Goal: Task Accomplishment & Management: Manage account settings

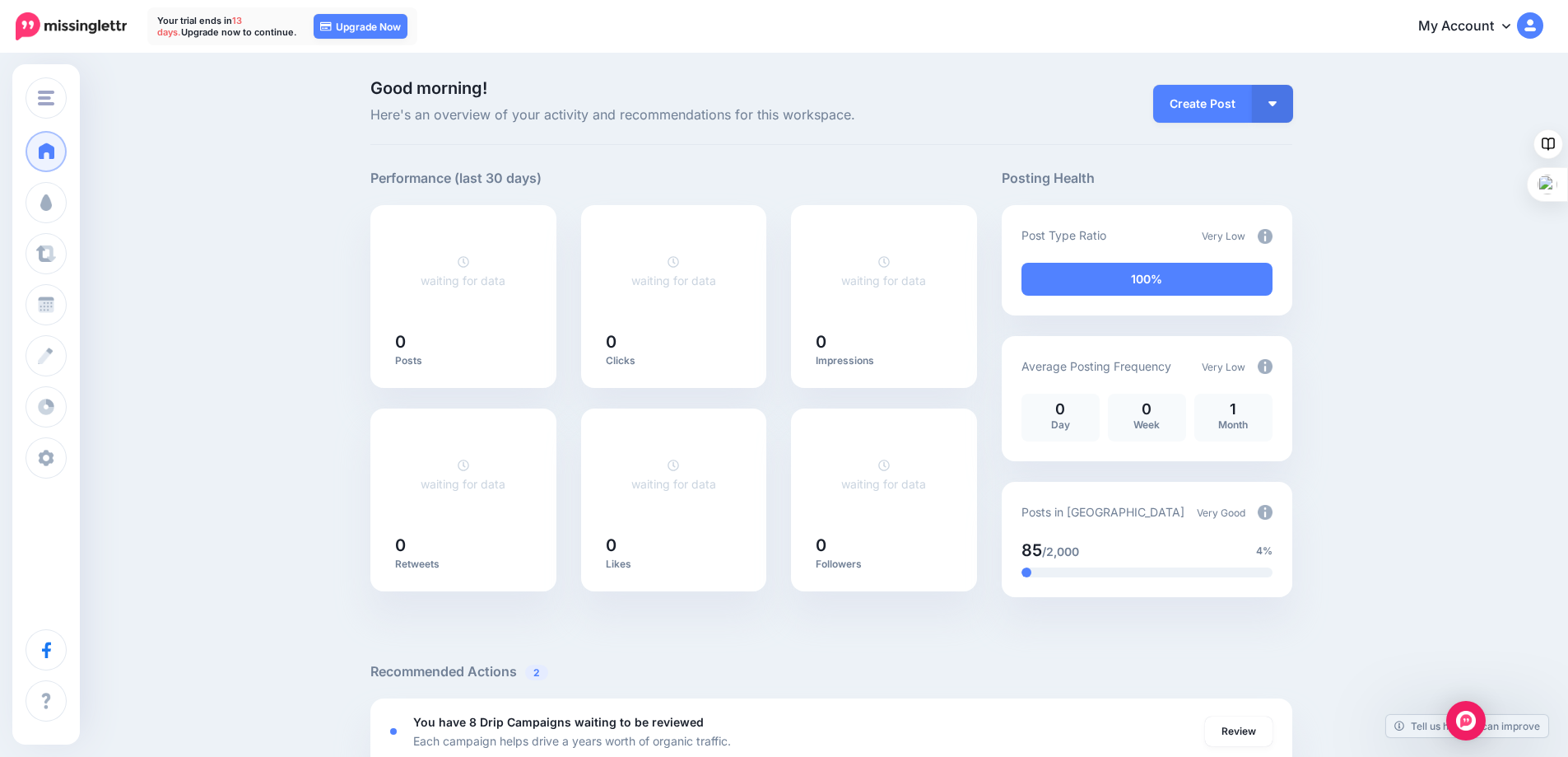
click at [1271, 242] on img at bounding box center [1265, 236] width 15 height 15
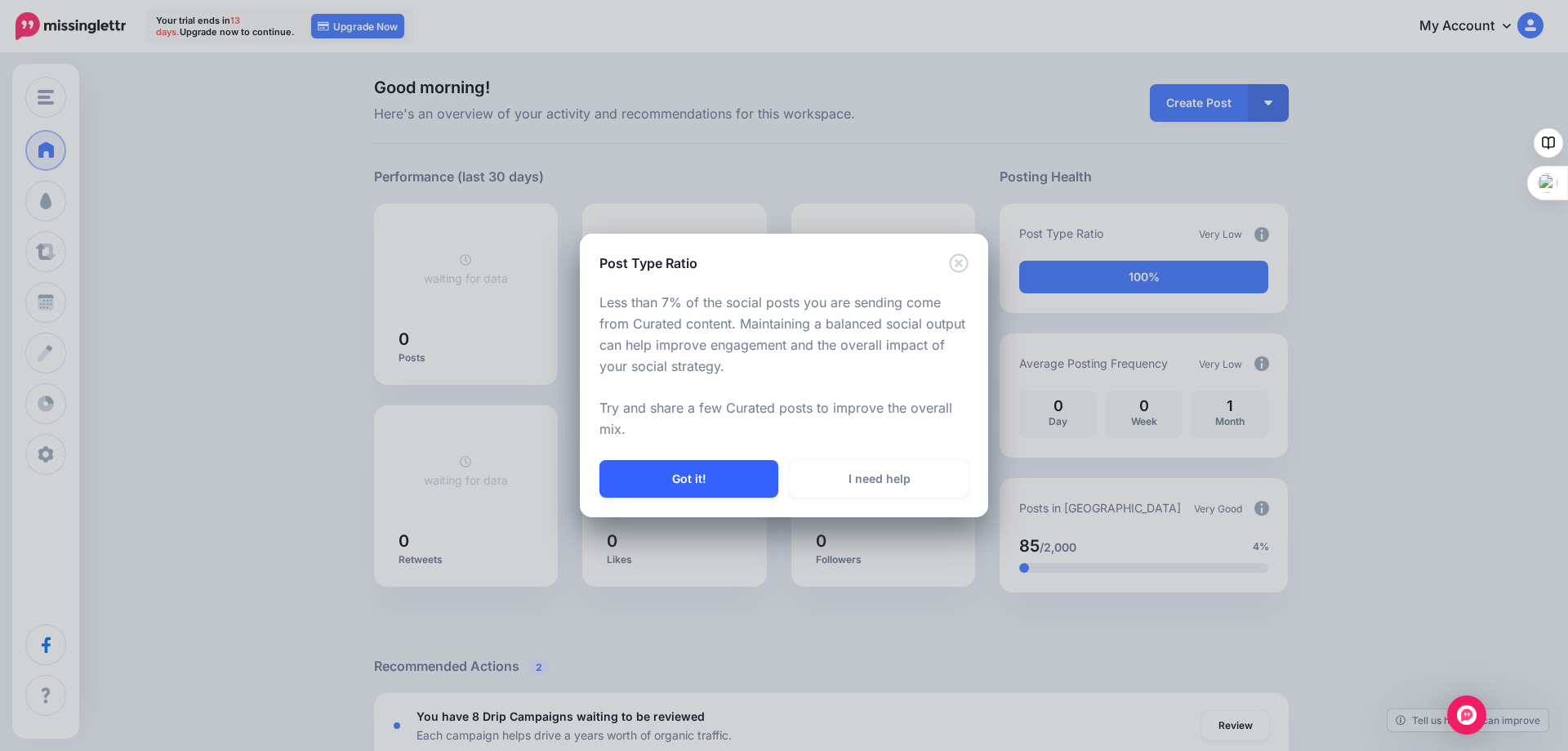
click at [719, 473] on button "Got it!" at bounding box center [688, 478] width 179 height 37
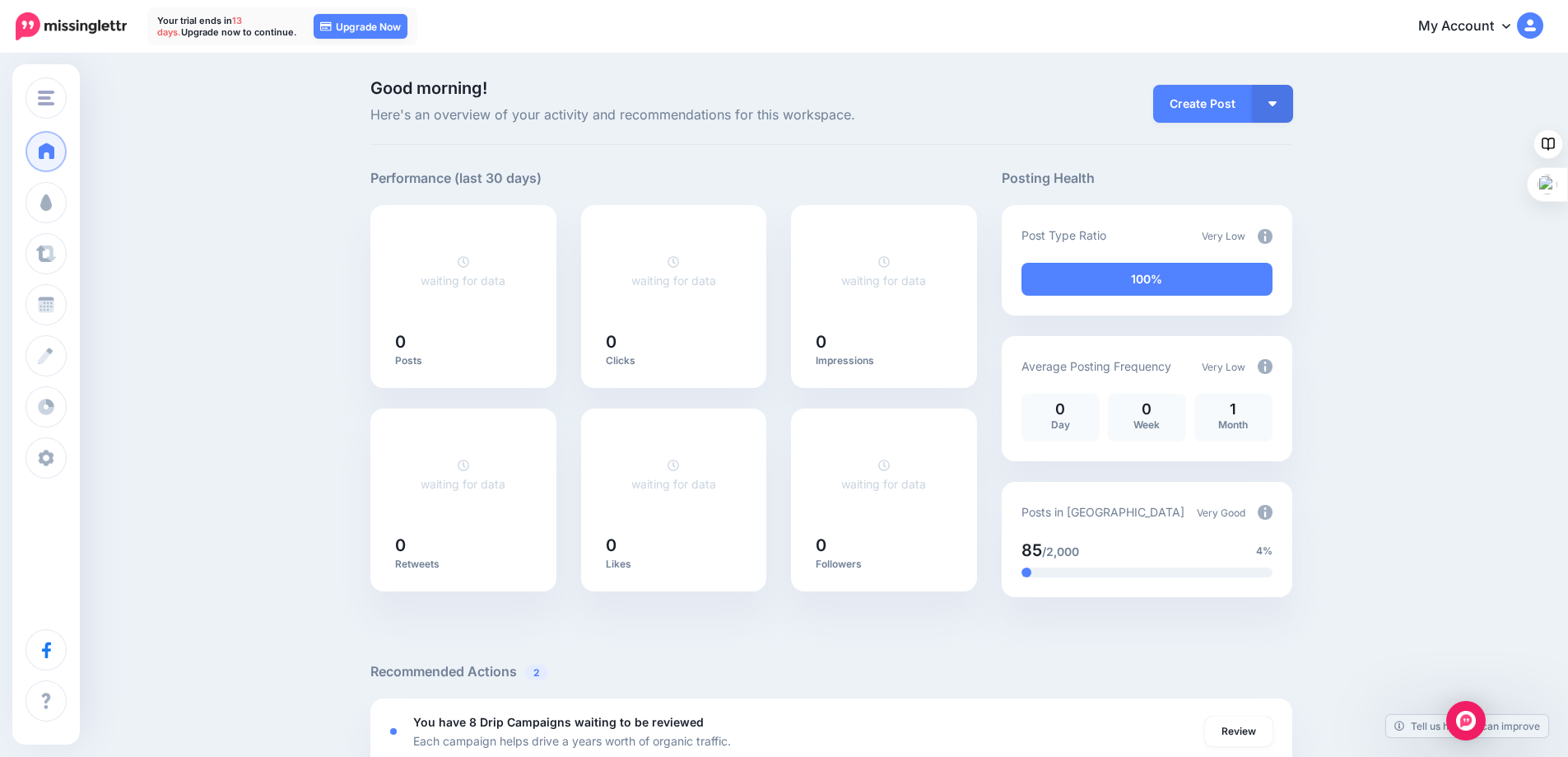
click at [1273, 368] on img at bounding box center [1265, 366] width 15 height 15
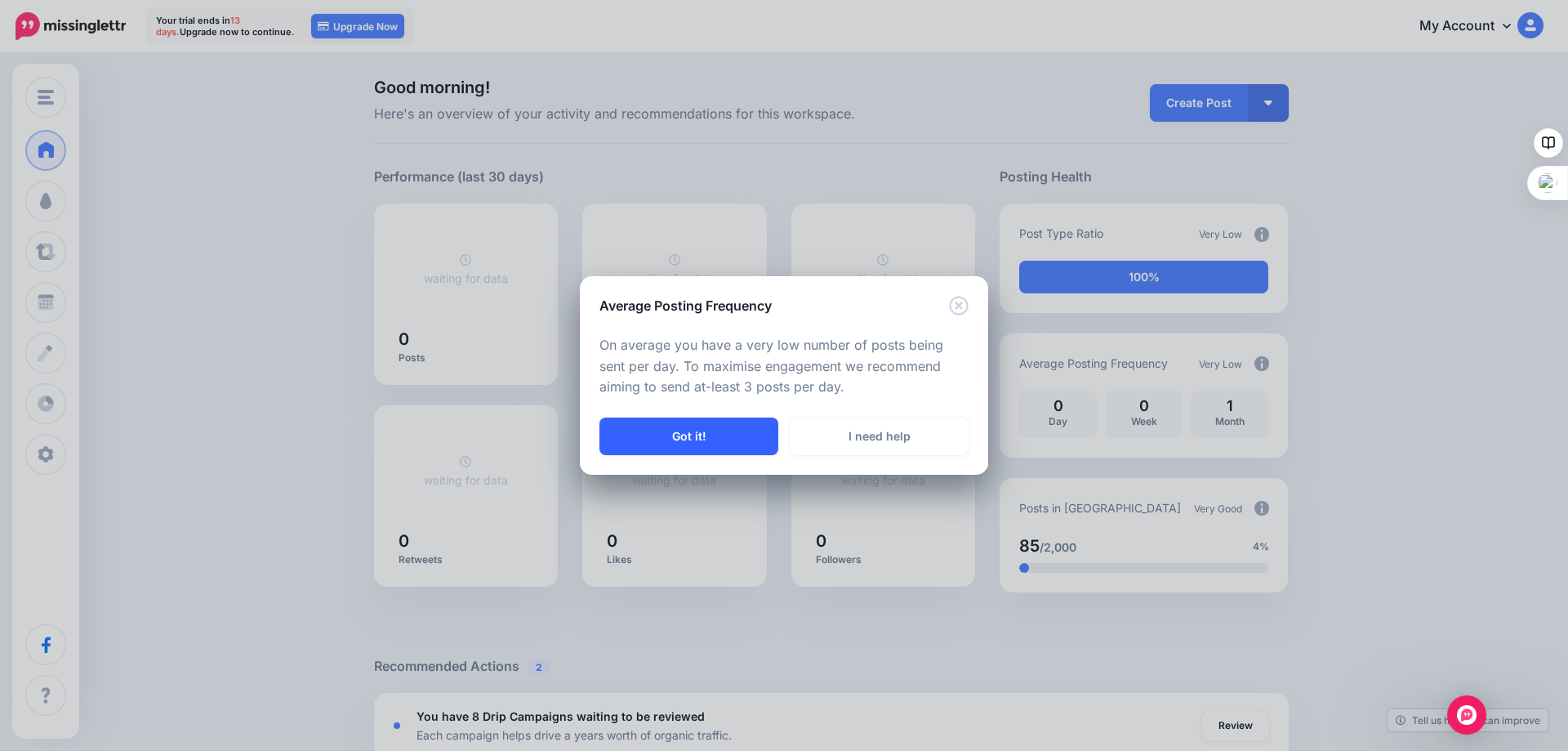
click at [704, 432] on button "Got it!" at bounding box center [688, 437] width 179 height 37
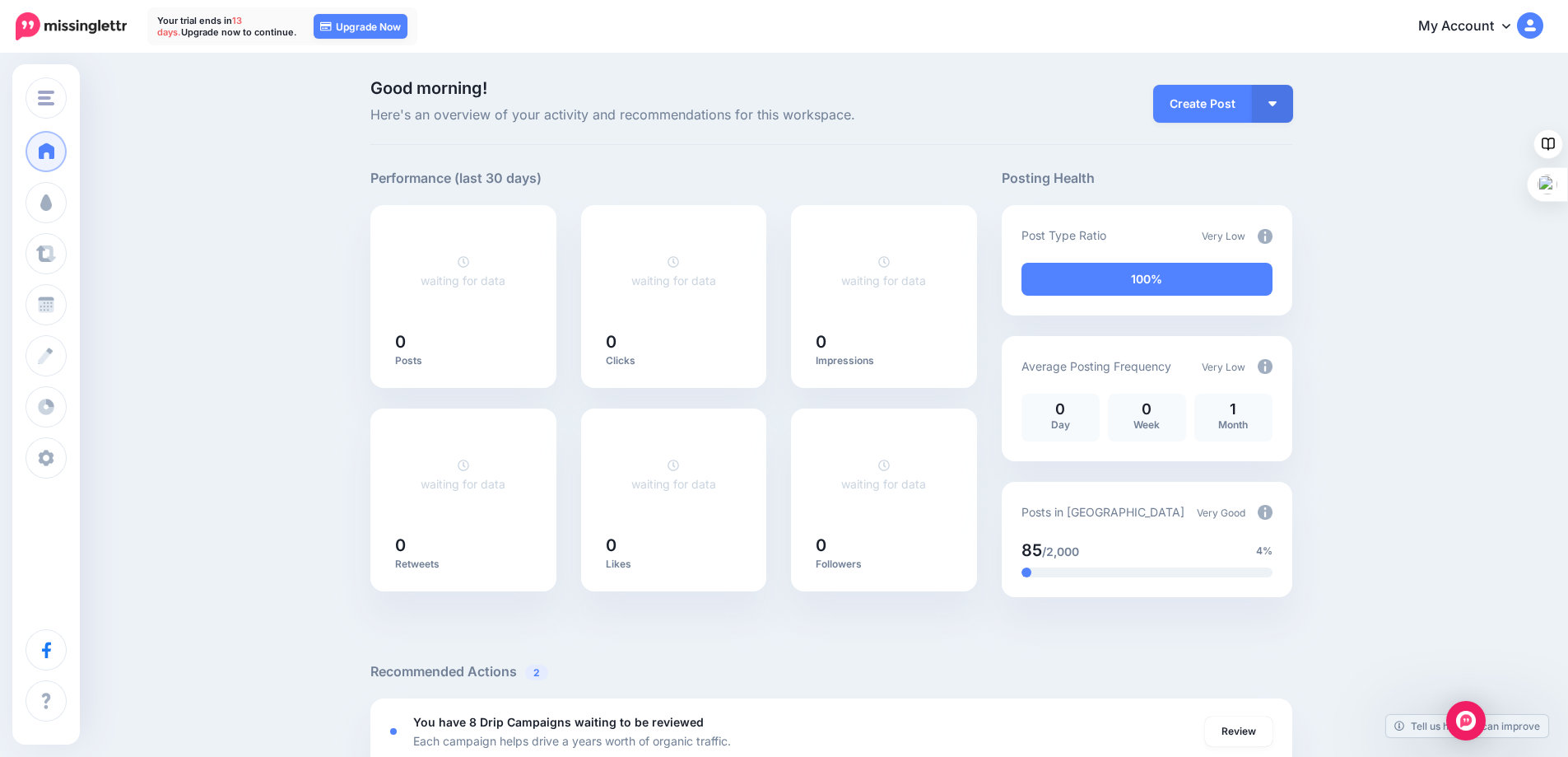
click at [1269, 362] on img at bounding box center [1265, 366] width 15 height 15
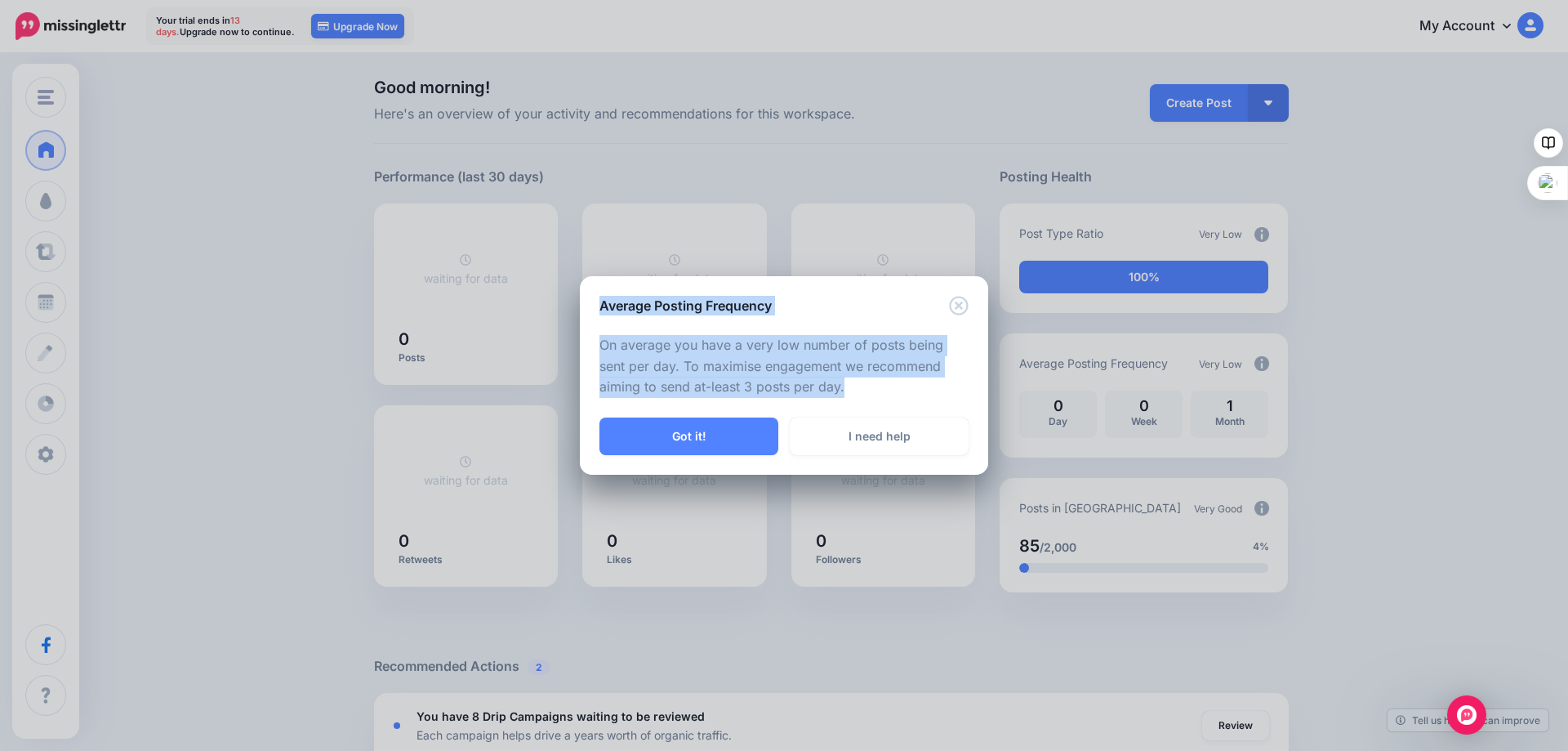
drag, startPoint x: 849, startPoint y: 392, endPoint x: 595, endPoint y: 308, distance: 267.5
click at [595, 308] on div "Average Posting Frequency On average you have a very low number of posts being …" at bounding box center [784, 376] width 409 height 200
copy div "Average Posting Frequency On average you have a very low number of posts being …"
click at [692, 435] on button "Got it!" at bounding box center [688, 437] width 179 height 37
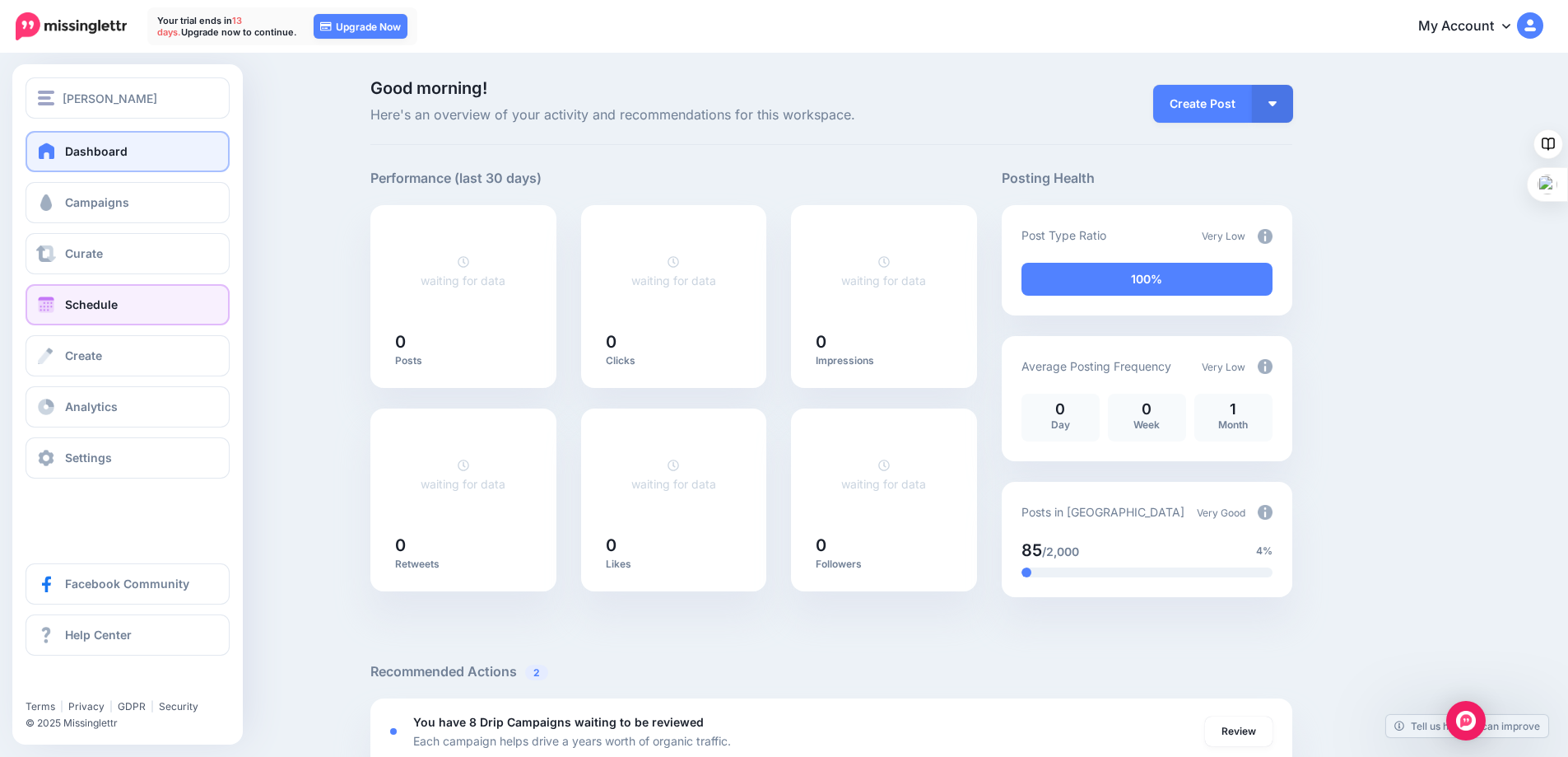
click at [71, 296] on link "Schedule" at bounding box center [127, 304] width 204 height 41
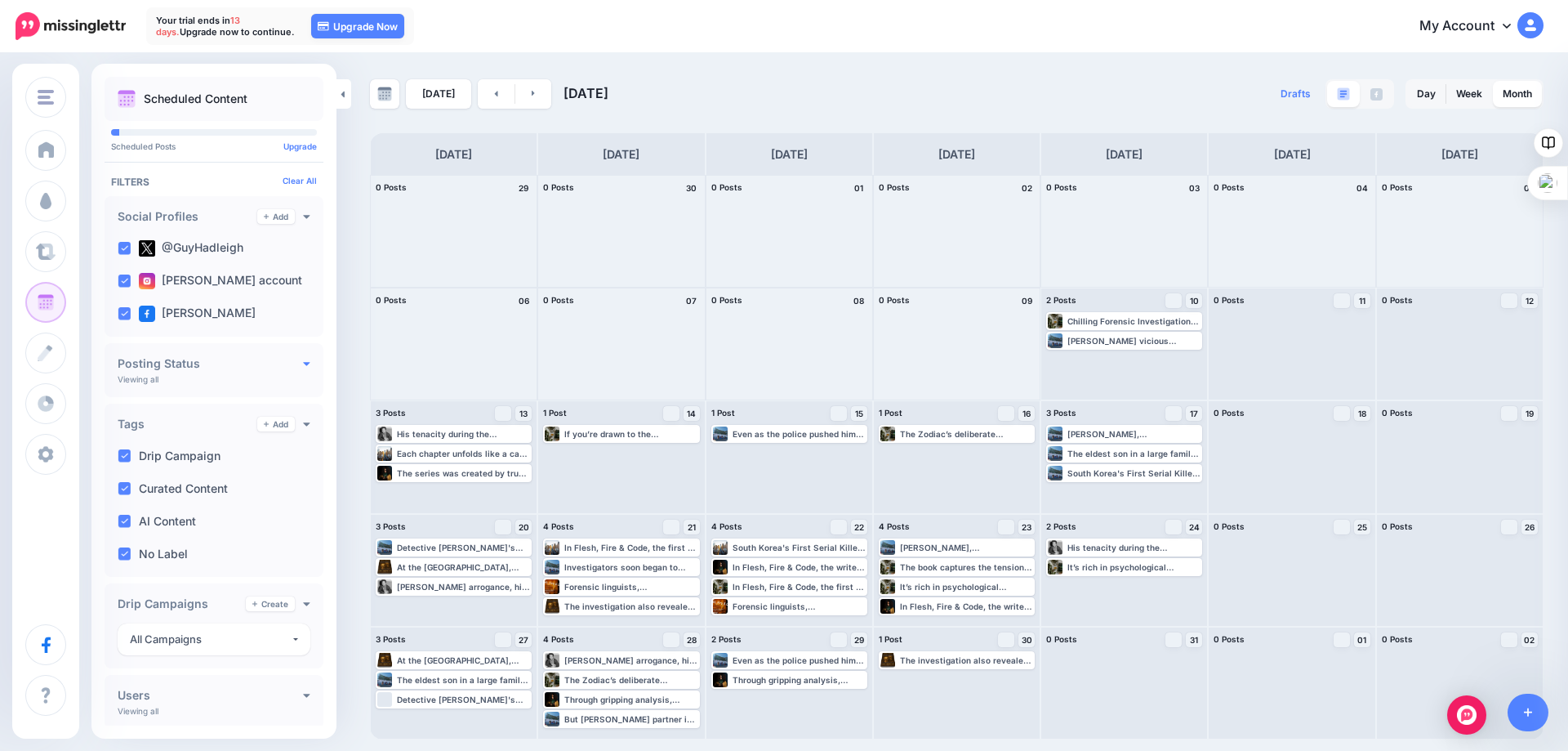
click at [303, 361] on icon at bounding box center [306, 363] width 7 height 12
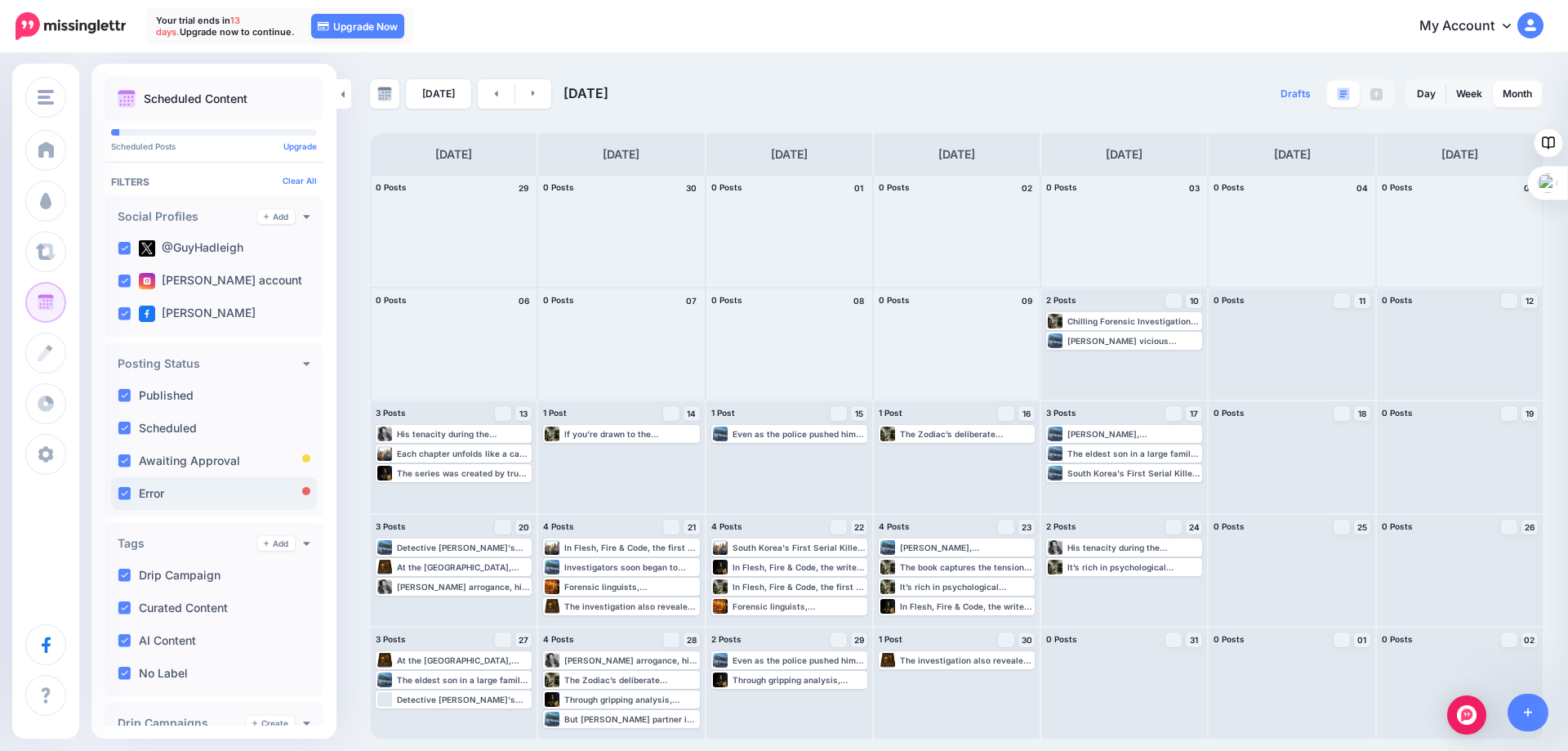
click at [167, 494] on div "Error" at bounding box center [214, 494] width 206 height 33
click at [162, 422] on label "Scheduled" at bounding box center [167, 428] width 58 height 12
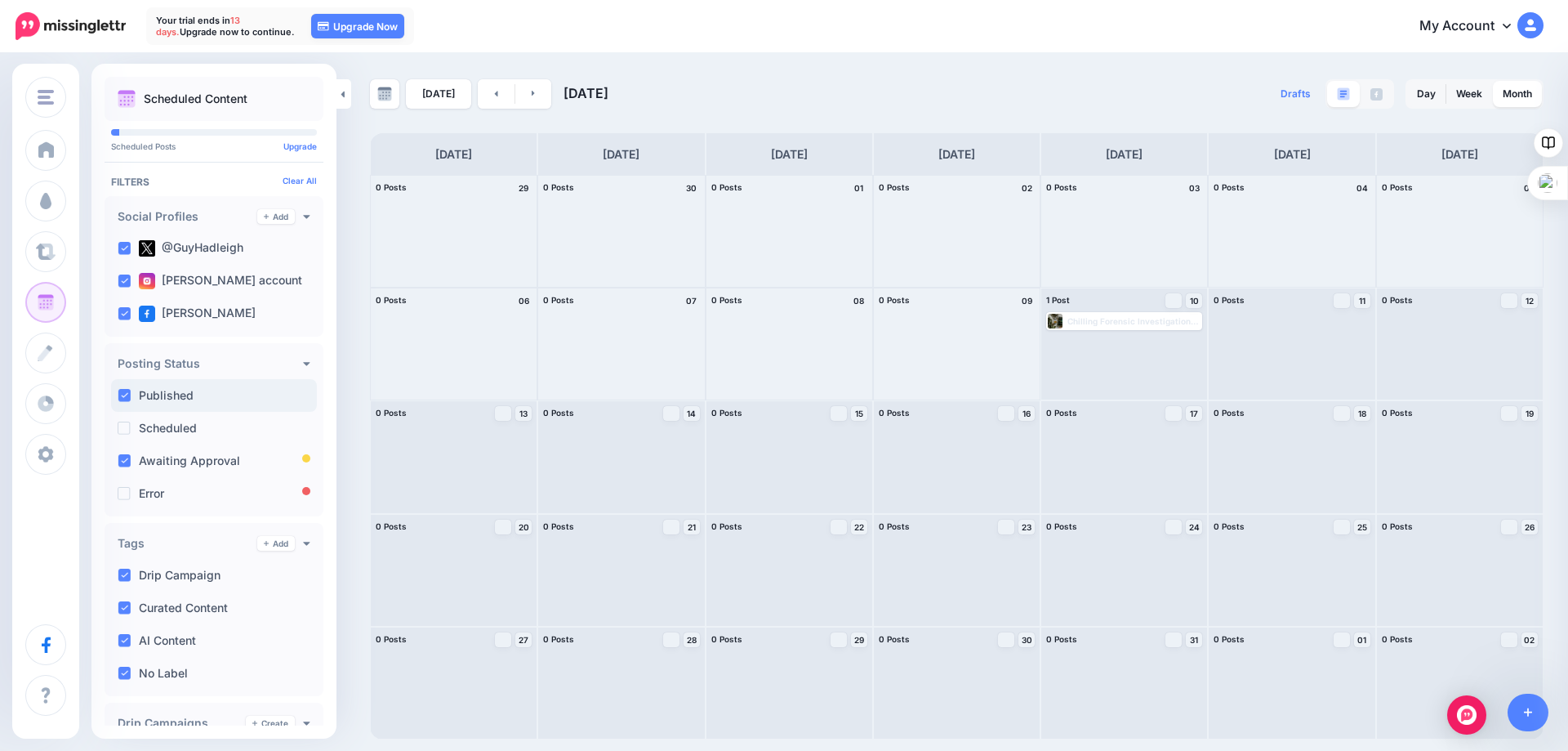
click at [159, 394] on label "Published" at bounding box center [166, 395] width 54 height 12
click at [159, 429] on label "Scheduled" at bounding box center [167, 428] width 58 height 12
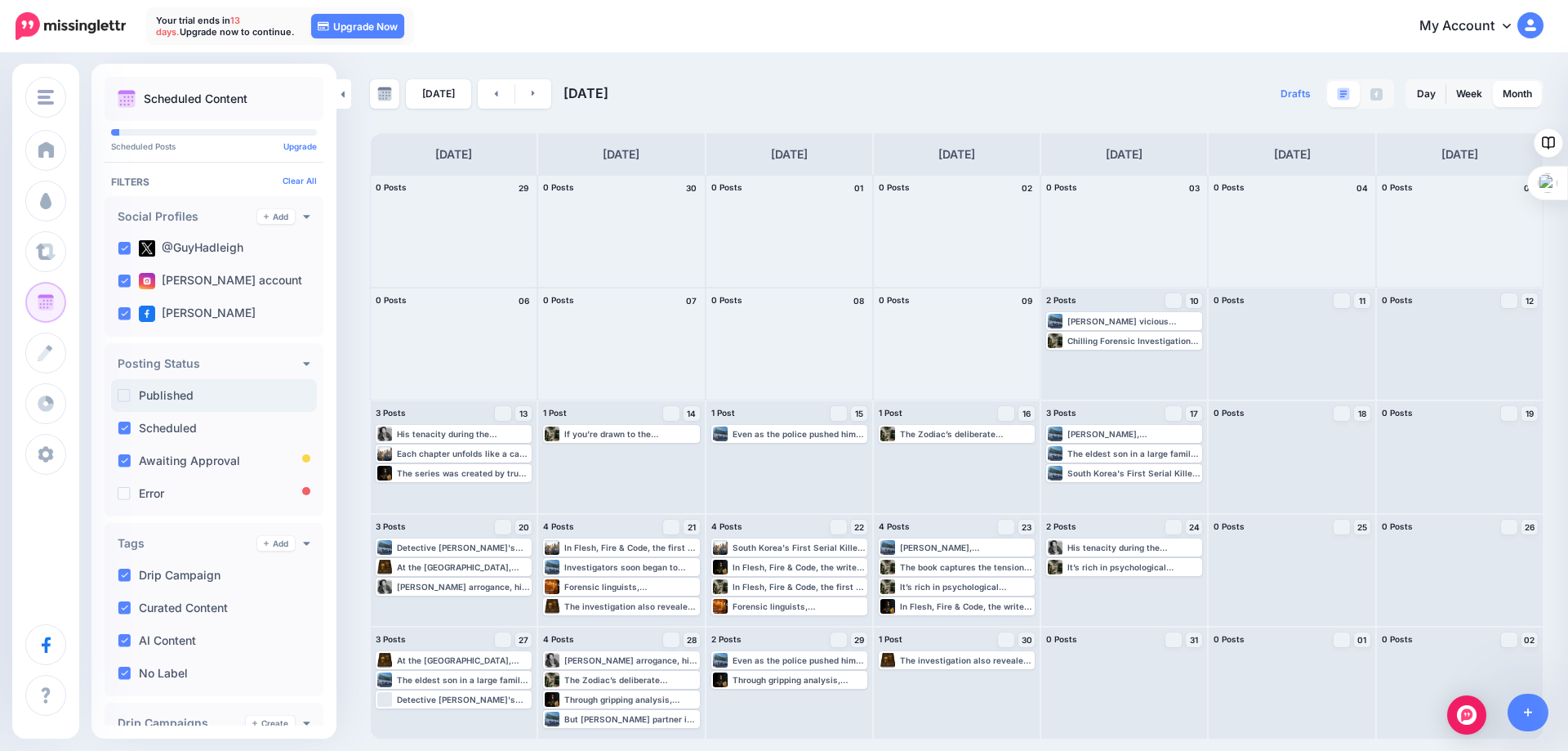
click at [125, 397] on ins at bounding box center [124, 395] width 13 height 13
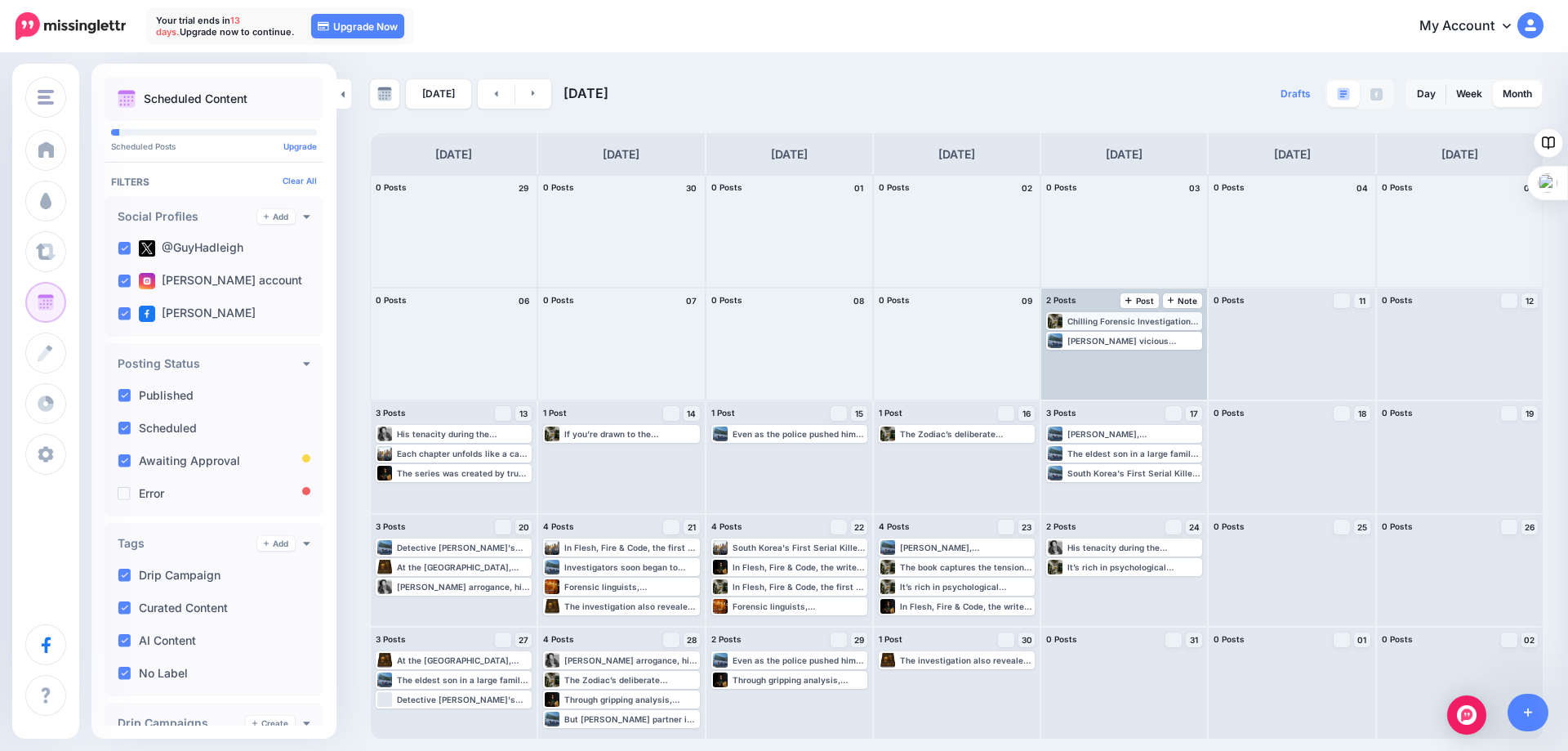
click at [1081, 322] on div "Chilling Forensic Investigations That Inspired “Flesh, Fire & Code” ▸ https://l…" at bounding box center [1133, 321] width 133 height 10
click at [1192, 342] on icon "button" at bounding box center [1189, 340] width 10 height 10
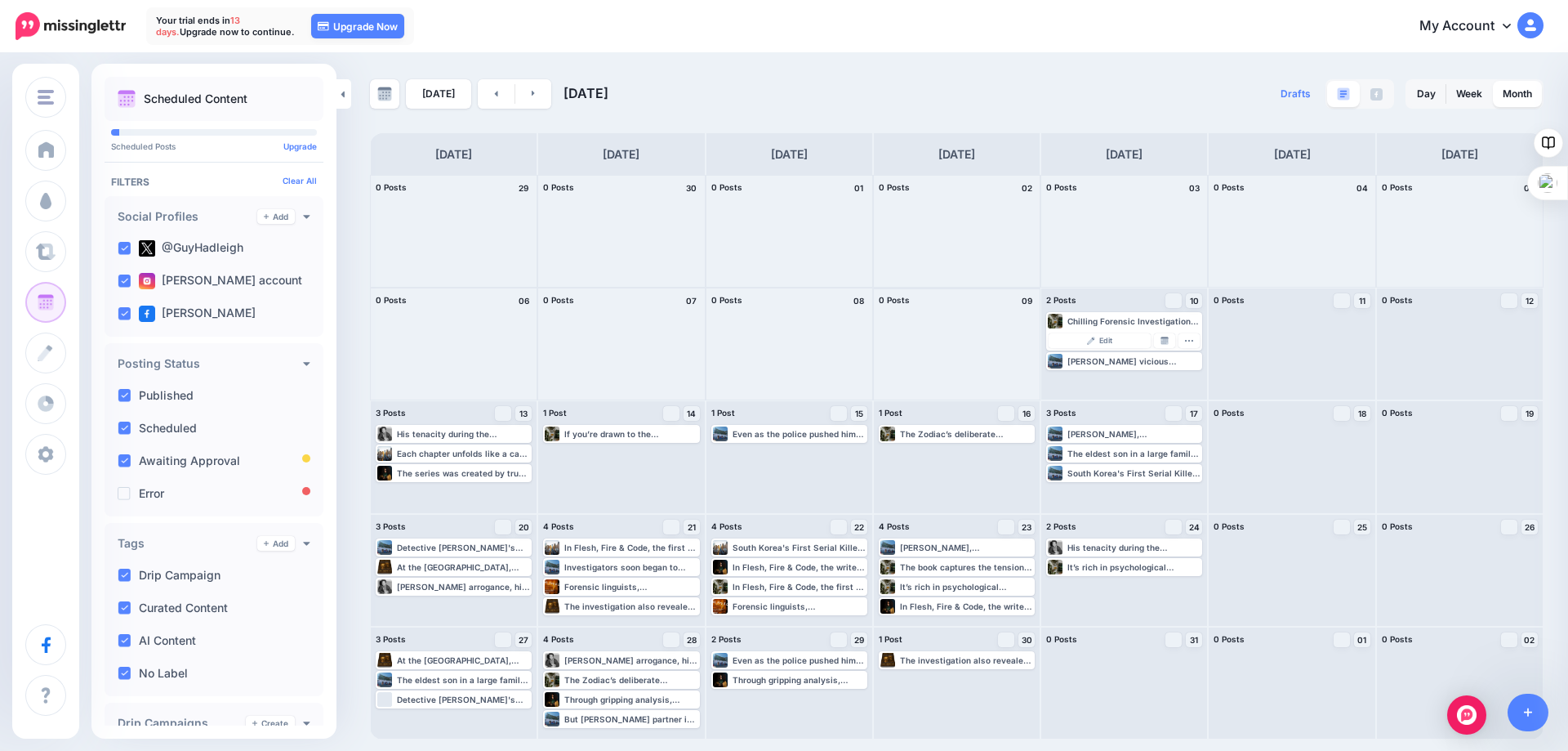
click at [963, 347] on div at bounding box center [956, 344] width 166 height 111
click at [1059, 386] on div "Chilling Forensic Investigations That Inspired “Flesh, Fire & Code” ▸ https://l…" at bounding box center [1124, 344] width 166 height 111
click at [1187, 341] on icon "button" at bounding box center [1189, 340] width 10 height 10
click at [1100, 437] on div "Kim Dae-doo, South Korea's first male serial killer, will go down in history no…" at bounding box center [1133, 433] width 133 height 10
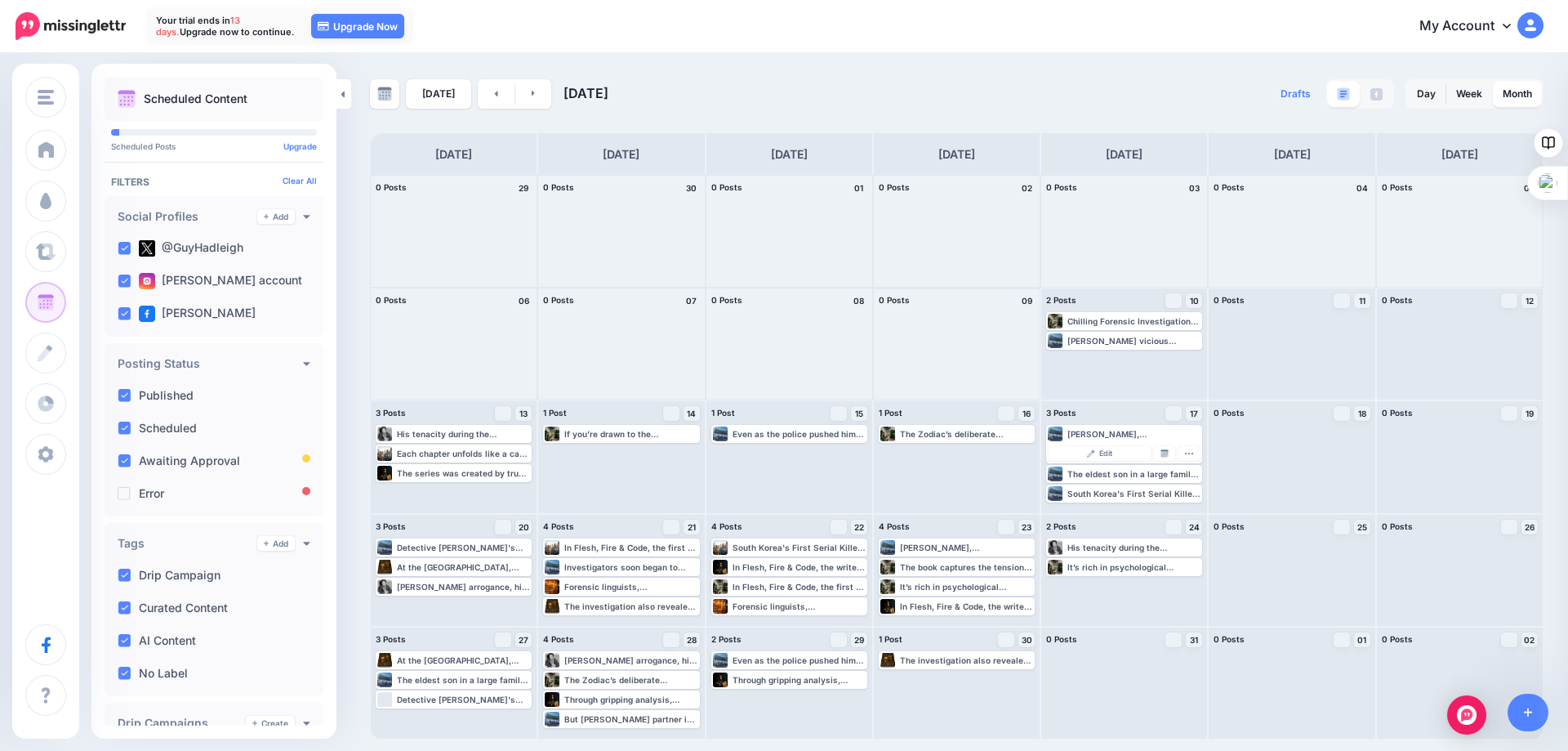
click at [958, 372] on div at bounding box center [956, 344] width 166 height 111
click at [164, 433] on label "Scheduled" at bounding box center [167, 428] width 58 height 12
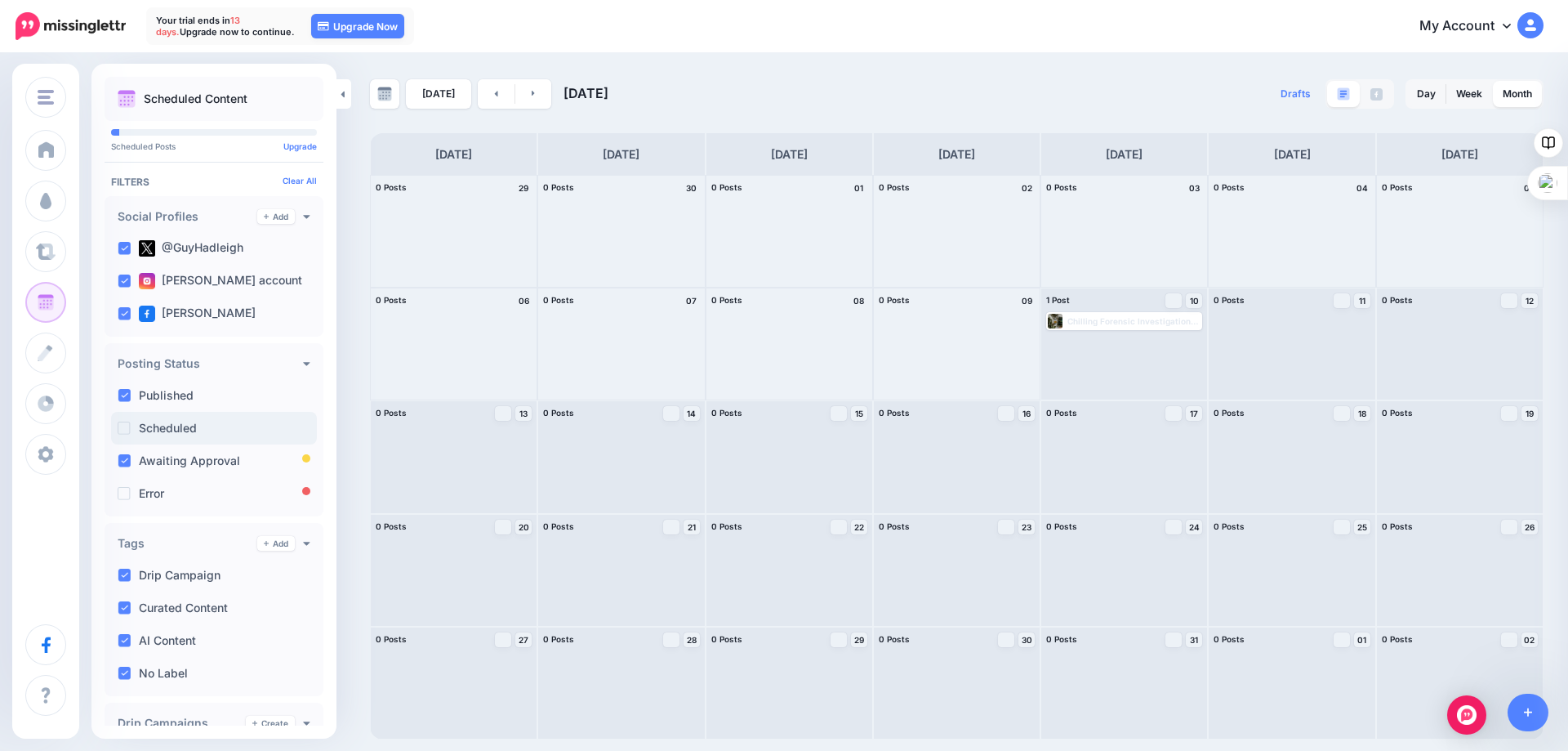
click at [126, 426] on ins at bounding box center [124, 428] width 13 height 13
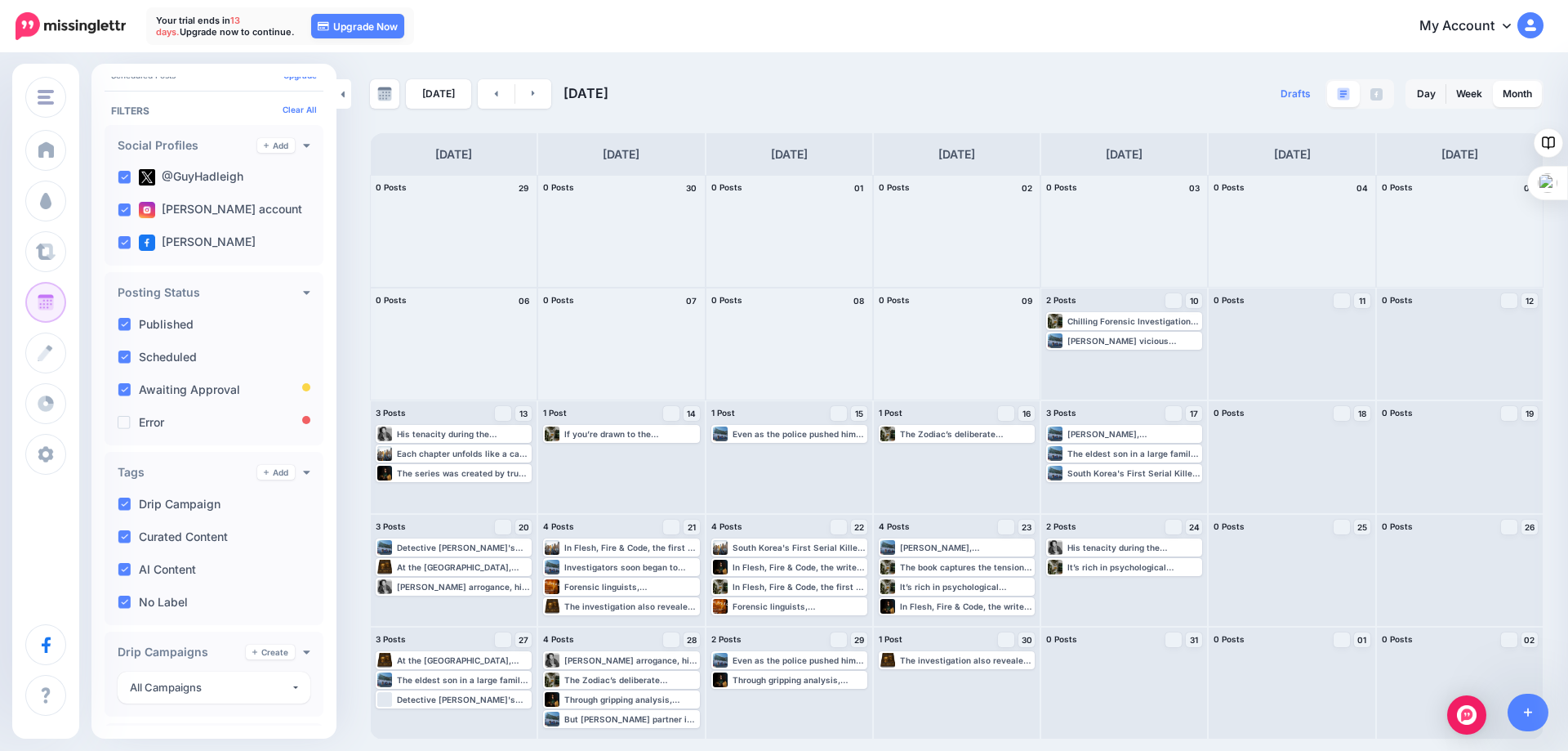
scroll to position [162, 0]
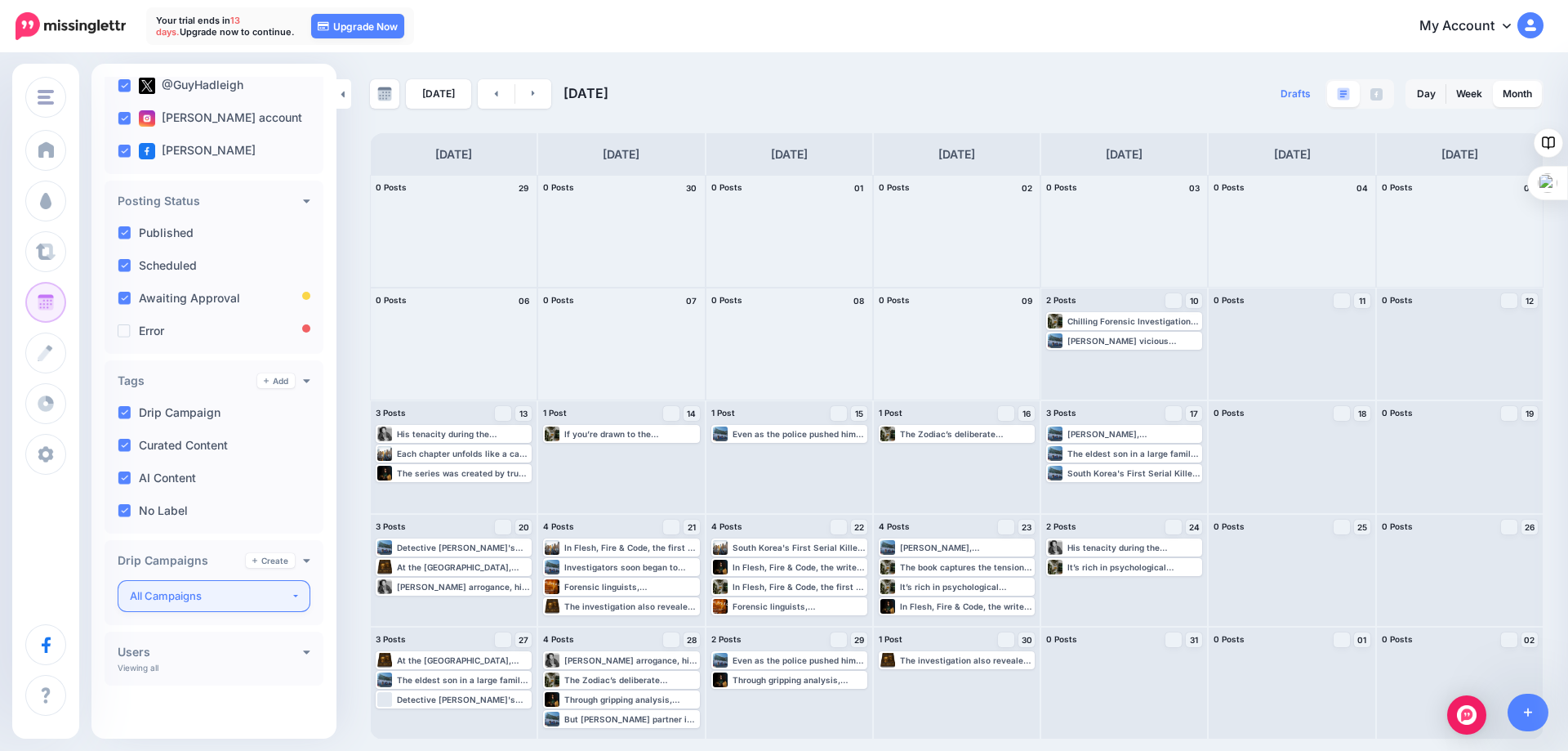
click at [236, 600] on div "All Campaigns" at bounding box center [210, 595] width 161 height 19
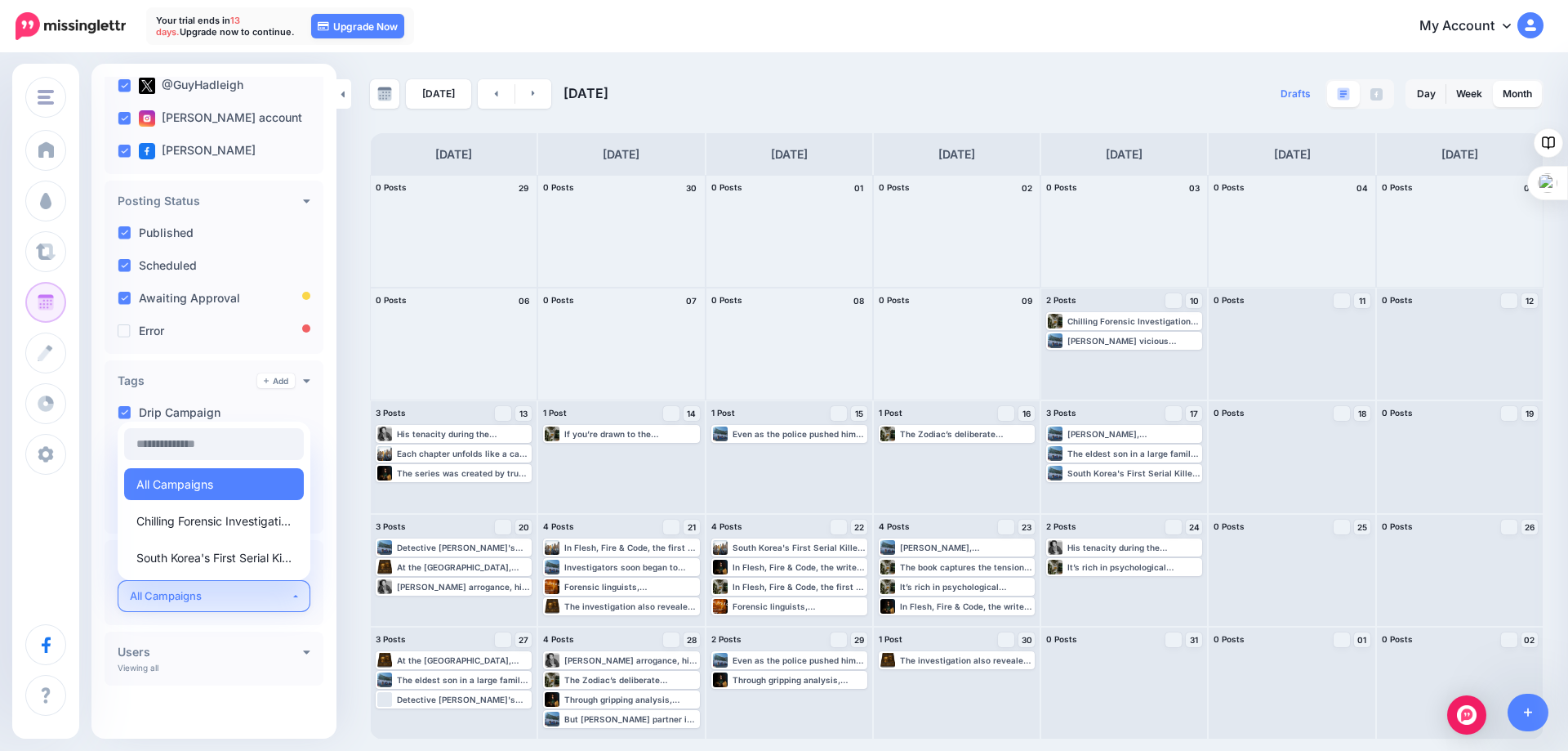
click at [236, 600] on div "All Campaigns" at bounding box center [210, 595] width 161 height 19
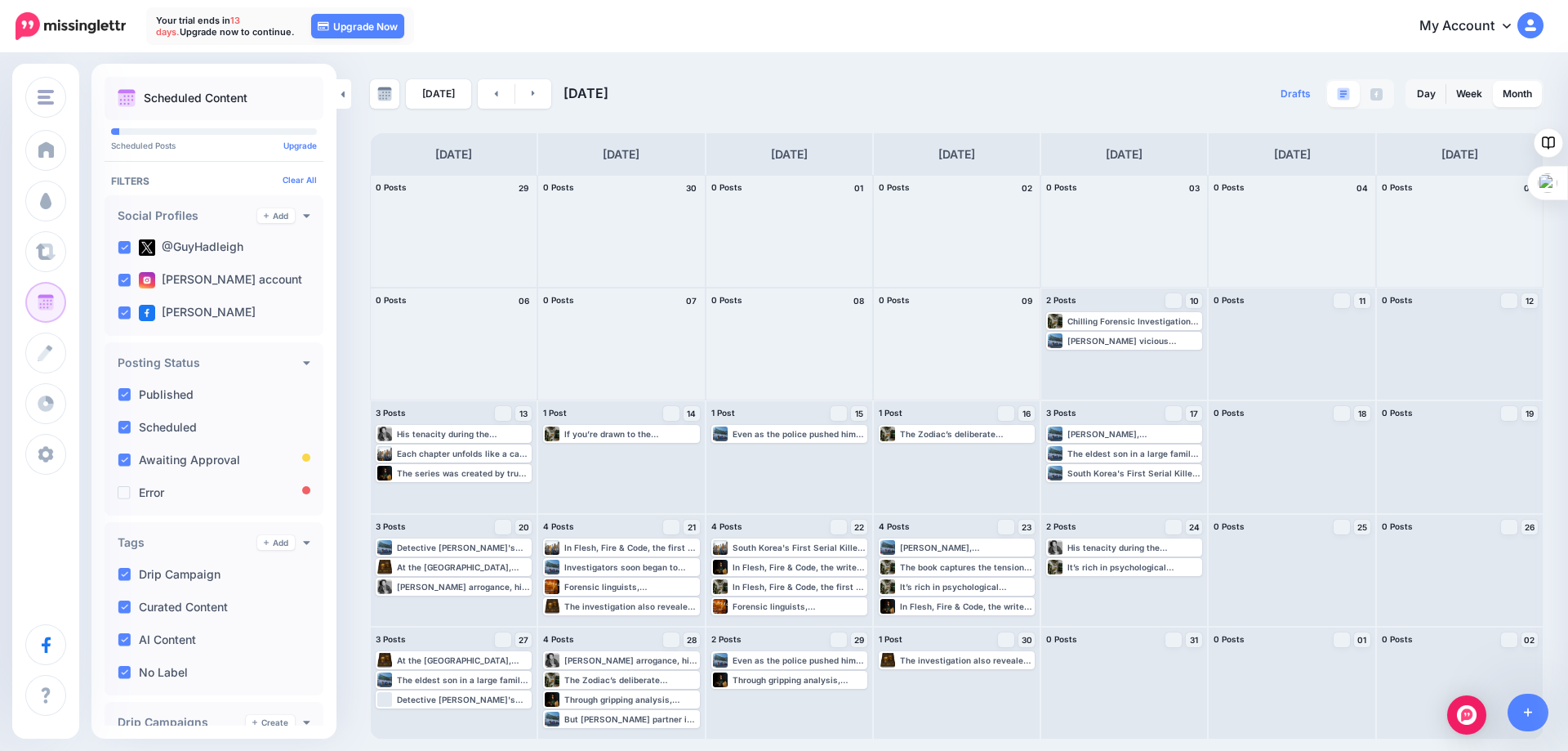
scroll to position [0, 0]
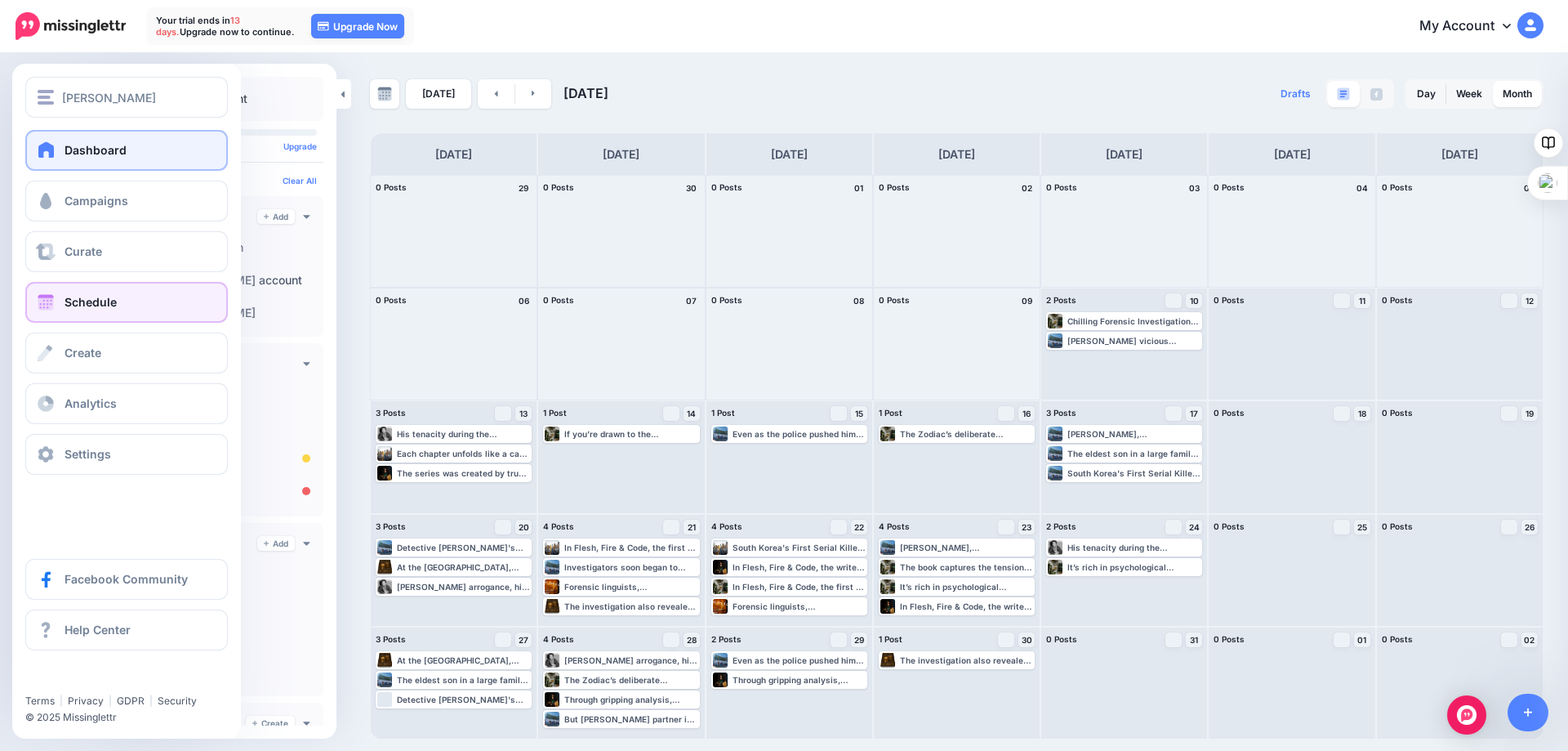
click at [62, 155] on link "Dashboard" at bounding box center [126, 151] width 202 height 41
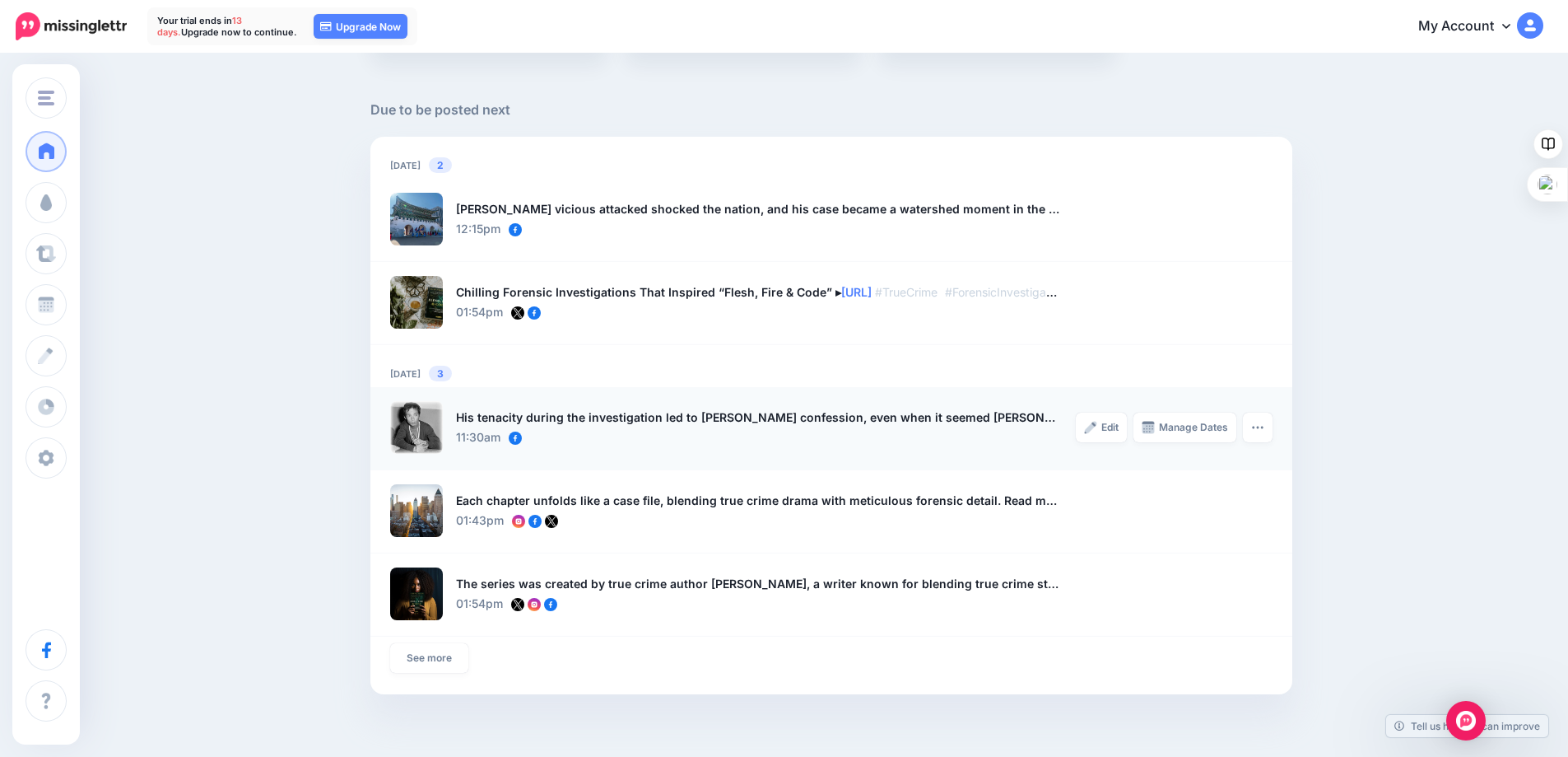
scroll to position [1236, 0]
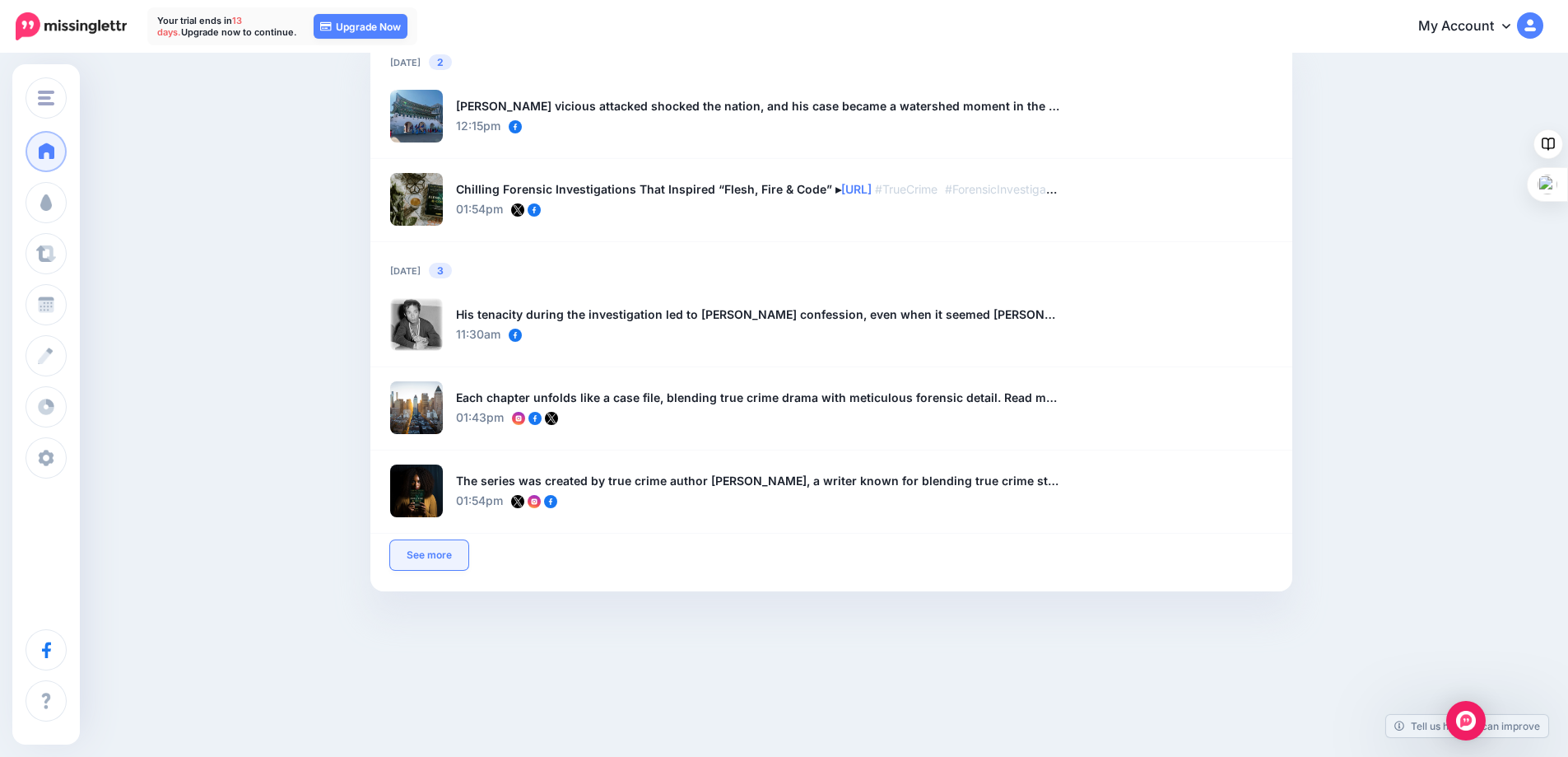
click at [431, 553] on link "See more" at bounding box center [429, 555] width 78 height 30
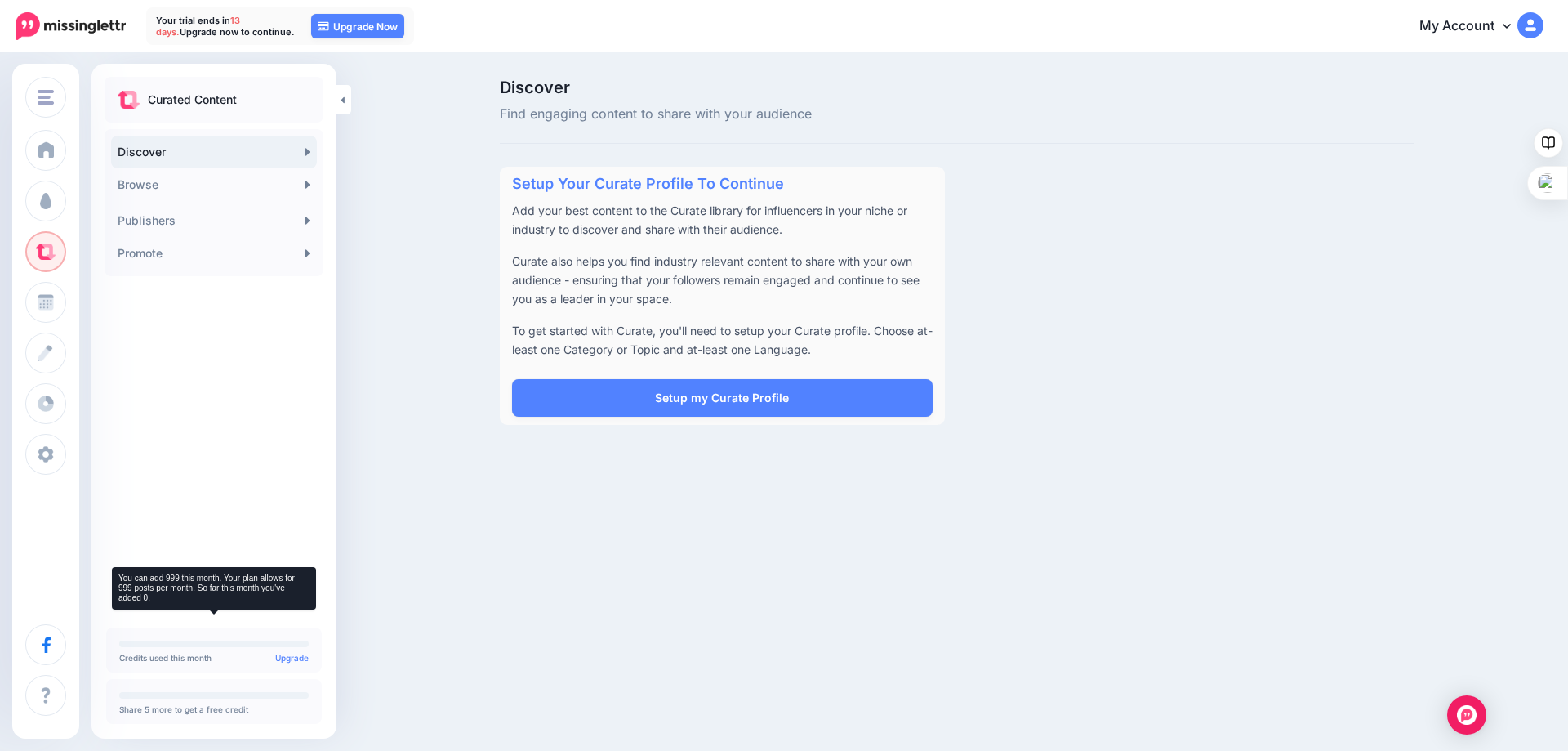
click at [290, 658] on link "Upgrade" at bounding box center [292, 657] width 34 height 10
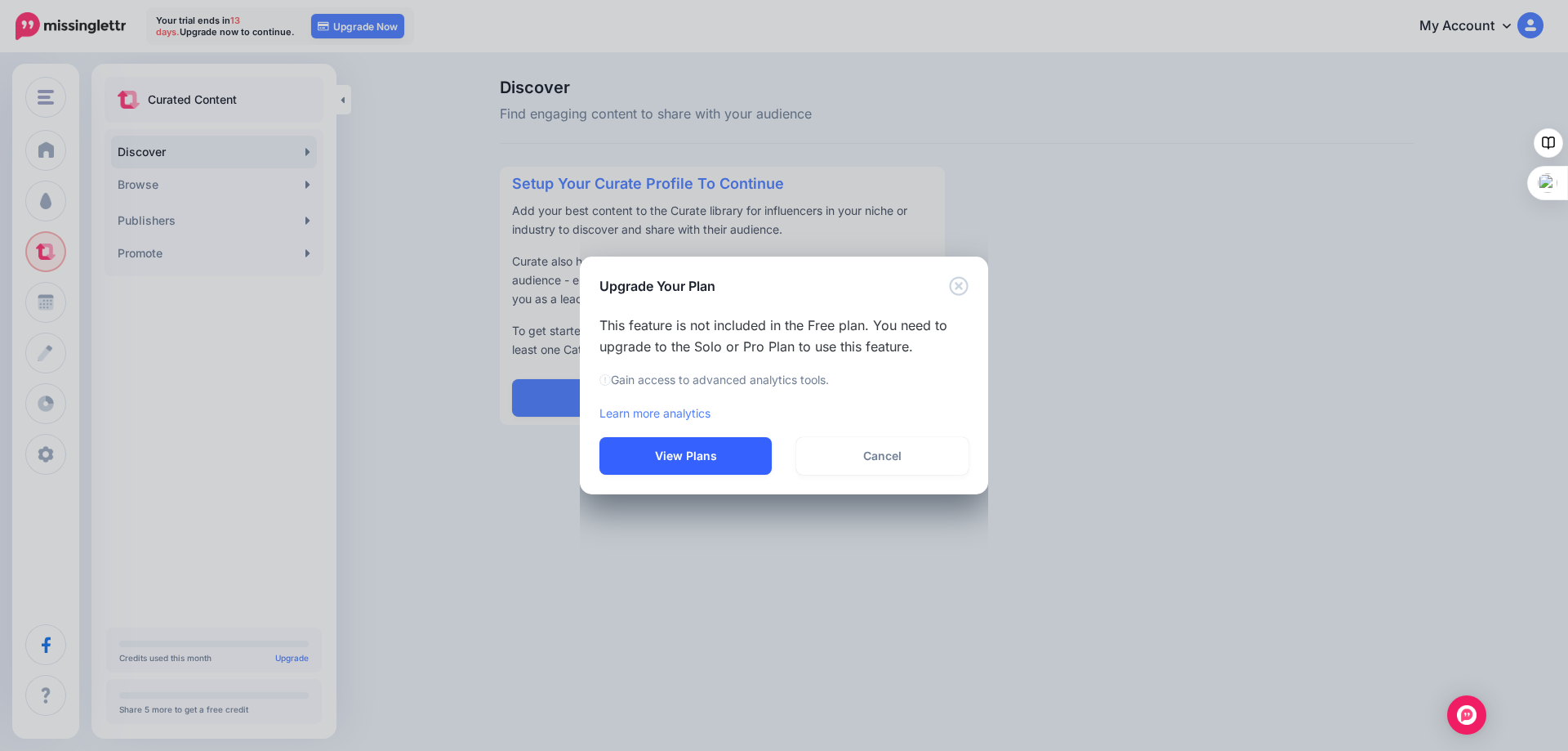
click at [687, 453] on button "View Plans" at bounding box center [685, 456] width 172 height 37
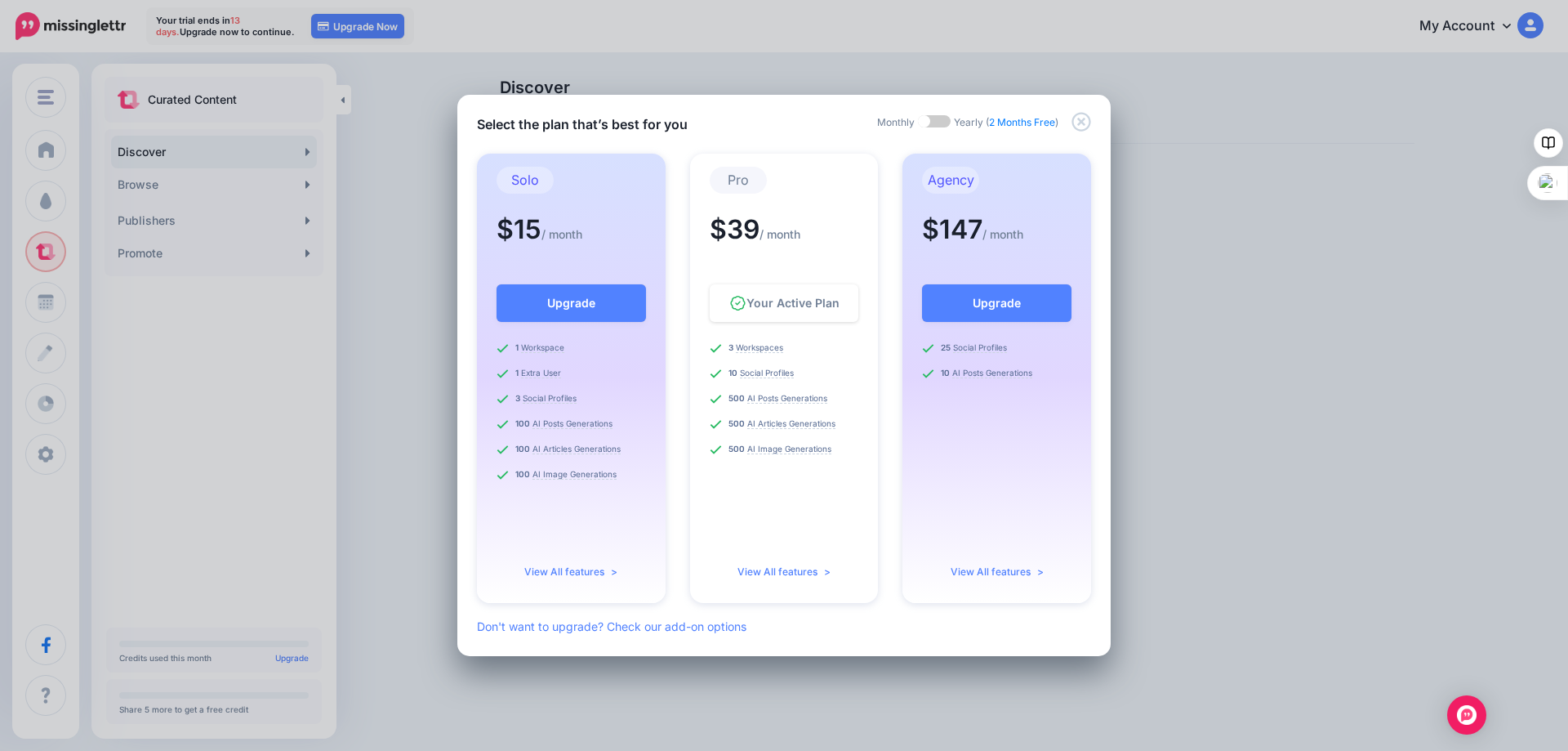
click at [946, 121] on span at bounding box center [934, 121] width 33 height 12
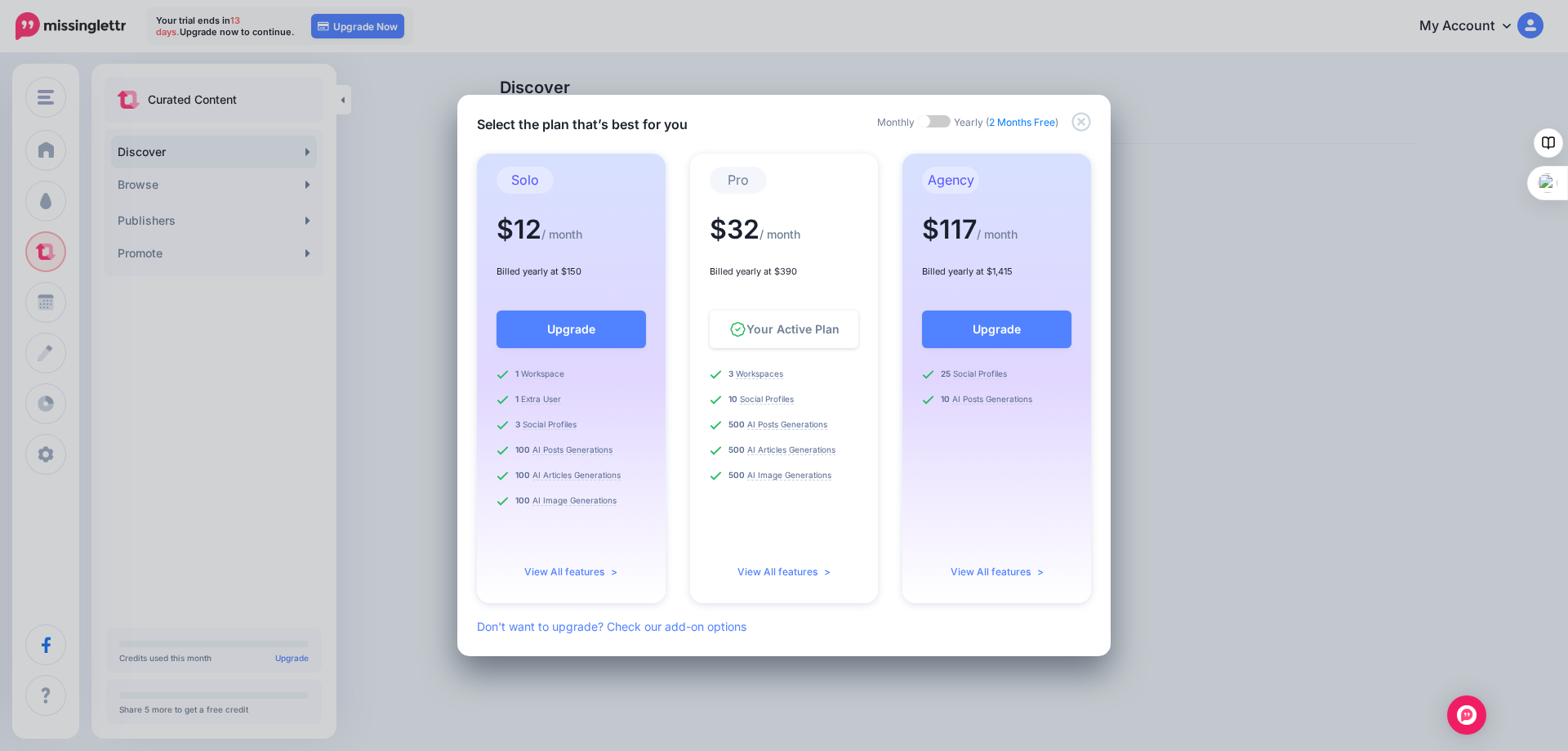
click at [923, 120] on span at bounding box center [934, 121] width 33 height 12
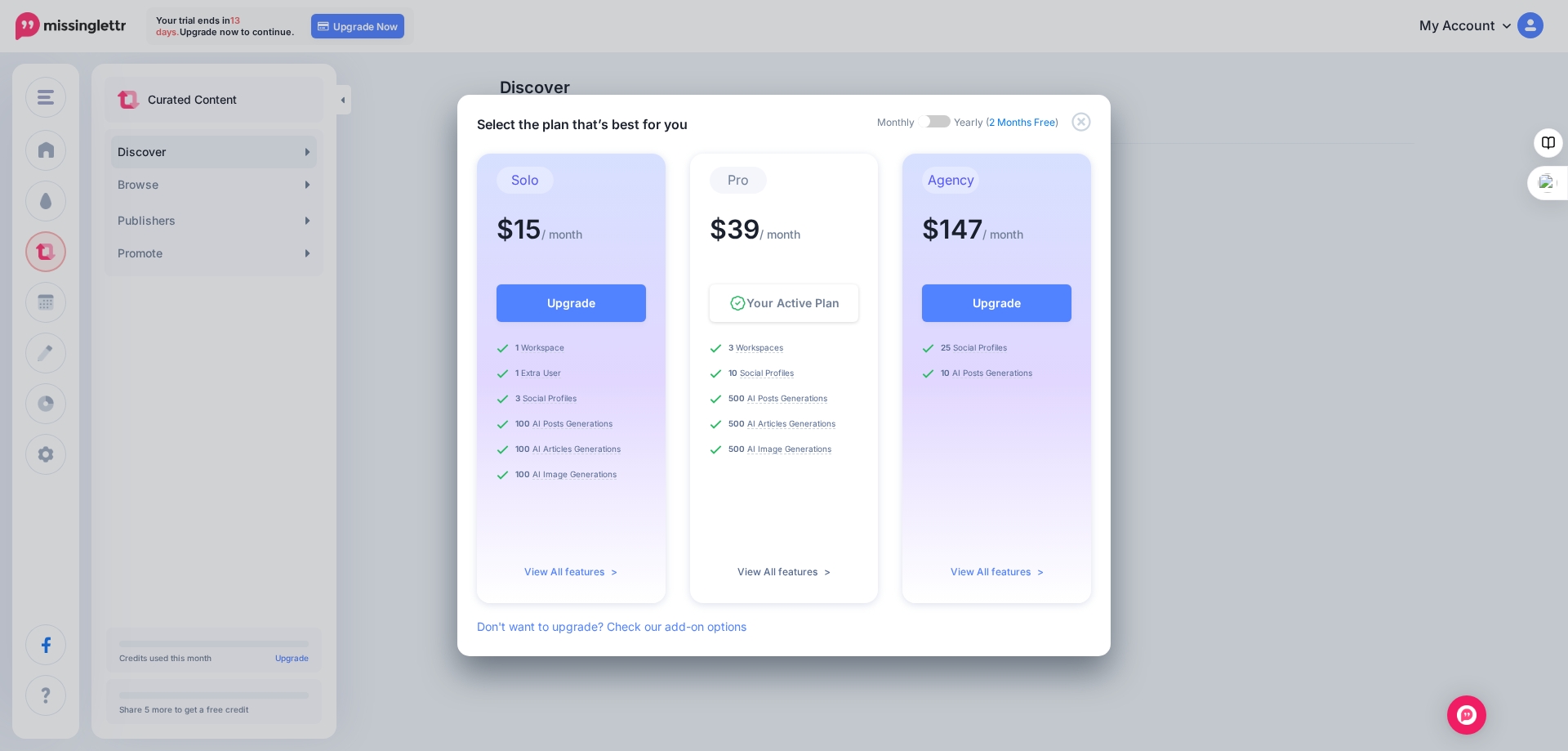
click at [776, 570] on link "View All features >" at bounding box center [784, 572] width 93 height 12
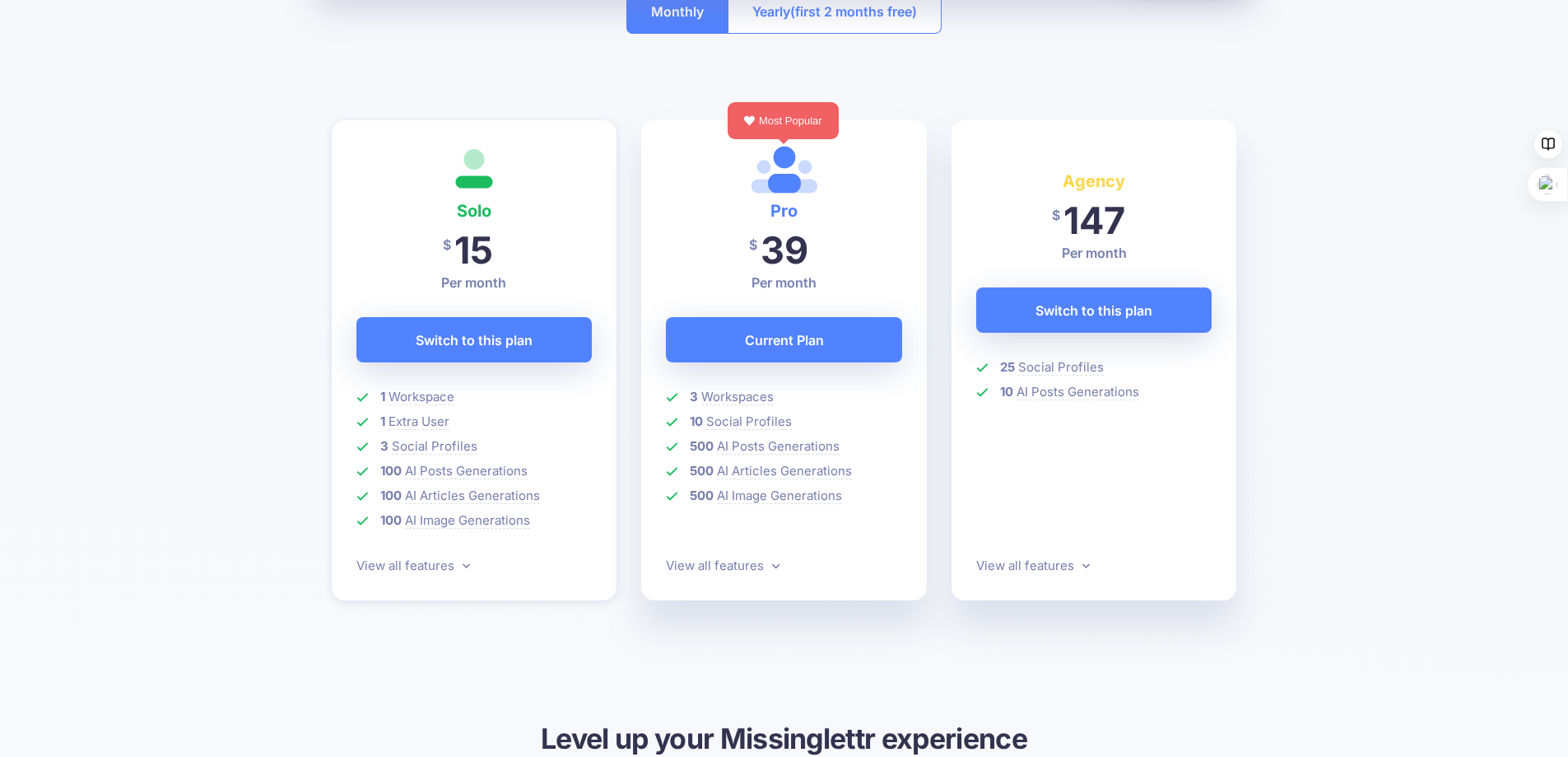
scroll to position [412, 0]
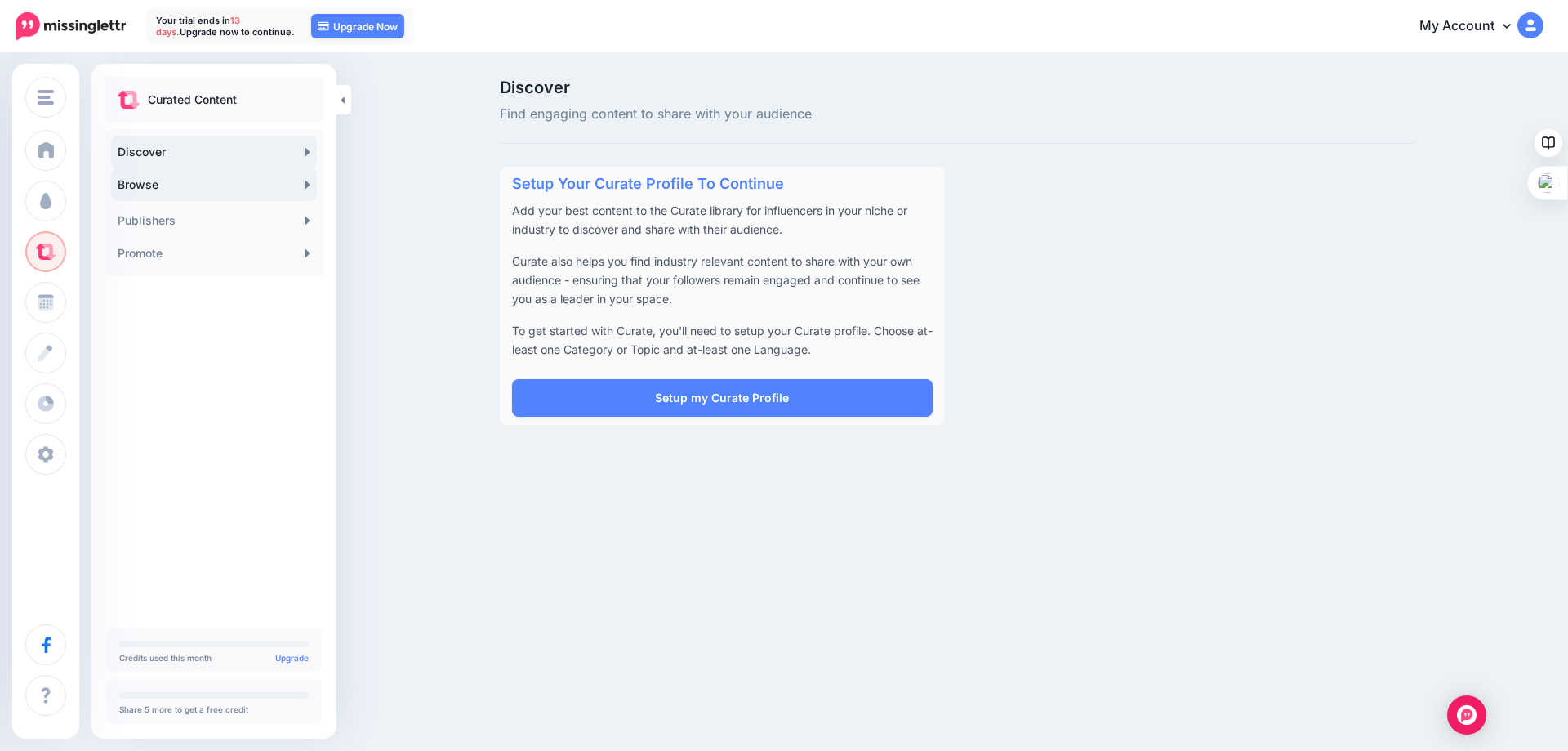
click at [283, 184] on link "Browse" at bounding box center [214, 184] width 206 height 33
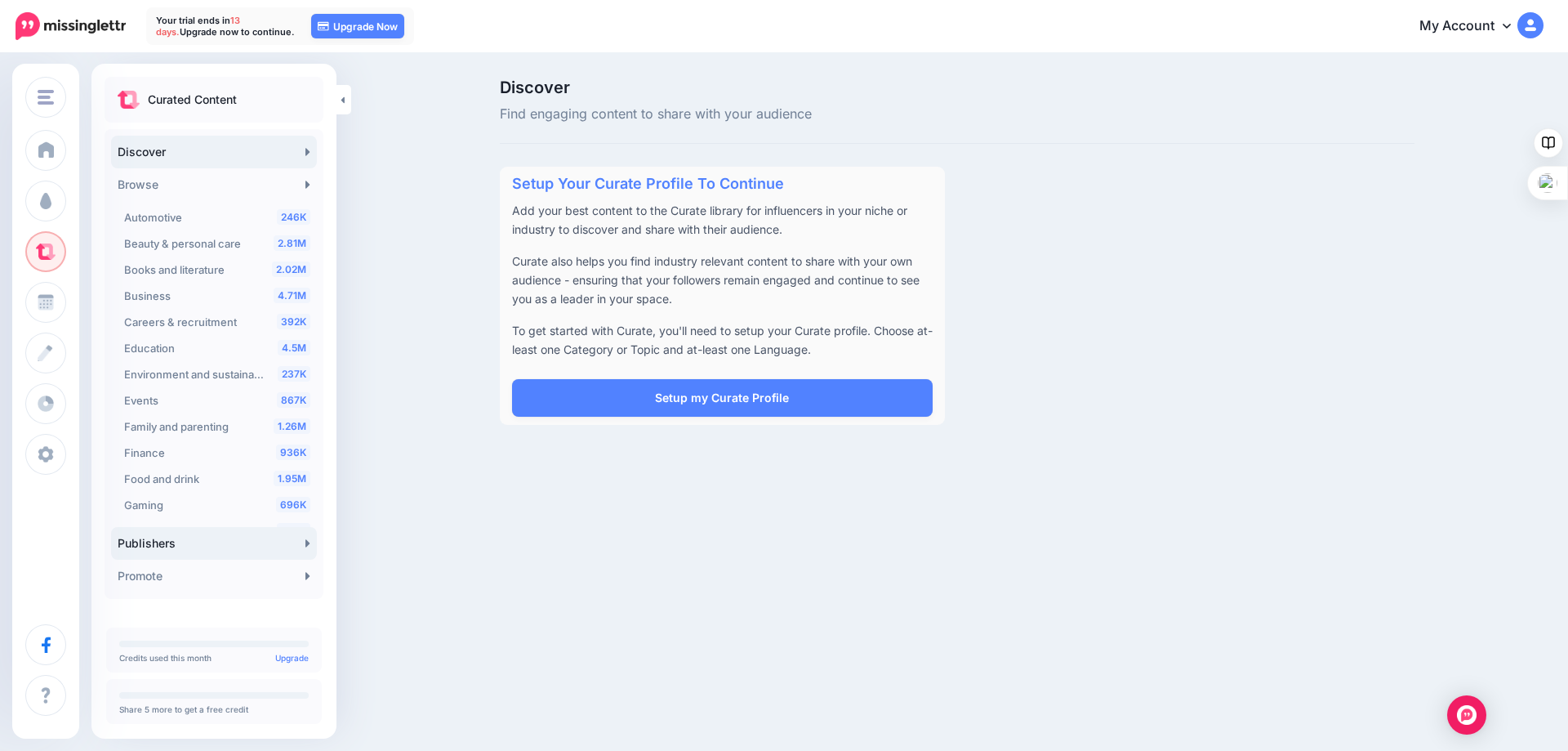
click at [195, 546] on link "Publishers" at bounding box center [214, 543] width 206 height 33
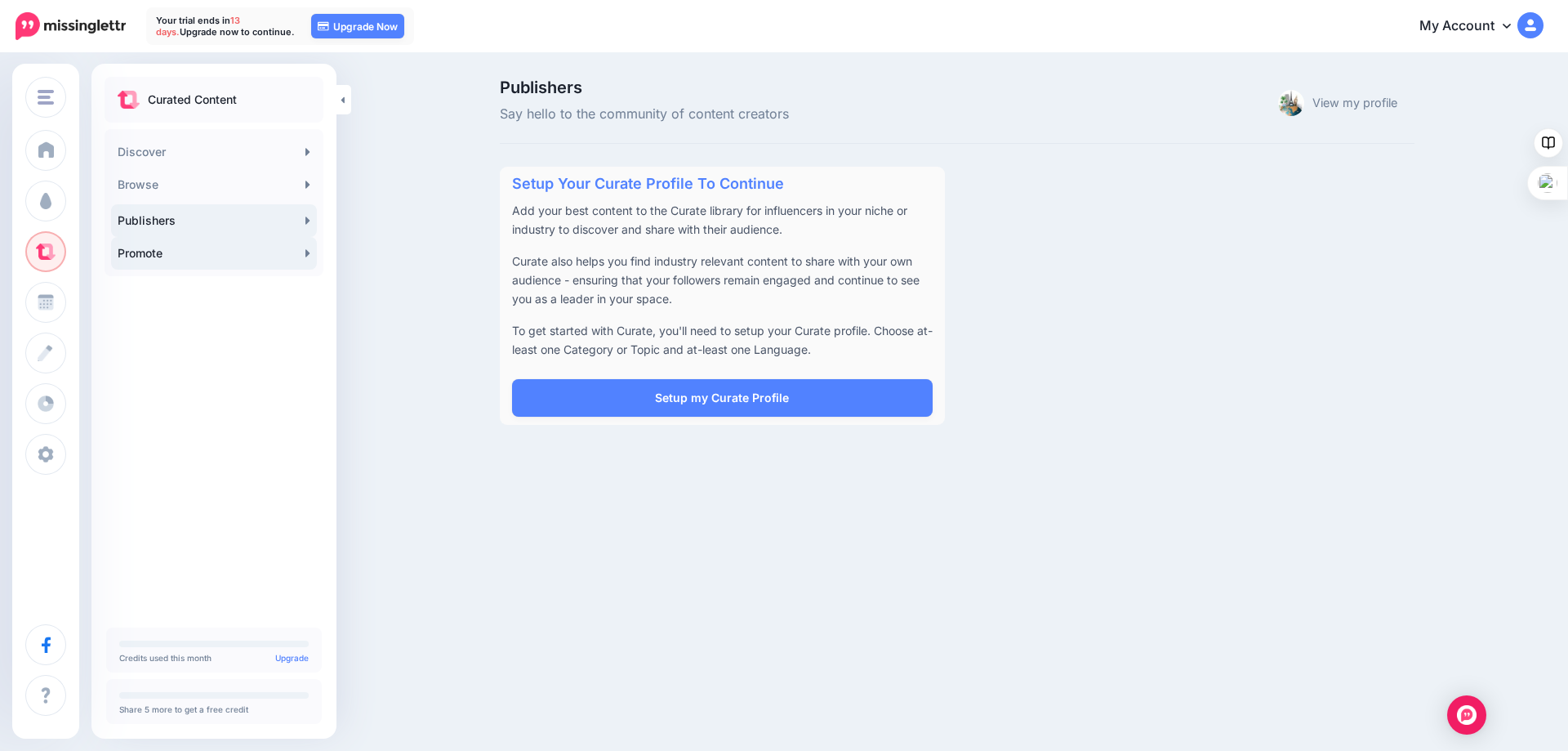
click at [191, 257] on link "Promote" at bounding box center [214, 253] width 206 height 33
click at [158, 153] on link "Discover" at bounding box center [214, 151] width 206 height 33
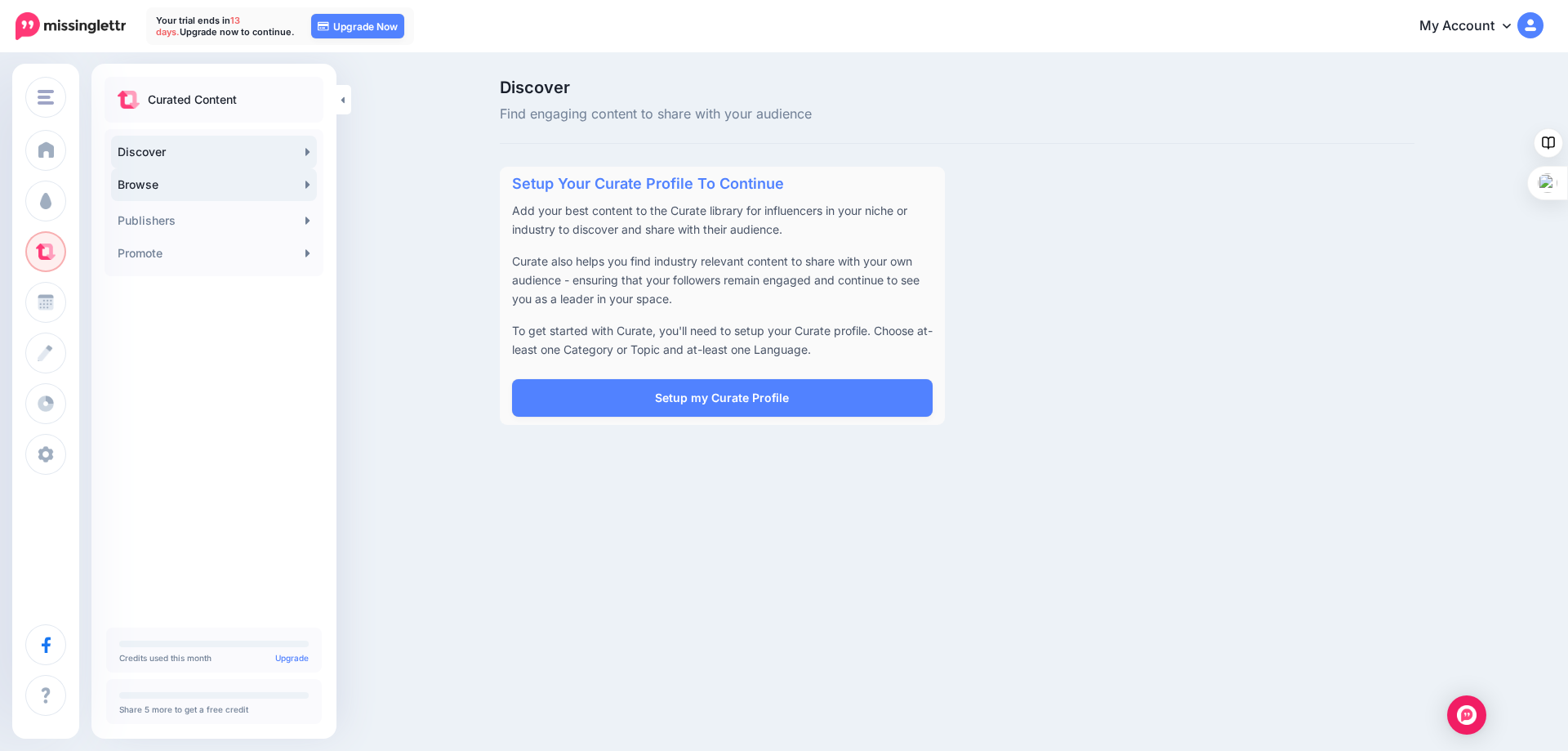
click at [170, 188] on link "Browse" at bounding box center [214, 184] width 206 height 33
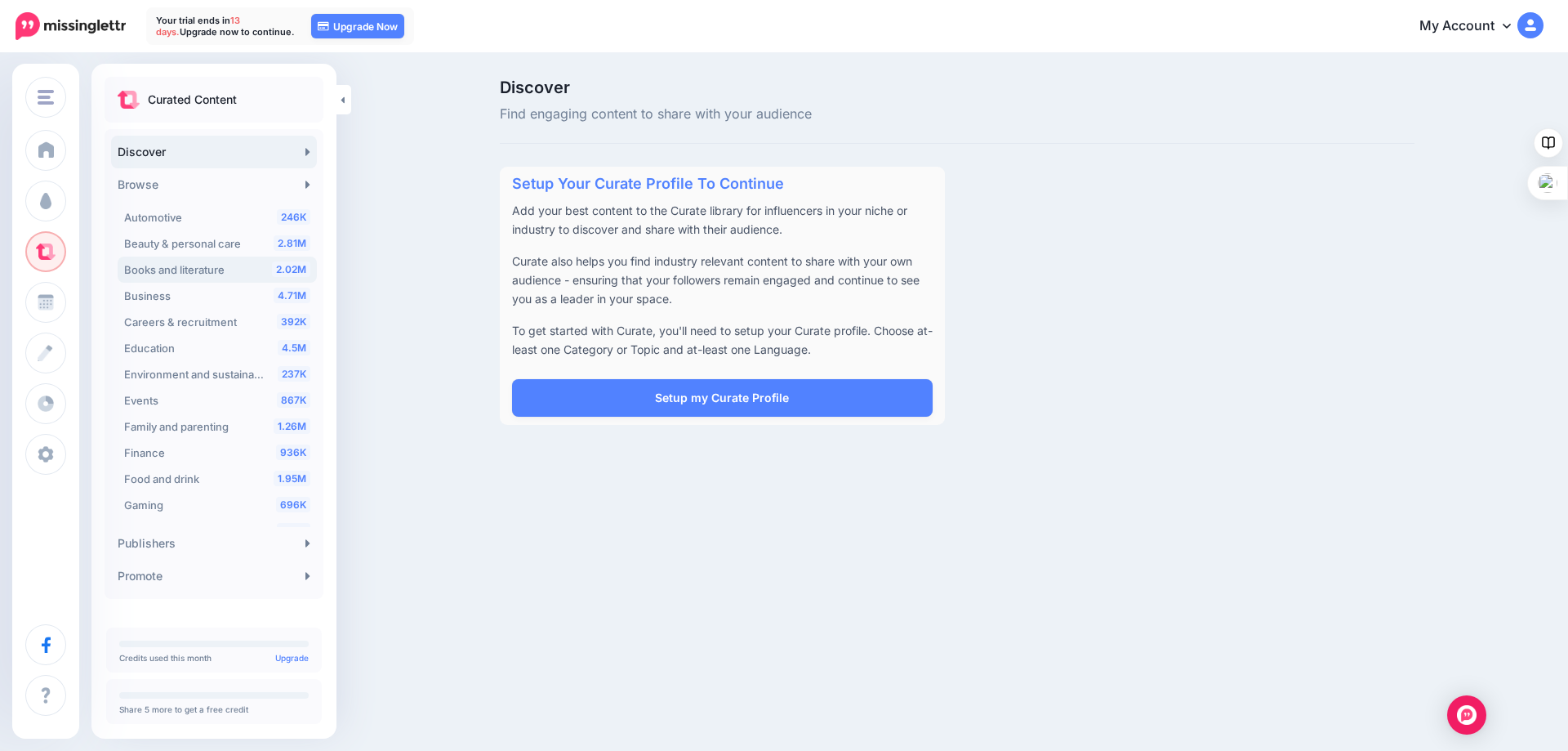
click at [157, 273] on span "Books and literature" at bounding box center [174, 269] width 101 height 13
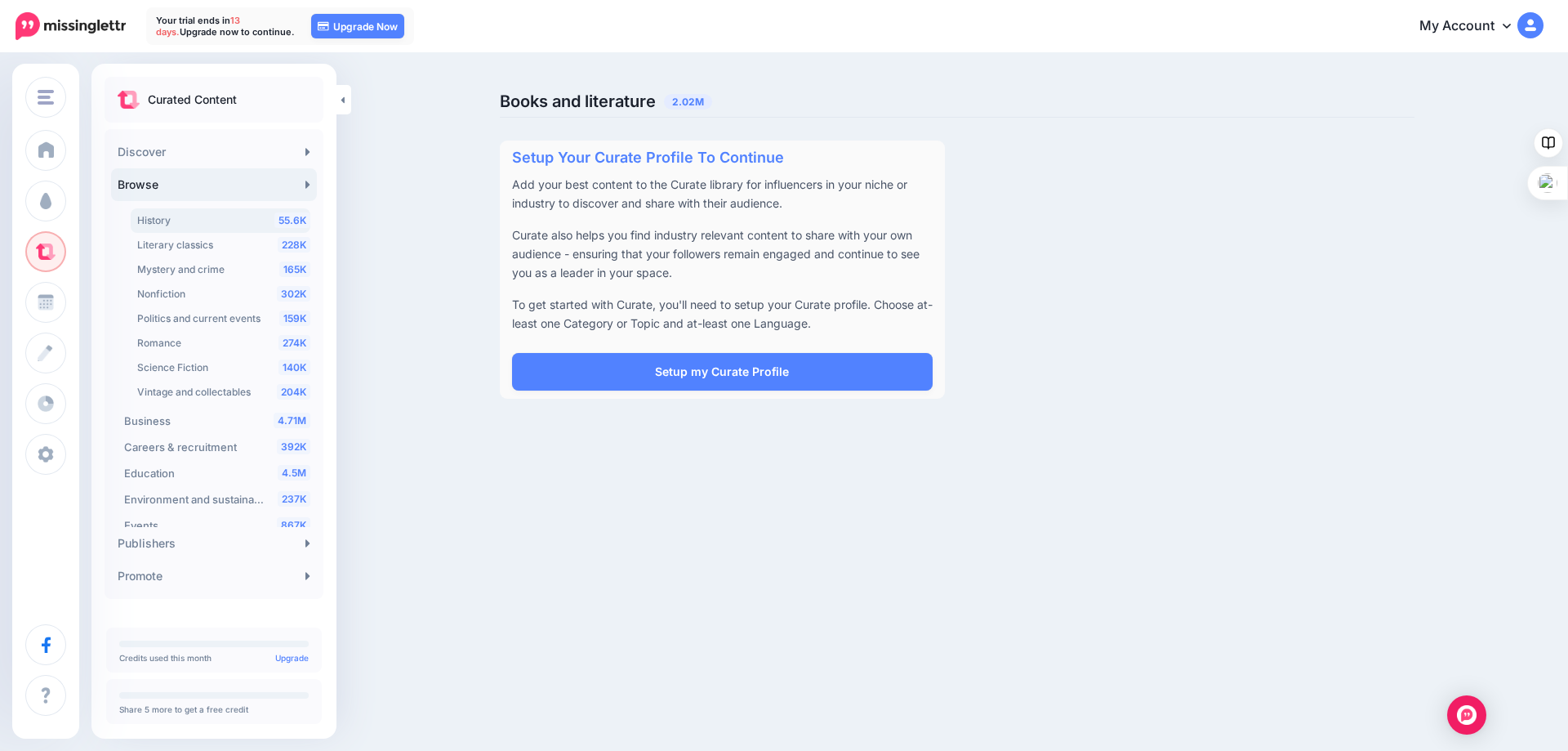
scroll to position [274, 0]
click at [171, 263] on span "Nonfiction" at bounding box center [161, 265] width 48 height 12
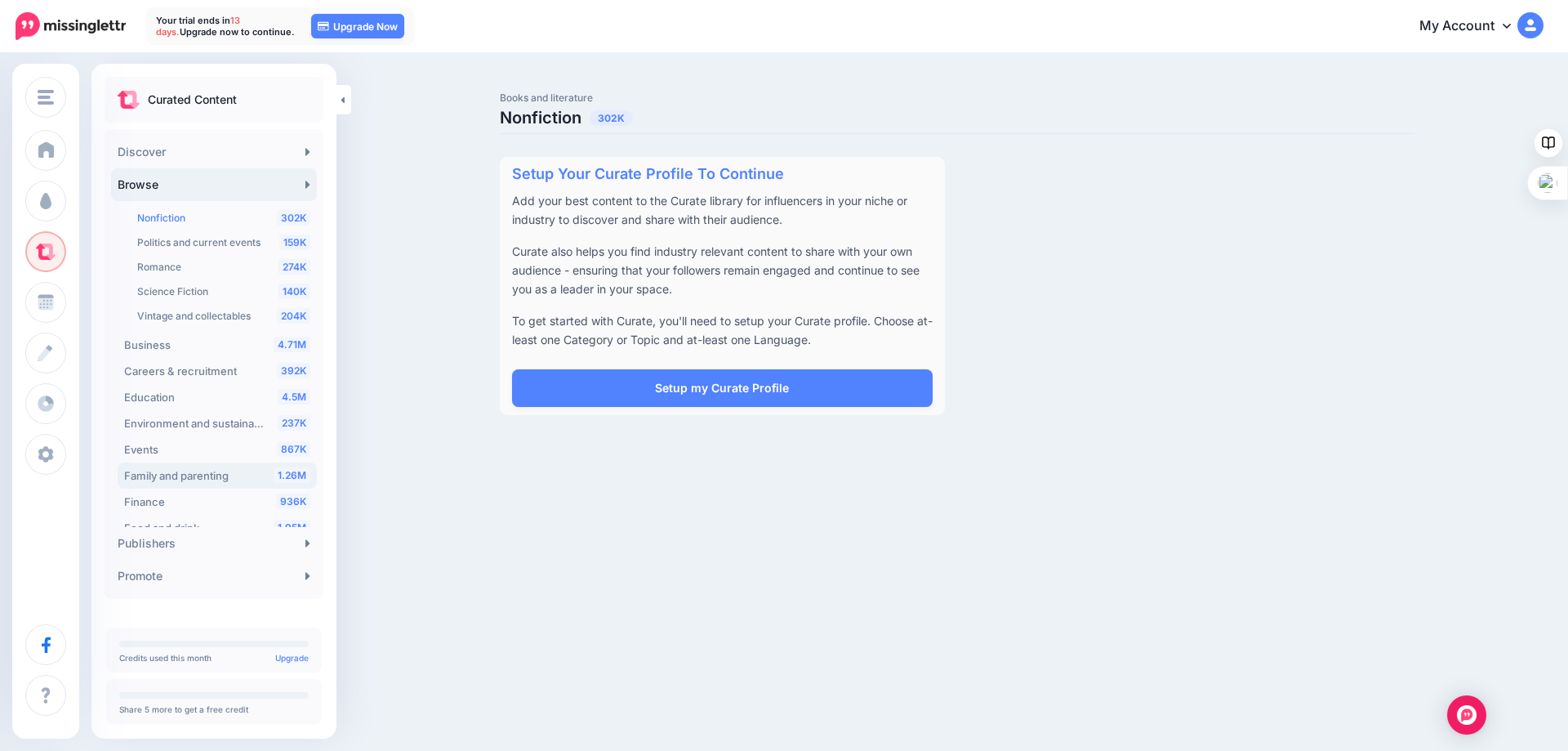
scroll to position [232, 0]
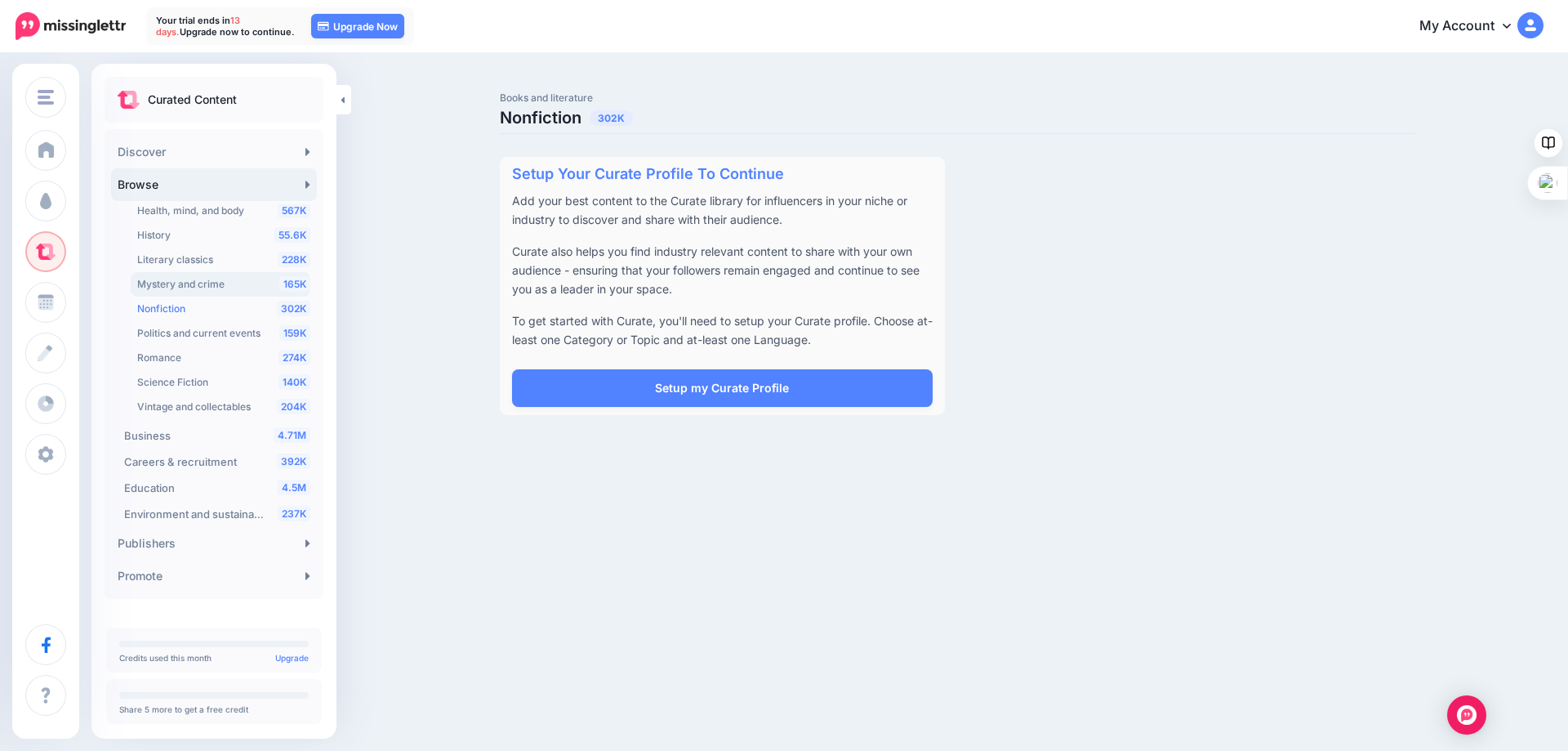
click at [171, 286] on span "Mystery and crime" at bounding box center [181, 284] width 87 height 12
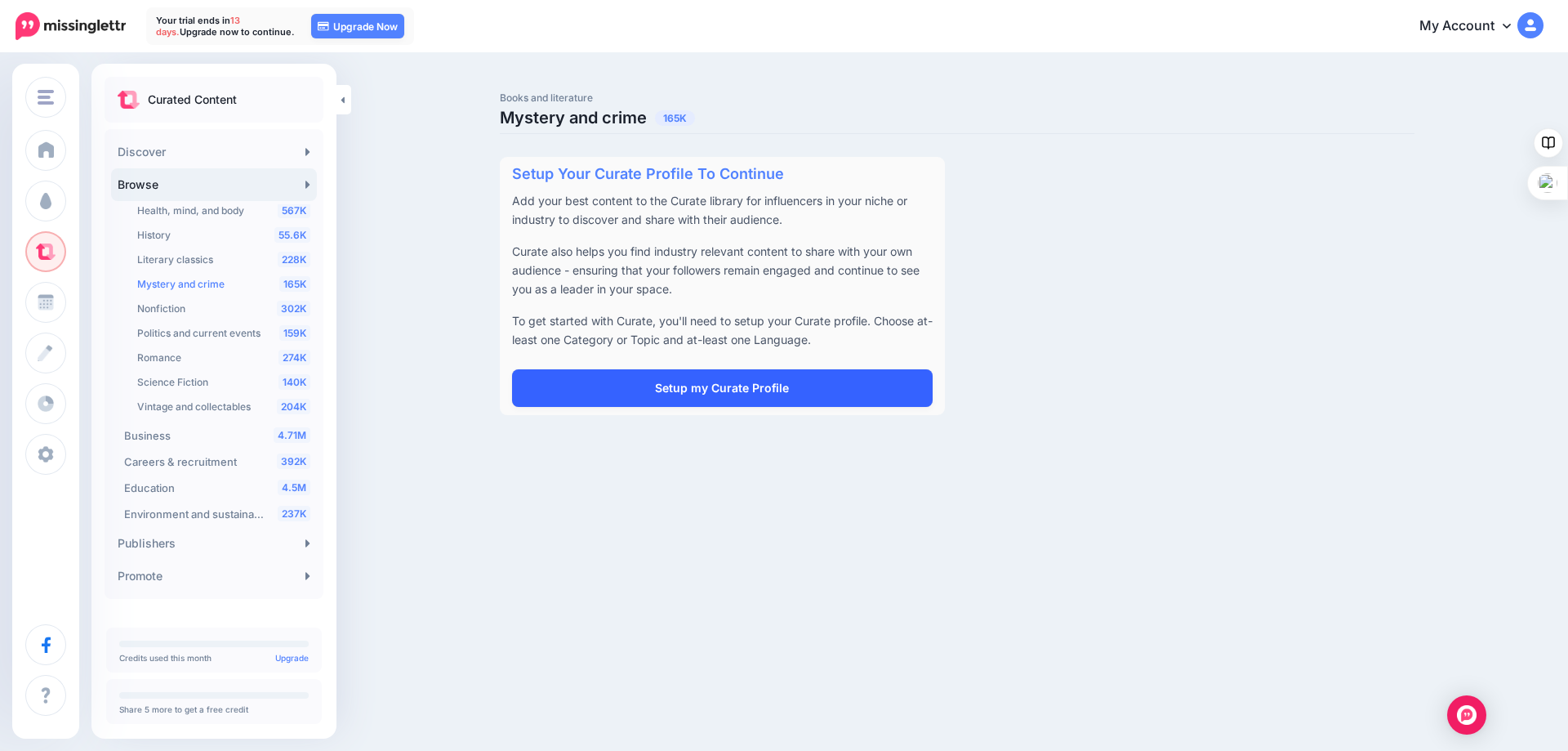
click at [742, 389] on link "Setup my Curate Profile" at bounding box center [722, 388] width 420 height 37
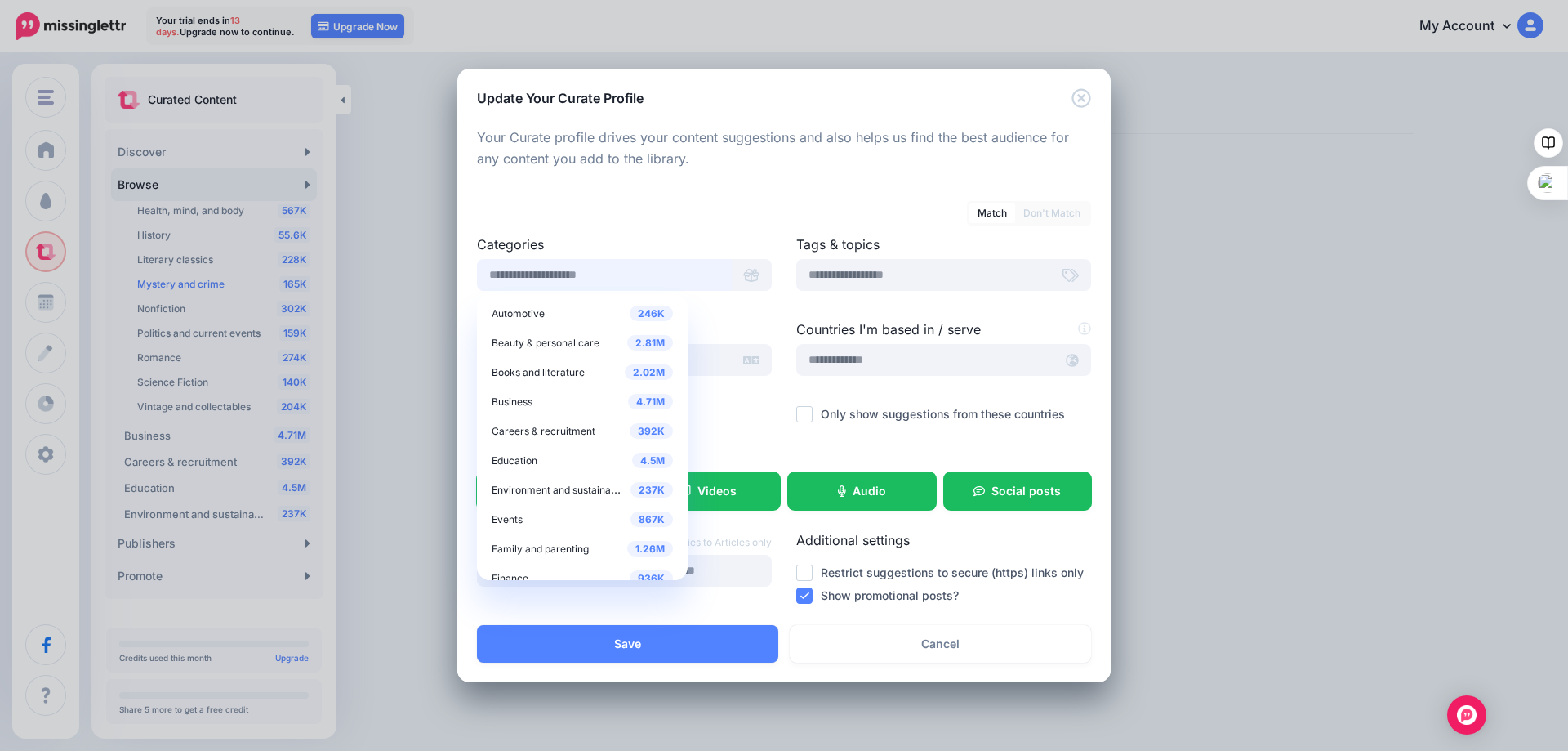
click at [613, 271] on input "text" at bounding box center [605, 275] width 255 height 32
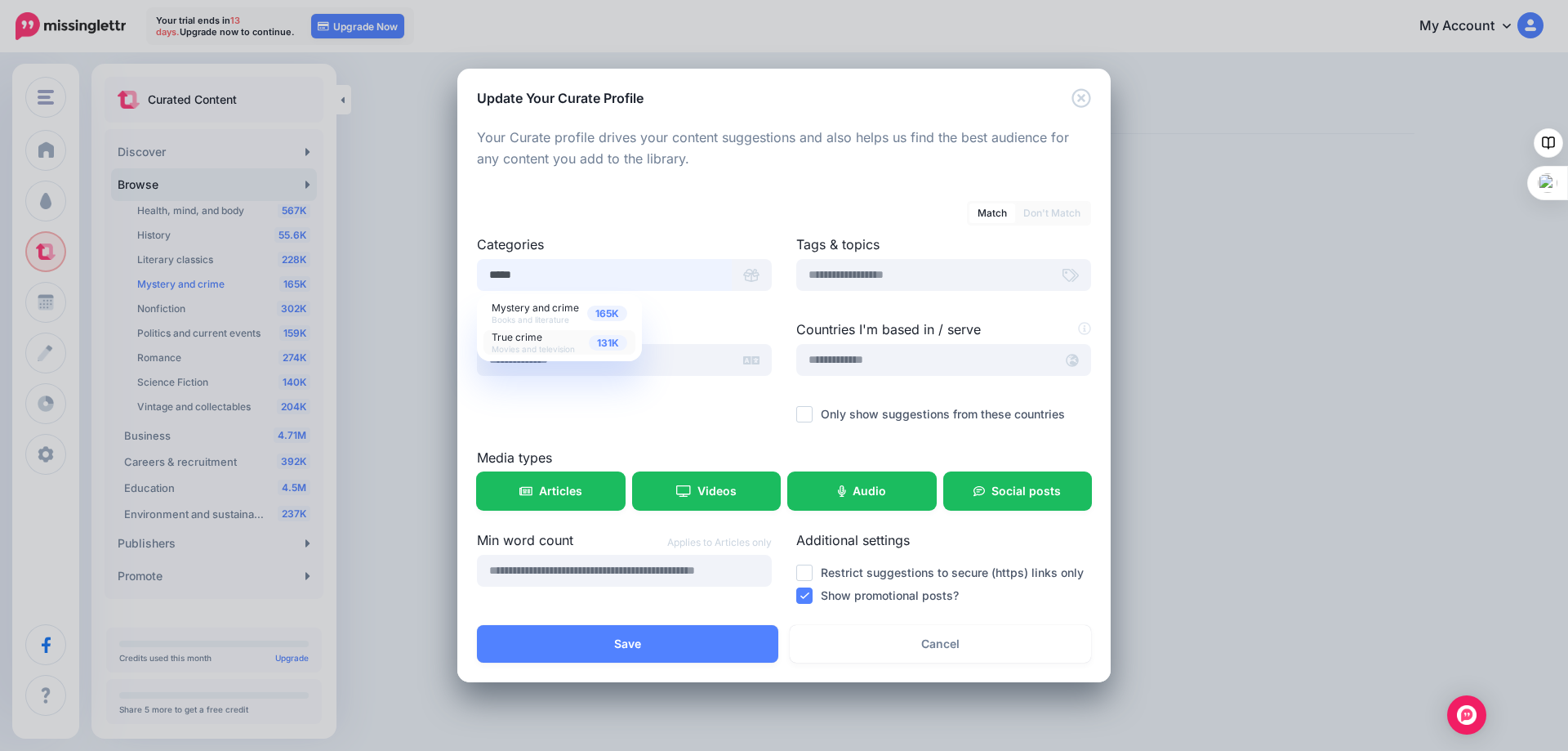
type input "*****"
click at [527, 340] on span "True crime Movies and television" at bounding box center [533, 342] width 84 height 25
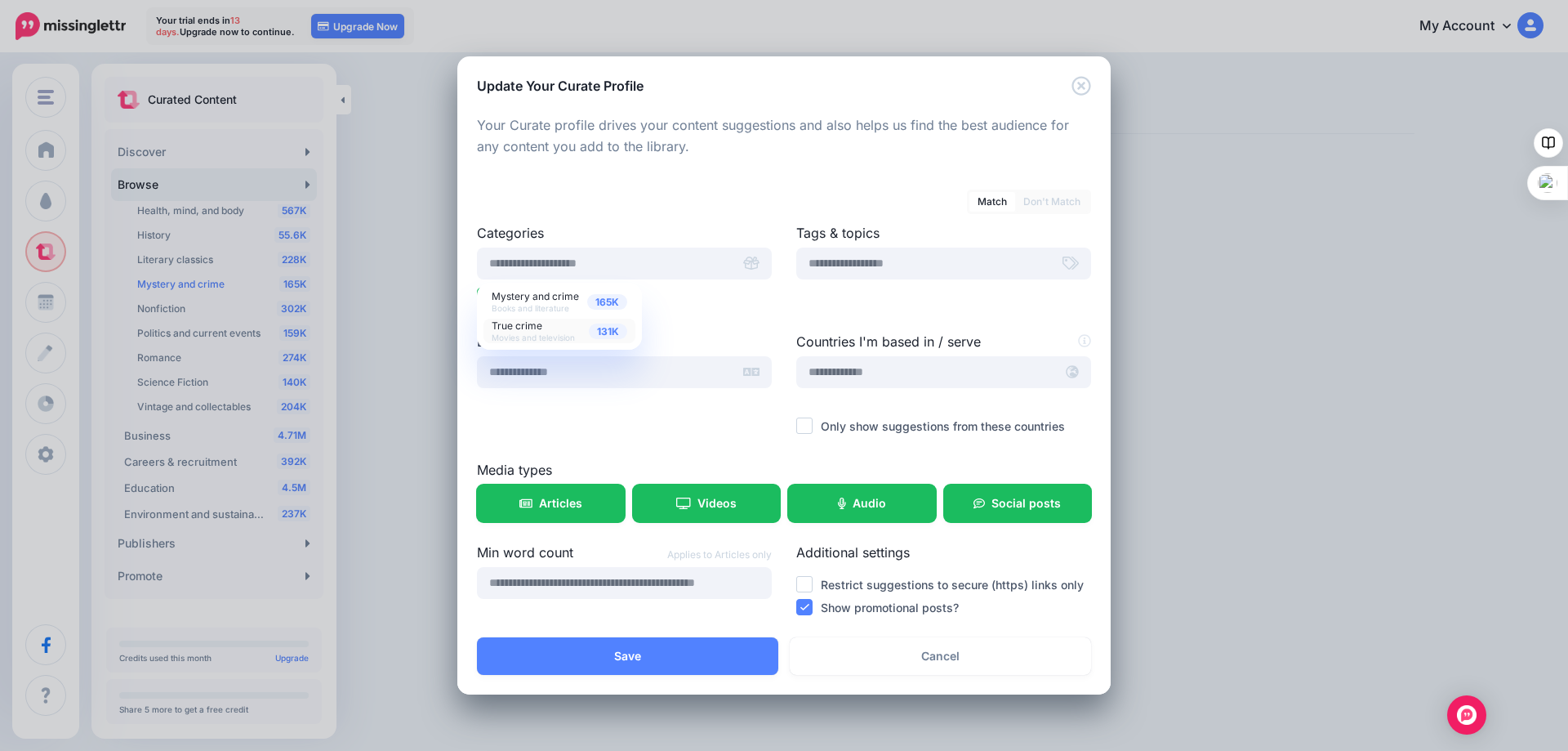
click at [596, 330] on span "131K" at bounding box center [607, 331] width 38 height 15
click at [531, 330] on span "True crime Movies and television" at bounding box center [533, 331] width 84 height 25
click at [834, 260] on input "text" at bounding box center [923, 264] width 255 height 32
click at [630, 374] on input "text" at bounding box center [605, 372] width 255 height 32
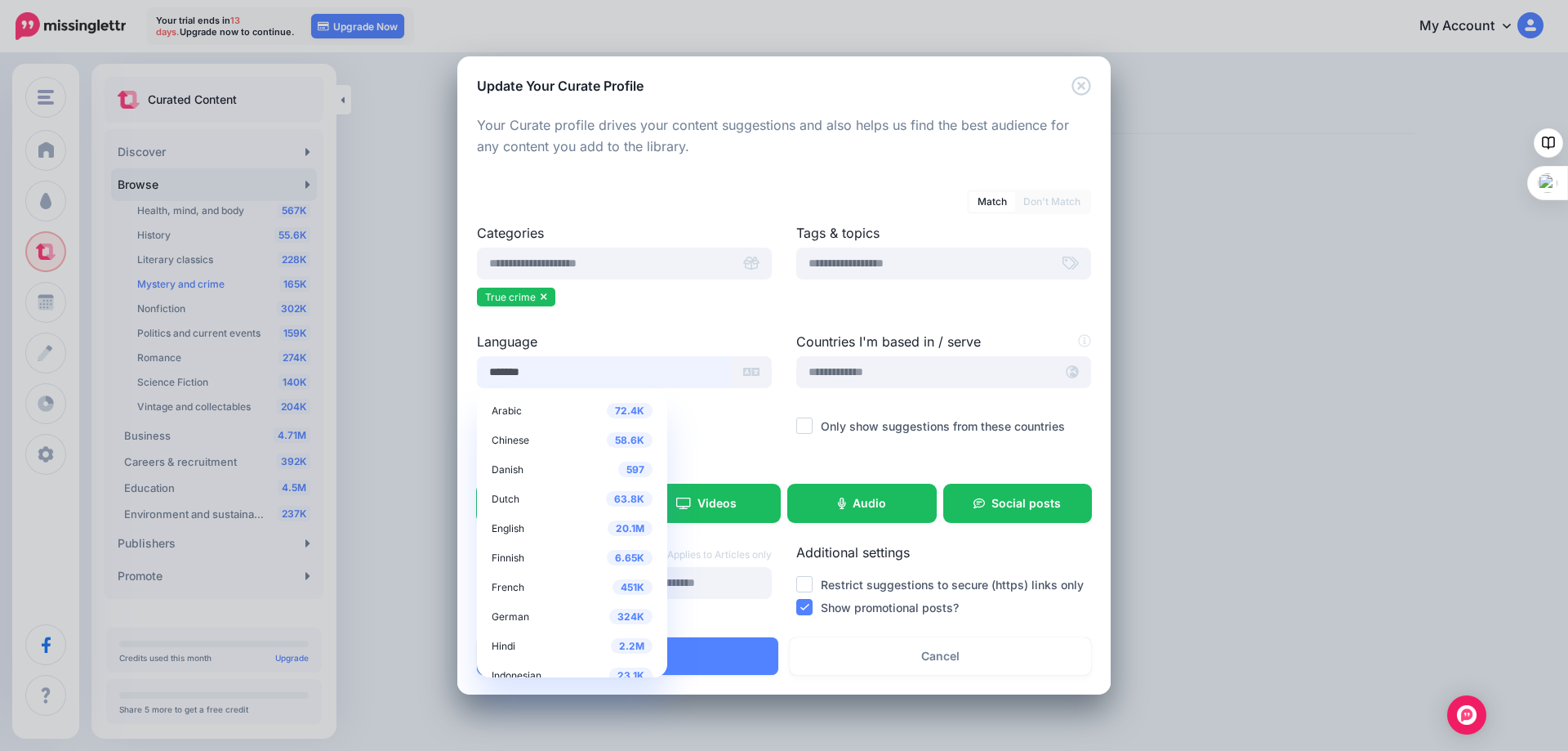
click at [495, 373] on input "*******" at bounding box center [605, 372] width 255 height 32
type input "*******"
click at [506, 527] on span "English" at bounding box center [508, 528] width 33 height 12
click at [664, 454] on div "Language ******* 72.4K Arabic 58.6K Chinese 597 Danish 63.8K Dutch 20.1M English" at bounding box center [624, 396] width 320 height 128
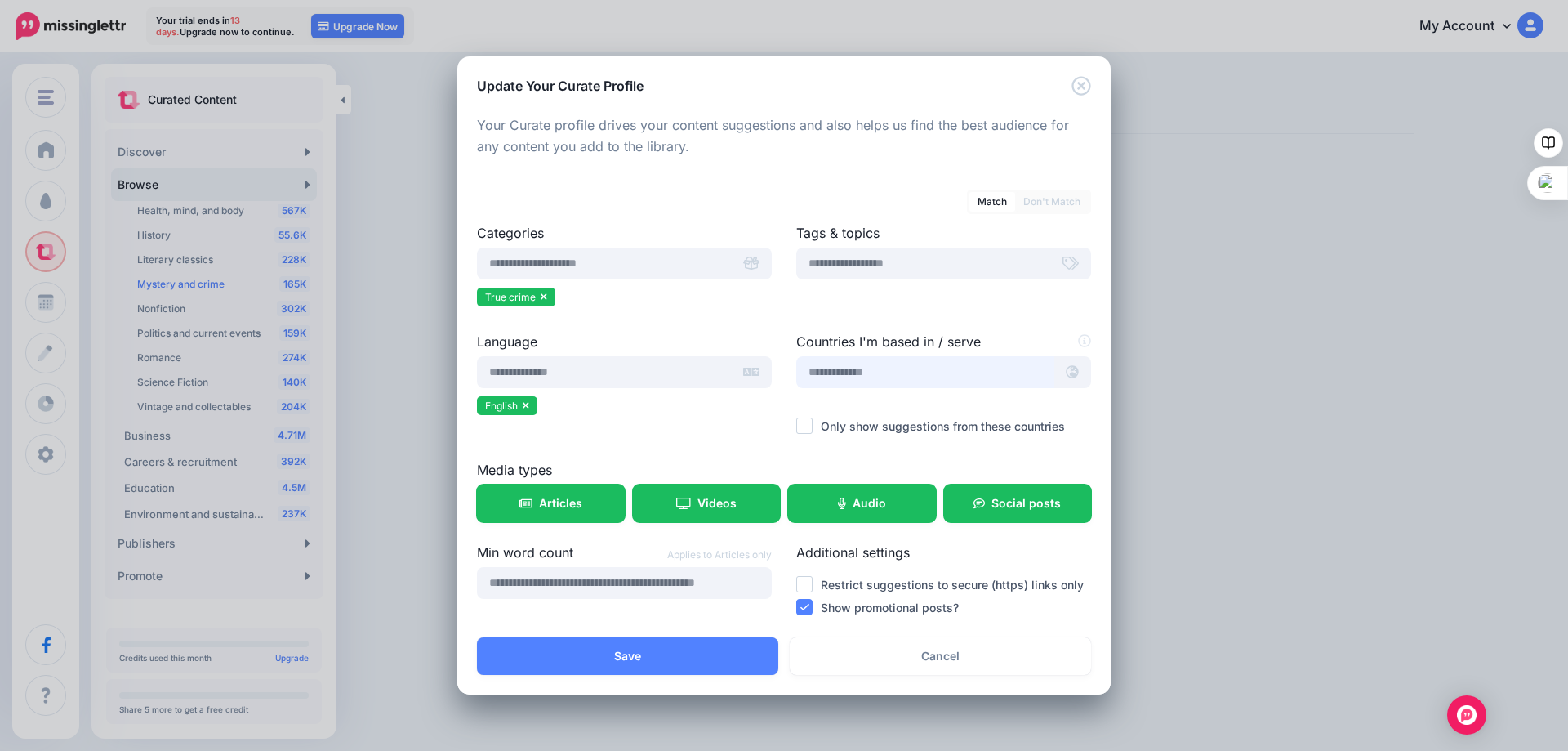
click at [857, 368] on input "text" at bounding box center [925, 372] width 258 height 32
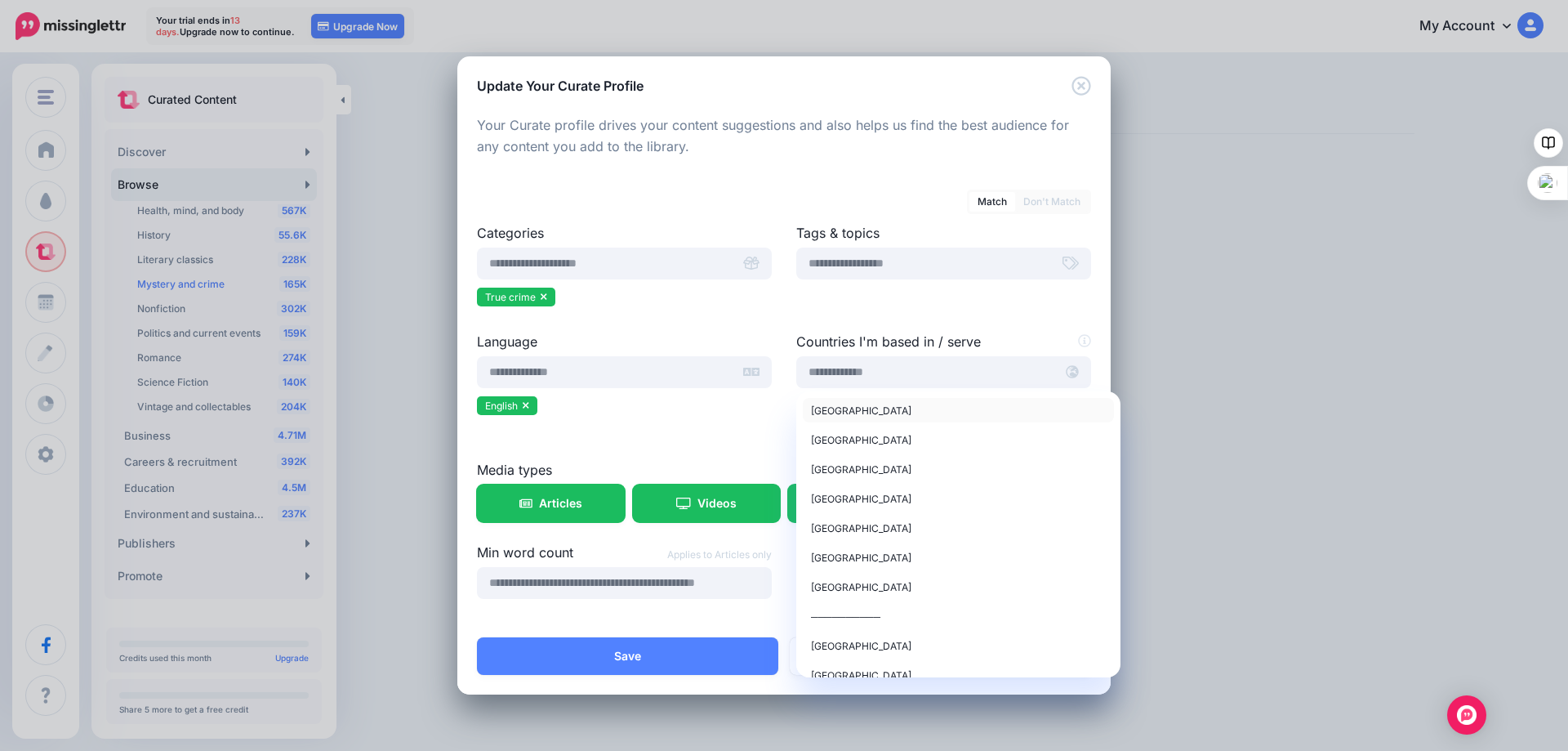
click at [849, 411] on span "United States of America" at bounding box center [861, 411] width 101 height 12
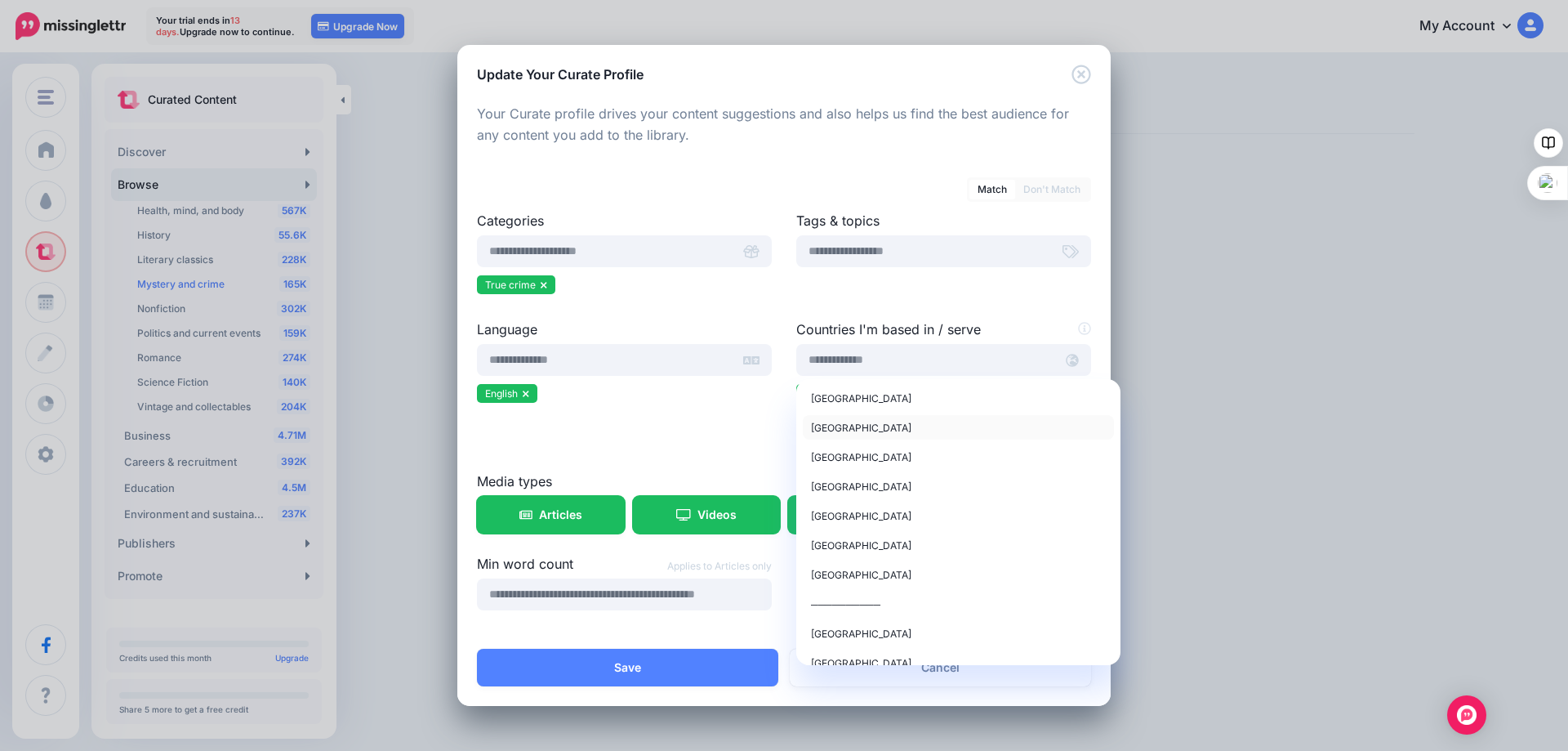
click at [836, 428] on span "United Kingdom" at bounding box center [861, 428] width 101 height 12
click at [1075, 409] on div at bounding box center [943, 418] width 295 height 20
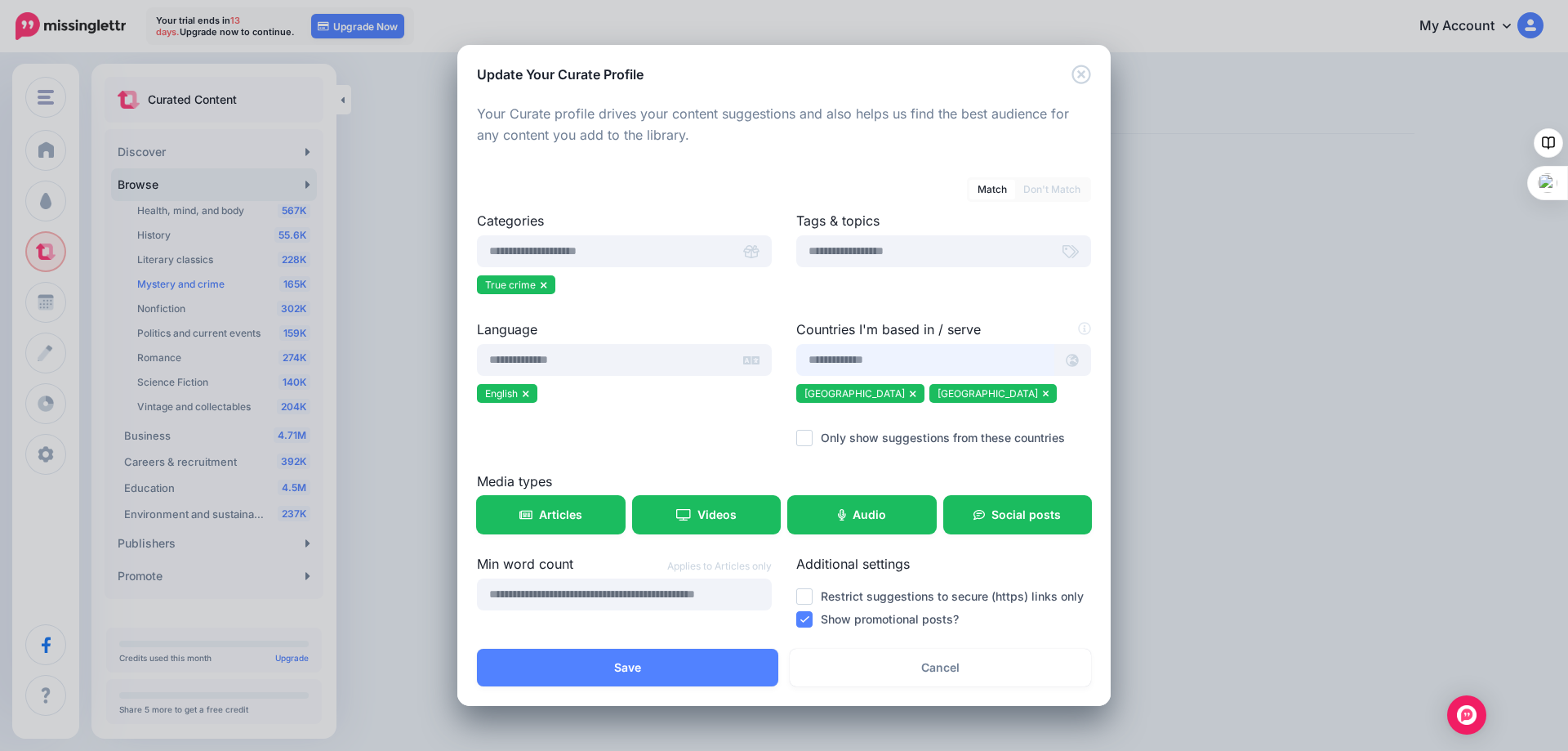
click at [853, 362] on input "text" at bounding box center [925, 360] width 258 height 32
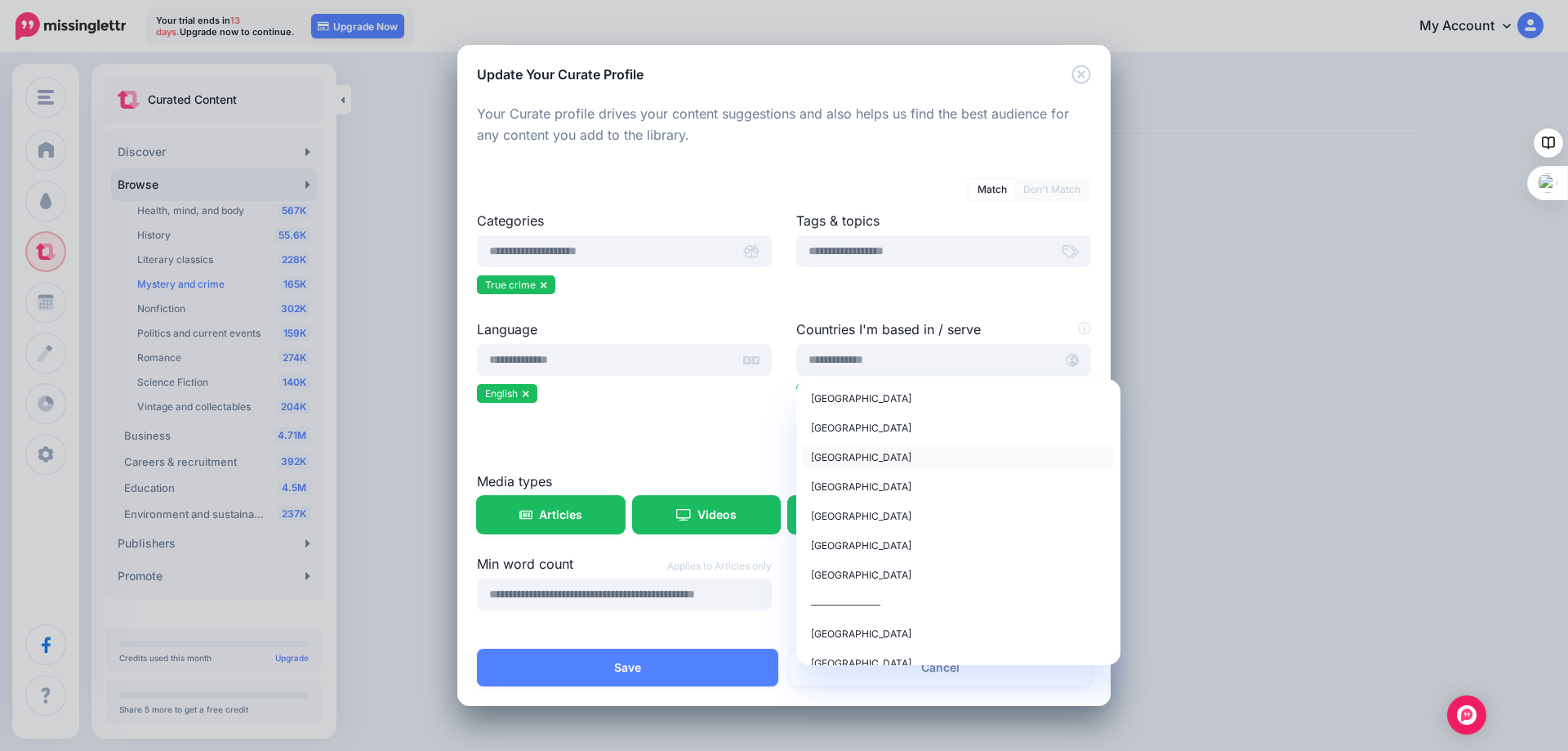
click at [825, 458] on span "Canada" at bounding box center [861, 457] width 101 height 12
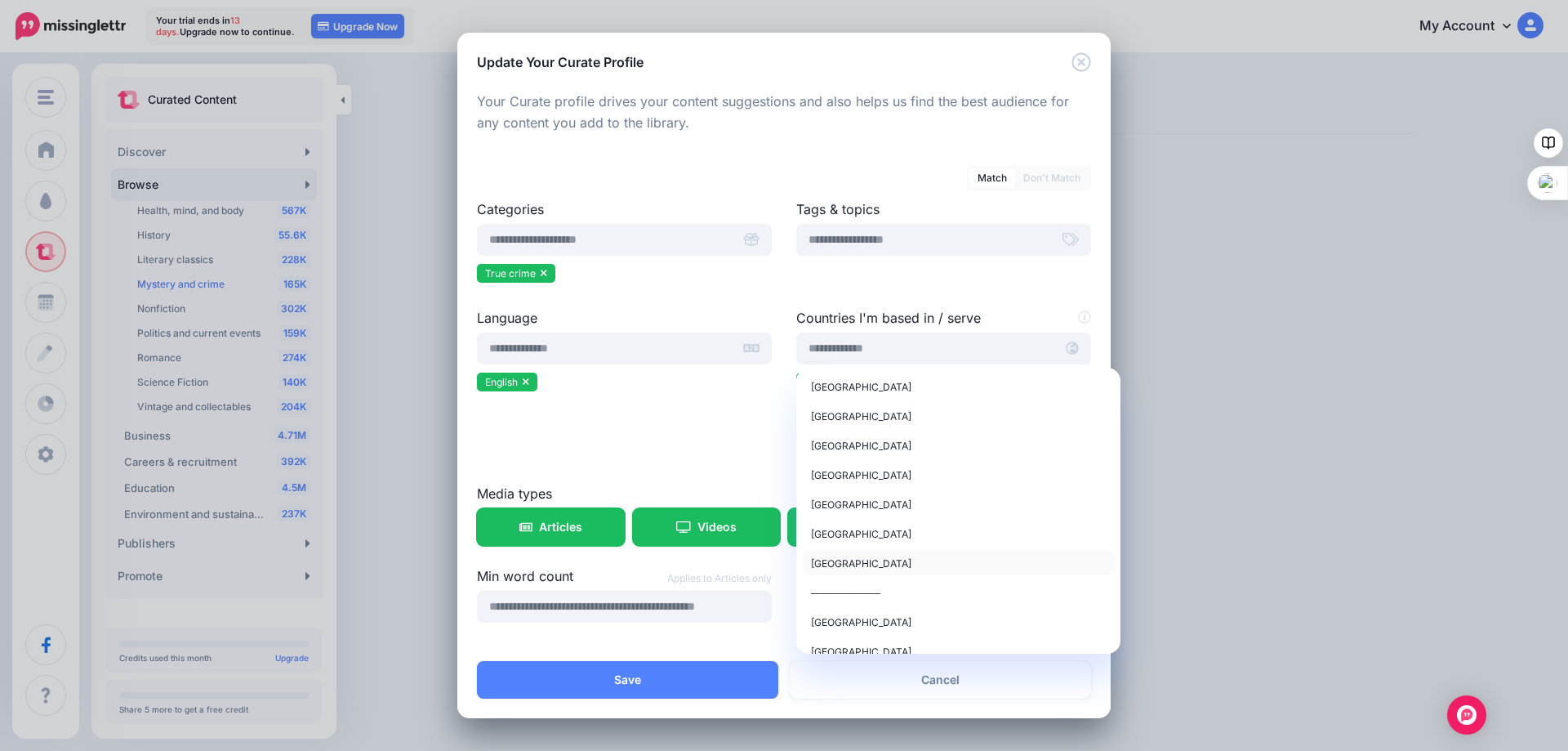
click at [841, 558] on span "Australia" at bounding box center [861, 563] width 101 height 12
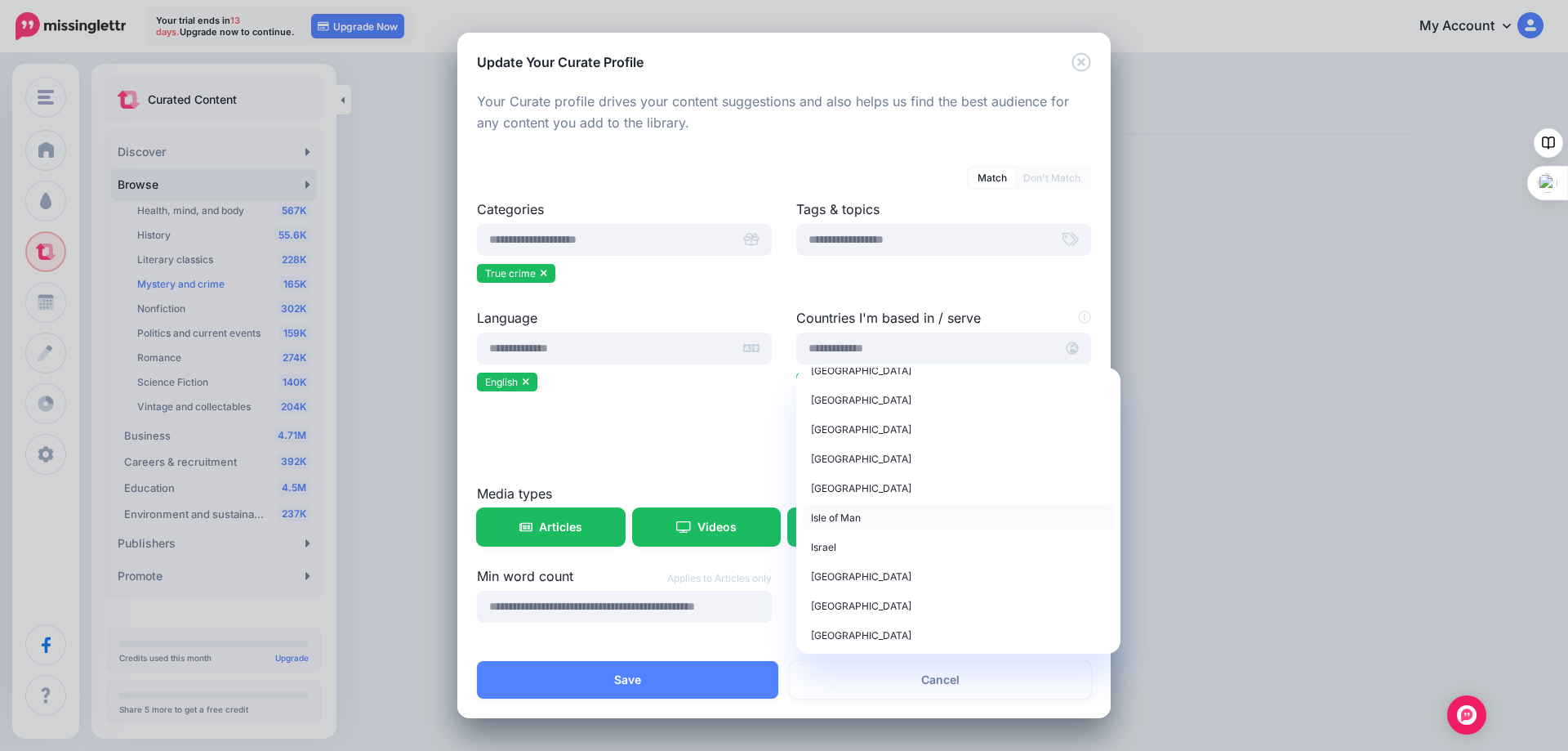
click at [842, 518] on span "Isle of Man" at bounding box center [836, 518] width 50 height 12
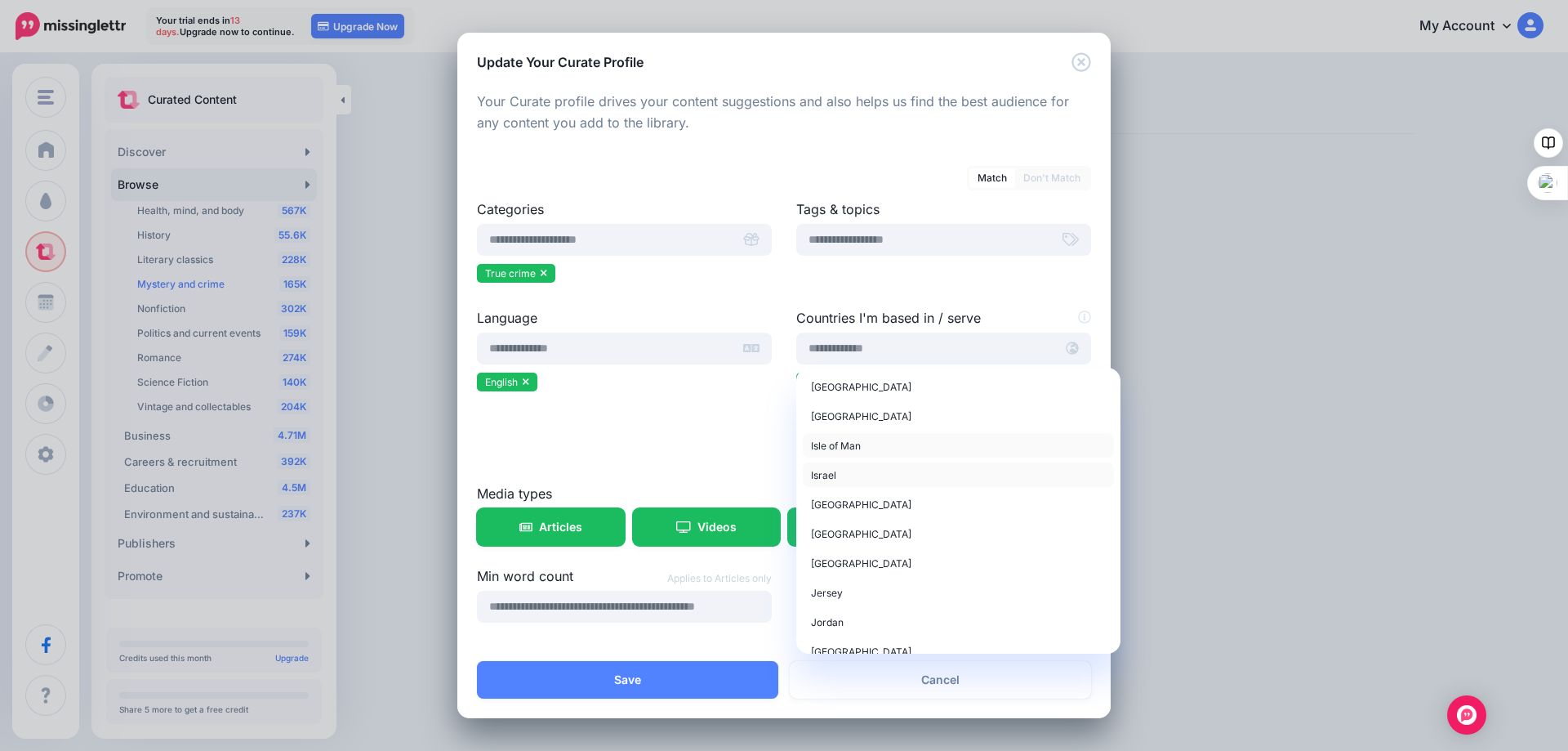
scroll to position [3268, 0]
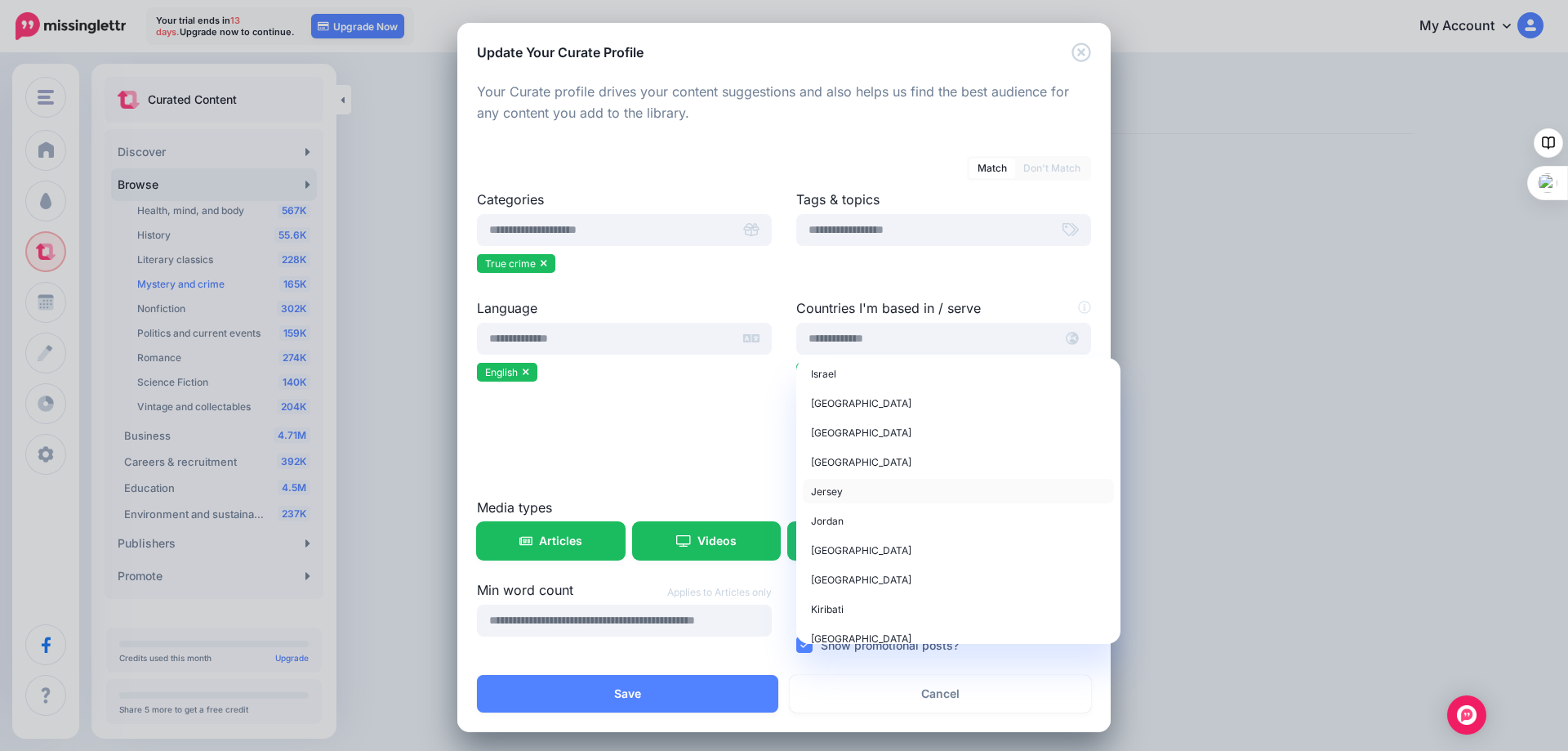
click at [836, 497] on span "Jersey" at bounding box center [827, 492] width 32 height 12
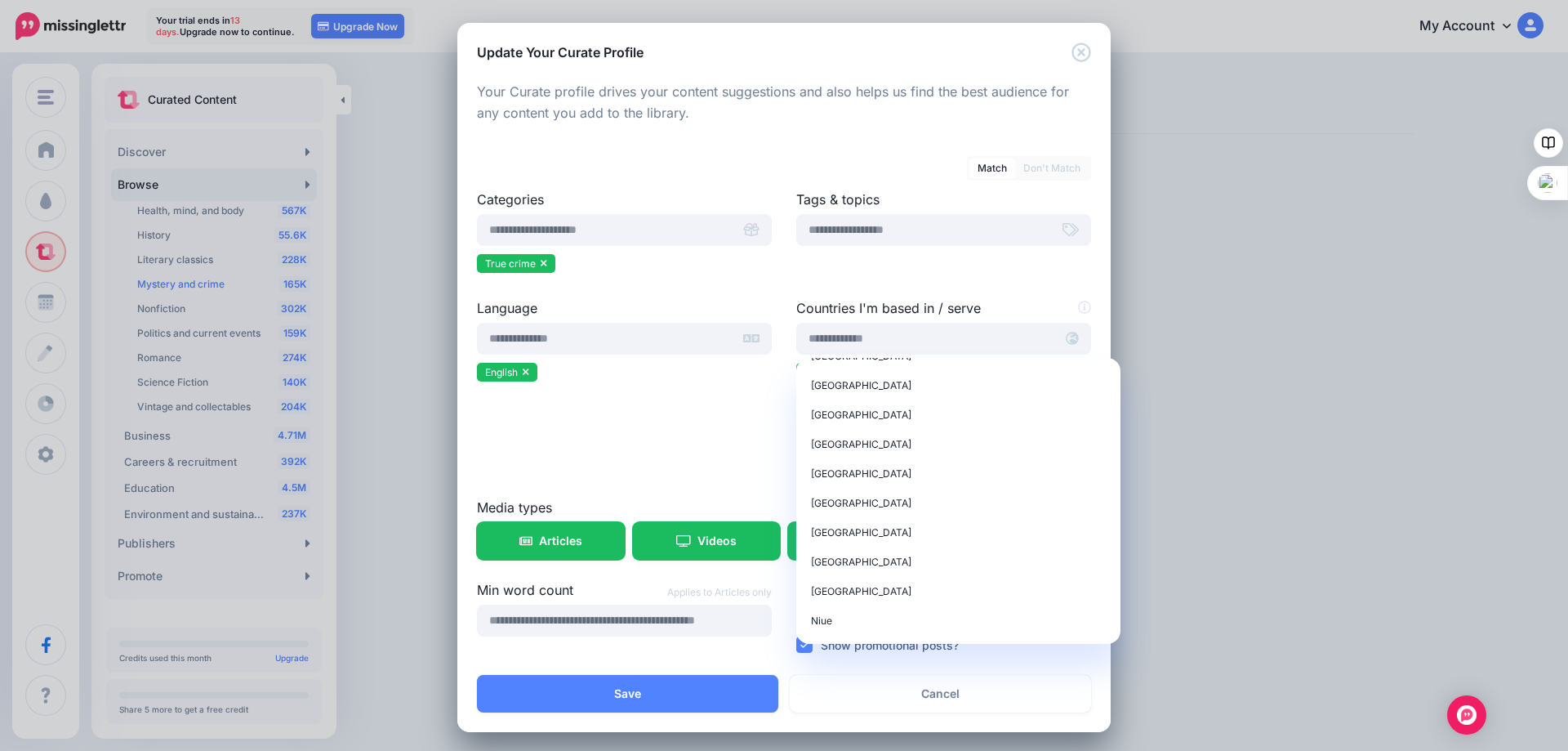
scroll to position [4575, 0]
click at [862, 485] on span "New Zealand" at bounding box center [861, 478] width 101 height 12
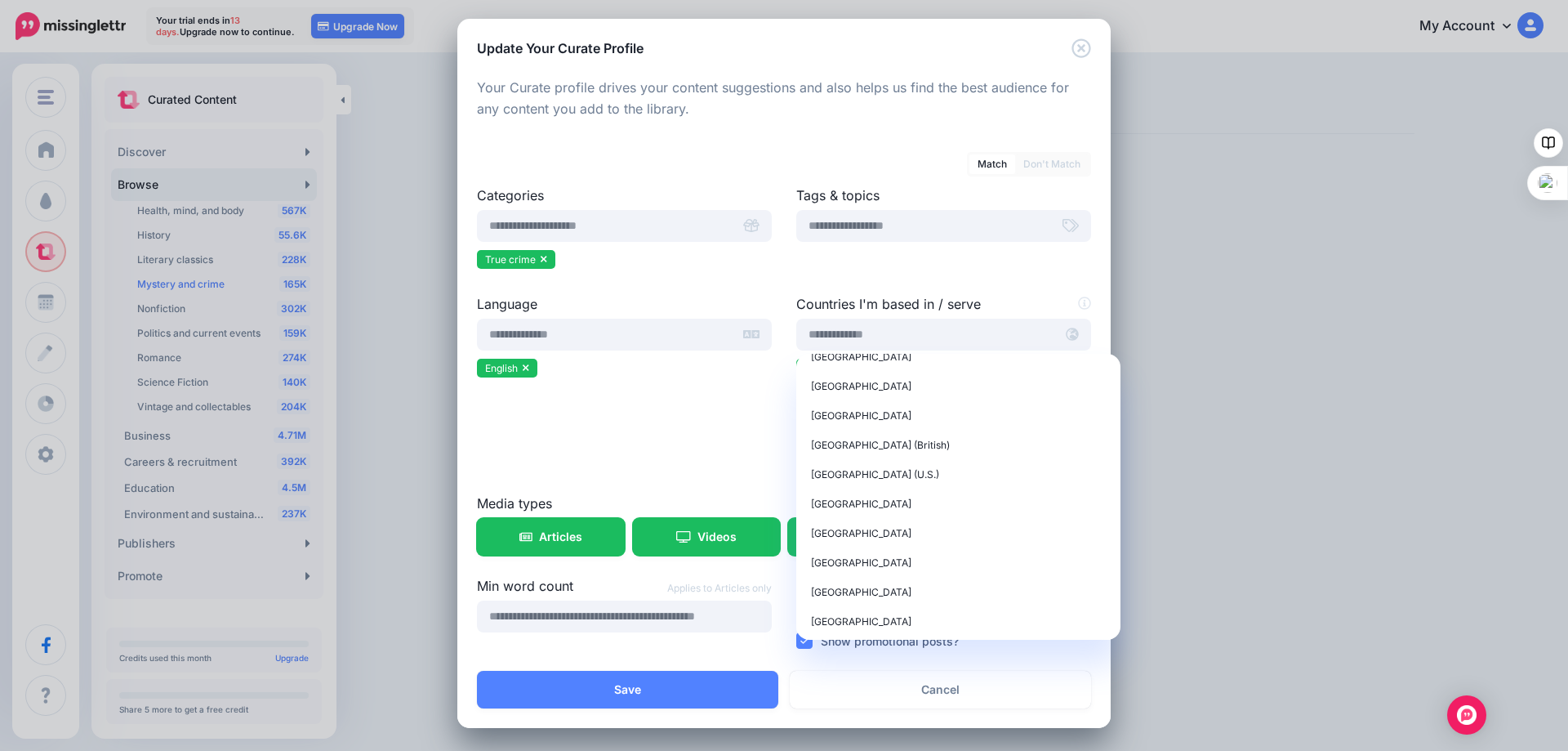
click at [1080, 494] on label "Media types" at bounding box center [784, 503] width 614 height 20
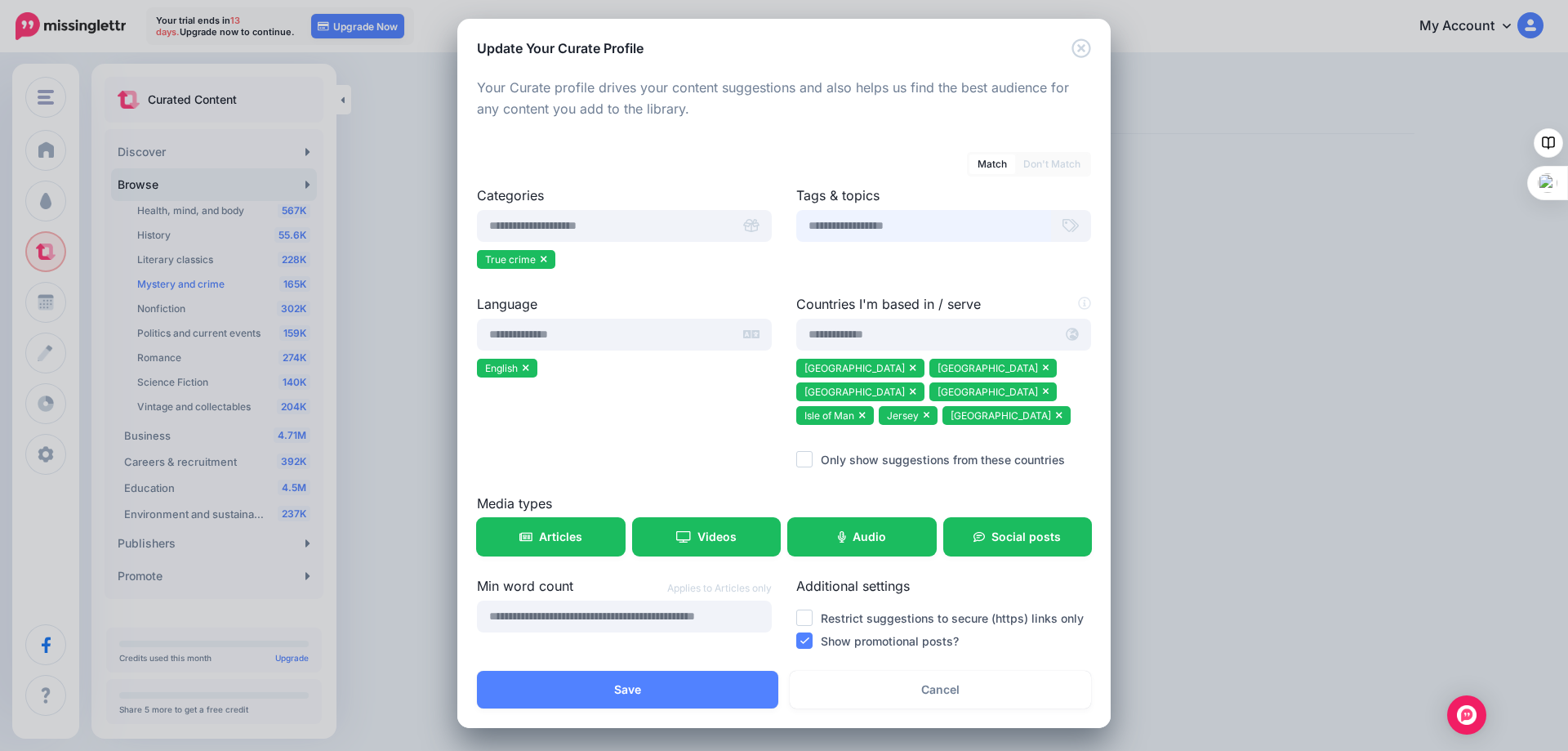
click at [811, 224] on input "text" at bounding box center [923, 226] width 255 height 32
click at [824, 227] on input "*********" at bounding box center [923, 226] width 255 height 32
click at [871, 232] on input "**********" at bounding box center [923, 226] width 255 height 32
click at [824, 224] on input "**********" at bounding box center [923, 226] width 255 height 32
click at [860, 226] on input "*********" at bounding box center [923, 226] width 255 height 32
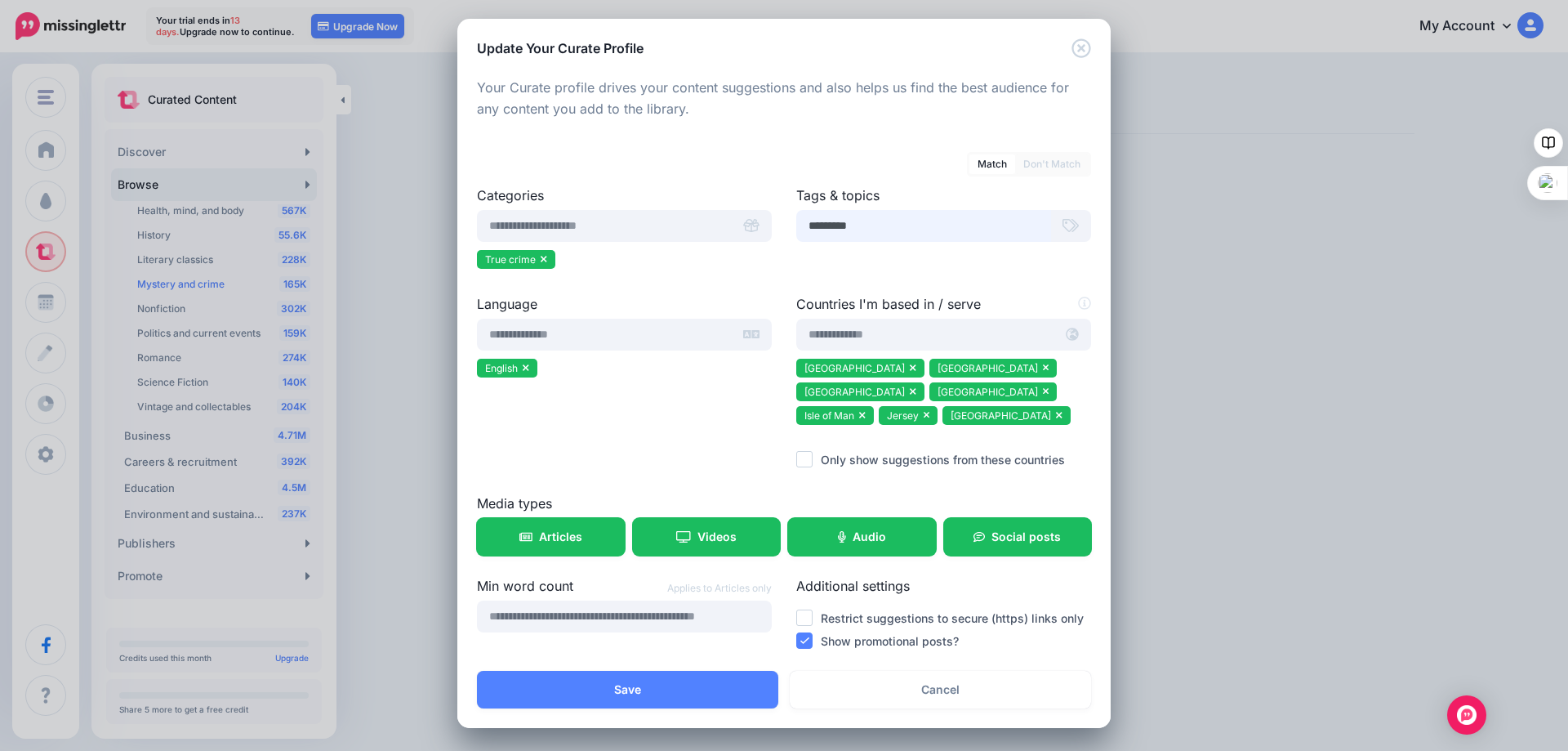
click at [802, 228] on input "*********" at bounding box center [923, 226] width 255 height 32
click at [869, 225] on input "**********" at bounding box center [923, 226] width 255 height 32
click at [1063, 225] on icon at bounding box center [1070, 225] width 16 height 13
click at [870, 224] on input "**********" at bounding box center [923, 226] width 255 height 32
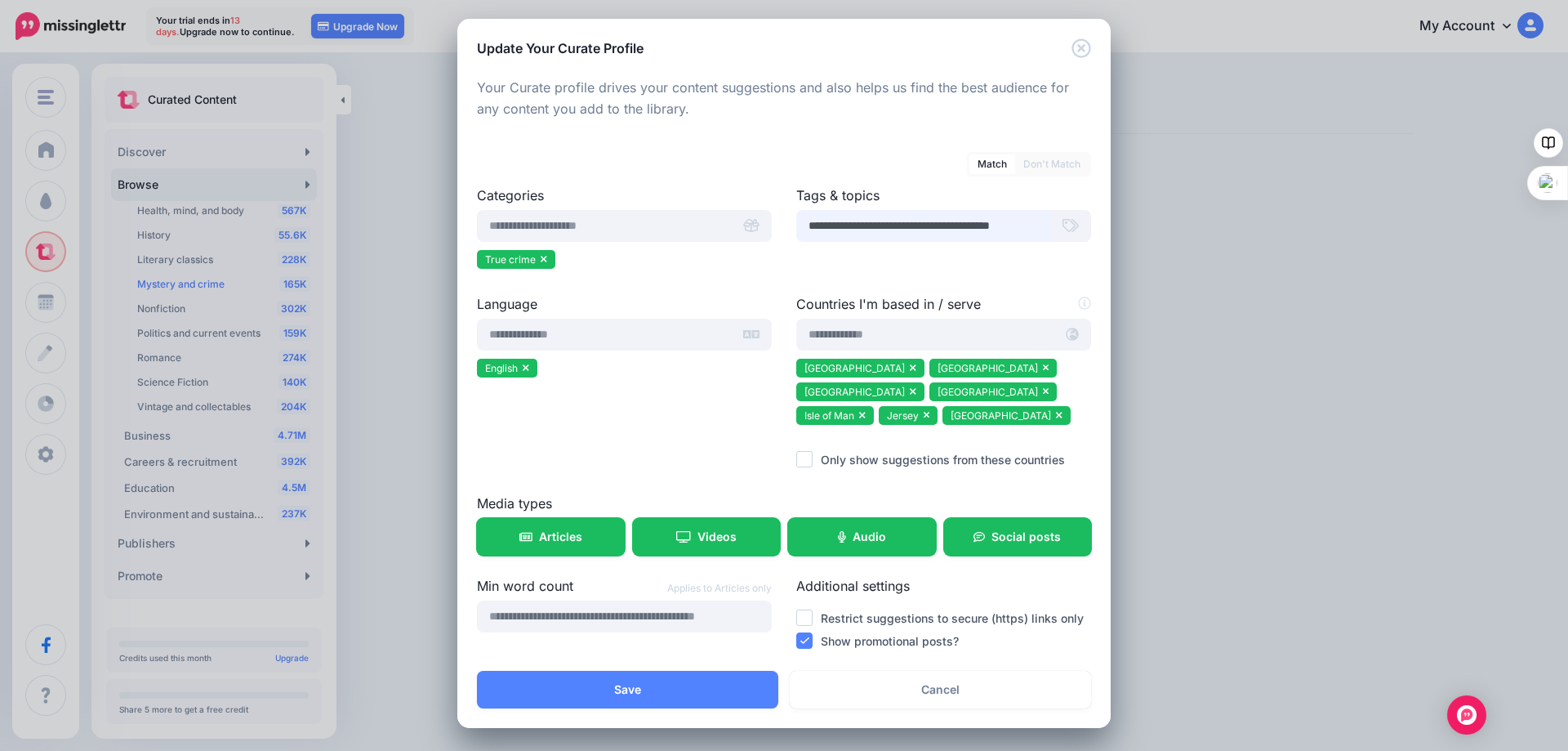
drag, startPoint x: 1003, startPoint y: 224, endPoint x: 982, endPoint y: 229, distance: 21.6
click at [982, 229] on input "**********" at bounding box center [923, 226] width 255 height 32
click at [1035, 227] on input "**********" at bounding box center [923, 226] width 255 height 32
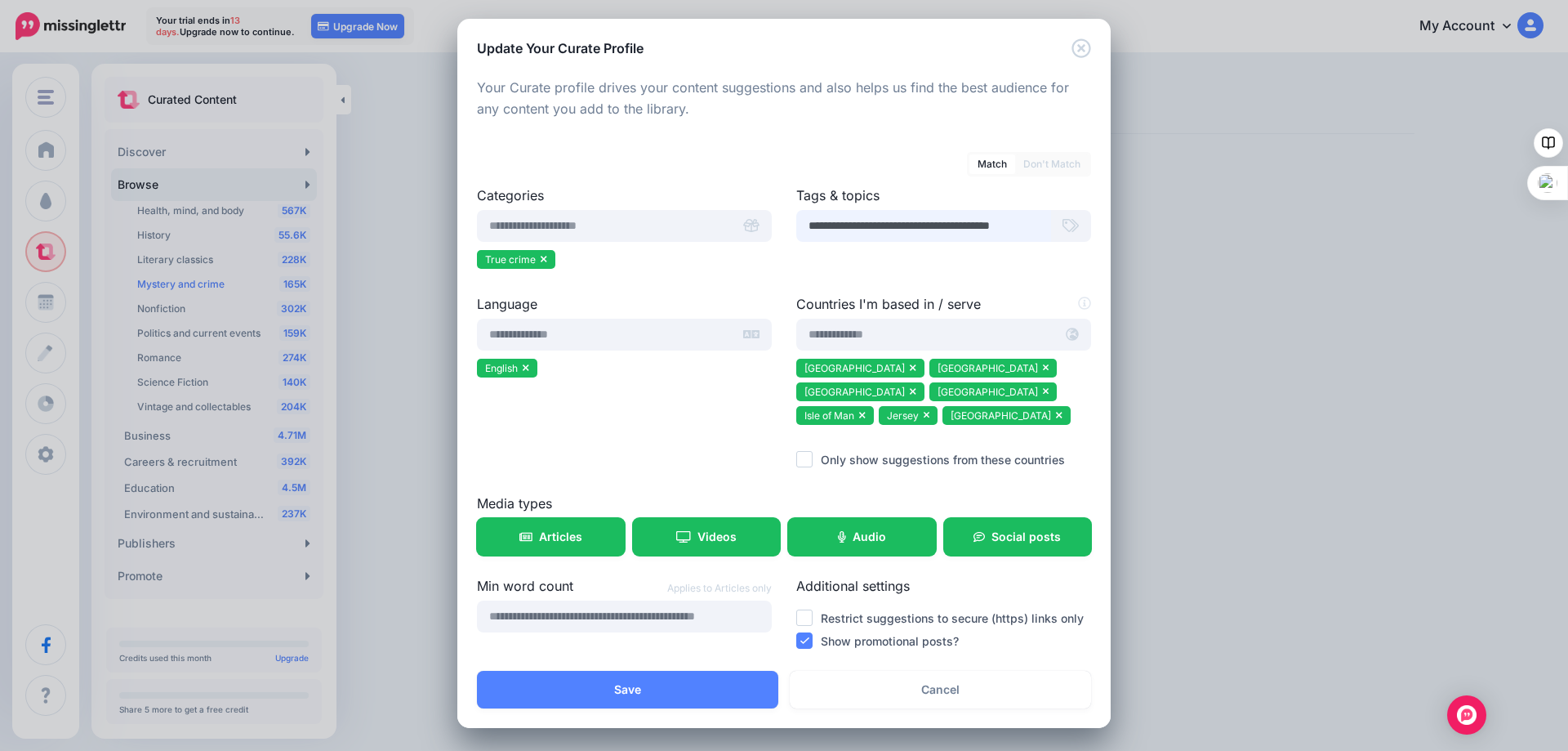
drag, startPoint x: 1029, startPoint y: 223, endPoint x: 977, endPoint y: 224, distance: 52.0
click at [977, 224] on input "**********" at bounding box center [923, 226] width 255 height 32
click at [1036, 224] on input "**********" at bounding box center [923, 226] width 255 height 32
click at [843, 260] on div at bounding box center [943, 260] width 295 height 20
drag, startPoint x: 798, startPoint y: 227, endPoint x: 1119, endPoint y: 235, distance: 321.1
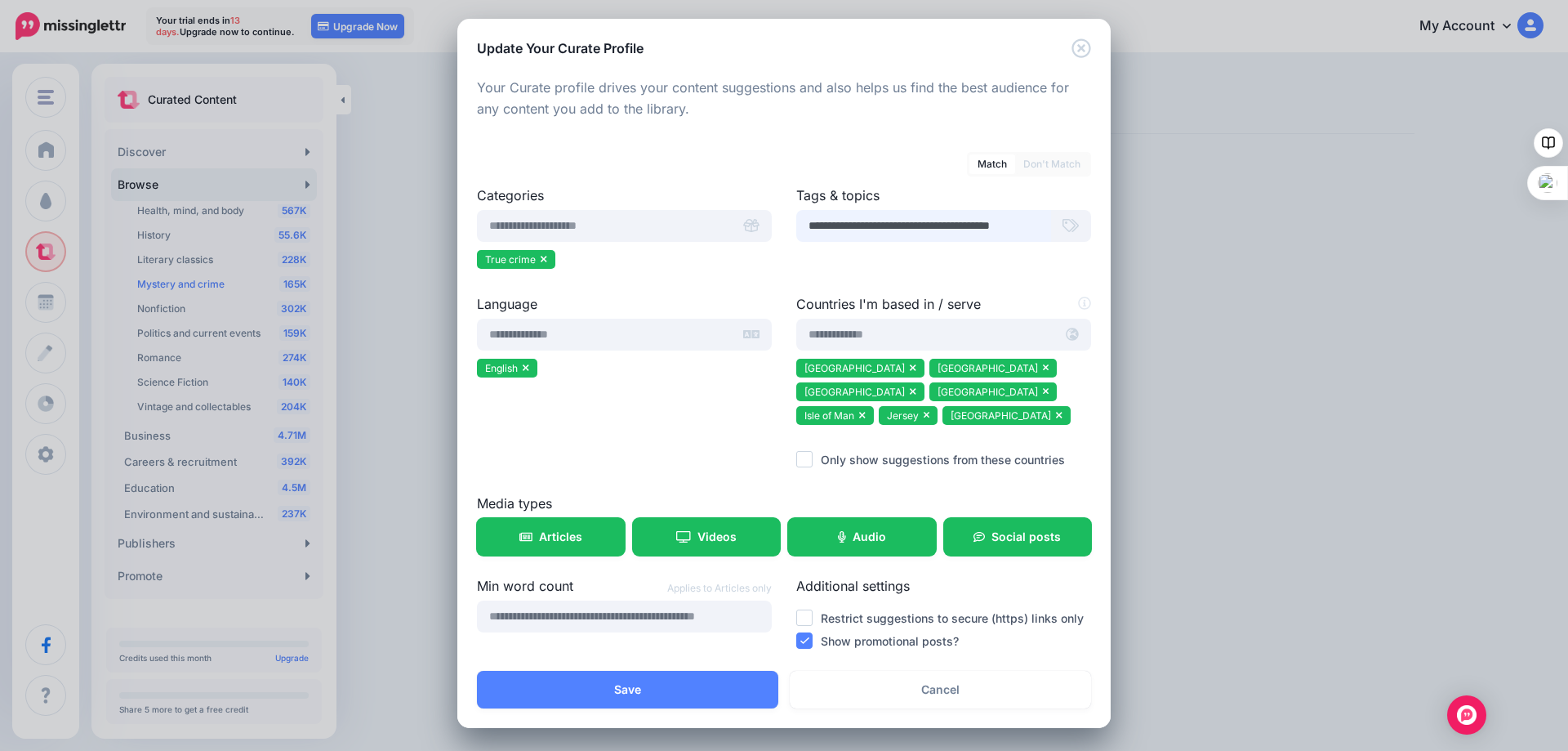
click at [1119, 235] on div "Update Your Curate Profile Loading Your Curate profile drives your content sugg…" at bounding box center [784, 375] width 1568 height 751
click at [1038, 223] on input "**********" at bounding box center [923, 226] width 255 height 32
click at [1036, 225] on input "**********" at bounding box center [923, 226] width 255 height 32
type input "**********"
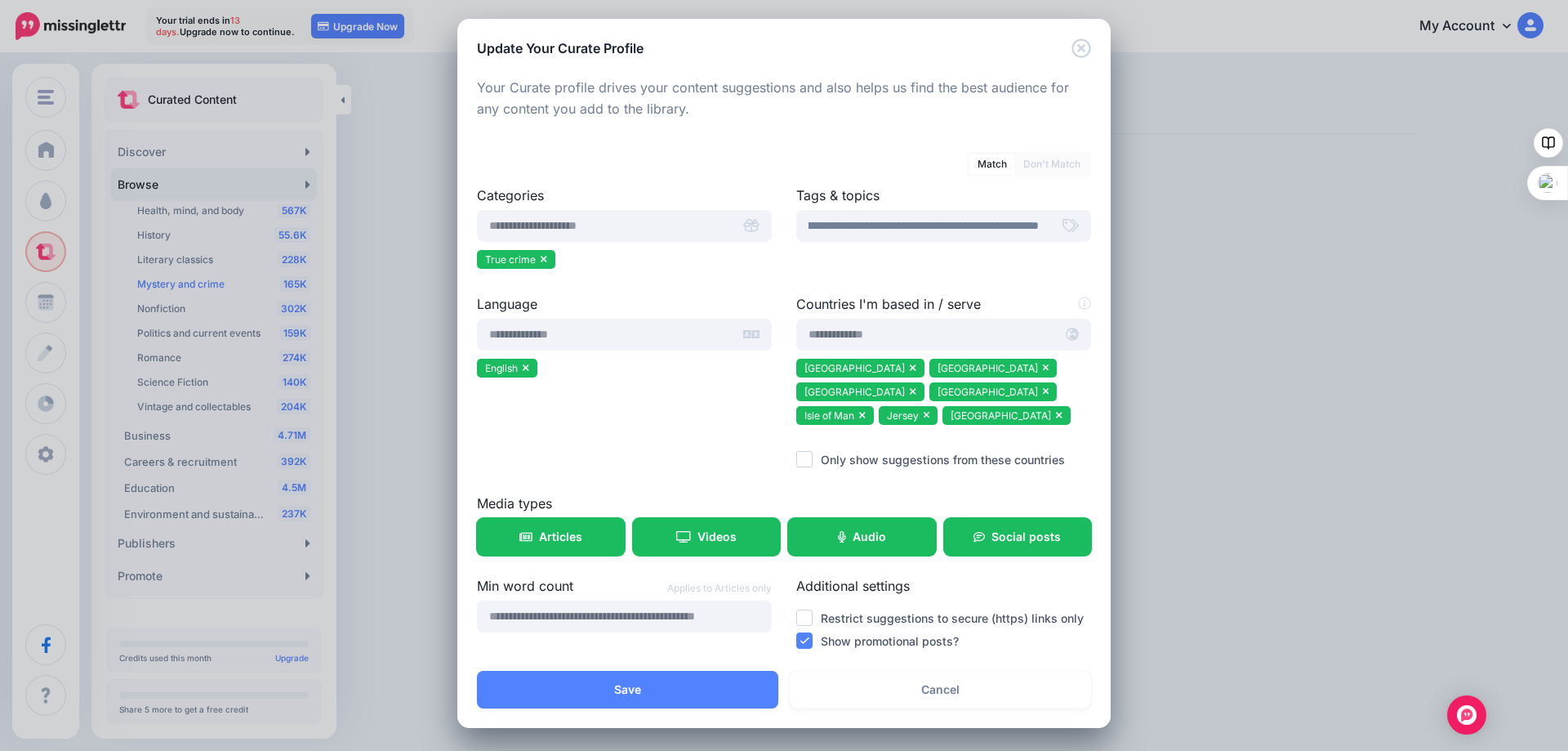
click at [961, 271] on div "**********" at bounding box center [943, 240] width 320 height 109
click at [614, 686] on button "Save" at bounding box center [628, 690] width 301 height 37
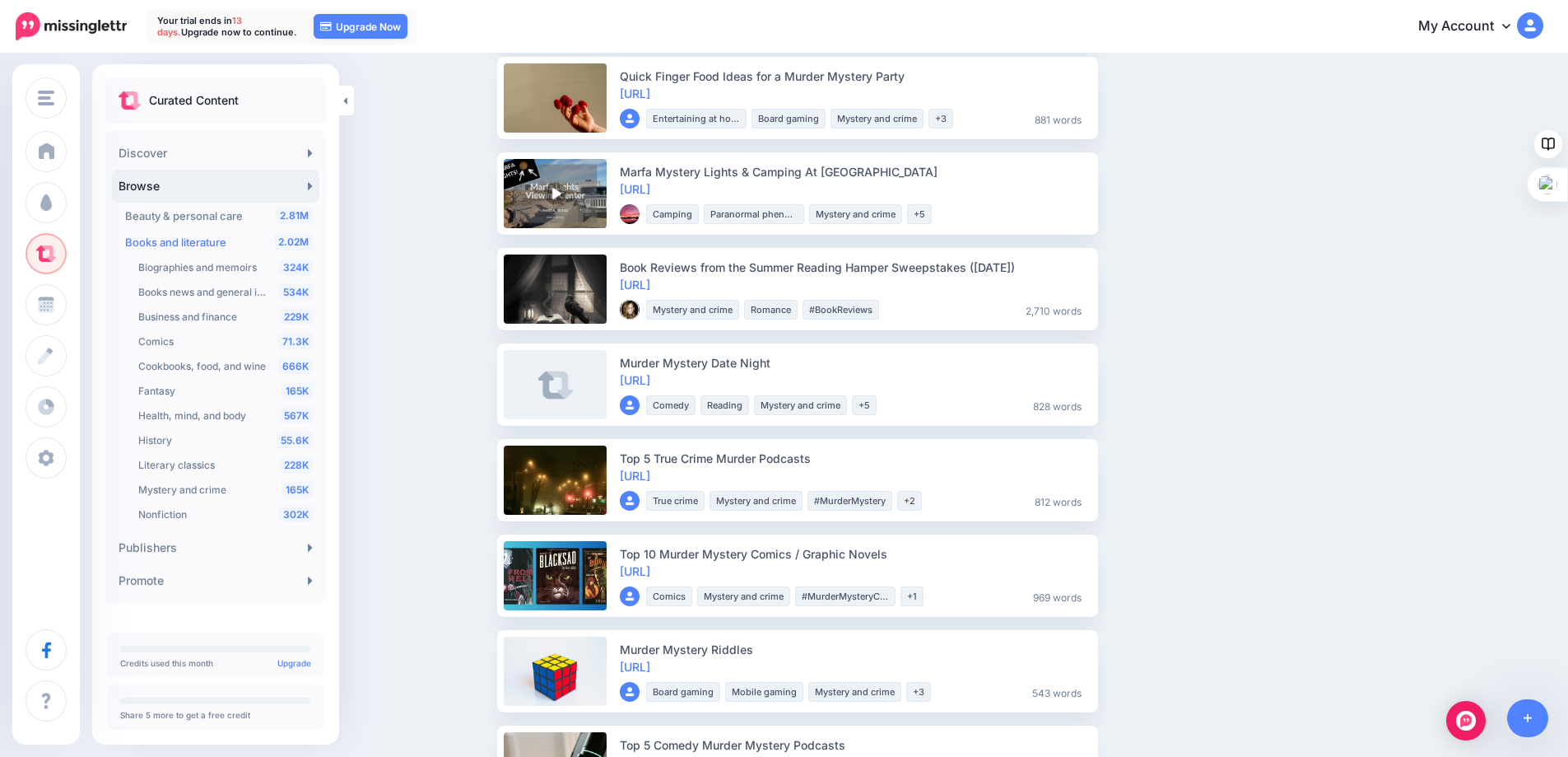
scroll to position [823, 0]
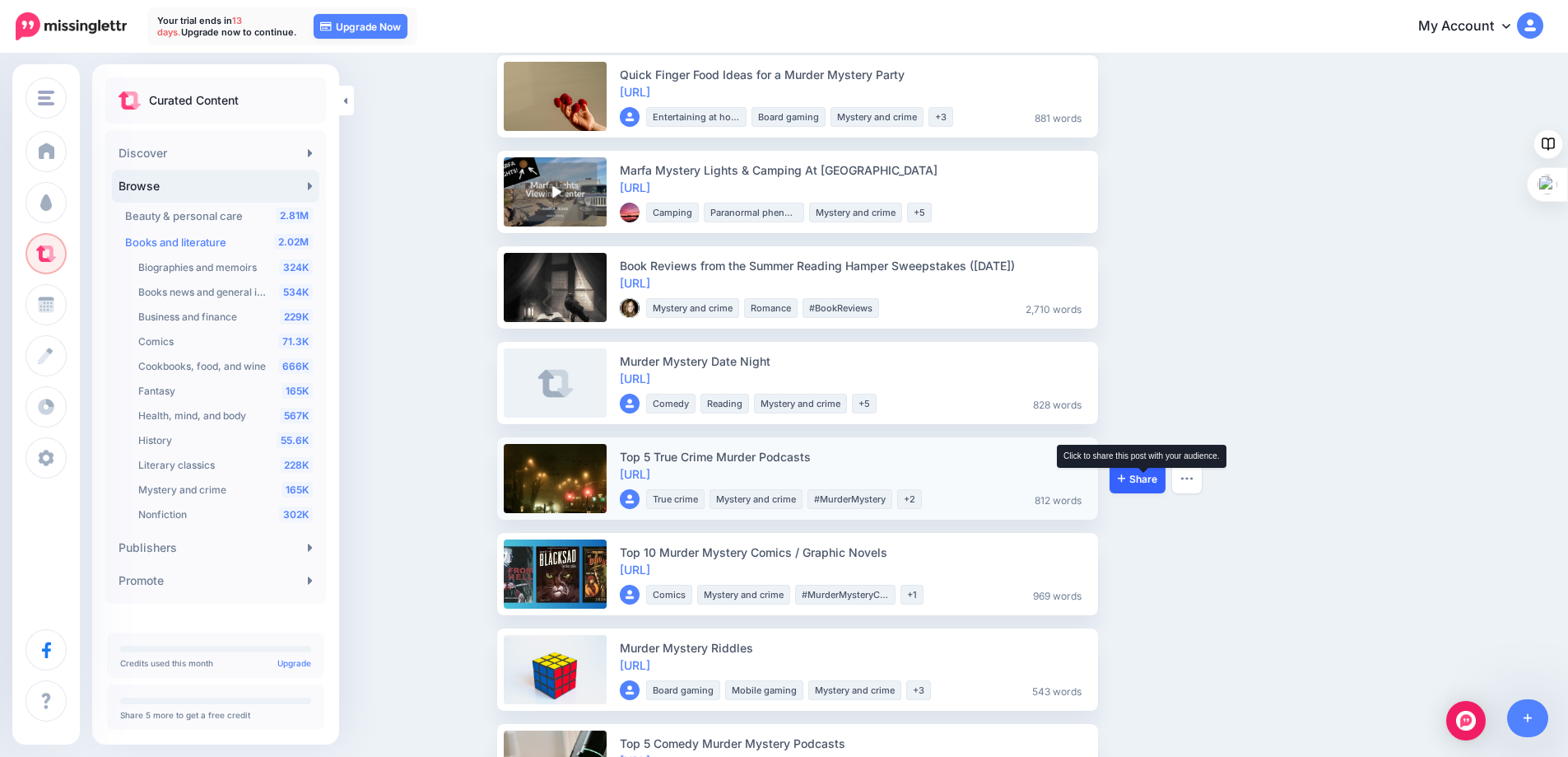
click at [1126, 476] on icon at bounding box center [1121, 477] width 7 height 10
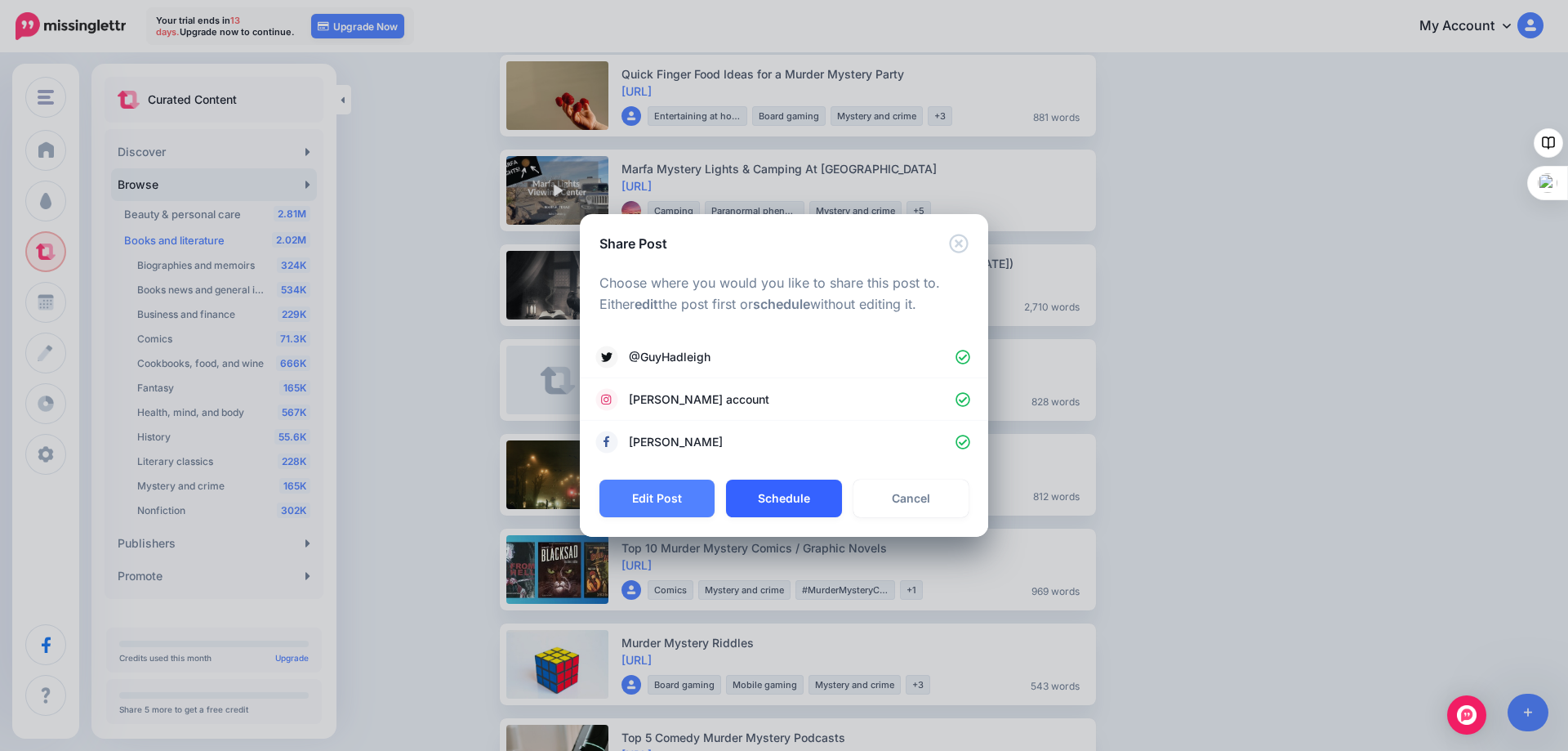
click at [772, 487] on button "Schedule" at bounding box center [783, 498] width 115 height 37
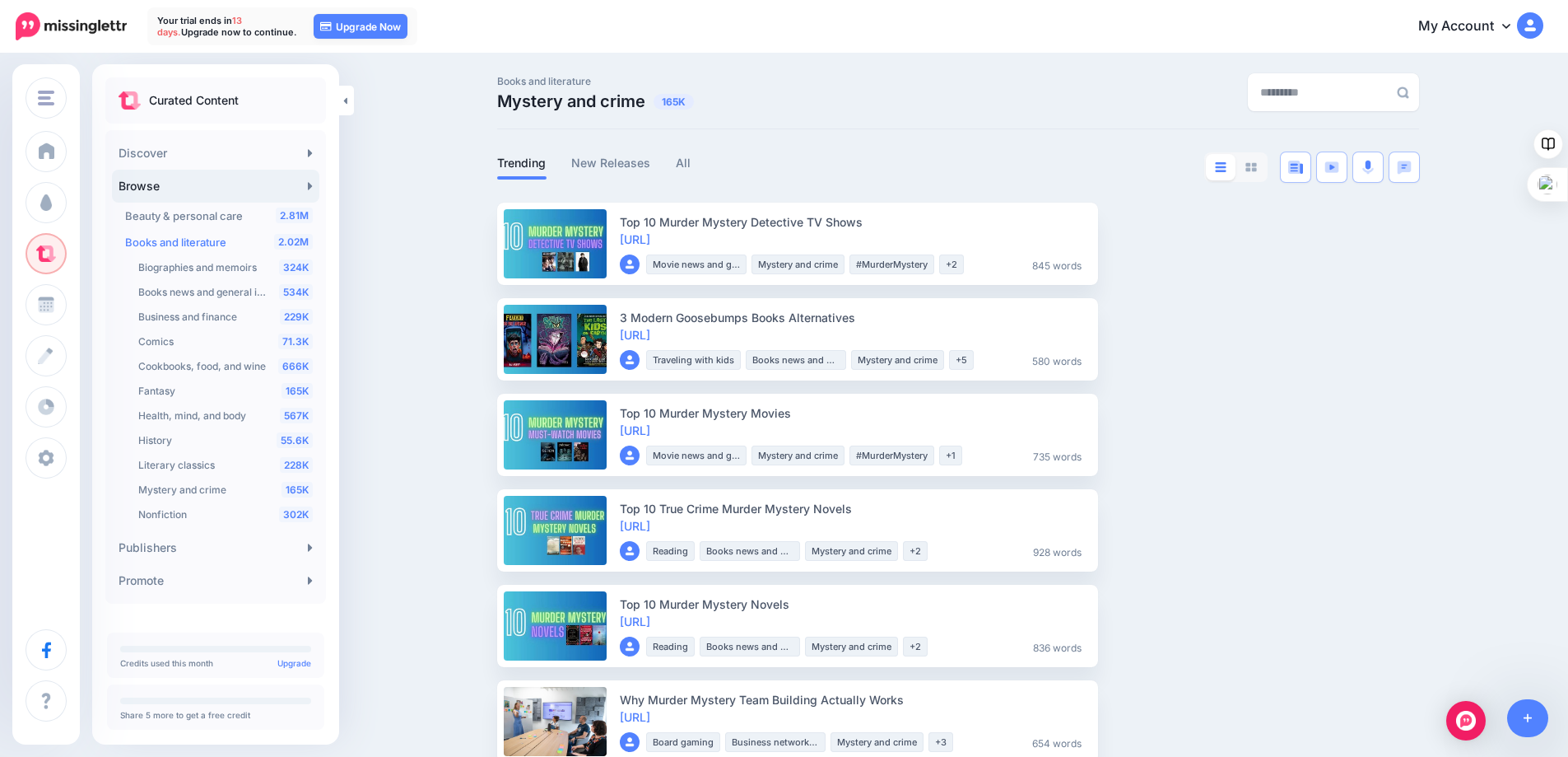
scroll to position [0, 0]
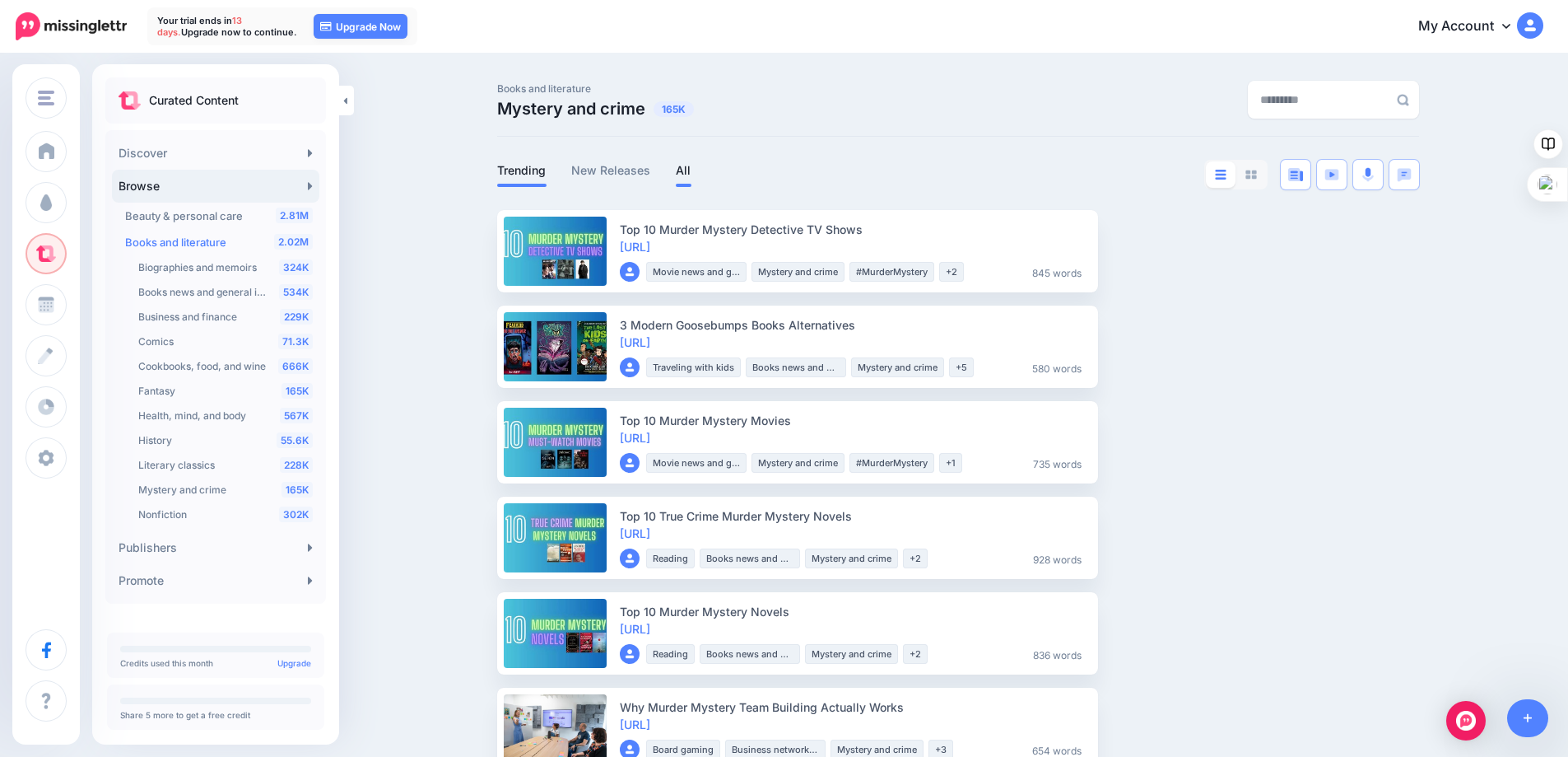
click at [686, 172] on link "All" at bounding box center [683, 171] width 15 height 20
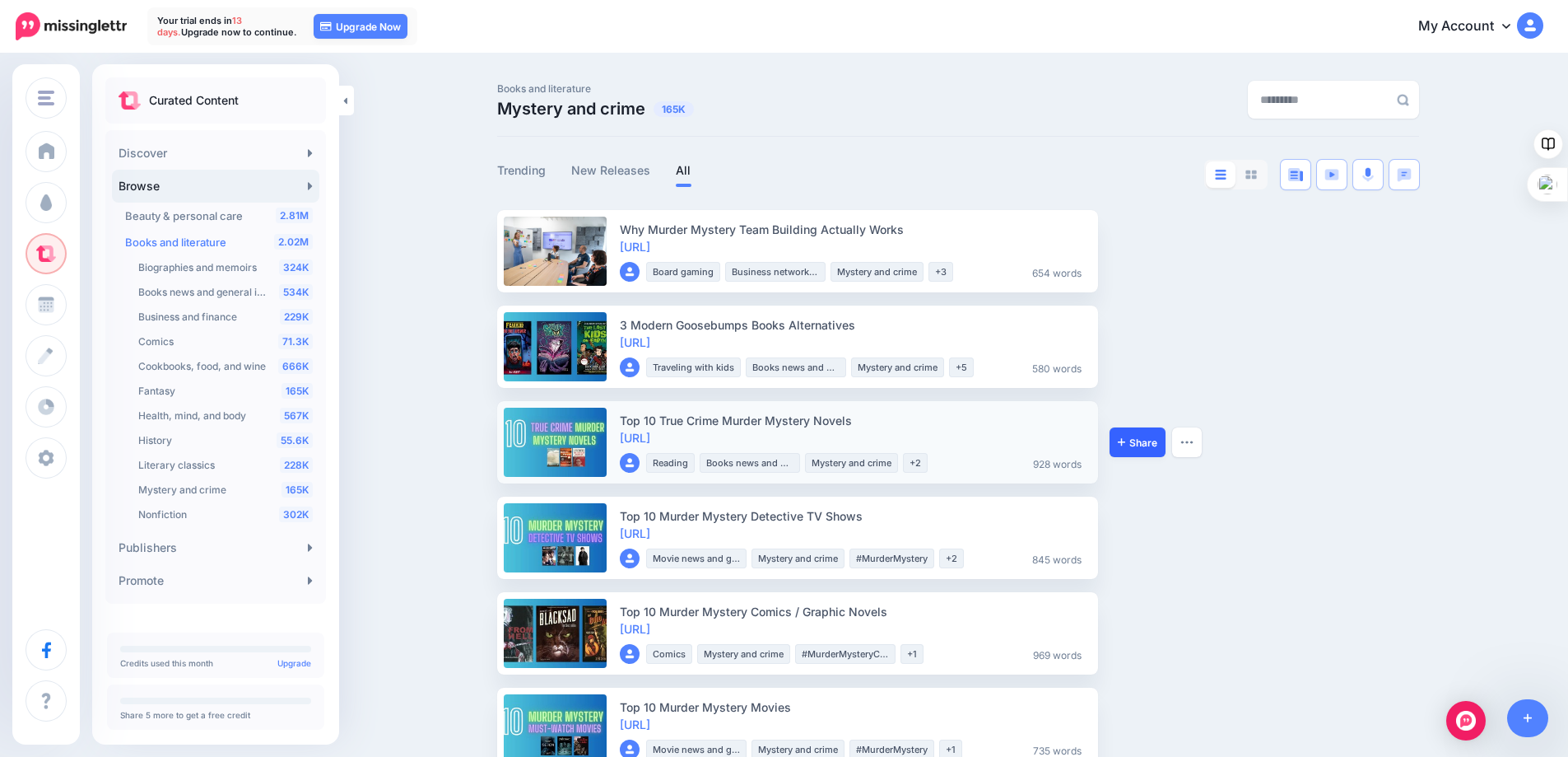
click at [1133, 436] on link "Share" at bounding box center [1137, 442] width 56 height 30
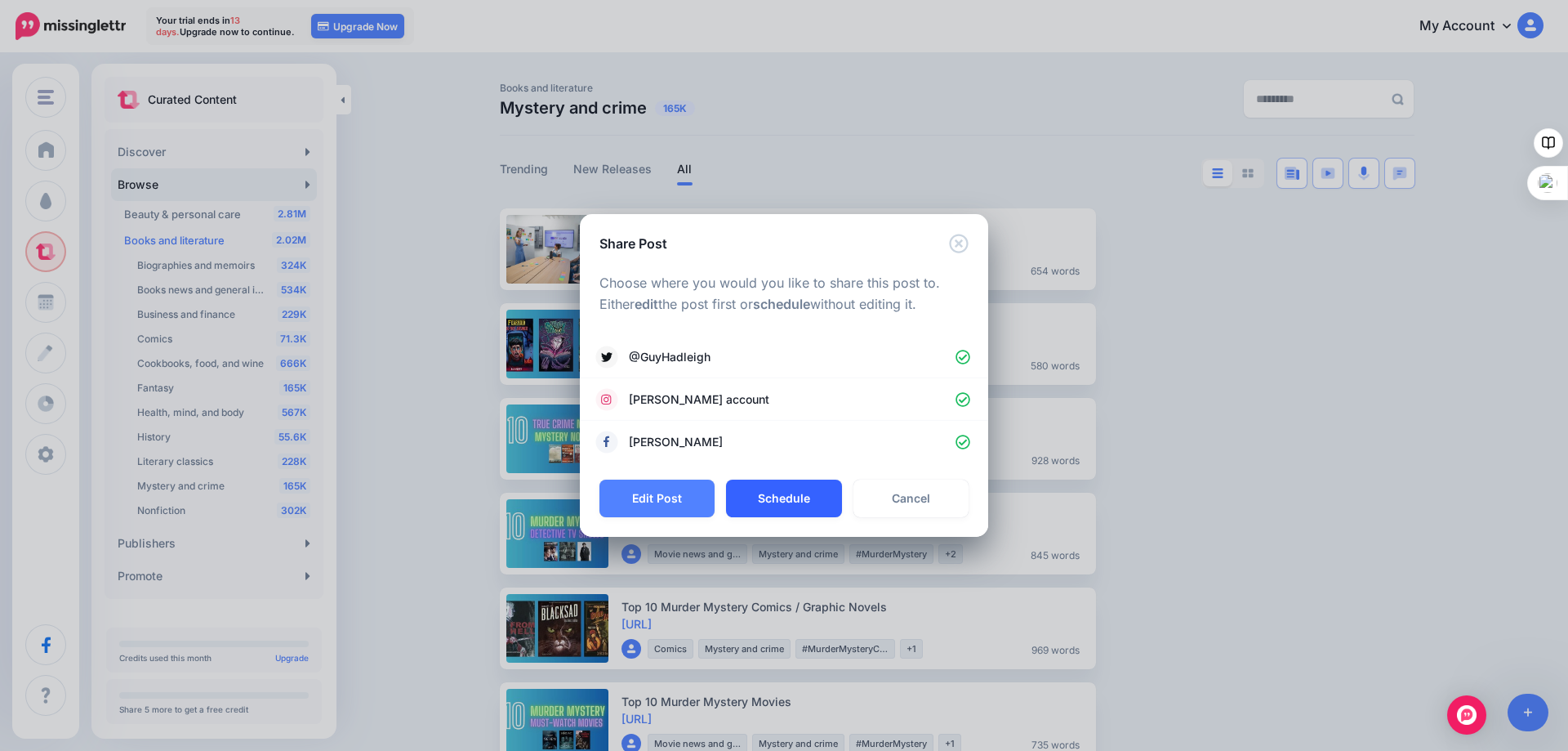
click at [776, 490] on button "Schedule" at bounding box center [783, 498] width 115 height 37
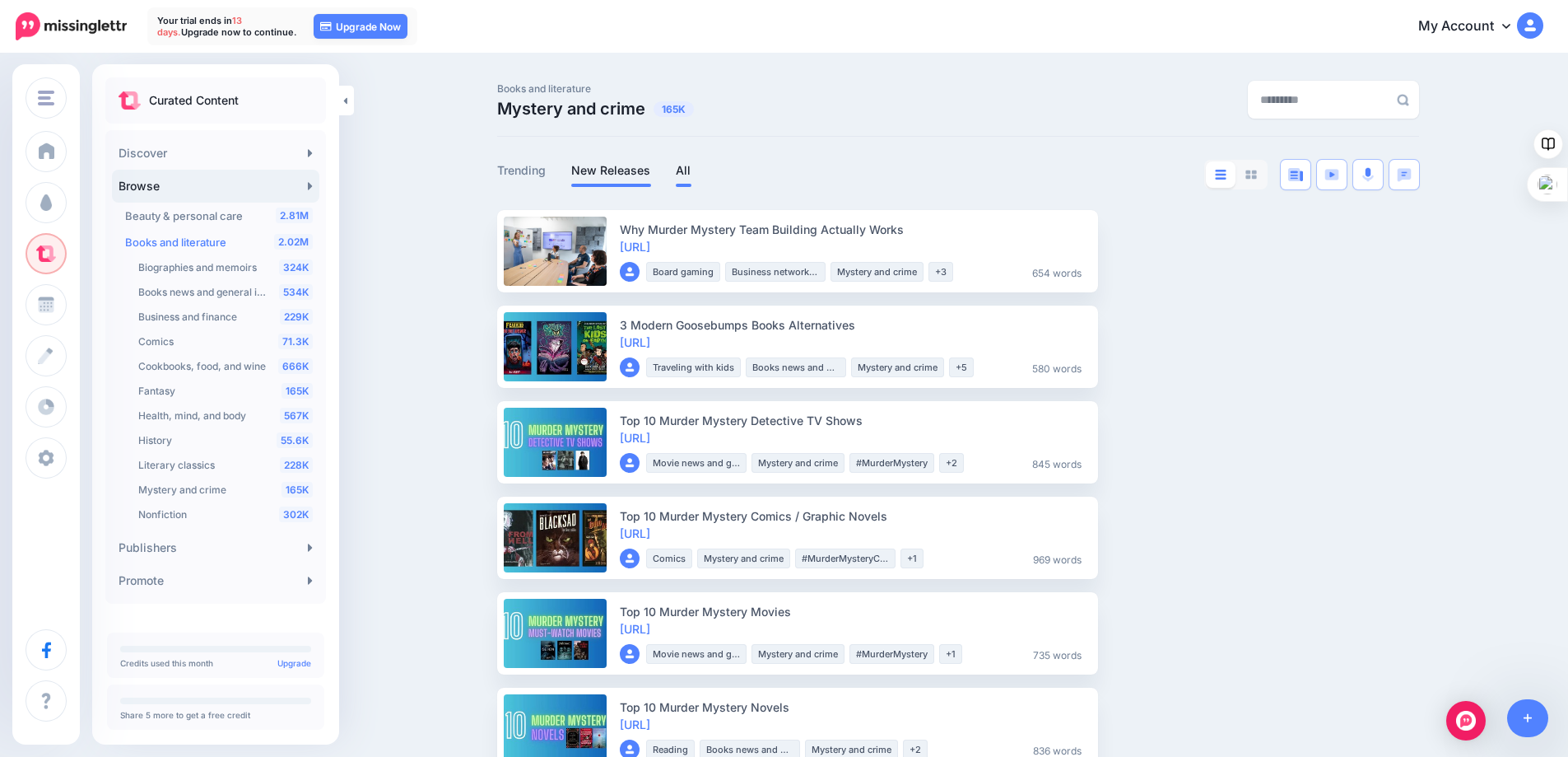
click at [632, 176] on link "New Releases" at bounding box center [610, 171] width 80 height 20
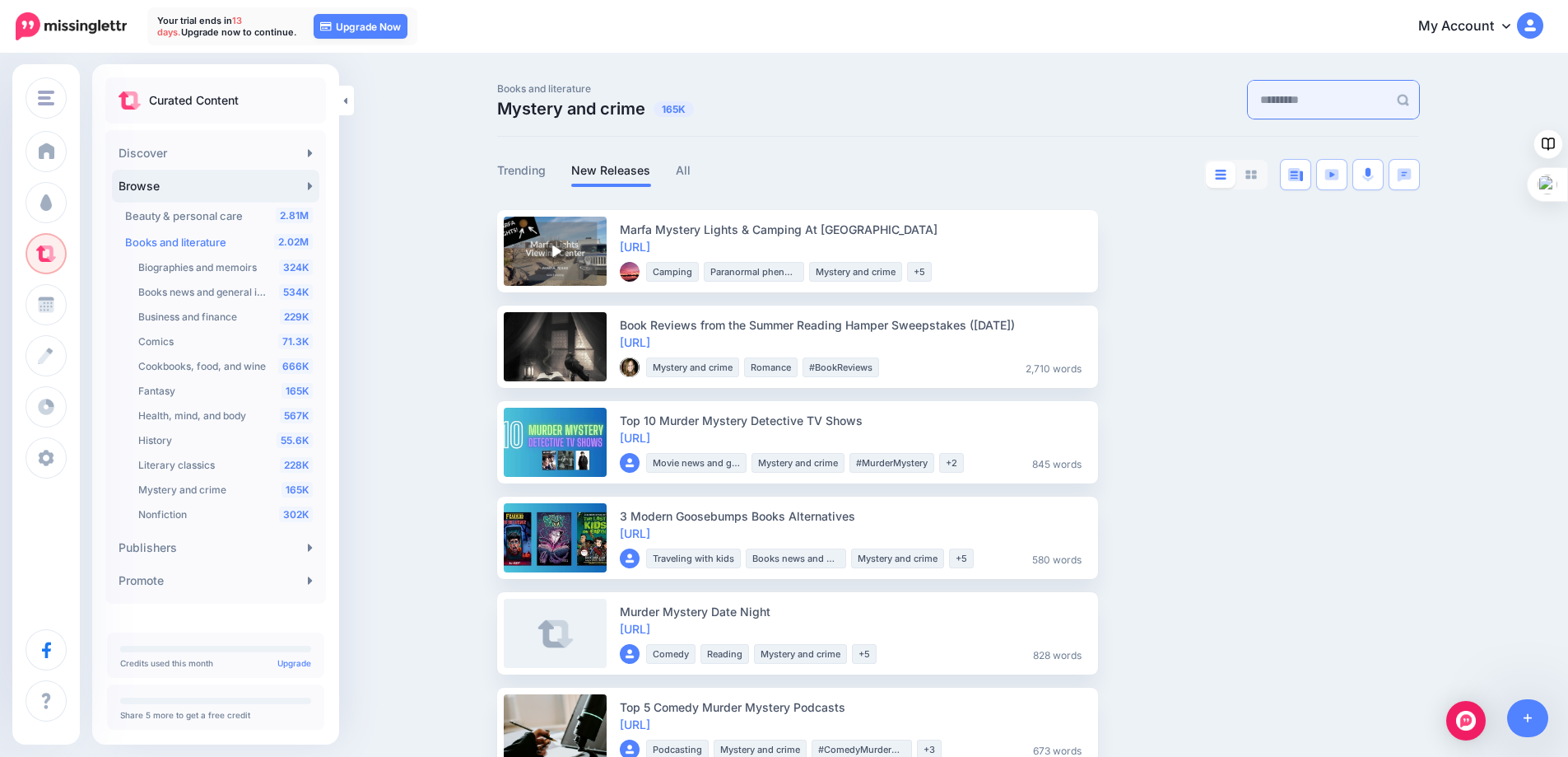
click at [1248, 106] on input "text" at bounding box center [1318, 100] width 140 height 38
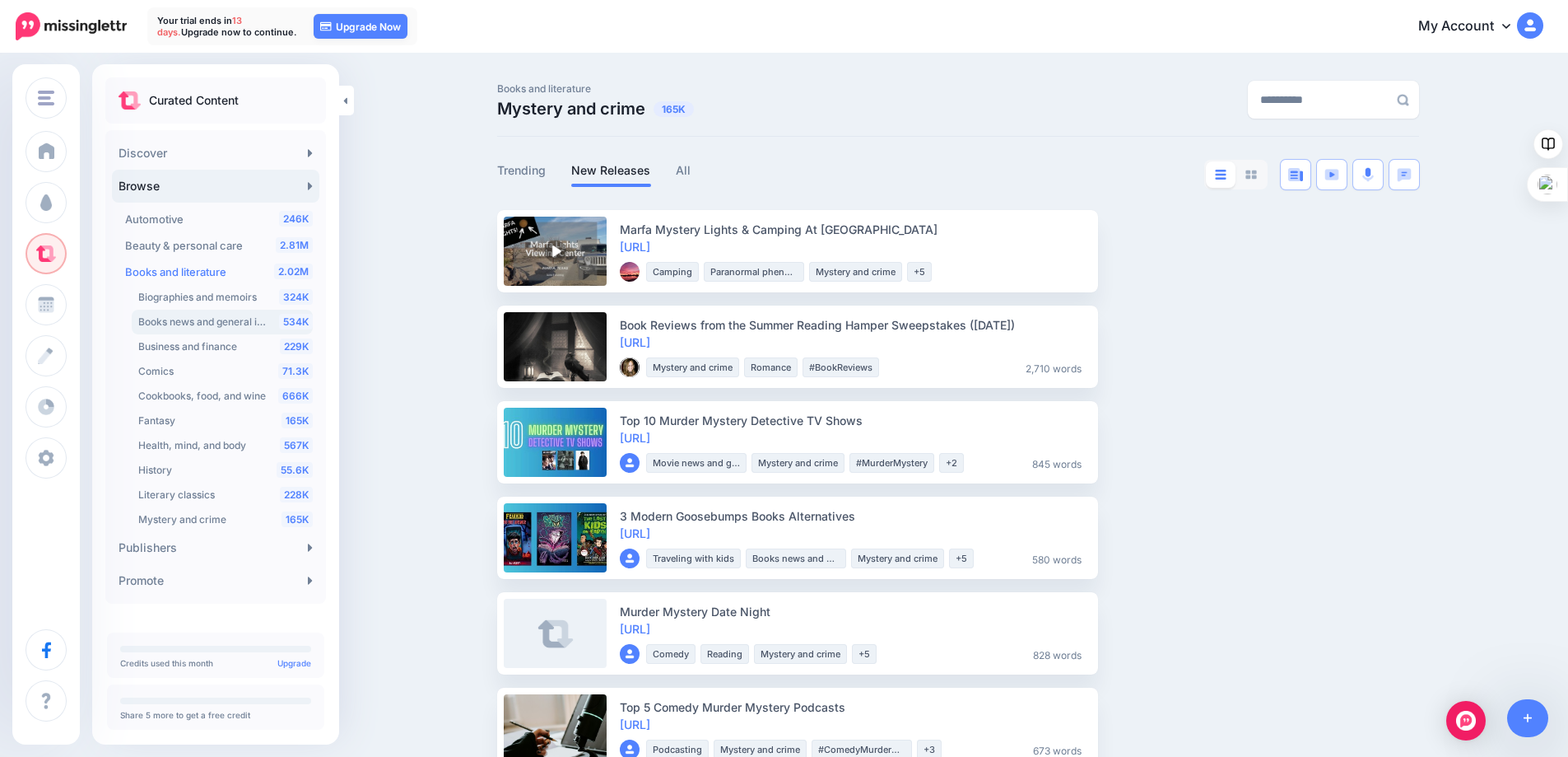
click at [165, 318] on span "Books news and general info" at bounding box center [205, 321] width 134 height 13
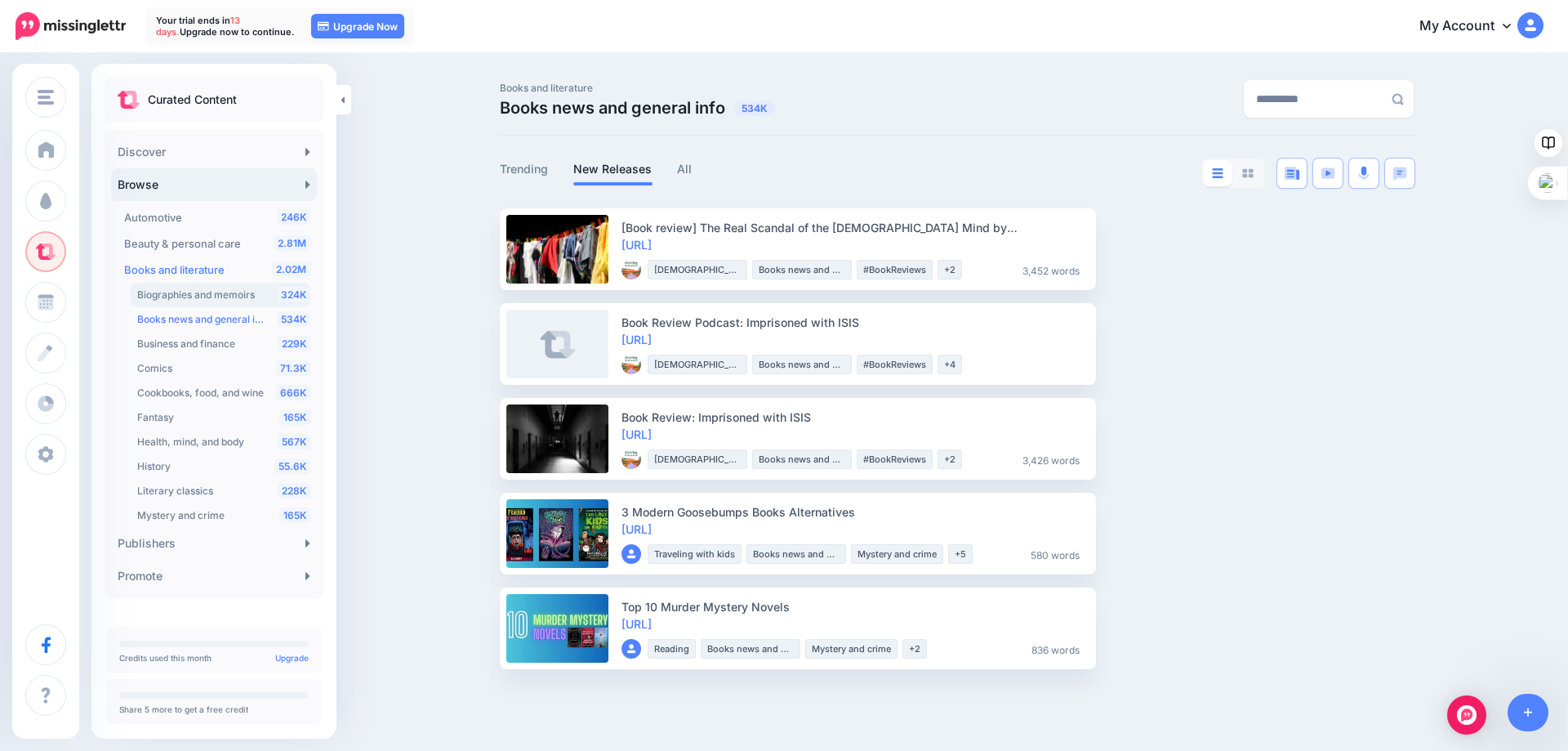
click at [189, 295] on span "Biographies and memoirs" at bounding box center [196, 295] width 118 height 12
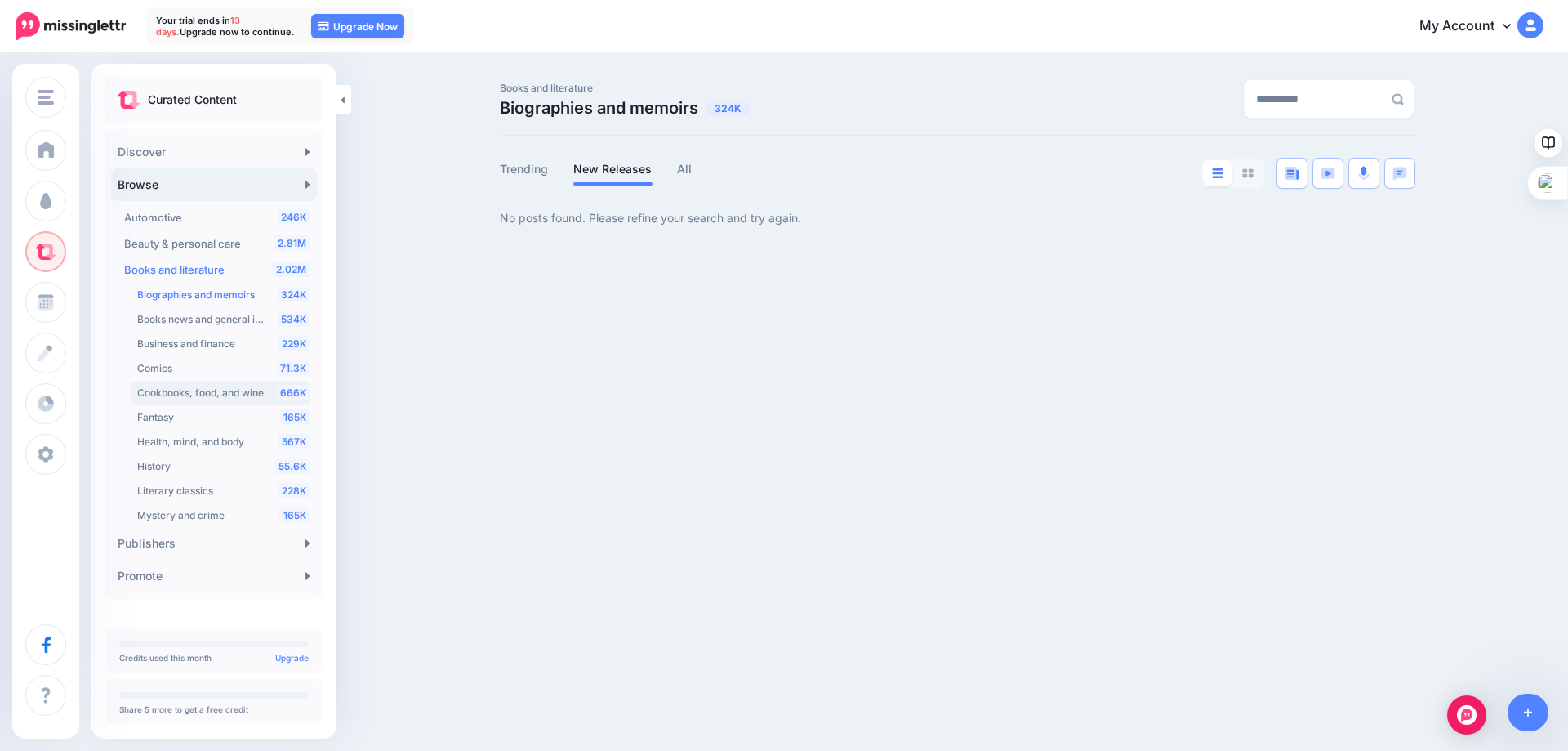
scroll to position [82, 0]
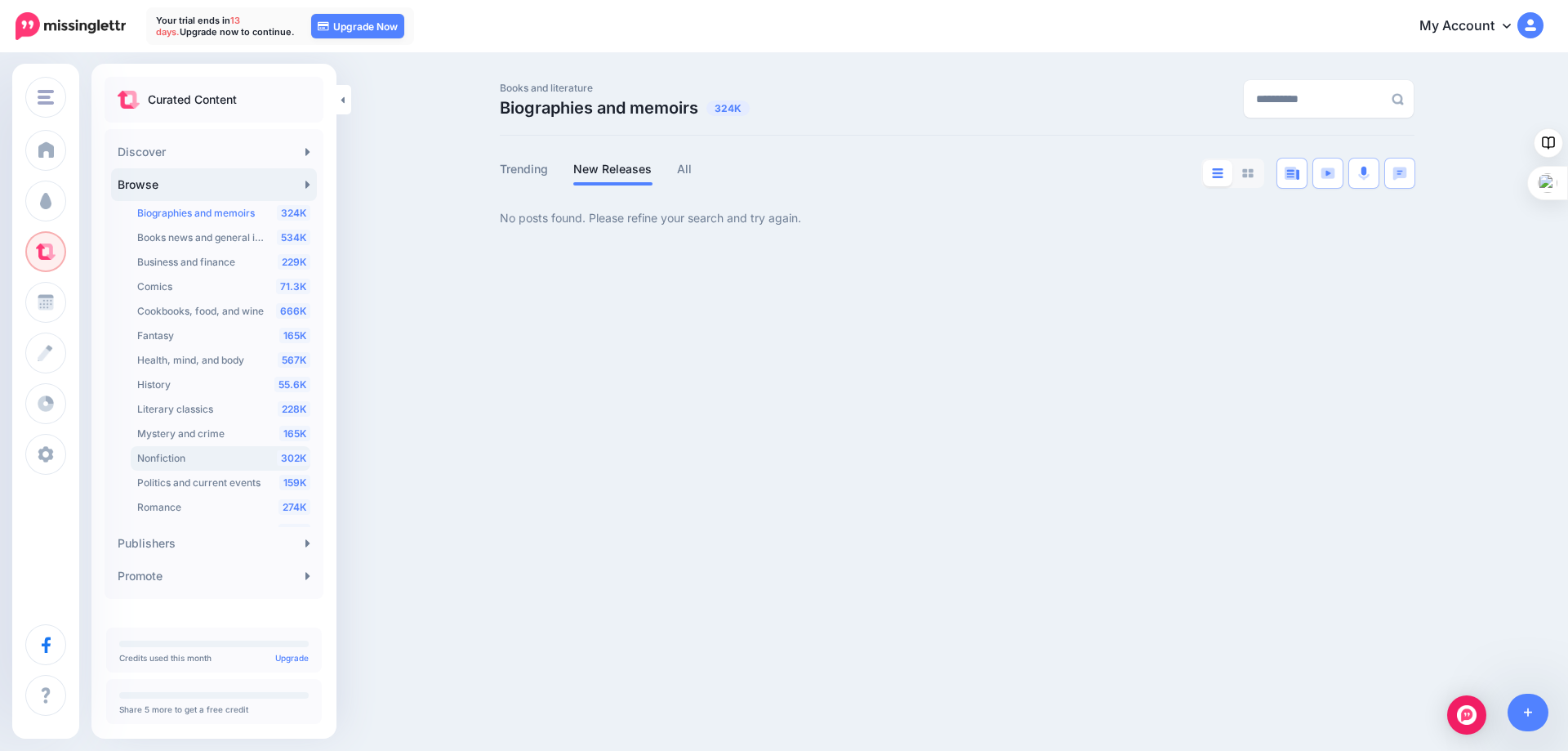
click at [162, 454] on span "Nonfiction" at bounding box center [161, 458] width 48 height 12
click at [685, 169] on link "All" at bounding box center [684, 169] width 15 height 20
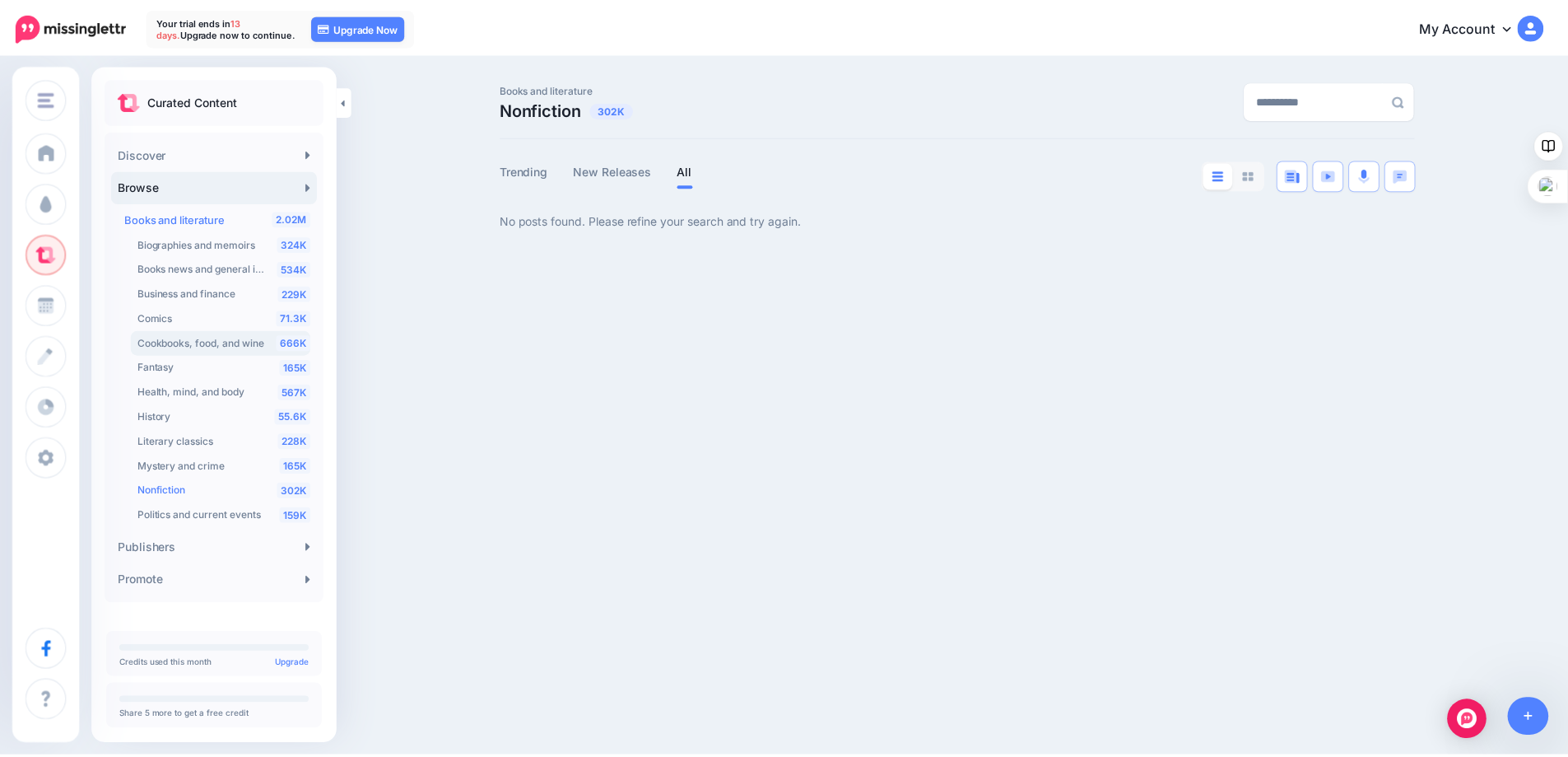
scroll to position [83, 0]
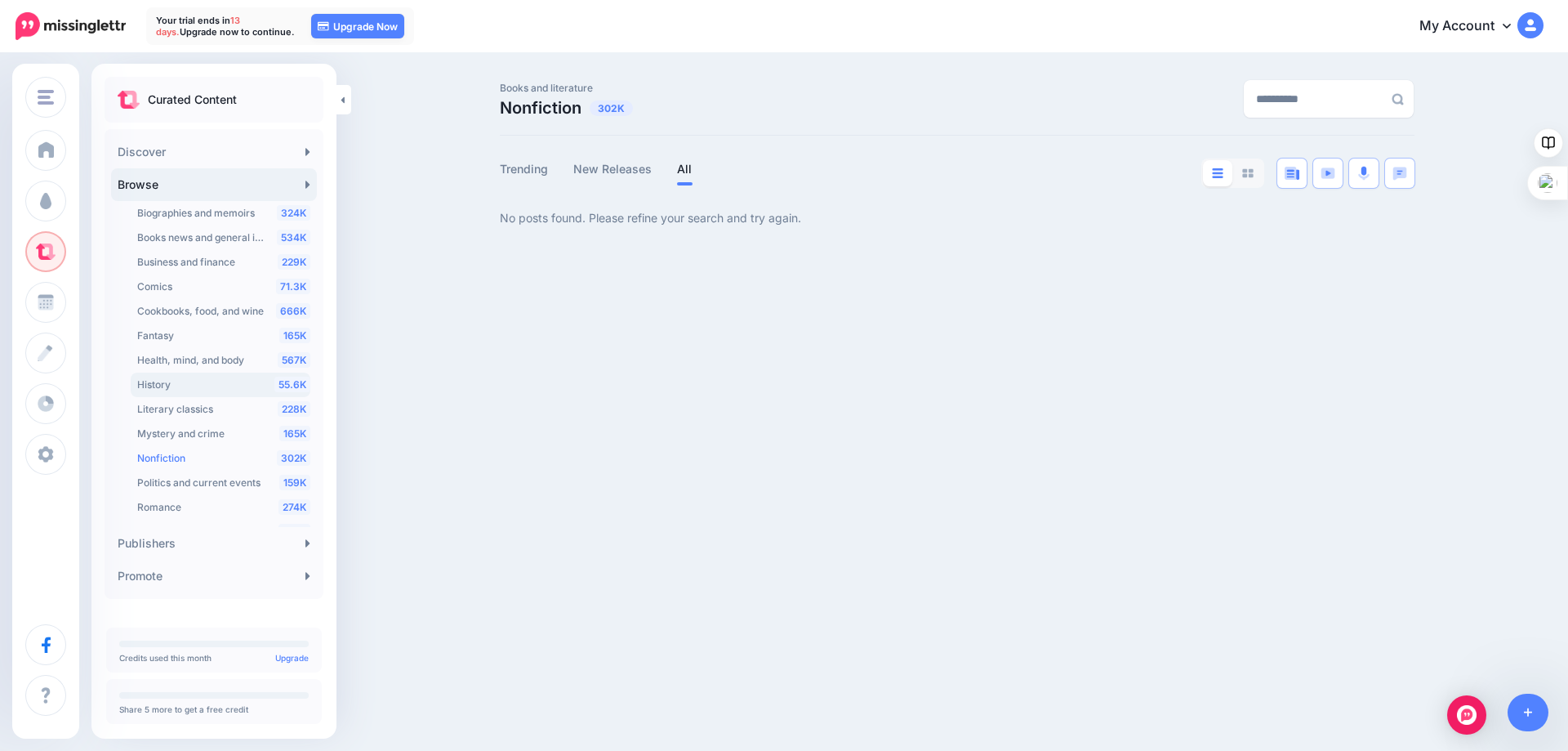
click at [177, 380] on div "55.6K History" at bounding box center [223, 385] width 173 height 20
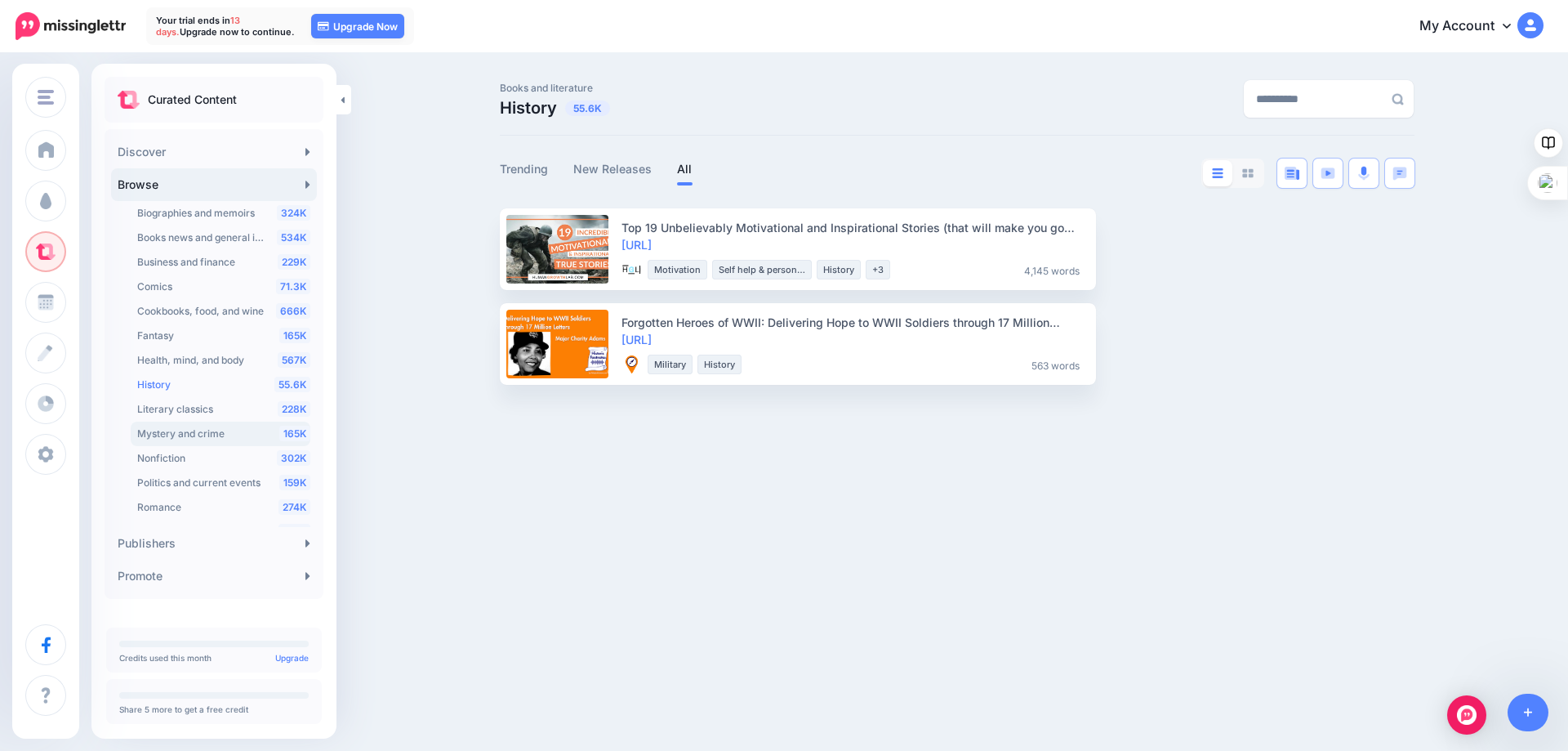
click at [185, 432] on span "Mystery and crime" at bounding box center [181, 434] width 87 height 12
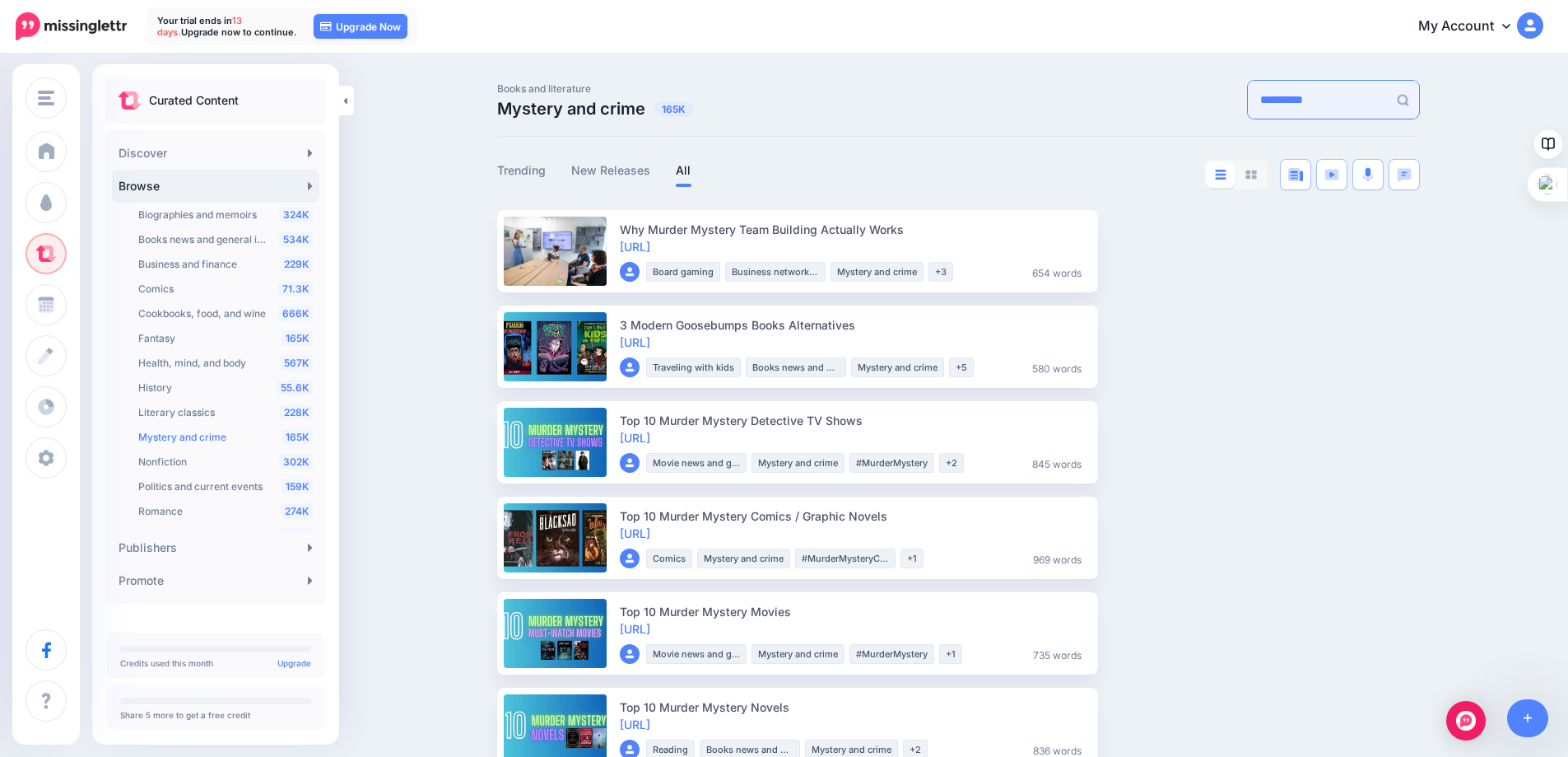
drag, startPoint x: 1284, startPoint y: 96, endPoint x: 1218, endPoint y: 94, distance: 66.0
click at [1248, 94] on input "**********" at bounding box center [1318, 100] width 140 height 38
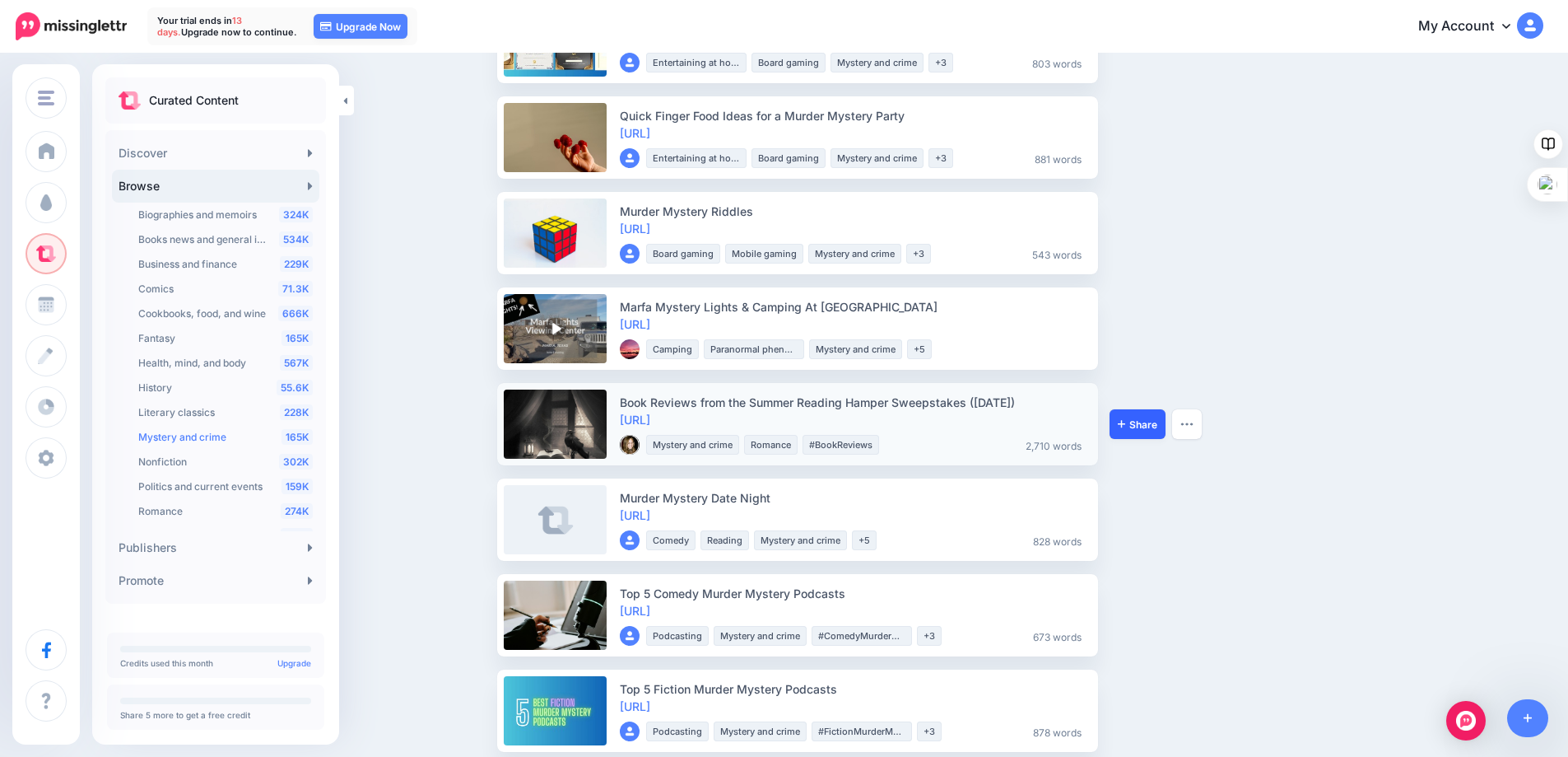
scroll to position [802, 0]
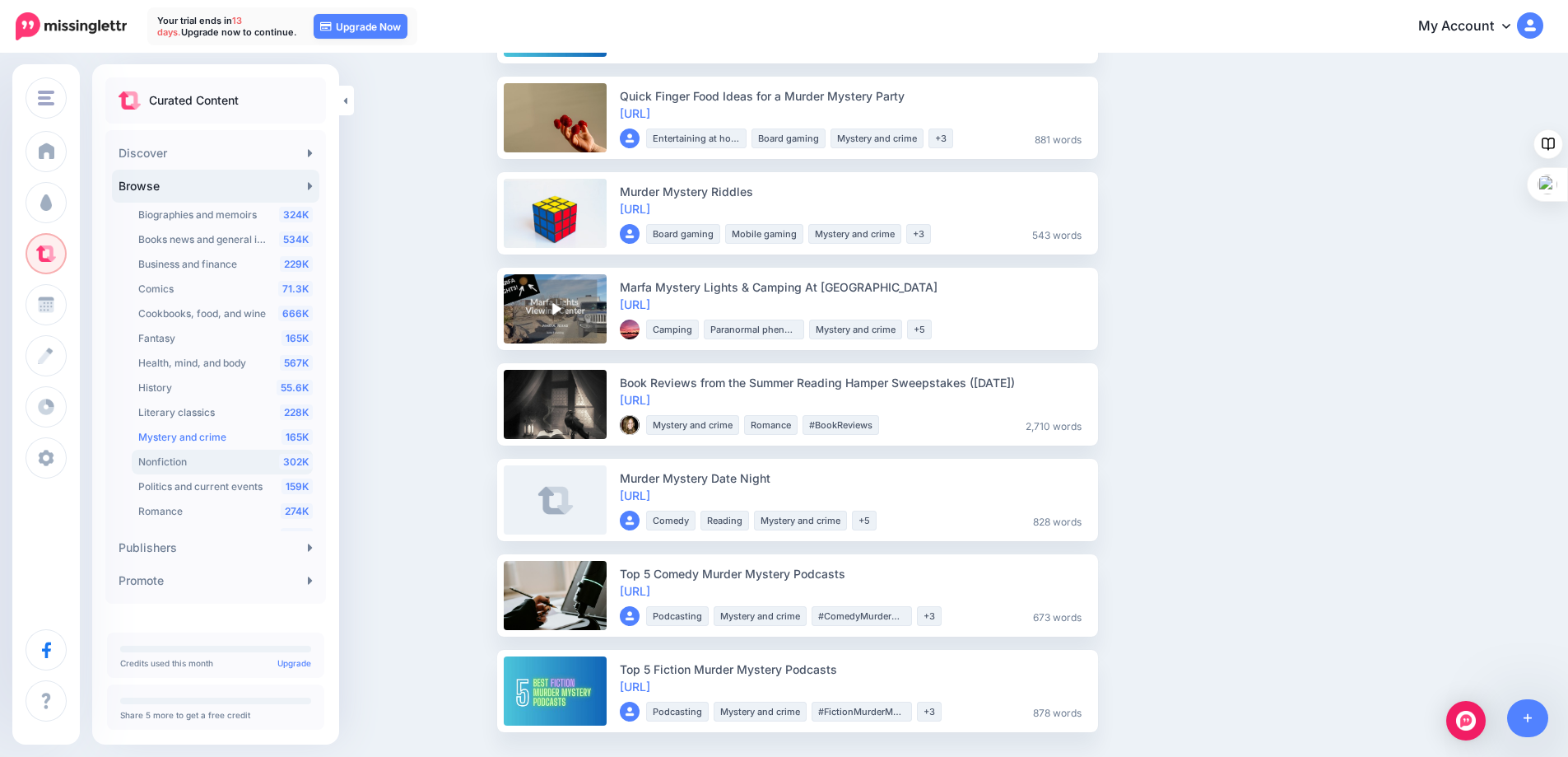
type input "**********"
click at [183, 462] on span "Nonfiction" at bounding box center [162, 462] width 48 height 13
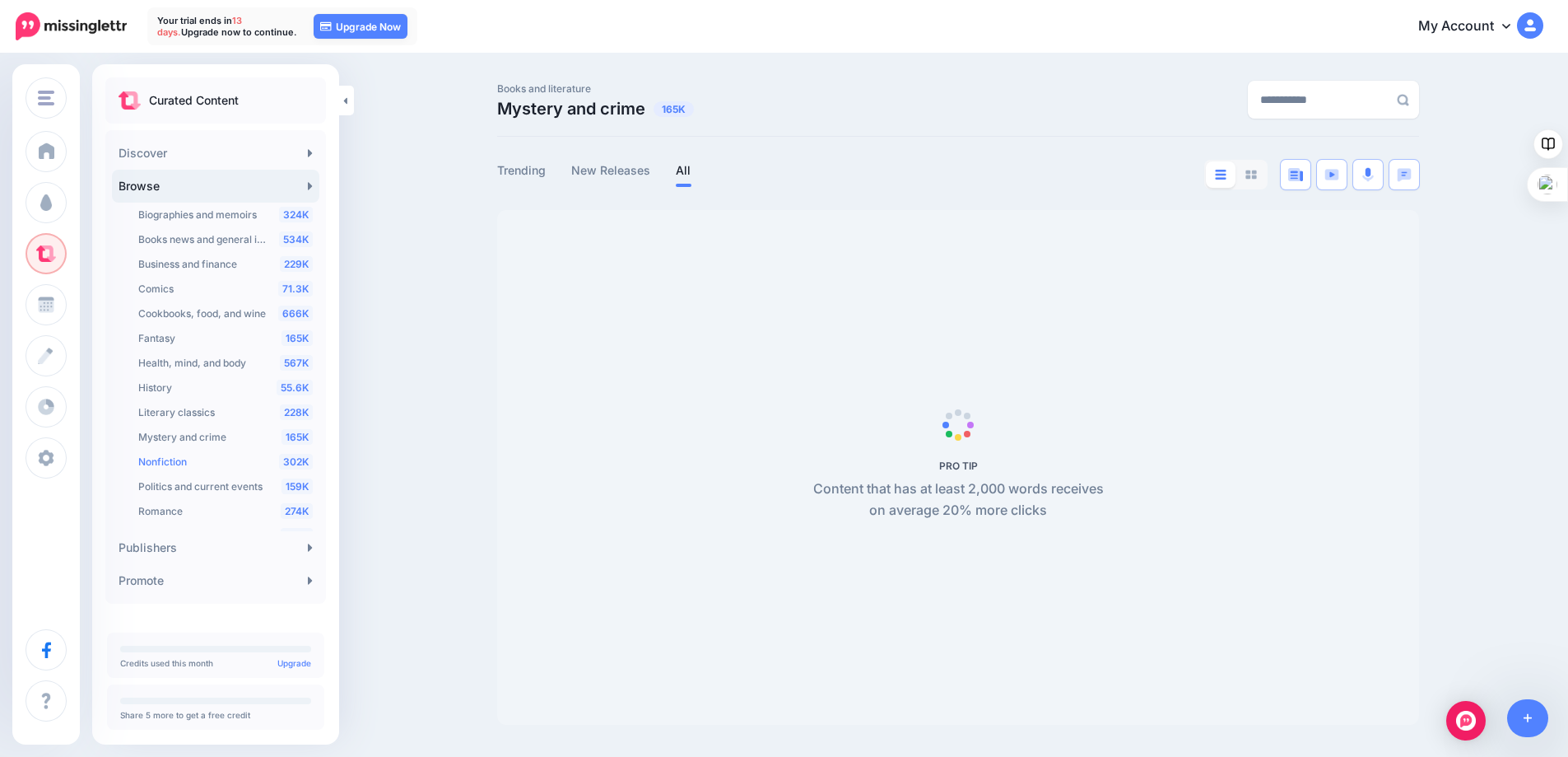
scroll to position [0, 0]
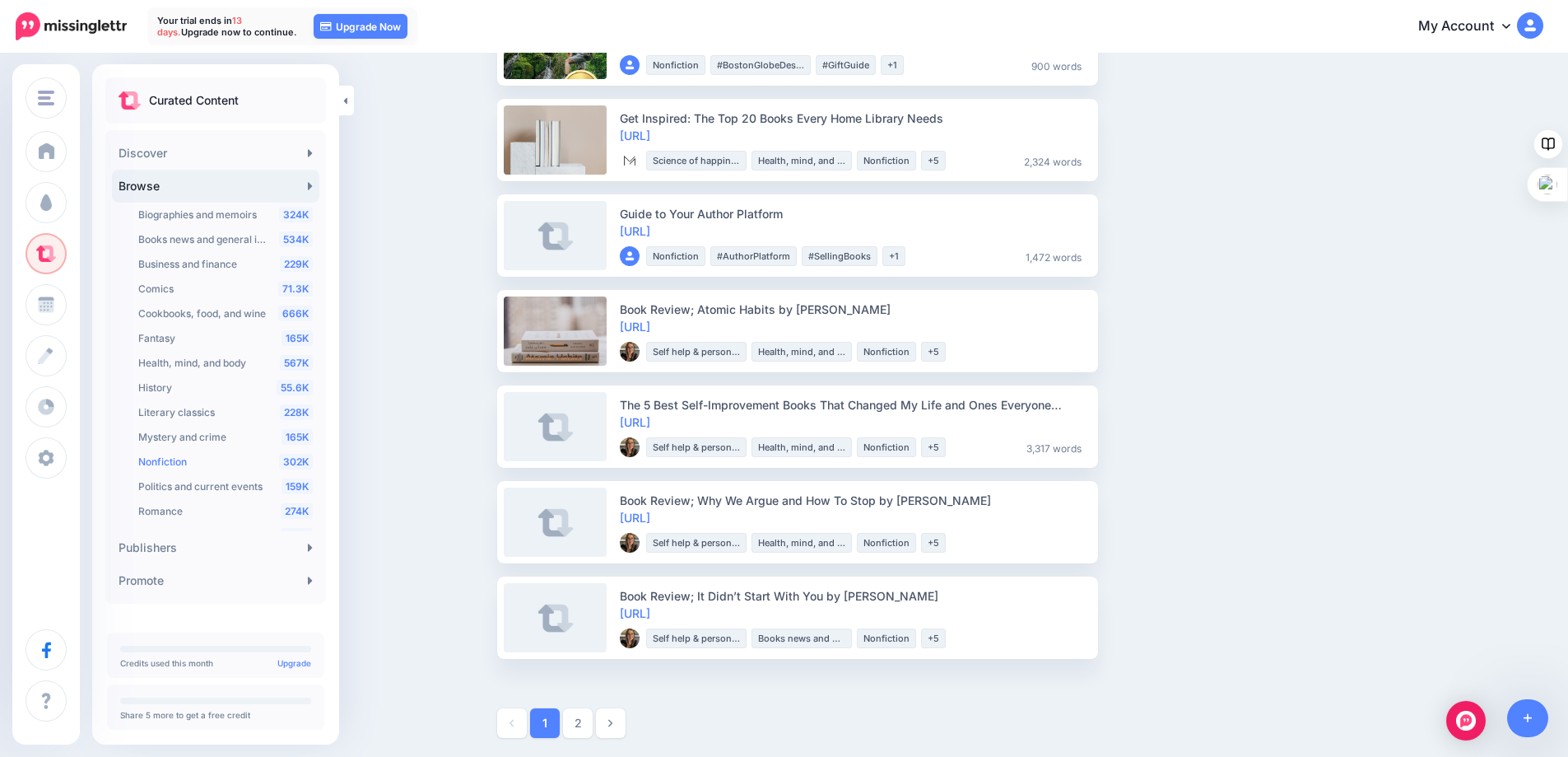
scroll to position [1836, 0]
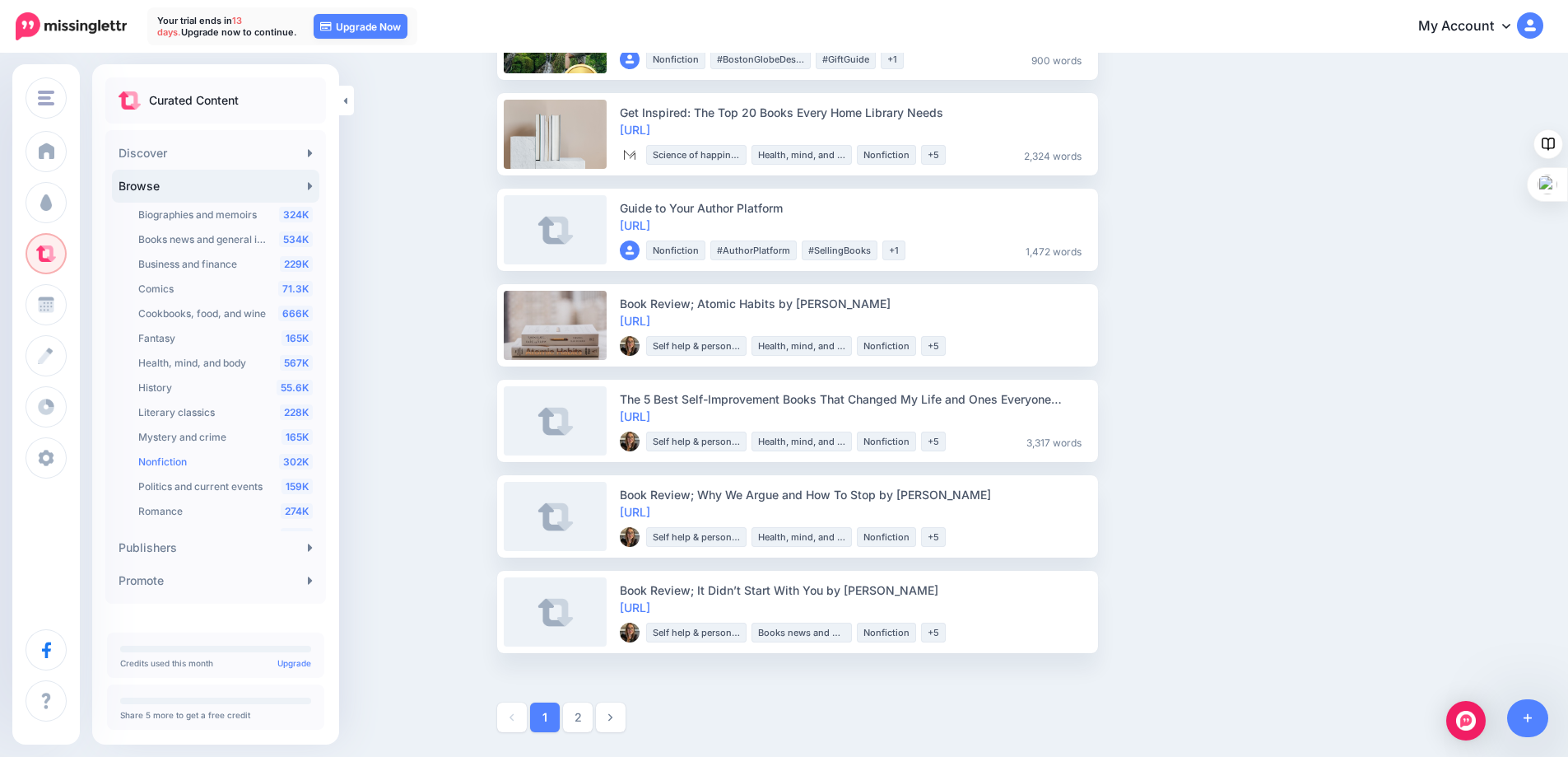
click at [585, 713] on link "2" at bounding box center [577, 717] width 30 height 30
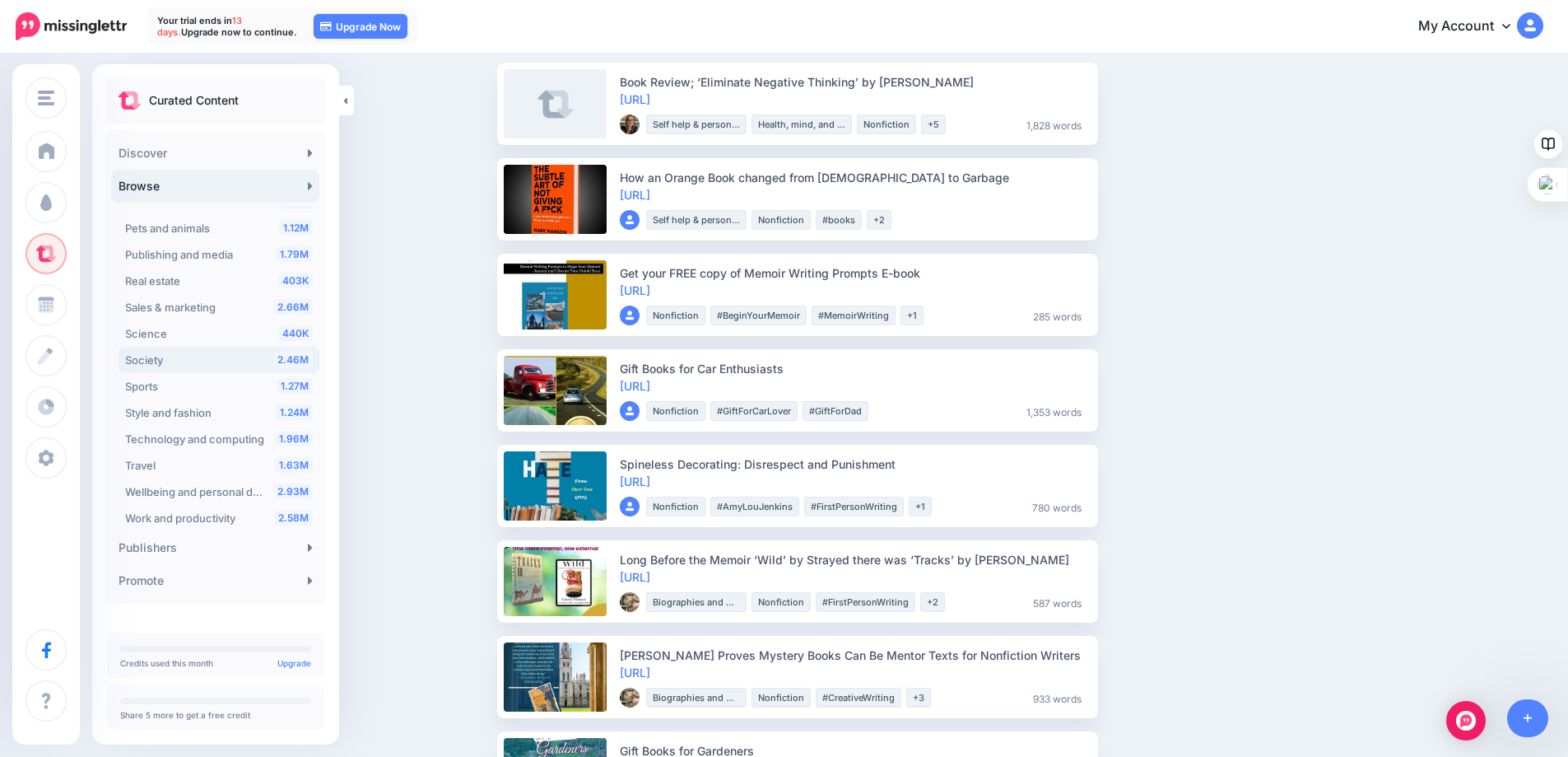
scroll to position [308, 0]
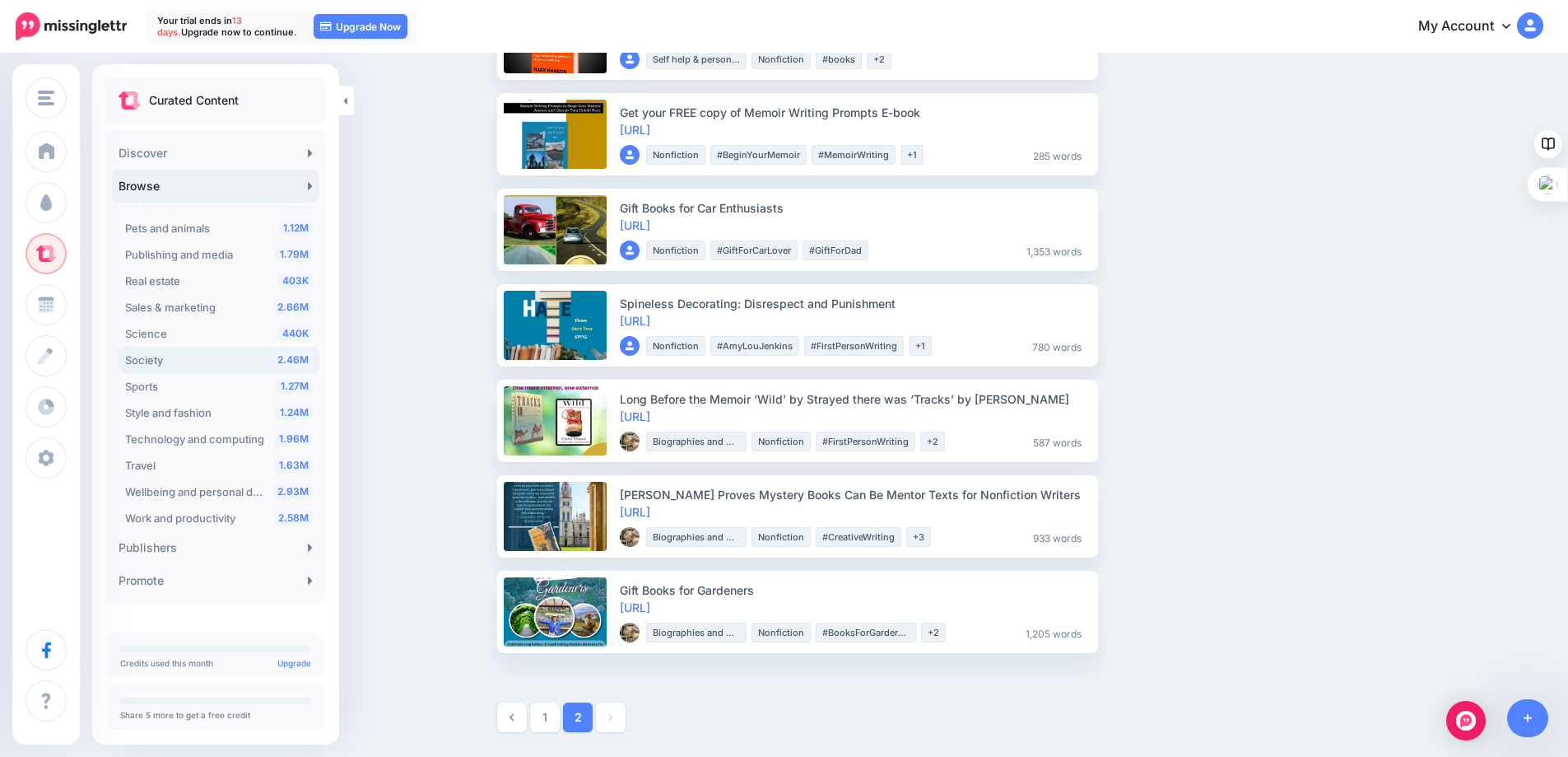
click at [167, 364] on div "2.46M Society" at bounding box center [218, 360] width 188 height 20
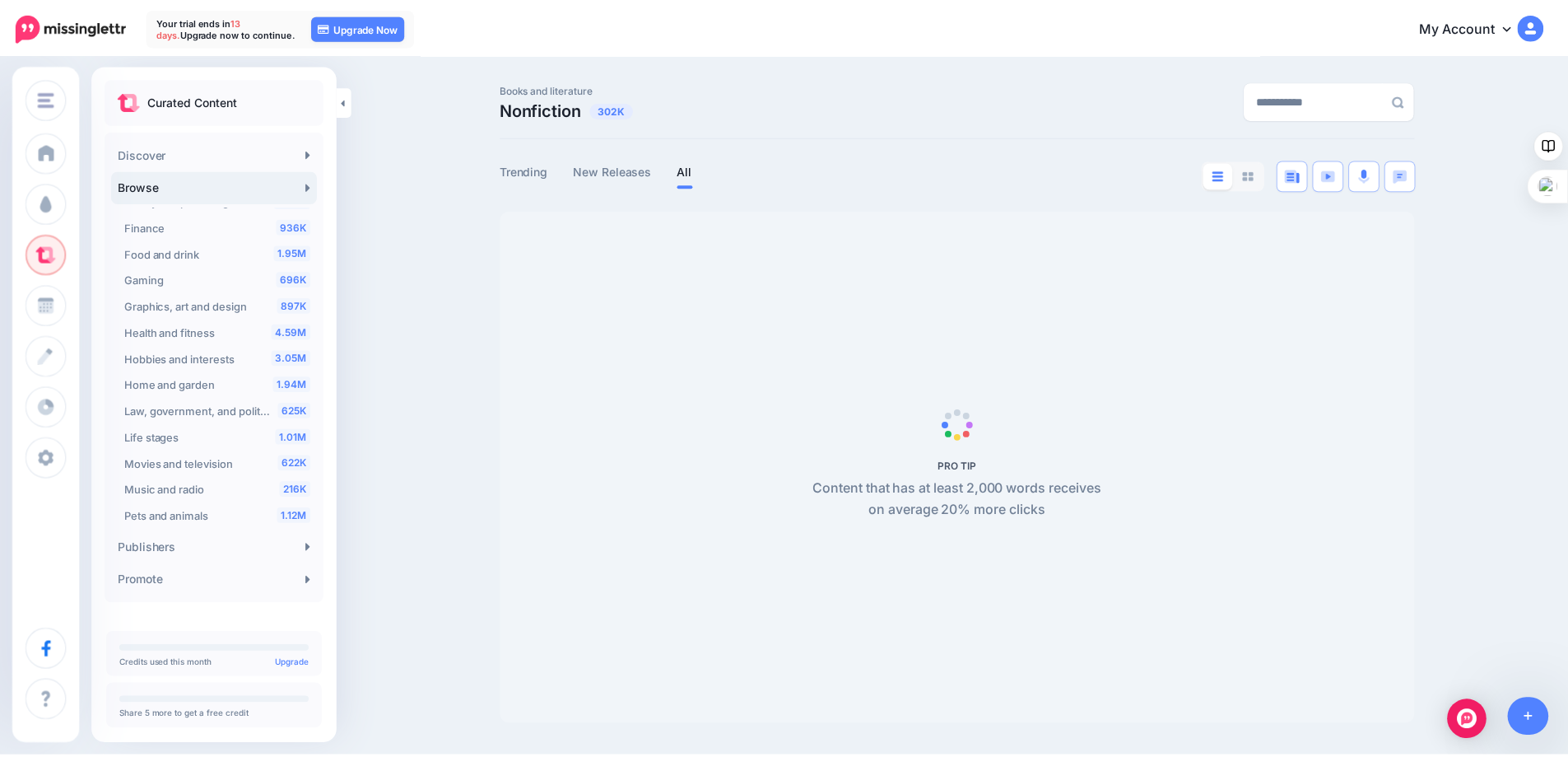
scroll to position [118, 0]
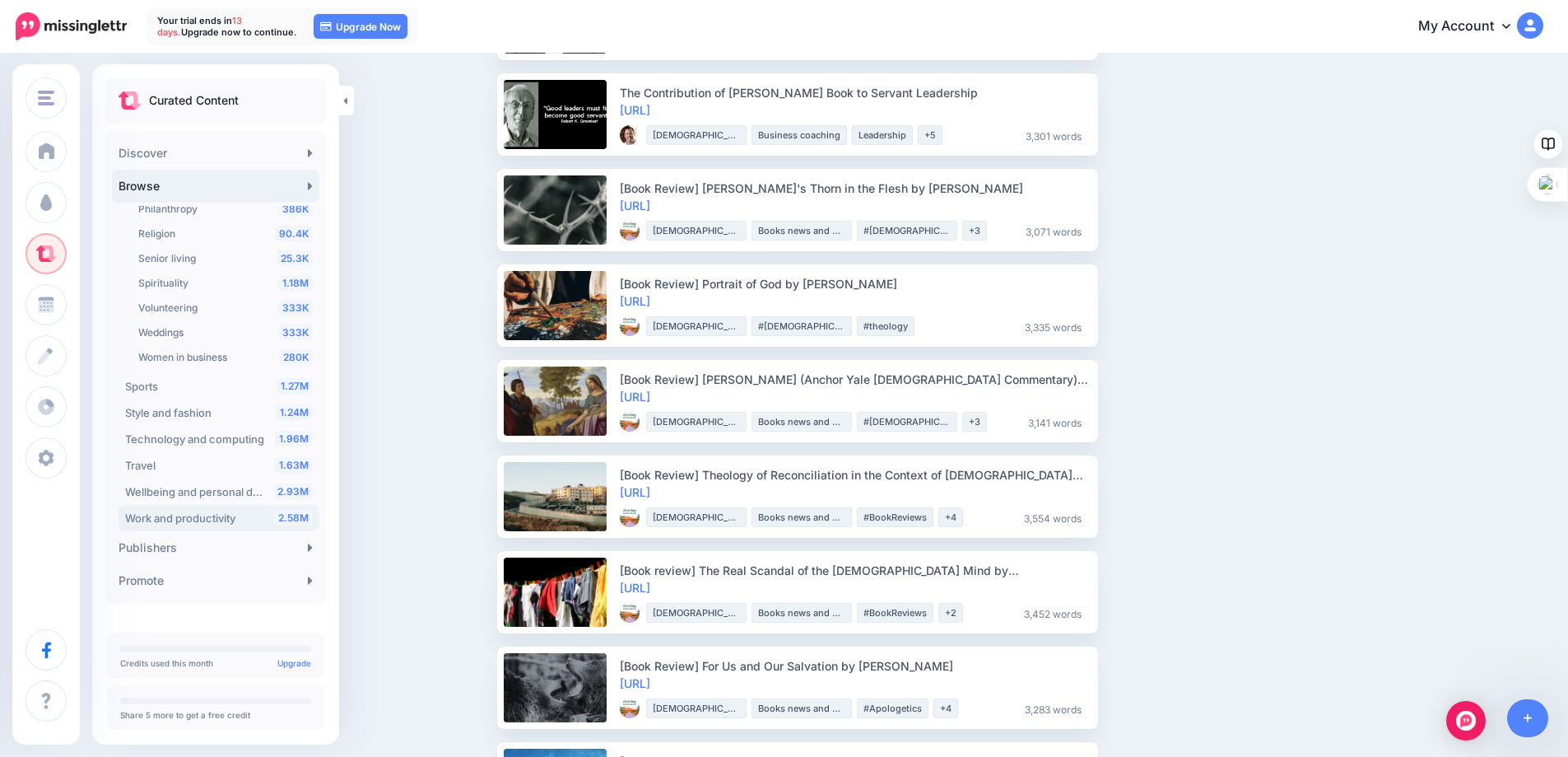
scroll to position [330, 0]
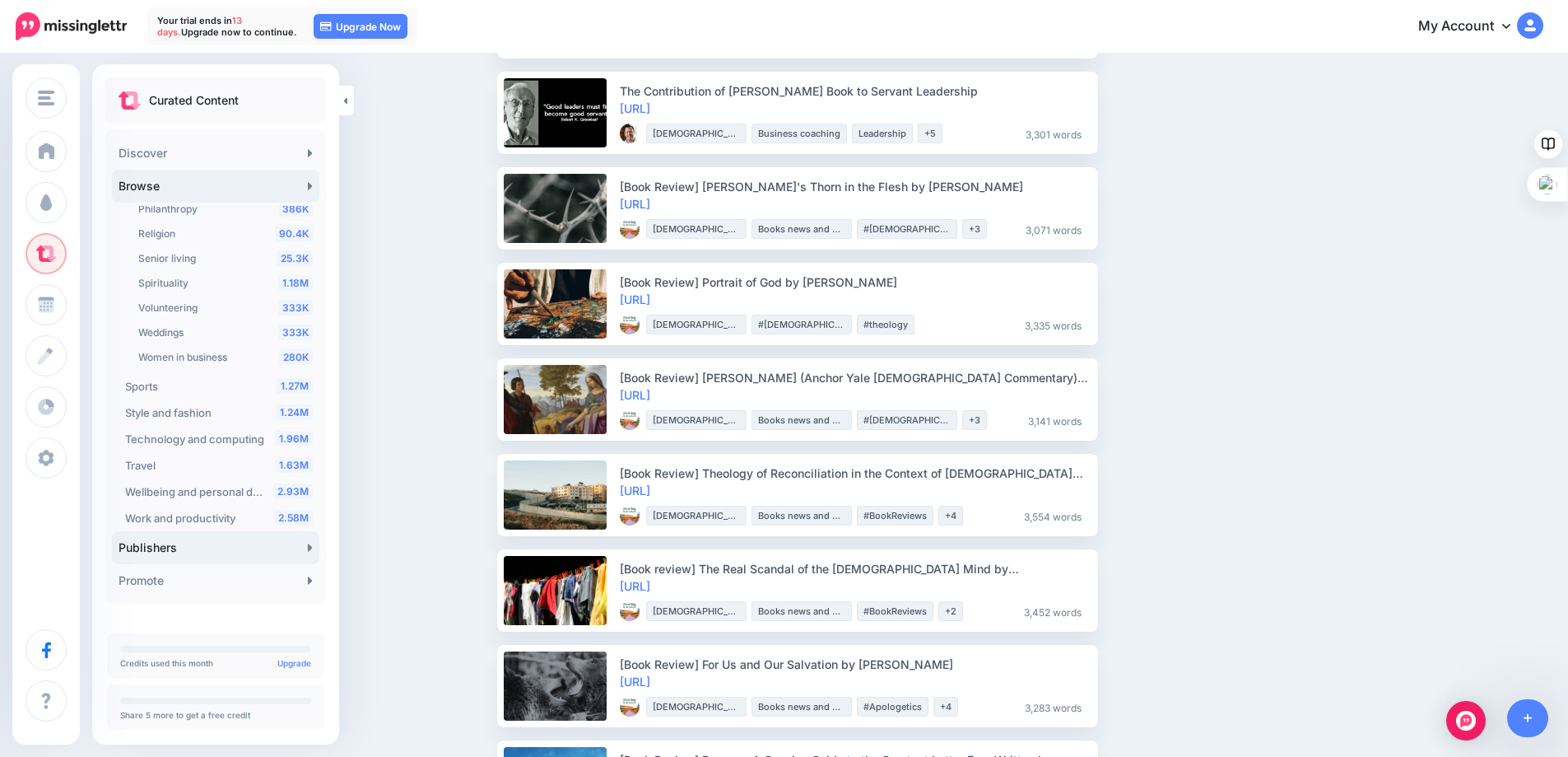
click at [196, 550] on link "Publishers" at bounding box center [215, 547] width 207 height 33
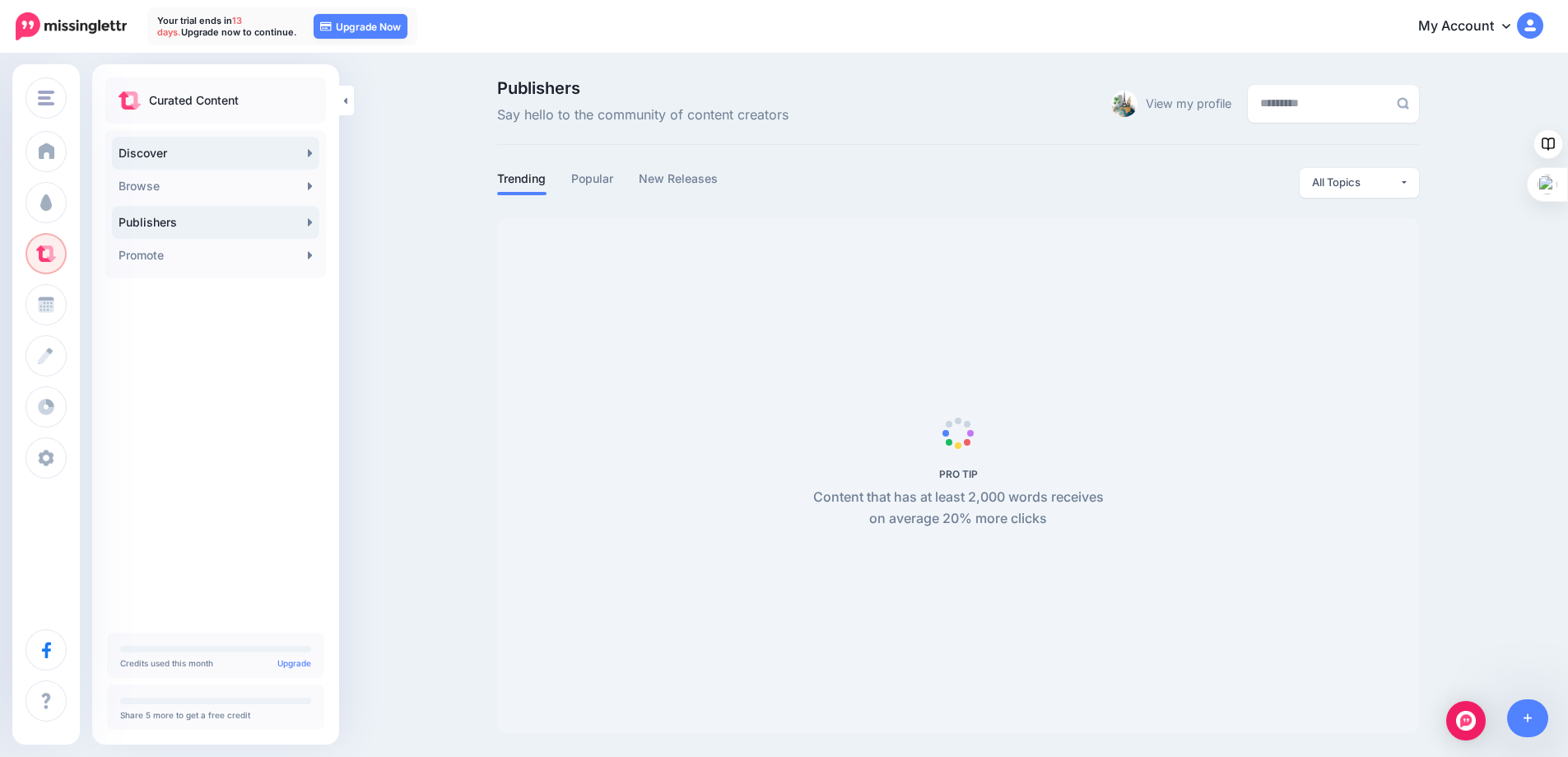
click at [214, 155] on link "Discover" at bounding box center [215, 153] width 207 height 33
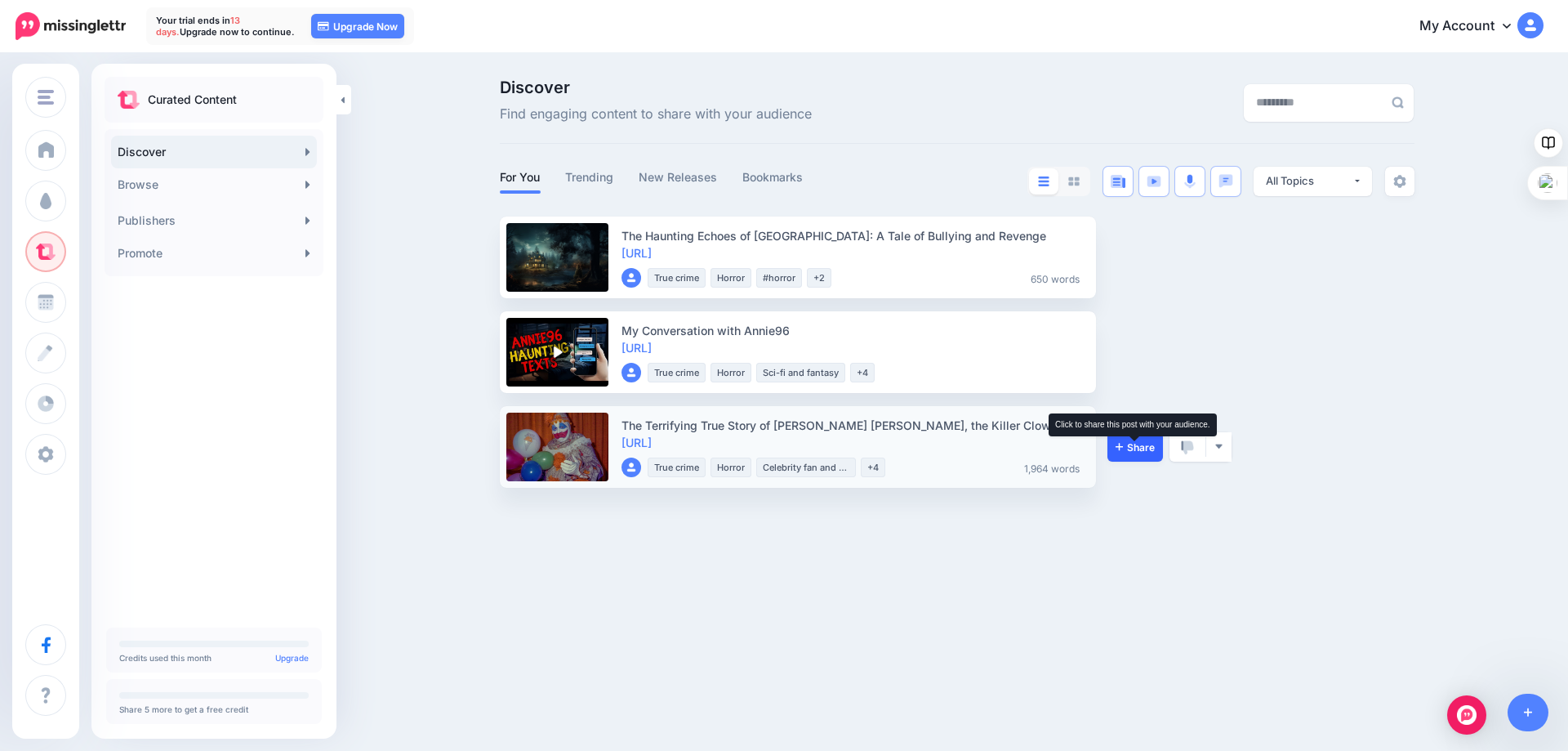
click at [1126, 442] on span "Share" at bounding box center [1135, 447] width 39 height 11
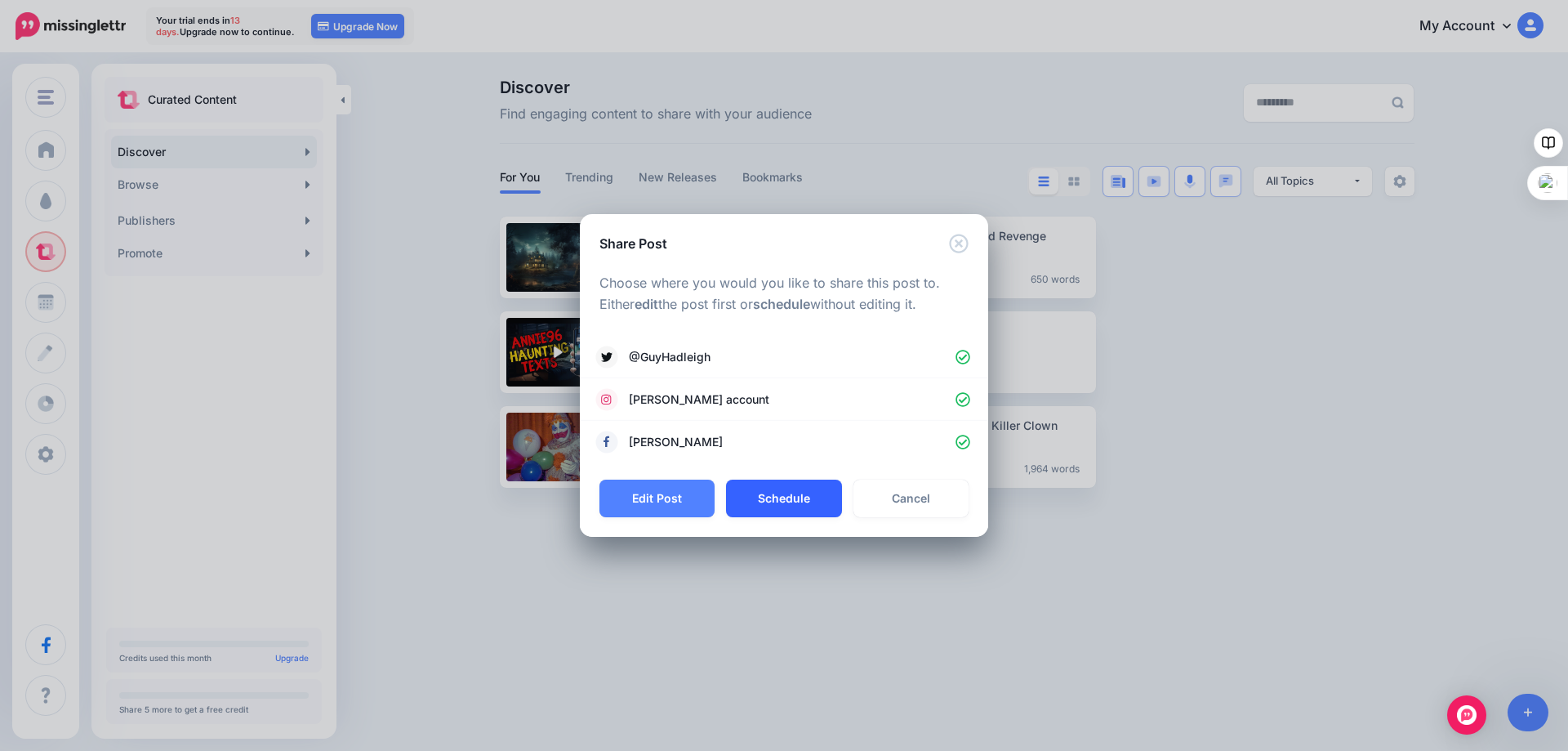
click at [774, 493] on button "Schedule" at bounding box center [783, 498] width 115 height 37
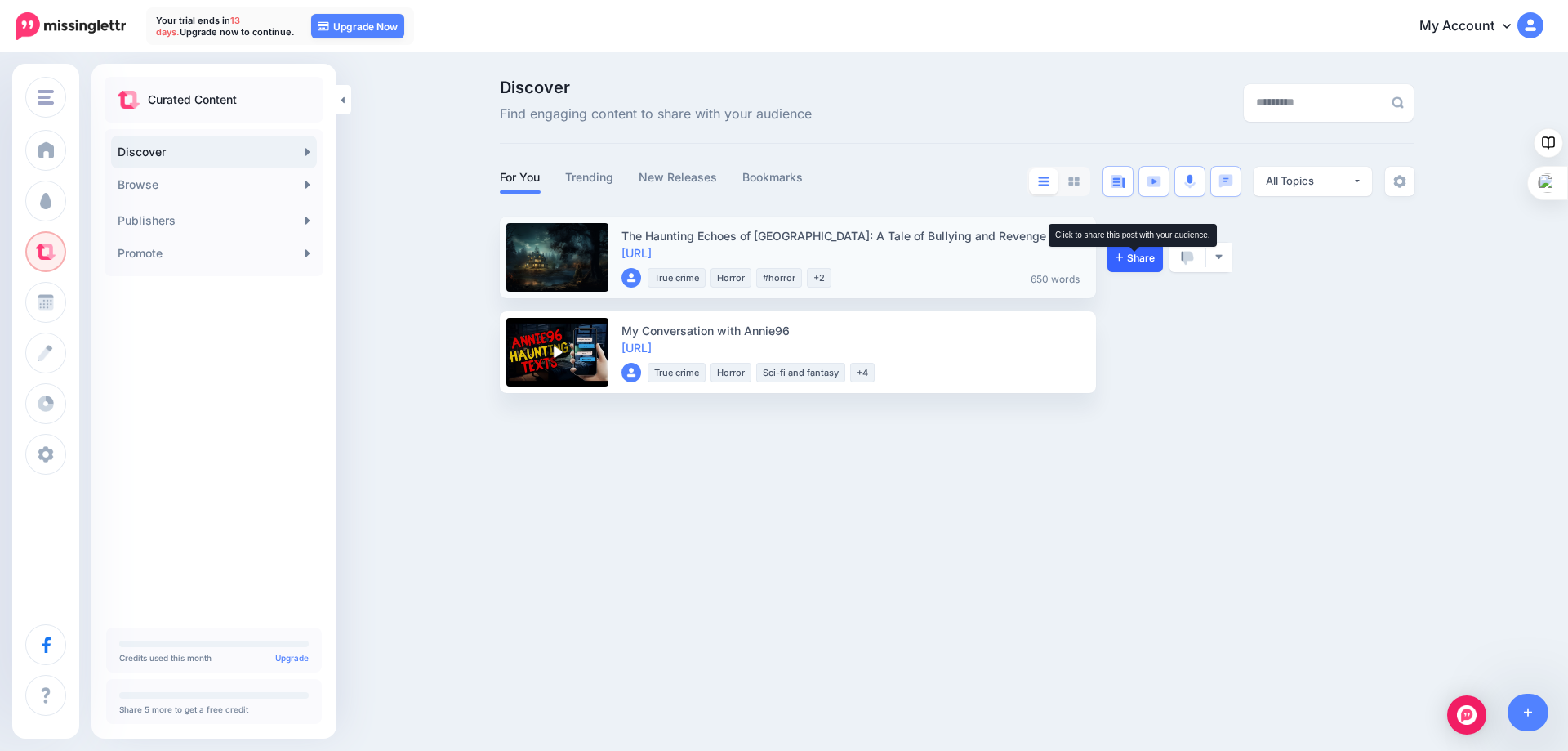
click at [1136, 254] on span "Share" at bounding box center [1135, 257] width 39 height 11
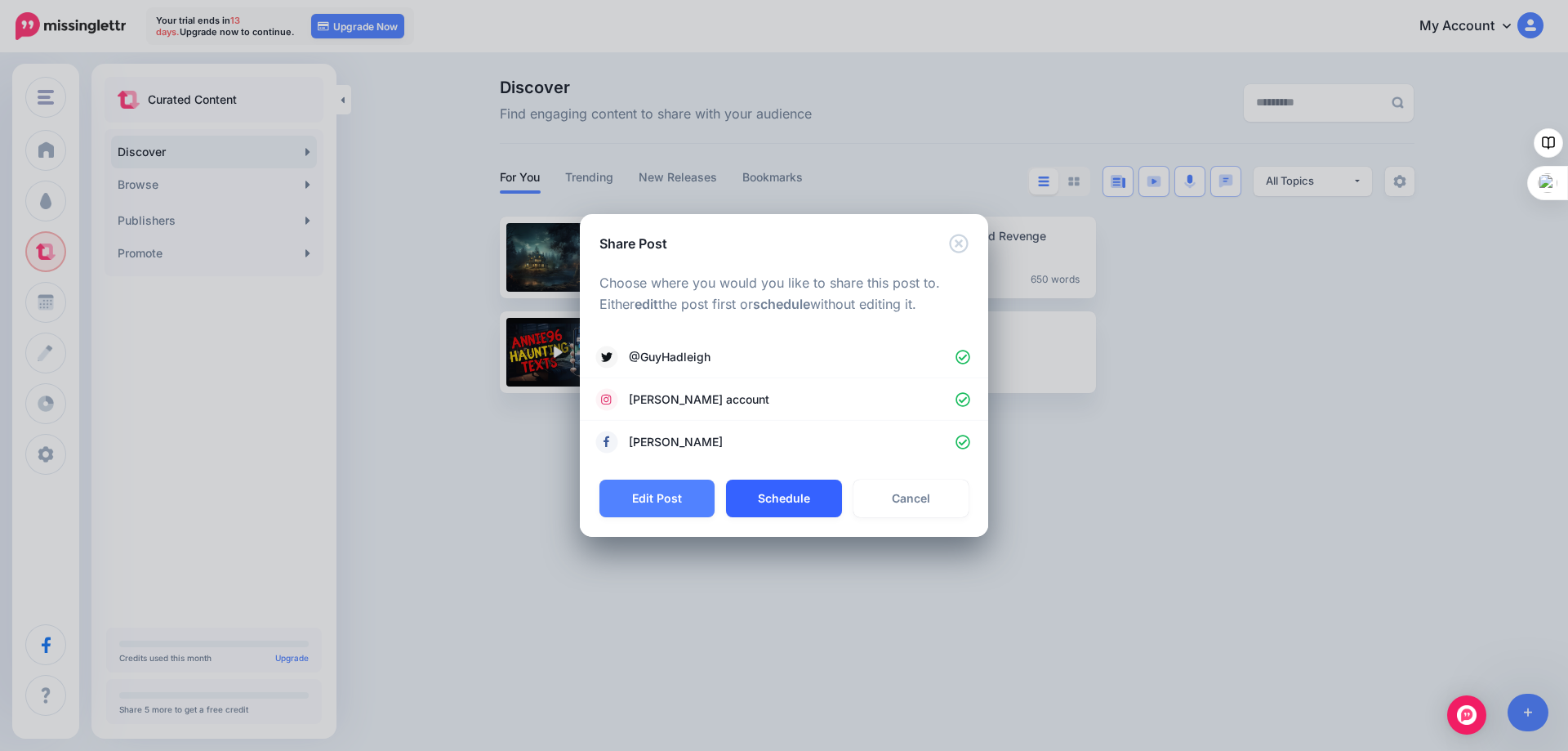
click at [779, 495] on button "Schedule" at bounding box center [783, 498] width 115 height 37
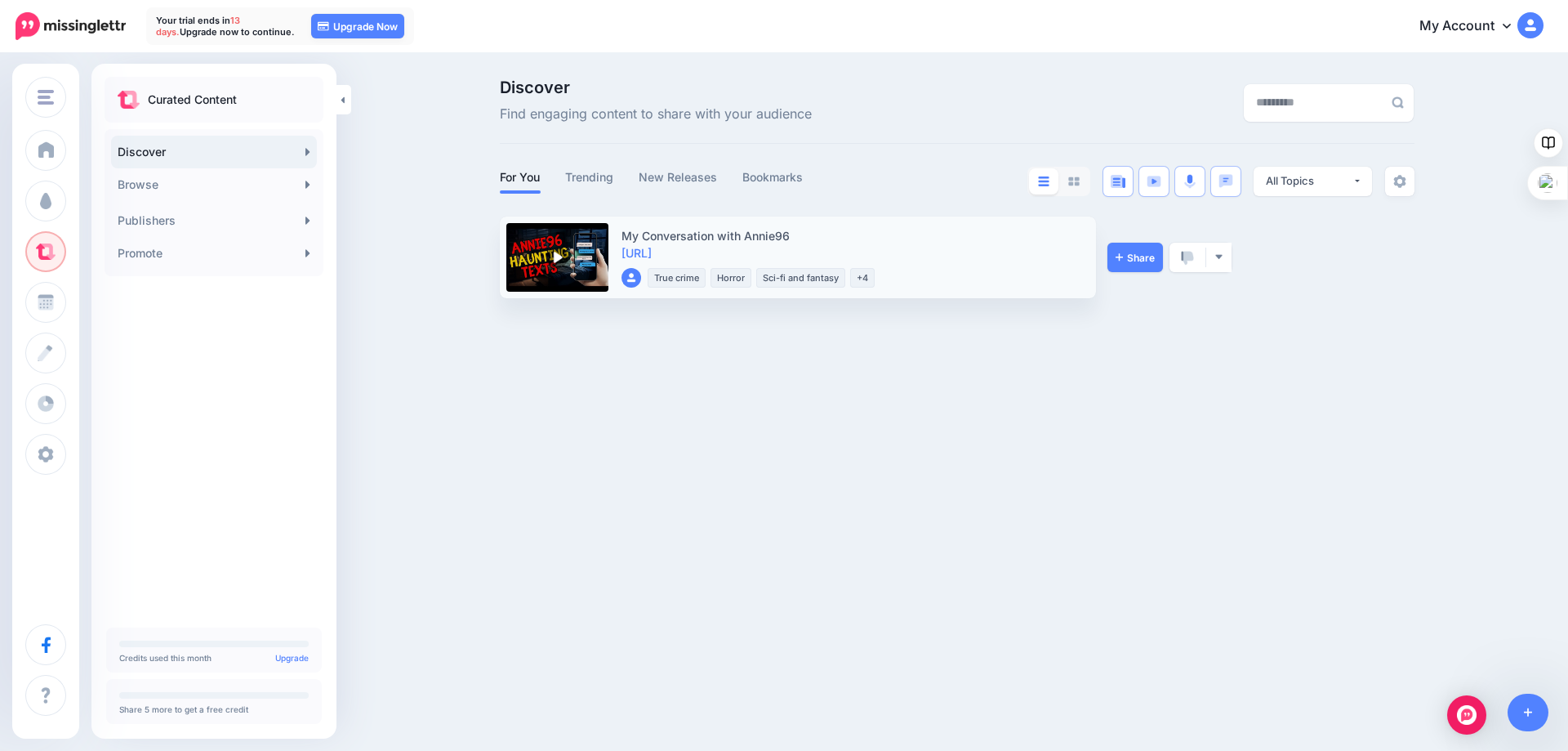
click at [578, 249] on link at bounding box center [557, 257] width 102 height 69
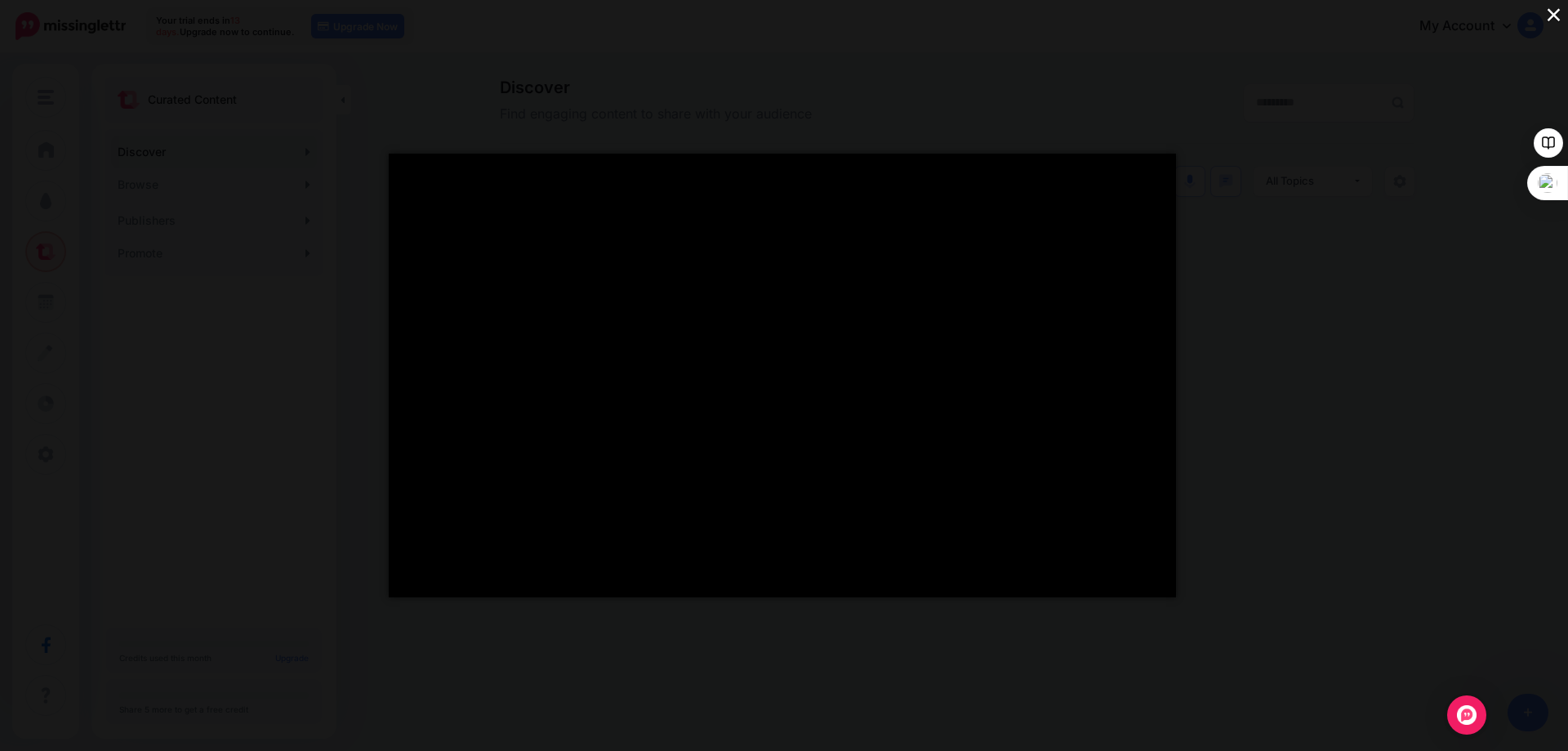
click at [1277, 175] on div "</div> ×" at bounding box center [784, 375] width 1568 height 751
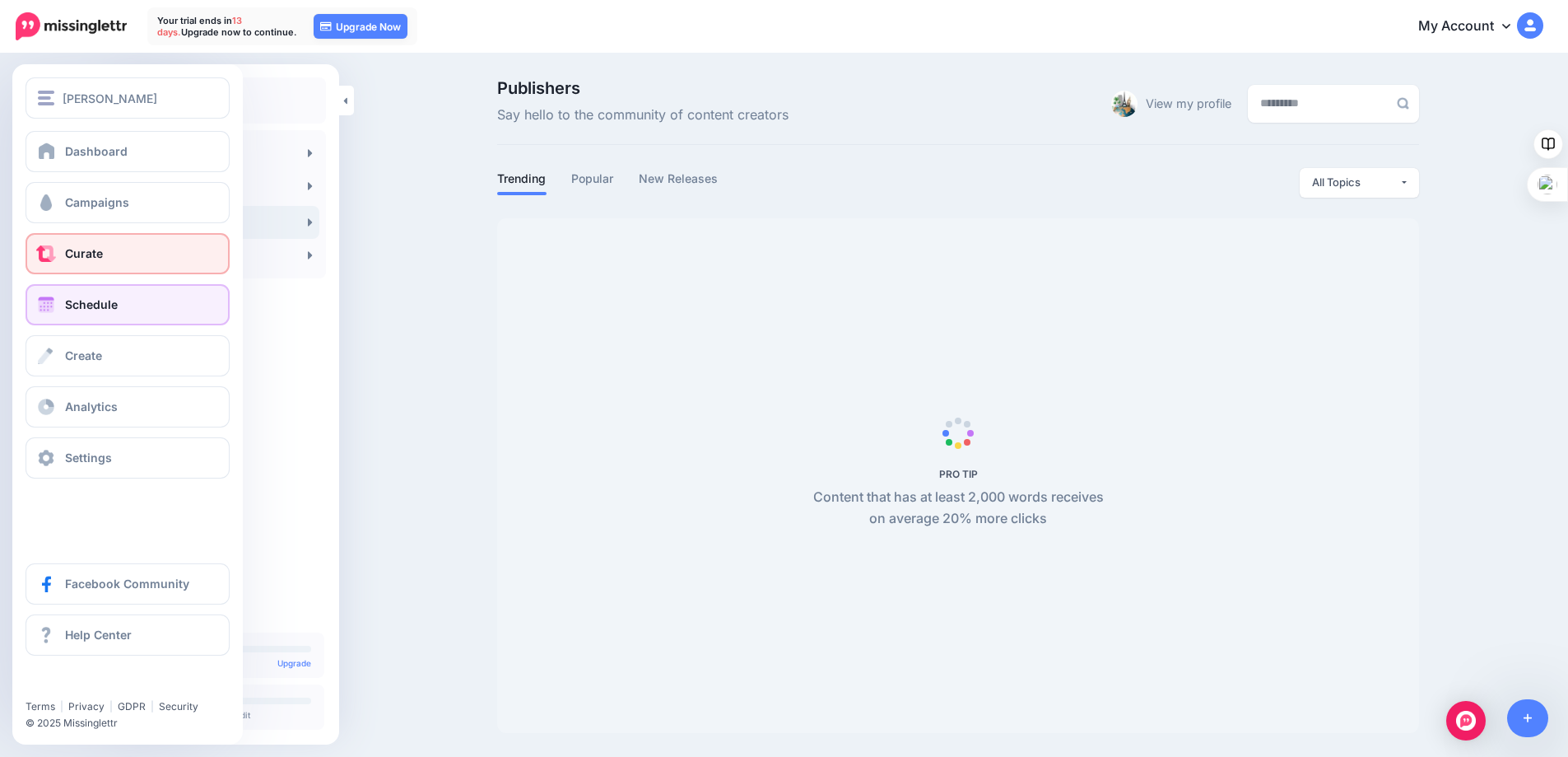
click at [86, 300] on span "Schedule" at bounding box center [91, 304] width 53 height 14
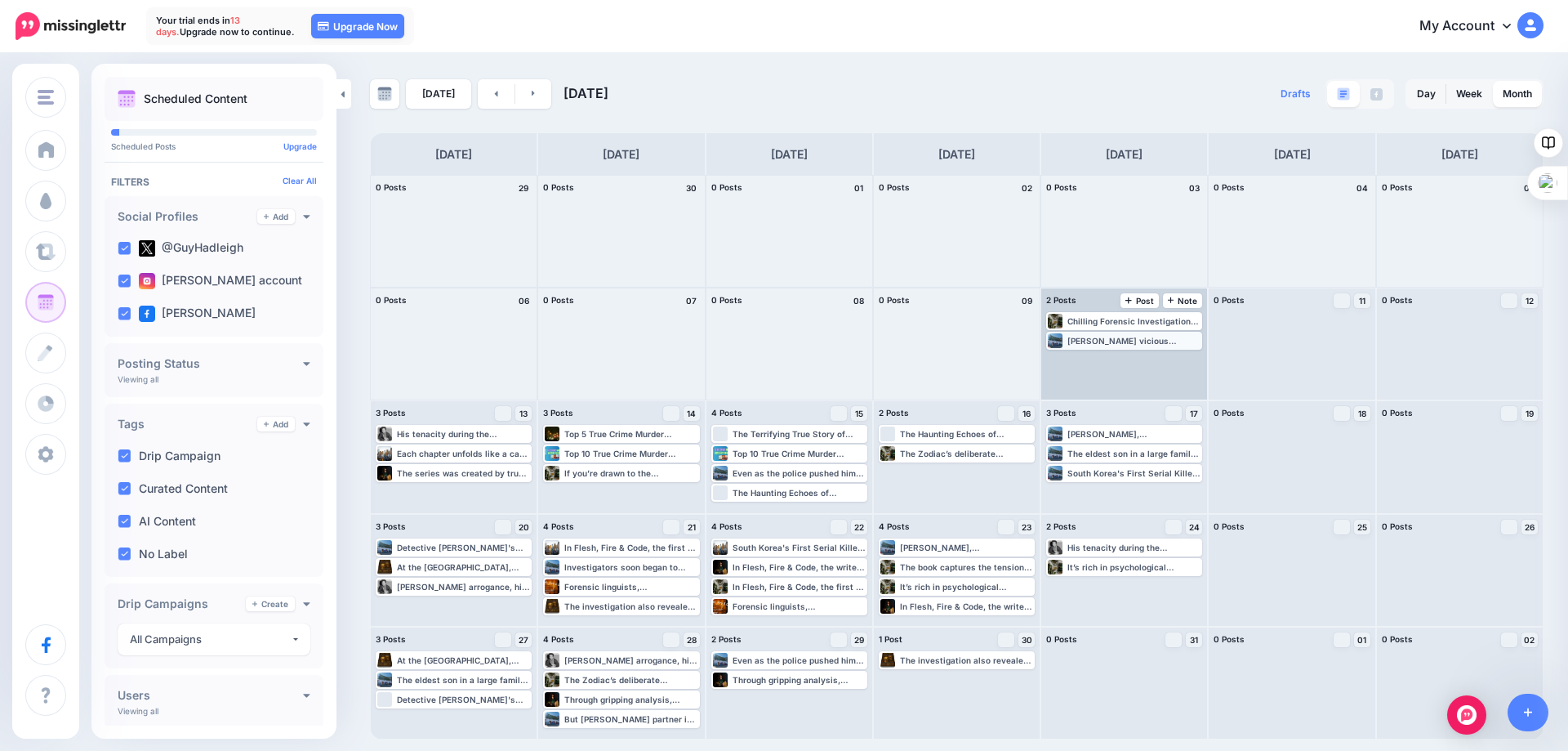
click at [1117, 342] on div "[PERSON_NAME] vicious attacked shocked the nation, and his case became a waters…" at bounding box center [1133, 340] width 133 height 10
click at [941, 353] on div at bounding box center [956, 344] width 166 height 111
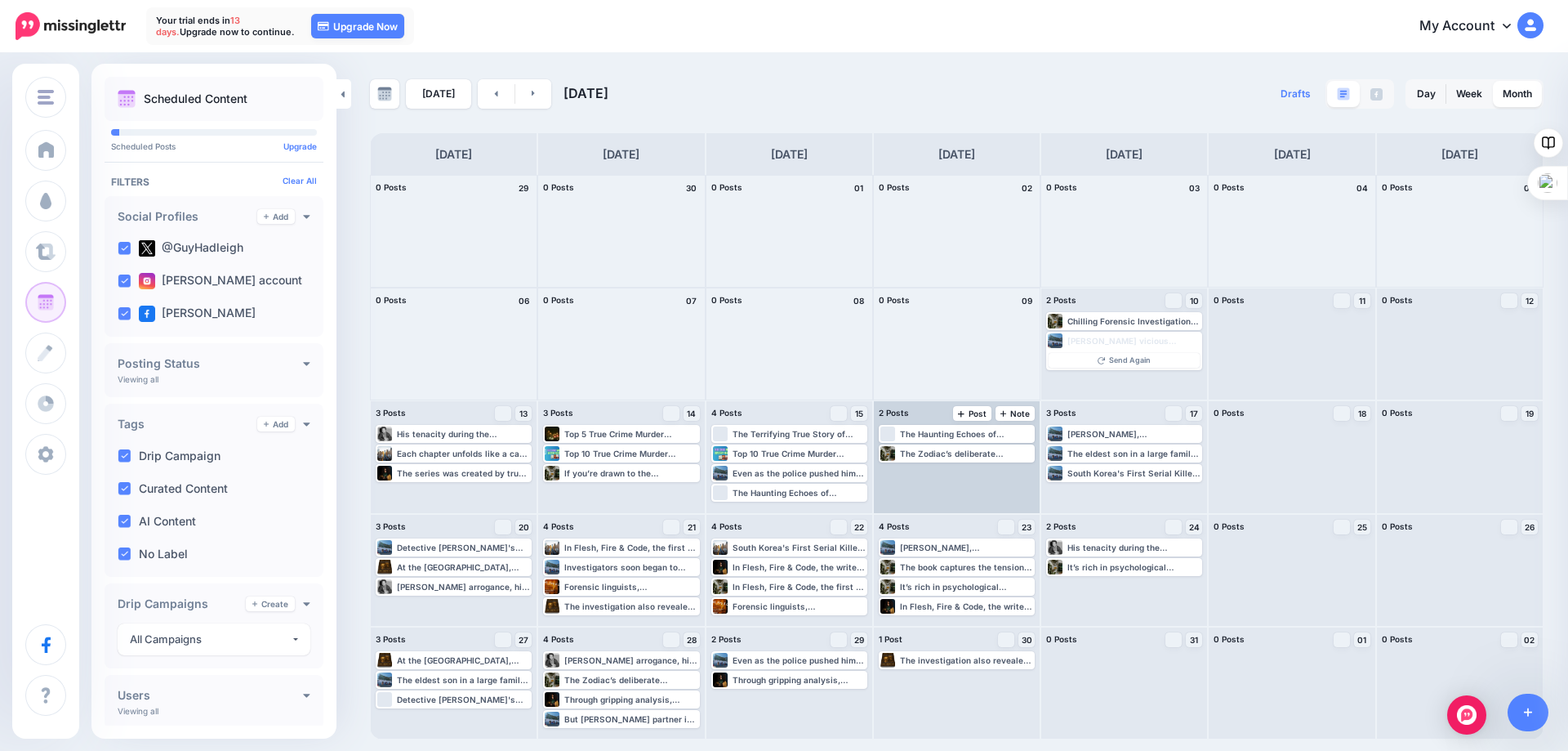
click at [946, 489] on div "The Haunting Echoes of Pine Haven Elementary: A Tale of Bullying and Revenge Ed…" at bounding box center [956, 456] width 166 height 111
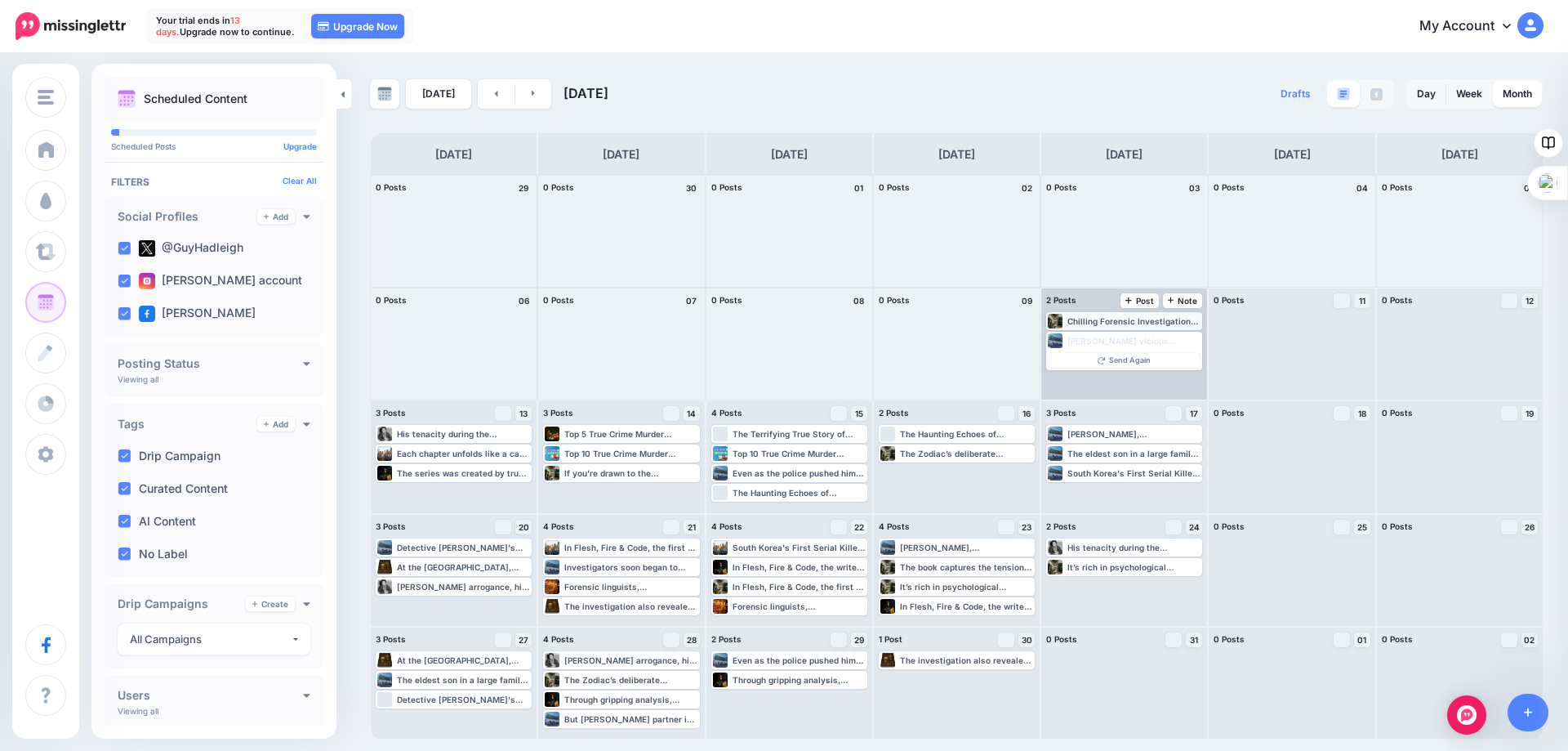
click at [1116, 321] on div "Chilling Forensic Investigations That Inspired “Flesh, Fire & Code” ▸ https://l…" at bounding box center [1133, 321] width 133 height 10
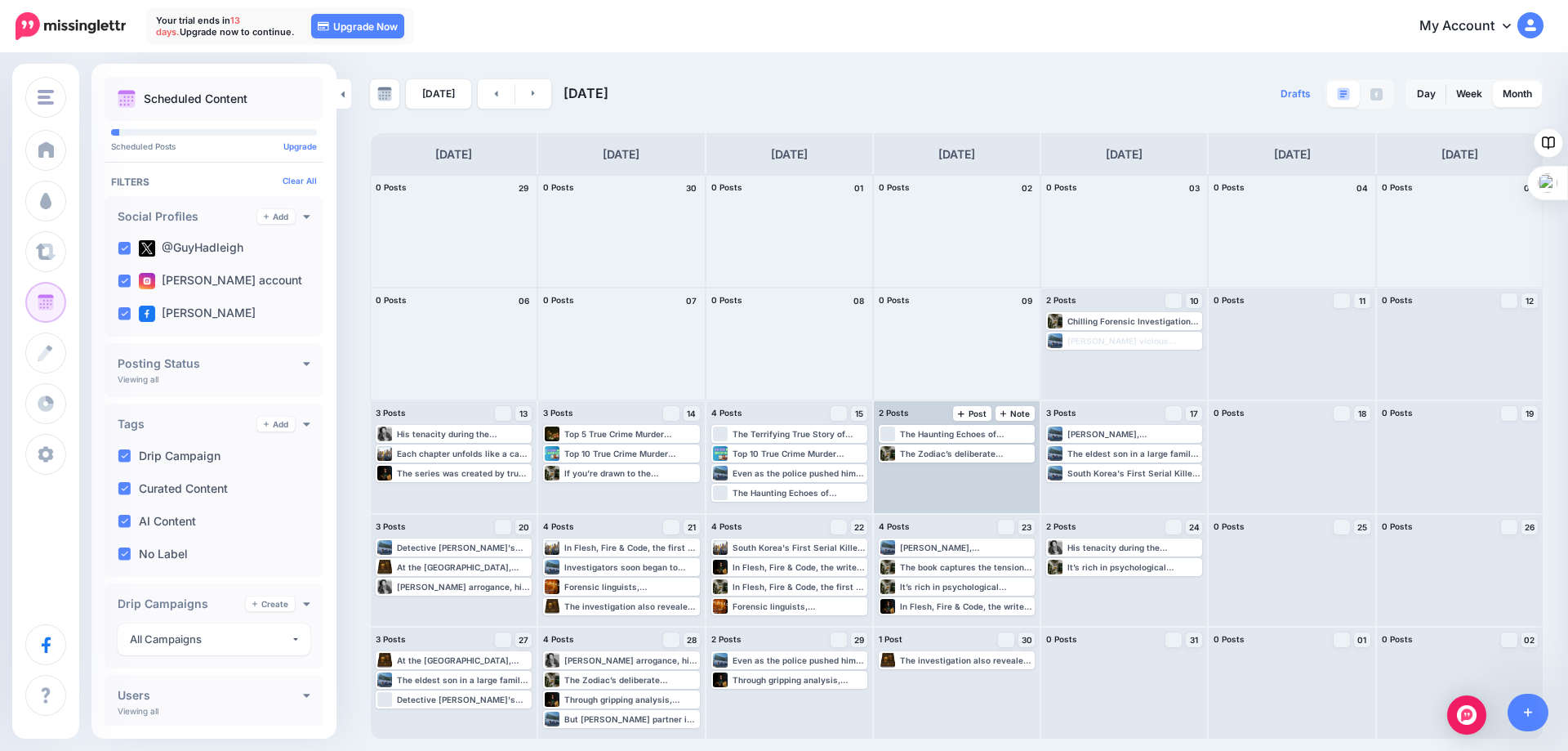
click at [915, 489] on div "The Haunting Echoes of Pine Haven Elementary: A Tale of Bullying and Revenge Ed…" at bounding box center [956, 456] width 166 height 111
click at [910, 437] on div "The Haunting Echoes of Pine Haven Elementary: A Tale of Bullying and Revenge" at bounding box center [966, 433] width 133 height 10
click at [938, 454] on span "Edit" at bounding box center [938, 453] width 13 height 8
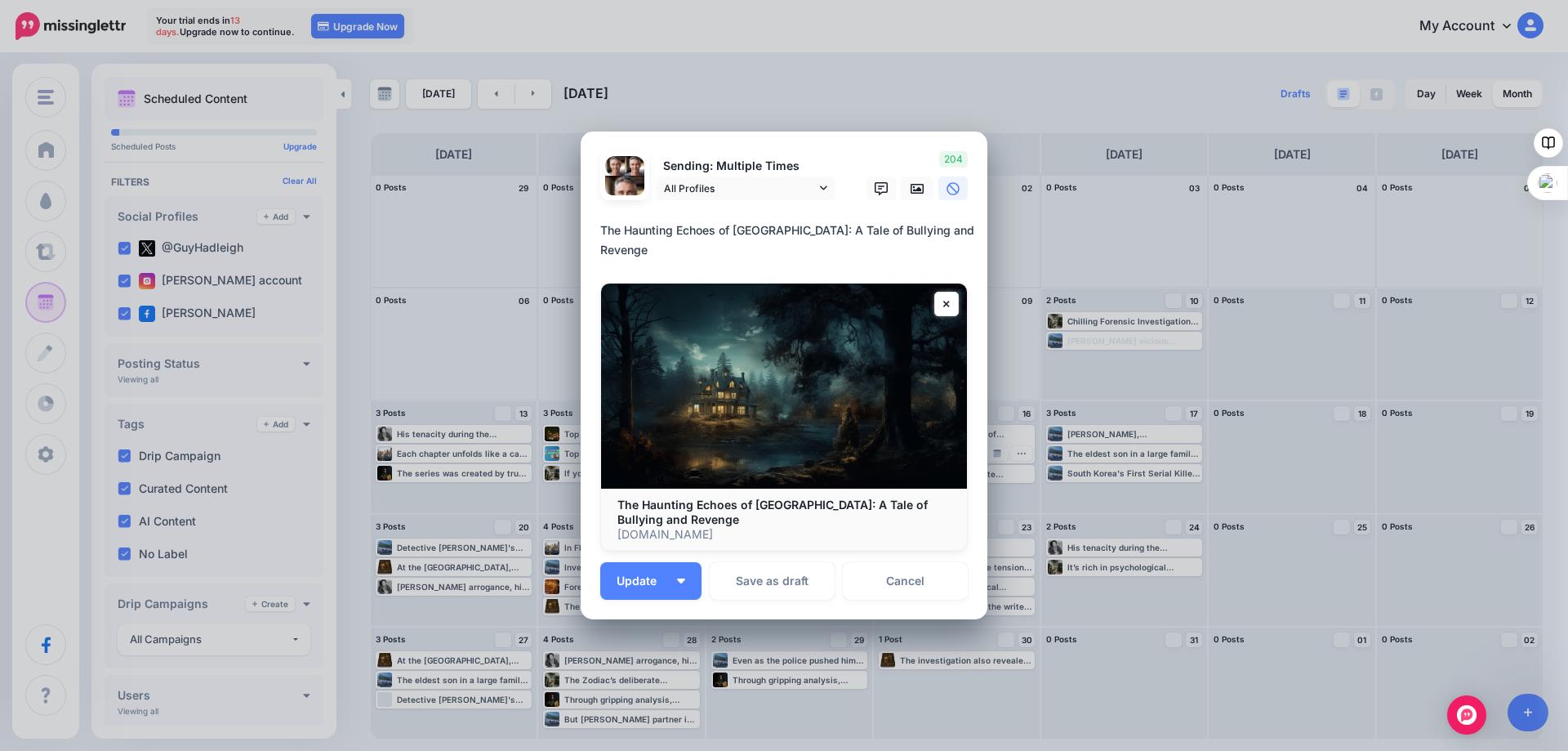
click at [1094, 244] on div "Edit Post Loading Sending: Multiple Times All Profiles" at bounding box center [784, 375] width 1568 height 751
click at [557, 217] on div "Edit Post Loading Sending: Multiple Times All Profiles" at bounding box center [784, 375] width 1568 height 751
click at [887, 577] on link "Cancel" at bounding box center [905, 581] width 125 height 37
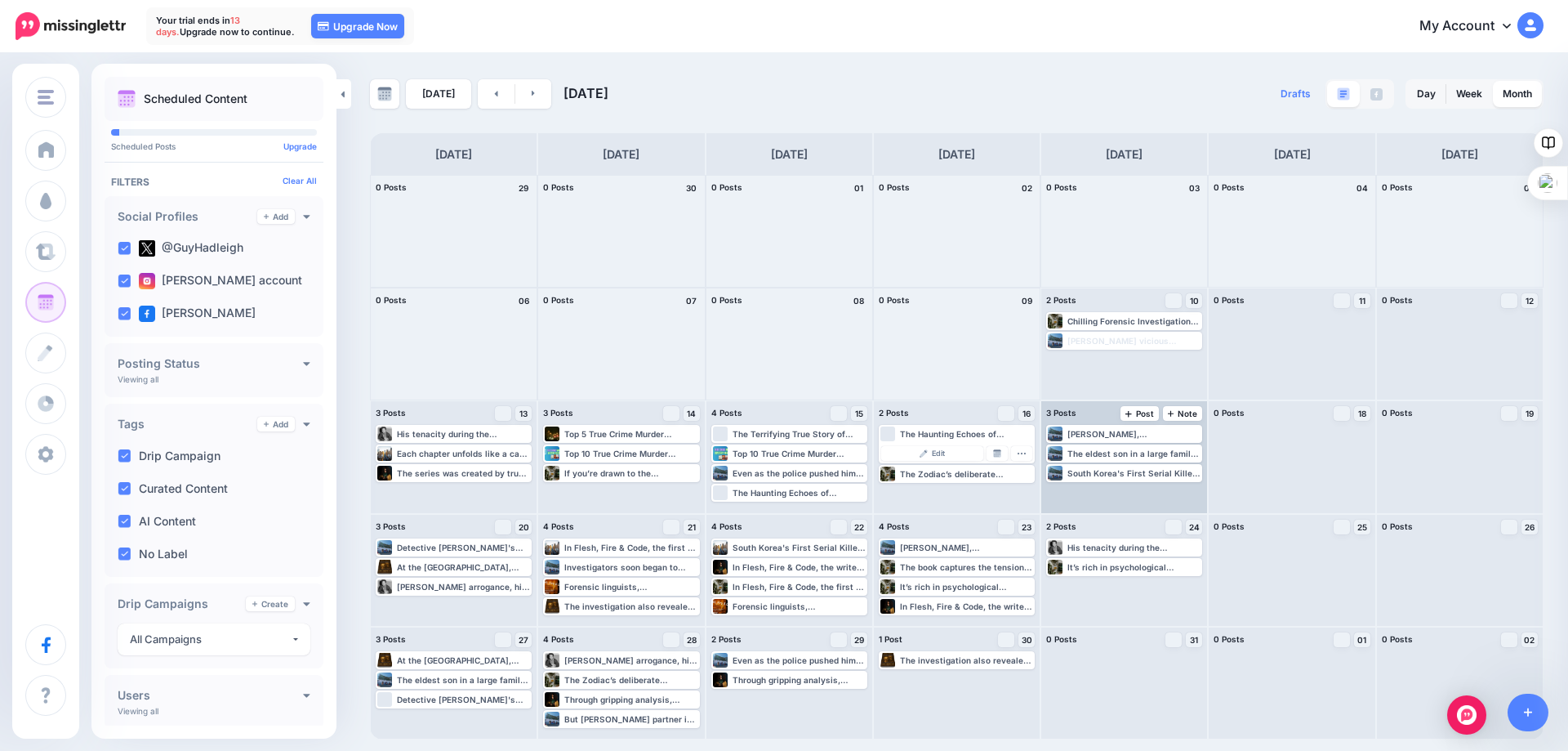
click at [1091, 497] on div "Kim Dae-doo, South Korea's first male serial killer, will go down in history no…" at bounding box center [1124, 456] width 166 height 111
click at [910, 590] on div "It’s rich in psychological profiling, behavioral analysis, and forensic storyte…" at bounding box center [966, 586] width 133 height 10
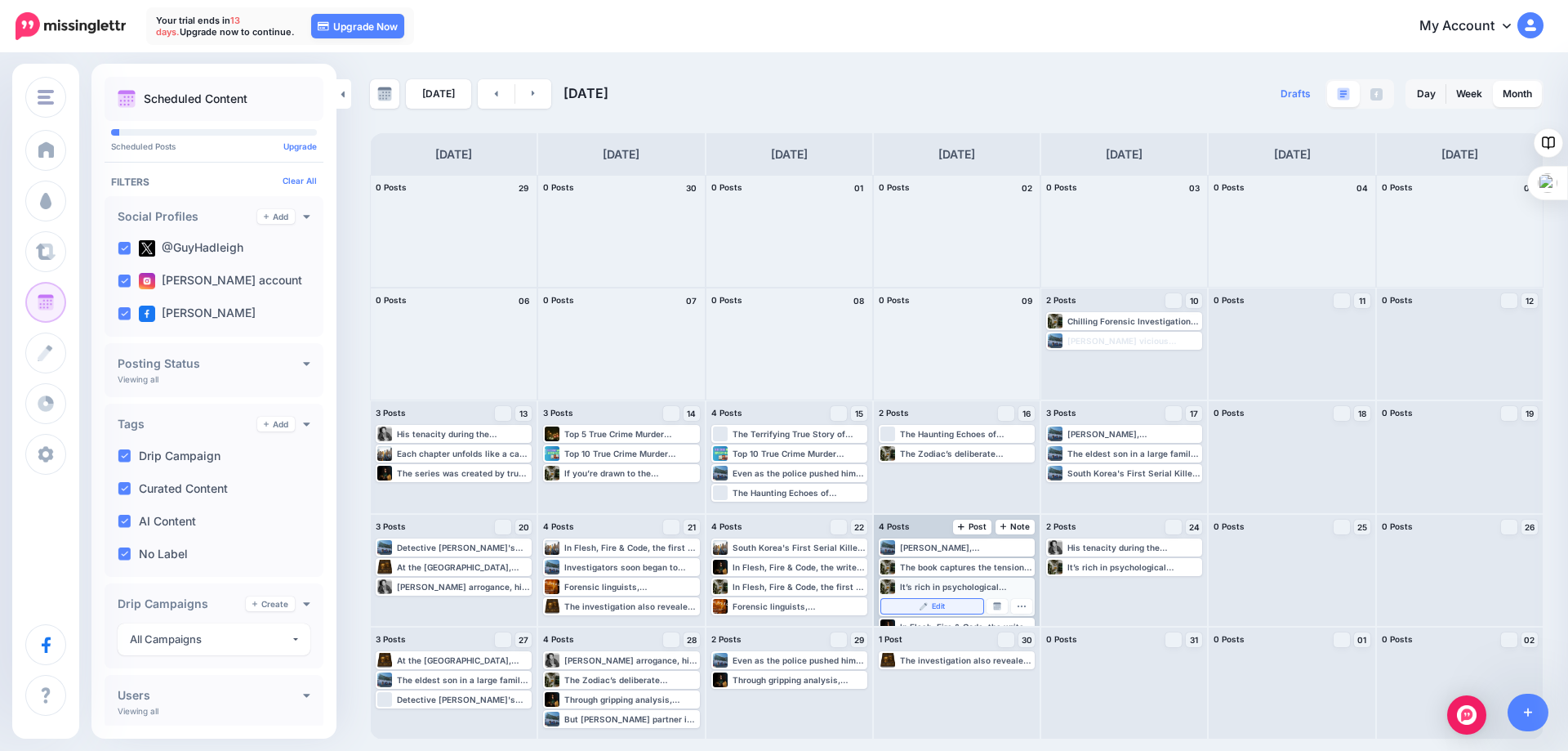
click at [938, 607] on span "Edit" at bounding box center [938, 606] width 13 height 8
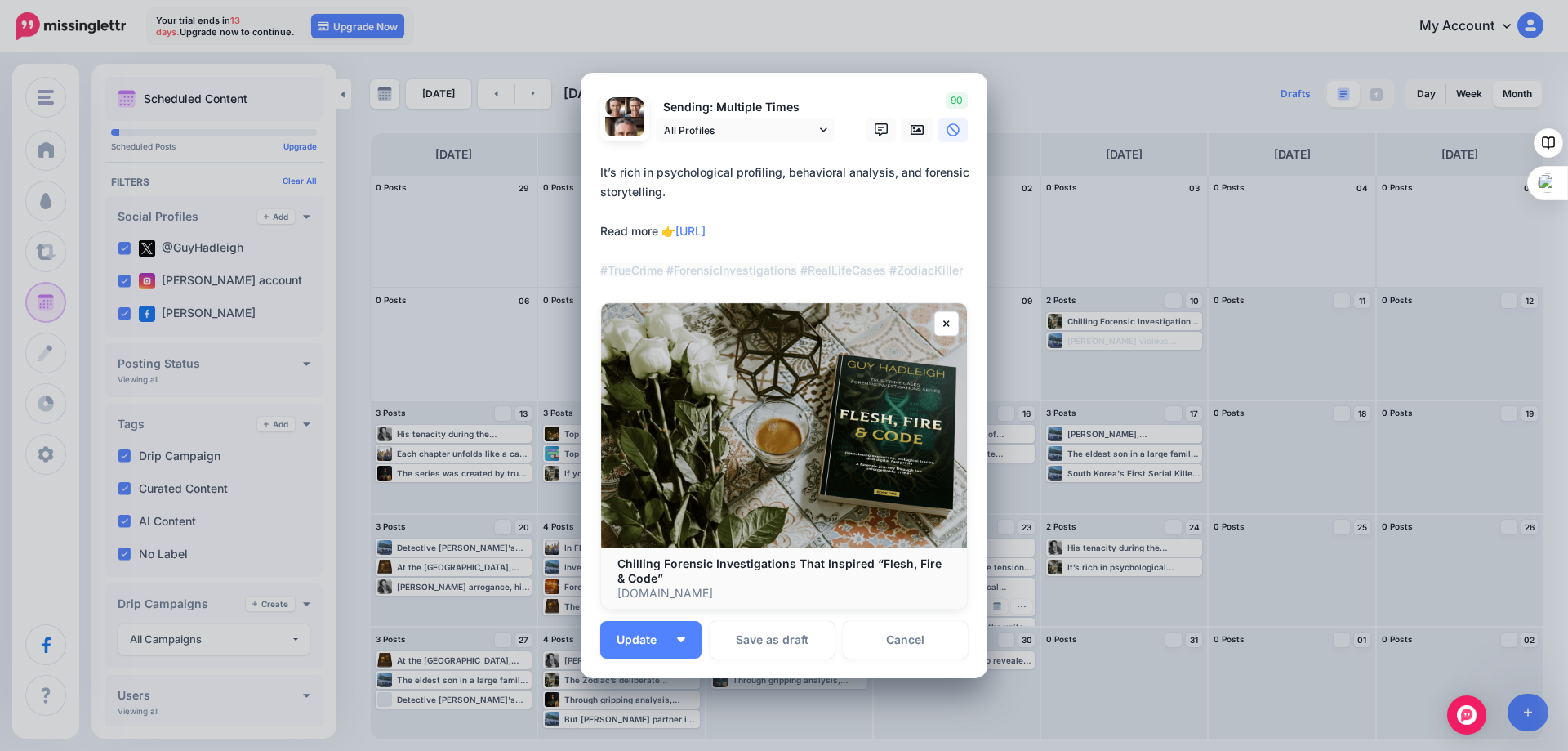
click at [600, 172] on textarea "**********" at bounding box center [788, 221] width 376 height 118
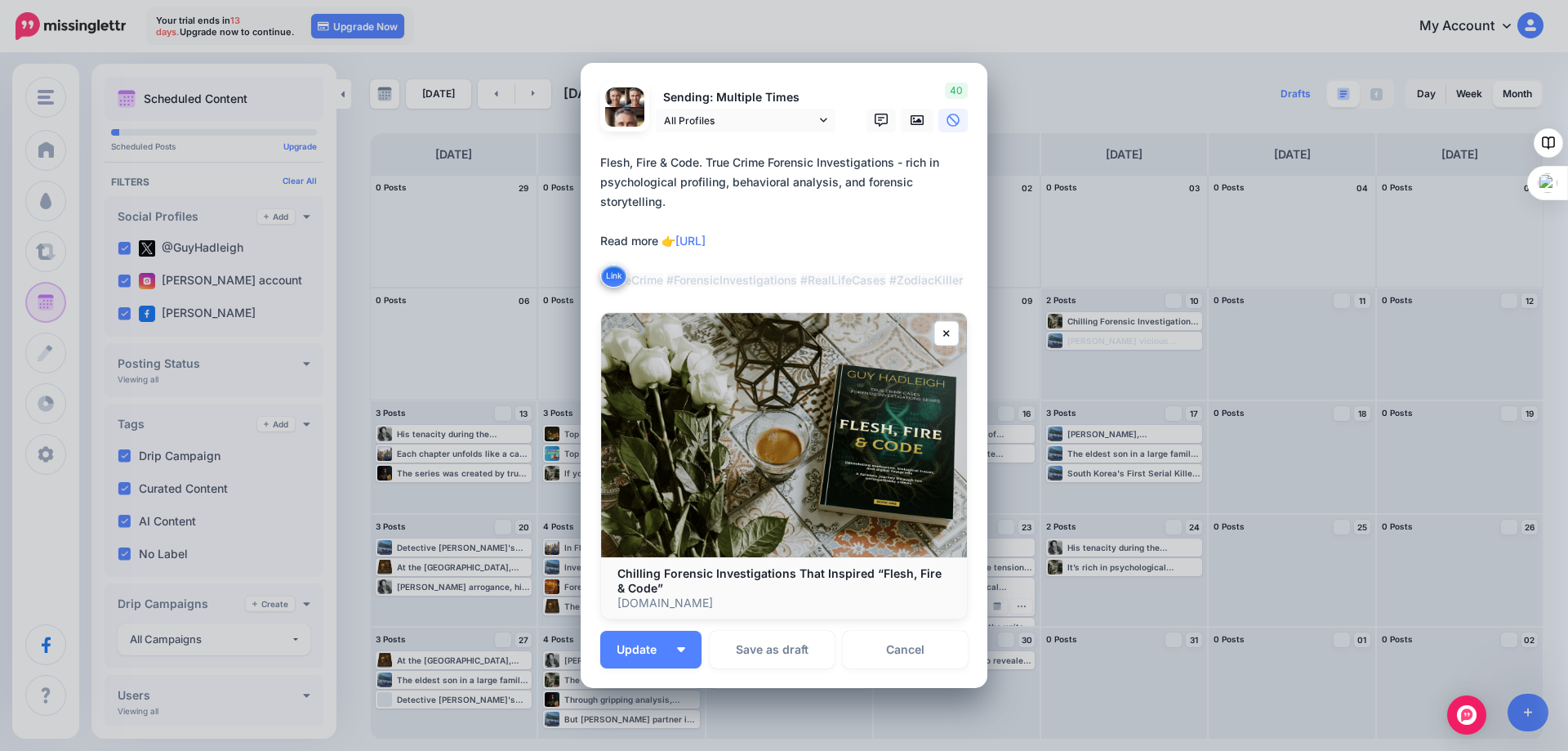
click at [890, 162] on textarea "**********" at bounding box center [788, 221] width 376 height 137
click at [731, 204] on textarea "**********" at bounding box center [788, 221] width 376 height 137
drag, startPoint x: 713, startPoint y: 199, endPoint x: 596, endPoint y: 162, distance: 122.7
click at [600, 162] on textarea "**********" at bounding box center [788, 221] width 376 height 137
type textarea "**********"
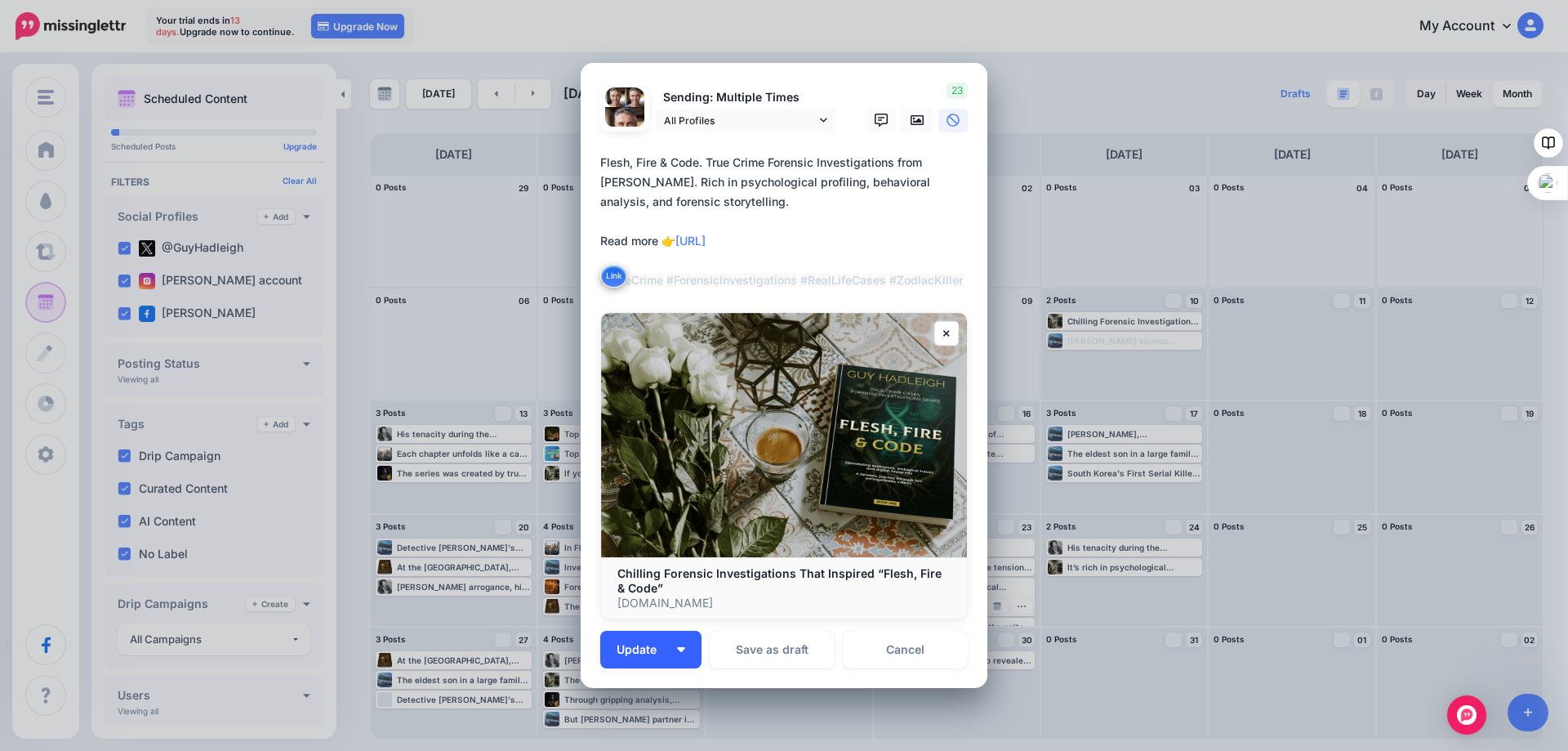
click at [636, 645] on span "Update" at bounding box center [642, 649] width 53 height 12
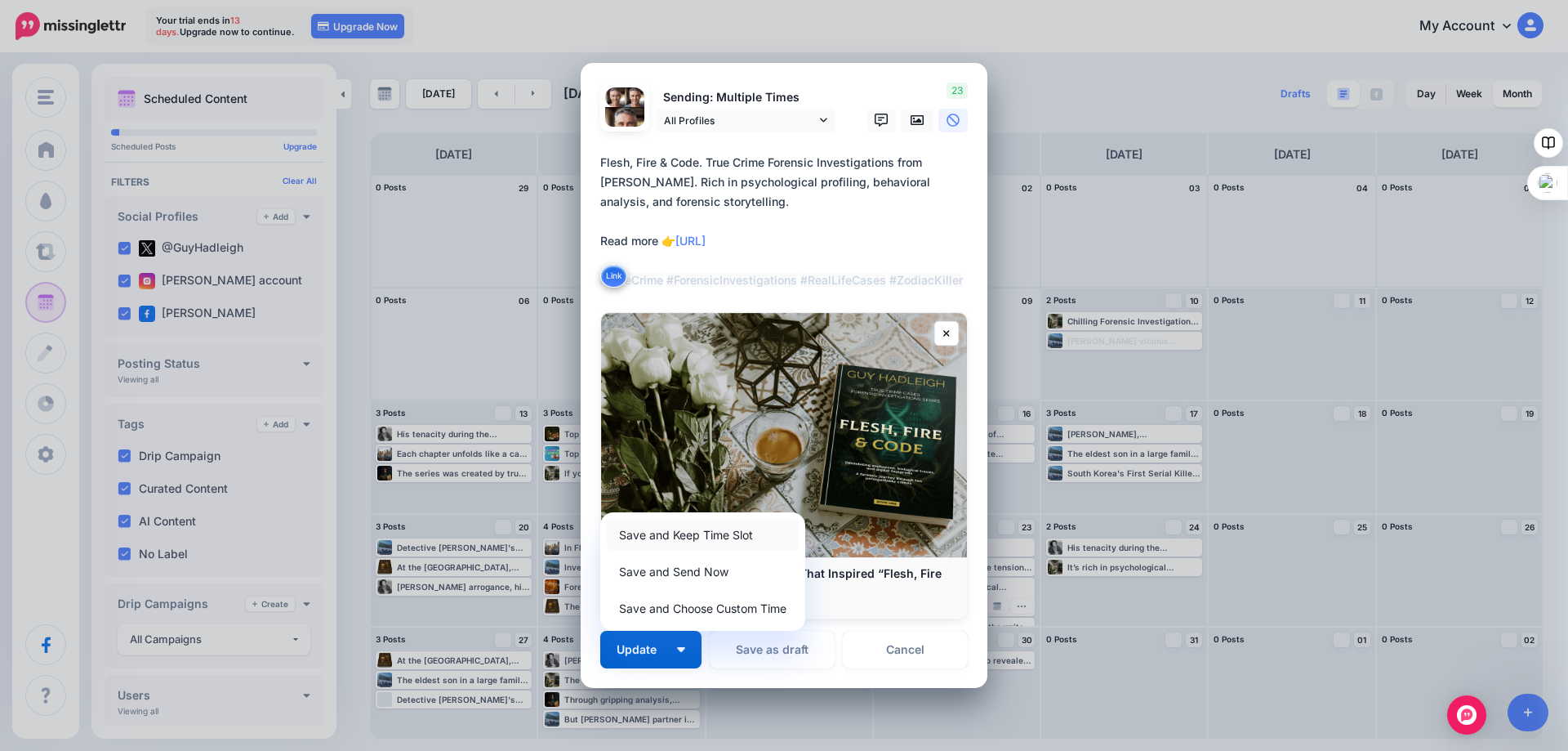
click at [637, 531] on link "Save and Keep Time Slot" at bounding box center [702, 535] width 191 height 32
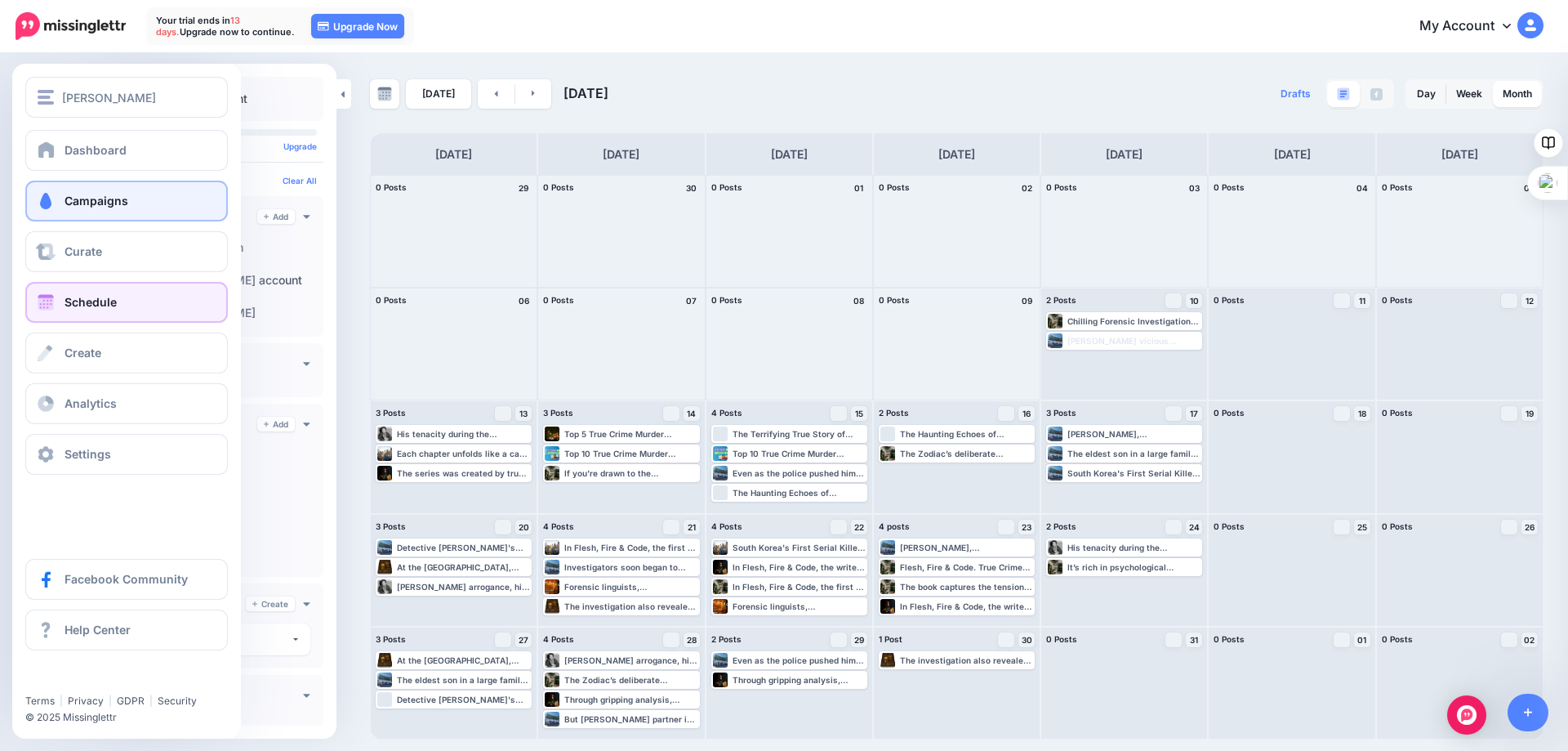
click at [67, 201] on span "Campaigns" at bounding box center [96, 200] width 64 height 14
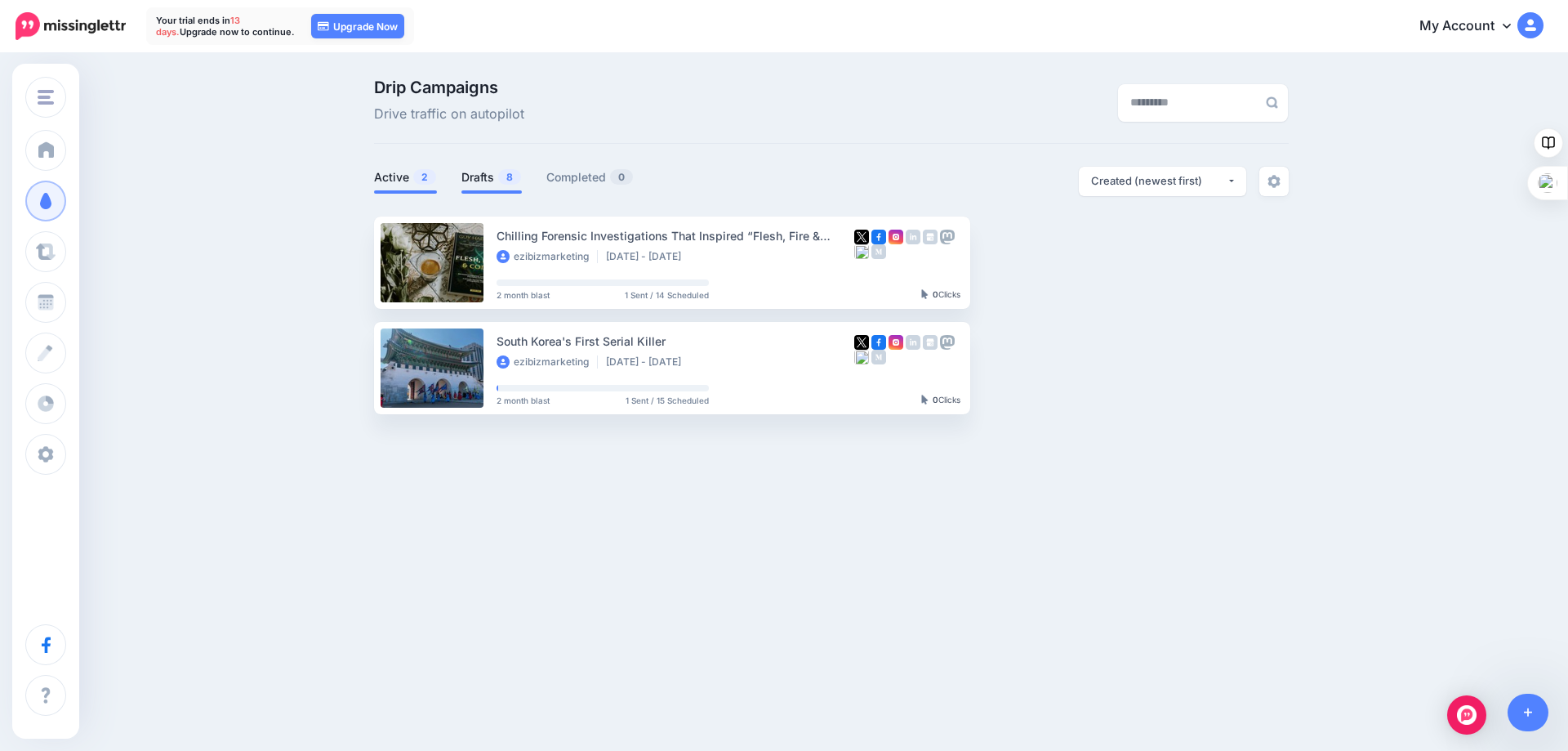
click at [488, 174] on link "Drafts 8" at bounding box center [492, 177] width 61 height 20
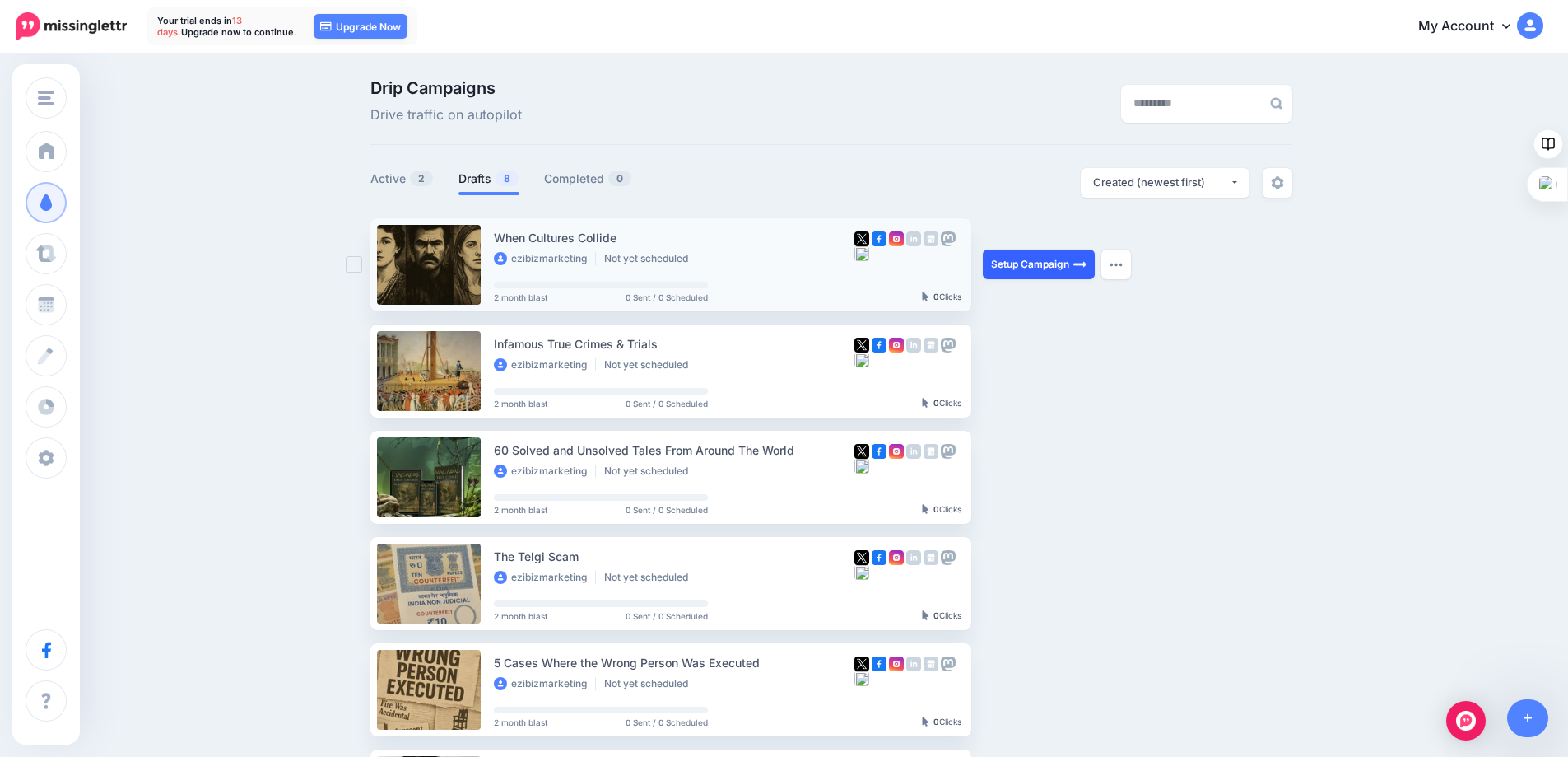
click at [1020, 260] on link "Setup Campaign" at bounding box center [1038, 264] width 112 height 30
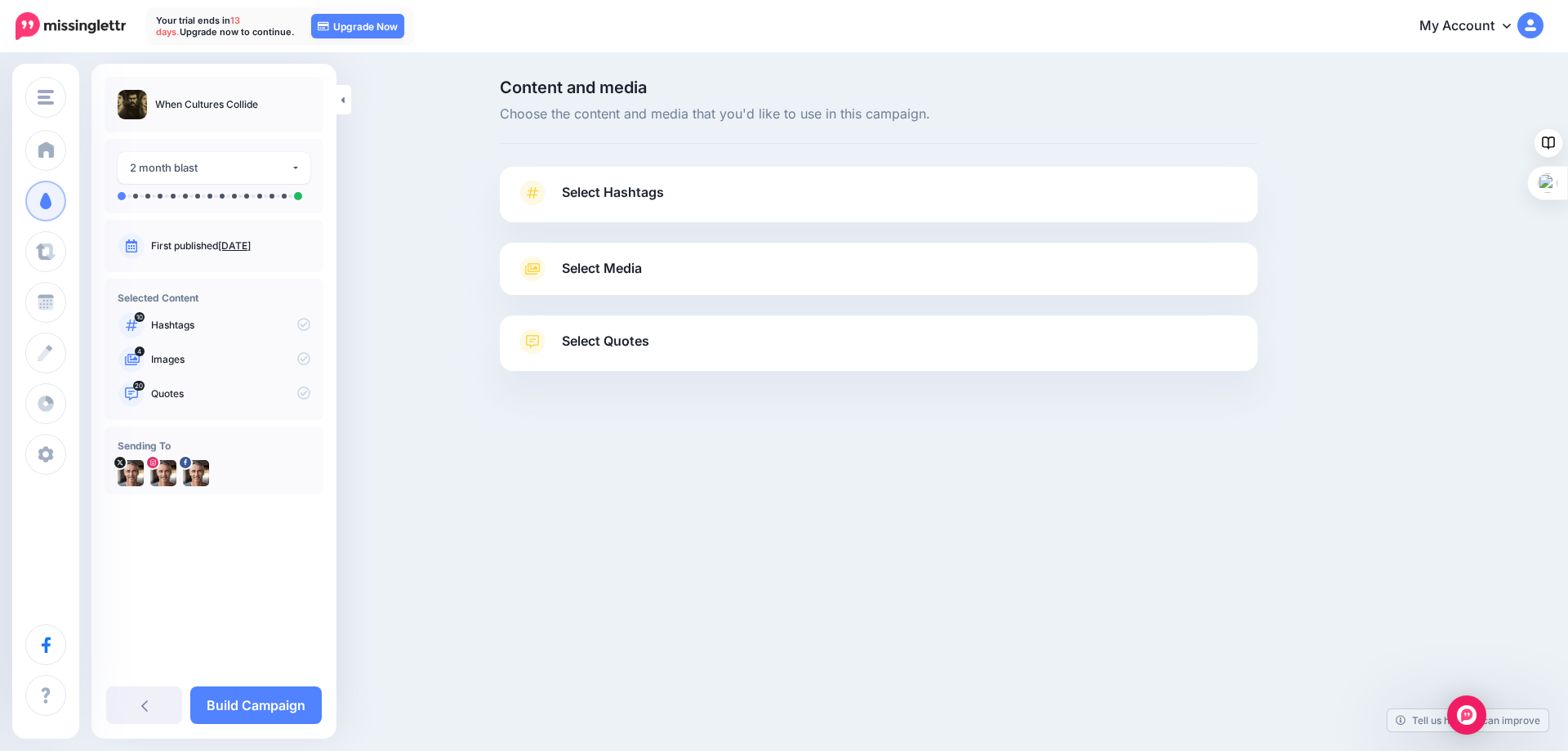
click at [619, 193] on span "Select Hashtags" at bounding box center [613, 192] width 102 height 22
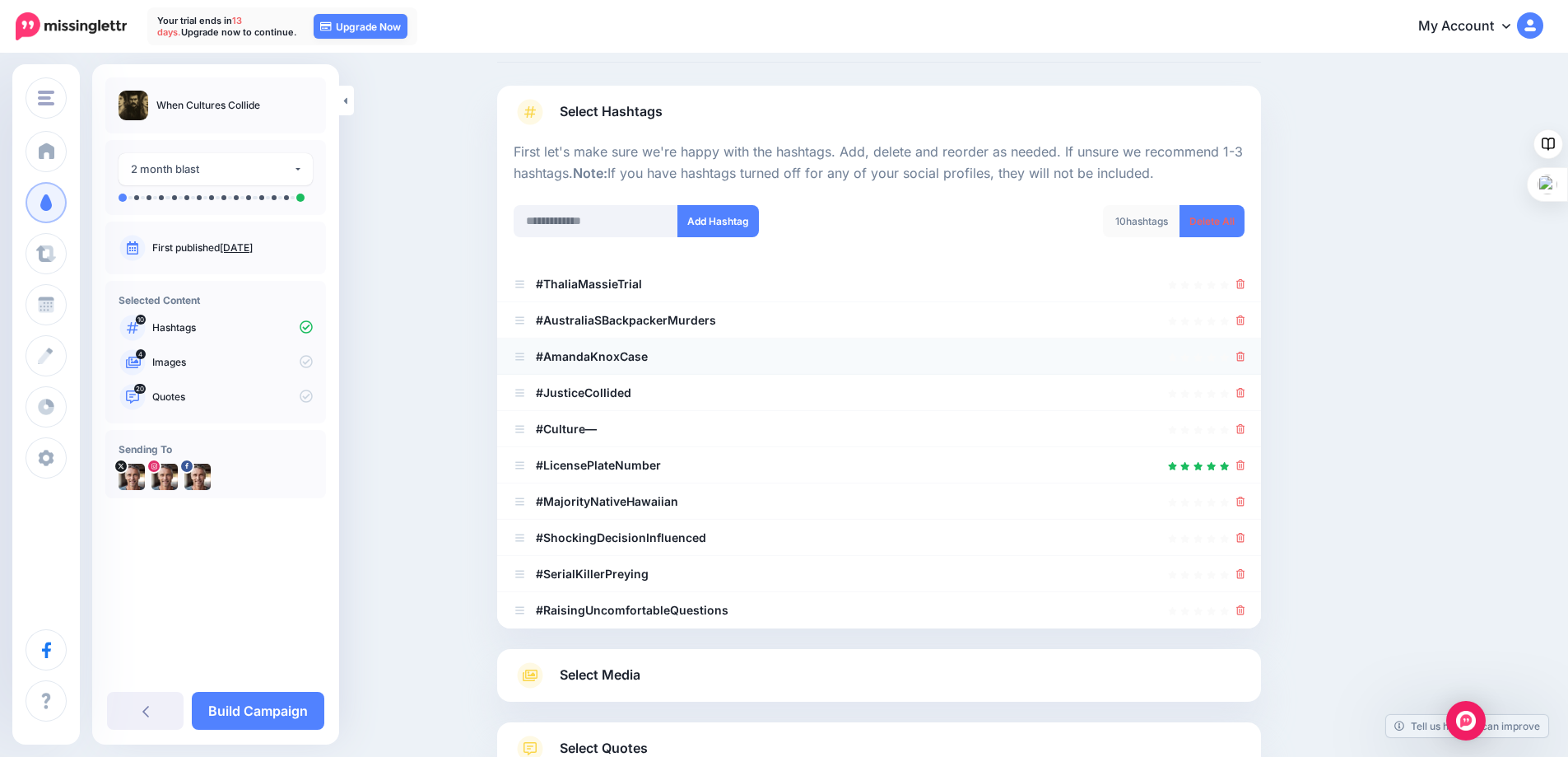
scroll to position [164, 0]
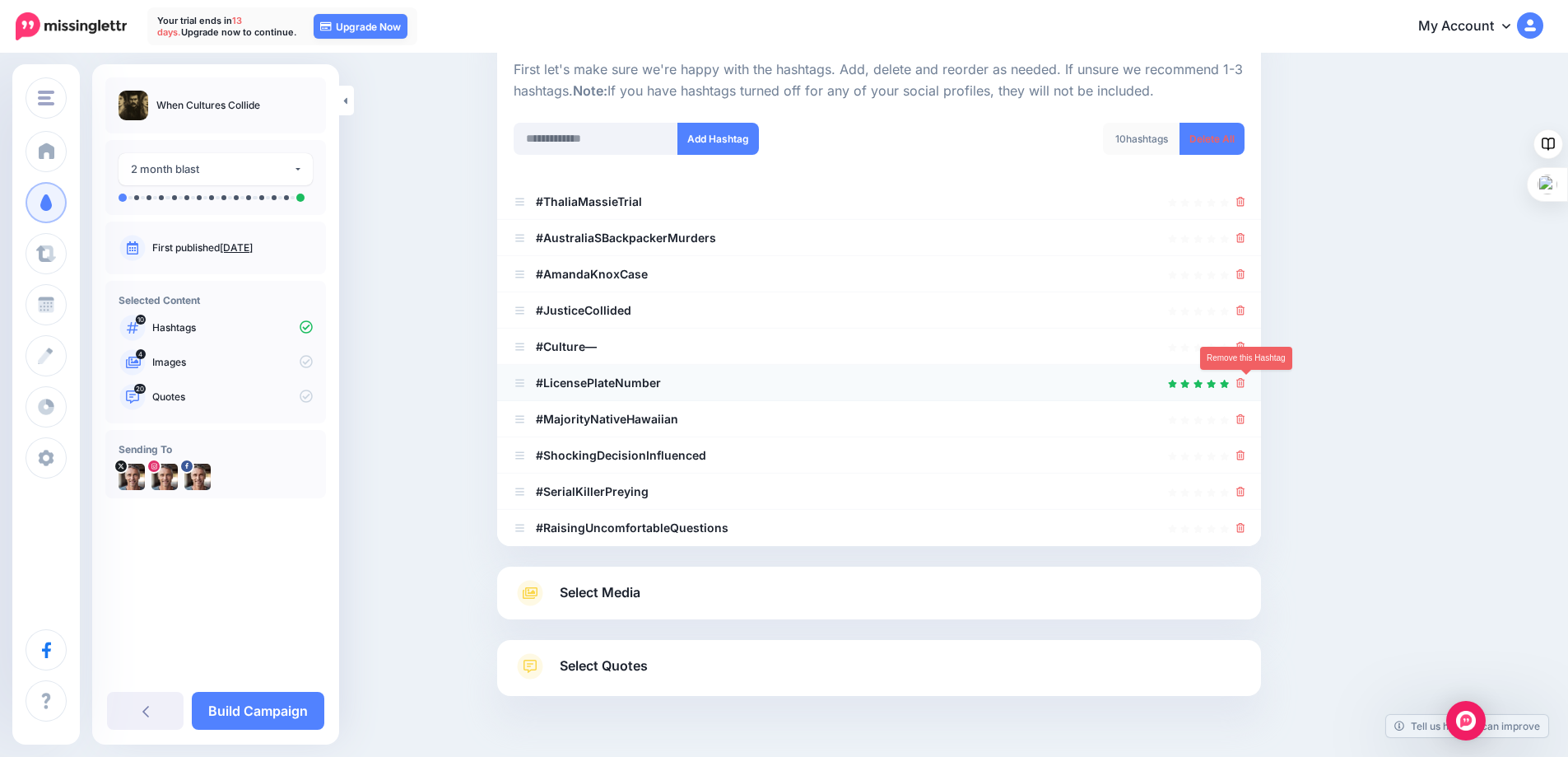
click at [1245, 382] on icon at bounding box center [1240, 383] width 9 height 10
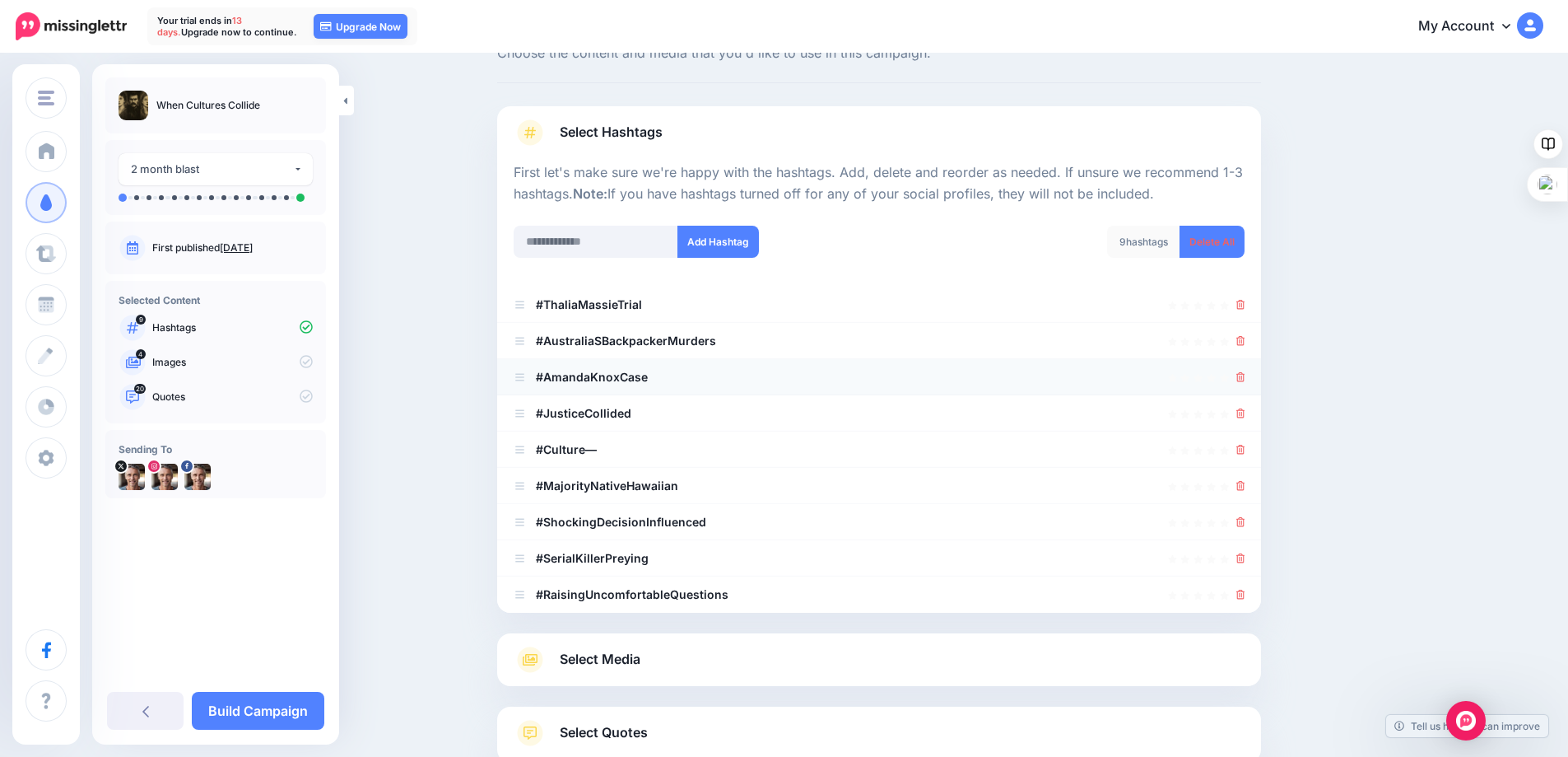
scroll to position [33, 0]
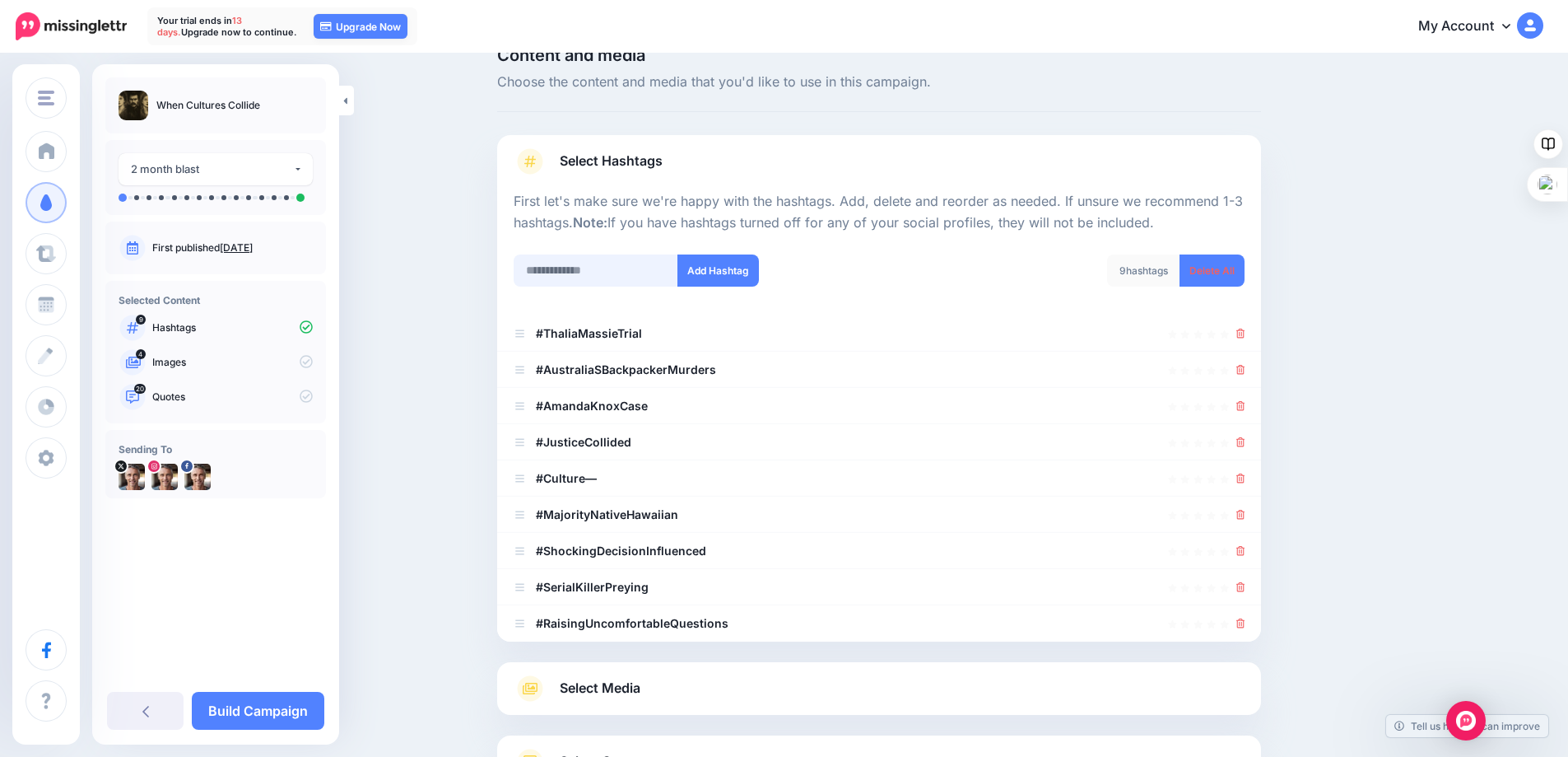
click at [597, 269] on input "text" at bounding box center [595, 270] width 164 height 32
click at [532, 268] on input "*********" at bounding box center [595, 270] width 164 height 32
type input "**********"
click at [717, 268] on button "Add Hashtag" at bounding box center [718, 270] width 82 height 32
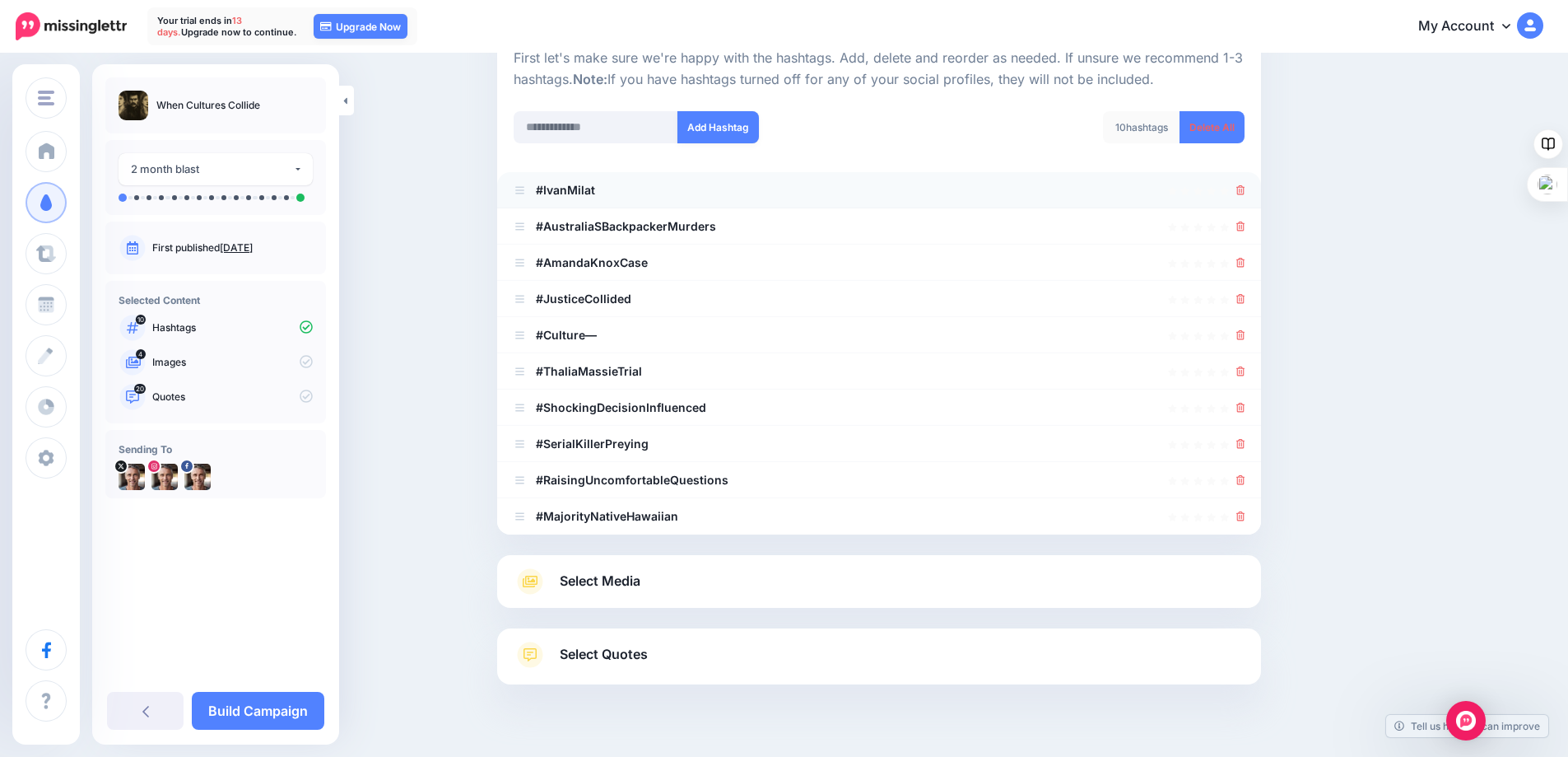
scroll to position [152, 0]
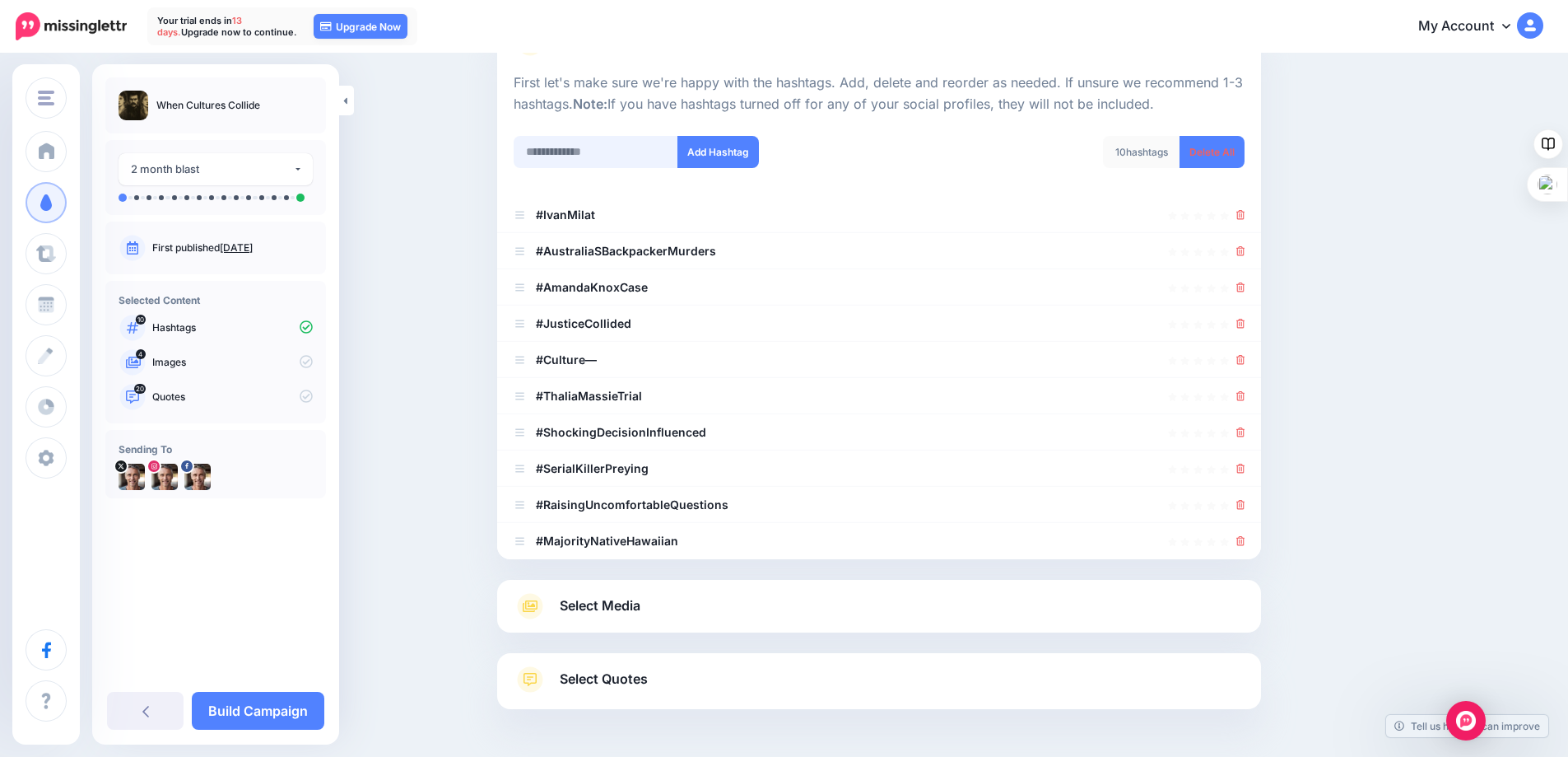
click at [595, 146] on input "text" at bounding box center [595, 152] width 164 height 32
click at [1245, 357] on icon at bounding box center [1240, 359] width 9 height 10
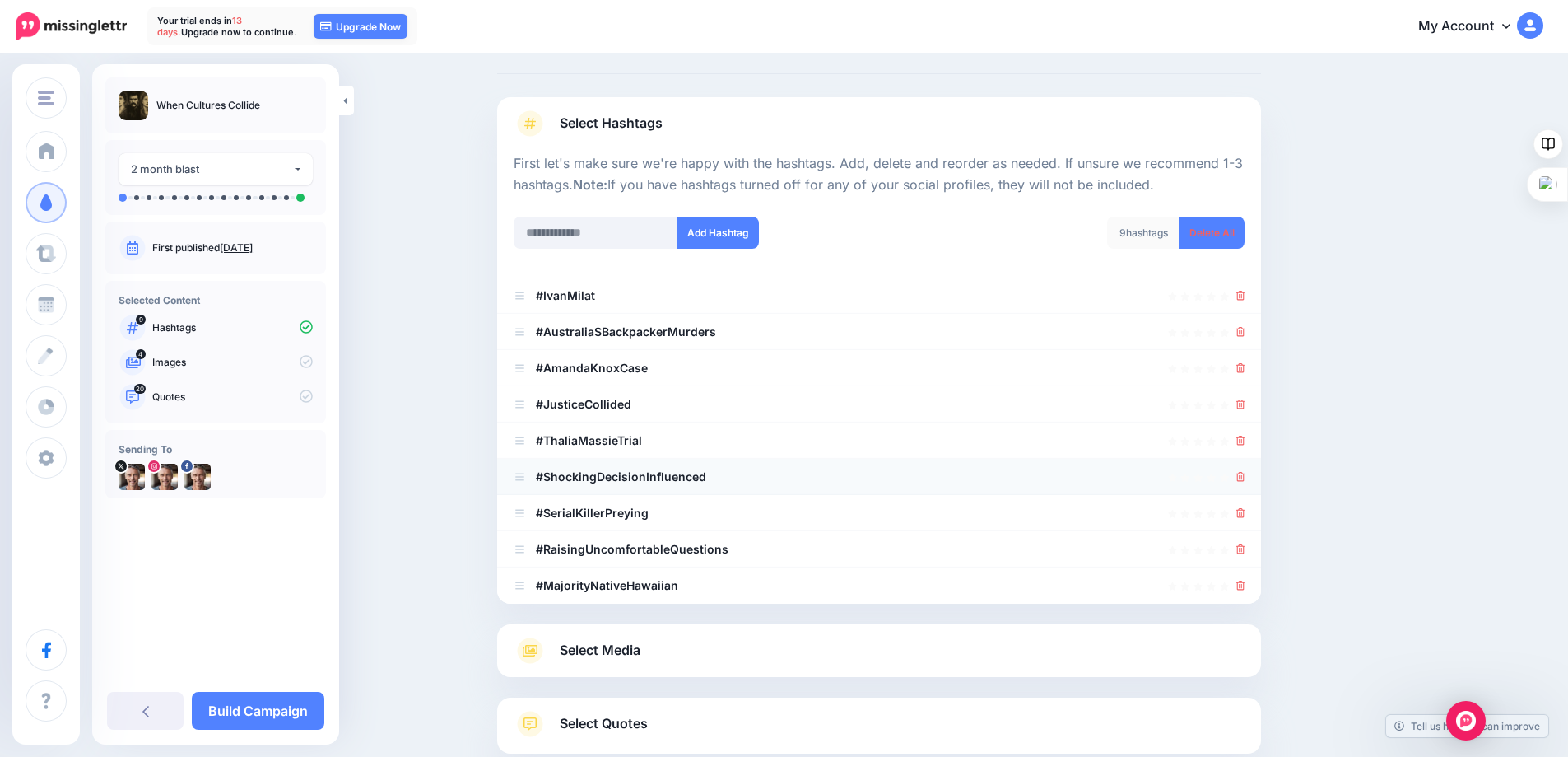
scroll to position [0, 0]
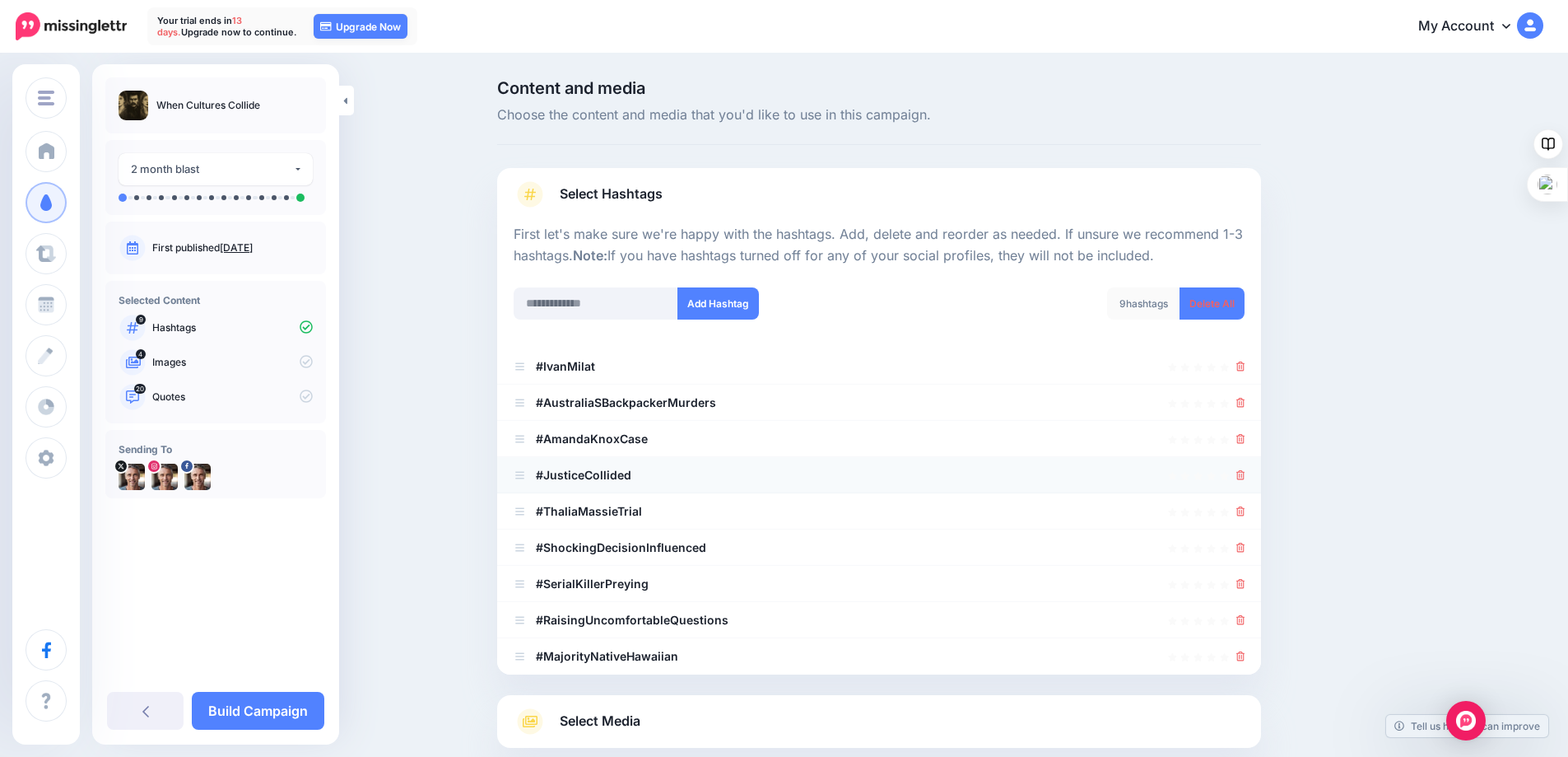
click at [1245, 475] on icon at bounding box center [1240, 475] width 9 height 10
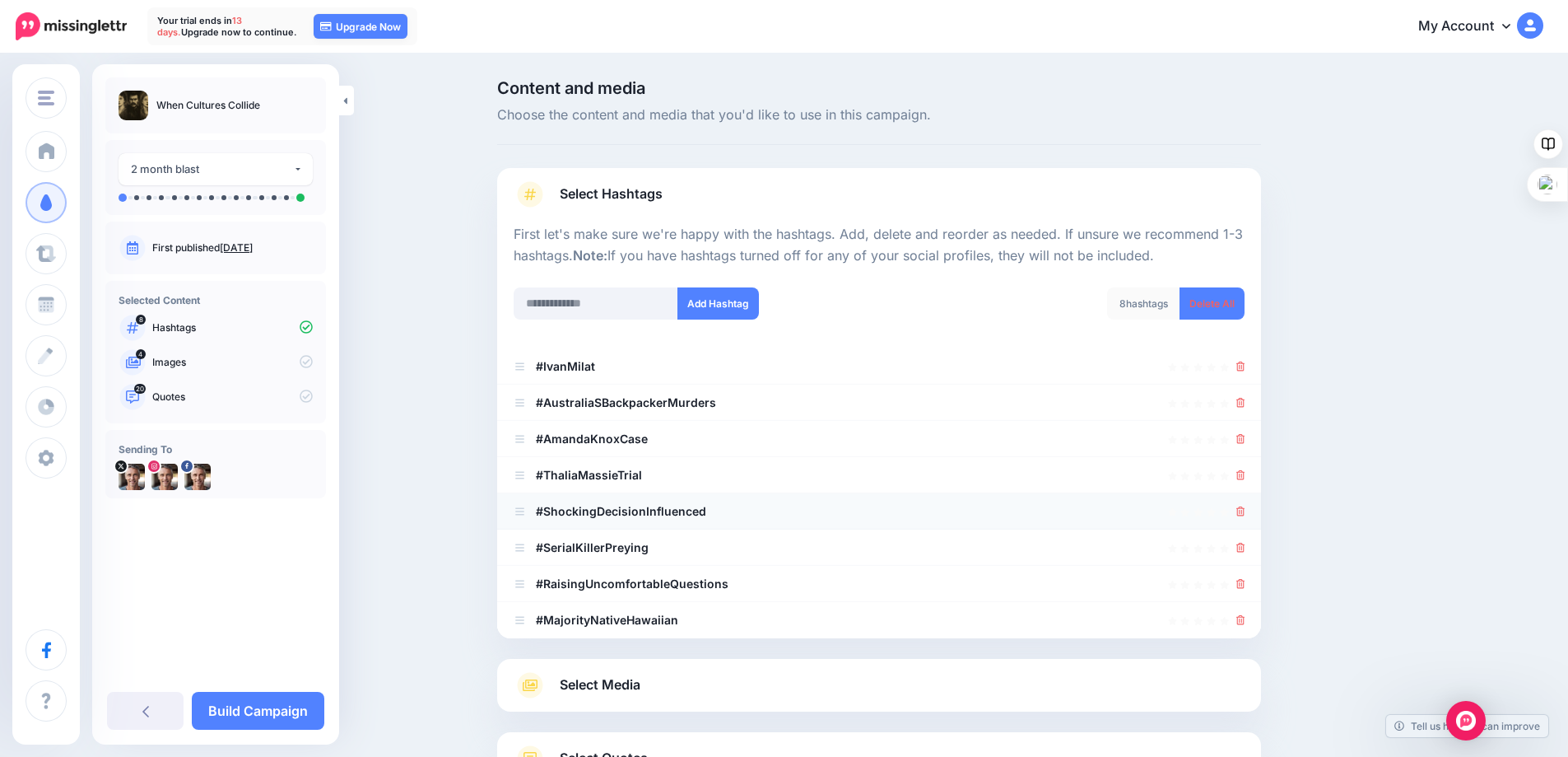
click at [1245, 514] on icon at bounding box center [1240, 511] width 9 height 10
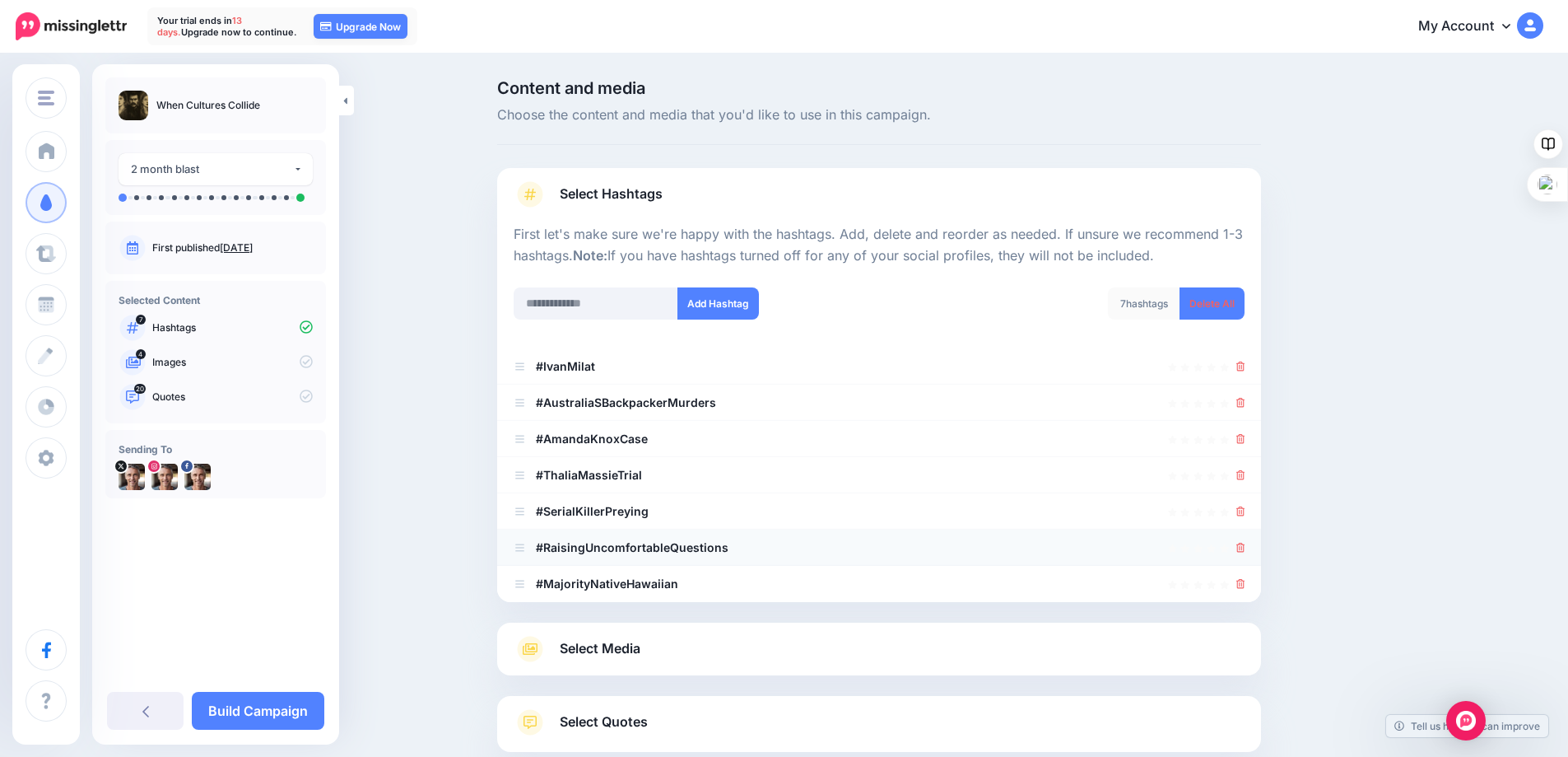
click at [1243, 549] on icon at bounding box center [1240, 547] width 9 height 10
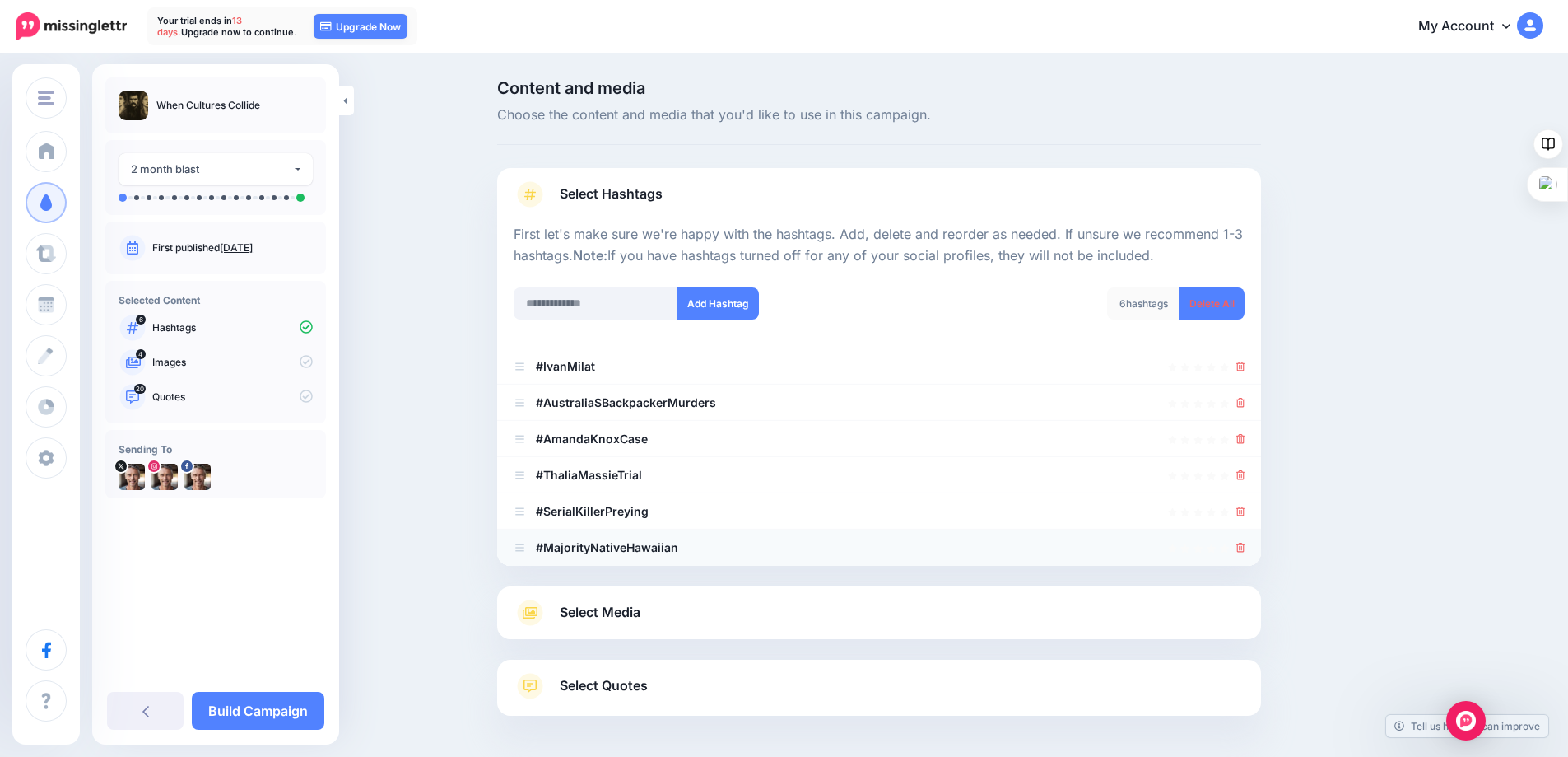
click at [1245, 548] on icon at bounding box center [1240, 547] width 9 height 10
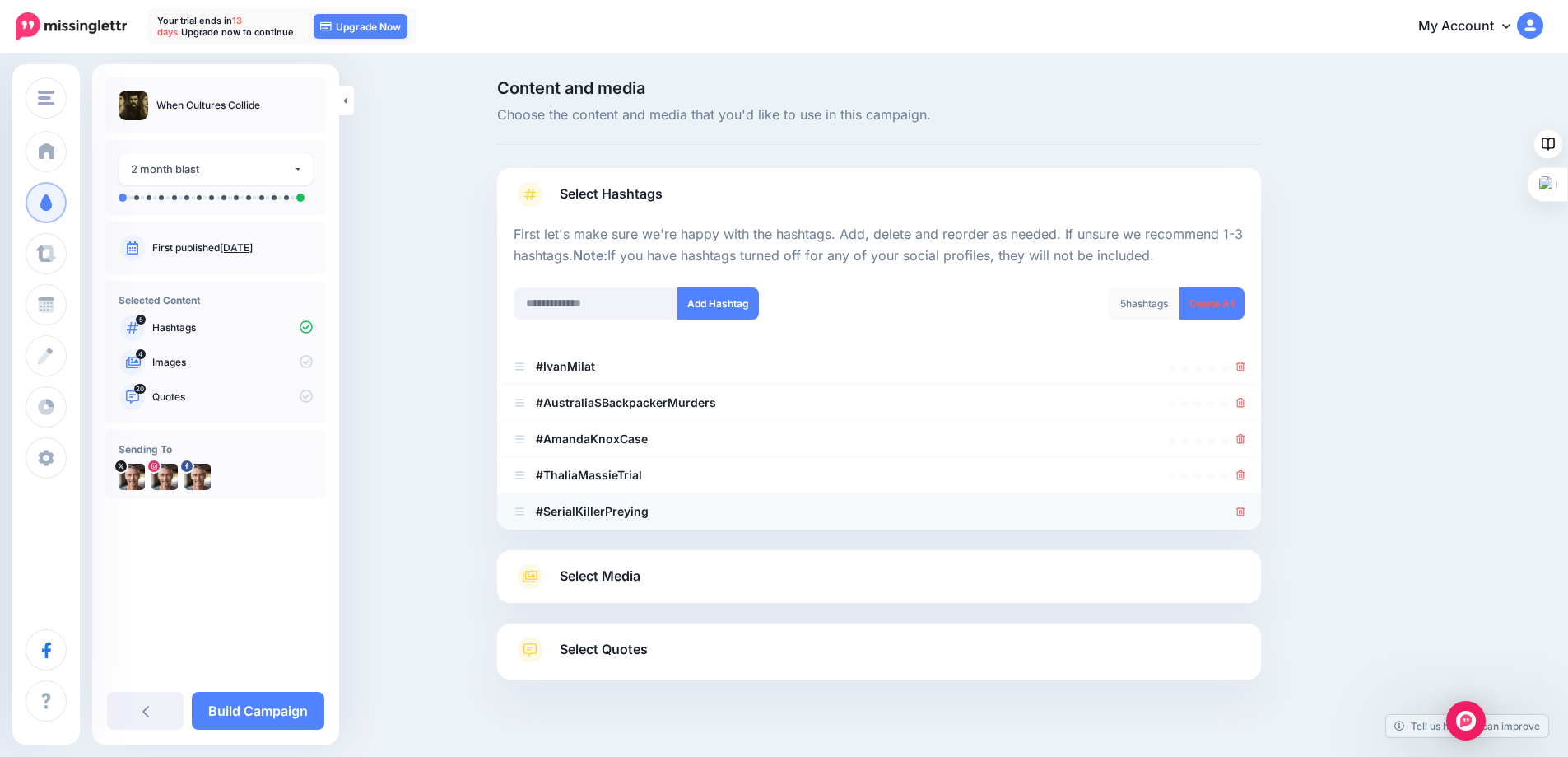
click at [1245, 510] on icon at bounding box center [1240, 511] width 9 height 10
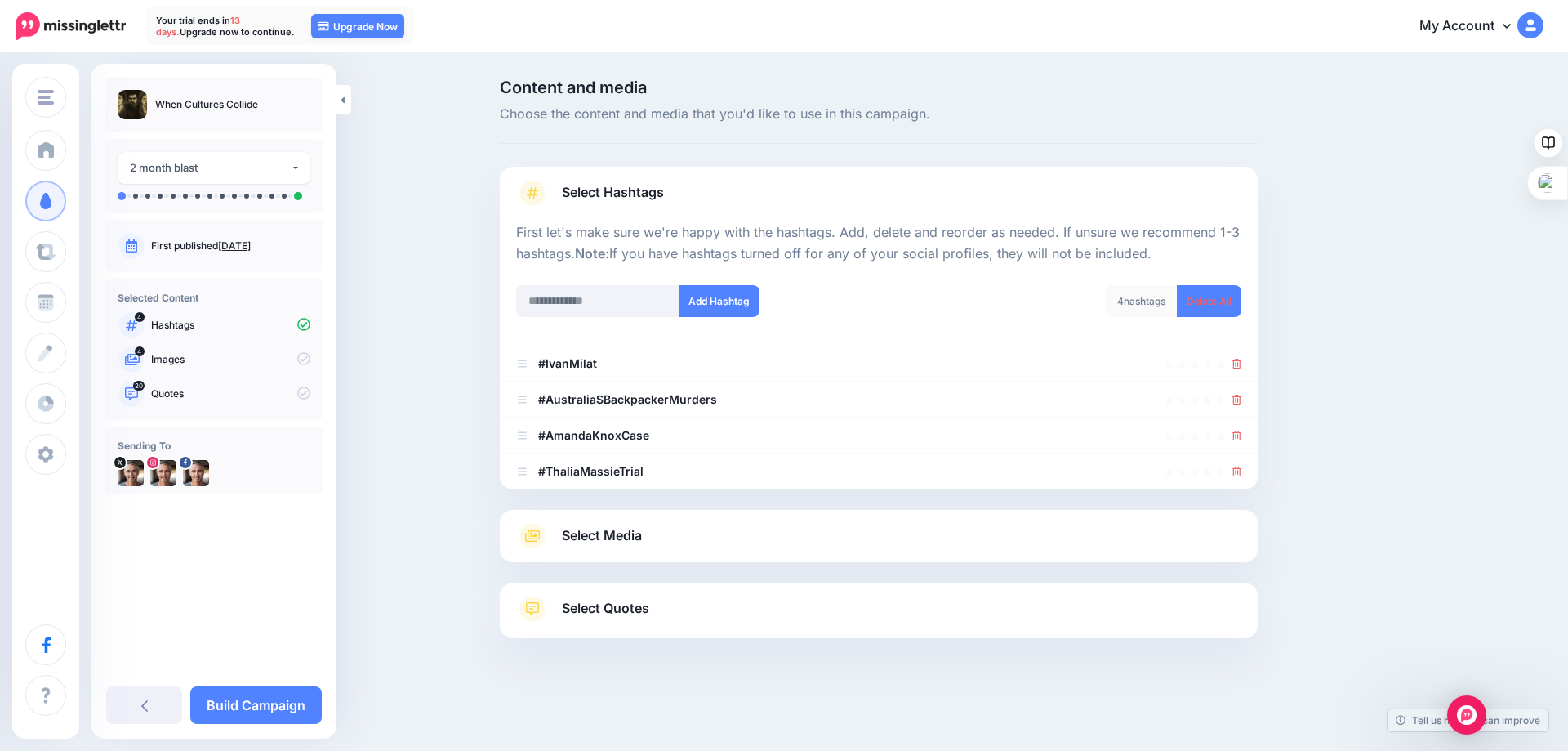
click at [773, 539] on link "Select Media" at bounding box center [879, 535] width 725 height 26
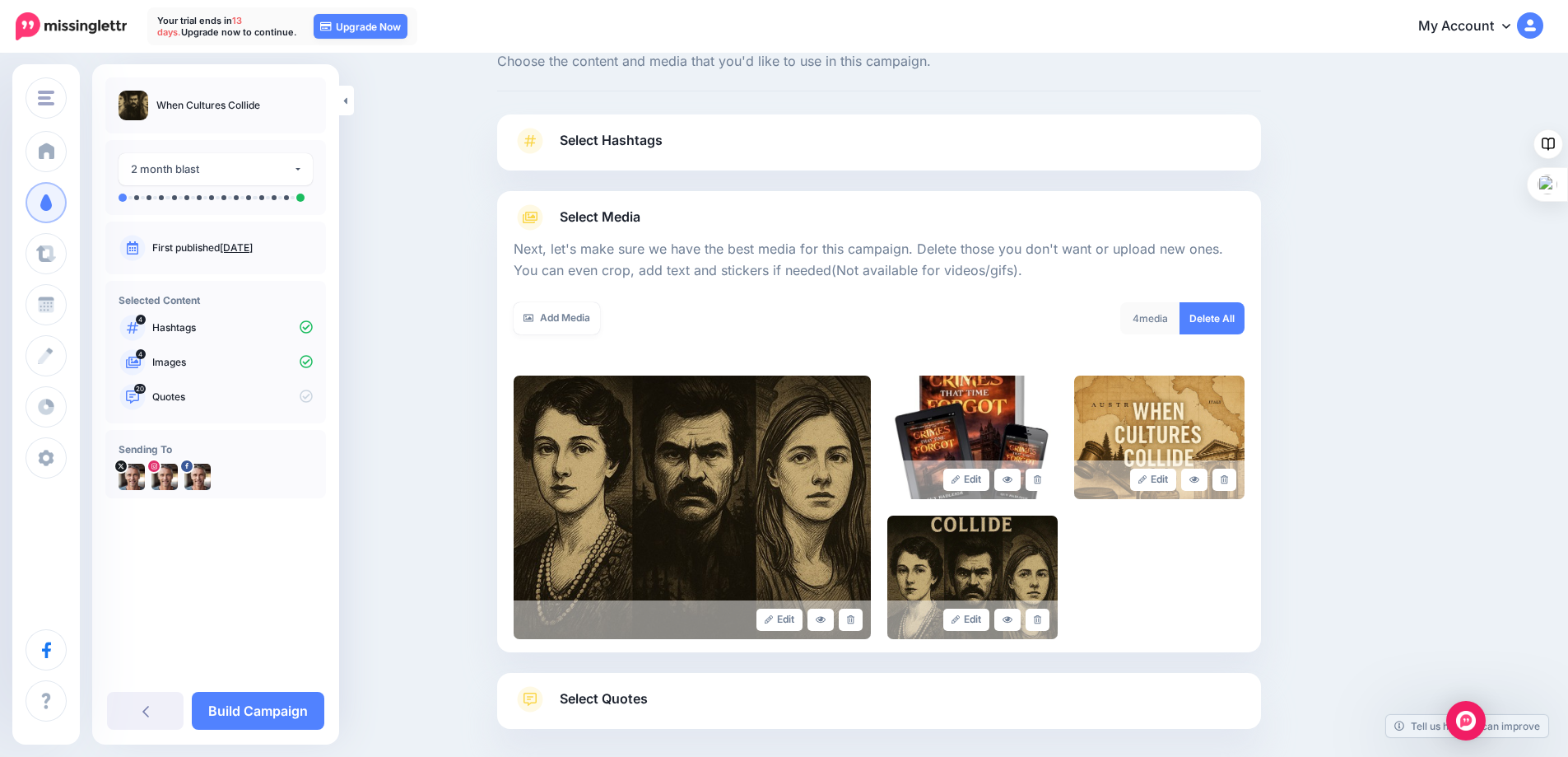
scroll to position [133, 0]
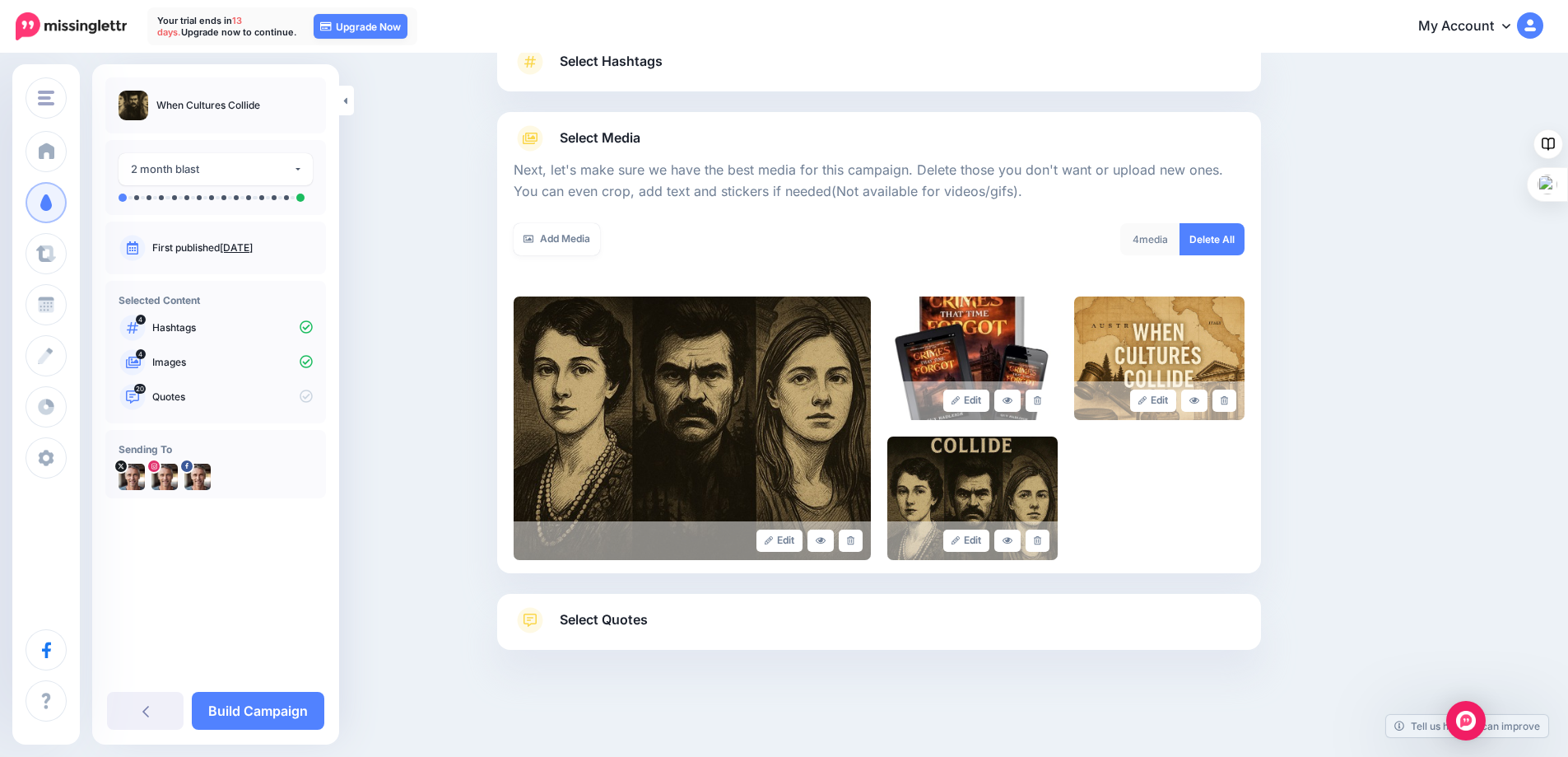
click at [638, 620] on span "Select Quotes" at bounding box center [604, 620] width 88 height 22
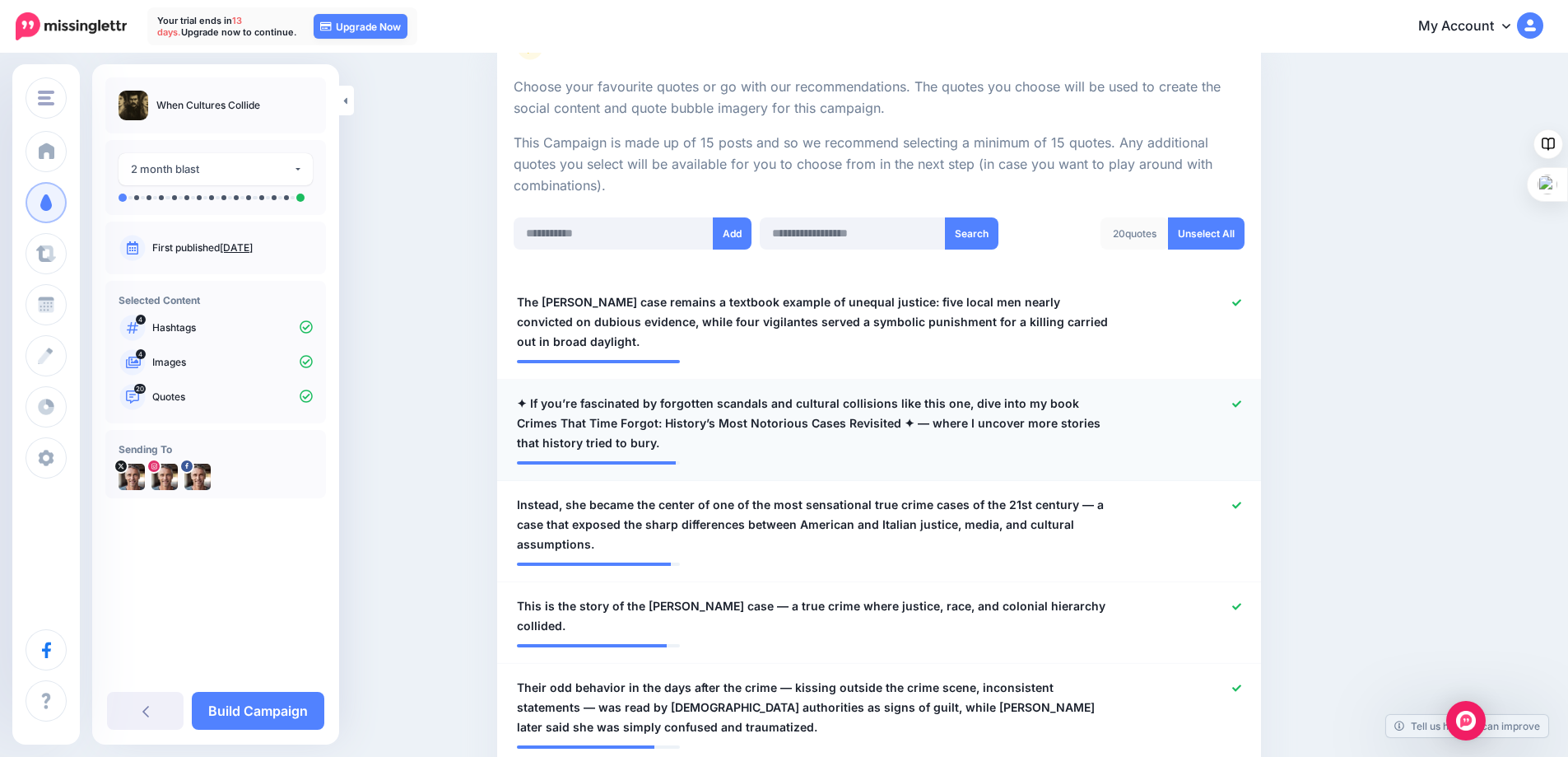
scroll to position [380, 0]
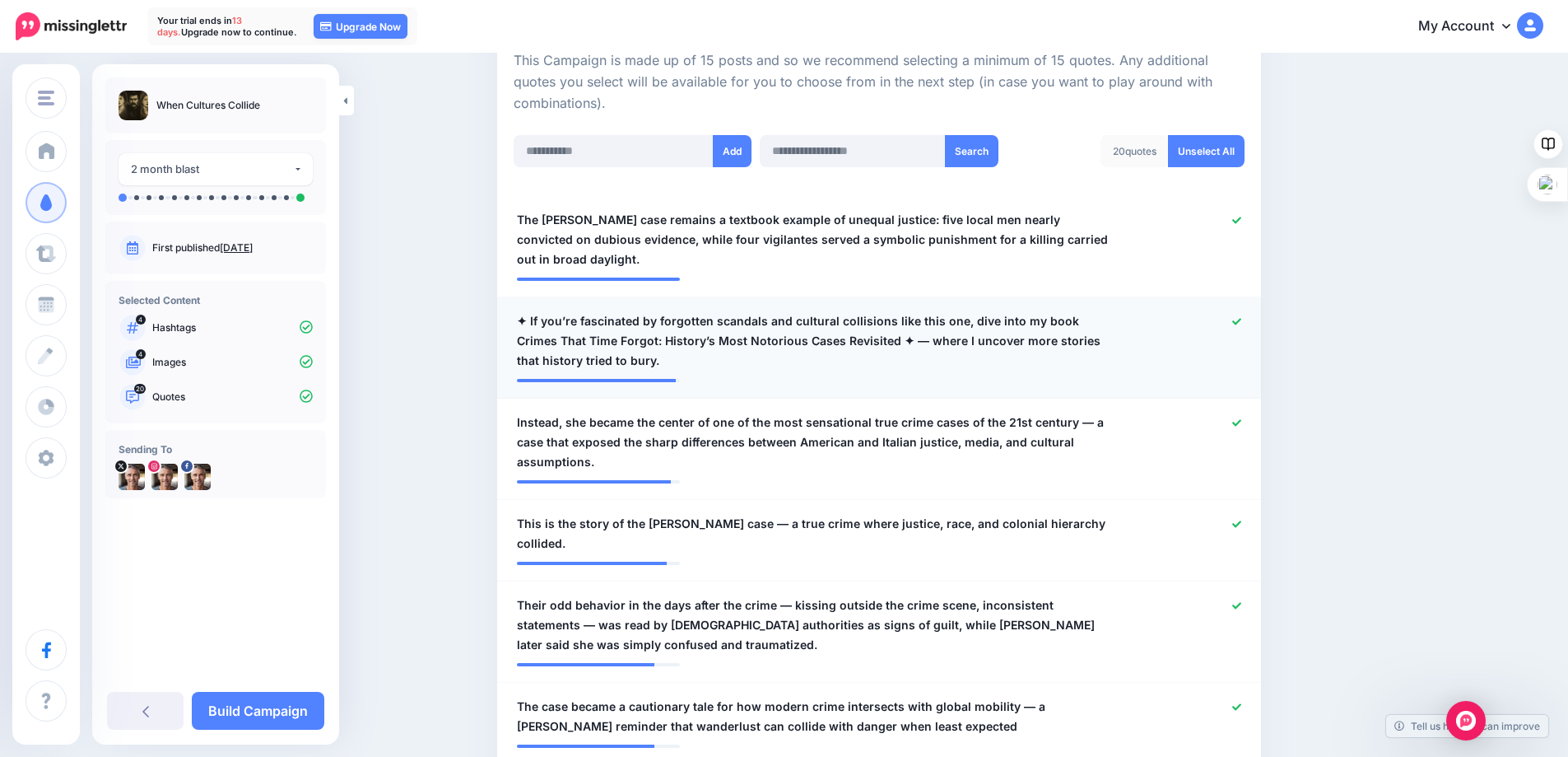
click at [1020, 319] on span "✦ If you’re fascinated by forgotten scandals and cultural collisions like this …" at bounding box center [817, 341] width 600 height 59
click at [1241, 318] on icon at bounding box center [1237, 321] width 9 height 6
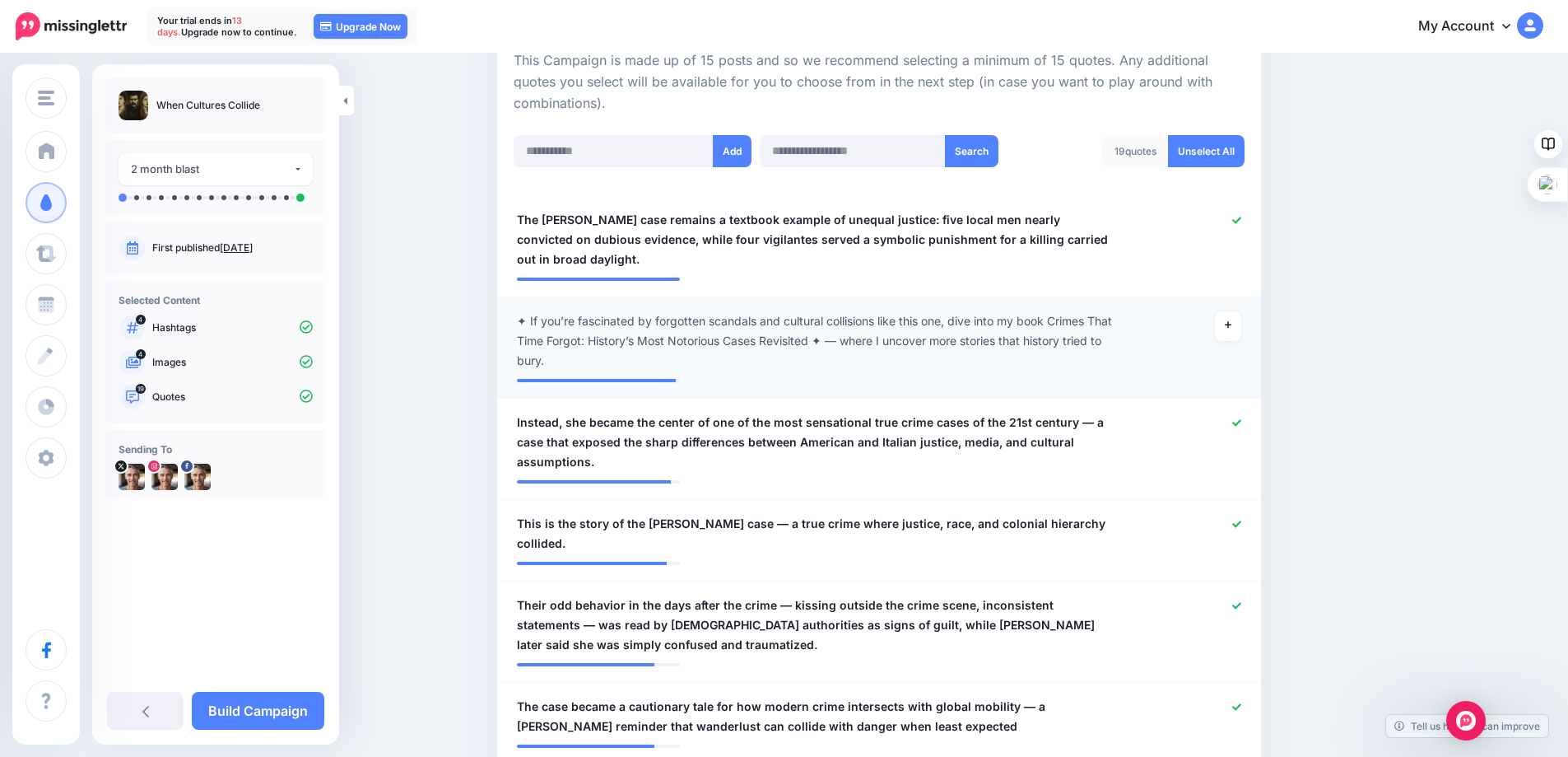
click at [619, 341] on span "✦ If you’re fascinated by forgotten scandals and cultural collisions like this …" at bounding box center [817, 341] width 600 height 59
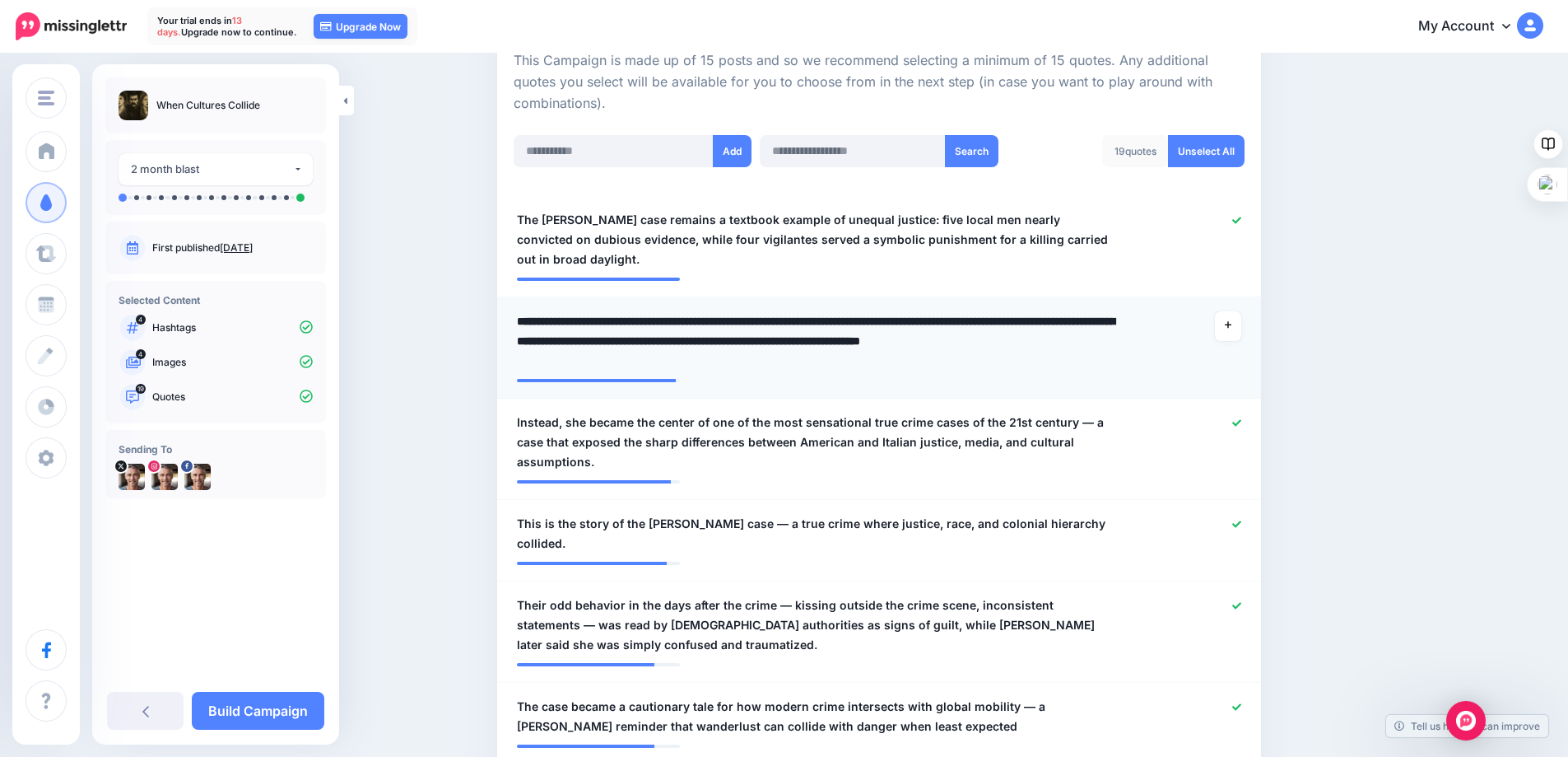
click at [534, 312] on textarea "**********" at bounding box center [817, 341] width 600 height 59
click at [883, 322] on textarea "**********" at bounding box center [817, 341] width 600 height 59
drag, startPoint x: 947, startPoint y: 304, endPoint x: 877, endPoint y: 303, distance: 70.0
click at [877, 312] on textarea "**********" at bounding box center [817, 341] width 600 height 59
type textarea "**********"
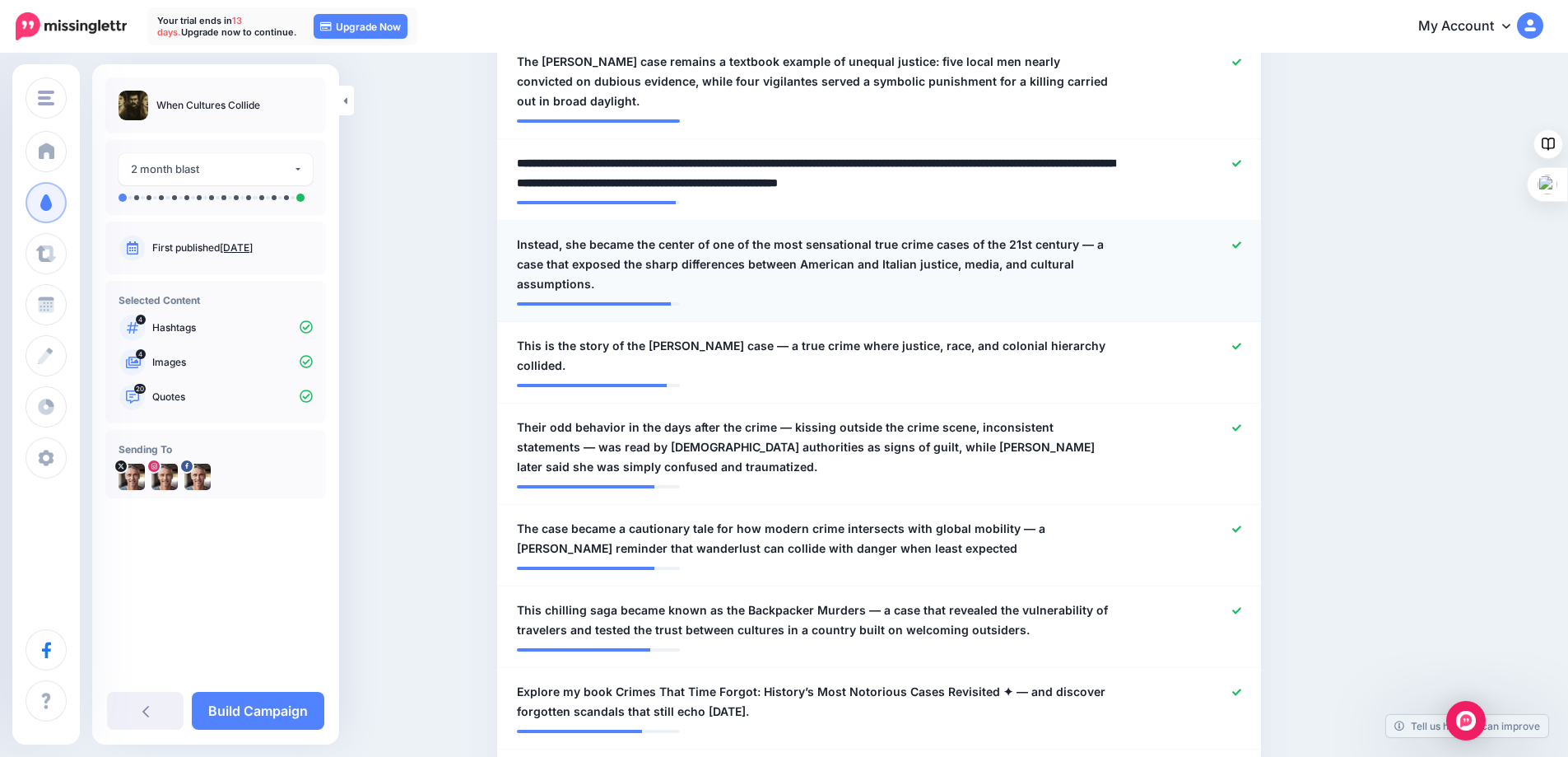
scroll to position [544, 0]
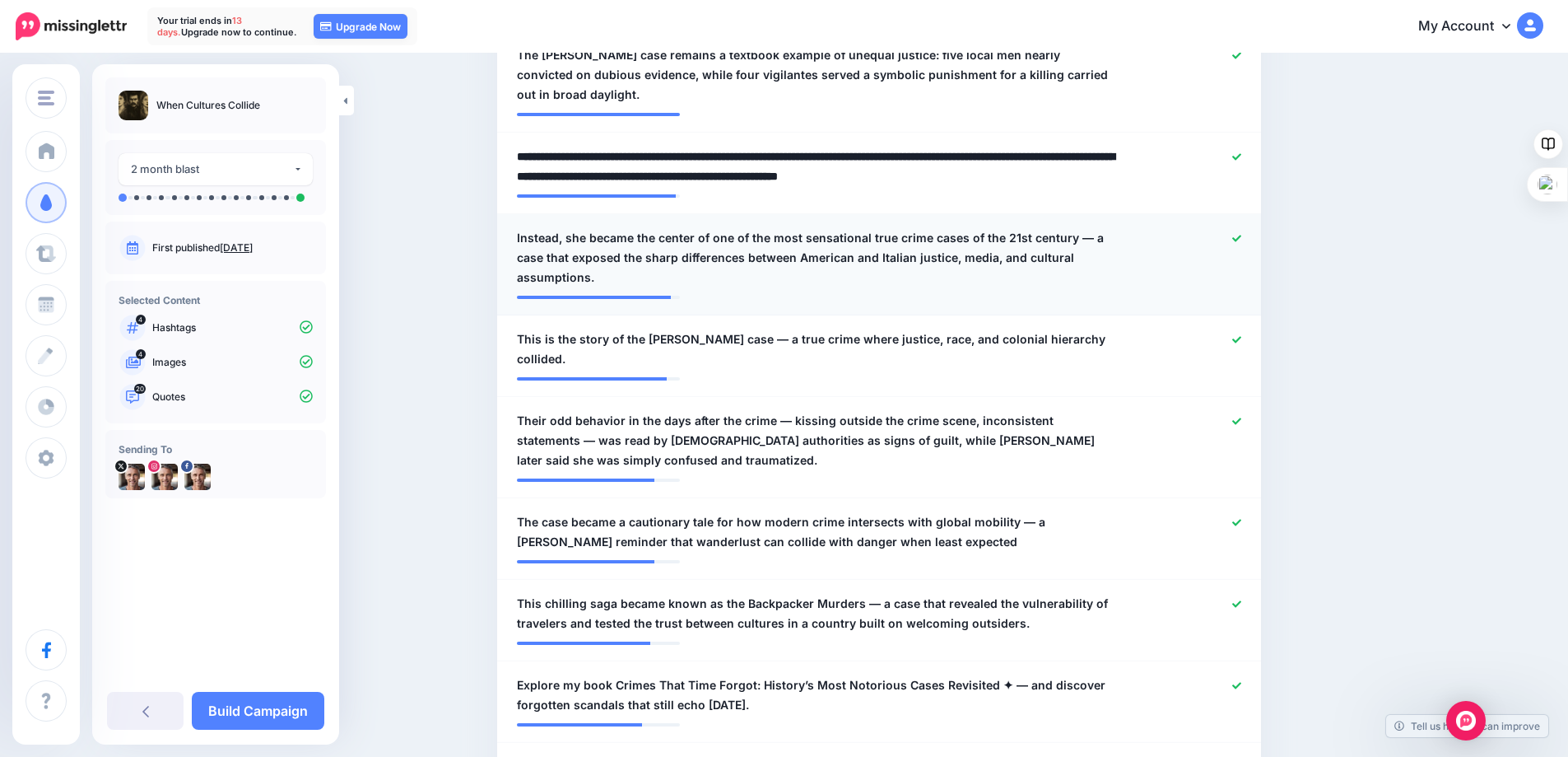
click at [1237, 228] on div at bounding box center [1191, 258] width 125 height 59
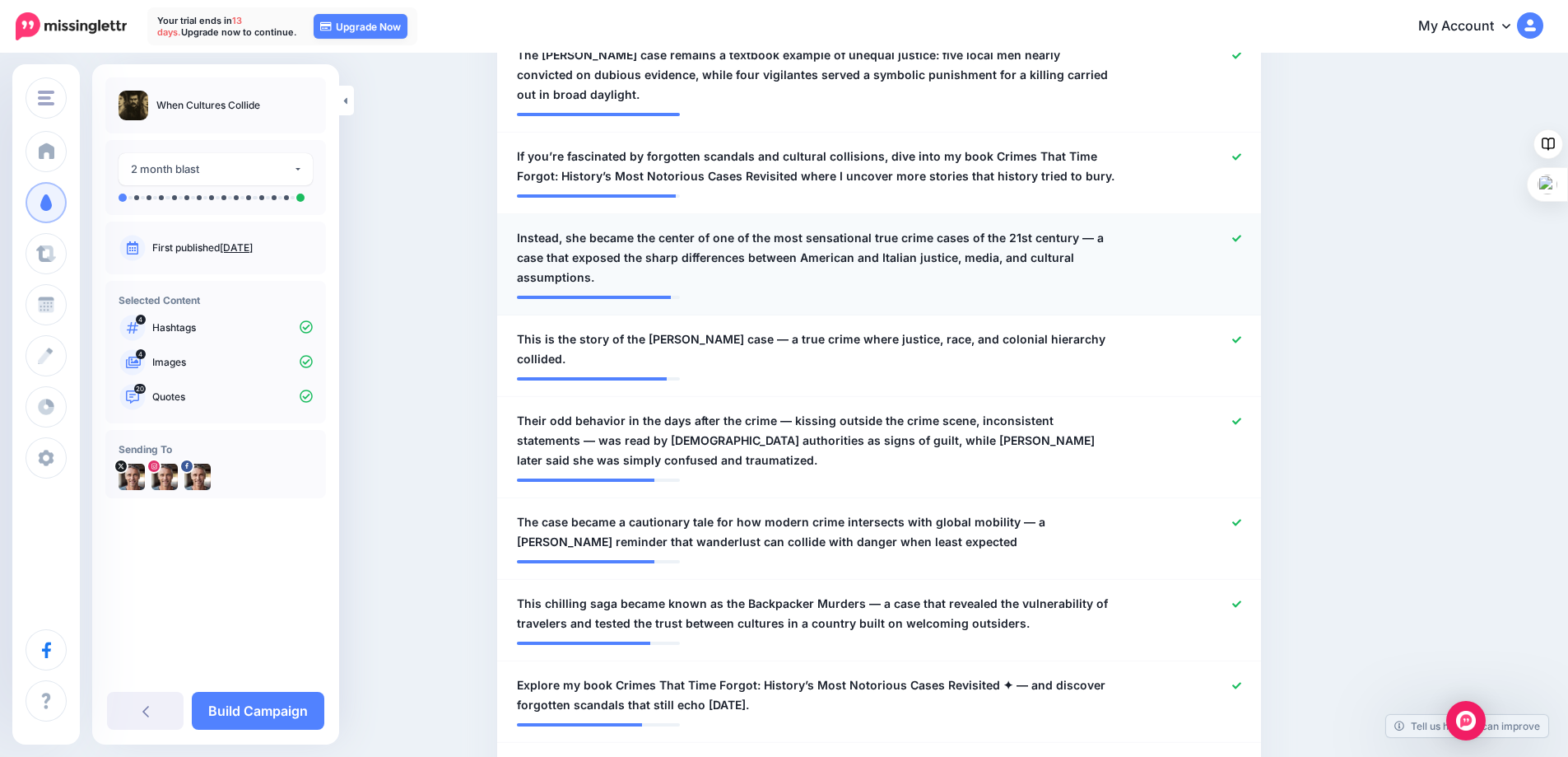
click at [580, 228] on span "Instead, she became the center of one of the most sensational true crime cases …" at bounding box center [817, 258] width 600 height 59
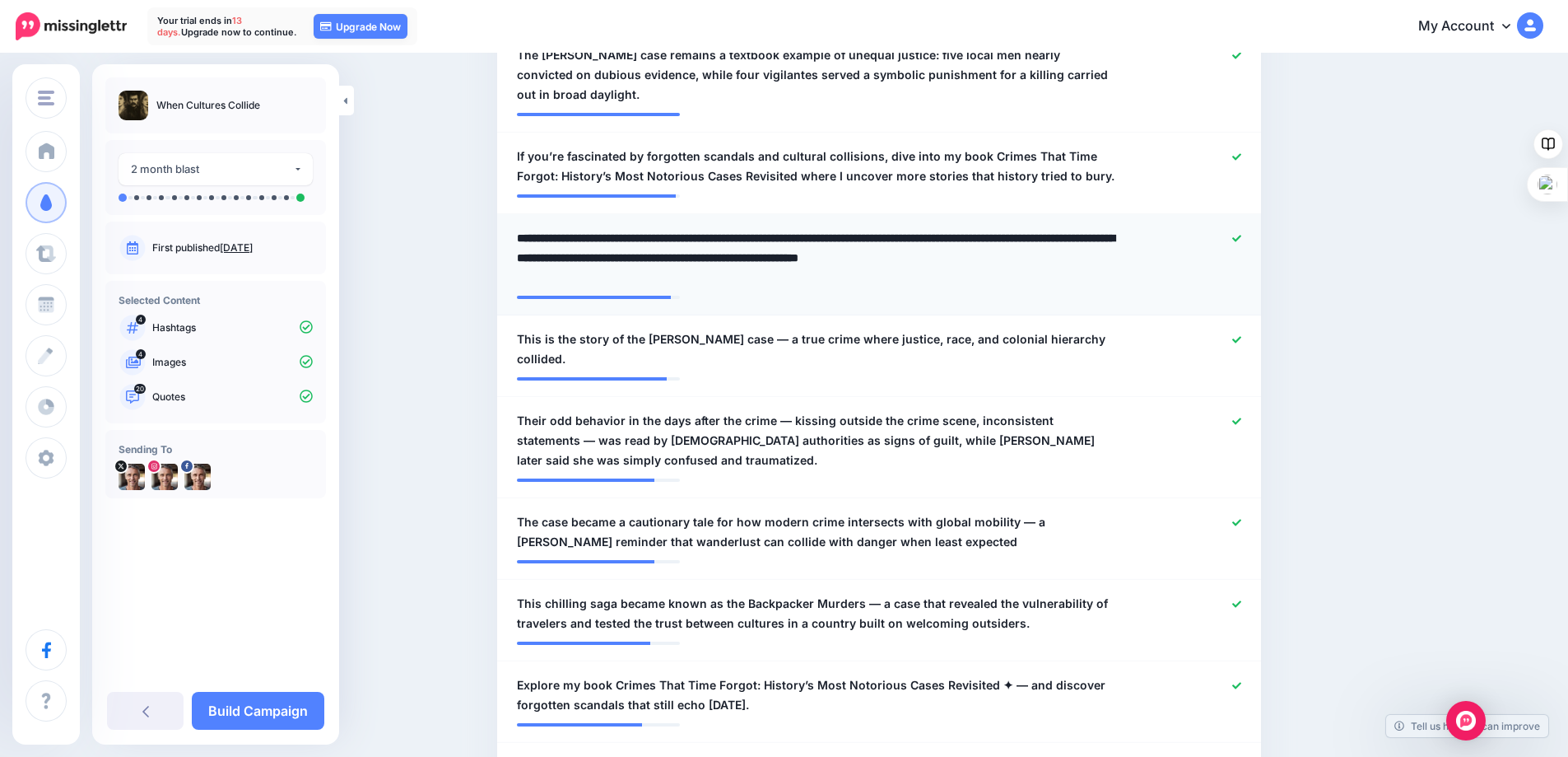
click at [570, 228] on textarea "**********" at bounding box center [817, 258] width 600 height 59
drag, startPoint x: 570, startPoint y: 220, endPoint x: 522, endPoint y: 224, distance: 48.2
click at [522, 228] on textarea "**********" at bounding box center [817, 258] width 600 height 59
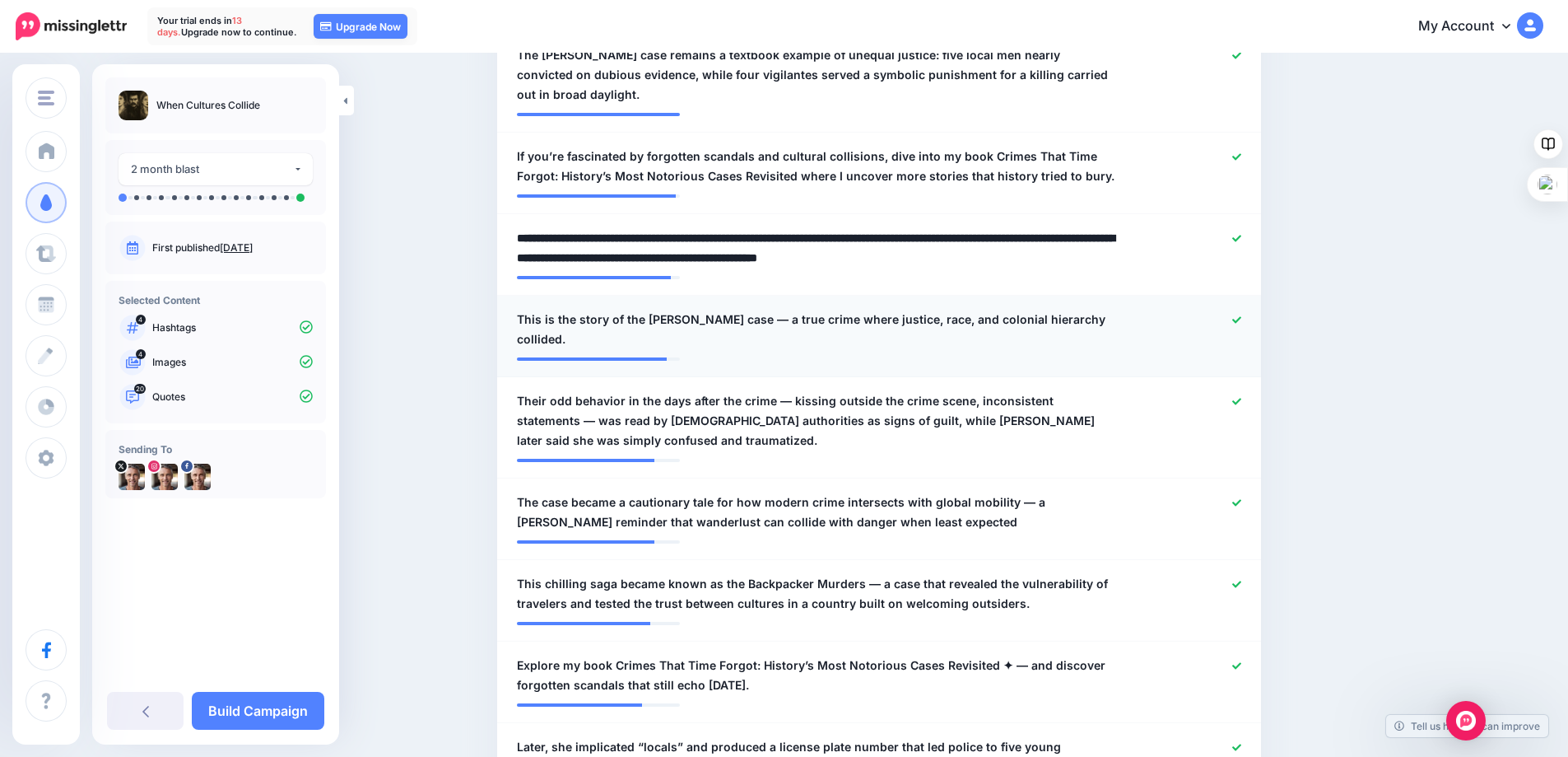
type textarea "**********"
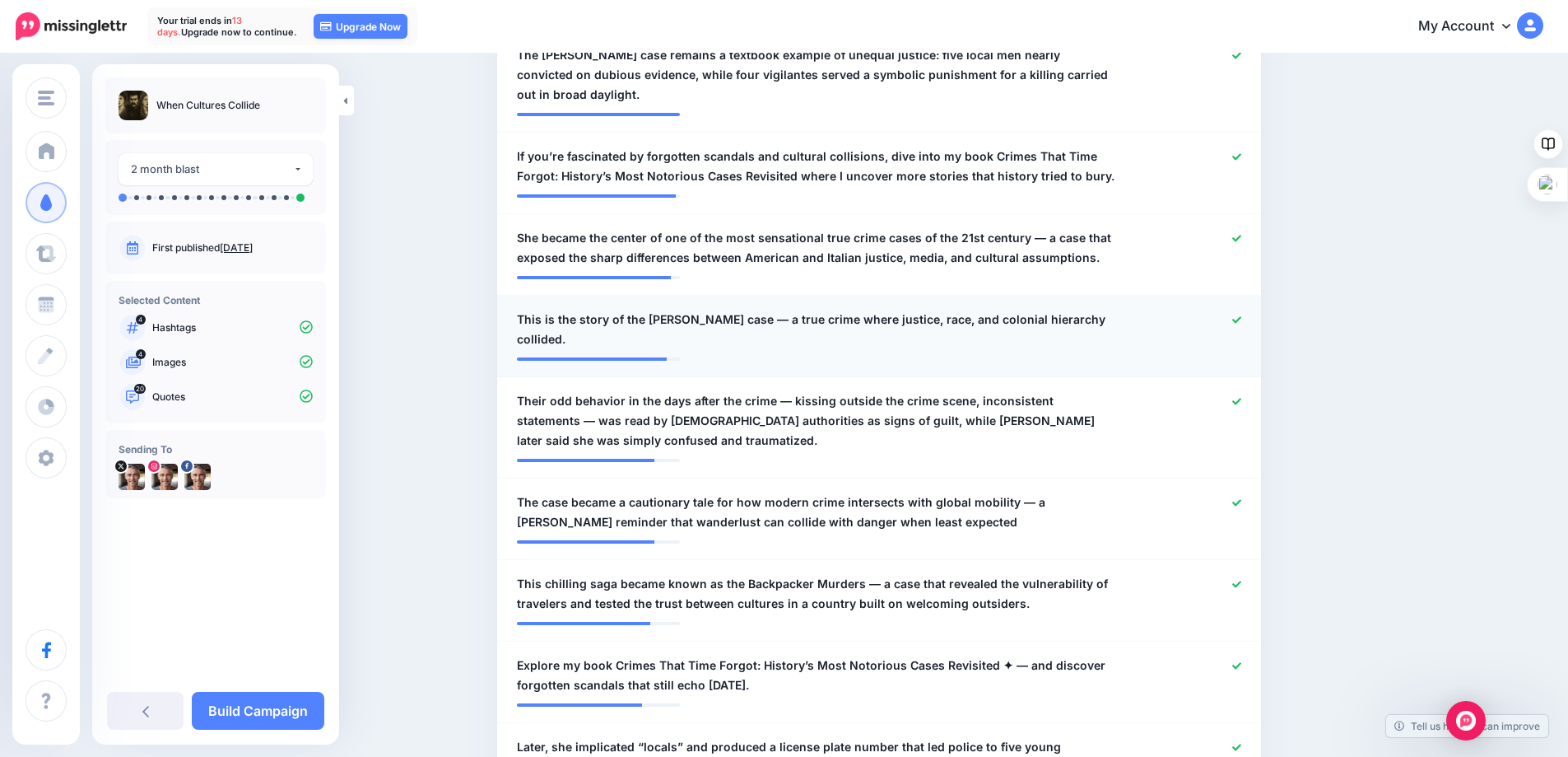
click at [753, 349] on div at bounding box center [879, 353] width 724 height 8
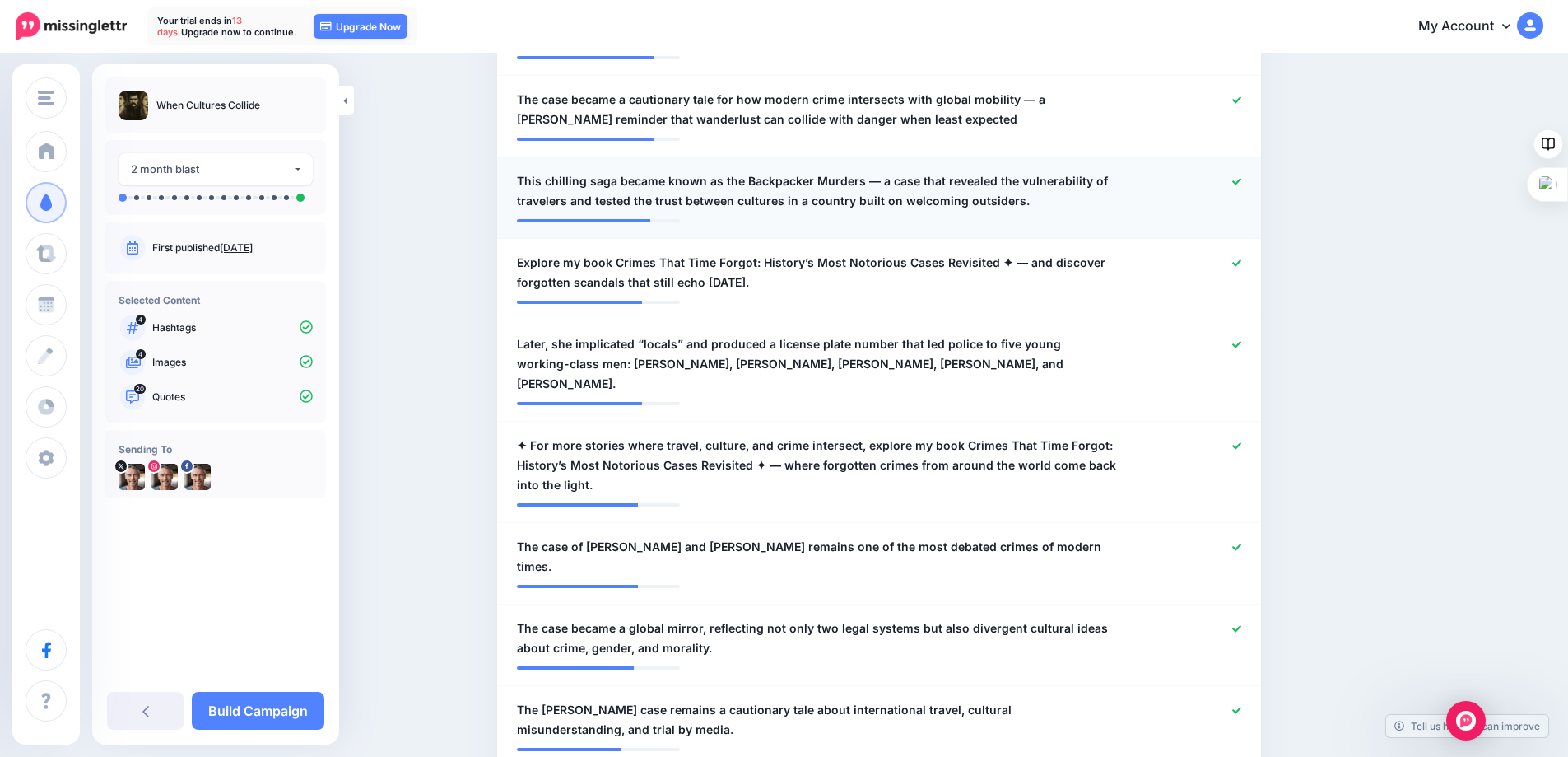
scroll to position [956, 0]
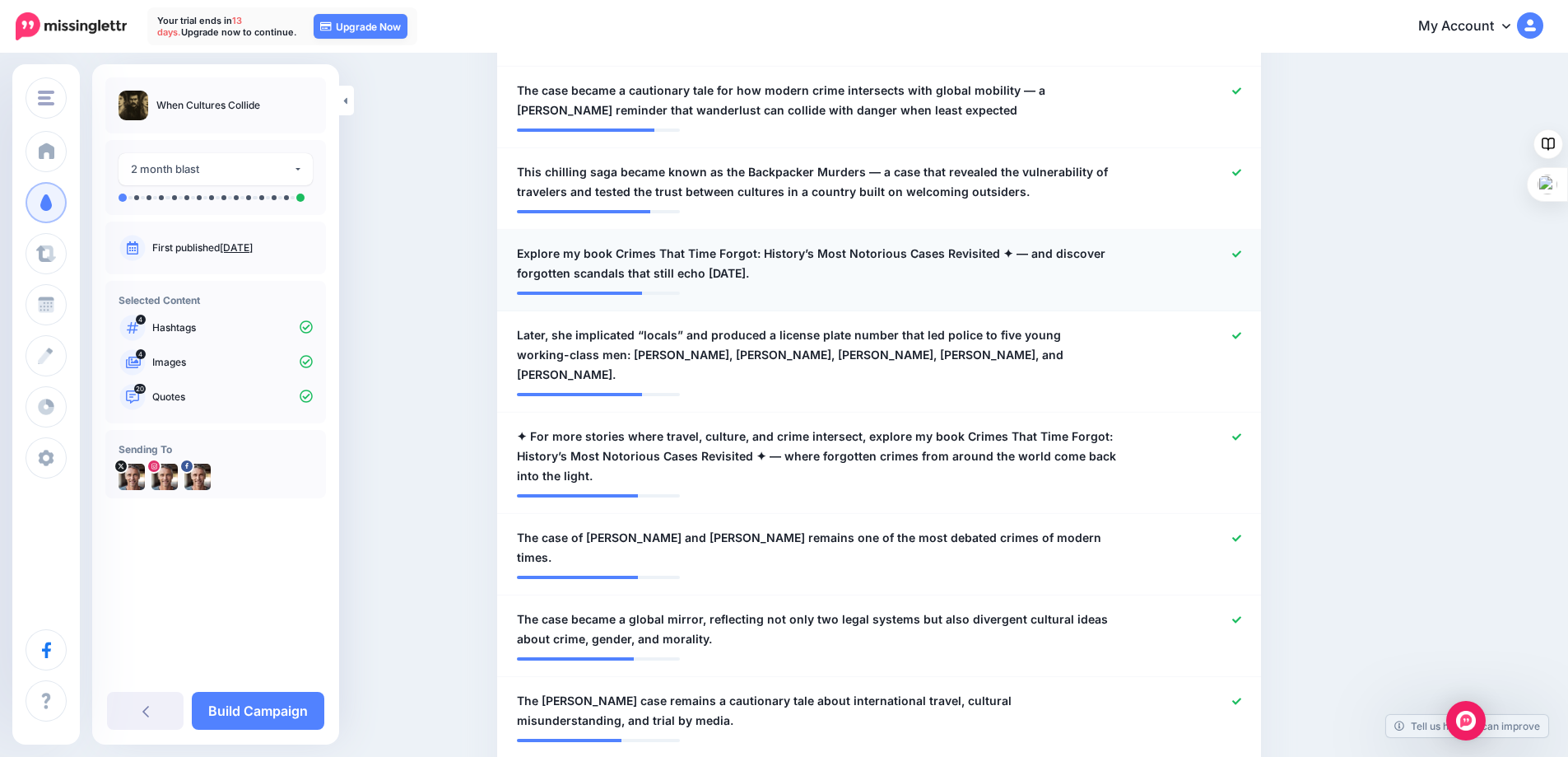
click at [999, 243] on span "Explore my book Crimes That Time Forgot: History’s Most Notorious Cases Revisit…" at bounding box center [817, 263] width 600 height 40
click at [1003, 243] on textarea "**********" at bounding box center [817, 263] width 600 height 40
click at [1008, 243] on textarea "**********" at bounding box center [817, 263] width 600 height 40
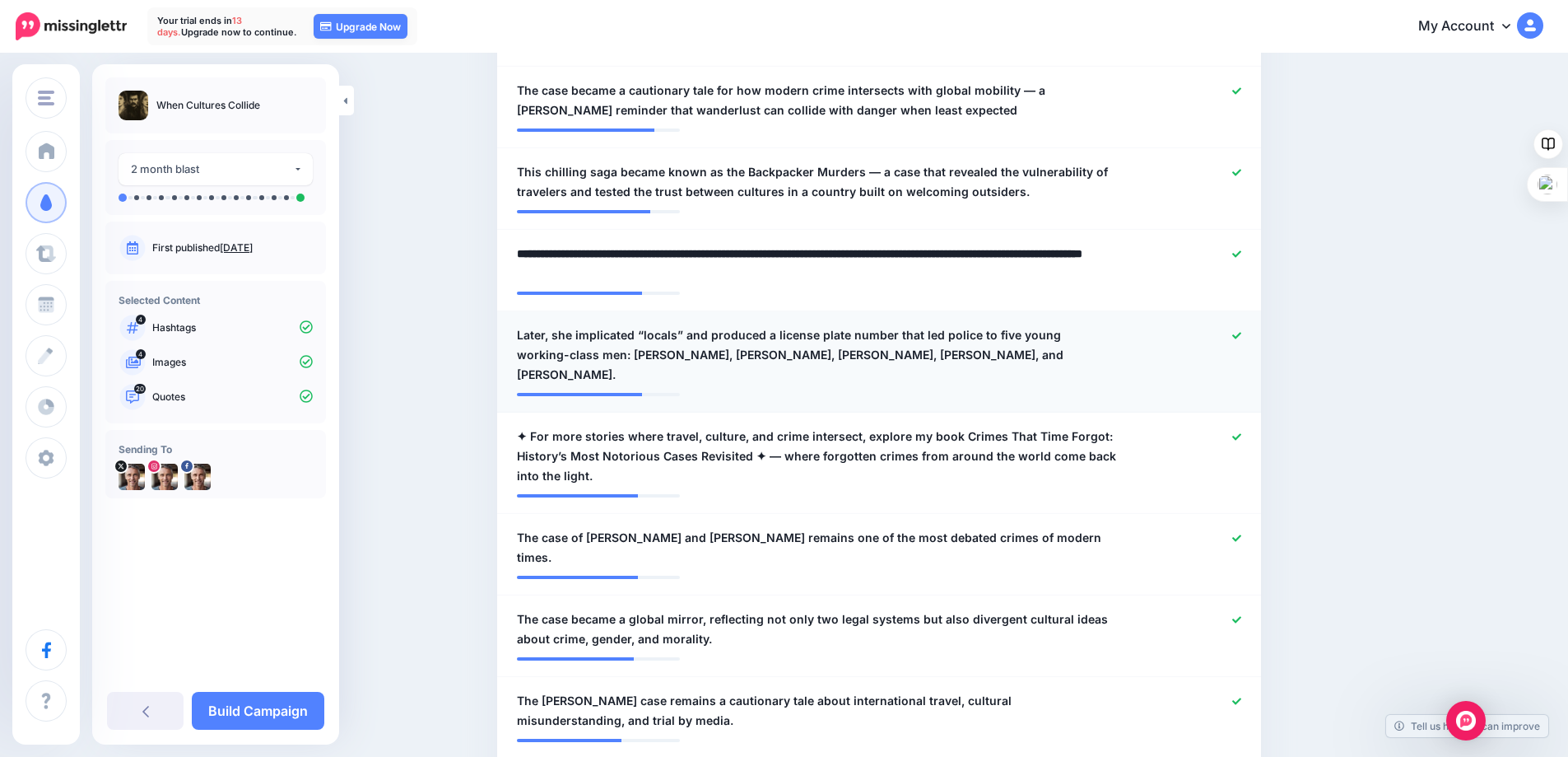
type textarea "**********"
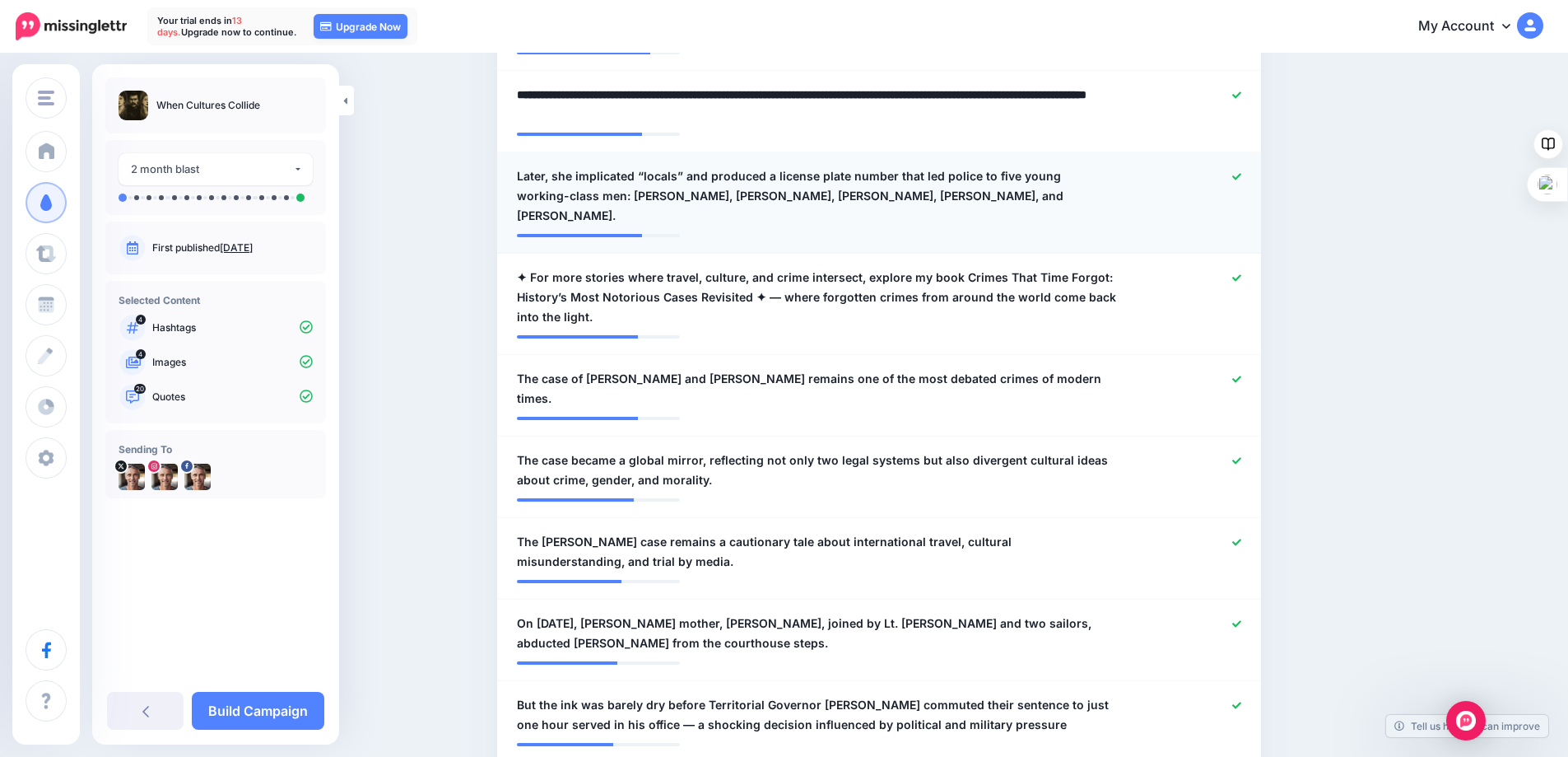
scroll to position [1121, 0]
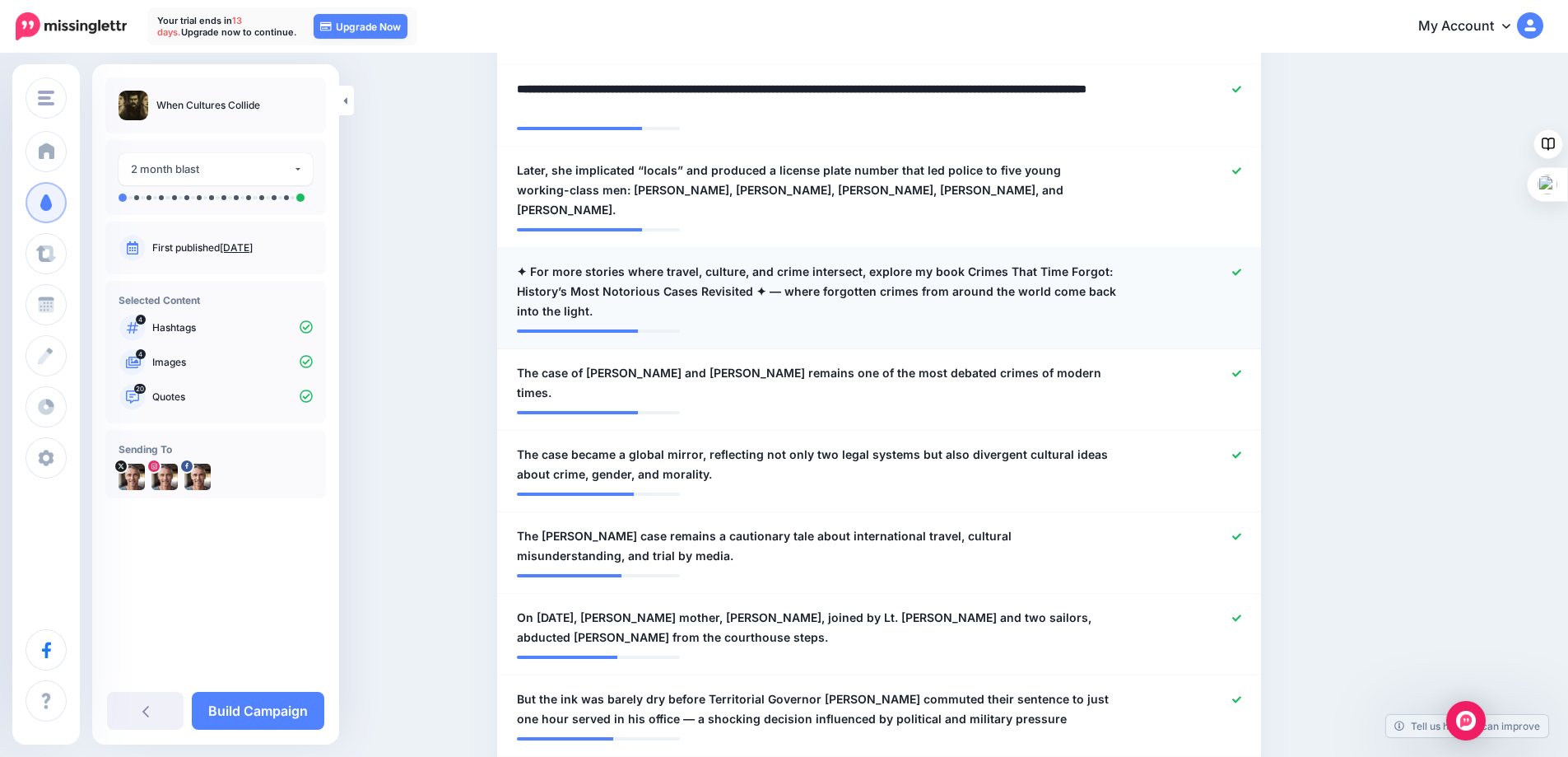
click at [535, 262] on span "✦ For more stories where travel, culture, and crime intersect, explore my book …" at bounding box center [817, 292] width 600 height 59
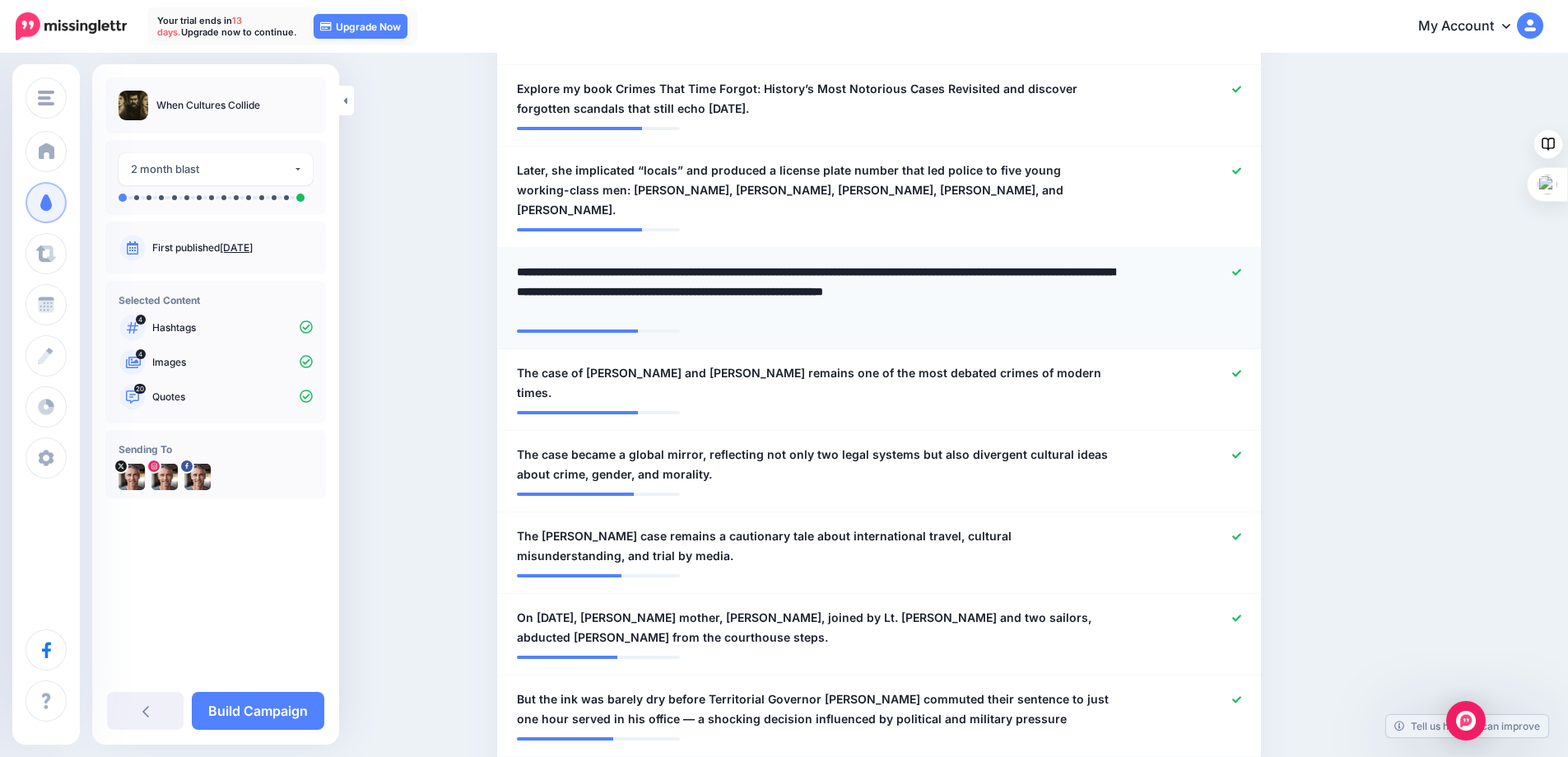
click at [535, 262] on textarea "**********" at bounding box center [817, 292] width 600 height 59
click at [782, 262] on textarea "**********" at bounding box center [817, 292] width 600 height 59
type textarea "**********"
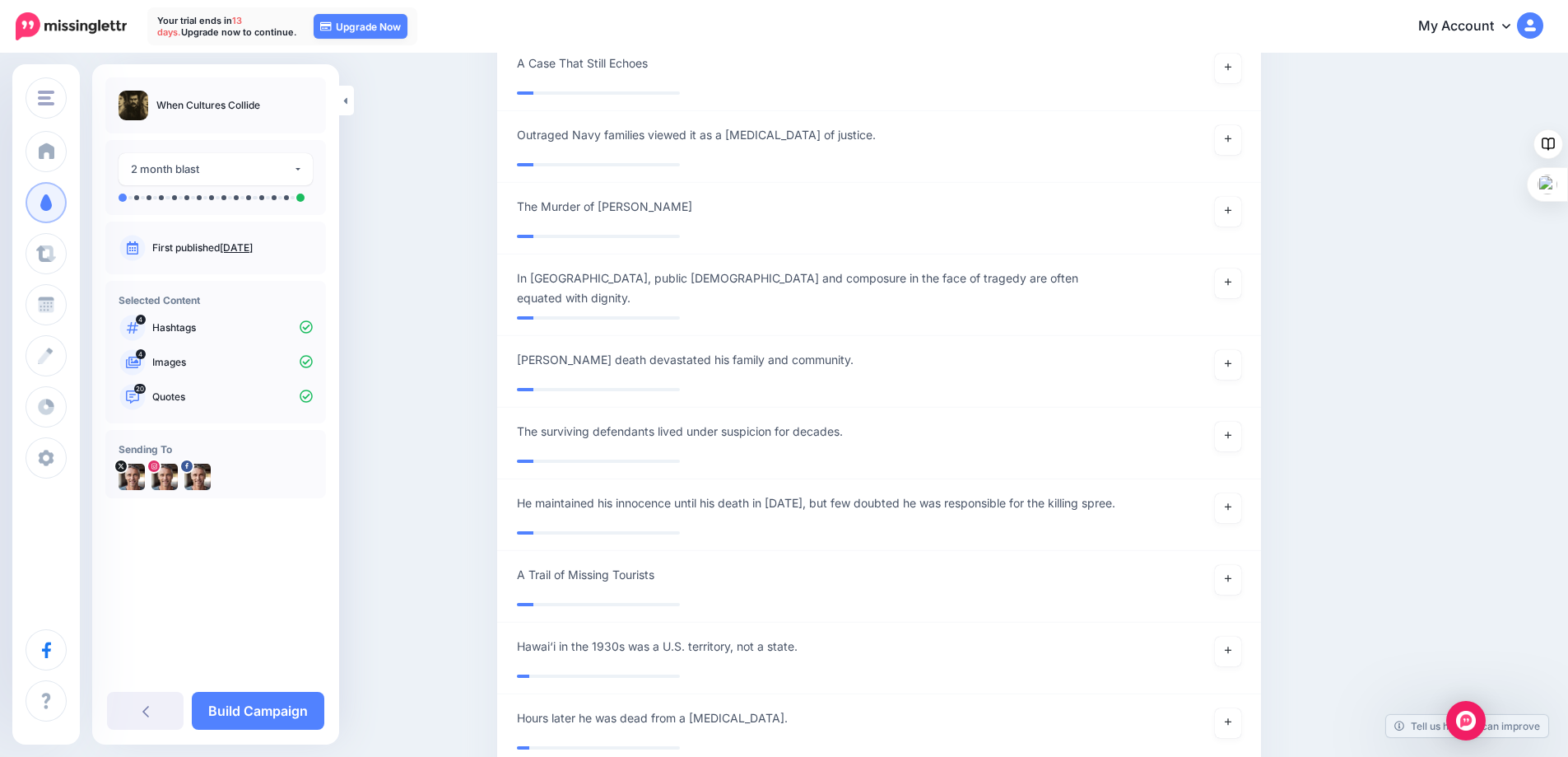
scroll to position [7282, 0]
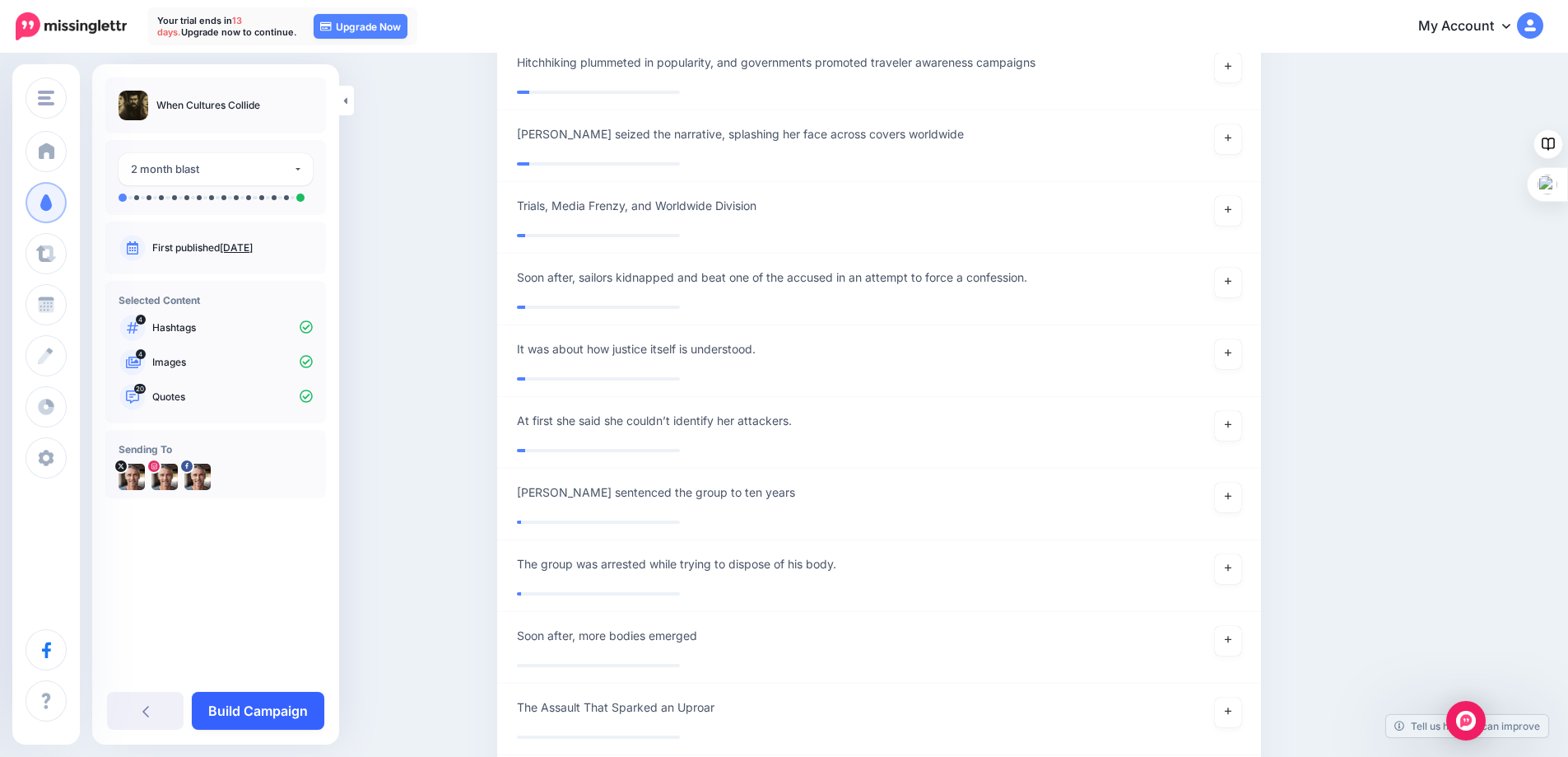
click at [238, 700] on link "Build Campaign" at bounding box center [258, 710] width 133 height 38
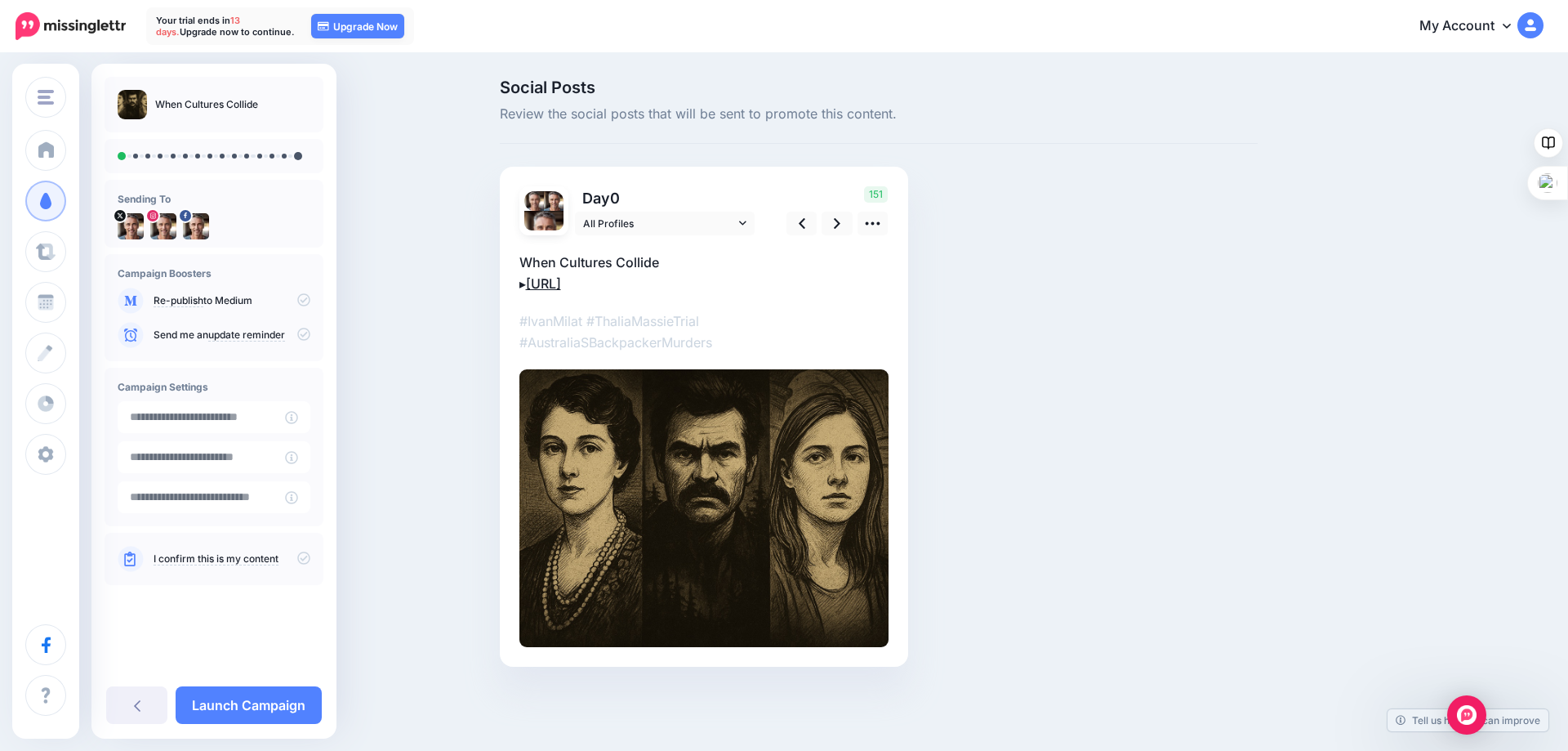
drag, startPoint x: 668, startPoint y: 283, endPoint x: 535, endPoint y: 280, distance: 133.0
click at [535, 280] on p "When Cultures Collide ▸ [URL]" at bounding box center [703, 273] width 369 height 43
click at [767, 308] on div "▸" at bounding box center [703, 440] width 369 height 411
click at [247, 699] on link "Launch Campaign" at bounding box center [248, 705] width 146 height 37
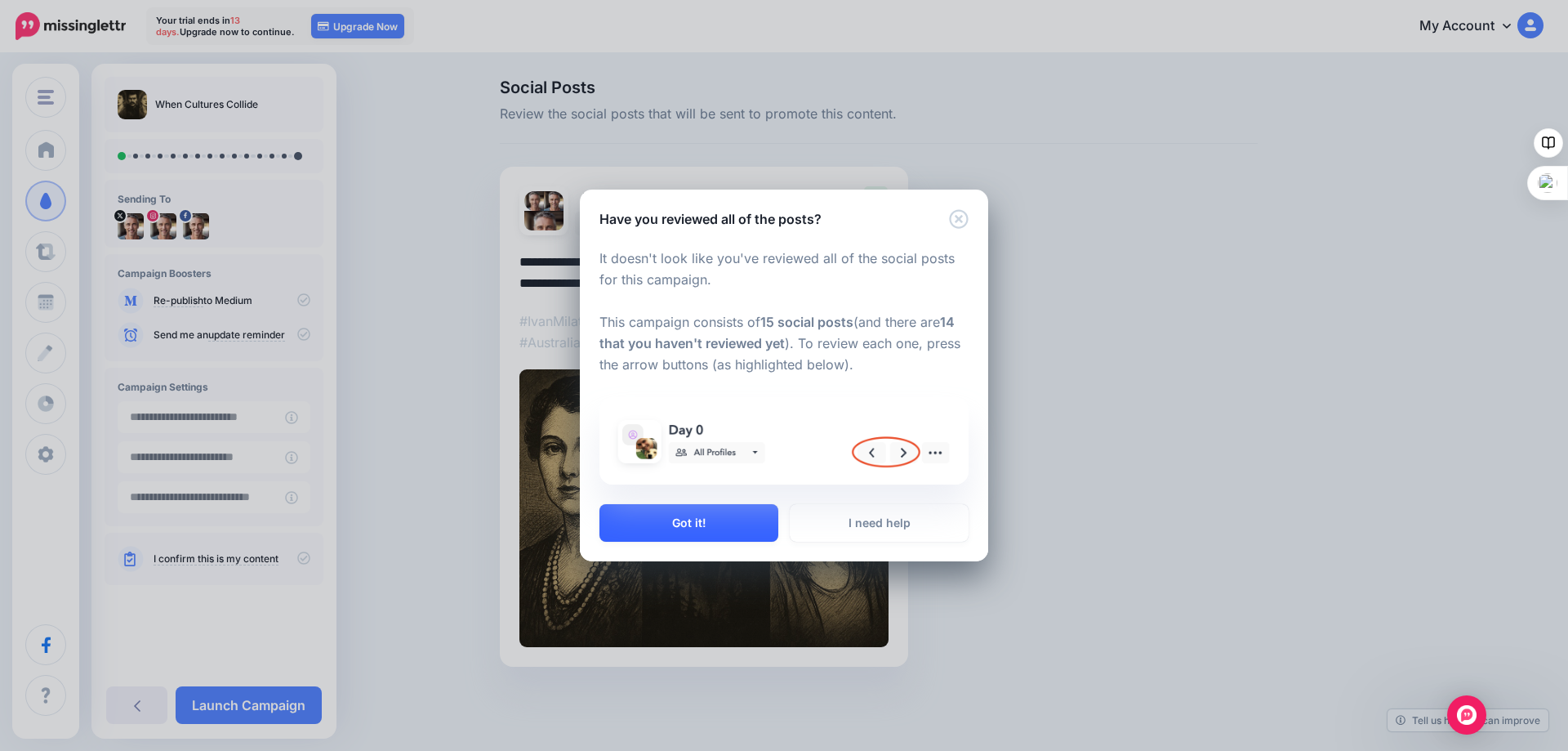
click at [697, 520] on button "Got it!" at bounding box center [688, 523] width 179 height 37
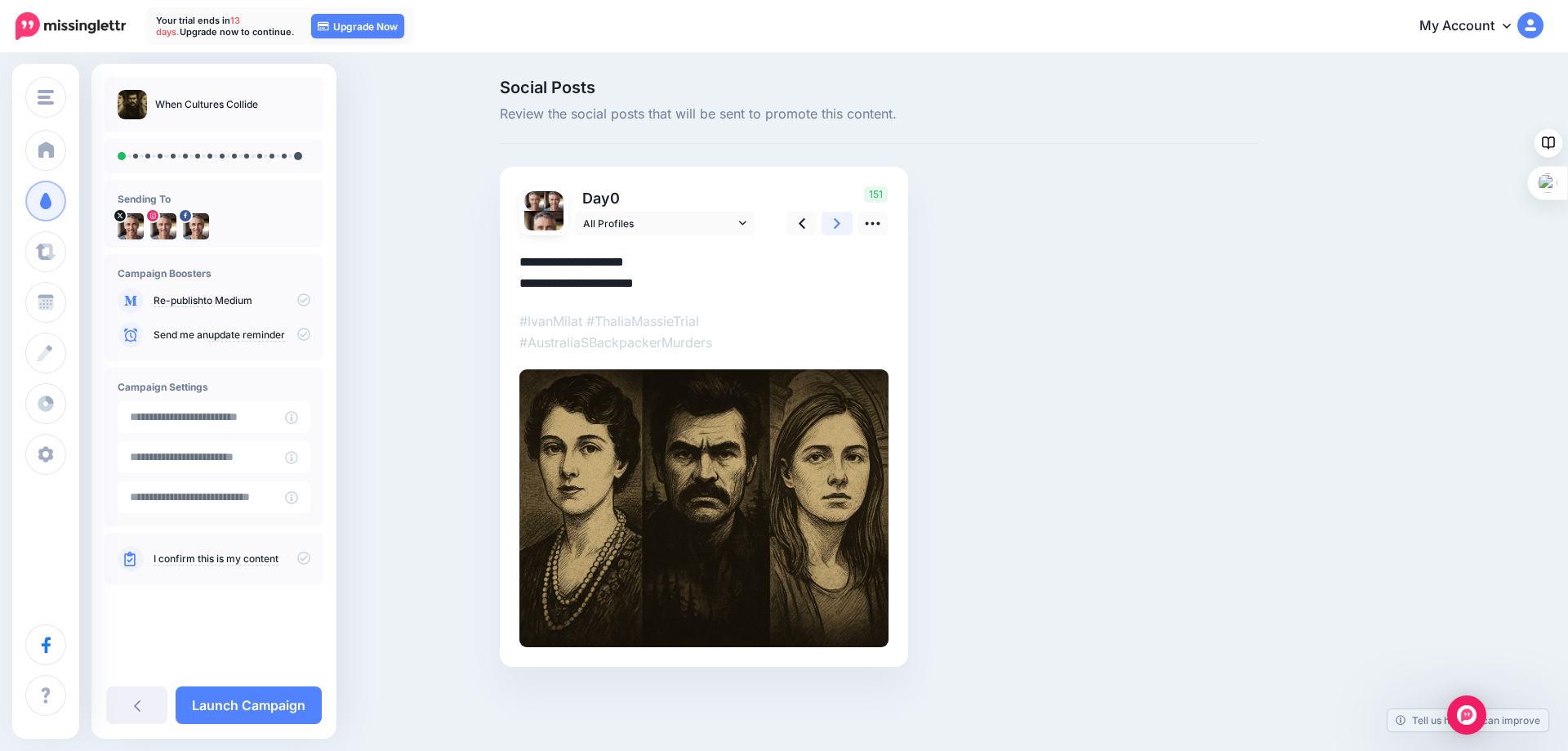
click at [832, 220] on link at bounding box center [837, 224] width 31 height 24
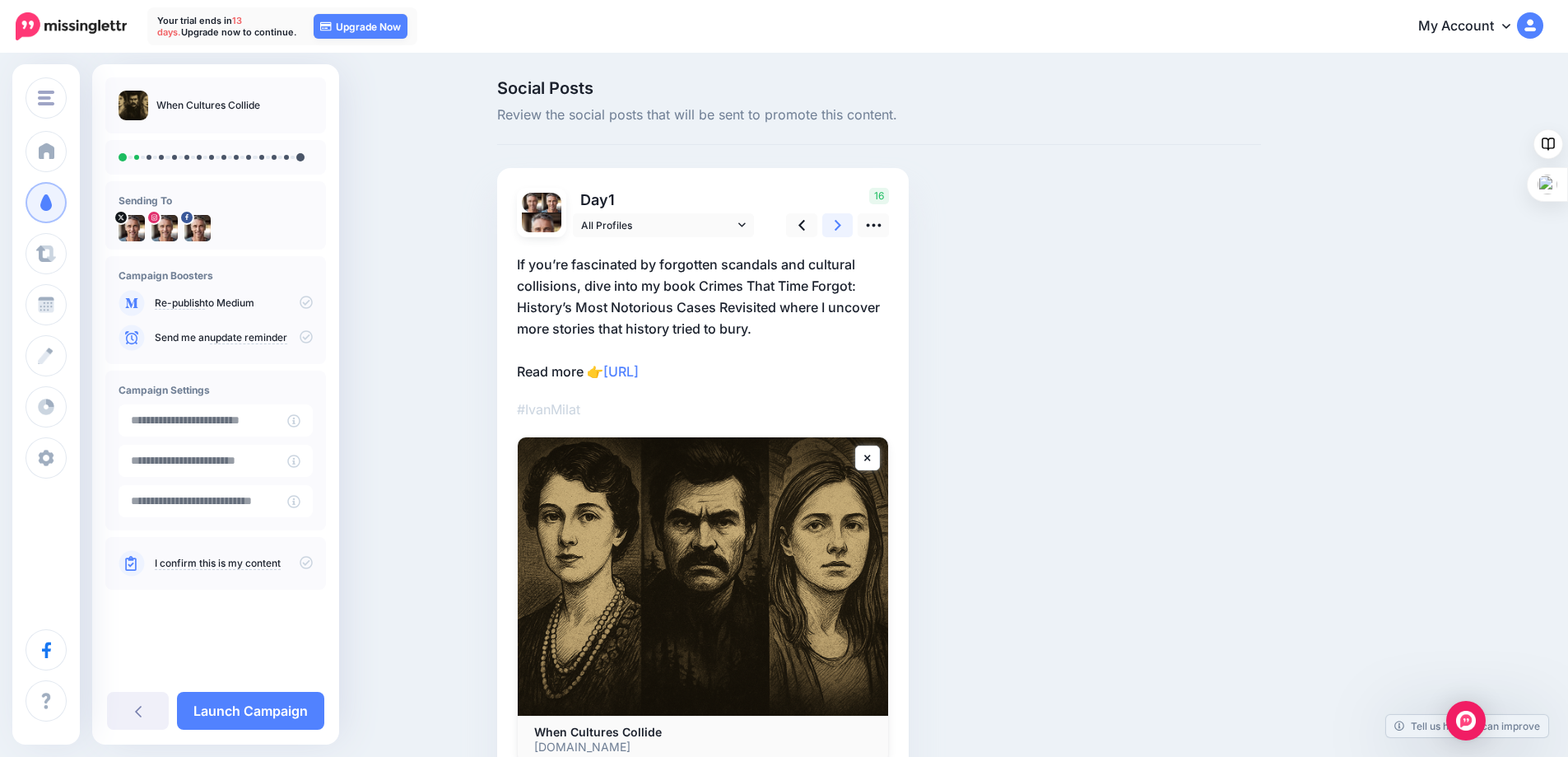
click at [839, 222] on link at bounding box center [837, 225] width 31 height 24
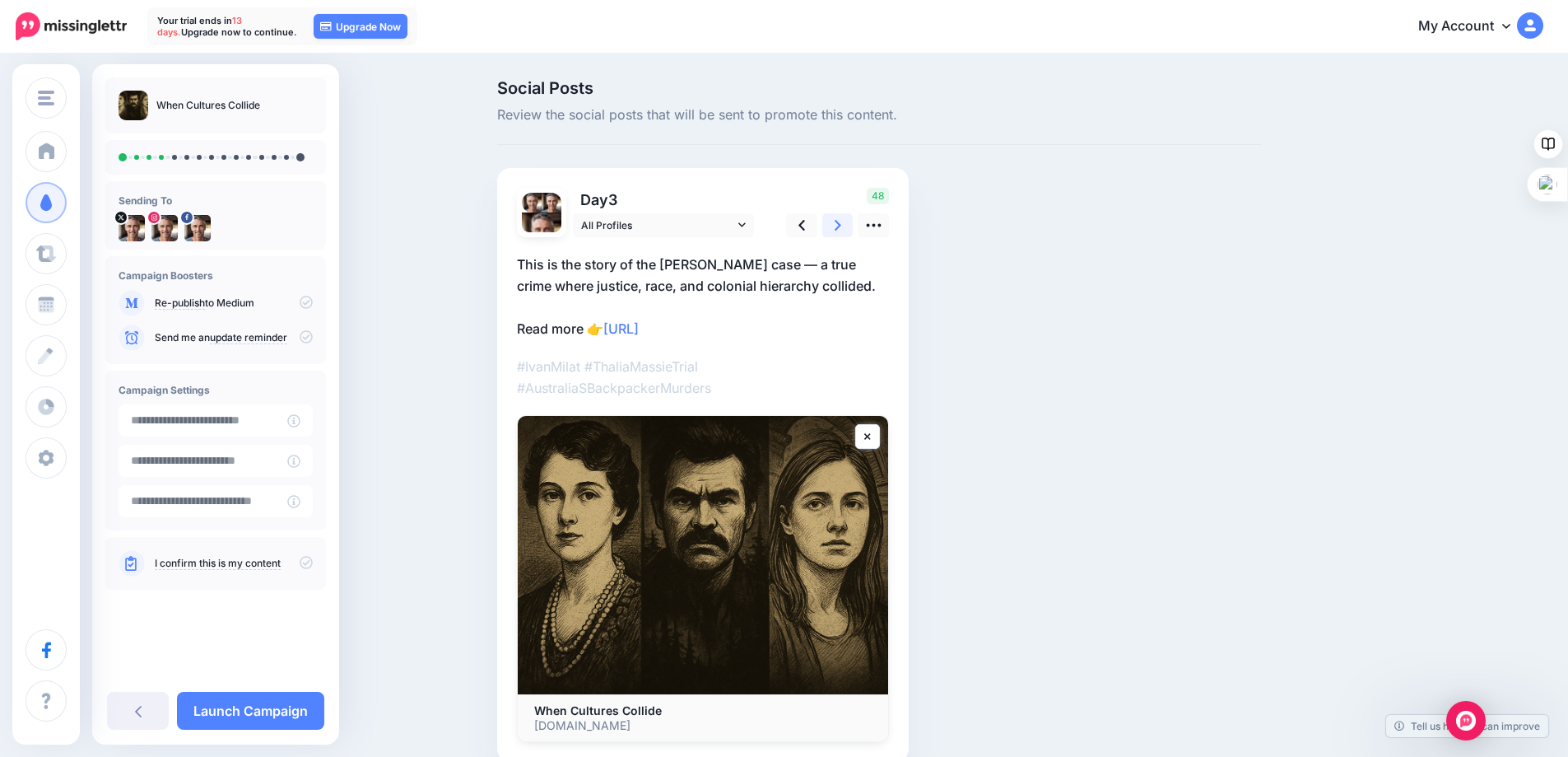
click at [839, 222] on link at bounding box center [837, 225] width 31 height 24
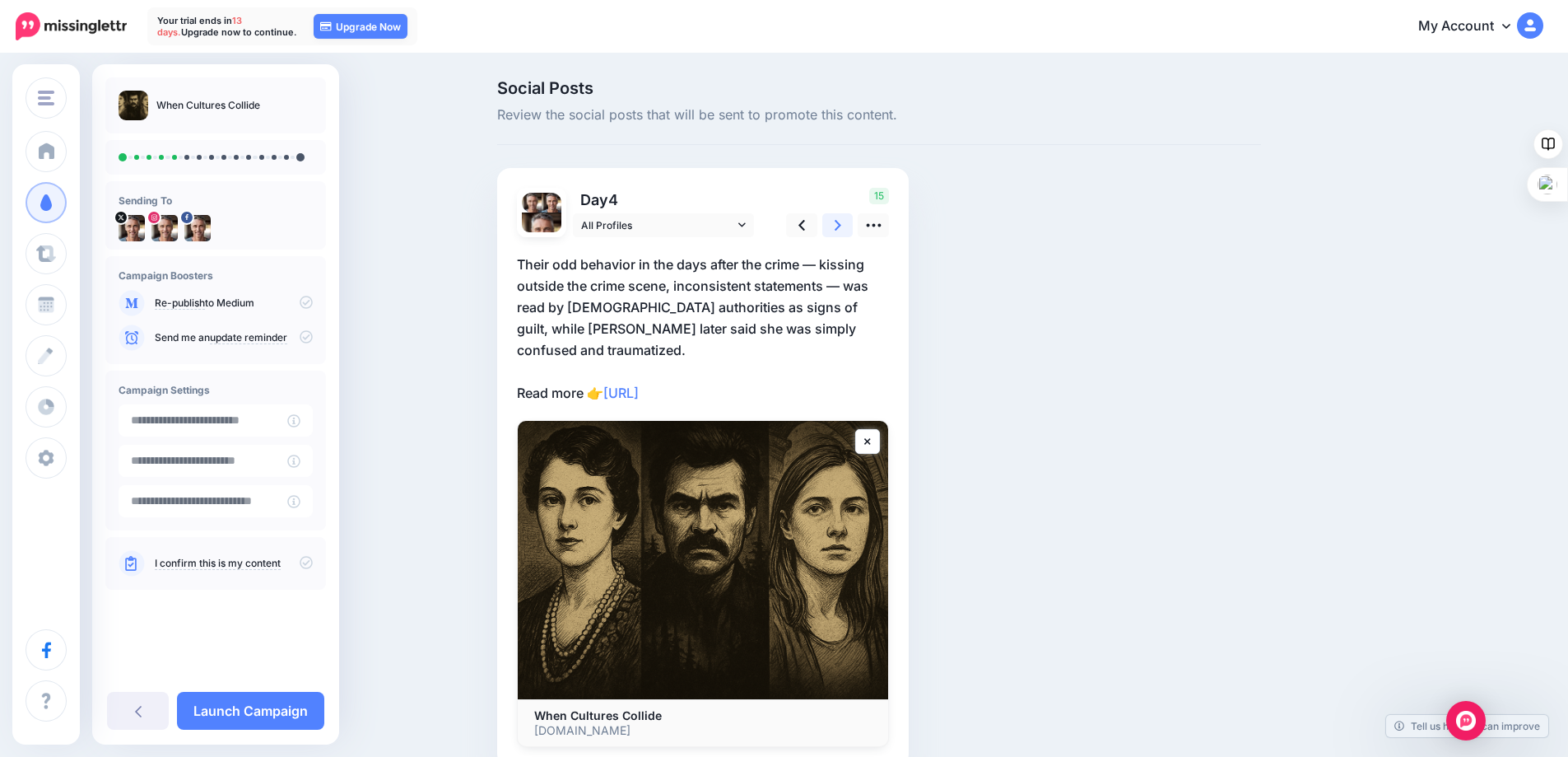
click at [839, 222] on link at bounding box center [837, 225] width 31 height 24
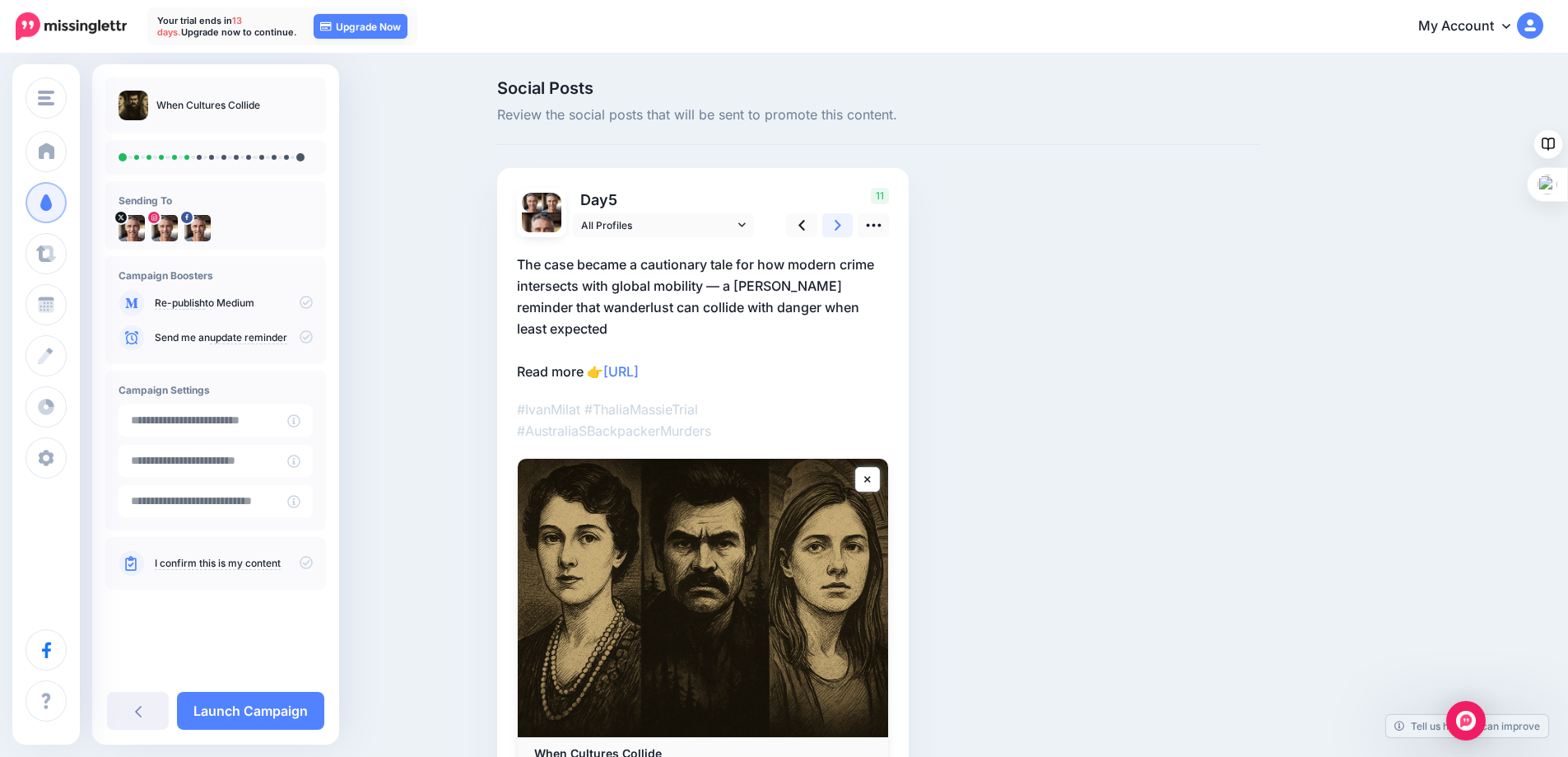
click at [839, 222] on link at bounding box center [837, 225] width 31 height 24
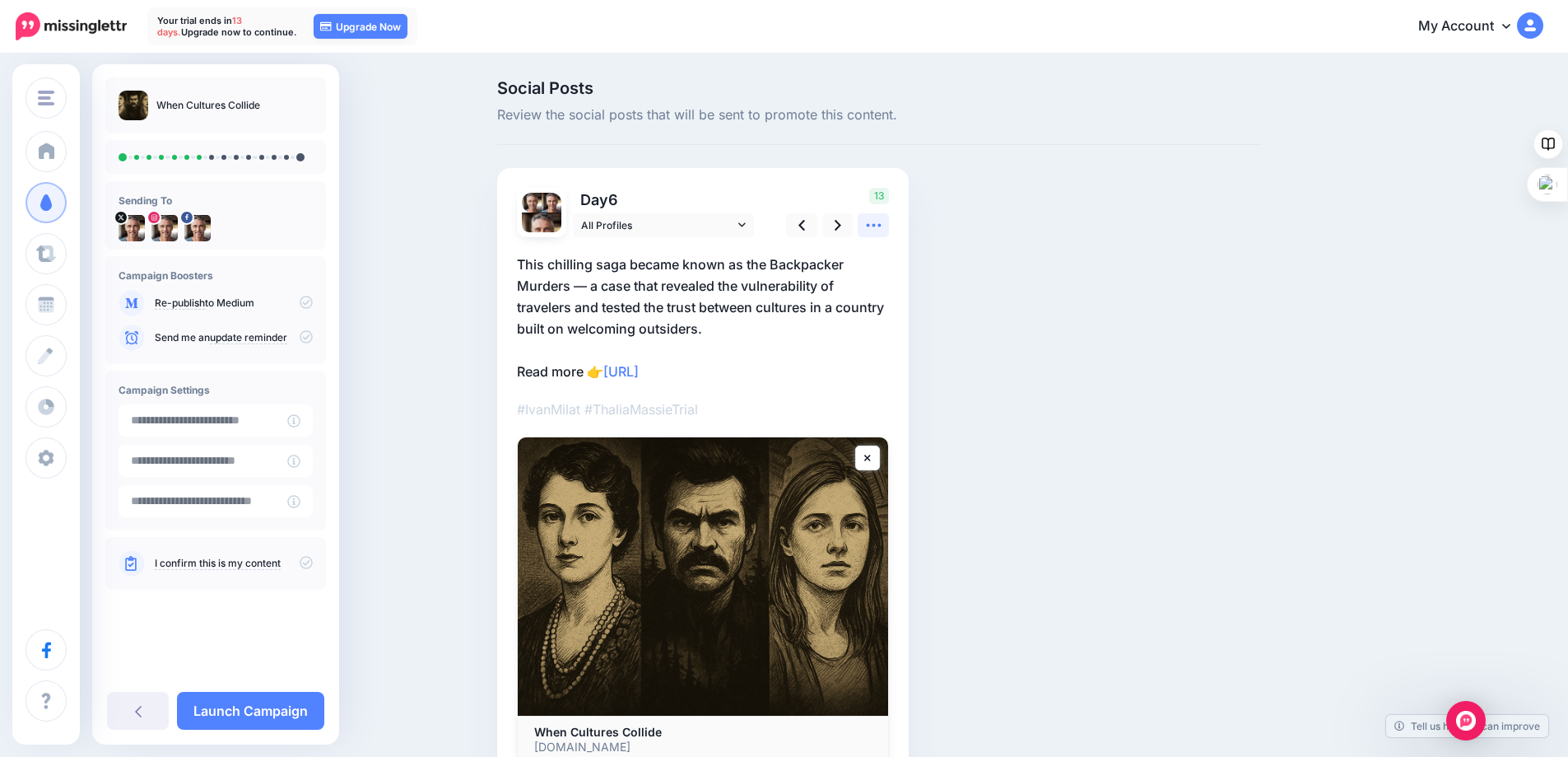
click at [878, 225] on icon at bounding box center [873, 225] width 15 height 4
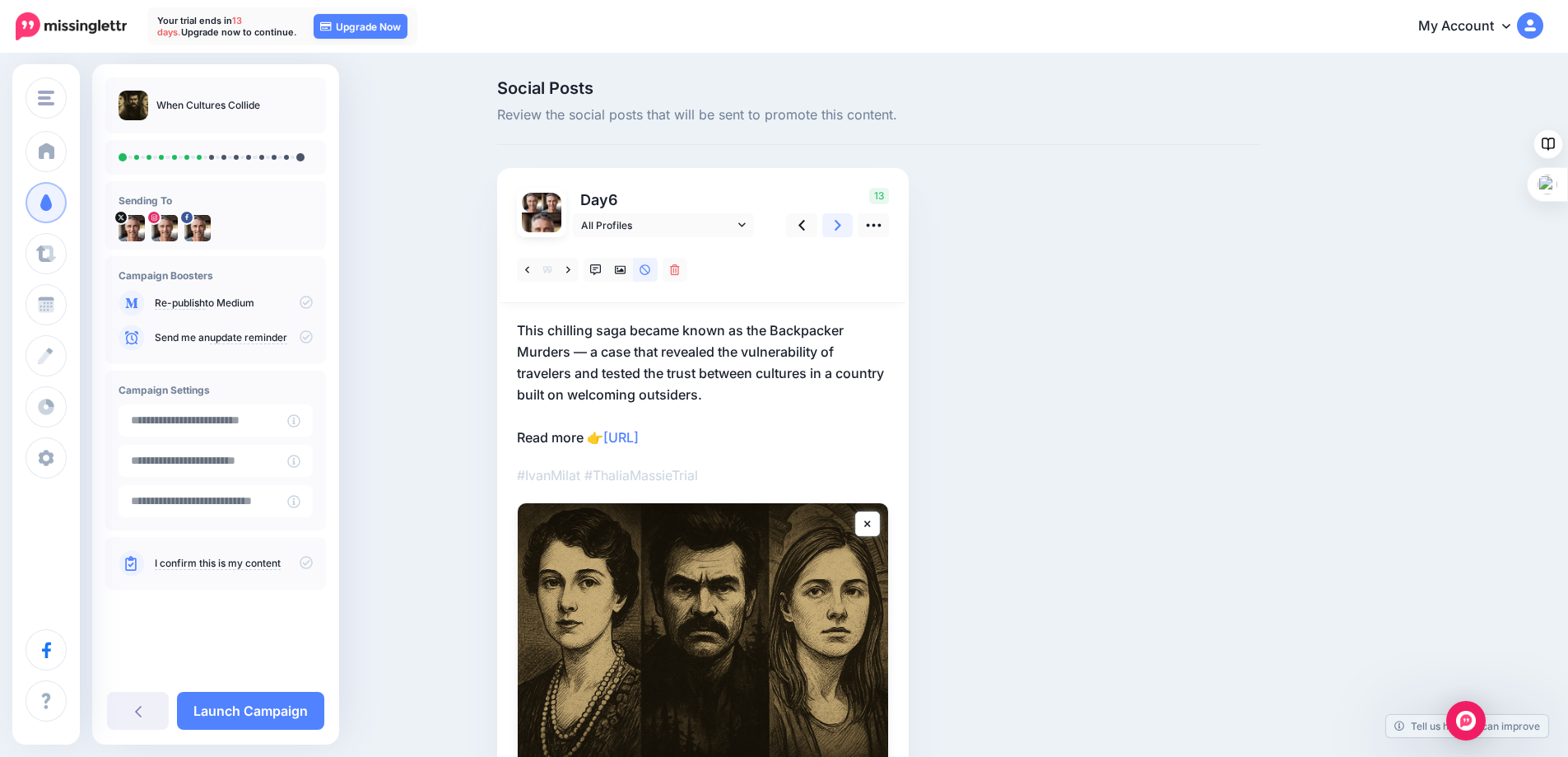
click at [838, 224] on link at bounding box center [837, 225] width 31 height 24
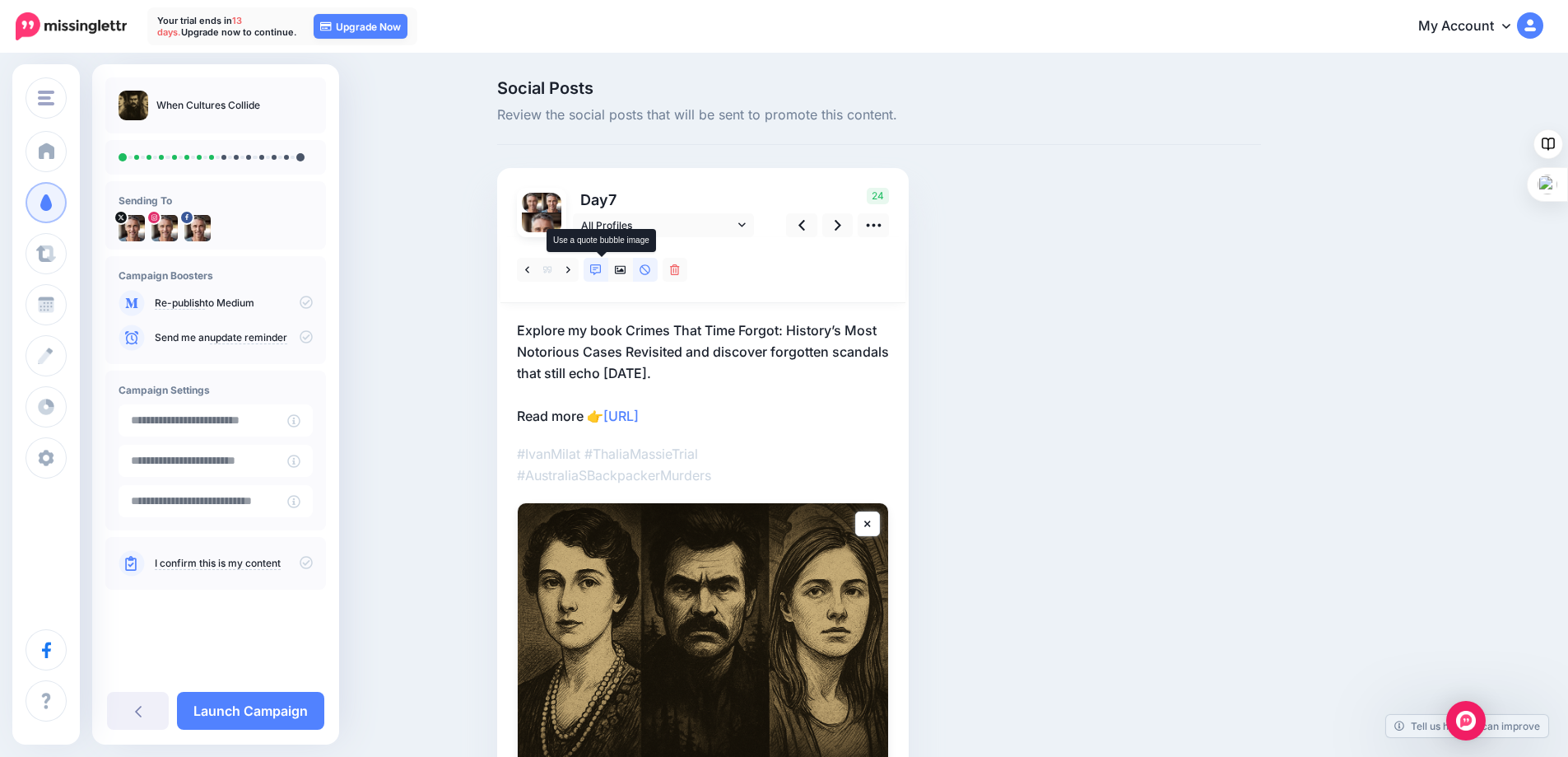
click at [601, 268] on icon at bounding box center [595, 269] width 12 height 12
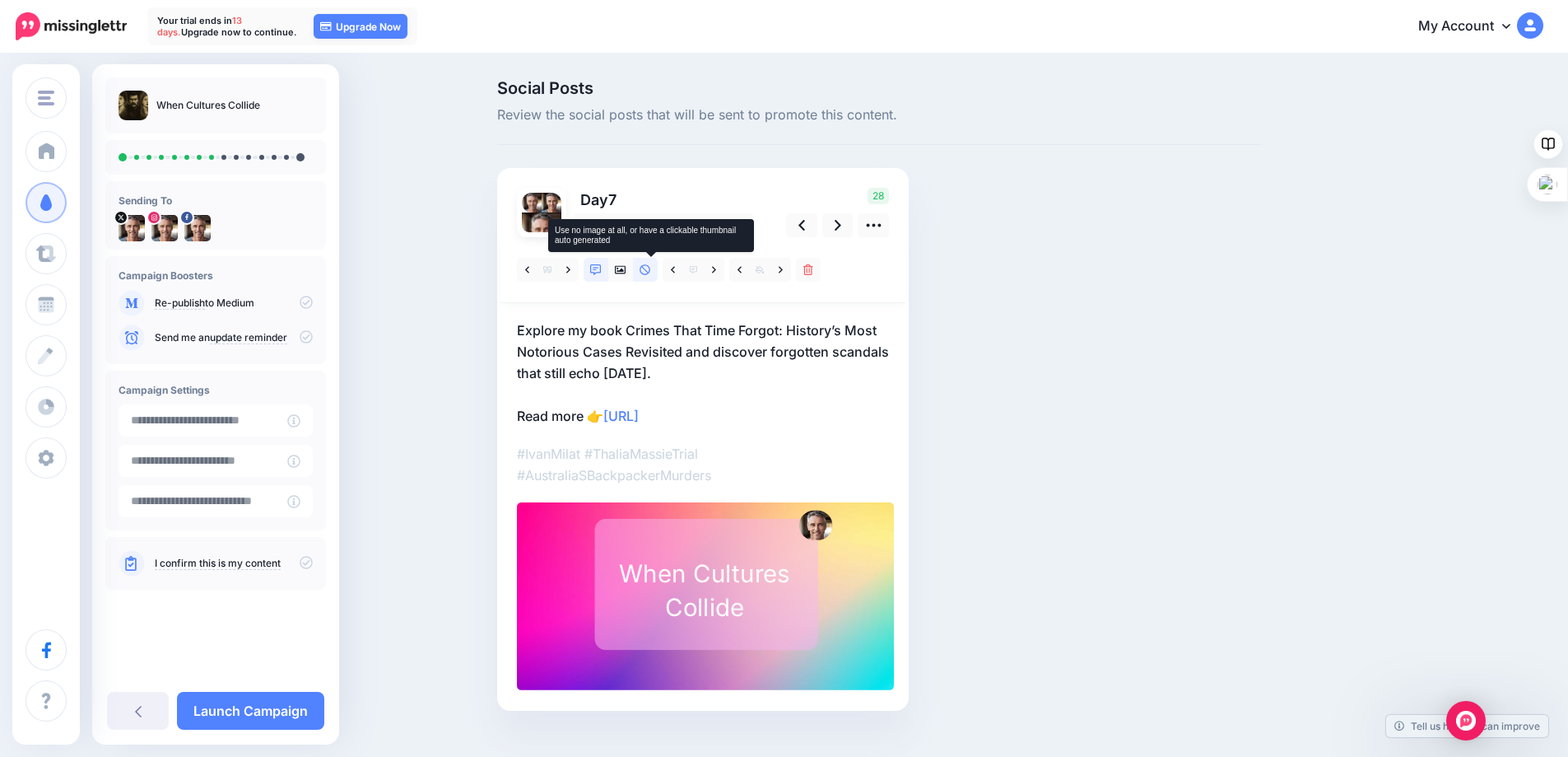
click at [649, 269] on icon at bounding box center [645, 269] width 12 height 12
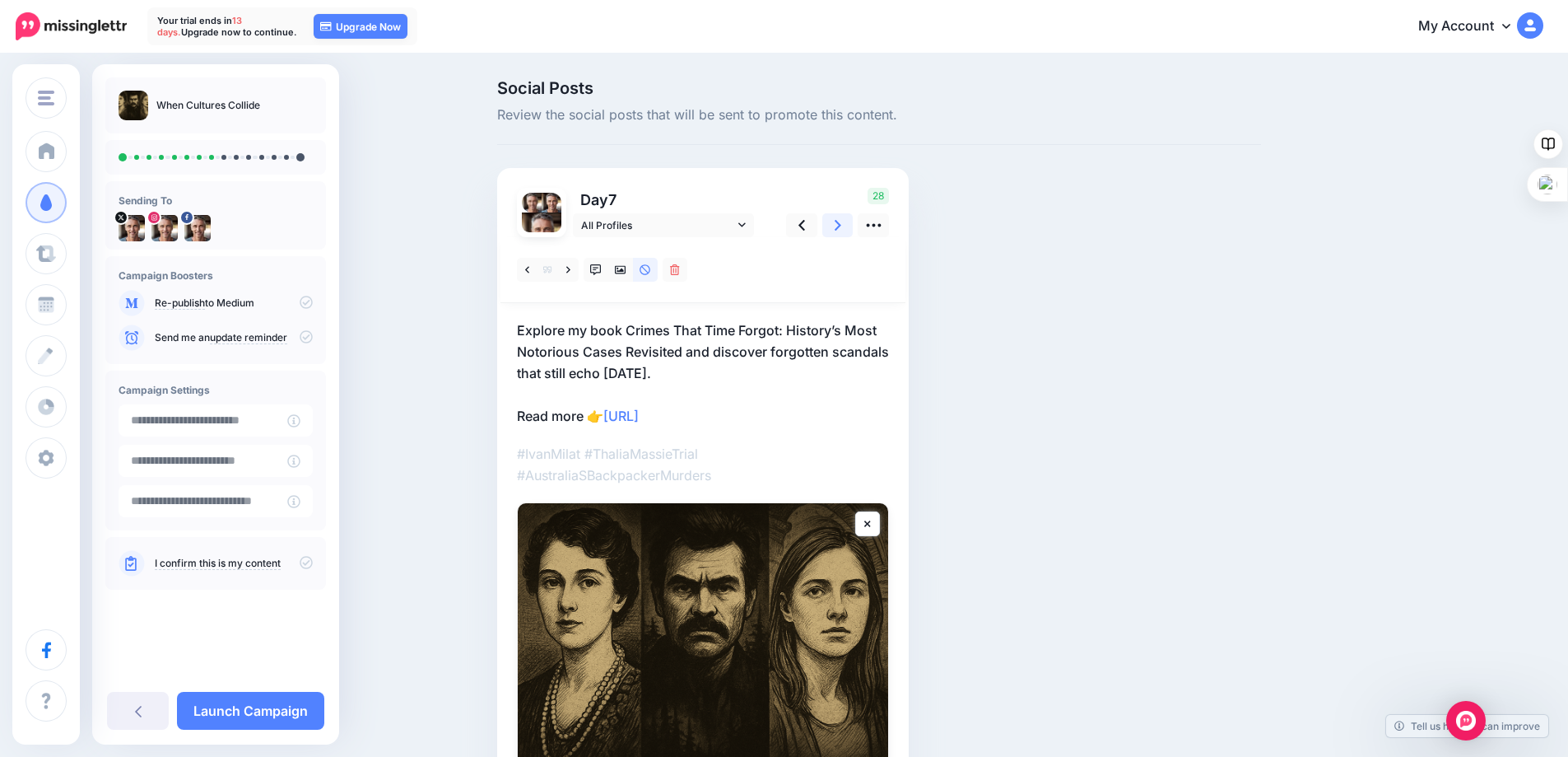
click at [838, 224] on link at bounding box center [837, 225] width 31 height 24
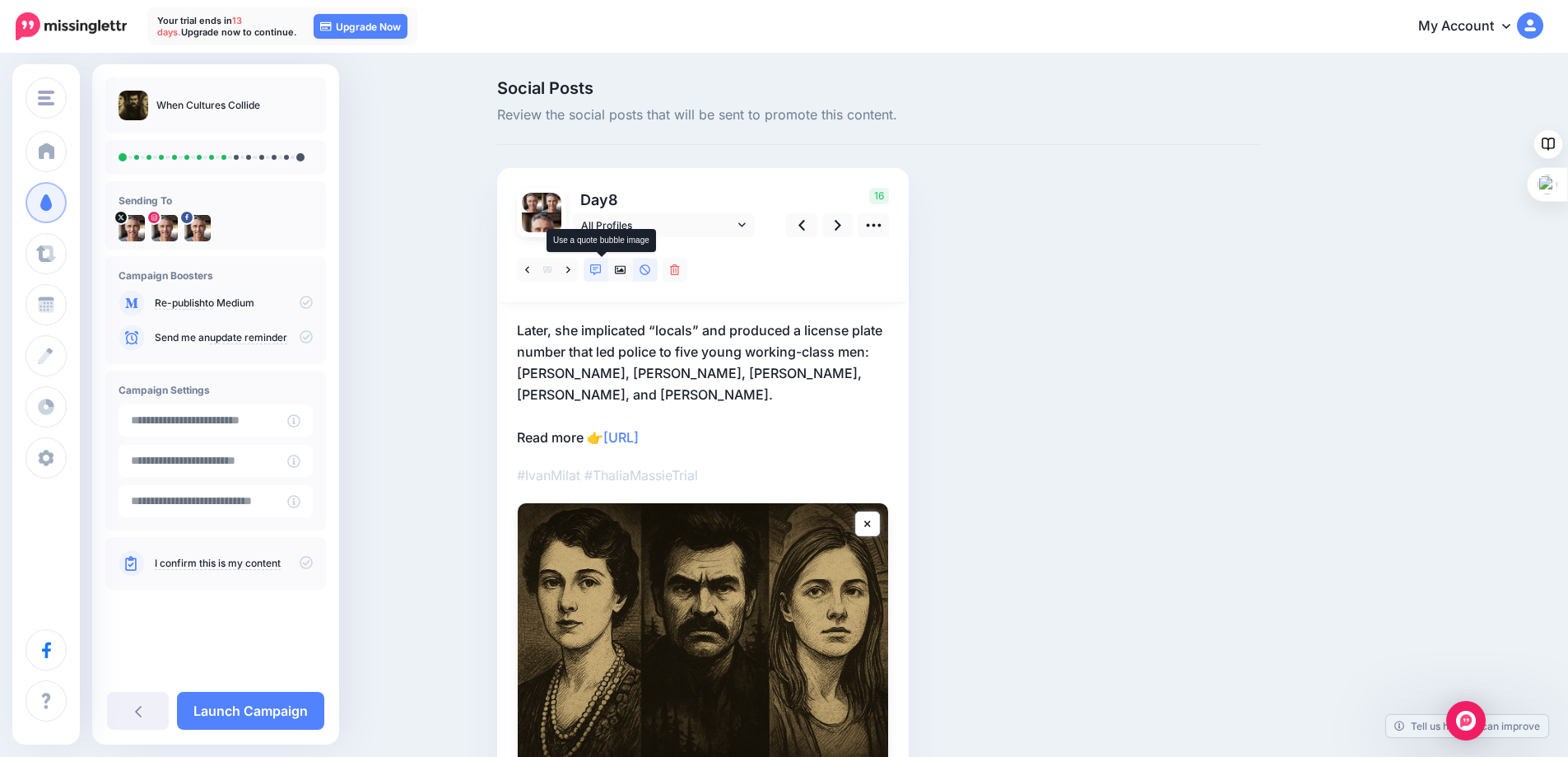
click at [601, 268] on icon at bounding box center [595, 269] width 12 height 12
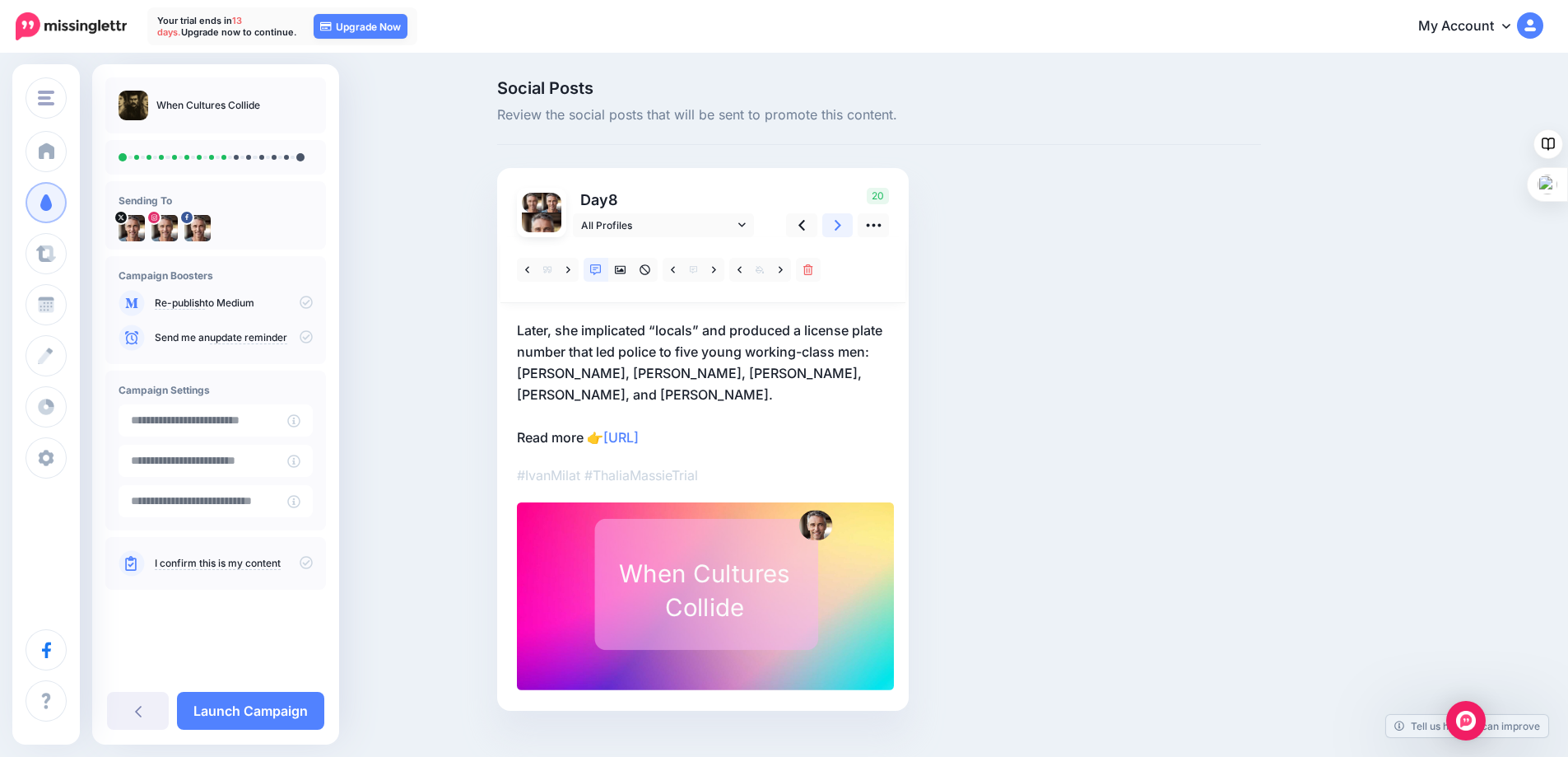
click at [839, 225] on link at bounding box center [837, 225] width 31 height 24
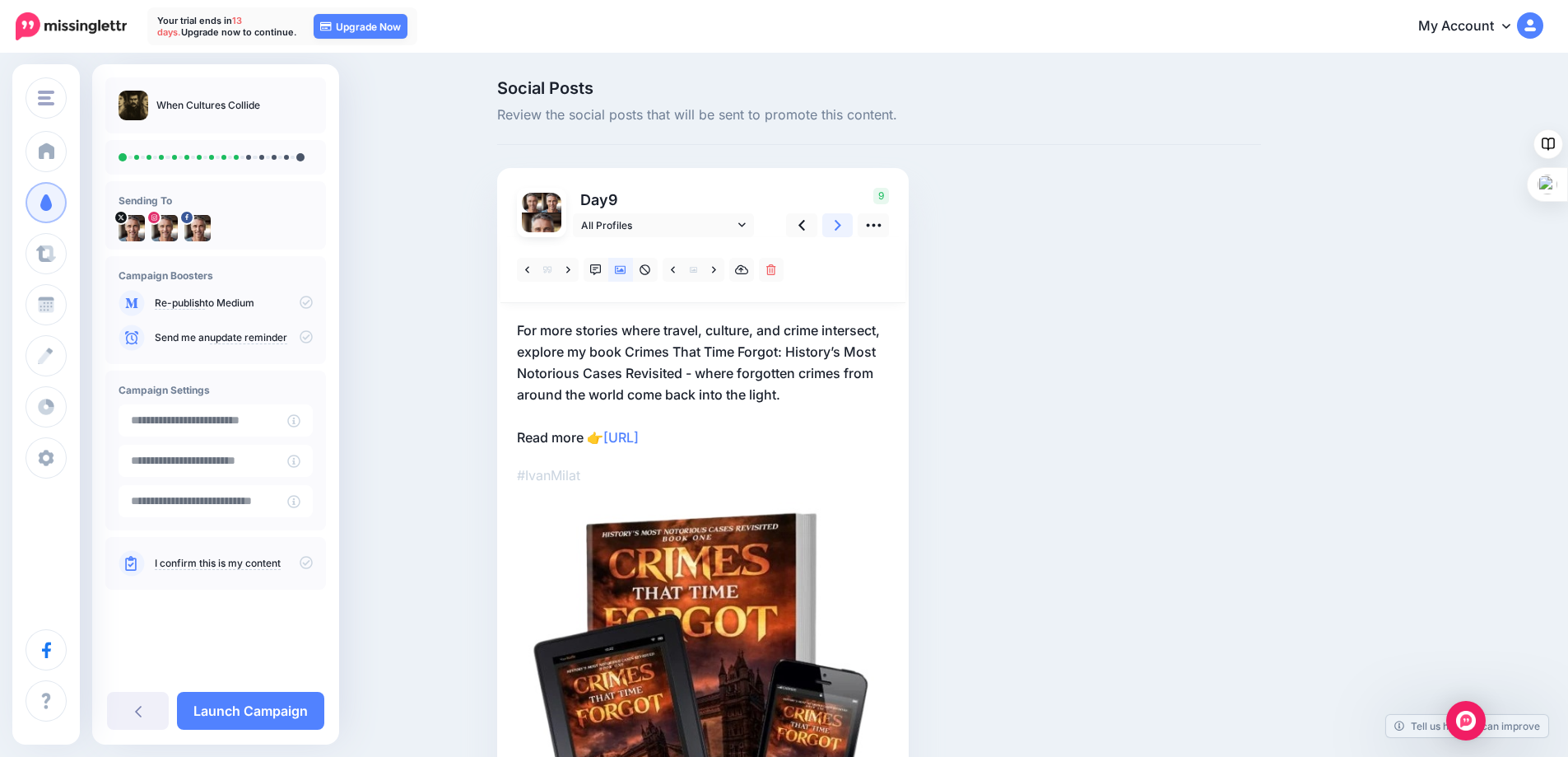
click at [839, 225] on link at bounding box center [837, 225] width 31 height 24
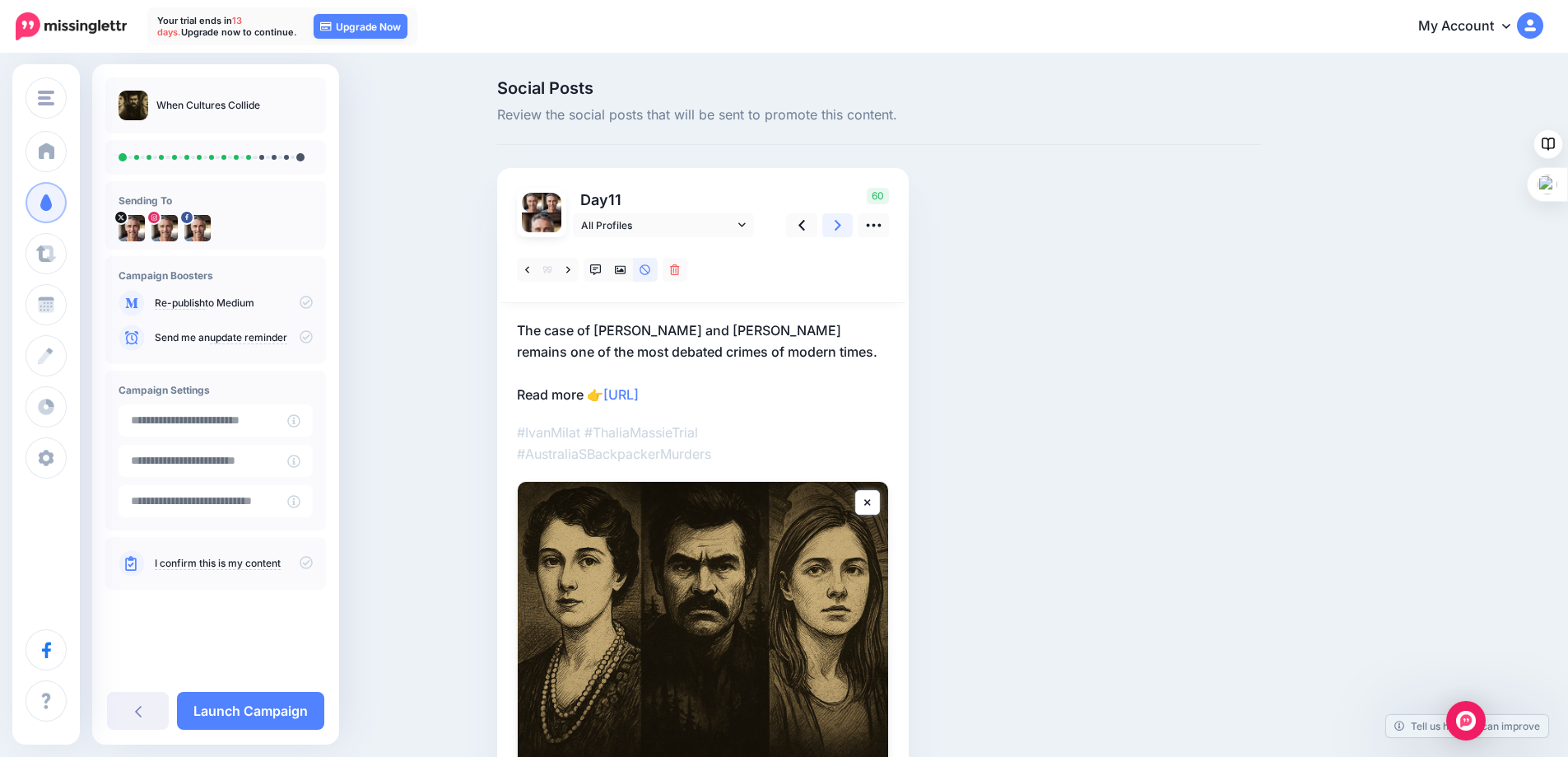
click at [841, 226] on icon at bounding box center [837, 224] width 6 height 17
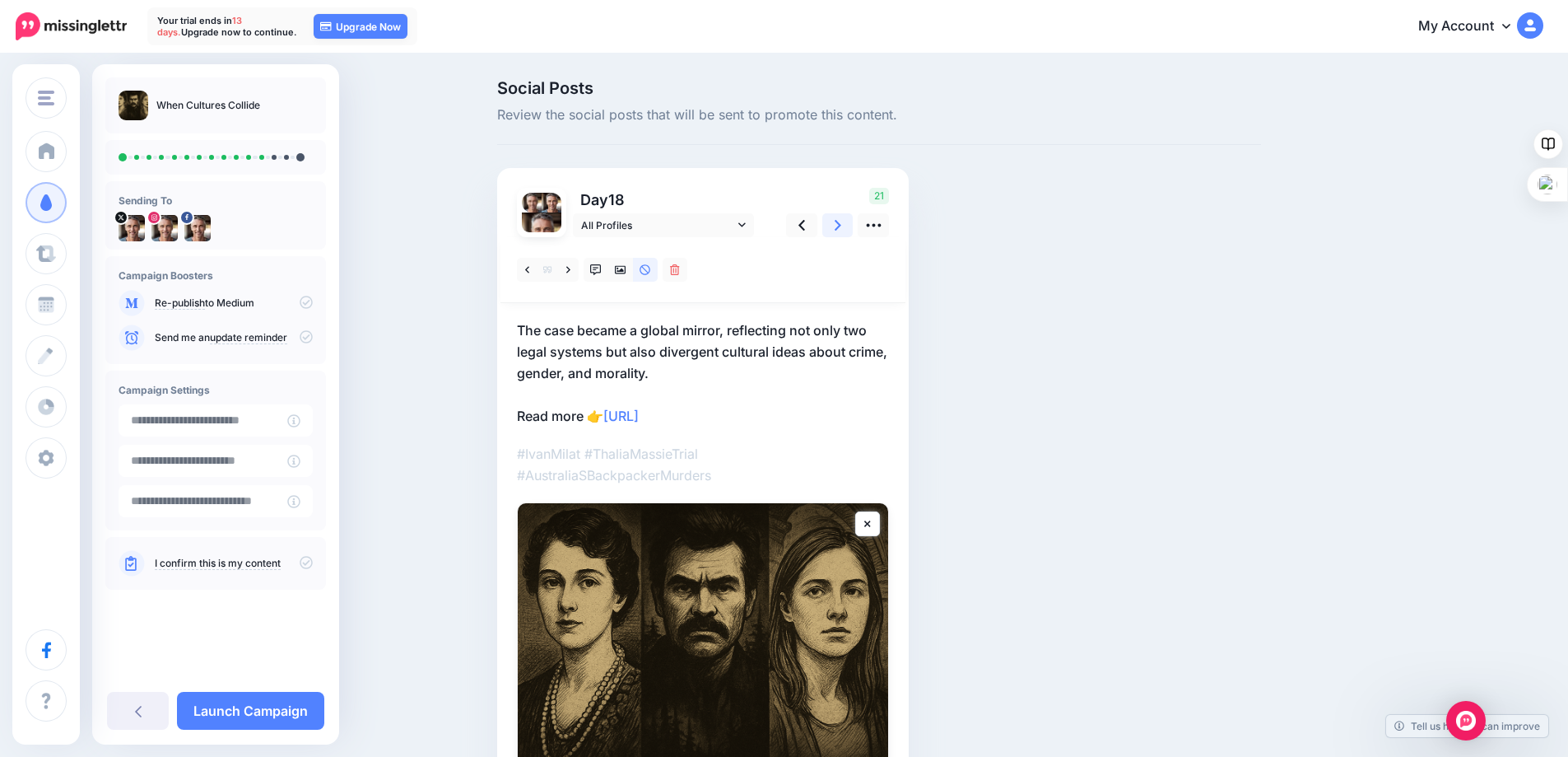
click at [841, 226] on icon at bounding box center [837, 224] width 6 height 17
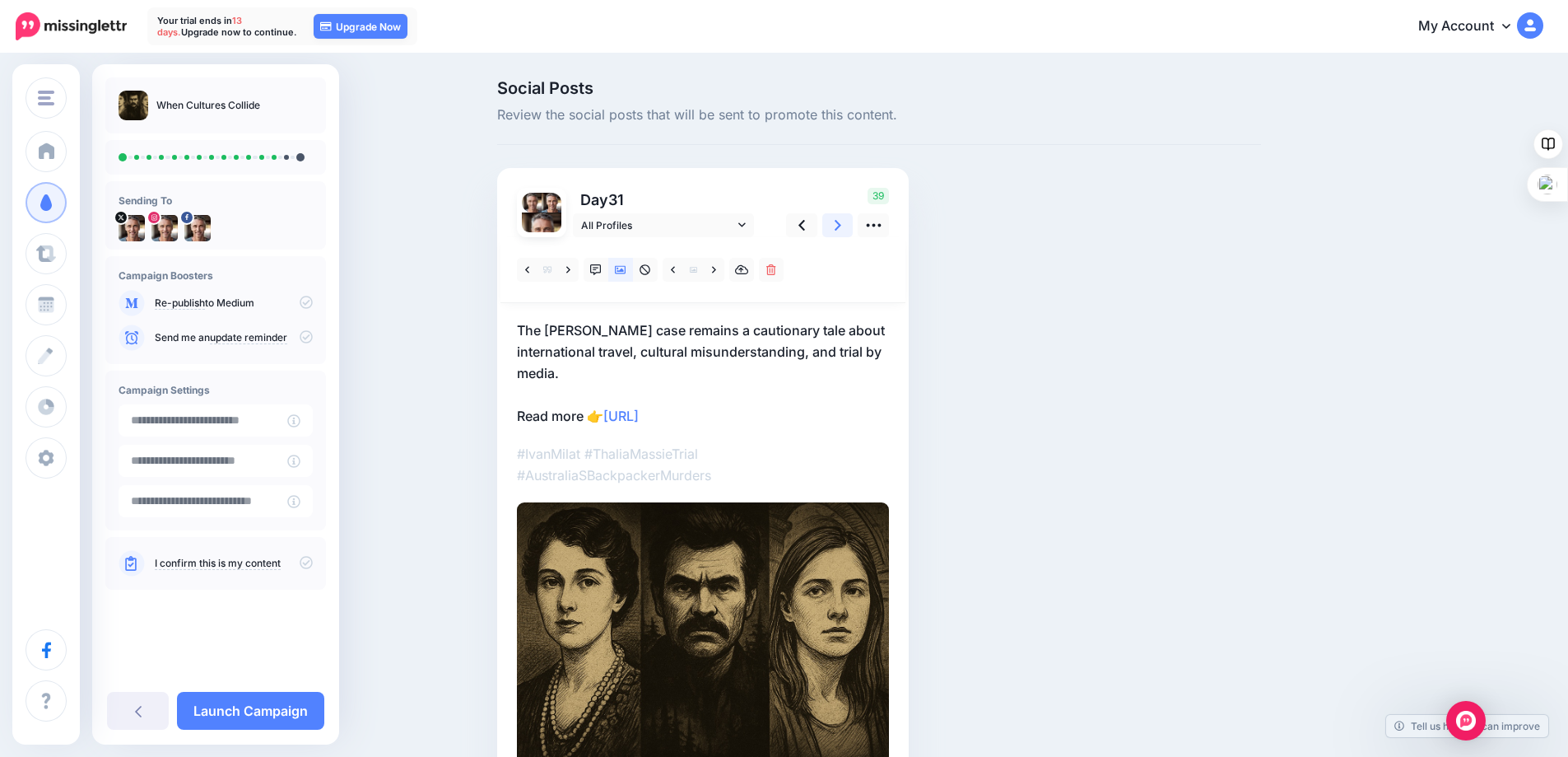
click at [841, 226] on icon at bounding box center [837, 224] width 6 height 17
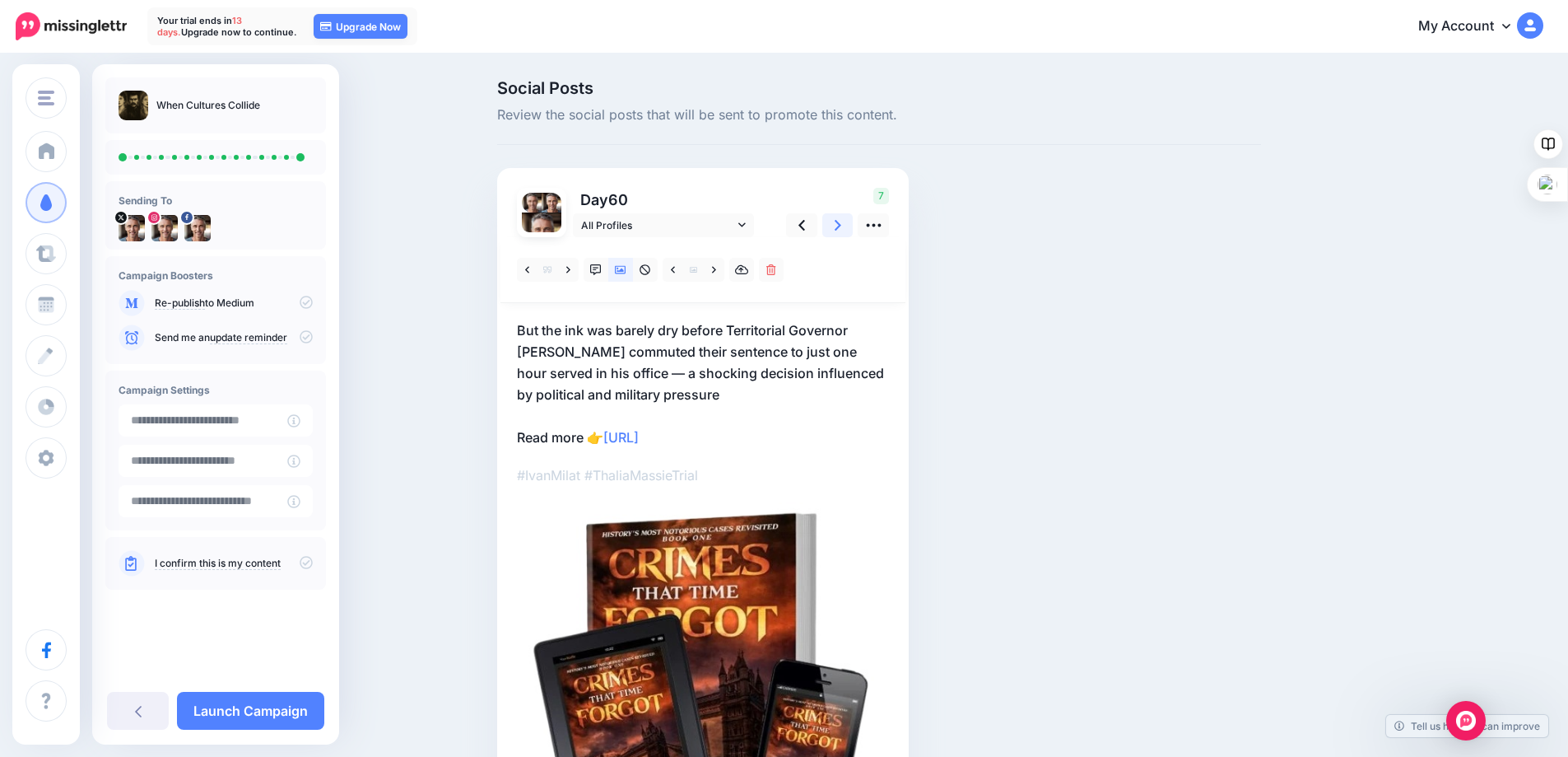
click at [841, 226] on icon at bounding box center [837, 224] width 6 height 17
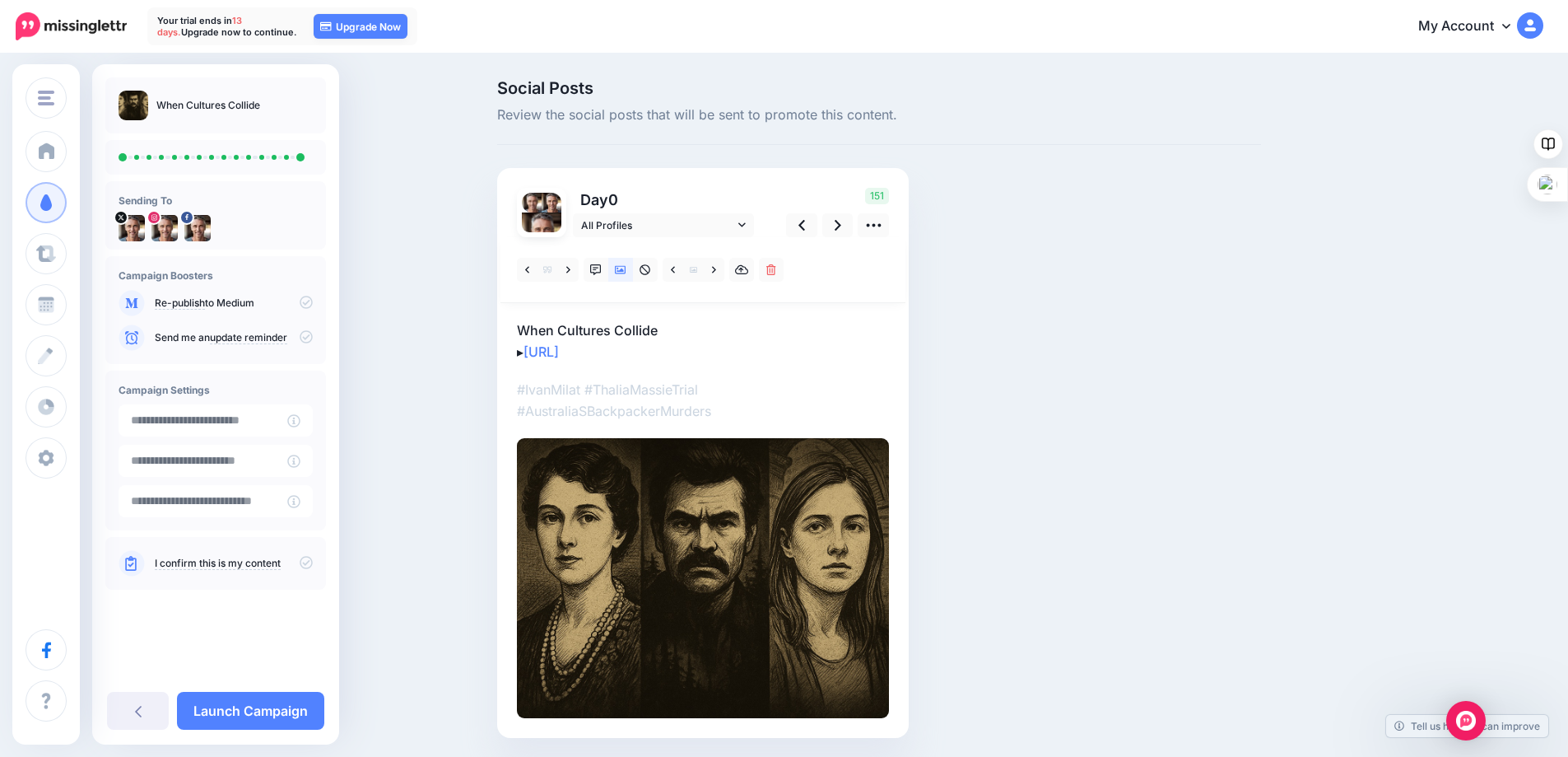
click at [222, 566] on link "I confirm this is my content" at bounding box center [217, 563] width 126 height 13
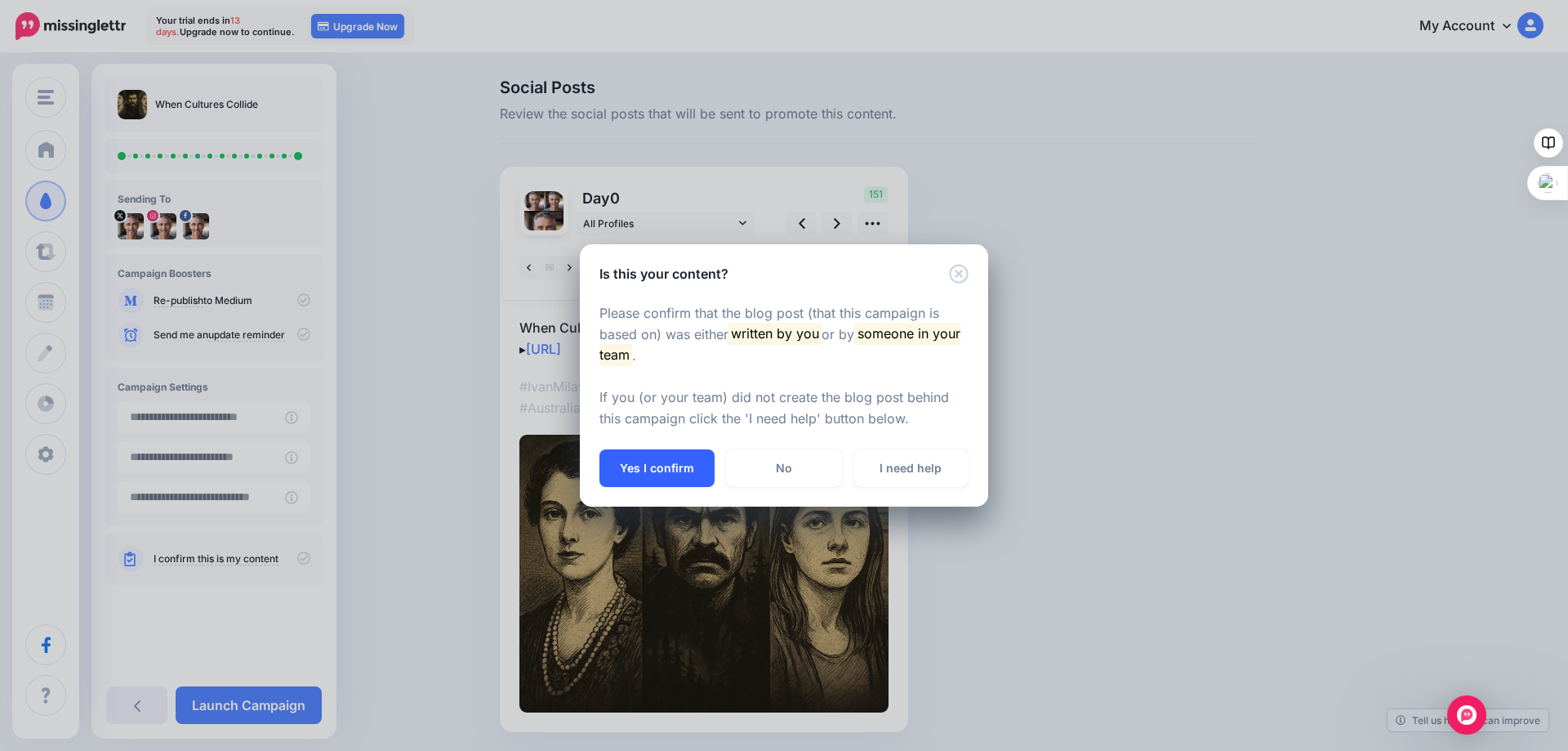
click at [645, 468] on button "Yes I confirm" at bounding box center [656, 468] width 115 height 37
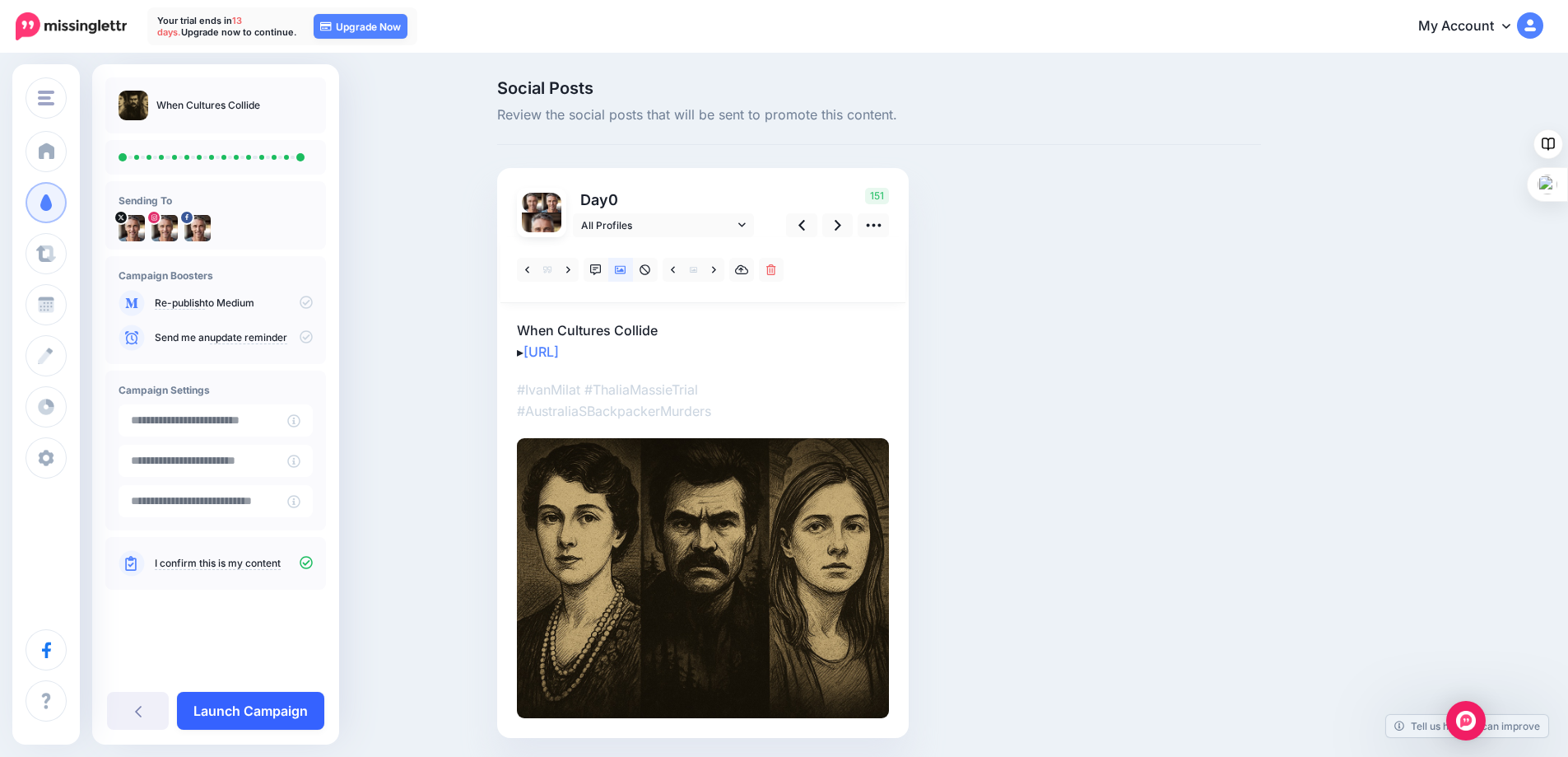
click at [244, 704] on link "Launch Campaign" at bounding box center [250, 710] width 147 height 38
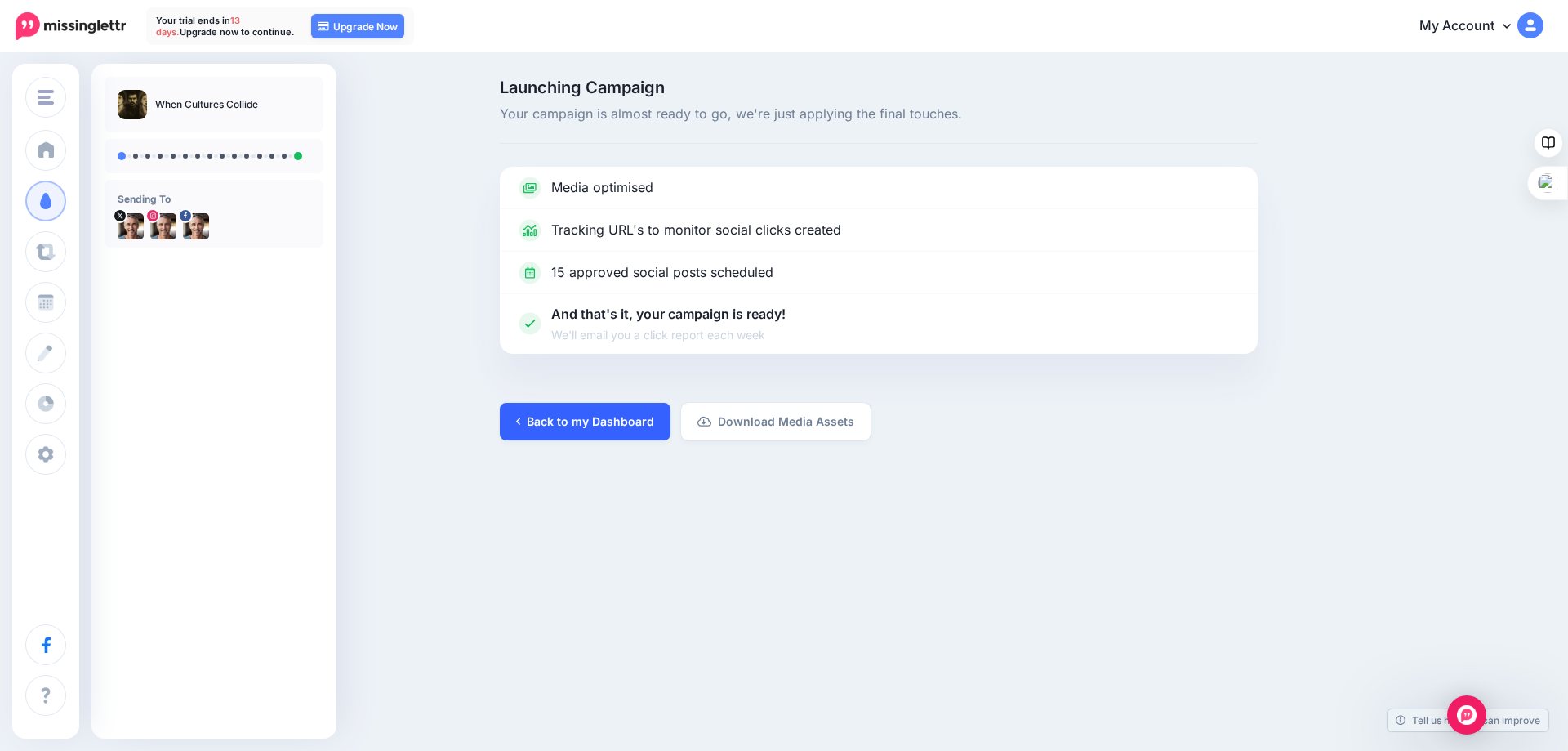
click at [575, 419] on link "Back to my Dashboard" at bounding box center [585, 421] width 171 height 37
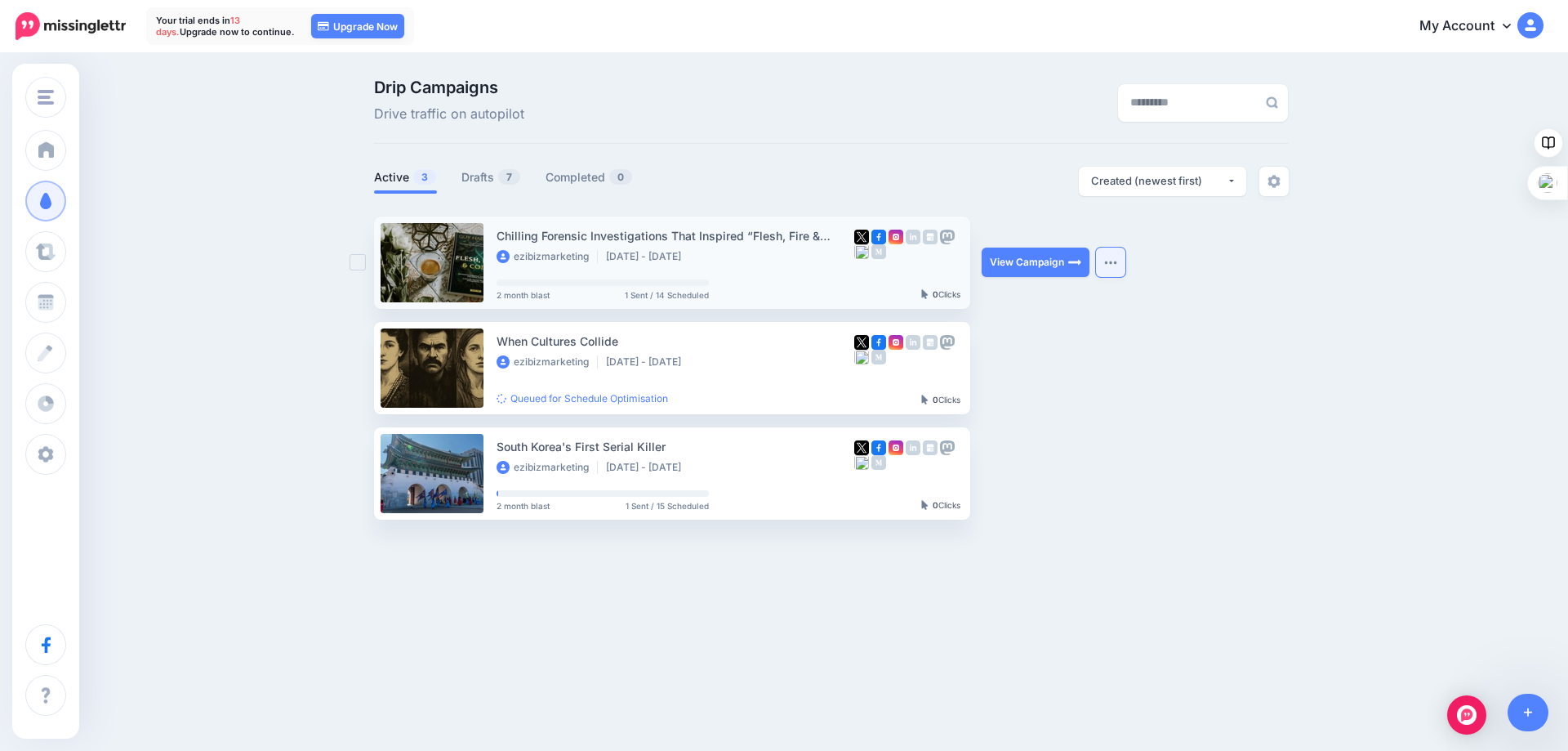
click at [1105, 257] on button "button" at bounding box center [1110, 262] width 29 height 29
click at [1103, 469] on button "button" at bounding box center [1110, 472] width 29 height 29
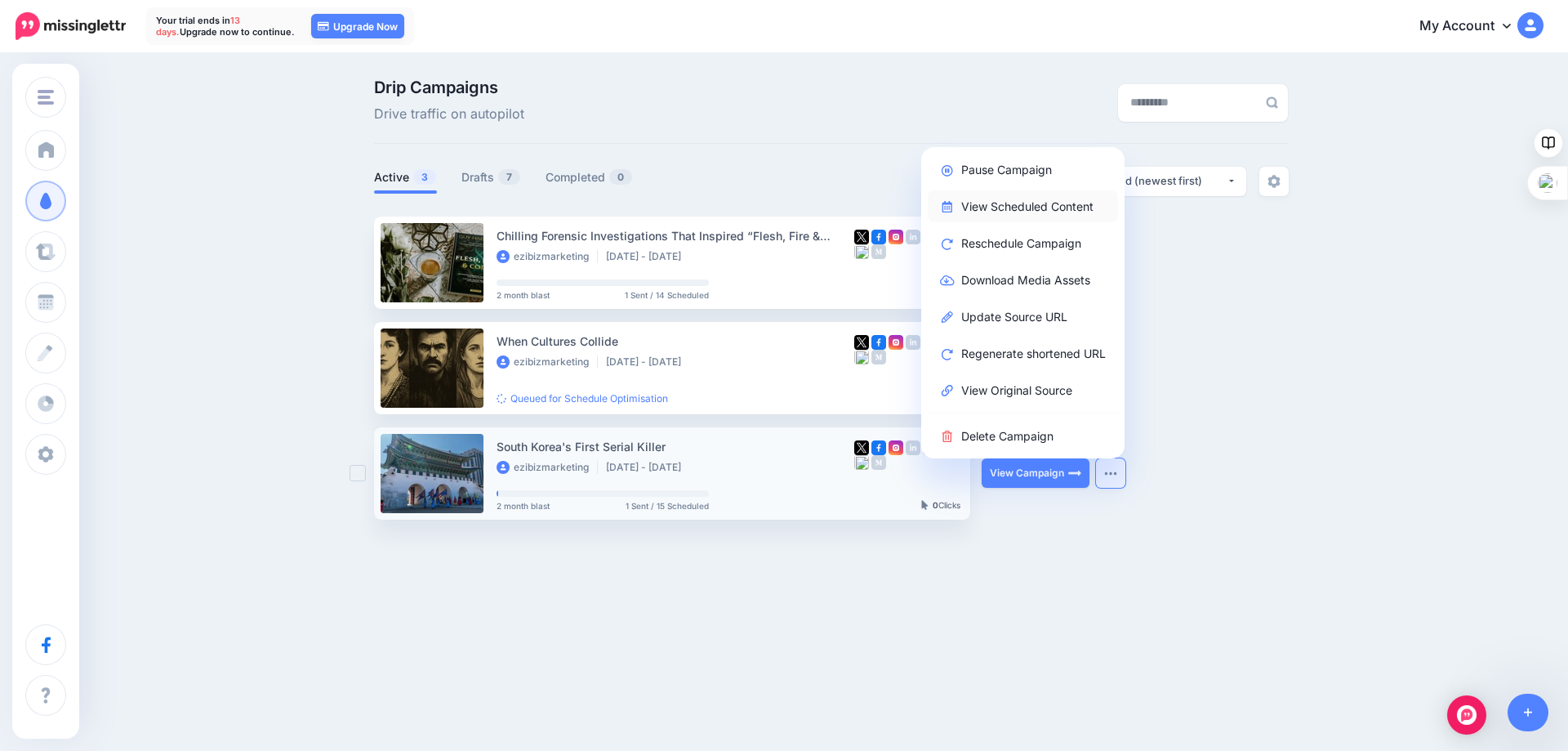
click at [1025, 204] on link "View Scheduled Content" at bounding box center [1023, 207] width 191 height 32
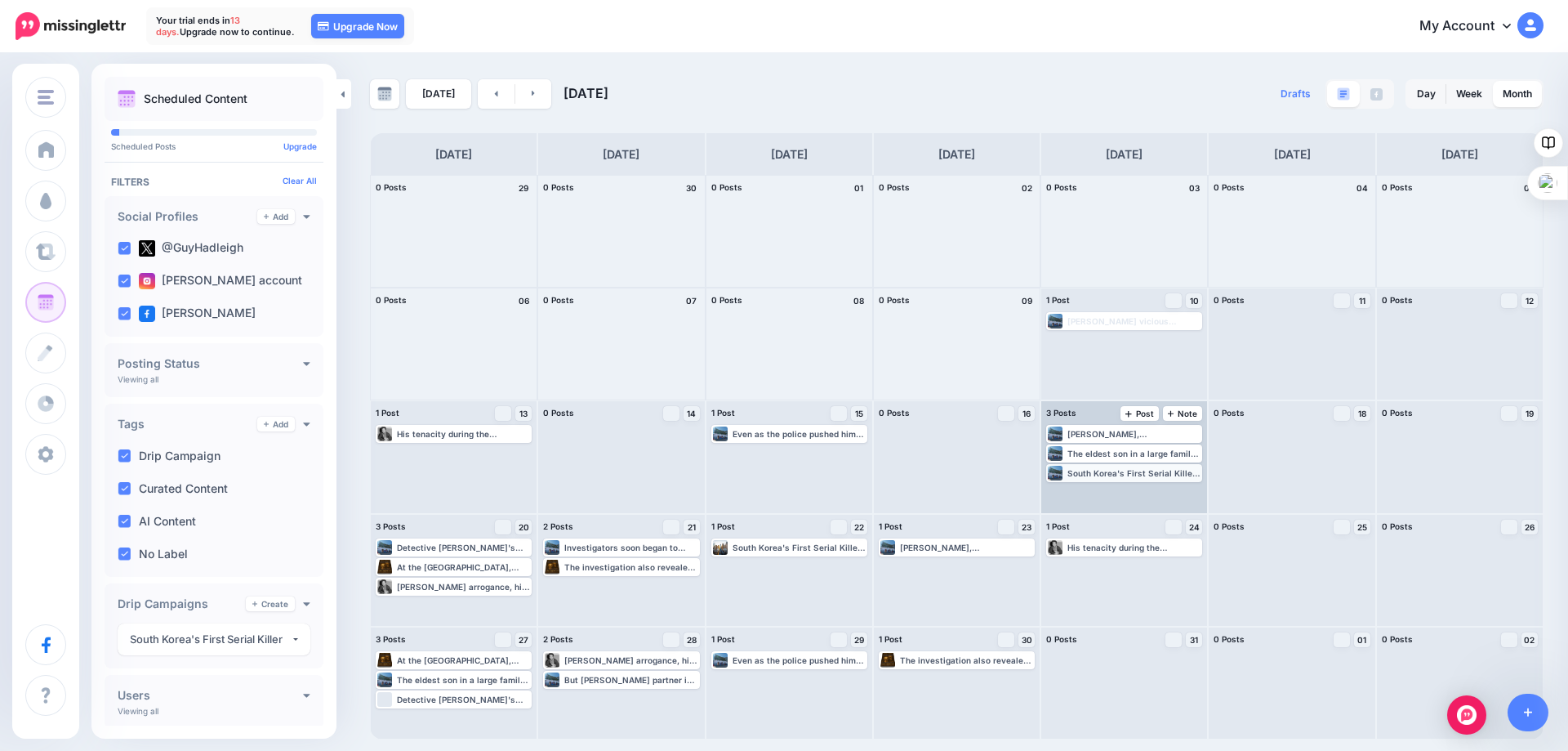
click at [1117, 470] on div "South Korea's First Serial Killer: https://lttr.ai/AjoxU #SerialKiller #KimDaeD…" at bounding box center [1133, 472] width 133 height 10
click at [1101, 489] on span "Edit" at bounding box center [1105, 492] width 13 height 8
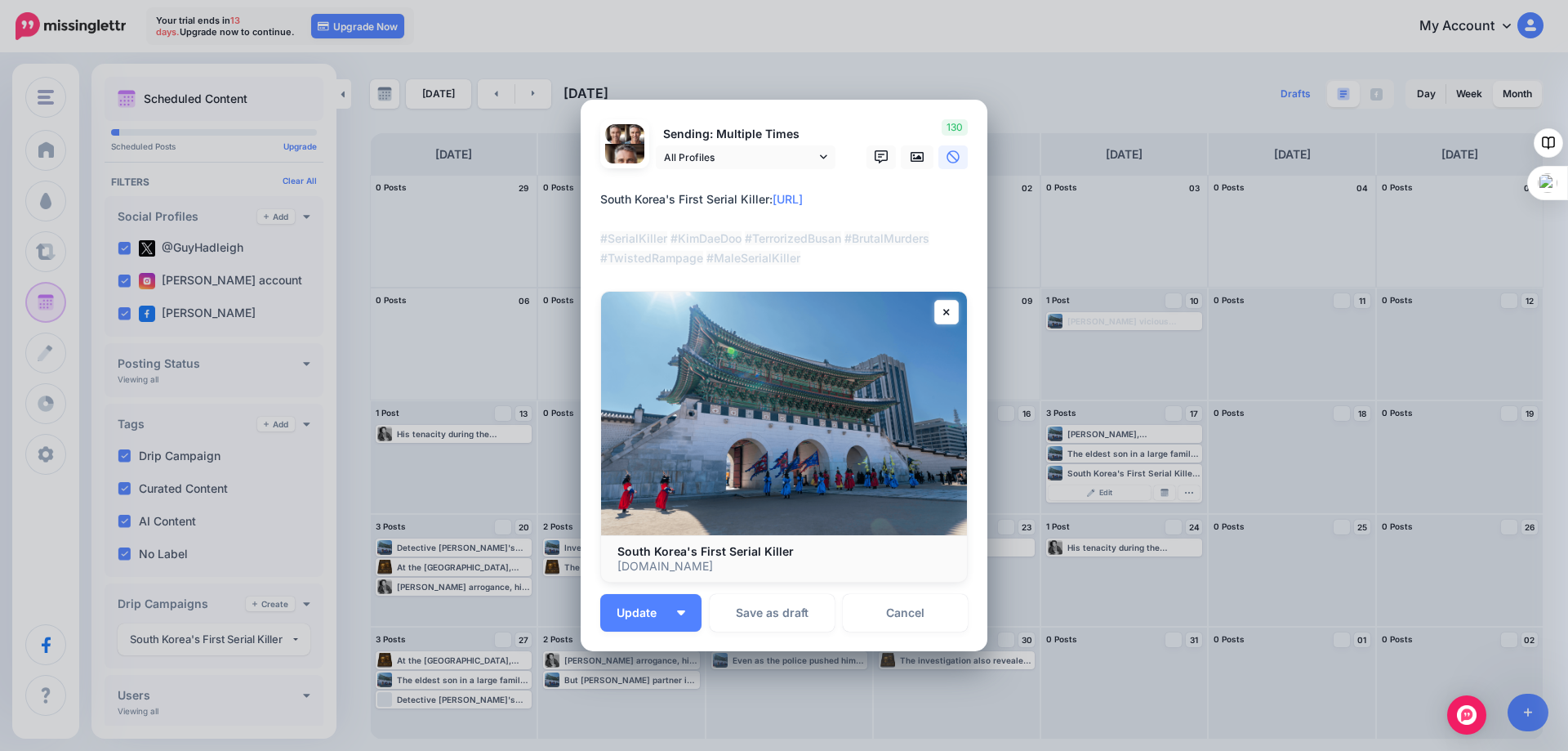
drag, startPoint x: 881, startPoint y: 203, endPoint x: 771, endPoint y: 200, distance: 110.0
click at [771, 200] on textarea "**********" at bounding box center [788, 229] width 376 height 78
paste textarea "*"
type textarea "**********"
click at [643, 612] on span "Update" at bounding box center [642, 612] width 53 height 12
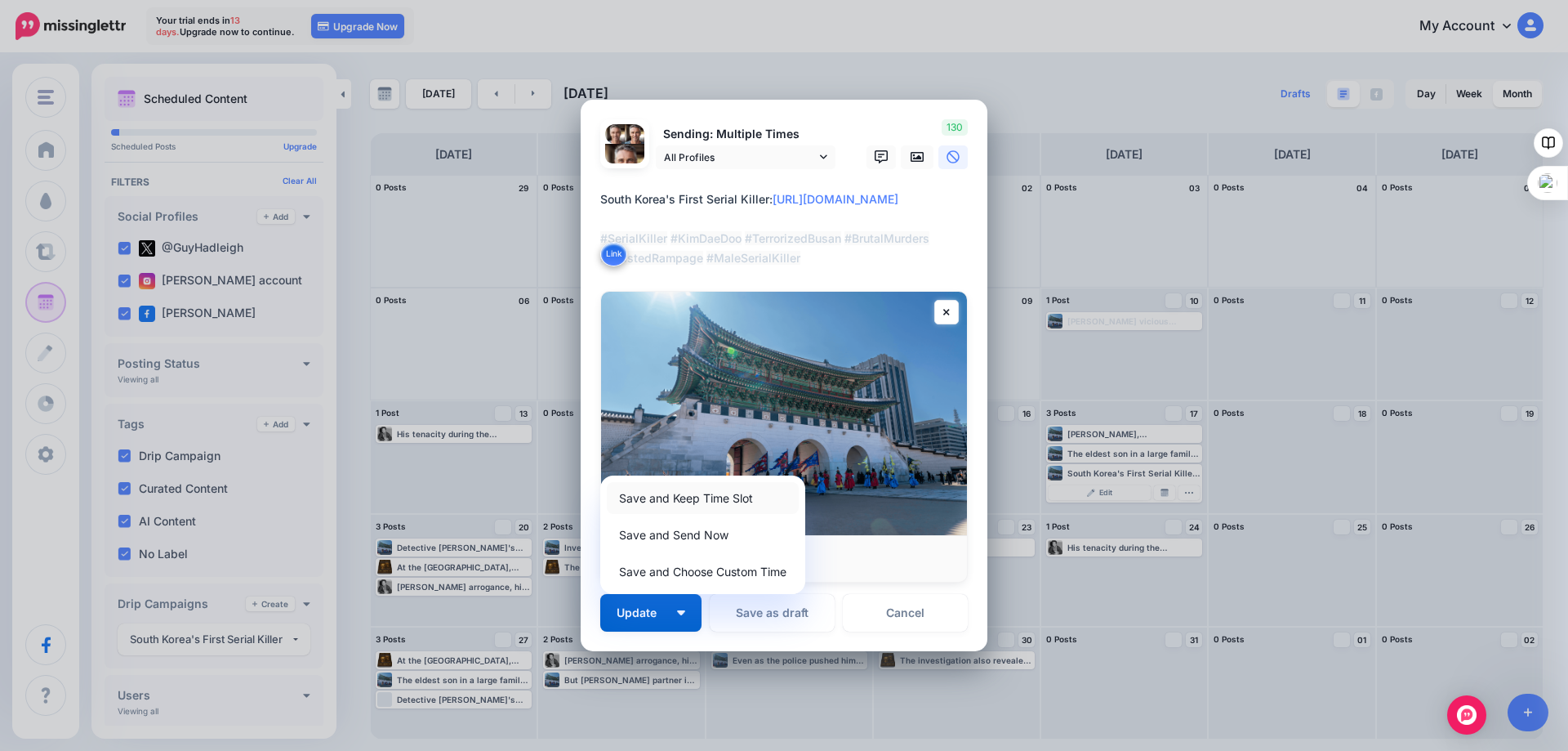
click at [638, 500] on link "Save and Keep Time Slot" at bounding box center [702, 498] width 191 height 32
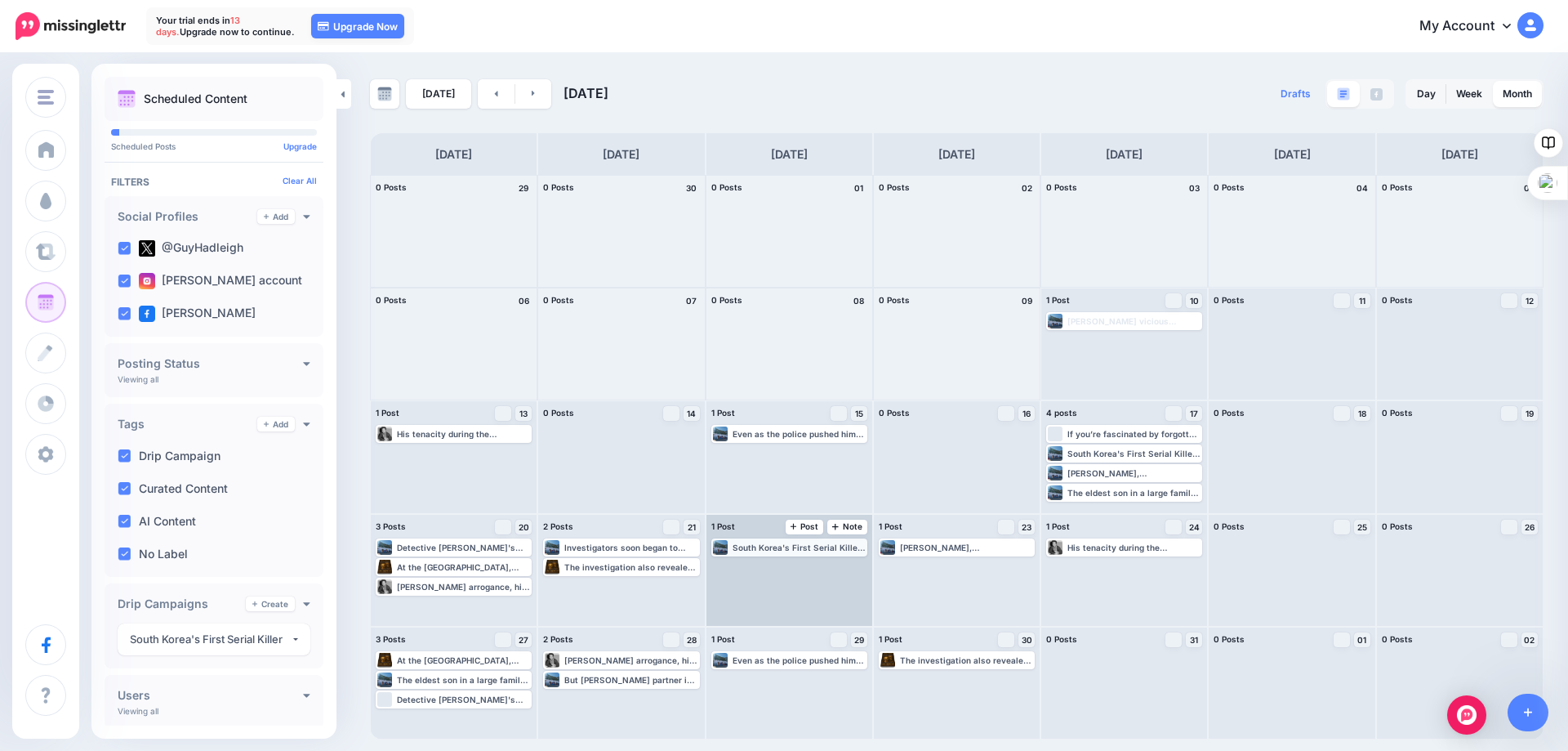
click at [792, 546] on div "South Korea's First Serial Killer: https://lttr.ai/Ajo2j #SerialKiller #KimDaeD…" at bounding box center [799, 547] width 133 height 10
click at [765, 563] on span "Edit" at bounding box center [770, 567] width 13 height 8
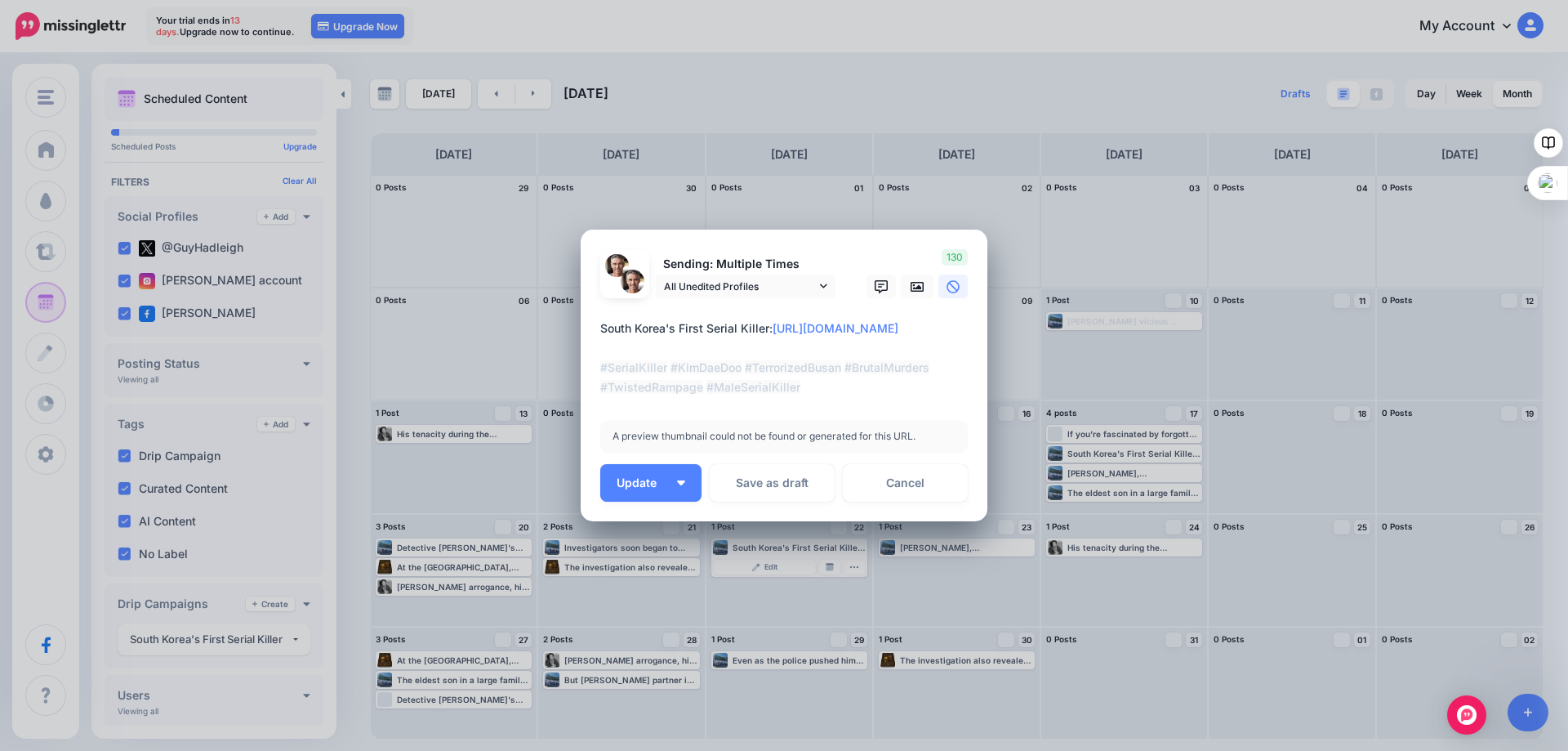
drag, startPoint x: 913, startPoint y: 327, endPoint x: 774, endPoint y: 330, distance: 139.0
click at [774, 330] on textarea "**********" at bounding box center [788, 358] width 376 height 78
click at [891, 479] on link "Cancel" at bounding box center [905, 483] width 125 height 37
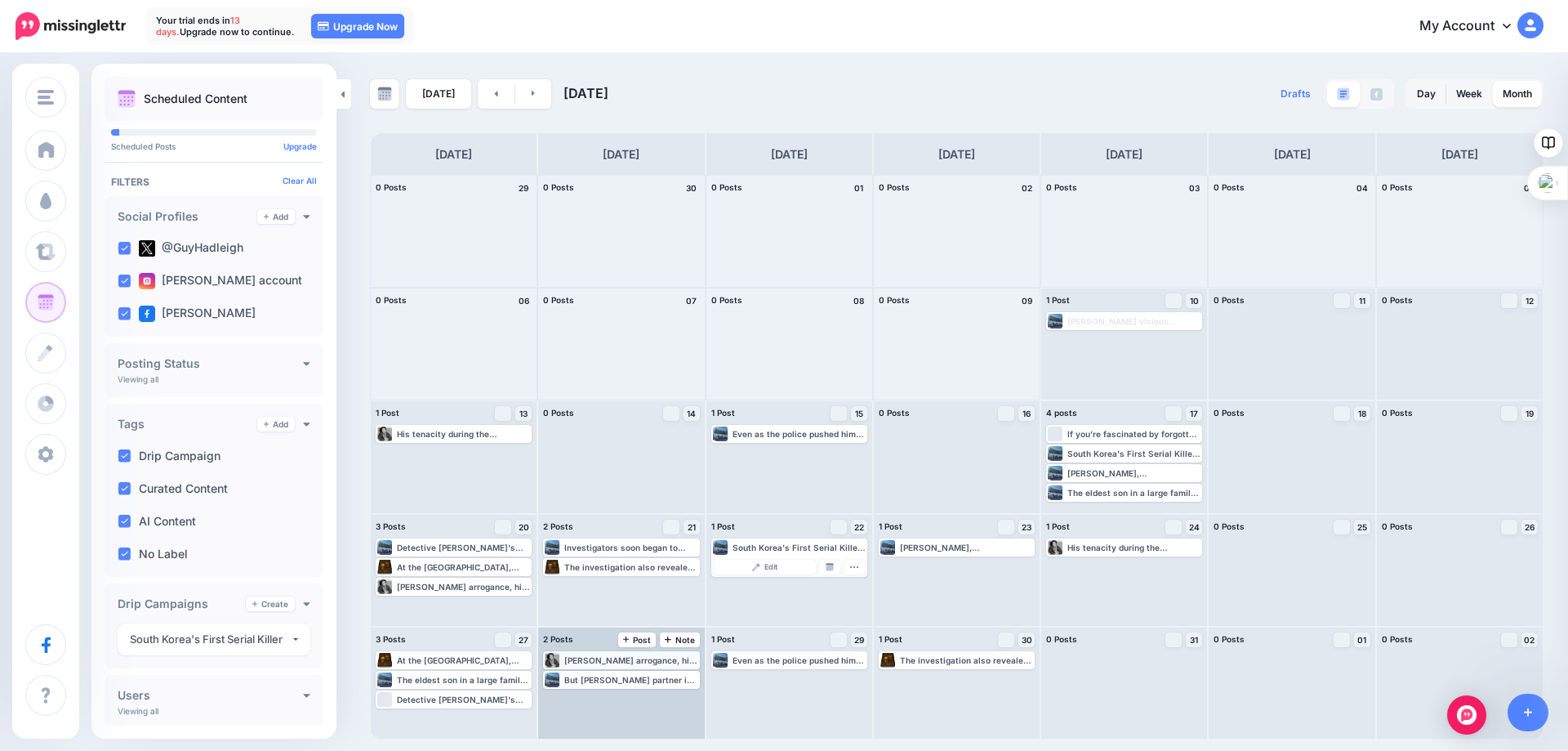
click at [607, 662] on div "Kim’s arrogance, his cold demeanor, and the complexity of his killing frenzy cr…" at bounding box center [630, 659] width 133 height 10
click at [600, 677] on span "Edit" at bounding box center [602, 679] width 13 height 8
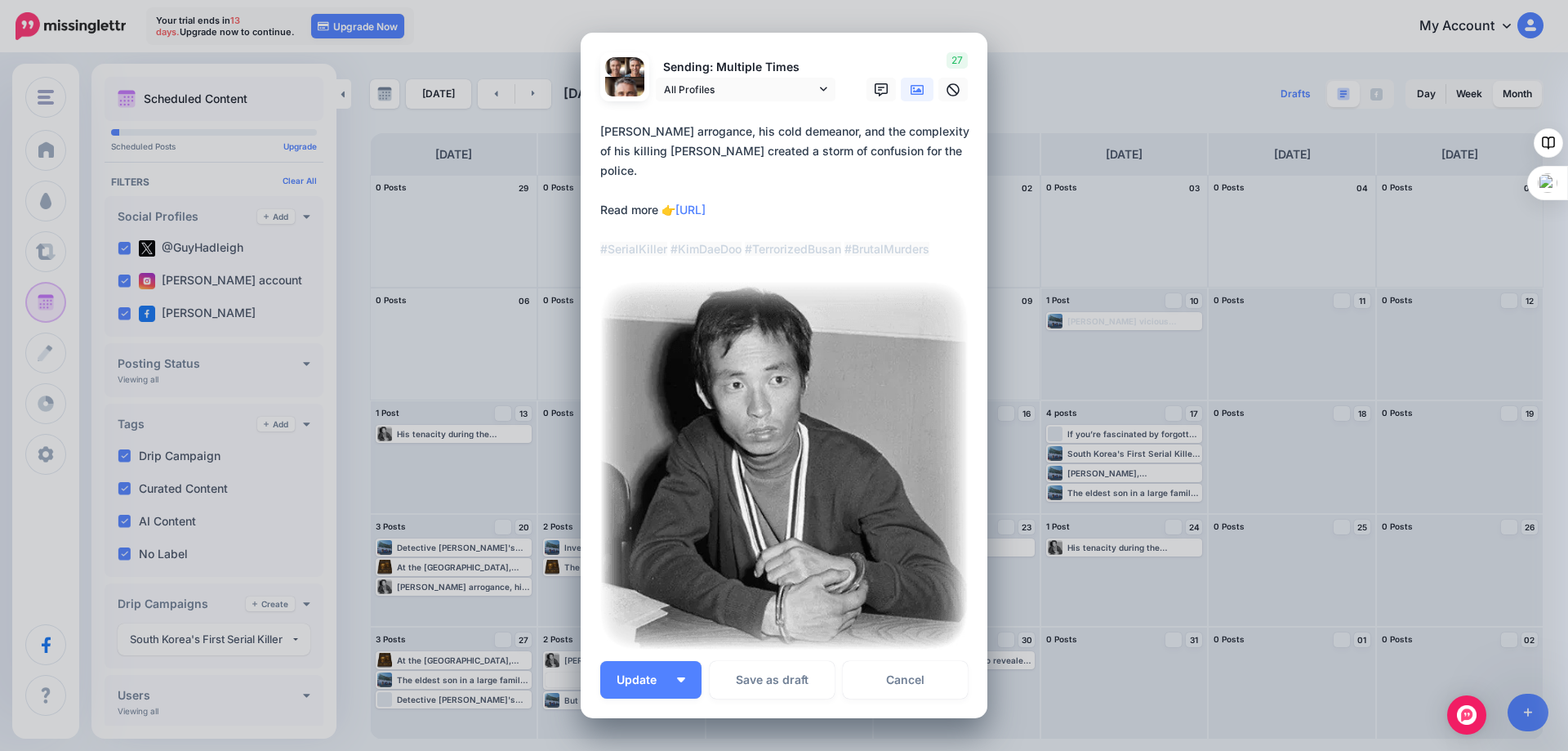
drag, startPoint x: 776, startPoint y: 191, endPoint x: 677, endPoint y: 194, distance: 99.0
click at [677, 194] on textarea "**********" at bounding box center [788, 191] width 376 height 137
paste textarea "*"
type textarea "**********"
click at [646, 680] on span "Update" at bounding box center [642, 680] width 53 height 12
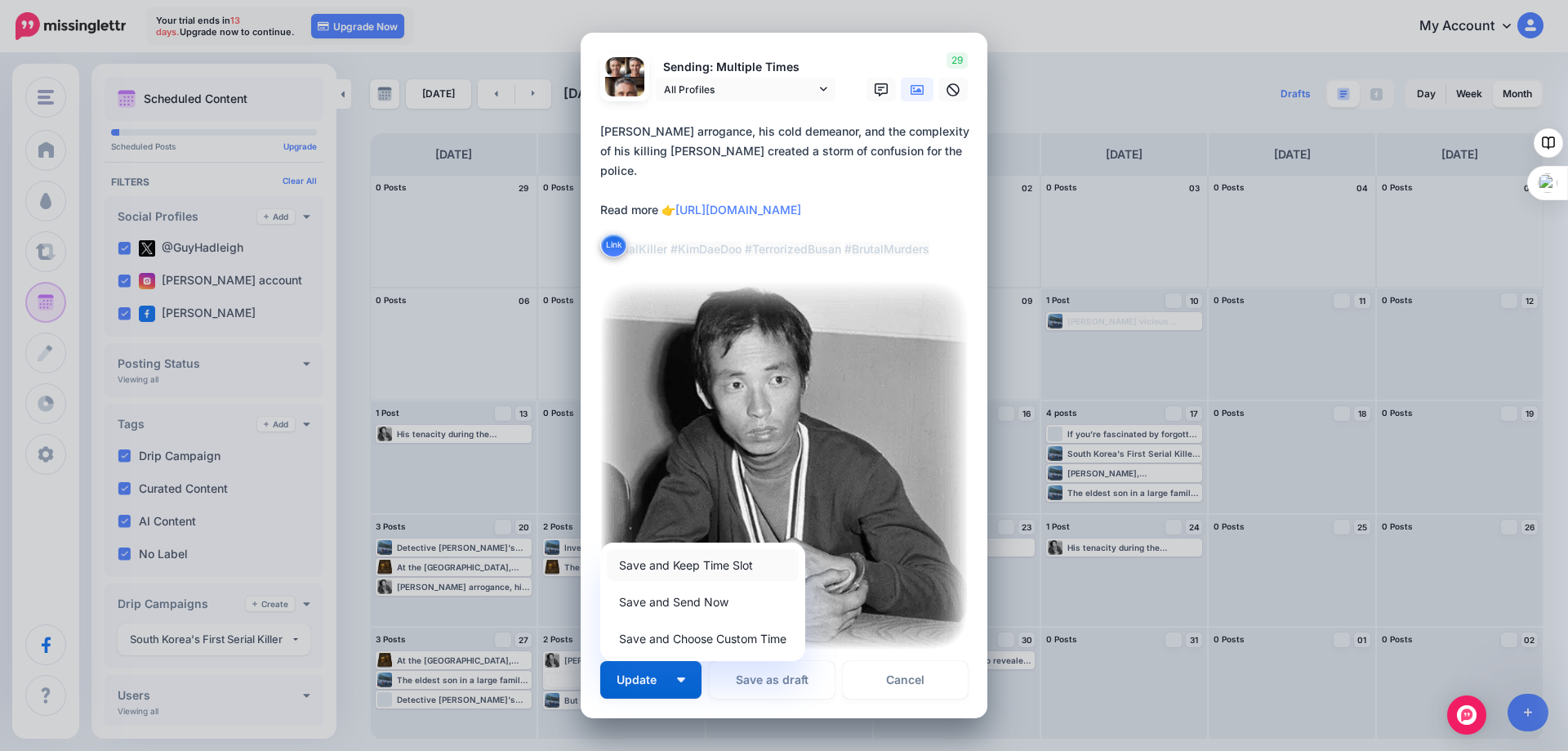
click at [646, 563] on link "Save and Keep Time Slot" at bounding box center [702, 565] width 191 height 32
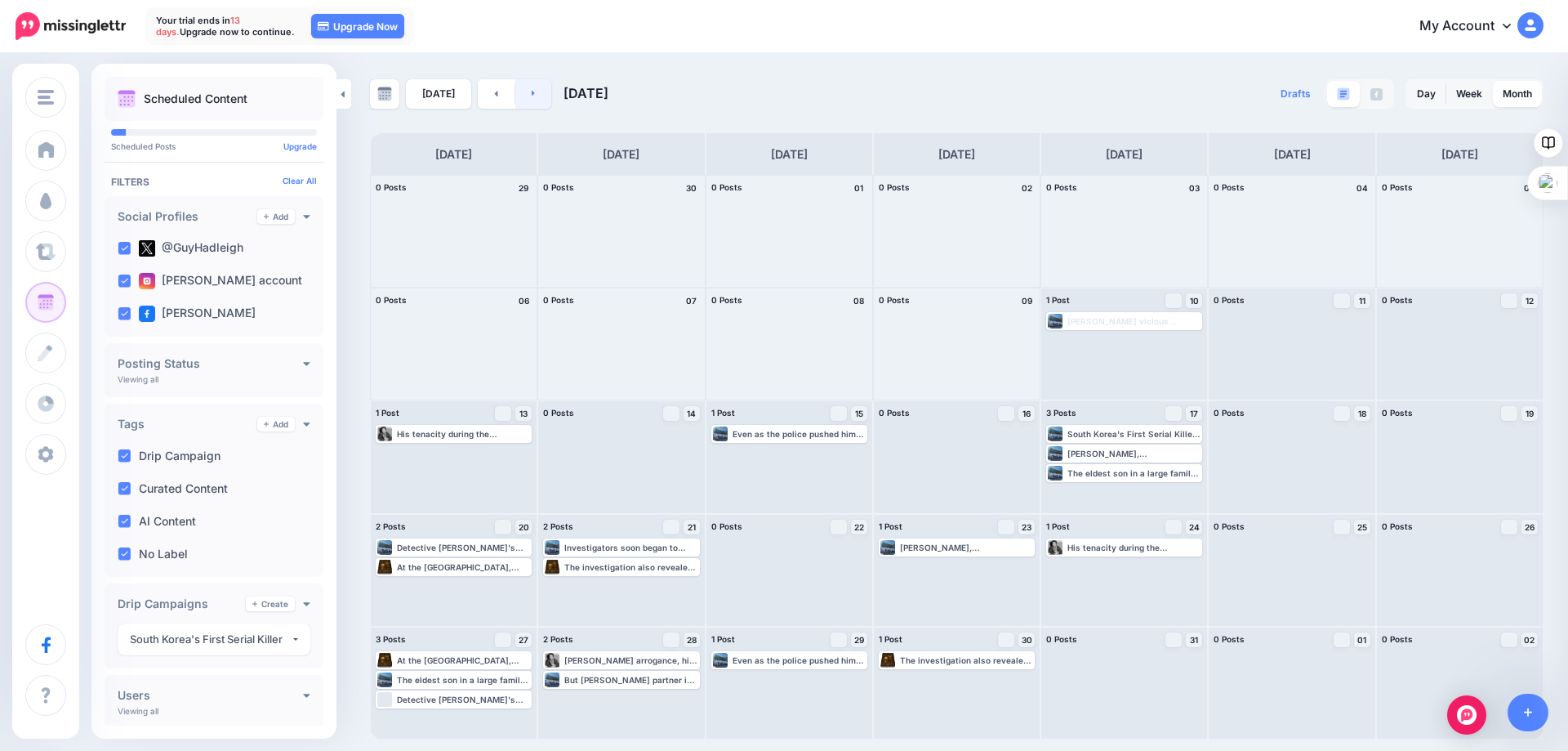
click at [532, 91] on icon at bounding box center [533, 93] width 4 height 10
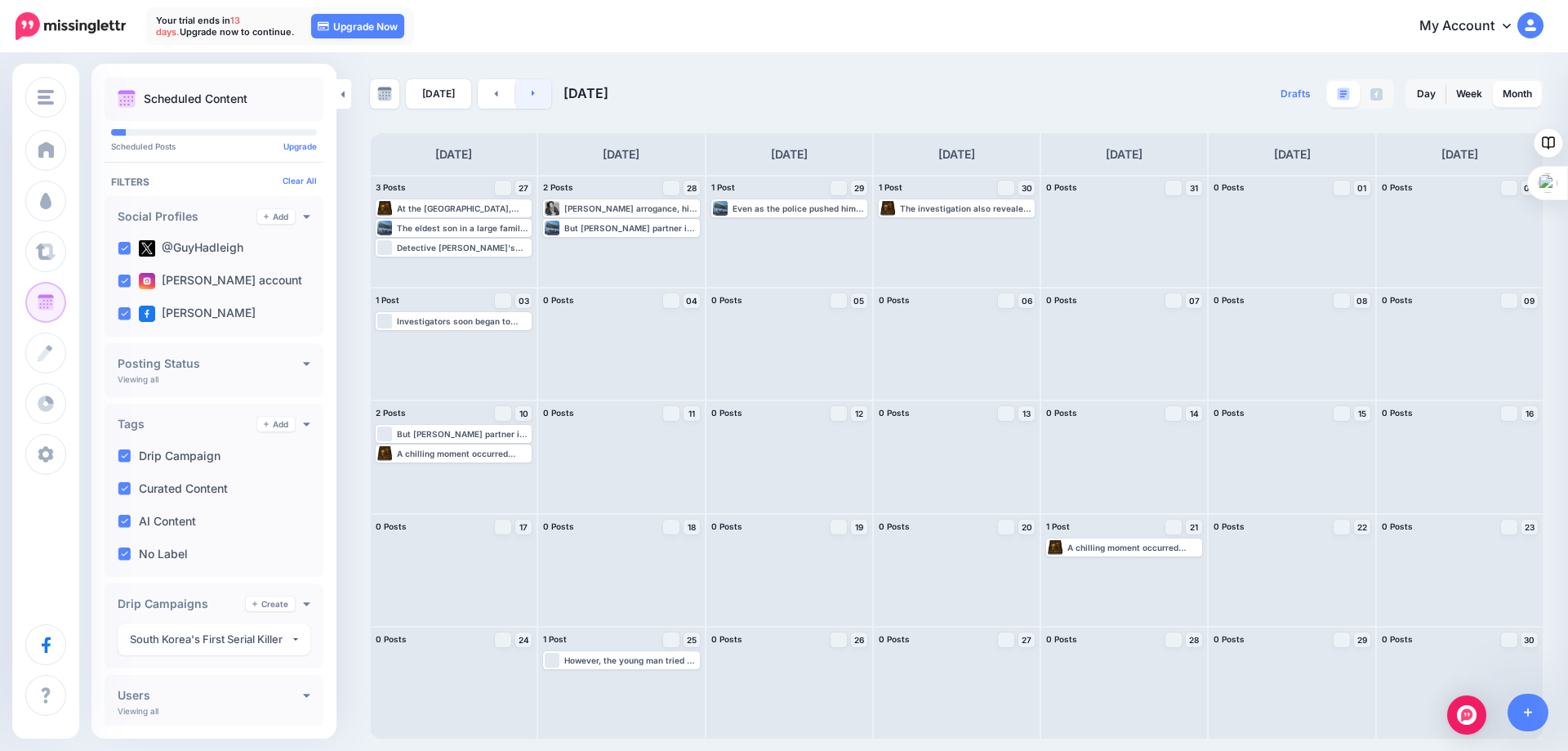
click at [532, 94] on link at bounding box center [533, 94] width 37 height 29
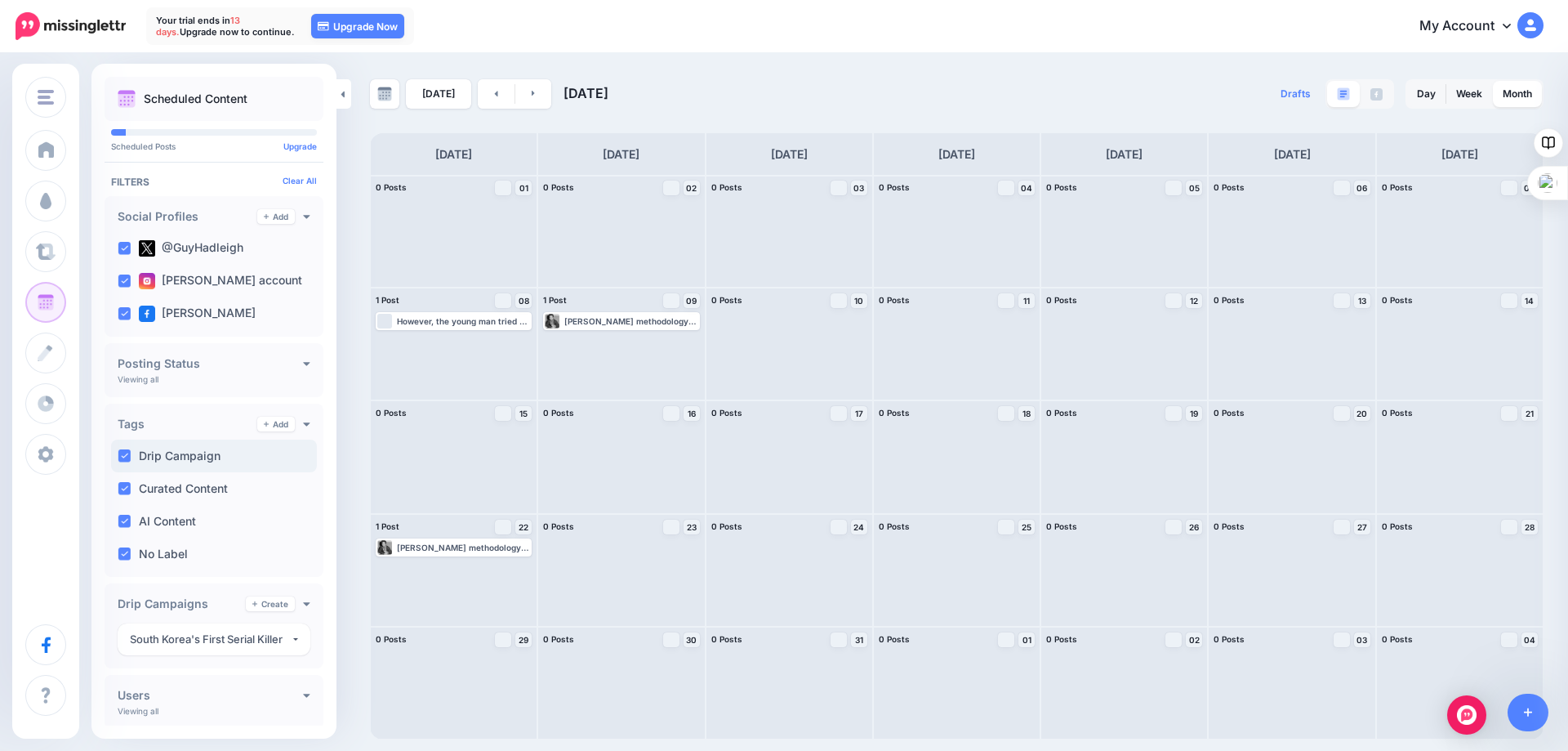
click at [181, 457] on label "Drip Campaign" at bounding box center [180, 455] width 82 height 12
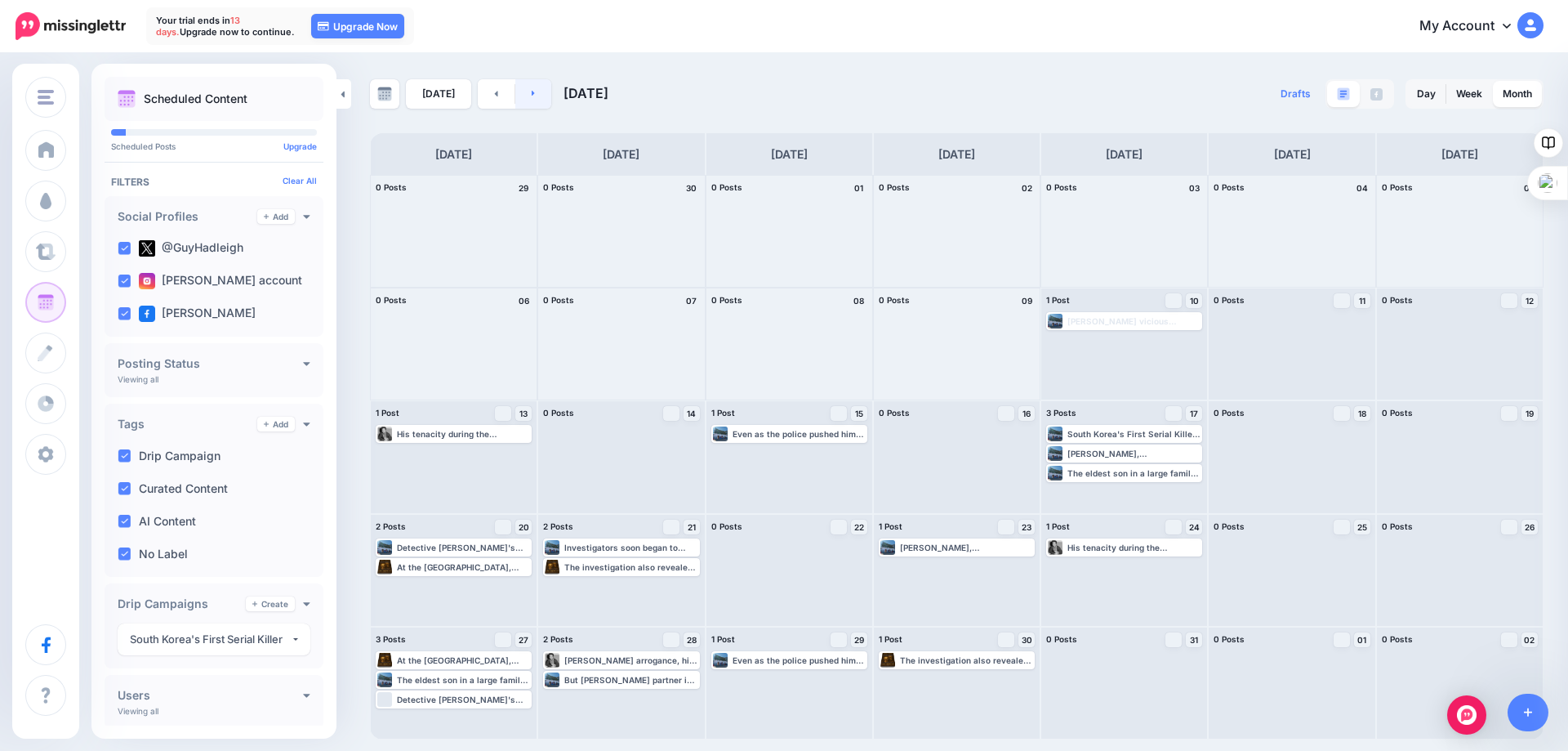
click at [532, 94] on icon at bounding box center [533, 94] width 4 height 5
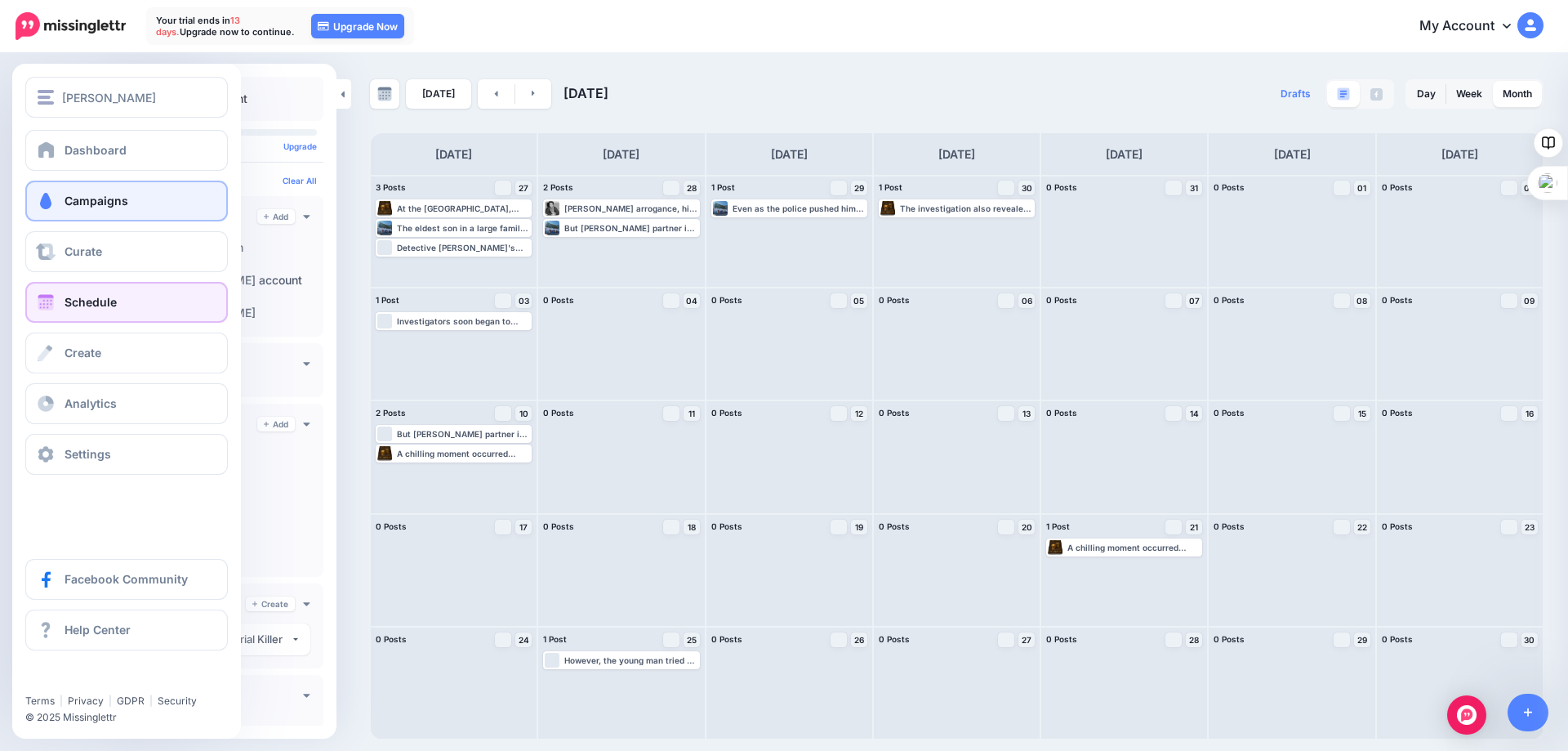
click at [79, 206] on span "Campaigns" at bounding box center [96, 200] width 64 height 14
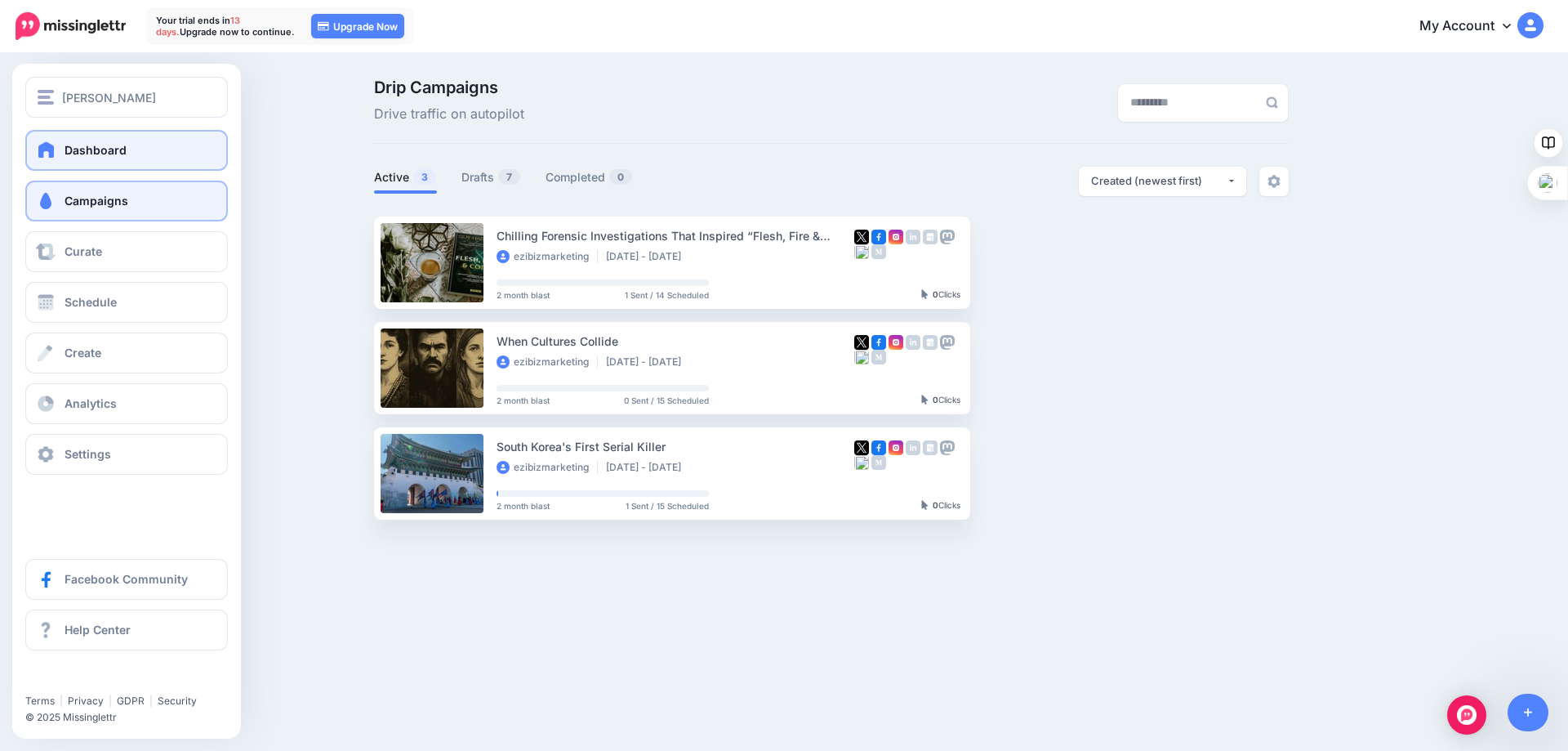
click at [87, 143] on span "Dashboard" at bounding box center [95, 150] width 62 height 14
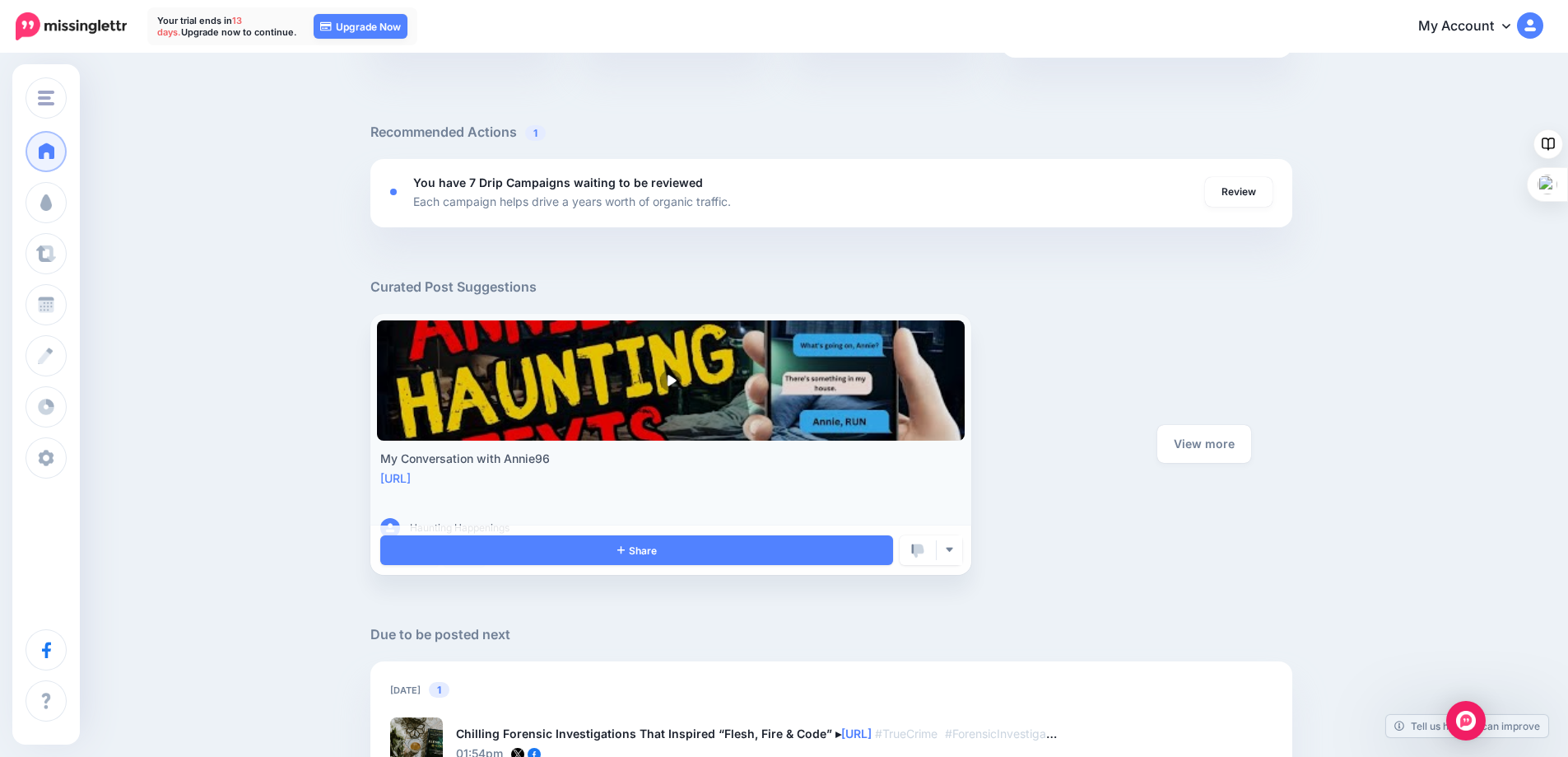
scroll to position [550, 0]
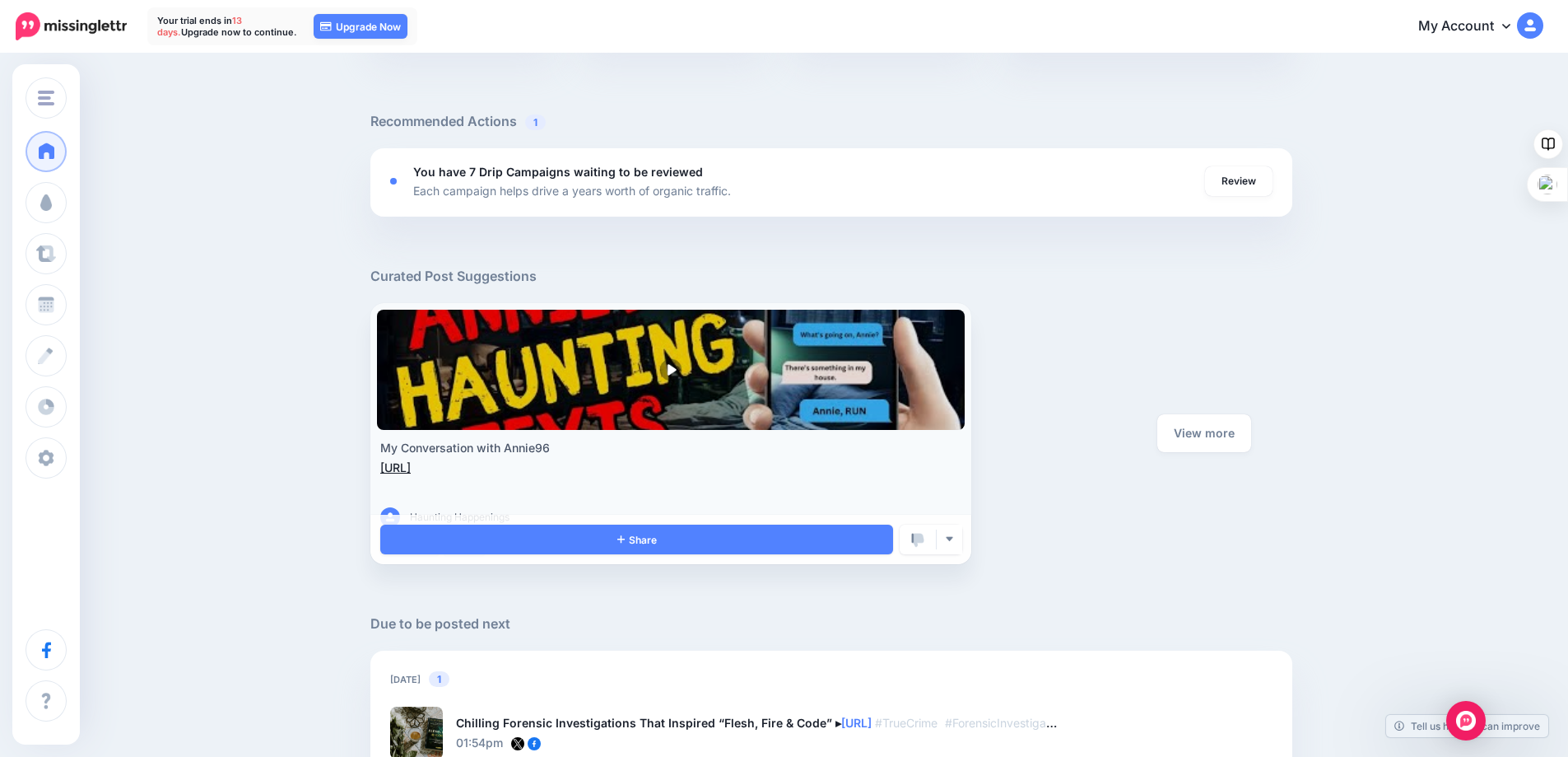
click at [411, 471] on link "https://lttr.ai/AEPt8" at bounding box center [396, 468] width 31 height 14
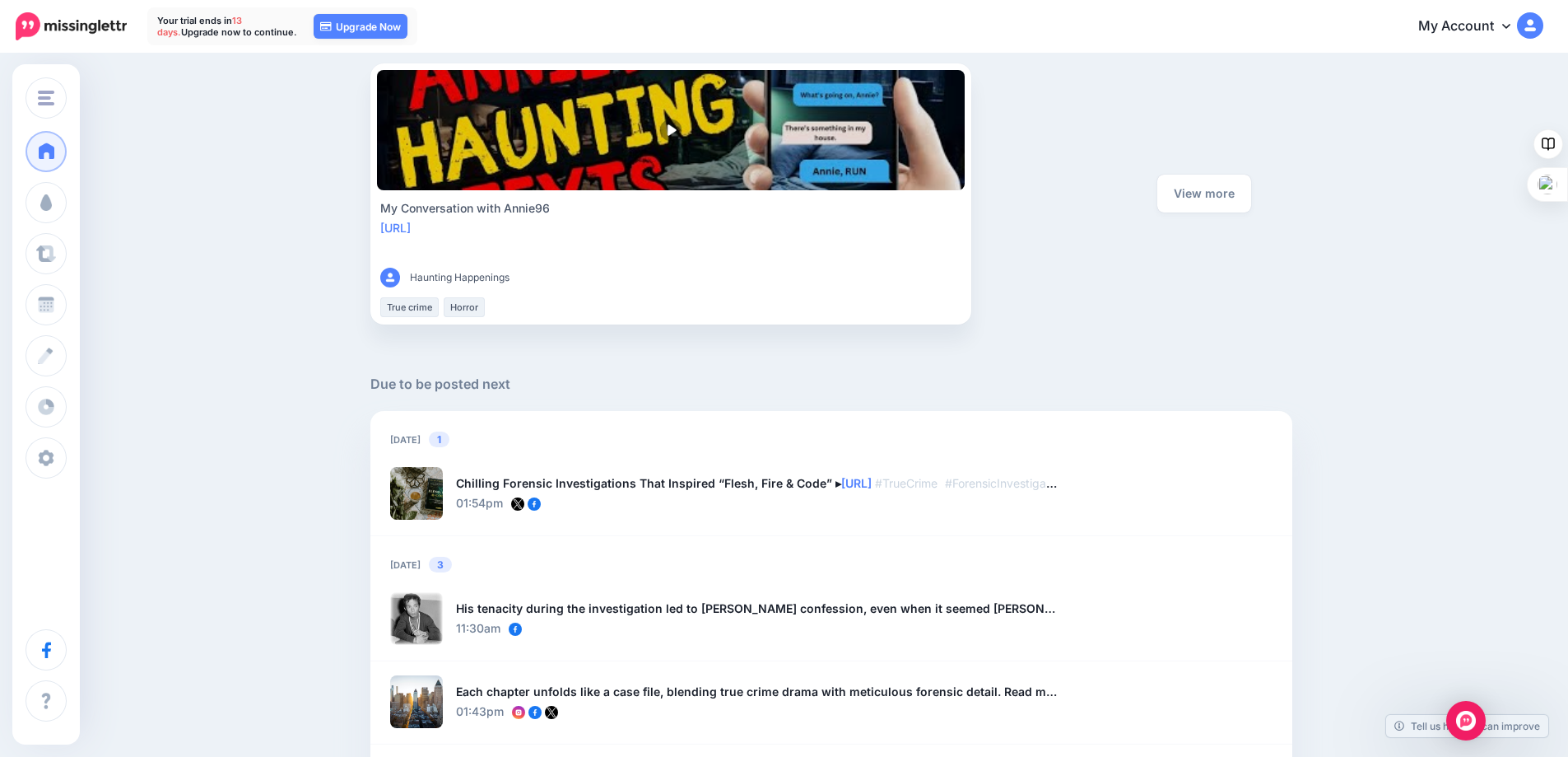
scroll to position [797, 0]
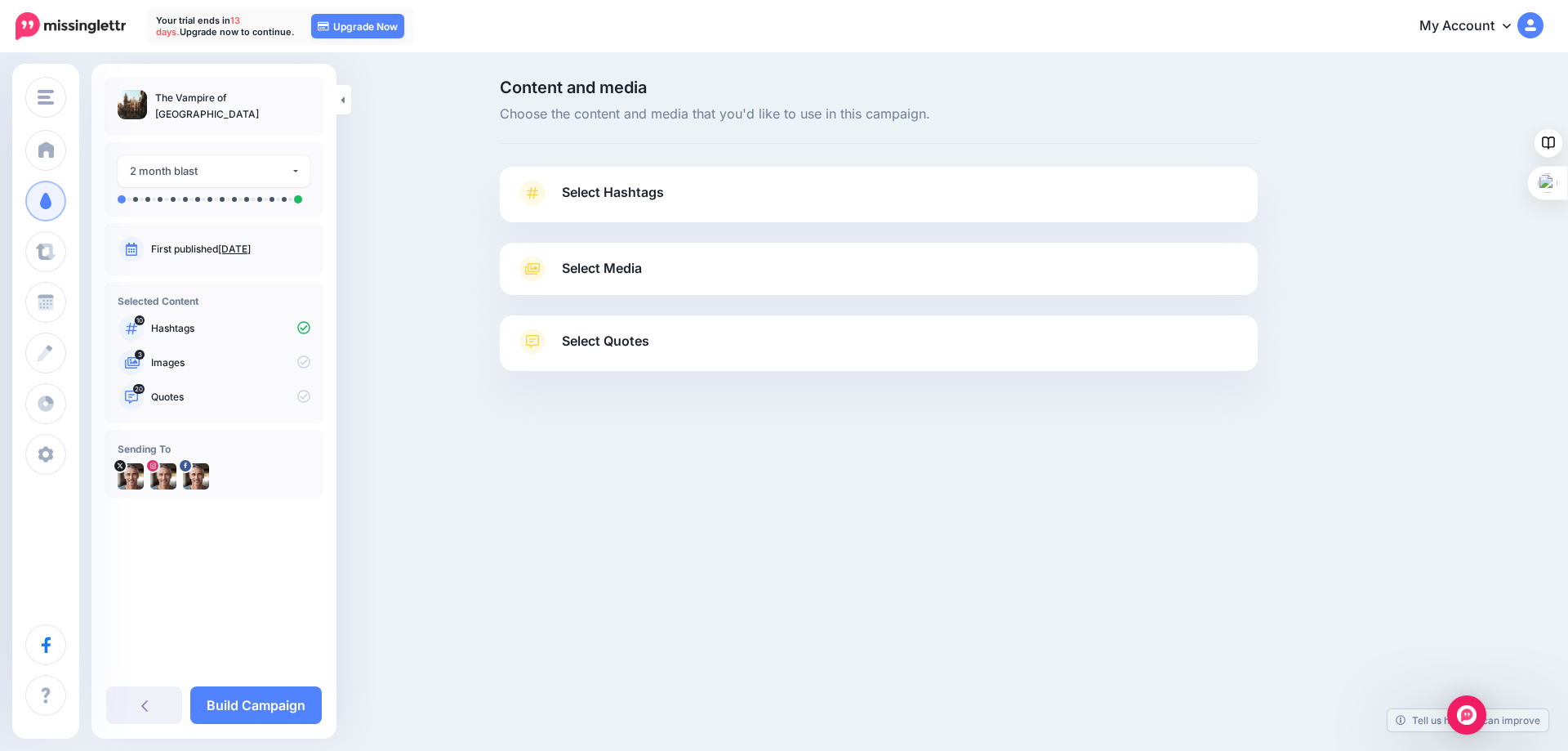
click at [568, 192] on span "Select Hashtags" at bounding box center [613, 192] width 102 height 22
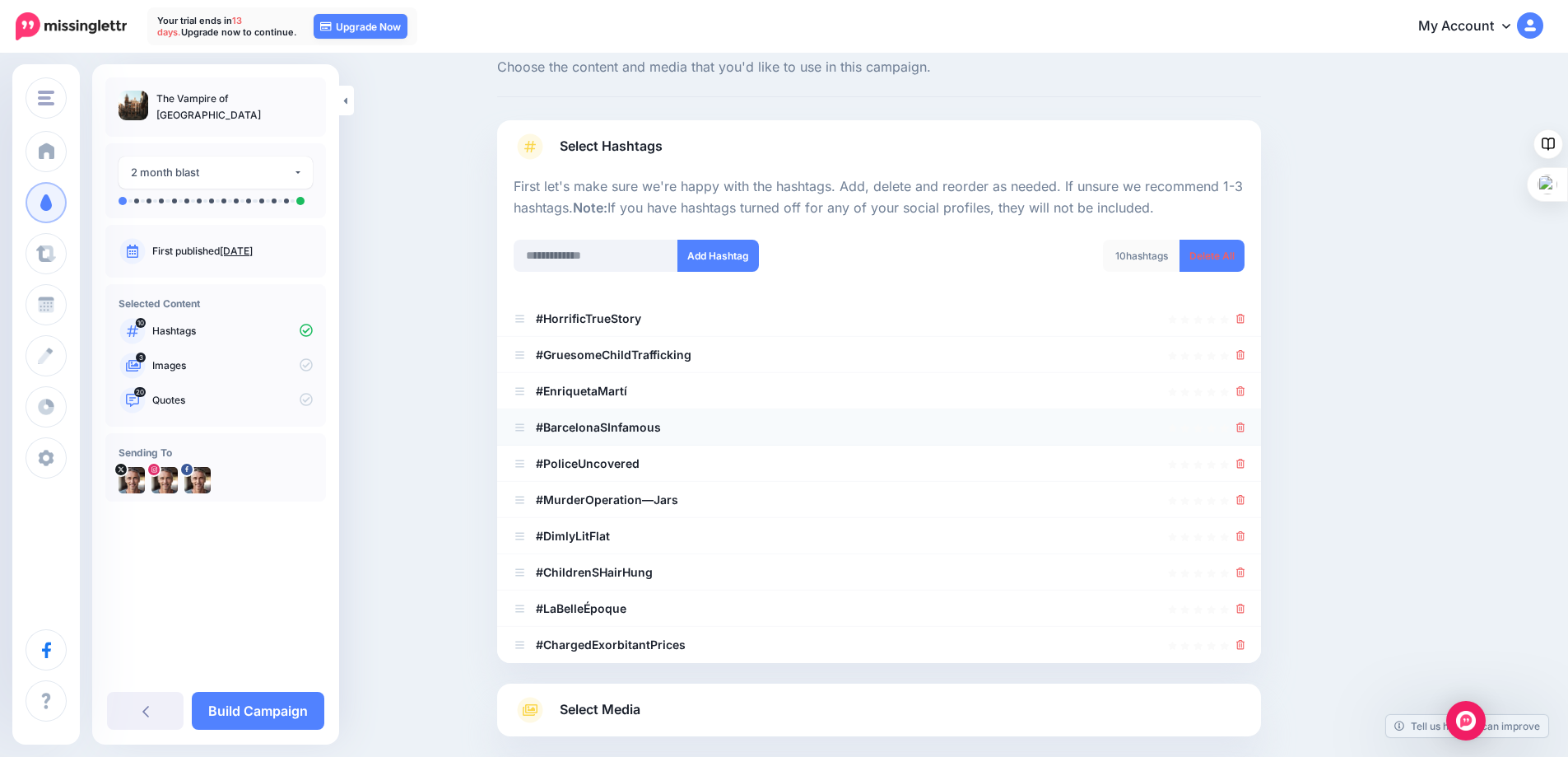
scroll to position [46, 0]
click at [1245, 431] on icon at bounding box center [1240, 428] width 9 height 10
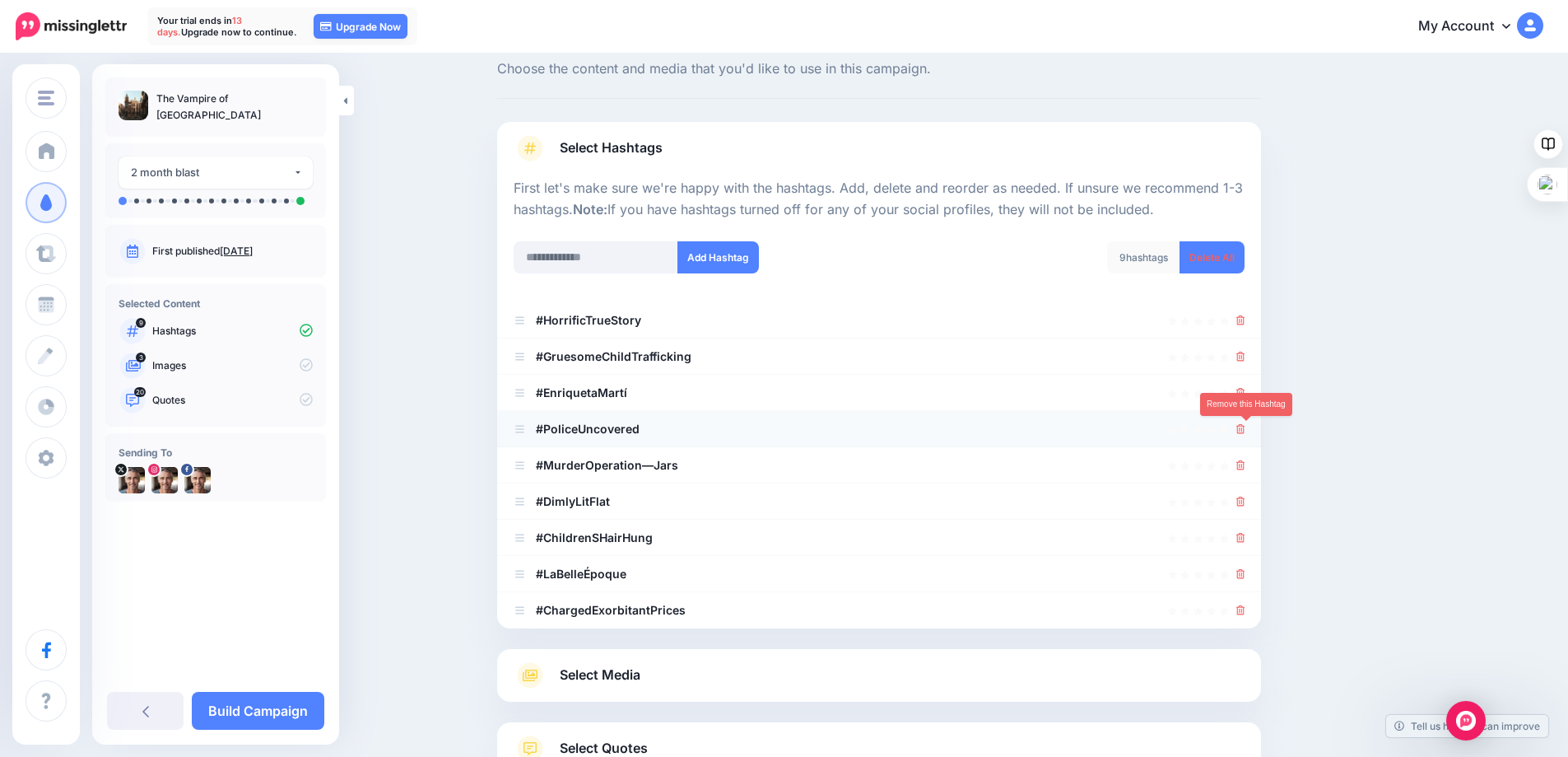
click at [1243, 429] on icon at bounding box center [1240, 428] width 9 height 10
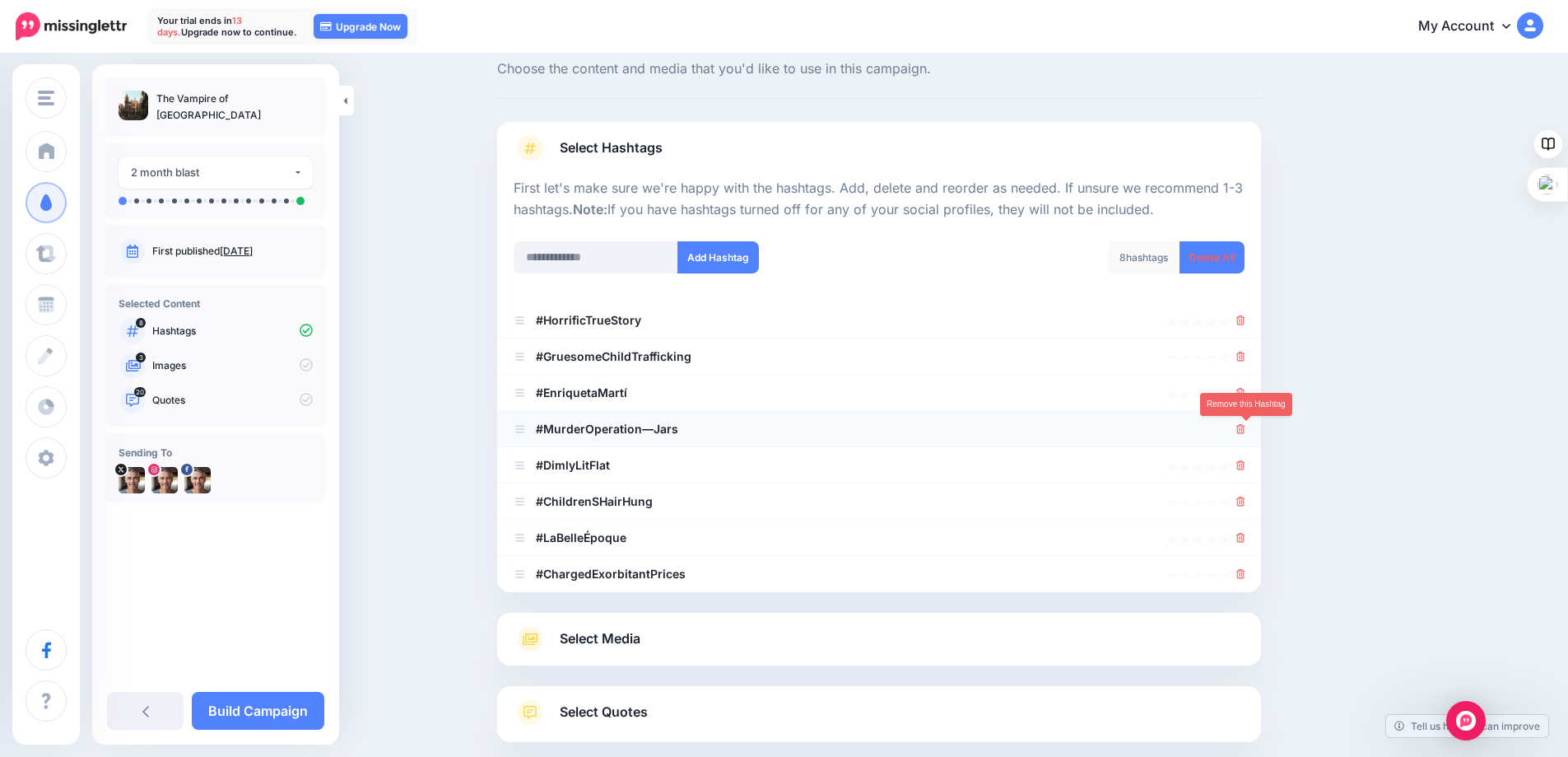
click at [1245, 427] on icon at bounding box center [1240, 428] width 9 height 10
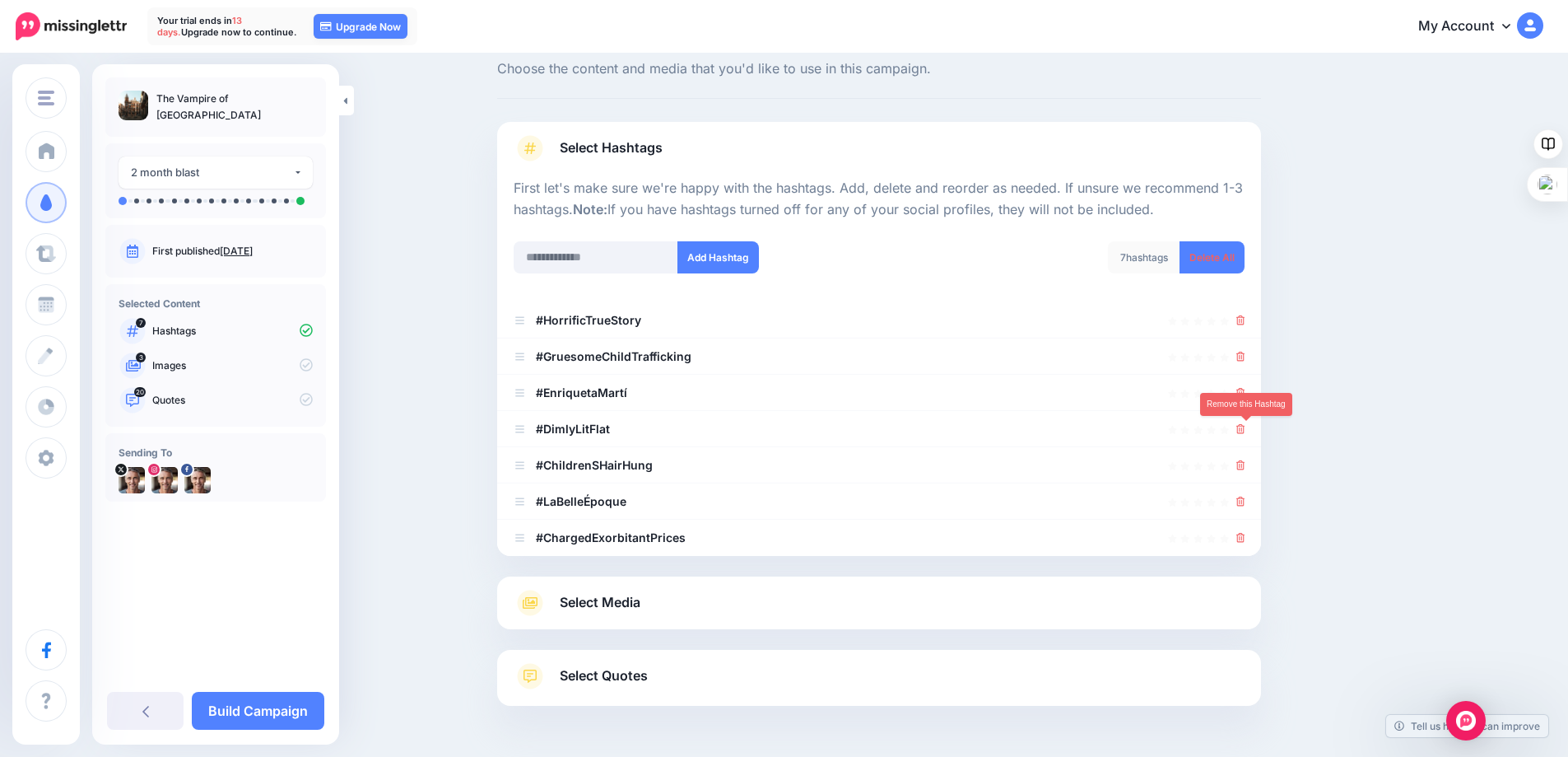
click at [1245, 427] on icon at bounding box center [1240, 428] width 9 height 10
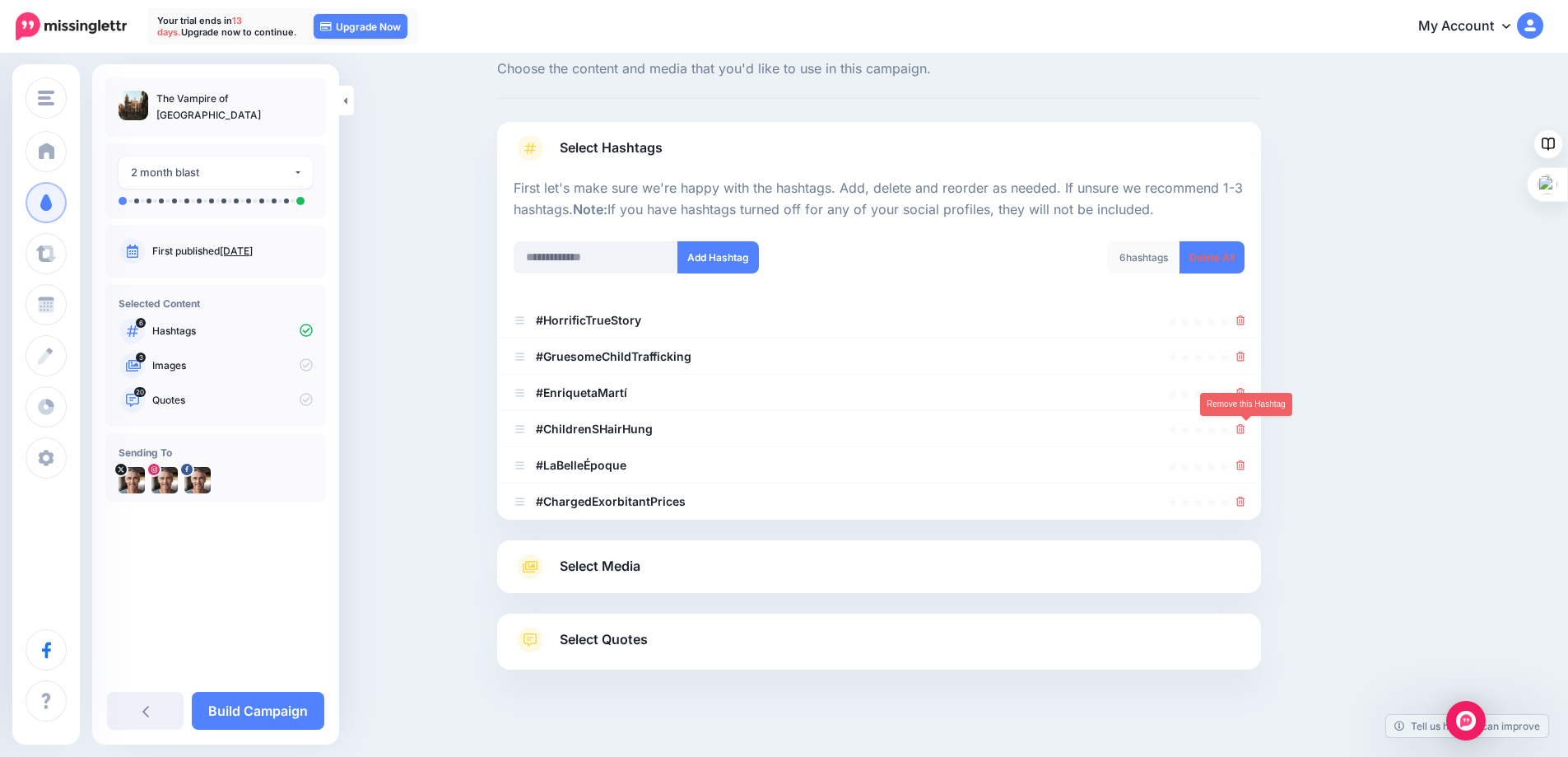
click at [1245, 427] on icon at bounding box center [1240, 428] width 9 height 10
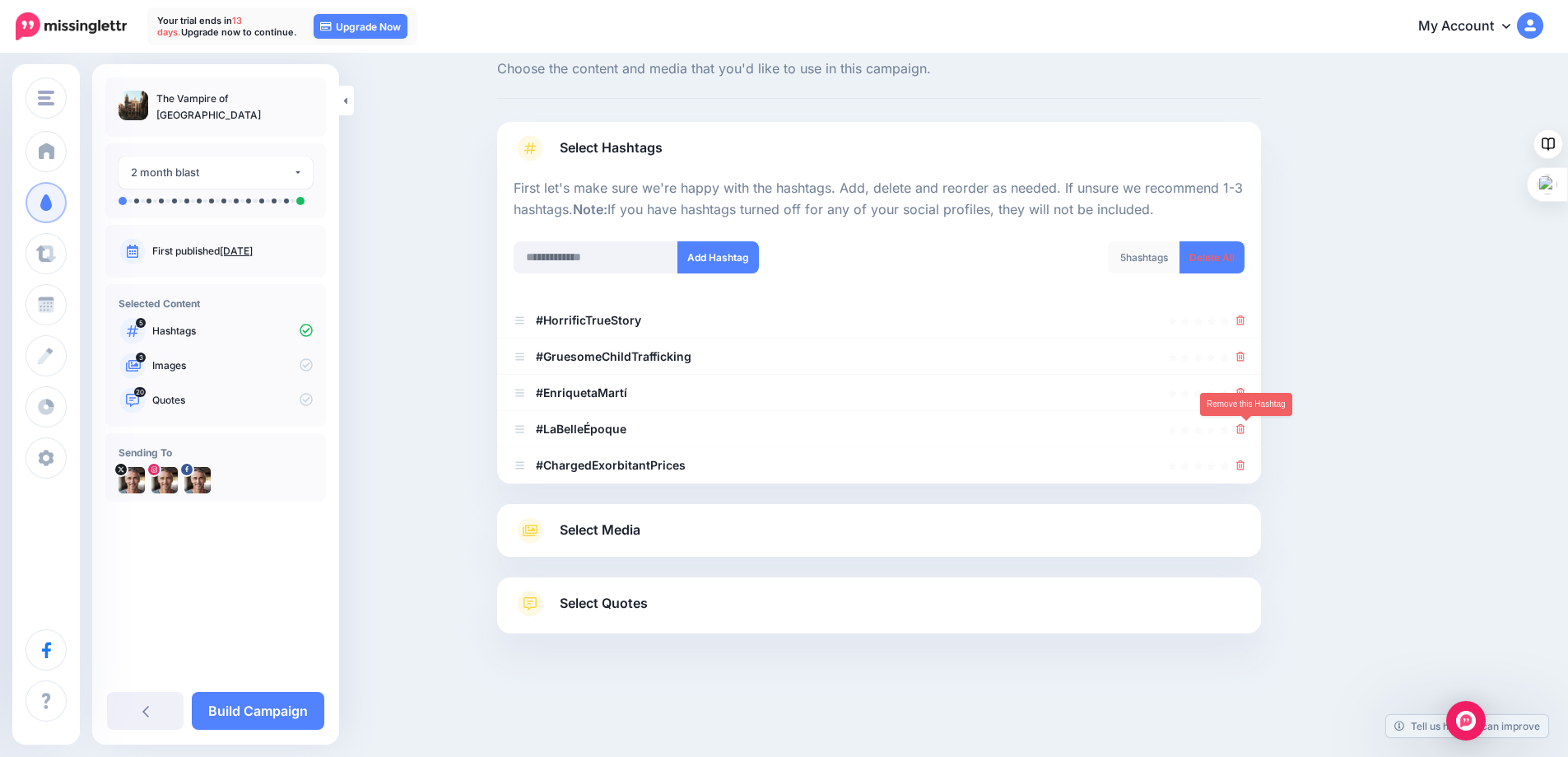
click at [1245, 427] on icon at bounding box center [1240, 428] width 9 height 10
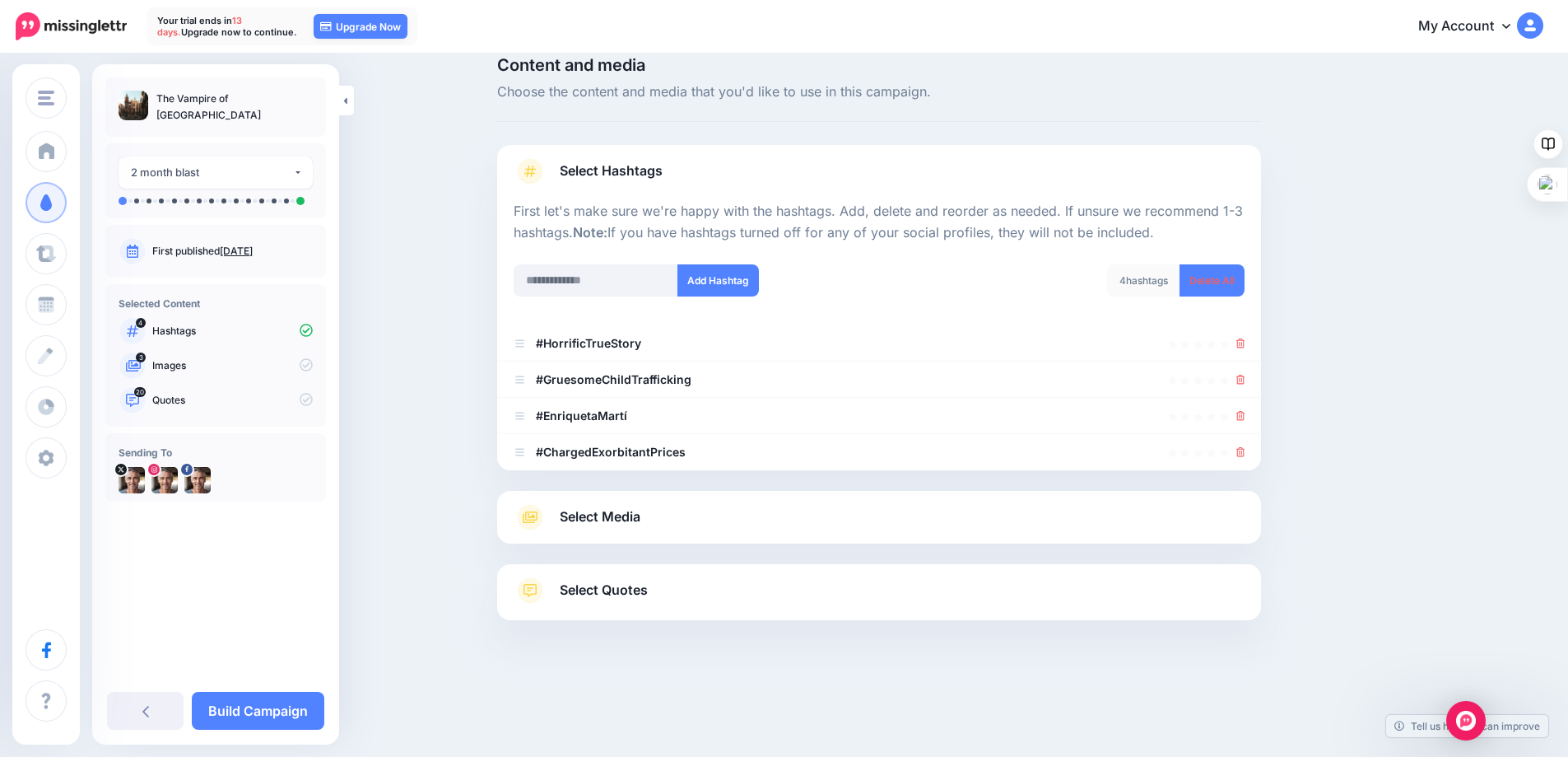
scroll to position [23, 0]
click at [1245, 450] on icon at bounding box center [1240, 452] width 9 height 10
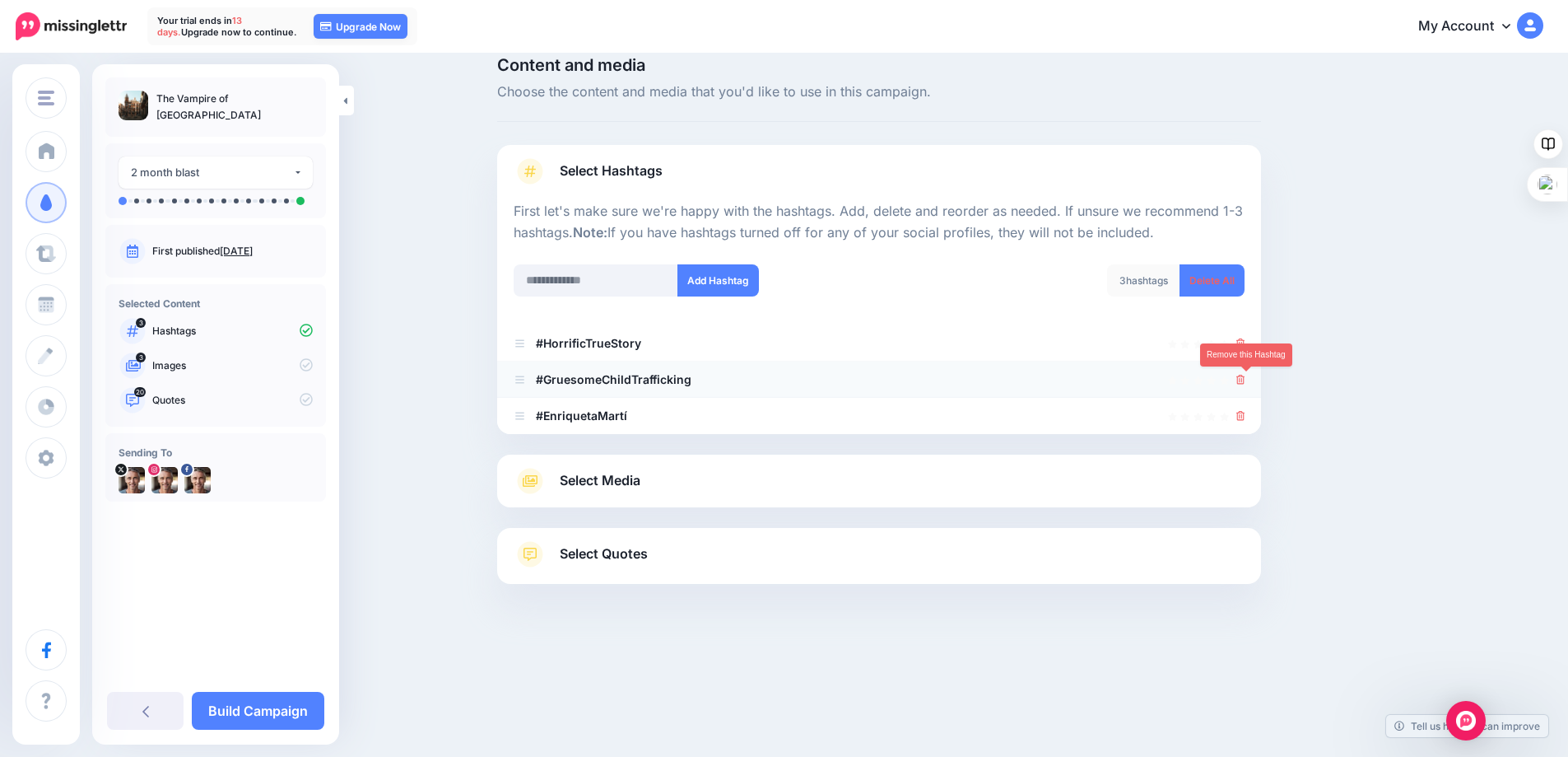
click at [1245, 377] on icon at bounding box center [1240, 379] width 9 height 10
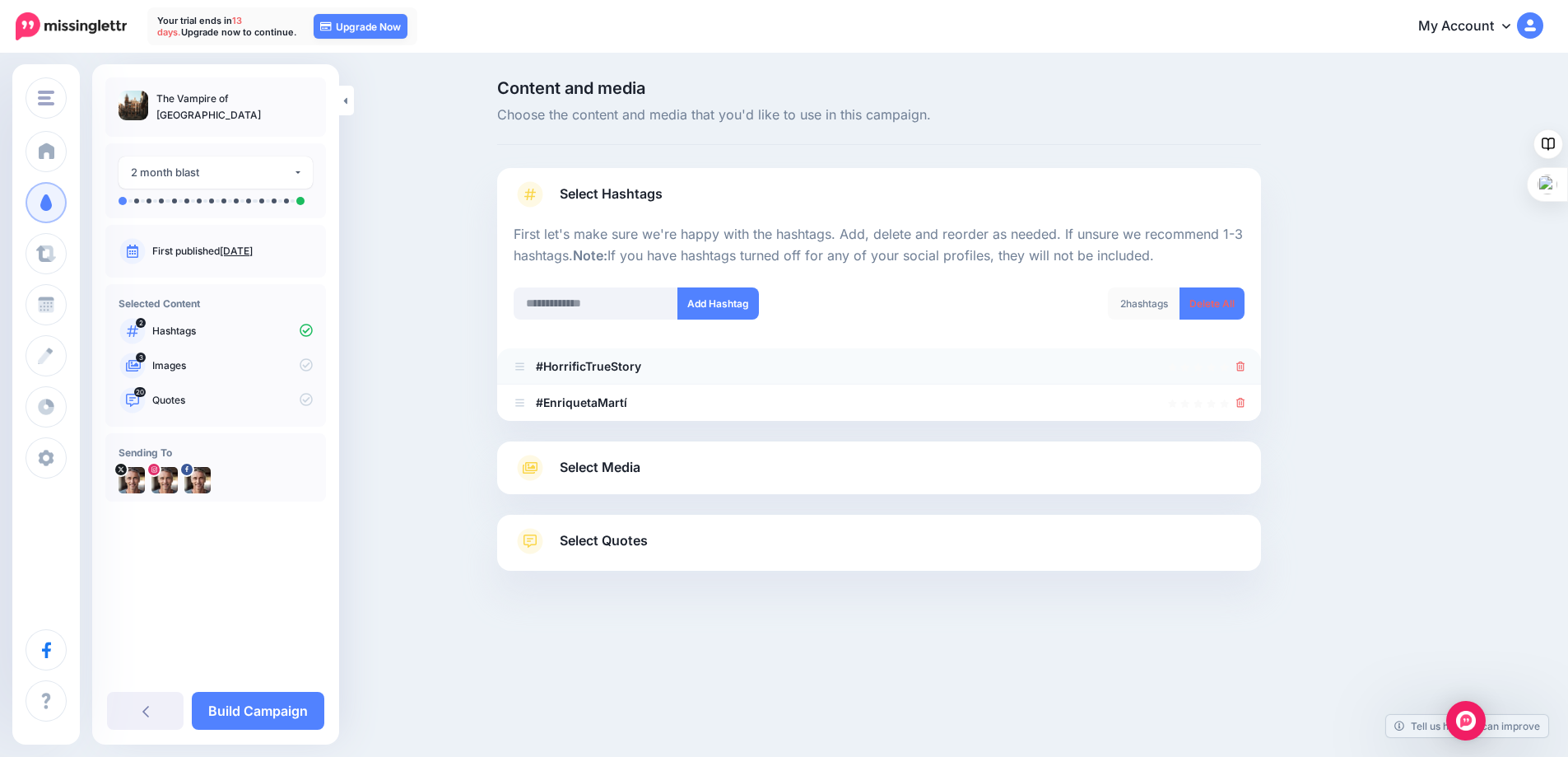
scroll to position [0, 0]
click at [553, 296] on input "text" at bounding box center [602, 304] width 164 height 32
type input "**********"
click at [720, 303] on button "Add Hashtag" at bounding box center [724, 304] width 82 height 32
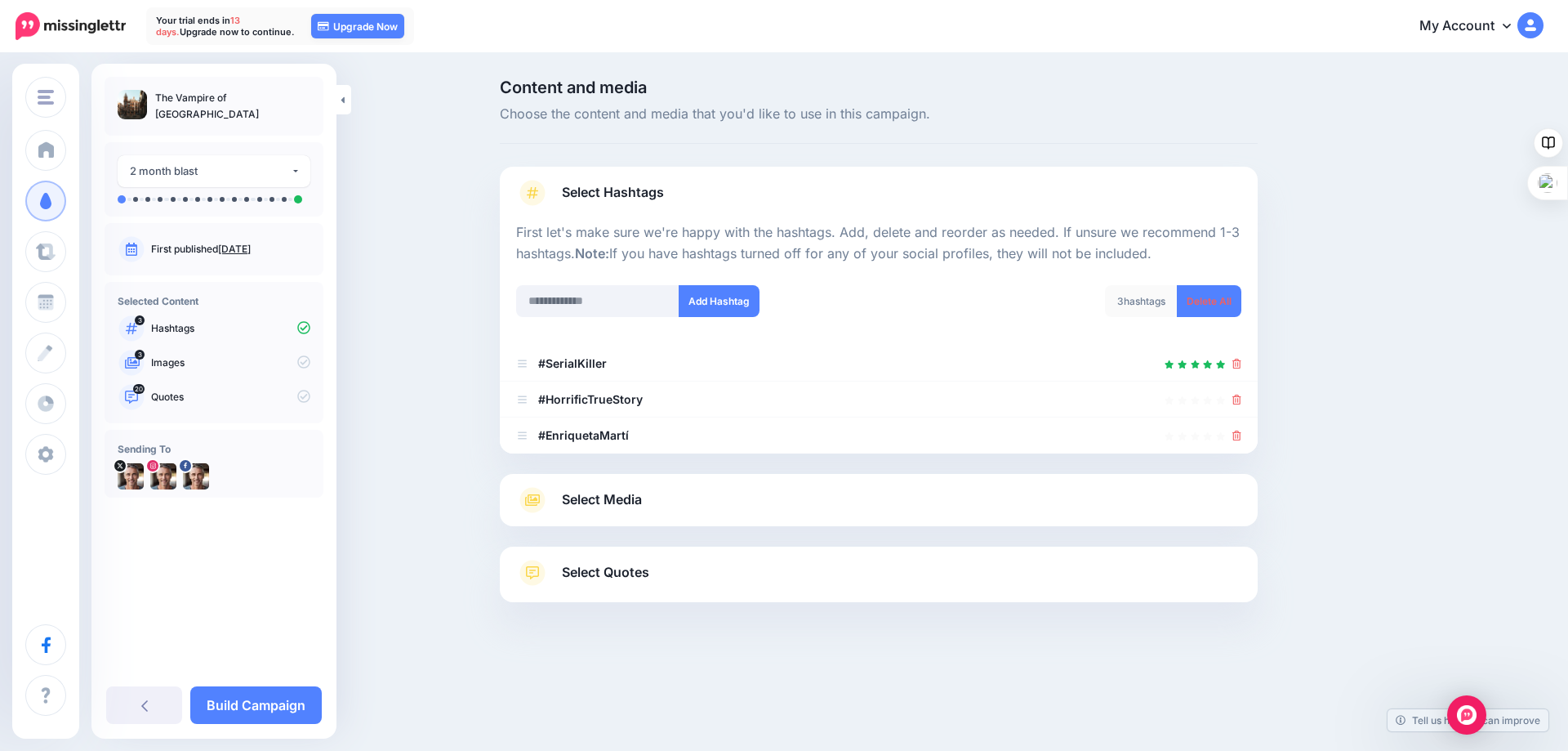
click at [601, 502] on span "Select Media" at bounding box center [602, 499] width 80 height 22
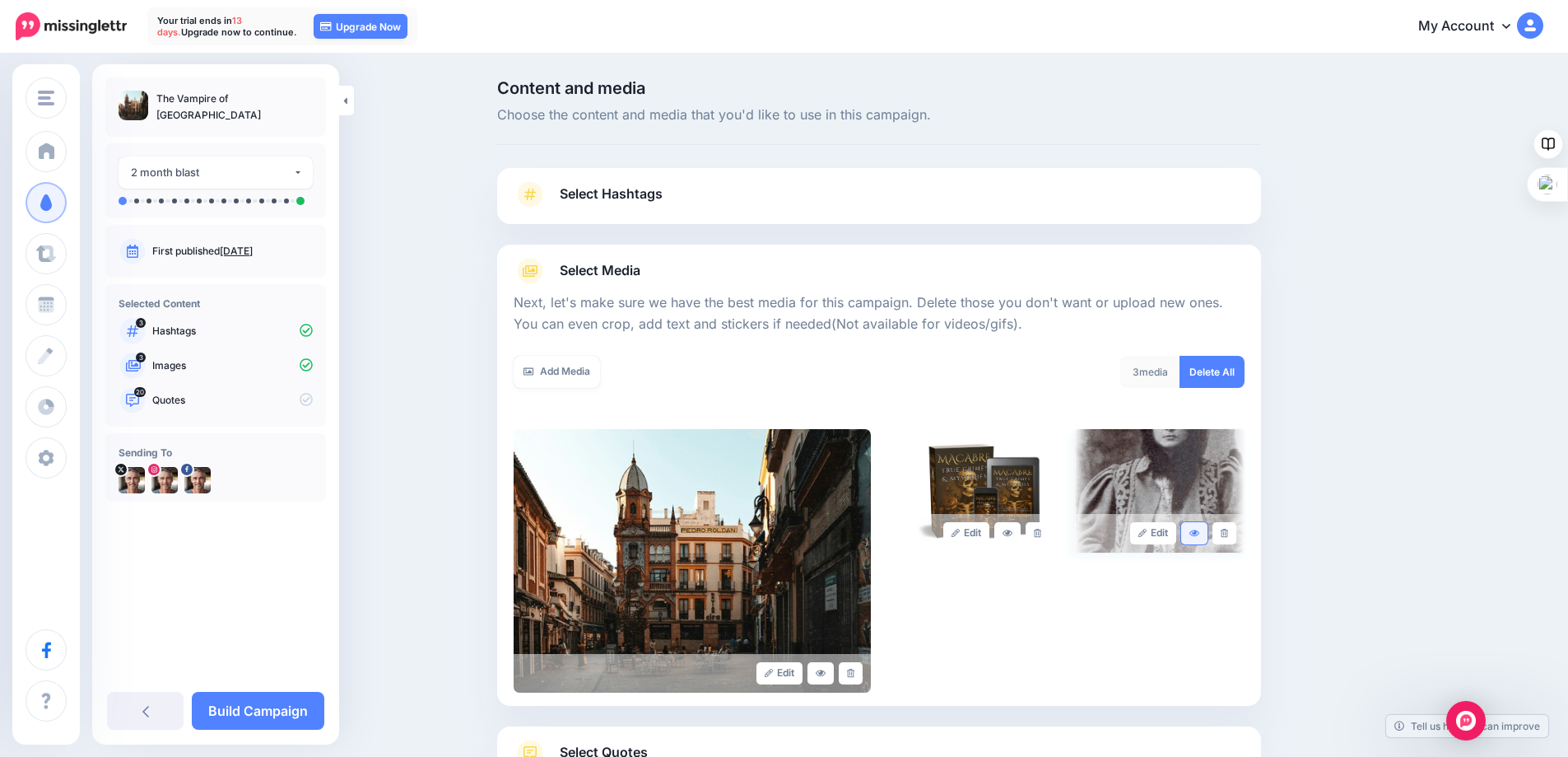
click at [1197, 531] on icon at bounding box center [1194, 533] width 10 height 6
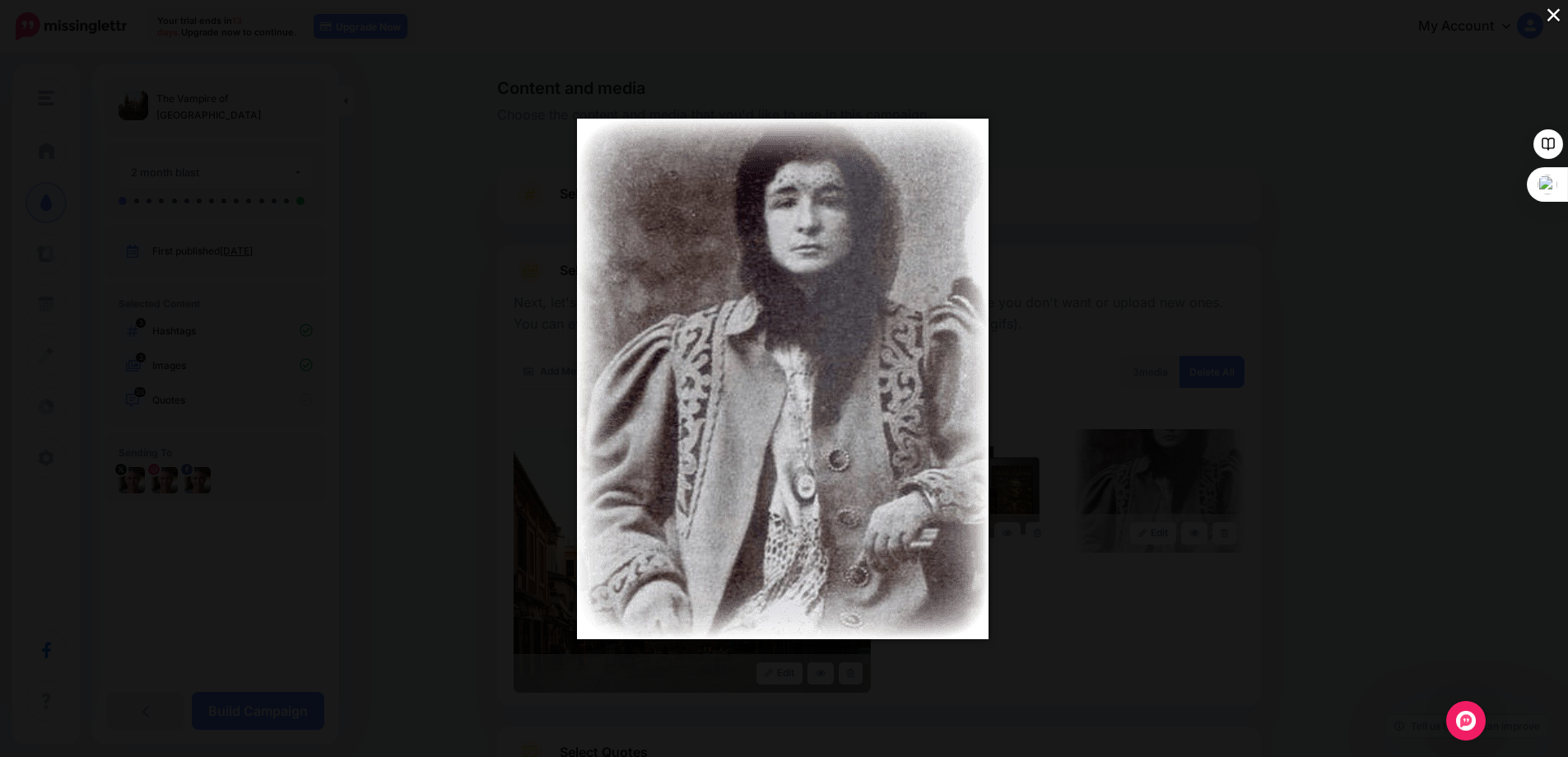
click at [1552, 13] on button "×" at bounding box center [1554, 14] width 29 height 29
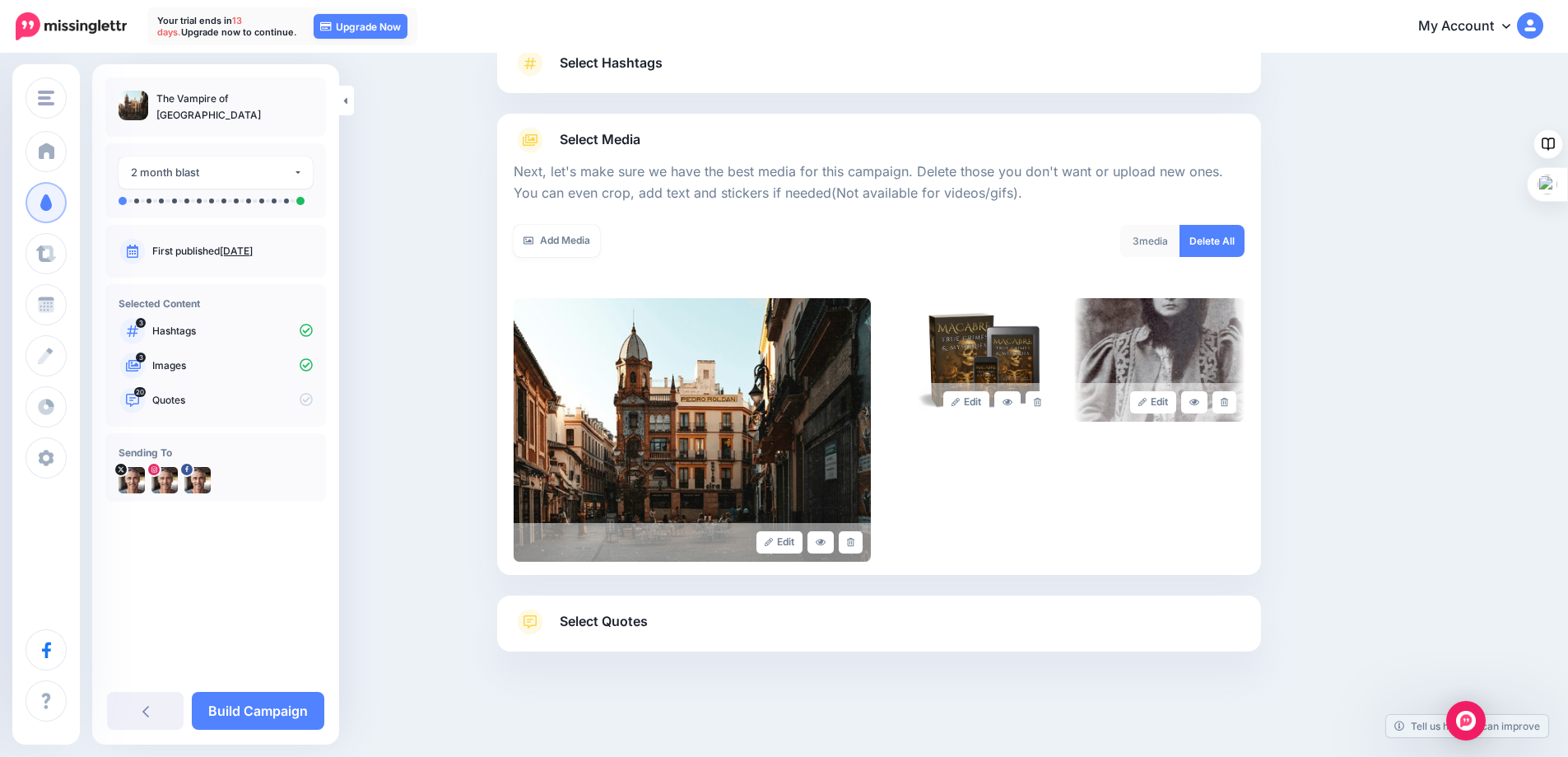
scroll to position [133, 0]
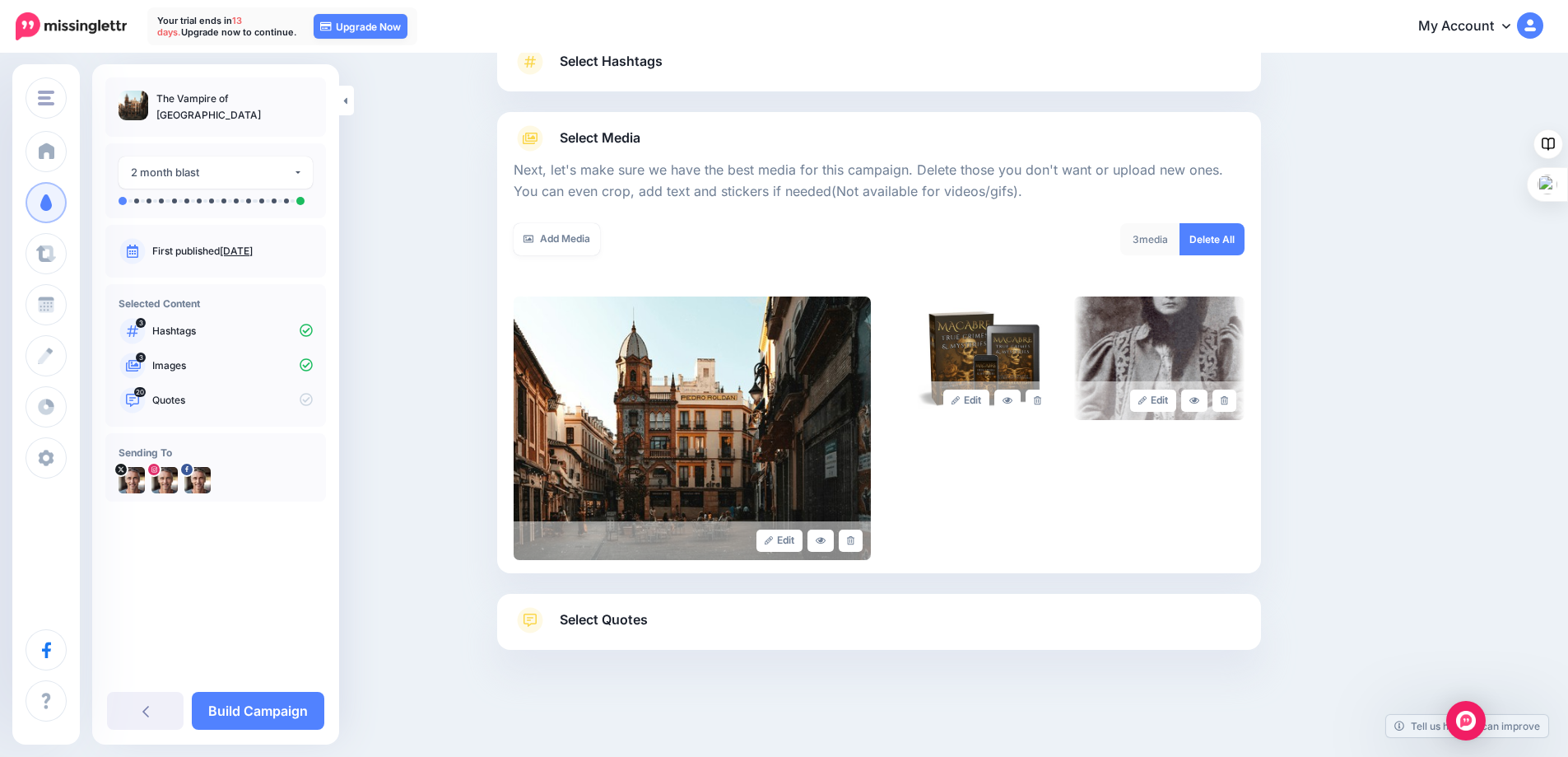
click at [597, 623] on span "Select Quotes" at bounding box center [604, 620] width 88 height 22
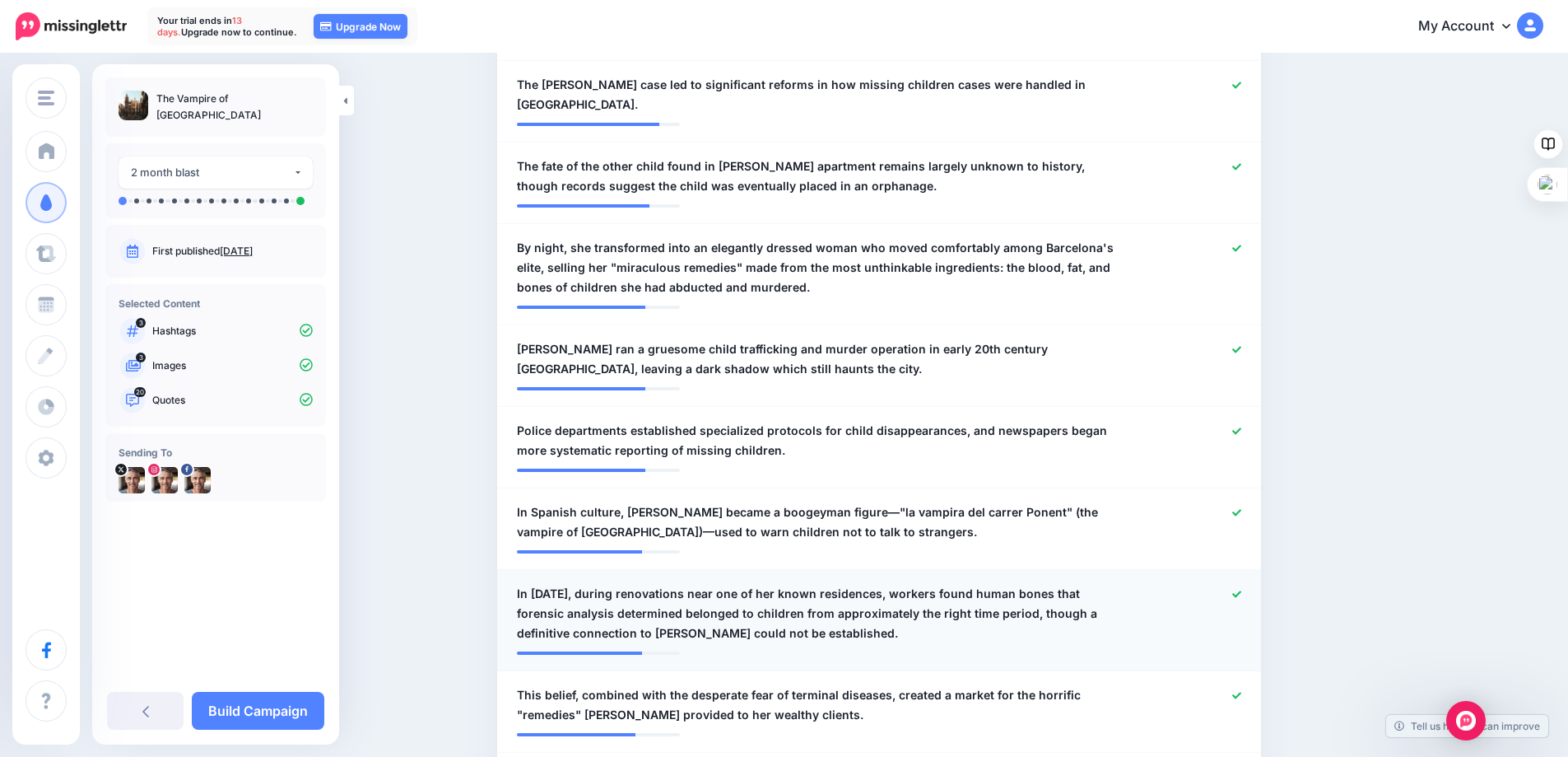
scroll to position [1070, 0]
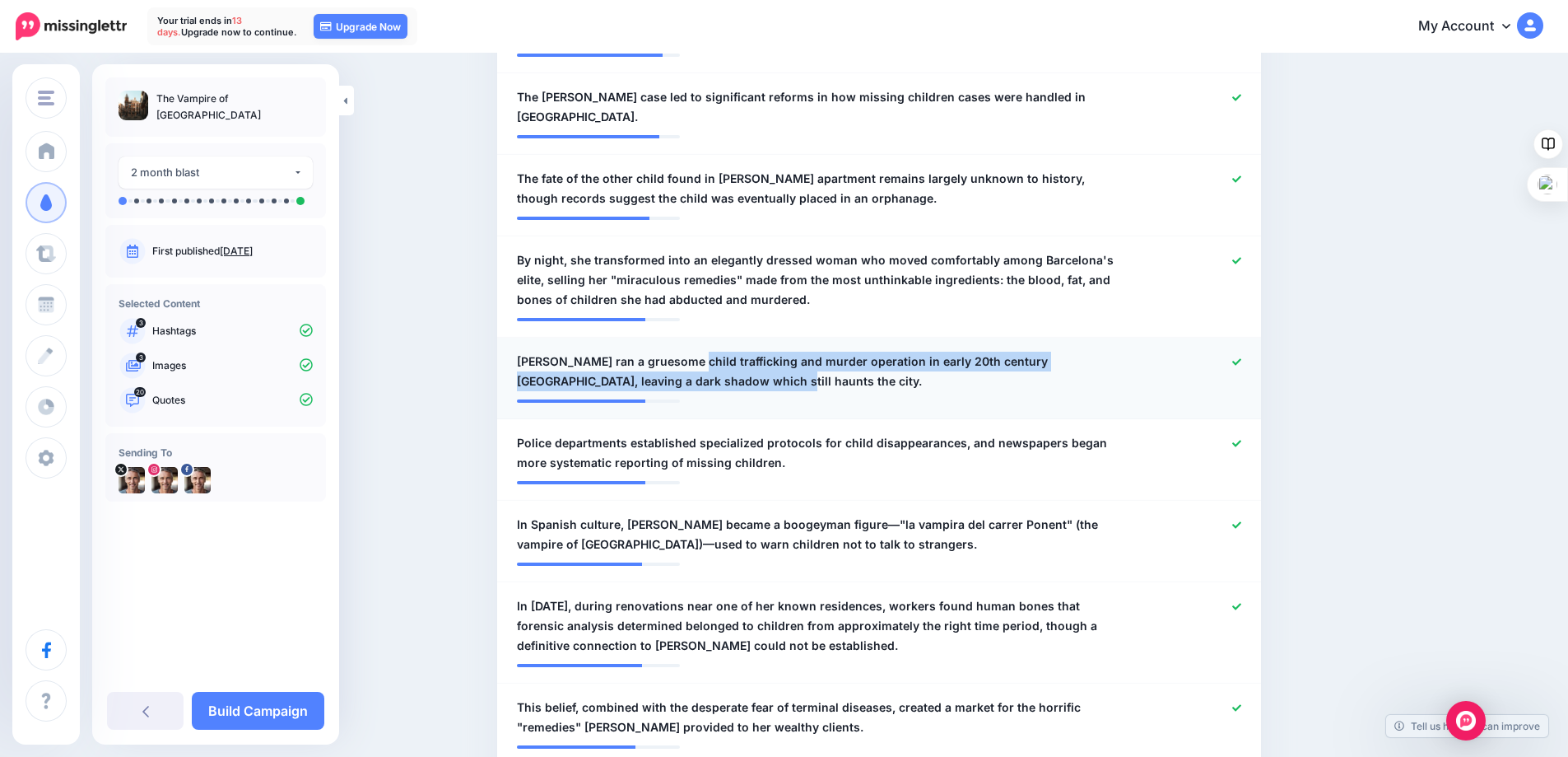
drag, startPoint x: 690, startPoint y: 334, endPoint x: 689, endPoint y: 322, distance: 12.0
click at [689, 352] on span "[PERSON_NAME] ran a gruesome child trafficking and murder operation in early 20…" at bounding box center [817, 372] width 600 height 40
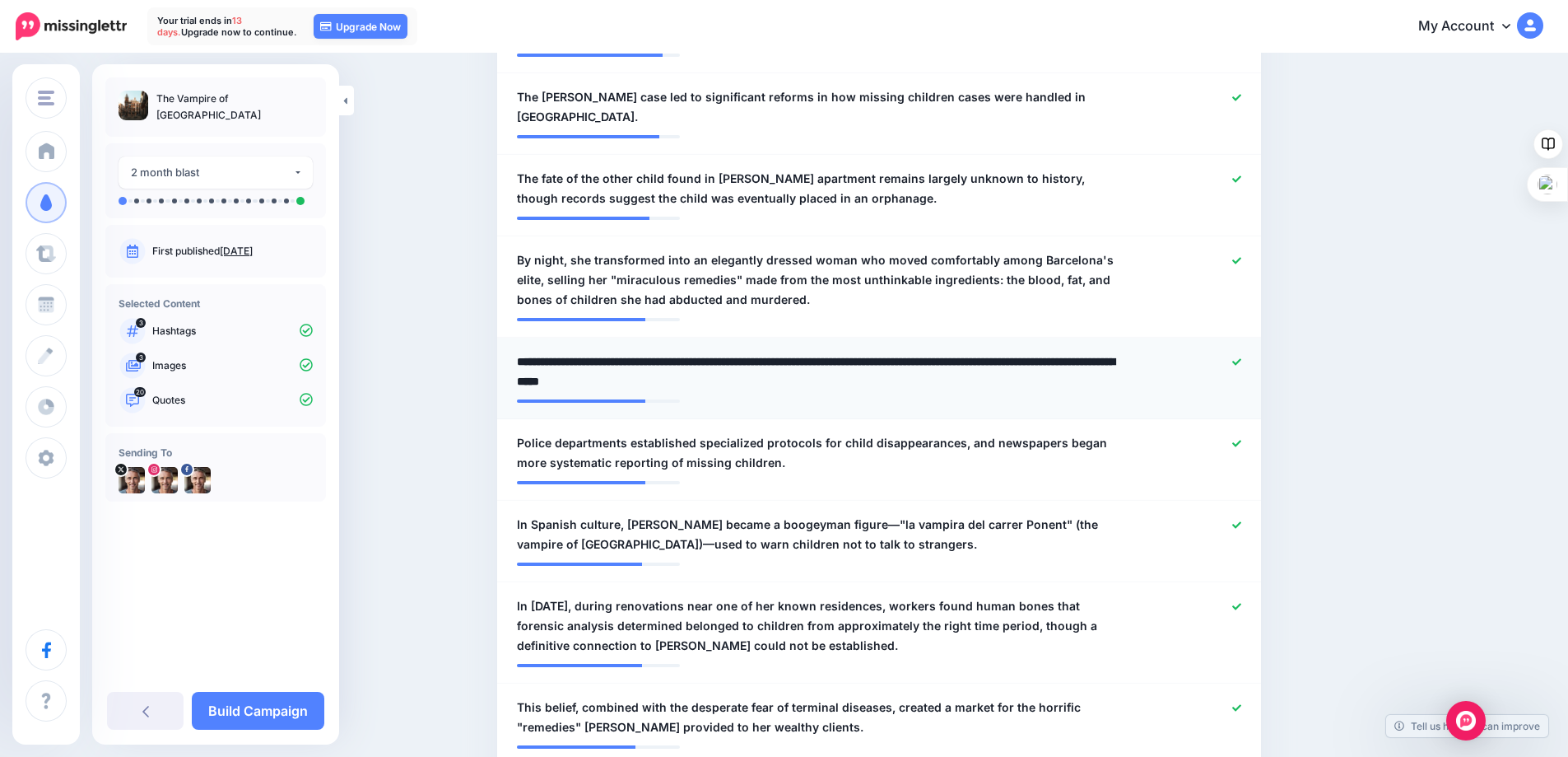
click at [762, 352] on textarea "**********" at bounding box center [817, 372] width 600 height 40
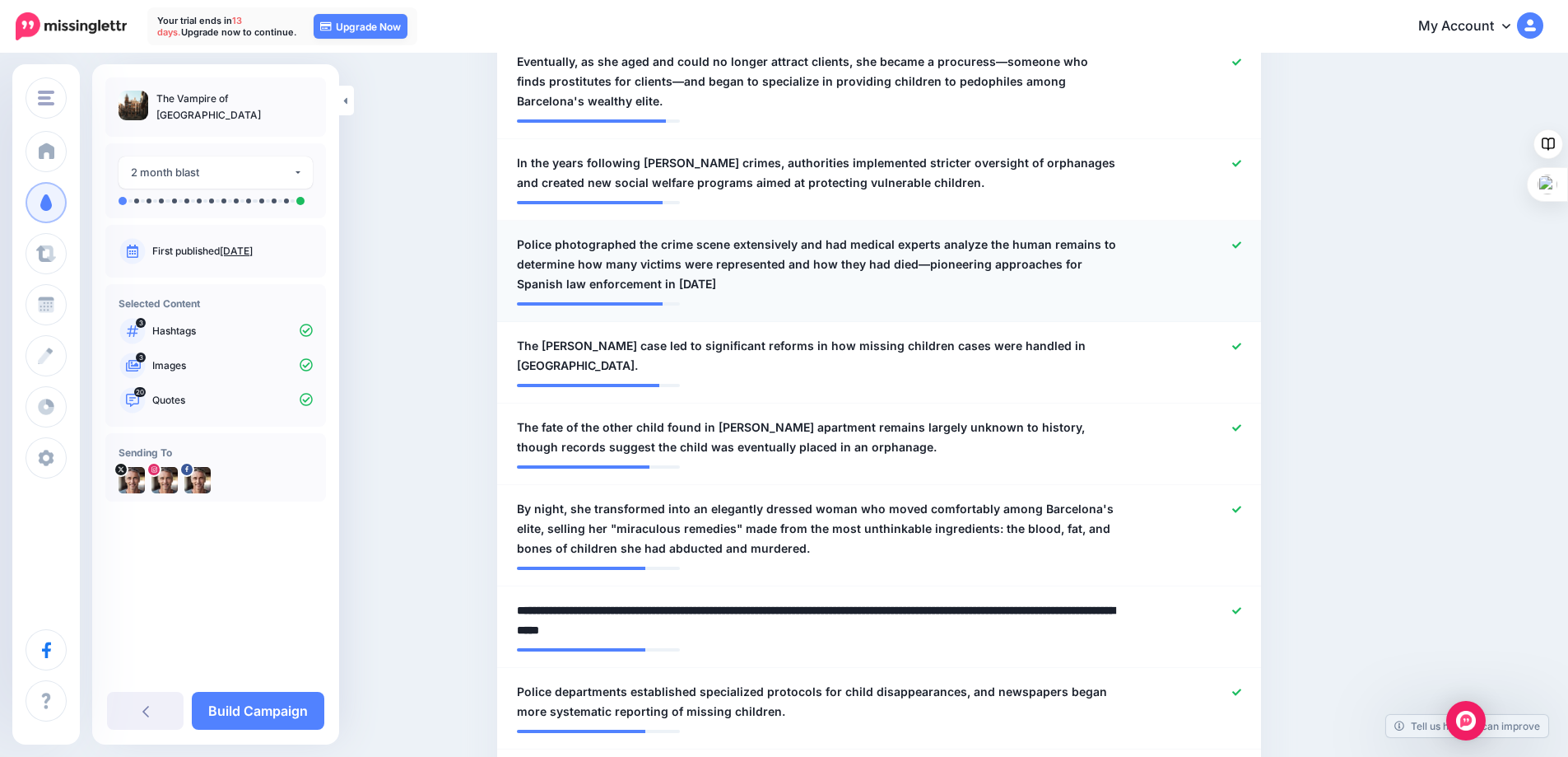
scroll to position [823, 0]
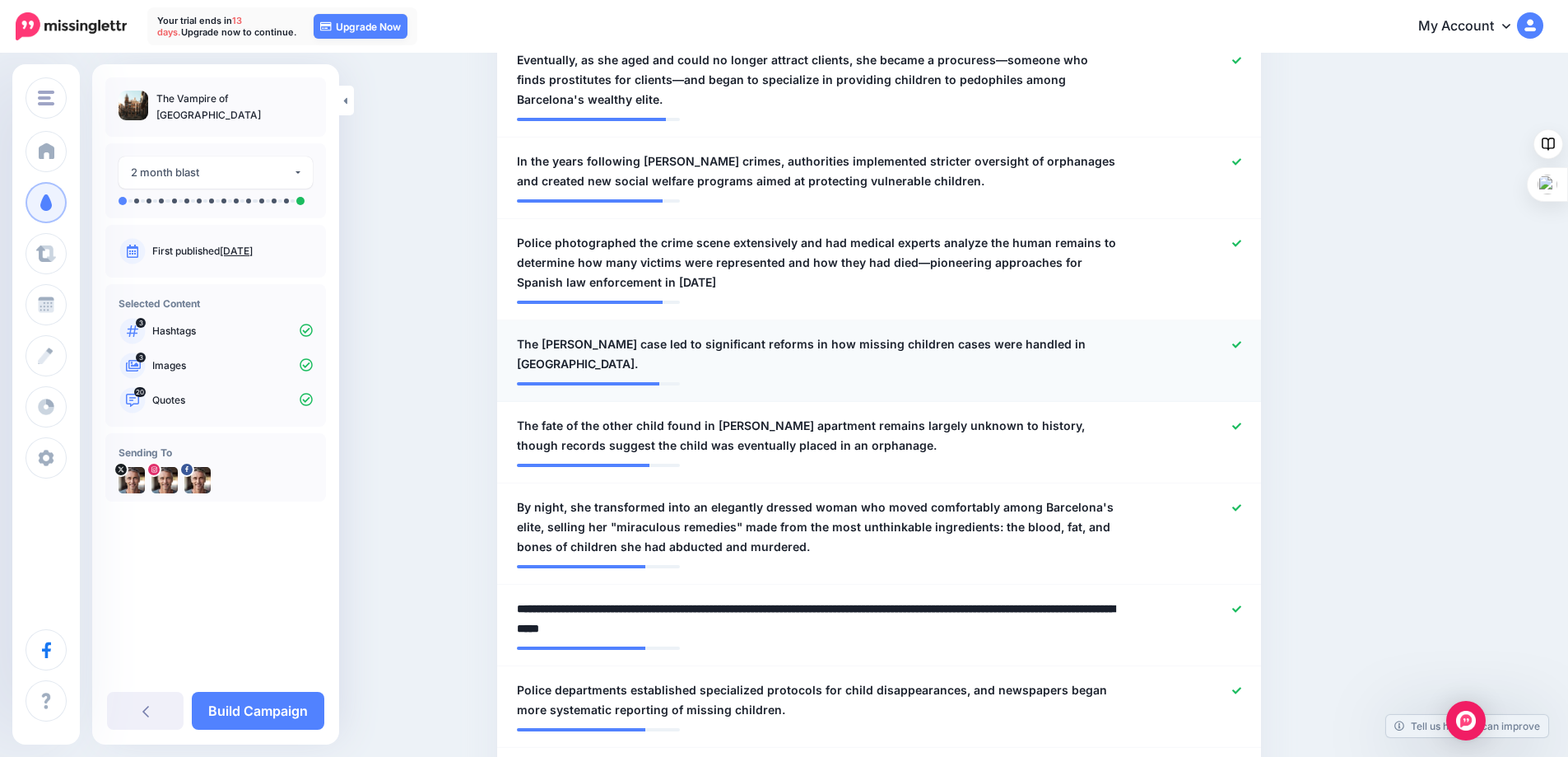
click at [688, 334] on span "The Enriqueta Martí case led to significant reforms in how missing children cas…" at bounding box center [817, 354] width 600 height 40
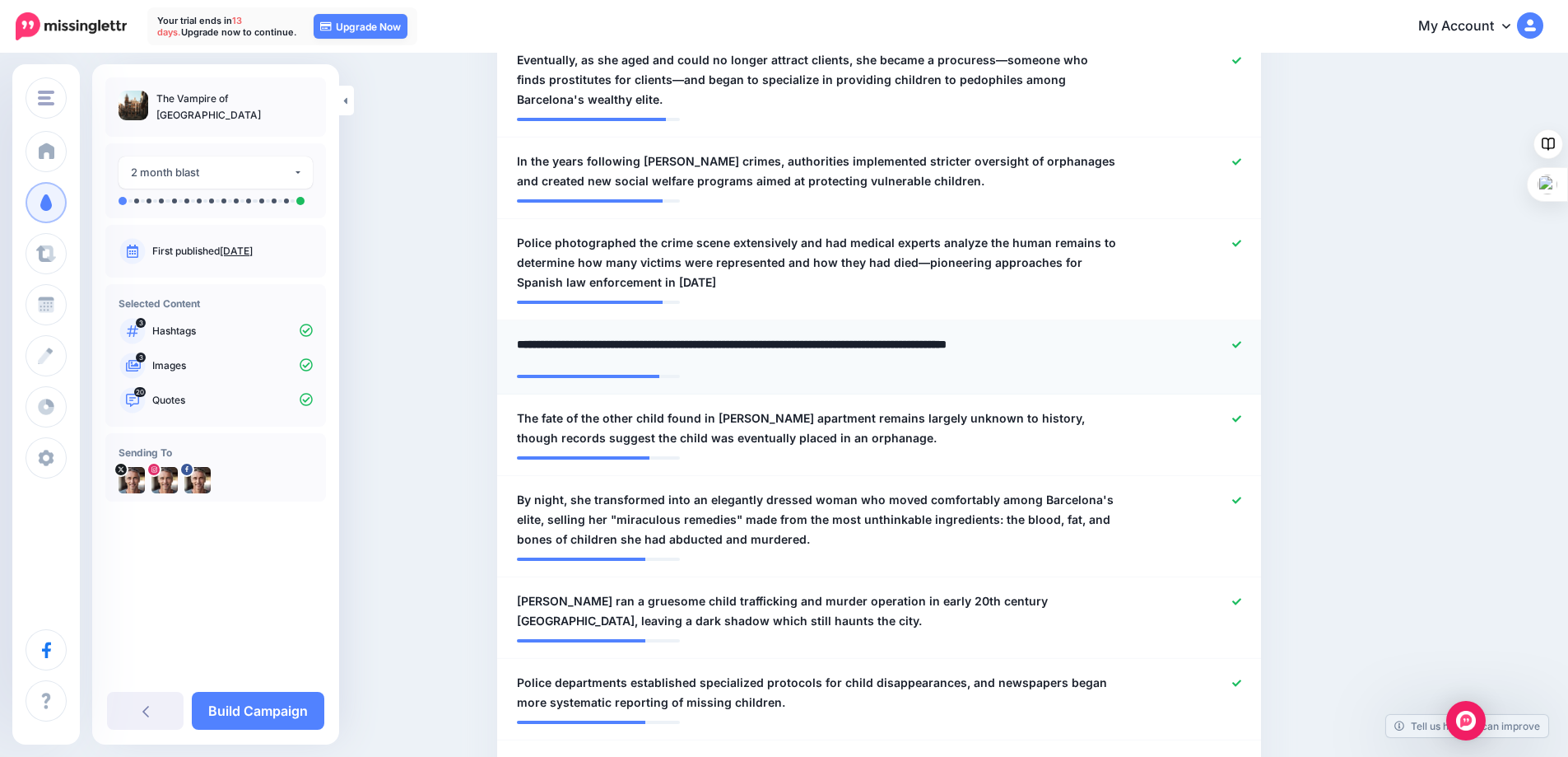
click at [660, 334] on textarea "**********" at bounding box center [817, 350] width 600 height 32
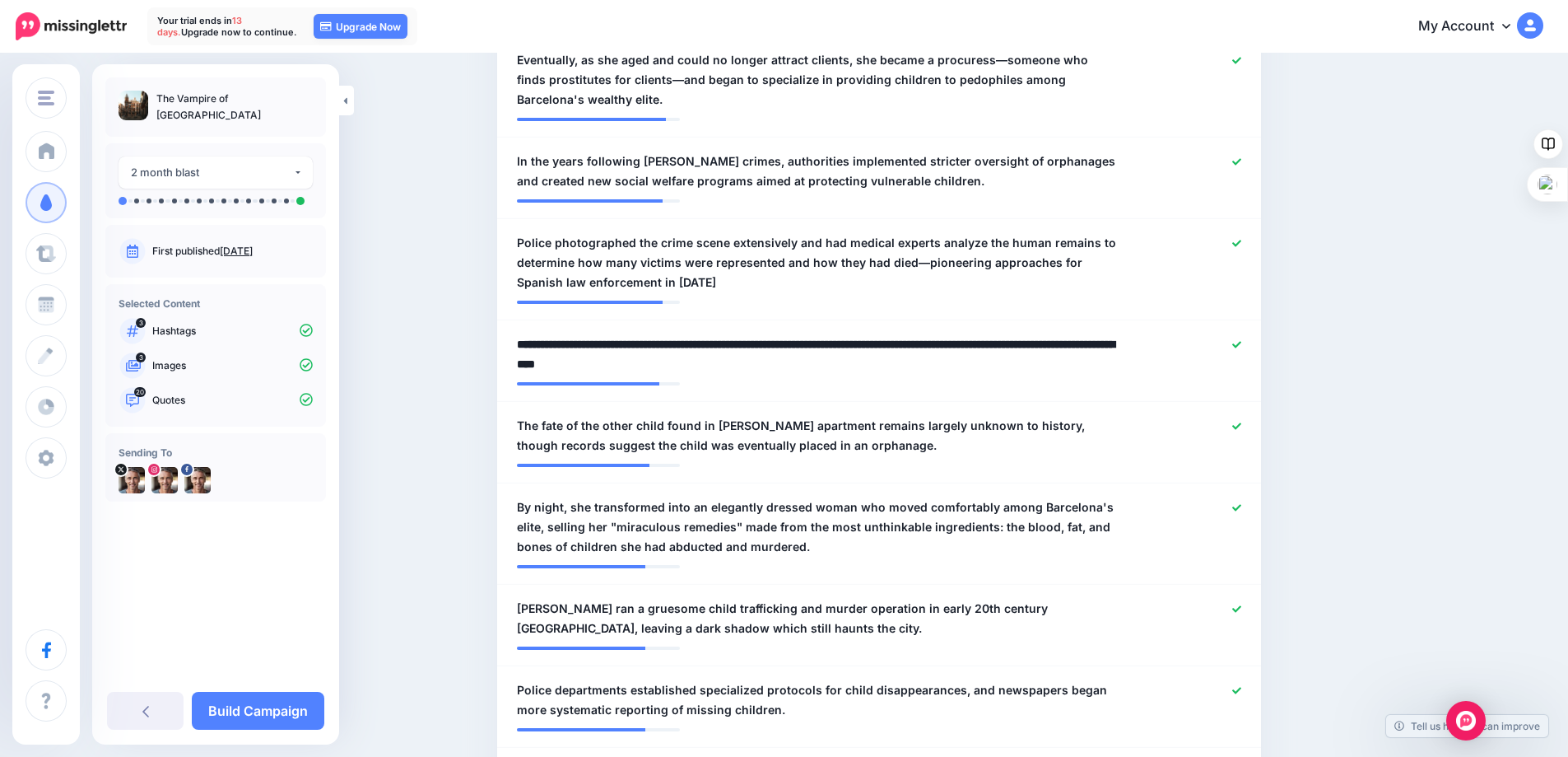
type textarea "**********"
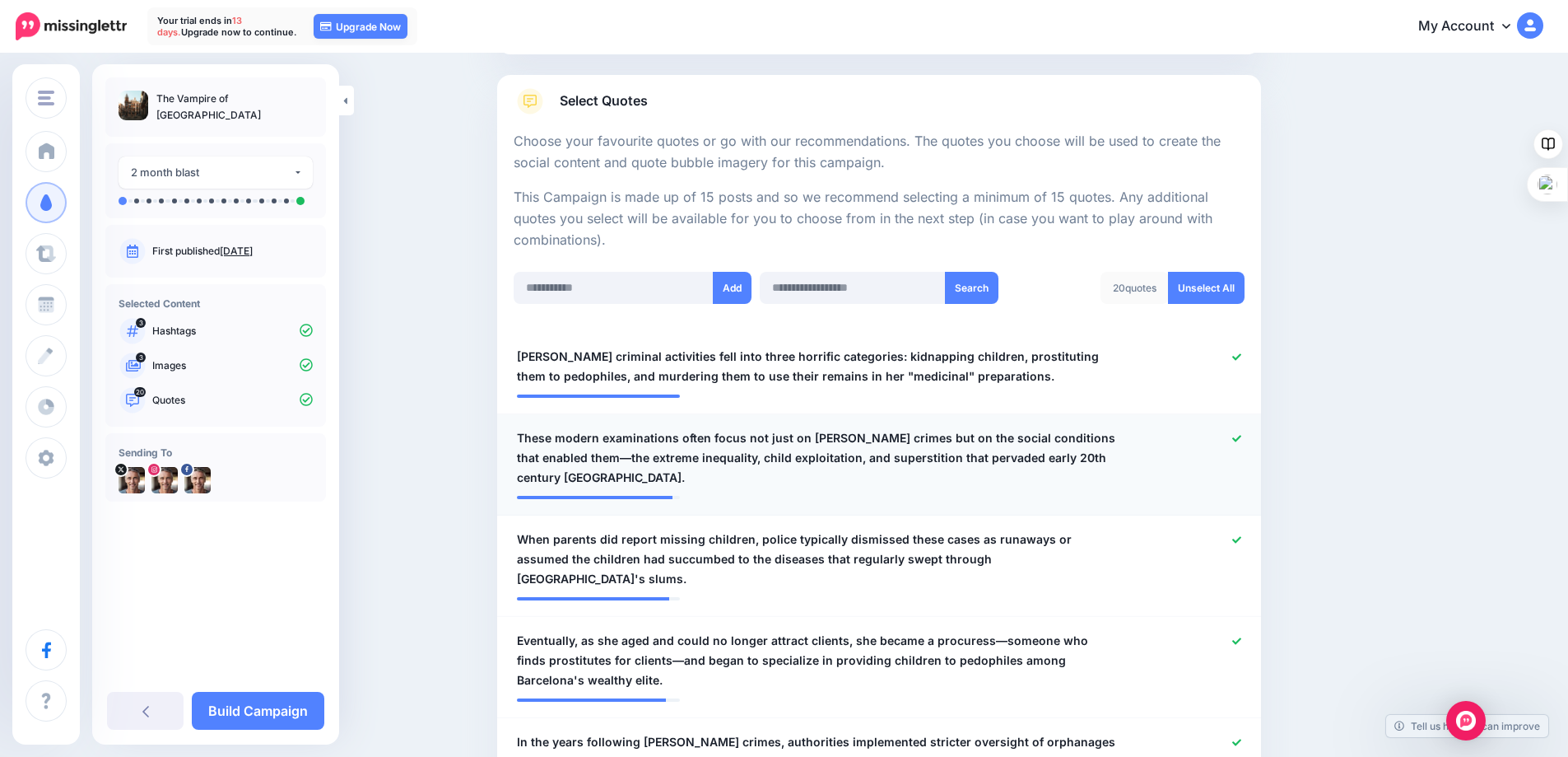
scroll to position [330, 0]
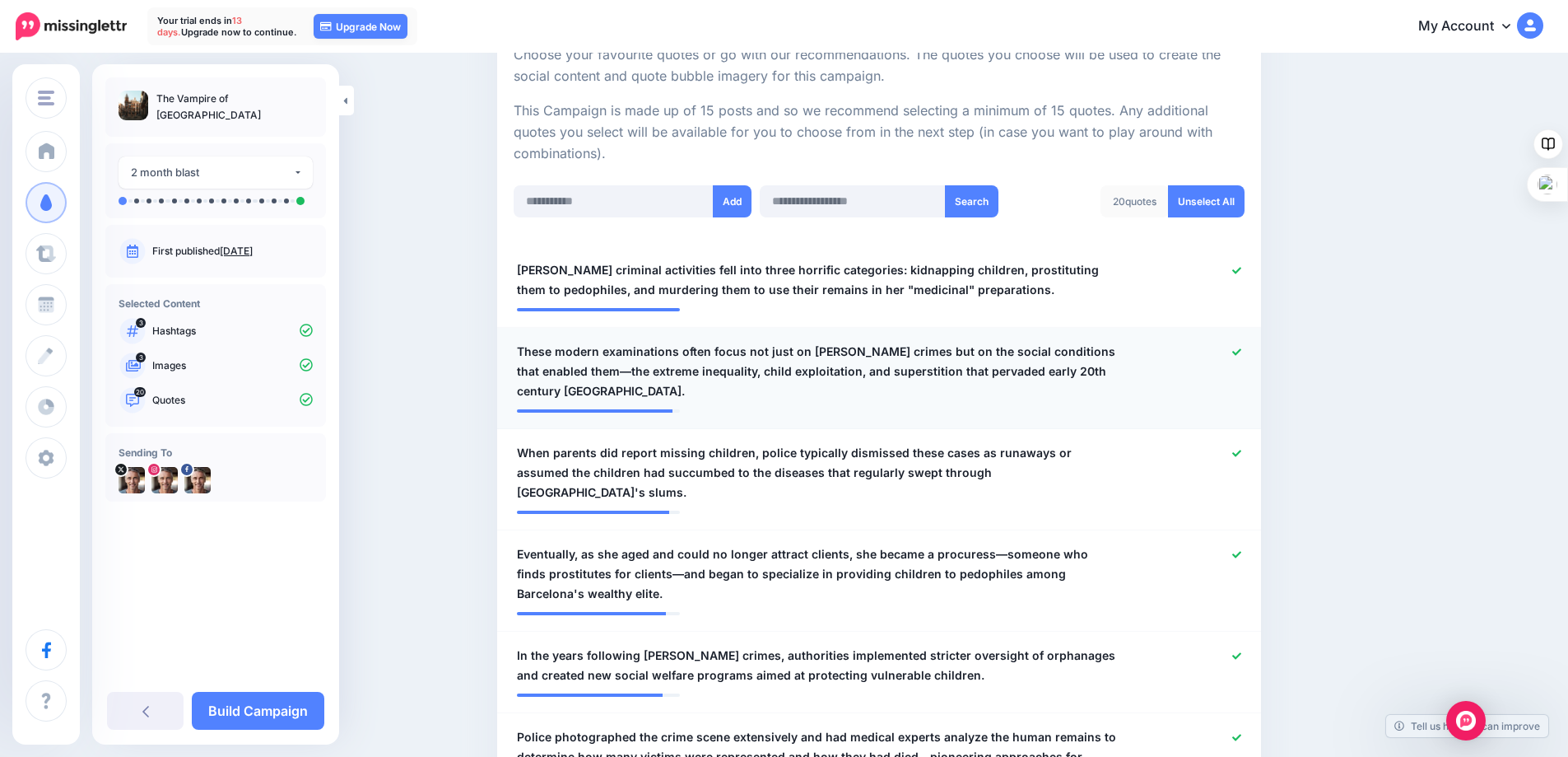
click at [1241, 351] on icon at bounding box center [1237, 352] width 9 height 9
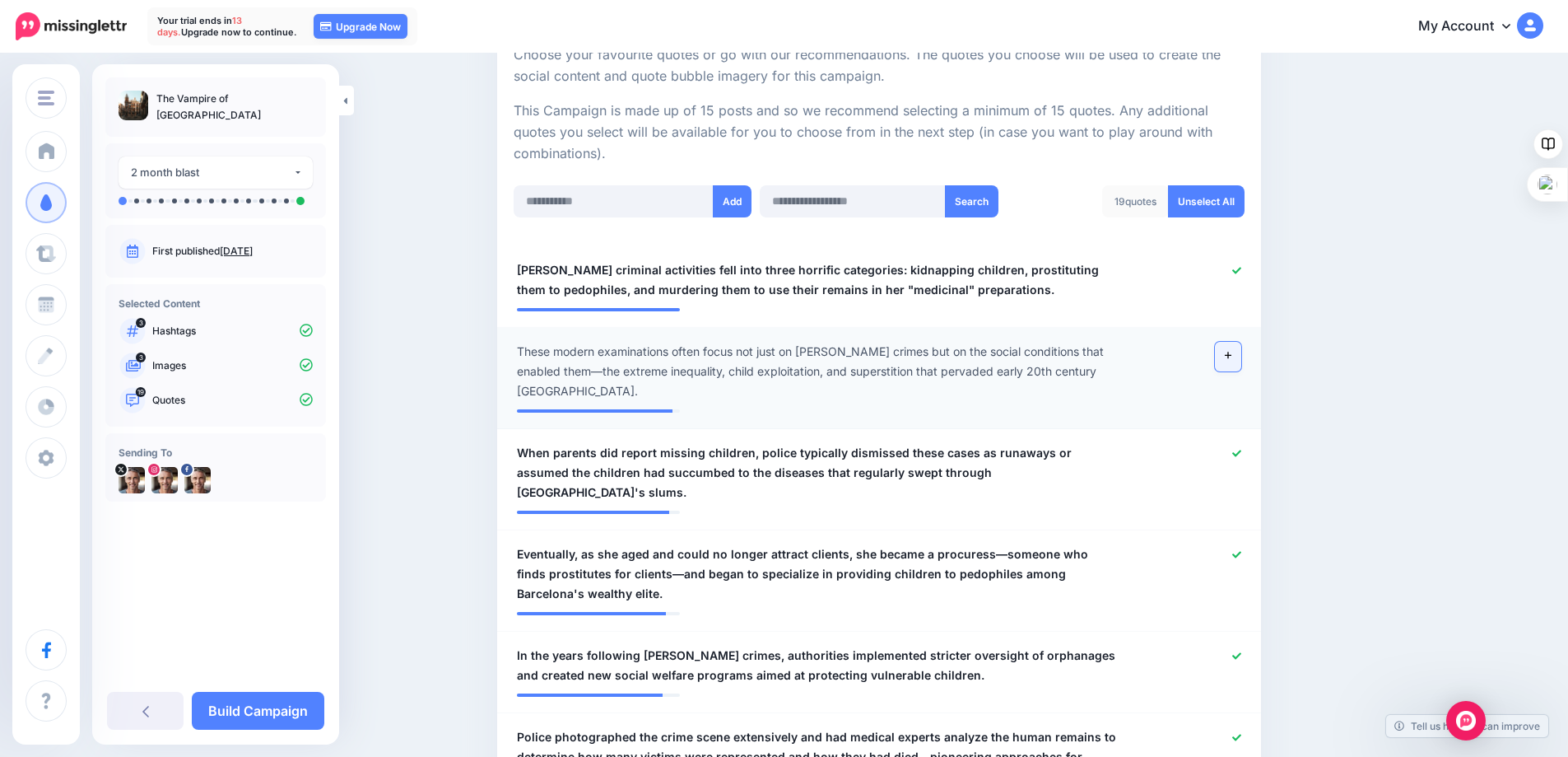
click at [1231, 354] on icon at bounding box center [1227, 356] width 6 height 9
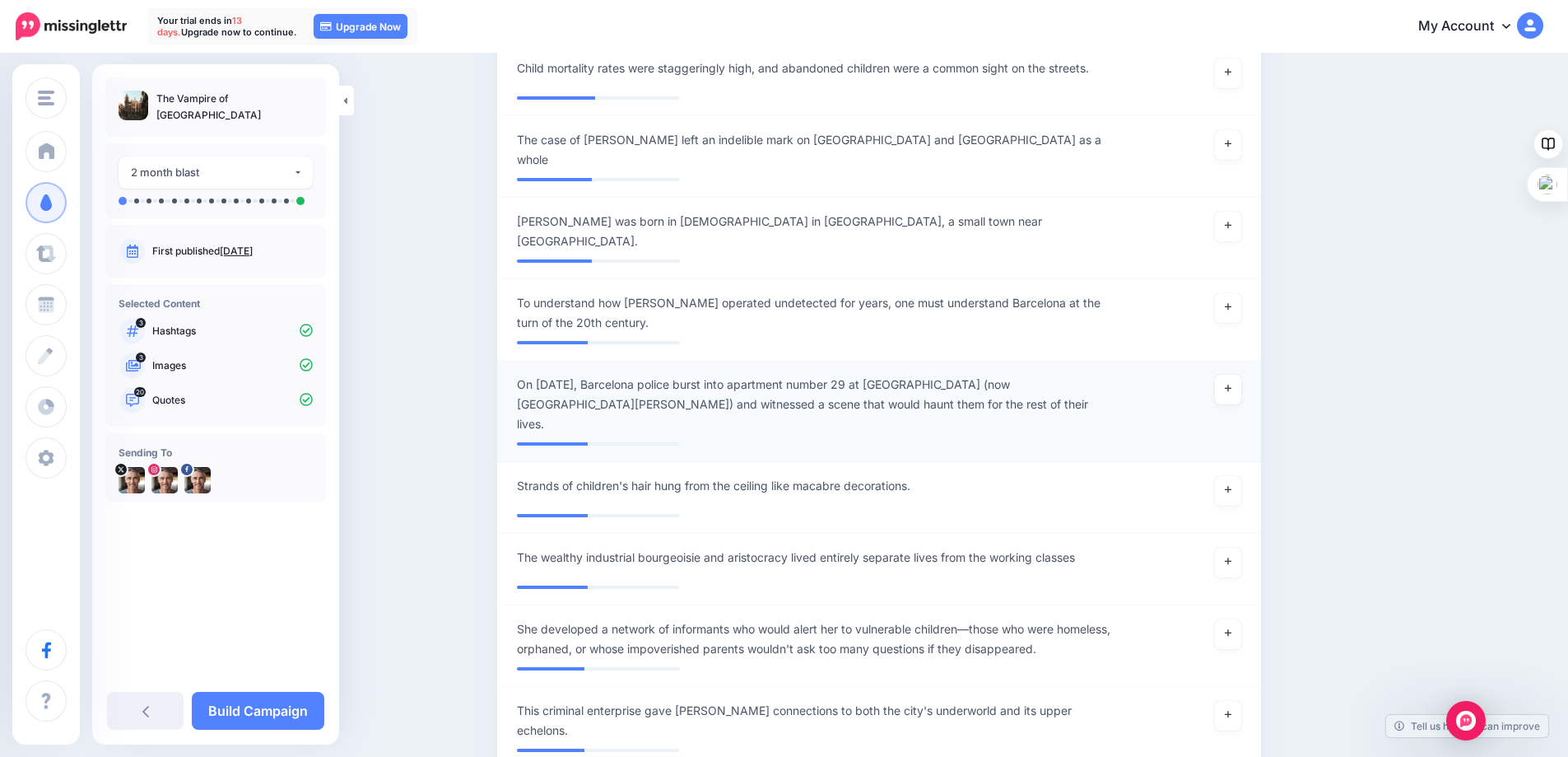
scroll to position [4776, 0]
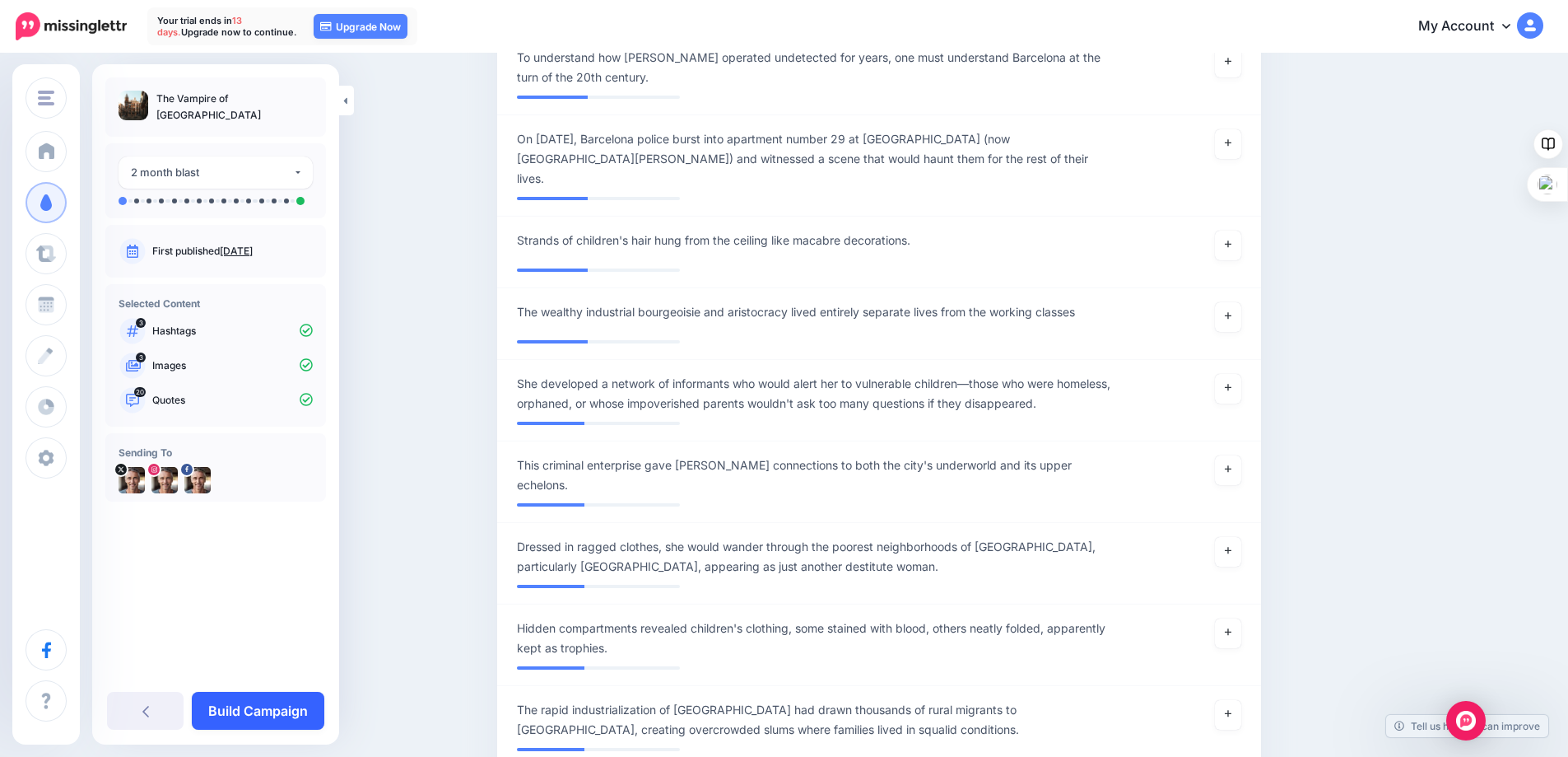
click at [245, 704] on link "Build Campaign" at bounding box center [258, 710] width 133 height 38
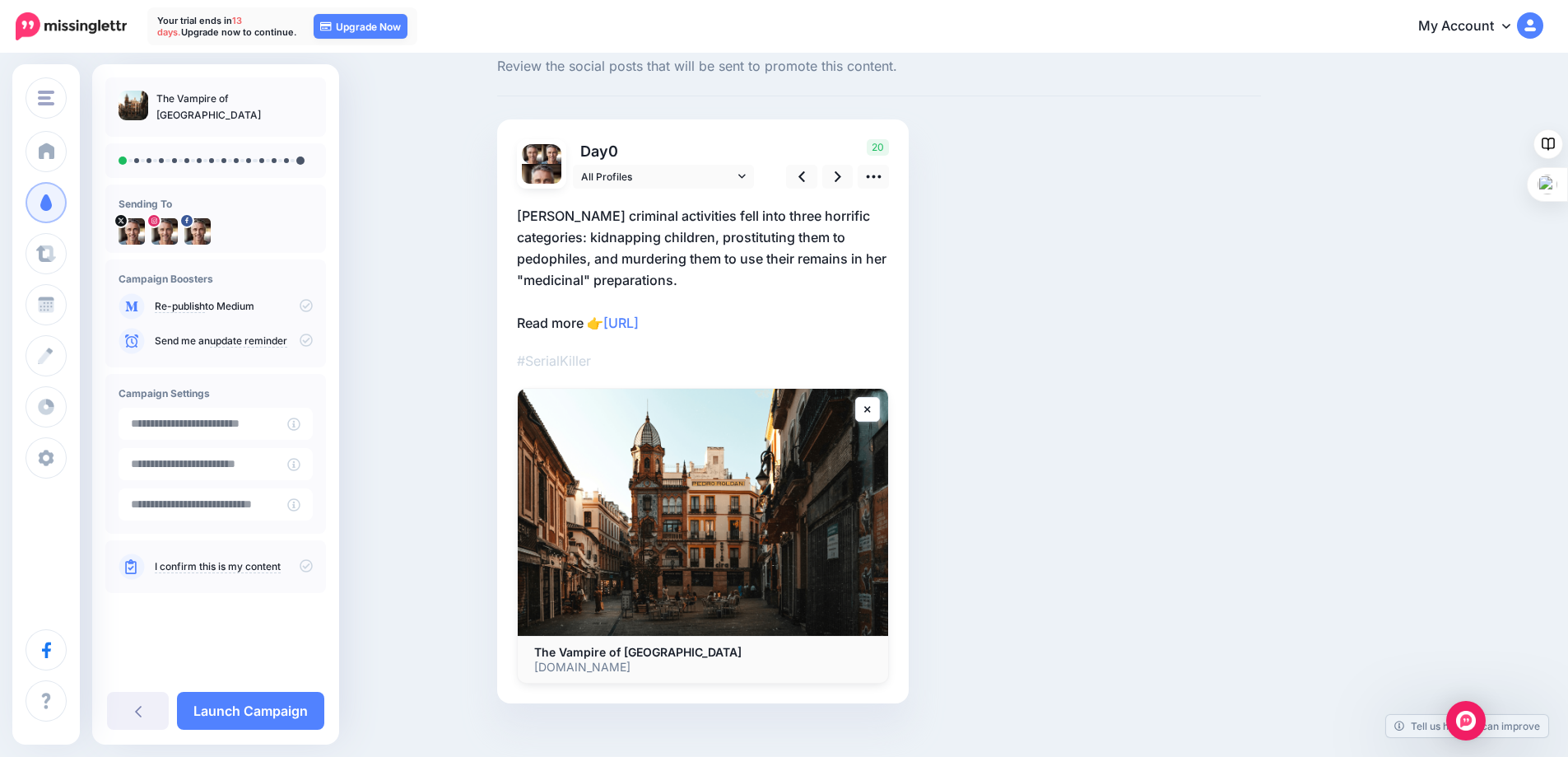
scroll to position [69, 0]
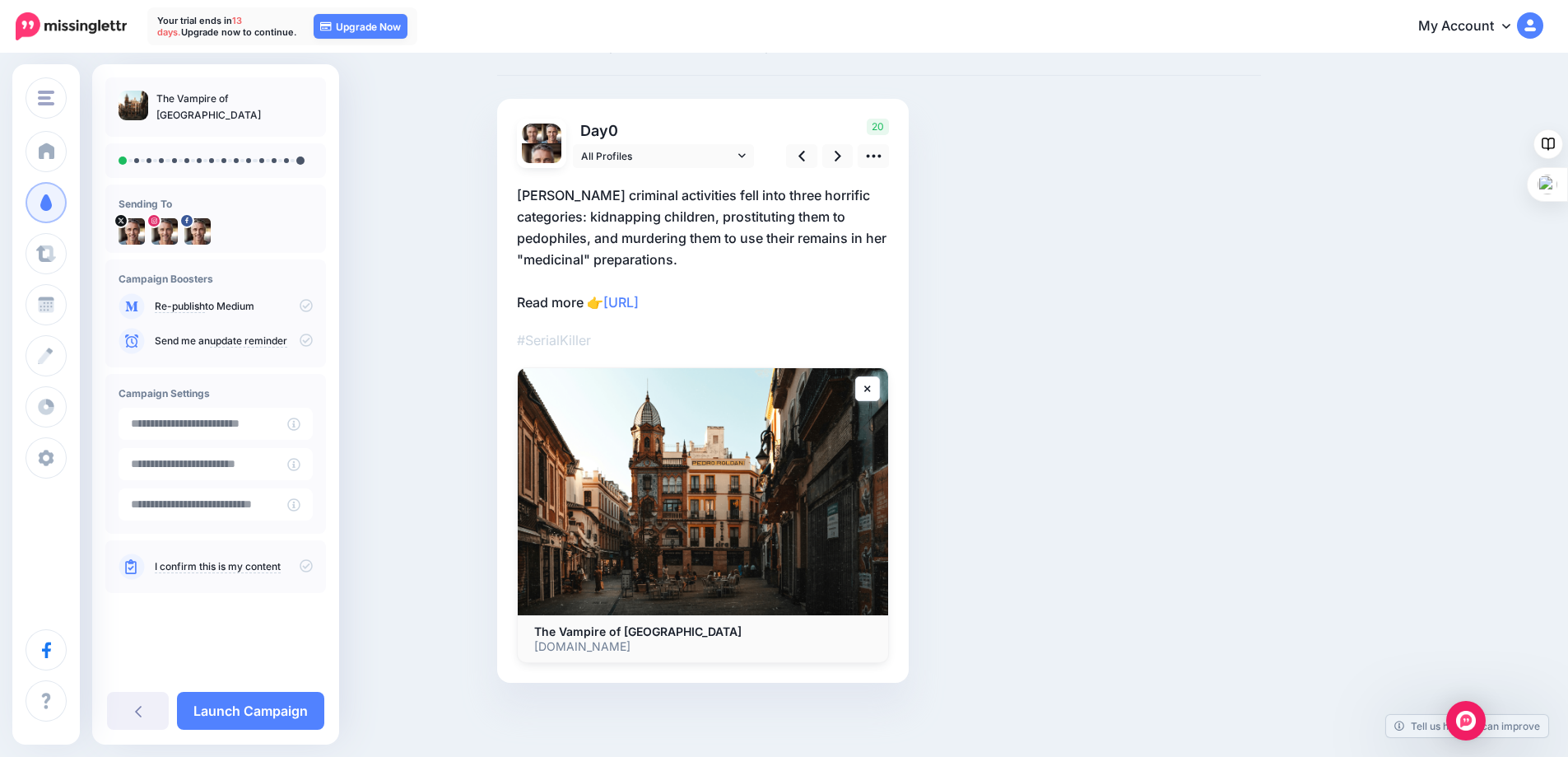
click at [186, 565] on link "I confirm this is my content" at bounding box center [217, 567] width 126 height 13
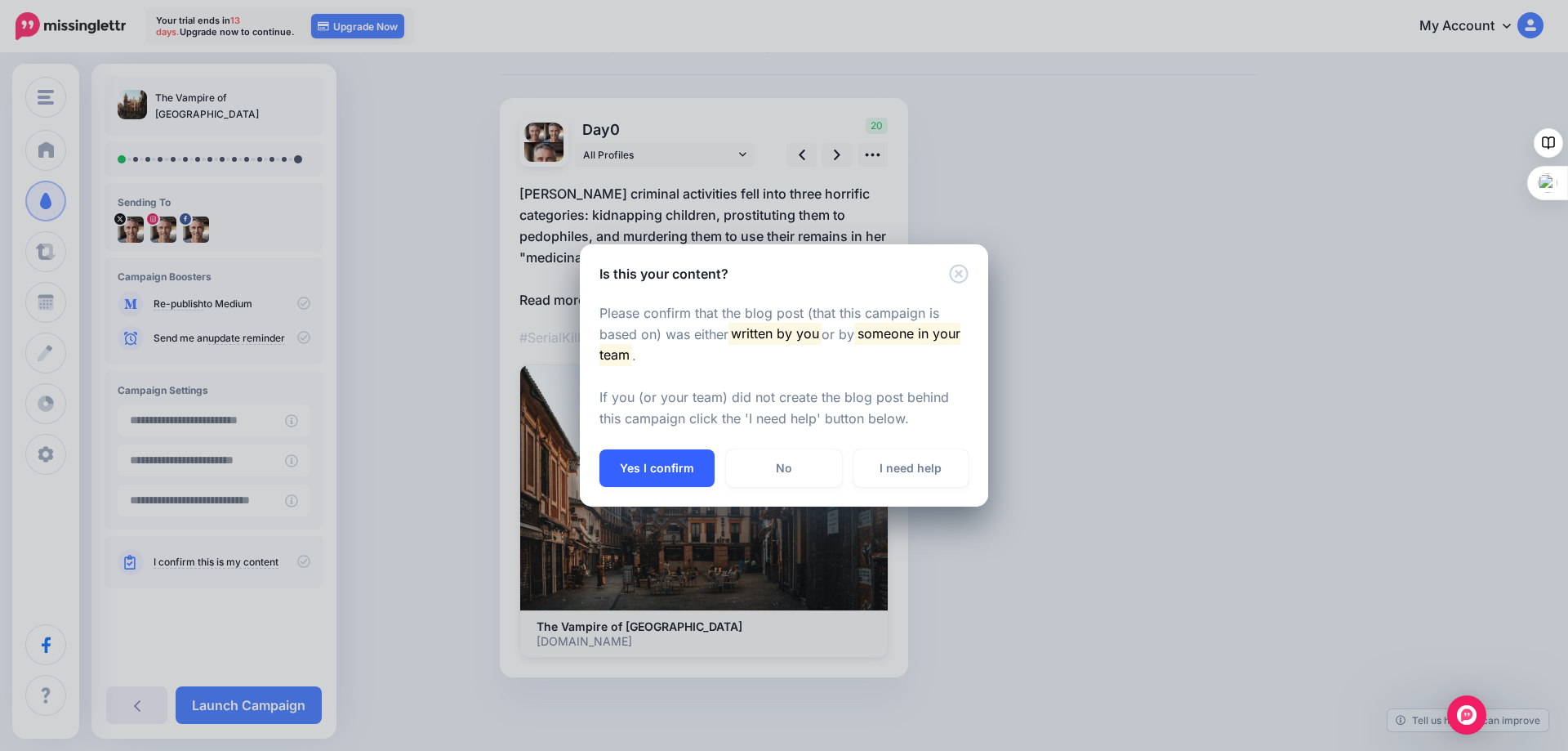
click at [654, 466] on button "Yes I confirm" at bounding box center [656, 468] width 115 height 37
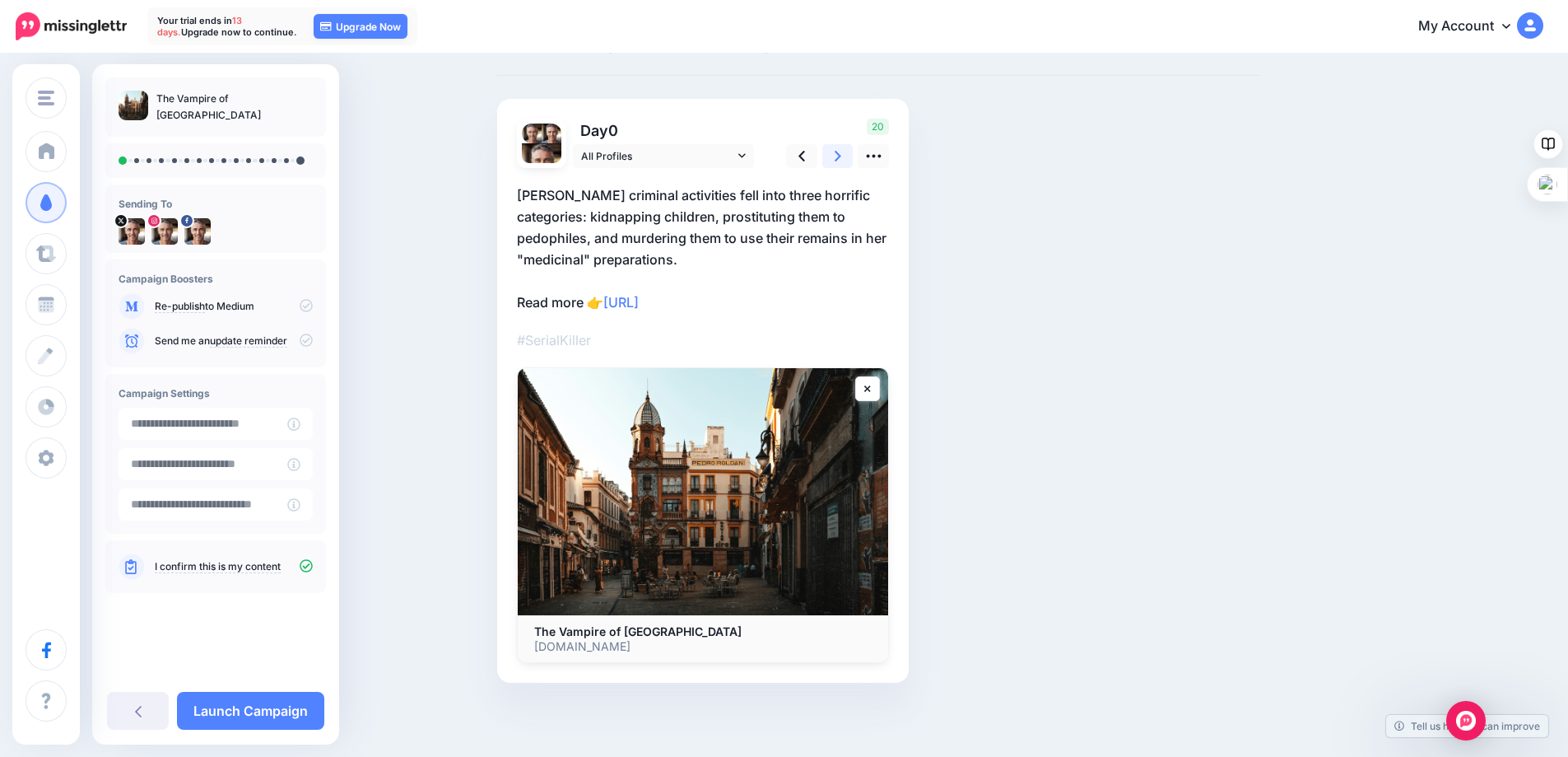
click at [848, 156] on link at bounding box center [837, 155] width 31 height 24
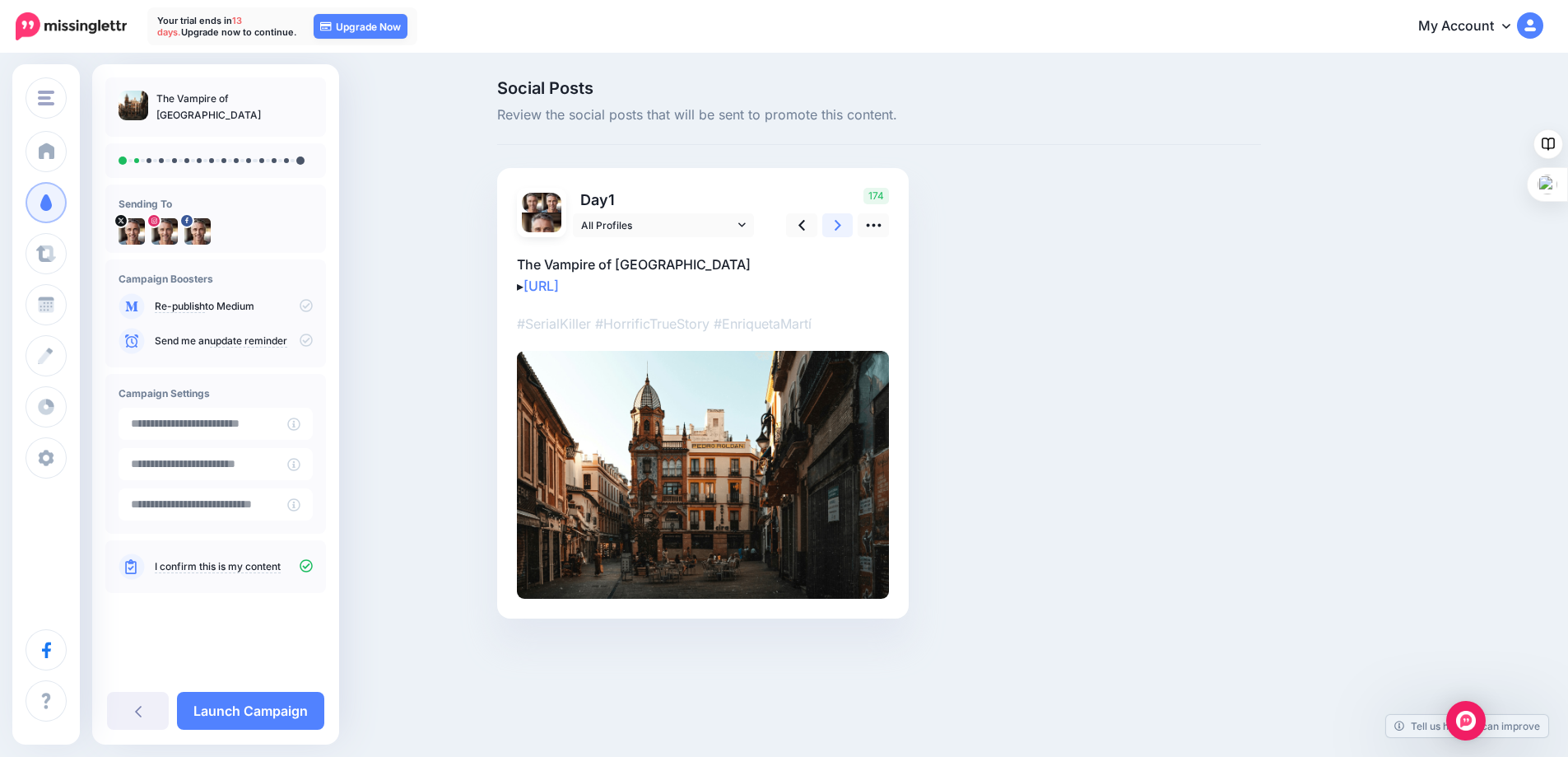
scroll to position [0, 0]
click at [841, 223] on icon at bounding box center [843, 224] width 6 height 17
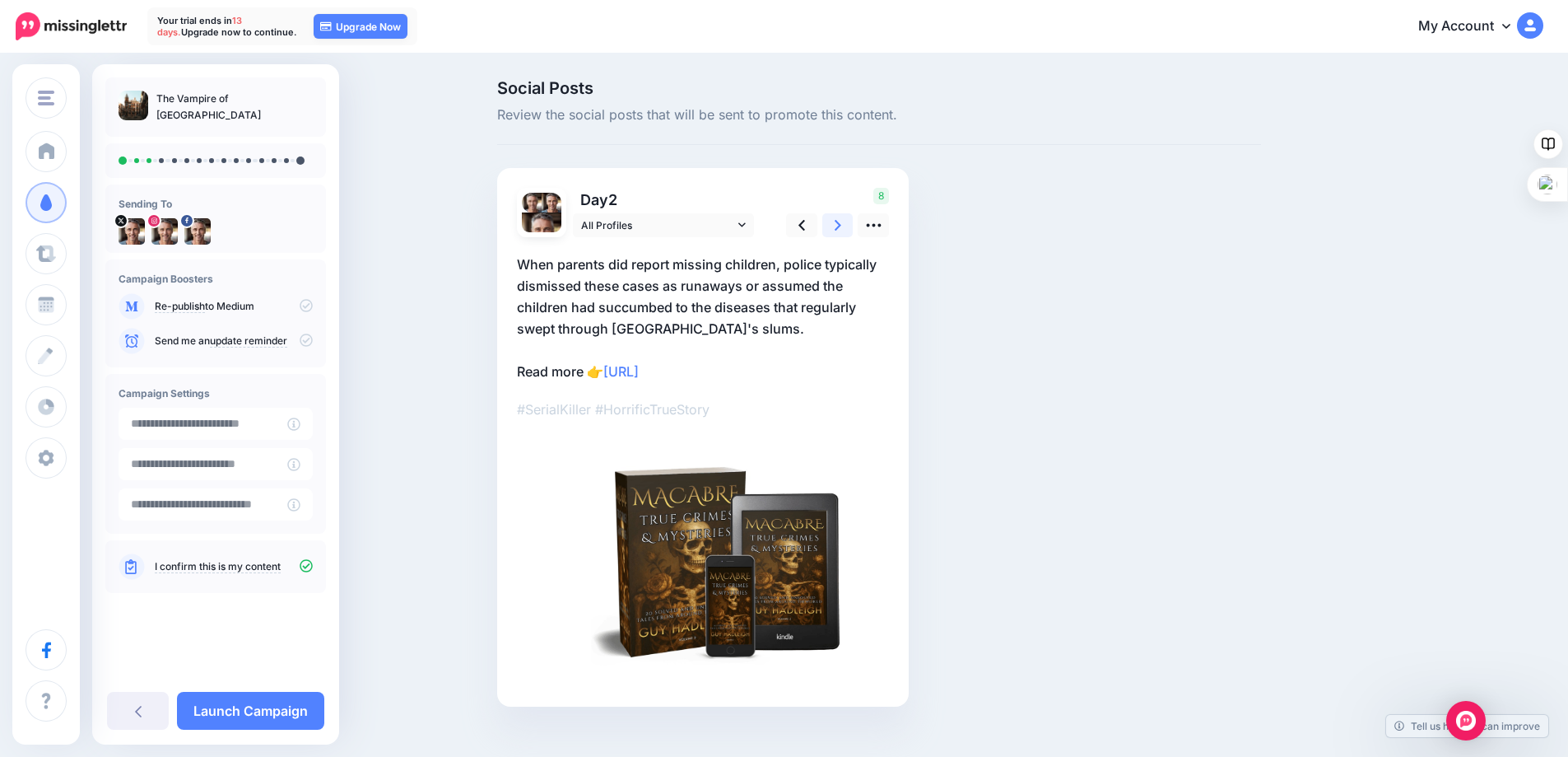
click at [841, 223] on icon at bounding box center [837, 224] width 6 height 17
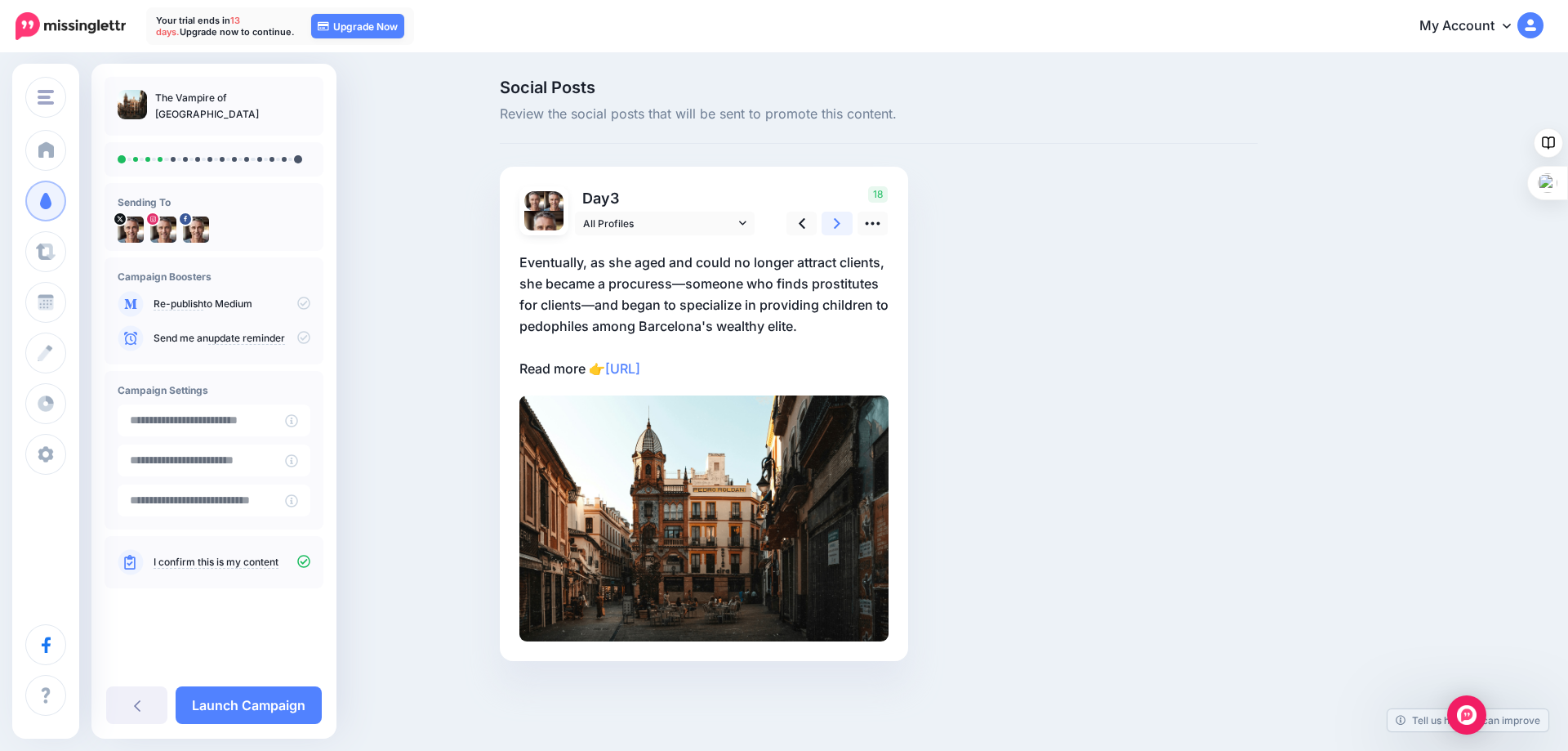
click at [837, 219] on icon at bounding box center [836, 223] width 6 height 17
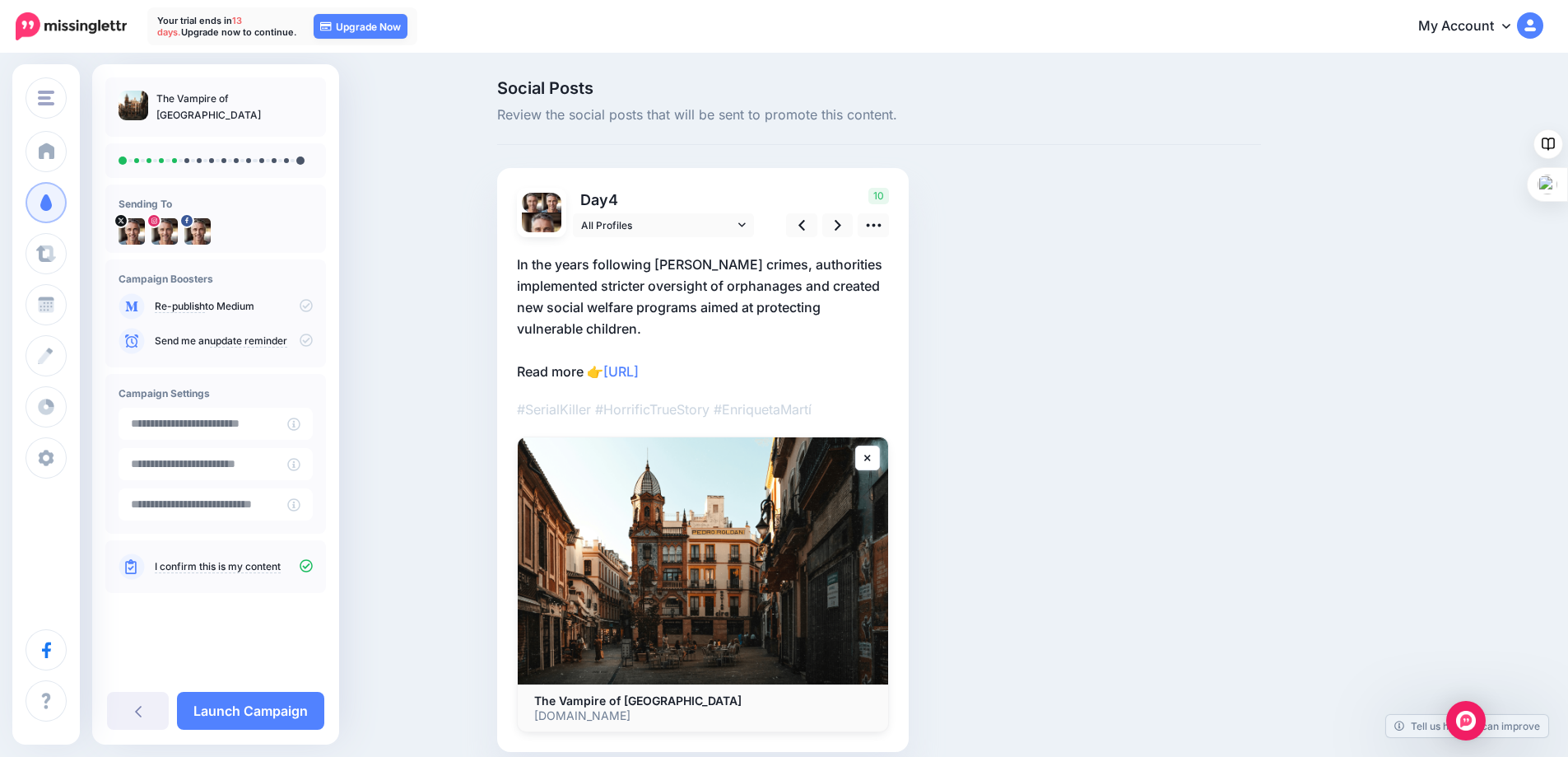
drag, startPoint x: 739, startPoint y: 450, endPoint x: 699, endPoint y: 477, distance: 48.3
click at [699, 477] on img at bounding box center [703, 560] width 371 height 247
click at [841, 225] on icon at bounding box center [837, 224] width 6 height 17
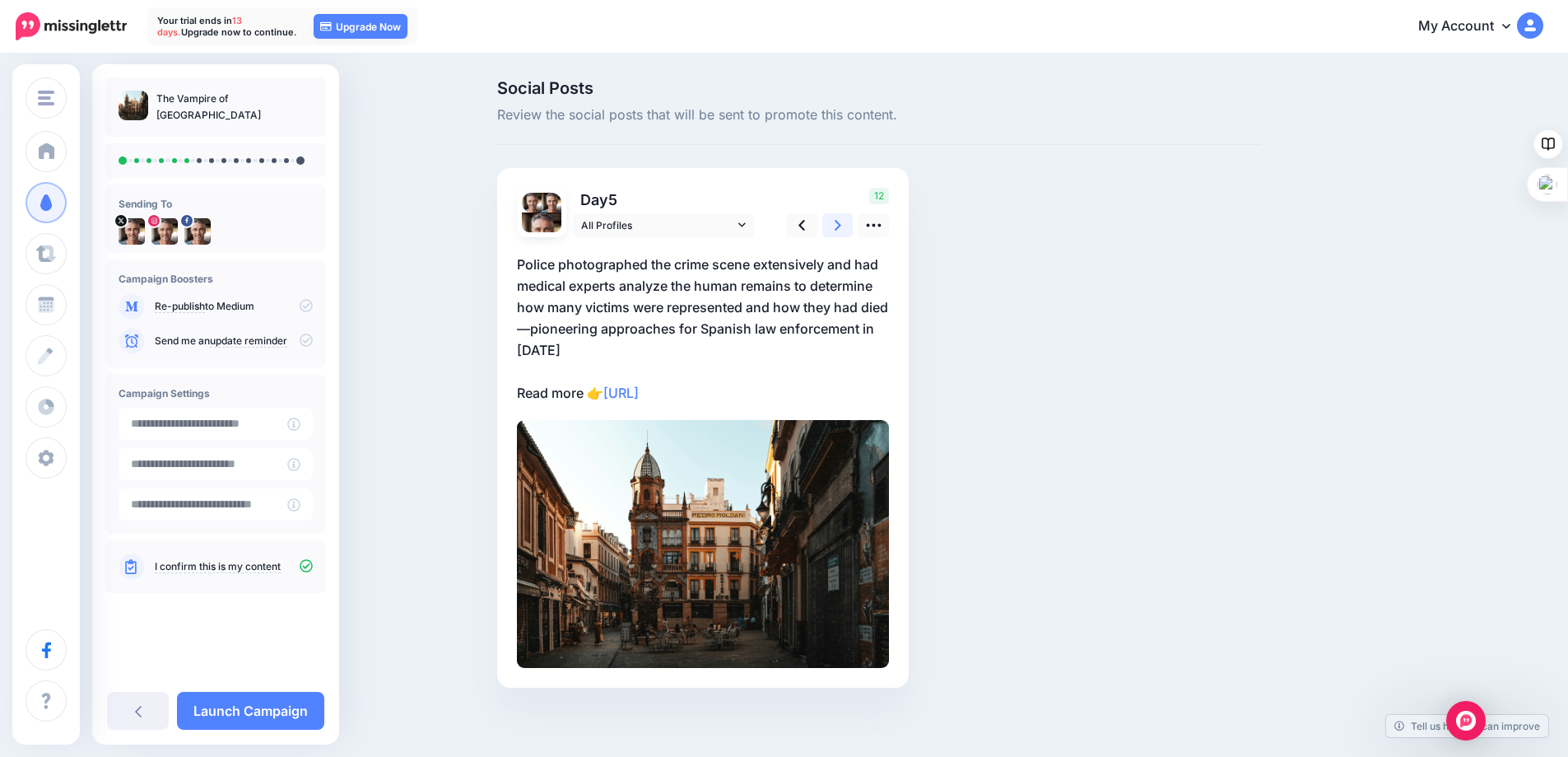
click at [841, 225] on icon at bounding box center [837, 224] width 6 height 17
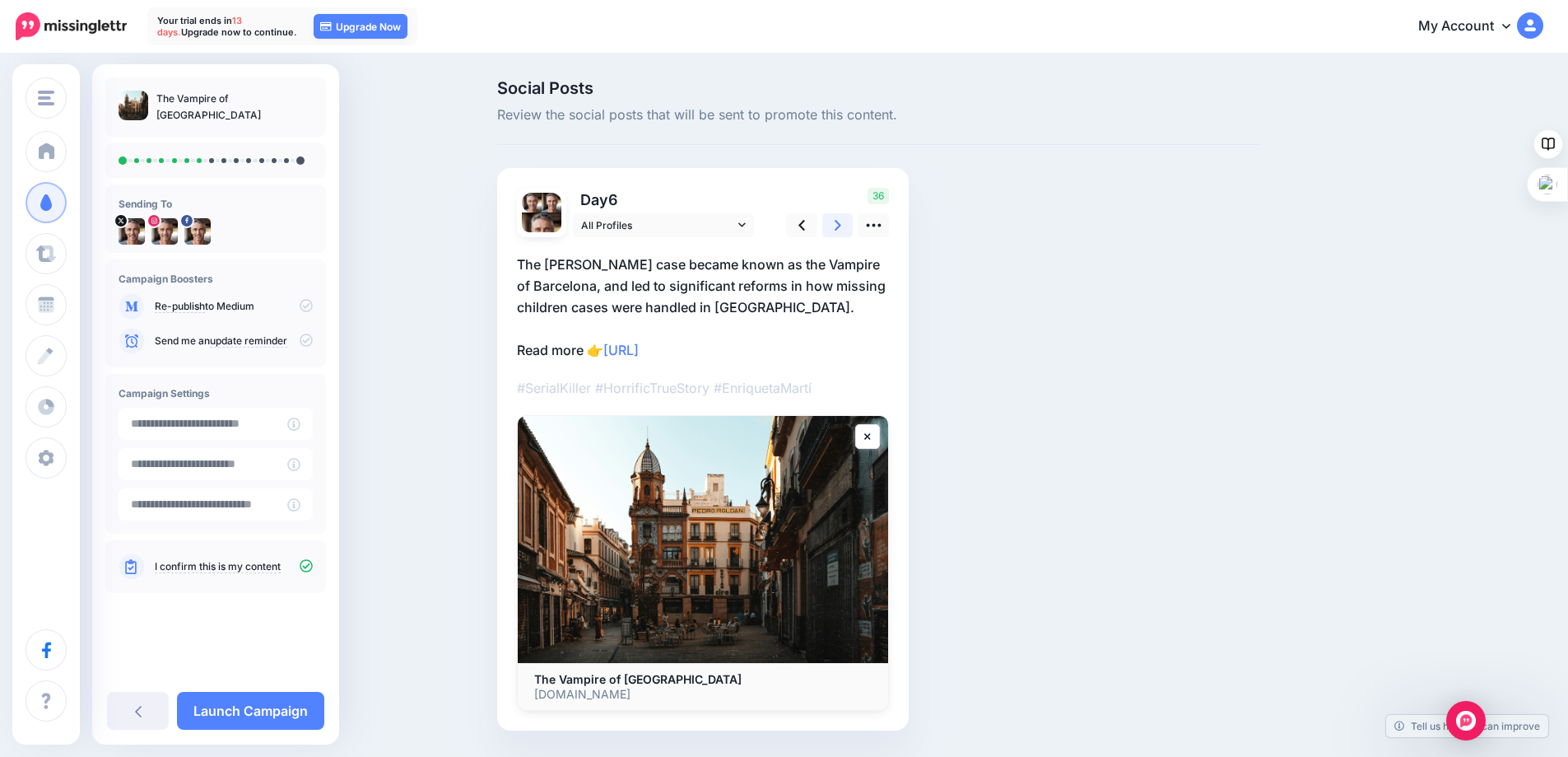
click at [841, 225] on icon at bounding box center [837, 224] width 6 height 17
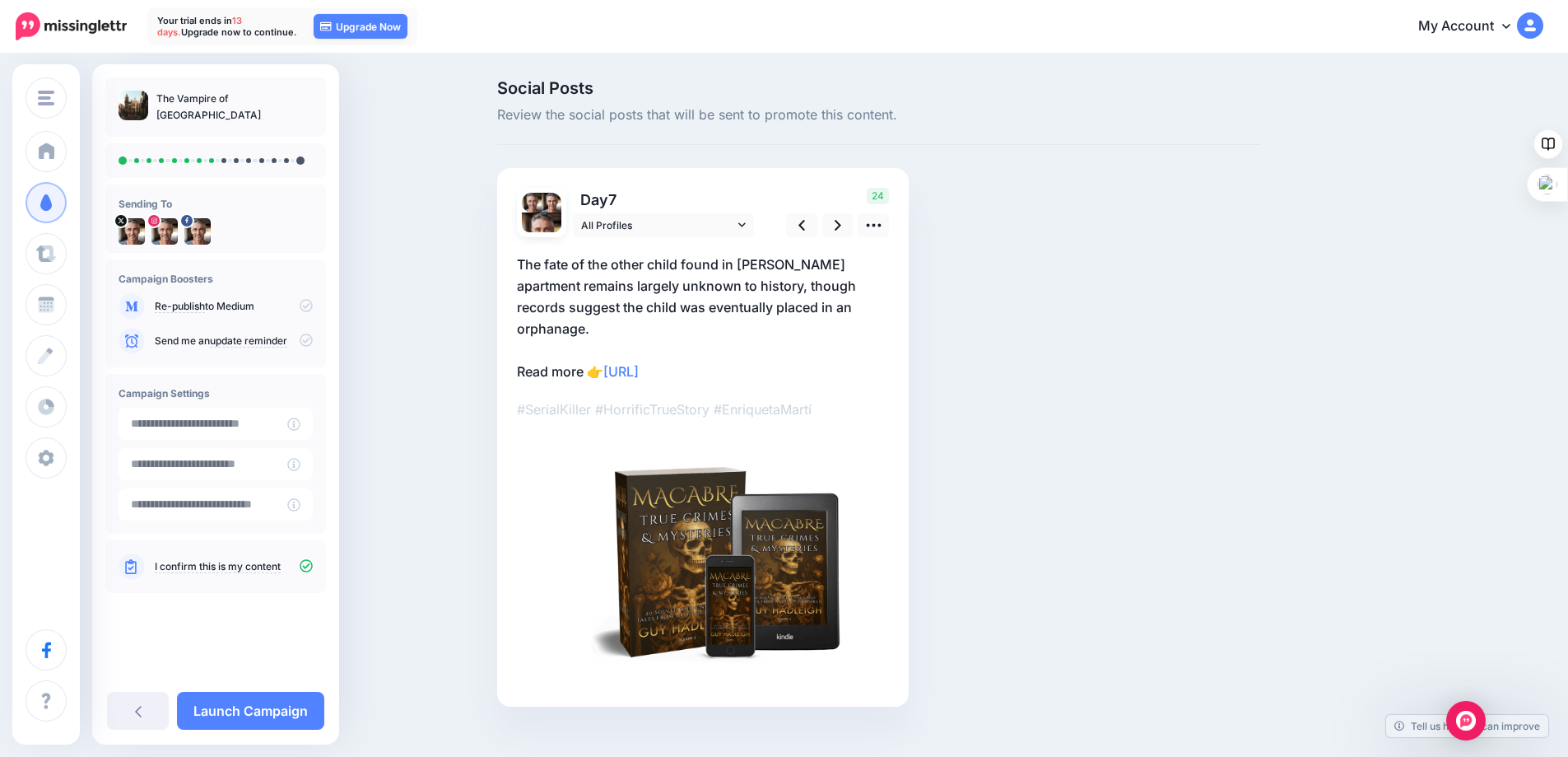
drag, startPoint x: 723, startPoint y: 347, endPoint x: 615, endPoint y: 352, distance: 108.1
click at [615, 352] on p "The fate of the other child found in [PERSON_NAME] apartment remains largely un…" at bounding box center [703, 317] width 372 height 128
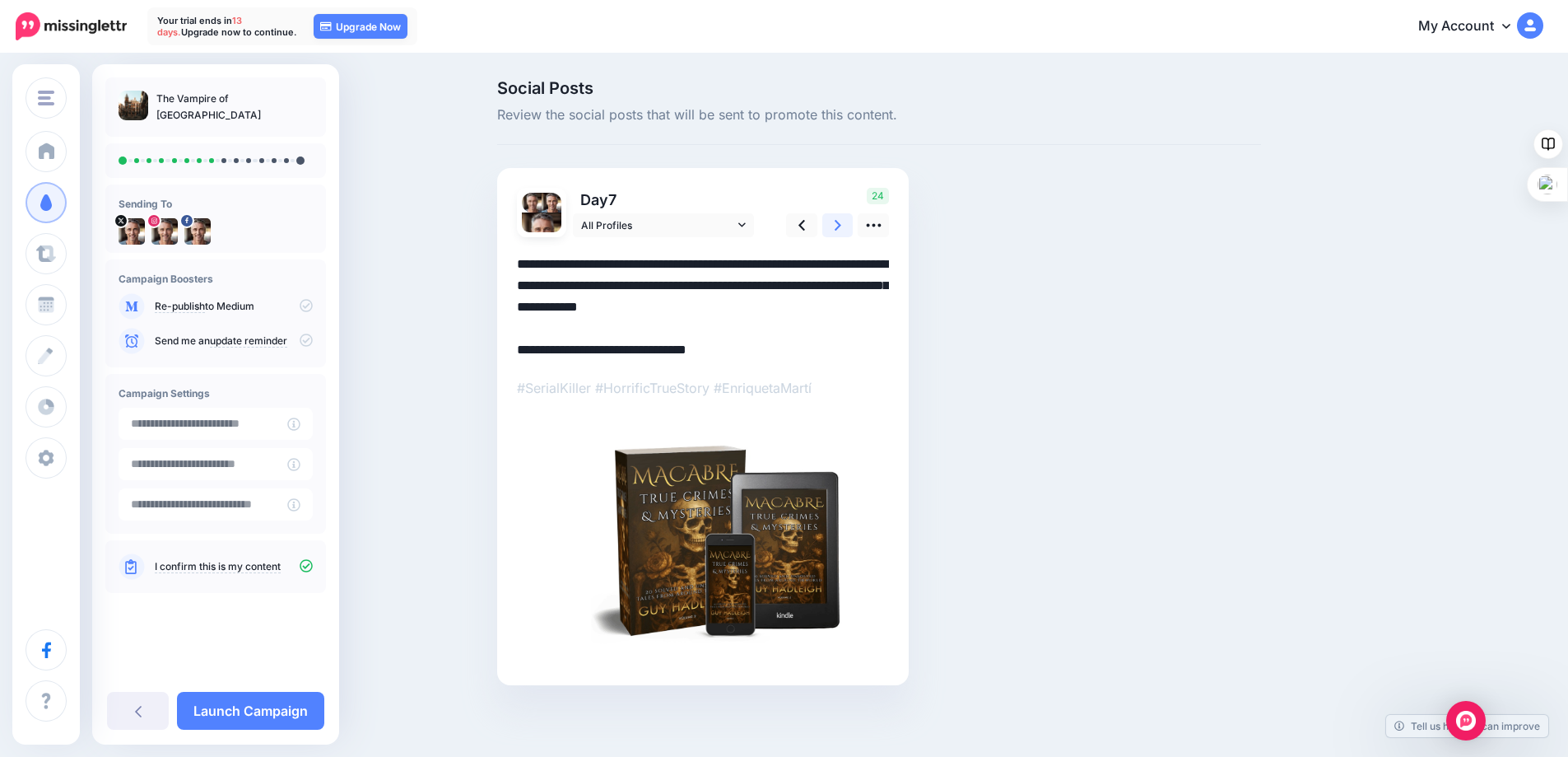
click at [840, 221] on icon at bounding box center [837, 224] width 6 height 17
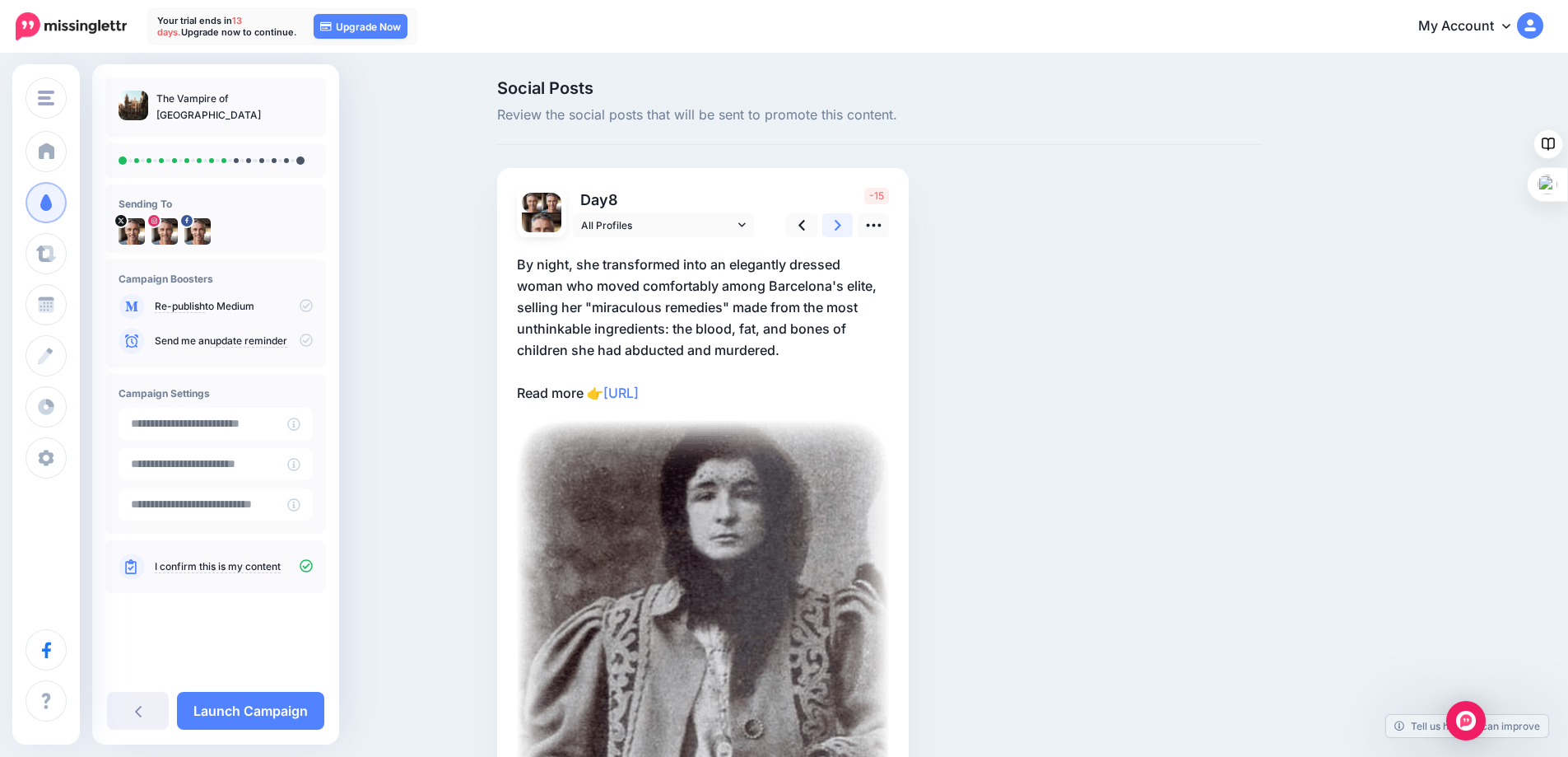
click at [840, 221] on icon at bounding box center [837, 224] width 6 height 17
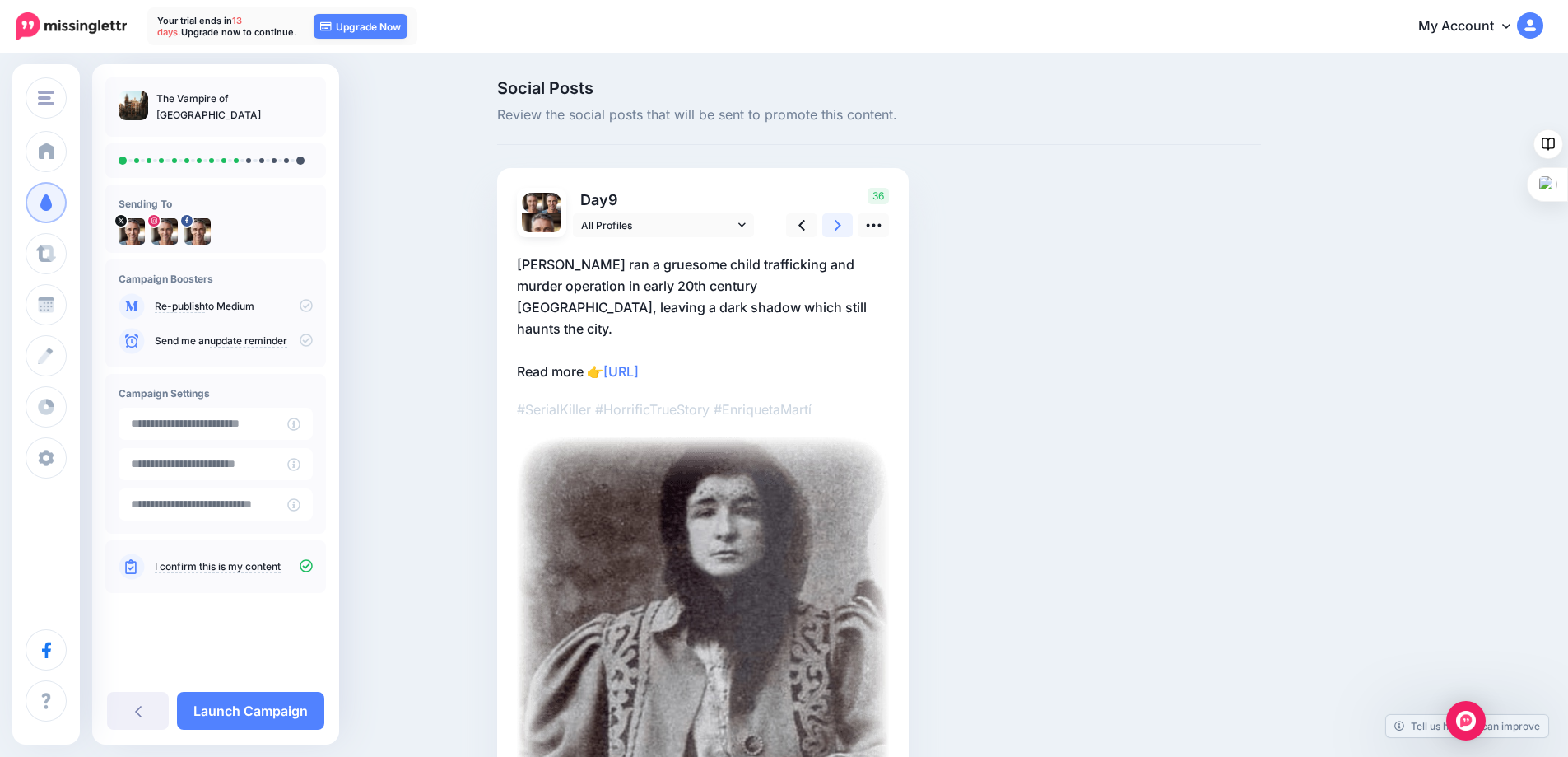
click at [840, 221] on icon at bounding box center [837, 224] width 6 height 17
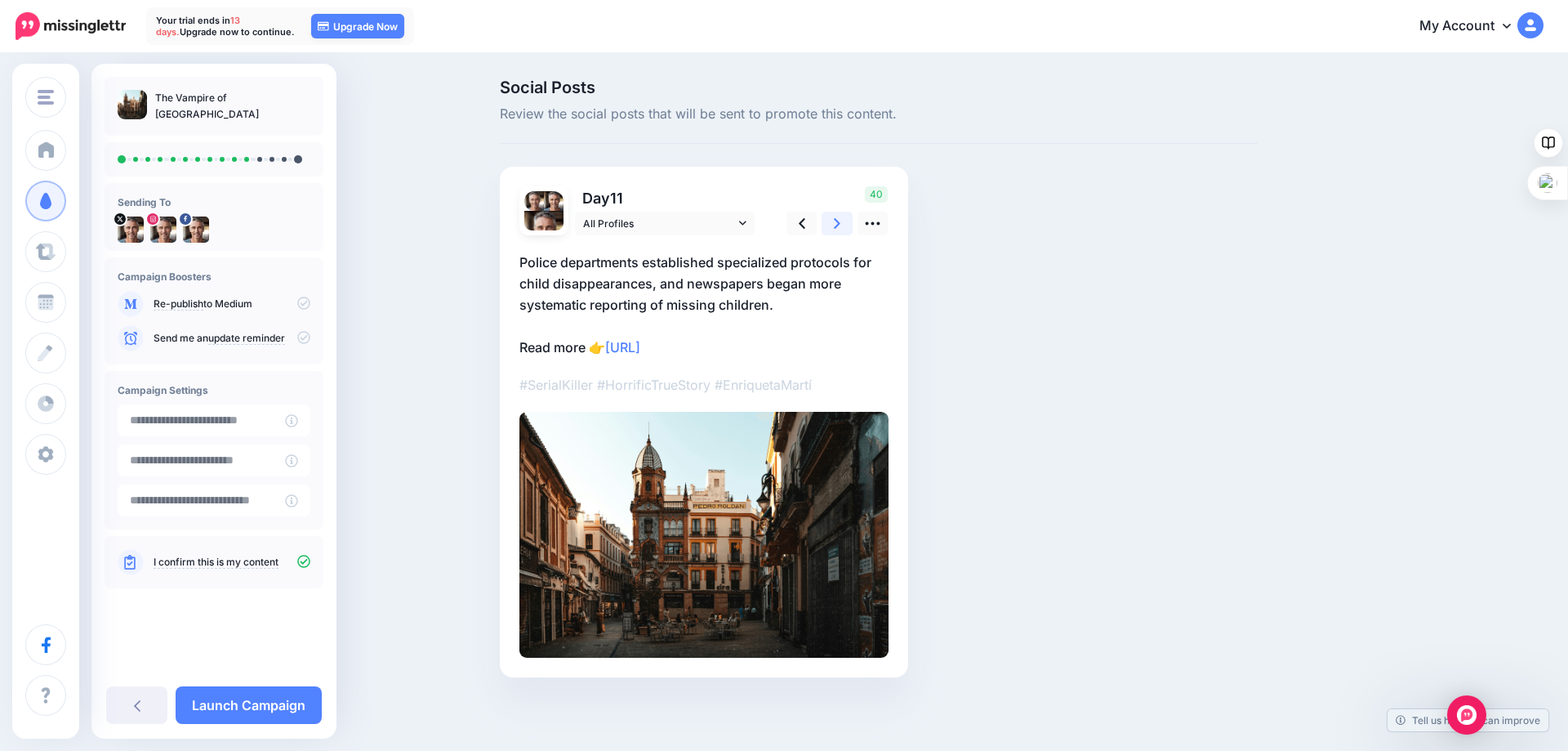
click at [833, 219] on icon at bounding box center [836, 223] width 6 height 17
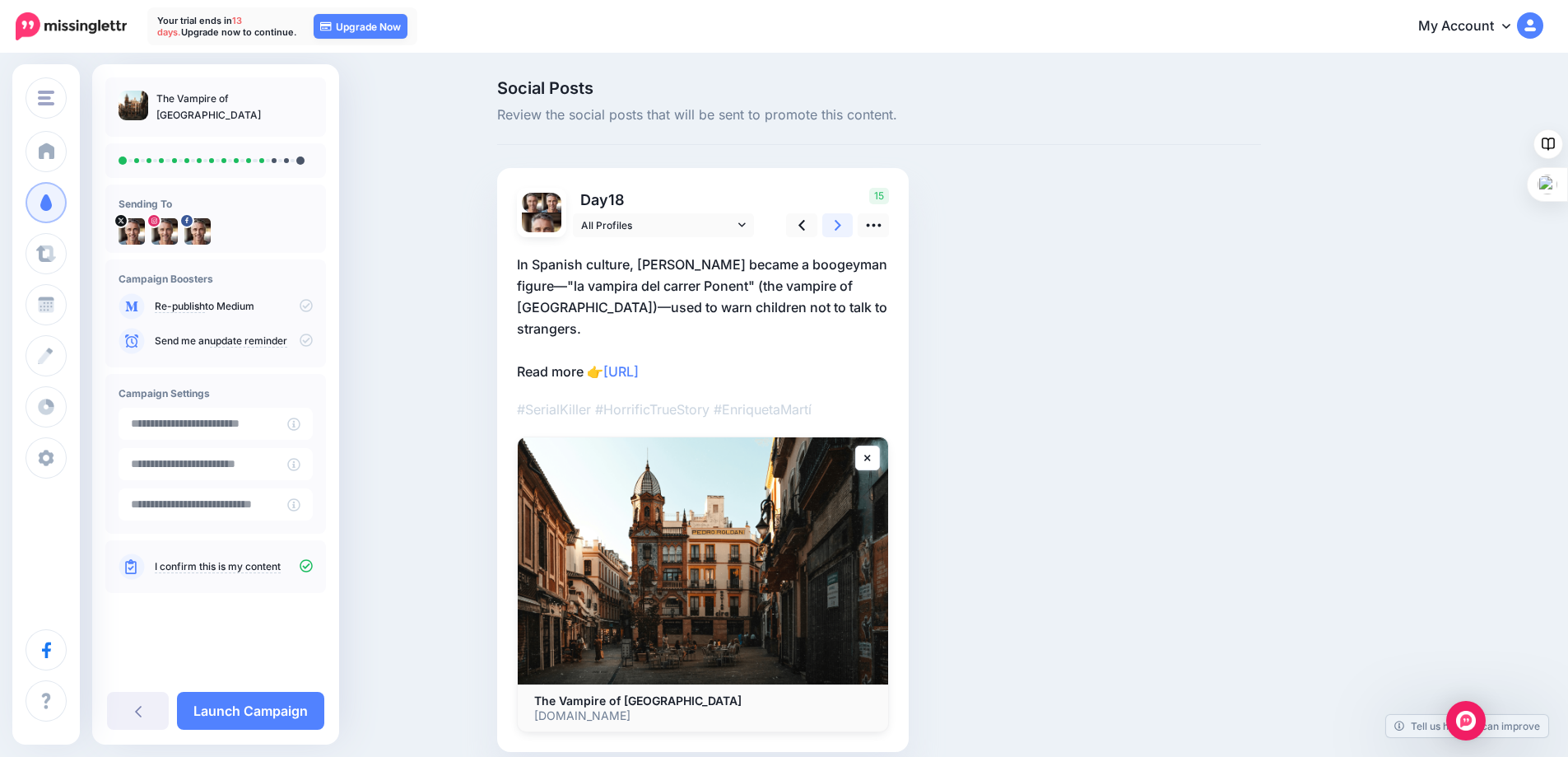
click at [840, 221] on icon at bounding box center [837, 224] width 6 height 17
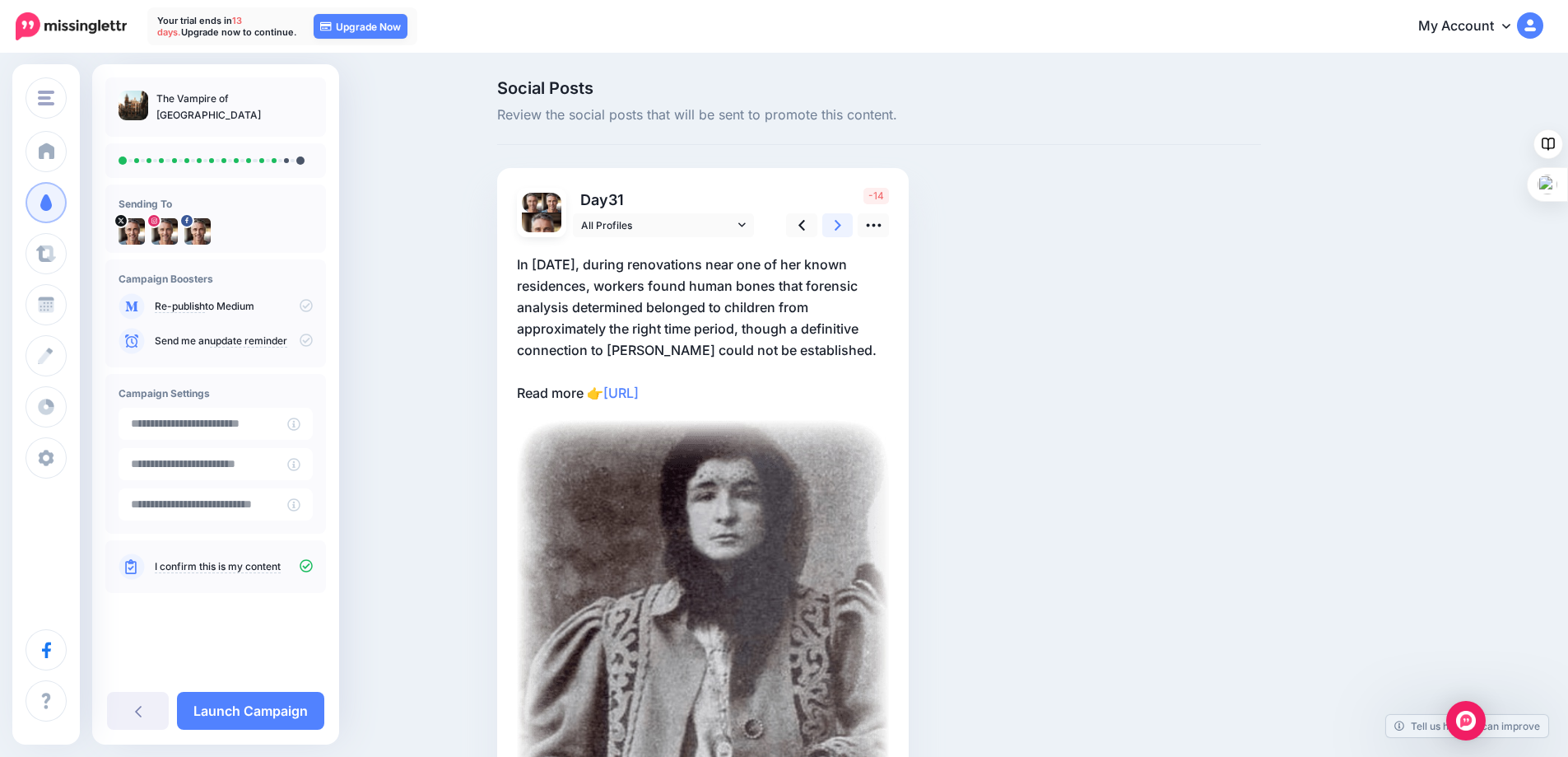
click at [840, 221] on icon at bounding box center [837, 224] width 6 height 17
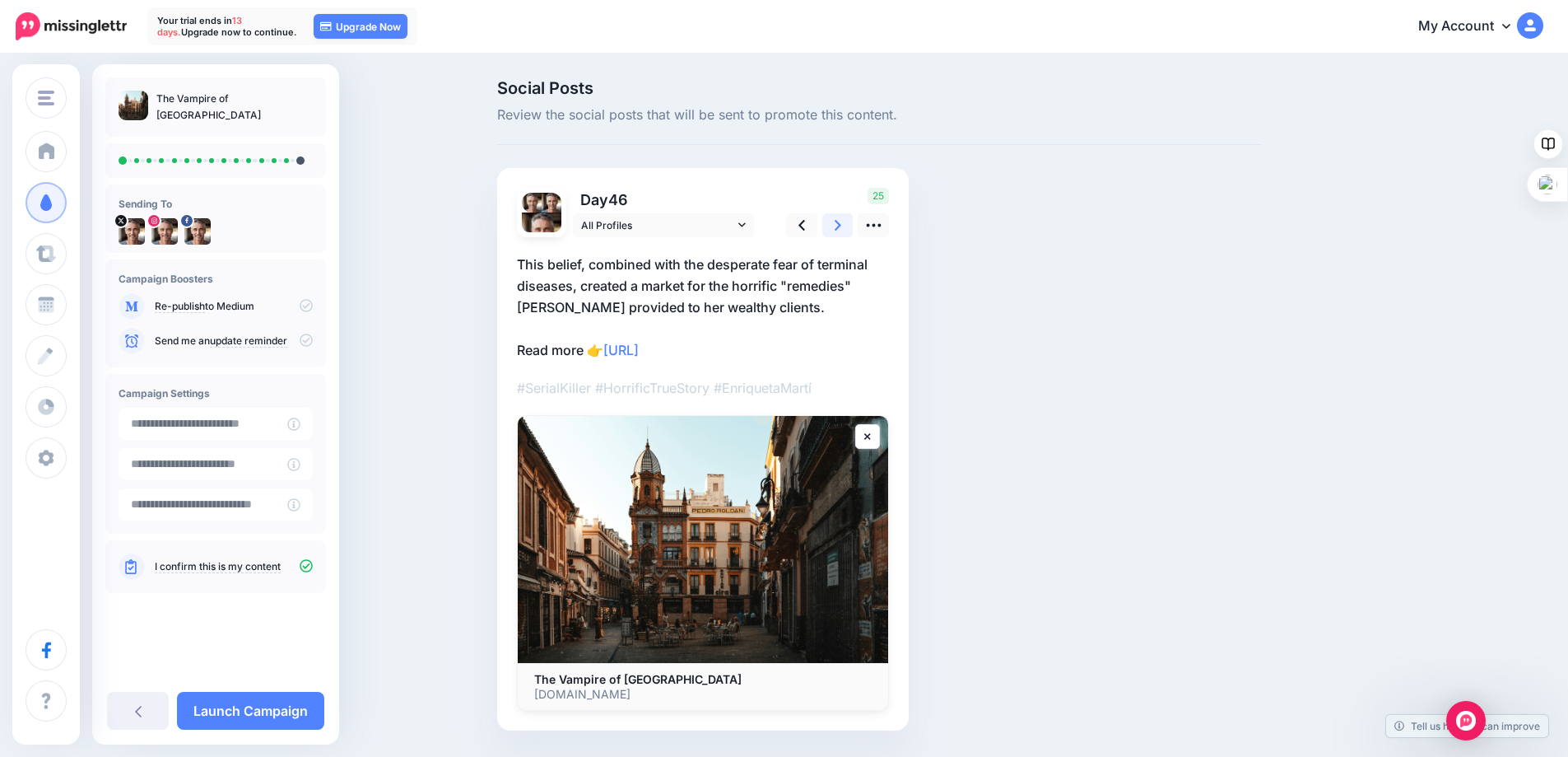
click at [840, 221] on icon at bounding box center [837, 224] width 6 height 17
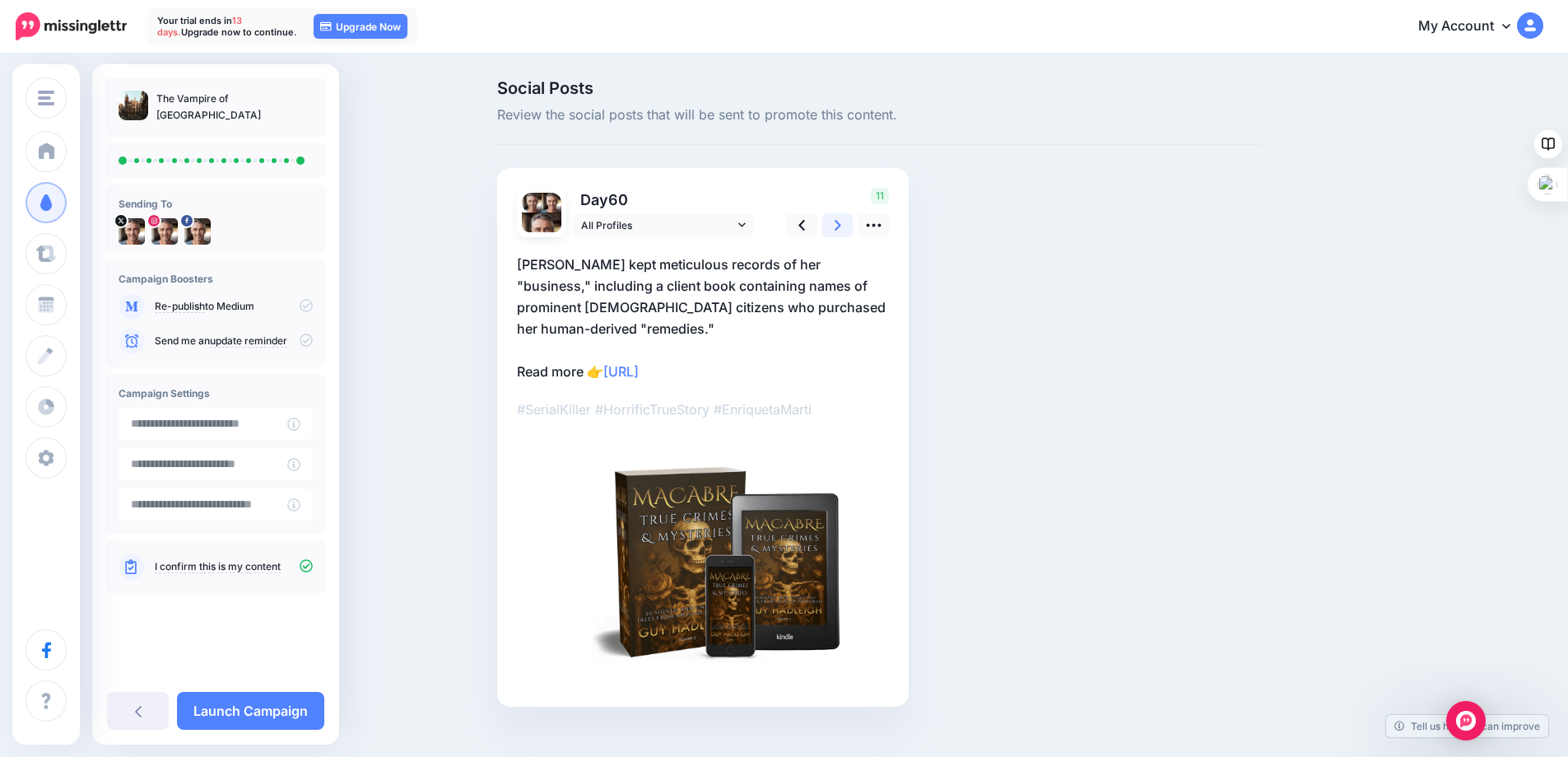
click at [840, 221] on icon at bounding box center [837, 224] width 6 height 17
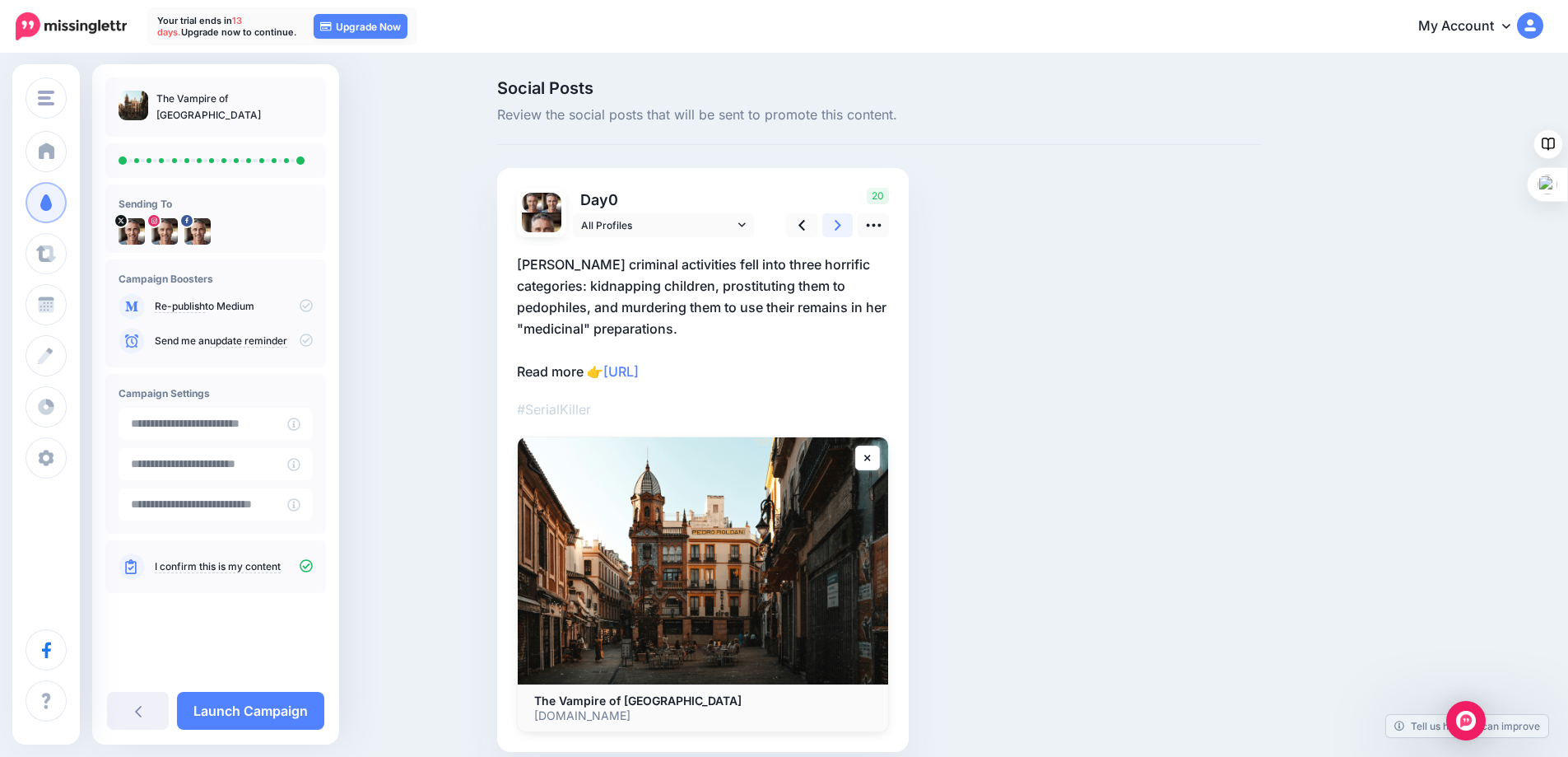
click at [840, 221] on icon at bounding box center [837, 224] width 6 height 17
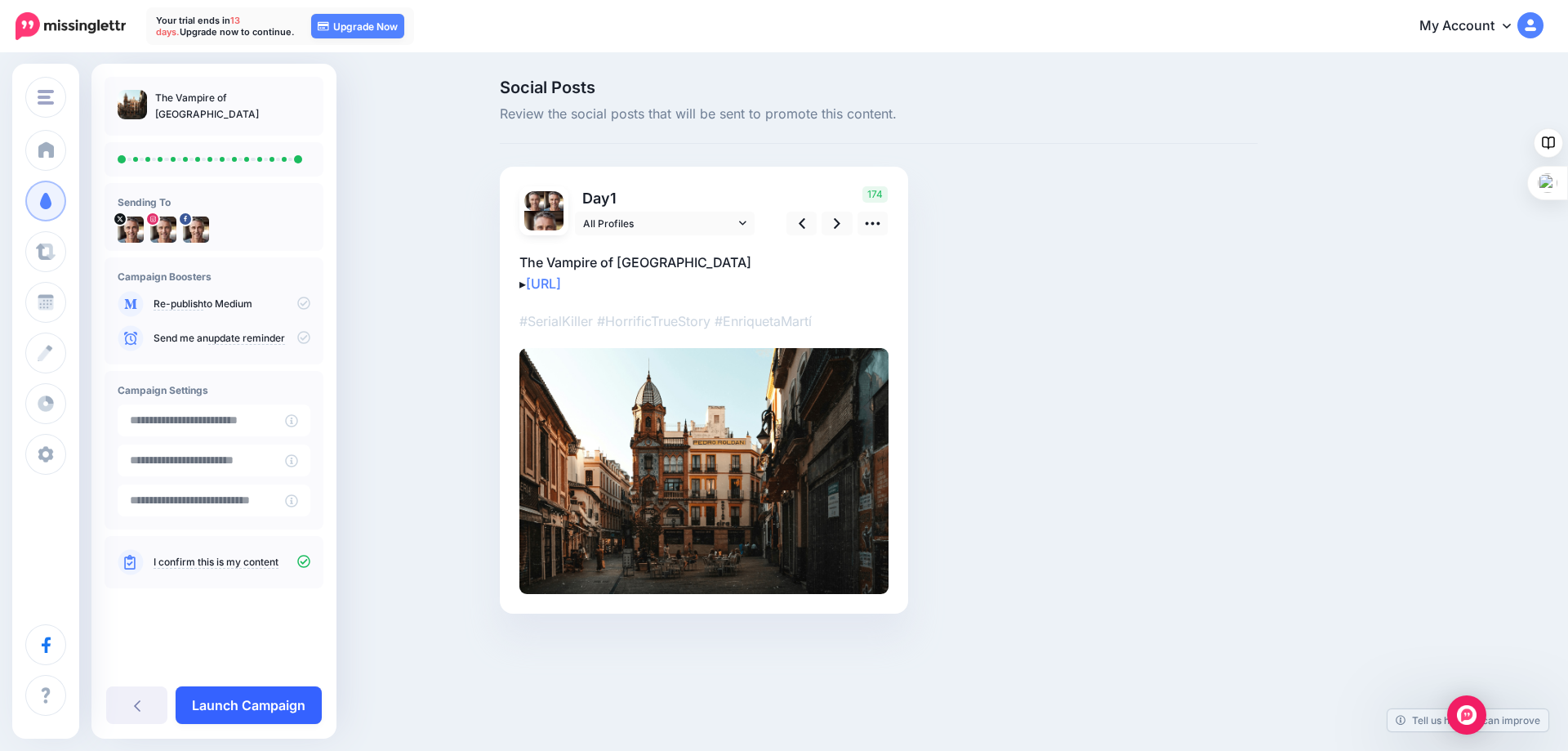
click at [223, 699] on link "Launch Campaign" at bounding box center [248, 705] width 146 height 37
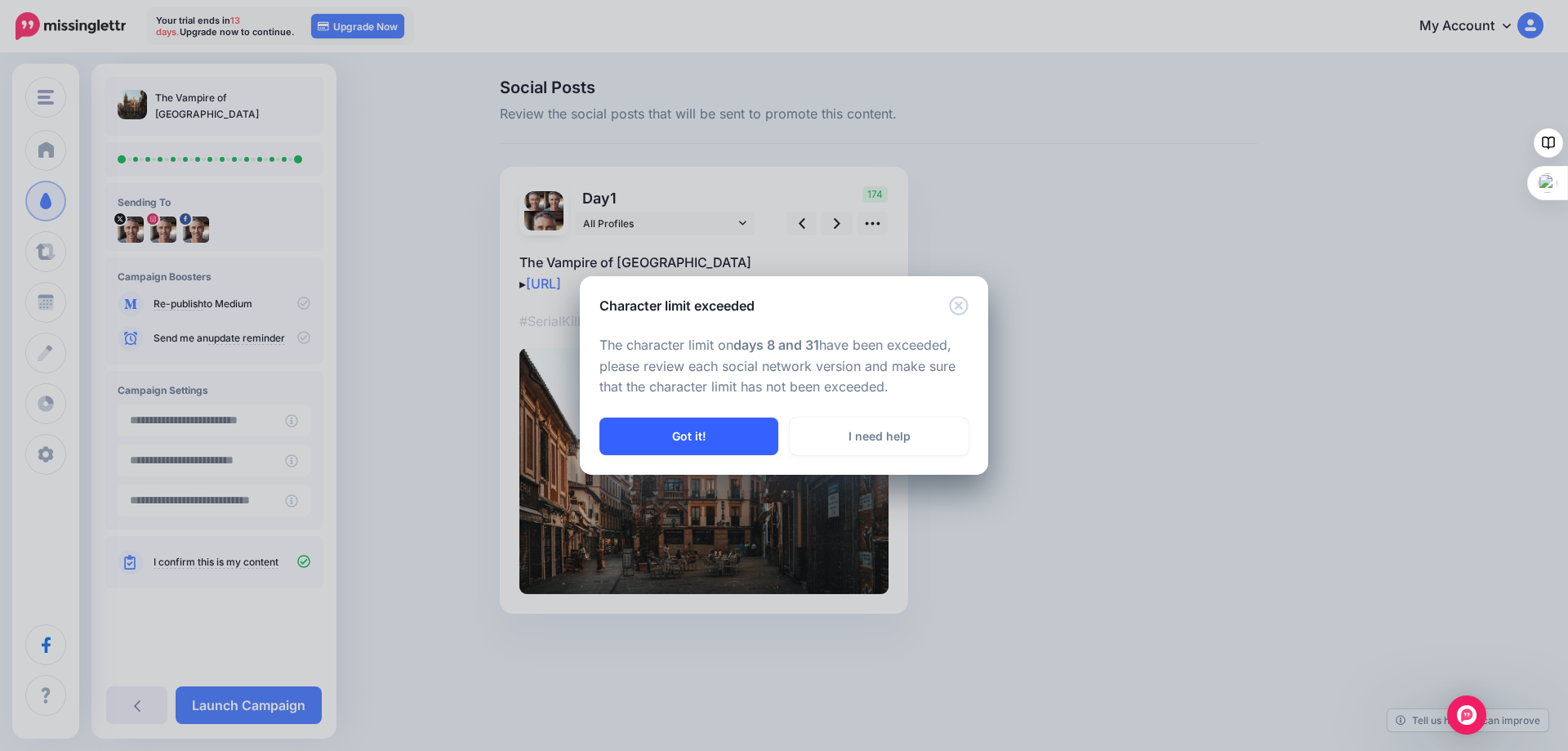
click at [703, 432] on button "Got it!" at bounding box center [688, 437] width 179 height 37
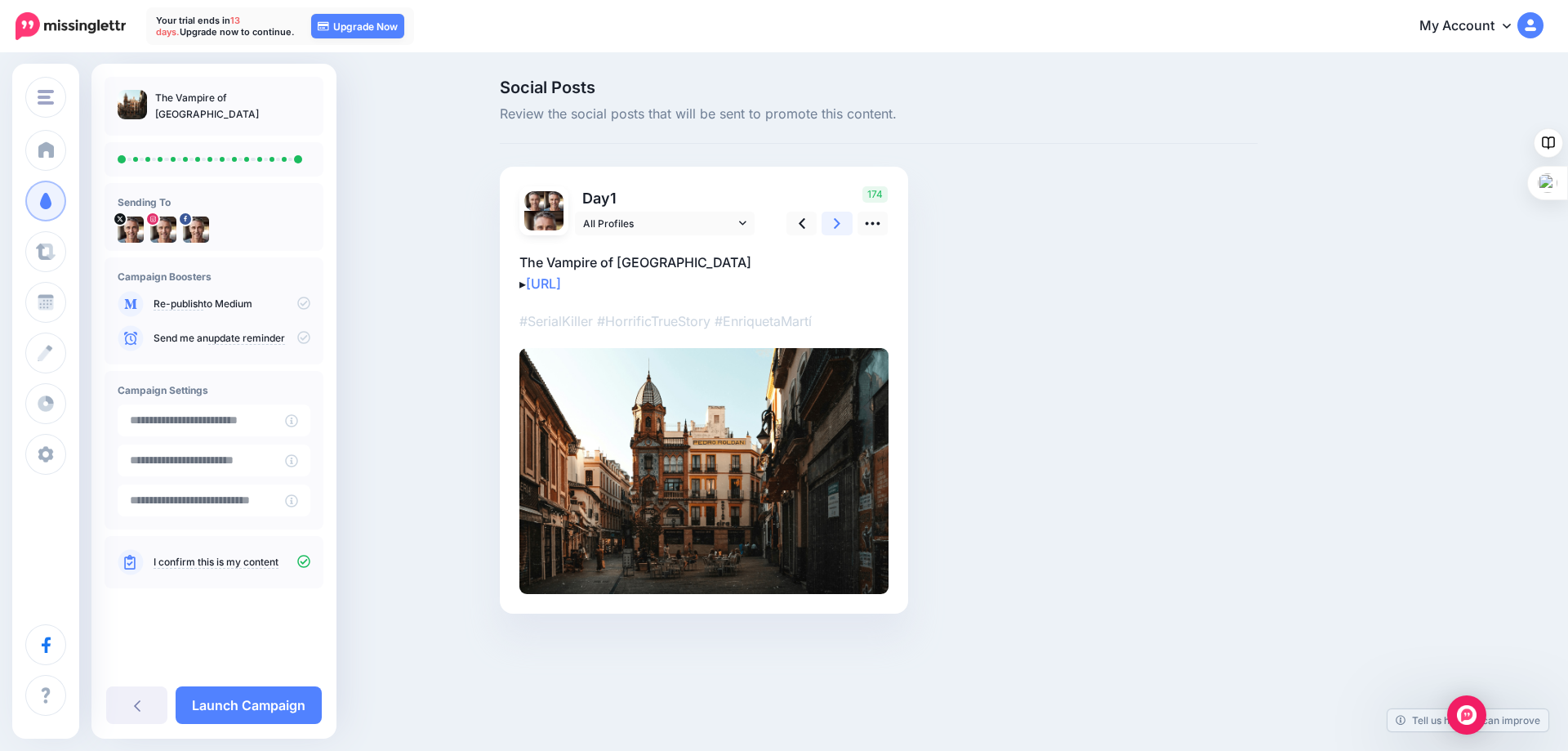
click at [833, 221] on link at bounding box center [837, 224] width 31 height 24
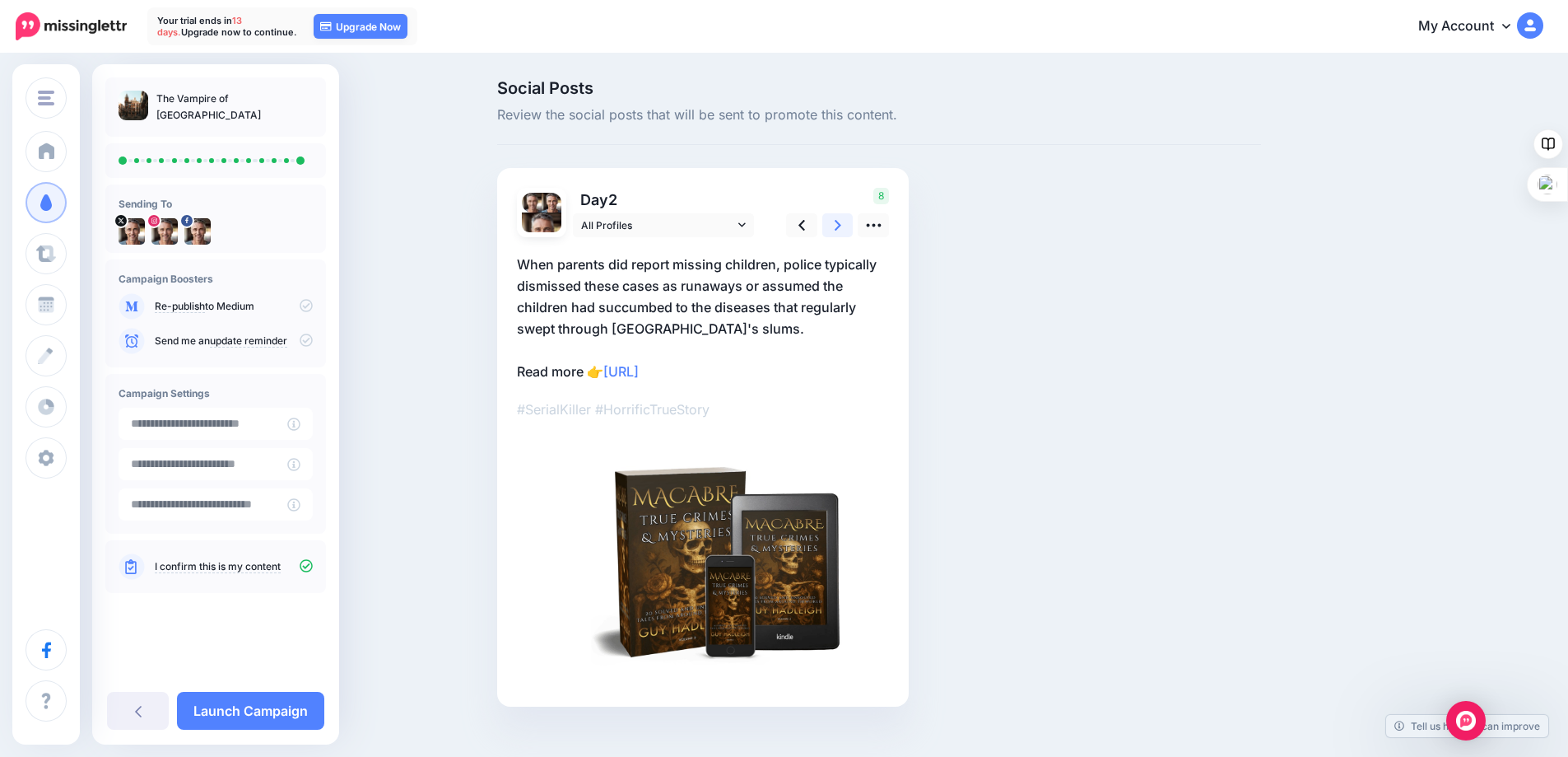
click at [839, 223] on link at bounding box center [837, 225] width 31 height 24
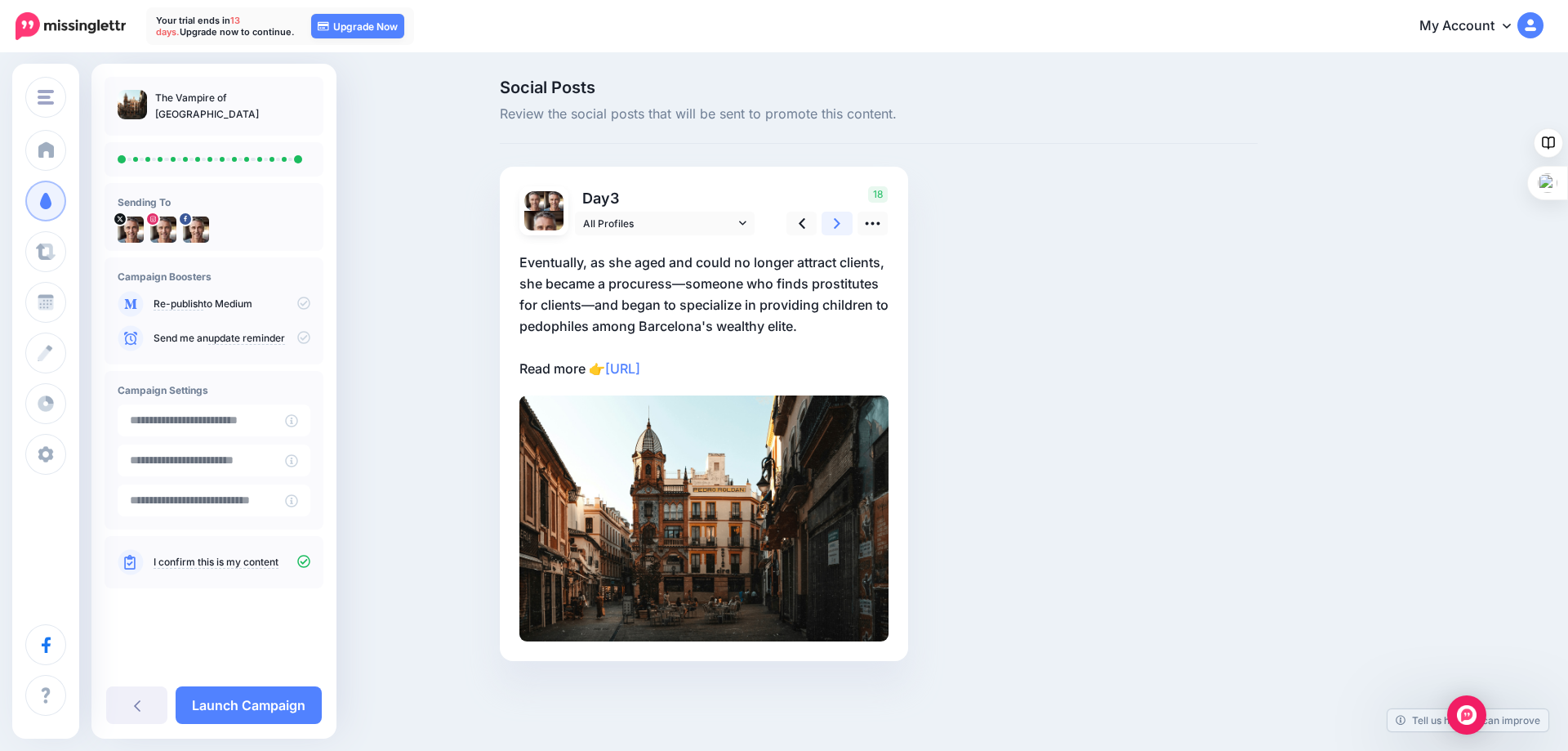
click at [833, 221] on link at bounding box center [837, 224] width 31 height 24
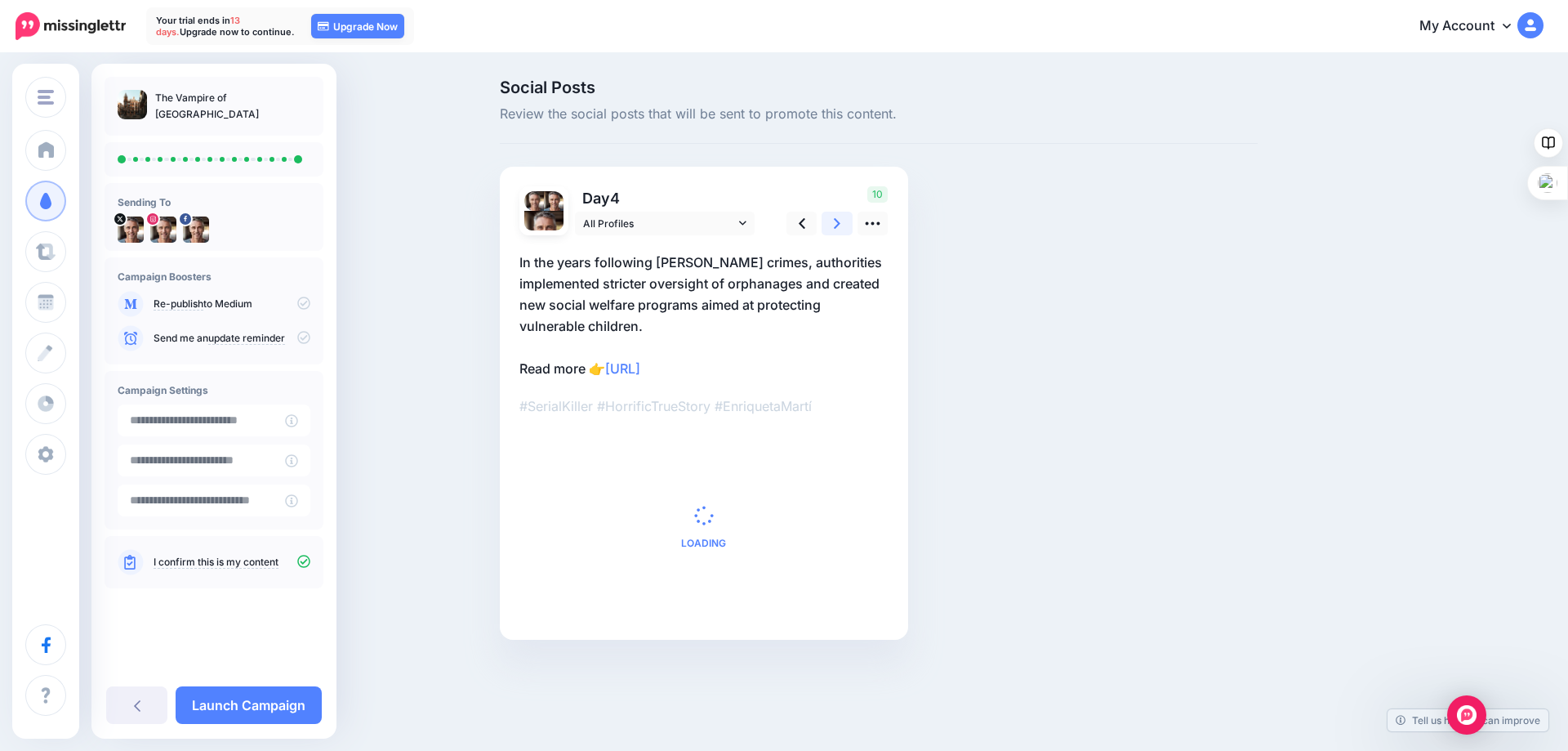
click at [833, 221] on link at bounding box center [837, 224] width 31 height 24
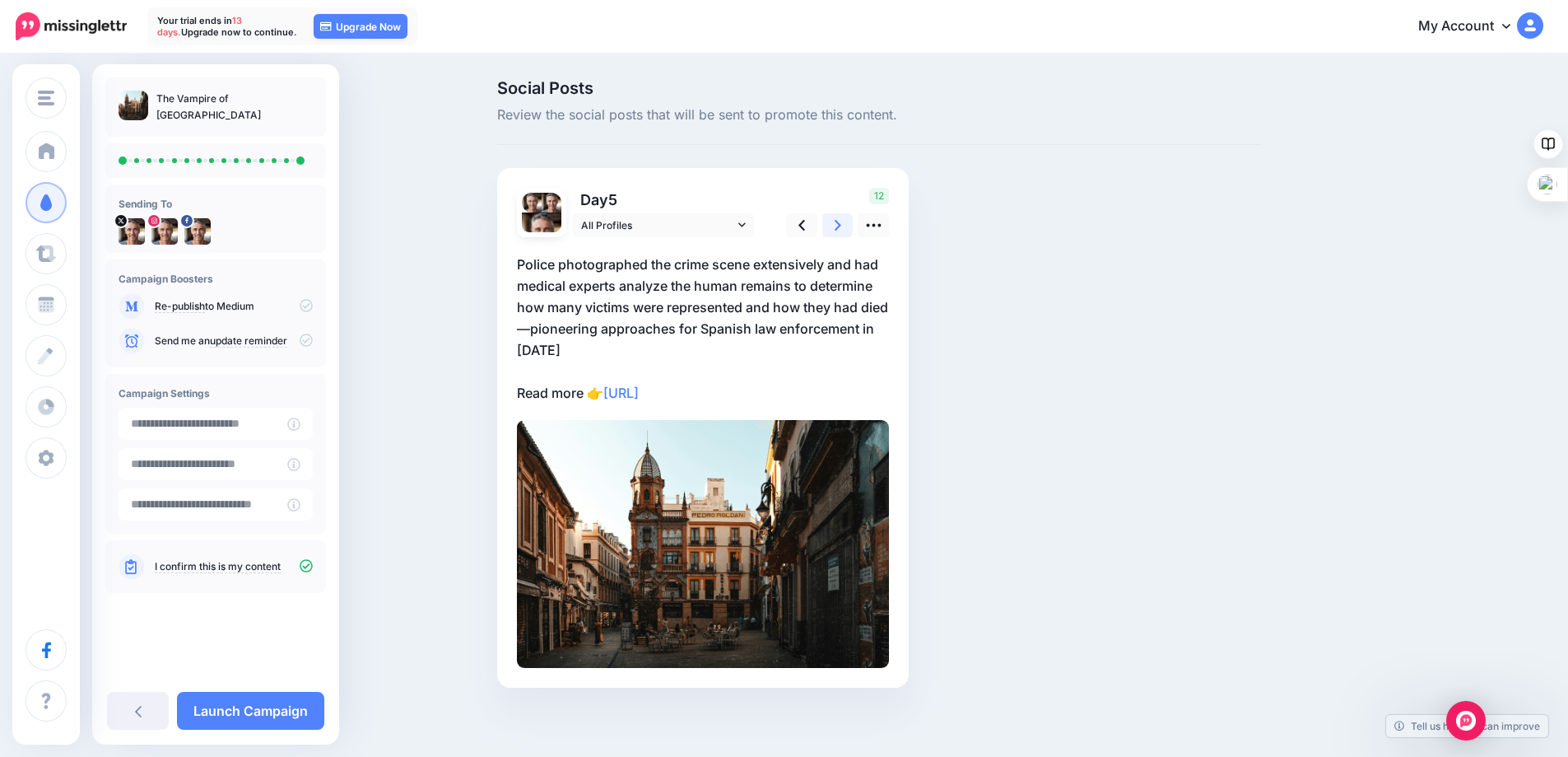
click at [839, 223] on link at bounding box center [837, 225] width 31 height 24
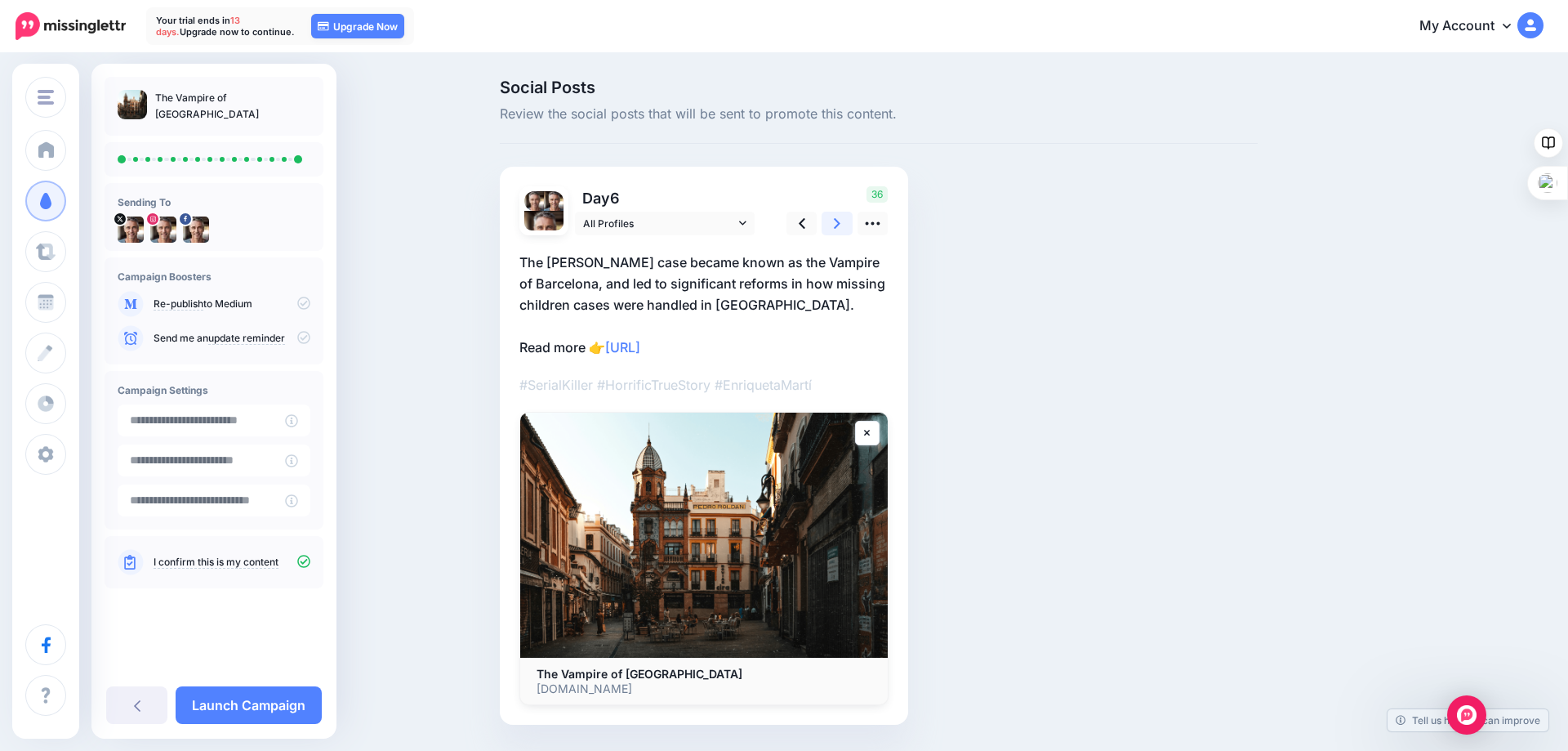
click at [833, 221] on link at bounding box center [837, 224] width 31 height 24
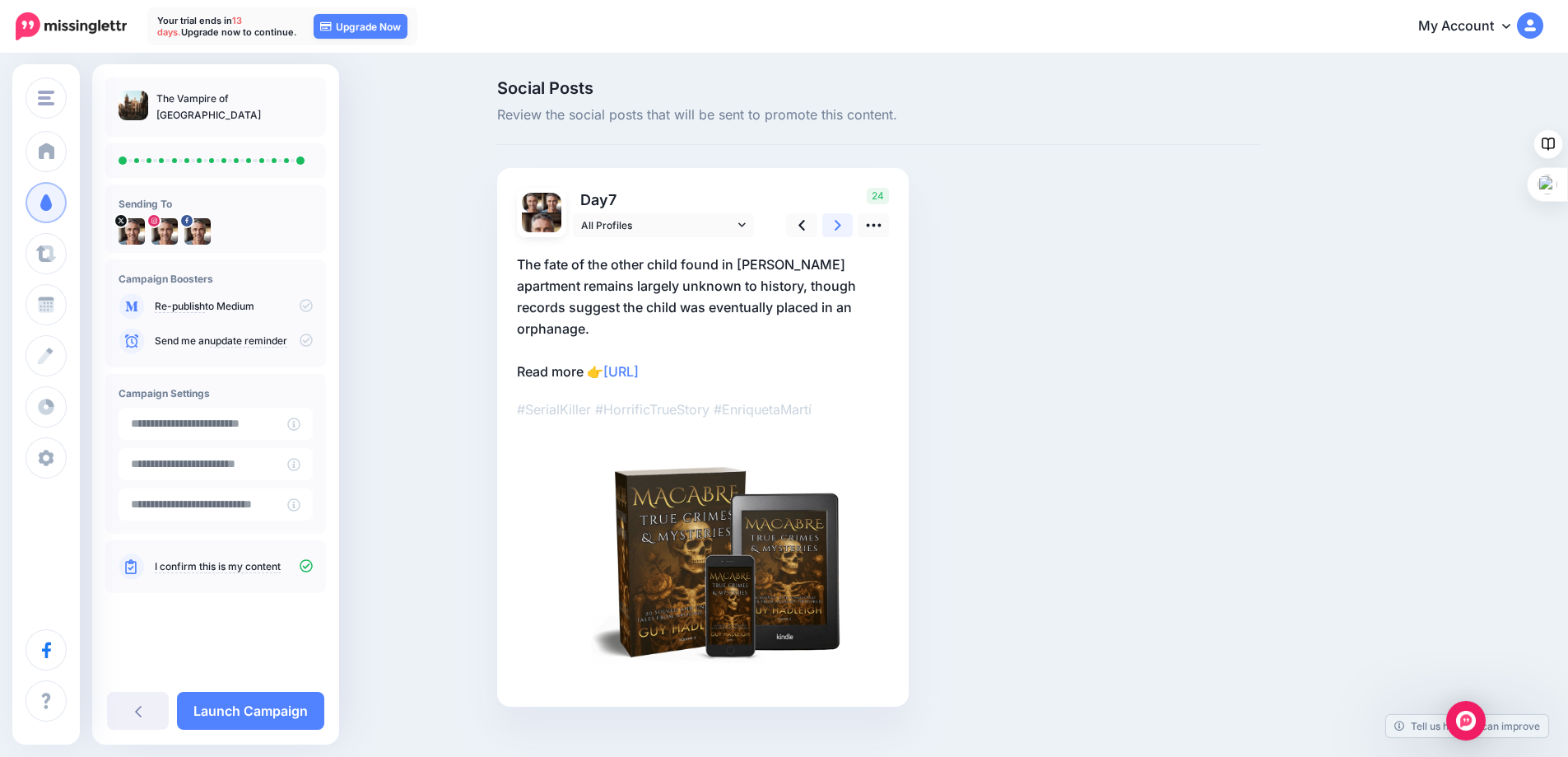
click at [839, 223] on link at bounding box center [837, 225] width 31 height 24
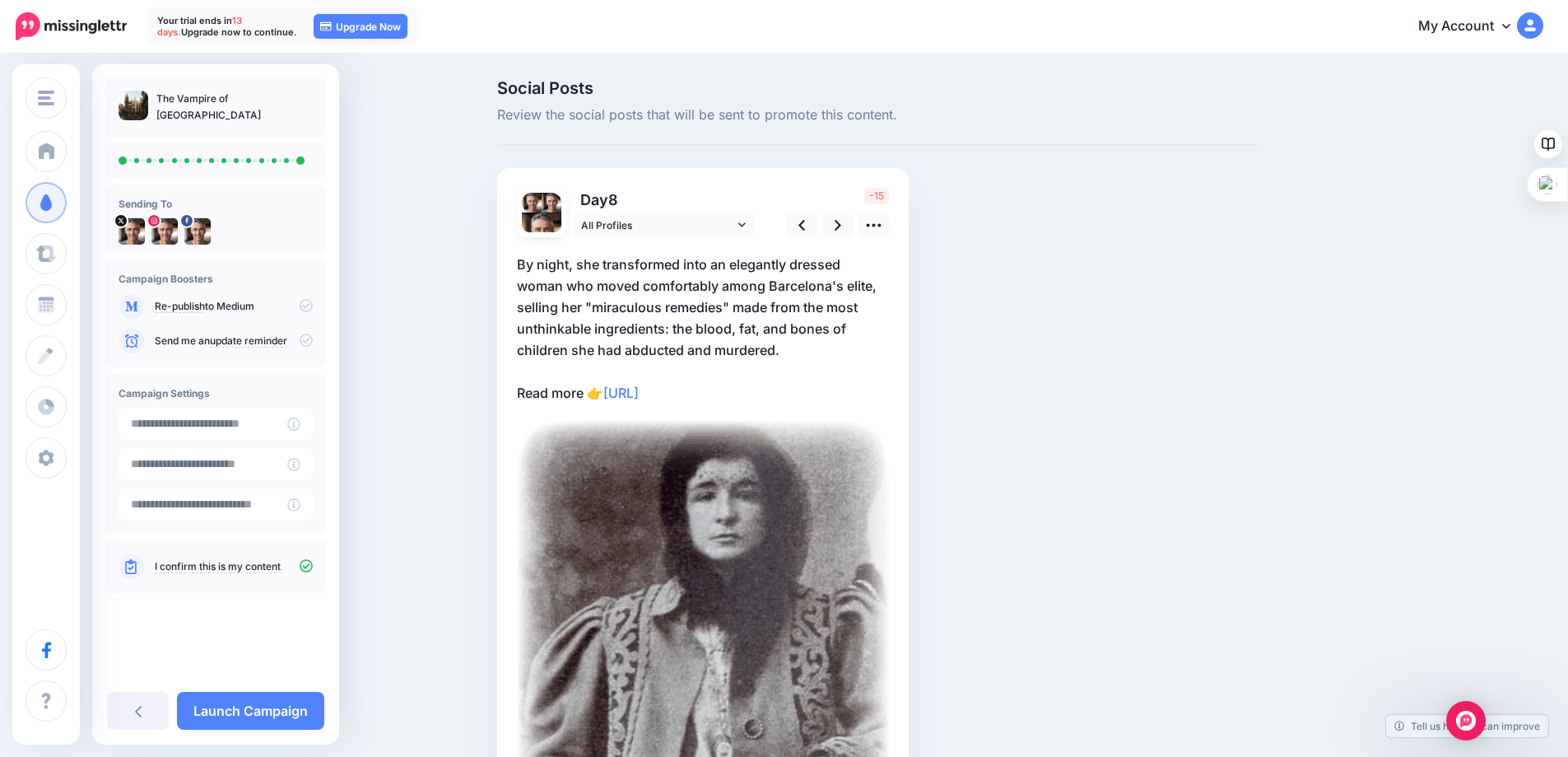
click at [749, 291] on p "By night, she transformed into an elegantly dressed woman who moved comfortably…" at bounding box center [703, 328] width 372 height 150
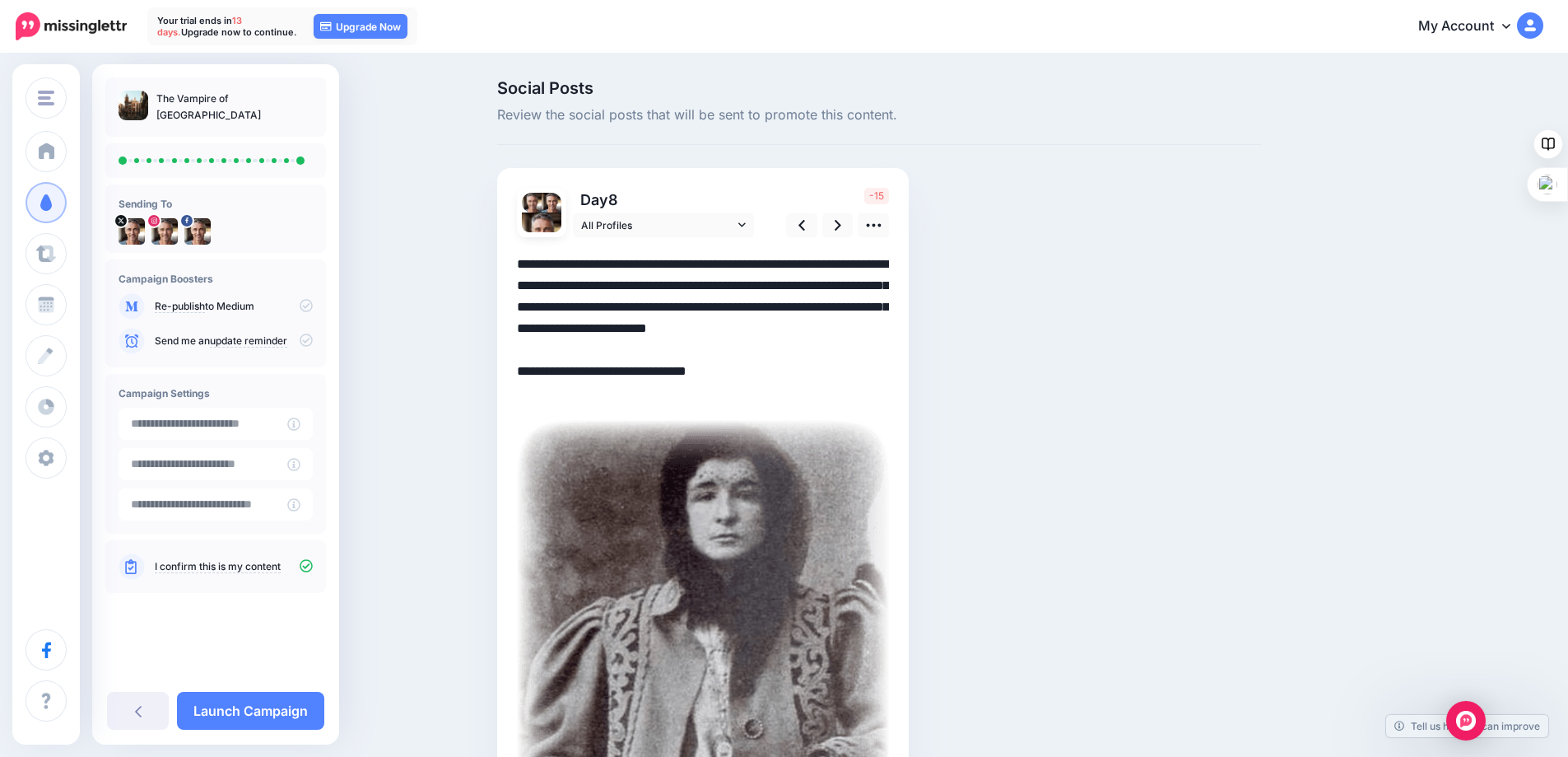
drag, startPoint x: 771, startPoint y: 285, endPoint x: 755, endPoint y: 284, distance: 16.0
click at [755, 284] on textarea "**********" at bounding box center [703, 328] width 372 height 150
drag, startPoint x: 834, startPoint y: 308, endPoint x: 677, endPoint y: 327, distance: 158.1
click at [677, 327] on textarea "**********" at bounding box center [703, 328] width 372 height 150
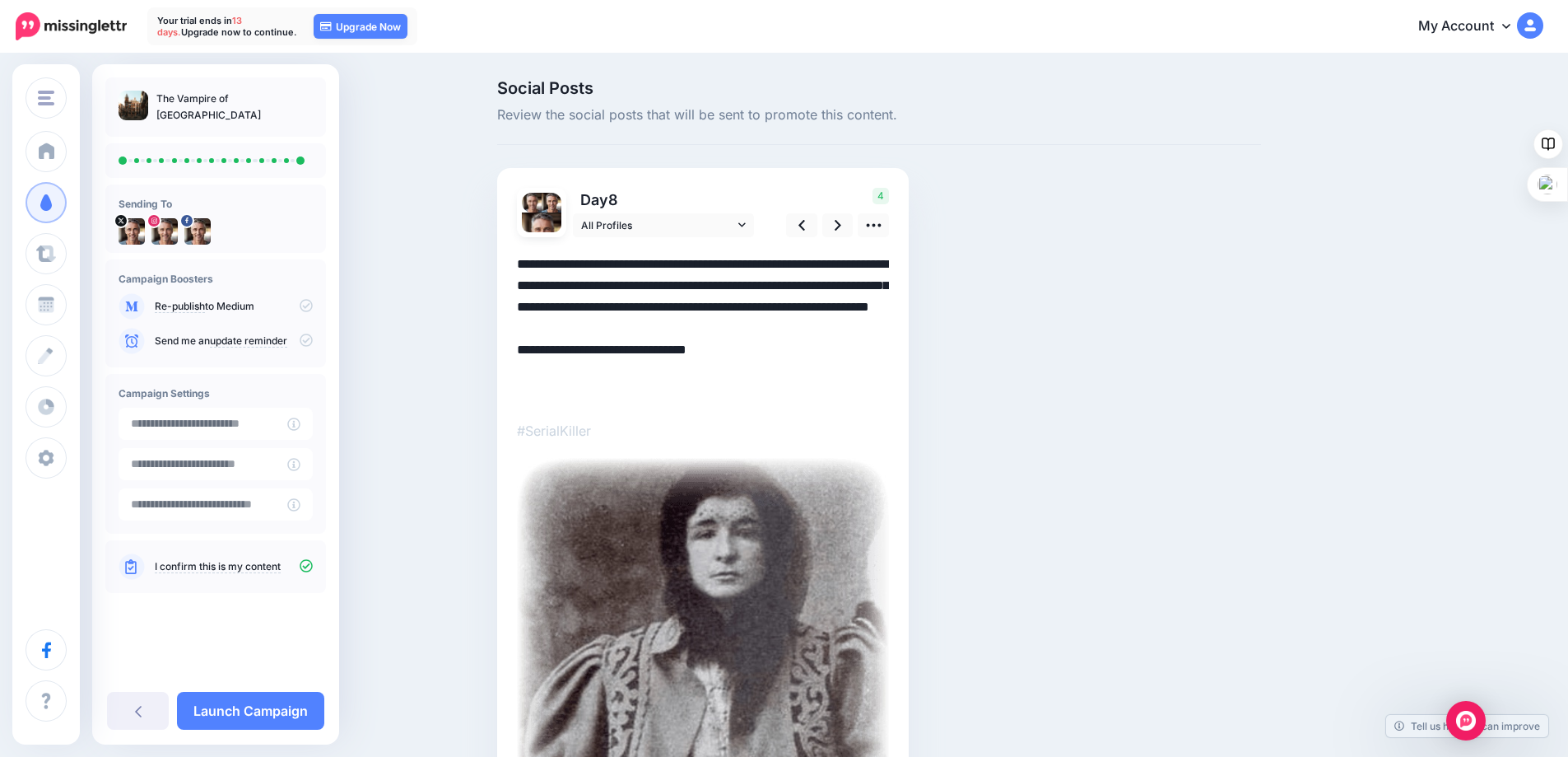
click at [630, 350] on textarea "**********" at bounding box center [703, 328] width 372 height 150
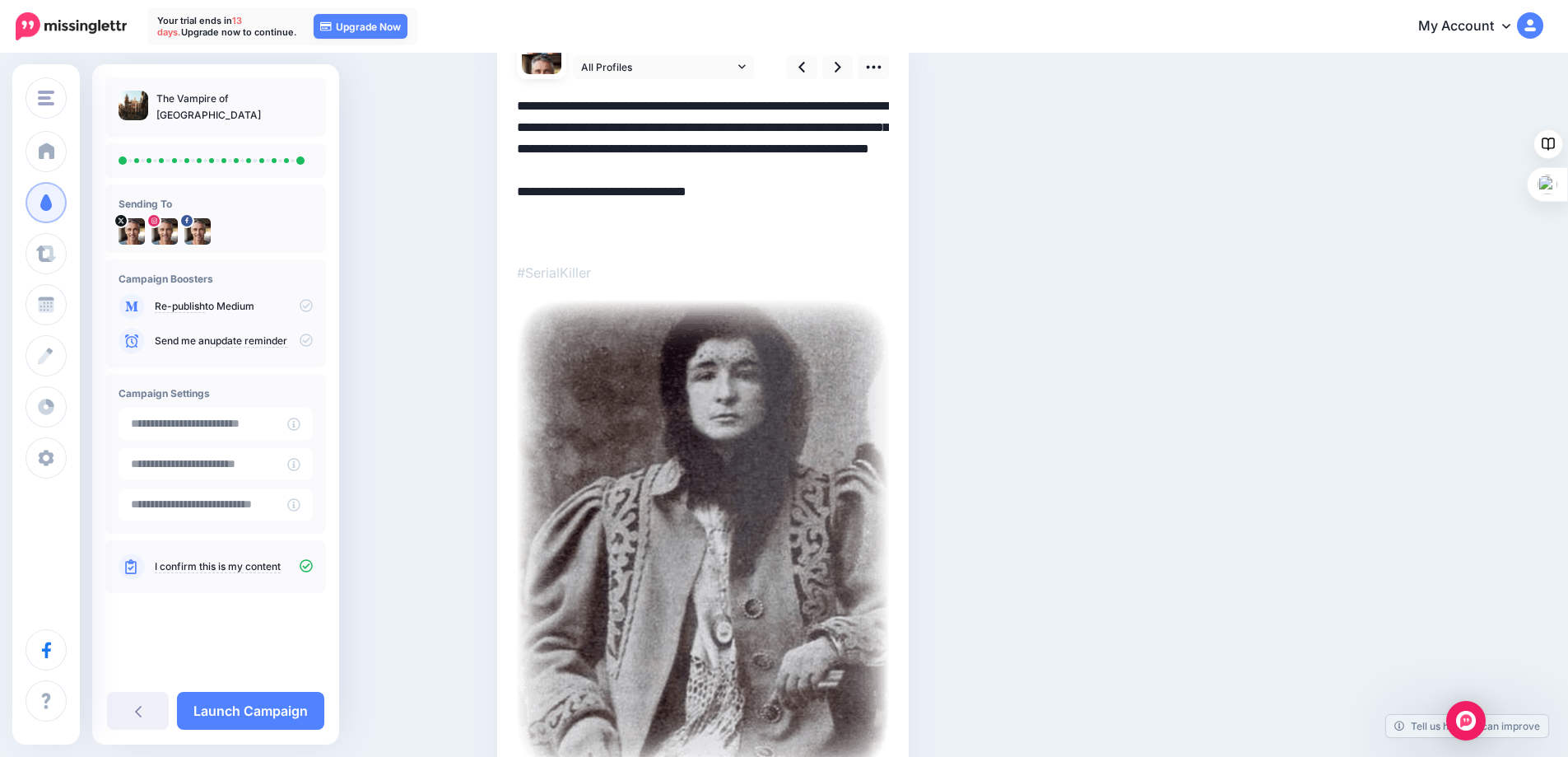
scroll to position [164, 0]
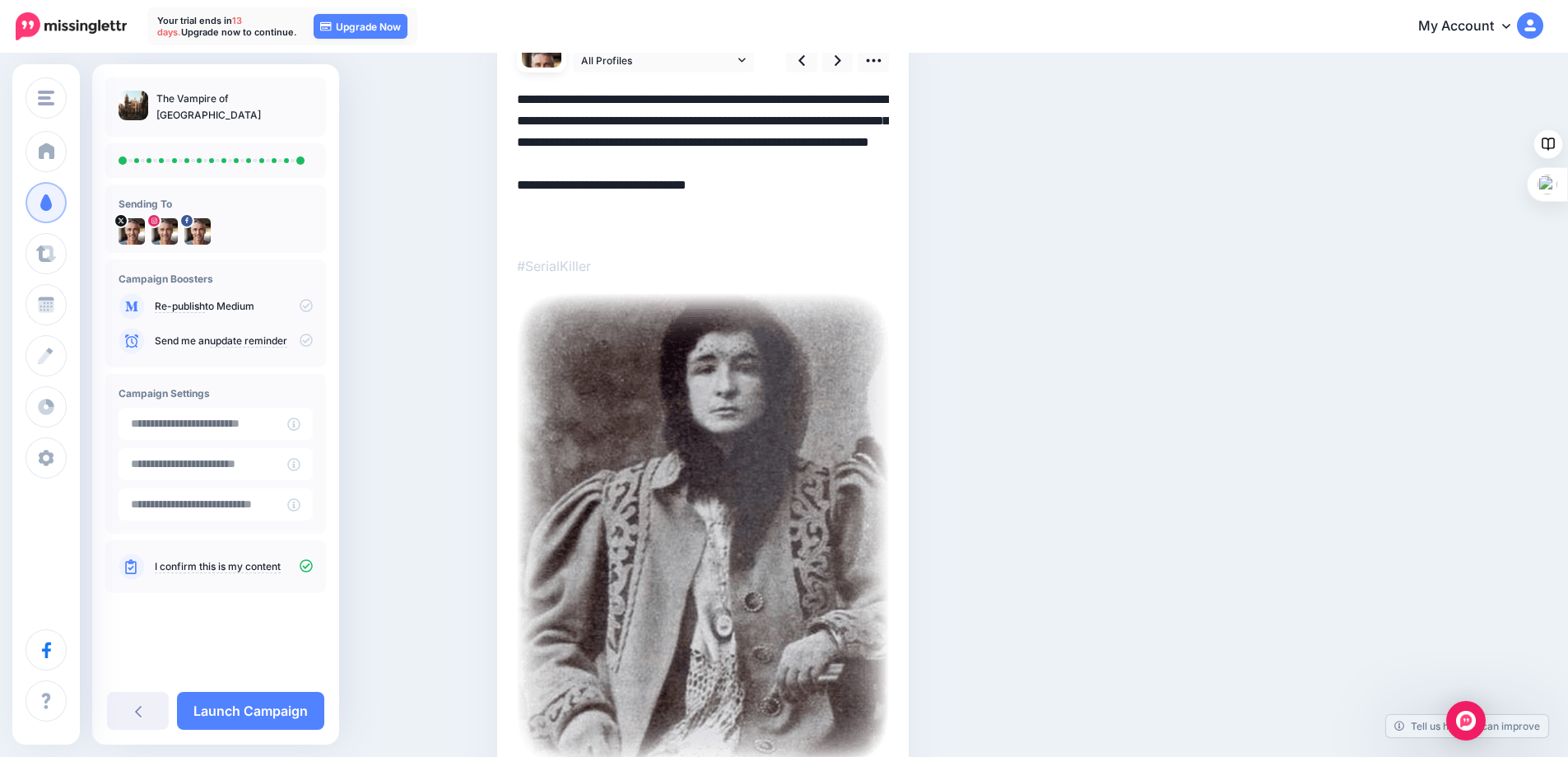
drag, startPoint x: 735, startPoint y: 229, endPoint x: 618, endPoint y: 228, distance: 117.0
click at [618, 228] on textarea "**********" at bounding box center [703, 163] width 372 height 150
paste textarea "*"
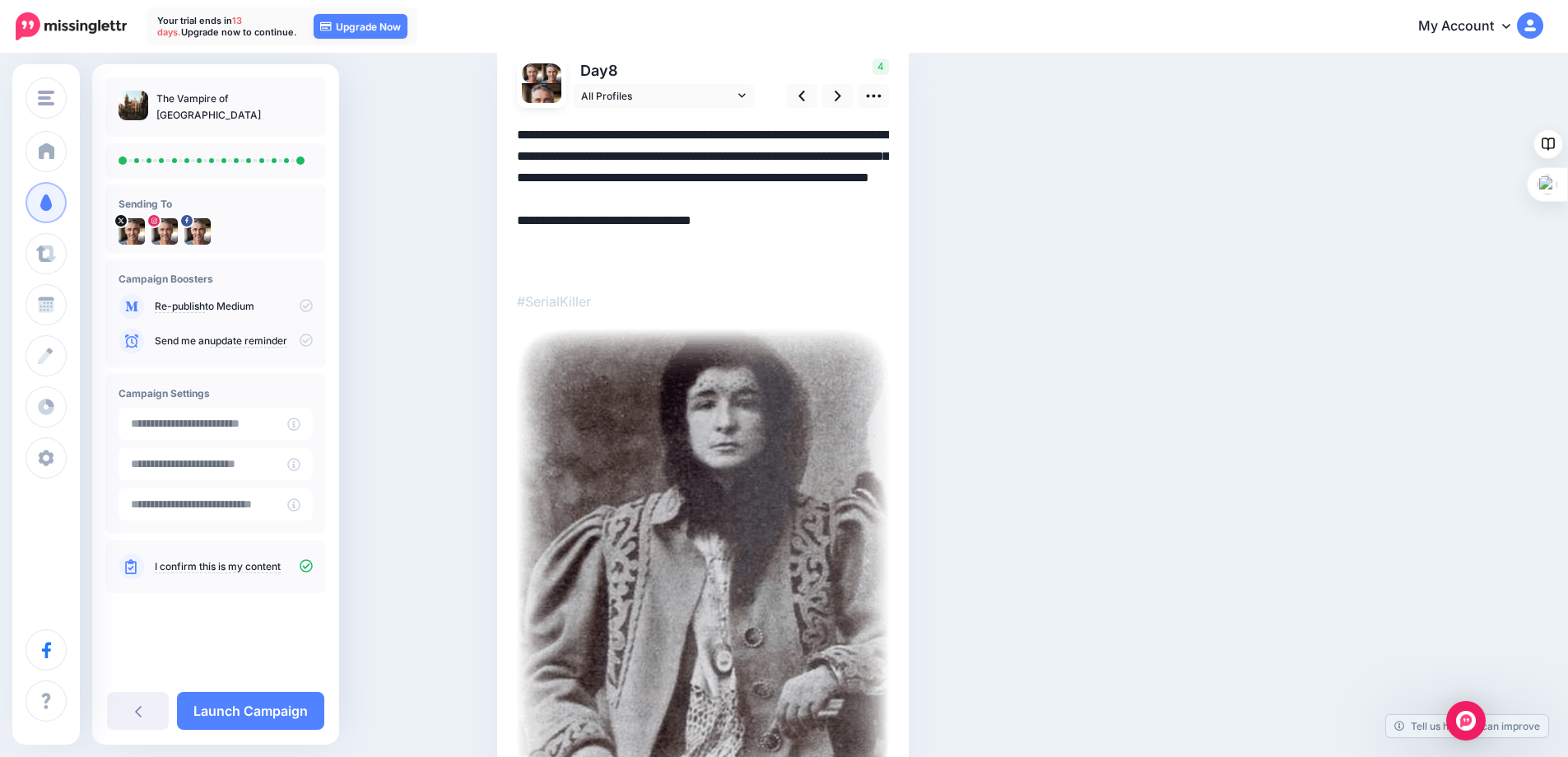
scroll to position [0, 0]
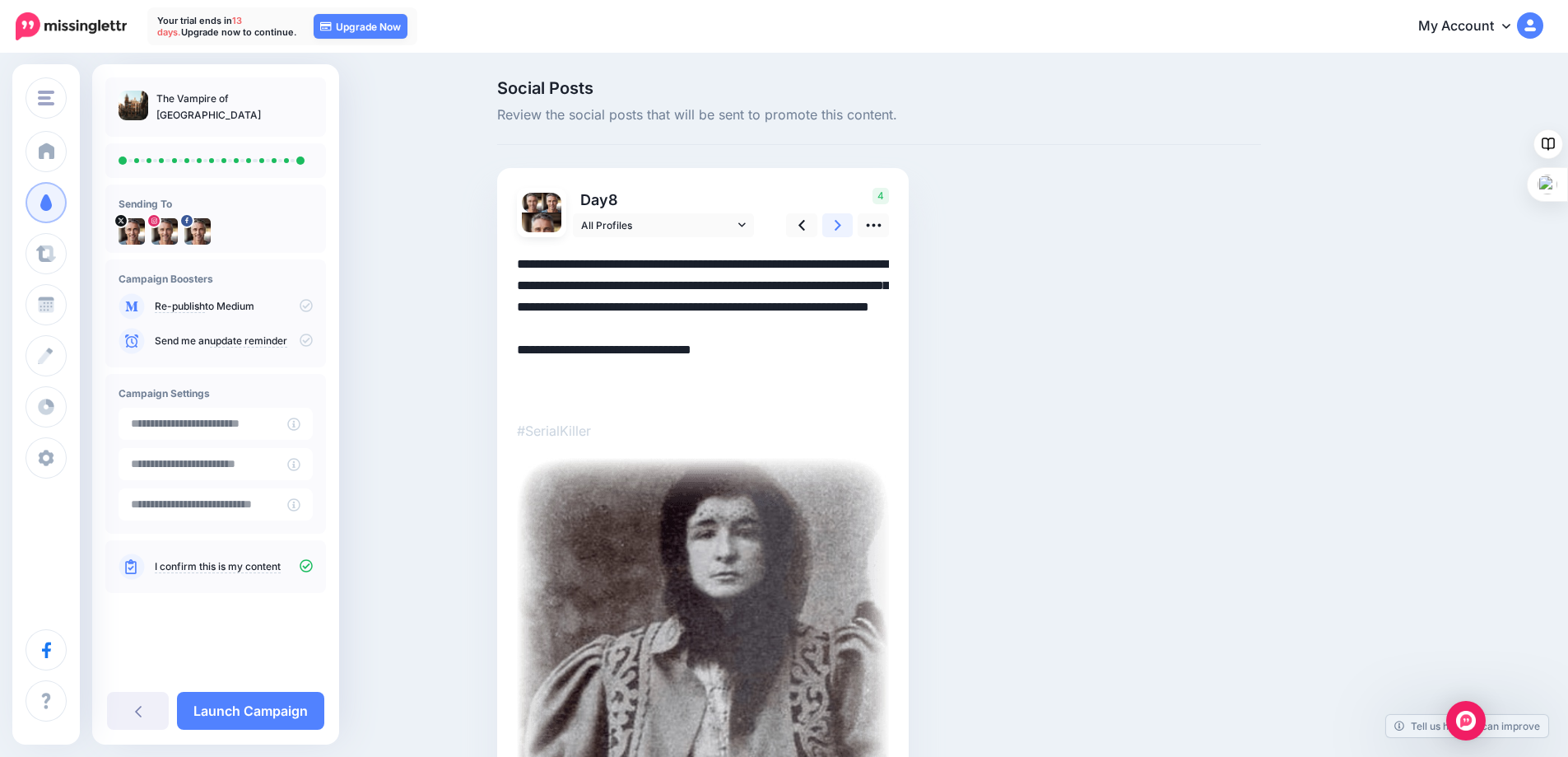
click at [841, 224] on icon at bounding box center [837, 225] width 6 height 11
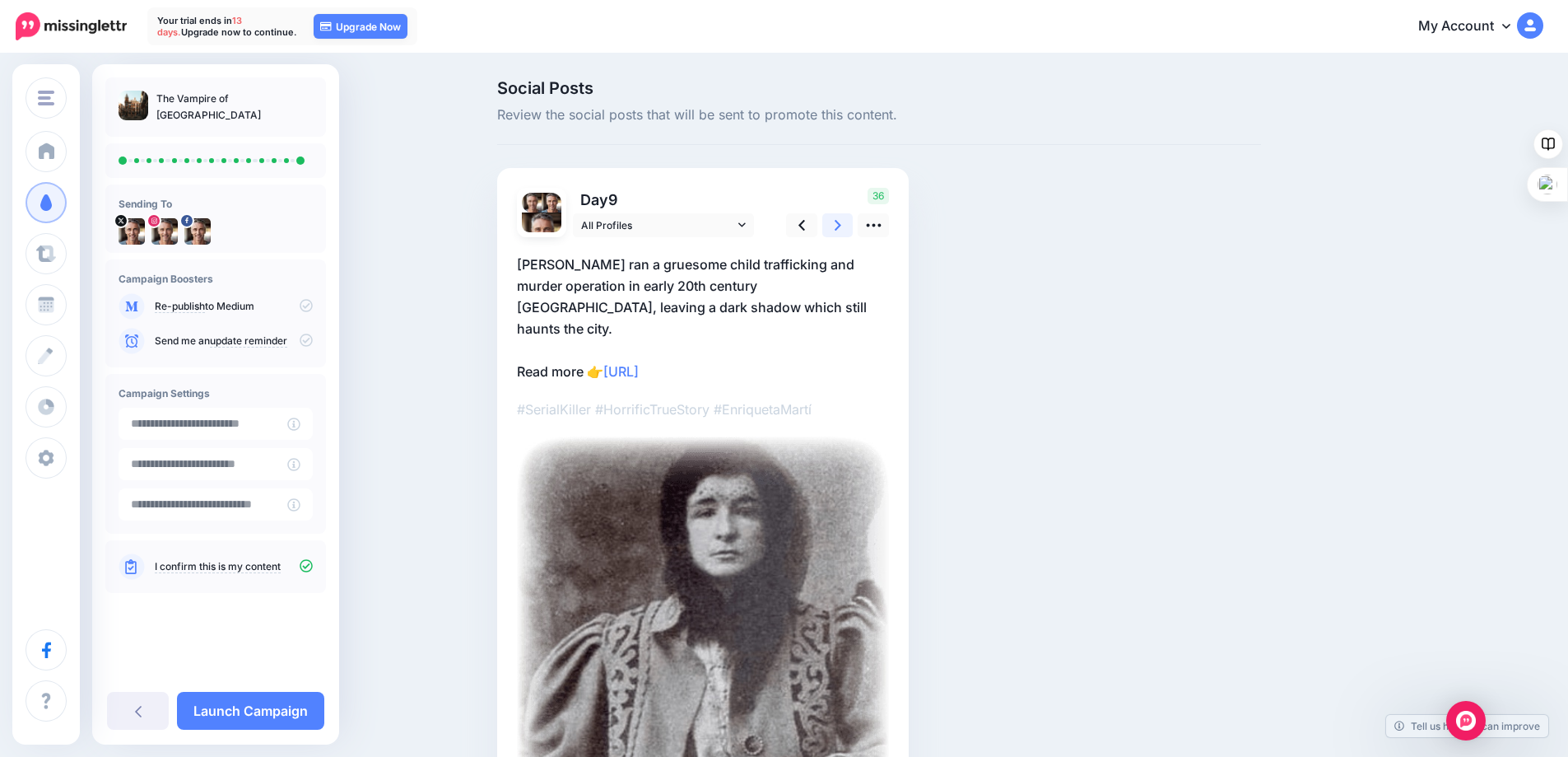
click at [841, 221] on icon at bounding box center [837, 225] width 6 height 11
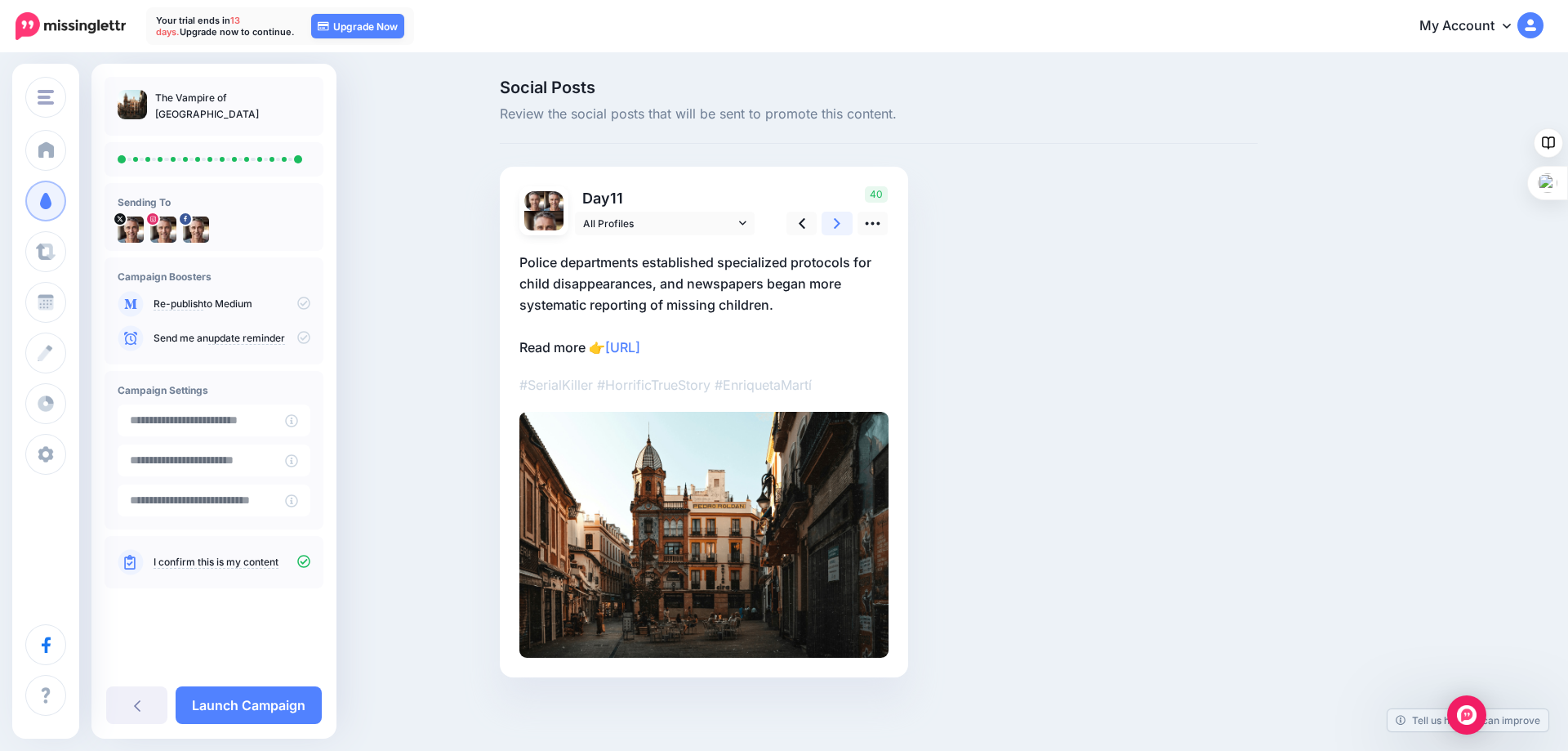
click at [834, 219] on icon at bounding box center [836, 224] width 6 height 11
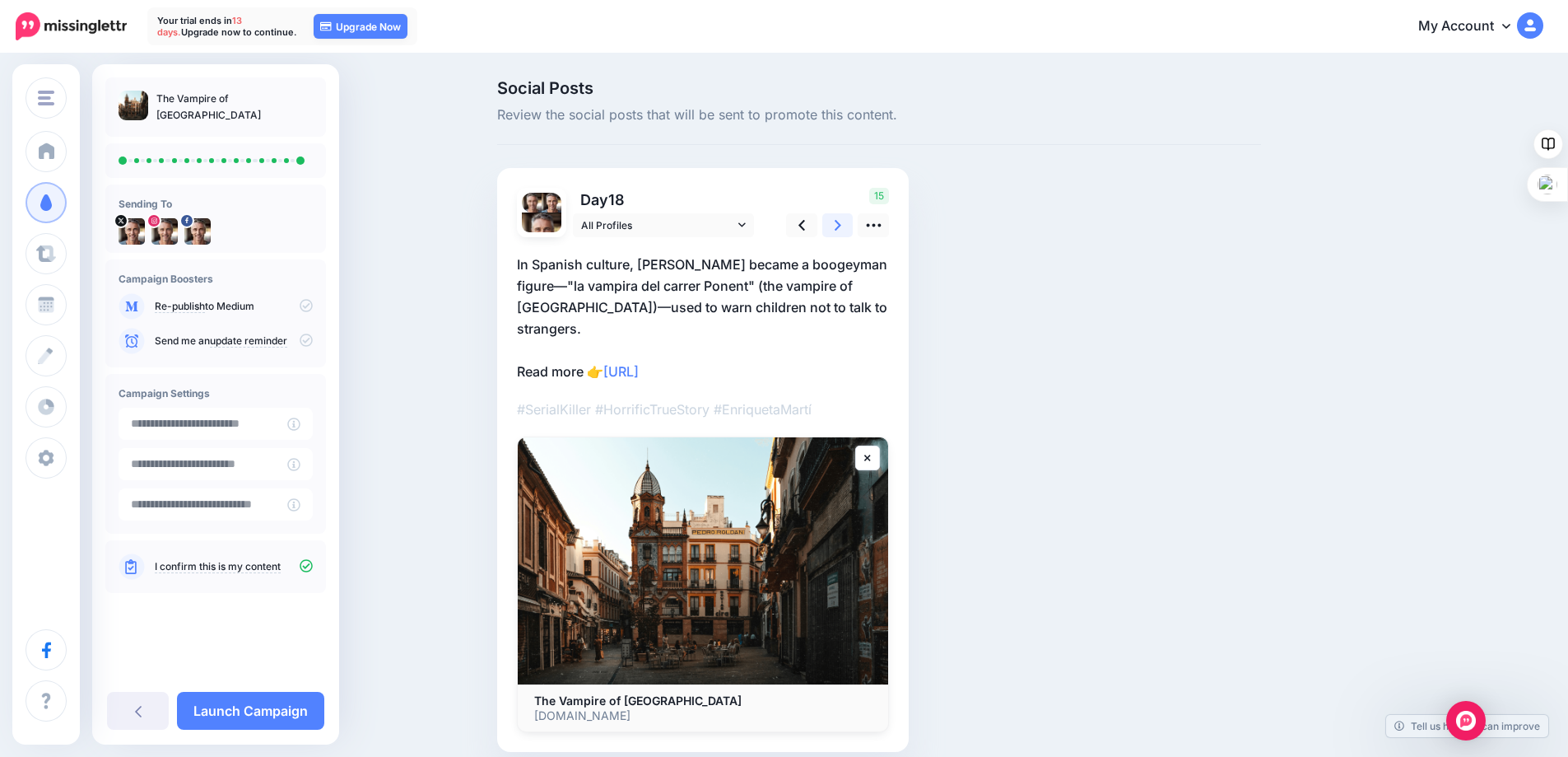
click at [841, 221] on icon at bounding box center [837, 225] width 6 height 11
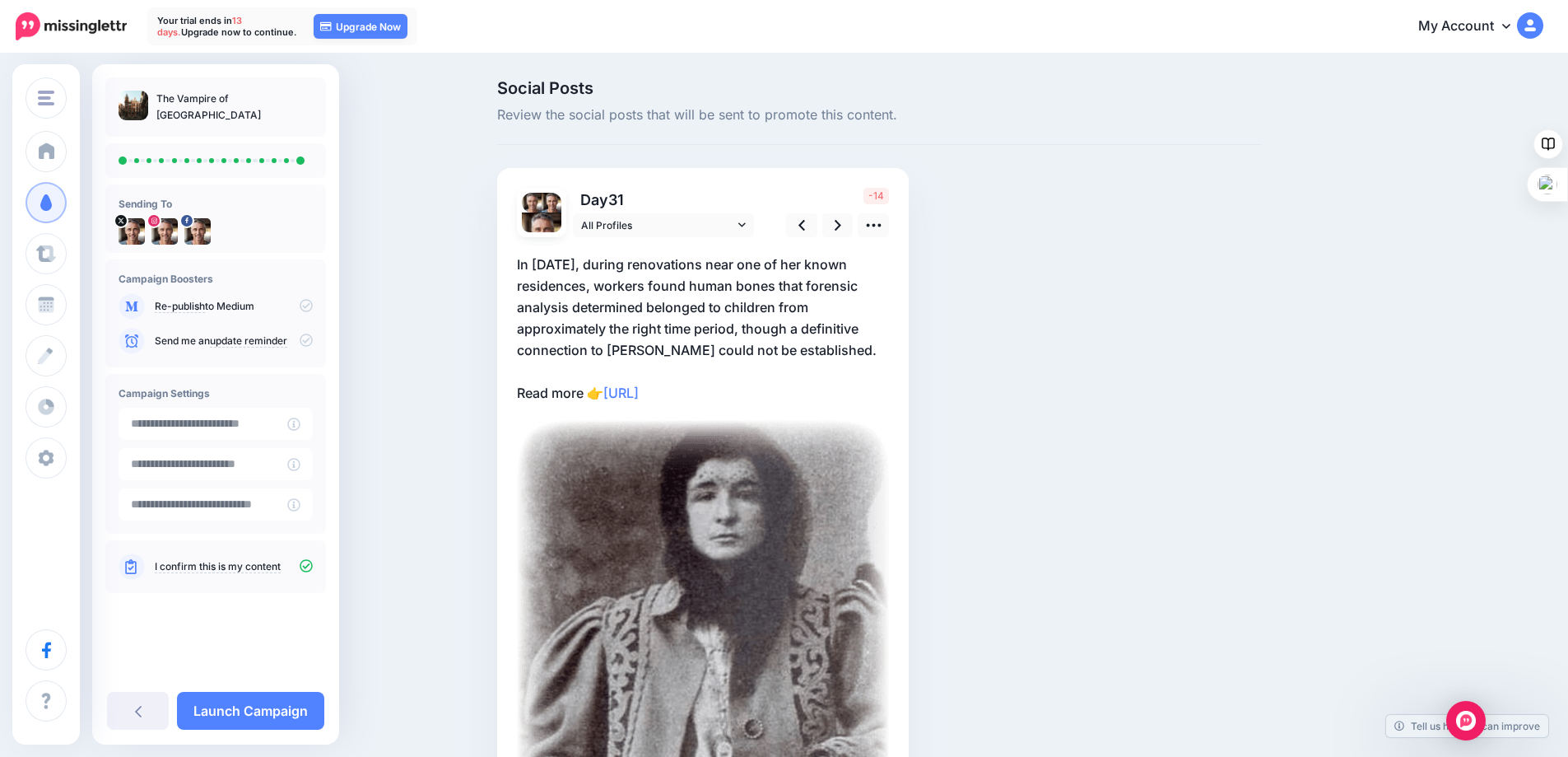
click at [753, 328] on p "In 2012, during renovations near one of her known residences, workers found hum…" at bounding box center [703, 328] width 372 height 150
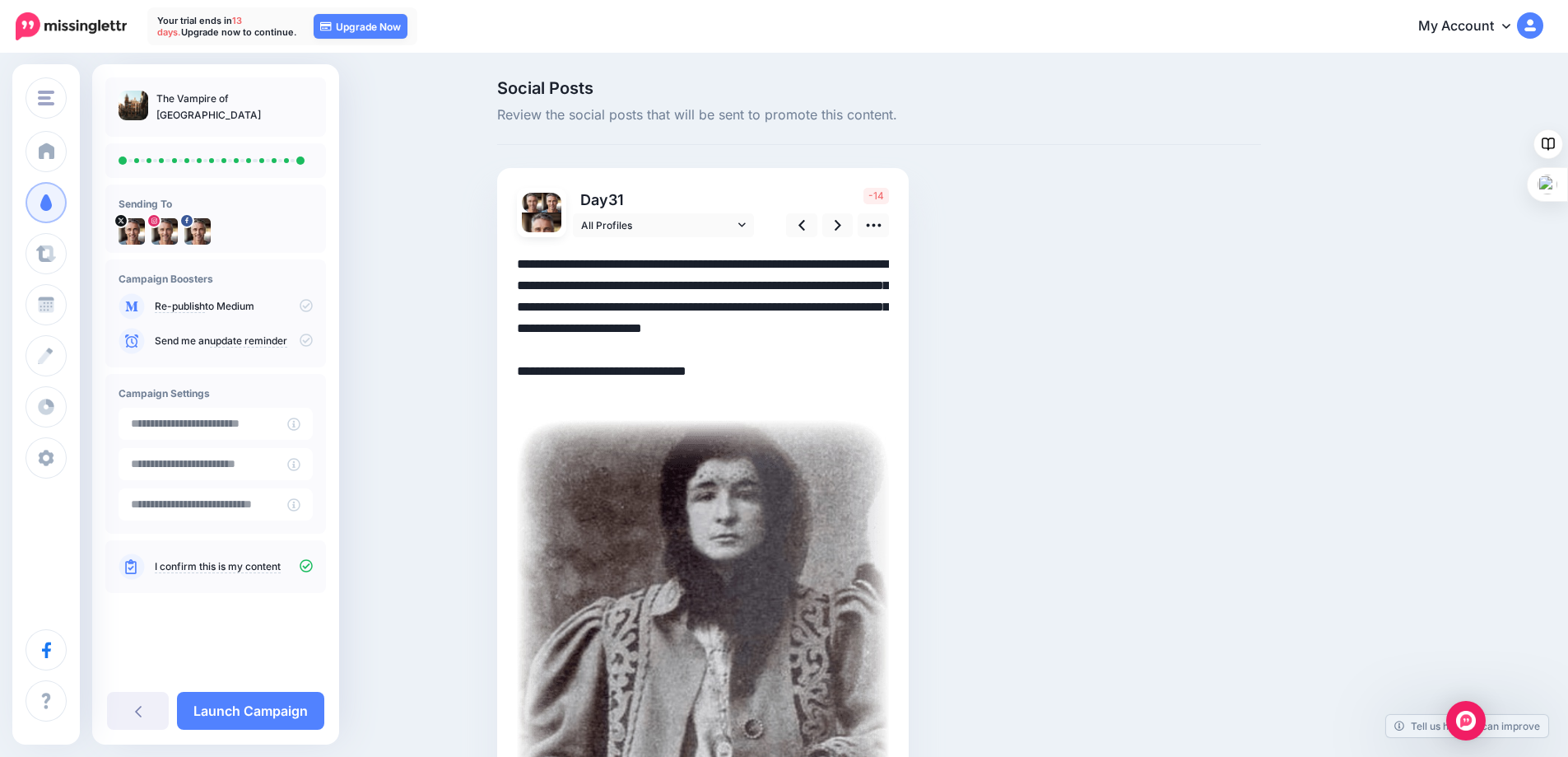
drag, startPoint x: 749, startPoint y: 327, endPoint x: 818, endPoint y: 348, distance: 72.1
click at [820, 348] on textarea "**********" at bounding box center [703, 328] width 372 height 150
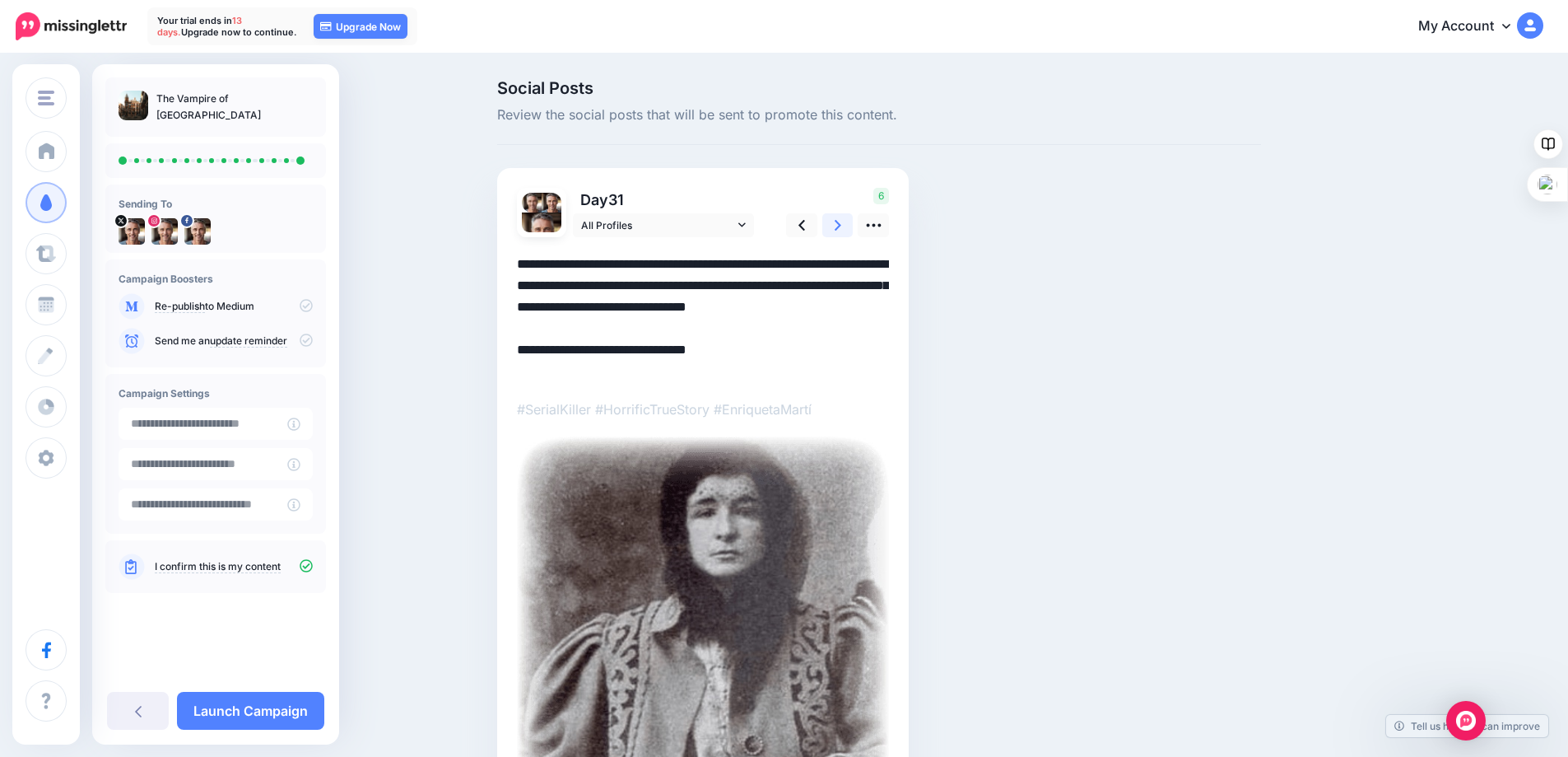
click at [839, 225] on link at bounding box center [837, 225] width 31 height 24
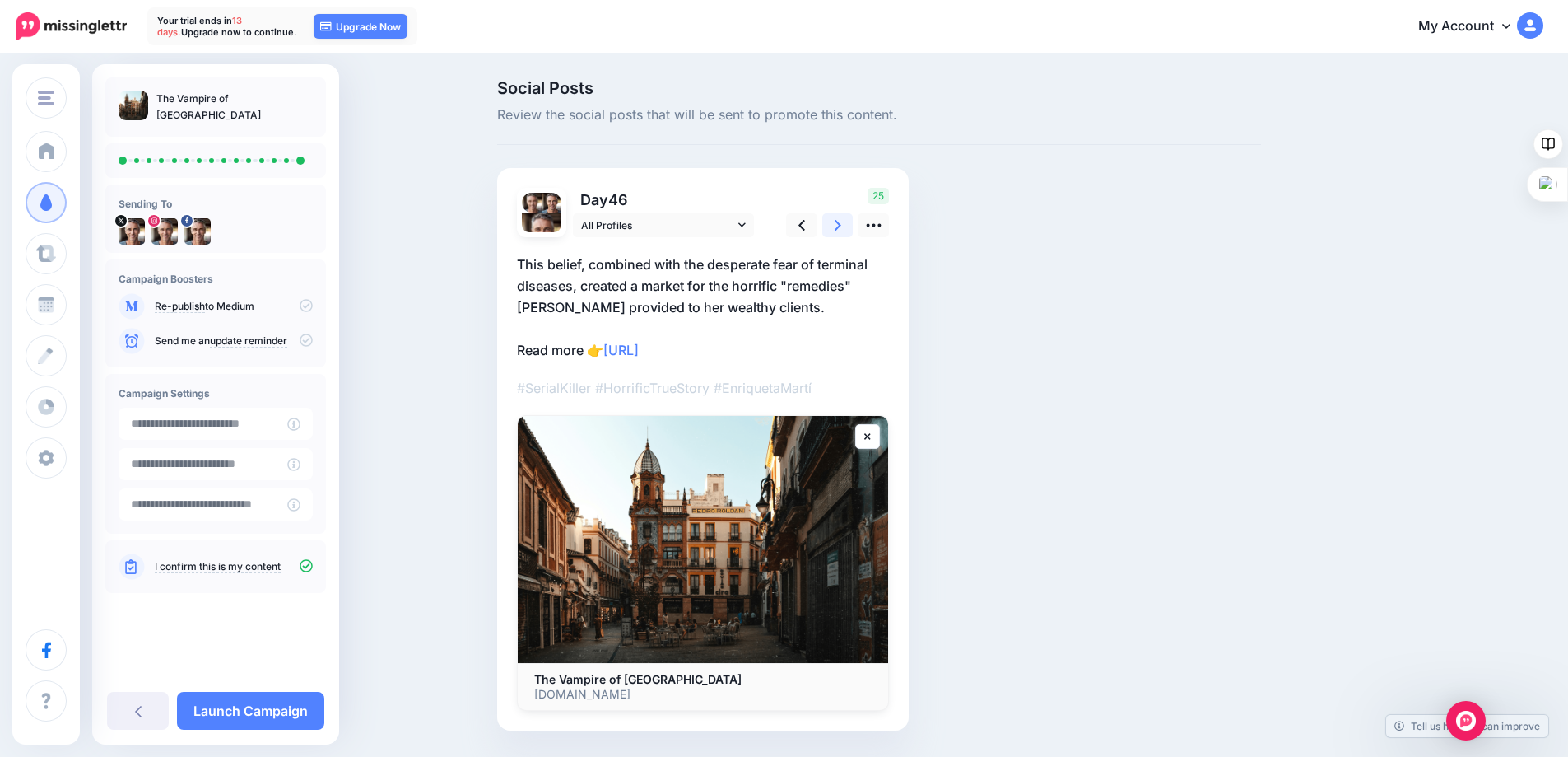
click at [839, 225] on link at bounding box center [837, 225] width 31 height 24
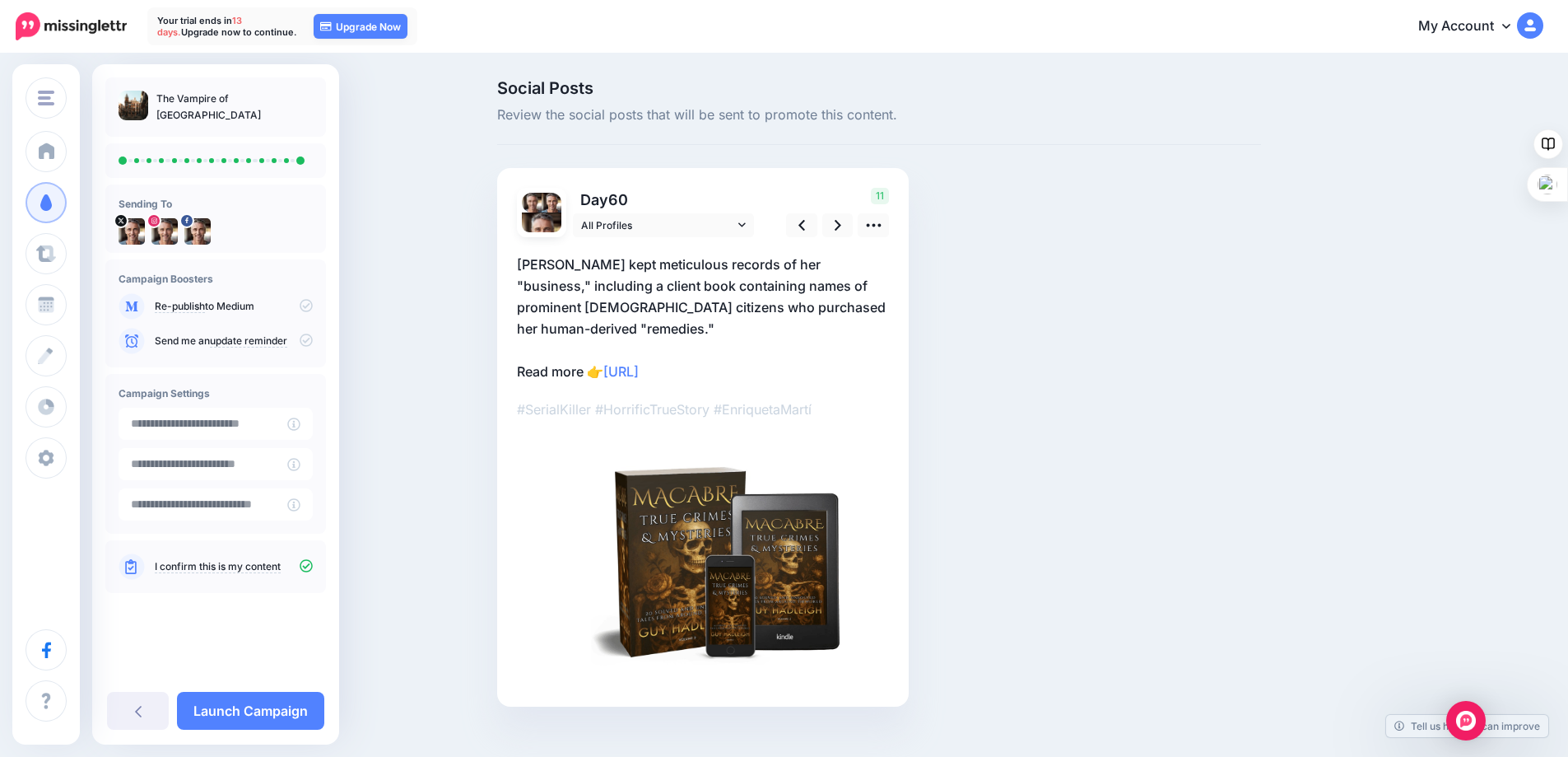
drag, startPoint x: 736, startPoint y: 365, endPoint x: 592, endPoint y: 355, distance: 144.3
click at [616, 365] on p "Enriqueta Martí kept meticulous records of her "business," including a client b…" at bounding box center [703, 317] width 372 height 128
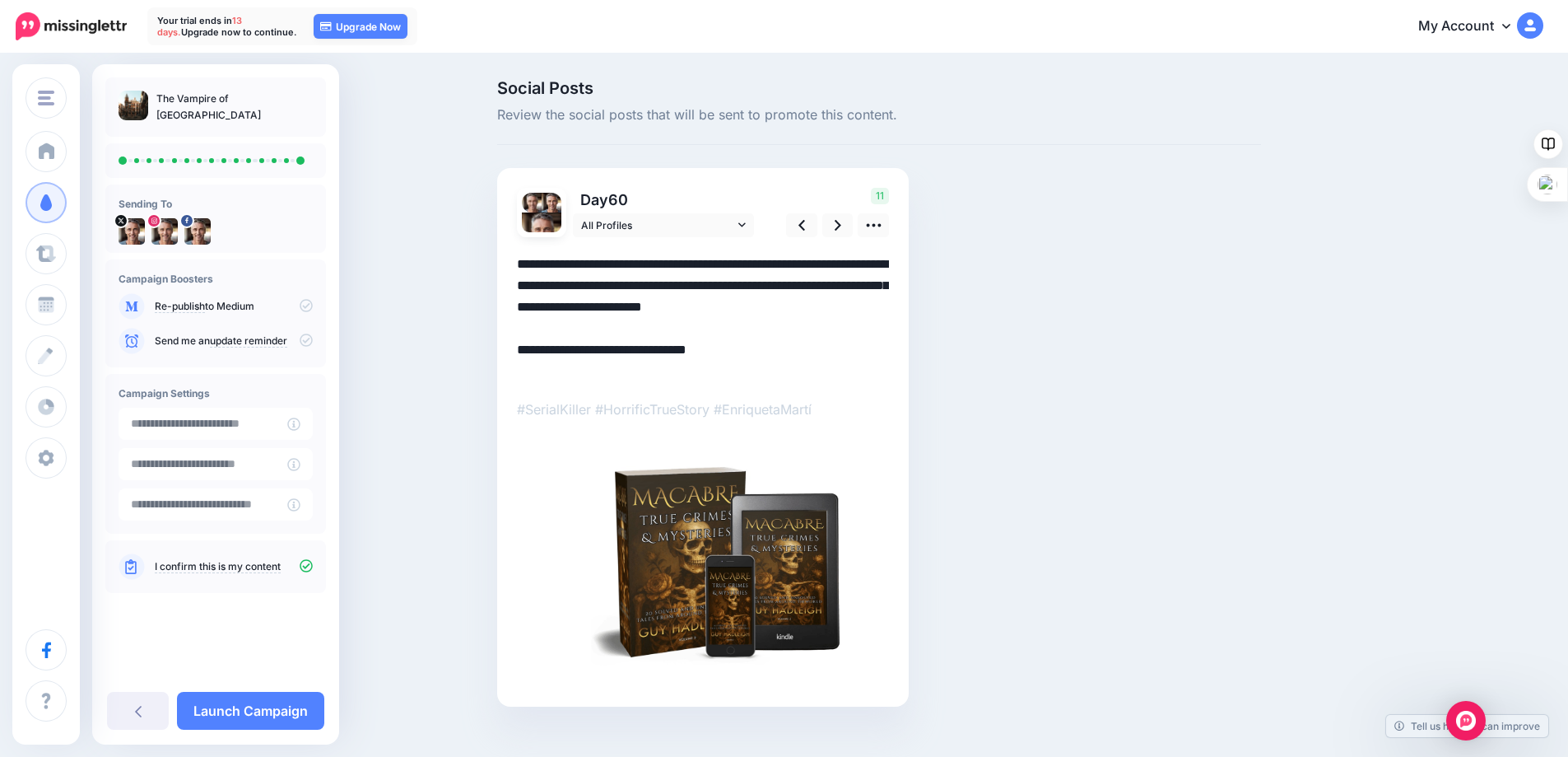
drag, startPoint x: 699, startPoint y: 371, endPoint x: 613, endPoint y: 369, distance: 86.0
click at [613, 369] on textarea "**********" at bounding box center [703, 317] width 372 height 128
paste textarea
click at [841, 224] on icon at bounding box center [837, 224] width 6 height 17
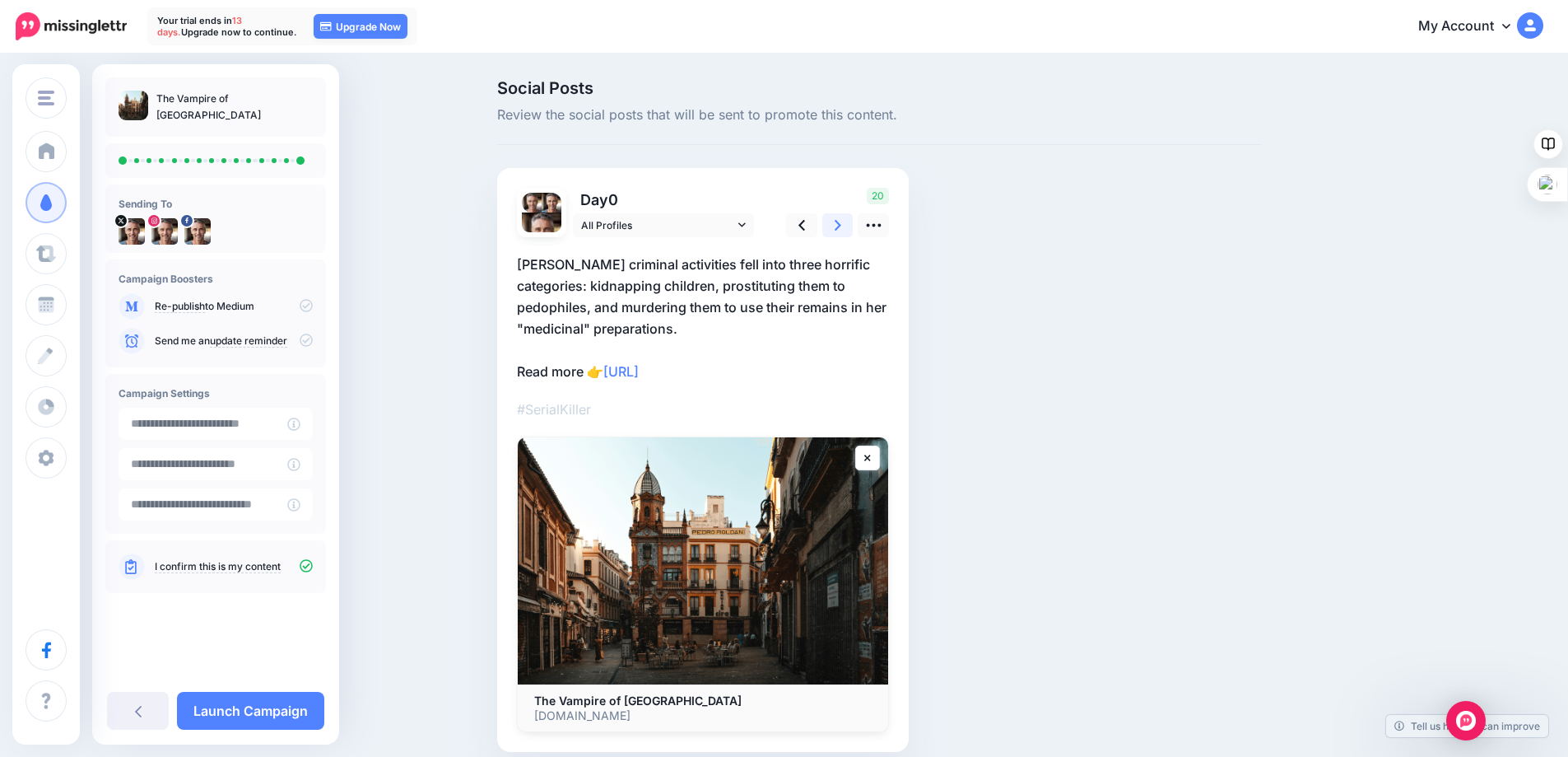
click at [841, 224] on icon at bounding box center [837, 224] width 6 height 17
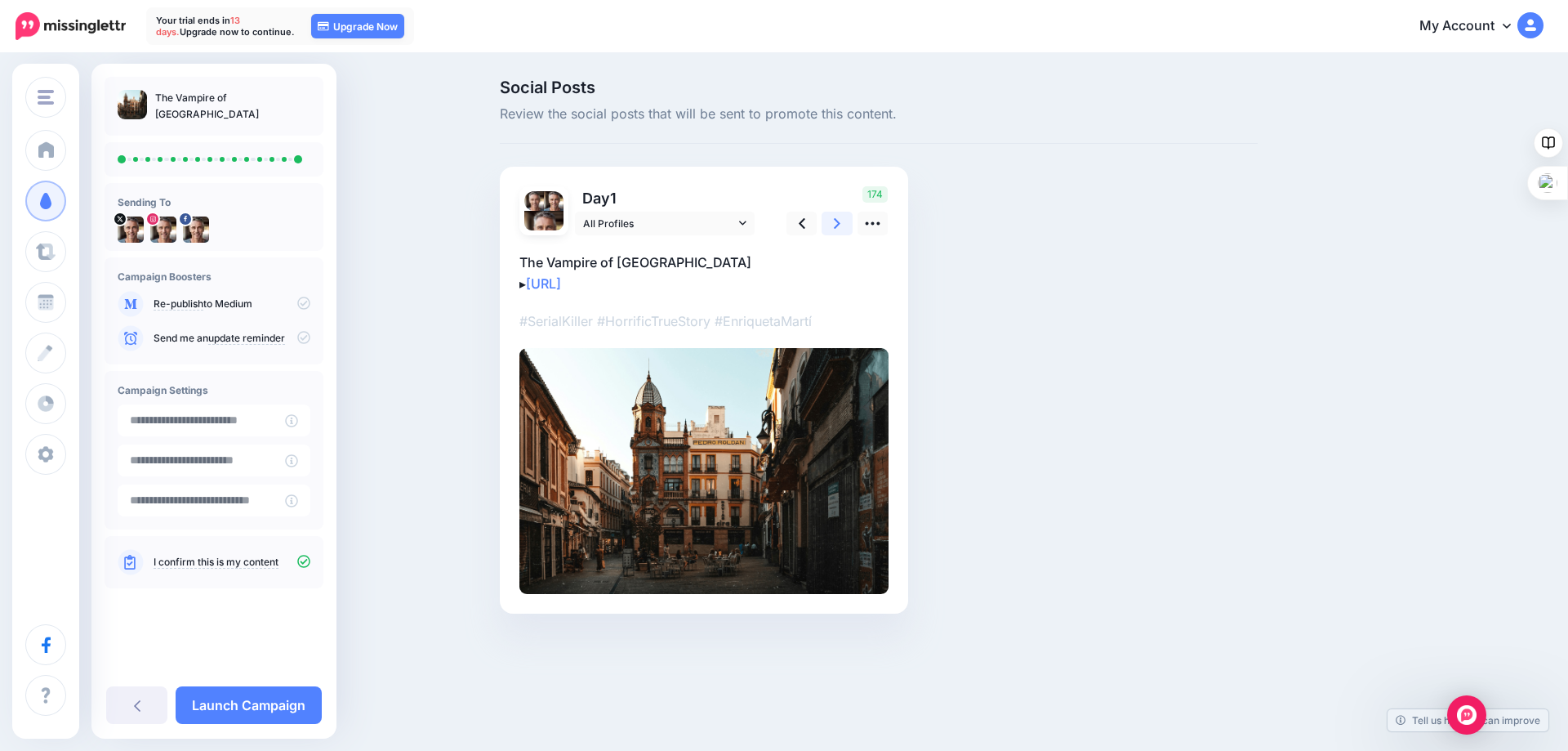
click at [835, 222] on icon at bounding box center [836, 223] width 6 height 17
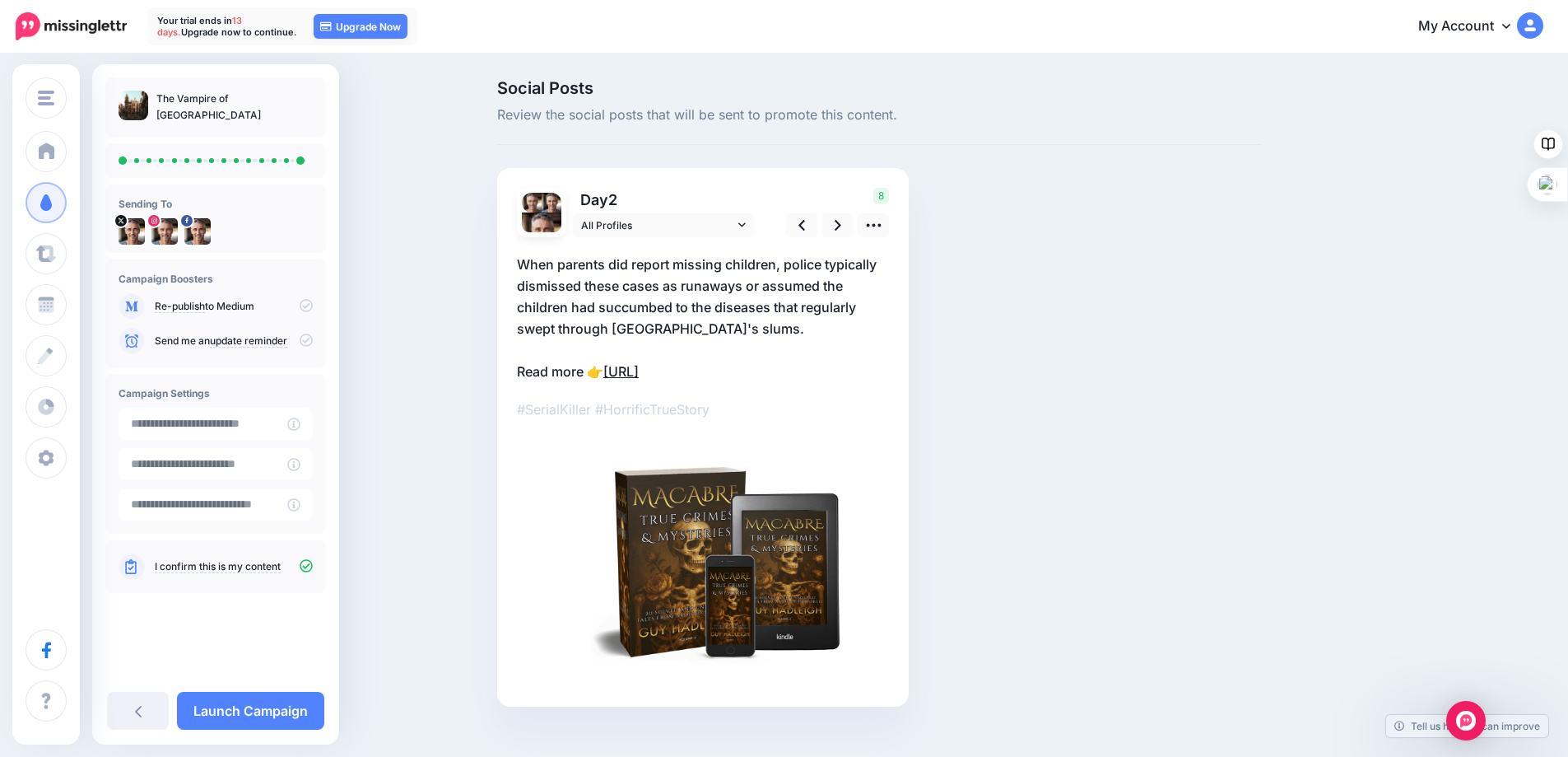
drag, startPoint x: 752, startPoint y: 370, endPoint x: 618, endPoint y: 376, distance: 134.1
click at [618, 376] on p "When parents did report missing children, police typically dismissed these case…" at bounding box center [703, 317] width 372 height 128
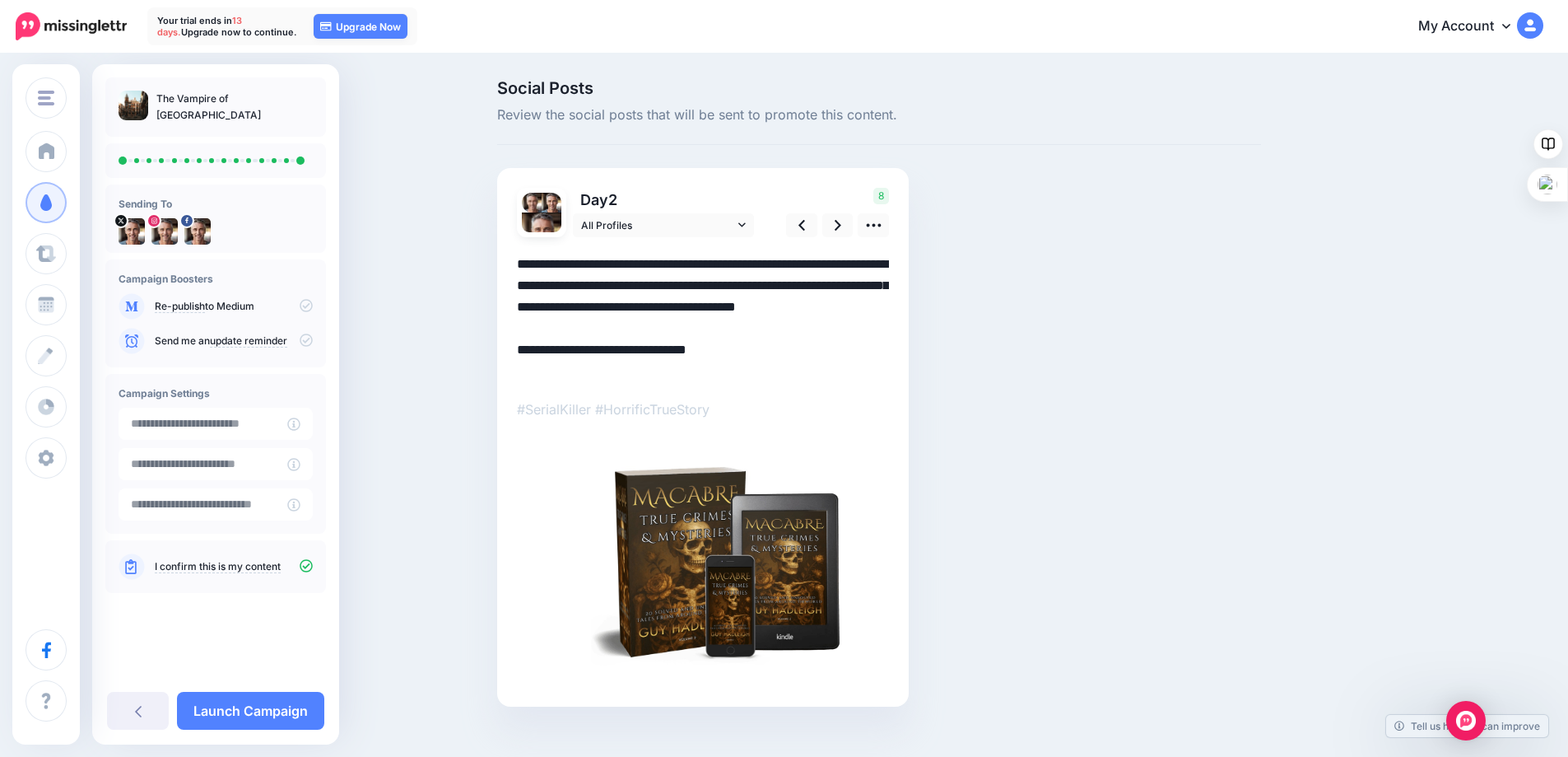
drag, startPoint x: 738, startPoint y: 374, endPoint x: 613, endPoint y: 376, distance: 125.0
click at [613, 376] on textarea "**********" at bounding box center [703, 317] width 372 height 128
paste textarea
click at [791, 373] on textarea "**********" at bounding box center [703, 317] width 372 height 128
click at [841, 224] on icon at bounding box center [837, 224] width 6 height 17
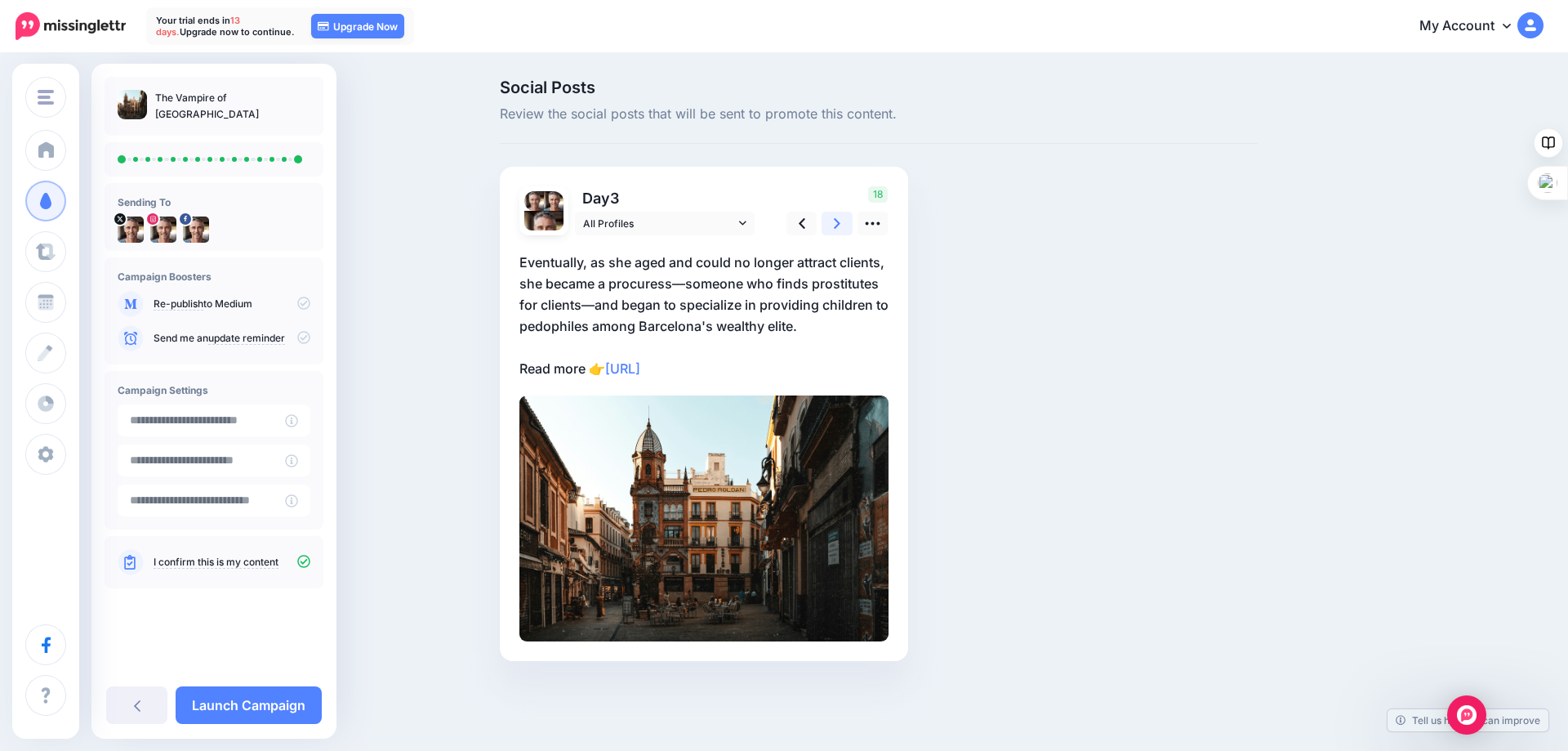
click at [834, 223] on icon at bounding box center [836, 223] width 6 height 17
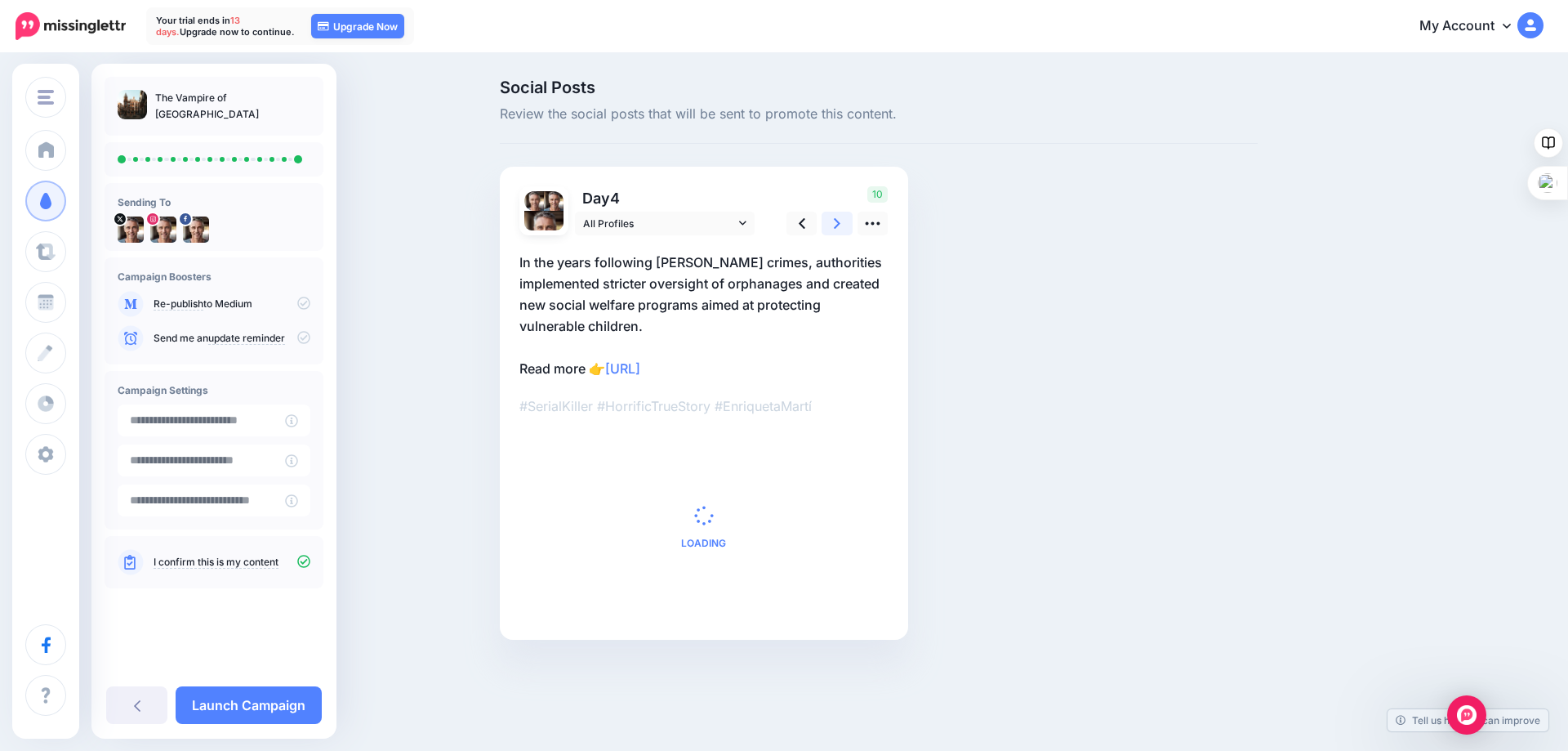
click at [834, 223] on icon at bounding box center [836, 223] width 6 height 17
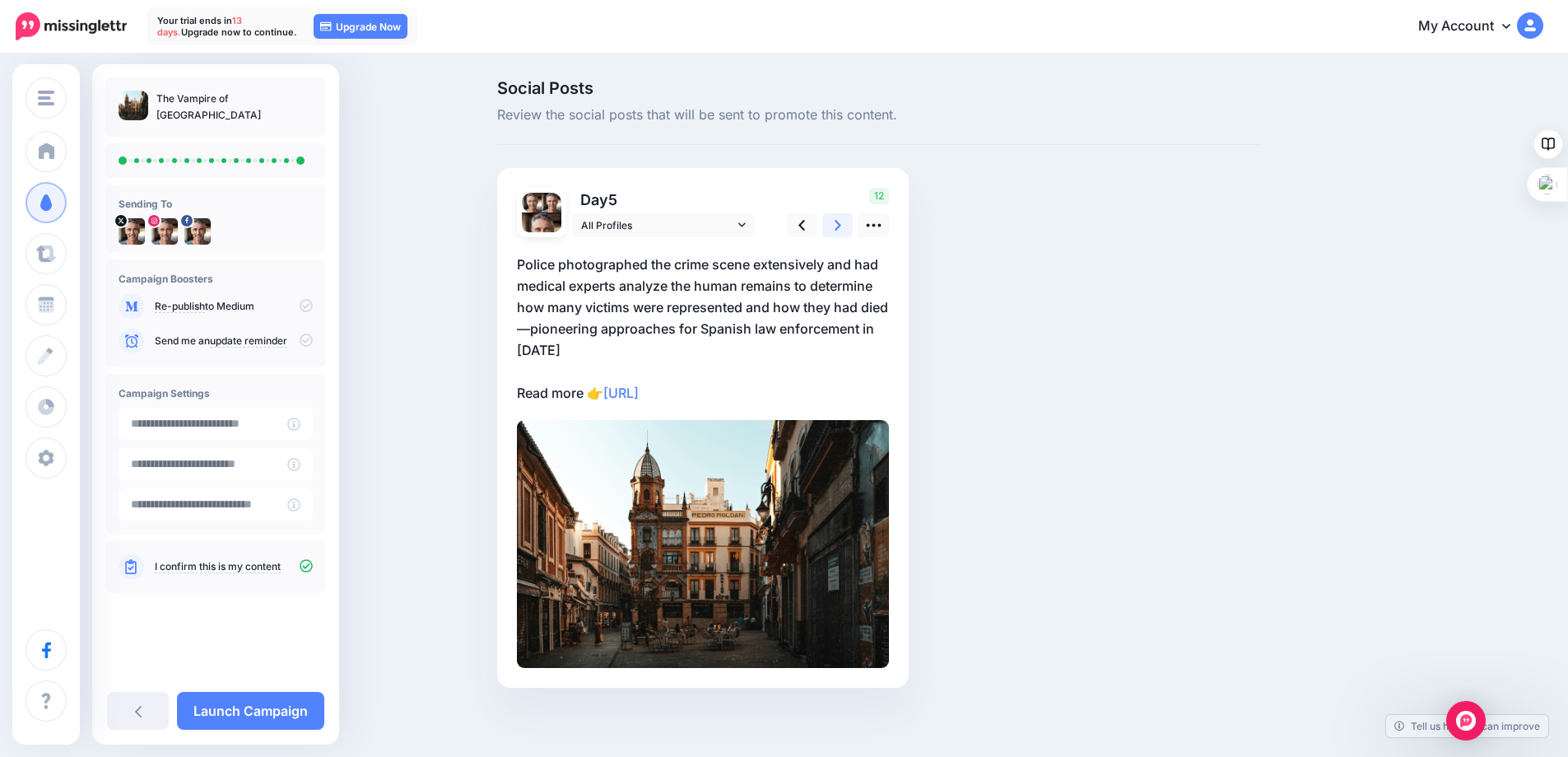
click at [841, 224] on icon at bounding box center [837, 224] width 6 height 17
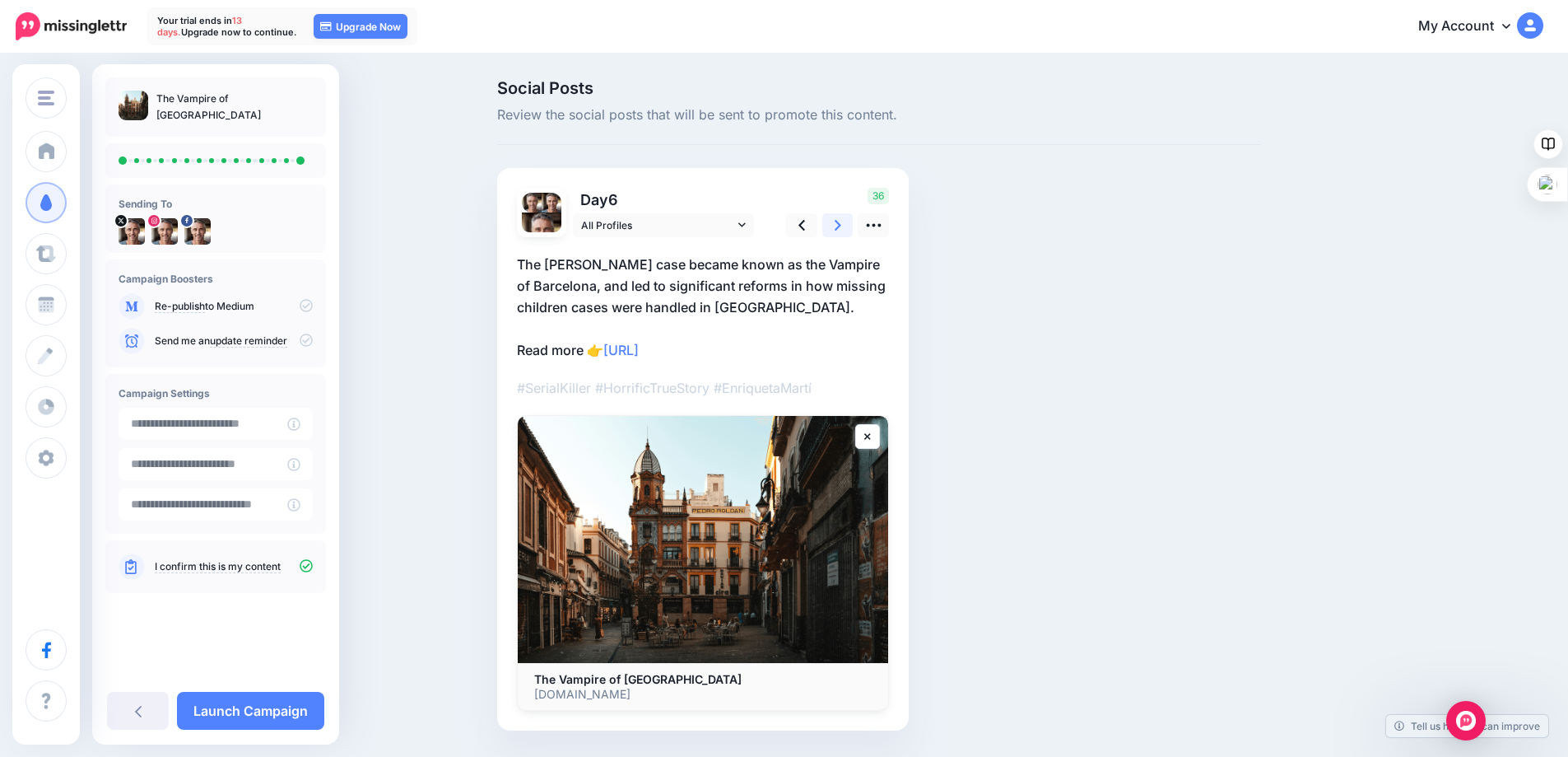
click at [841, 224] on icon at bounding box center [837, 224] width 6 height 17
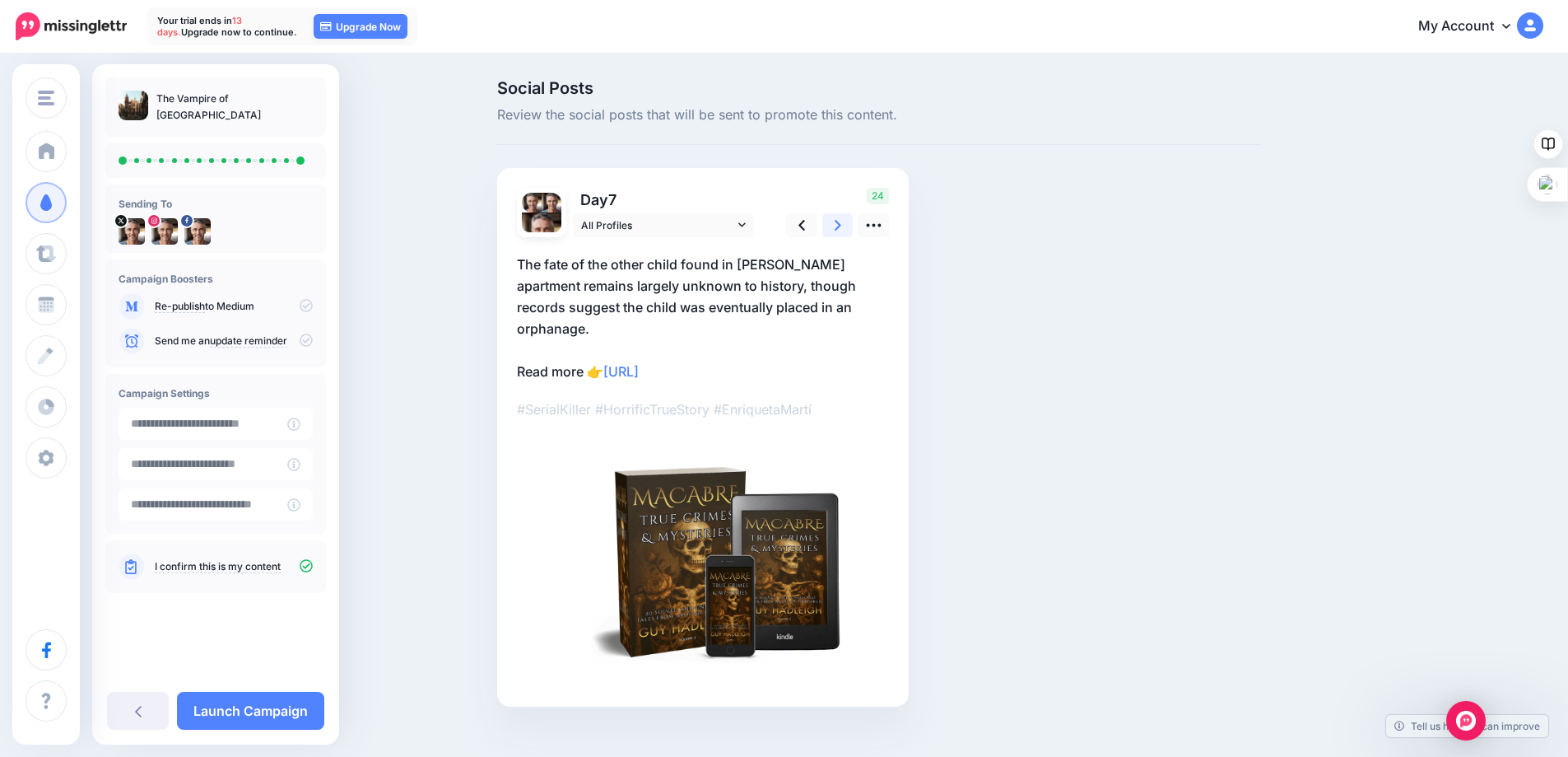
click at [841, 224] on icon at bounding box center [837, 224] width 6 height 17
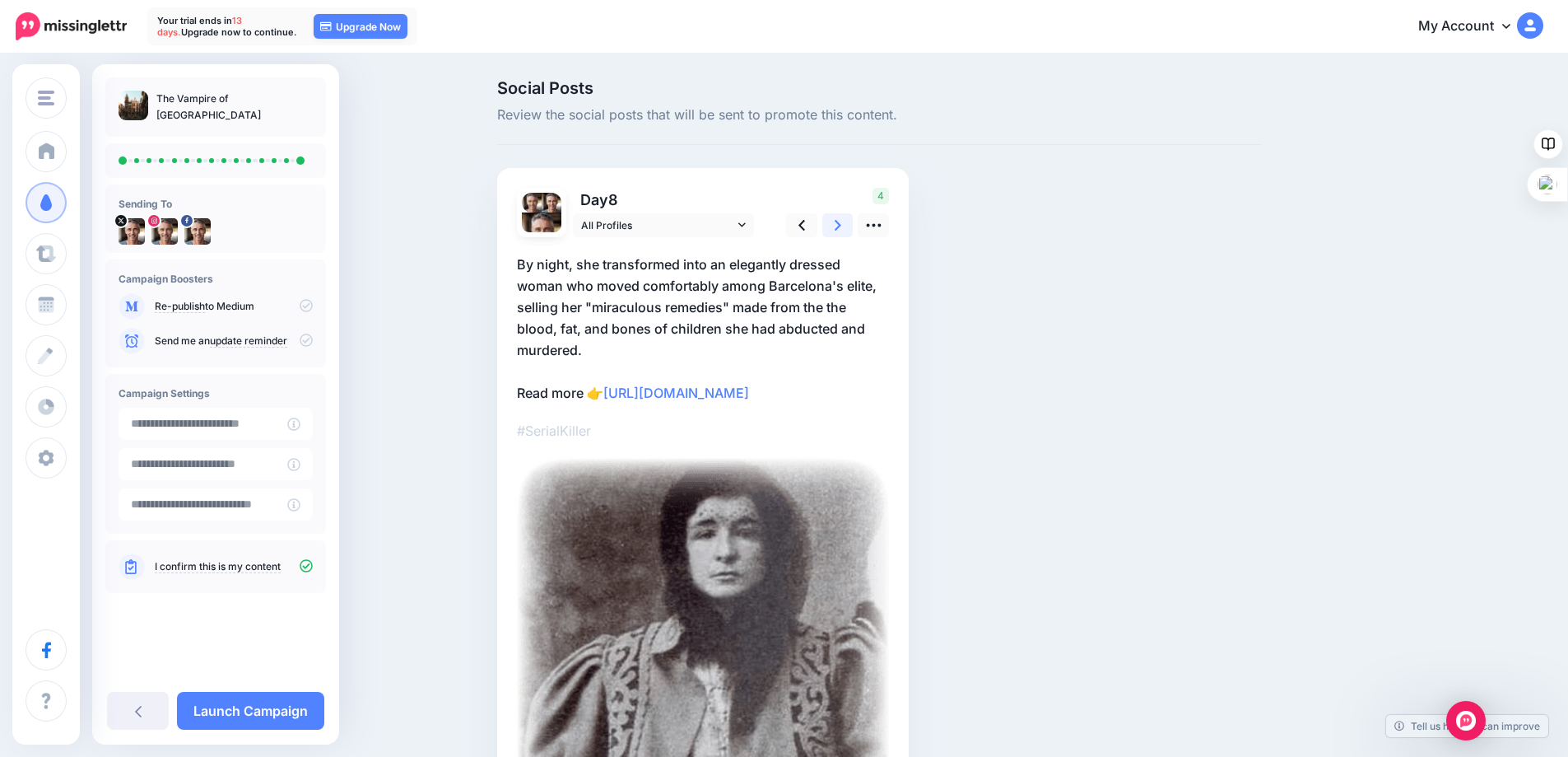
click at [841, 224] on icon at bounding box center [837, 224] width 6 height 17
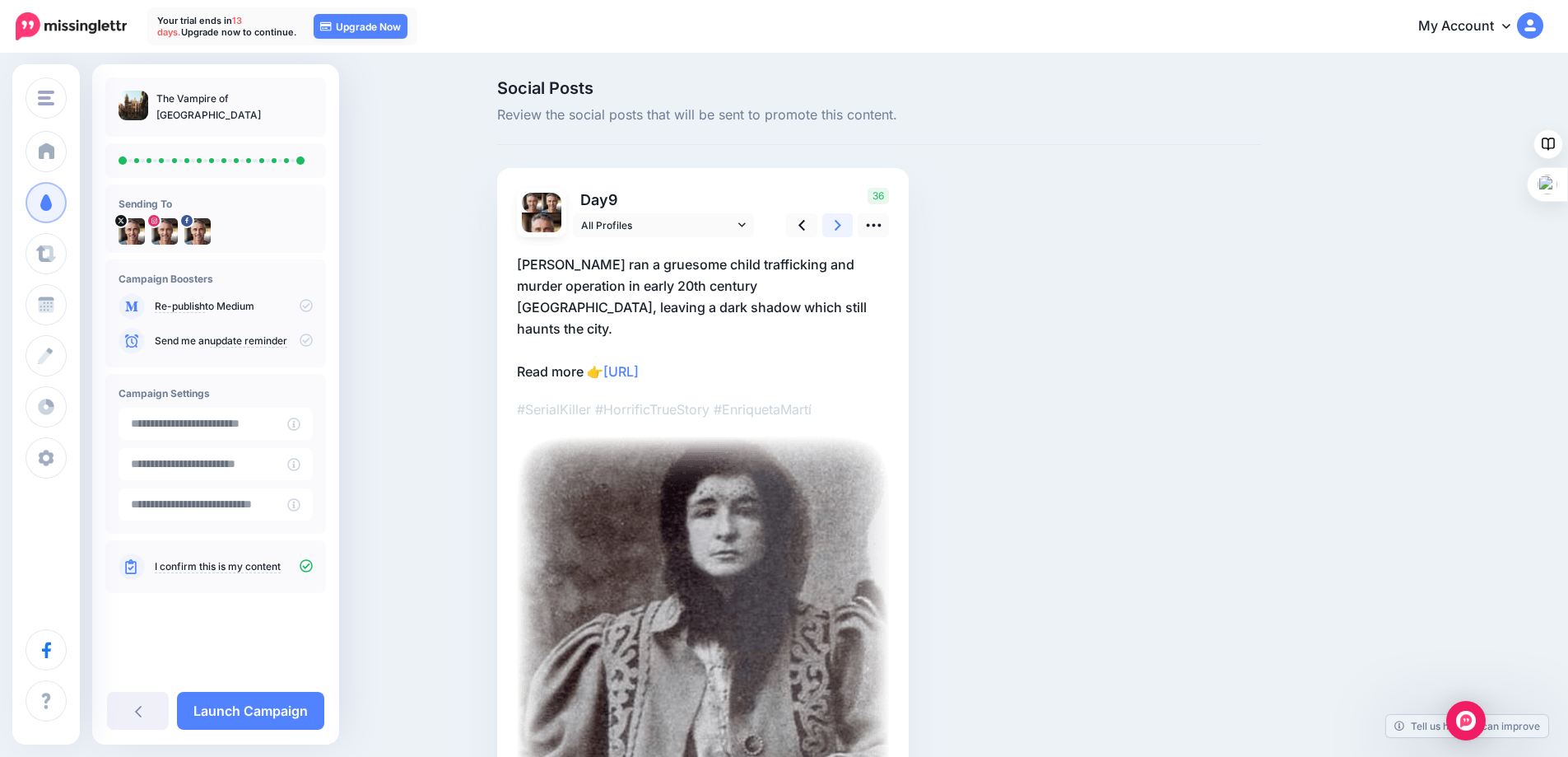
click at [841, 224] on icon at bounding box center [837, 224] width 6 height 17
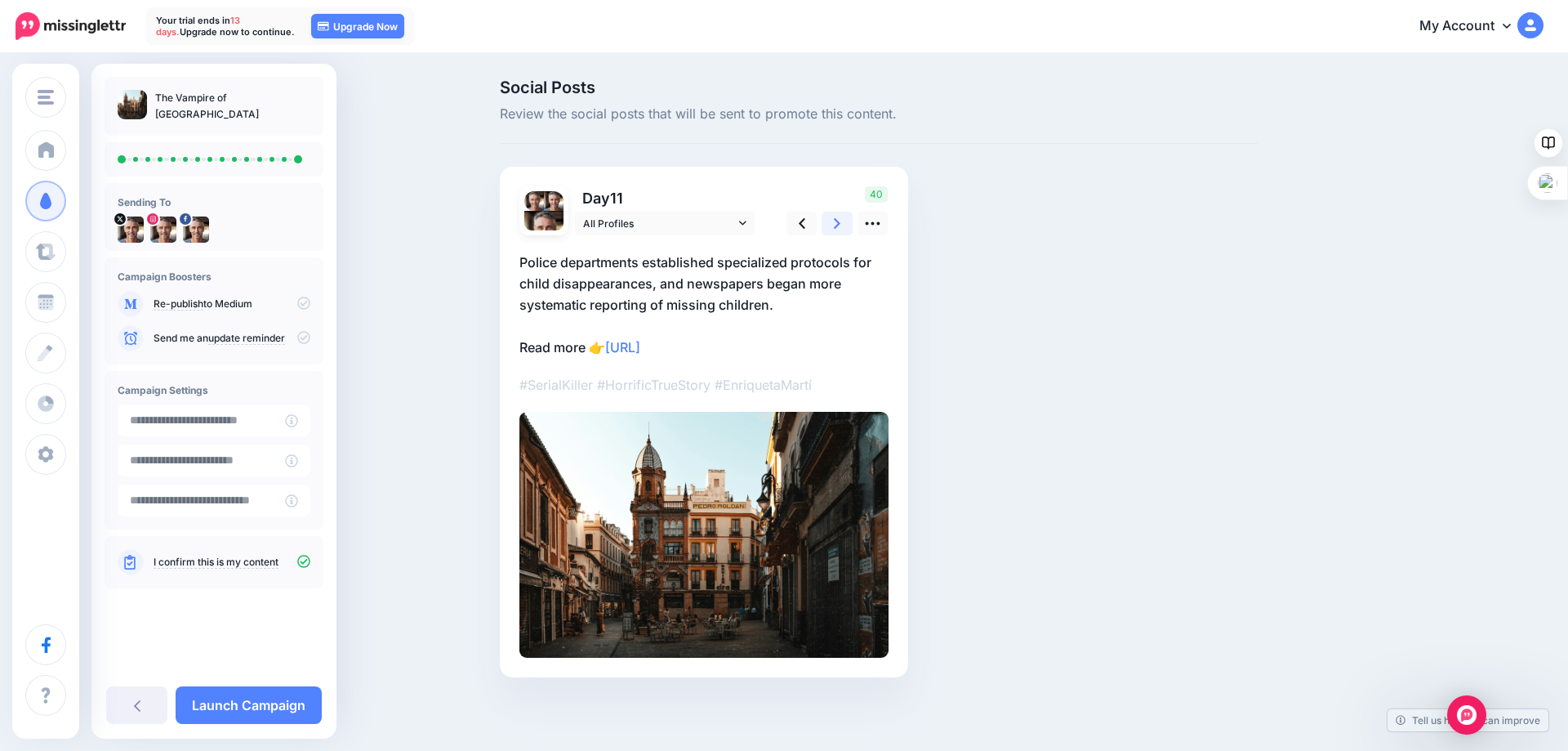
click at [834, 223] on icon at bounding box center [836, 223] width 6 height 17
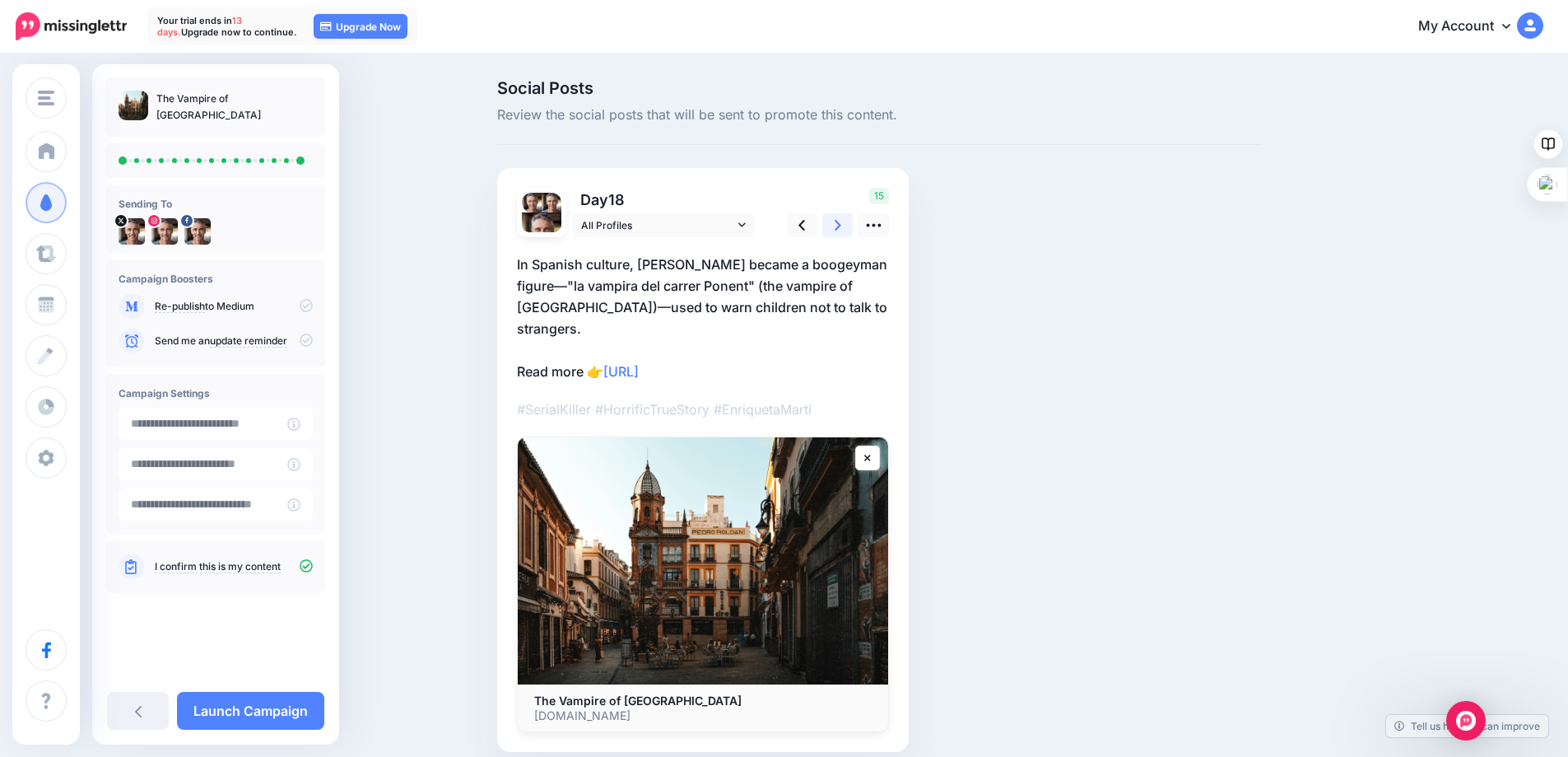
click at [841, 224] on icon at bounding box center [837, 224] width 6 height 17
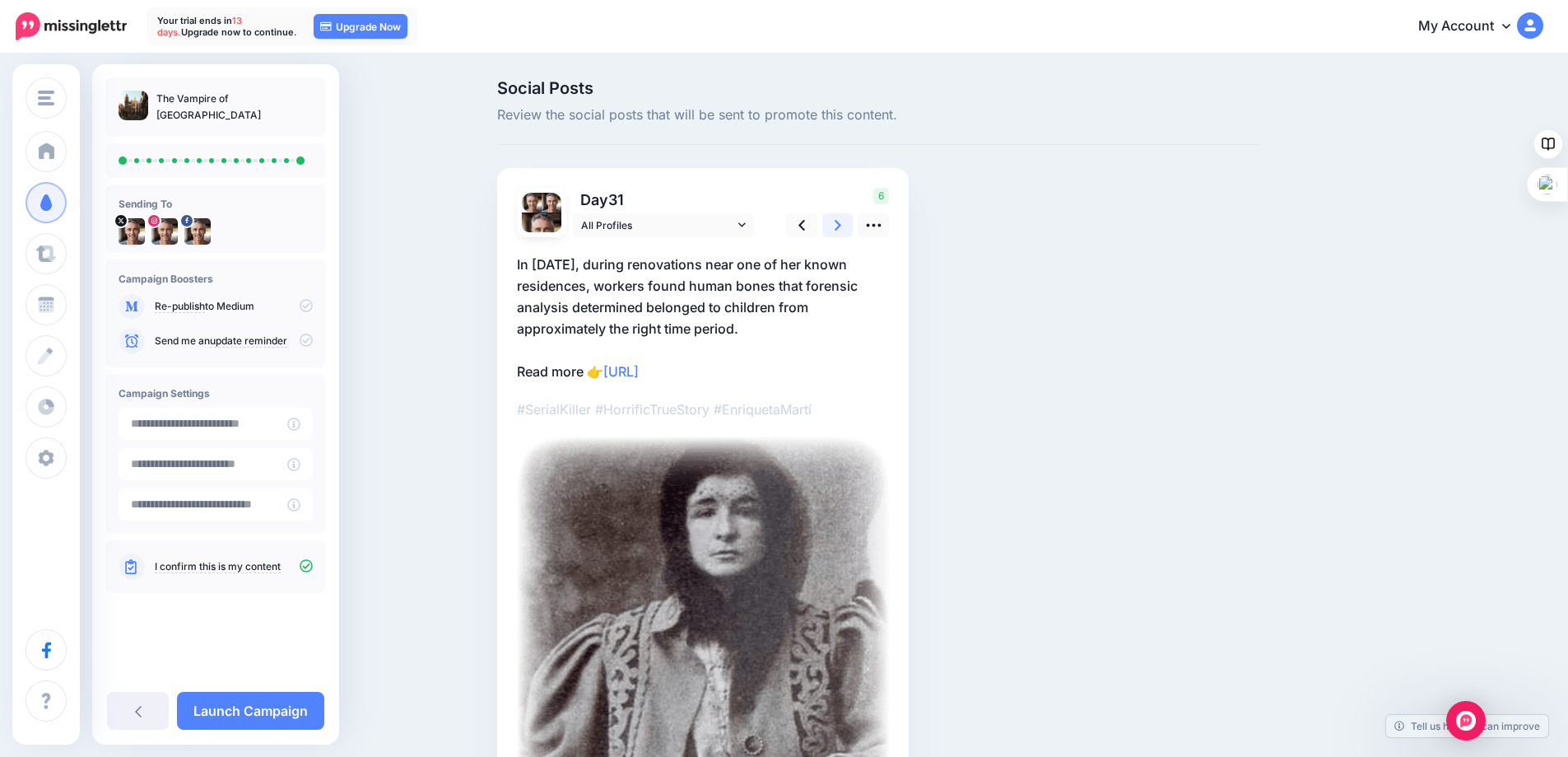
click at [841, 224] on icon at bounding box center [837, 224] width 6 height 17
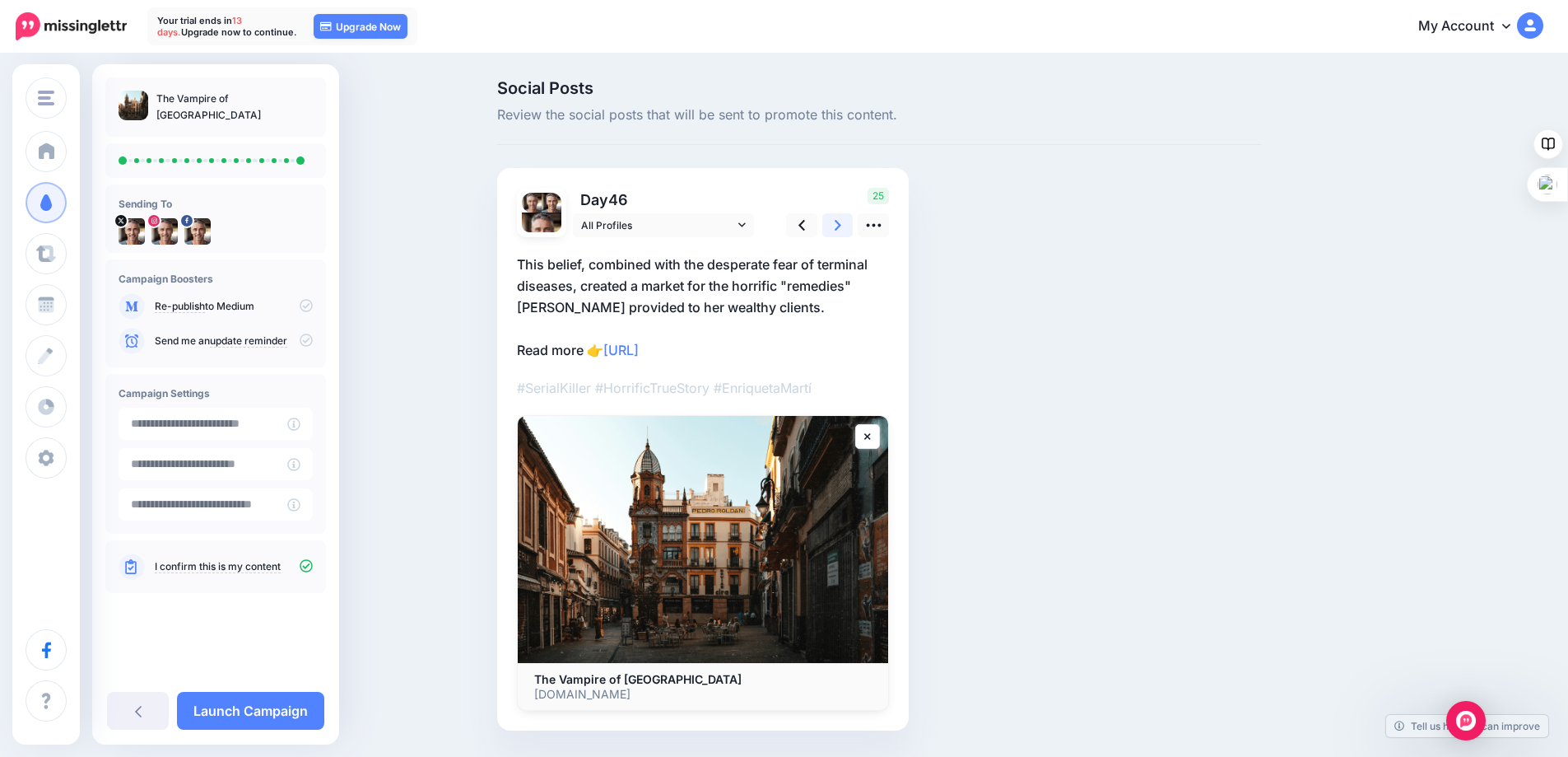
click at [841, 224] on icon at bounding box center [837, 224] width 6 height 17
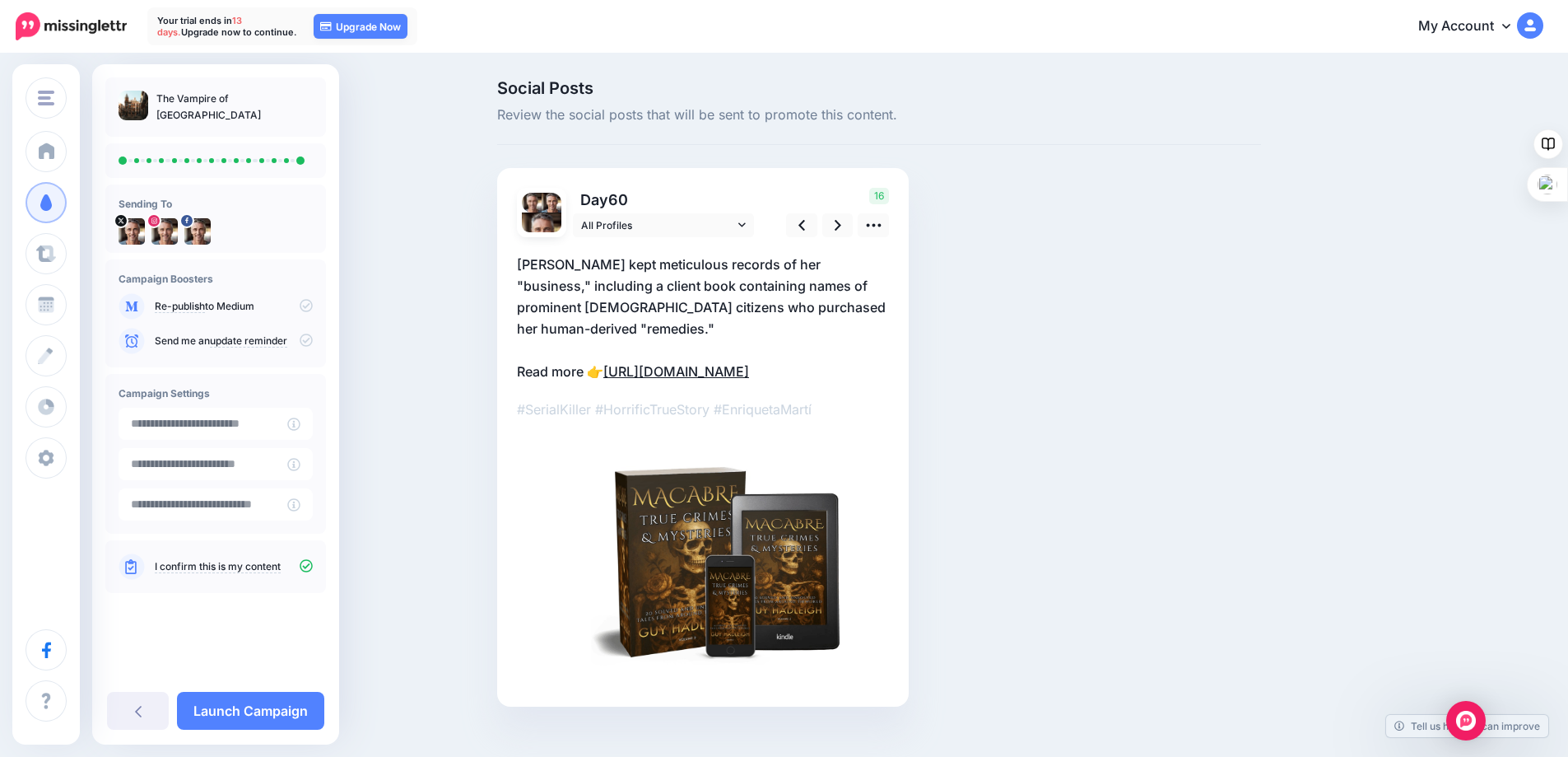
click at [687, 374] on link "https://mybook.to/gIcU" at bounding box center [676, 371] width 145 height 16
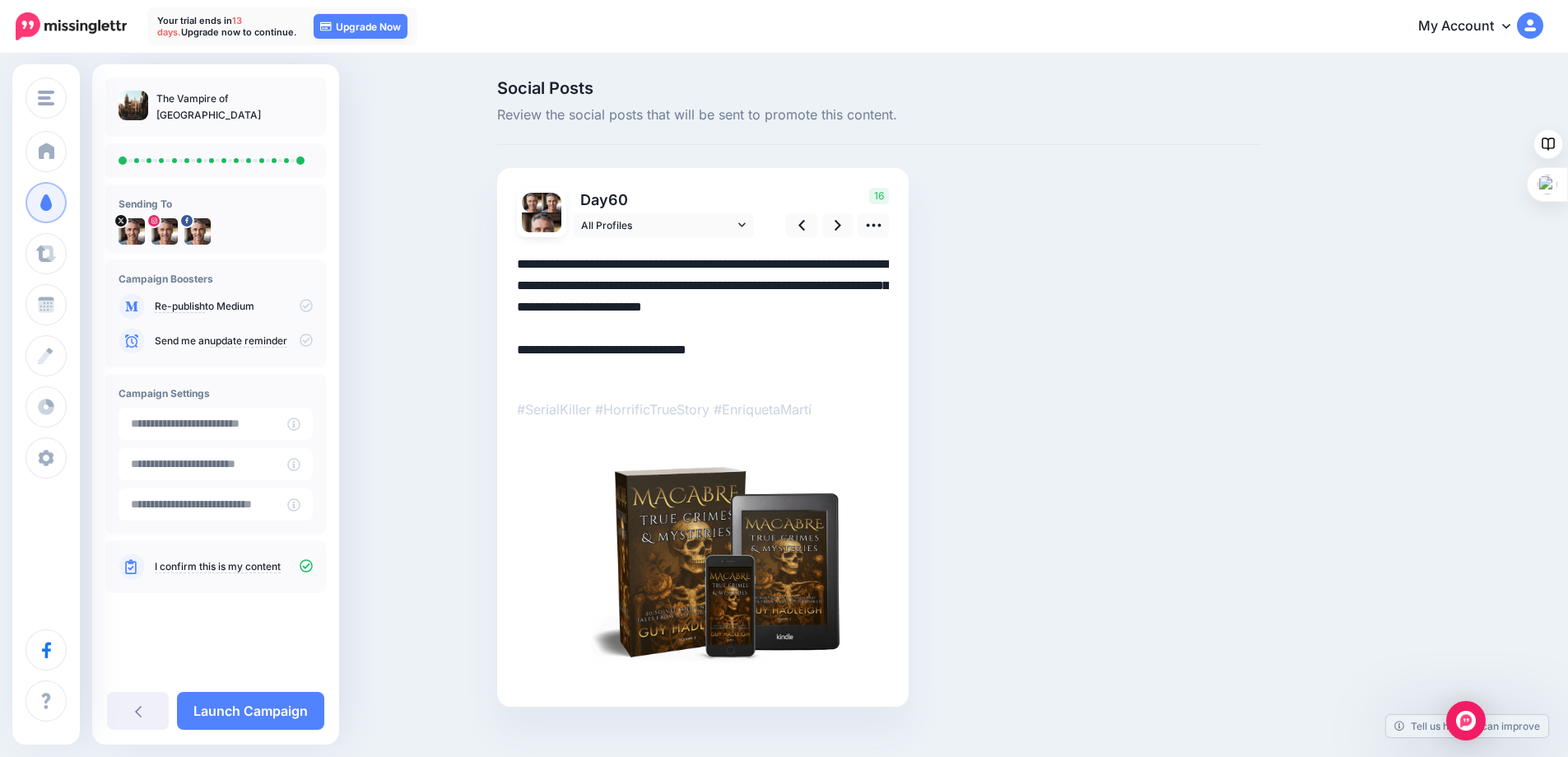
click at [609, 369] on textarea "**********" at bounding box center [703, 317] width 372 height 128
type textarea "**********"
click at [841, 224] on icon at bounding box center [837, 225] width 6 height 11
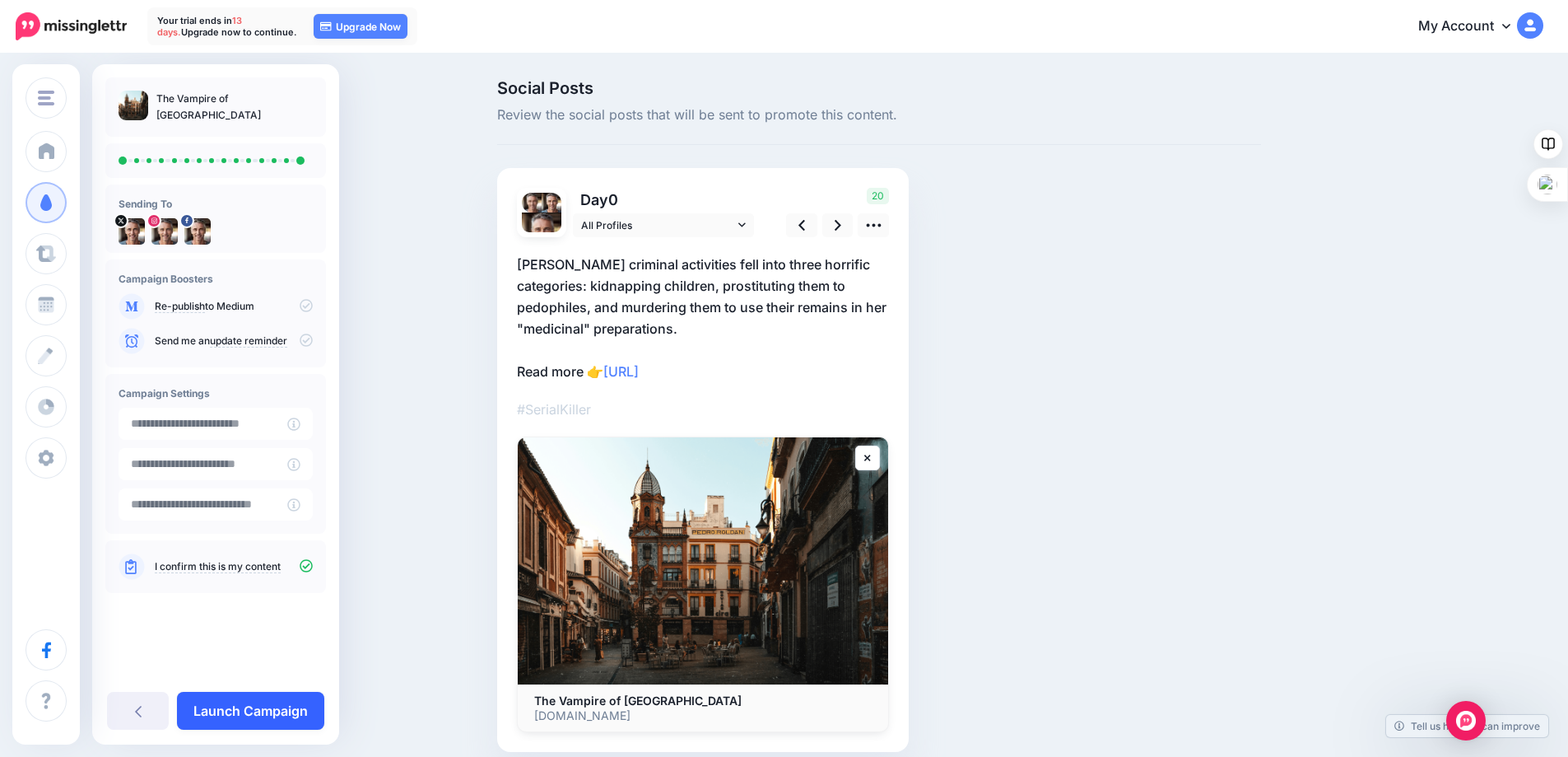
click at [247, 704] on link "Launch Campaign" at bounding box center [250, 710] width 147 height 38
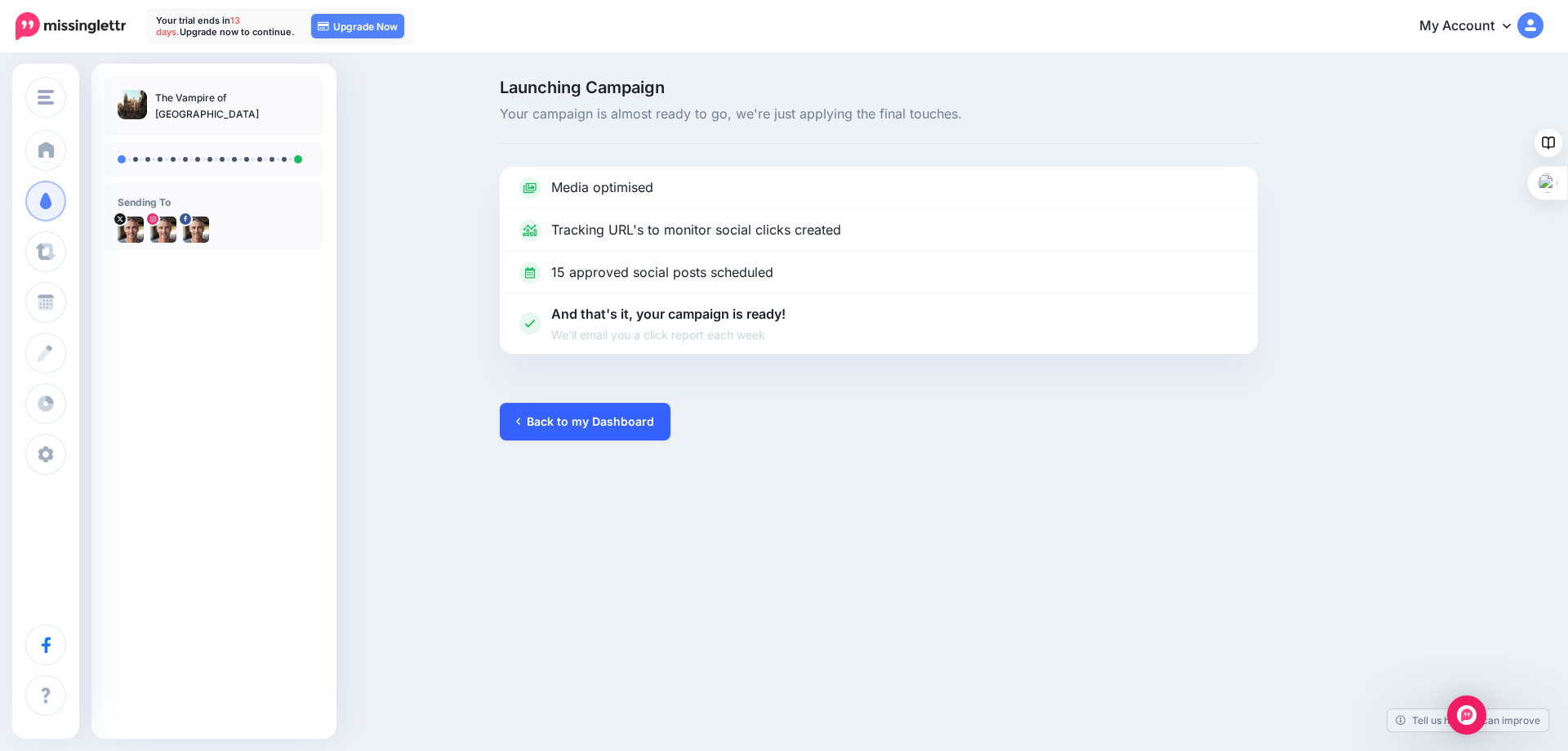
click at [575, 416] on link "Back to my Dashboard" at bounding box center [585, 421] width 171 height 37
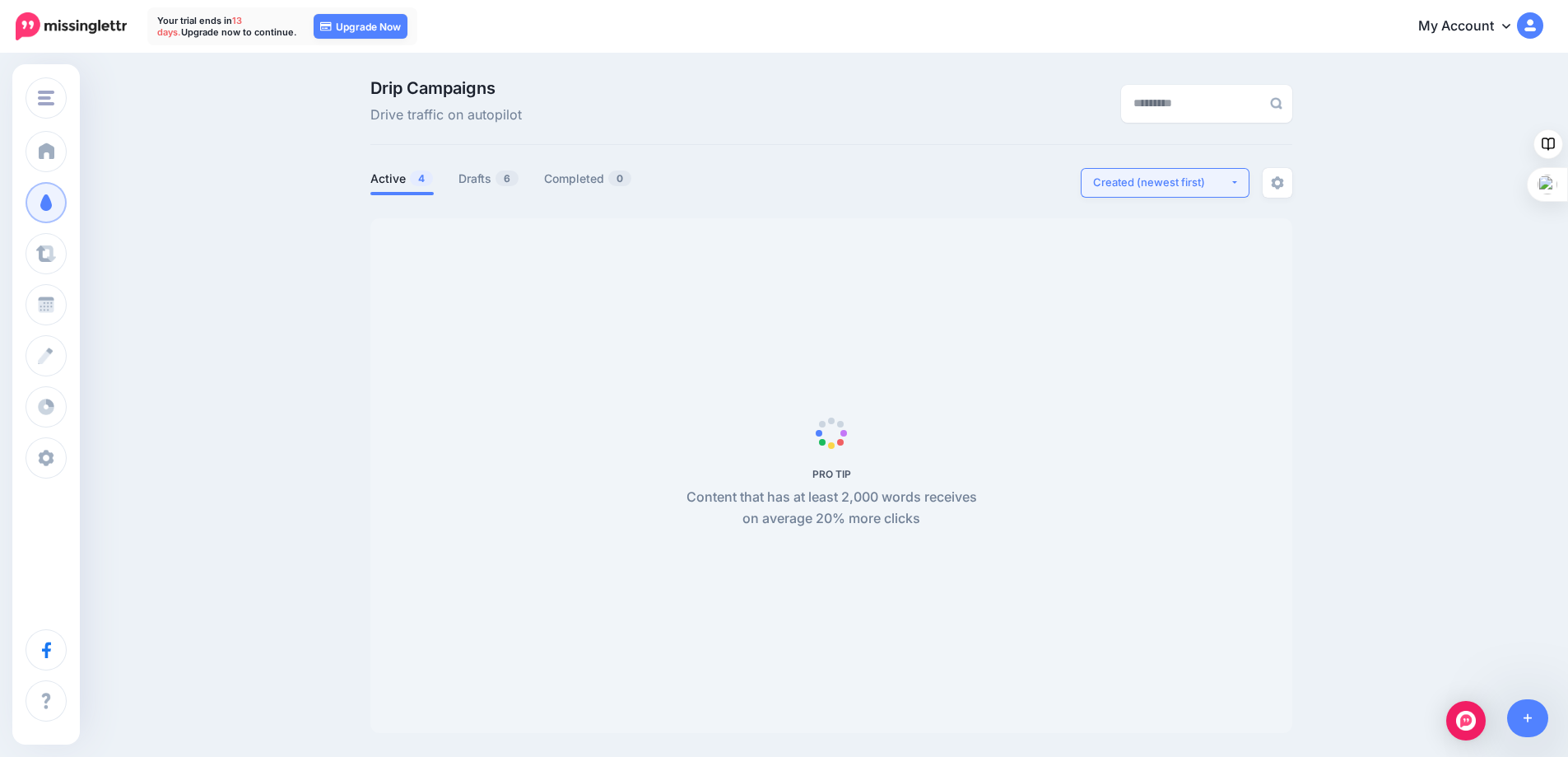
click at [1245, 182] on button "Created (newest first)" at bounding box center [1165, 182] width 169 height 30
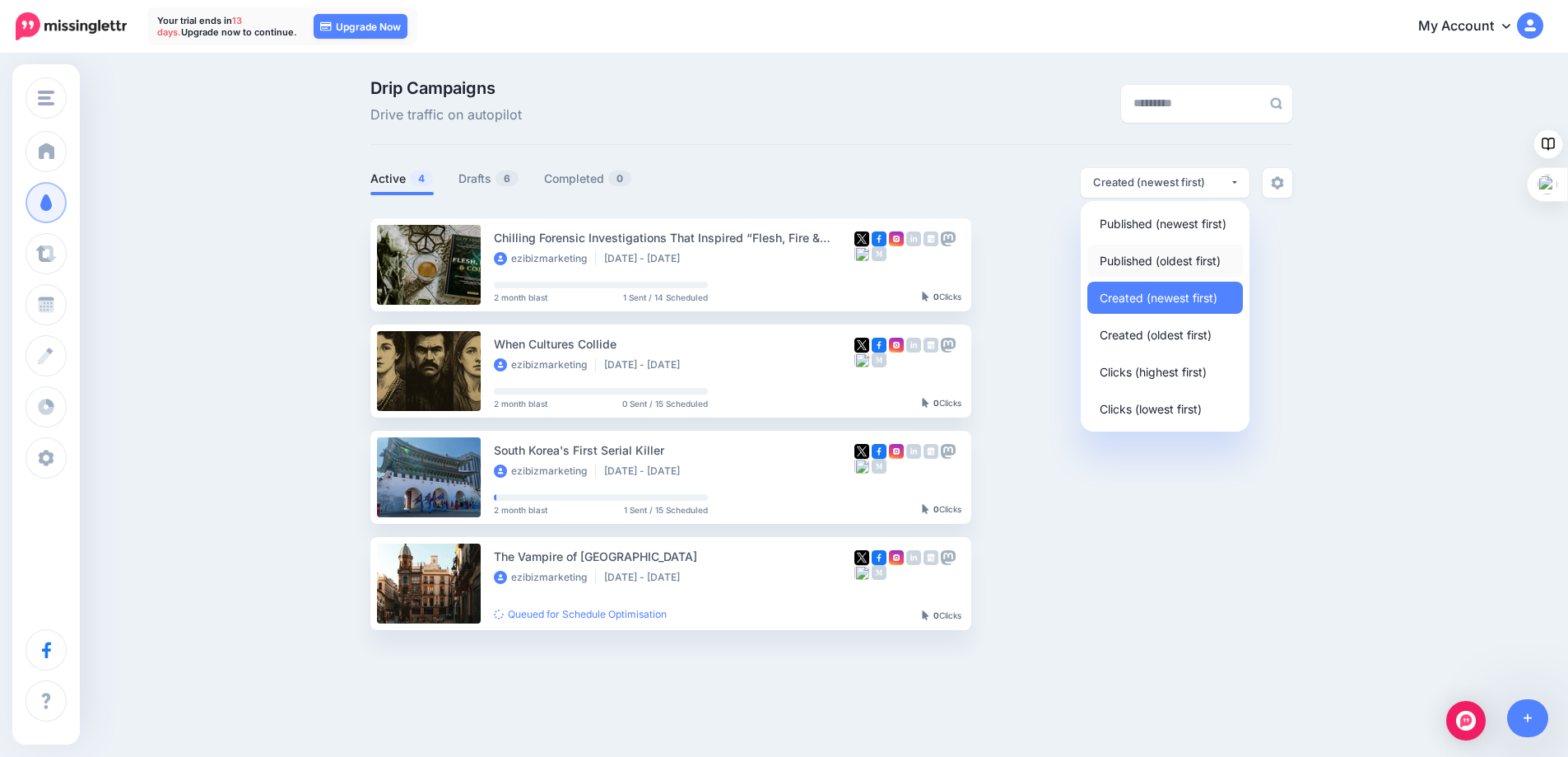
click at [1152, 256] on span "Published (oldest first)" at bounding box center [1160, 260] width 121 height 20
select select "**********"
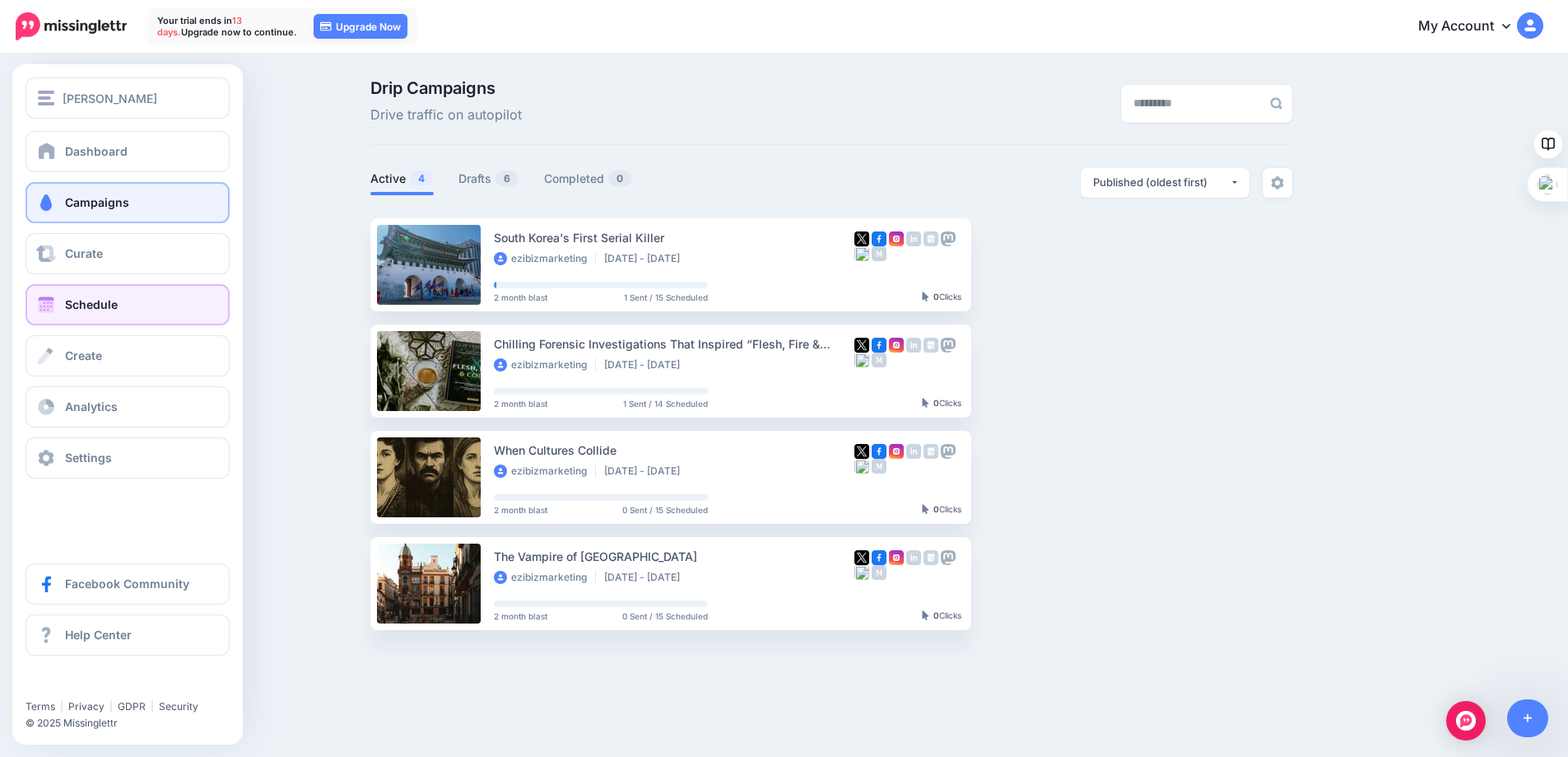
click at [47, 299] on span at bounding box center [46, 304] width 22 height 16
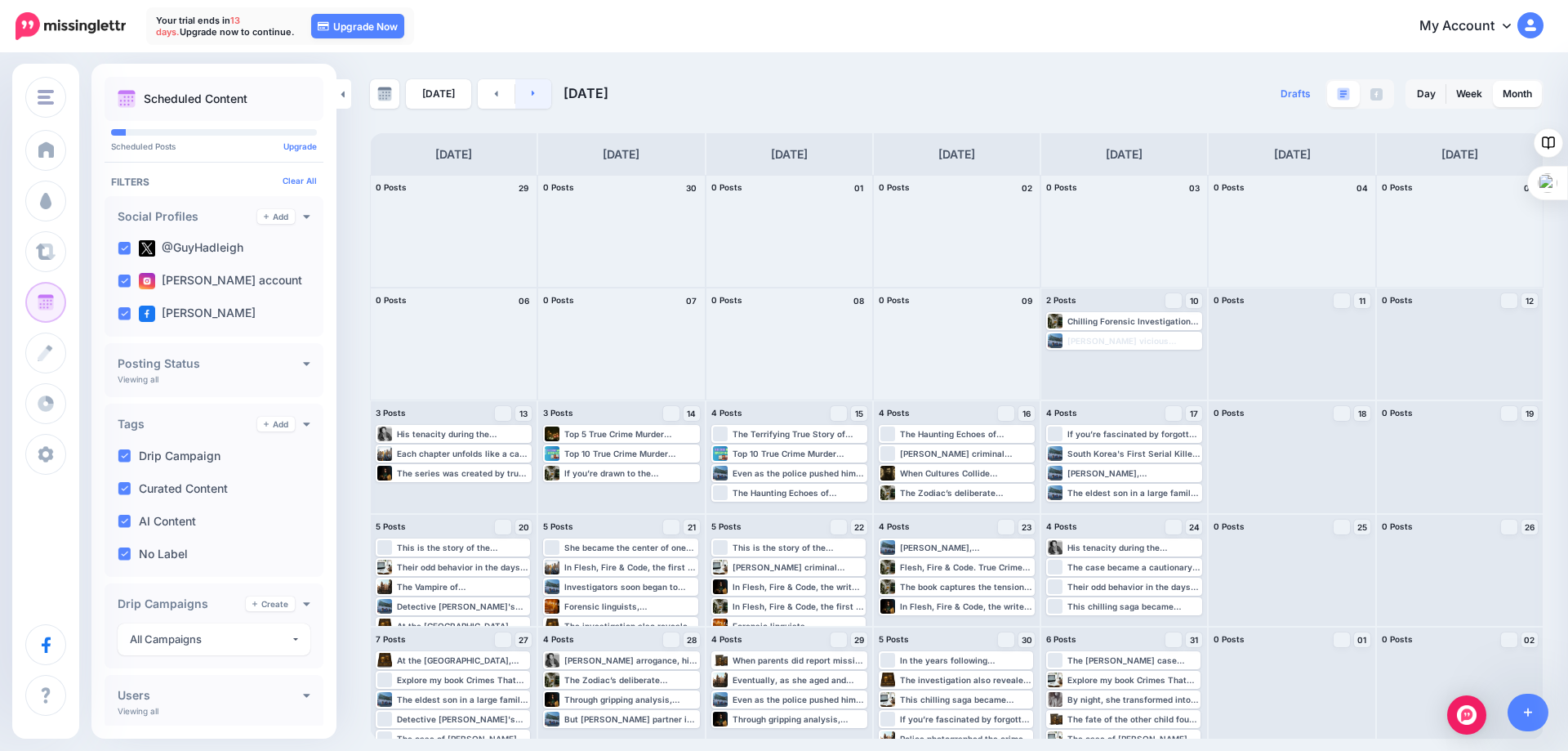
click at [532, 94] on icon at bounding box center [533, 94] width 4 height 5
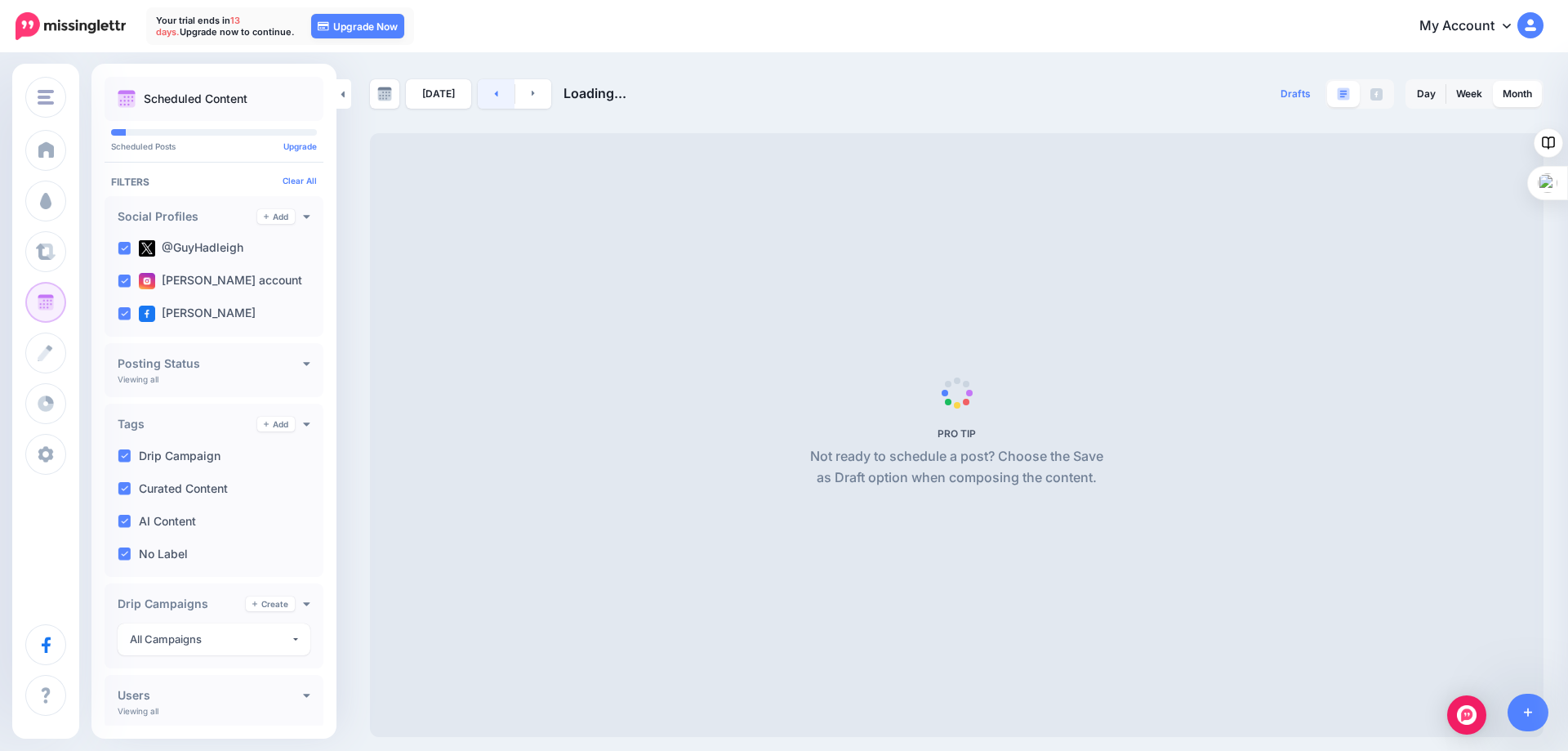
click at [495, 92] on icon at bounding box center [497, 94] width 4 height 5
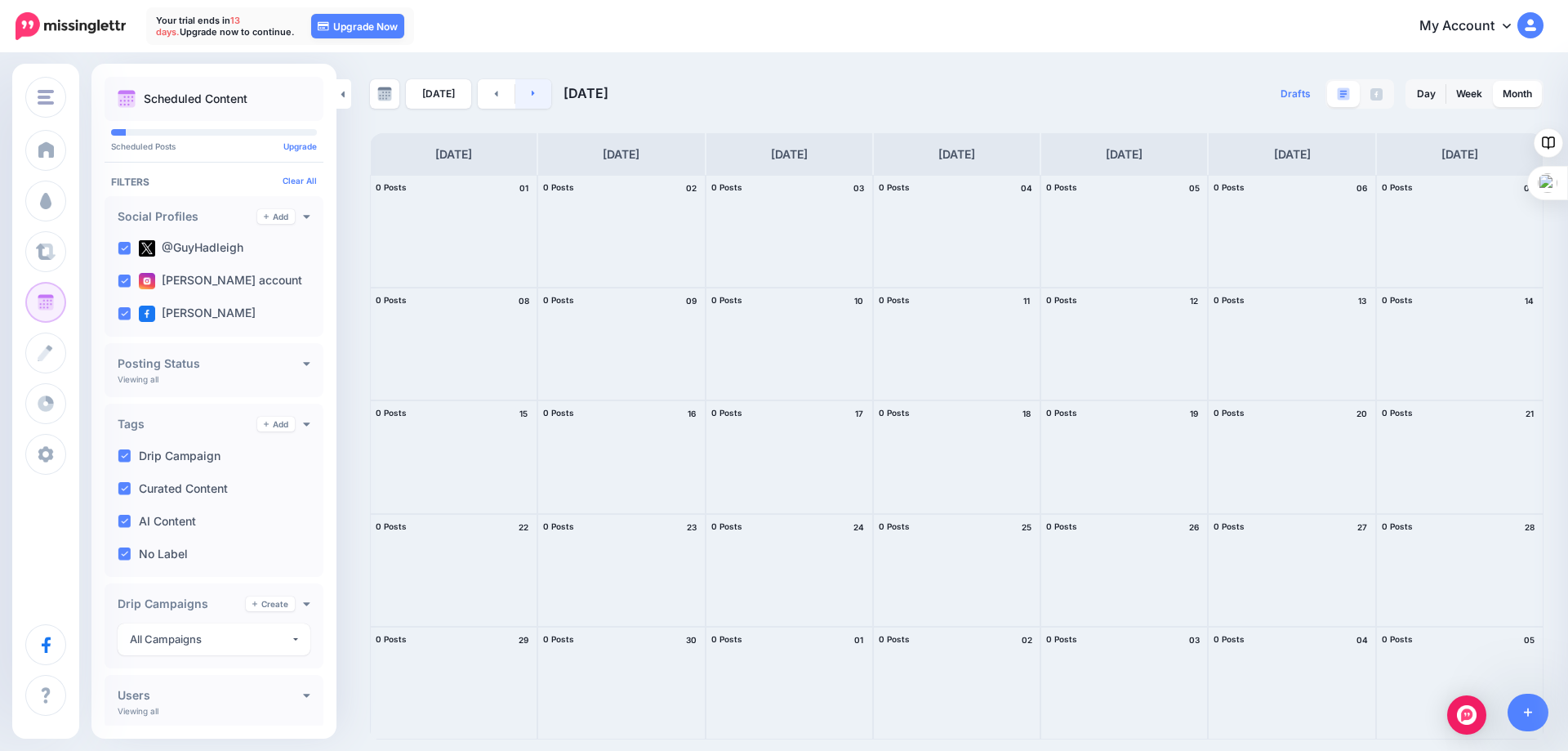
click at [526, 94] on link at bounding box center [533, 94] width 37 height 29
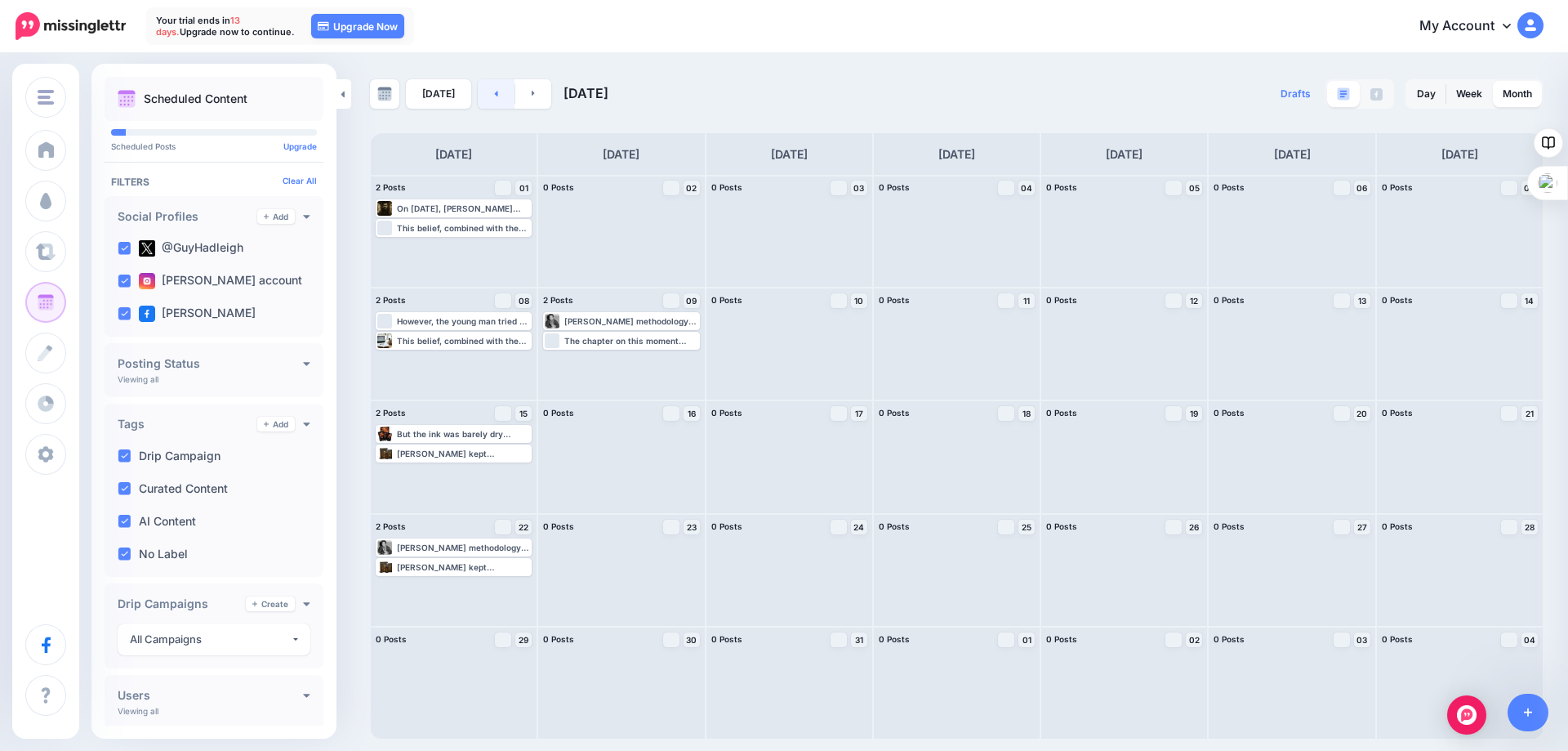
click at [494, 94] on icon at bounding box center [496, 93] width 4 height 10
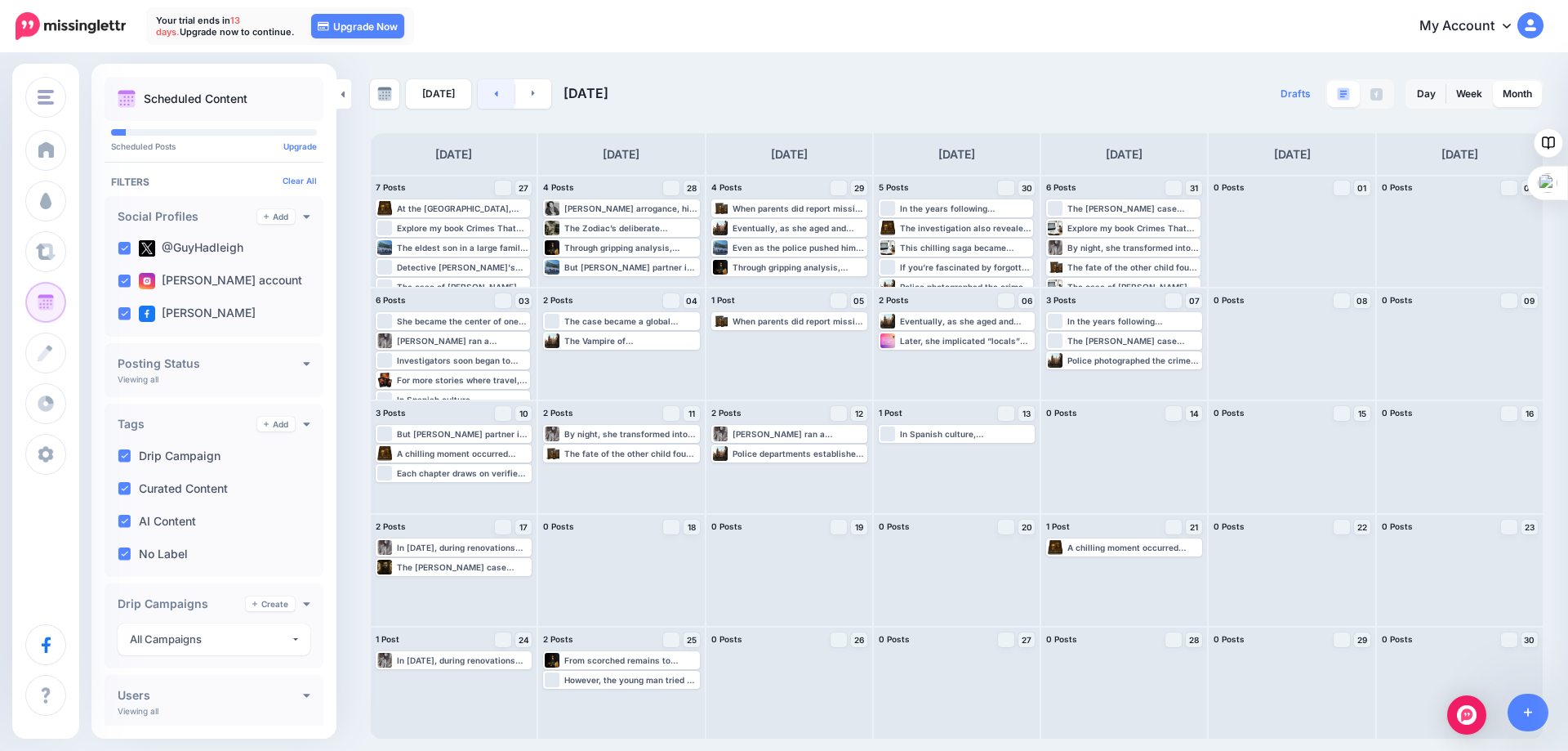
click at [494, 94] on icon at bounding box center [496, 93] width 4 height 10
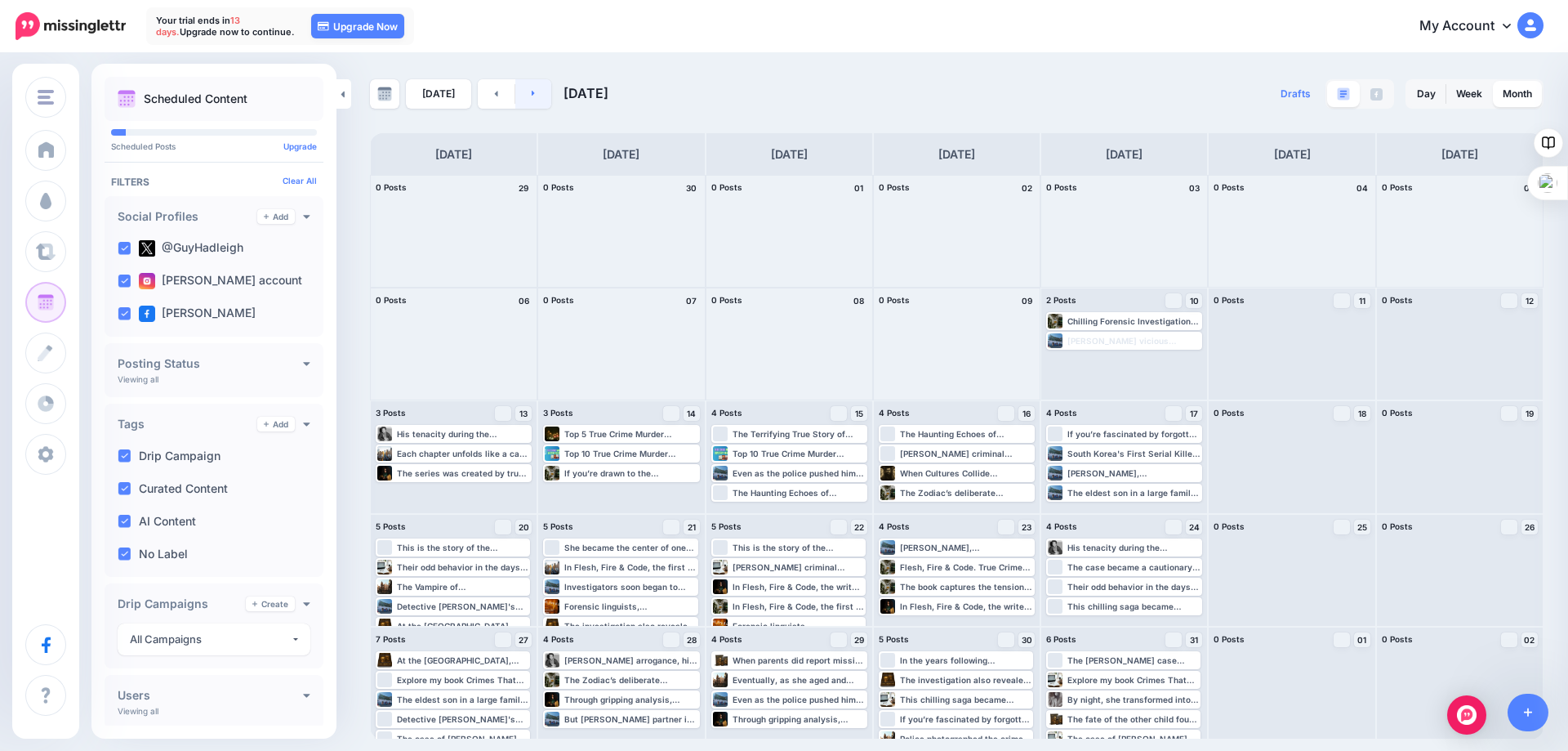
click at [532, 93] on icon at bounding box center [533, 93] width 4 height 10
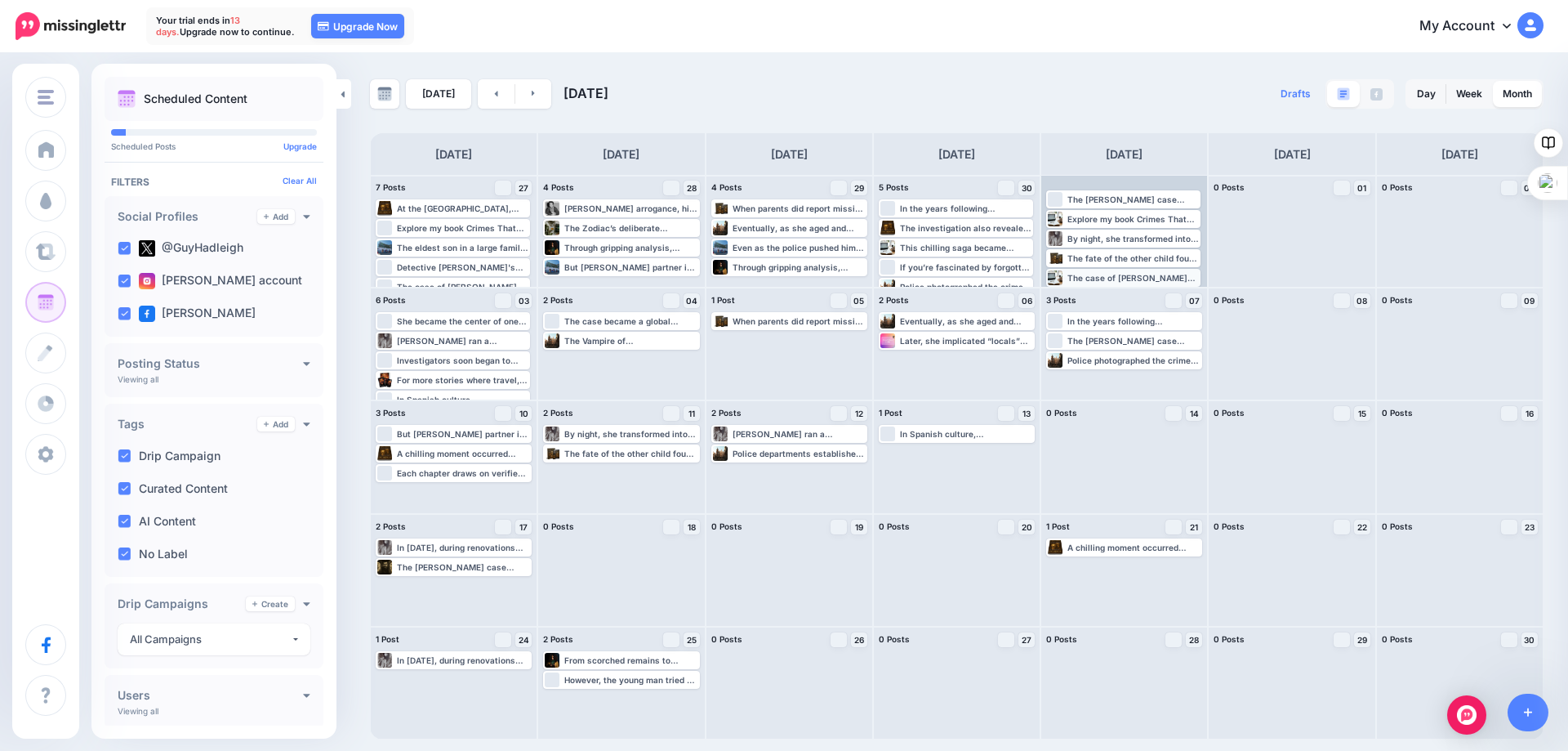
scroll to position [35, 0]
click at [488, 93] on link at bounding box center [495, 94] width 37 height 29
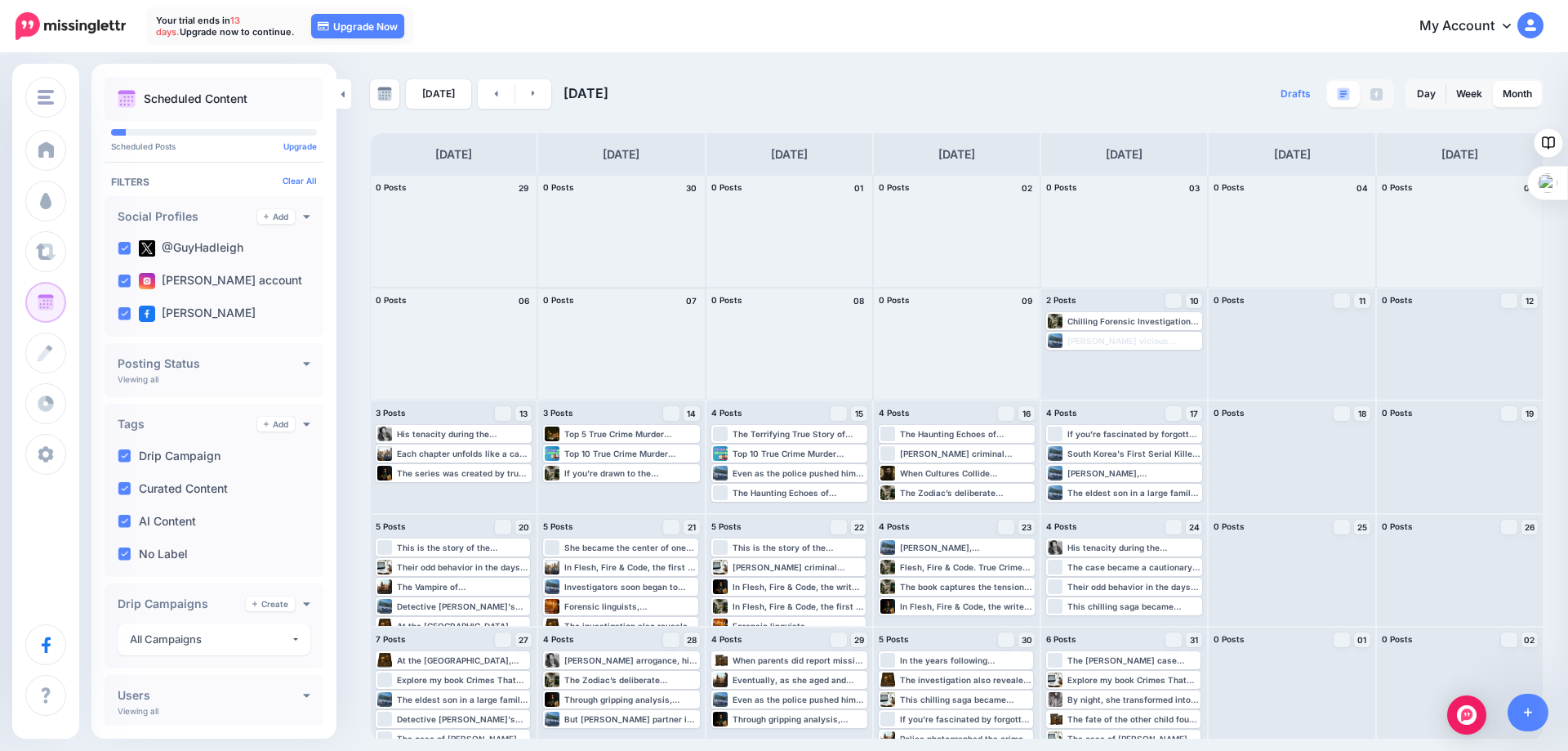
drag, startPoint x: 654, startPoint y: 429, endPoint x: 595, endPoint y: 334, distance: 111.8
click at [595, 334] on div at bounding box center [621, 344] width 166 height 111
click at [604, 436] on div "Top 5 True Crime Murder Podcasts: You'll hear lots of unreleased information ab…" at bounding box center [630, 433] width 133 height 10
click at [662, 450] on img at bounding box center [662, 453] width 8 height 8
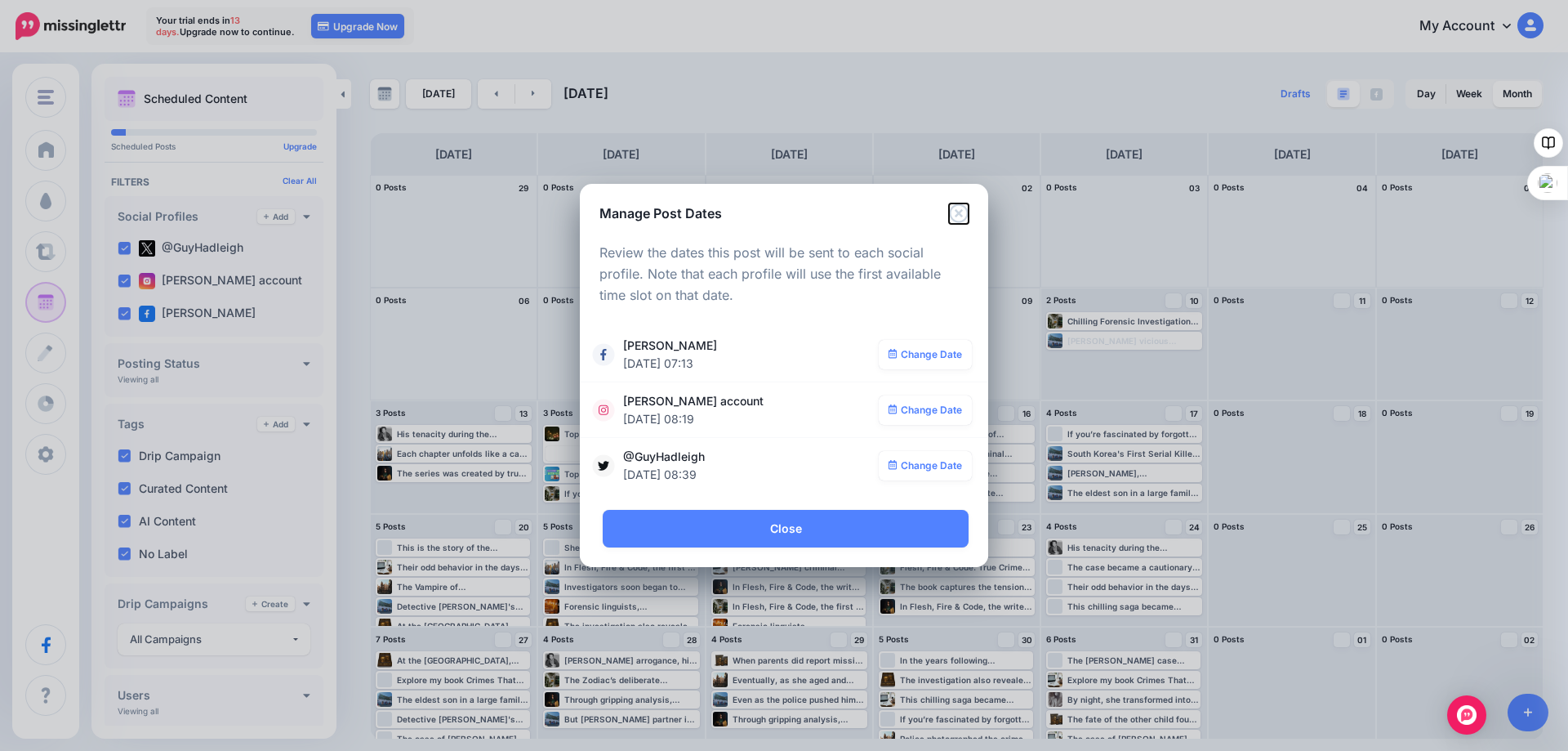
click at [962, 212] on icon "Close" at bounding box center [959, 213] width 20 height 20
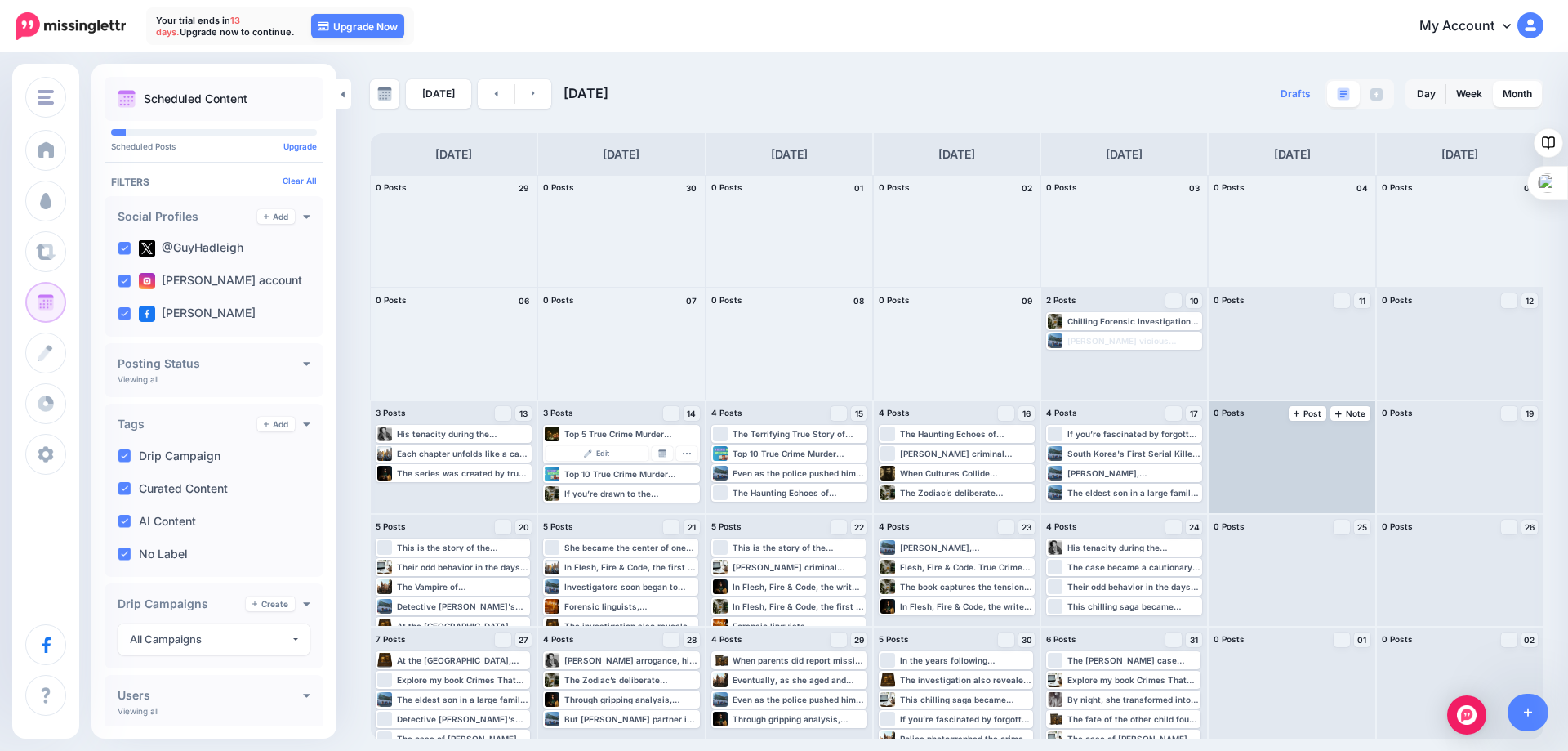
click at [1264, 478] on div at bounding box center [1291, 456] width 166 height 111
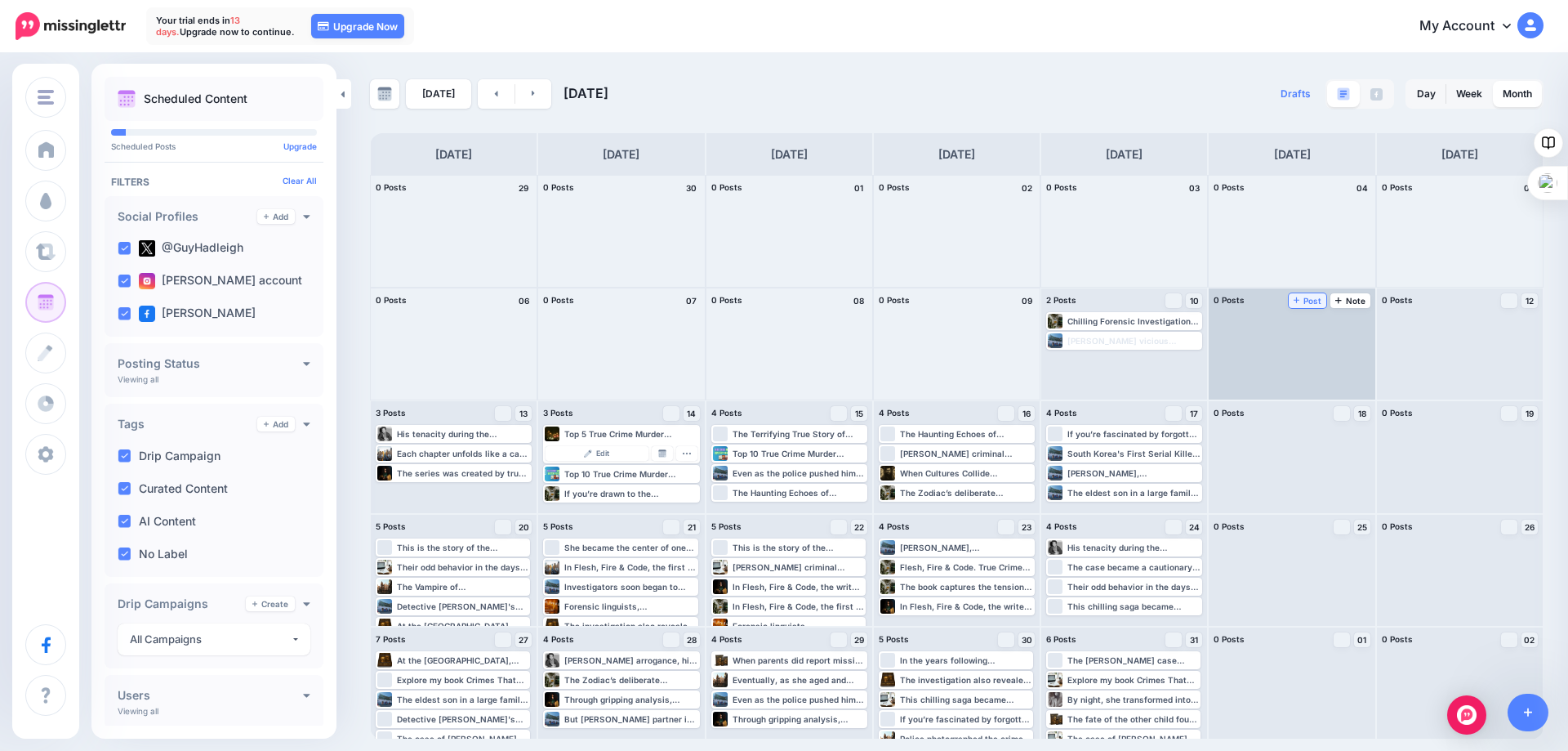
click at [1302, 300] on span "Post" at bounding box center [1308, 300] width 28 height 8
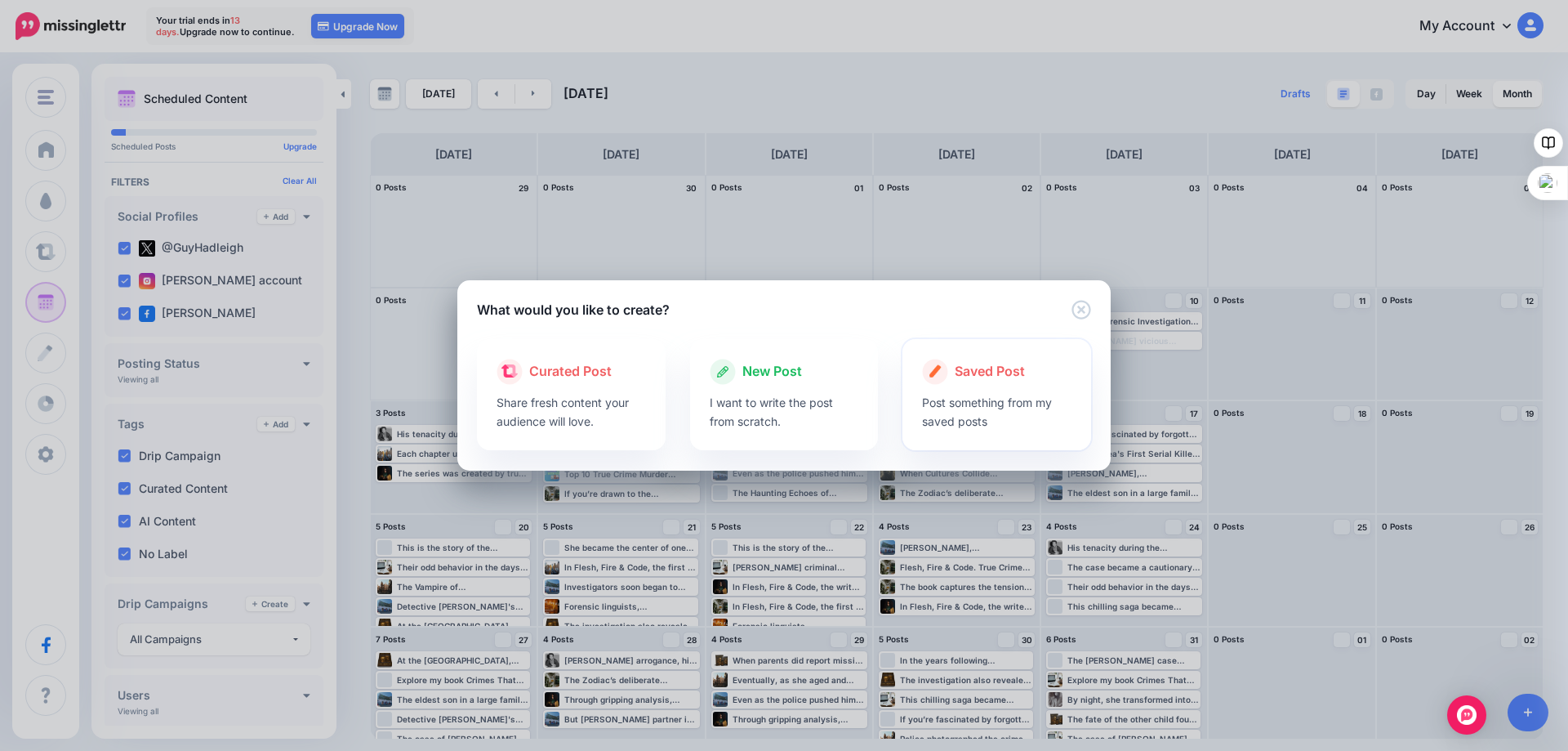
click at [963, 372] on span "Saved Post" at bounding box center [989, 371] width 70 height 21
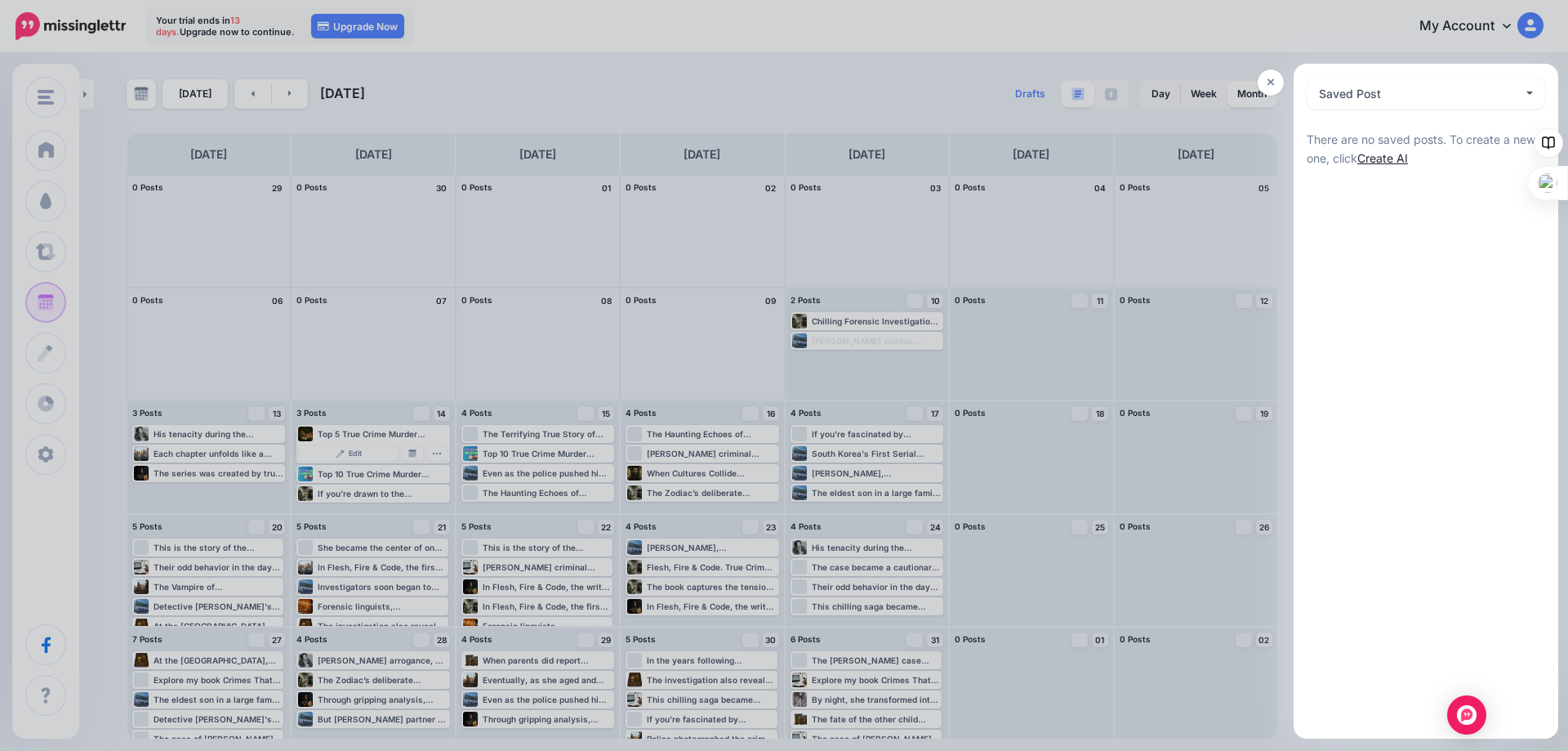
click at [1380, 158] on link "Create AI" at bounding box center [1382, 159] width 51 height 14
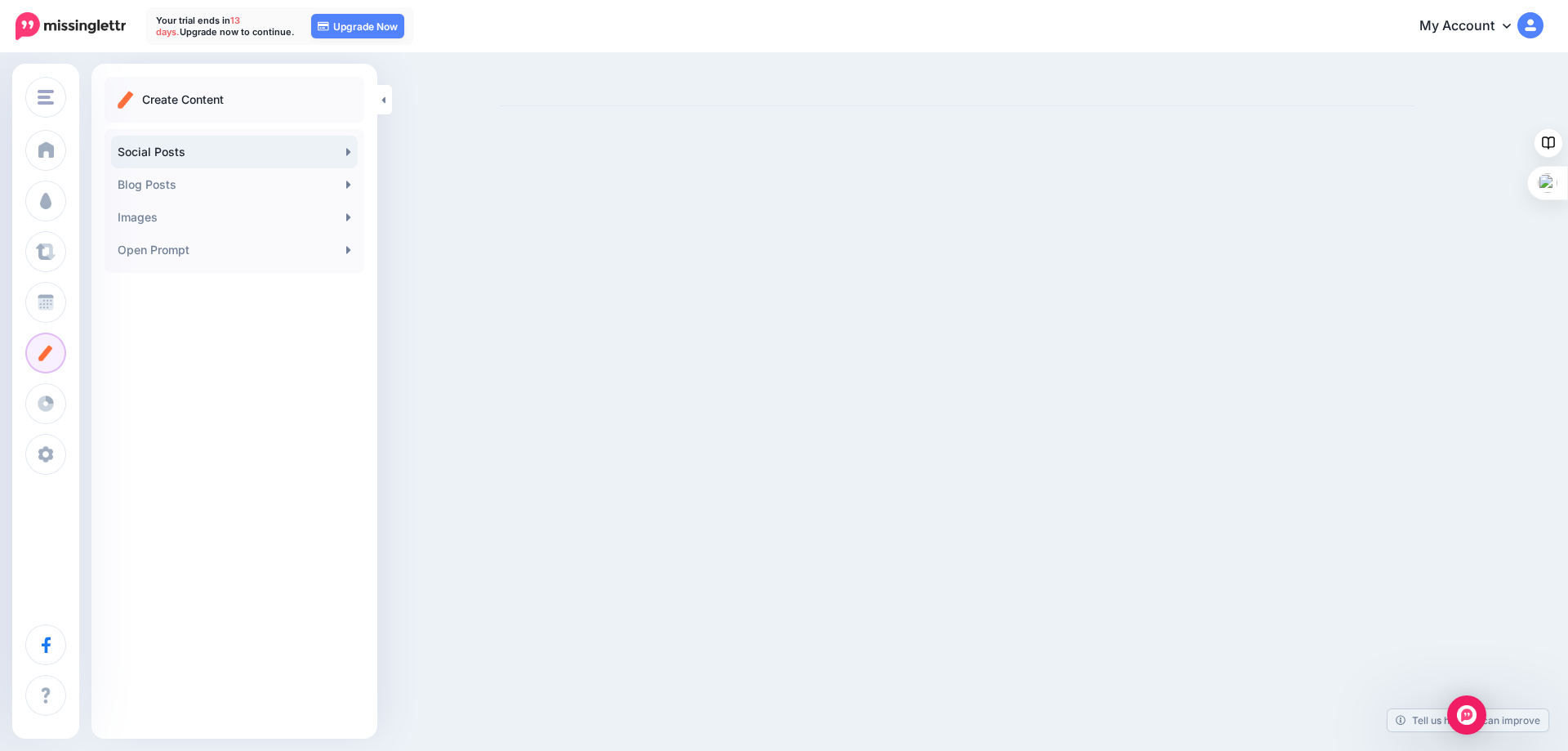
click at [288, 152] on link "Social Posts" at bounding box center [234, 151] width 247 height 33
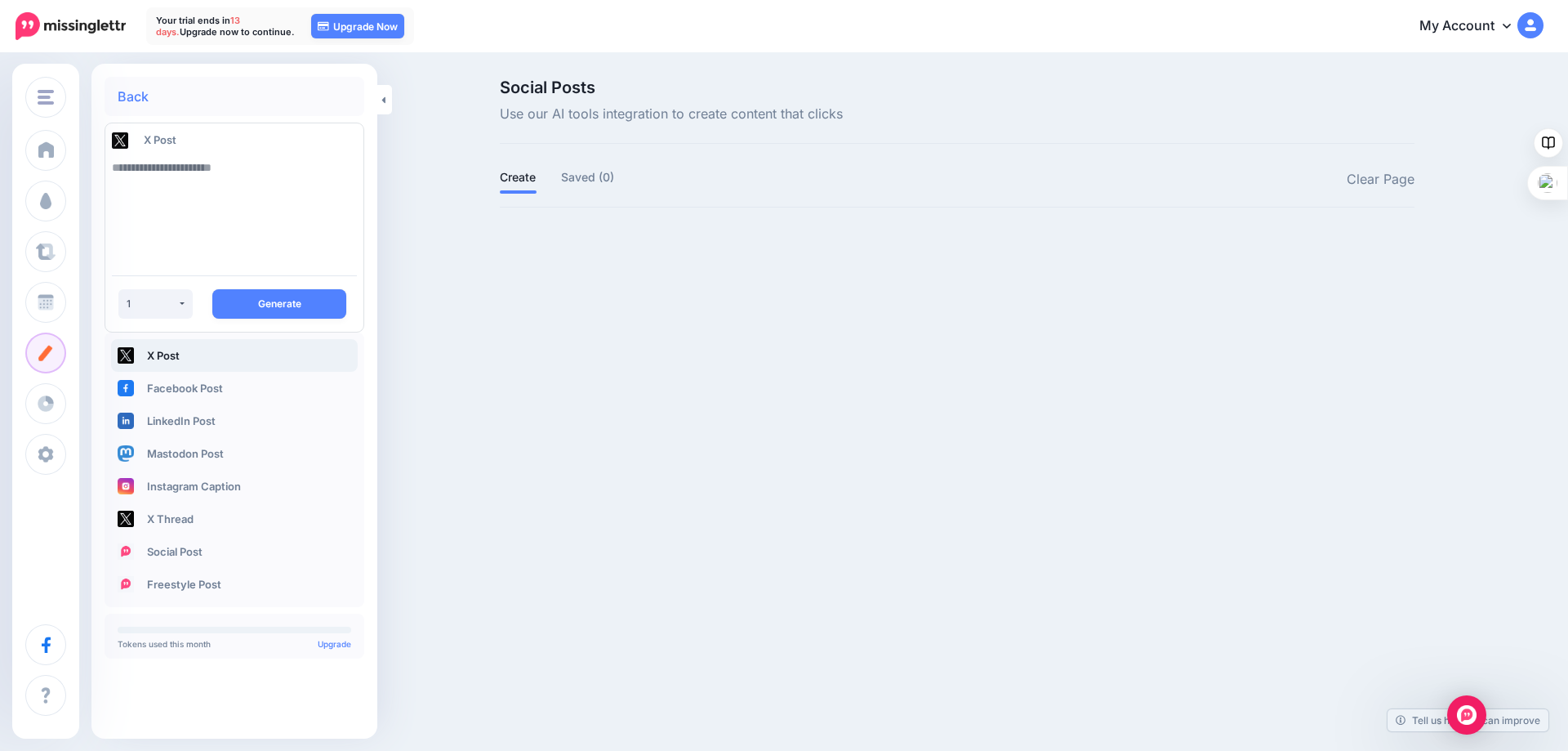
click at [182, 165] on textarea at bounding box center [234, 207] width 245 height 111
click at [143, 172] on textarea at bounding box center [234, 207] width 245 height 111
click at [113, 164] on textarea "**********" at bounding box center [234, 207] width 245 height 111
click at [226, 165] on textarea "**********" at bounding box center [234, 207] width 245 height 111
type textarea "**********"
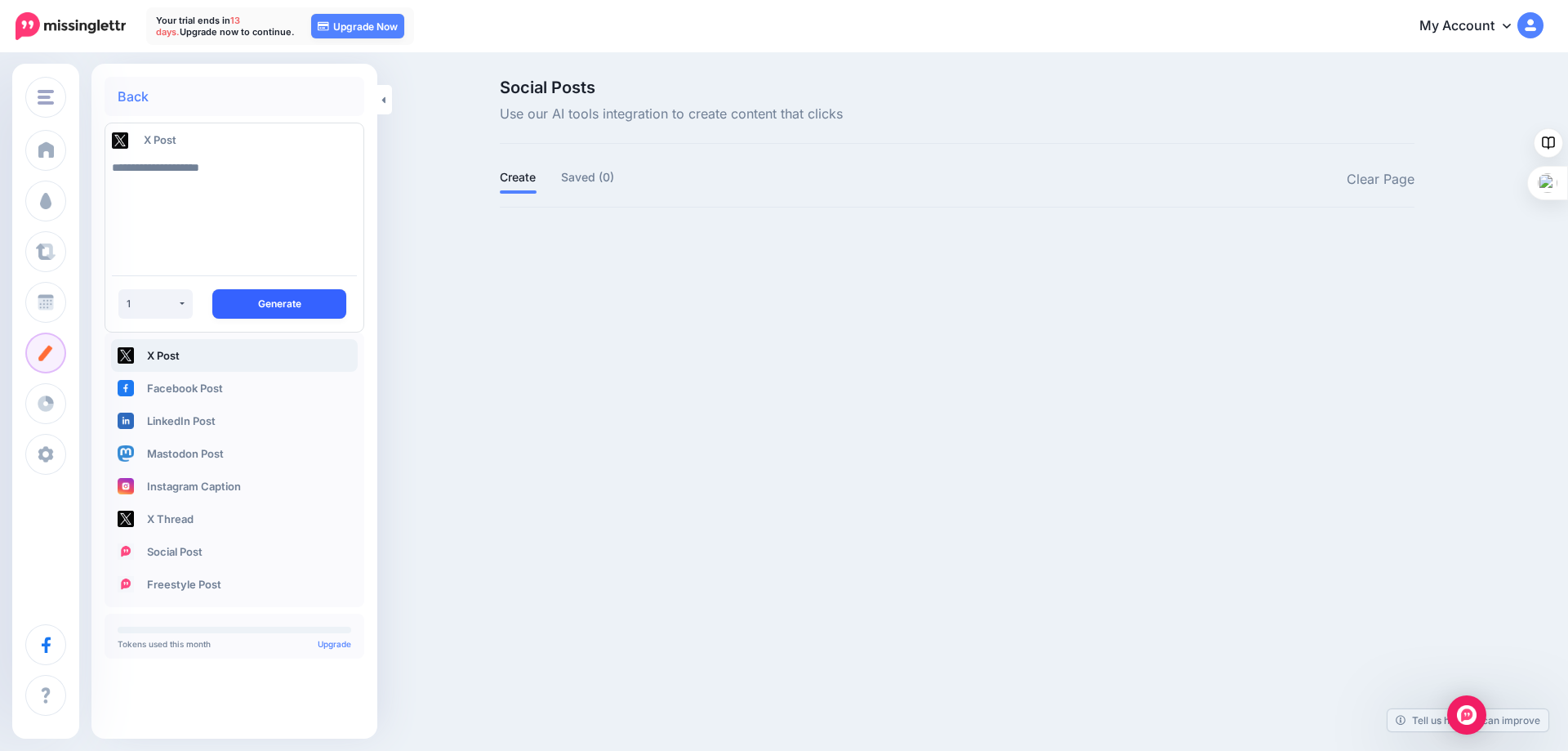
click at [265, 300] on button "Generate" at bounding box center [279, 304] width 134 height 29
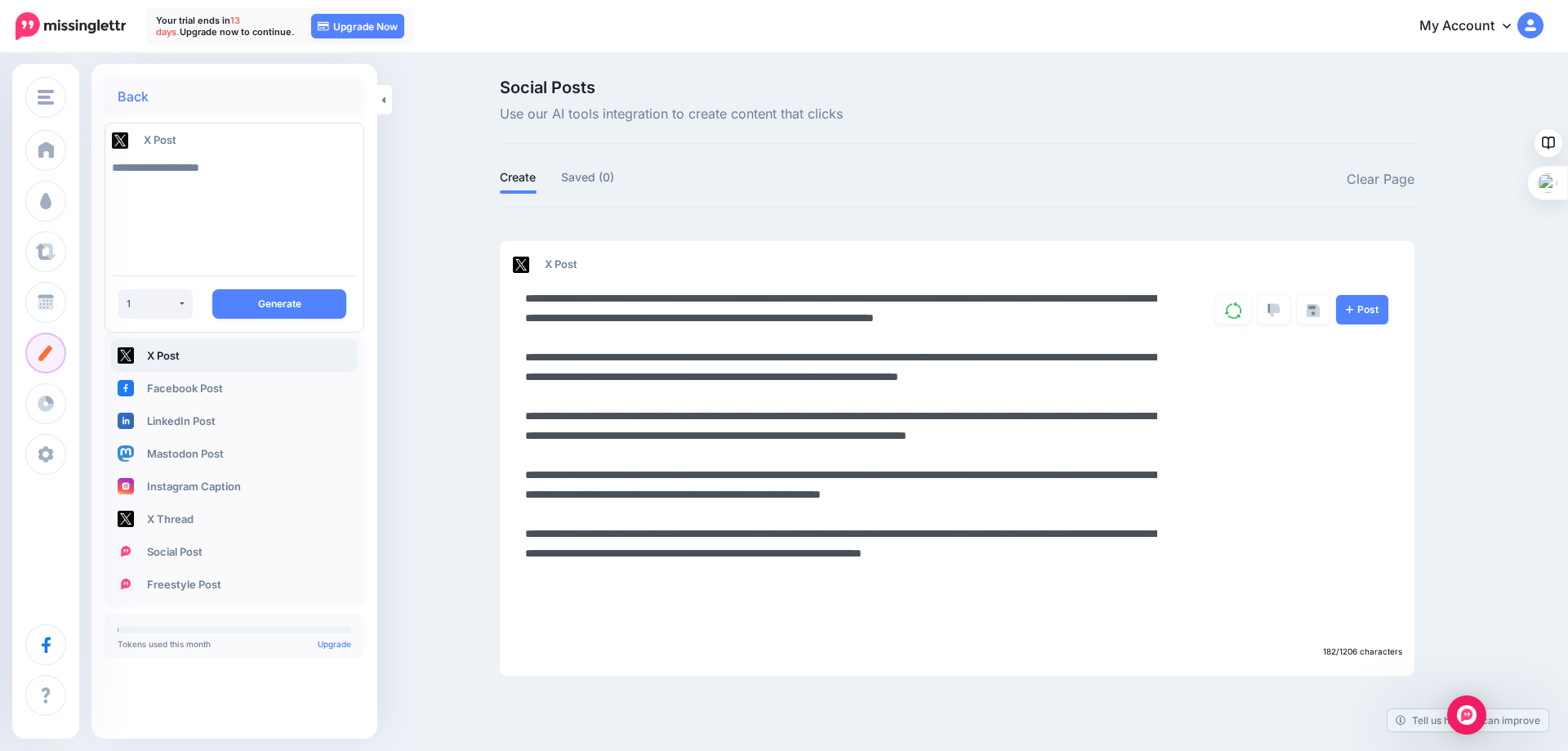
click at [713, 634] on textarea at bounding box center [841, 465] width 632 height 353
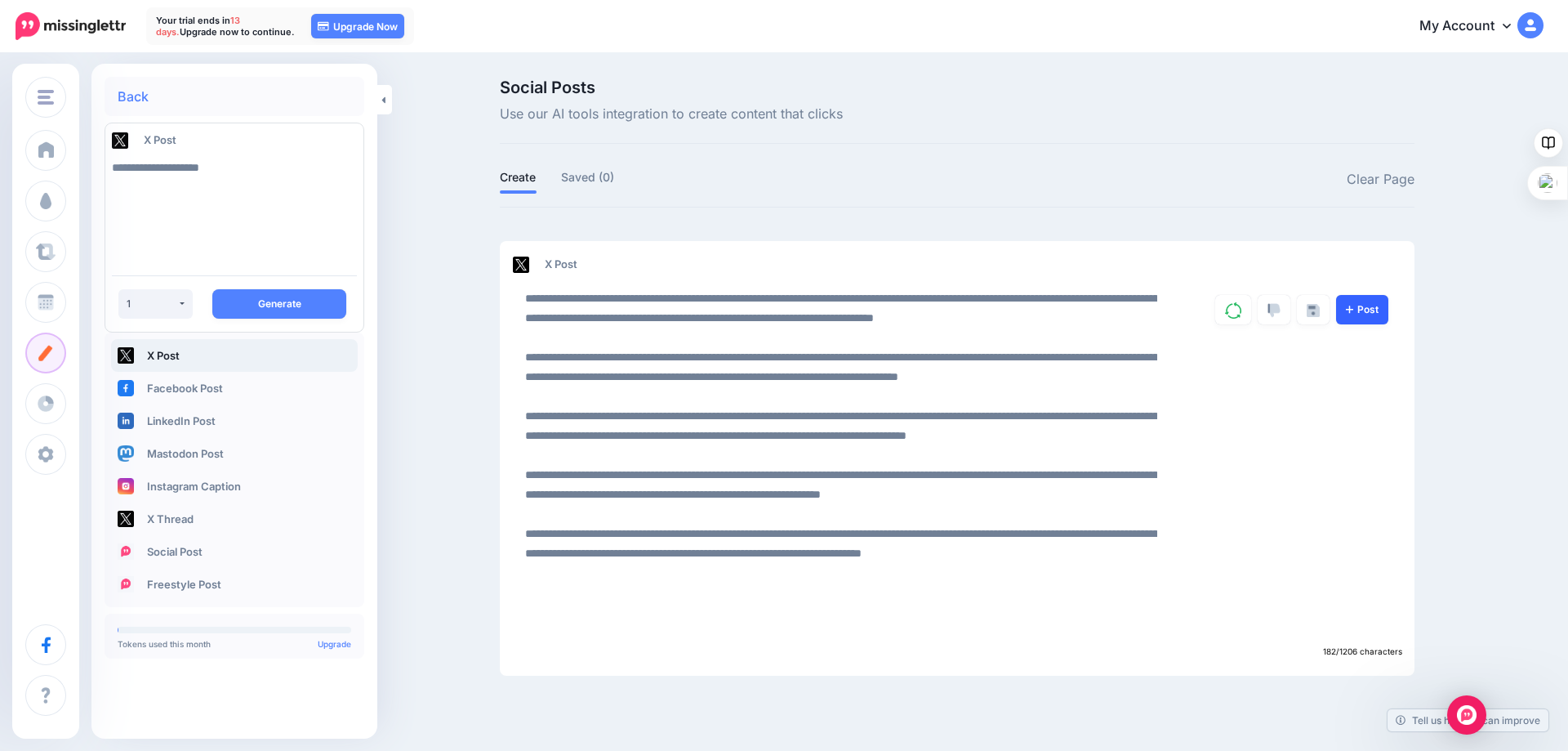
click at [1359, 308] on link "Post" at bounding box center [1361, 309] width 53 height 29
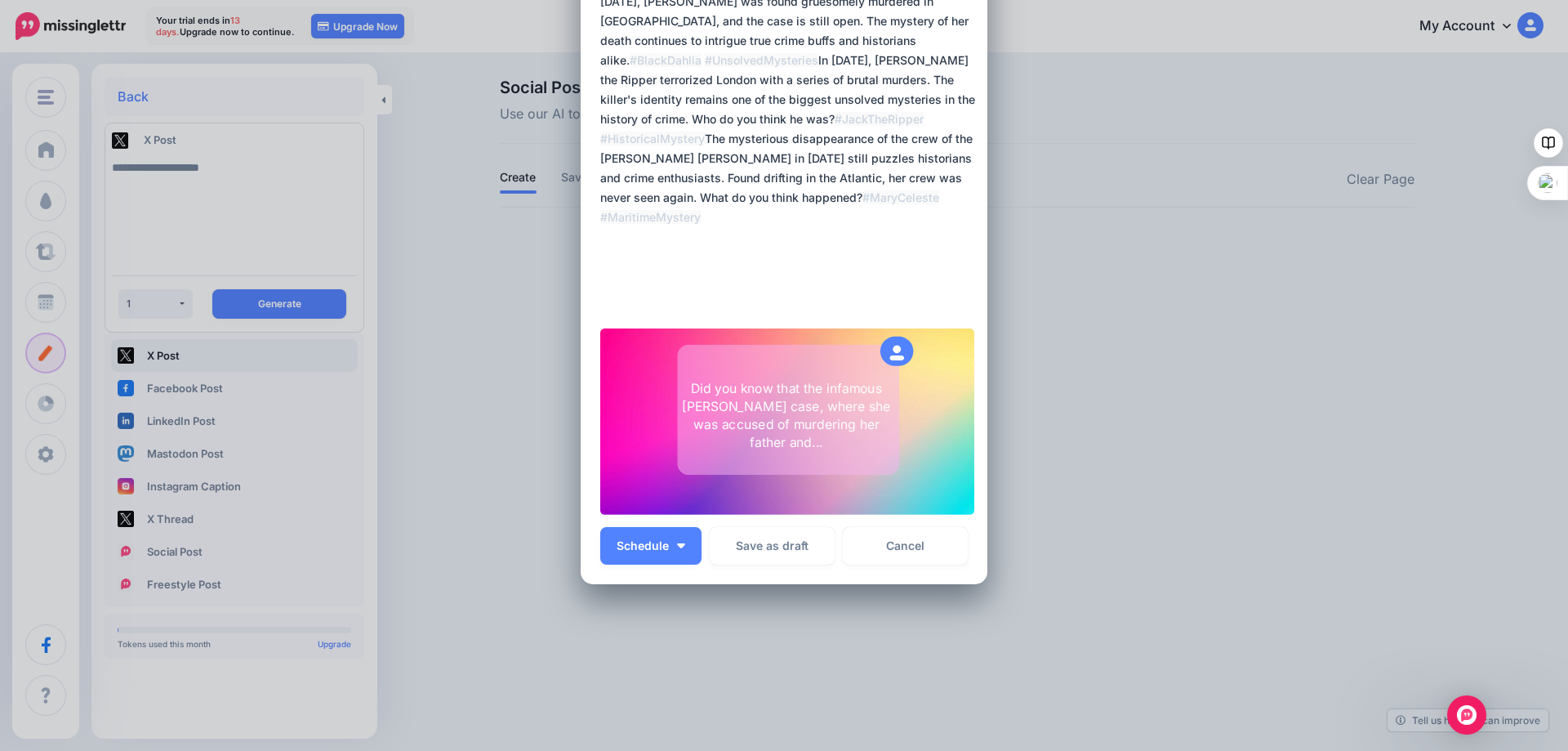
scroll to position [289, 0]
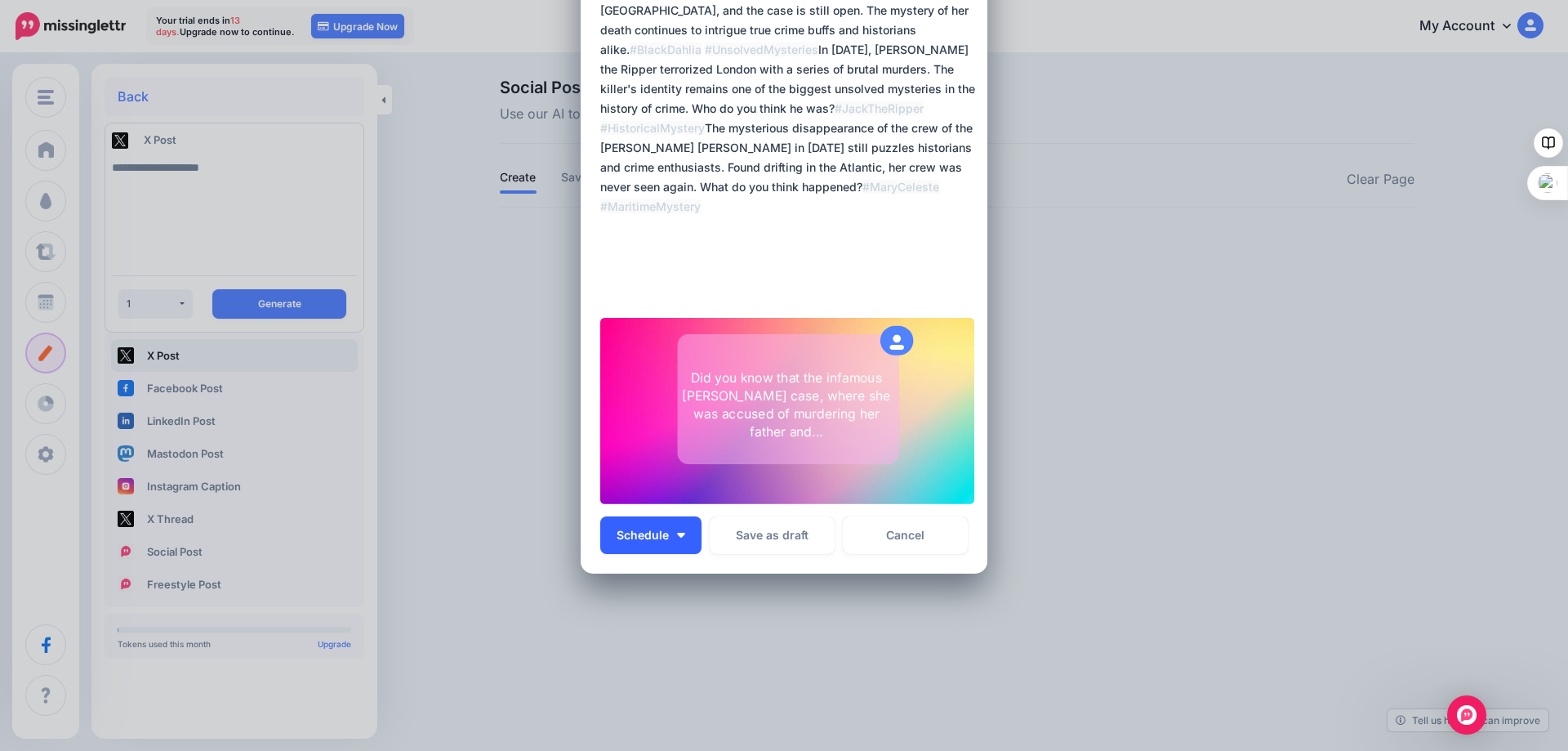
click at [677, 536] on img "button" at bounding box center [680, 535] width 8 height 5
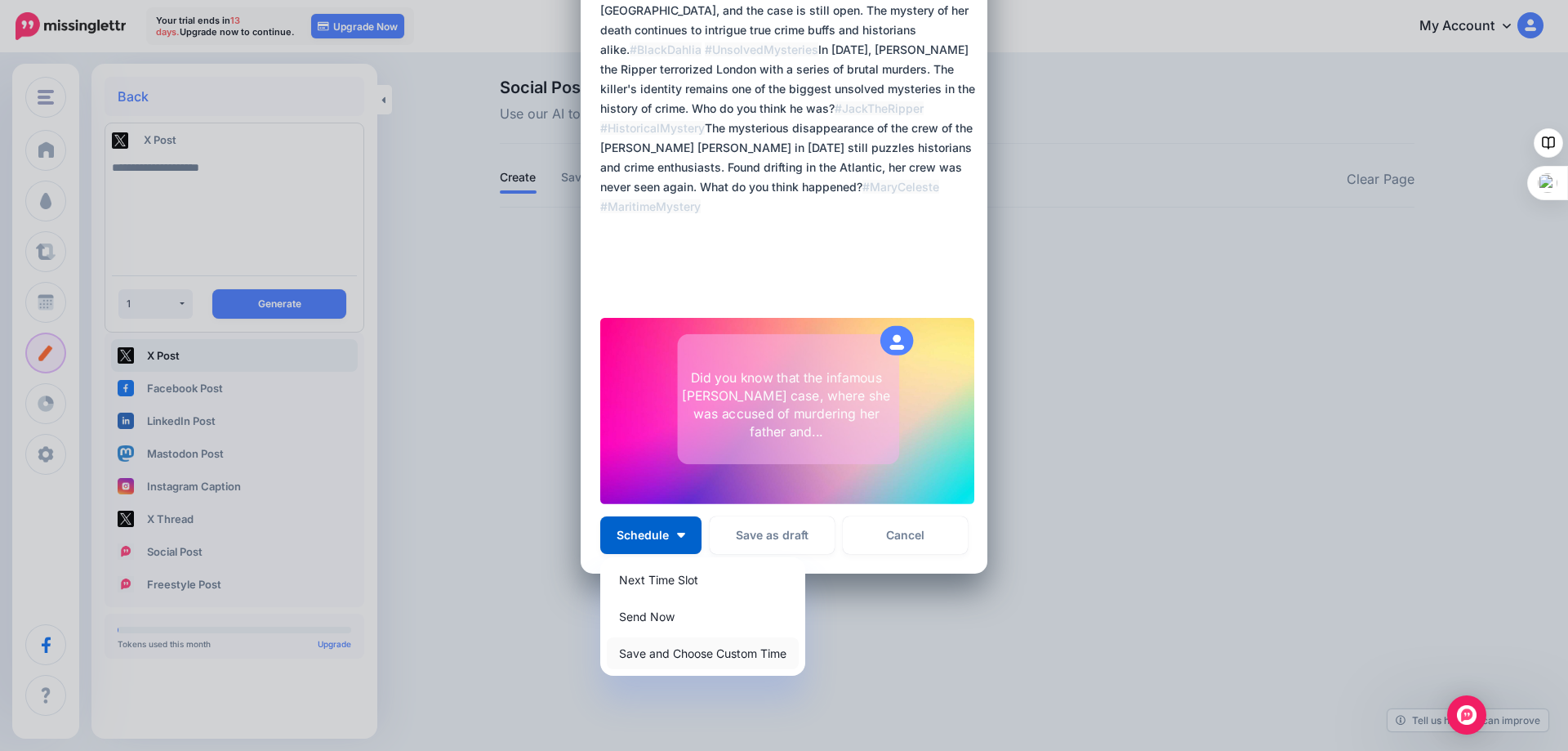
click at [664, 654] on link "Save and Choose Custom Time" at bounding box center [702, 653] width 191 height 32
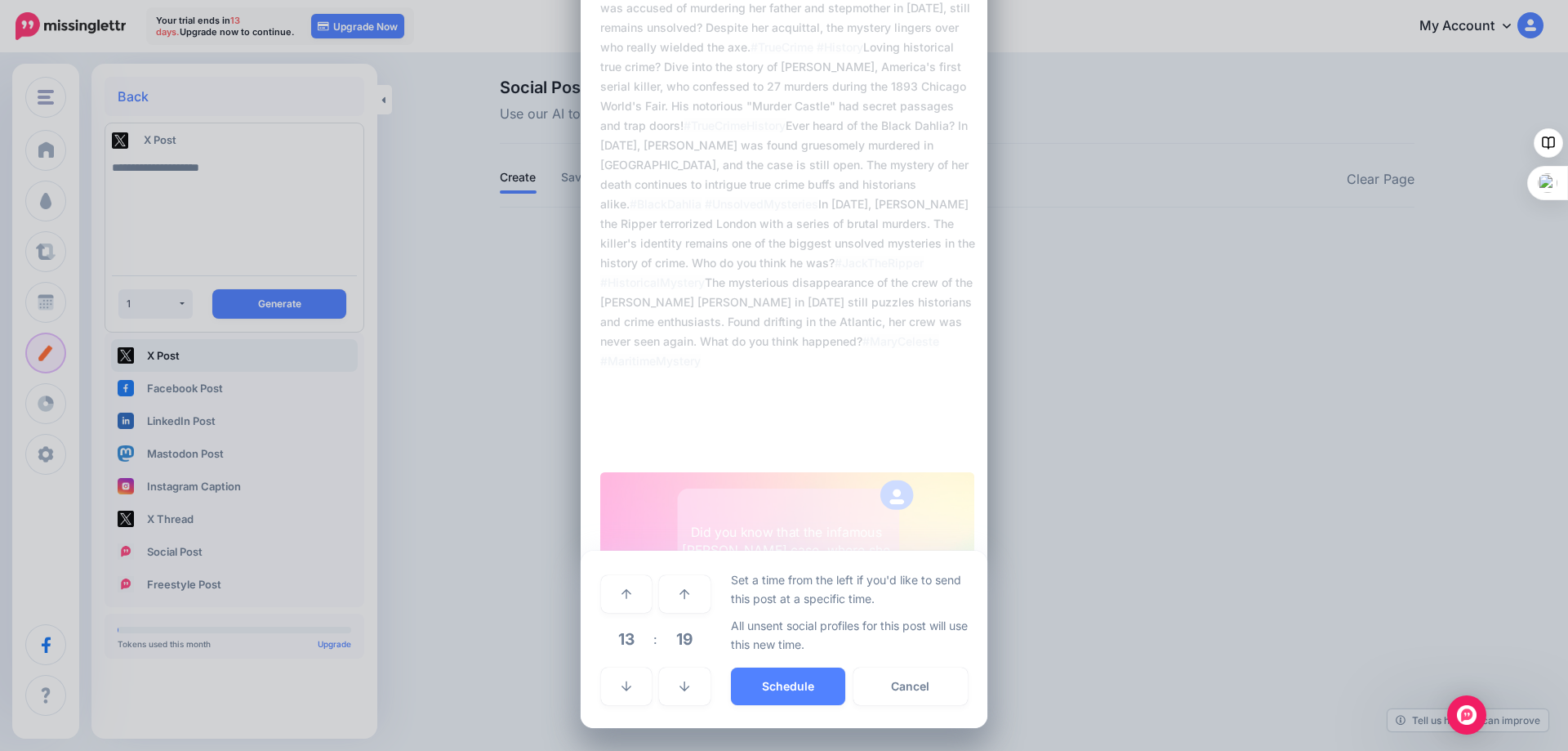
scroll to position [134, 0]
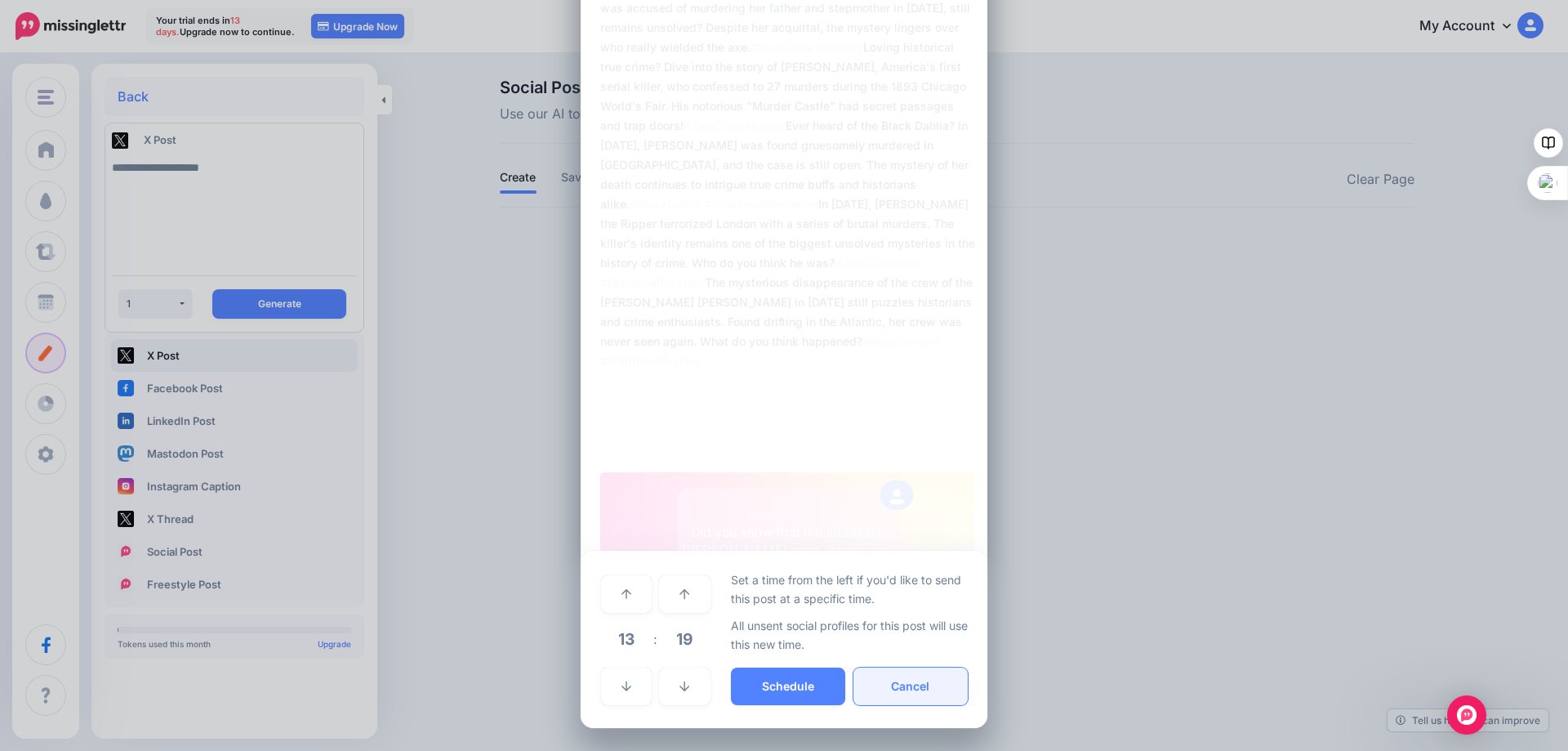
click at [897, 682] on button "Cancel" at bounding box center [910, 686] width 114 height 37
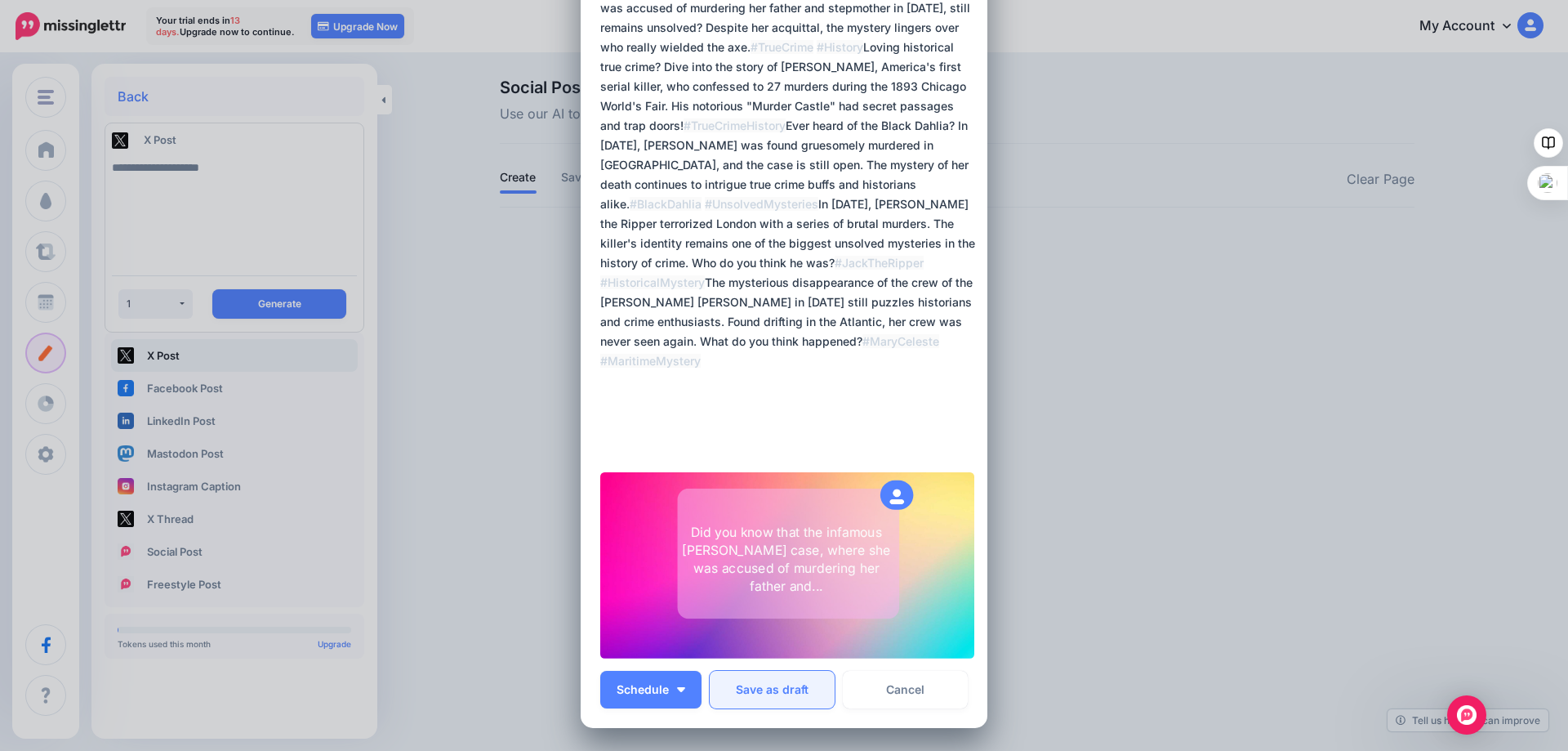
click at [779, 688] on button "Save as draft" at bounding box center [772, 690] width 125 height 37
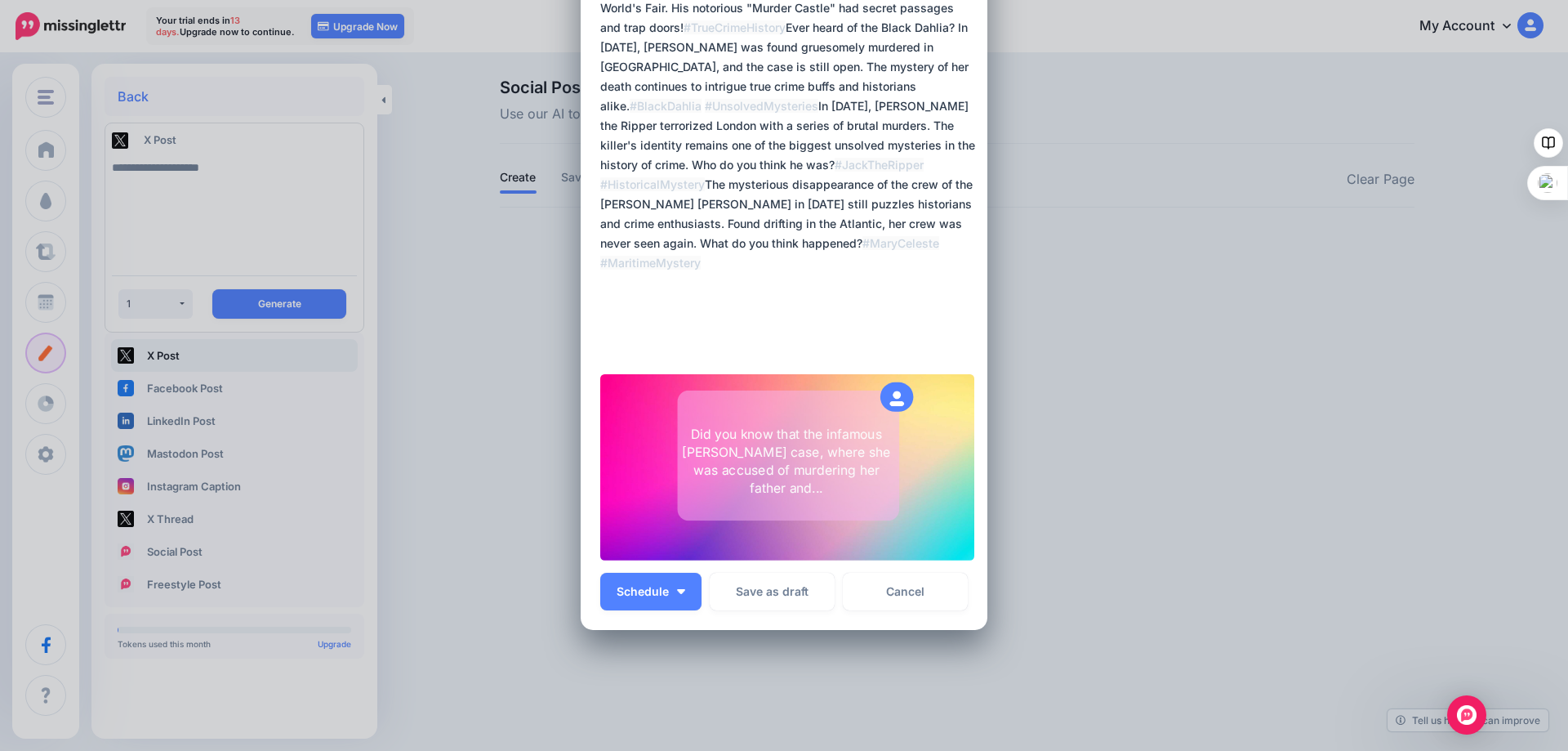
scroll to position [358, 0]
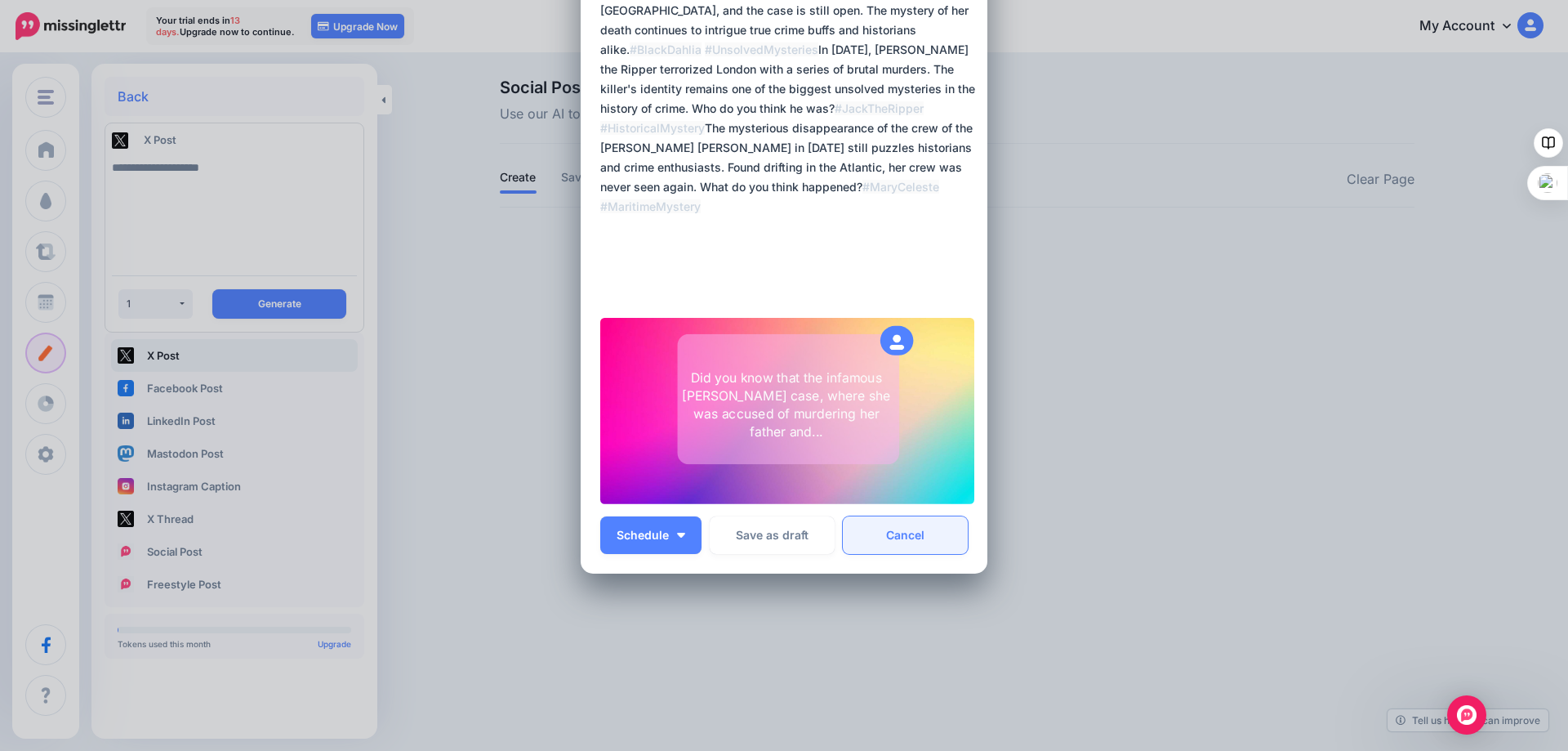
click at [886, 536] on link "Cancel" at bounding box center [905, 535] width 125 height 37
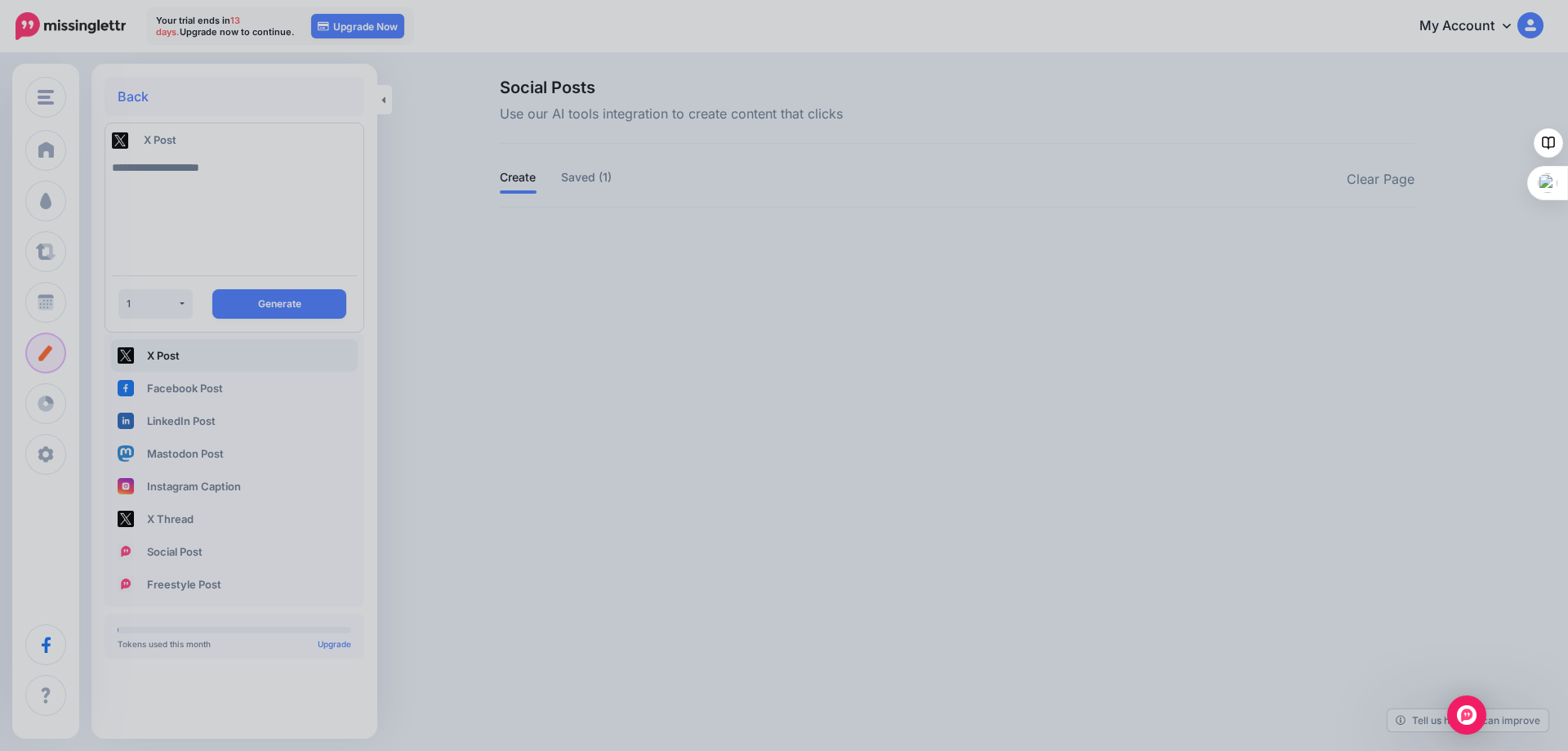
scroll to position [0, 0]
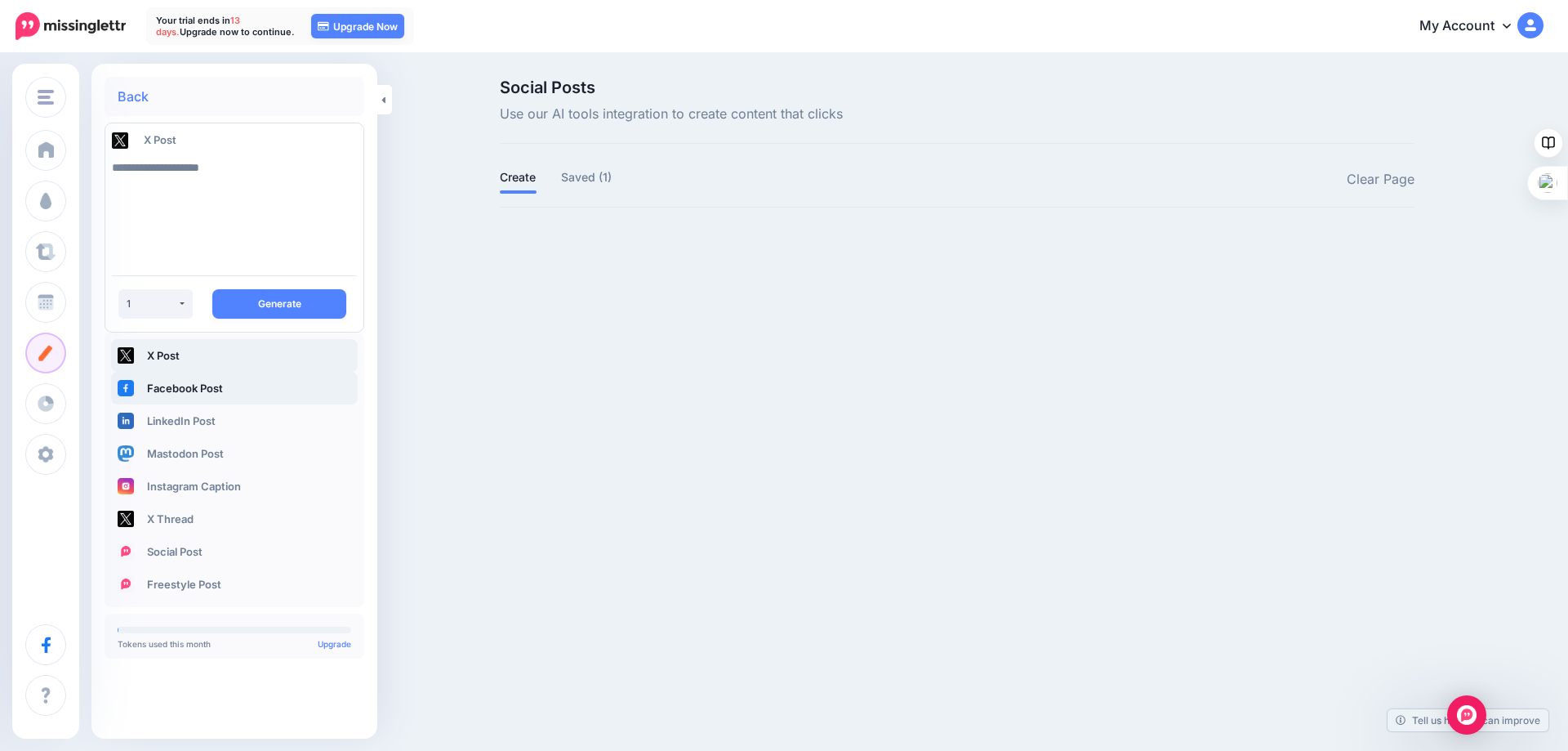
click at [163, 381] on link "Facebook Post" at bounding box center [234, 388] width 247 height 33
click at [282, 303] on button "Generate" at bounding box center [279, 304] width 134 height 29
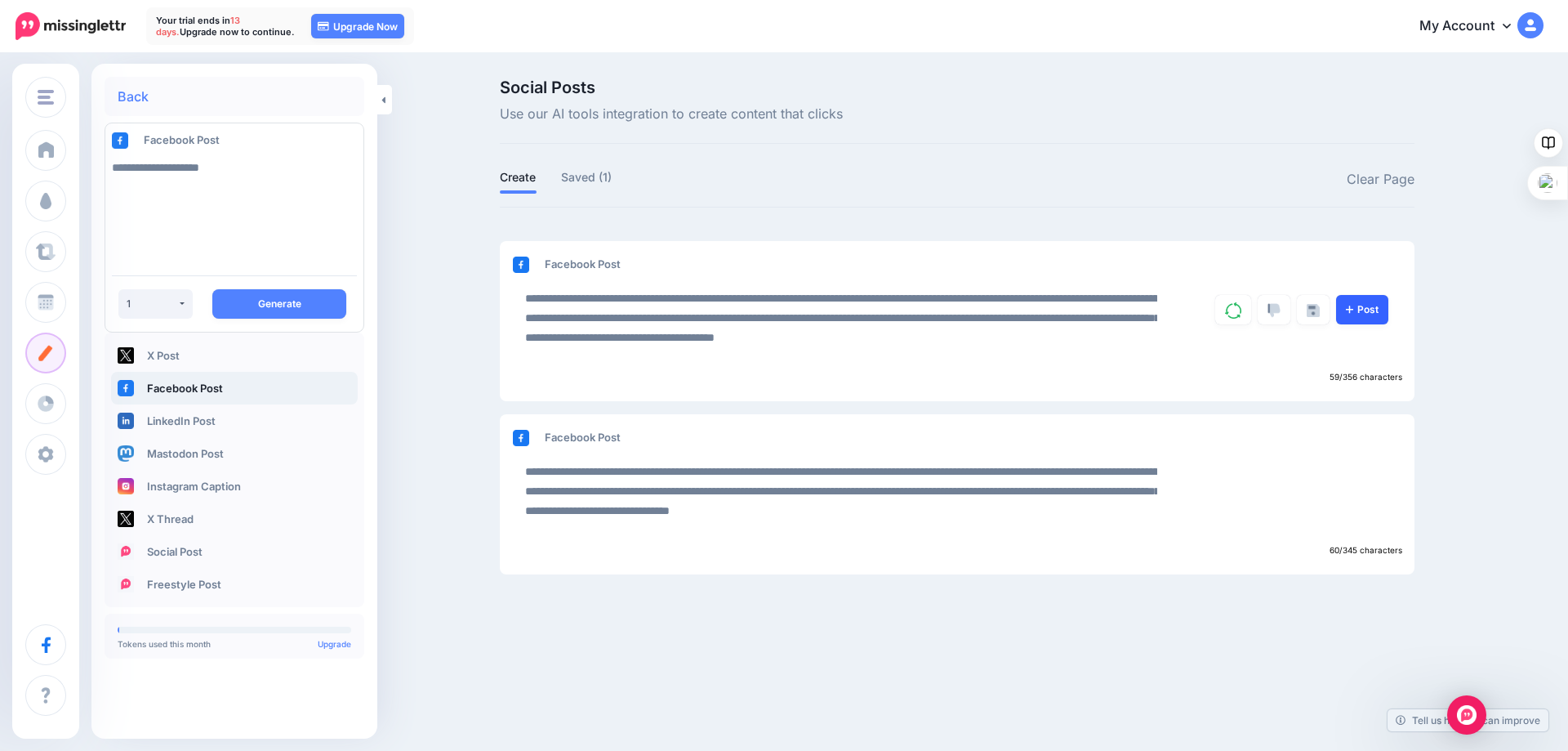
click at [1352, 310] on icon at bounding box center [1349, 309] width 7 height 7
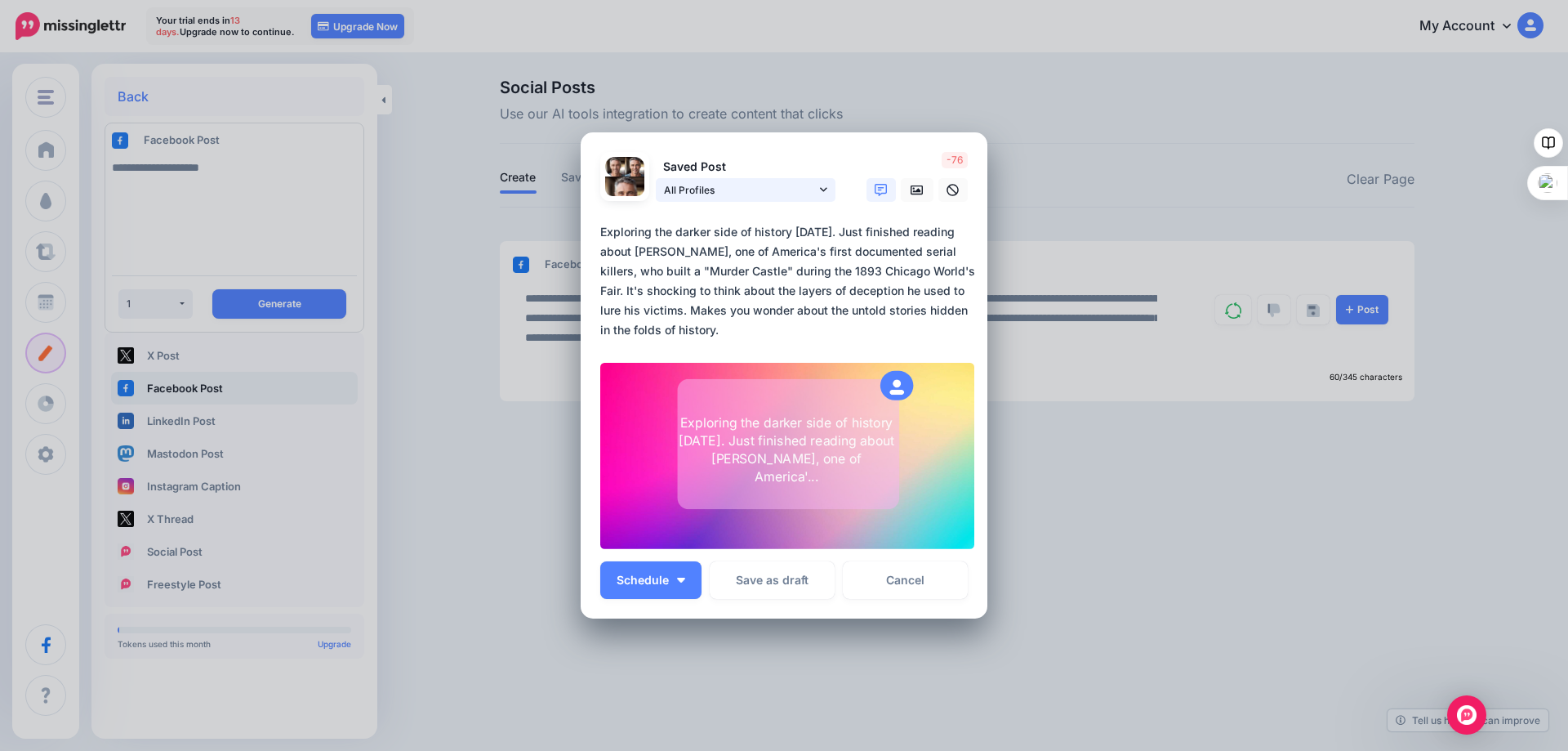
click at [820, 186] on icon at bounding box center [824, 189] width 7 height 12
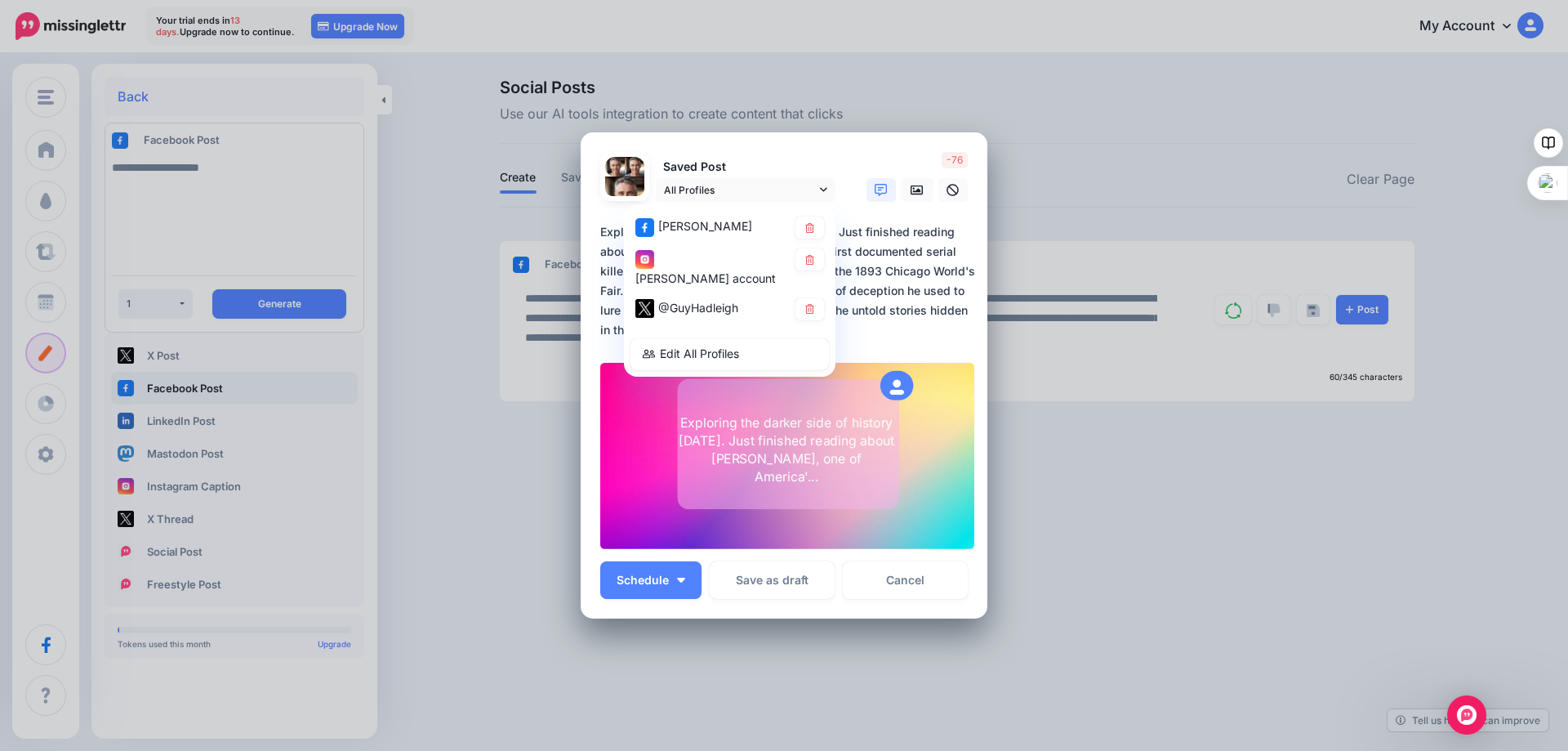
click at [705, 224] on span "[PERSON_NAME]" at bounding box center [704, 226] width 93 height 14
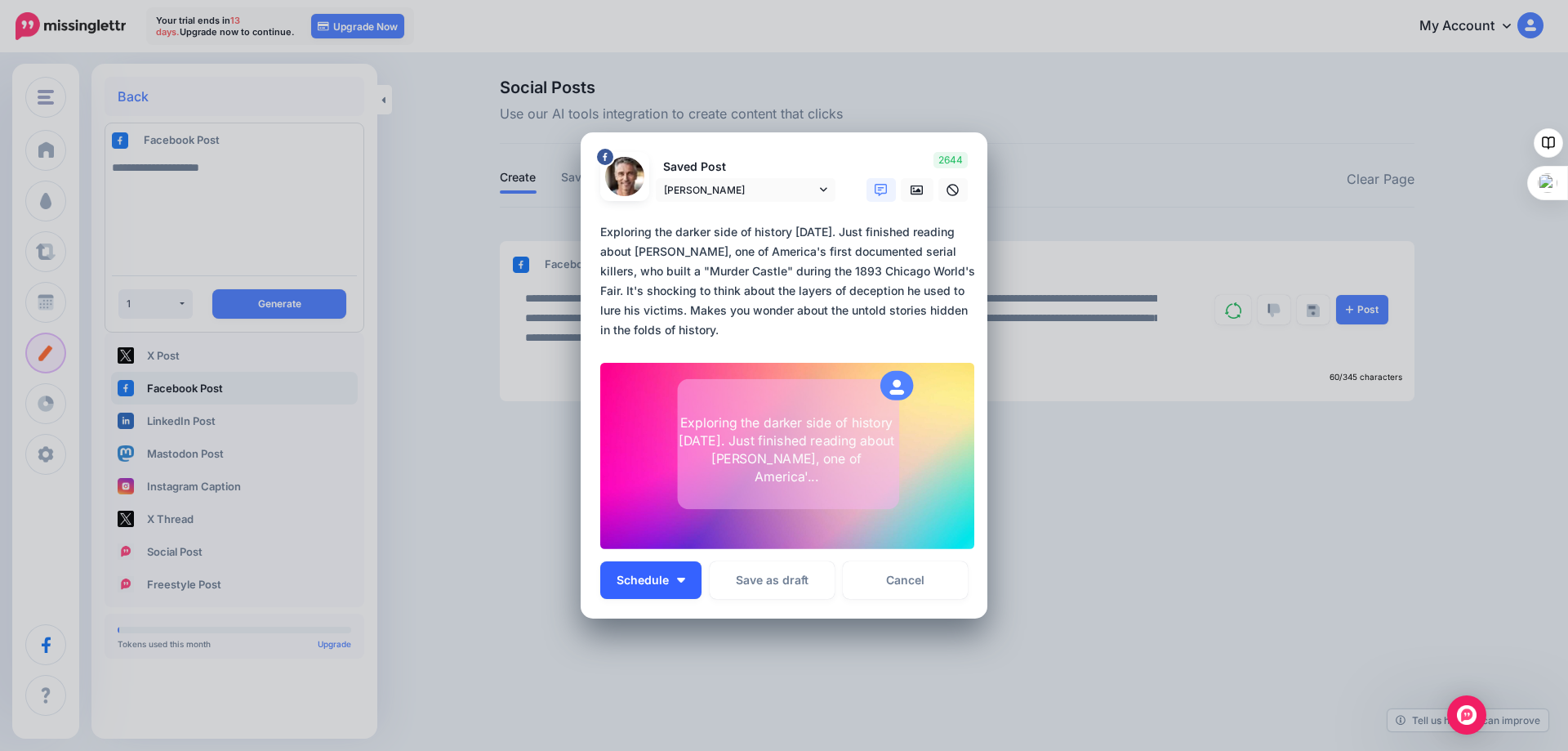
click at [662, 578] on span "Schedule" at bounding box center [642, 580] width 53 height 12
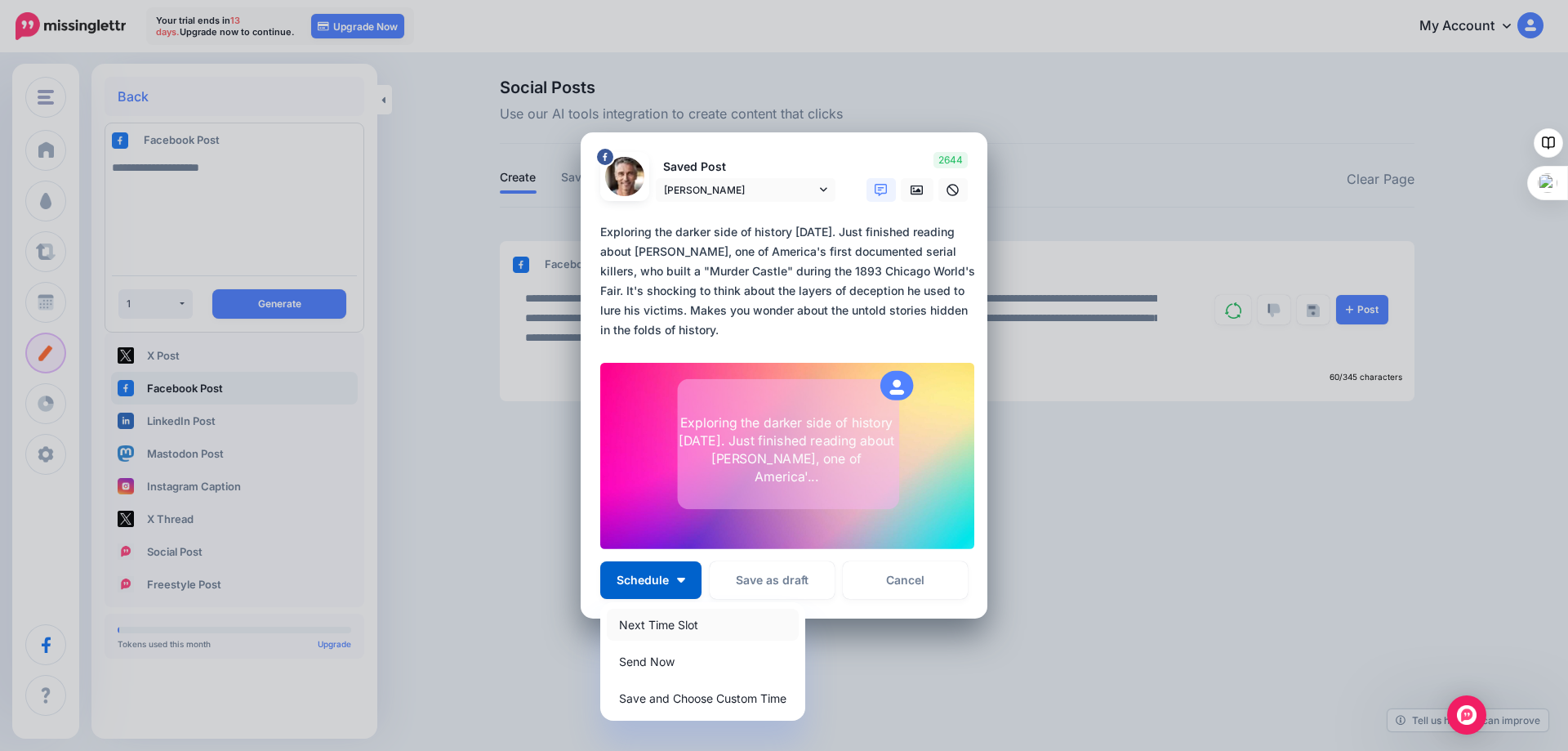
click at [657, 626] on link "Next Time Slot" at bounding box center [702, 624] width 191 height 32
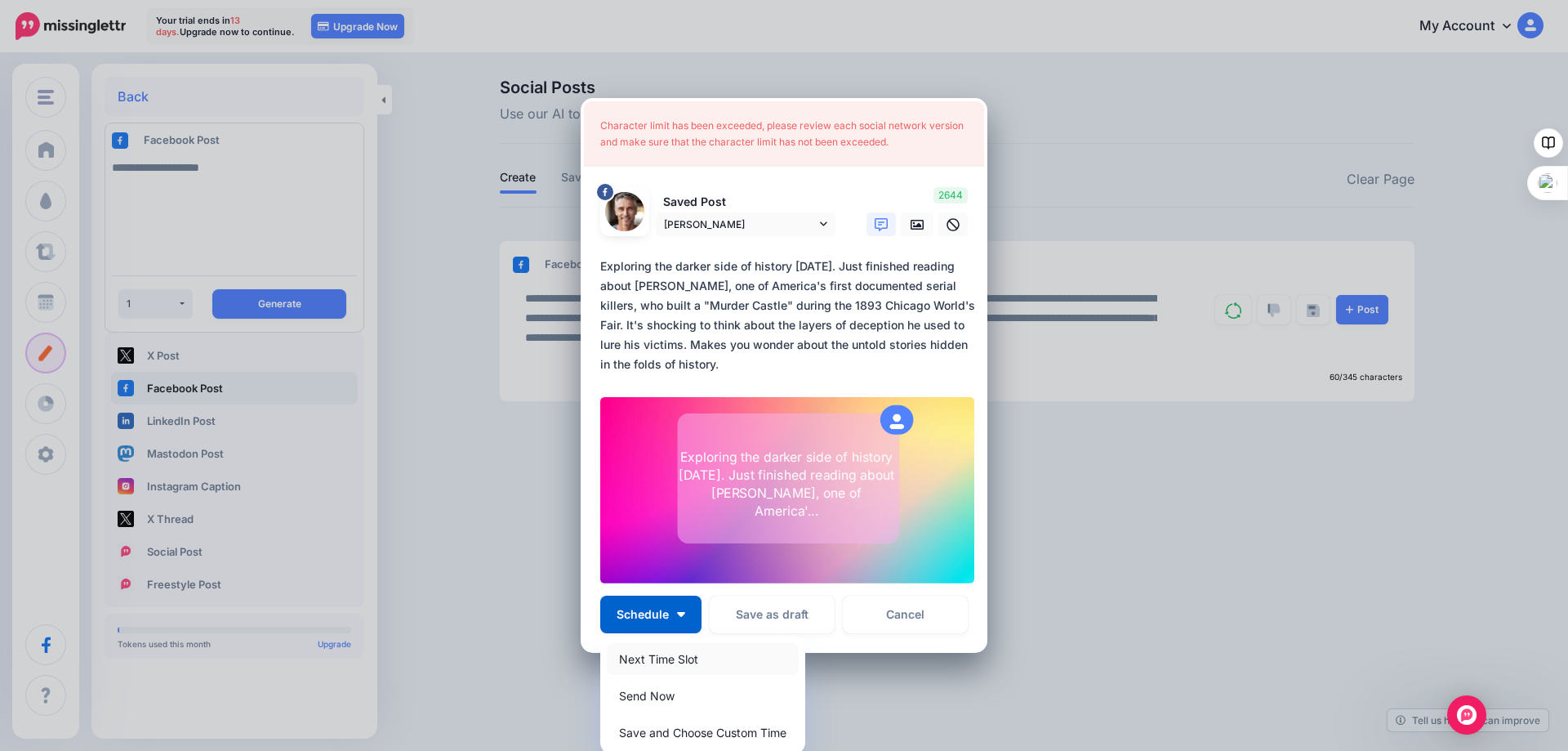
click at [663, 661] on link "Next Time Slot" at bounding box center [702, 659] width 191 height 32
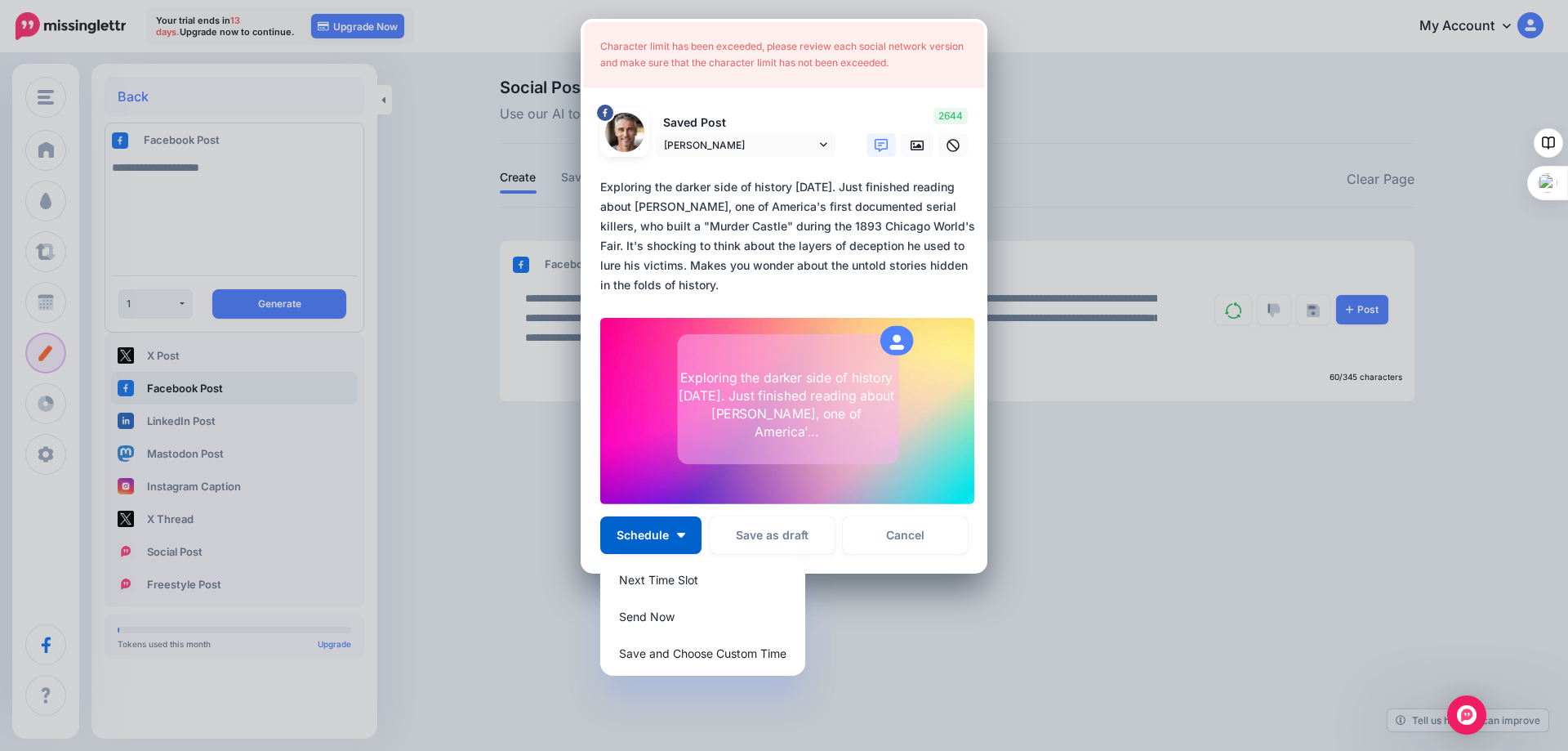
click at [710, 290] on textarea "**********" at bounding box center [788, 236] width 376 height 118
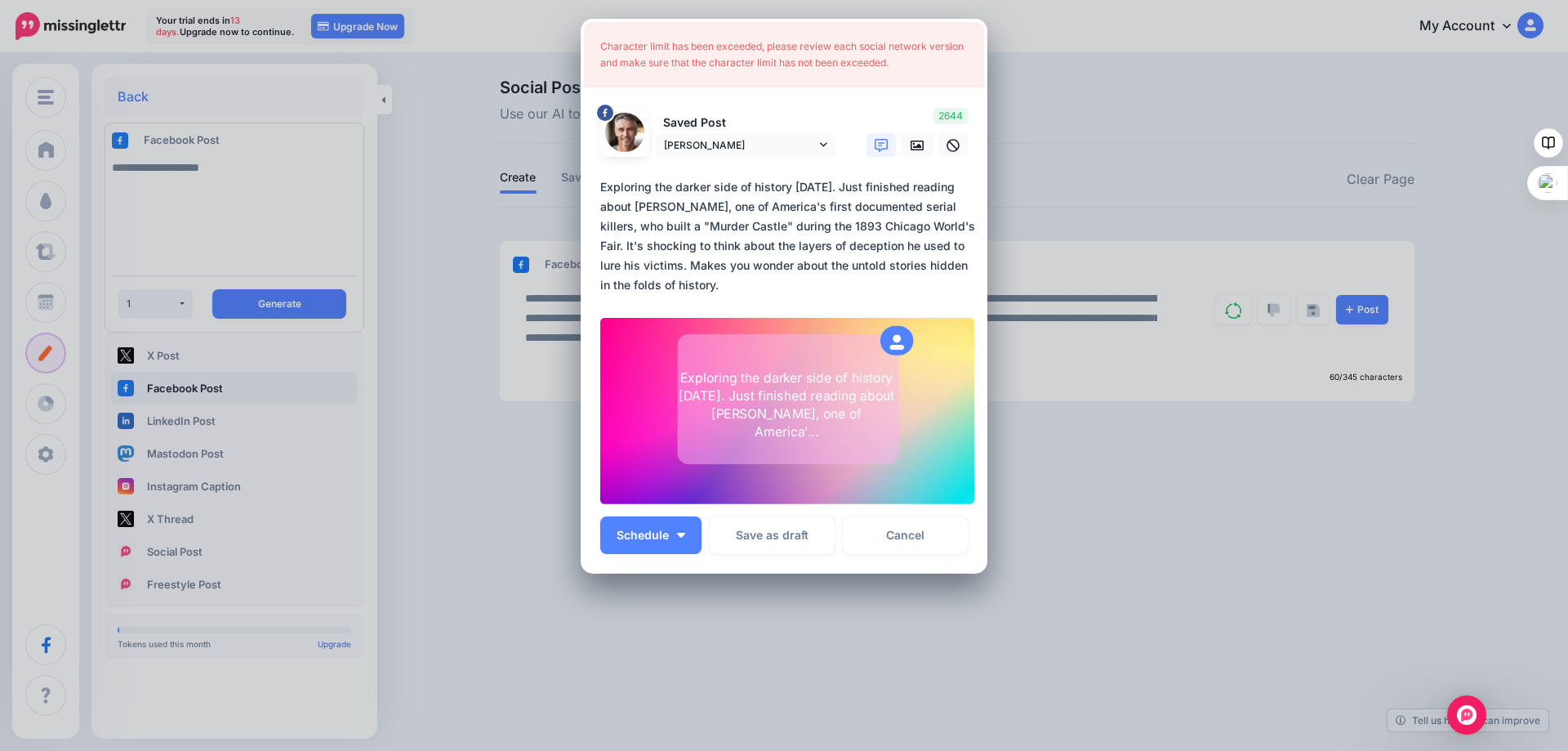
drag, startPoint x: 710, startPoint y: 290, endPoint x: 662, endPoint y: 267, distance: 53.2
click at [662, 267] on textarea "**********" at bounding box center [788, 236] width 376 height 118
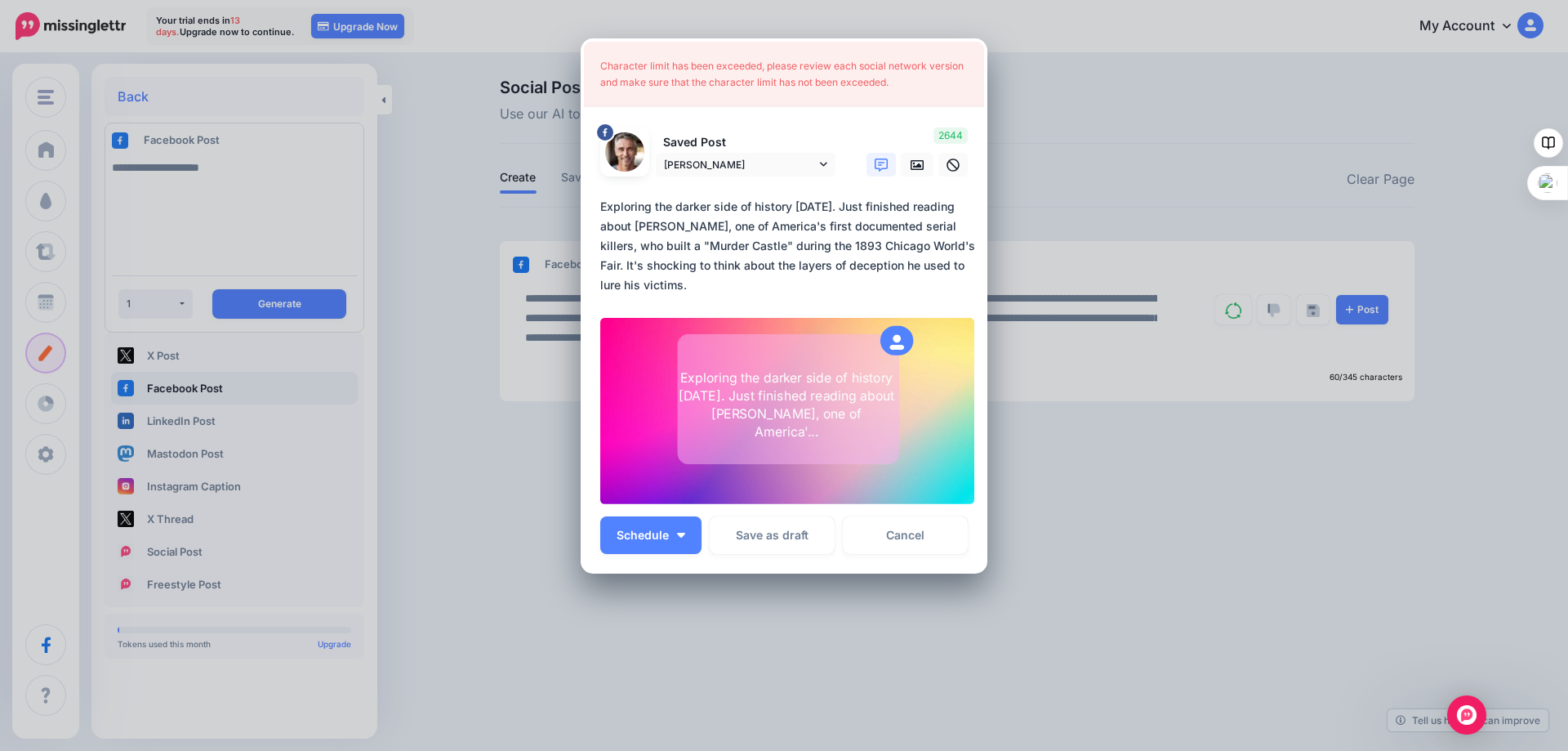
scroll to position [69, 0]
type textarea "**********"
click at [900, 539] on link "Cancel" at bounding box center [905, 535] width 125 height 37
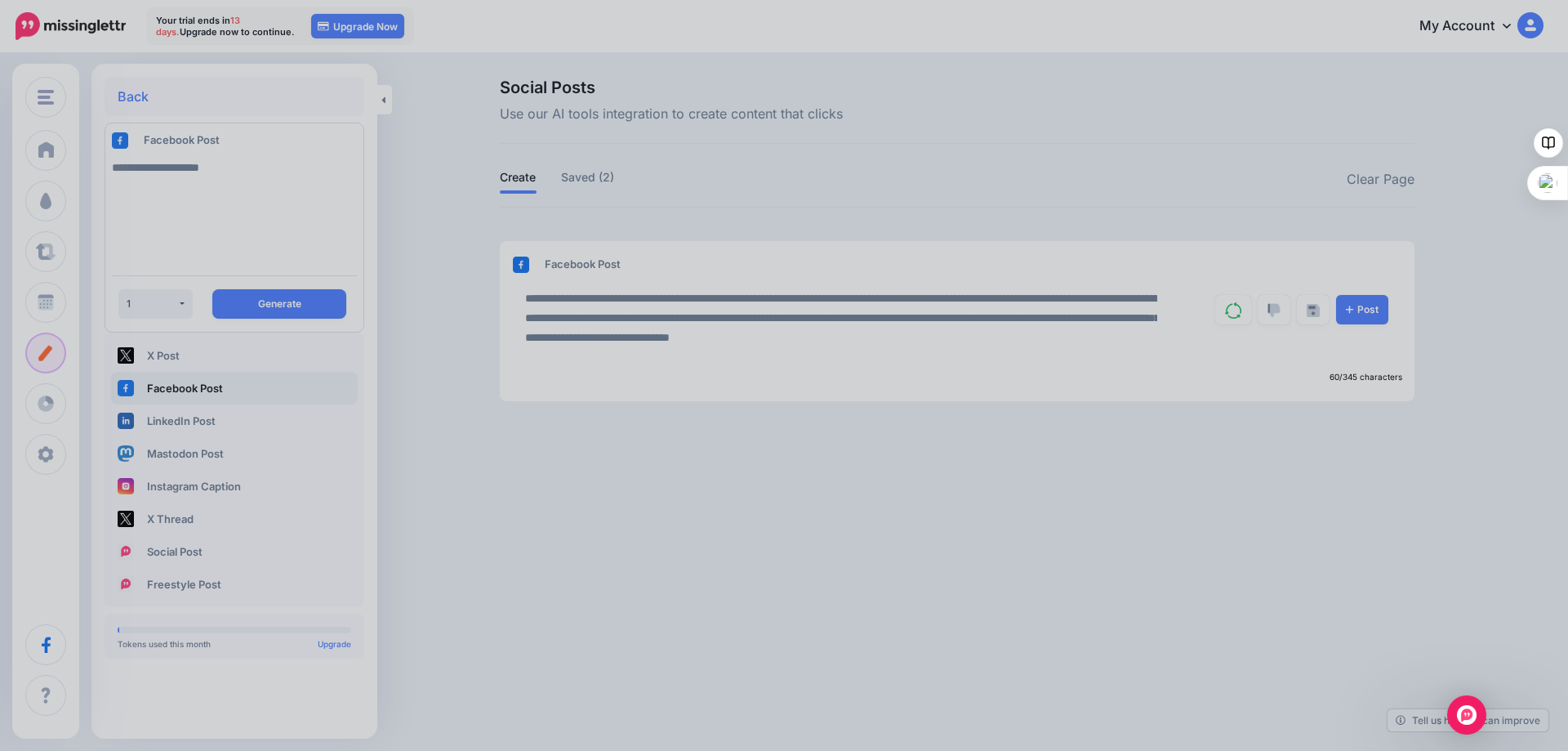
scroll to position [0, 0]
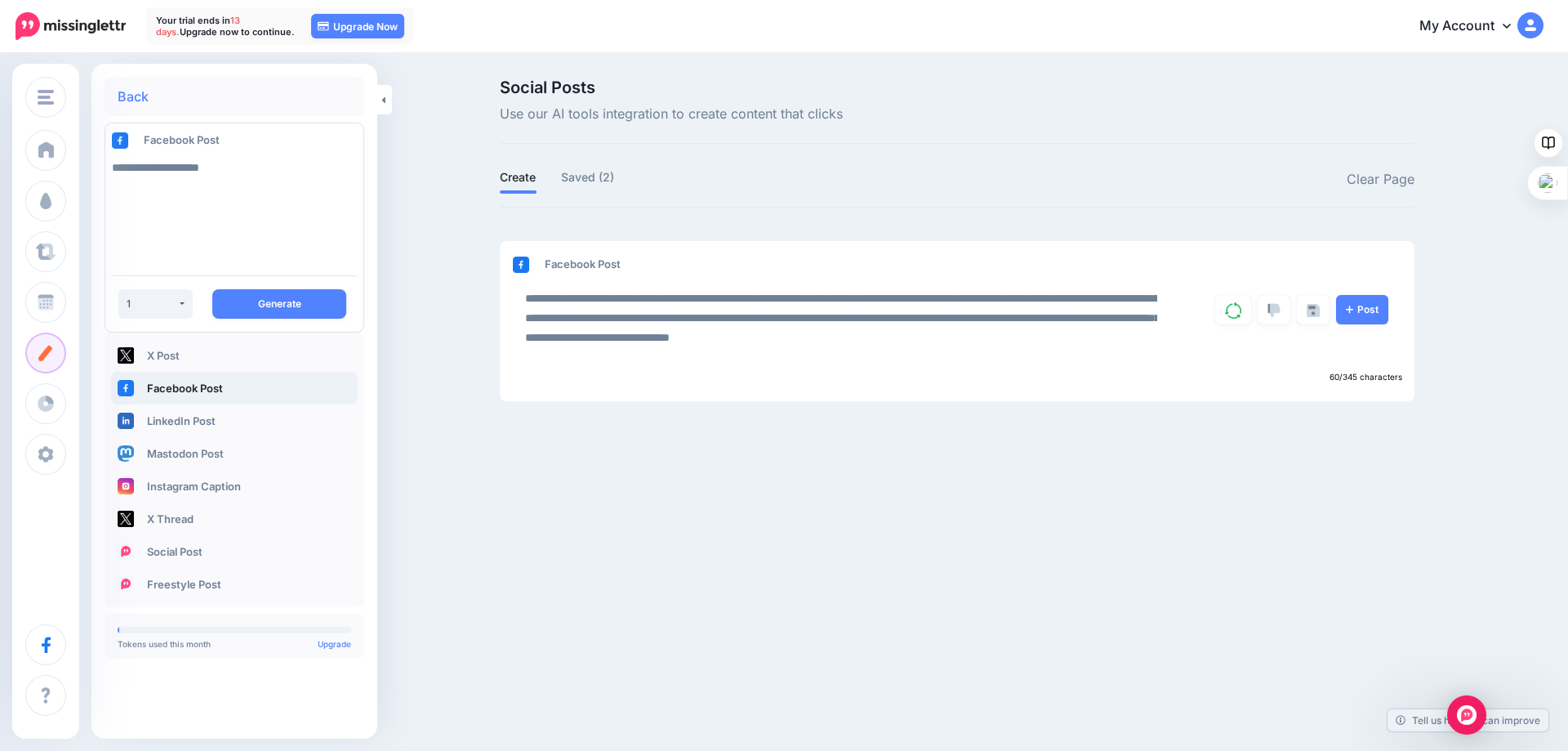
click at [737, 499] on div "Guy Hadleigh Guy Hadleigh Add Workspace Dashboard Campaigns Curate Schedule Cre…" at bounding box center [784, 375] width 1568 height 751
click at [1273, 310] on img at bounding box center [1273, 310] width 13 height 15
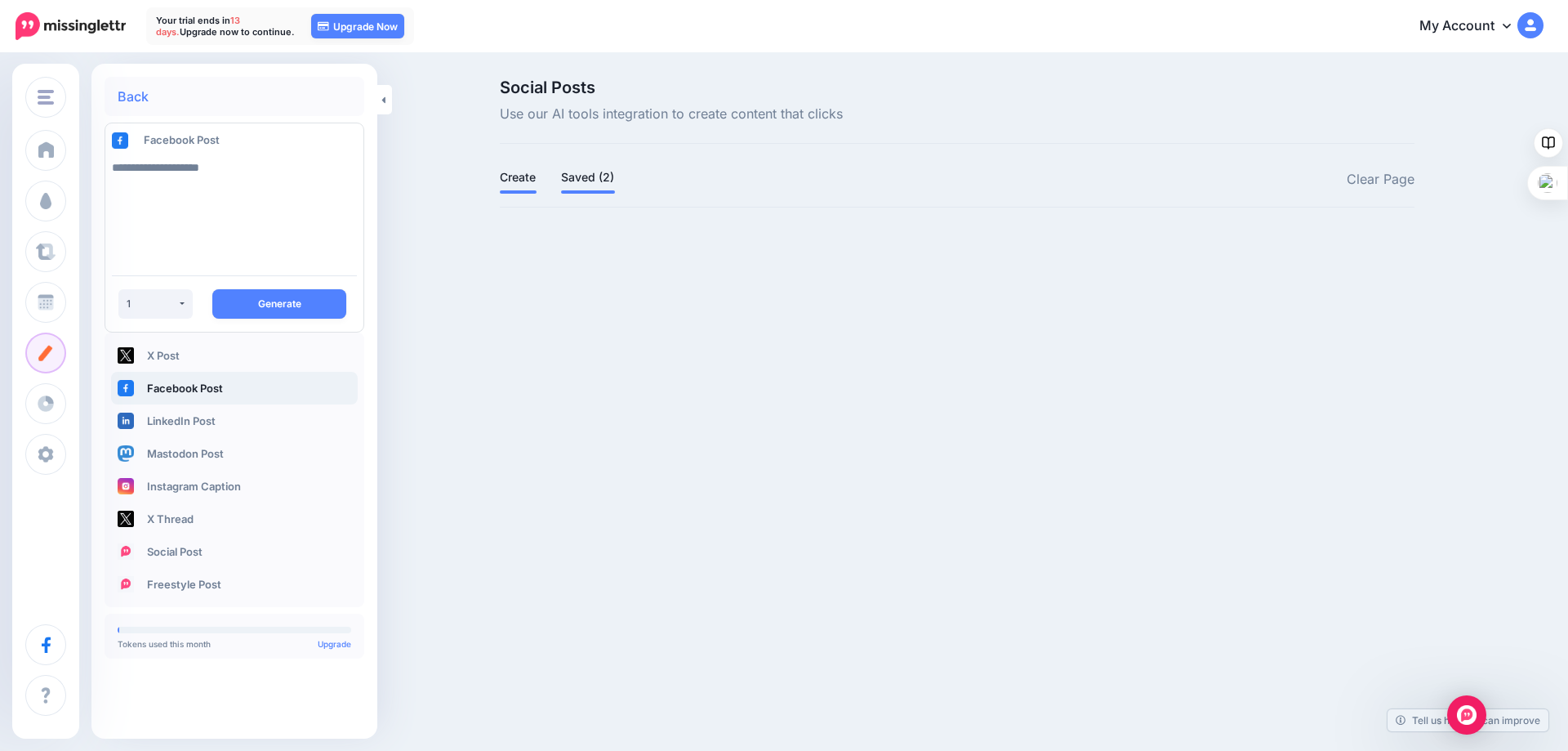
click at [594, 181] on link "Saved (2)" at bounding box center [588, 177] width 54 height 20
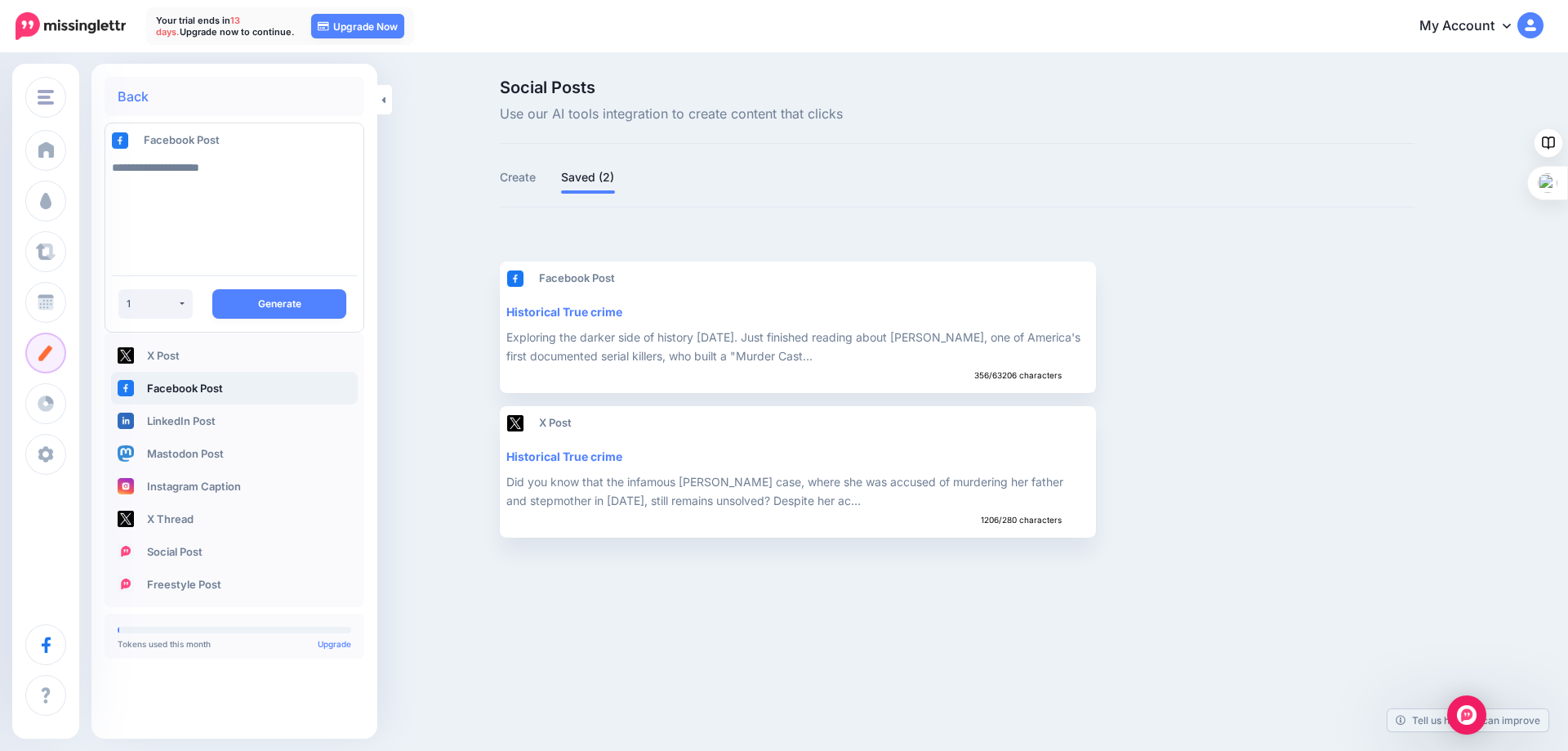
click at [467, 200] on div "Social Posts Use our AI tools integration to create content that clicks Create …" at bounding box center [784, 307] width 1568 height 507
click at [132, 98] on link "Back" at bounding box center [133, 96] width 31 height 13
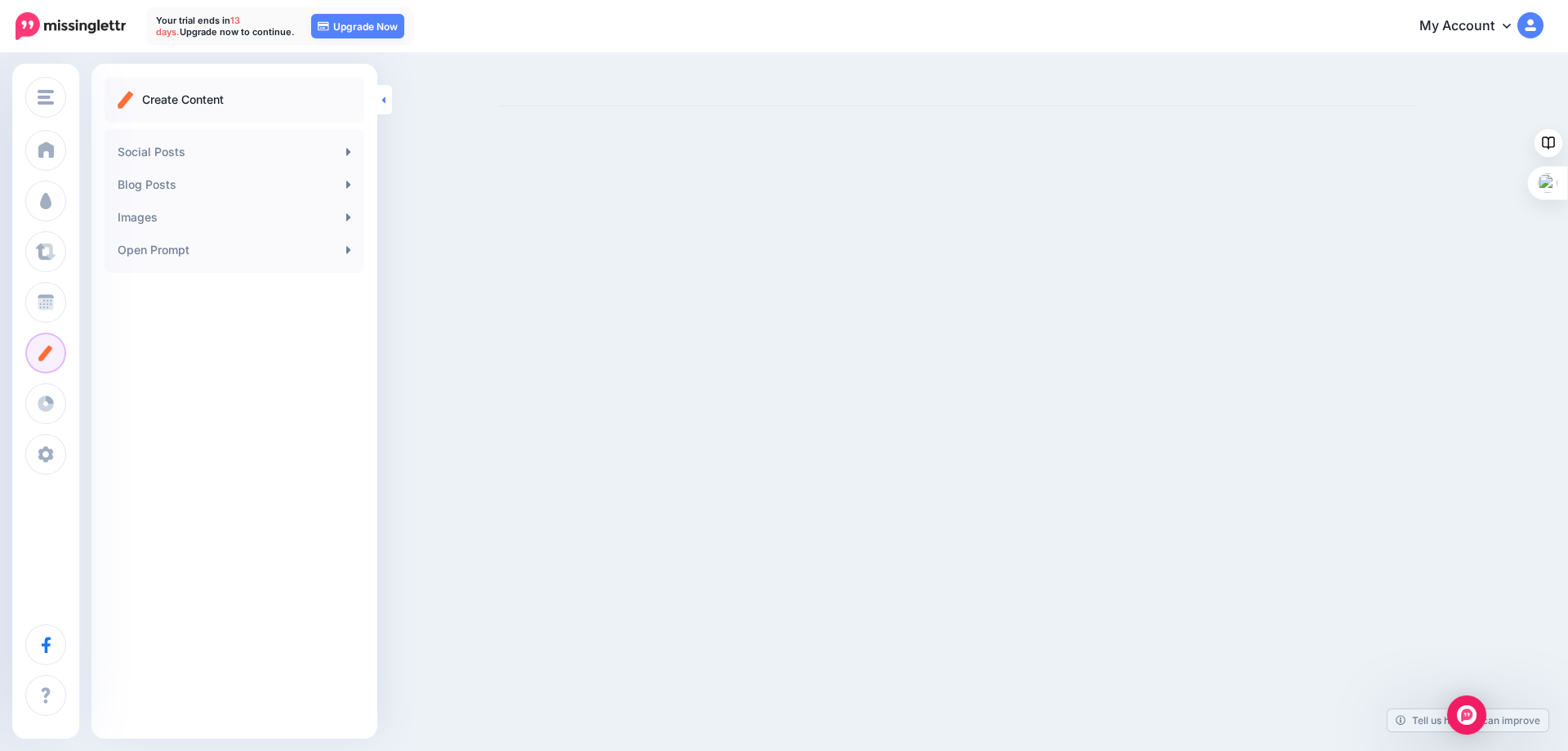
click at [386, 102] on link at bounding box center [385, 99] width 15 height 29
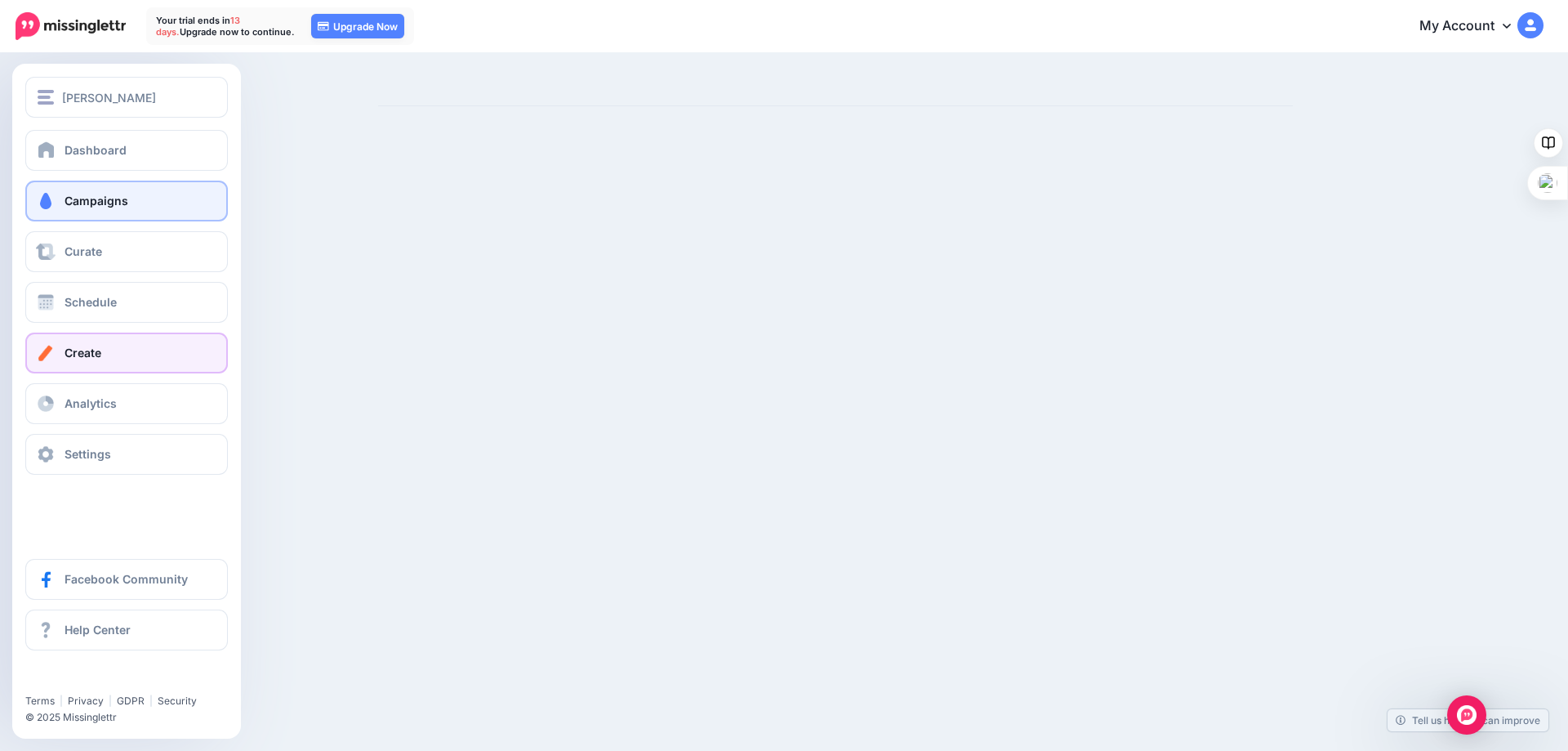
click at [80, 198] on span "Campaigns" at bounding box center [96, 200] width 64 height 14
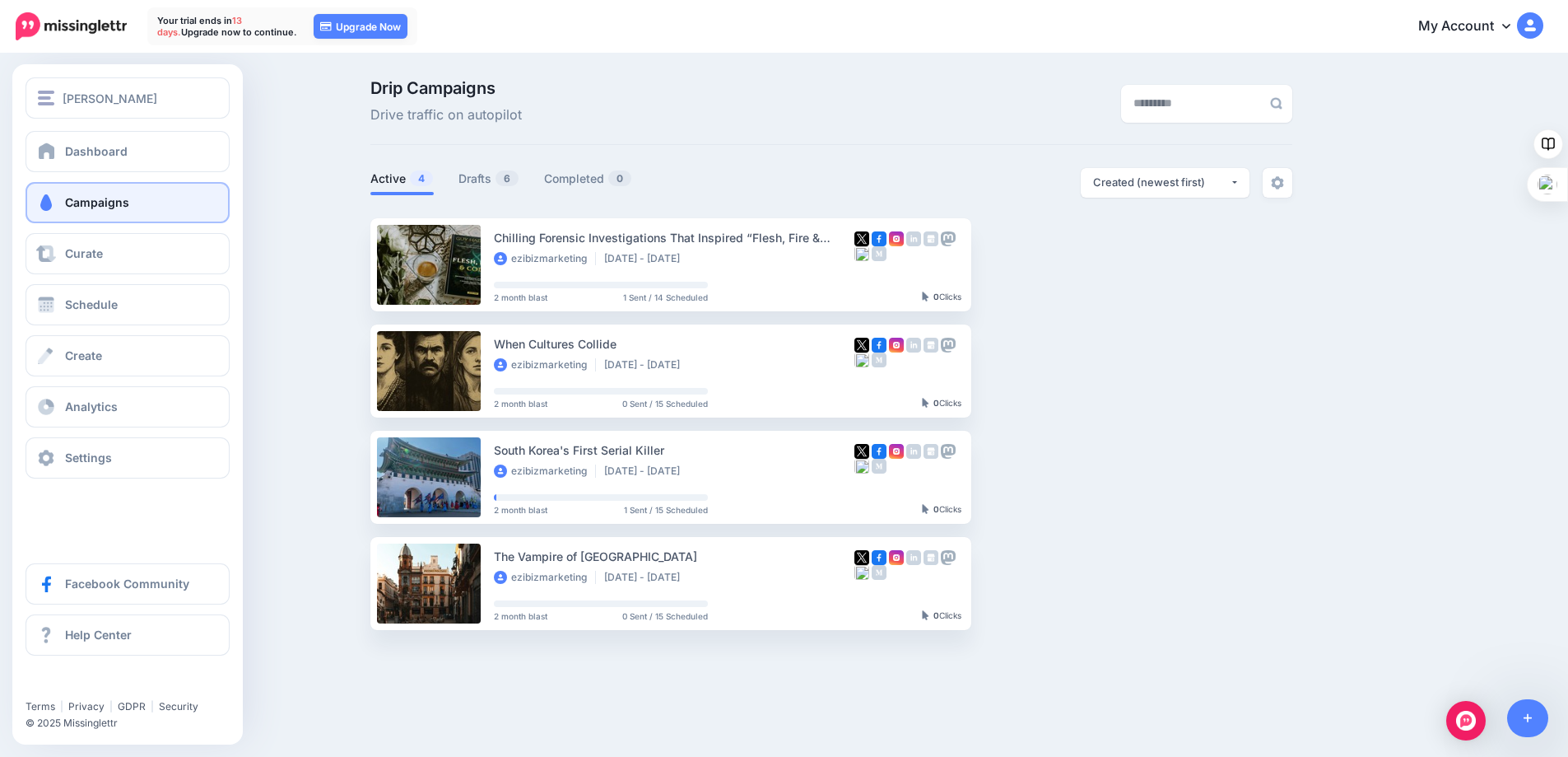
click at [71, 198] on span "Campaigns" at bounding box center [97, 202] width 65 height 14
click at [49, 296] on span at bounding box center [46, 304] width 22 height 16
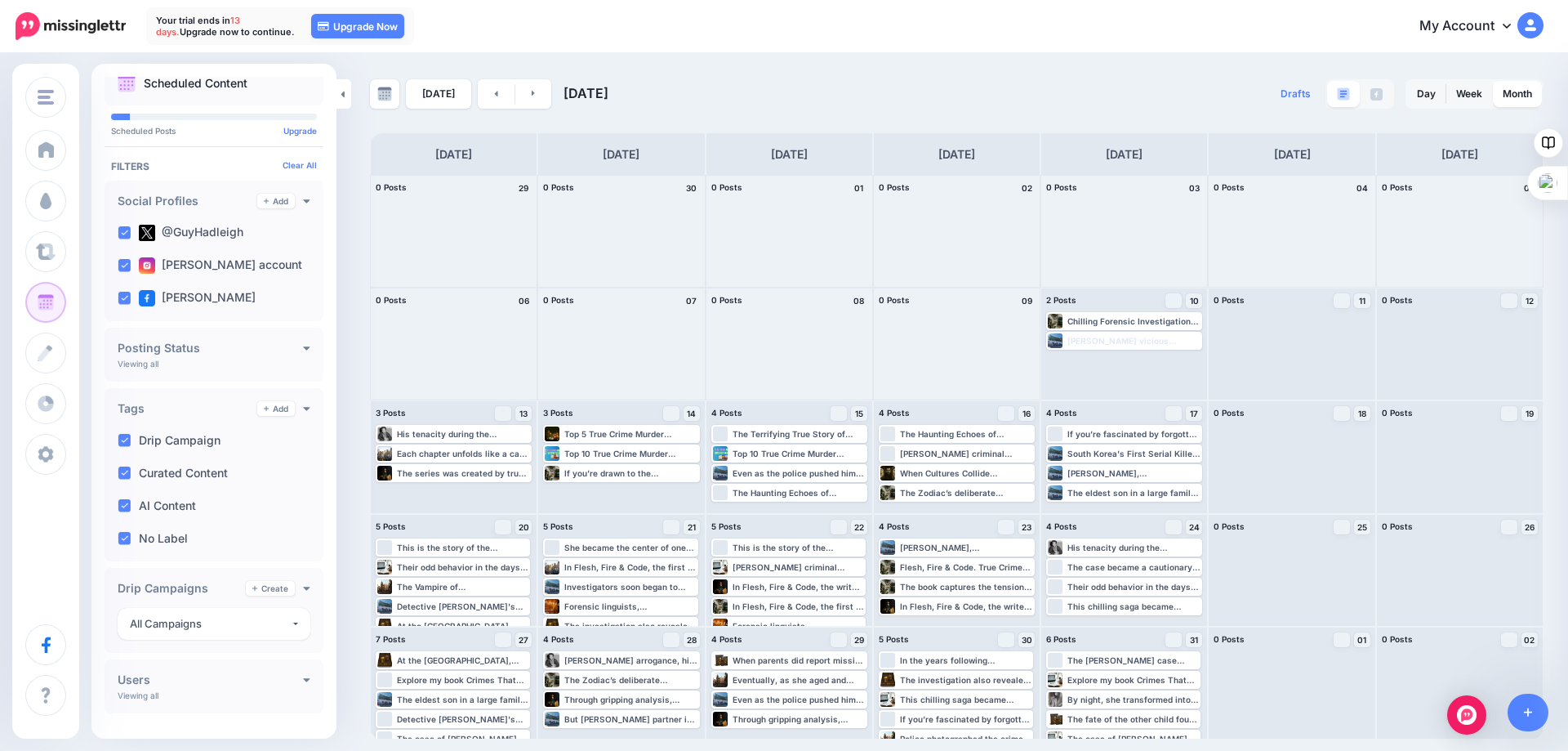
scroll to position [44, 0]
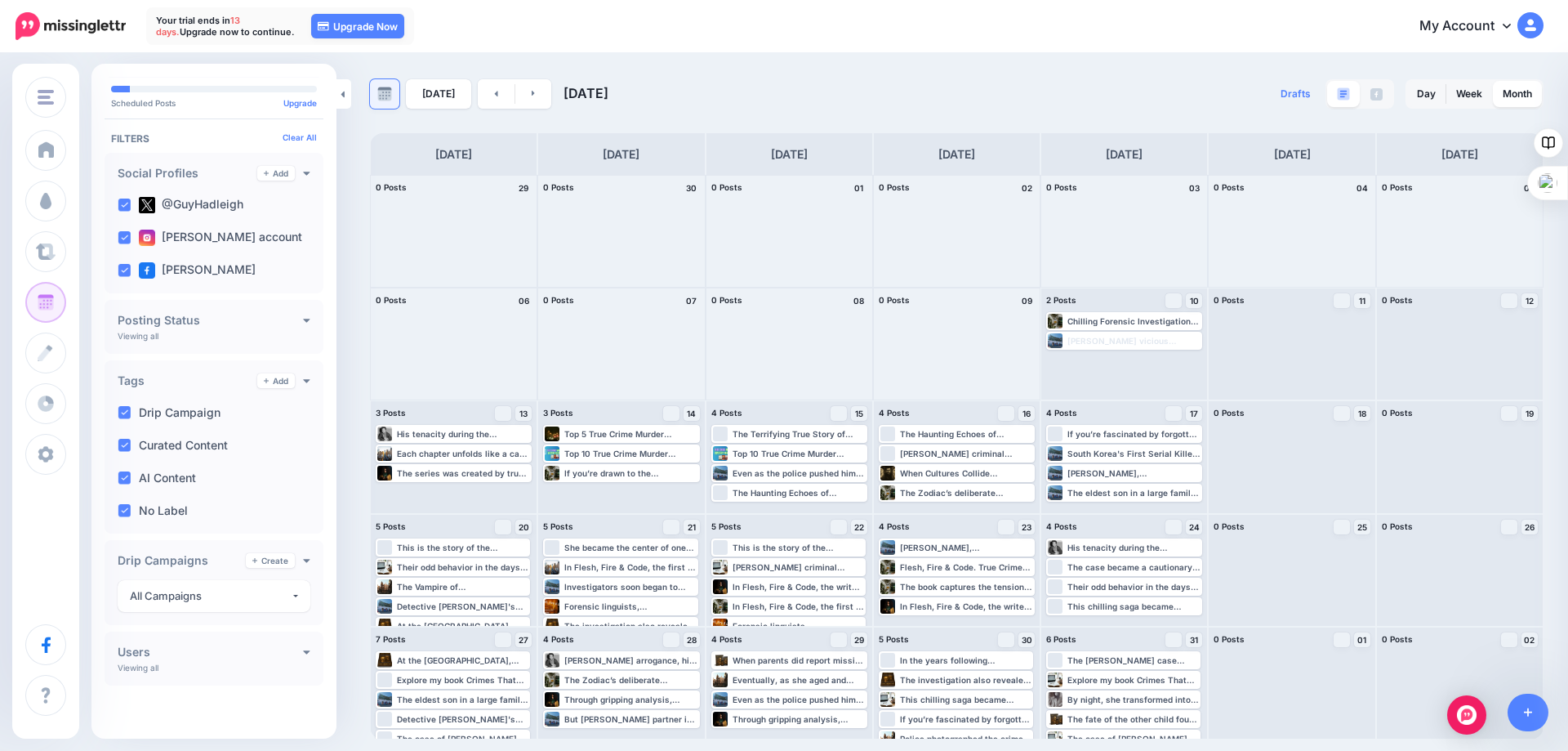
click at [380, 95] on img at bounding box center [385, 94] width 15 height 15
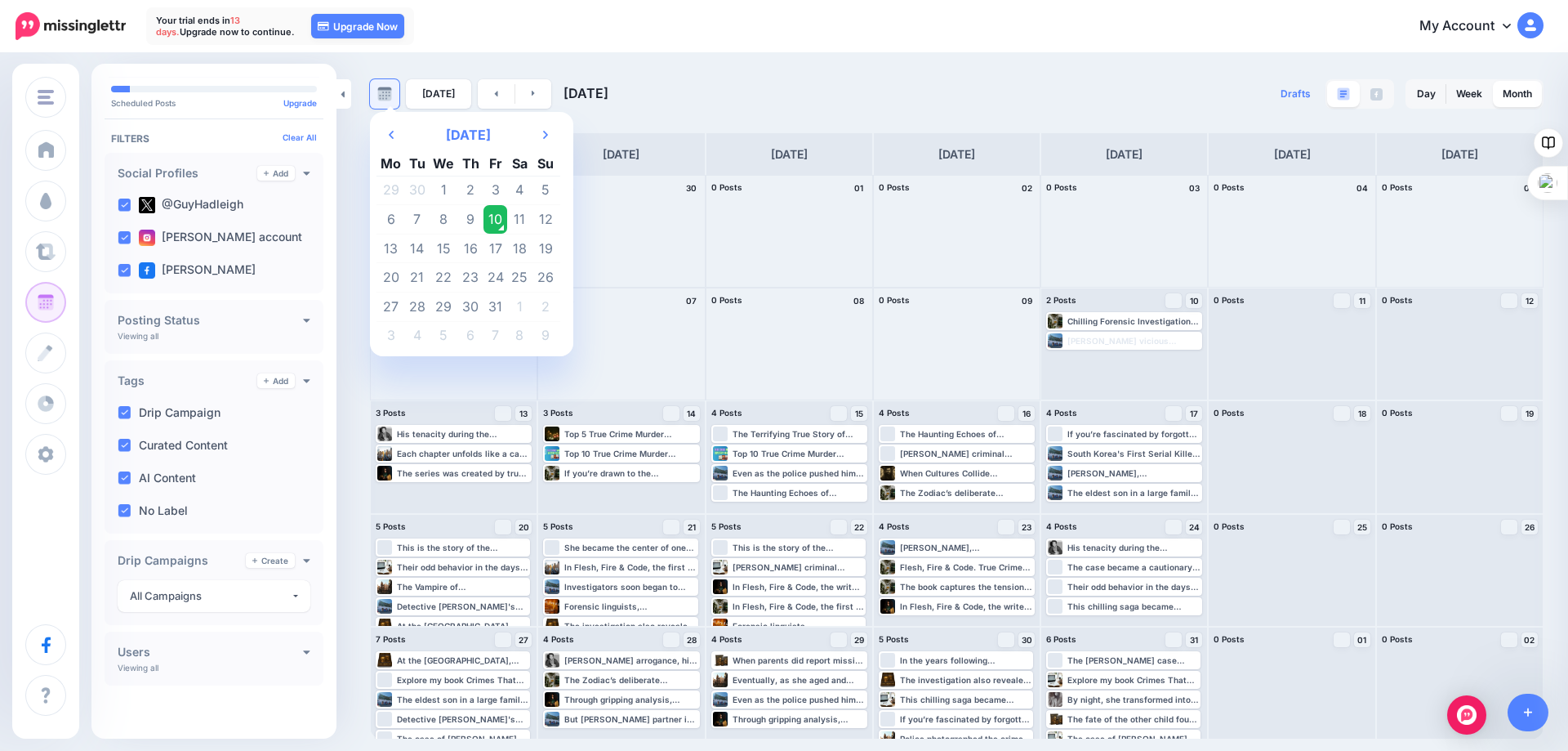
click at [380, 95] on img at bounding box center [385, 94] width 15 height 15
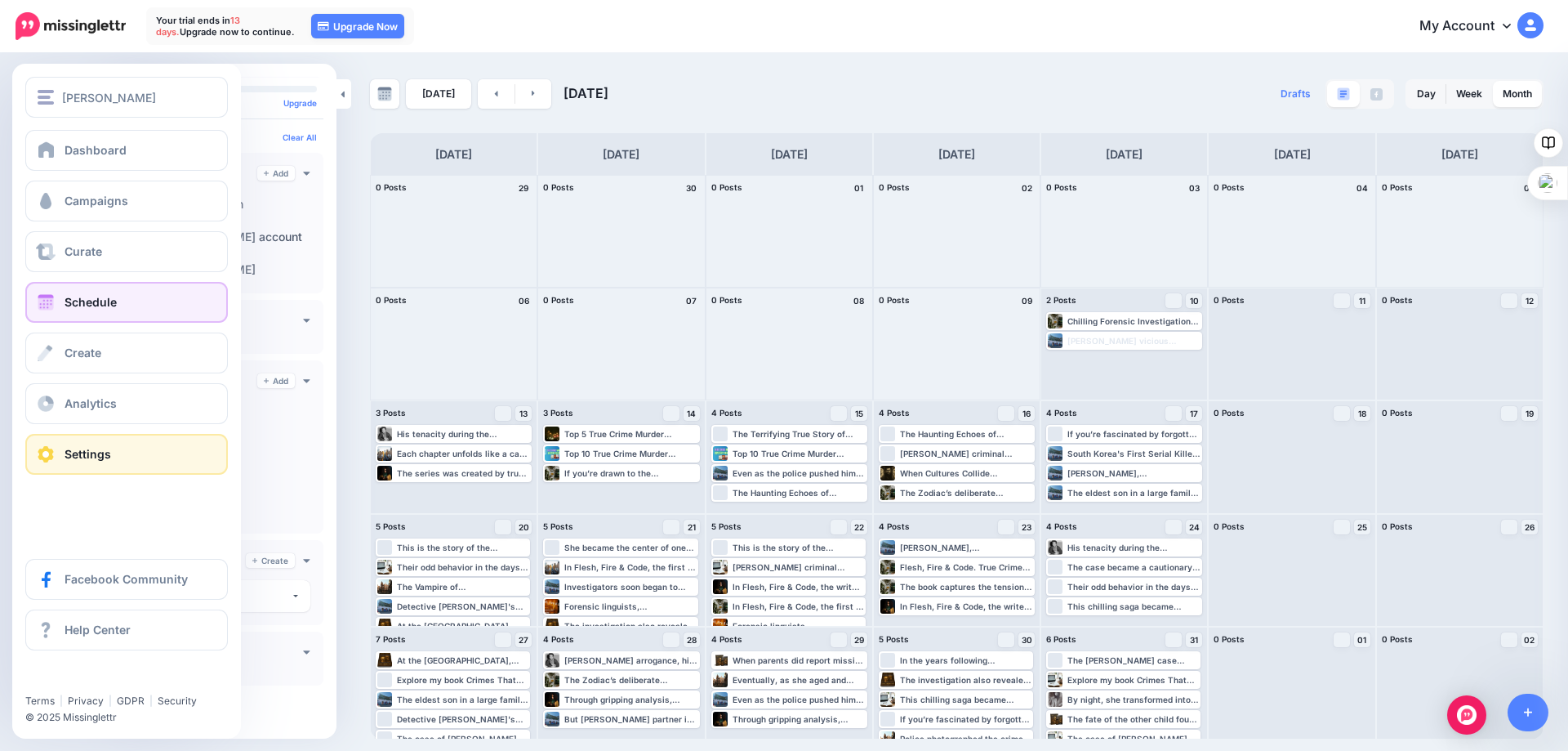
click at [64, 452] on span "Settings" at bounding box center [87, 454] width 46 height 14
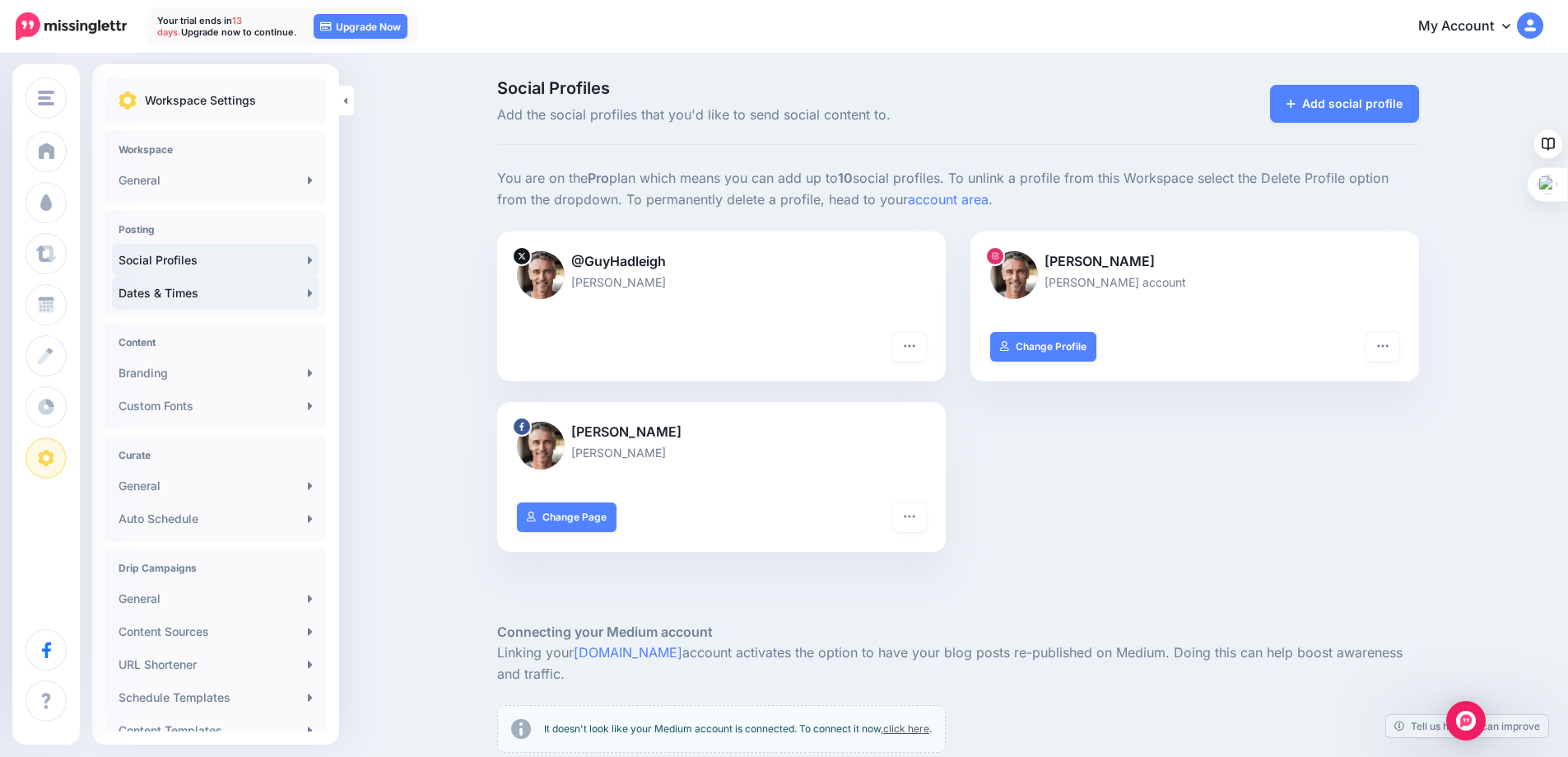
click at [203, 300] on link "Dates & Times" at bounding box center [215, 293] width 207 height 33
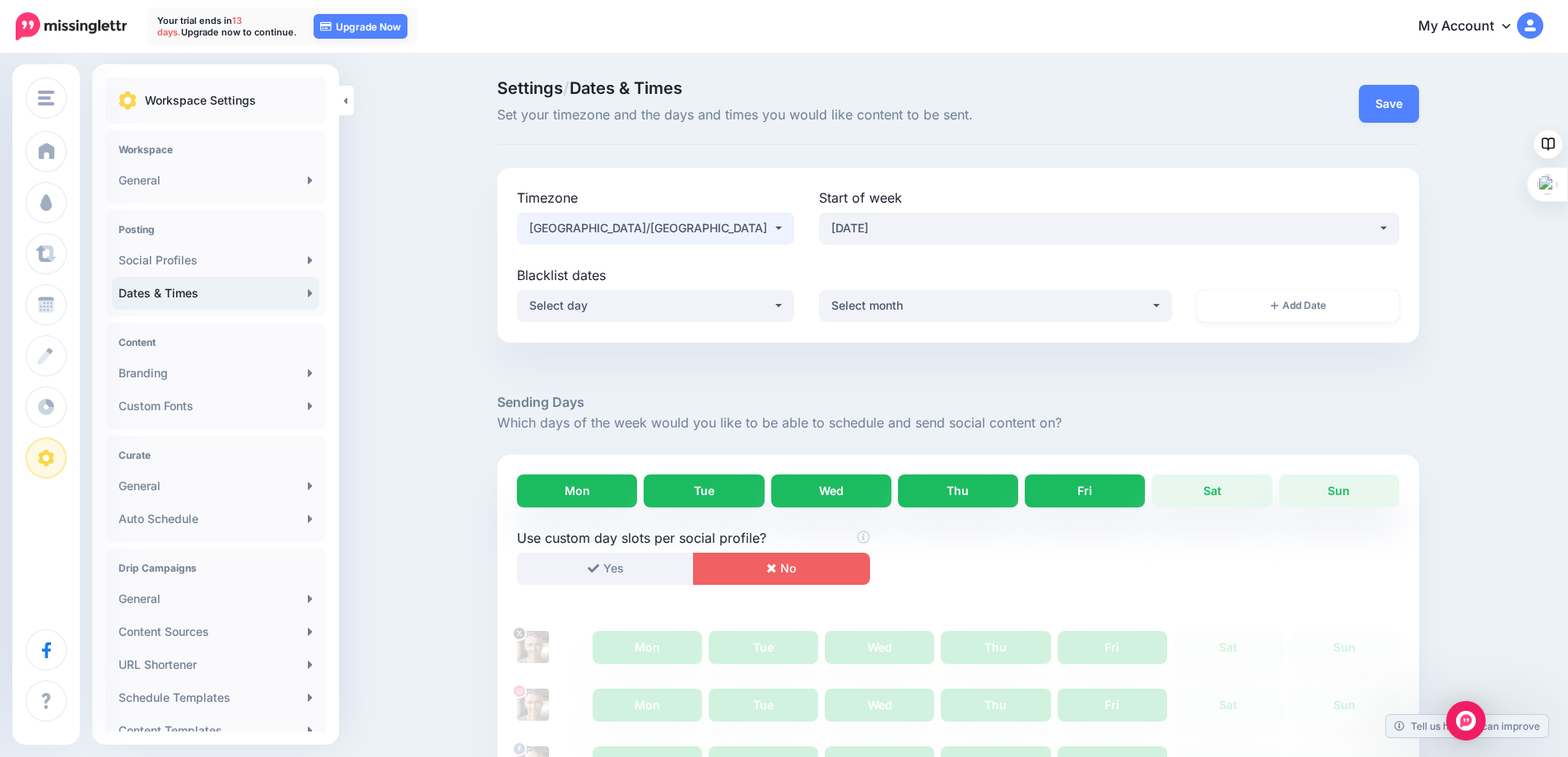
click at [773, 228] on div "[GEOGRAPHIC_DATA]/[GEOGRAPHIC_DATA]" at bounding box center [651, 228] width 243 height 20
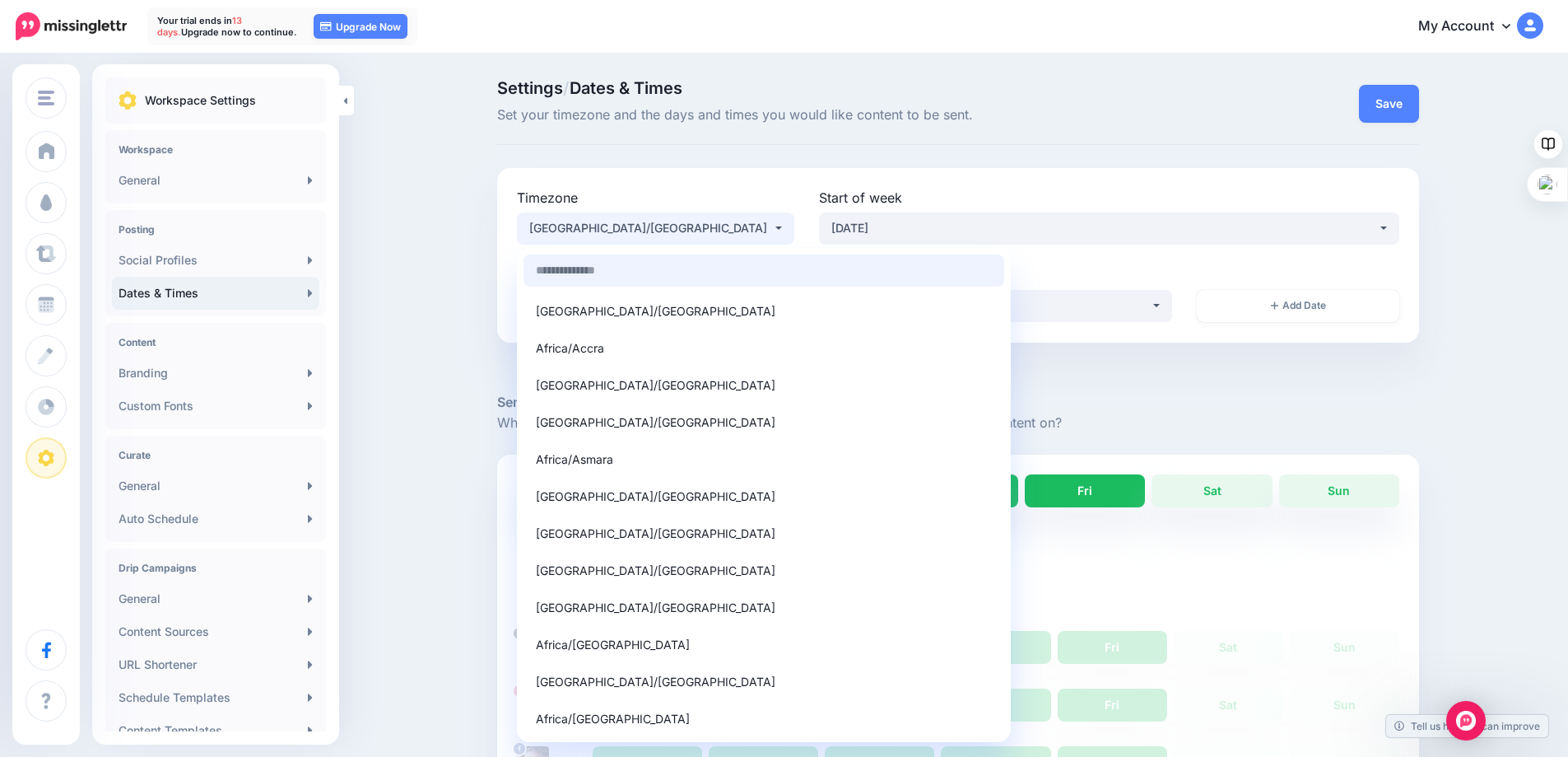
scroll to position [6921, 0]
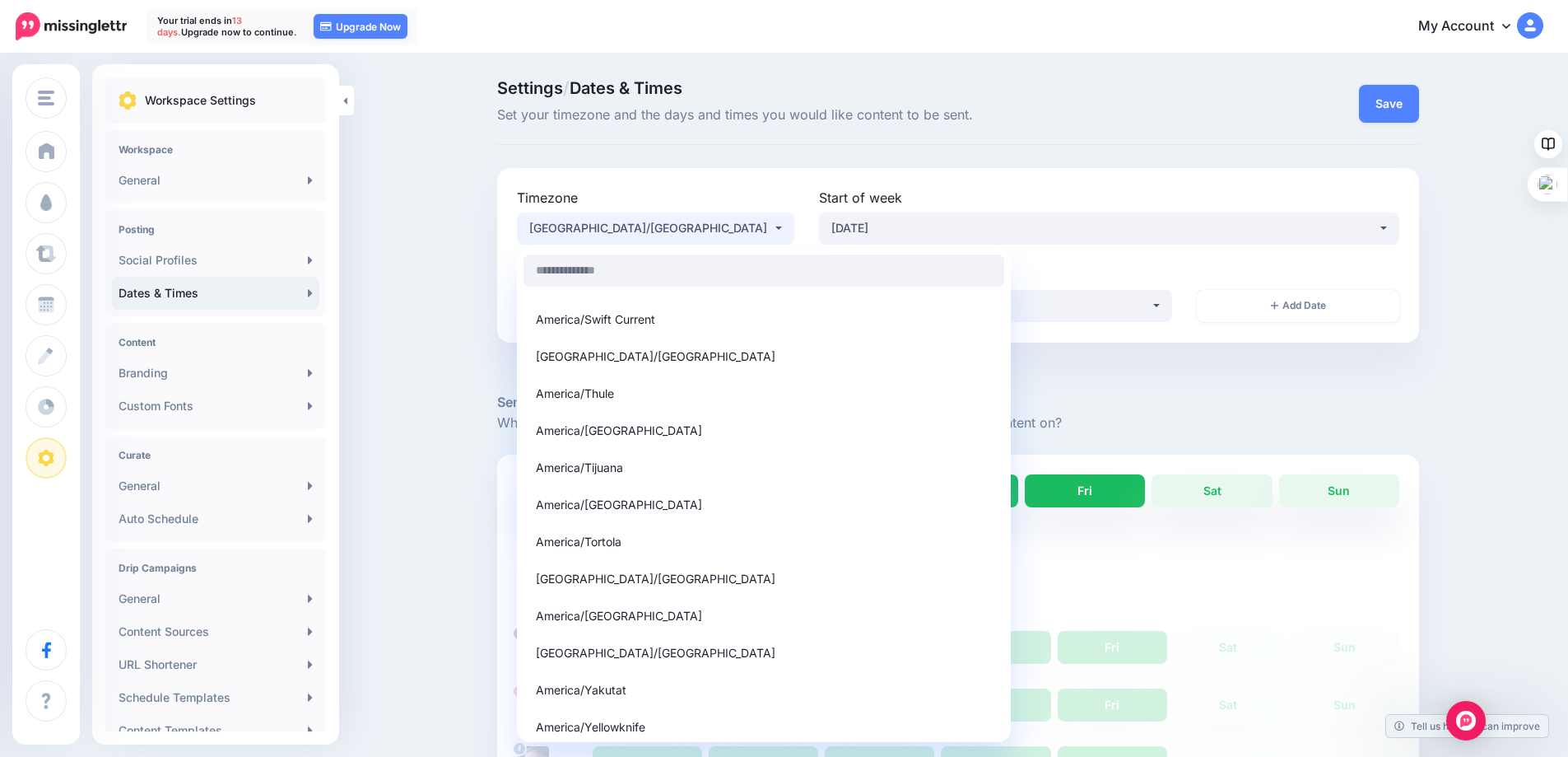
click at [773, 228] on div "[GEOGRAPHIC_DATA]/[GEOGRAPHIC_DATA]" at bounding box center [651, 228] width 243 height 20
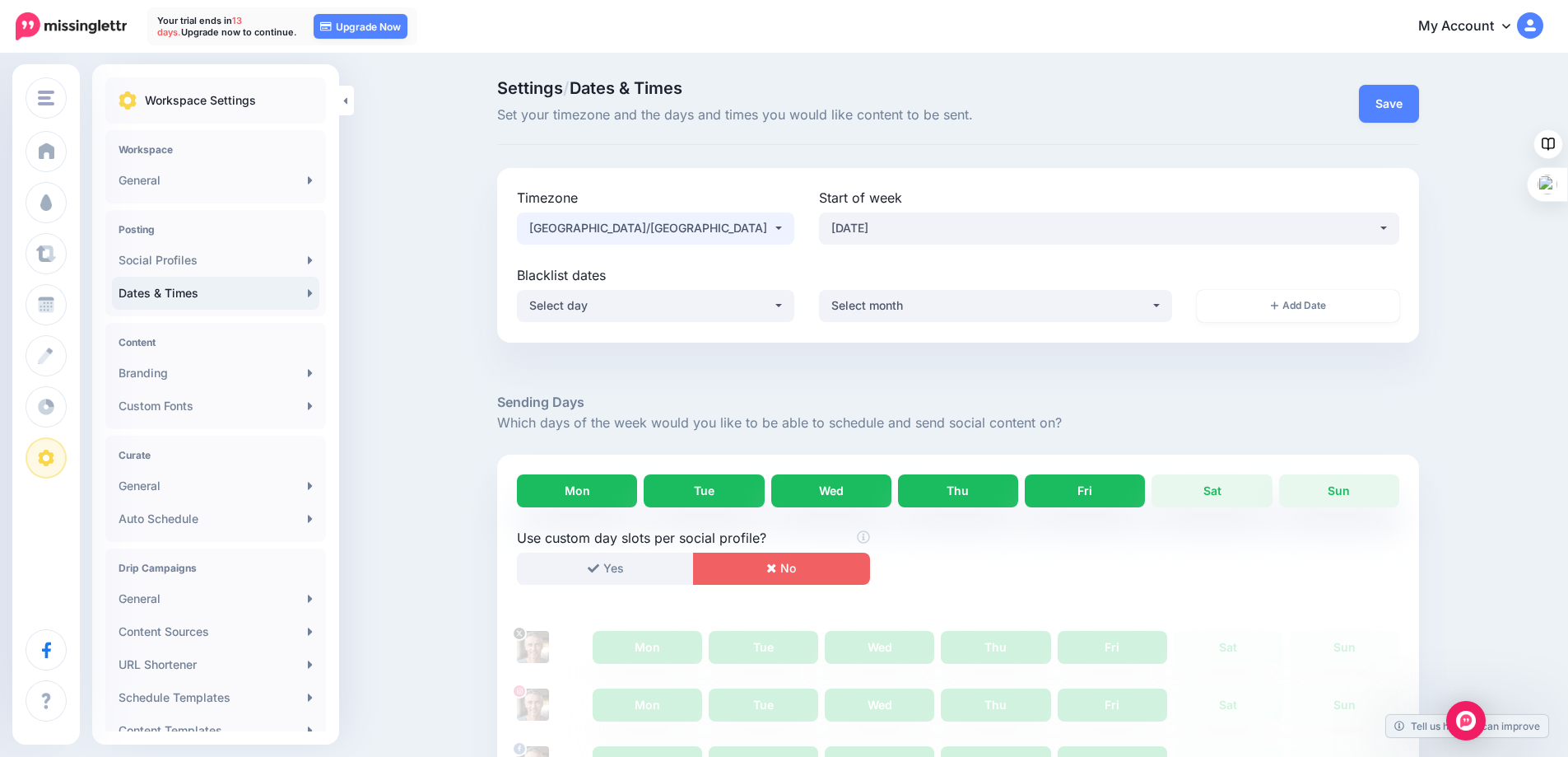
click at [783, 227] on button "[GEOGRAPHIC_DATA]/[GEOGRAPHIC_DATA]" at bounding box center [655, 229] width 277 height 32
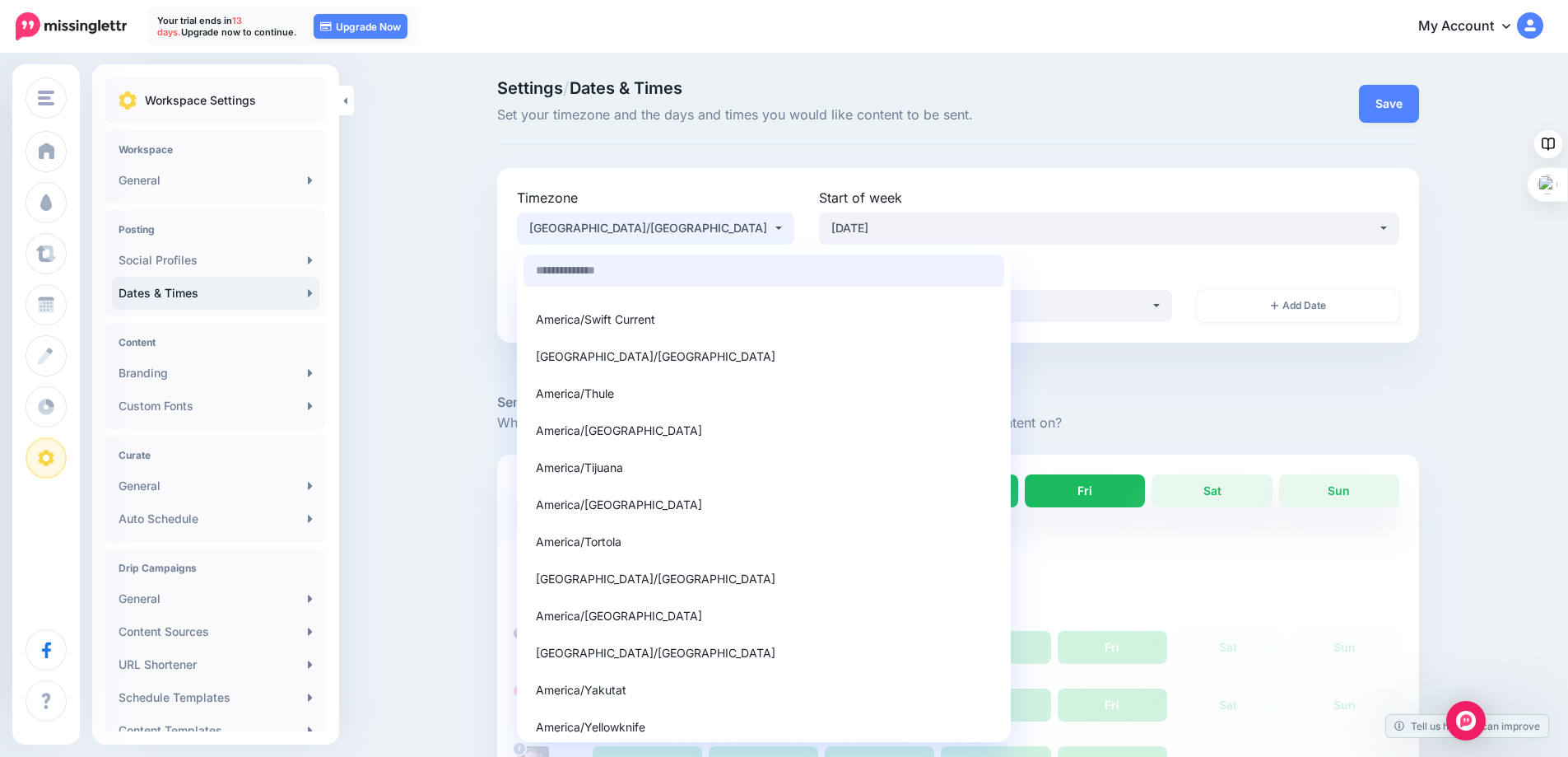
click at [649, 273] on input "Search" at bounding box center [764, 270] width 481 height 32
click at [458, 254] on div "Settings / Dates & Times Set your timezone and the days and times you would lik…" at bounding box center [784, 700] width 1568 height 1292
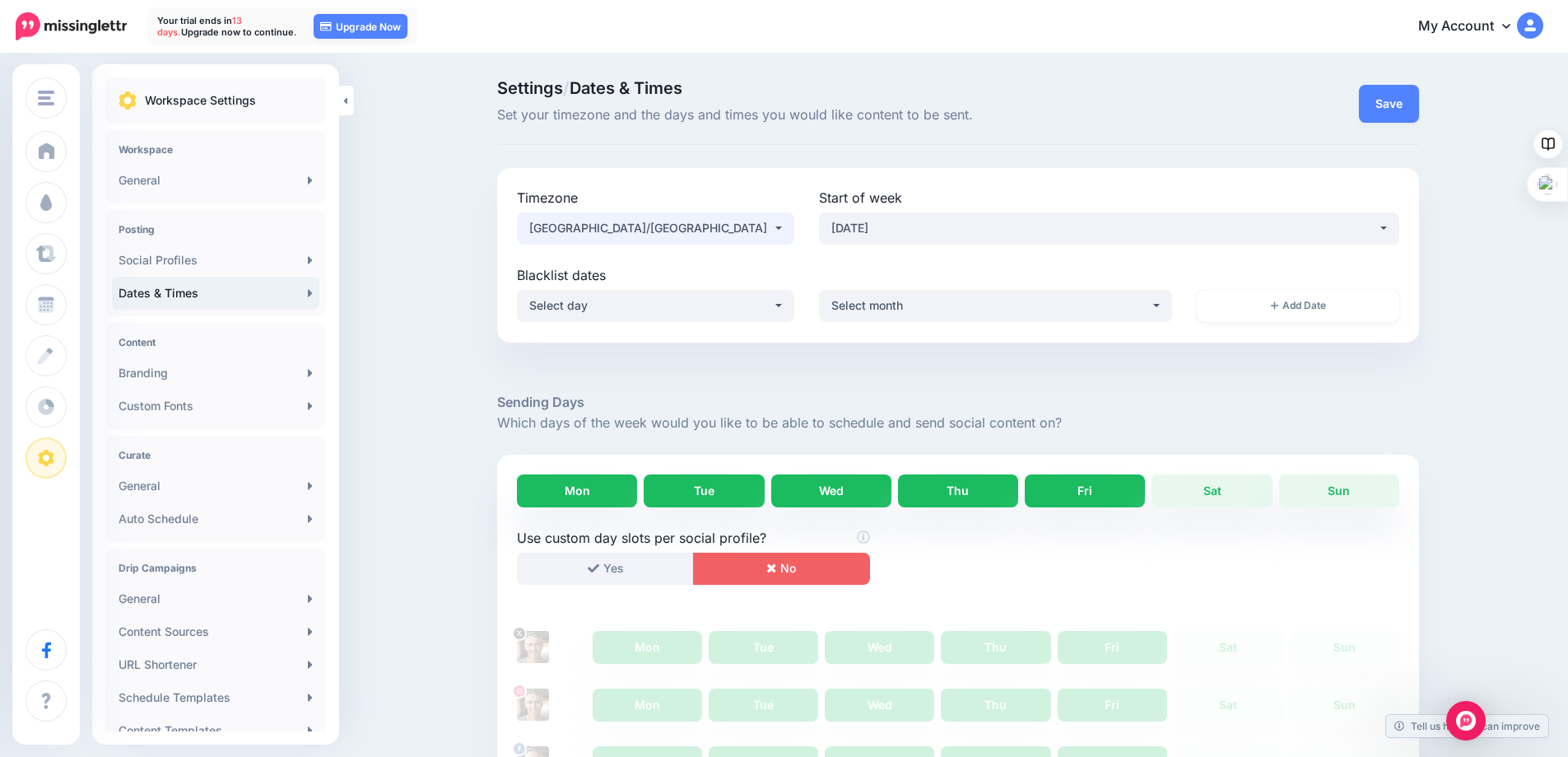
click at [673, 228] on div "[GEOGRAPHIC_DATA]/[GEOGRAPHIC_DATA]" at bounding box center [651, 228] width 243 height 20
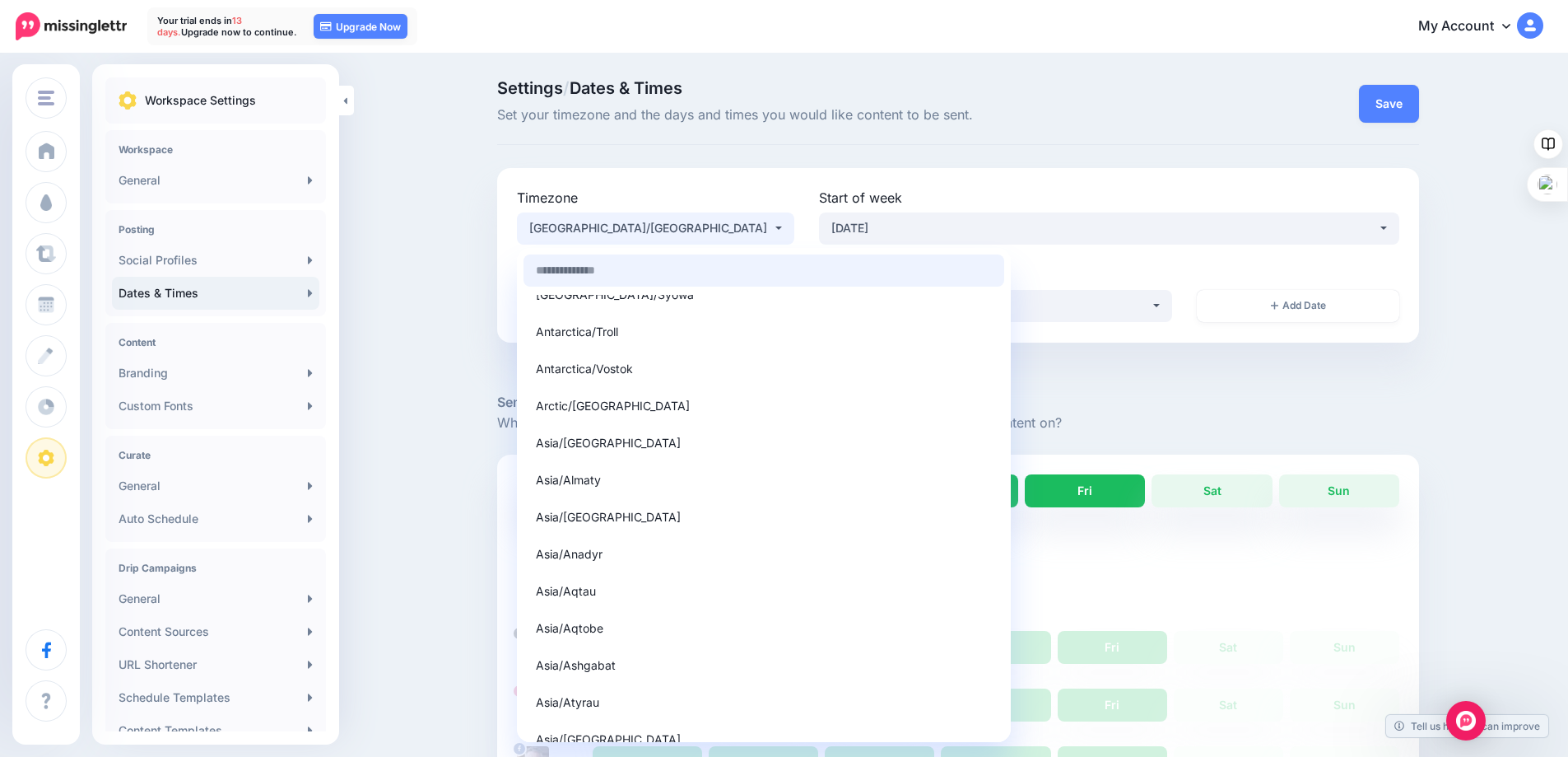
scroll to position [7744, 0]
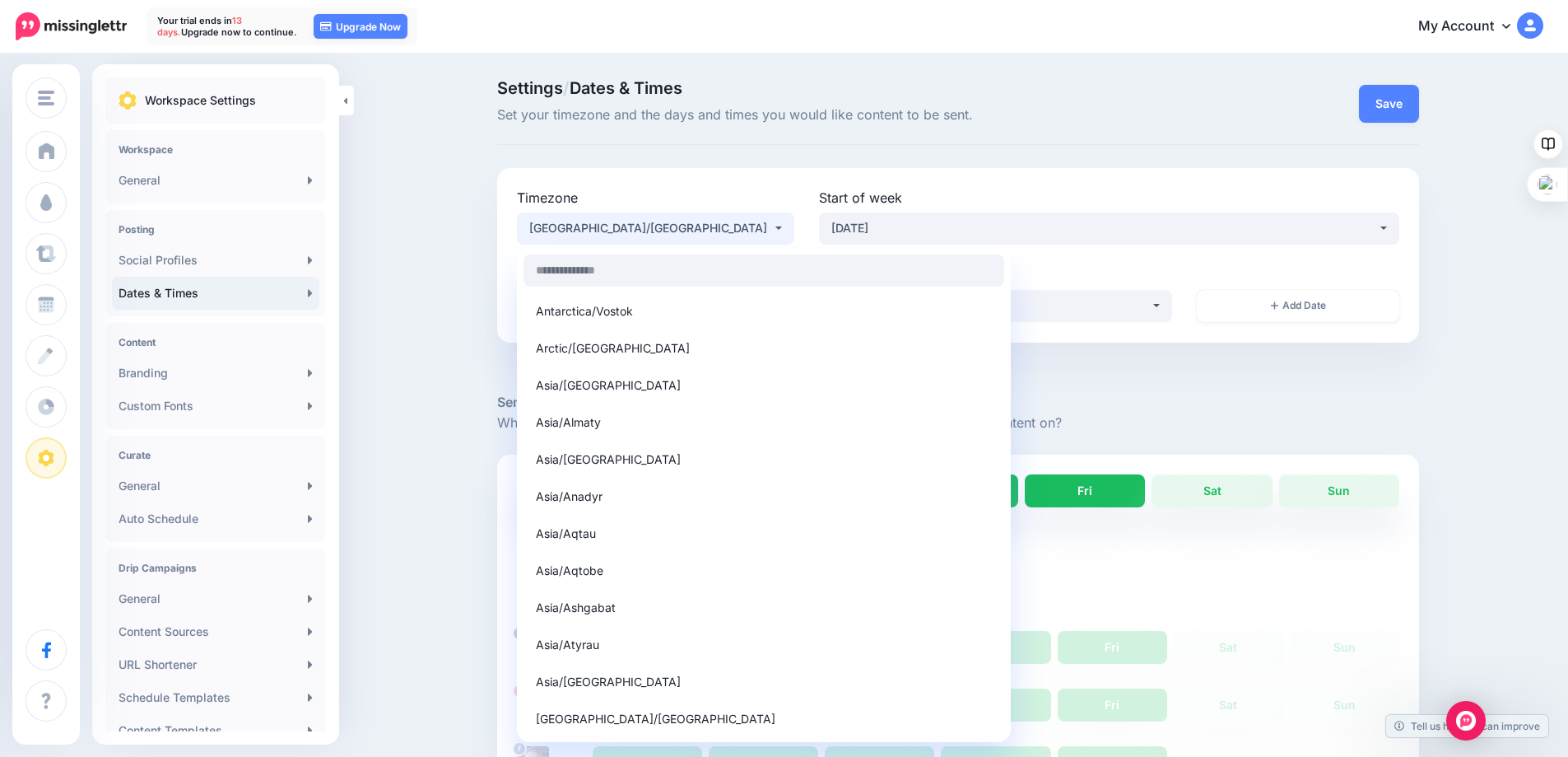
click at [422, 375] on div "Settings / Dates & Times Set your timezone and the days and times you would lik…" at bounding box center [784, 700] width 1568 height 1292
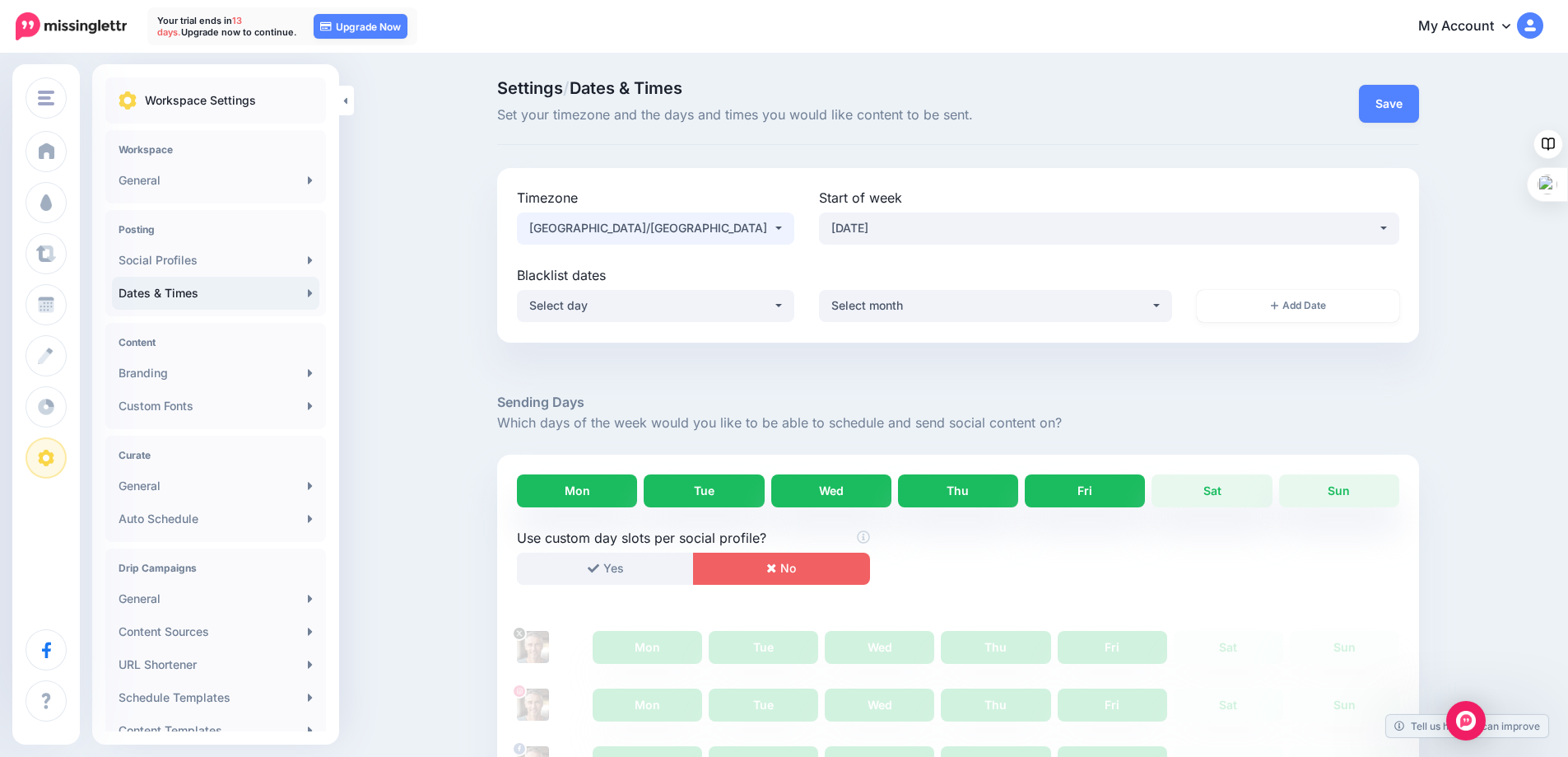
click at [753, 224] on div "[GEOGRAPHIC_DATA]/[GEOGRAPHIC_DATA]" at bounding box center [651, 228] width 243 height 20
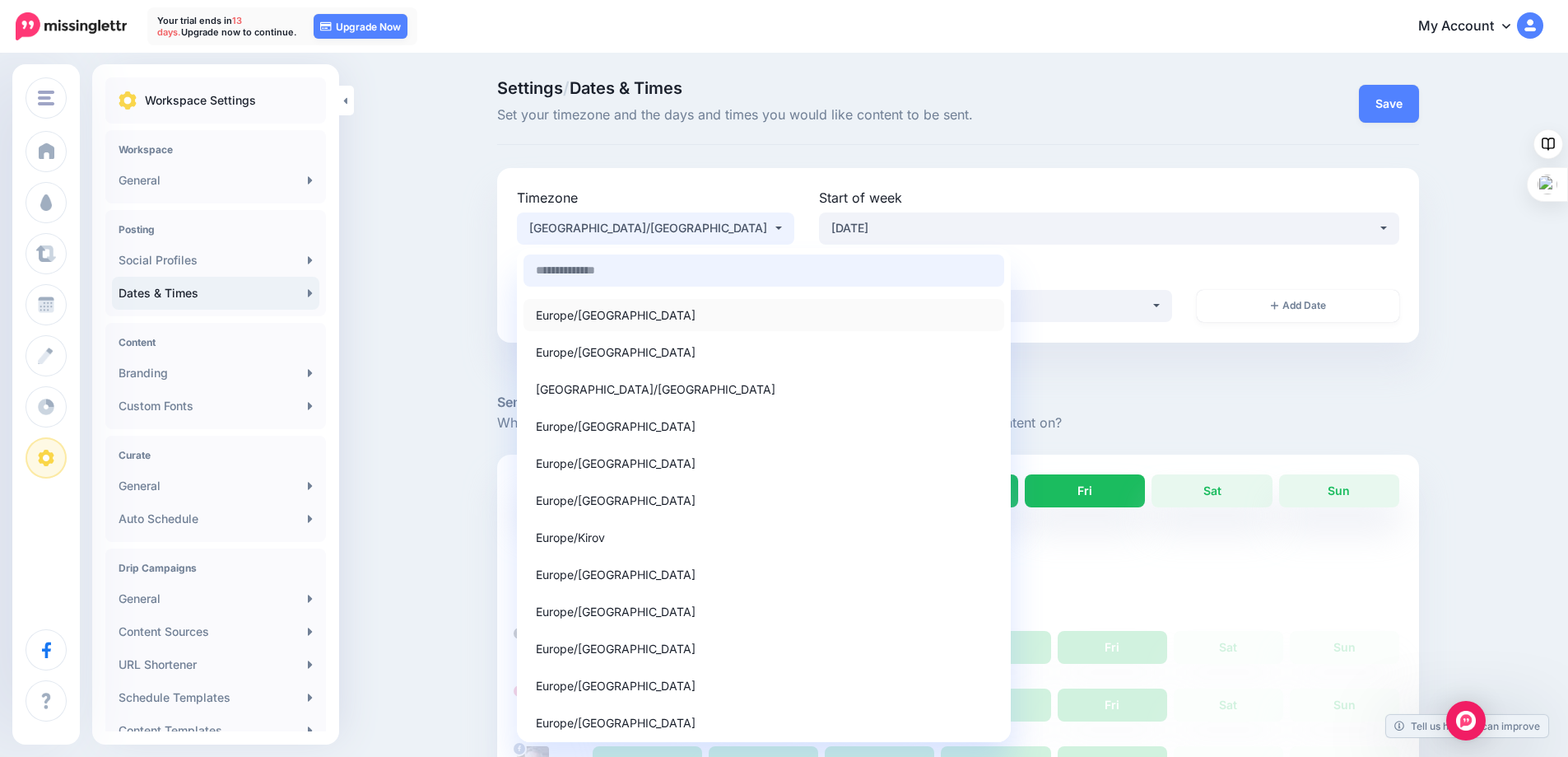
scroll to position [12603, 0]
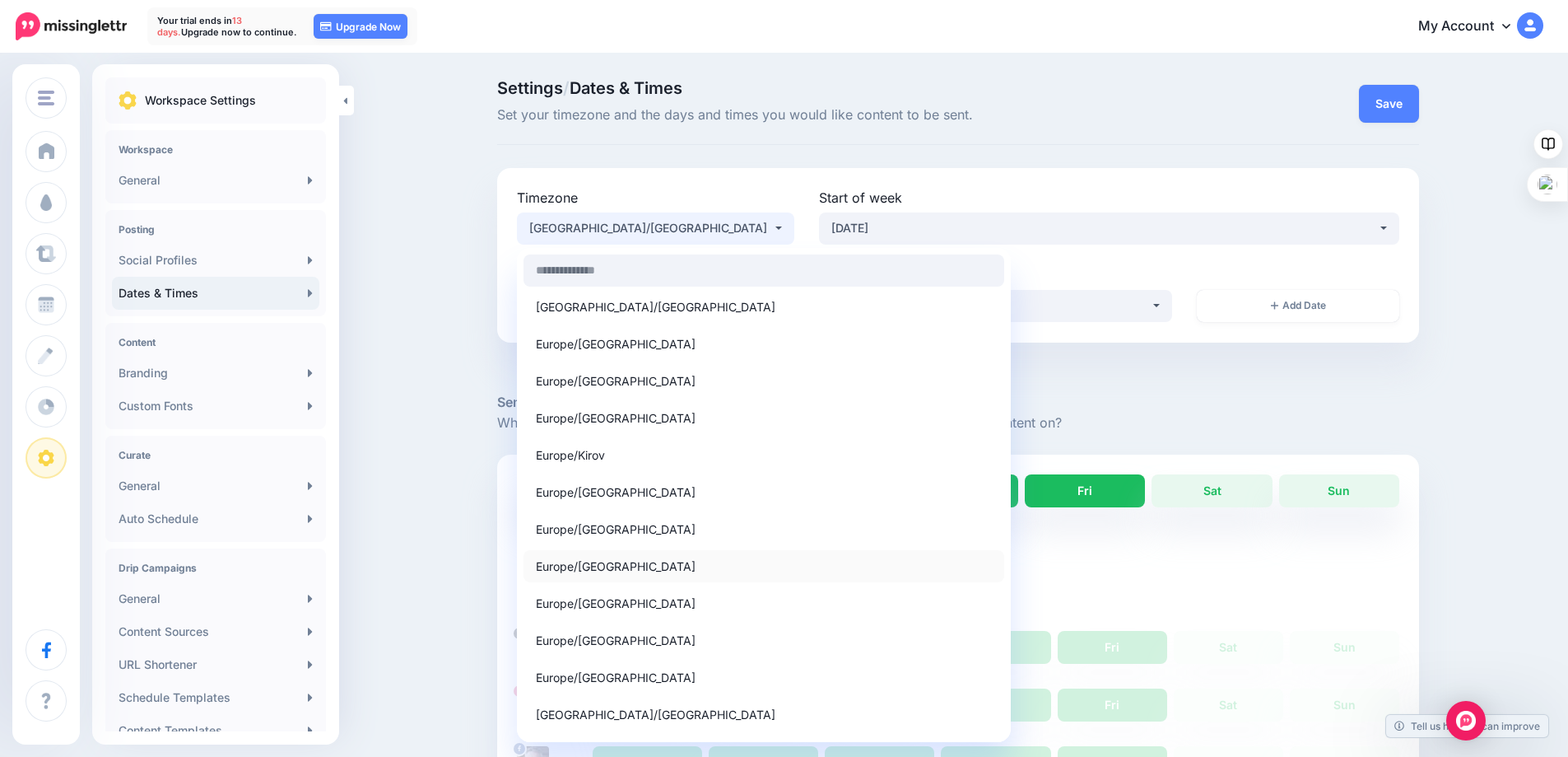
click at [594, 565] on span "Europe/London" at bounding box center [616, 566] width 160 height 20
select select "**********"
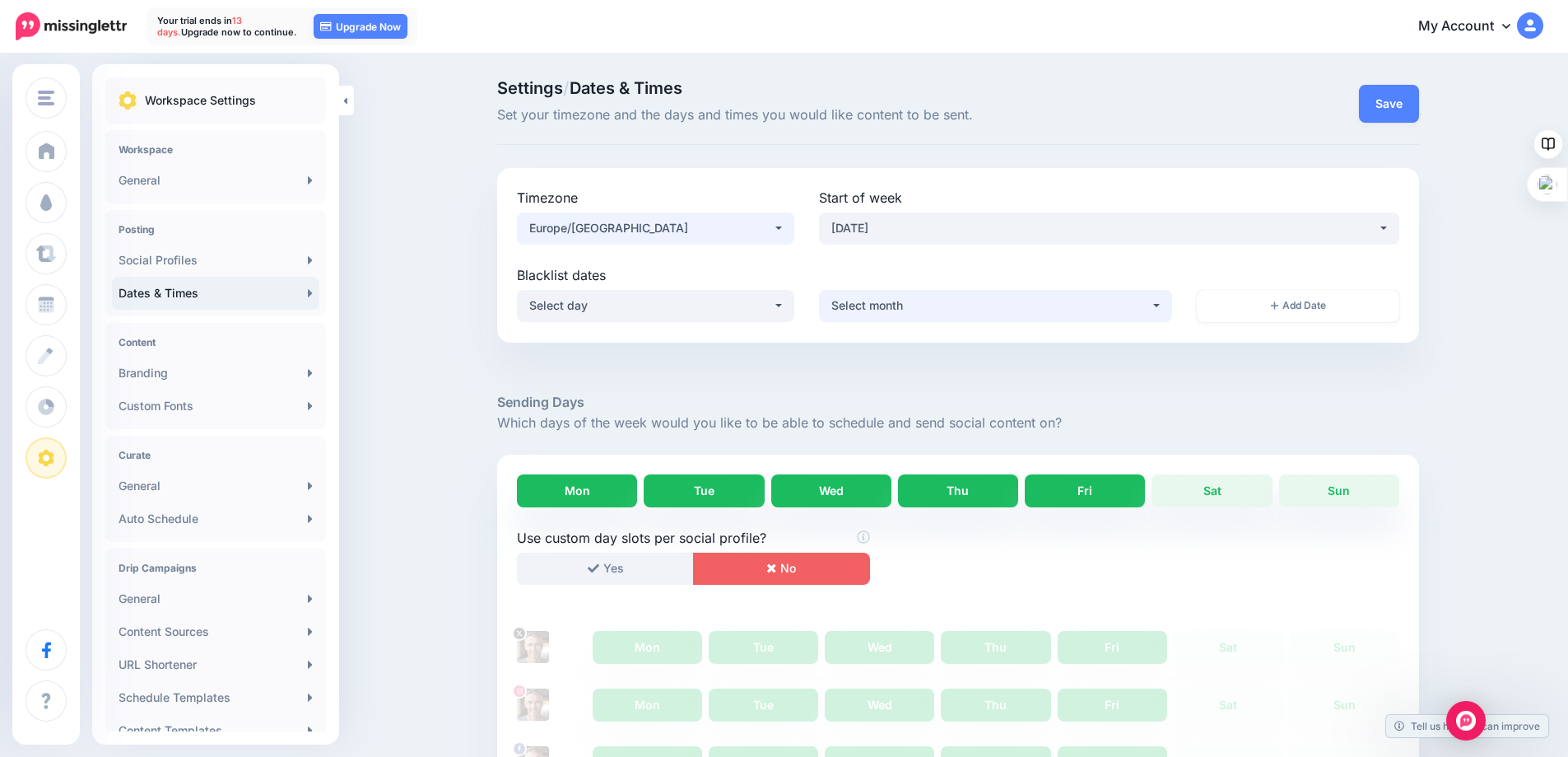
scroll to position [164, 0]
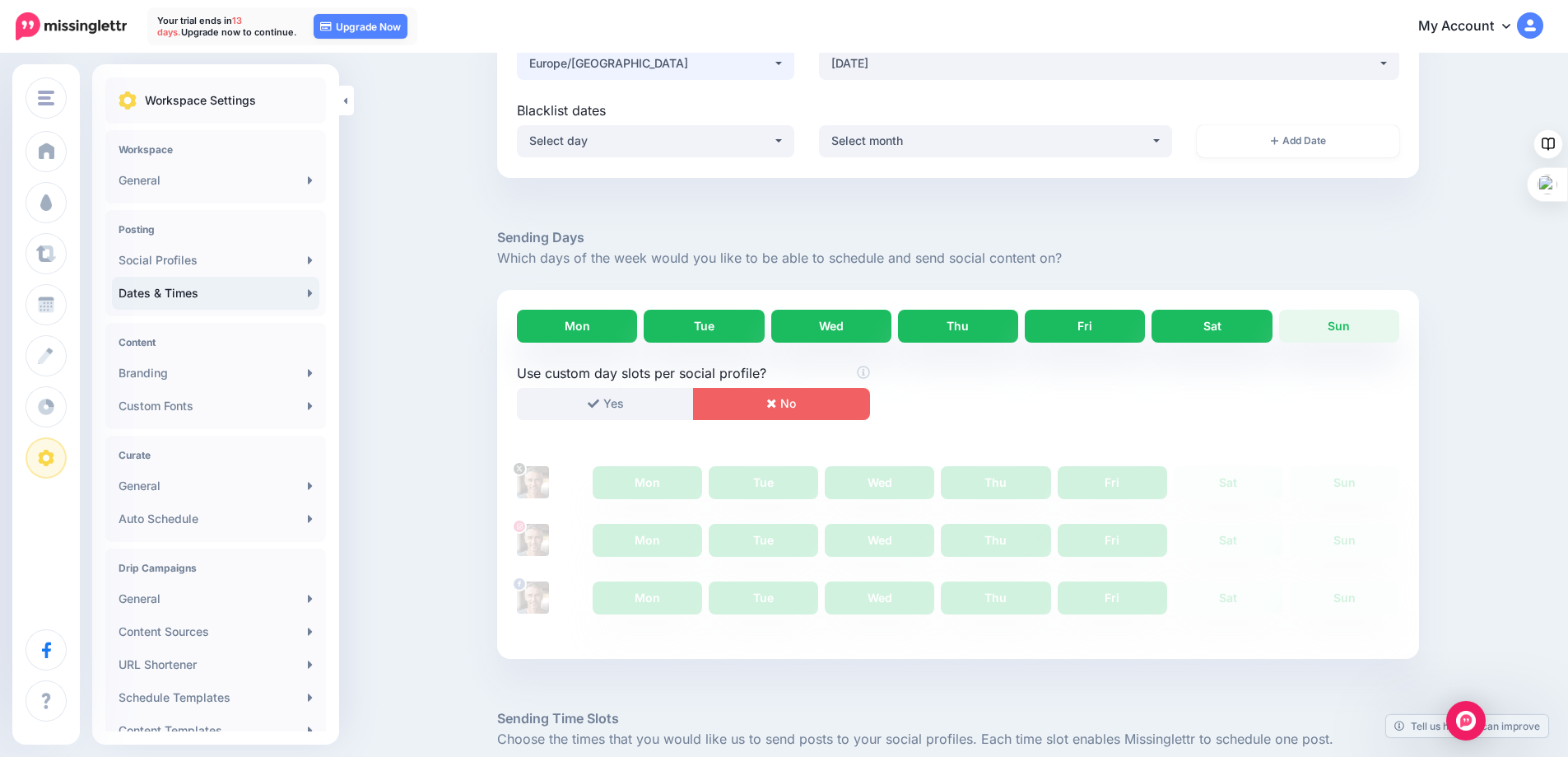
click at [1222, 323] on link "Sat" at bounding box center [1212, 326] width 120 height 33
click at [1312, 324] on link "Sun" at bounding box center [1339, 326] width 120 height 33
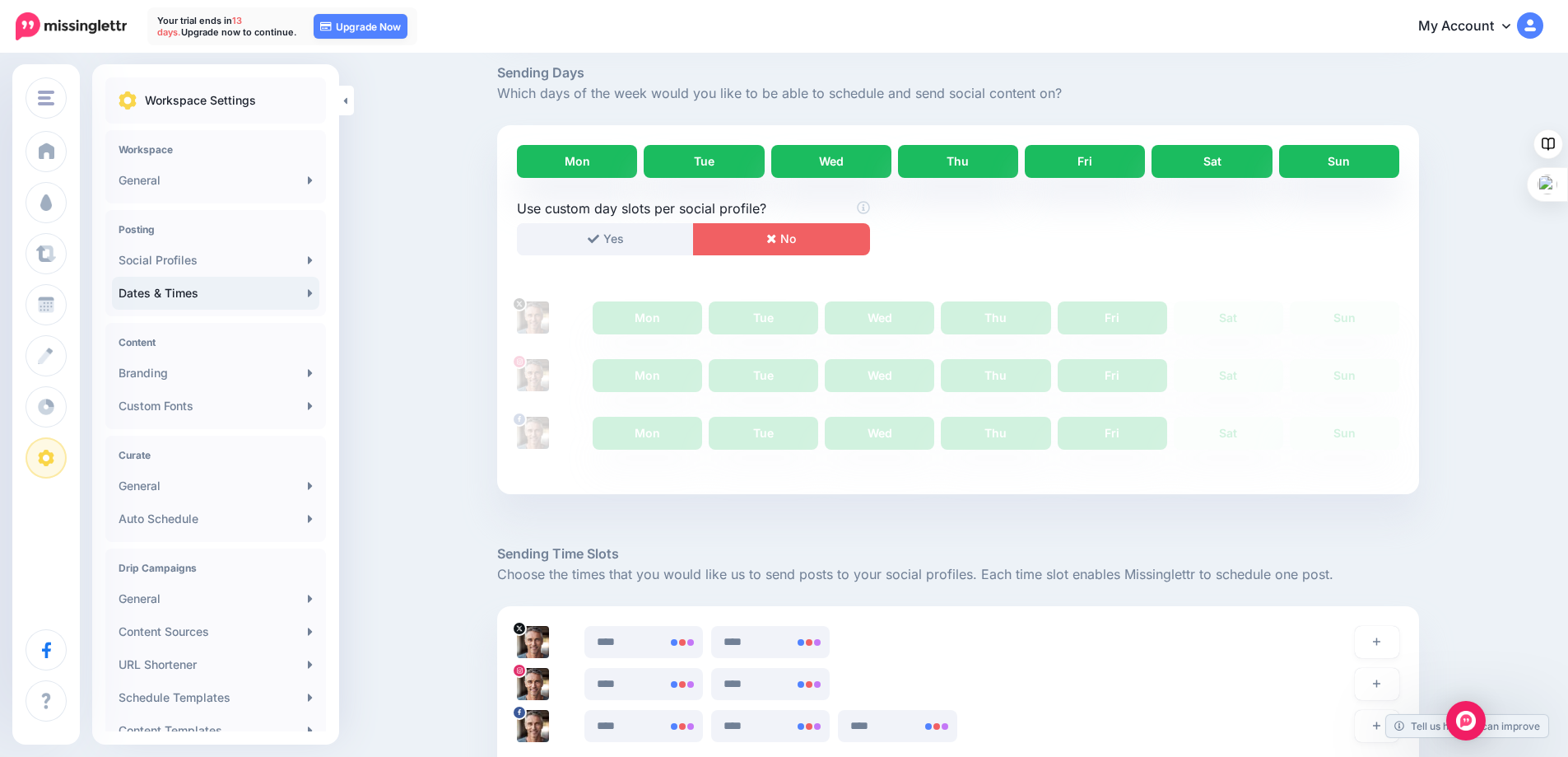
scroll to position [494, 0]
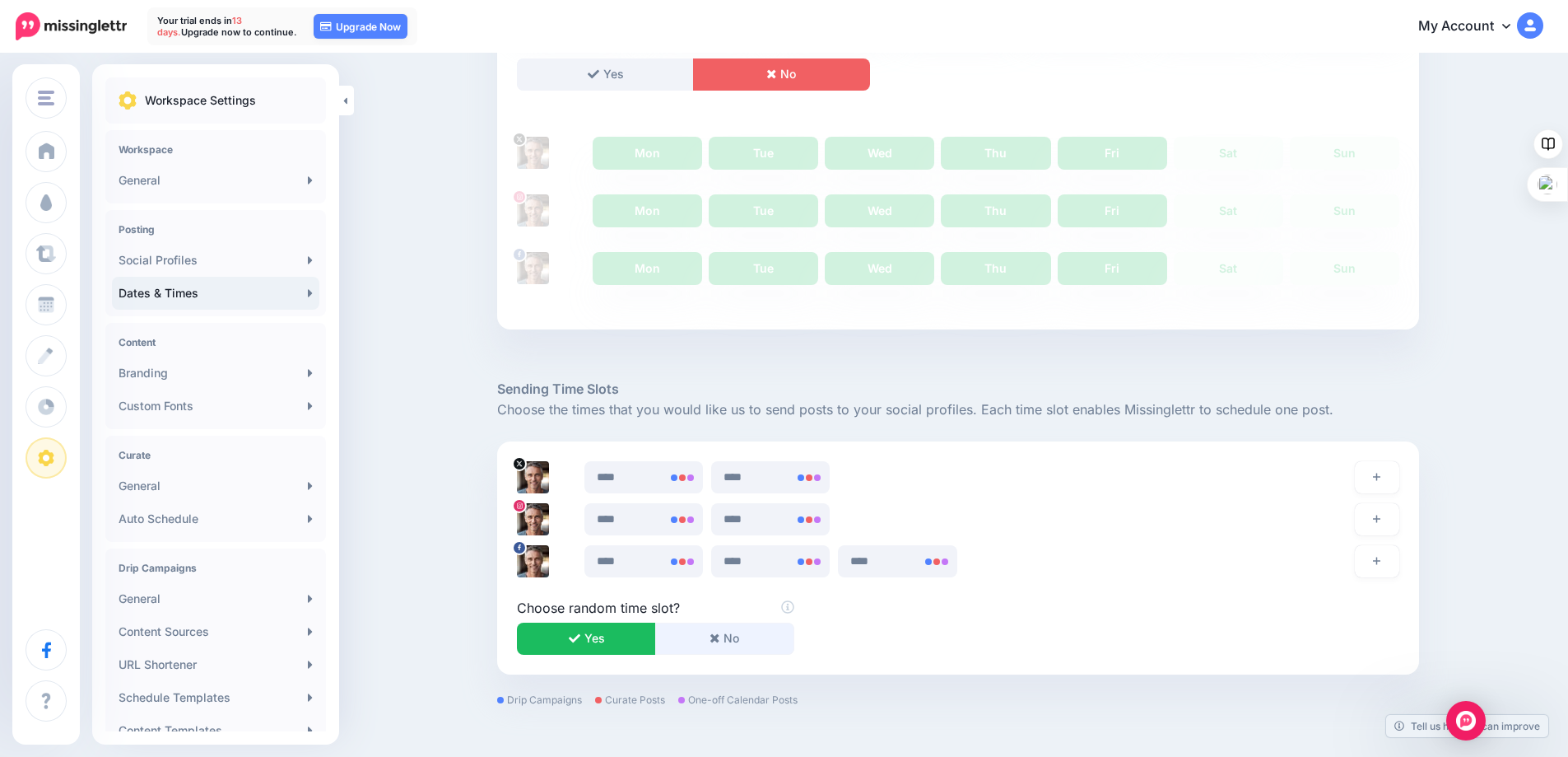
click at [719, 638] on icon "button" at bounding box center [714, 638] width 9 height 9
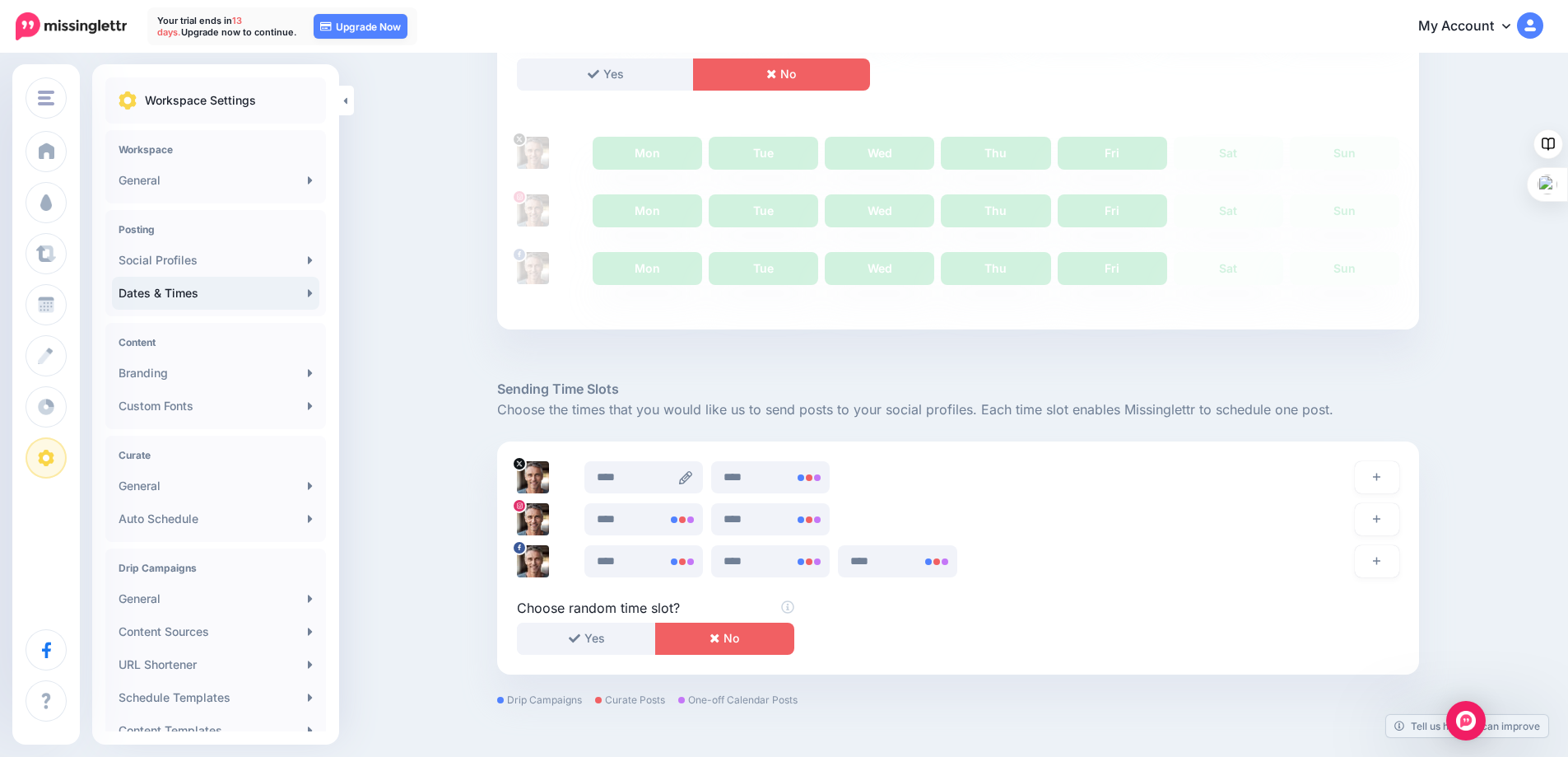
click at [692, 479] on icon at bounding box center [686, 478] width 13 height 13
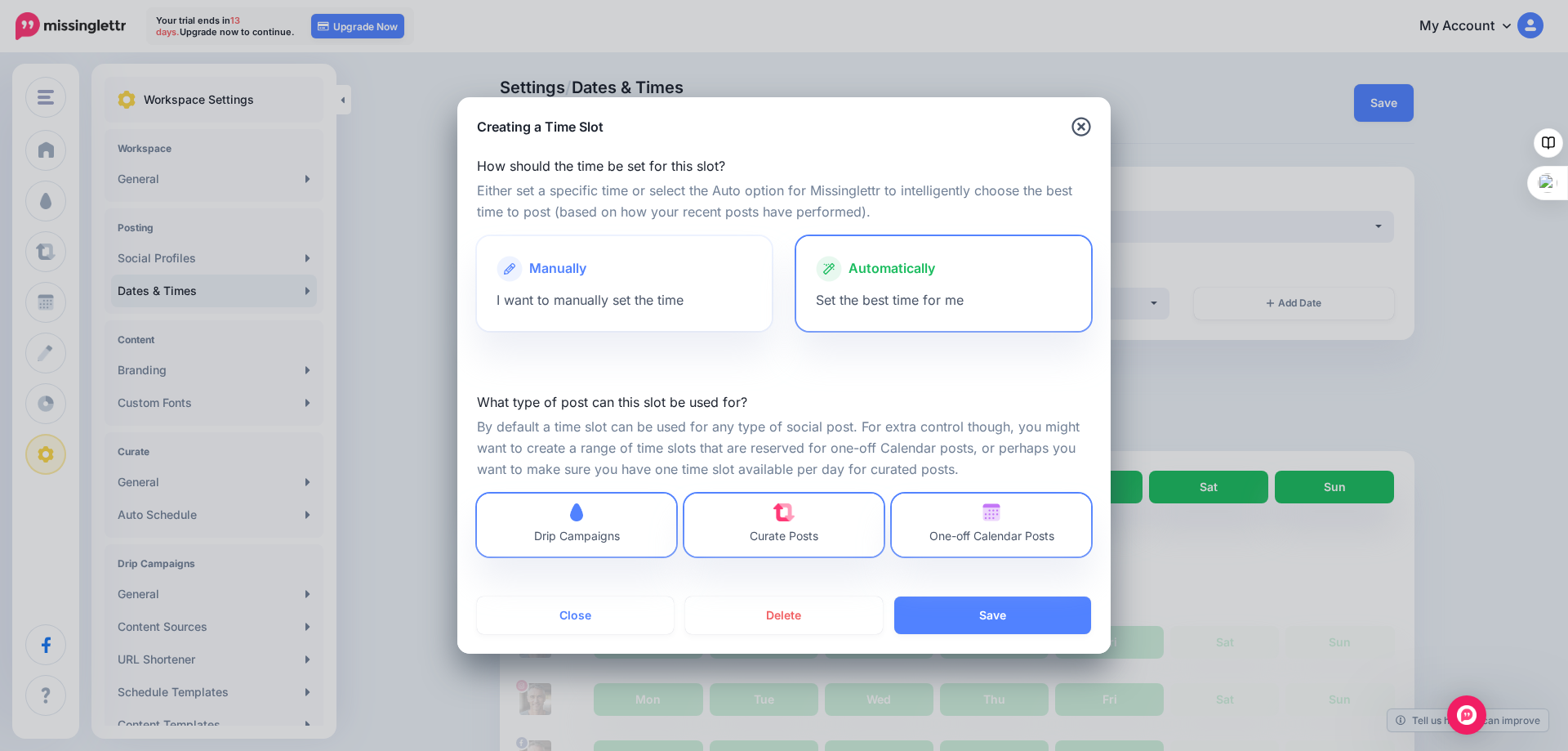
click at [566, 273] on span "Manually" at bounding box center [557, 269] width 57 height 21
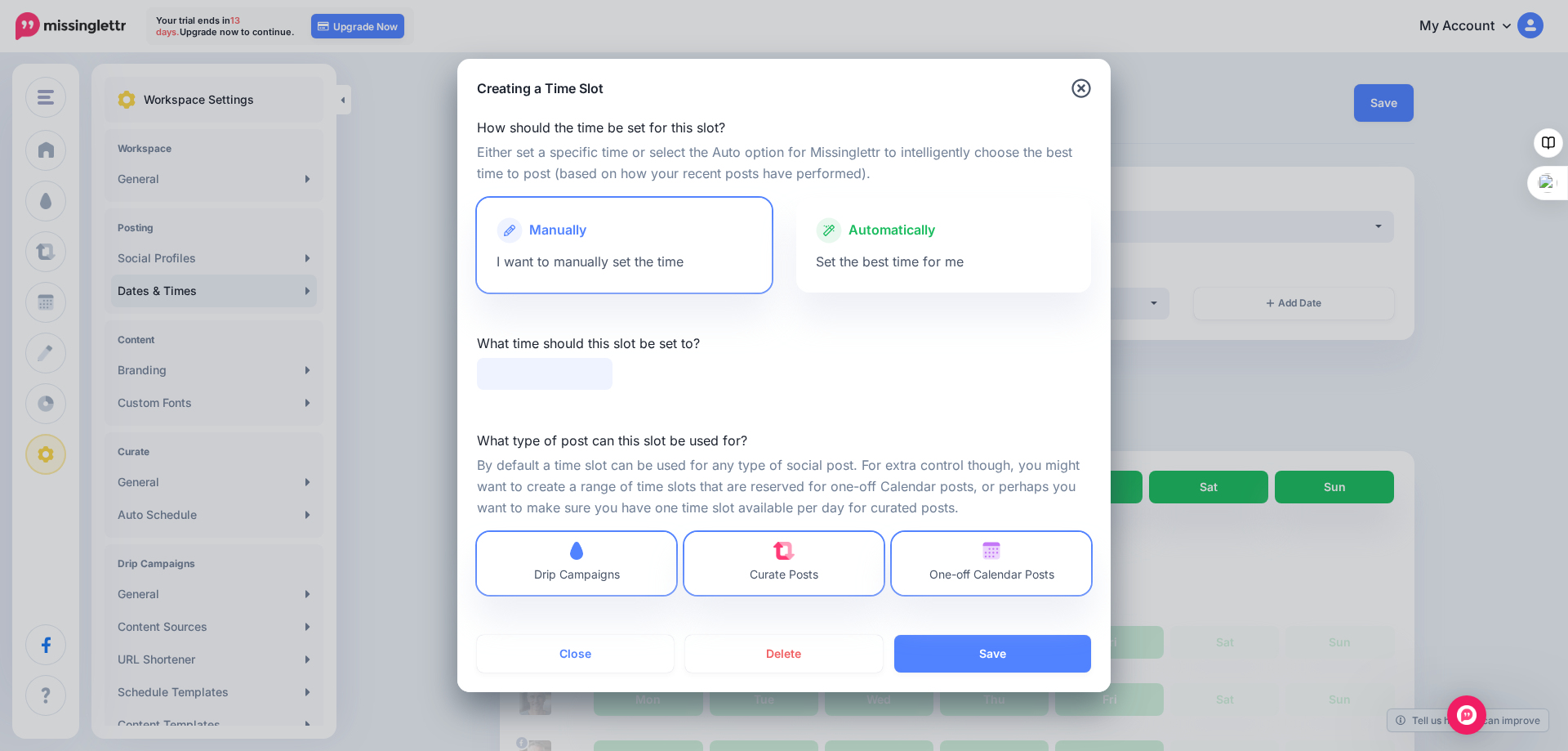
click at [573, 374] on input "text" at bounding box center [545, 374] width 135 height 32
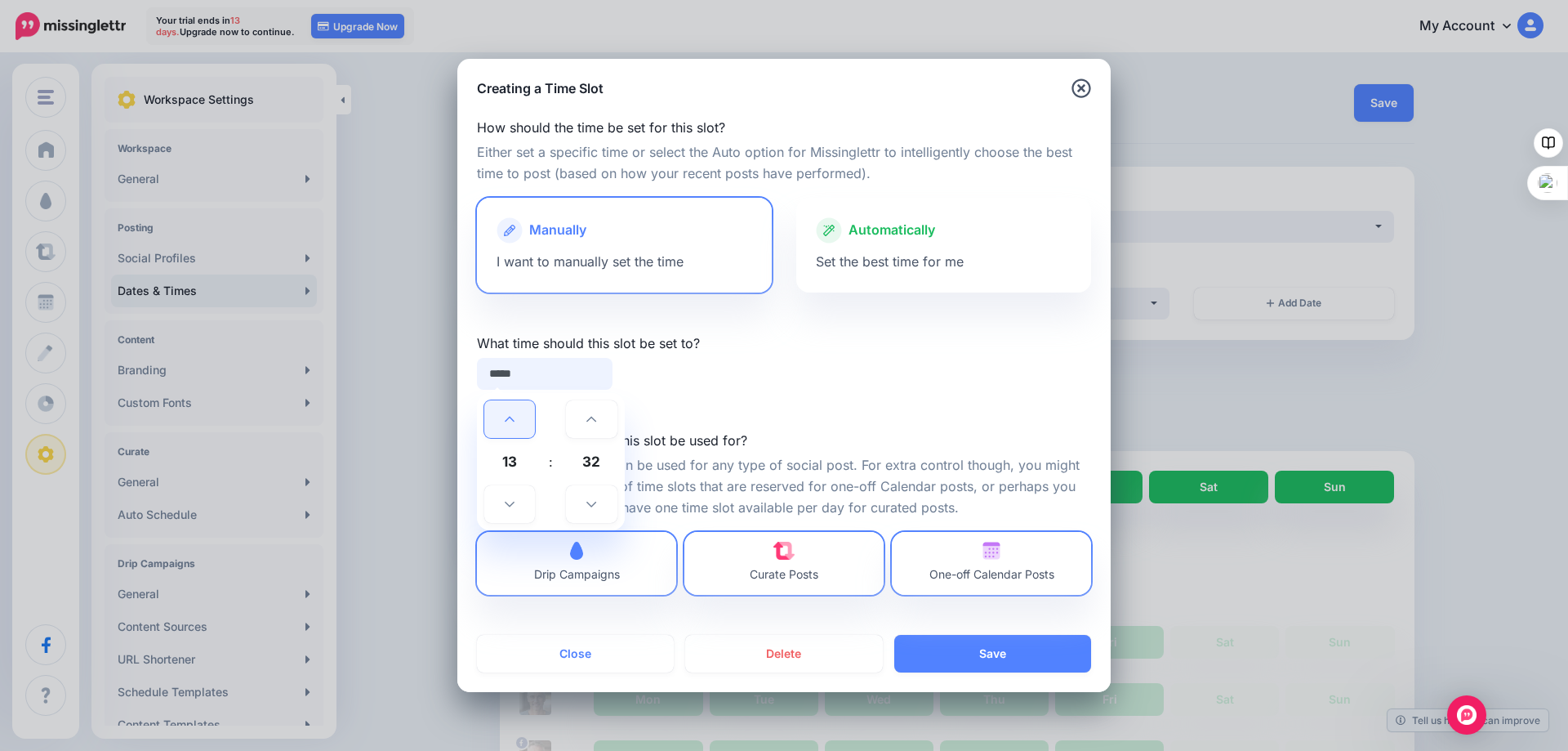
click at [514, 414] on icon at bounding box center [509, 419] width 10 height 12
click at [505, 506] on icon at bounding box center [509, 503] width 10 height 12
click at [591, 507] on icon at bounding box center [590, 504] width 10 height 5
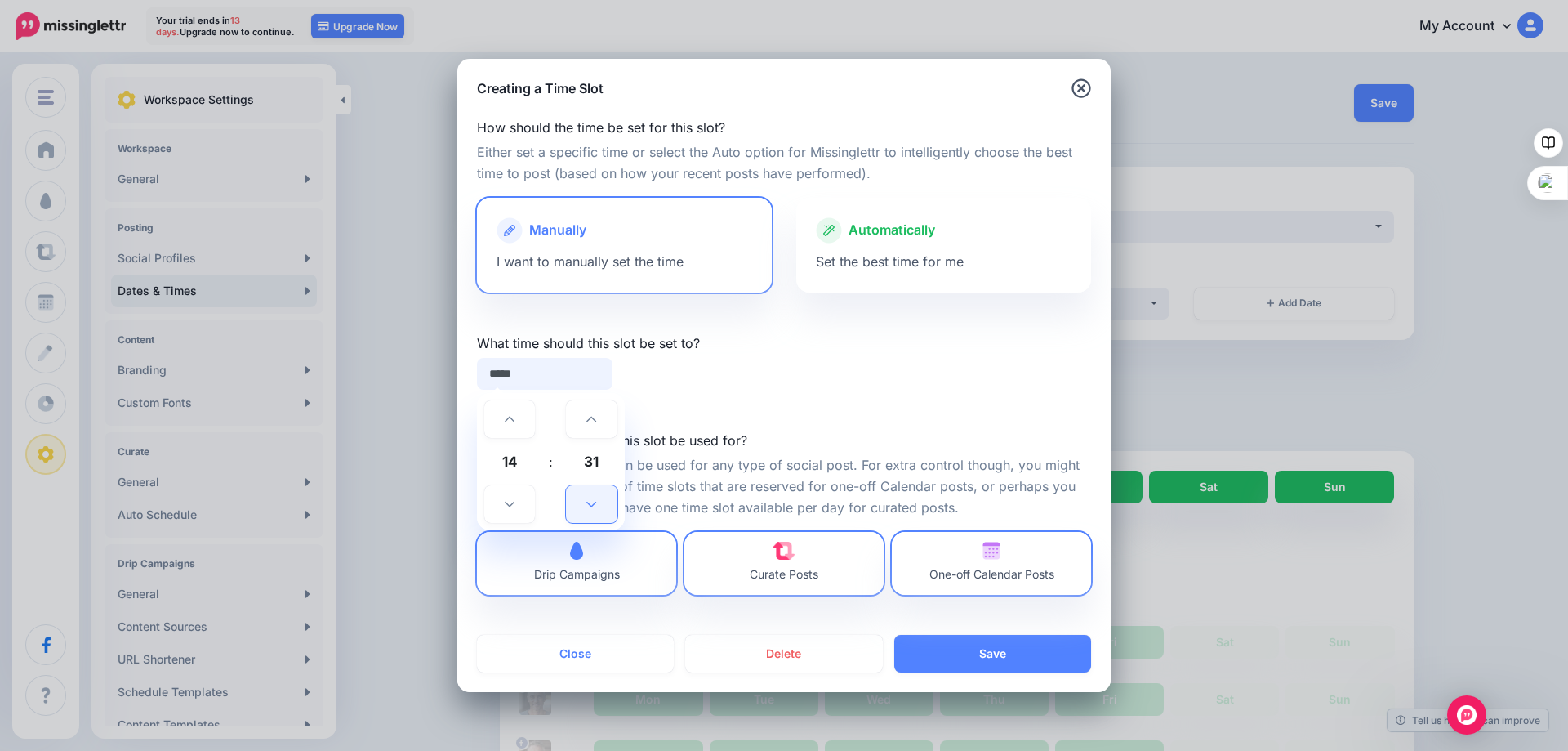
type input "*****"
click at [973, 642] on button "Save" at bounding box center [992, 654] width 197 height 37
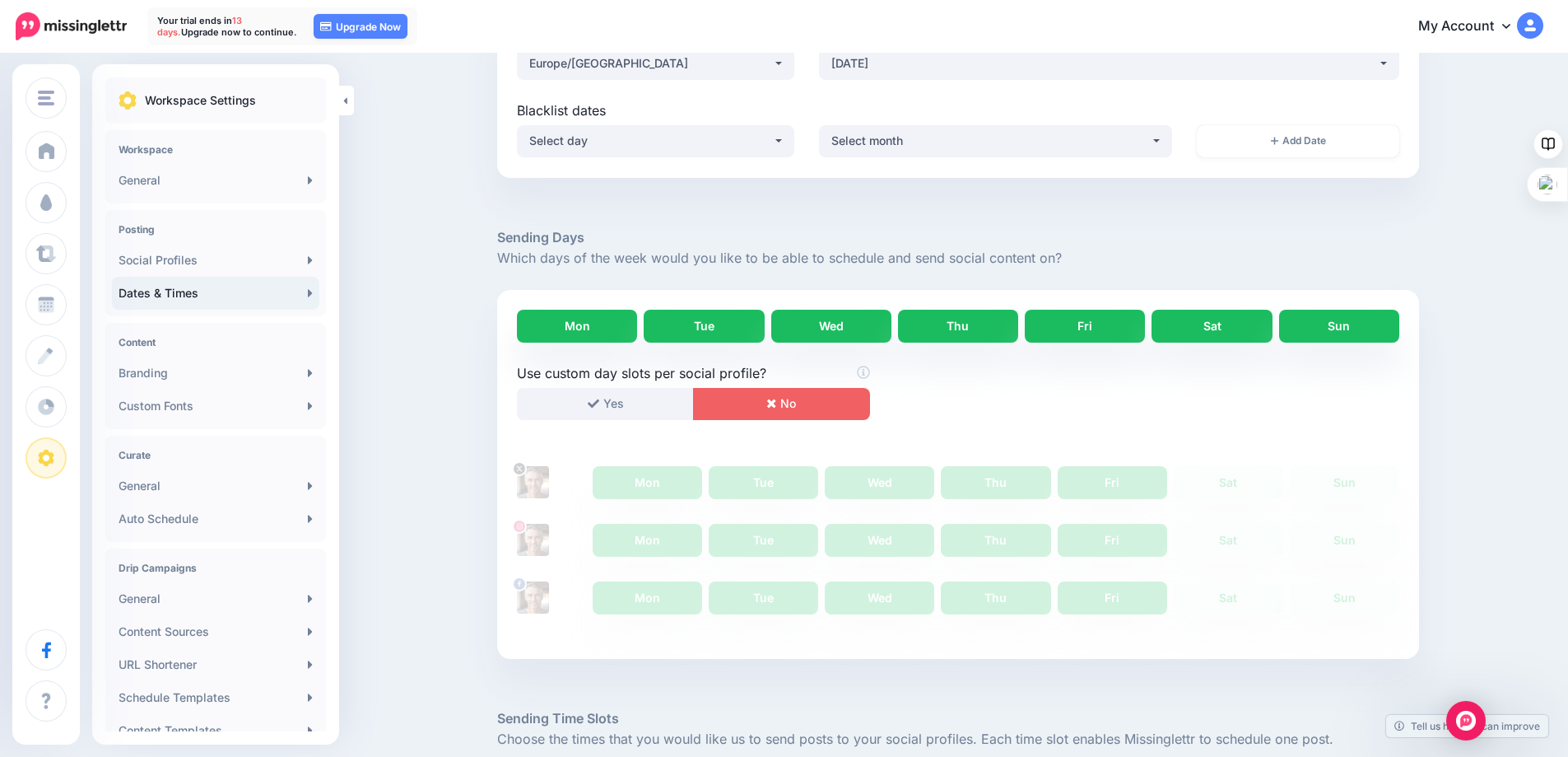
scroll to position [590, 0]
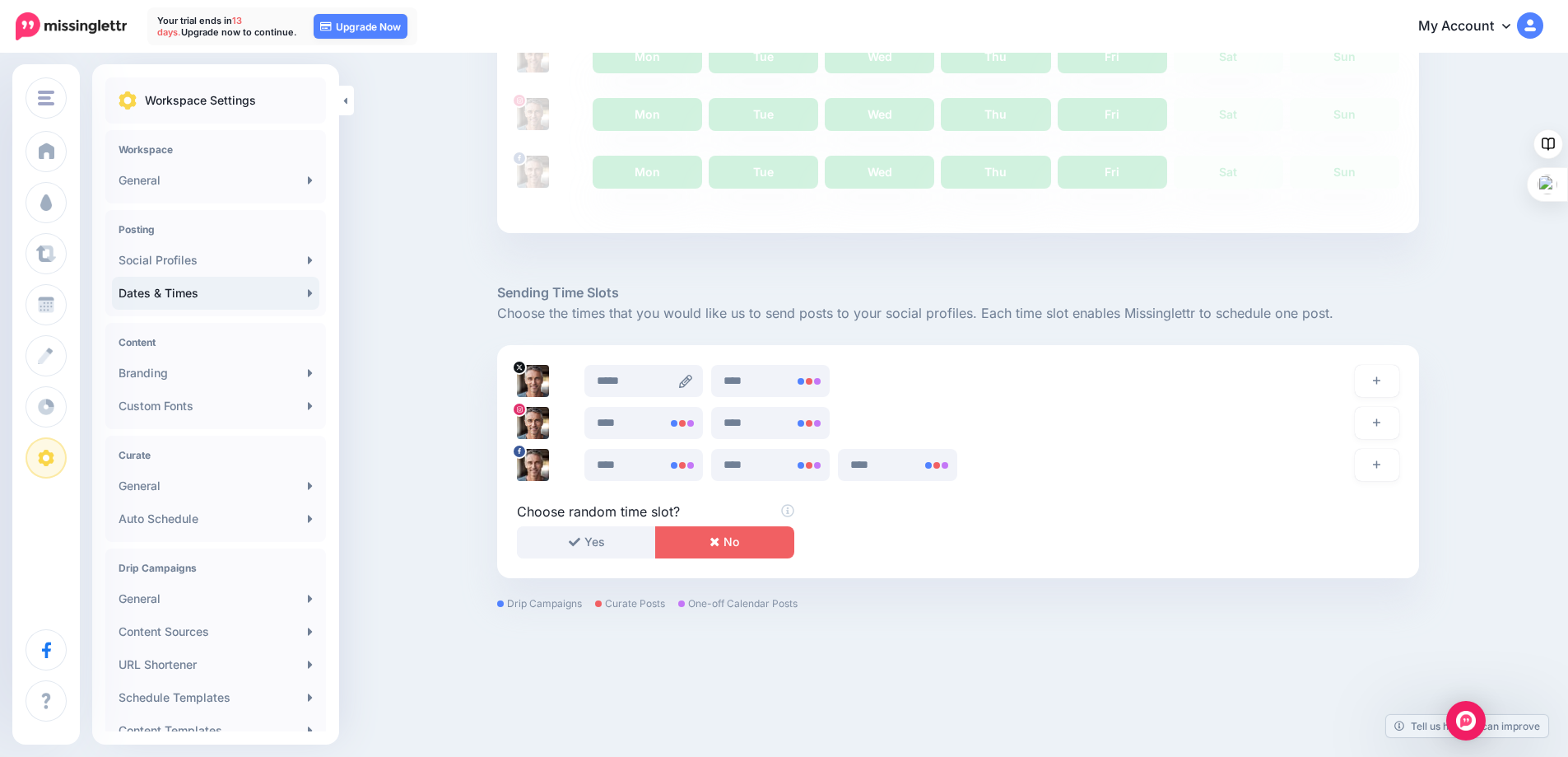
click at [688, 382] on icon at bounding box center [686, 381] width 13 height 13
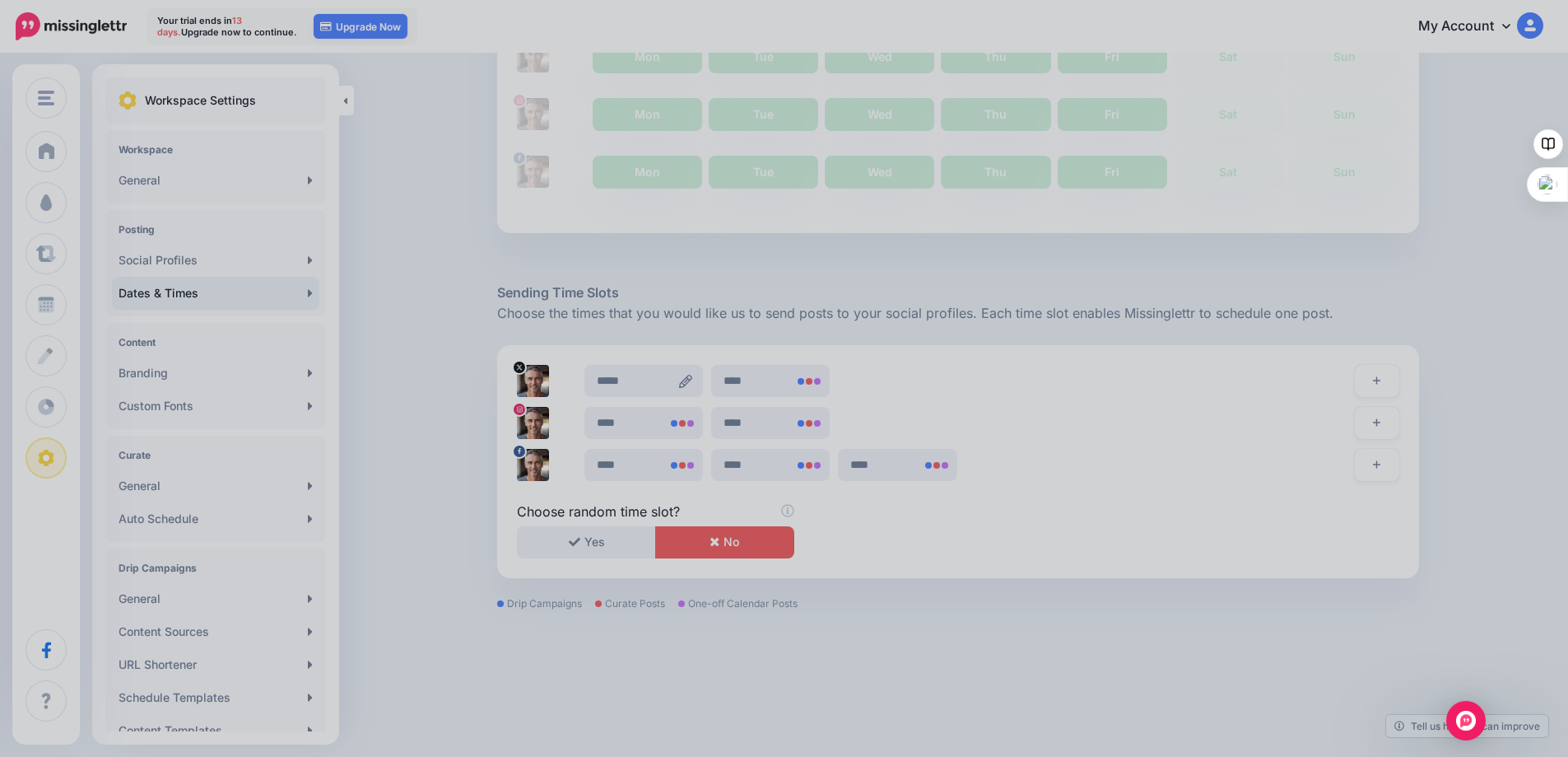
scroll to position [0, 0]
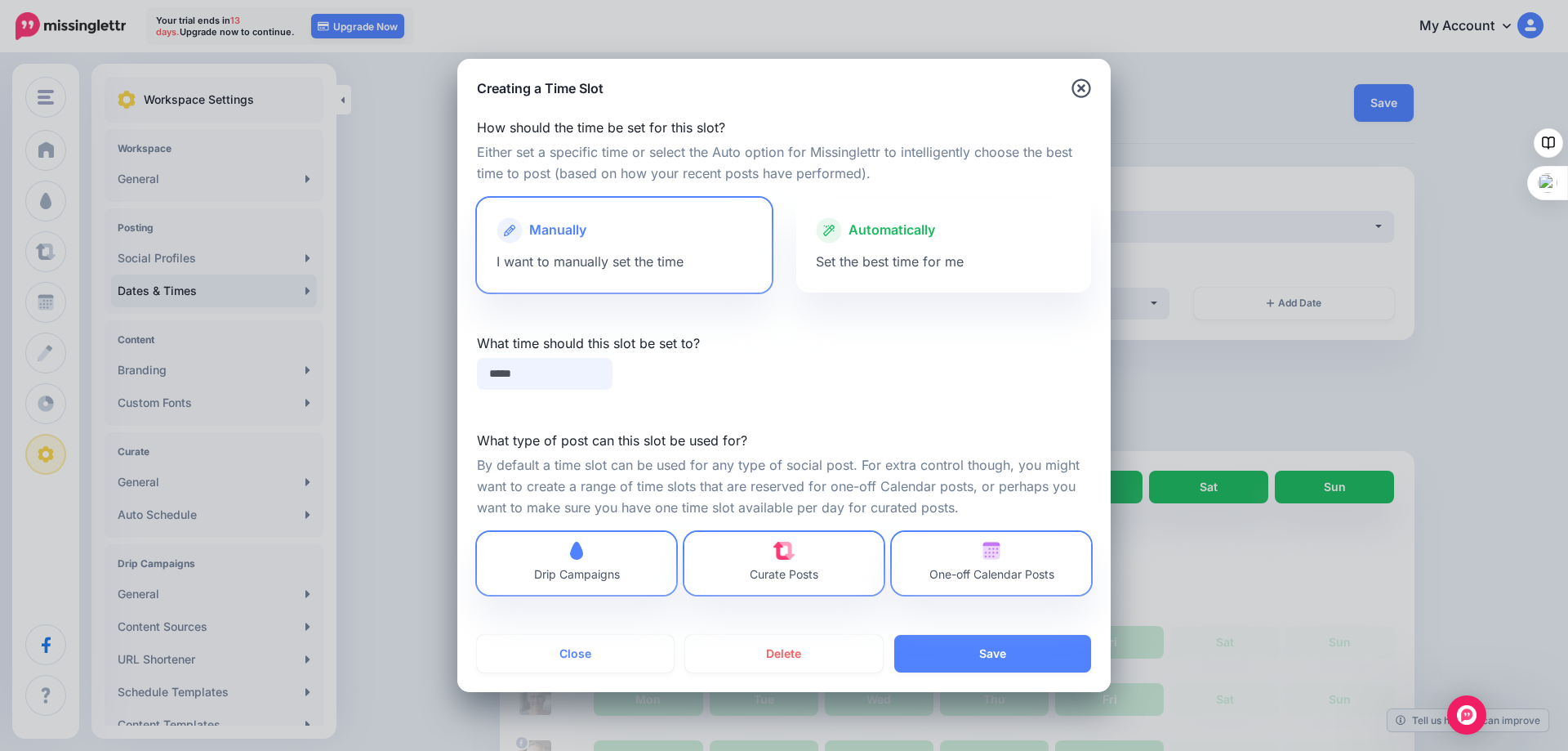
click at [542, 378] on input "*****" at bounding box center [545, 374] width 135 height 32
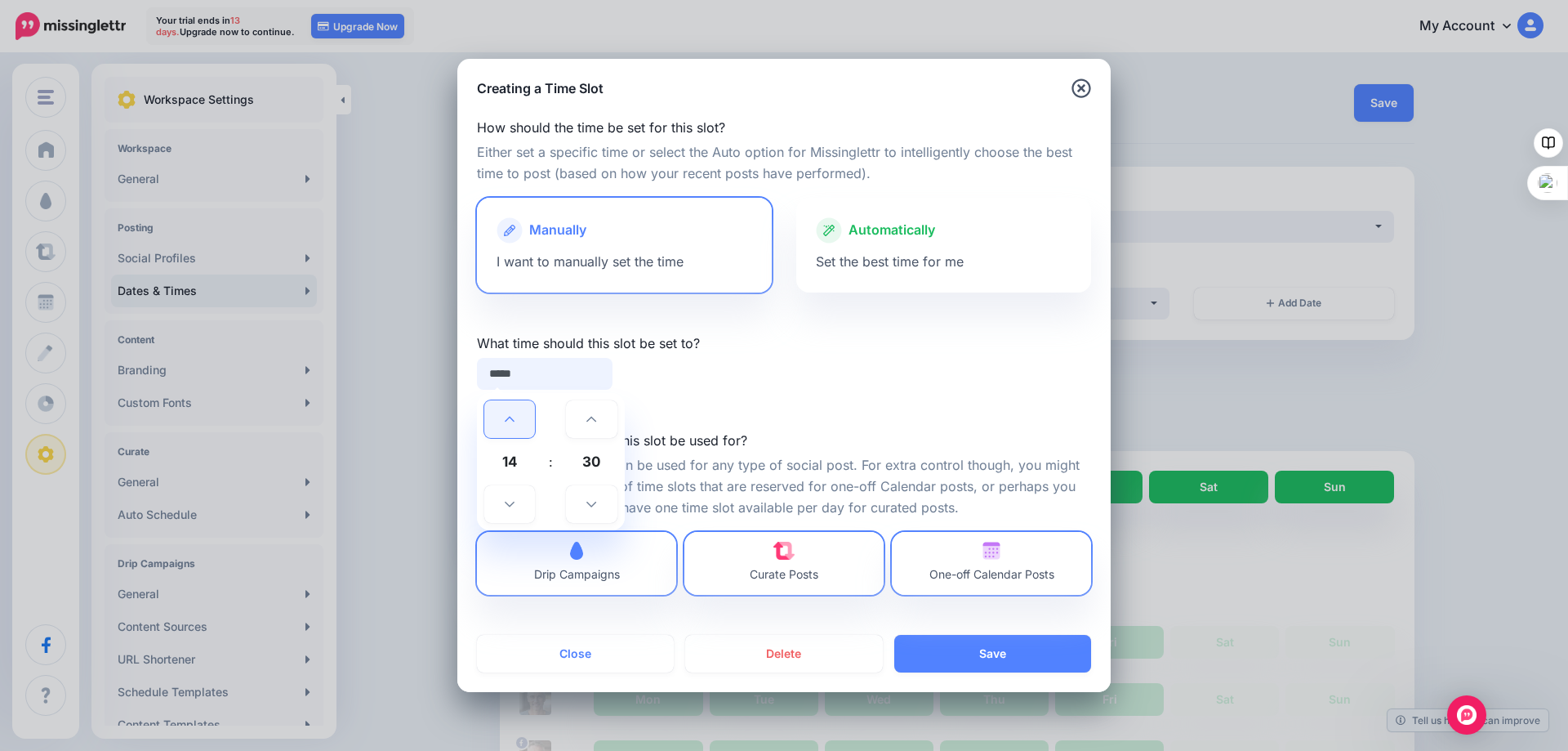
click at [512, 419] on icon at bounding box center [509, 419] width 10 height 12
click at [511, 502] on icon at bounding box center [509, 503] width 10 height 12
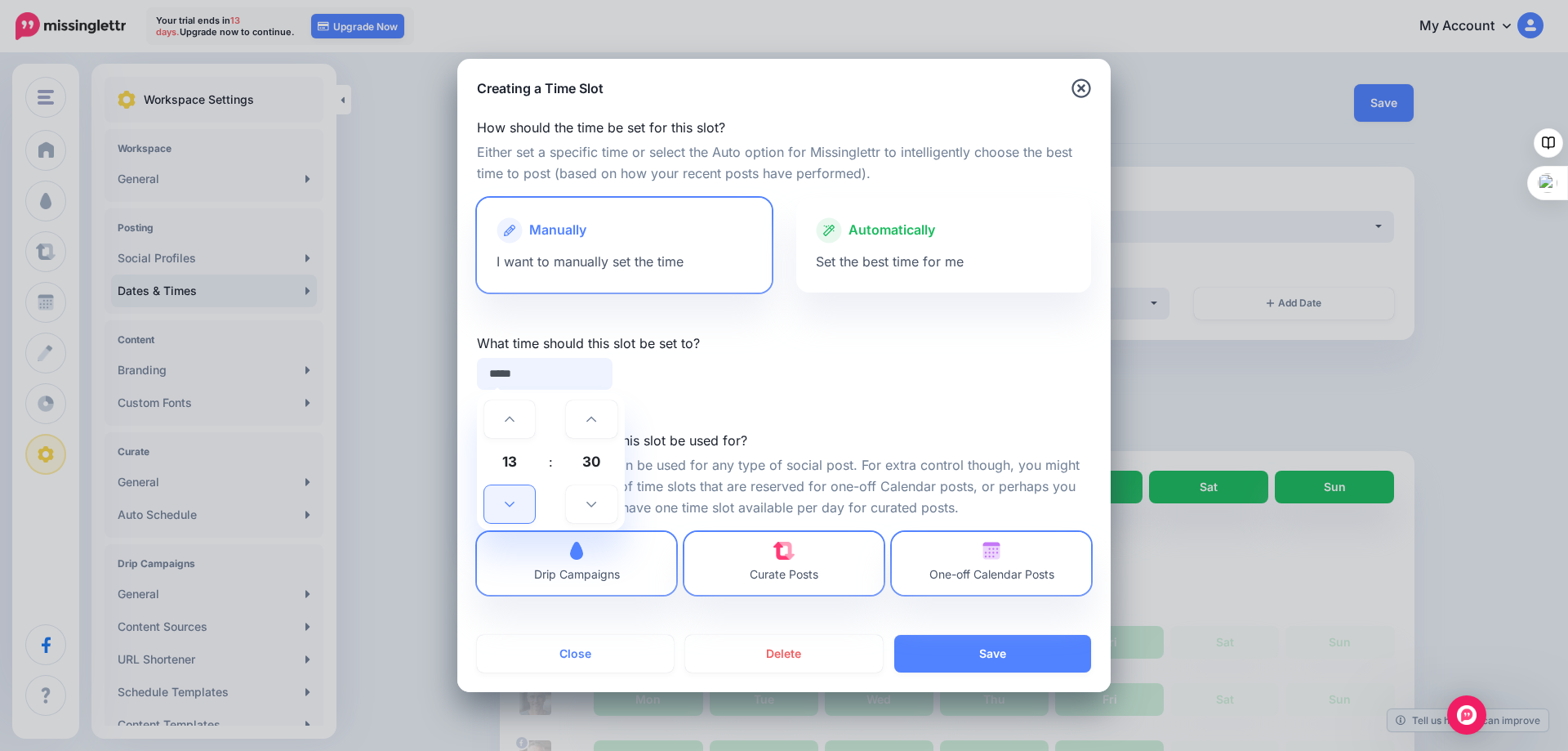
click at [511, 502] on icon at bounding box center [509, 503] width 10 height 12
click at [510, 502] on icon at bounding box center [509, 503] width 10 height 12
type input "*****"
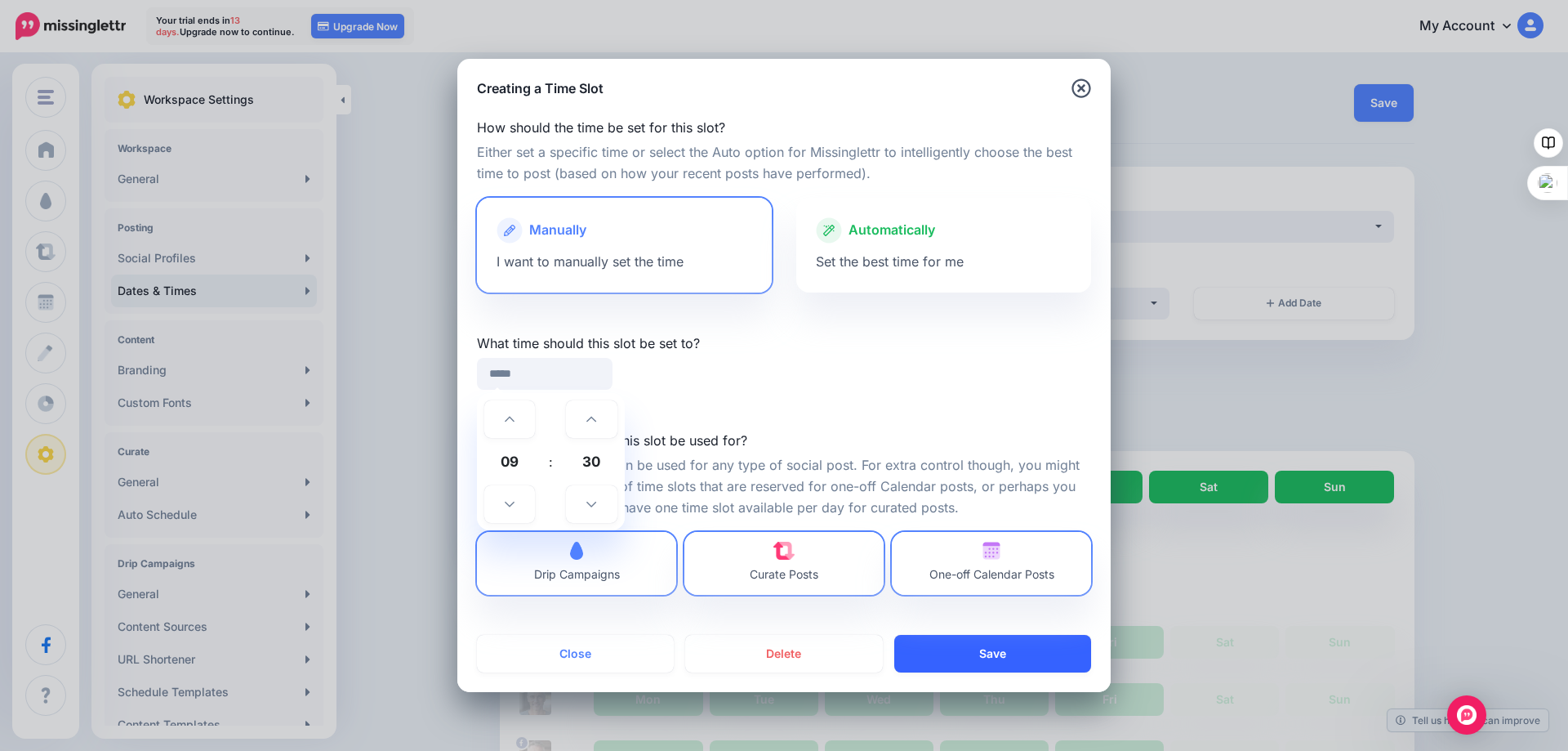
click at [975, 648] on button "Save" at bounding box center [992, 654] width 197 height 37
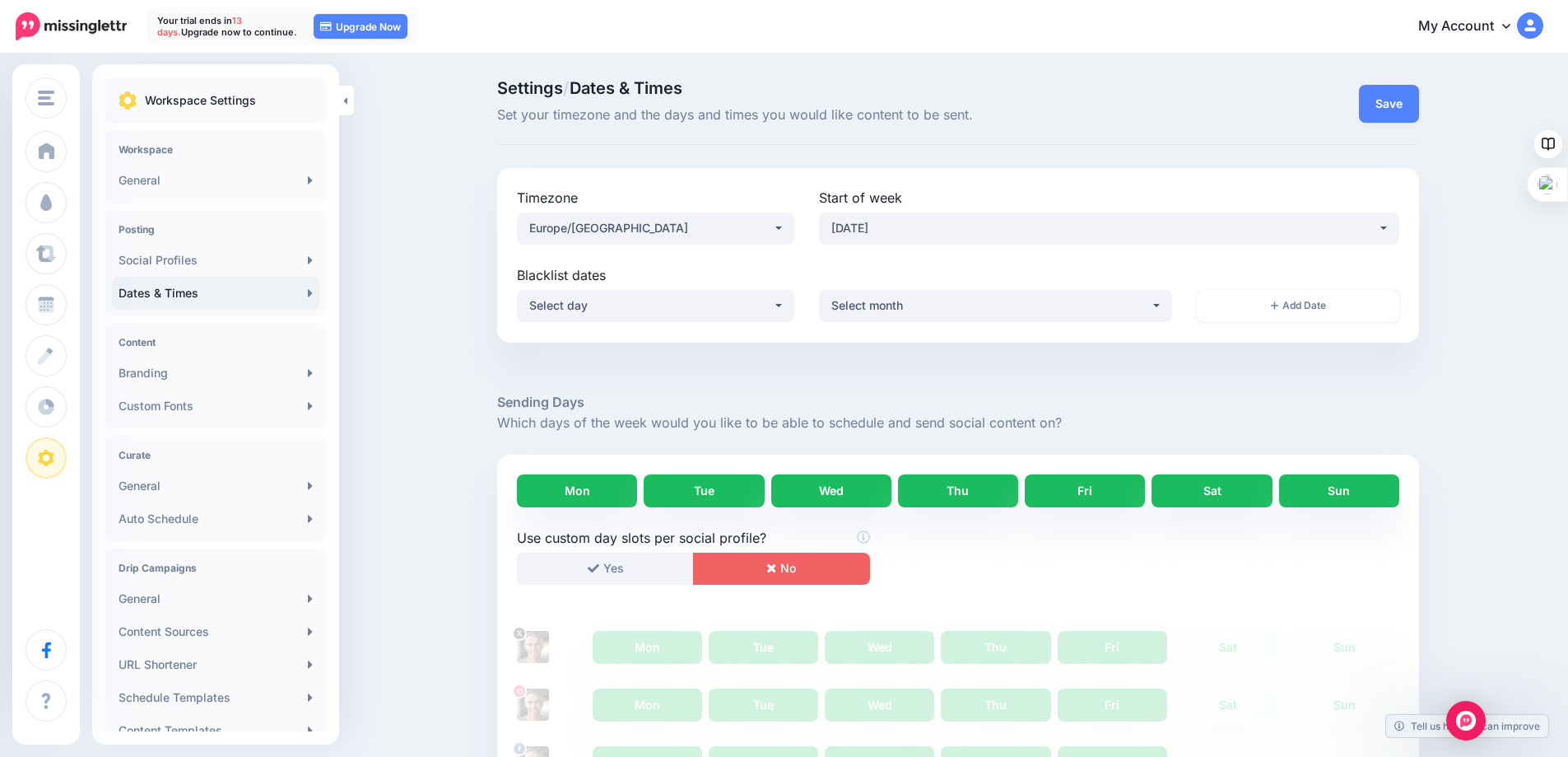
scroll to position [590, 0]
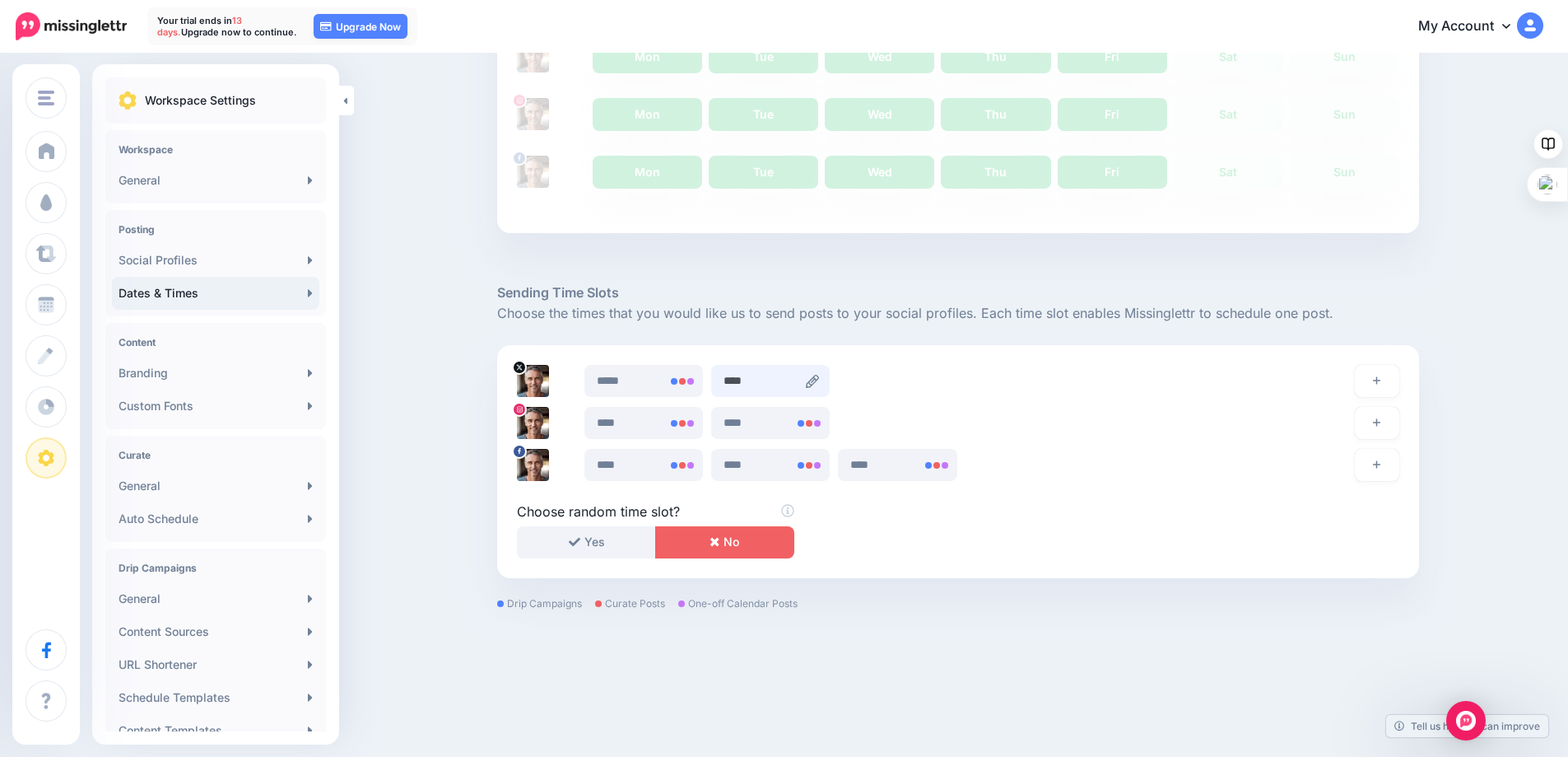
click at [774, 381] on input "****" at bounding box center [770, 381] width 118 height 32
type input "****"
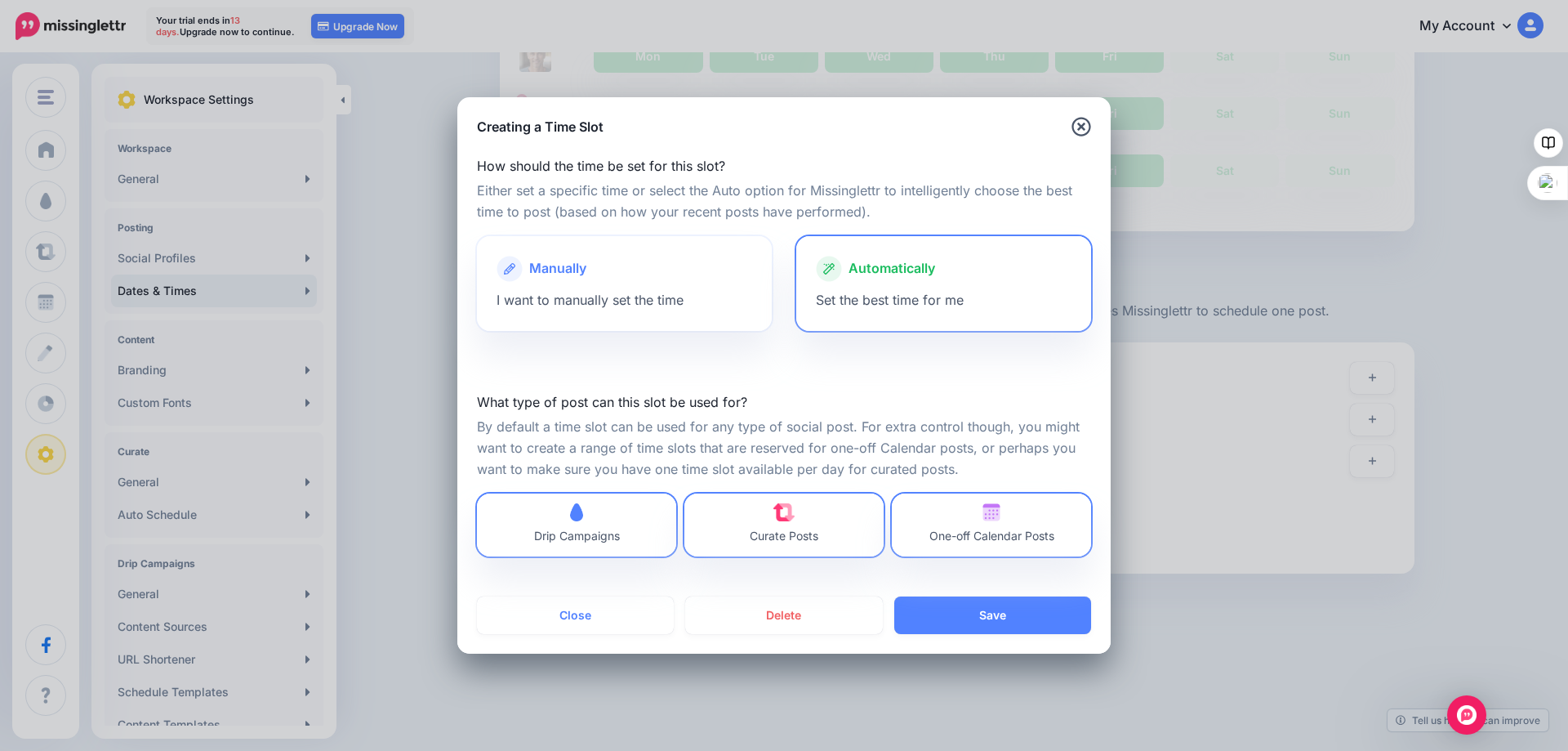
click at [618, 271] on div "Manually" at bounding box center [624, 268] width 256 height 26
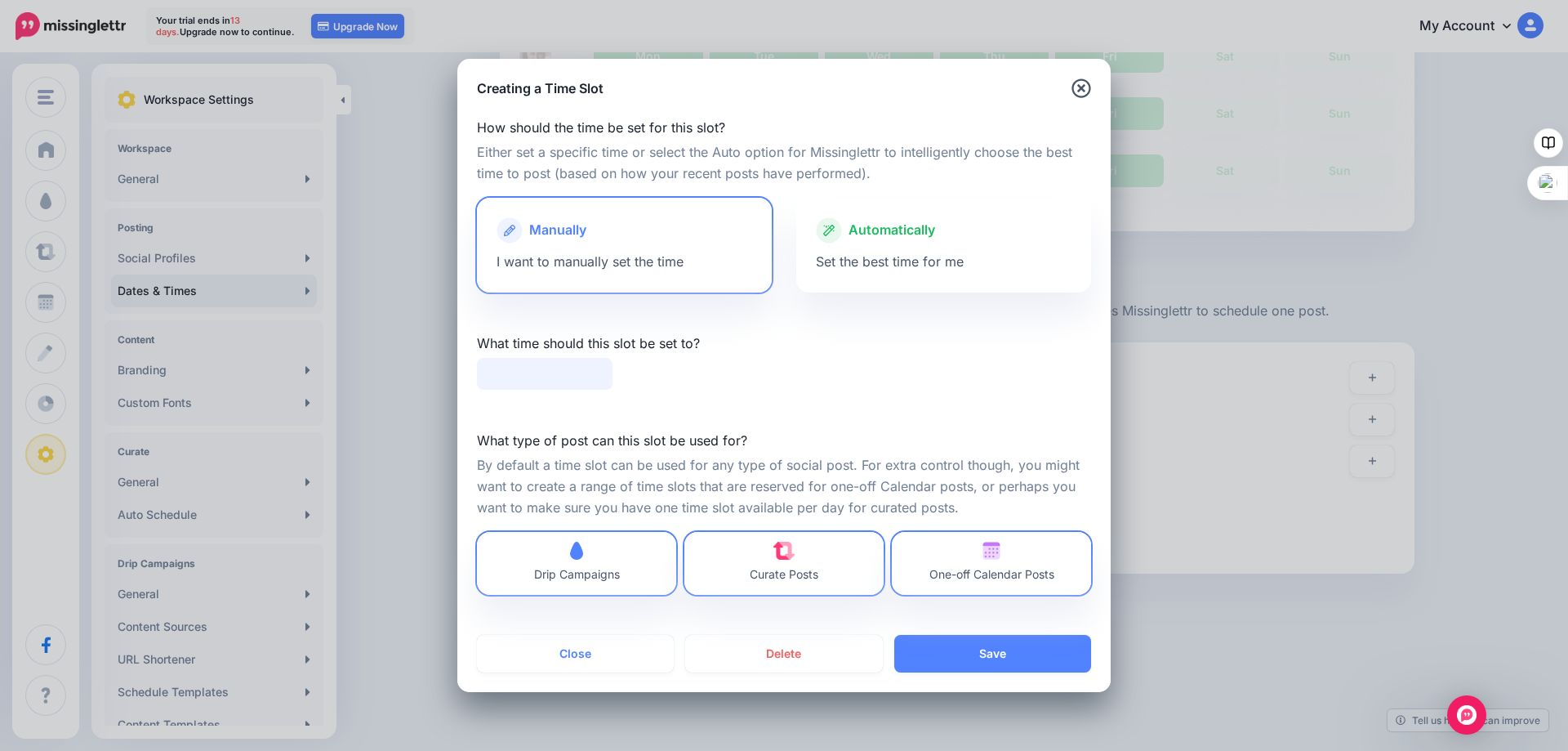
click at [535, 371] on input "text" at bounding box center [545, 374] width 135 height 32
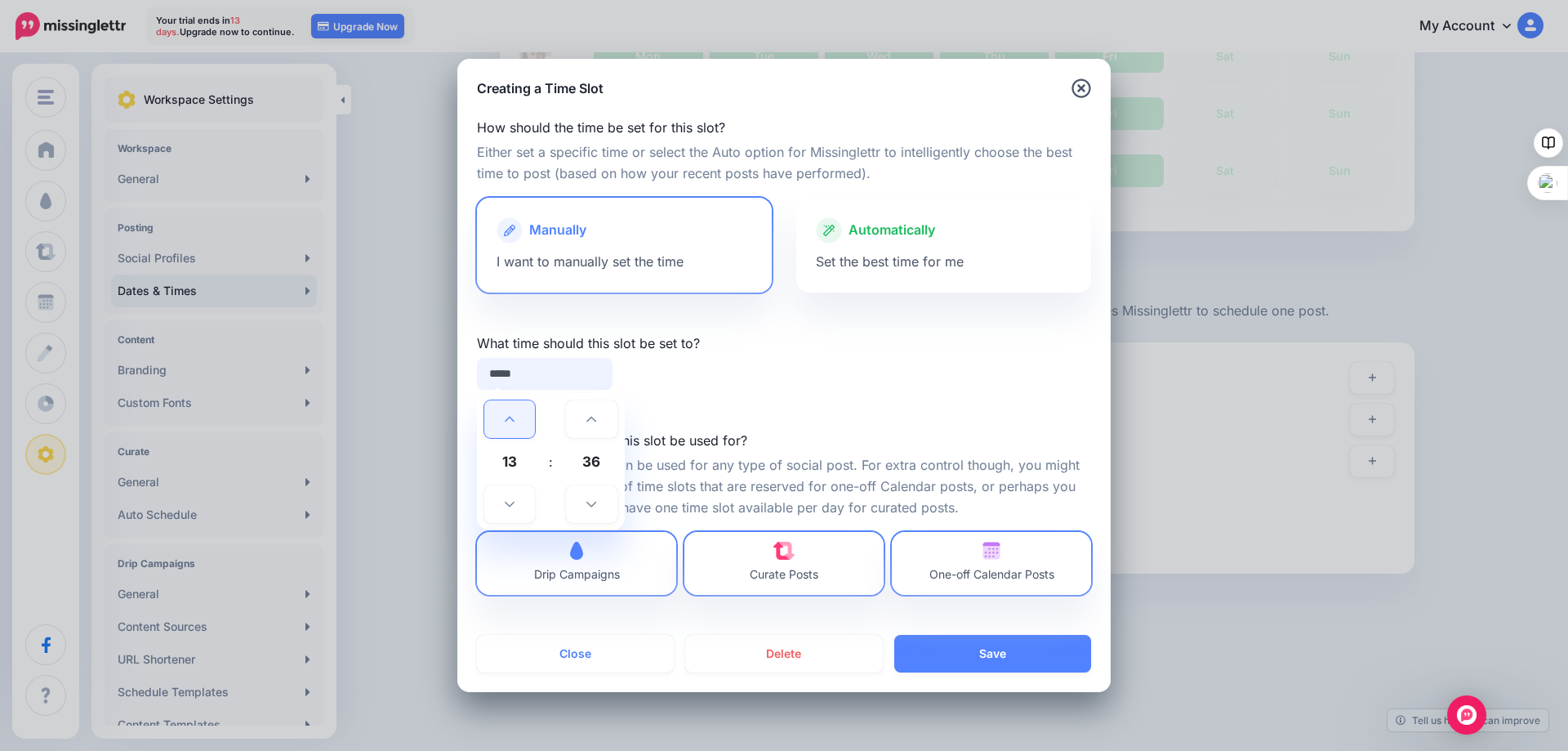
click at [507, 419] on icon at bounding box center [509, 419] width 10 height 12
click at [508, 498] on icon at bounding box center [509, 503] width 10 height 12
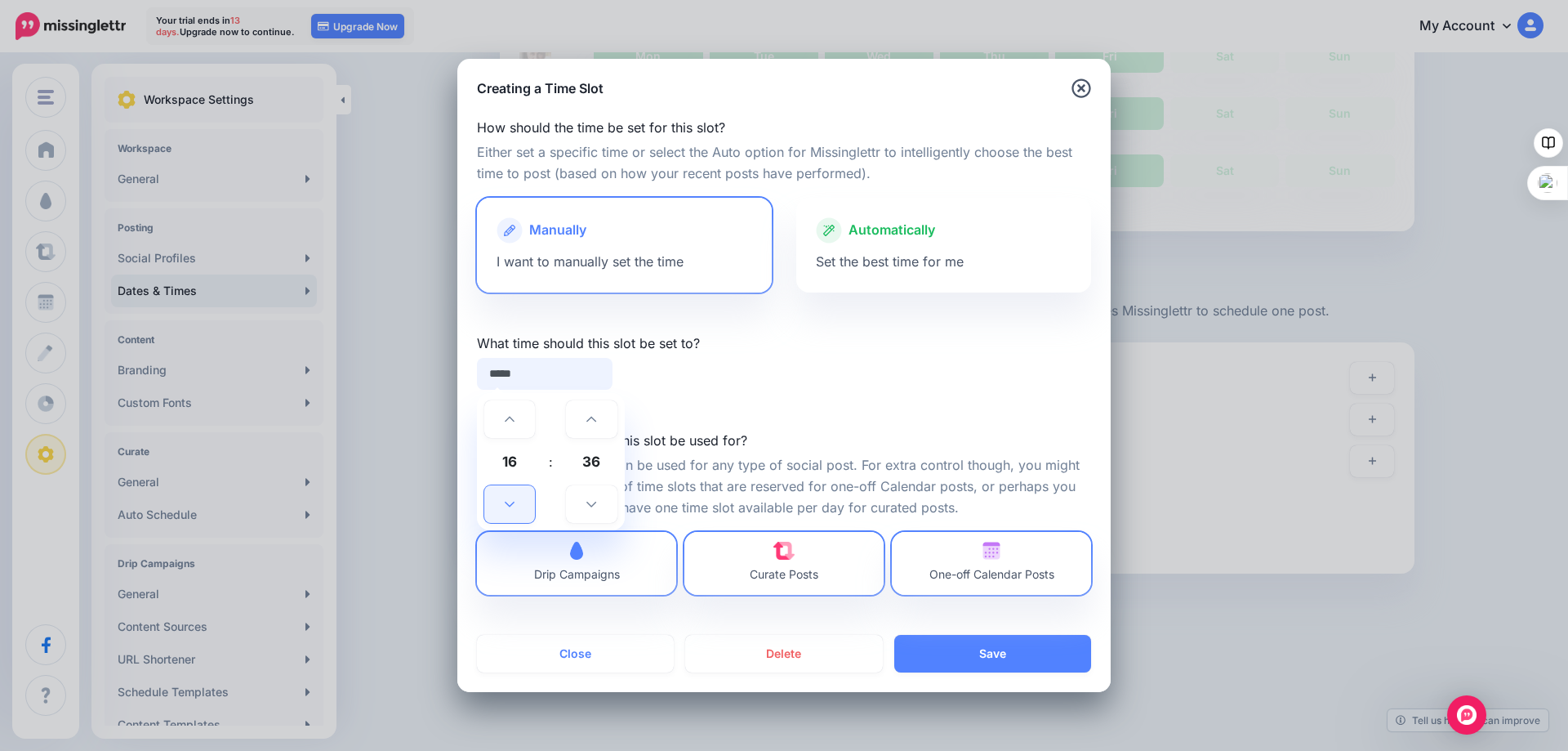
click at [508, 498] on icon at bounding box center [509, 503] width 10 height 12
click at [586, 502] on icon at bounding box center [590, 503] width 10 height 12
click at [588, 502] on icon at bounding box center [590, 503] width 10 height 12
click at [589, 501] on icon at bounding box center [590, 503] width 10 height 12
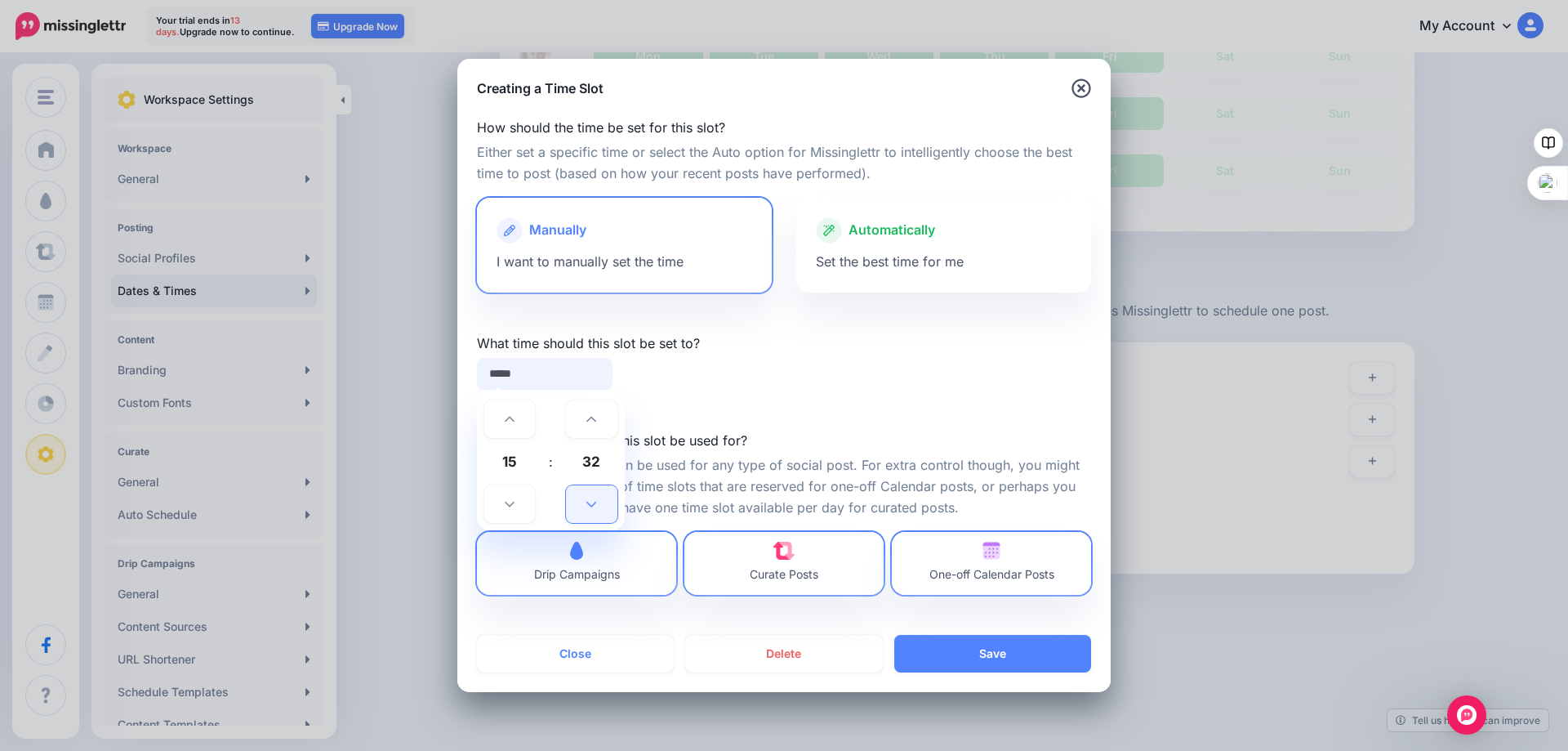
click at [589, 500] on icon at bounding box center [590, 503] width 10 height 12
type input "*****"
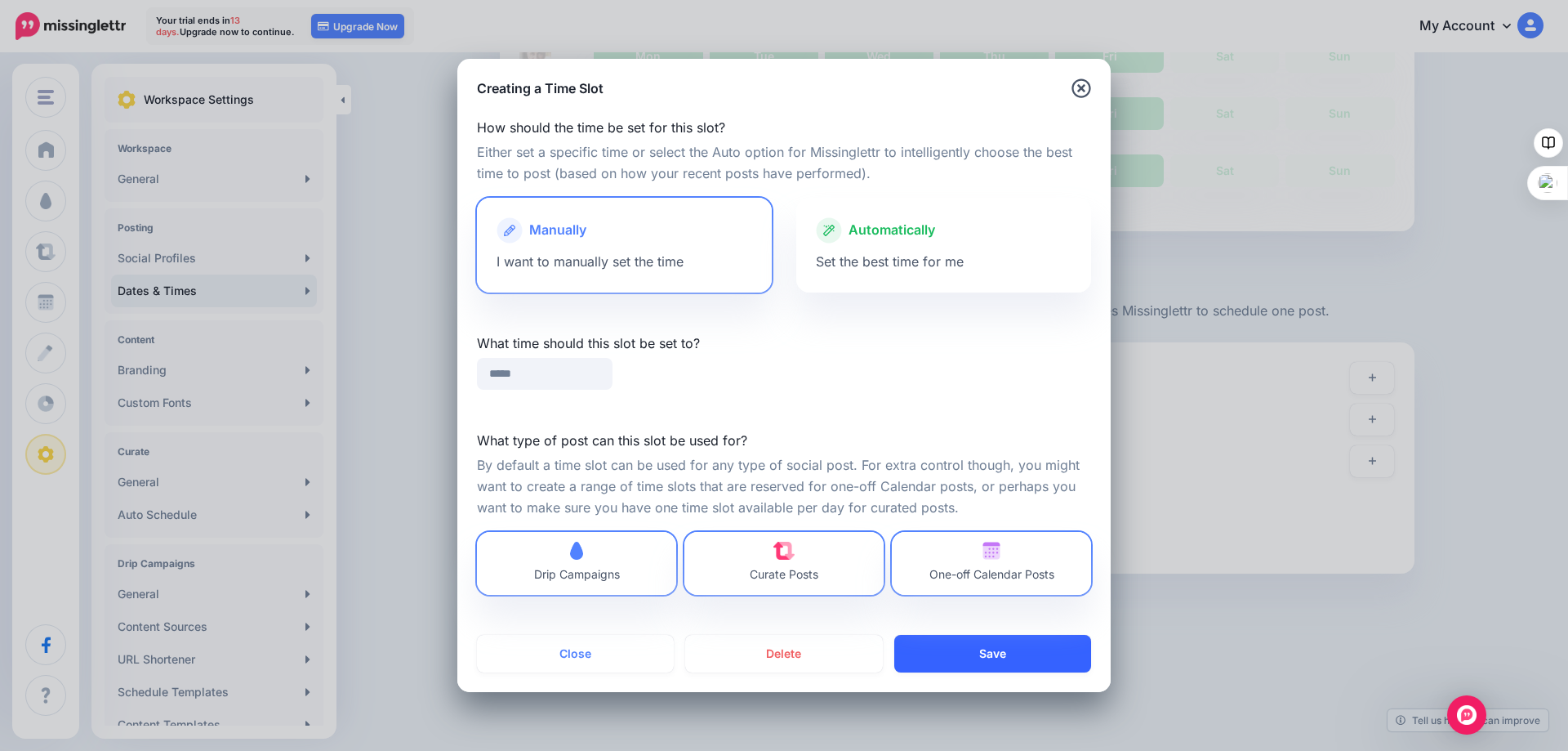
click at [975, 648] on button "Save" at bounding box center [992, 654] width 197 height 37
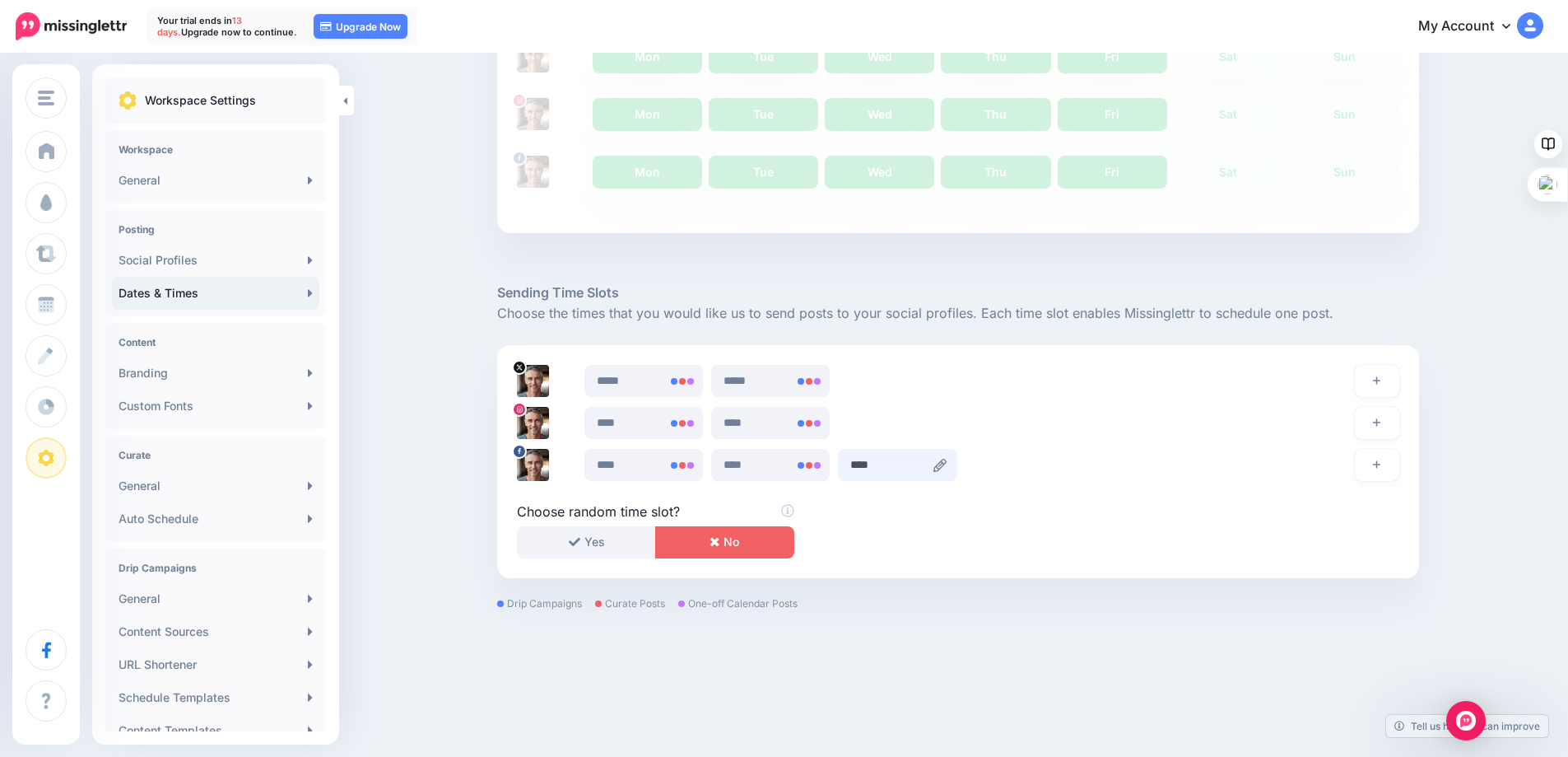
click at [934, 463] on input "****" at bounding box center [898, 465] width 118 height 32
type input "****"
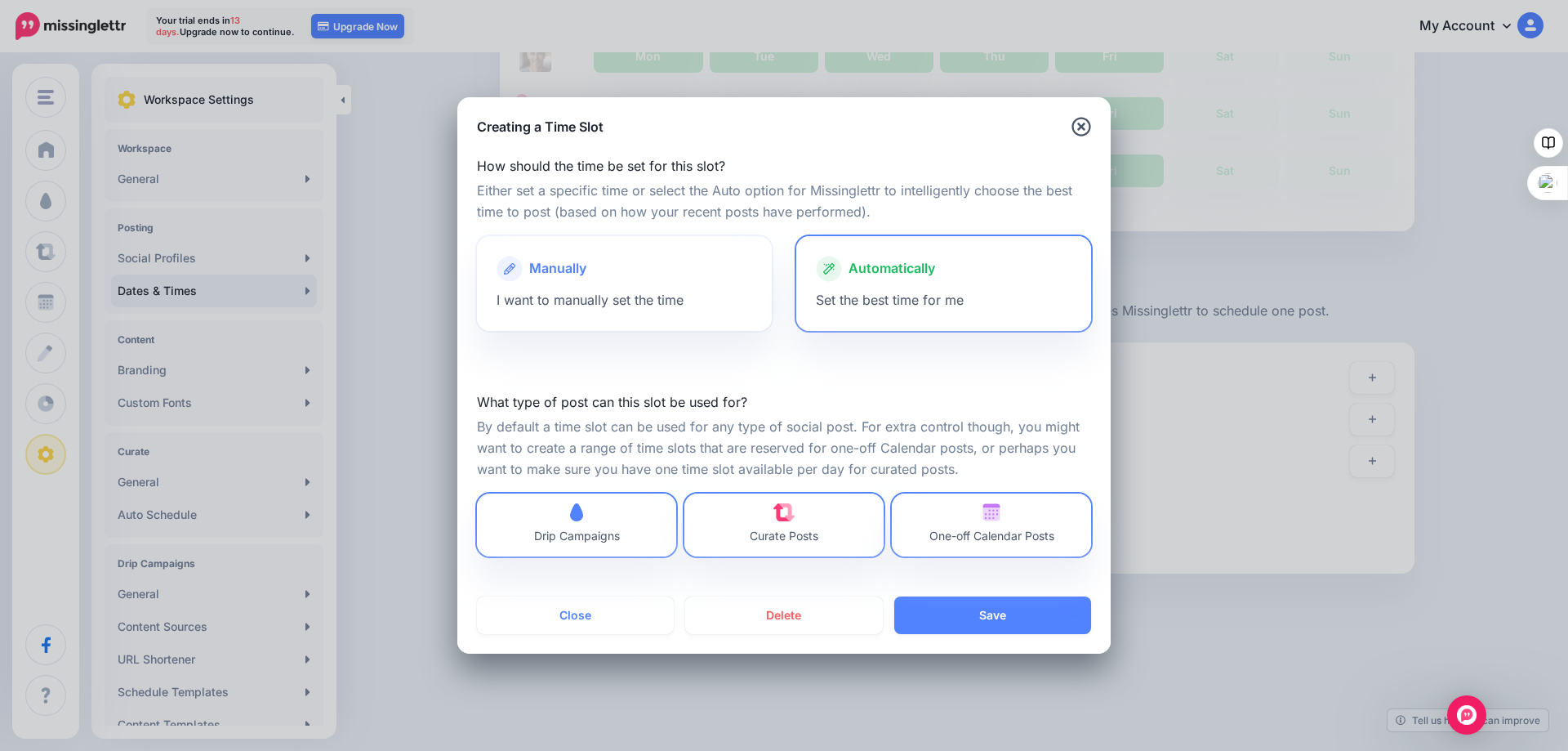
click at [624, 281] on div "Manually" at bounding box center [624, 268] width 256 height 26
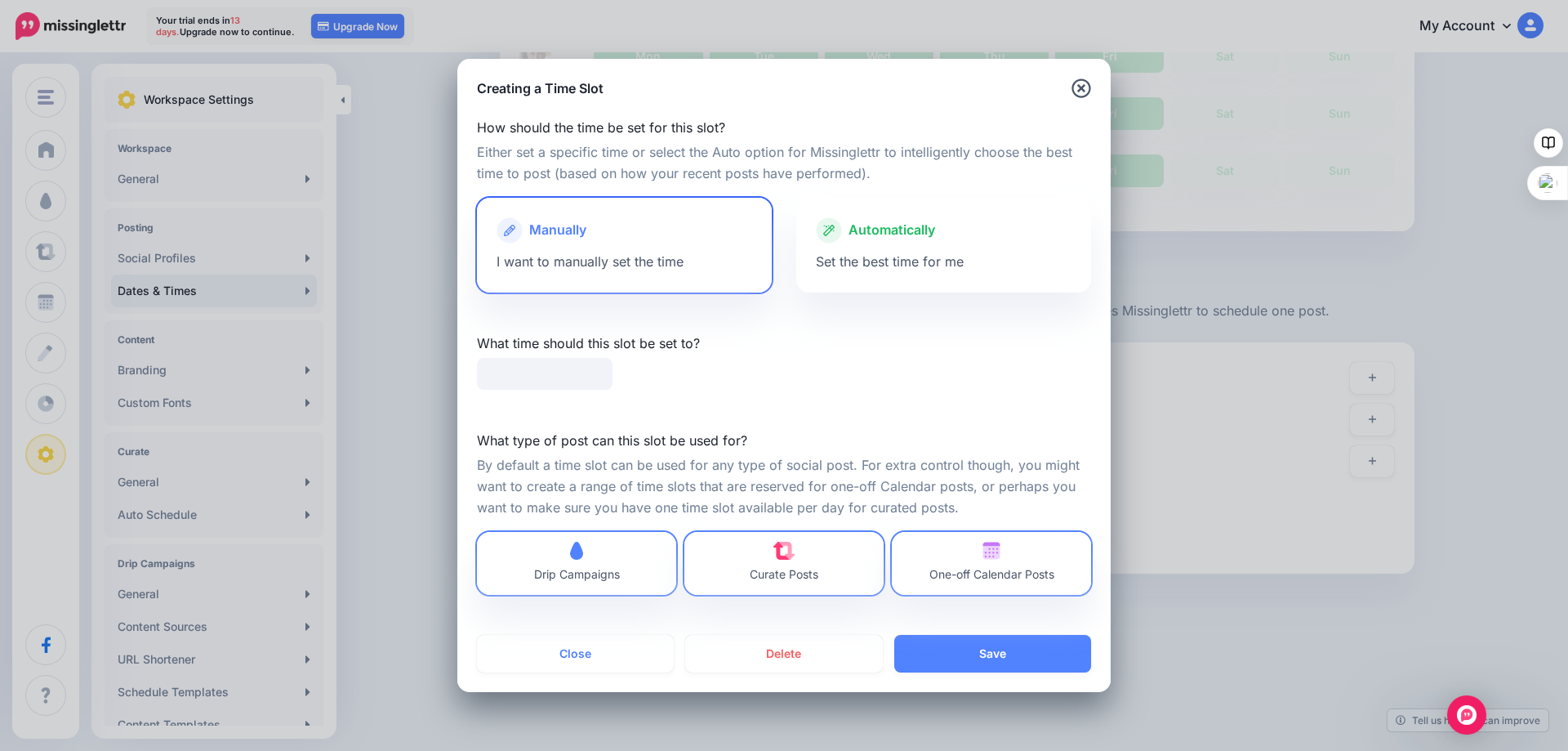
click at [567, 231] on span "Manually" at bounding box center [557, 231] width 57 height 21
click at [542, 371] on input "text" at bounding box center [545, 374] width 135 height 32
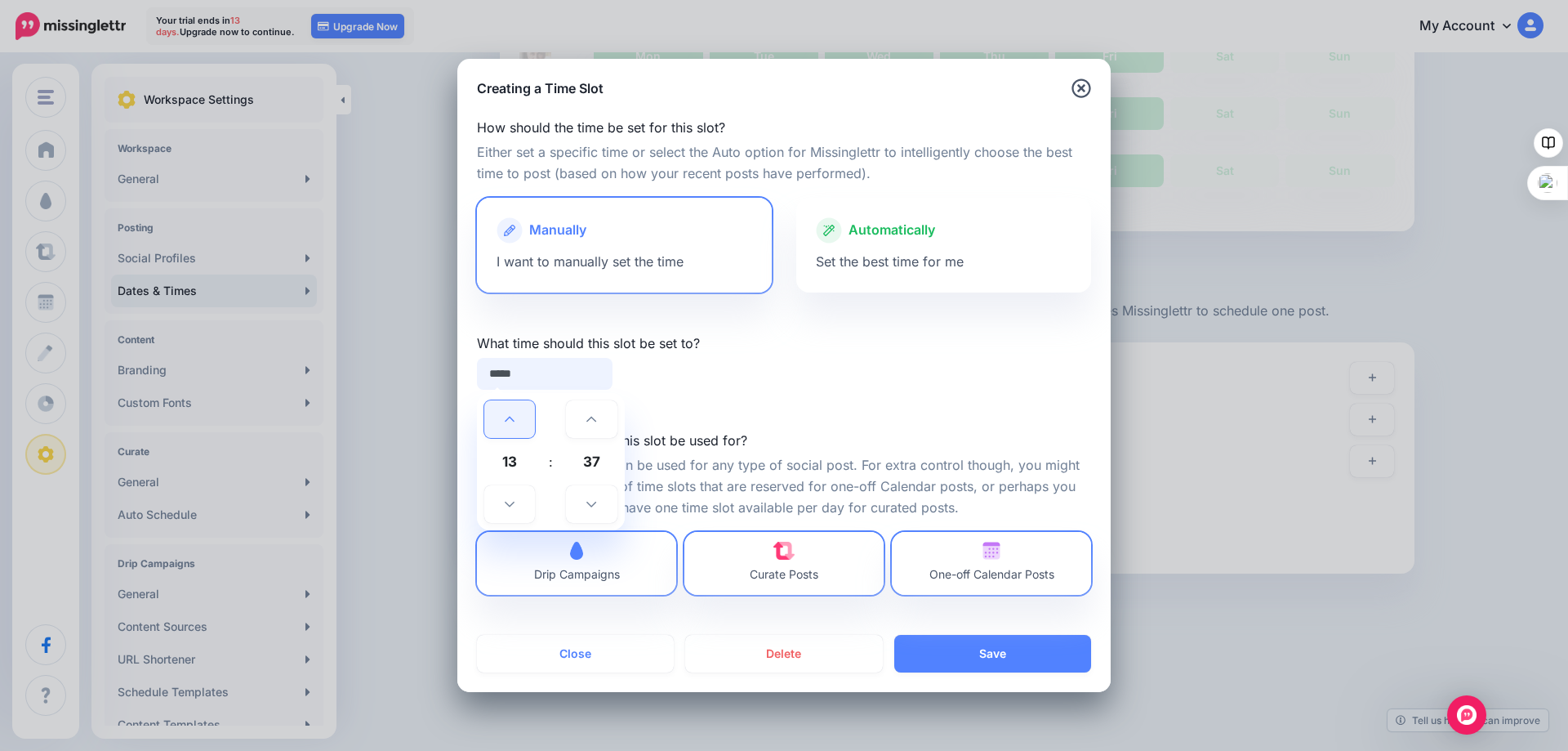
click at [515, 420] on icon at bounding box center [509, 419] width 10 height 12
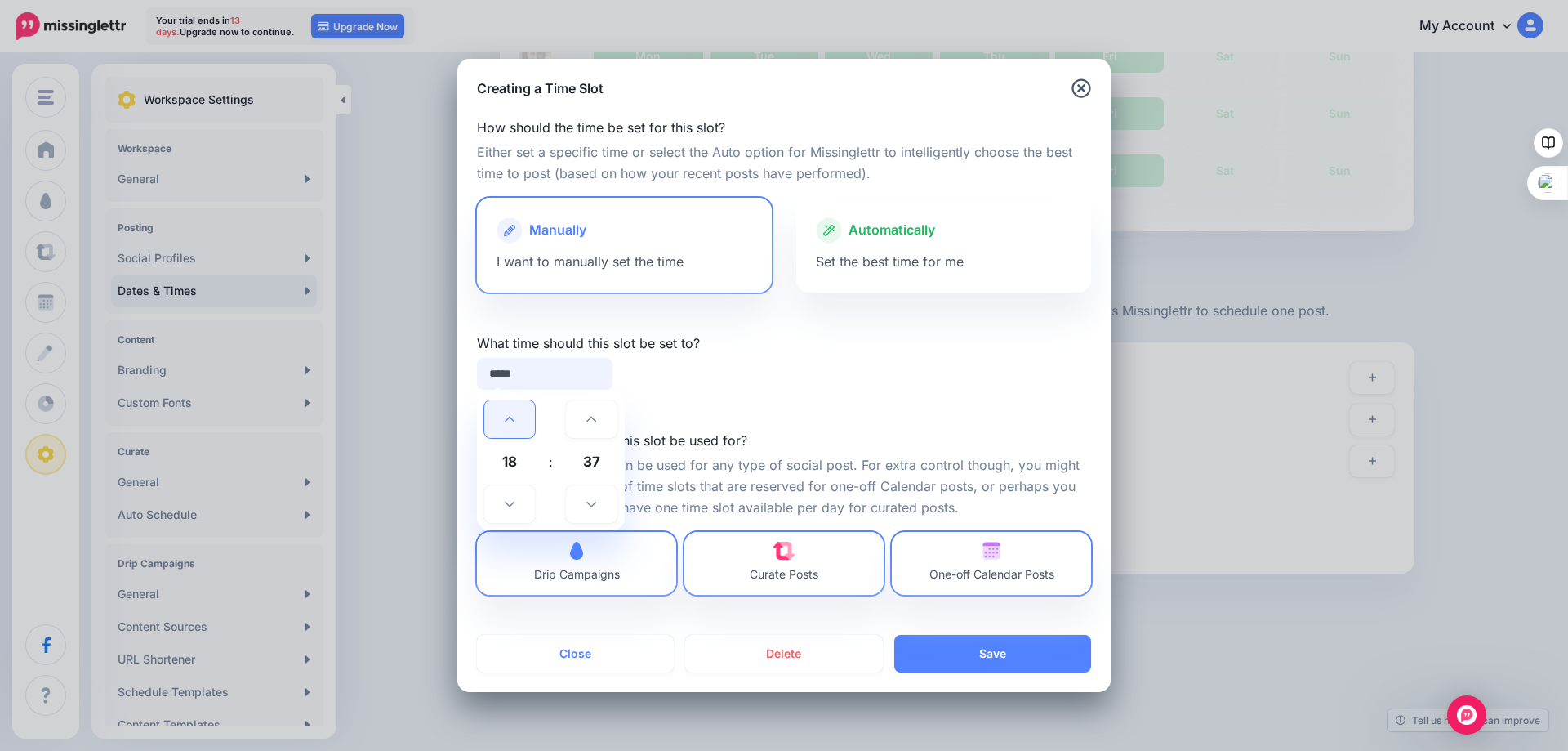
click at [515, 420] on icon at bounding box center [509, 419] width 10 height 12
click at [597, 500] on link at bounding box center [590, 504] width 51 height 37
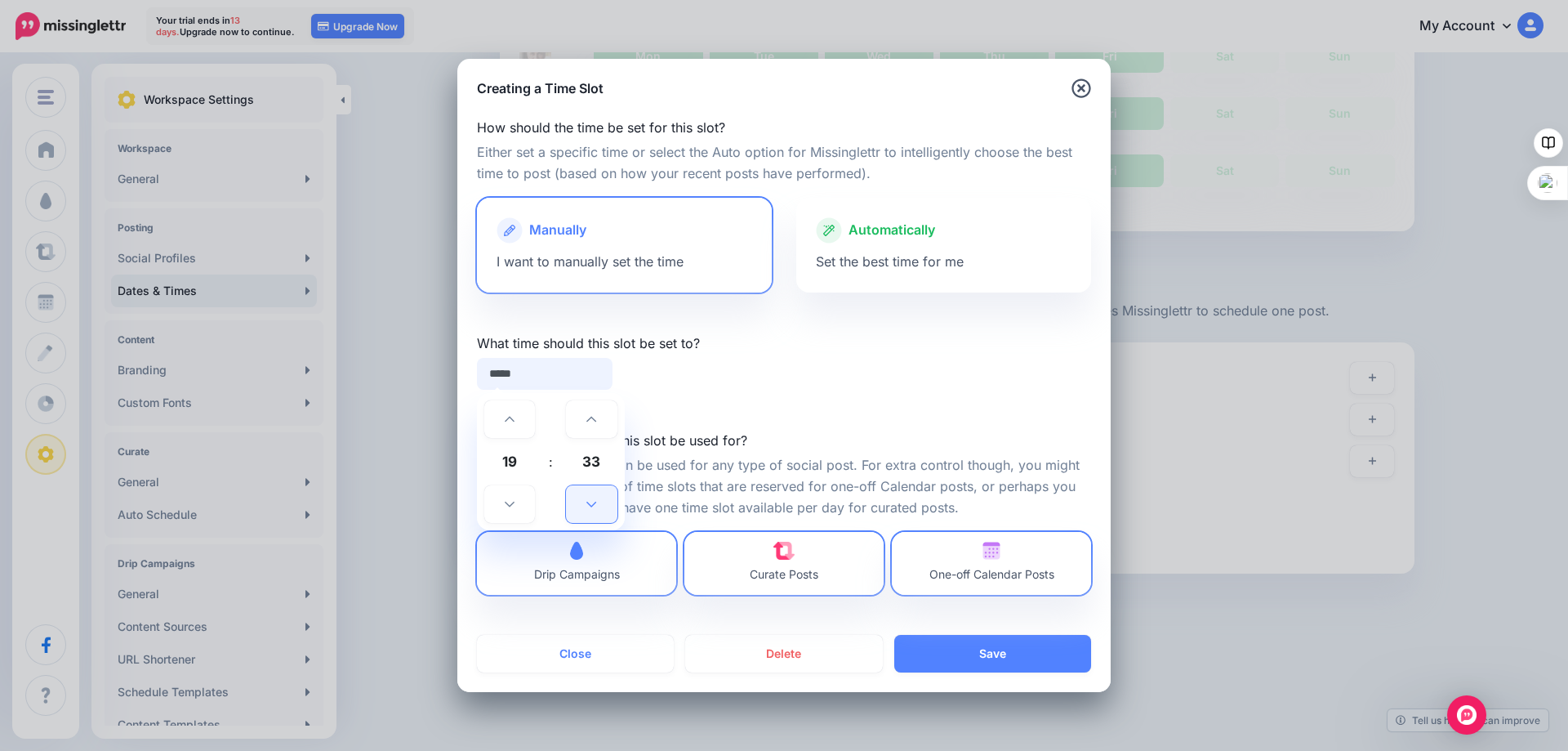
click at [597, 500] on link at bounding box center [590, 504] width 51 height 37
click at [597, 500] on link at bounding box center [590, 504] width 51 height 37
type input "*****"
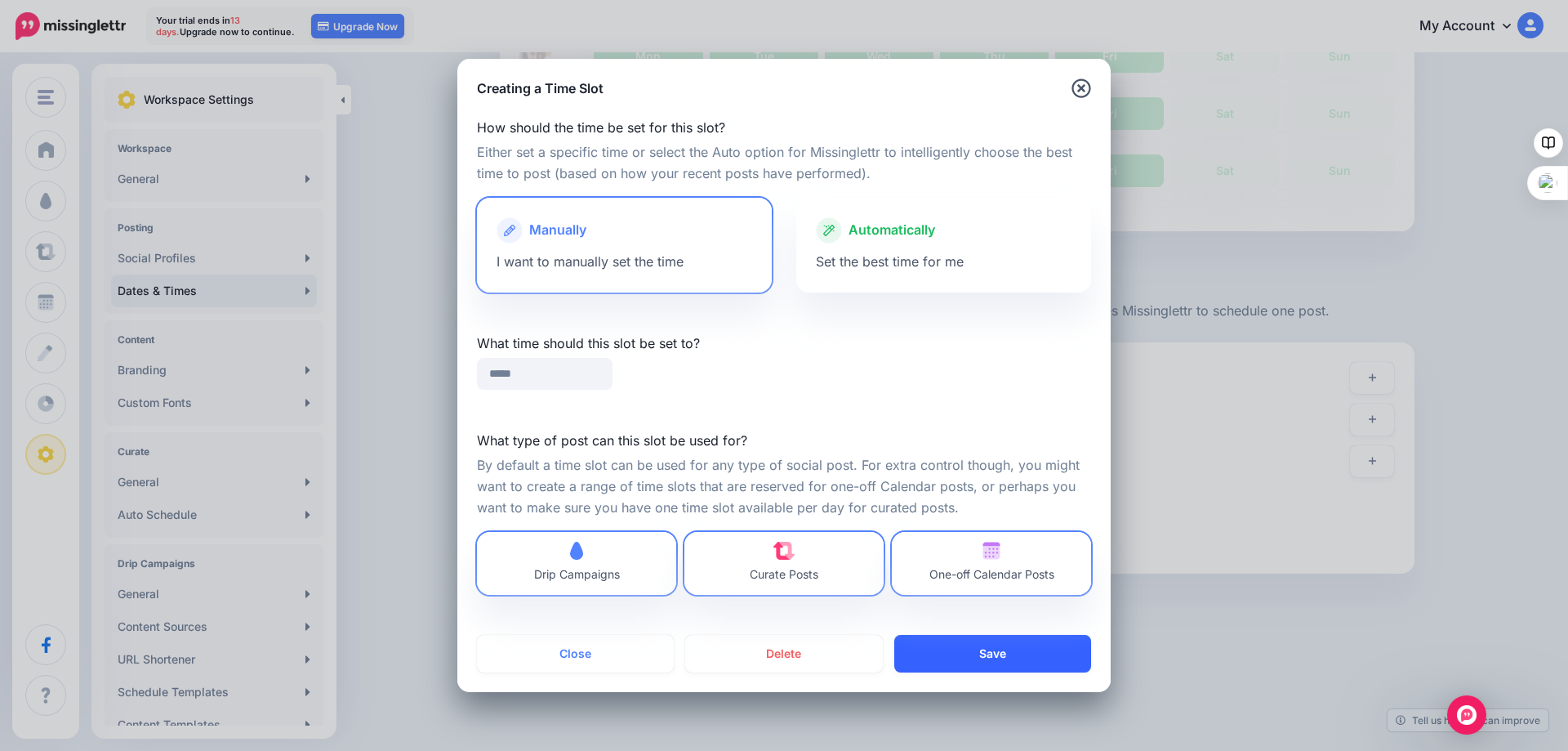
click at [992, 651] on button "Save" at bounding box center [992, 654] width 197 height 37
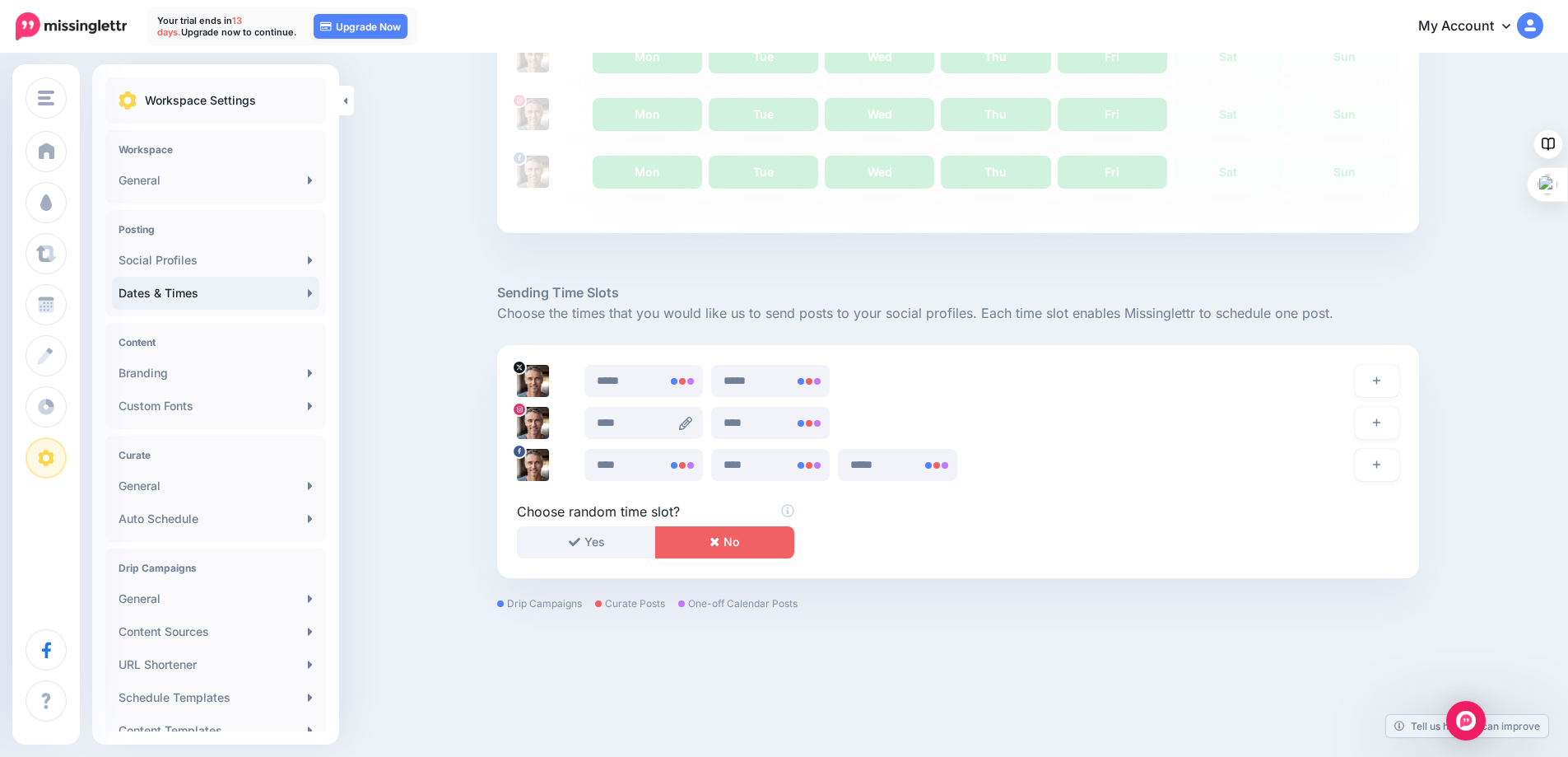
click at [687, 424] on icon at bounding box center [686, 423] width 13 height 13
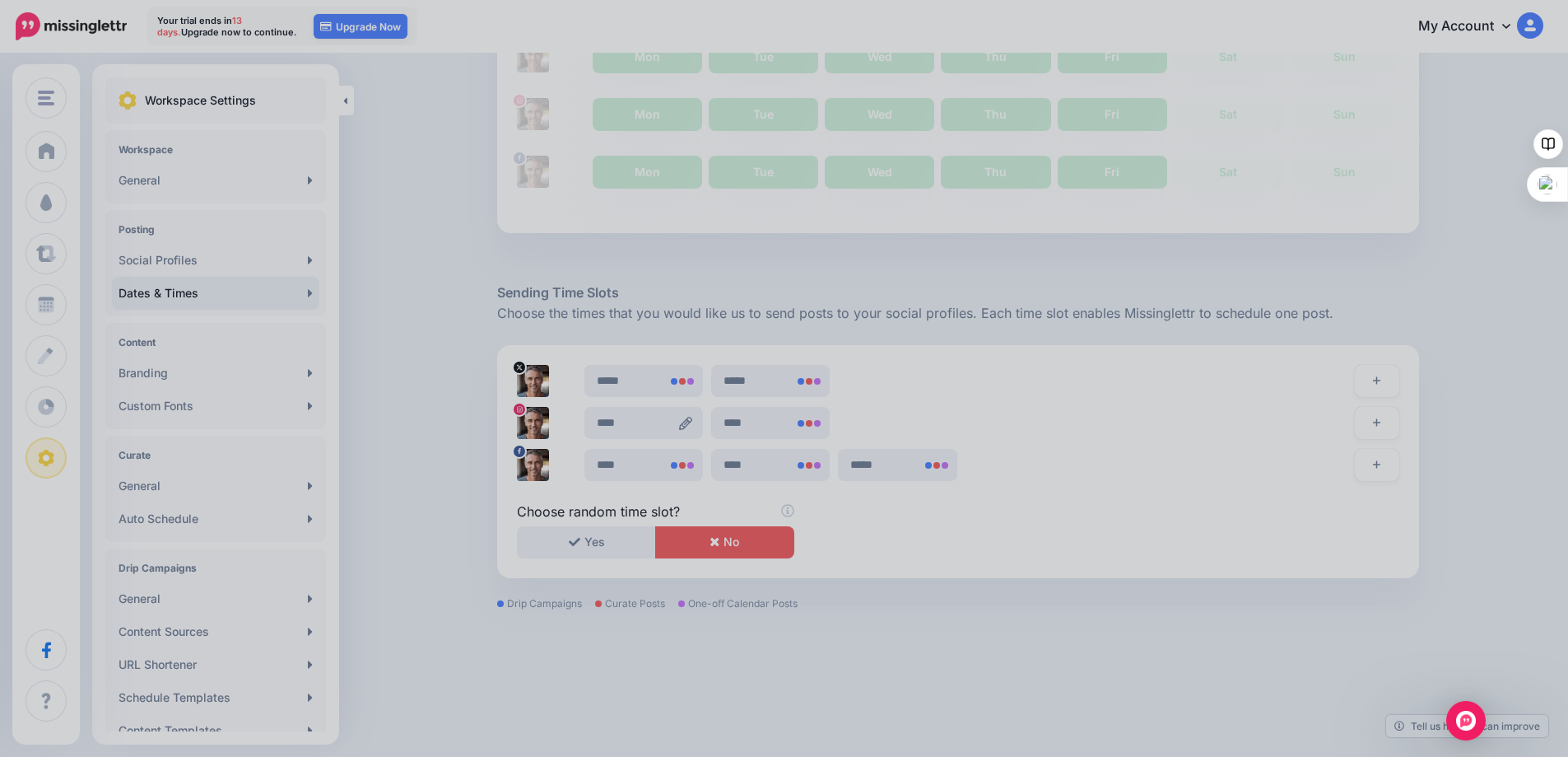
scroll to position [0, 0]
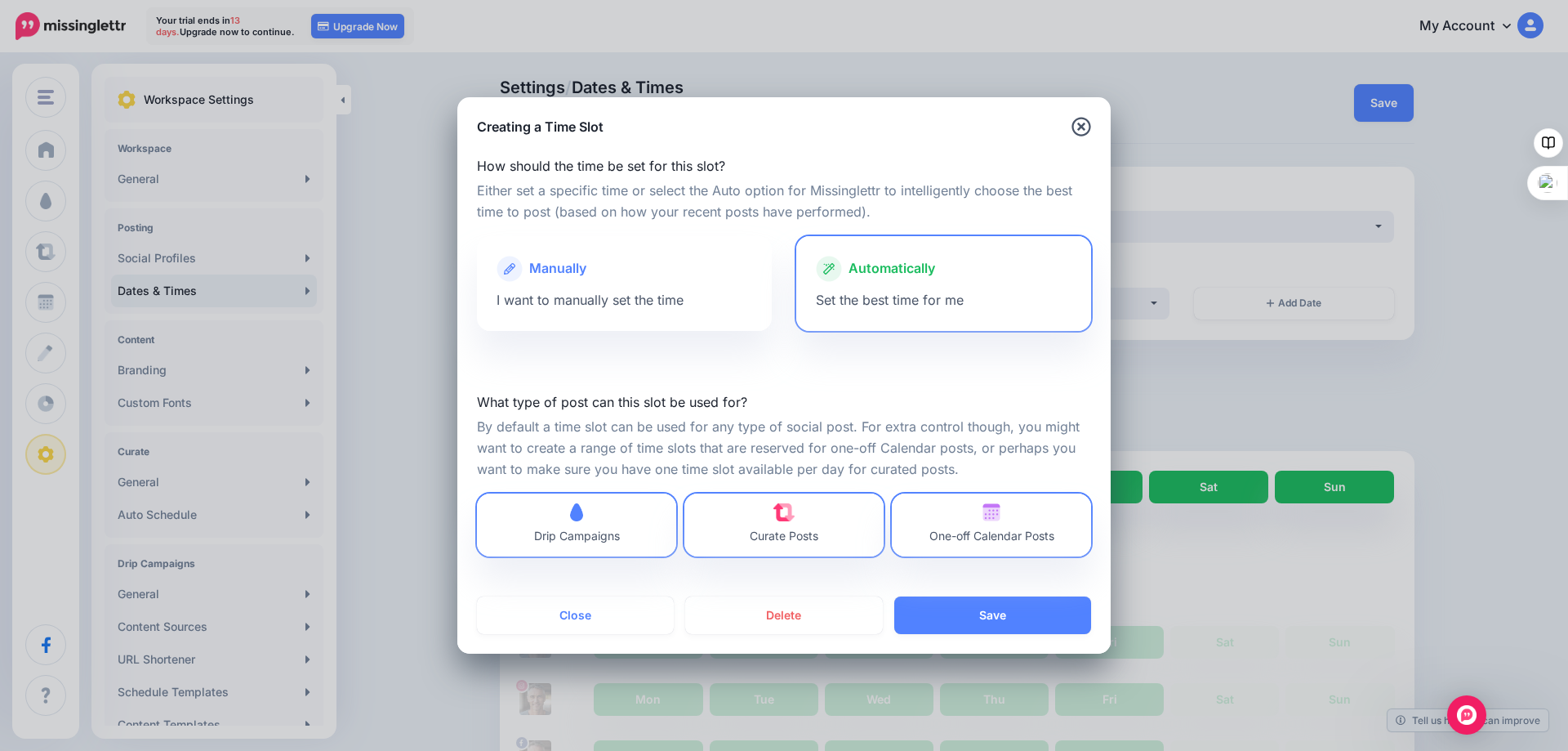
click at [608, 295] on span "I want to manually set the time" at bounding box center [590, 299] width 187 height 16
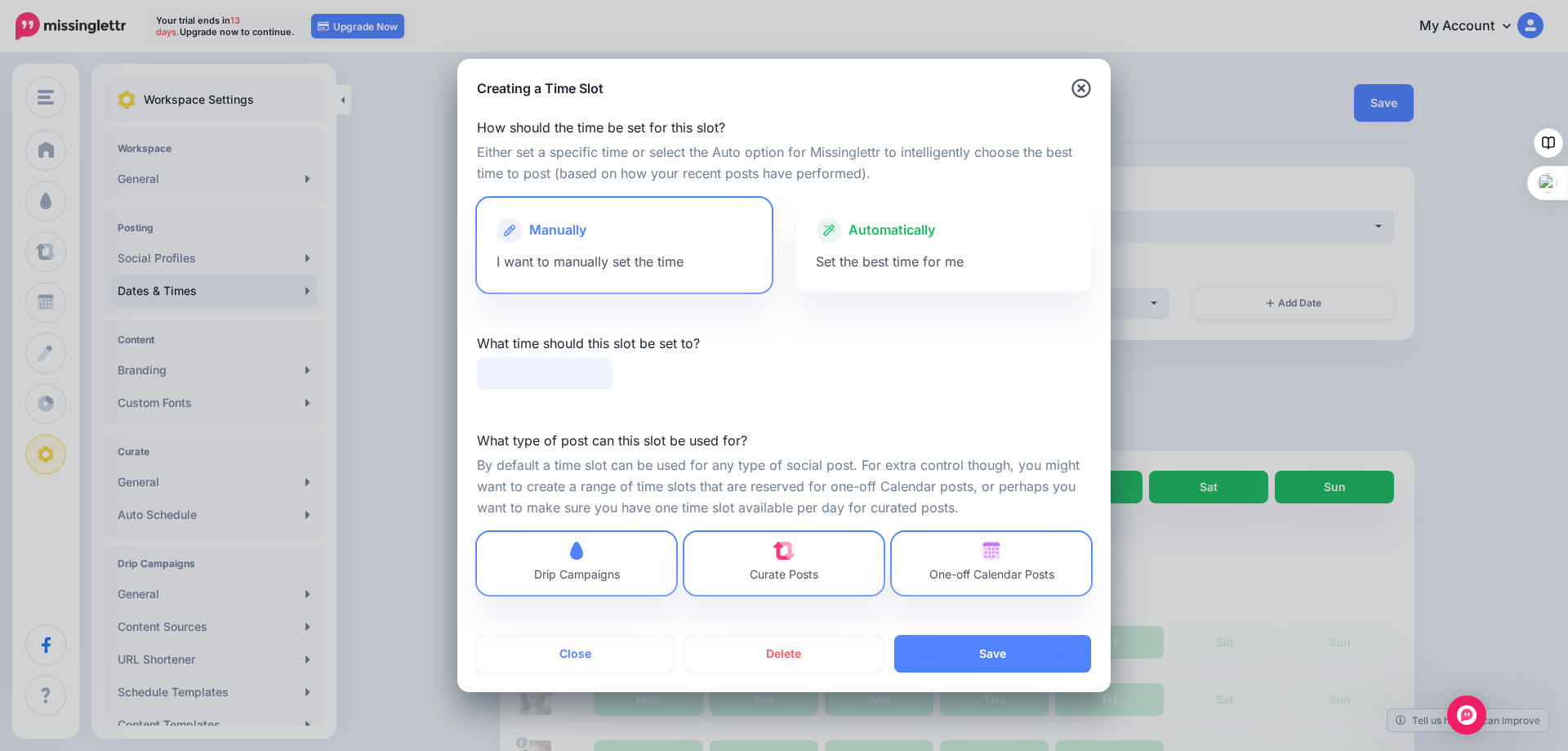
click at [556, 378] on input "text" at bounding box center [545, 374] width 135 height 32
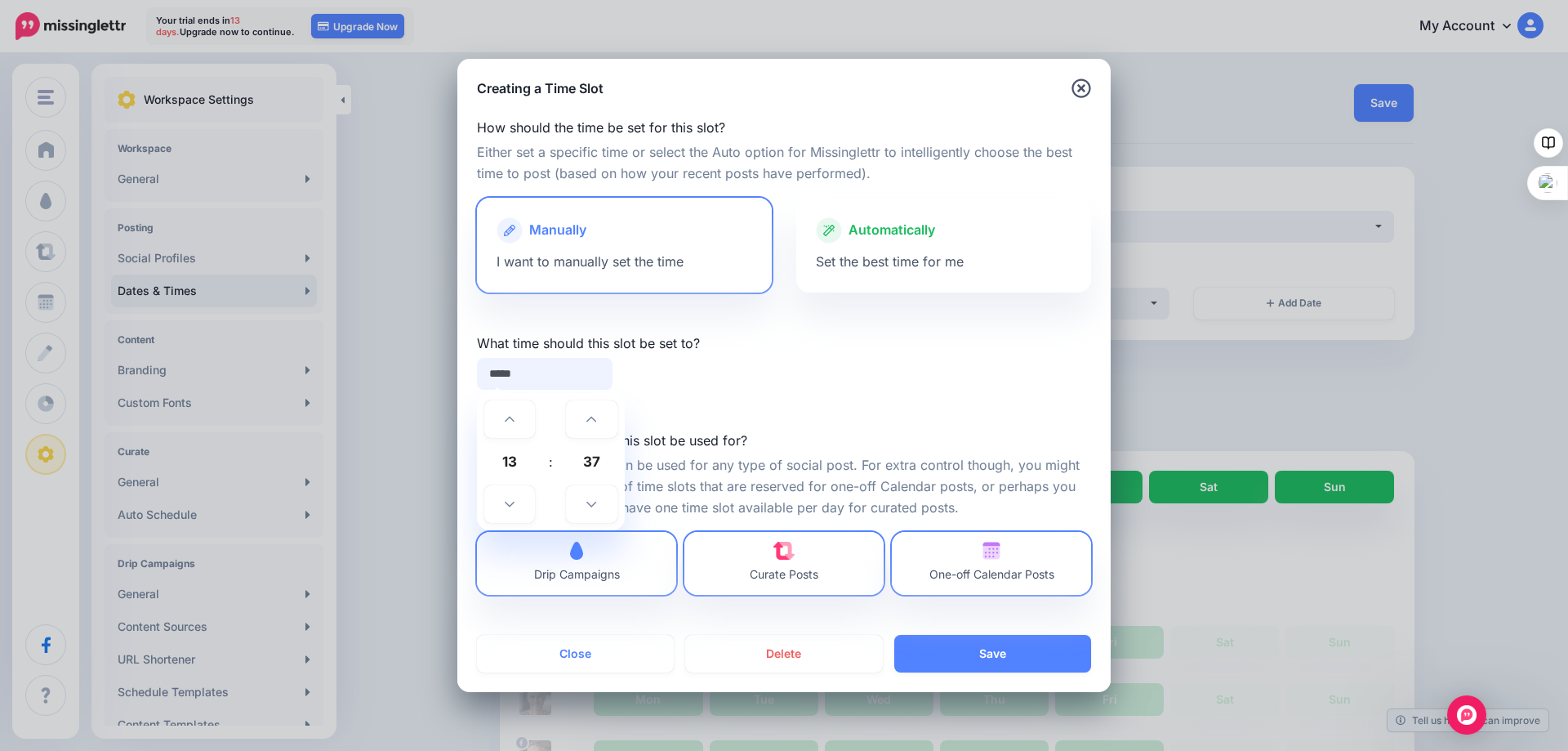
drag, startPoint x: 540, startPoint y: 370, endPoint x: 471, endPoint y: 359, distance: 69.9
click at [471, 359] on div "***** 13 : 37 00 01 02 03 04 05 06 07 08 09 10 11 12 13 14 15 16 17 18 19 20 21…" at bounding box center [545, 374] width 160 height 32
click at [523, 380] on input "*****" at bounding box center [545, 374] width 135 height 32
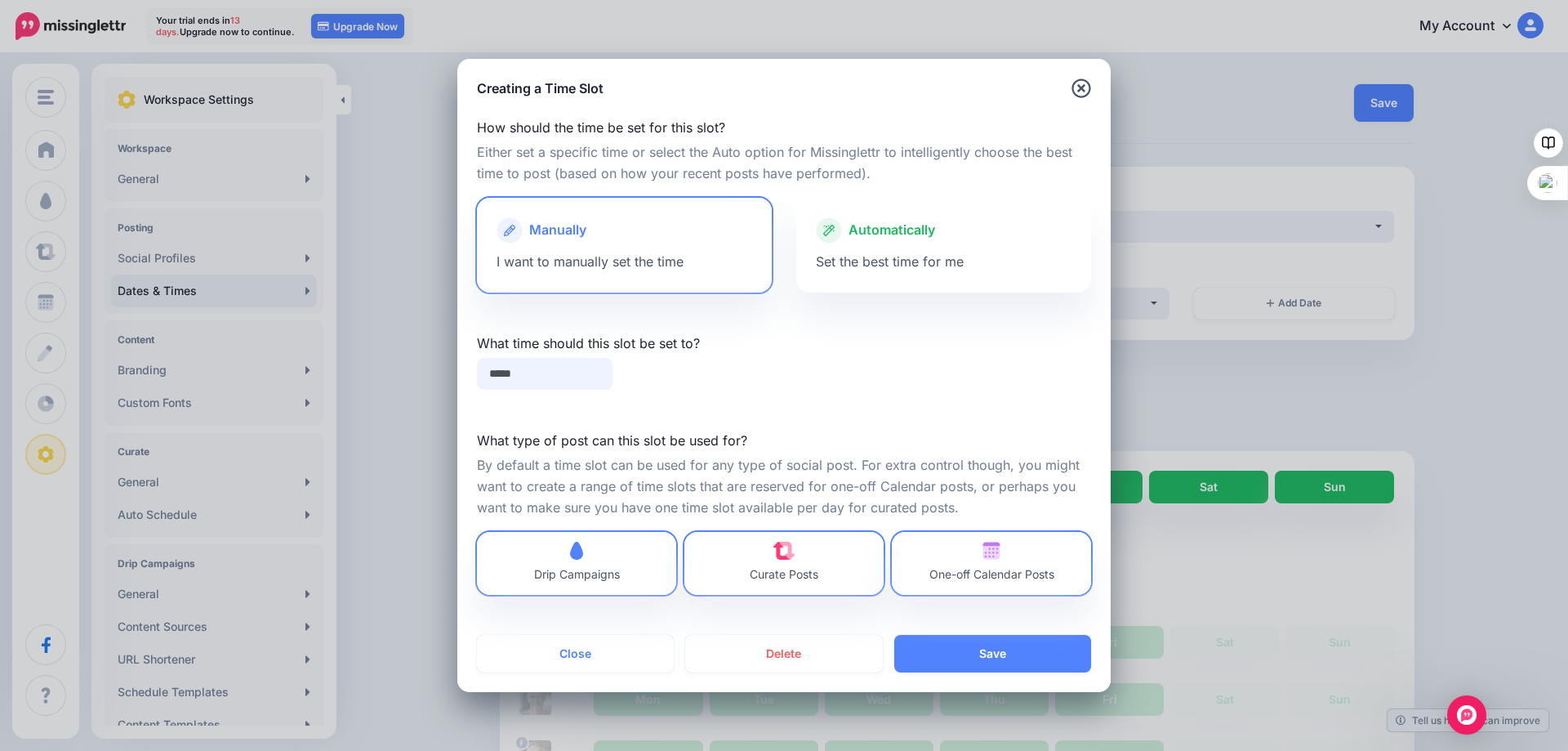
drag, startPoint x: 523, startPoint y: 380, endPoint x: 487, endPoint y: 377, distance: 36.1
click at [487, 377] on input "*****" at bounding box center [545, 374] width 135 height 32
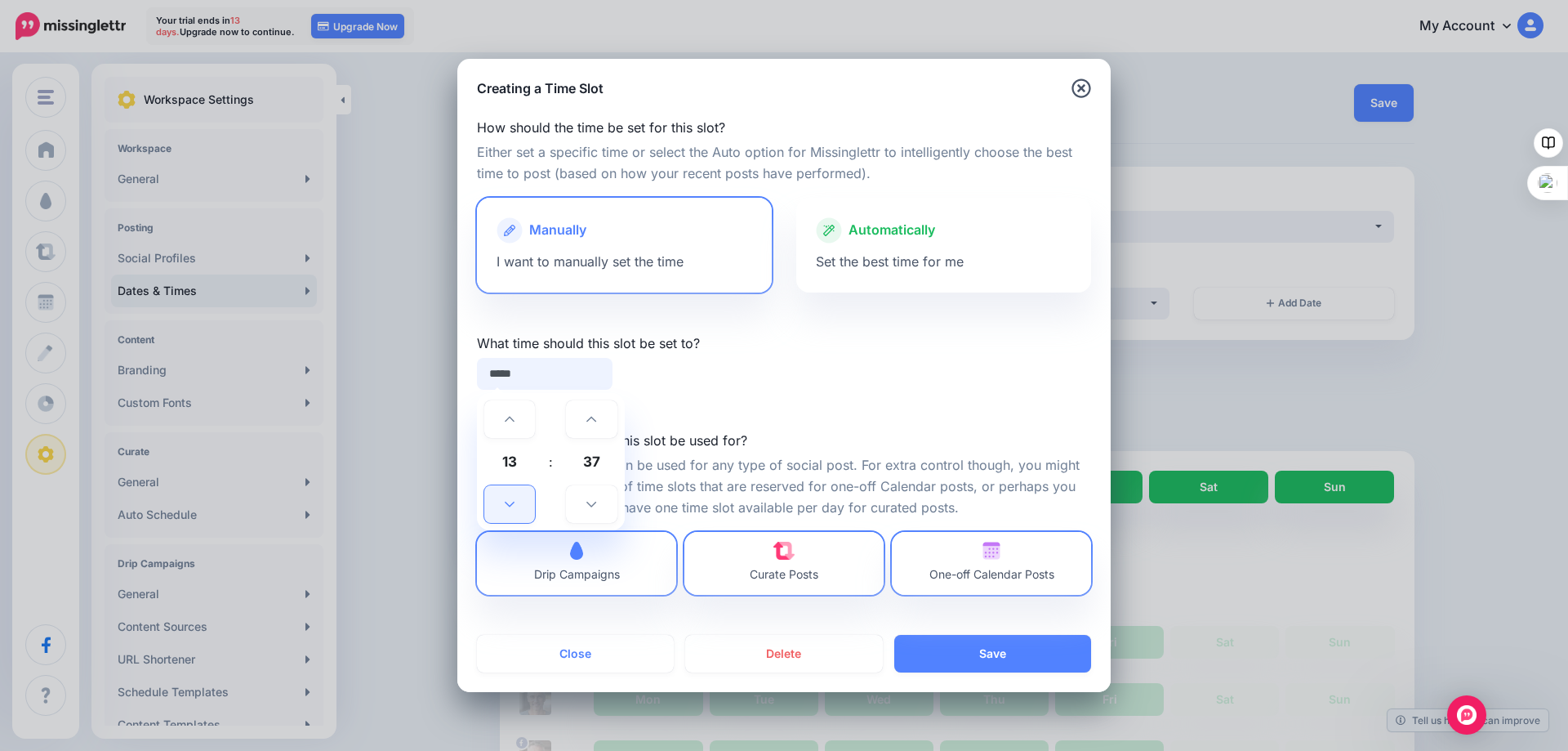
click at [508, 507] on icon at bounding box center [509, 503] width 10 height 12
click at [508, 507] on icon at bounding box center [509, 503] width 10 height 12
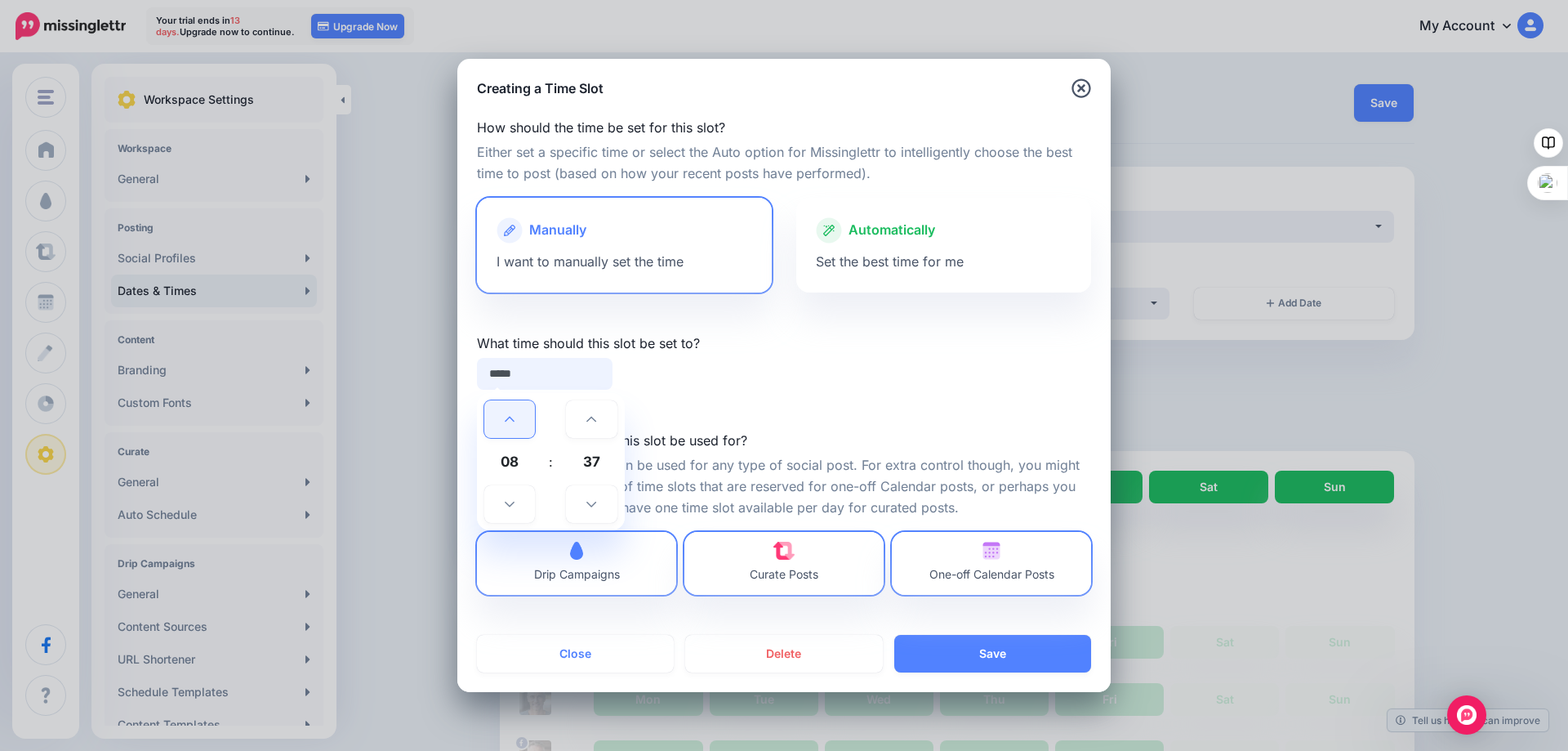
click at [508, 418] on icon at bounding box center [509, 420] width 10 height 5
click at [593, 505] on icon at bounding box center [590, 504] width 10 height 5
click at [593, 504] on icon at bounding box center [590, 503] width 10 height 12
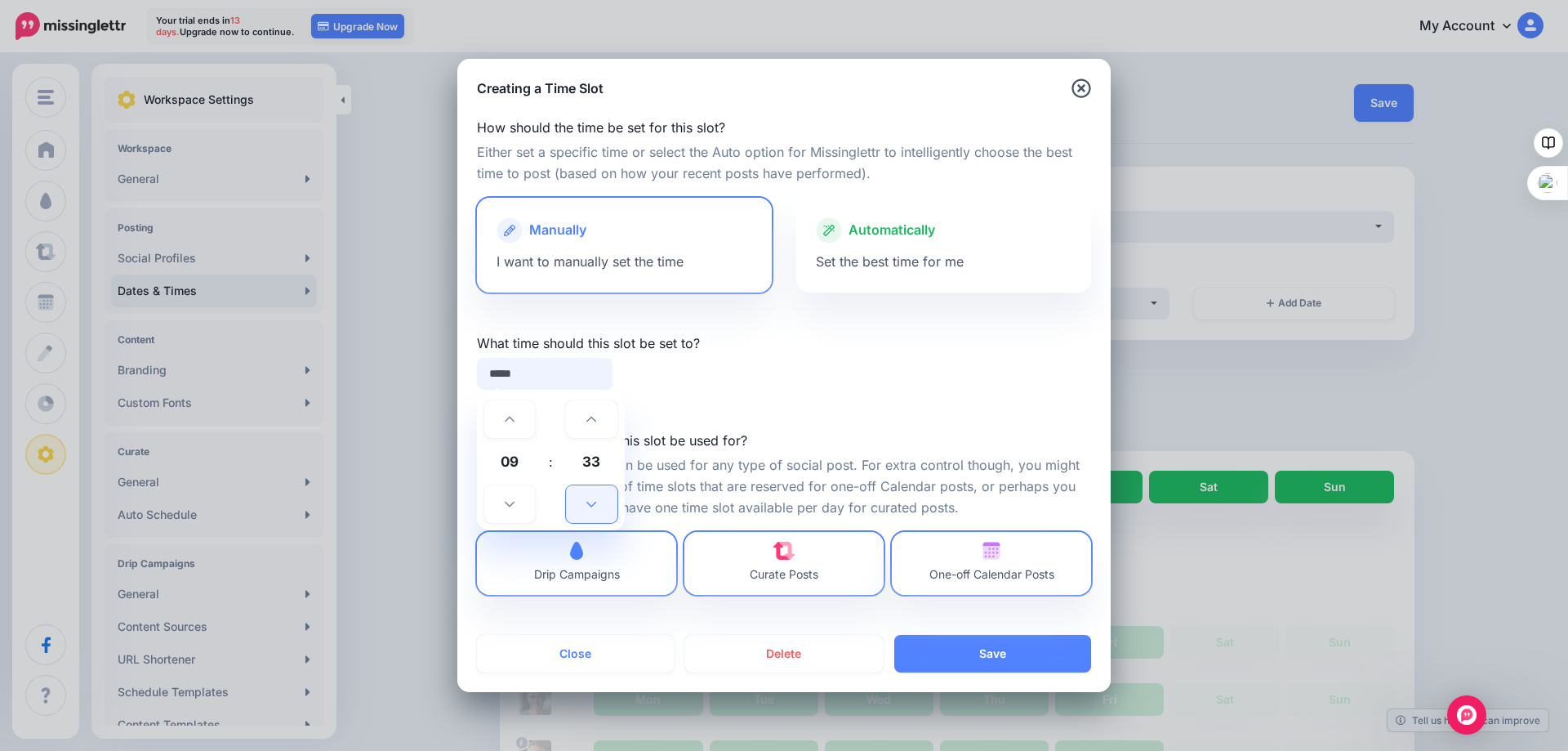
click at [593, 504] on icon at bounding box center [590, 503] width 10 height 12
type input "*****"
click at [988, 645] on button "Save" at bounding box center [992, 654] width 197 height 37
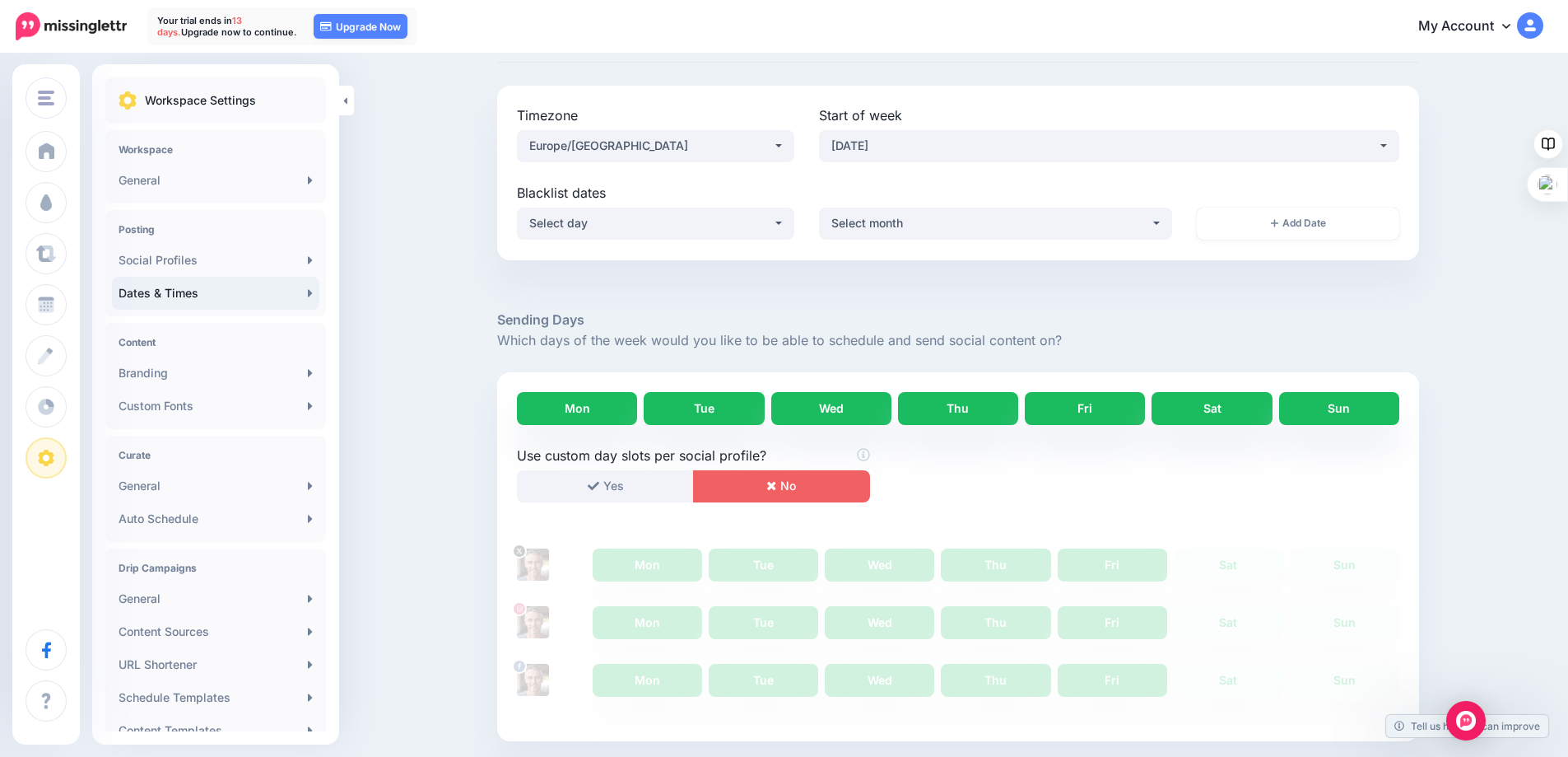
scroll to position [590, 0]
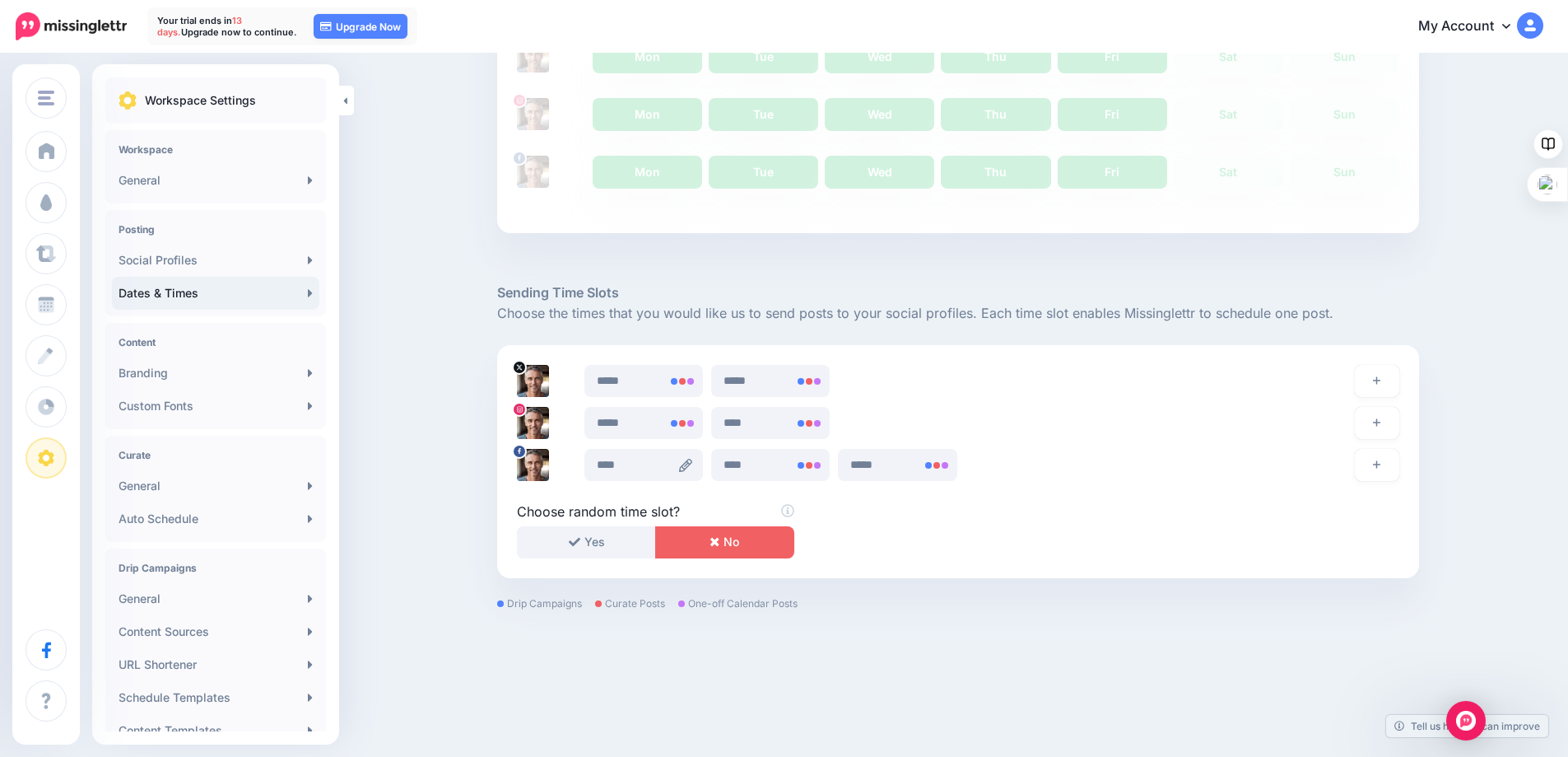
click at [688, 466] on icon at bounding box center [686, 465] width 13 height 13
type input "****"
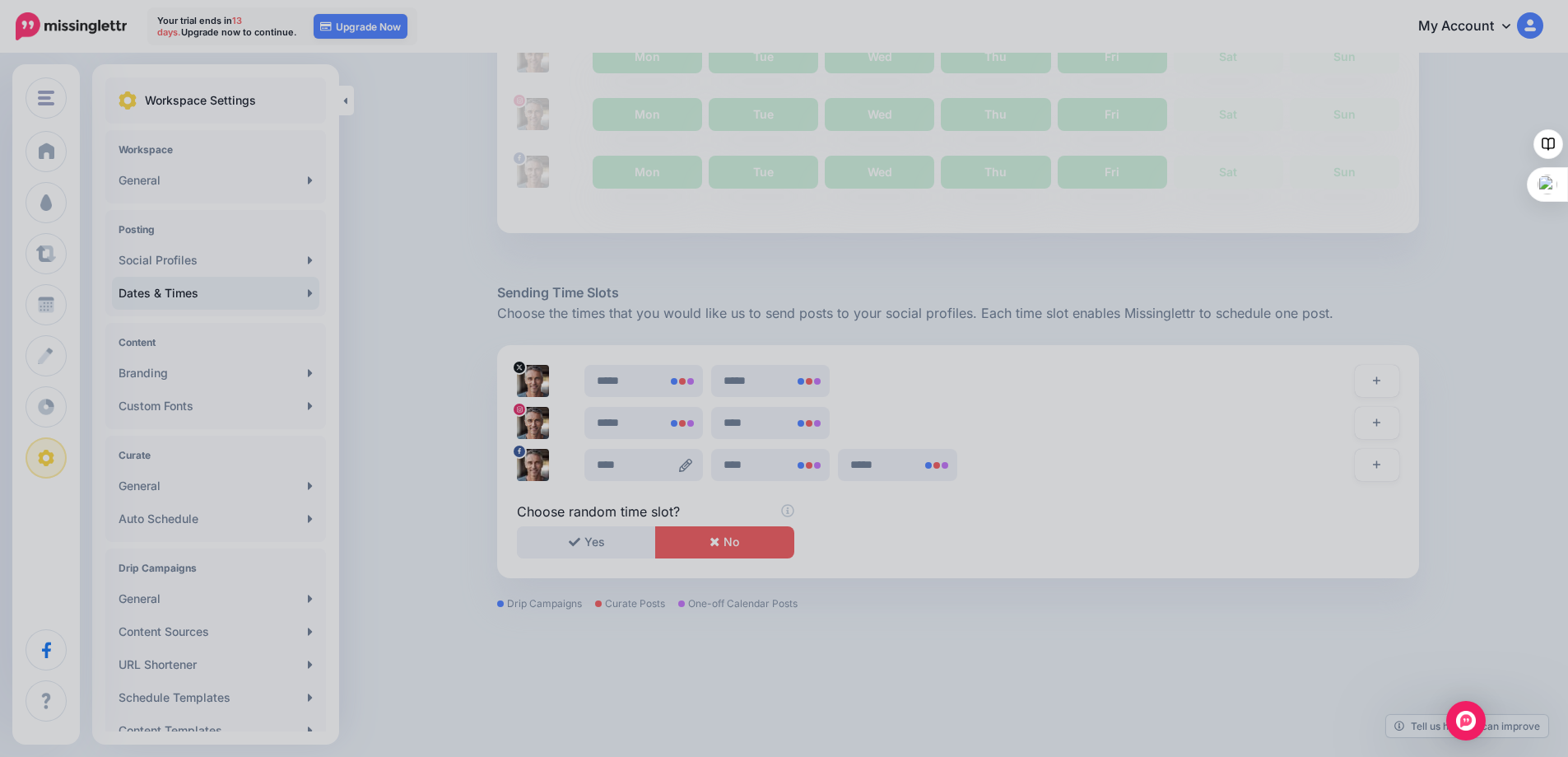
scroll to position [0, 0]
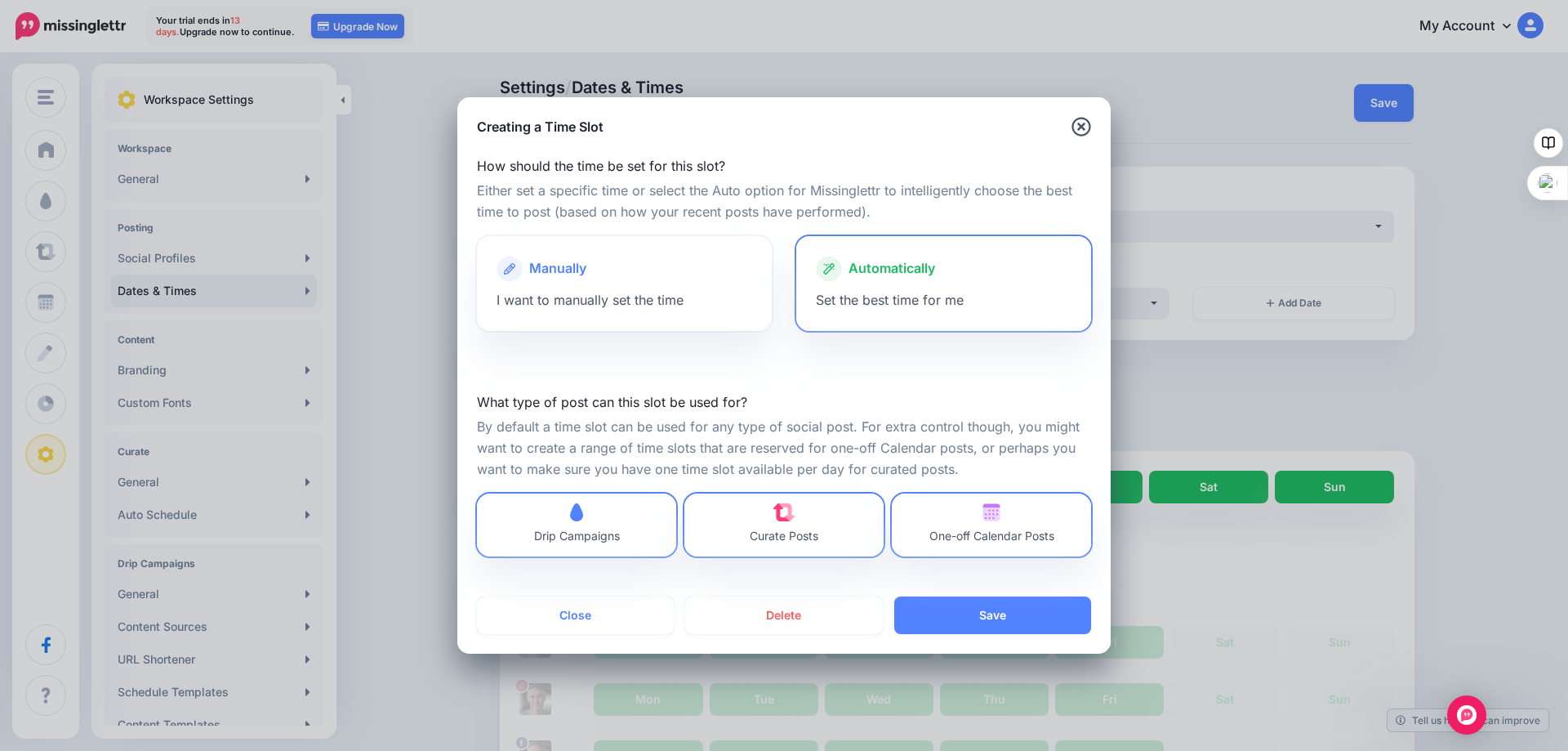
click at [574, 278] on span "Manually" at bounding box center [557, 269] width 57 height 21
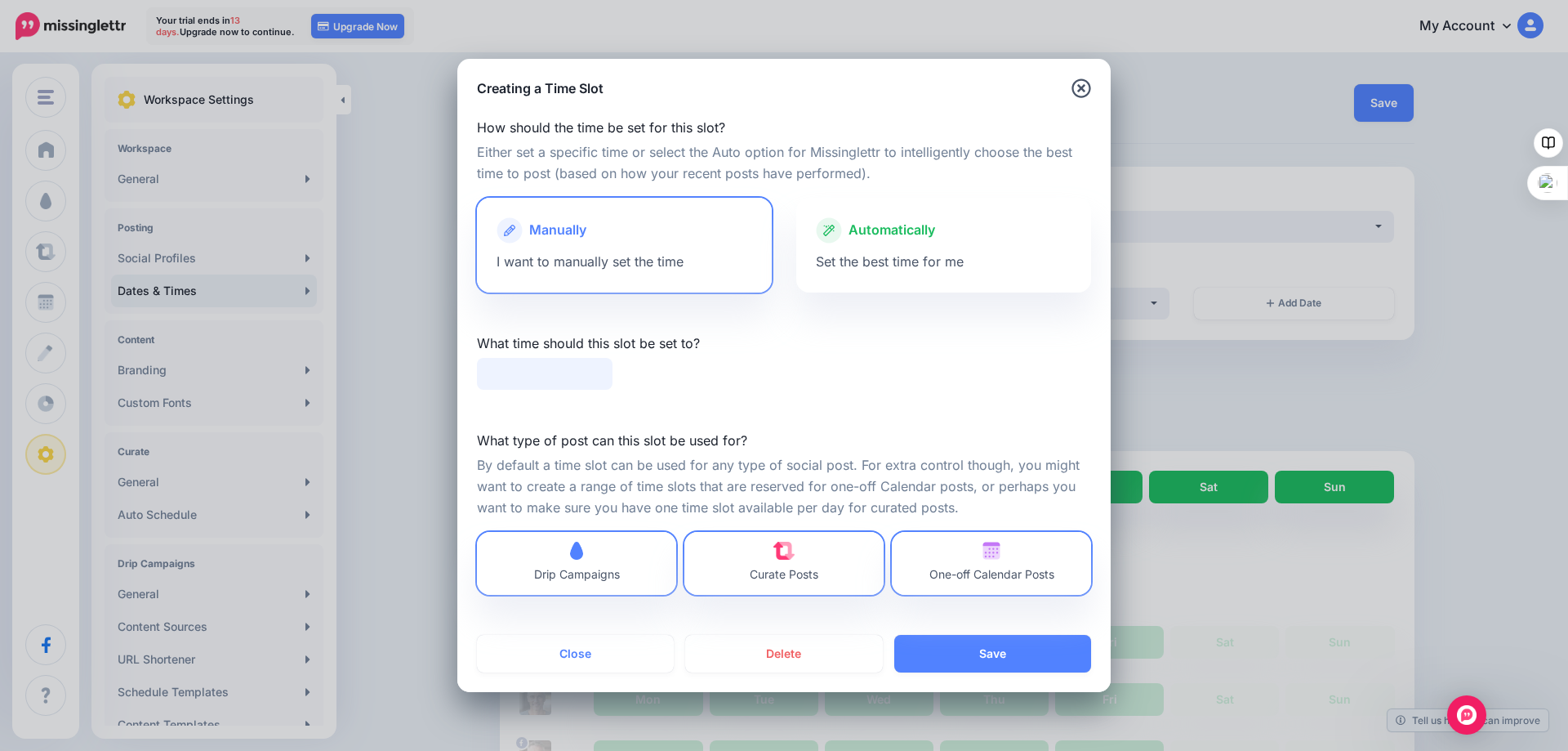
click at [515, 369] on input "text" at bounding box center [545, 374] width 135 height 32
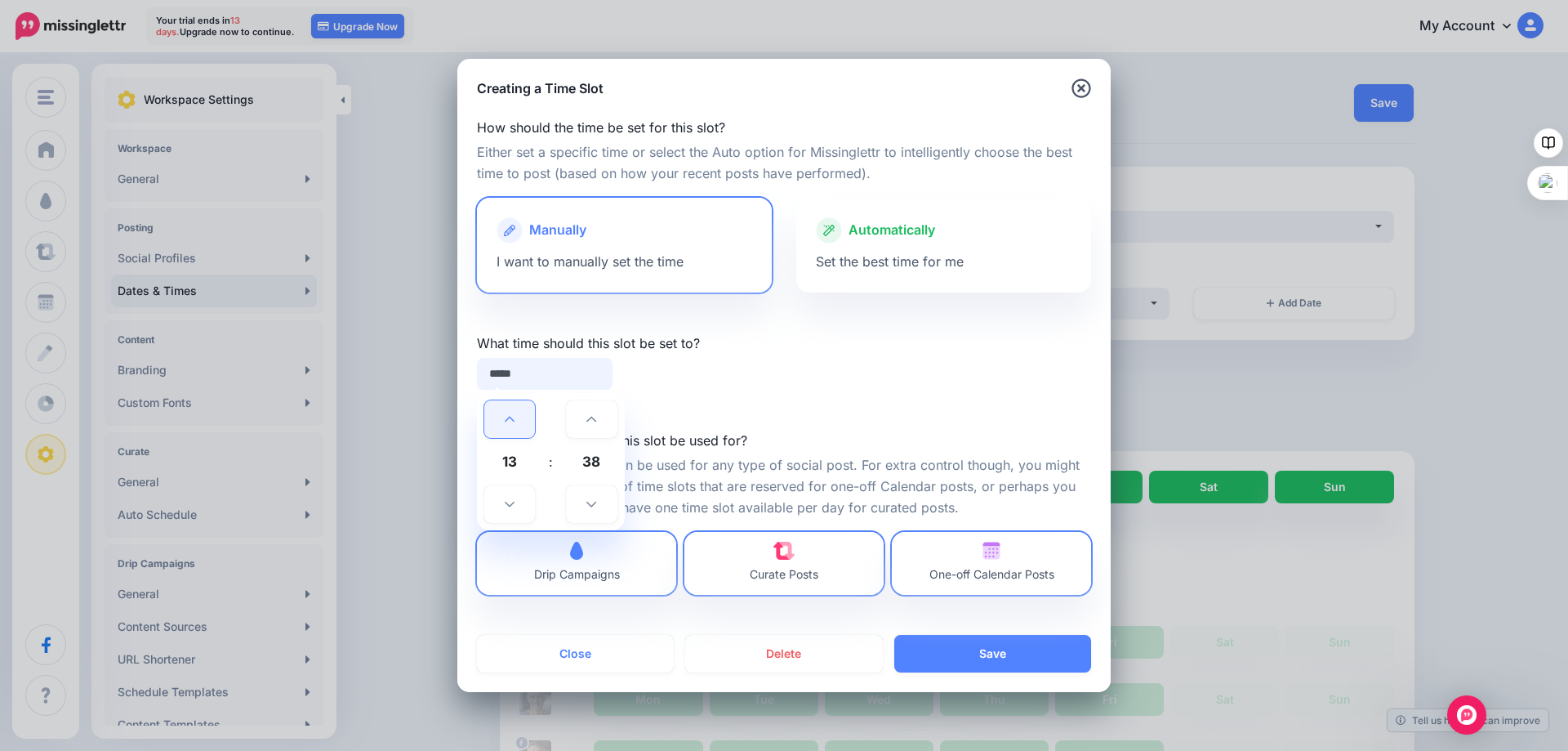
click at [511, 416] on icon at bounding box center [509, 419] width 10 height 12
click at [505, 503] on icon at bounding box center [509, 503] width 10 height 12
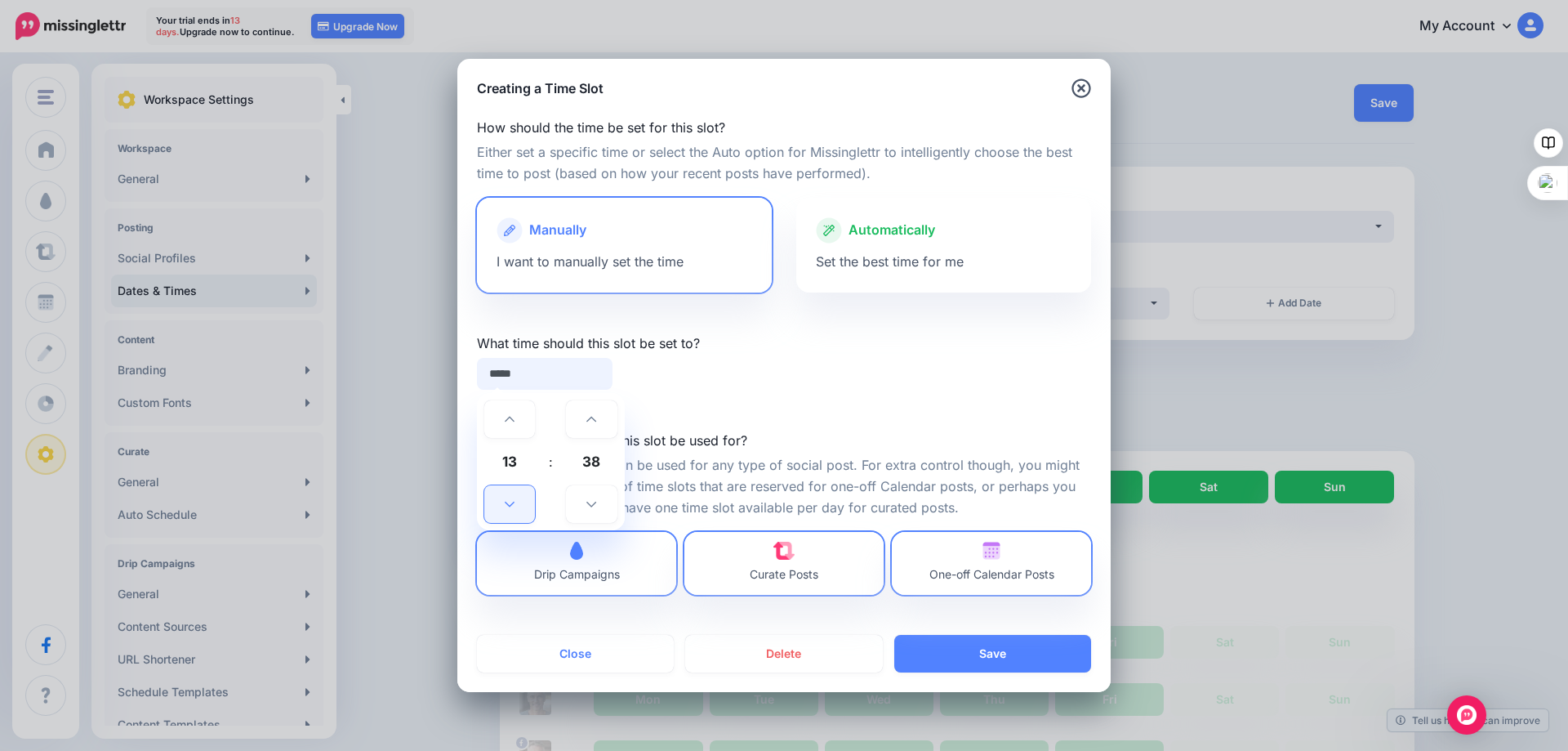
click at [505, 503] on icon at bounding box center [509, 503] width 10 height 12
click at [593, 505] on icon at bounding box center [590, 504] width 10 height 5
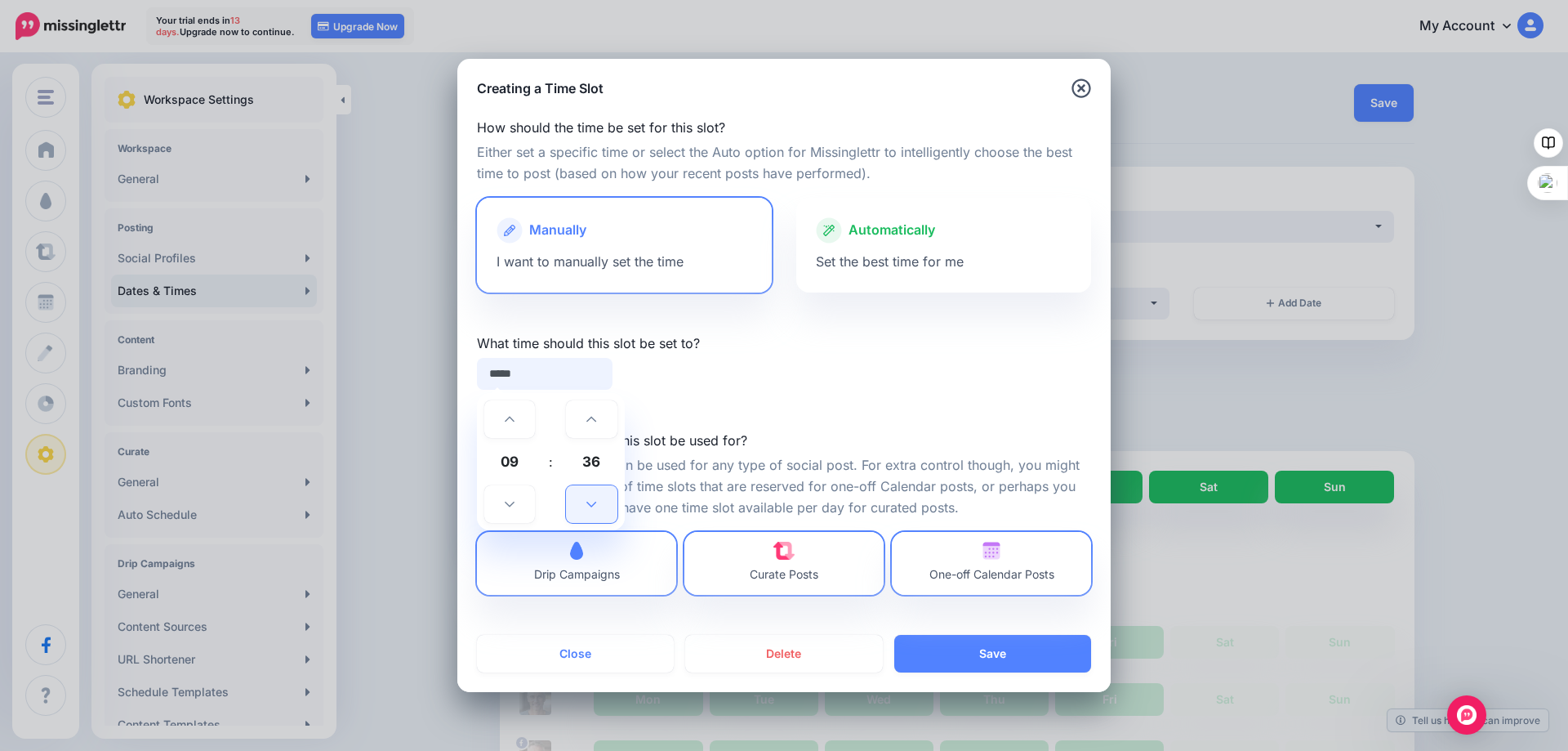
click at [593, 505] on icon at bounding box center [590, 504] width 10 height 5
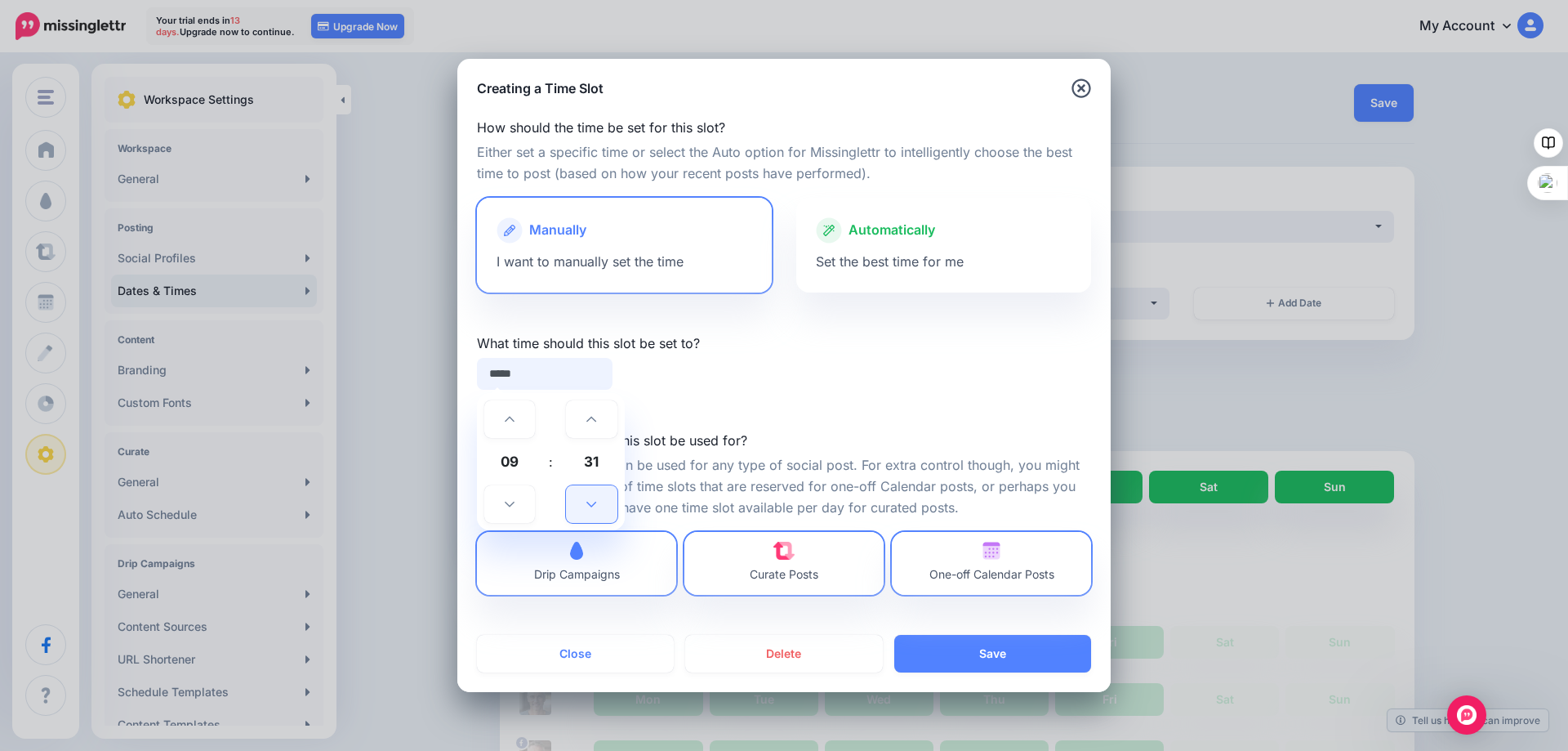
click at [593, 505] on icon at bounding box center [590, 504] width 10 height 5
type input "*****"
click at [988, 655] on button "Save" at bounding box center [992, 654] width 197 height 37
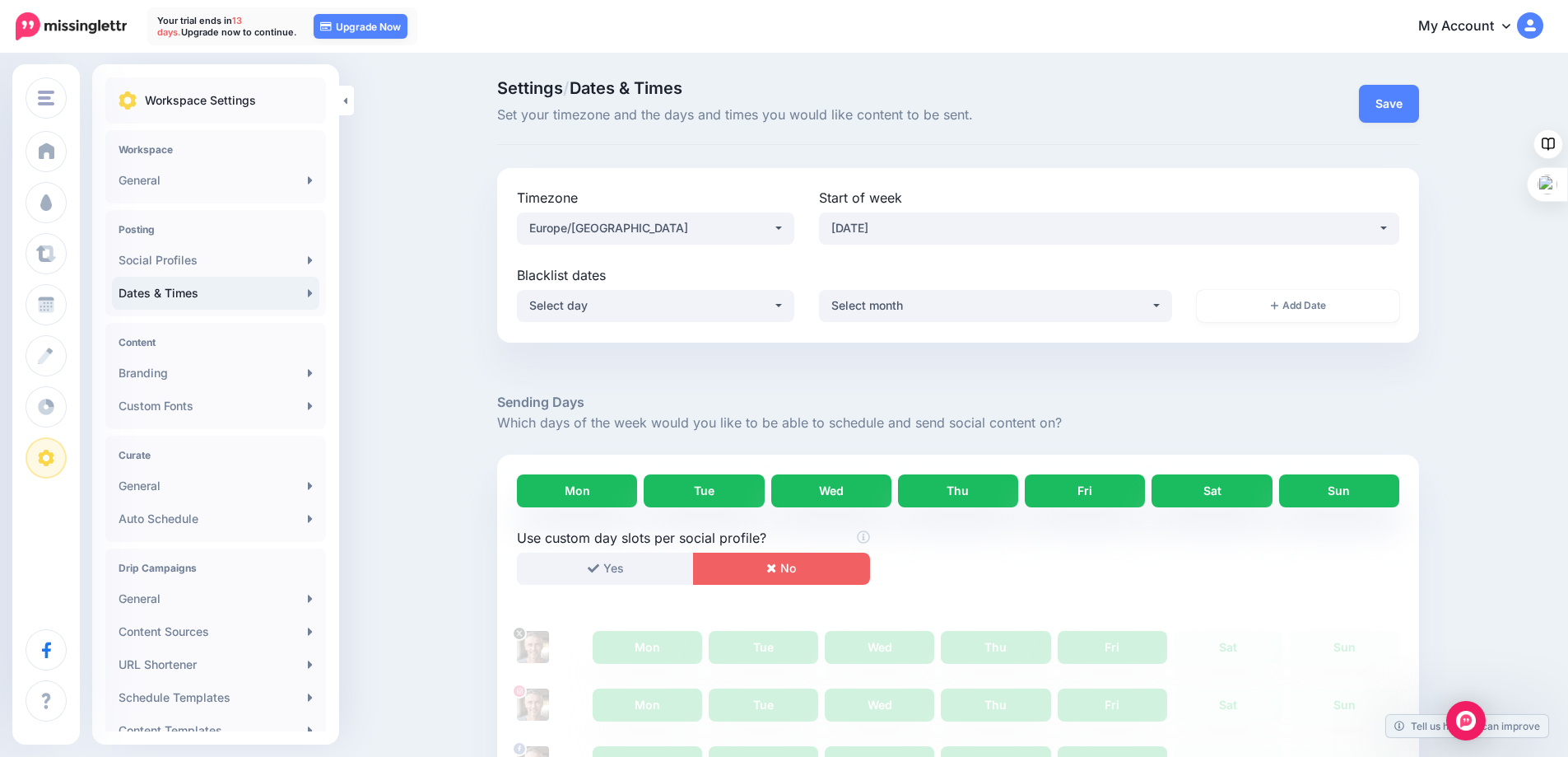
scroll to position [590, 0]
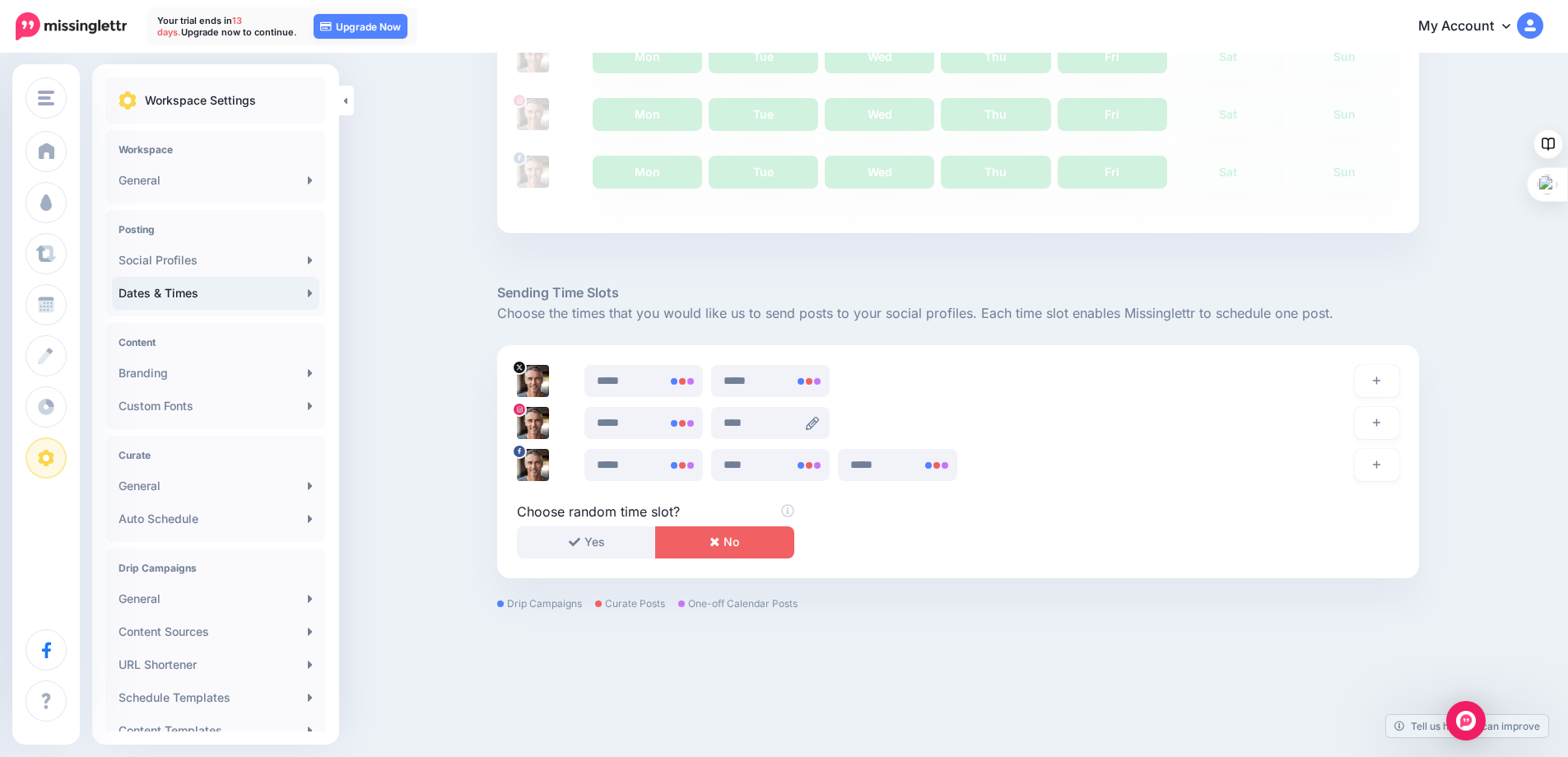
click at [817, 427] on icon at bounding box center [812, 423] width 13 height 13
type input "****"
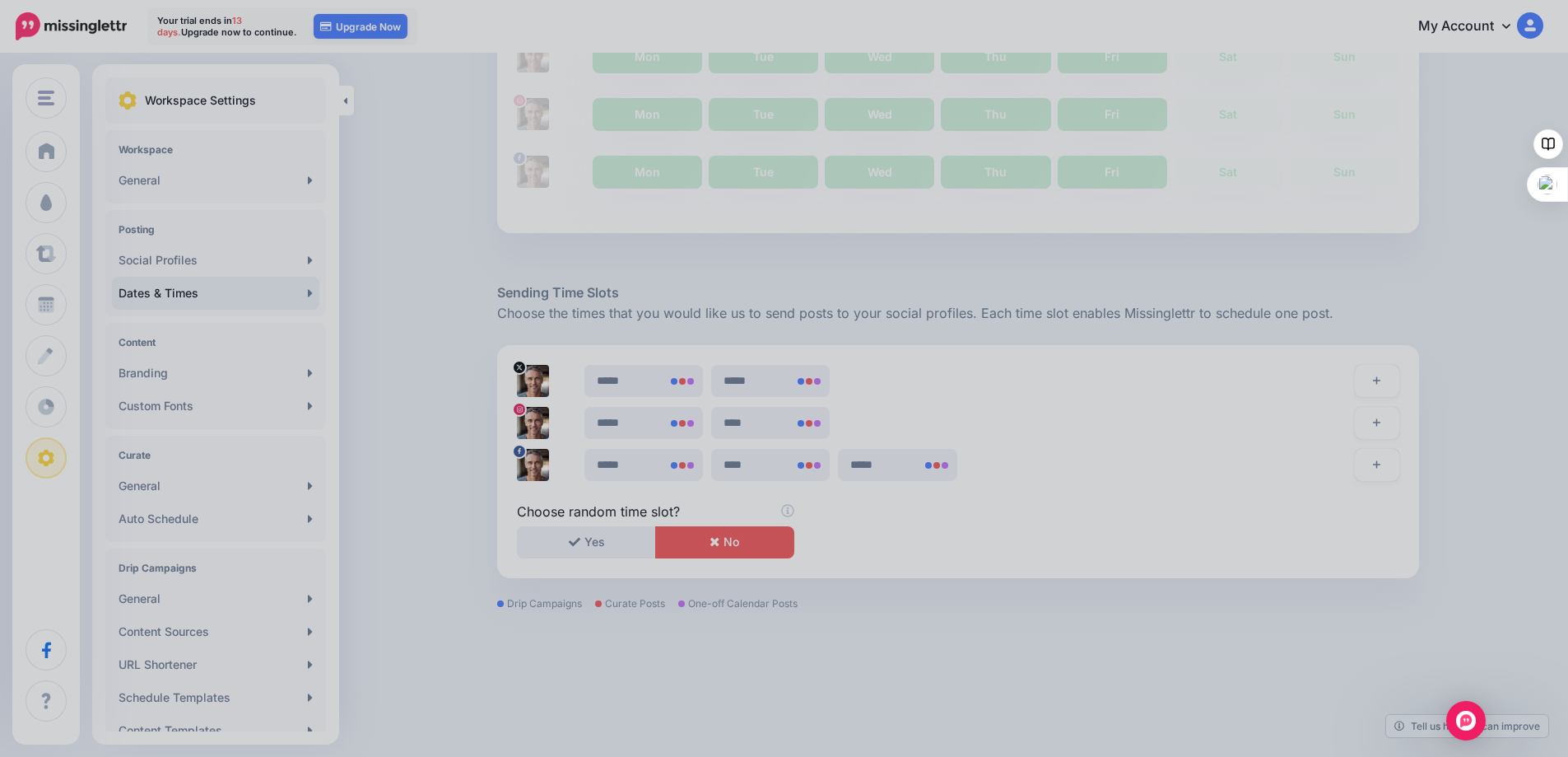
scroll to position [0, 0]
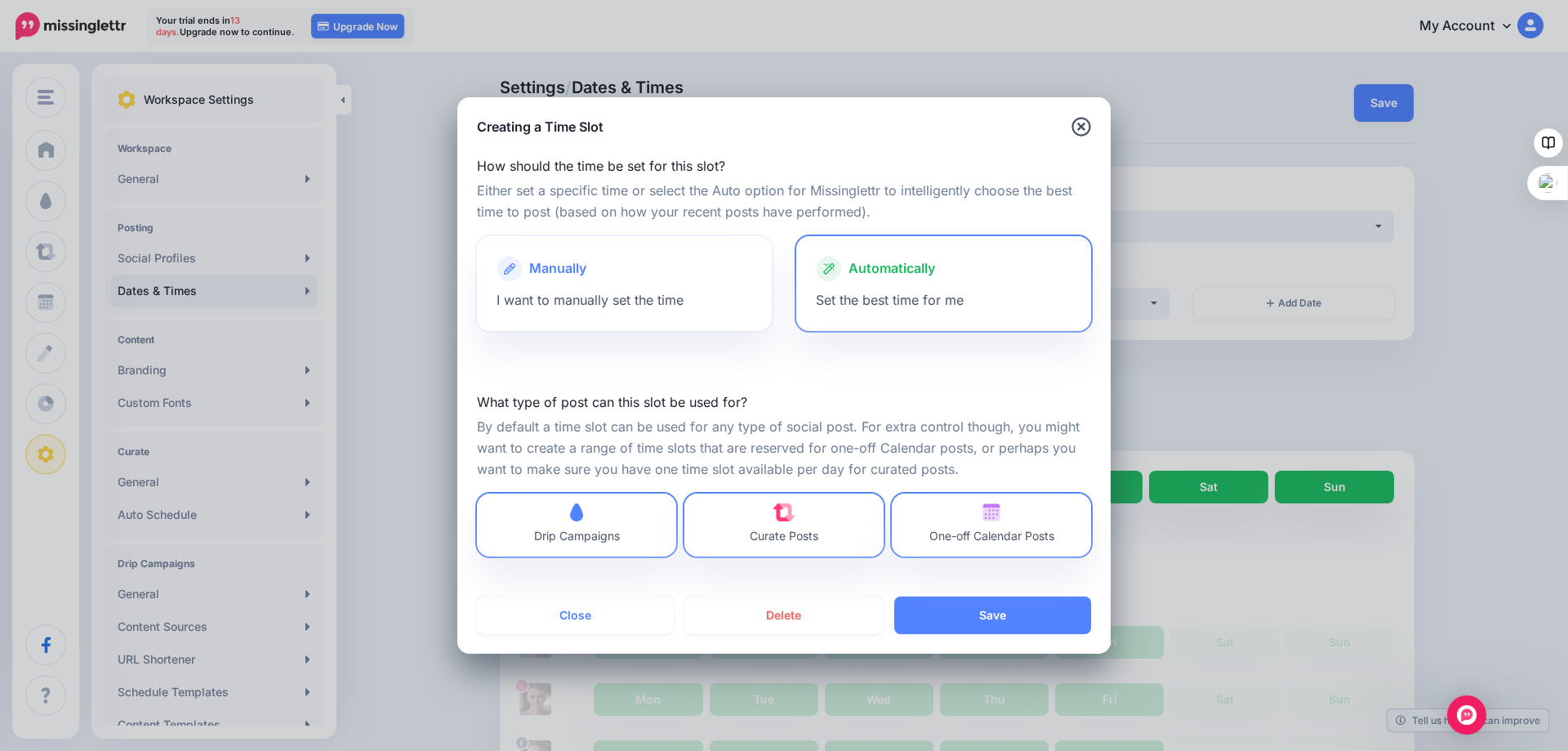
click at [605, 262] on div "Manually" at bounding box center [624, 268] width 256 height 26
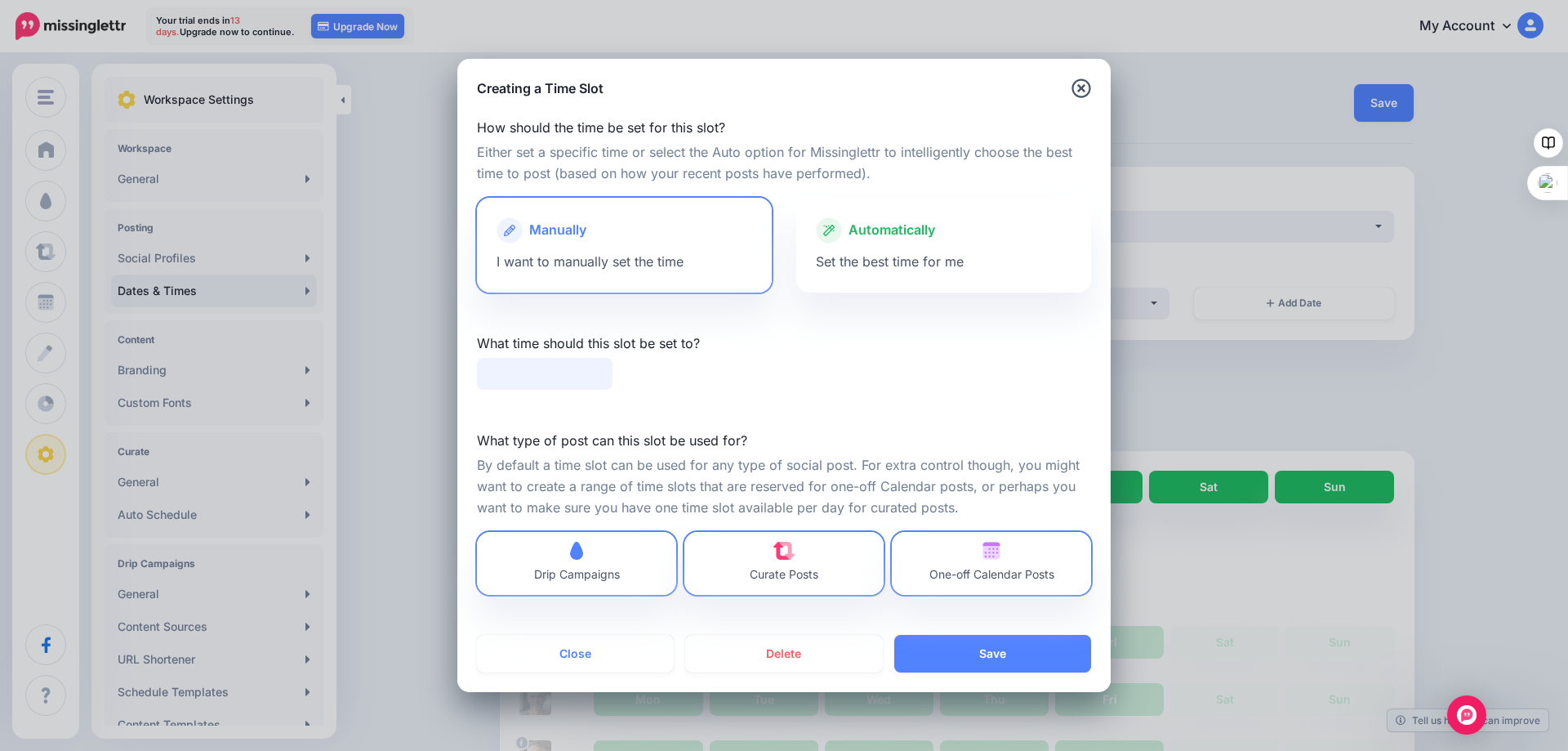
click at [516, 378] on input "text" at bounding box center [545, 374] width 135 height 32
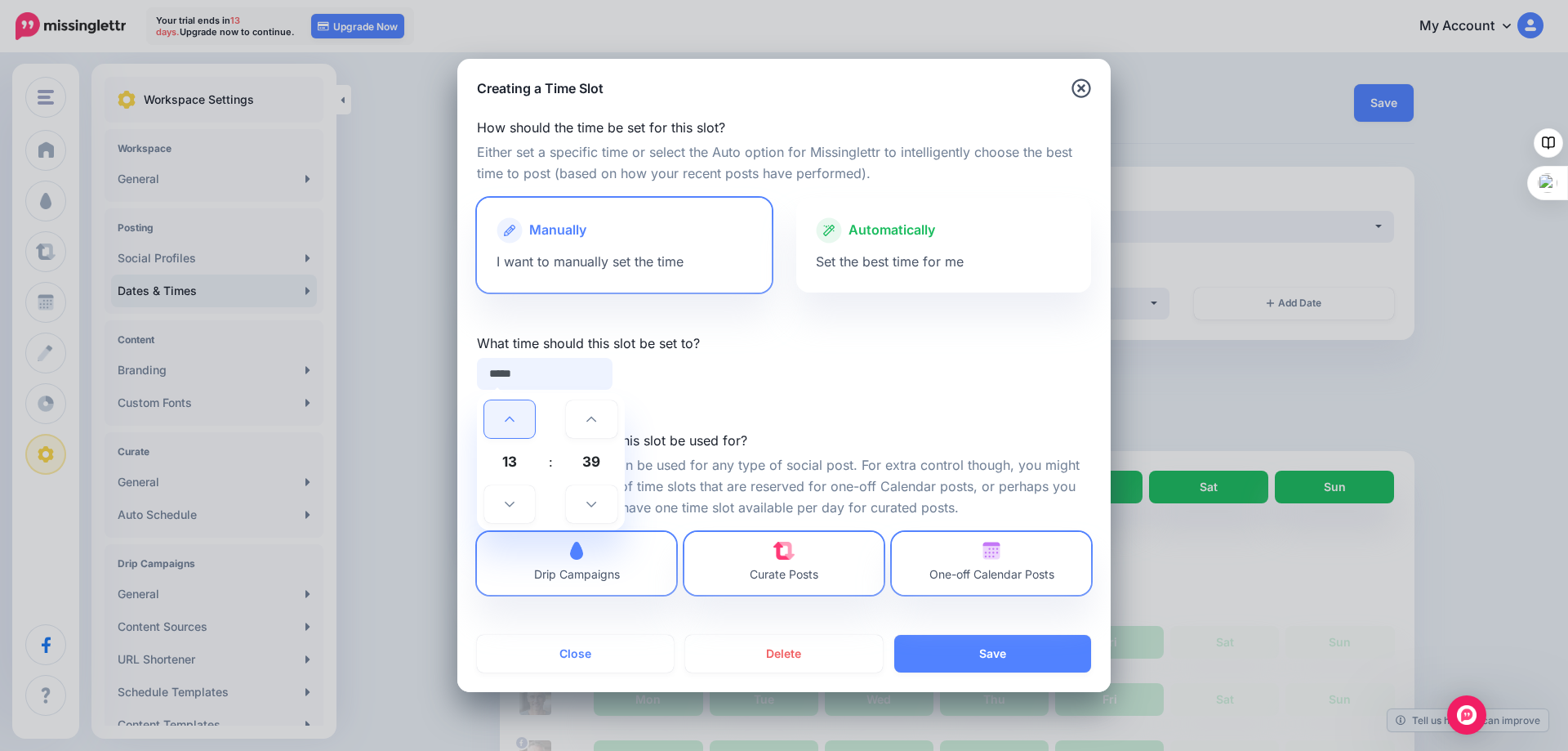
click at [507, 417] on icon at bounding box center [509, 419] width 10 height 12
click at [586, 500] on icon at bounding box center [590, 503] width 10 height 12
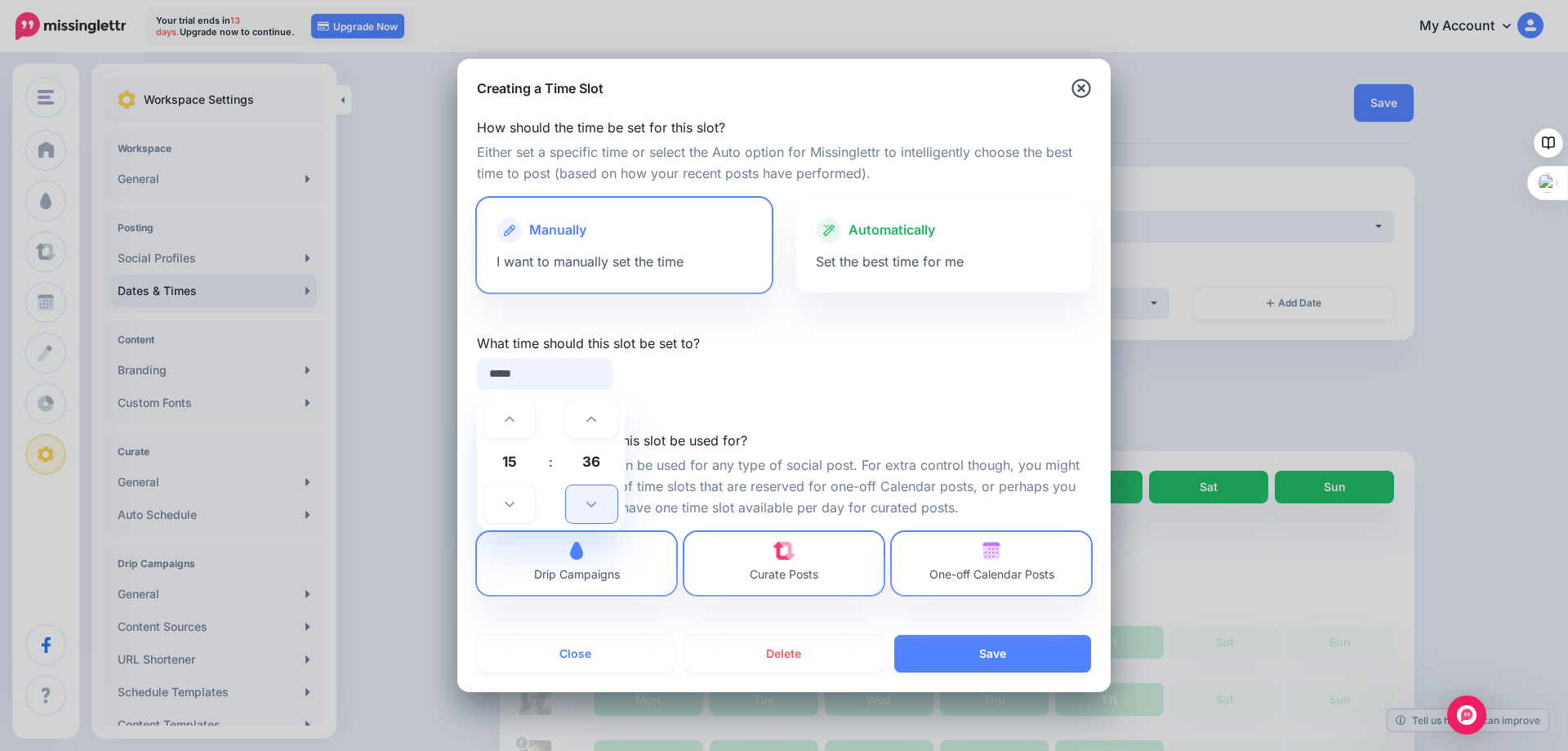
click at [586, 500] on icon at bounding box center [590, 503] width 10 height 12
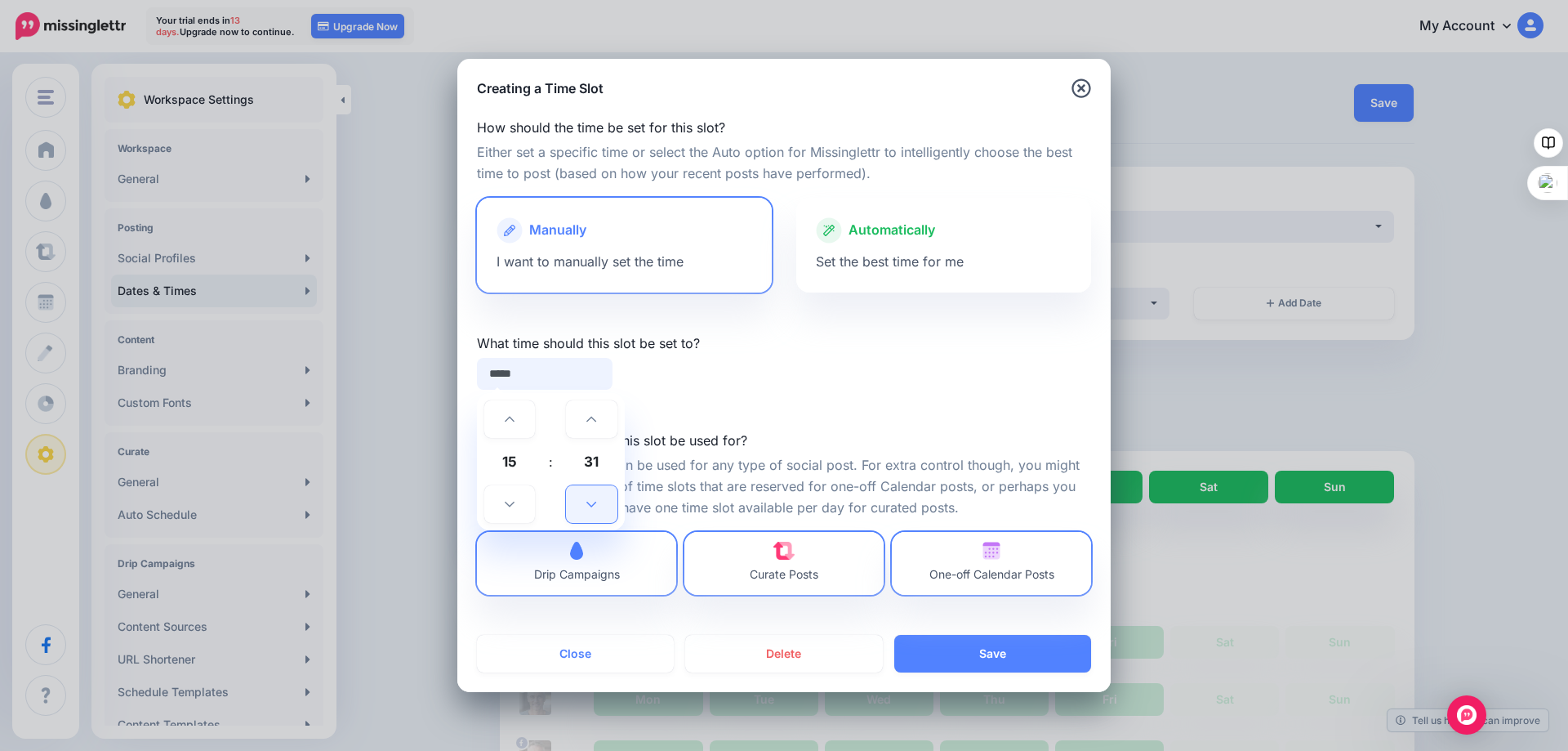
click at [586, 500] on icon at bounding box center [590, 503] width 10 height 12
type input "*****"
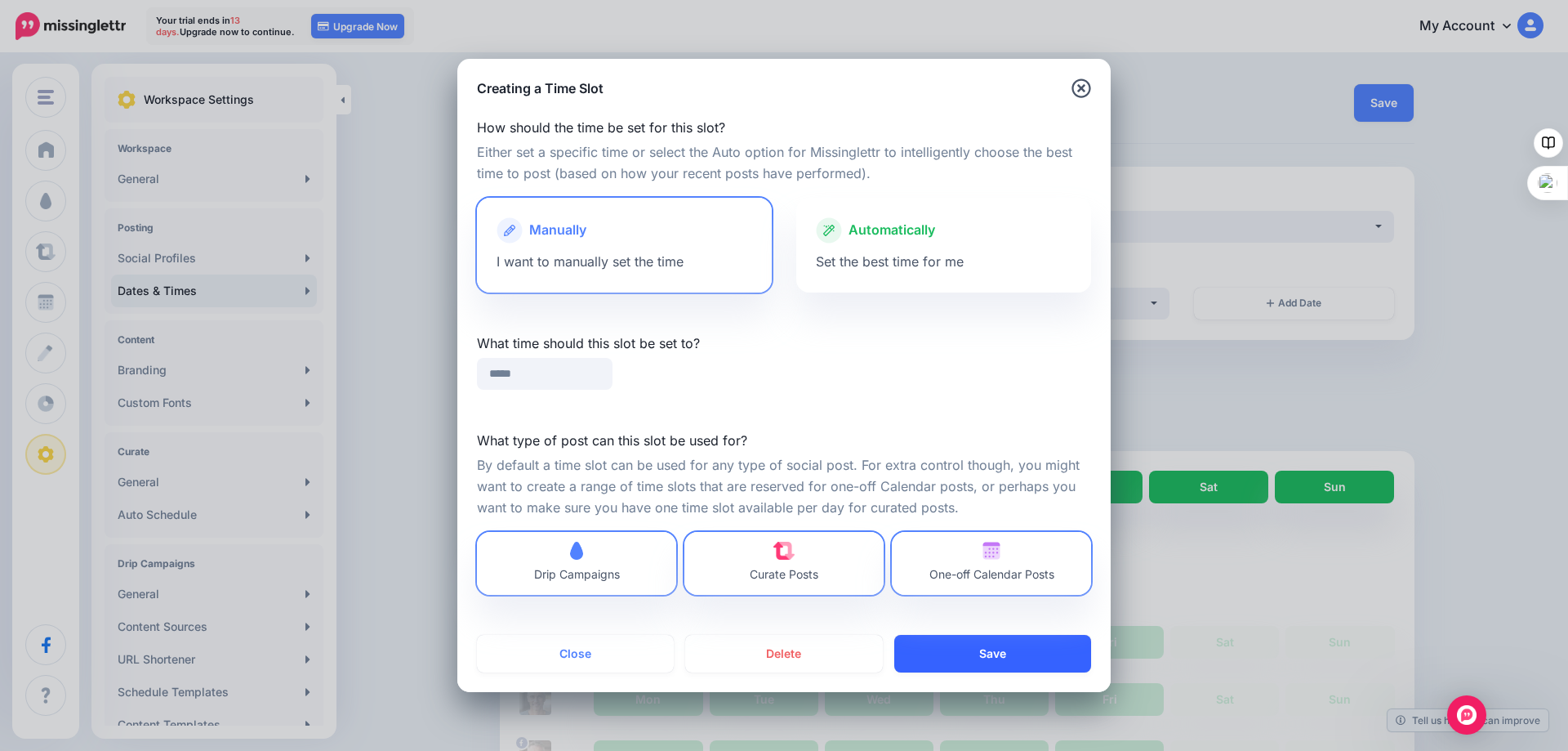
click at [971, 642] on button "Save" at bounding box center [992, 654] width 197 height 37
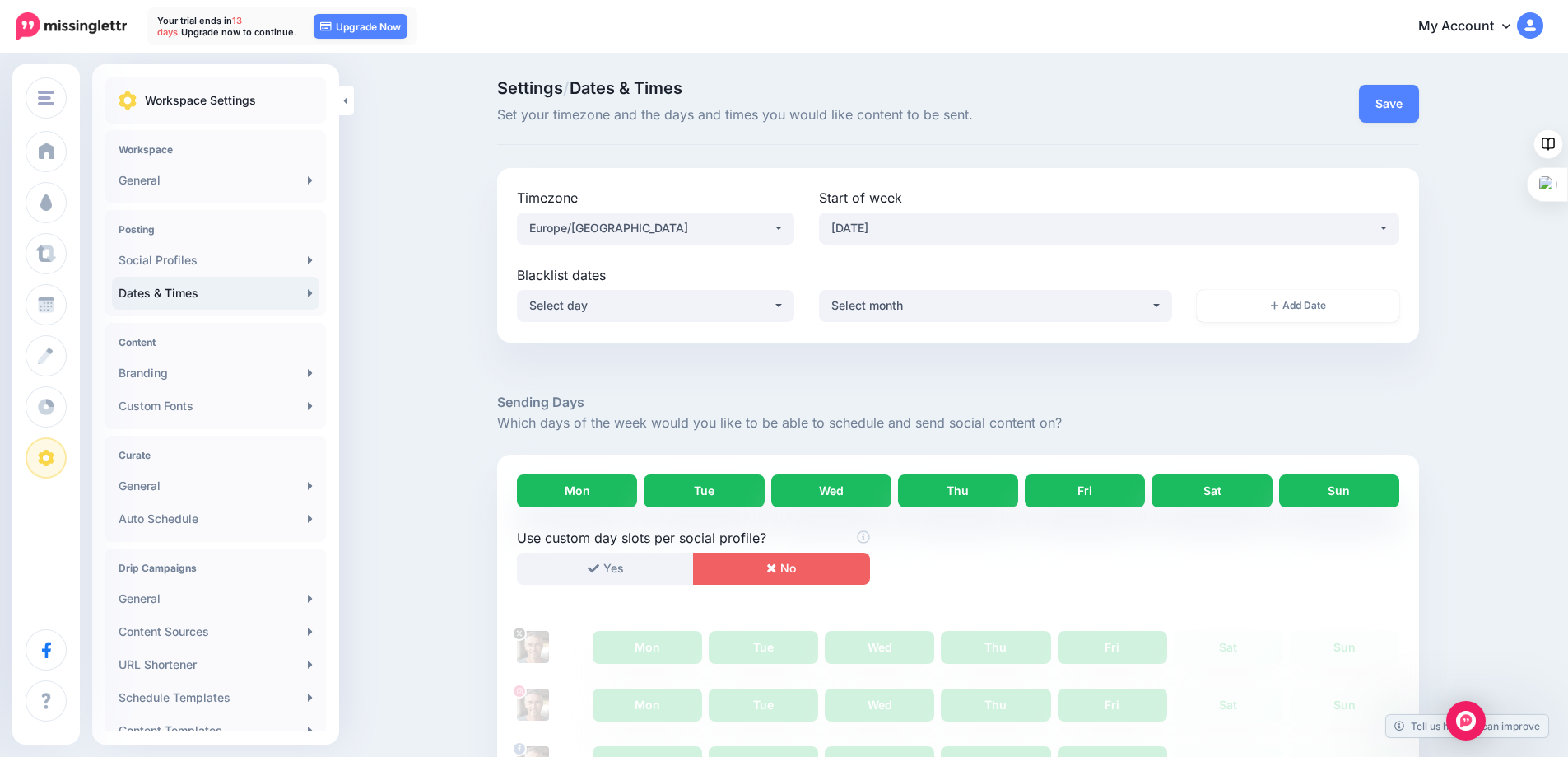
scroll to position [590, 0]
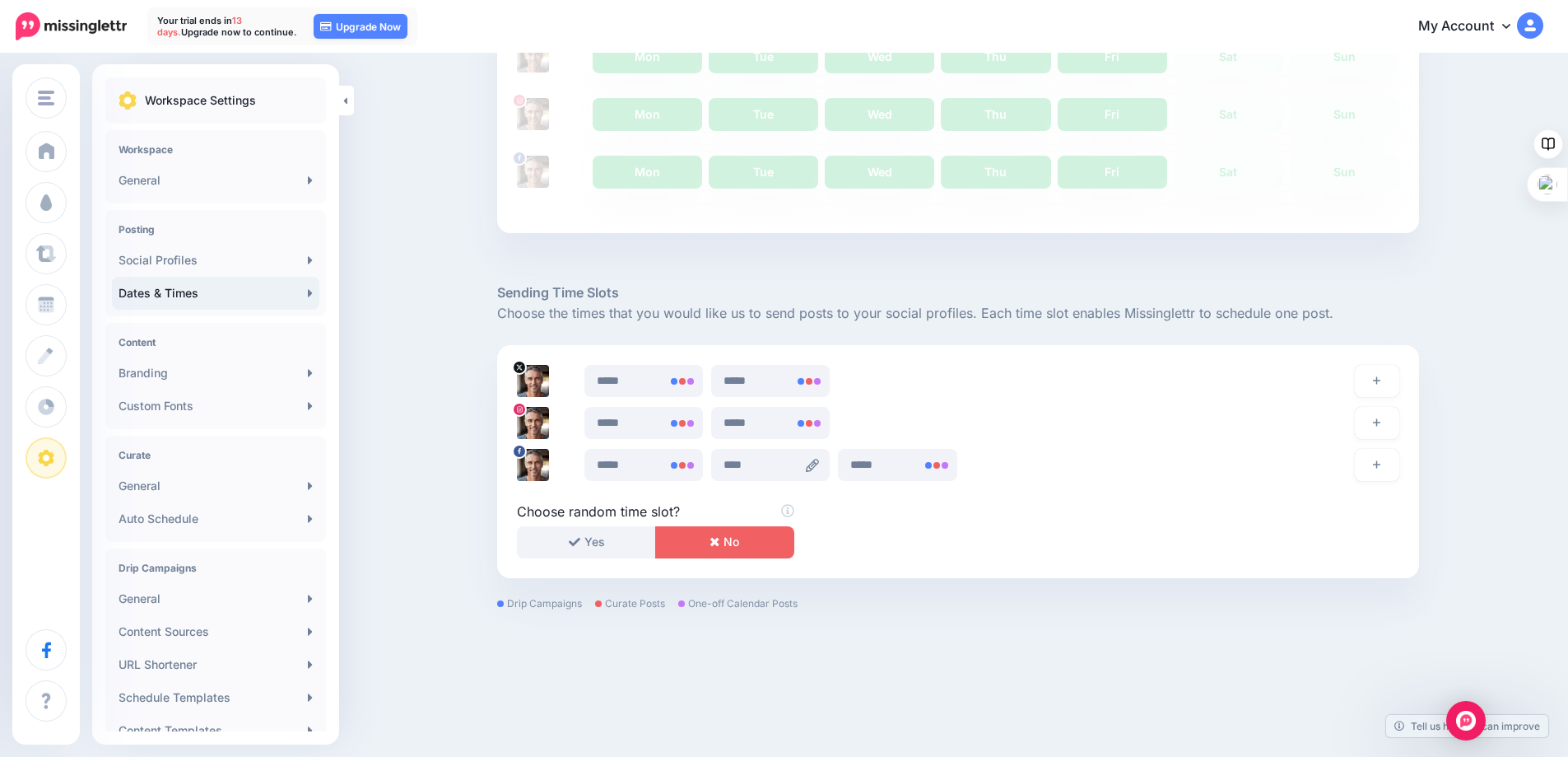
click at [811, 462] on icon at bounding box center [812, 465] width 13 height 13
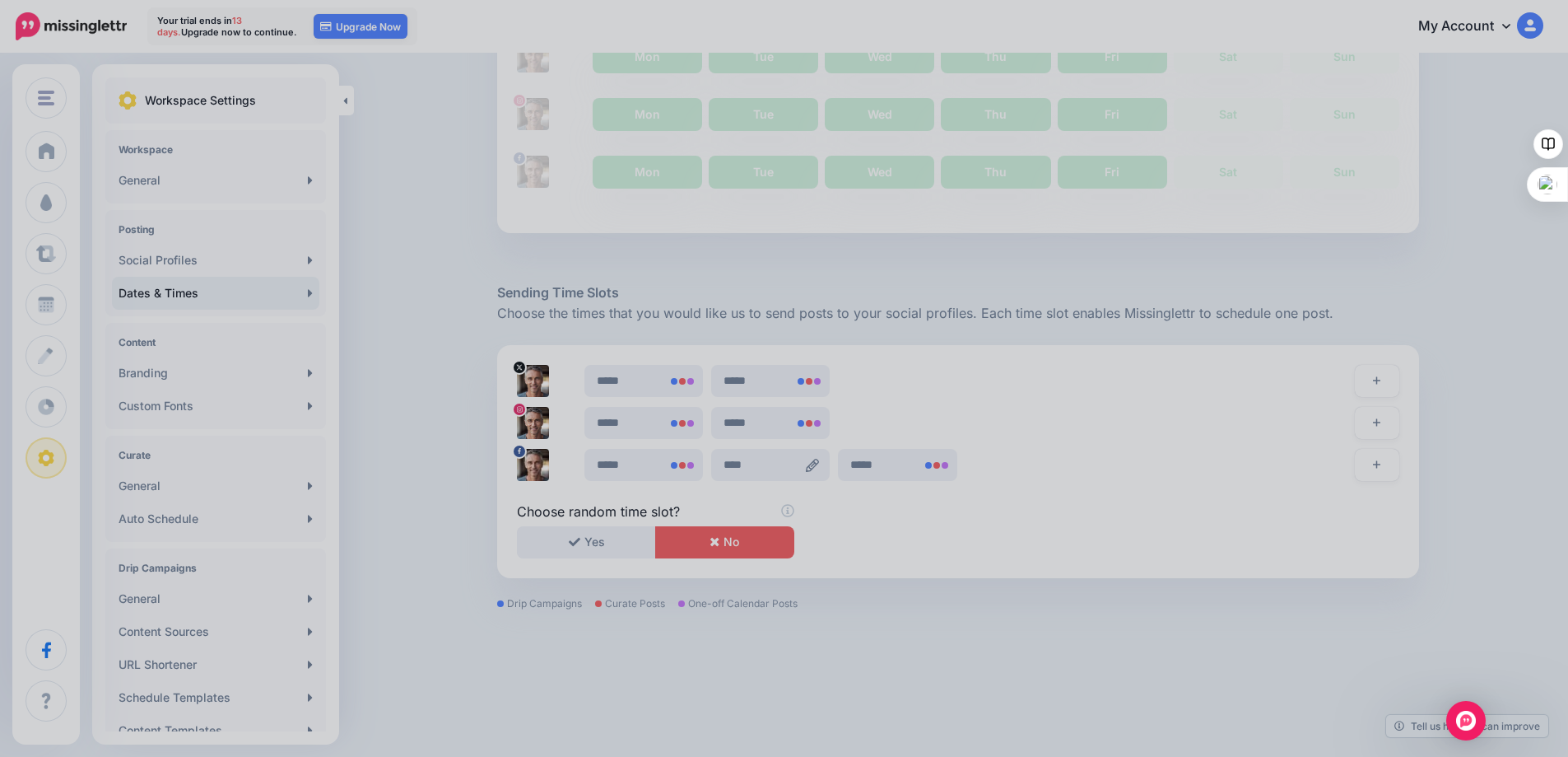
scroll to position [0, 0]
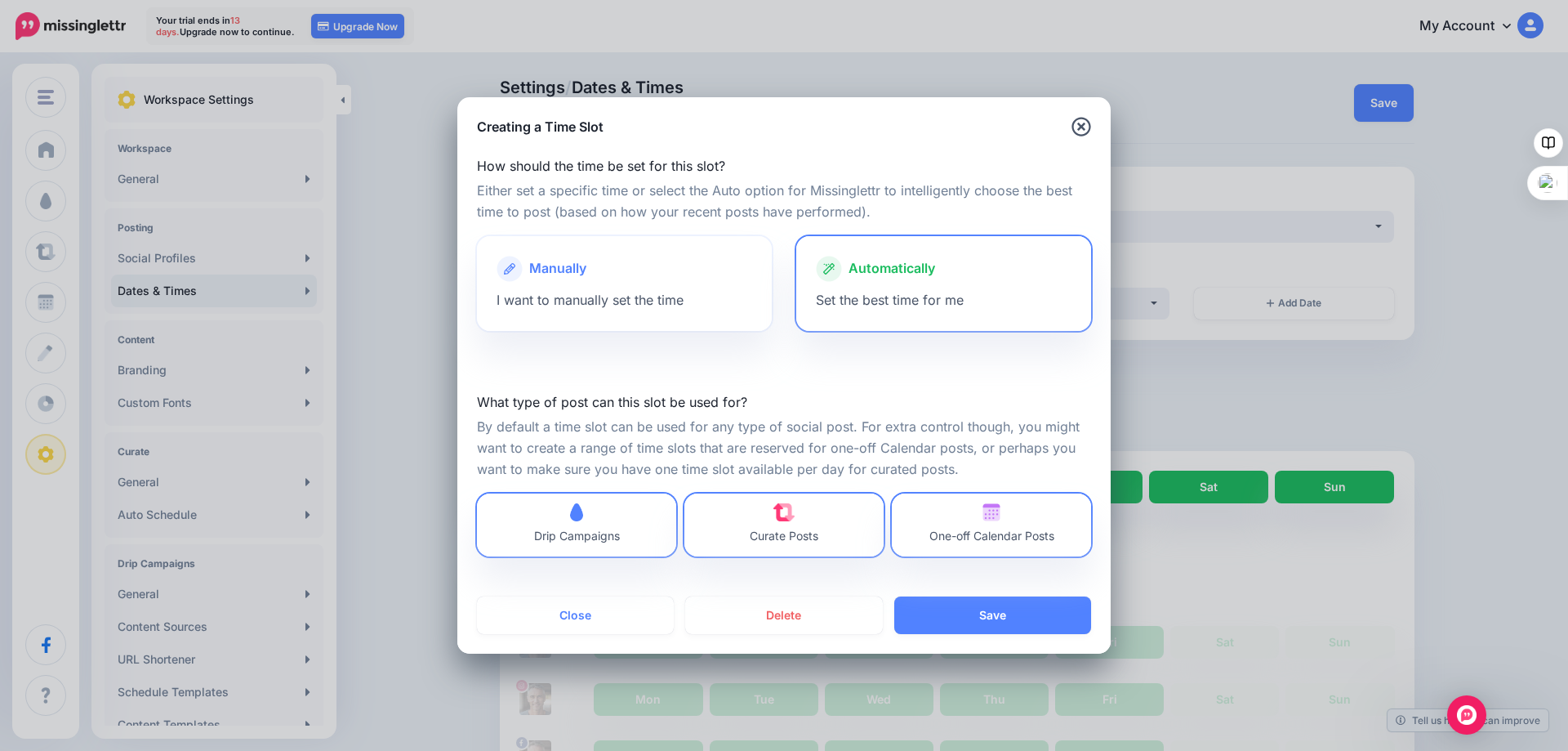
click at [626, 276] on div "Manually" at bounding box center [624, 268] width 256 height 26
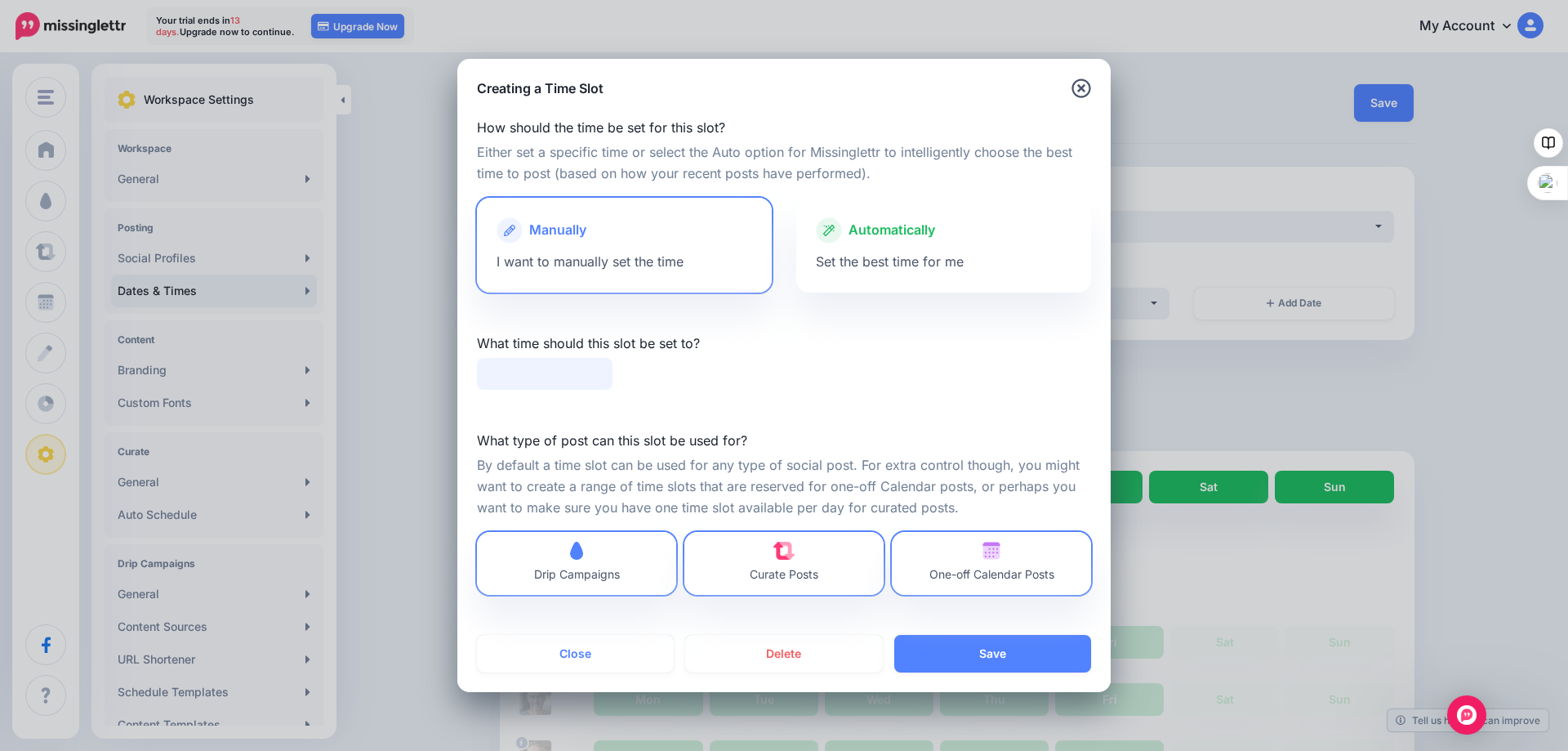
click at [546, 368] on input "text" at bounding box center [545, 374] width 135 height 32
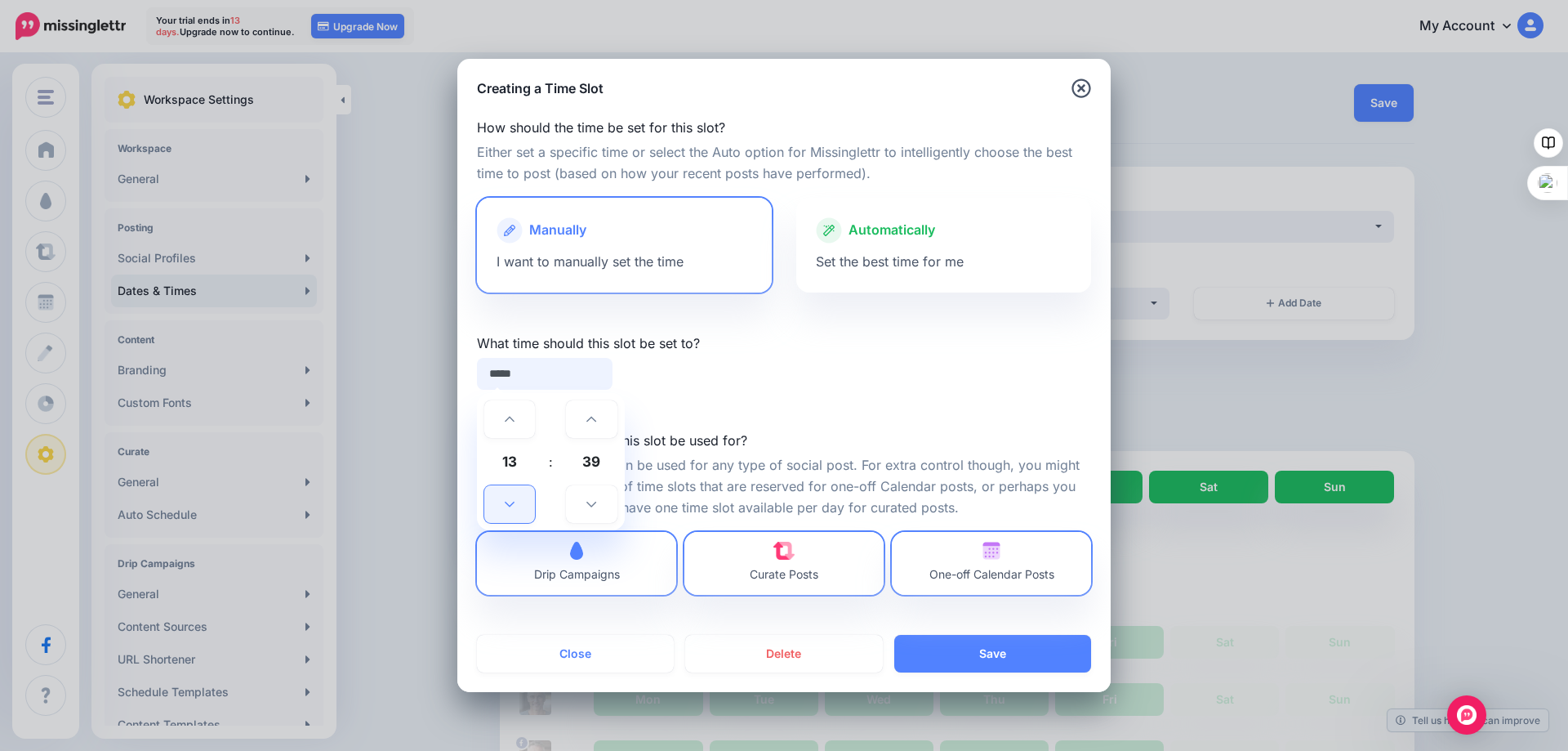
click at [509, 502] on icon at bounding box center [509, 503] width 10 height 12
click at [585, 502] on link at bounding box center [590, 504] width 51 height 37
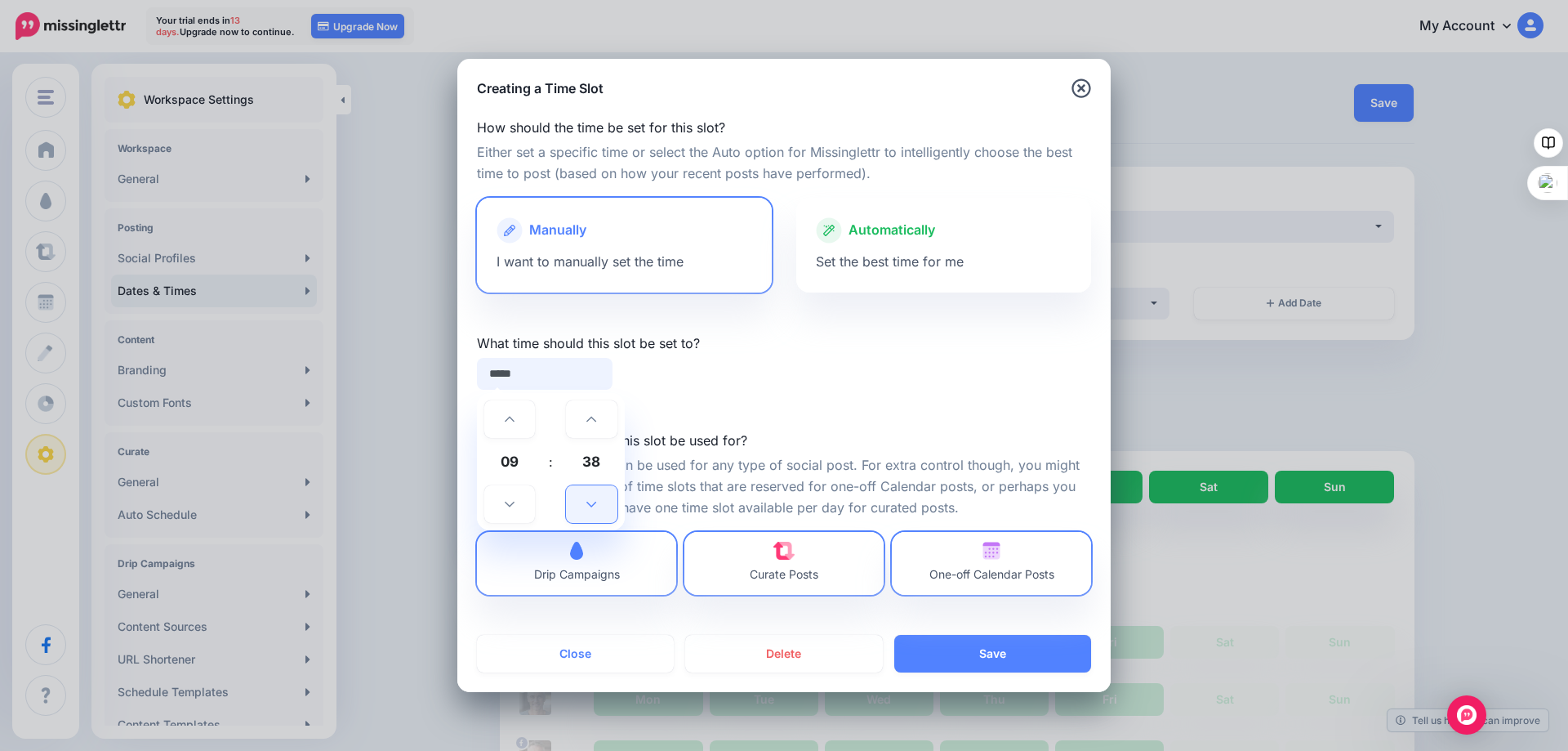
click at [586, 502] on link at bounding box center [590, 504] width 51 height 37
click at [586, 502] on icon at bounding box center [590, 503] width 10 height 12
click at [589, 502] on icon at bounding box center [590, 503] width 10 height 12
click at [589, 501] on icon at bounding box center [590, 503] width 10 height 12
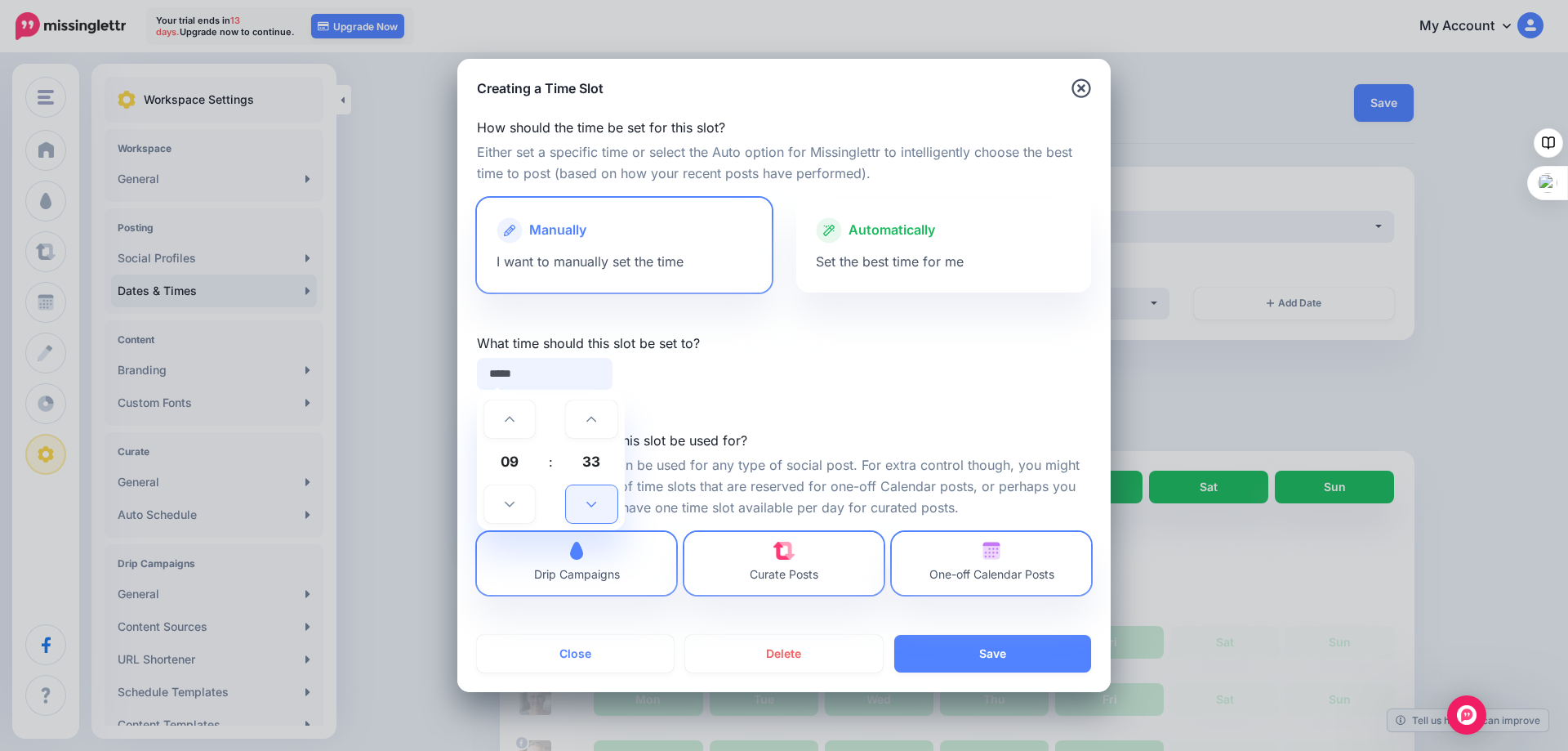
click at [589, 501] on icon at bounding box center [590, 503] width 10 height 12
type input "*****"
click at [981, 653] on button "Save" at bounding box center [992, 654] width 197 height 37
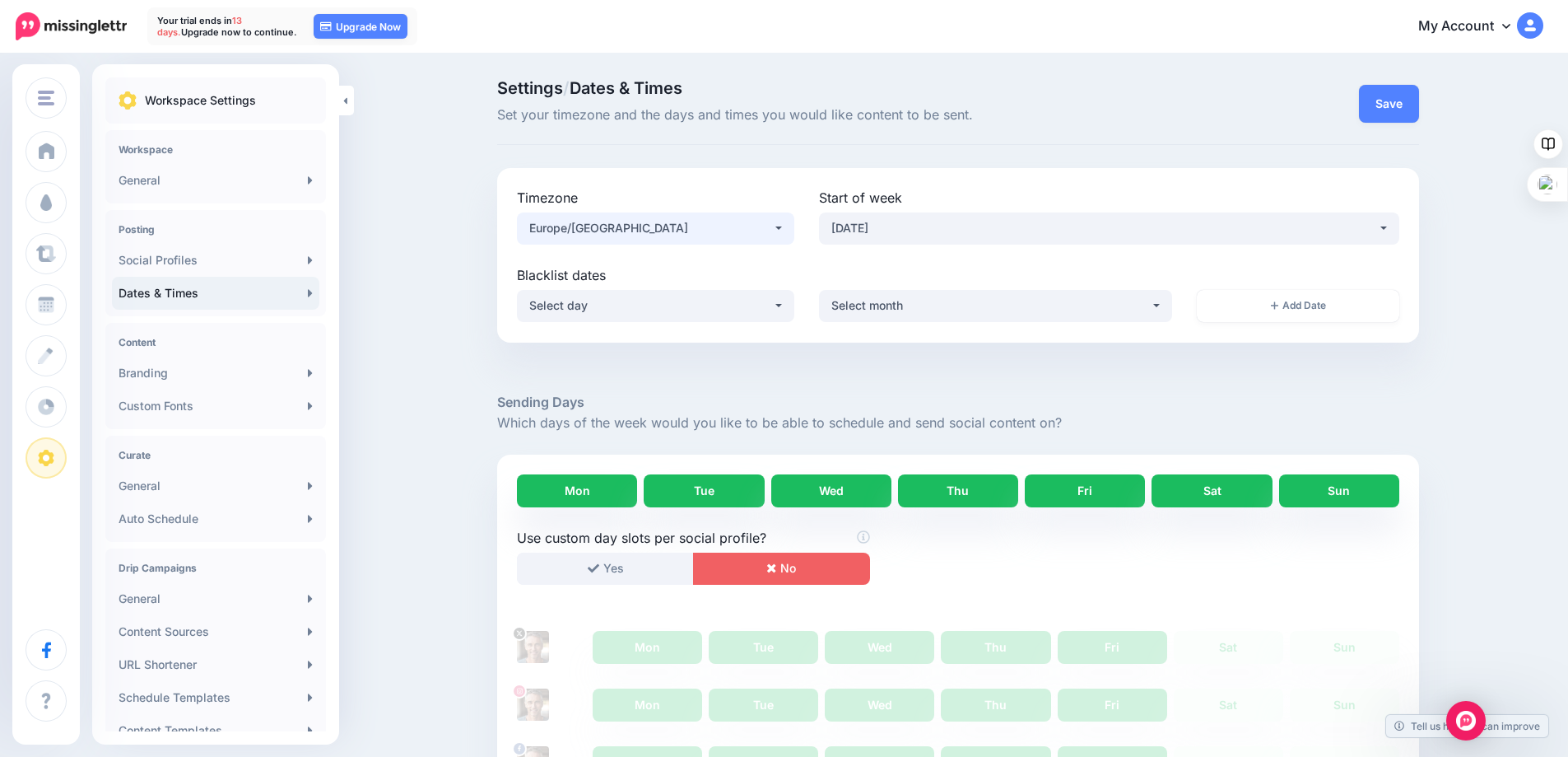
click at [743, 234] on div "Europe/London" at bounding box center [651, 228] width 243 height 20
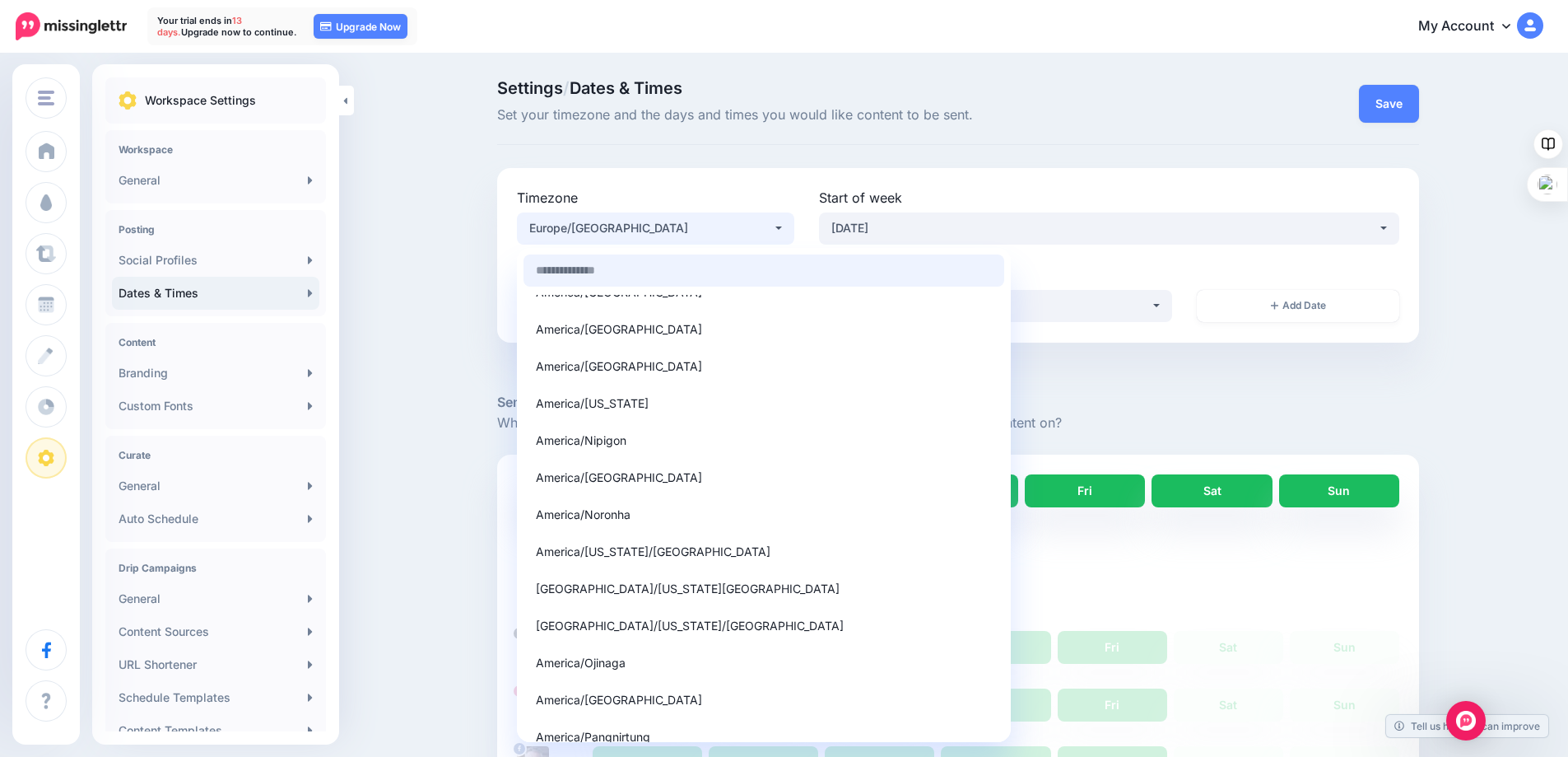
scroll to position [5501, 0]
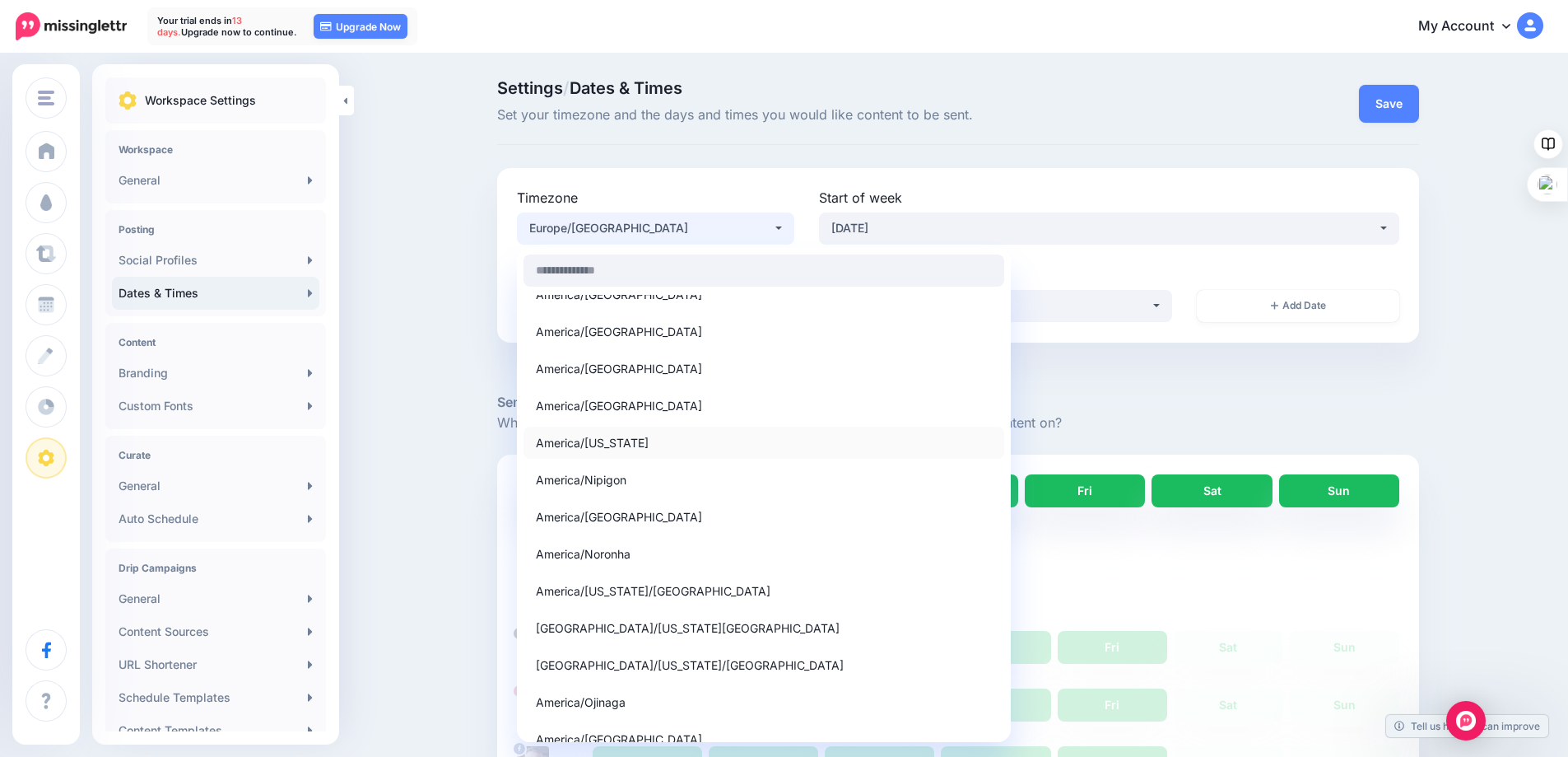
click at [606, 441] on span "America/New York" at bounding box center [592, 442] width 113 height 20
select select "**********"
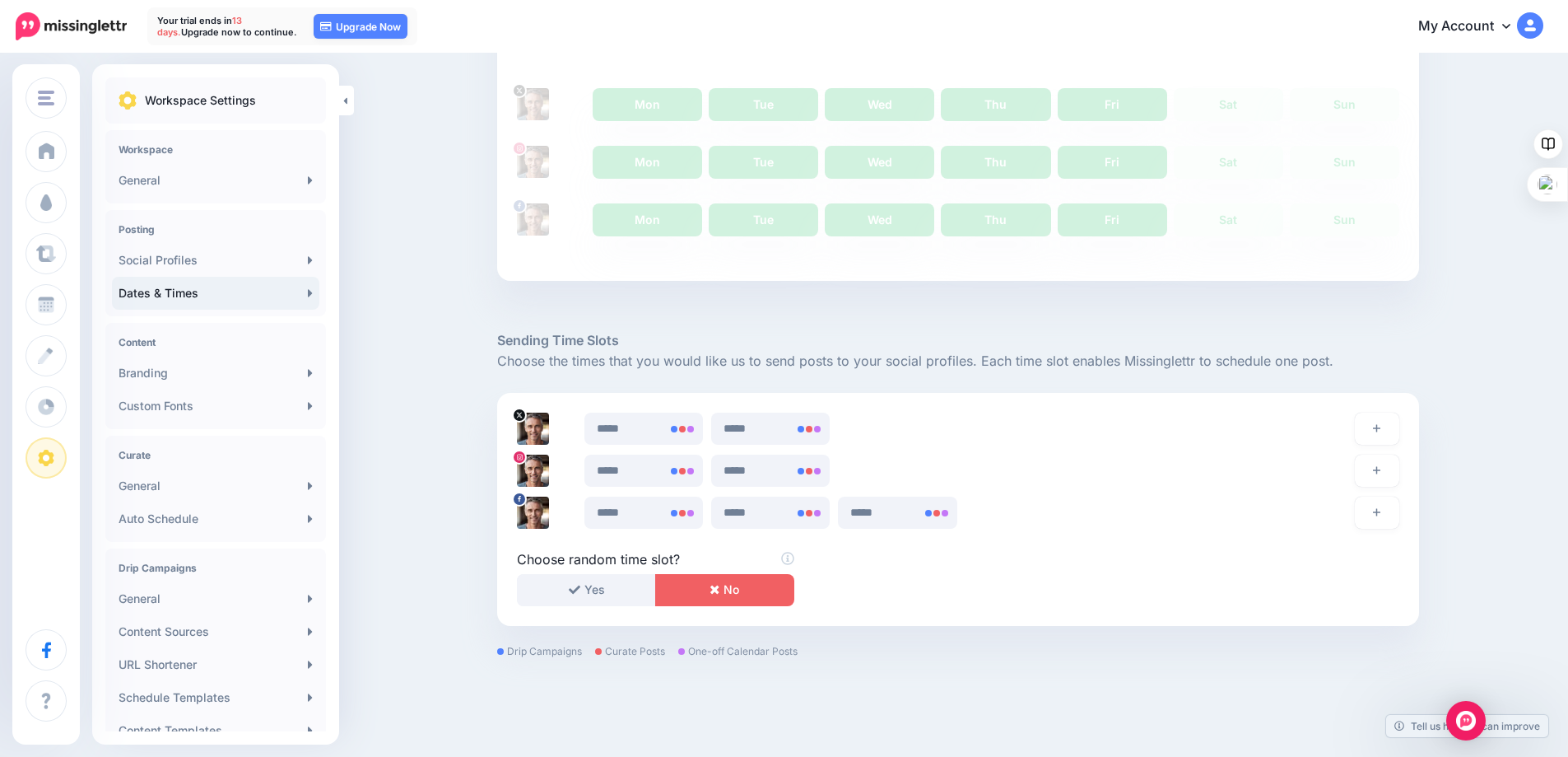
scroll to position [590, 0]
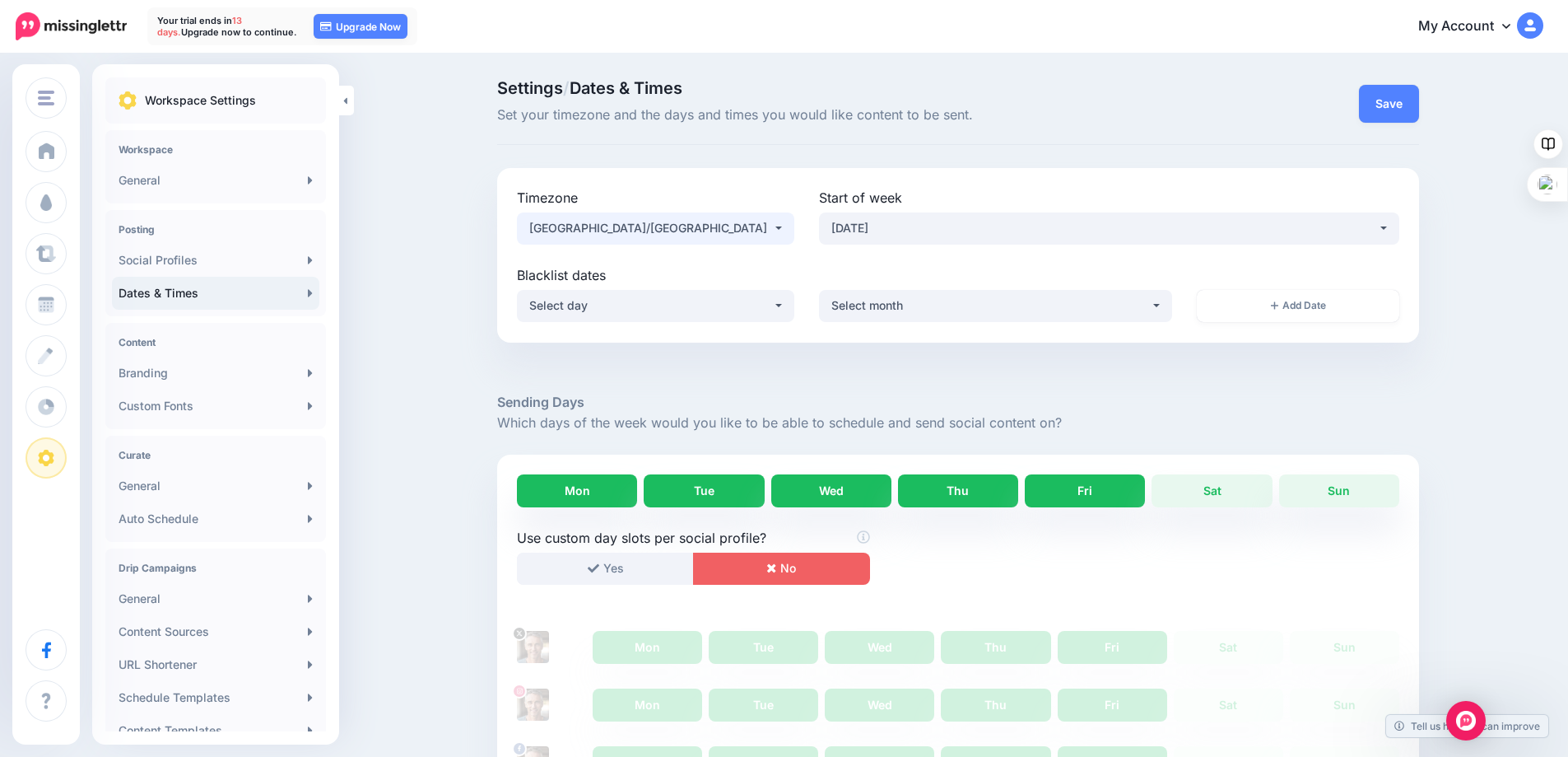
click at [712, 228] on div "[GEOGRAPHIC_DATA]/[GEOGRAPHIC_DATA]" at bounding box center [651, 228] width 243 height 20
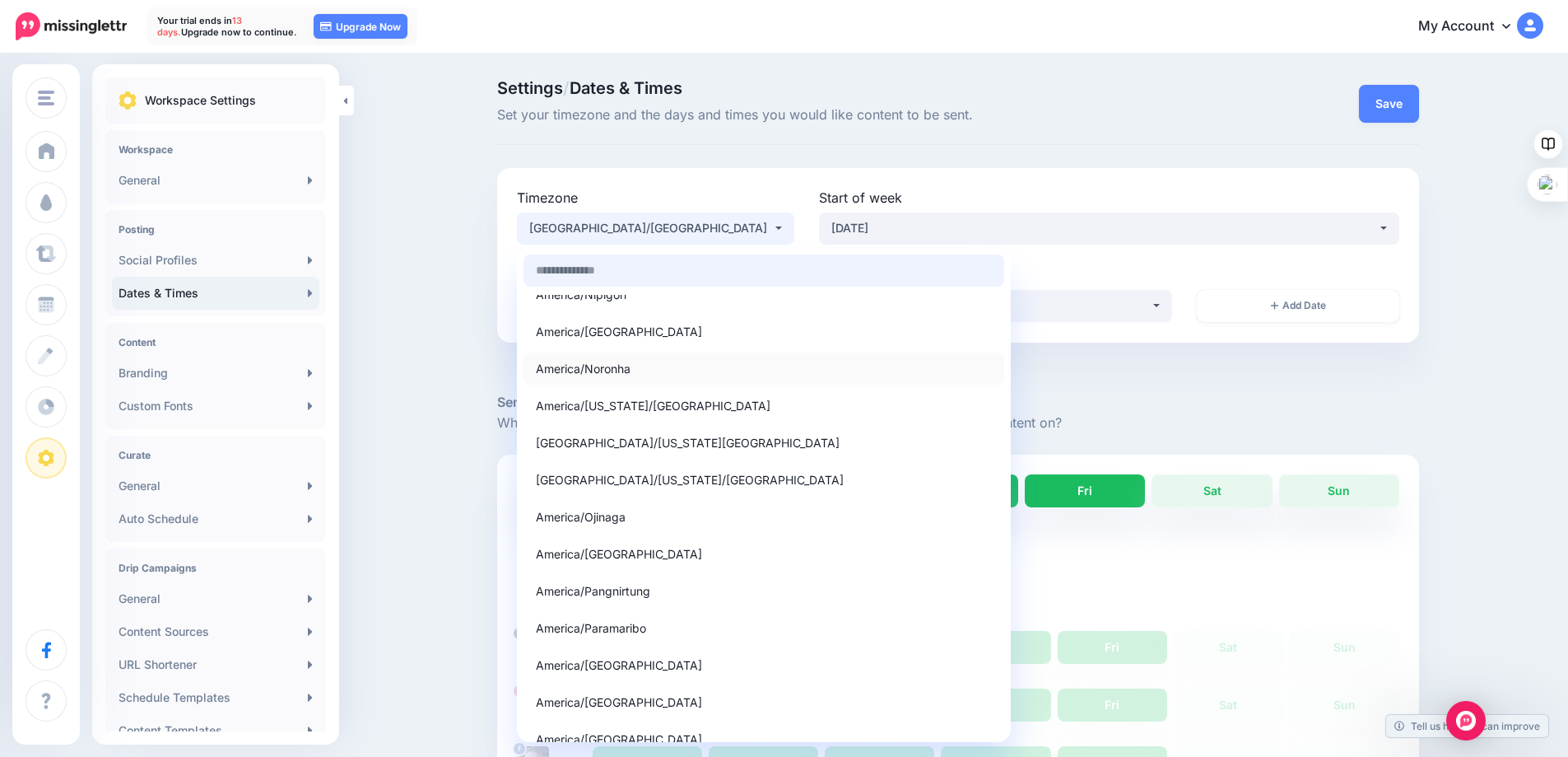
scroll to position [5356, 0]
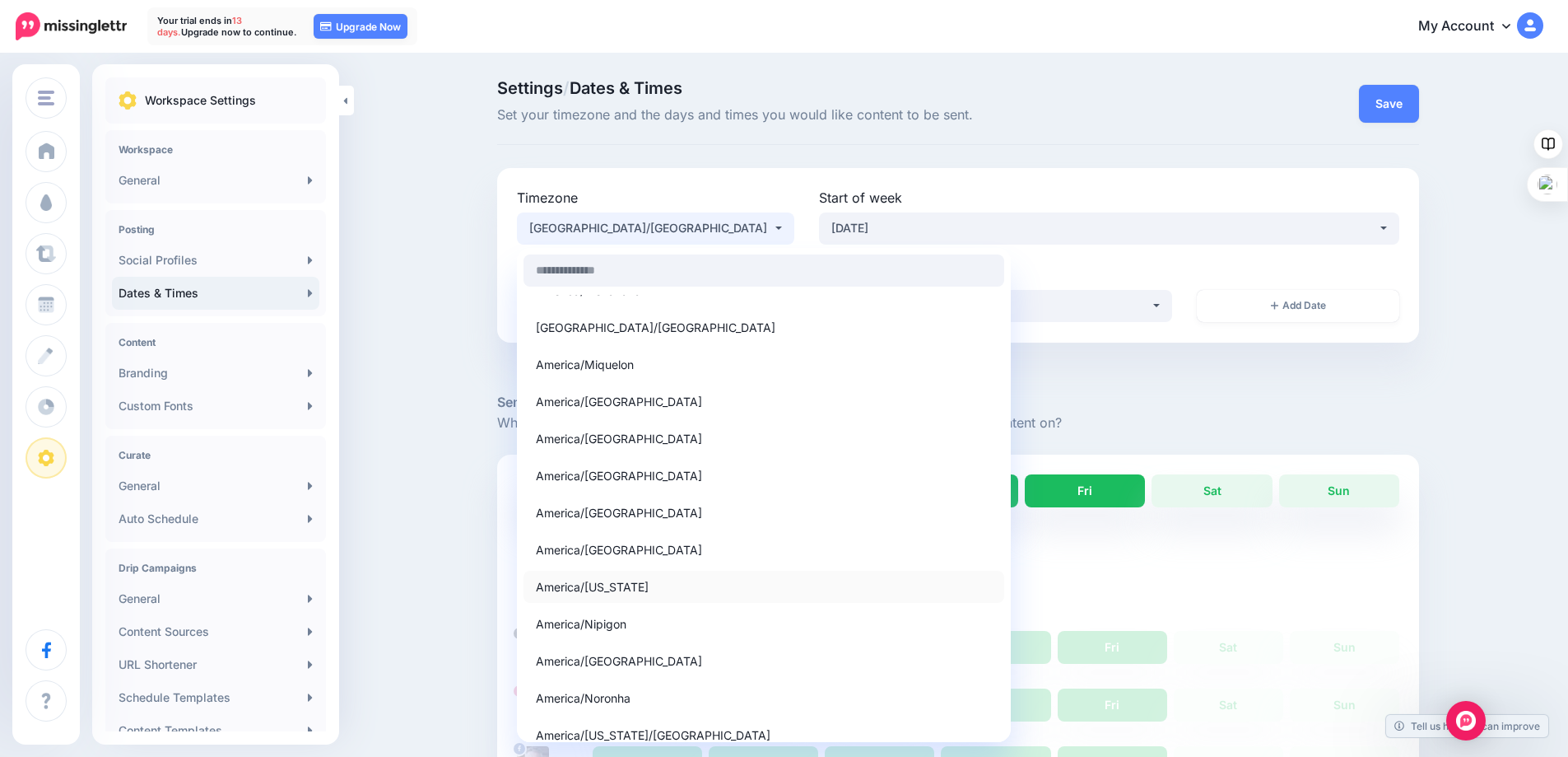
click at [580, 582] on span "America/New York" at bounding box center [592, 586] width 113 height 20
select select "**********"
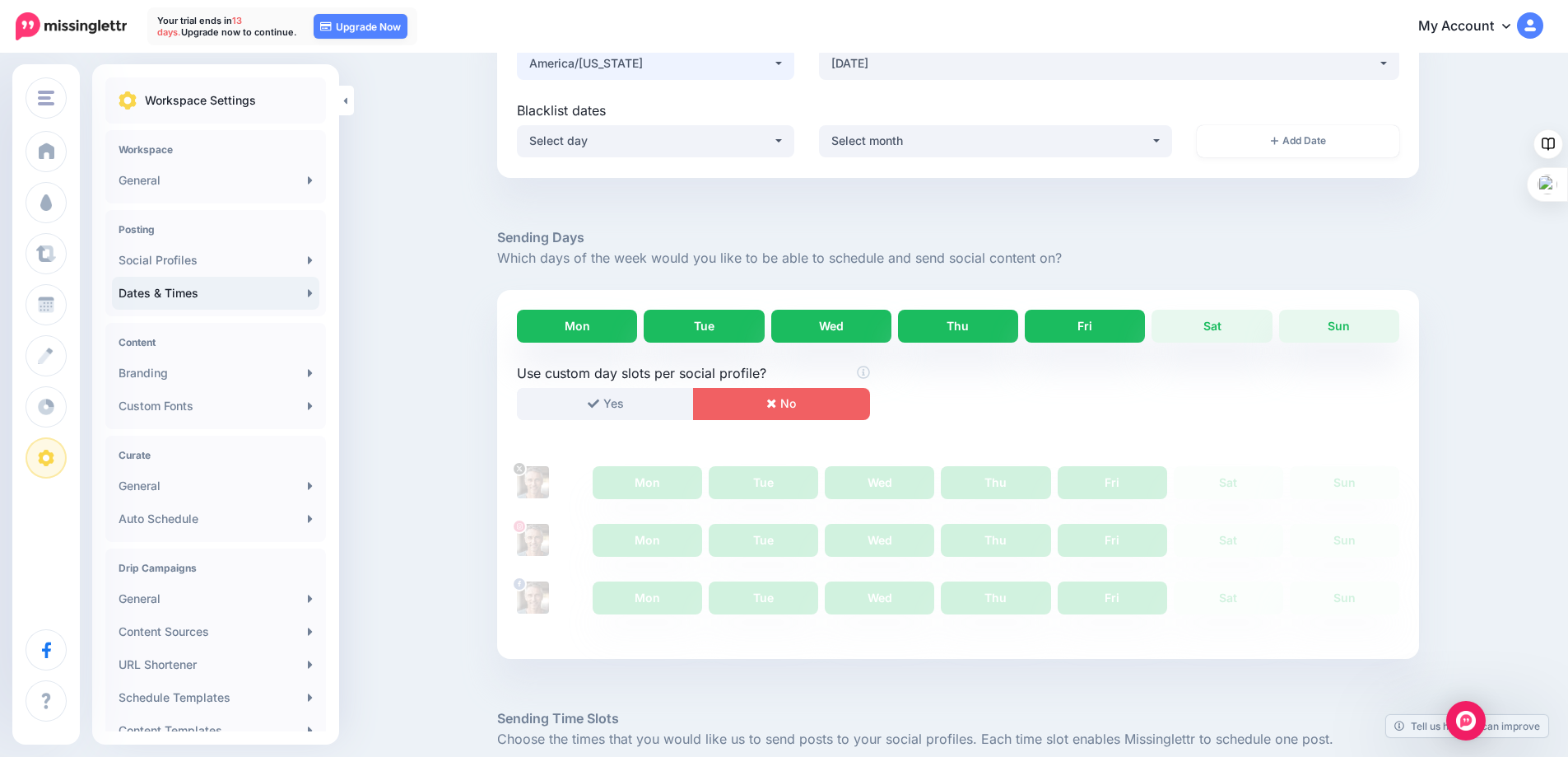
scroll to position [247, 0]
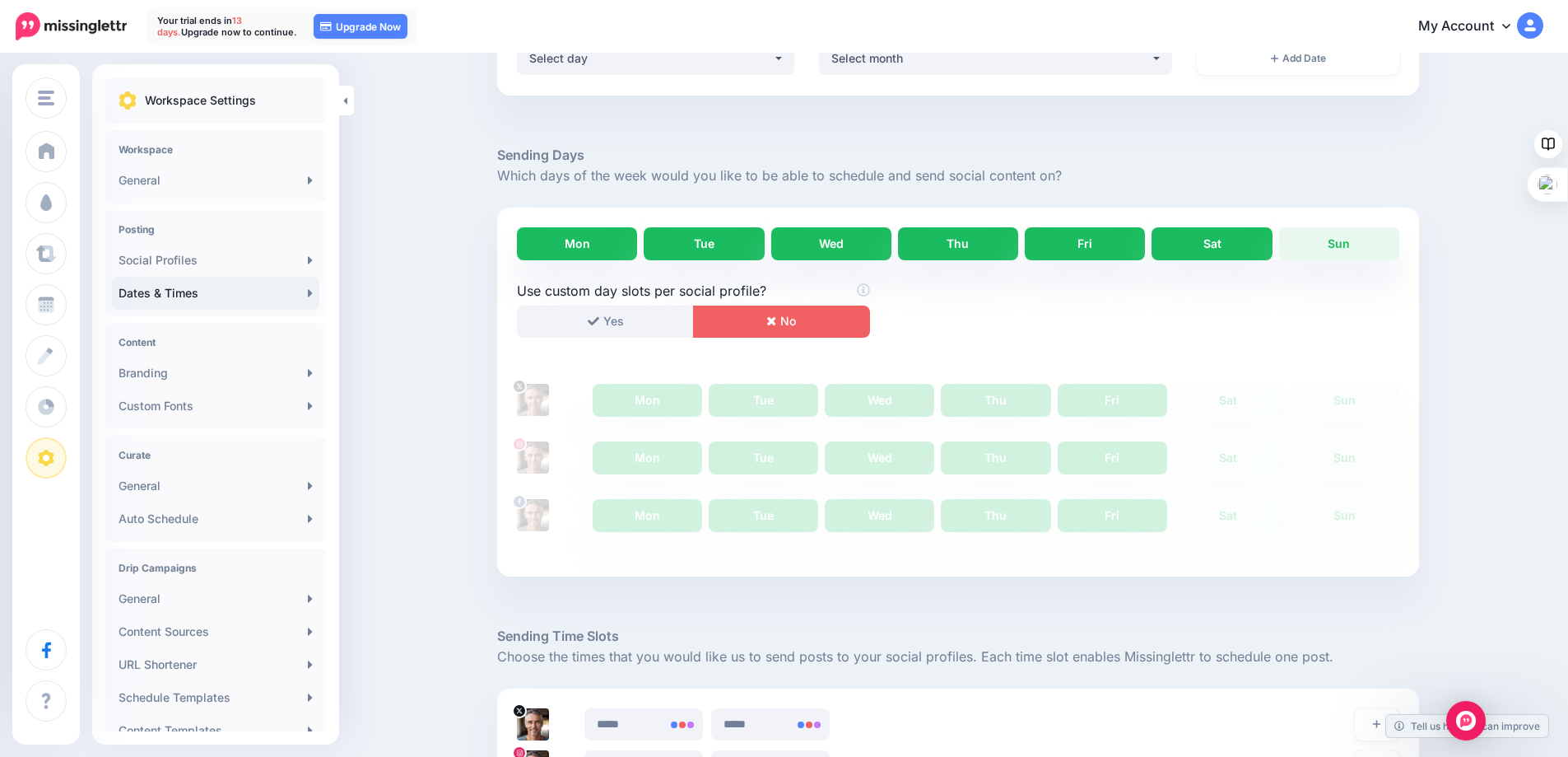
click at [1195, 245] on link "Sat" at bounding box center [1212, 243] width 120 height 33
click at [1373, 242] on link "Sun" at bounding box center [1339, 243] width 120 height 33
click at [767, 322] on button "No" at bounding box center [781, 321] width 177 height 32
click at [624, 314] on button "Yes" at bounding box center [605, 321] width 177 height 32
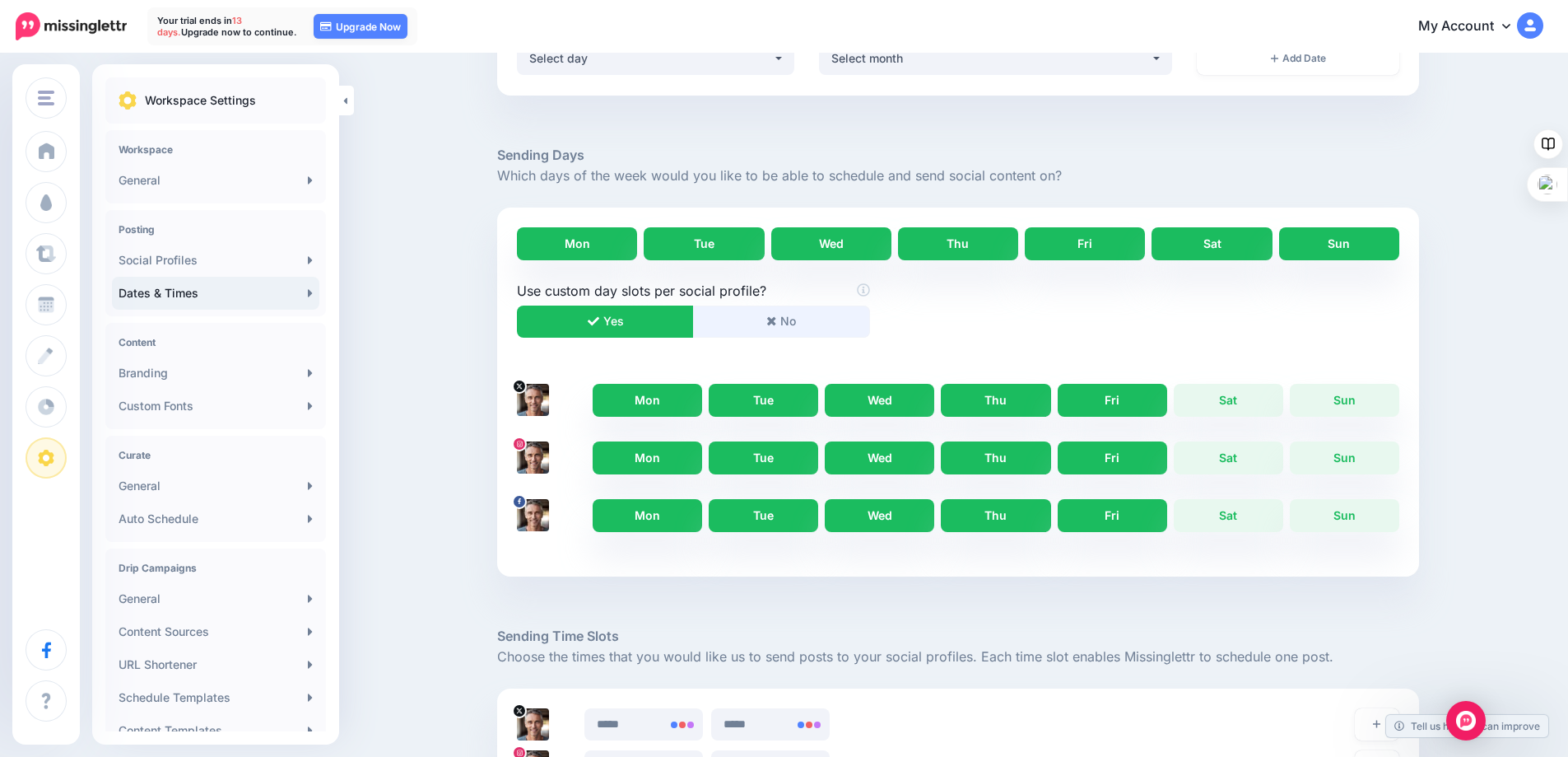
click at [766, 319] on button "No" at bounding box center [781, 321] width 177 height 32
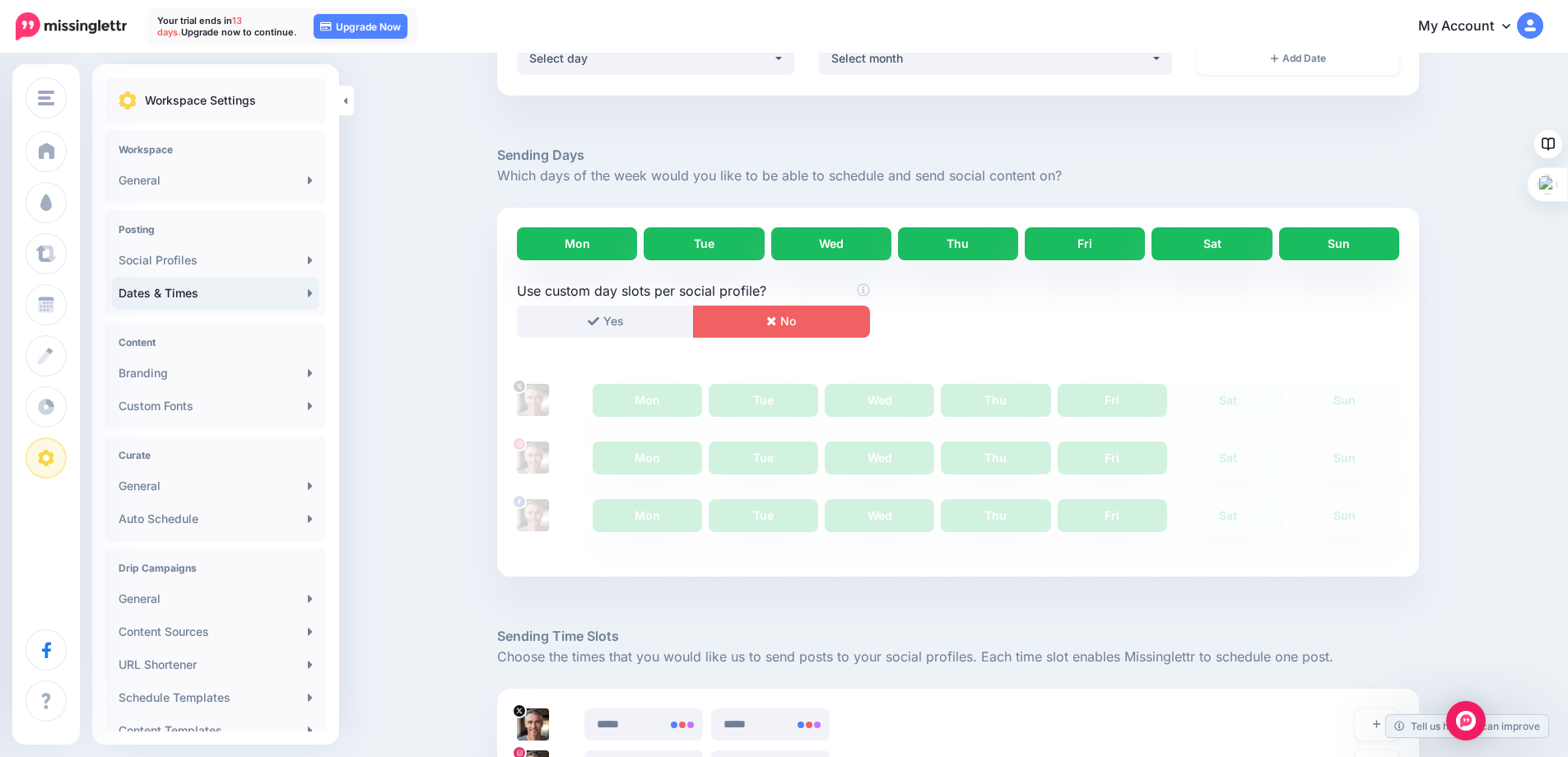
click at [663, 406] on div "Use custom day slots per social profile? Yes No Mon Tue Wed Thu Fri Sat Sun Mon" at bounding box center [958, 409] width 882 height 255
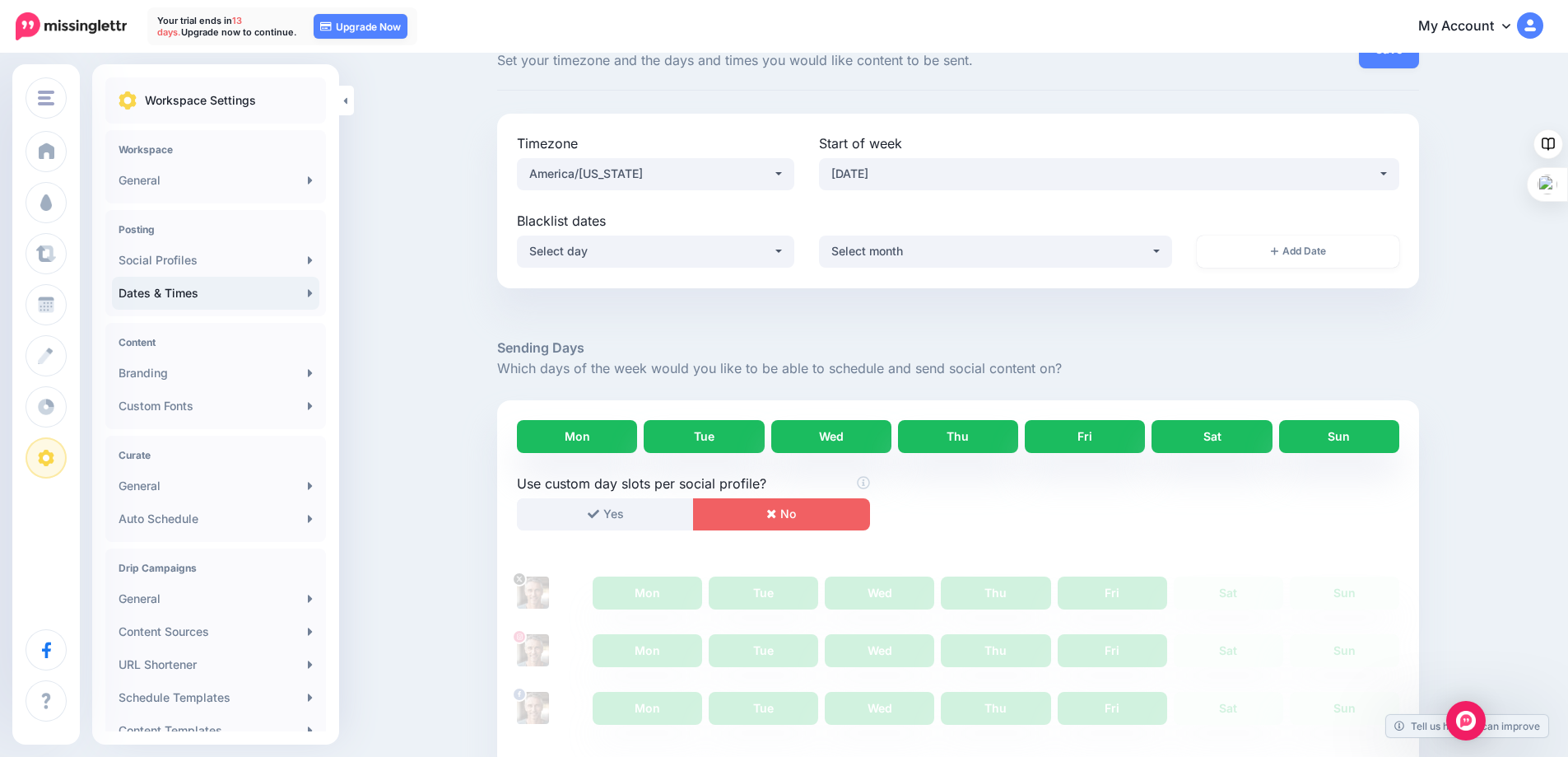
scroll to position [164, 0]
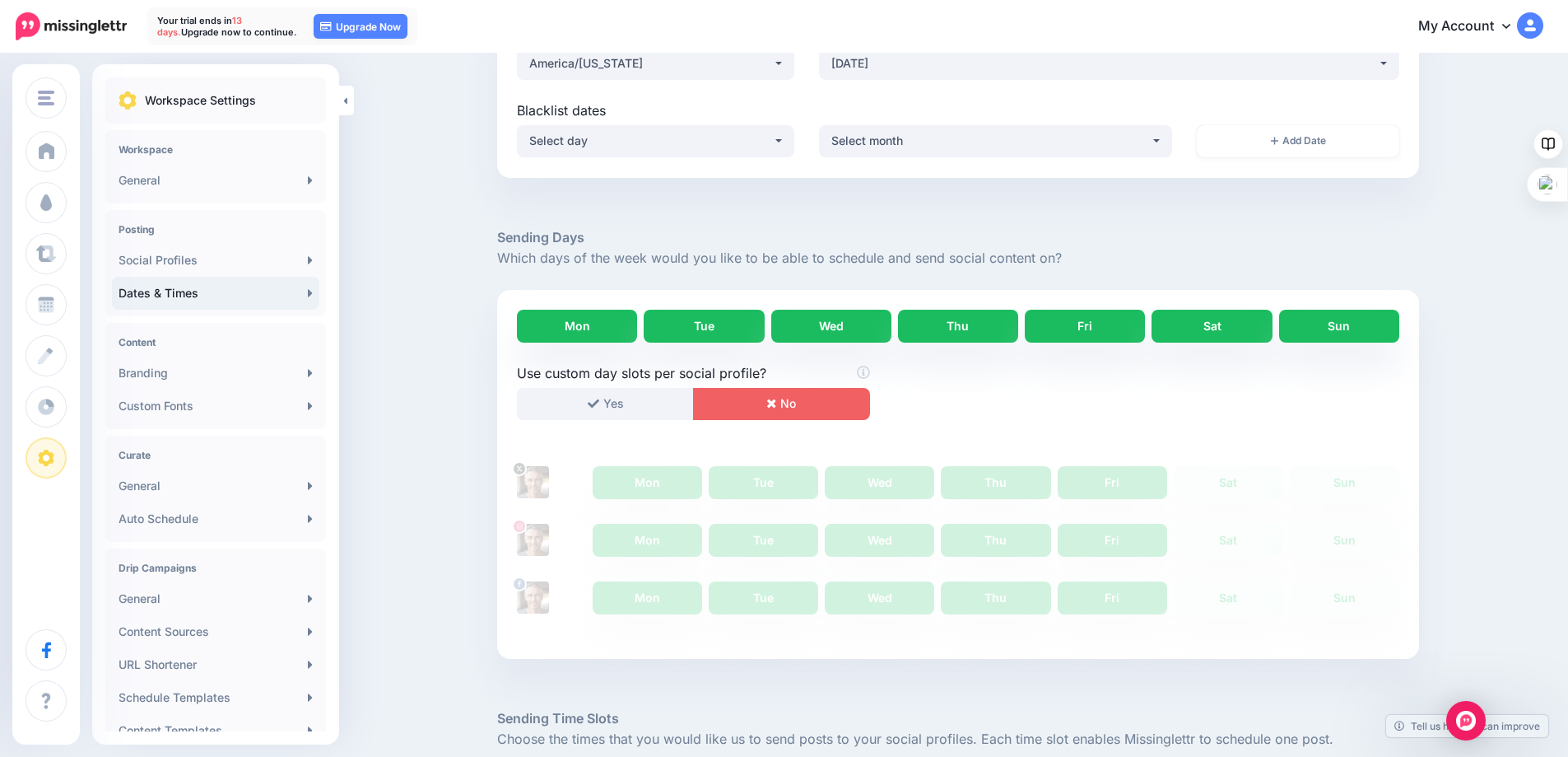
click at [974, 445] on div at bounding box center [958, 451] width 882 height 21
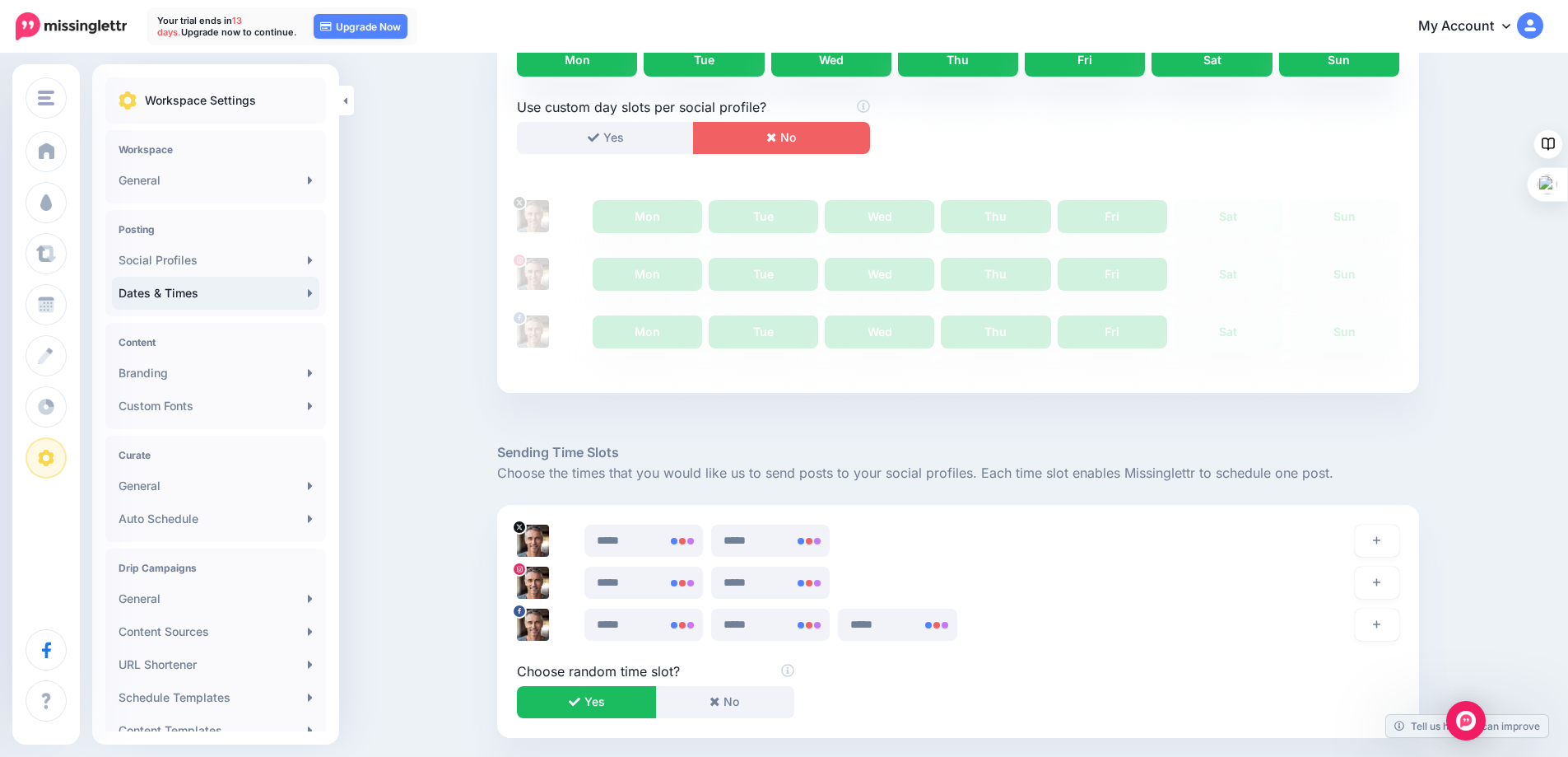
scroll to position [577, 0]
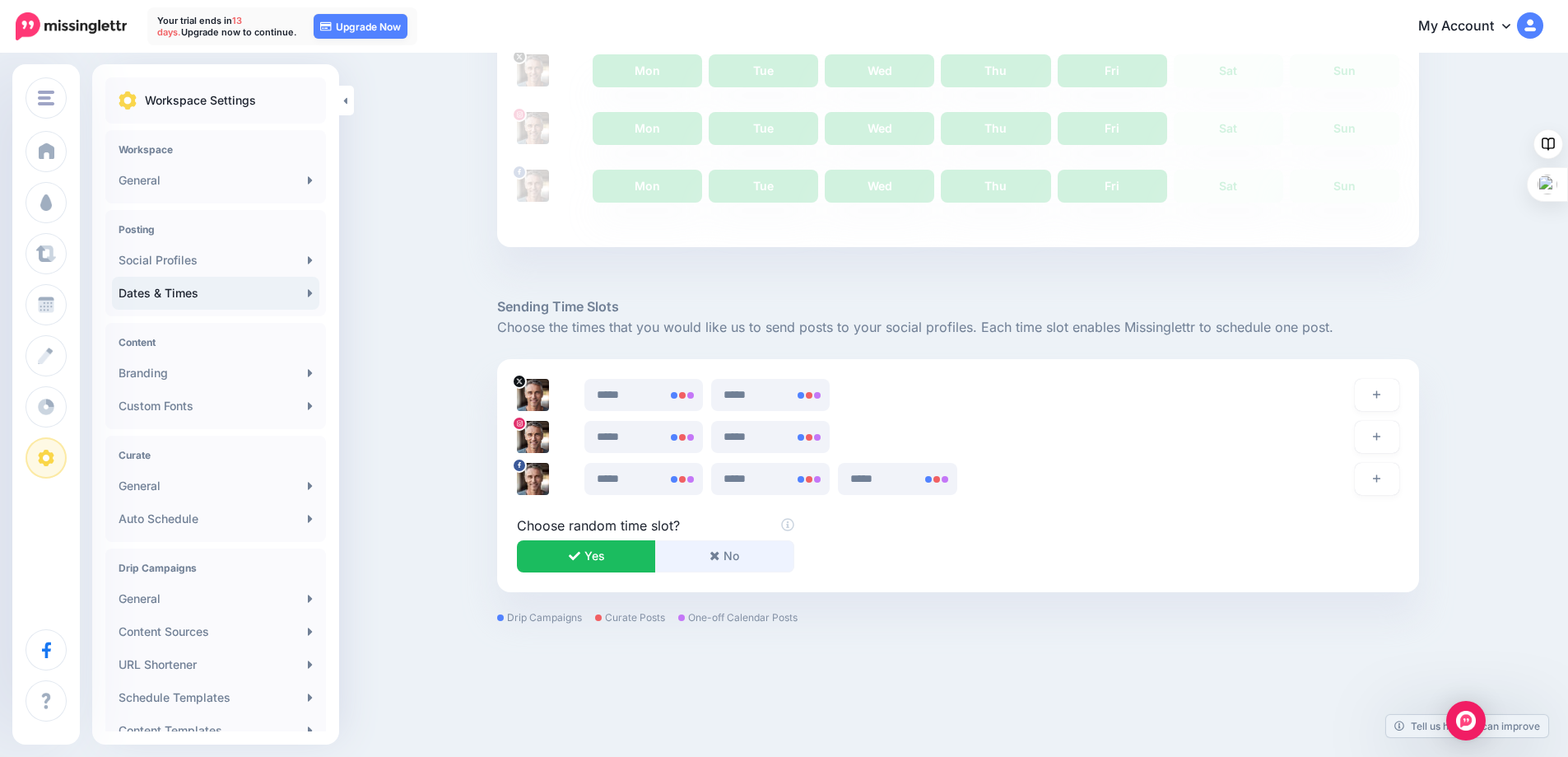
click at [732, 555] on button "No" at bounding box center [724, 557] width 139 height 32
click at [690, 398] on icon at bounding box center [686, 395] width 13 height 13
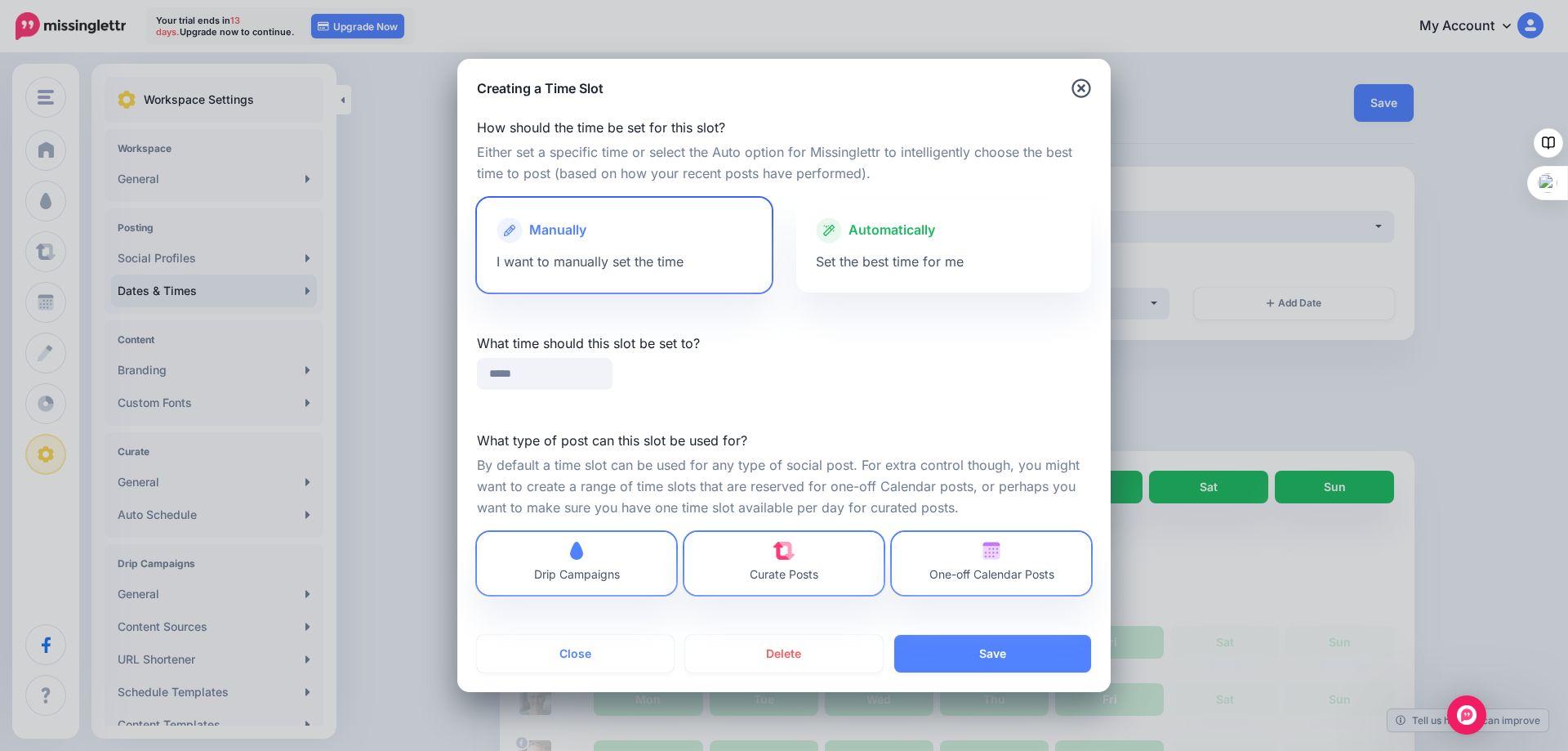
click at [624, 251] on div "Manually I want to manually set the time" at bounding box center [624, 245] width 295 height 94
click at [536, 375] on input "*****" at bounding box center [545, 374] width 135 height 32
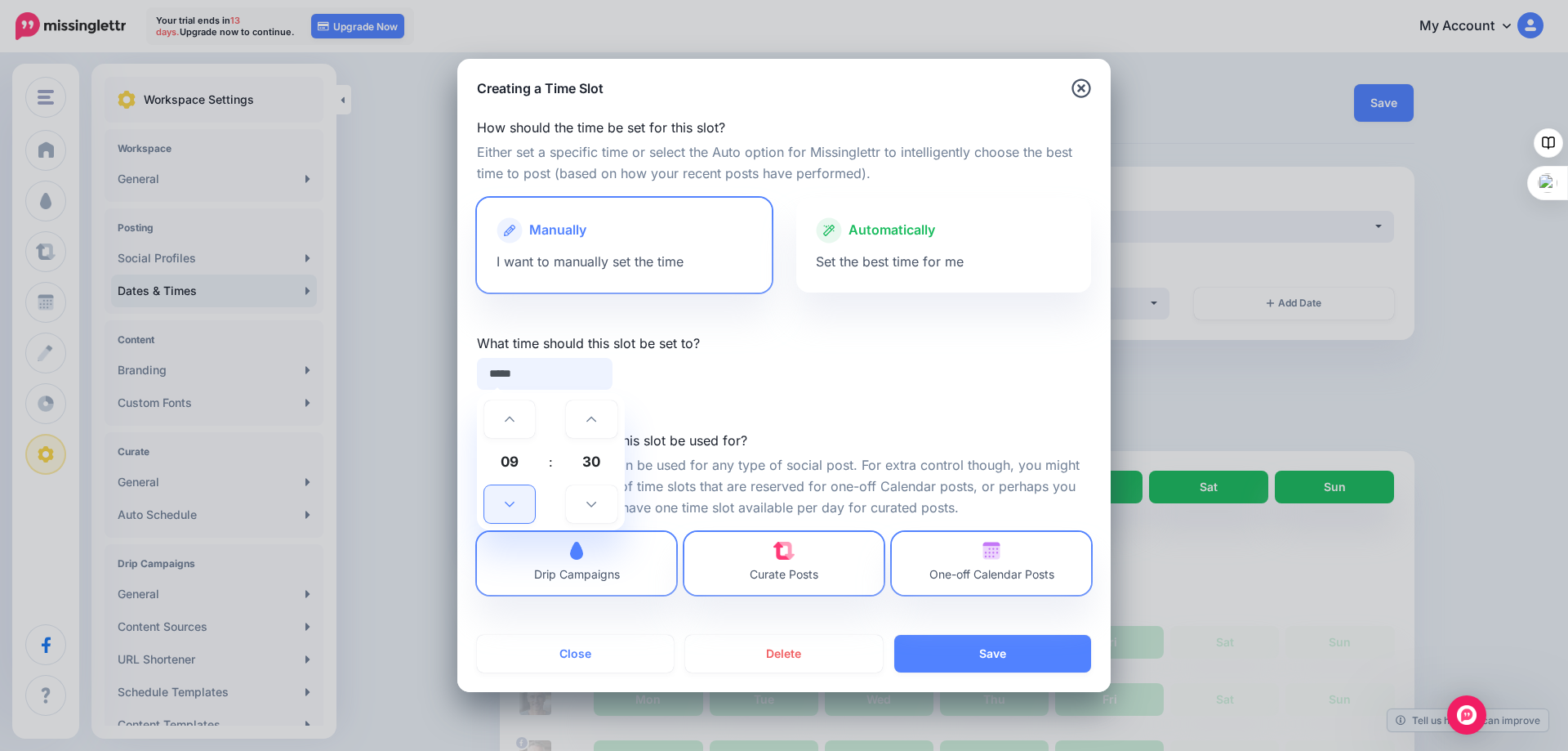
click at [509, 501] on icon at bounding box center [509, 503] width 10 height 12
click at [512, 420] on icon at bounding box center [509, 419] width 10 height 12
click at [592, 504] on icon at bounding box center [590, 503] width 10 height 12
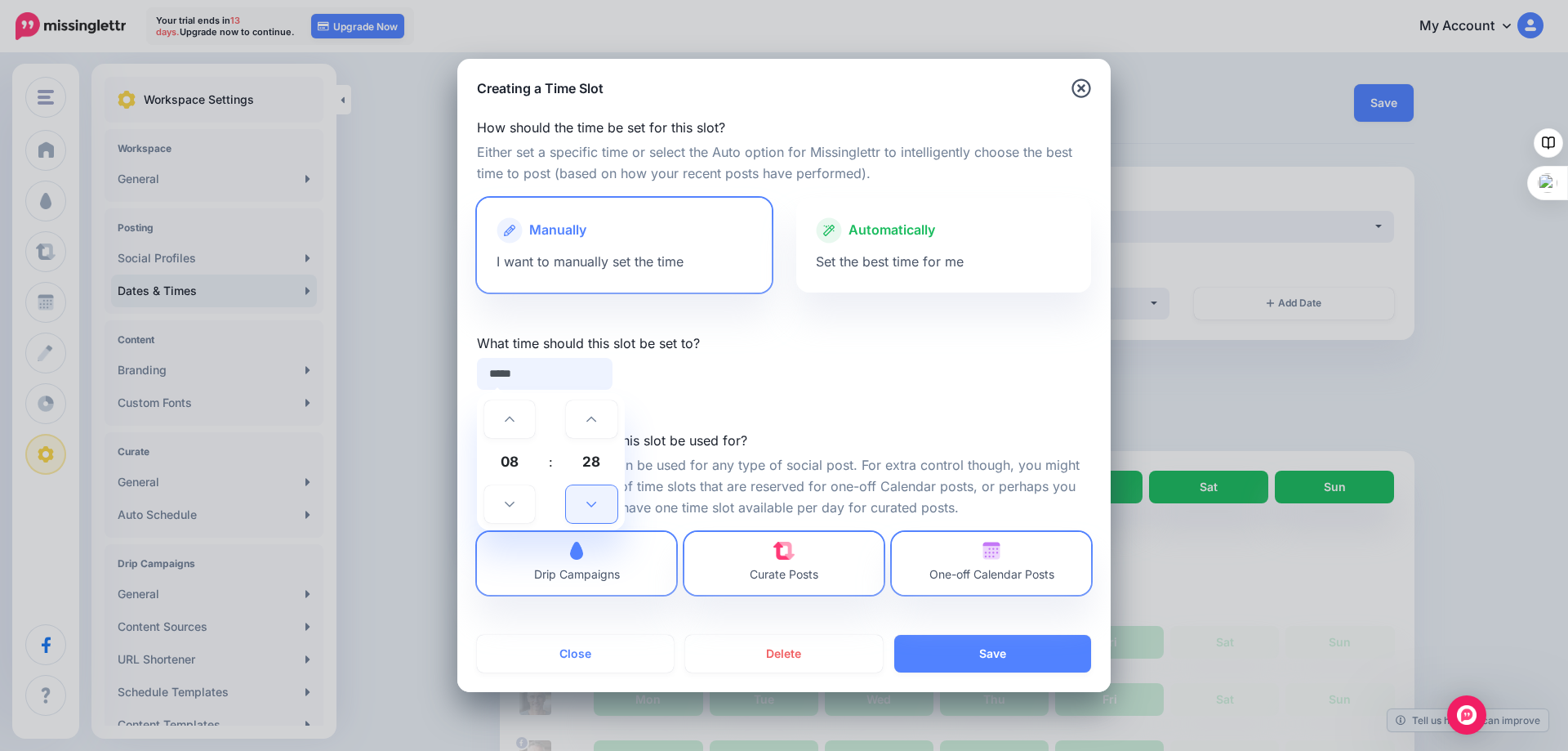
click at [592, 504] on icon at bounding box center [590, 503] width 10 height 12
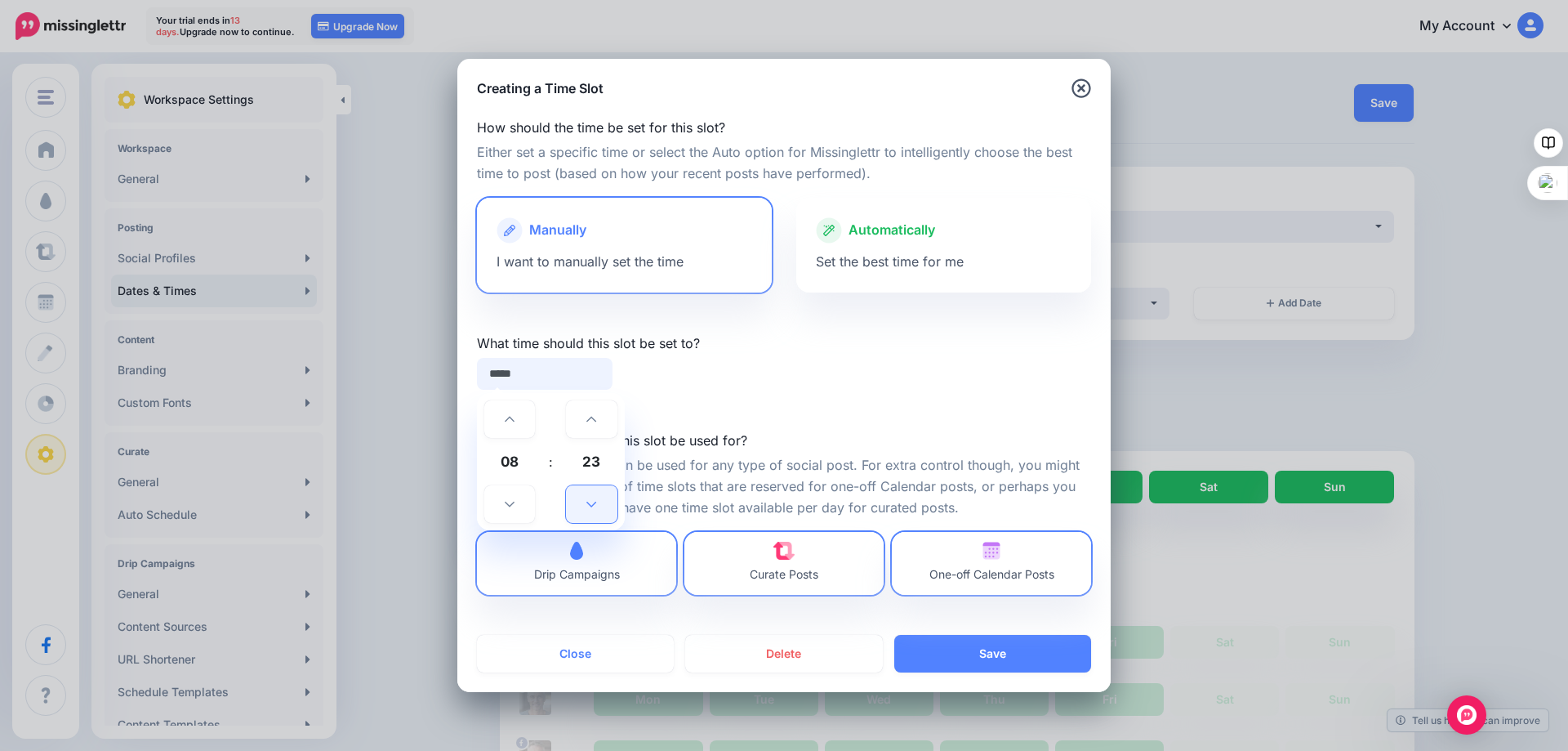
click at [592, 504] on icon at bounding box center [590, 503] width 10 height 12
click at [592, 503] on icon at bounding box center [590, 503] width 10 height 12
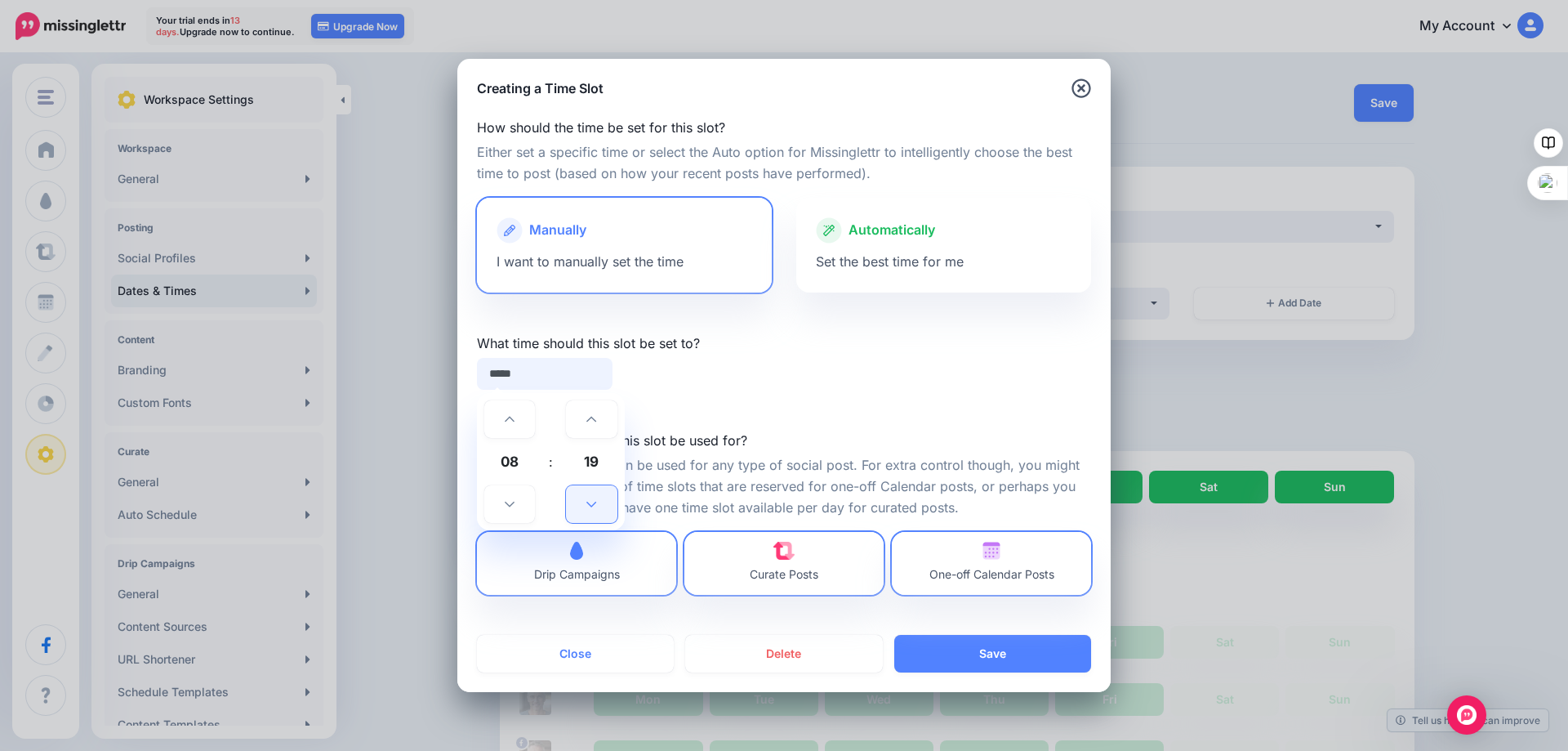
click at [592, 503] on icon at bounding box center [590, 503] width 10 height 12
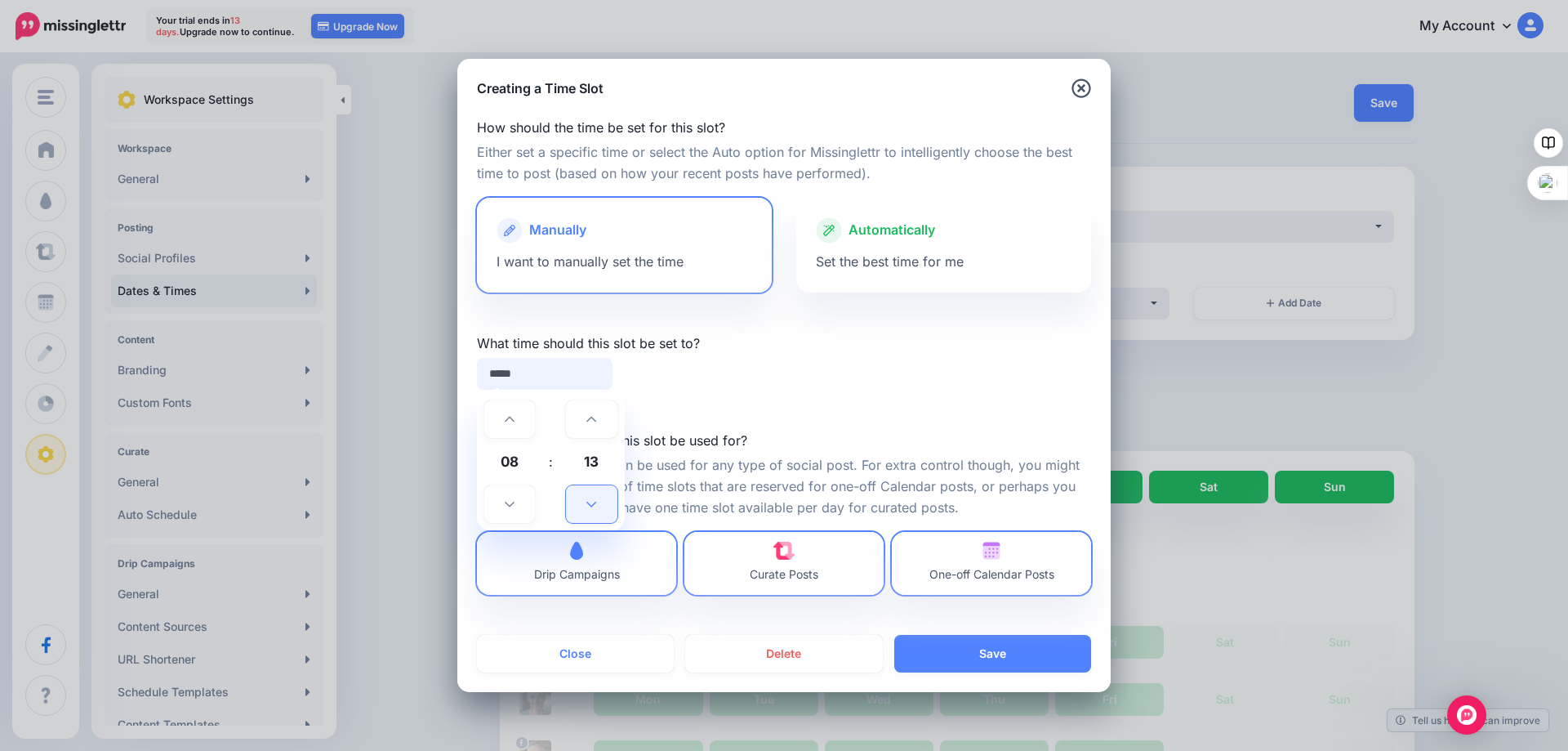
click at [592, 503] on icon at bounding box center [590, 503] width 10 height 12
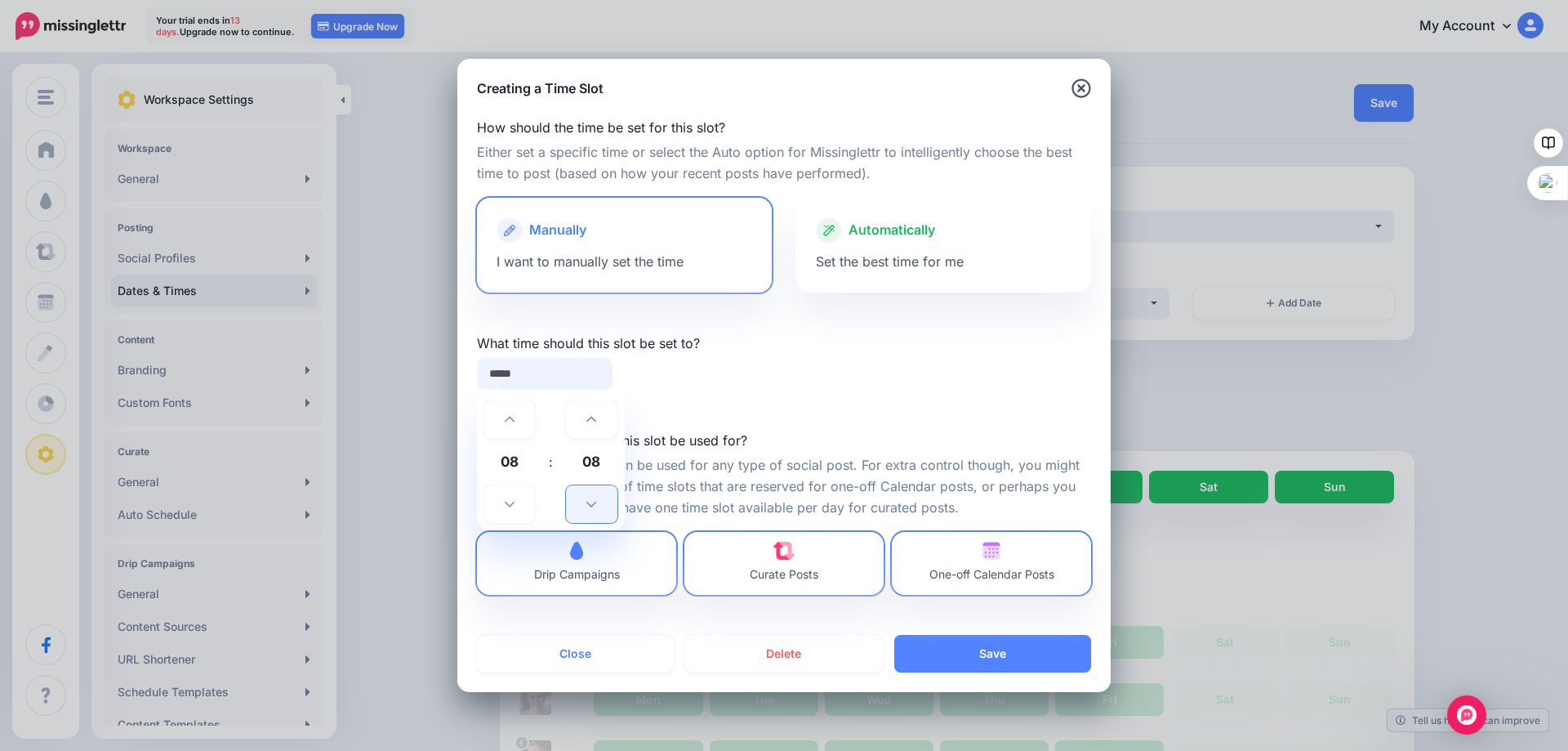
click at [592, 503] on icon at bounding box center [590, 503] width 10 height 12
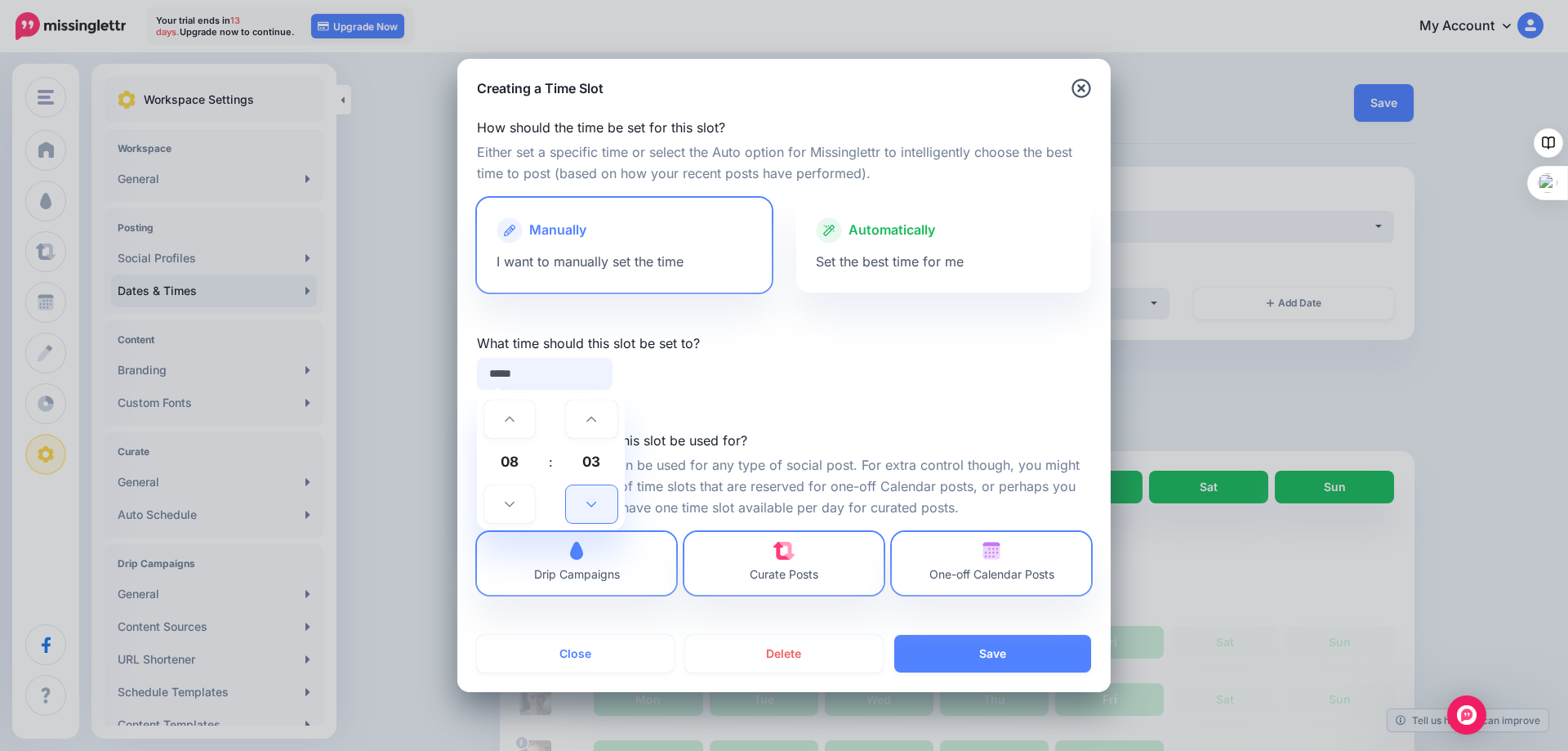
click at [592, 503] on icon at bounding box center [590, 503] width 10 height 12
type input "*****"
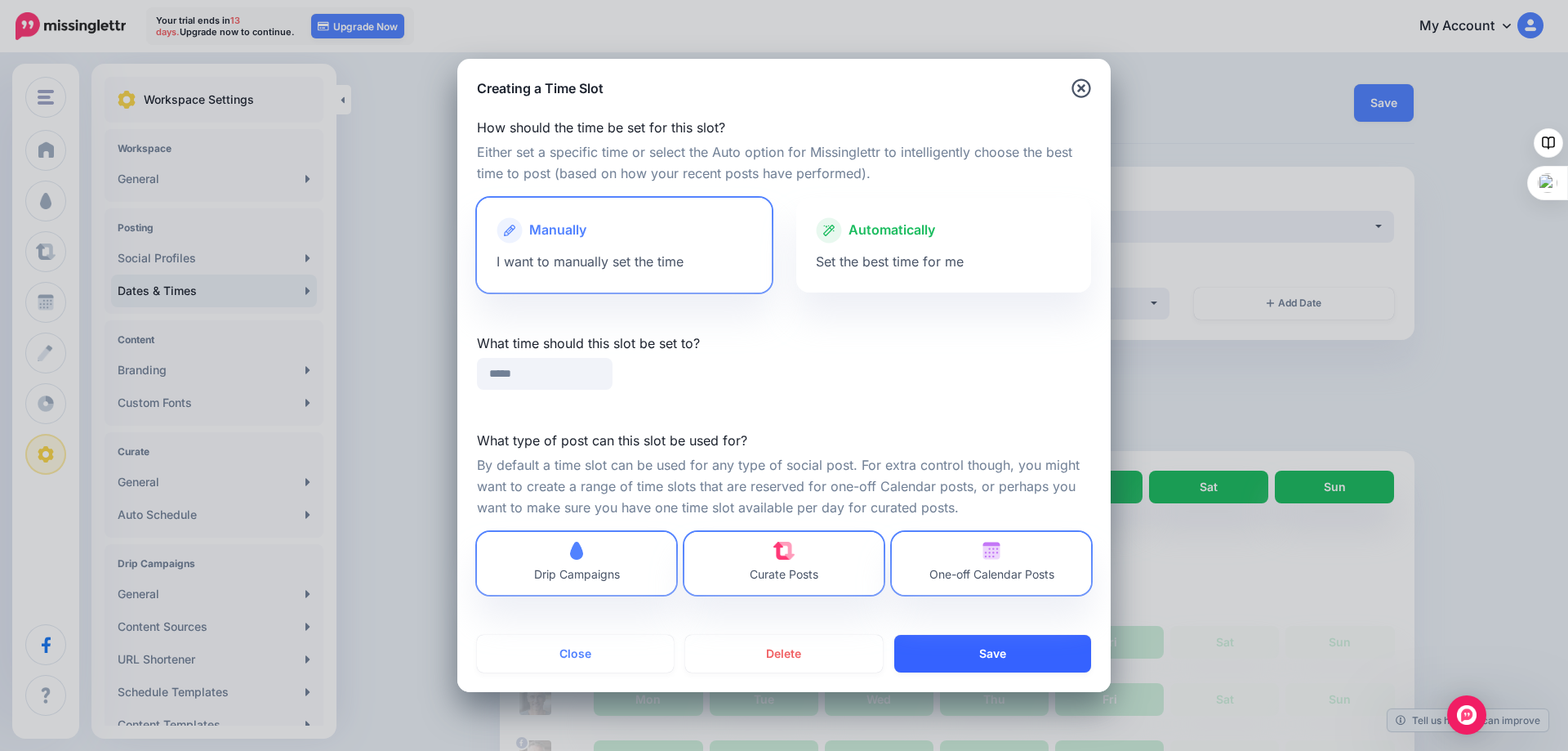
click at [989, 651] on button "Save" at bounding box center [992, 654] width 197 height 37
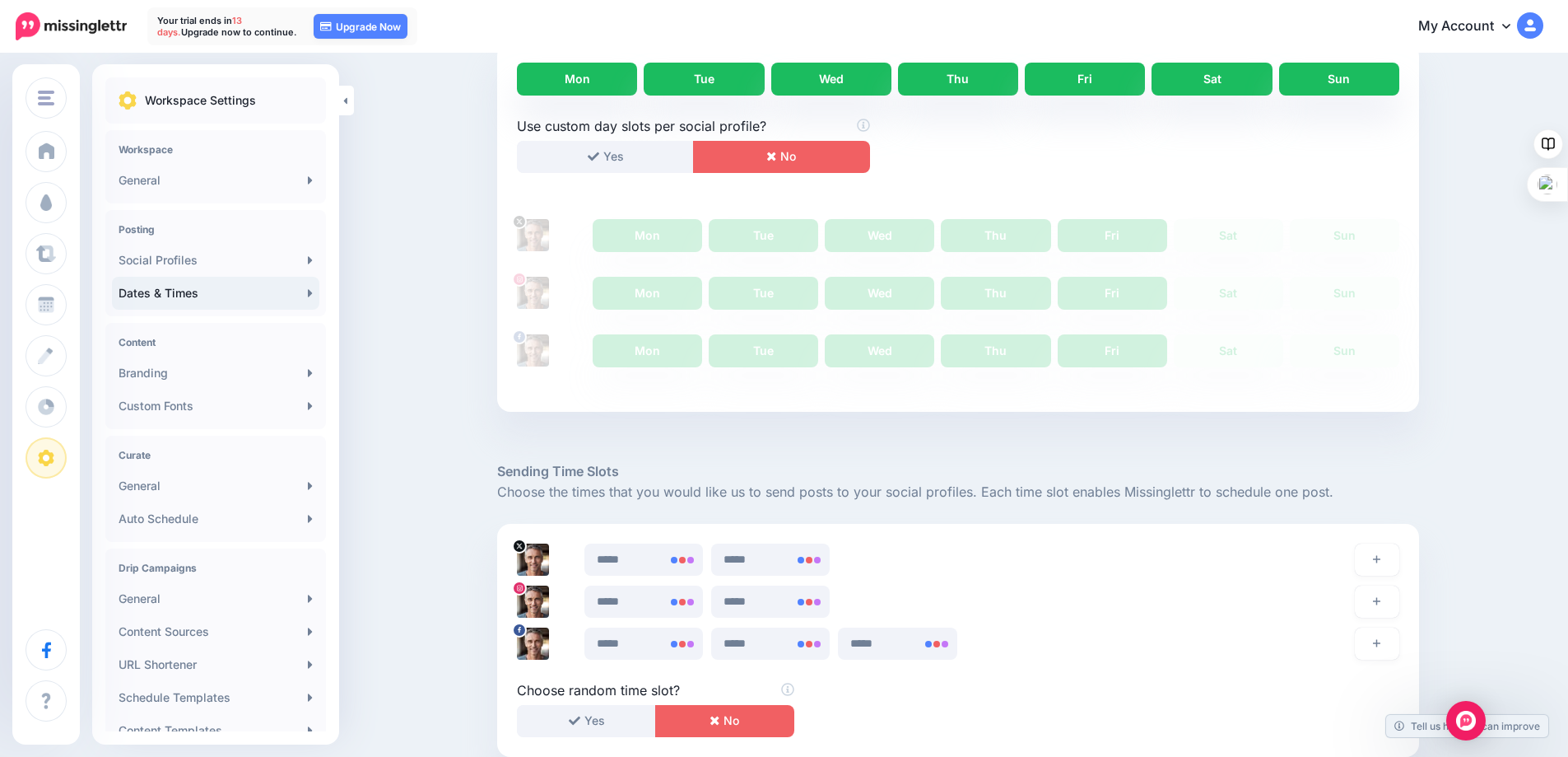
scroll to position [590, 0]
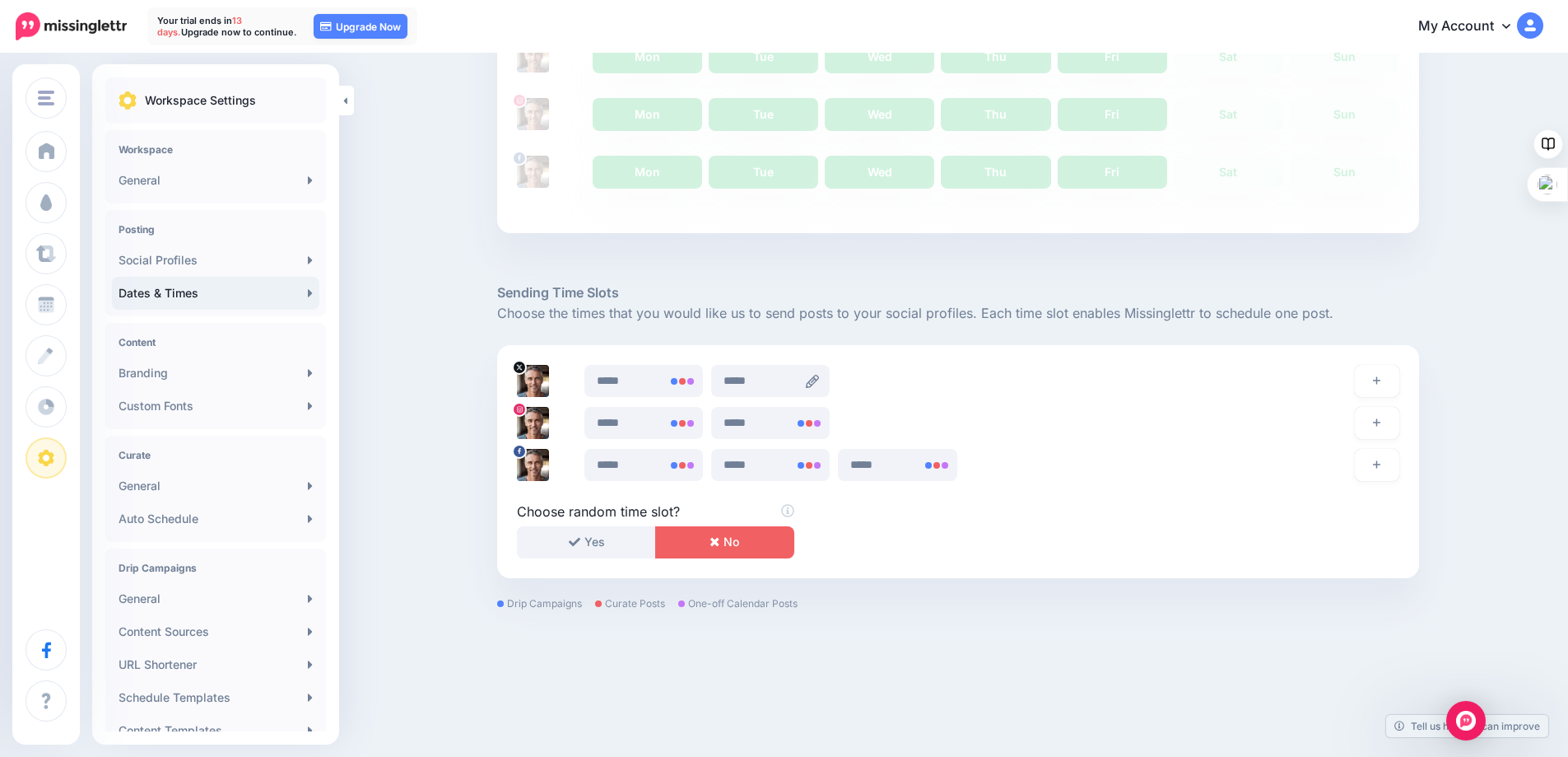
click at [812, 381] on icon at bounding box center [812, 381] width 13 height 13
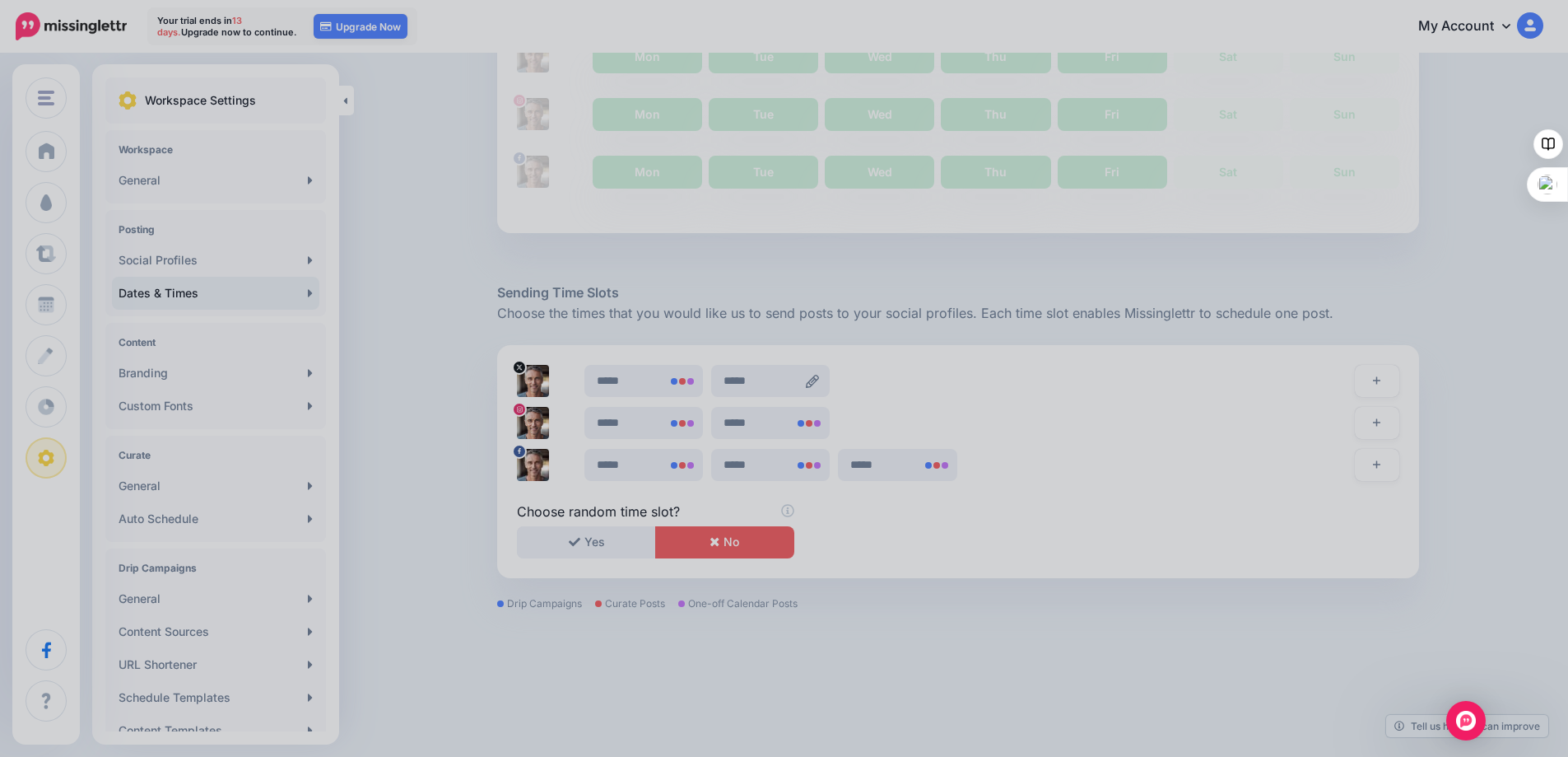
scroll to position [0, 0]
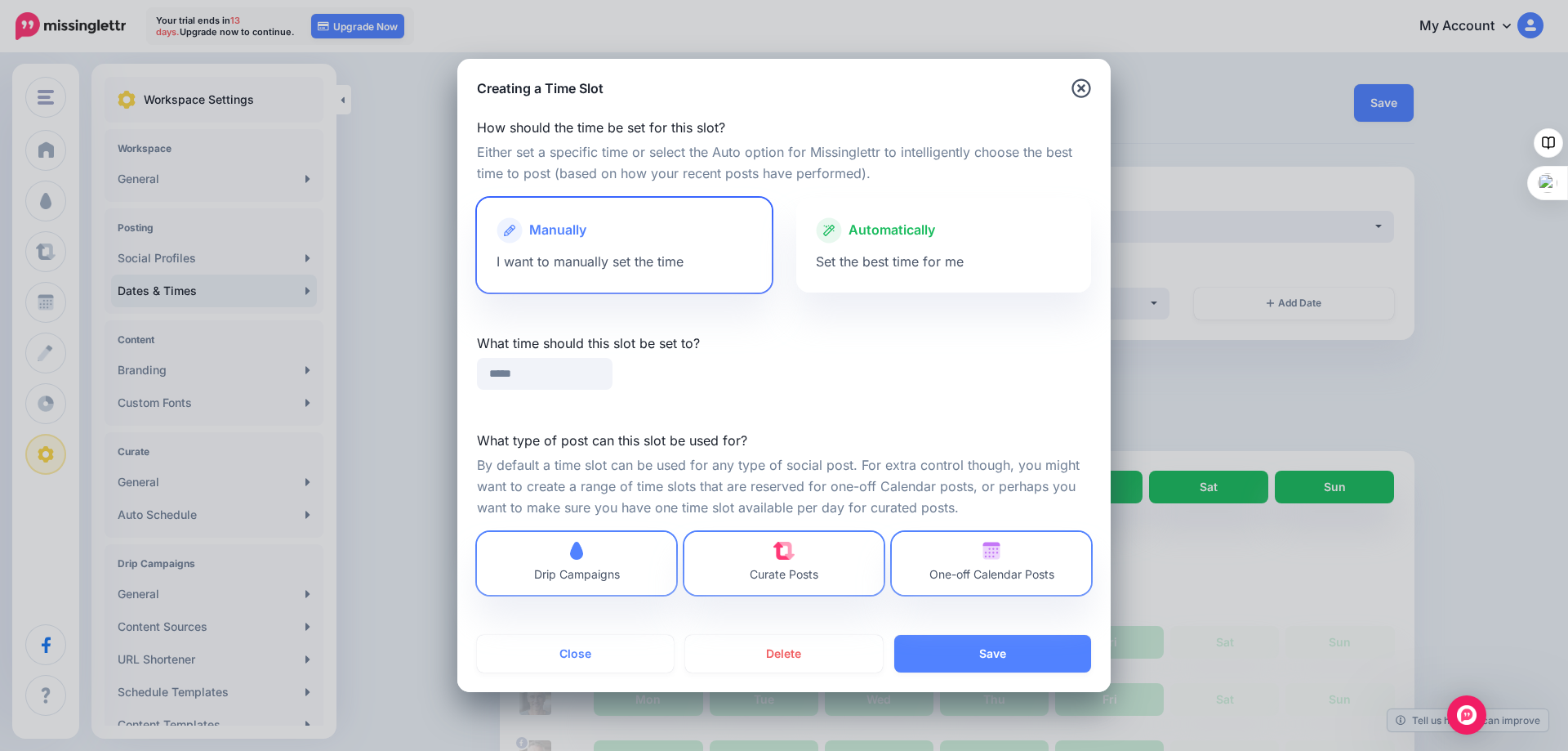
click at [616, 233] on div "Manually" at bounding box center [624, 230] width 256 height 26
drag, startPoint x: 534, startPoint y: 379, endPoint x: 487, endPoint y: 373, distance: 47.4
click at [487, 373] on input "*****" at bounding box center [545, 374] width 135 height 32
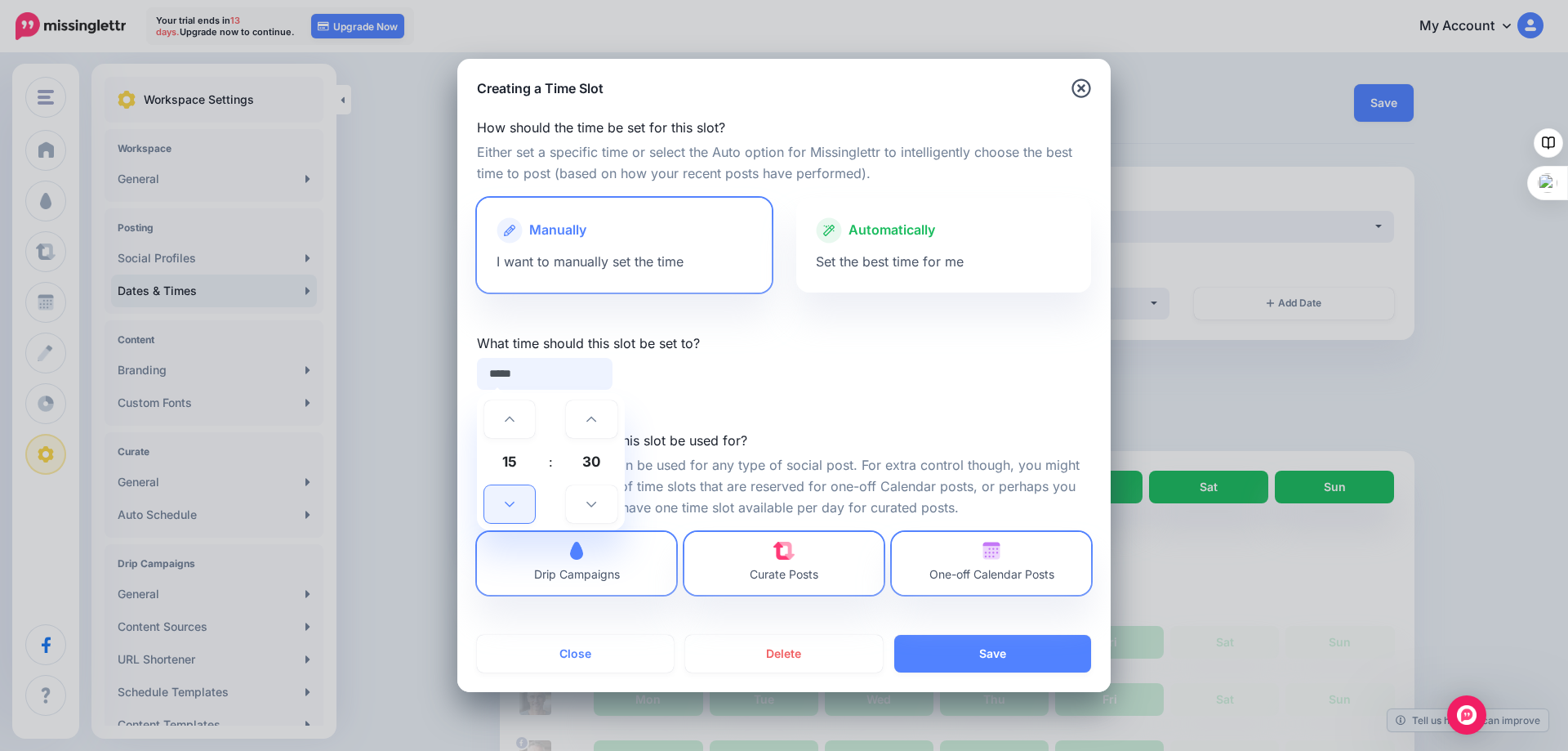
click at [507, 503] on icon at bounding box center [509, 504] width 10 height 5
click at [507, 502] on icon at bounding box center [509, 503] width 10 height 12
click at [508, 422] on icon at bounding box center [509, 419] width 10 height 12
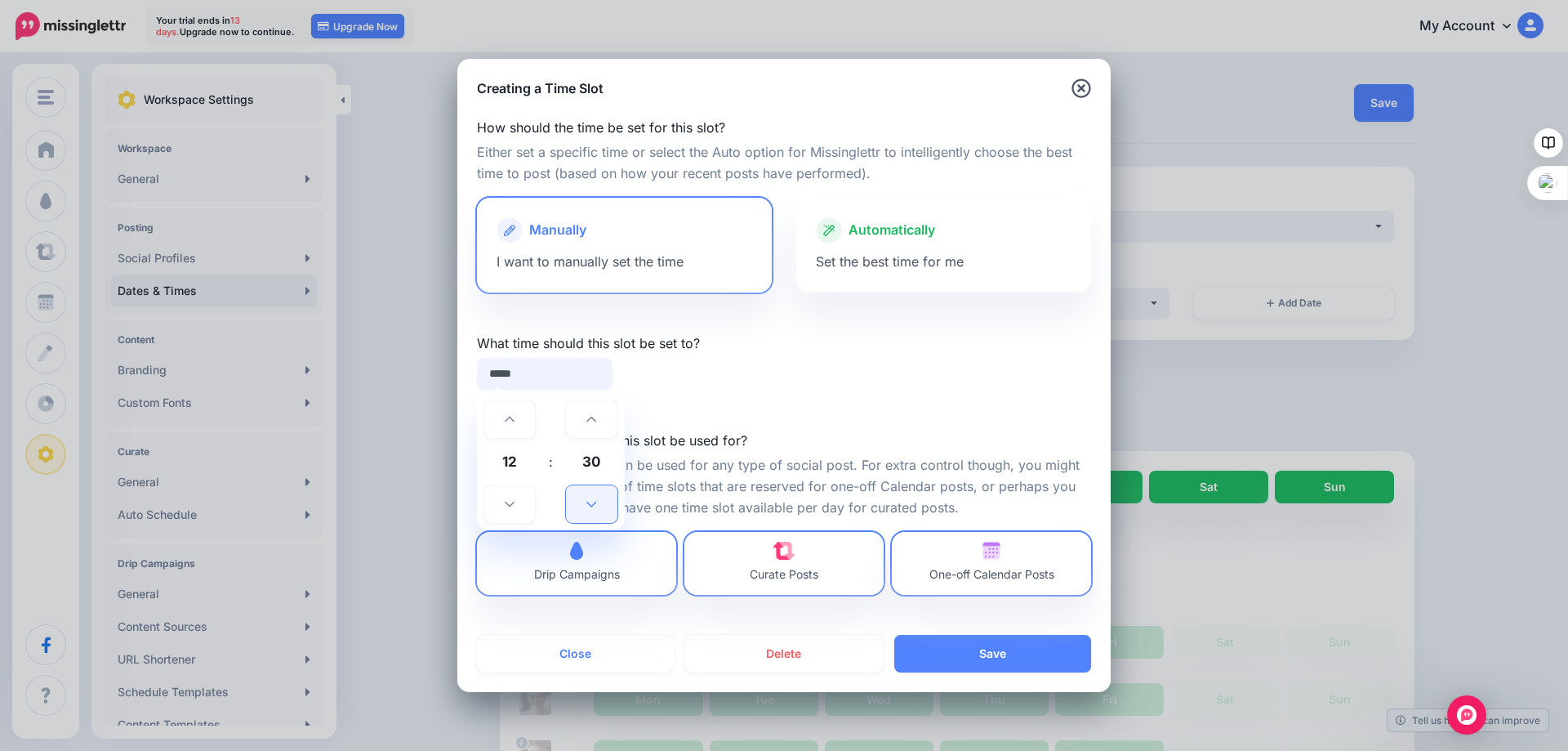
click at [596, 499] on icon at bounding box center [590, 503] width 10 height 12
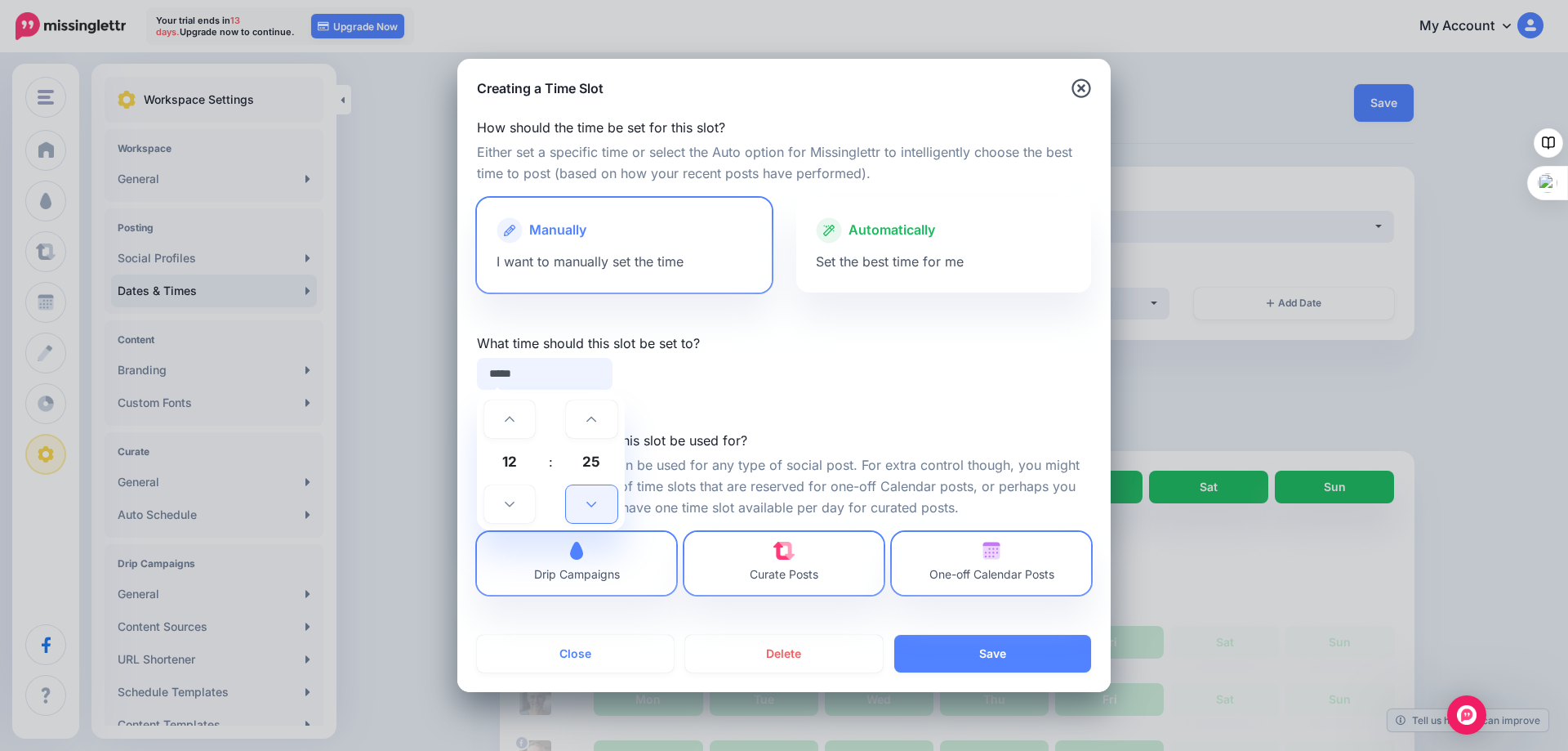
click at [596, 499] on icon at bounding box center [590, 503] width 10 height 12
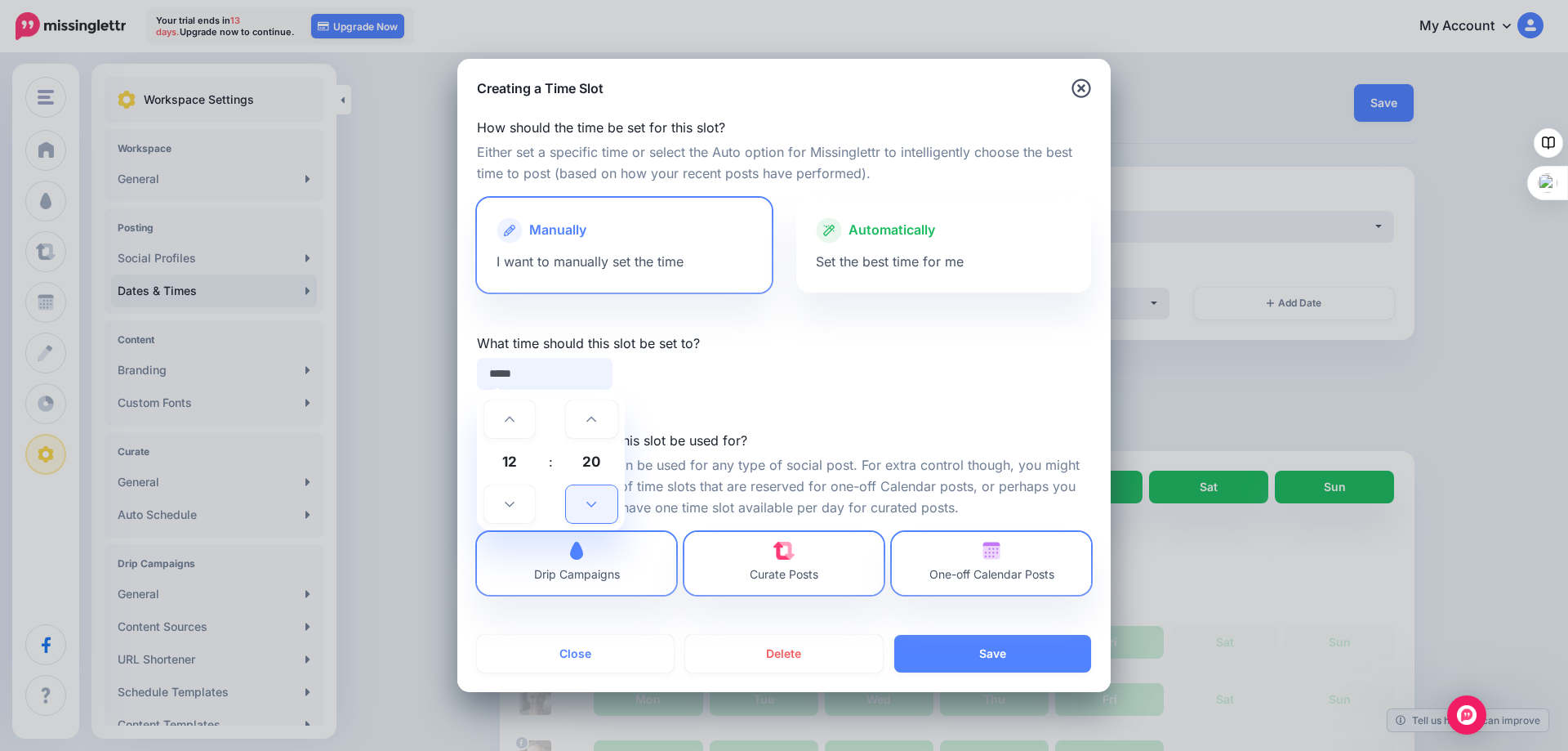
click at [596, 498] on icon at bounding box center [590, 503] width 10 height 12
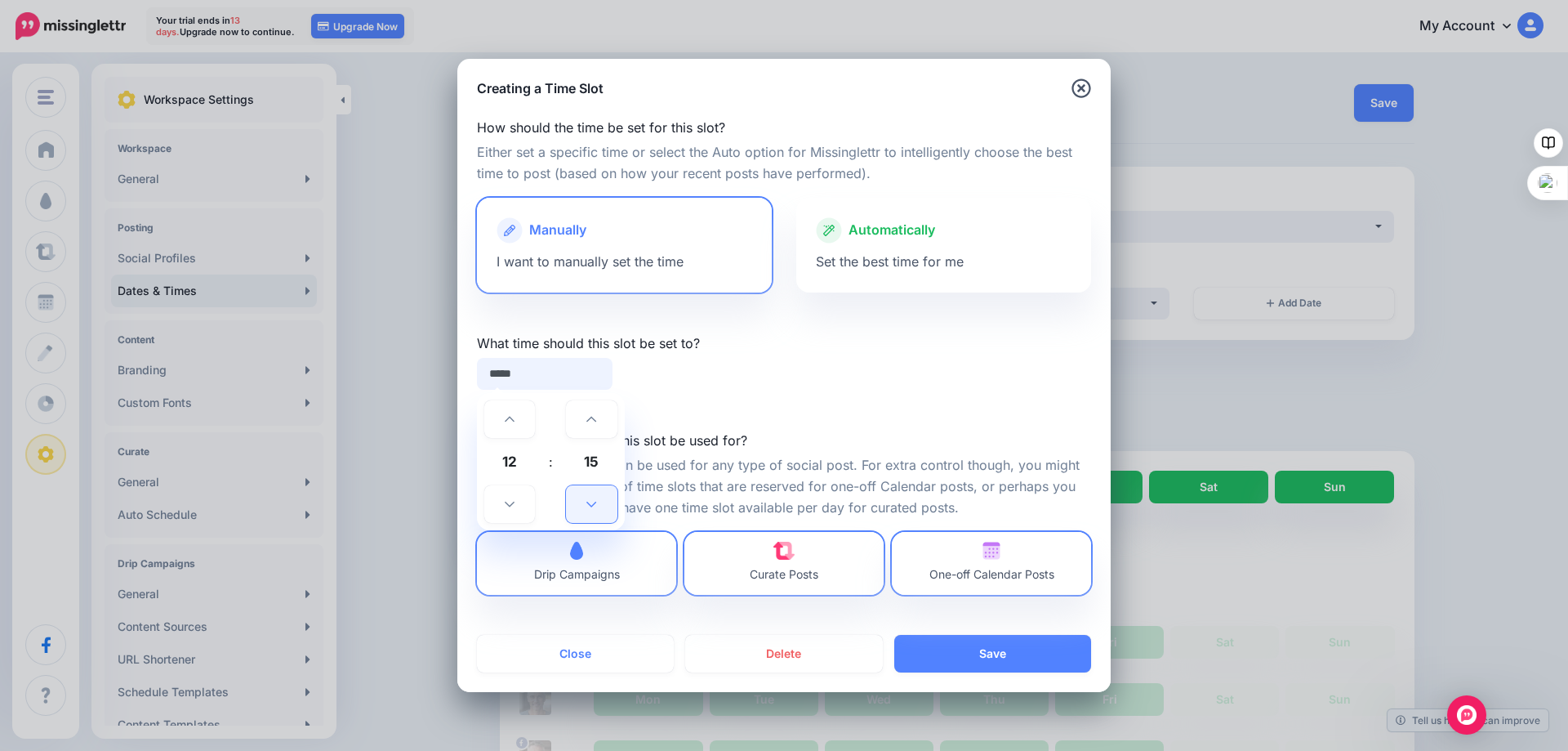
click at [596, 498] on icon at bounding box center [590, 503] width 10 height 12
click at [595, 498] on icon at bounding box center [590, 503] width 10 height 12
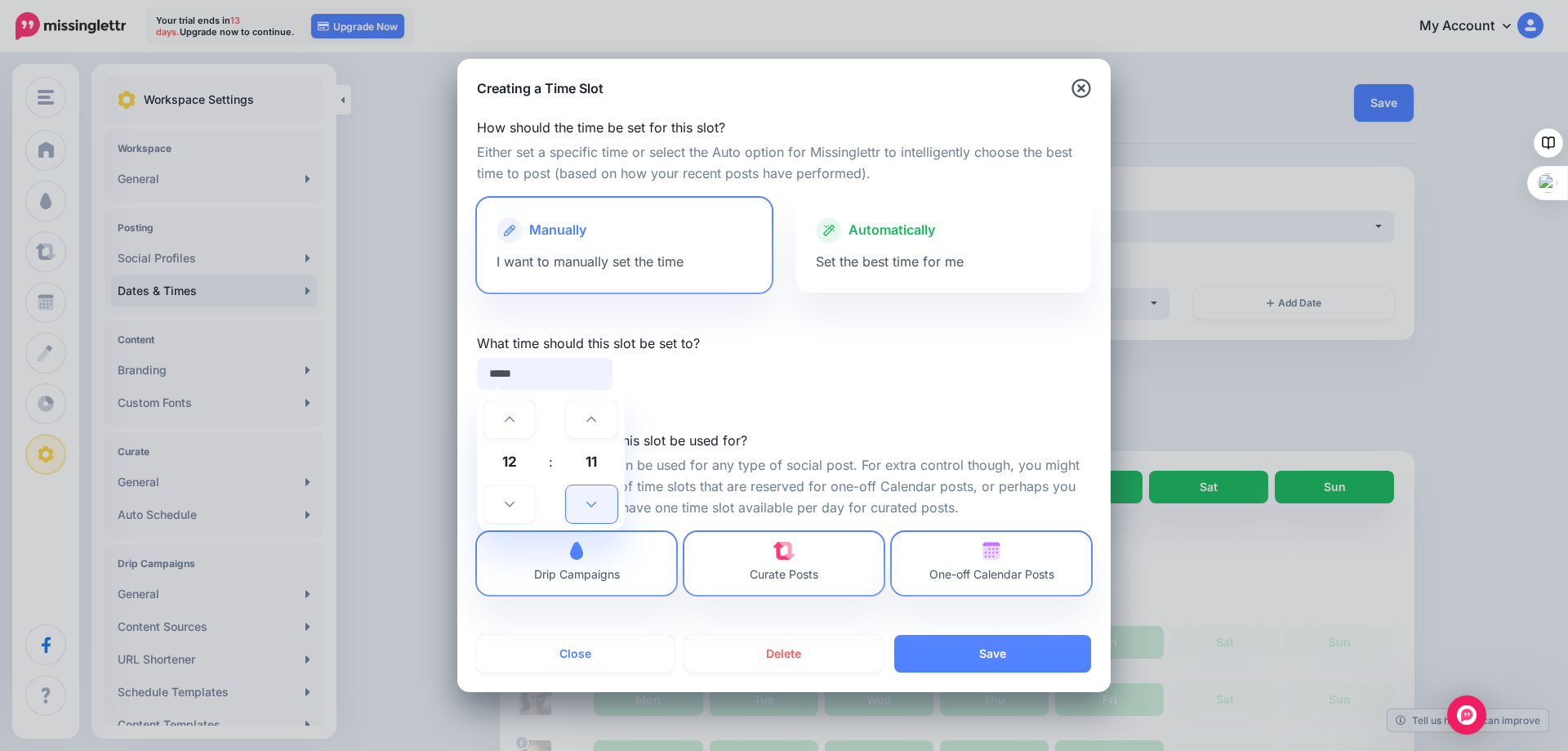
click at [595, 498] on icon at bounding box center [590, 503] width 10 height 12
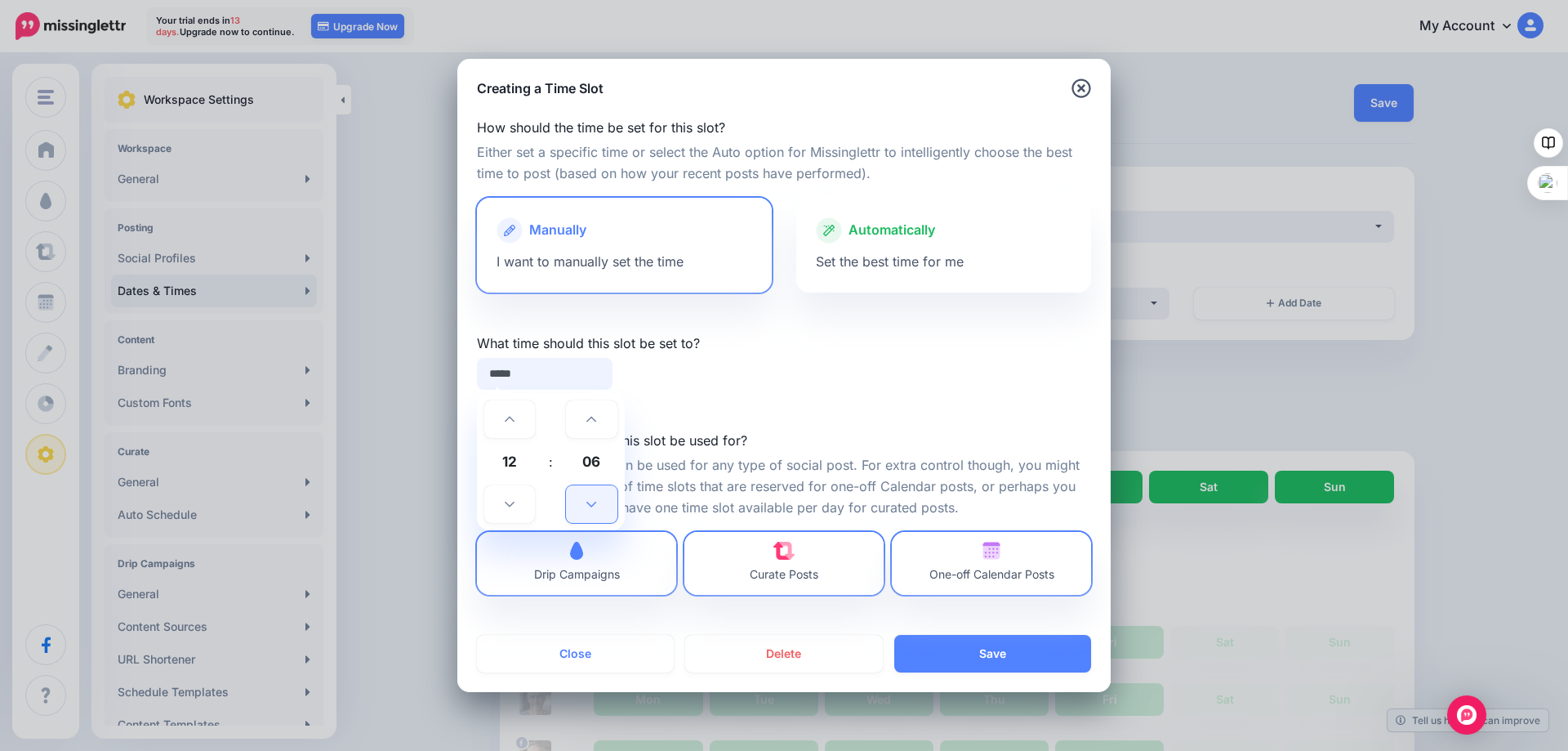
click at [595, 498] on icon at bounding box center [590, 503] width 10 height 12
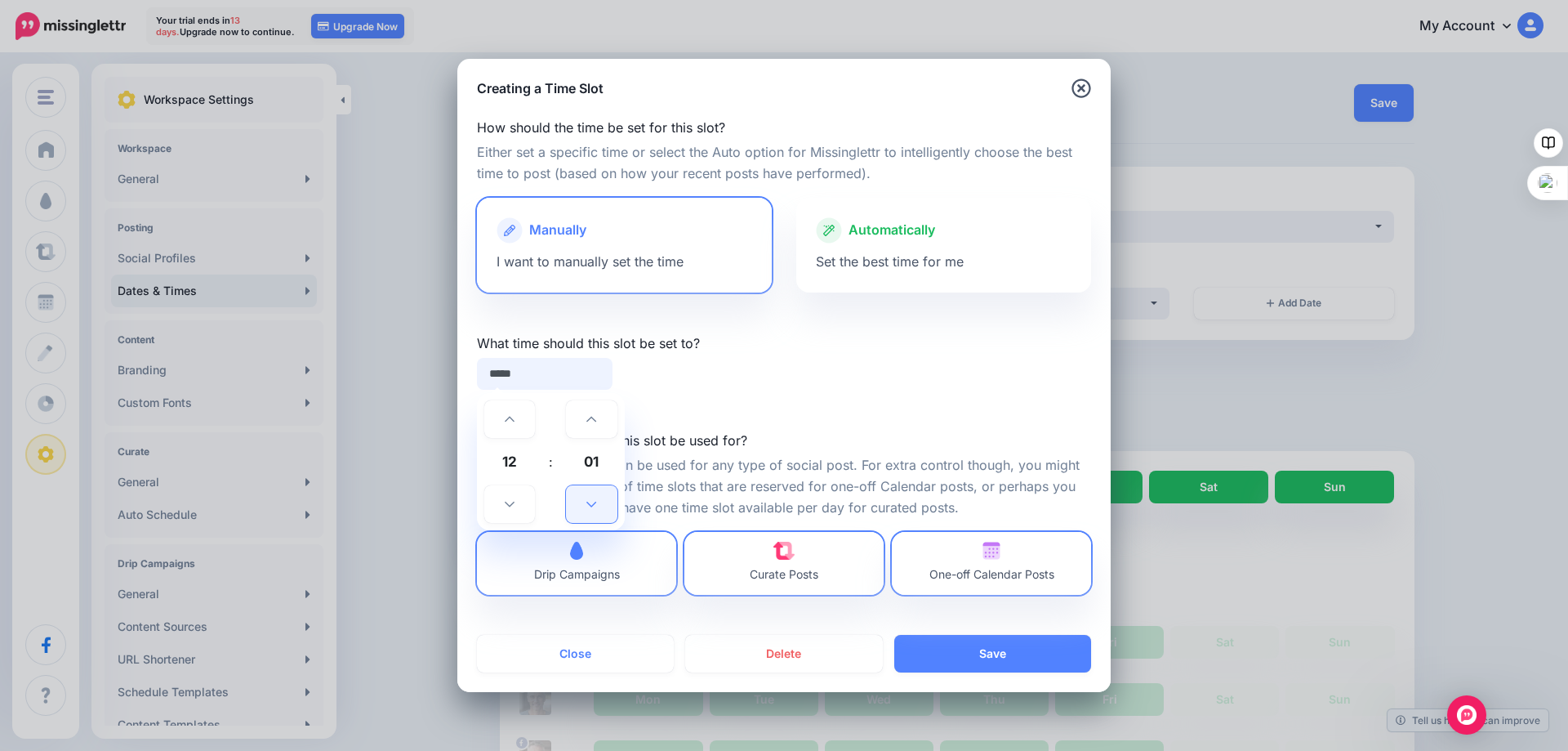
type input "*****"
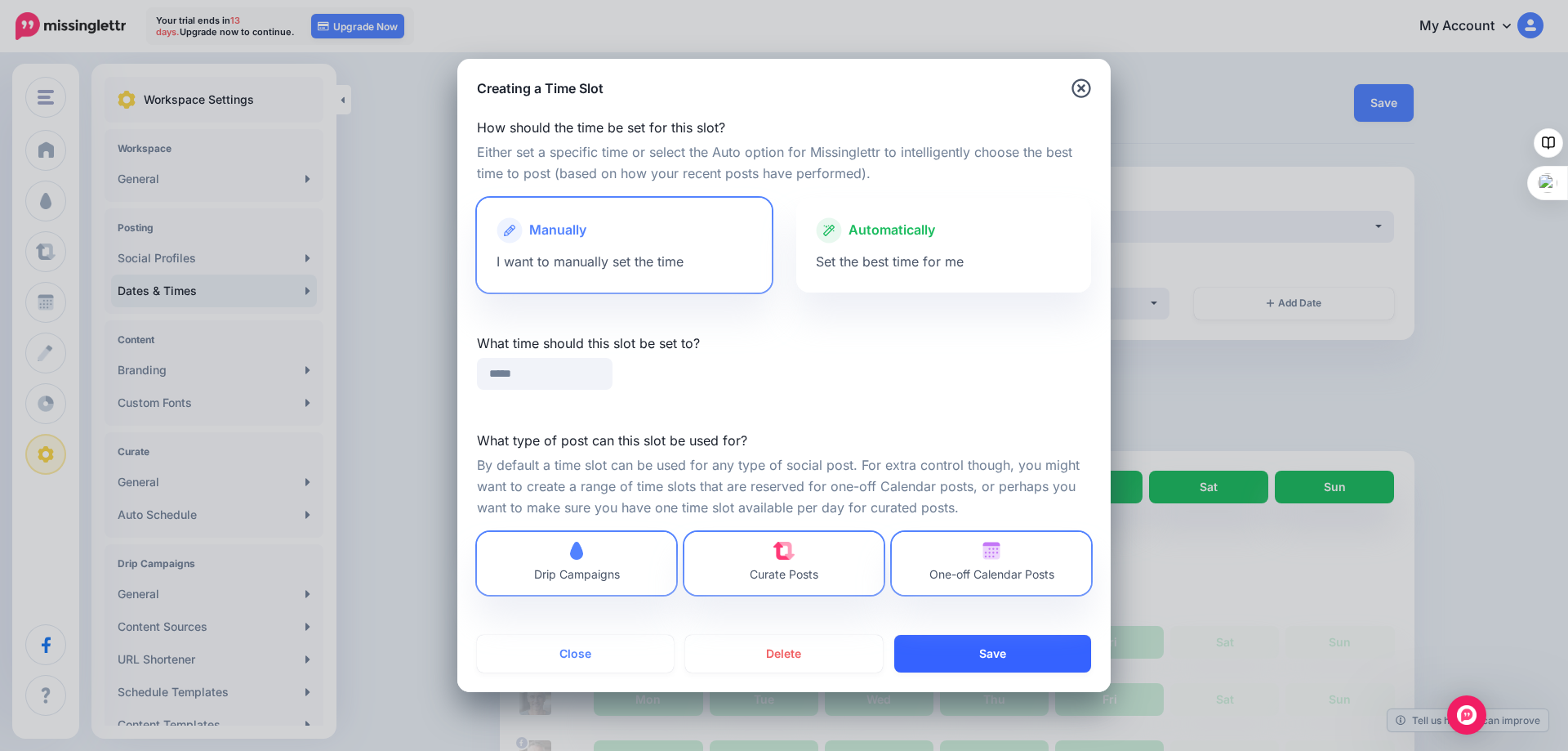
click at [993, 651] on button "Save" at bounding box center [992, 654] width 197 height 37
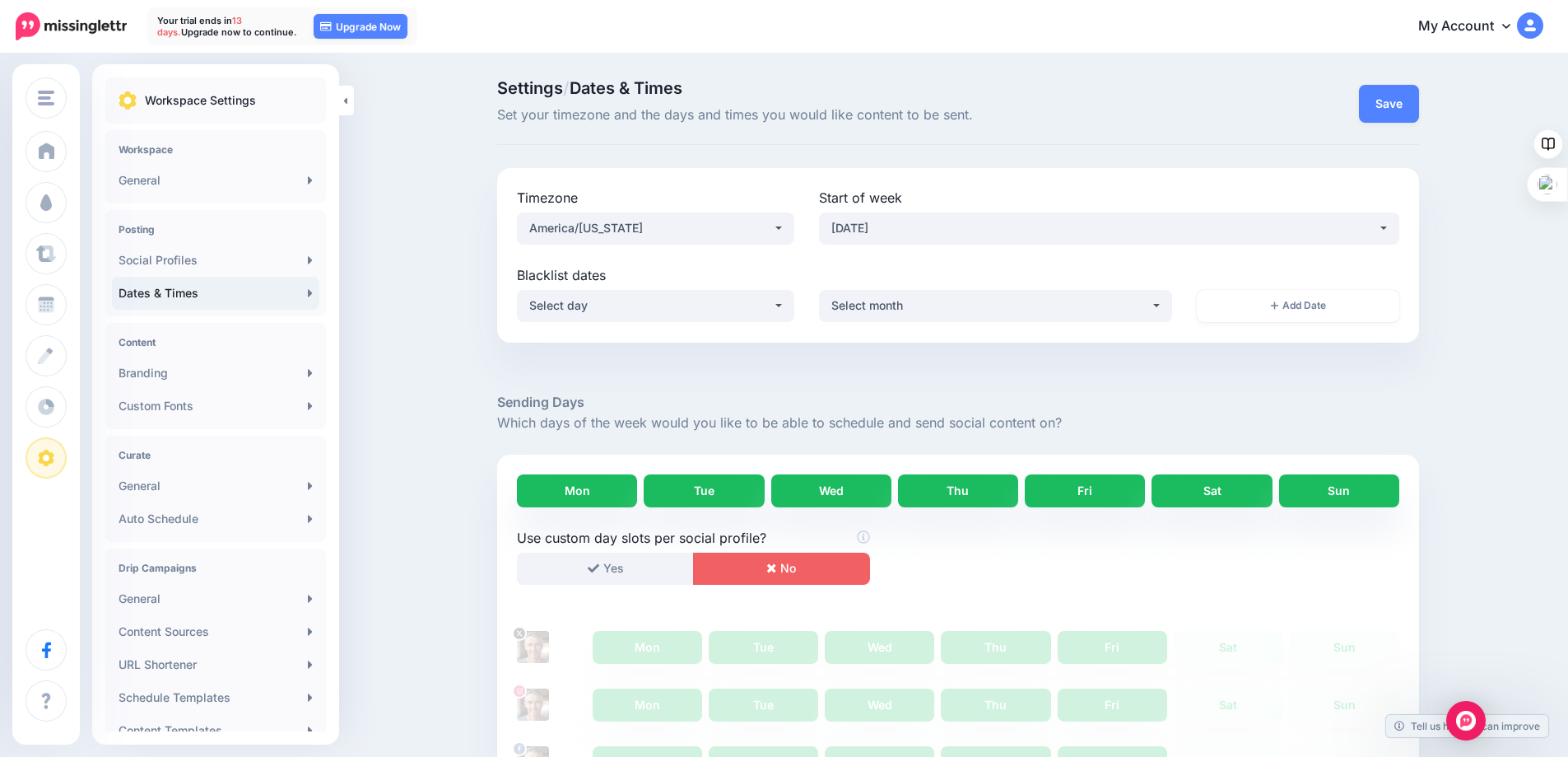
scroll to position [590, 0]
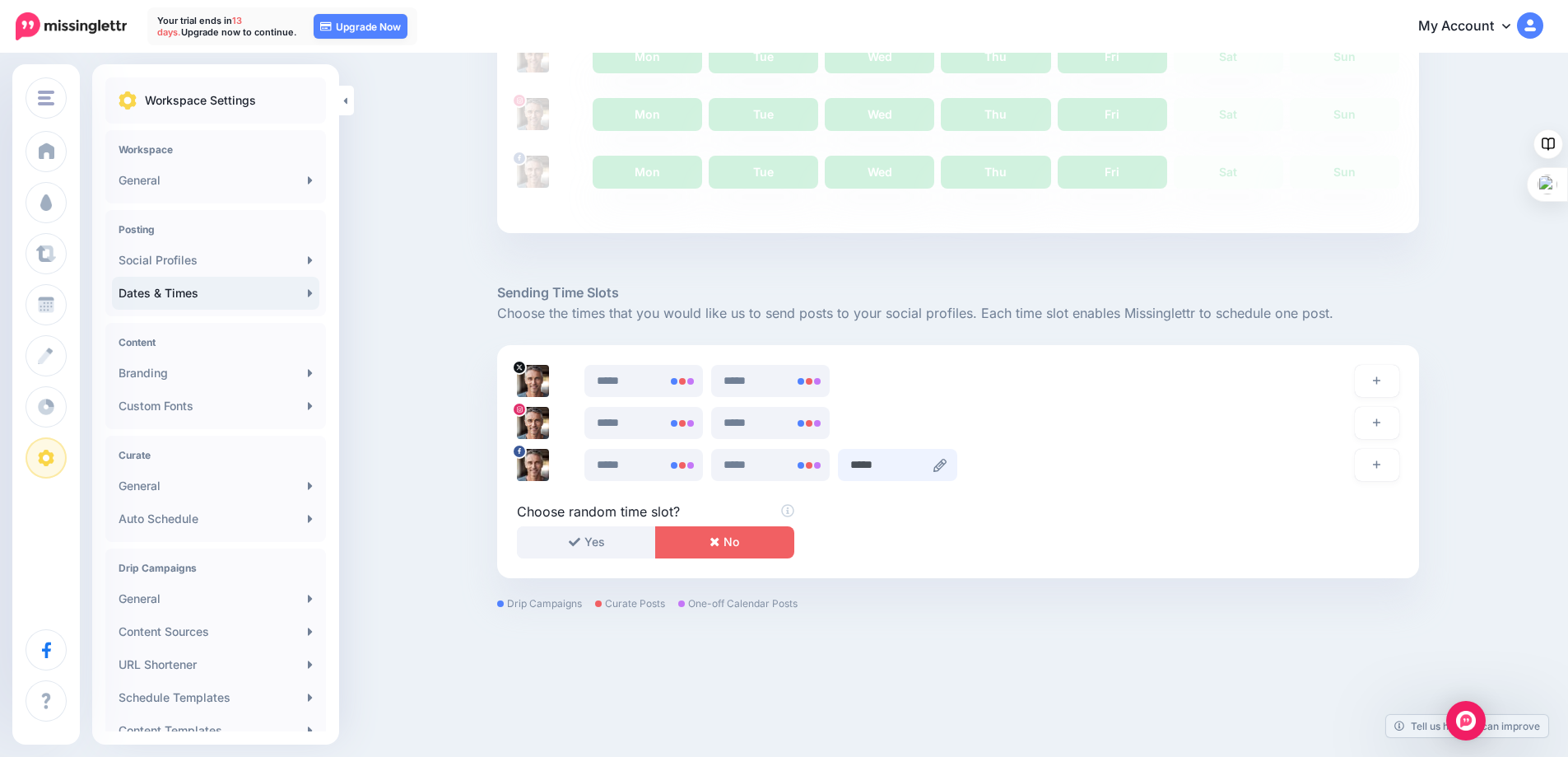
click at [938, 466] on input "*****" at bounding box center [898, 465] width 118 height 32
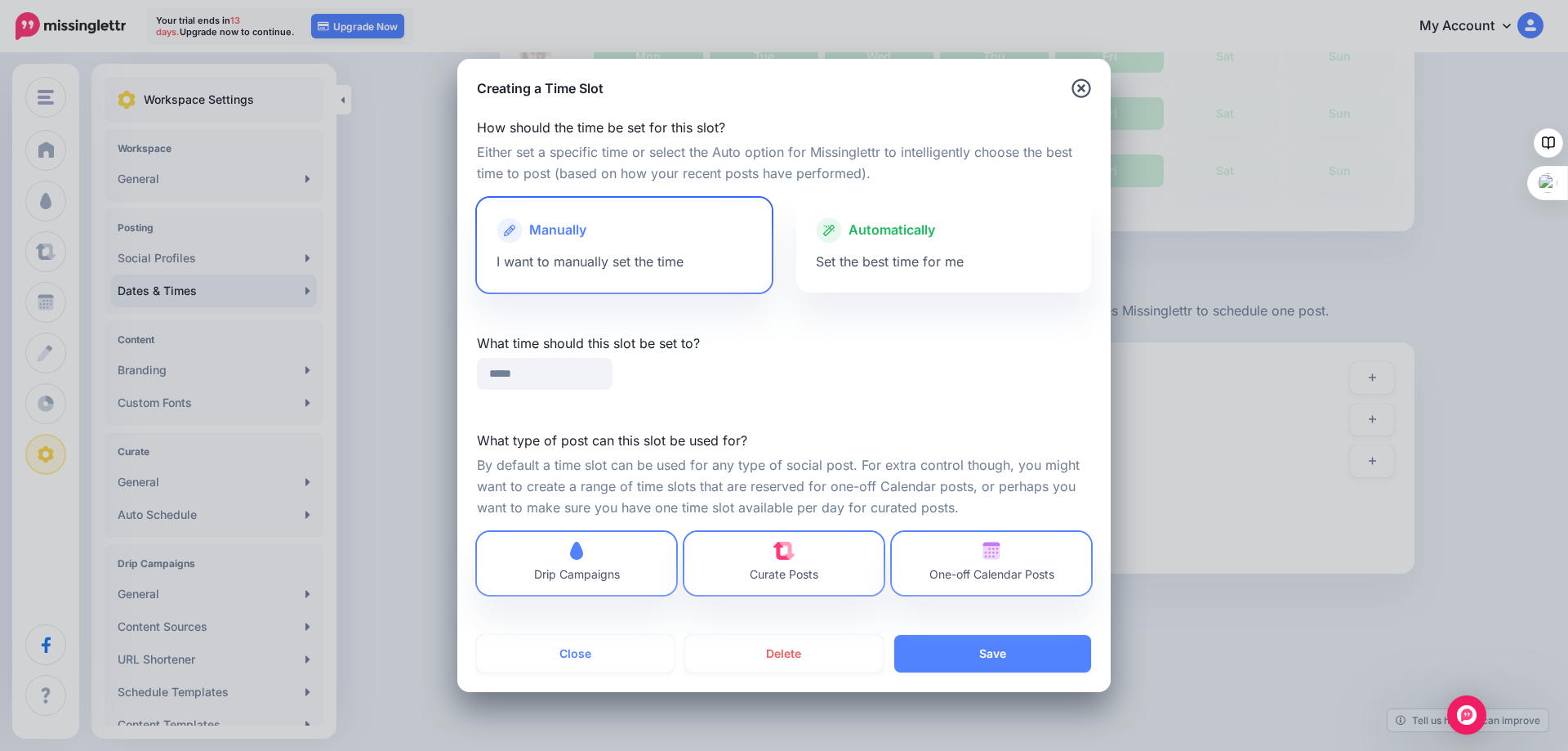
click at [568, 240] on span "Manually" at bounding box center [557, 231] width 57 height 21
click at [522, 377] on input "*****" at bounding box center [545, 374] width 135 height 32
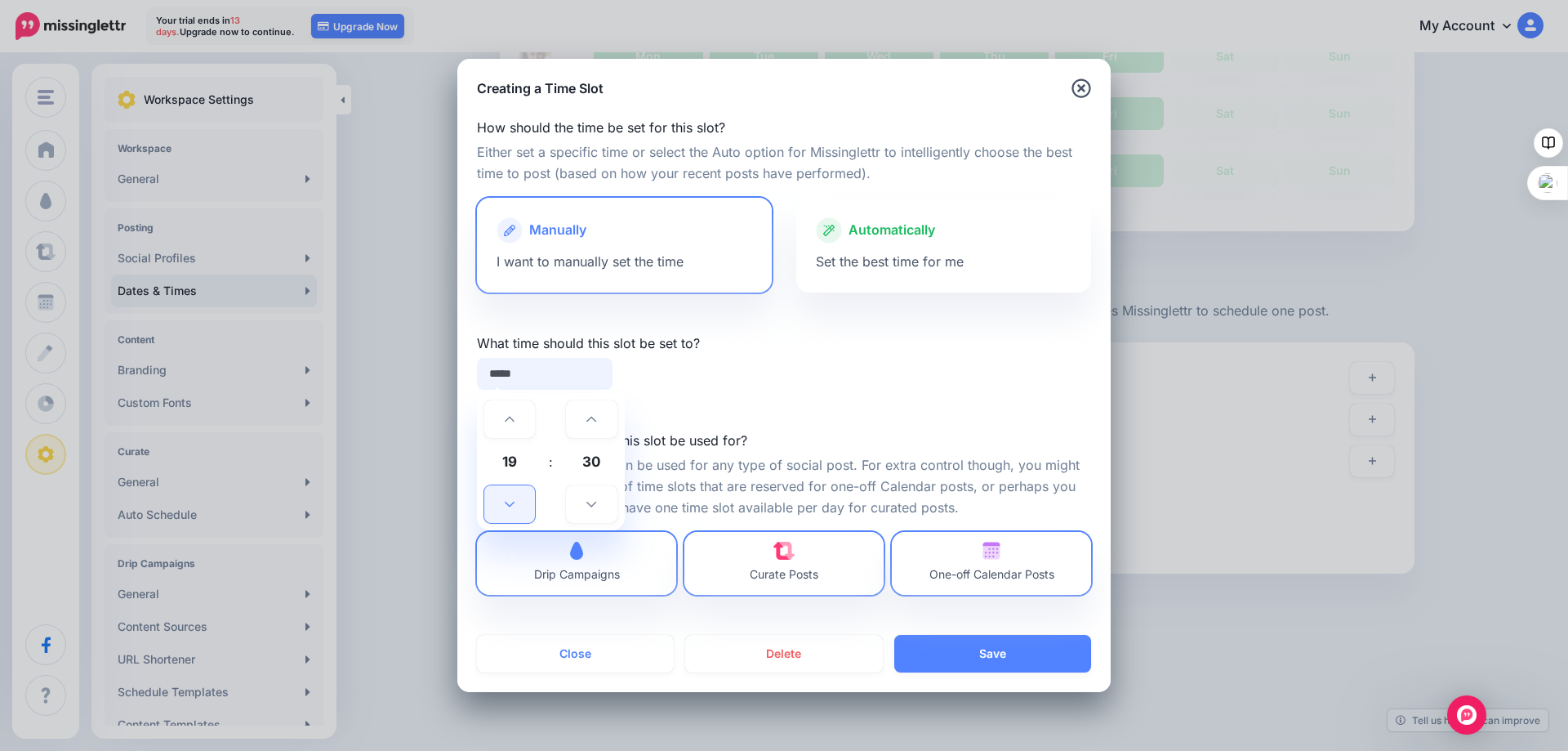
click at [504, 501] on link at bounding box center [509, 504] width 51 height 37
click at [586, 502] on icon at bounding box center [590, 503] width 10 height 12
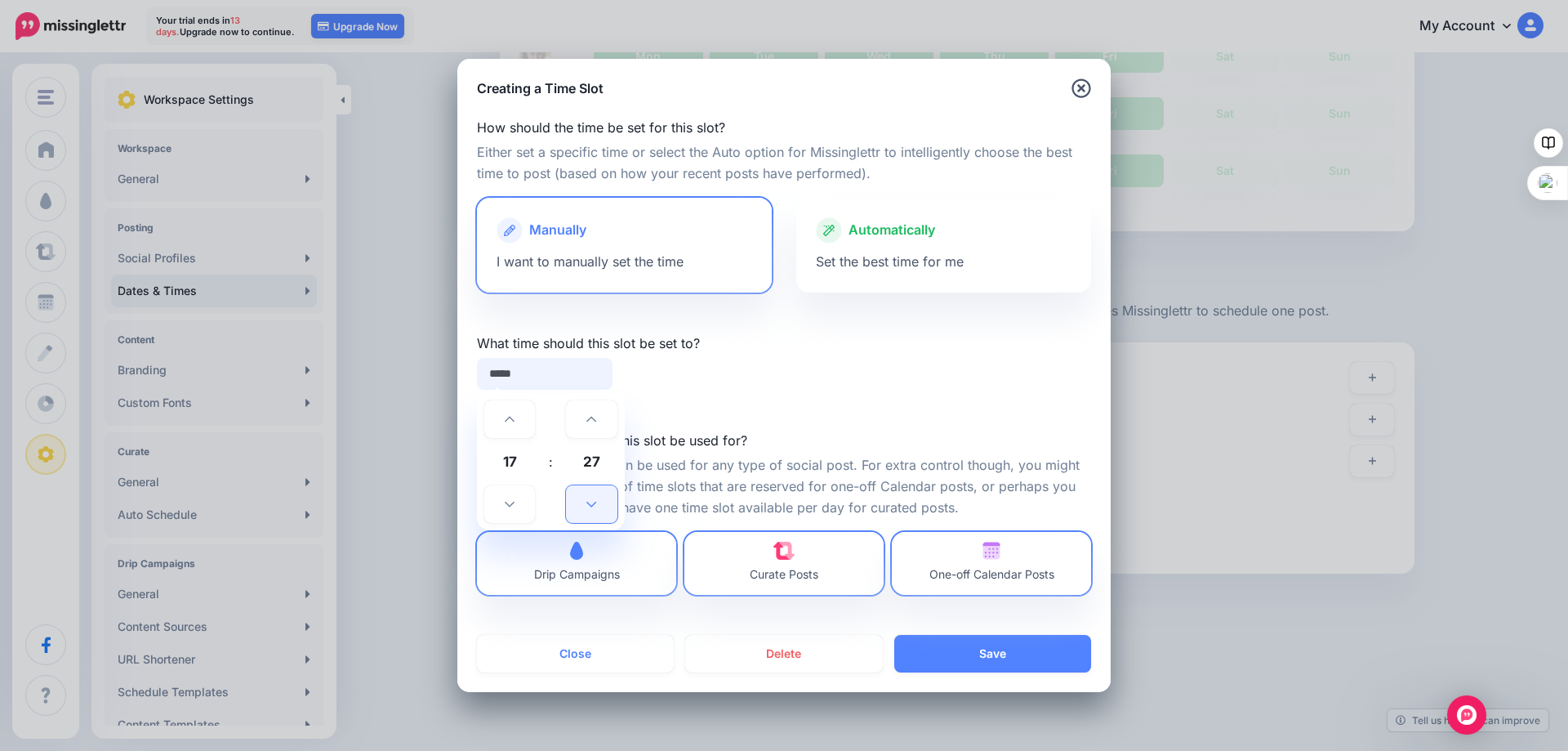
click at [586, 502] on icon at bounding box center [590, 503] width 10 height 12
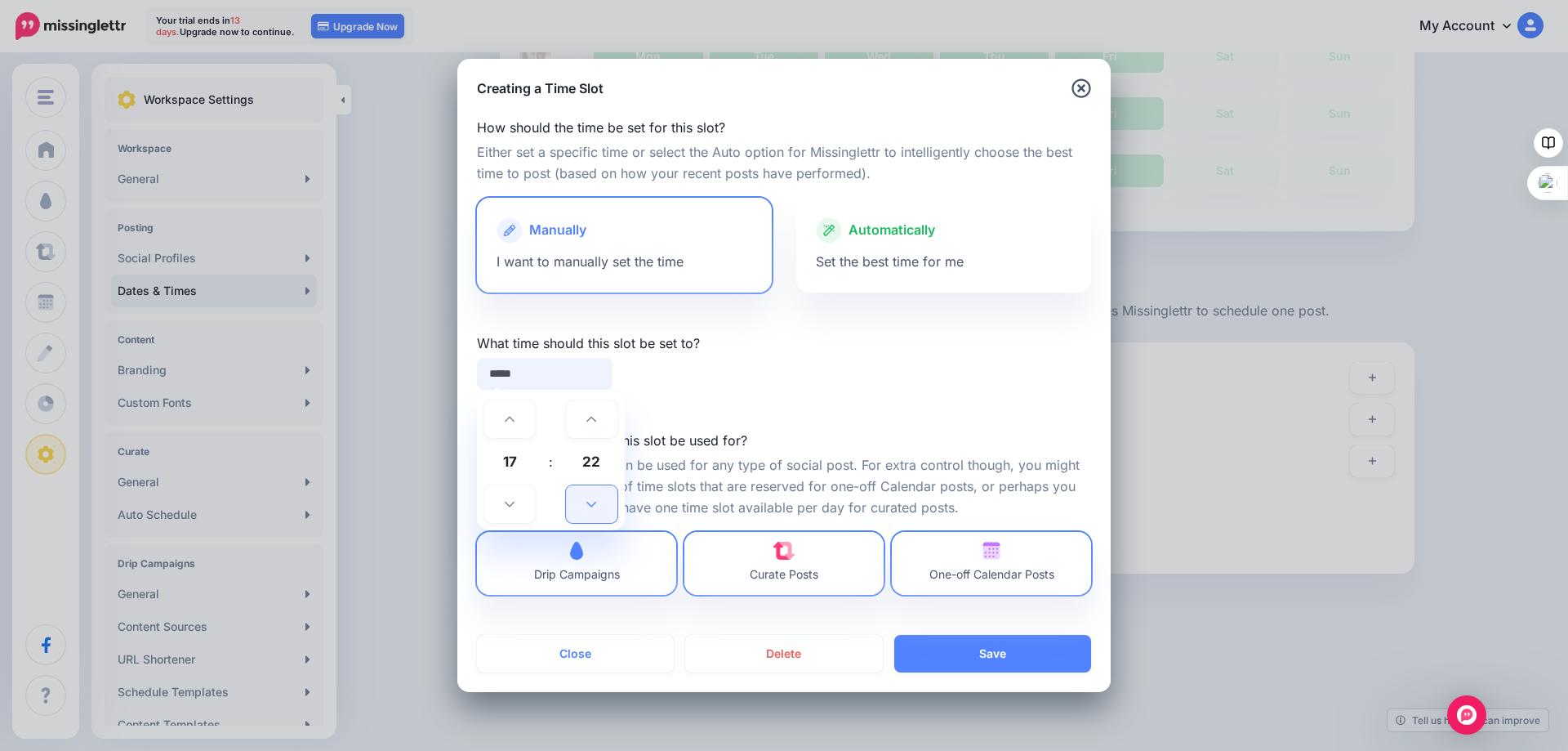
click at [586, 502] on icon at bounding box center [590, 503] width 10 height 12
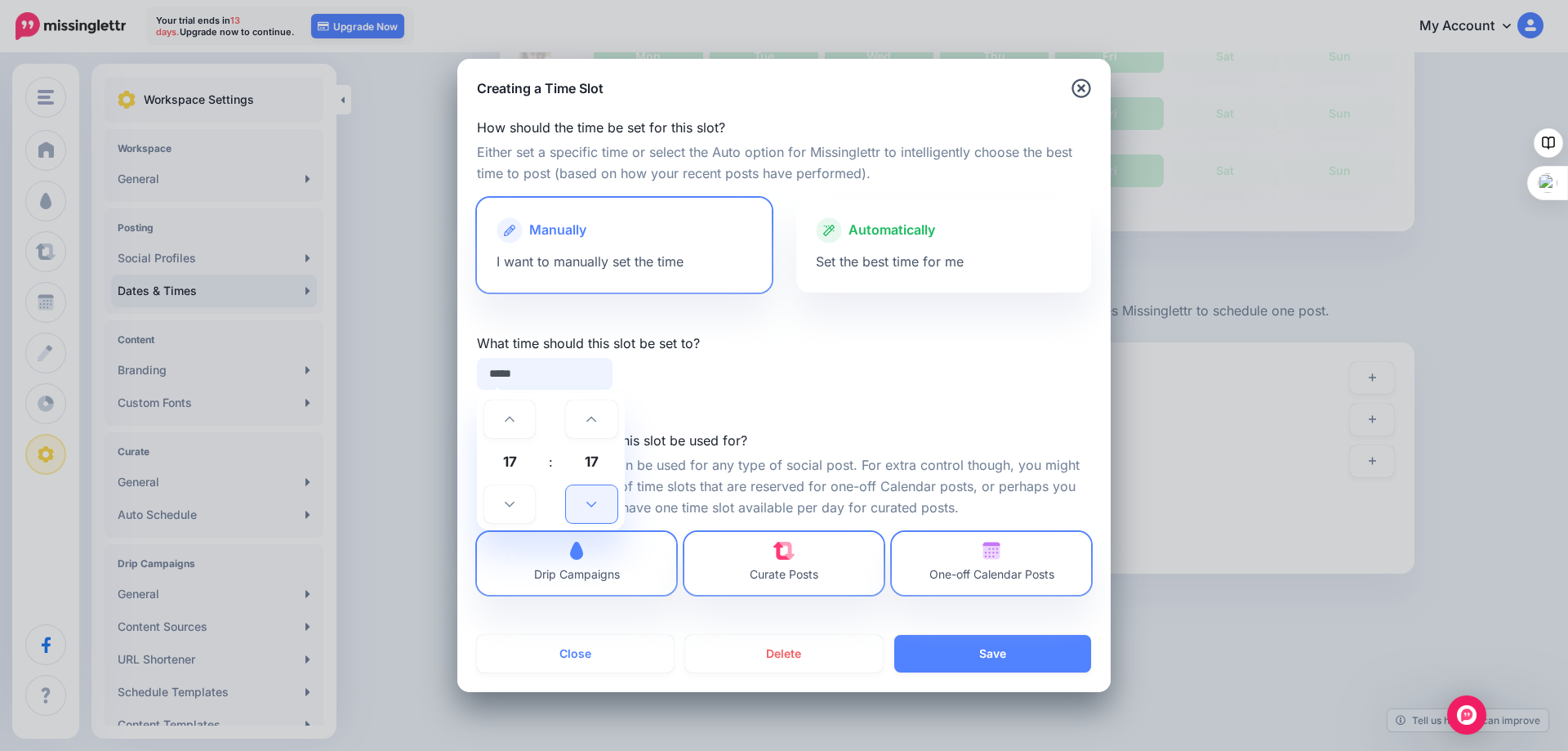
click at [586, 502] on icon at bounding box center [590, 503] width 10 height 12
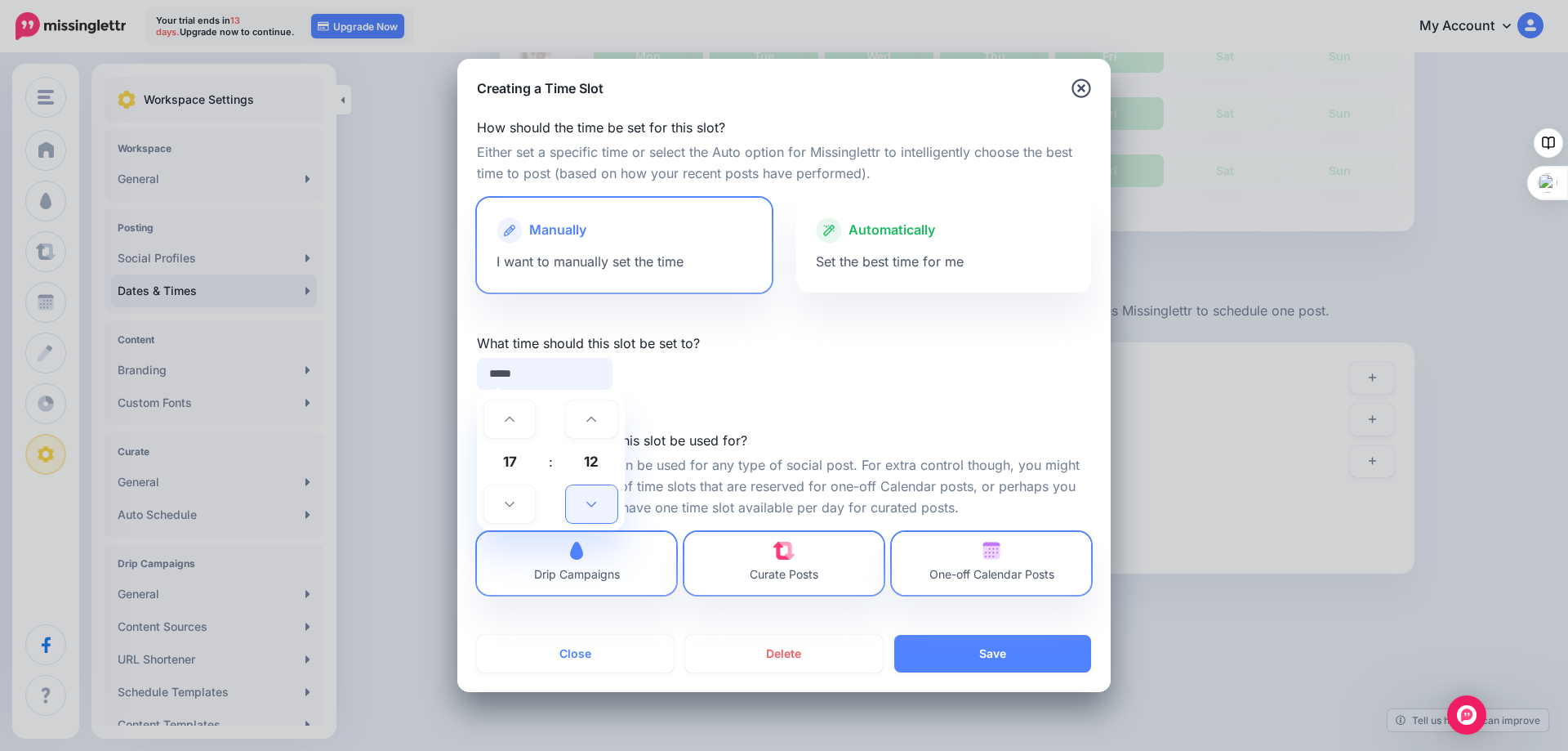
click at [586, 502] on icon at bounding box center [590, 503] width 10 height 12
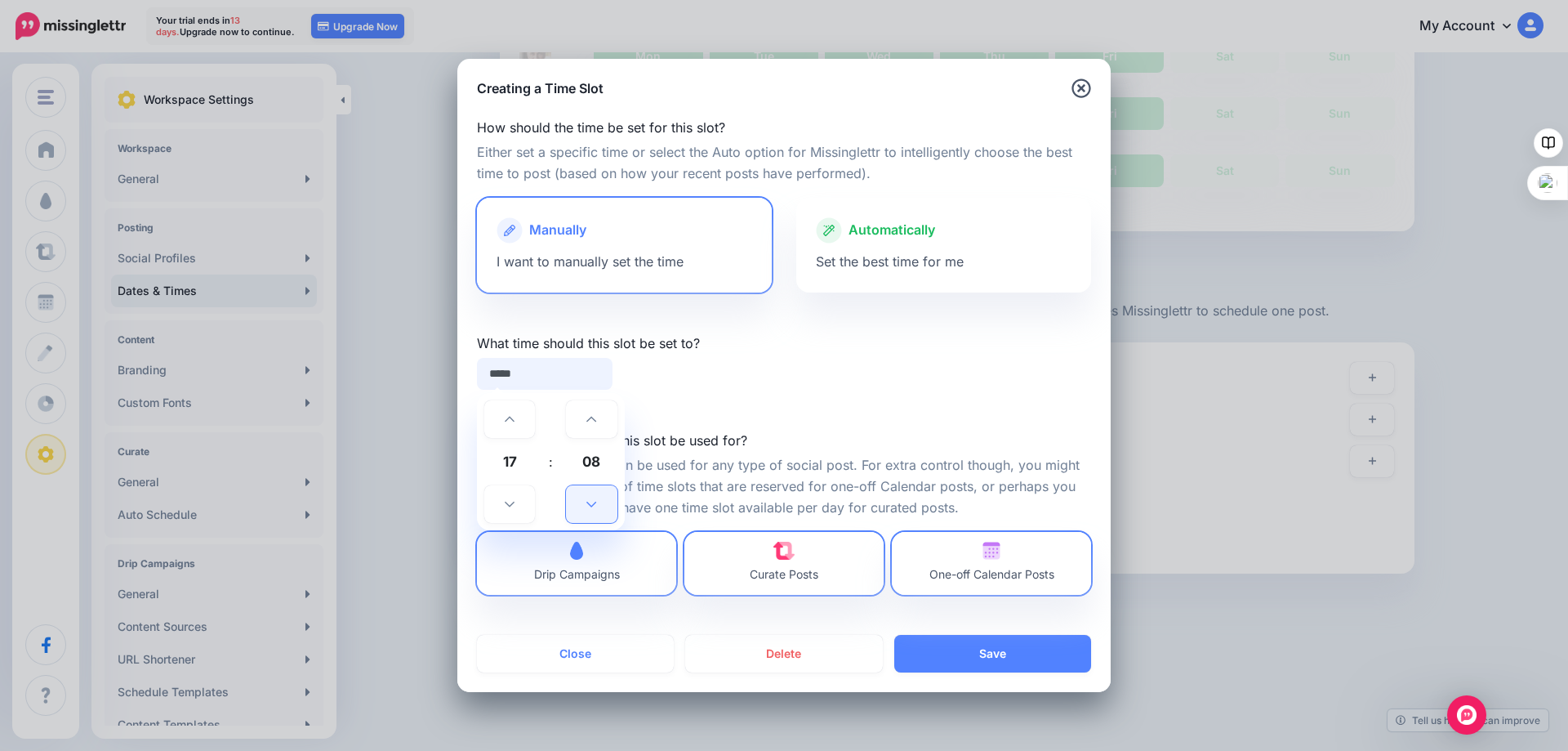
click at [586, 502] on icon at bounding box center [590, 503] width 10 height 12
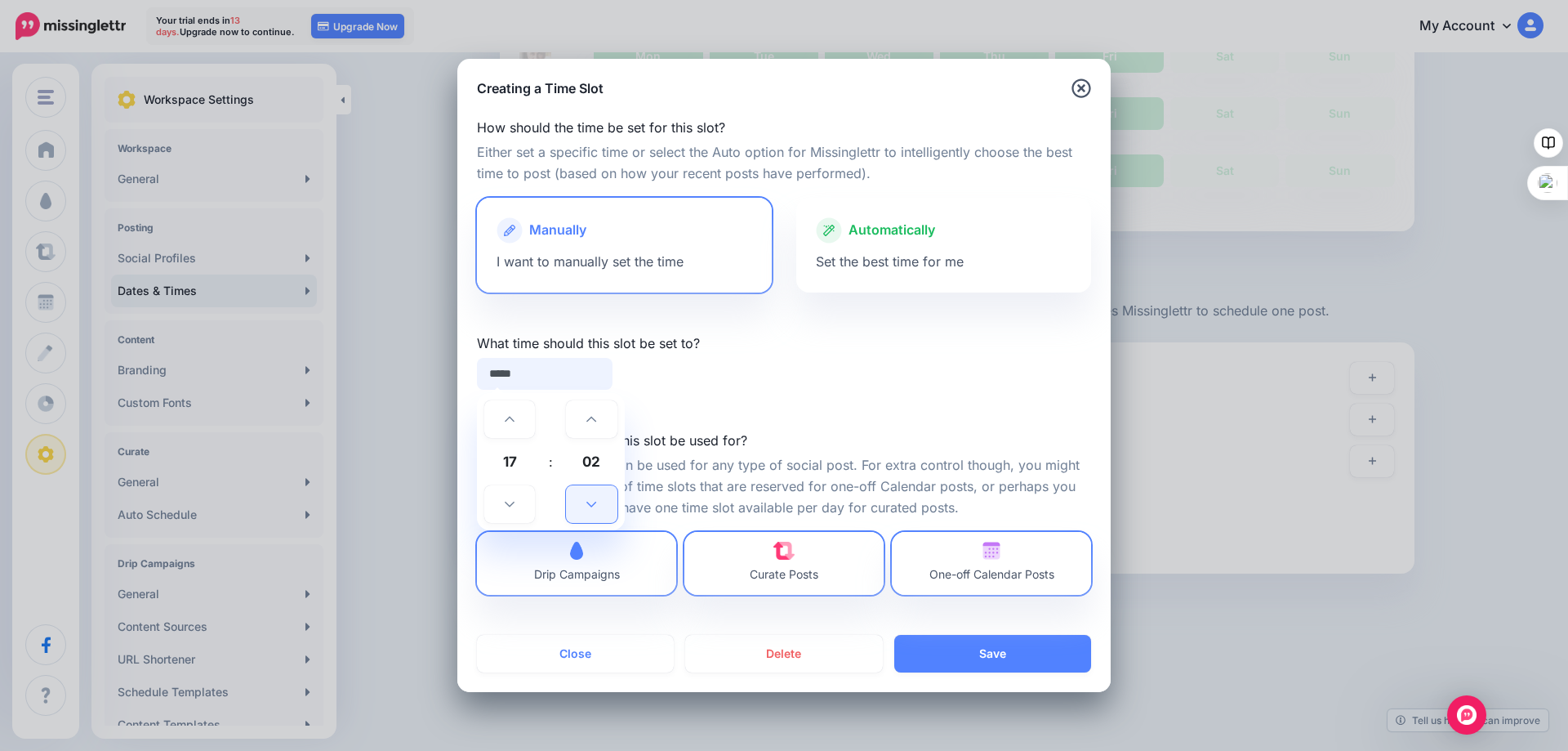
click at [586, 502] on icon at bounding box center [590, 503] width 10 height 12
type input "*****"
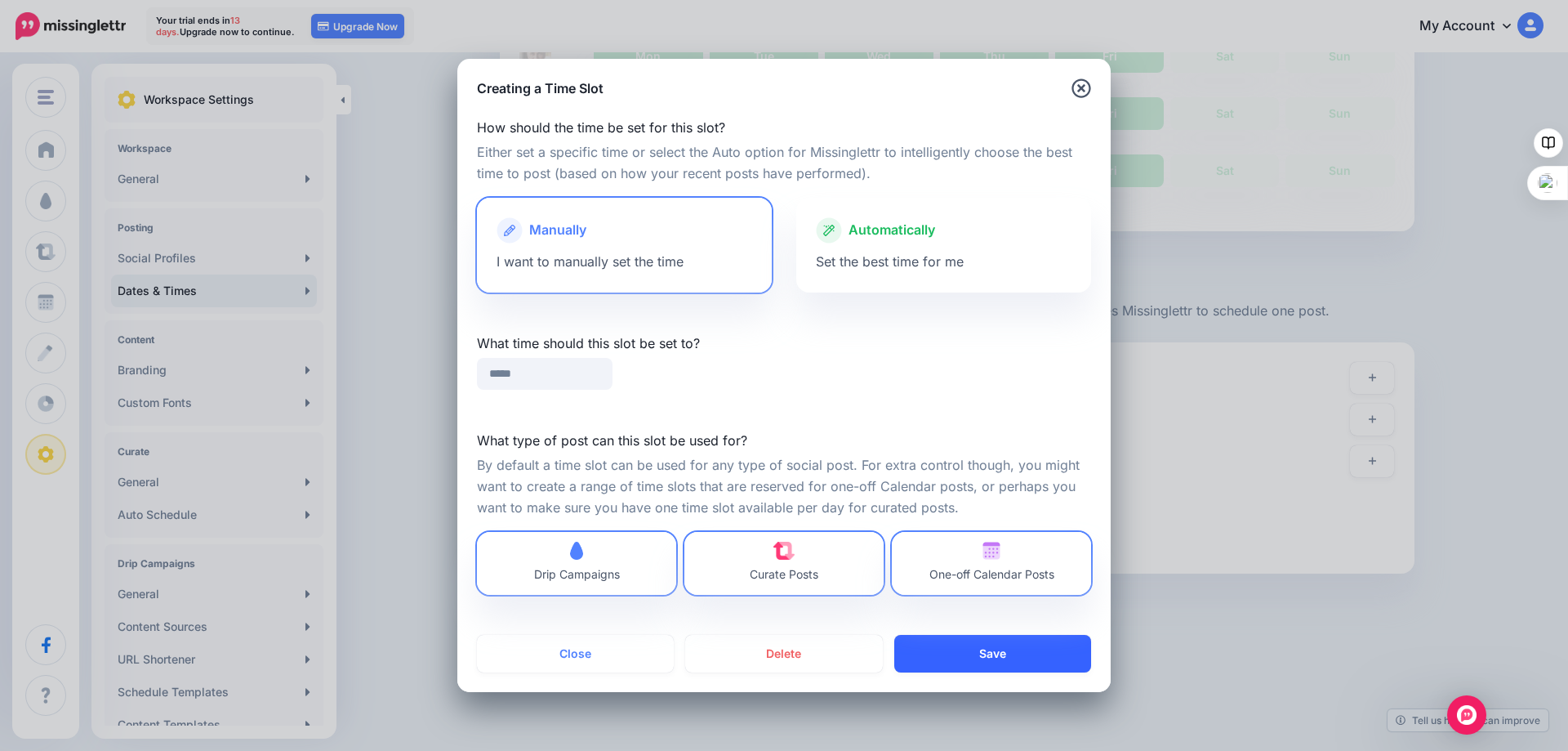
click at [986, 646] on button "Save" at bounding box center [992, 654] width 197 height 37
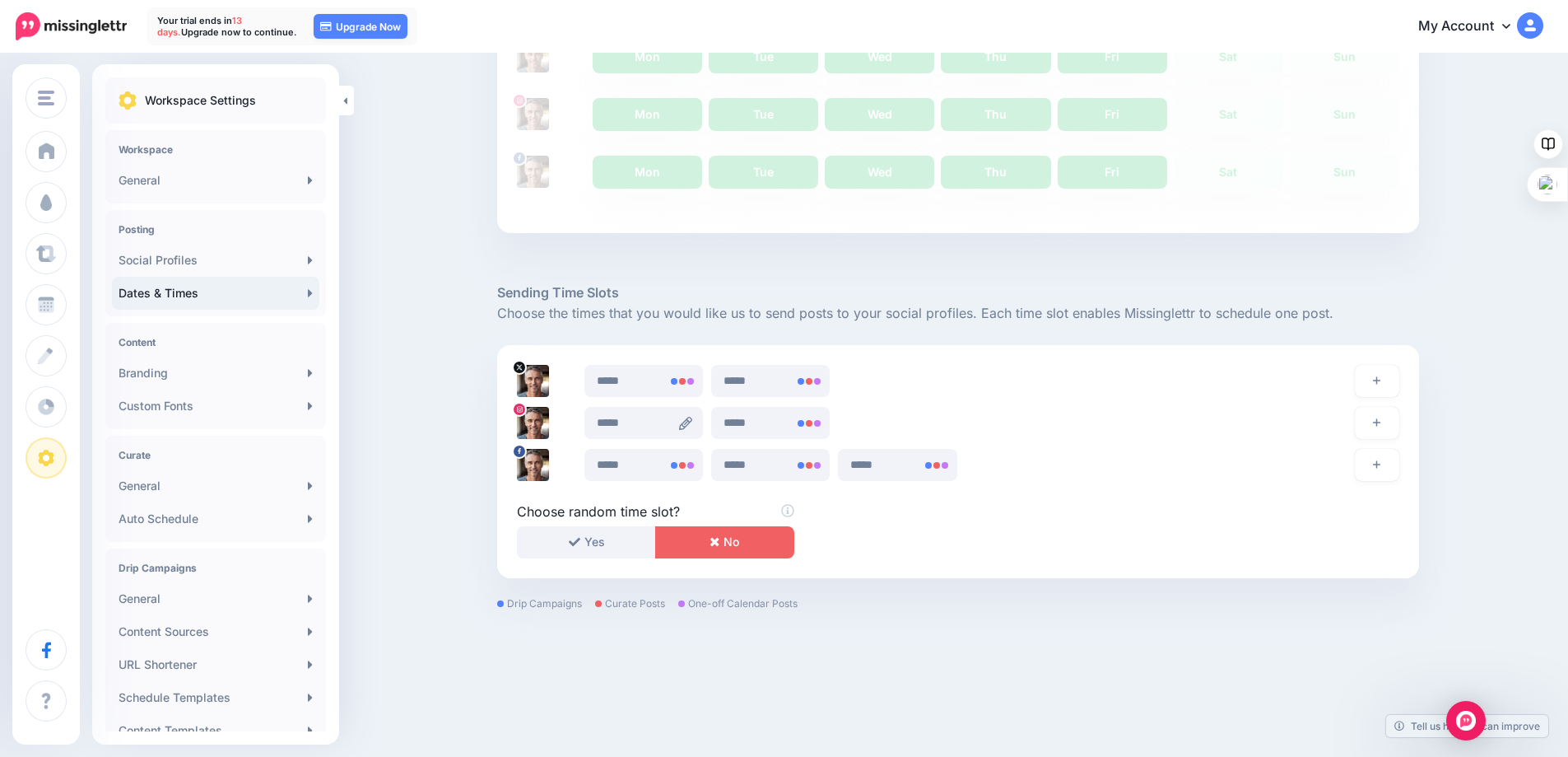
click at [688, 423] on icon at bounding box center [686, 423] width 13 height 13
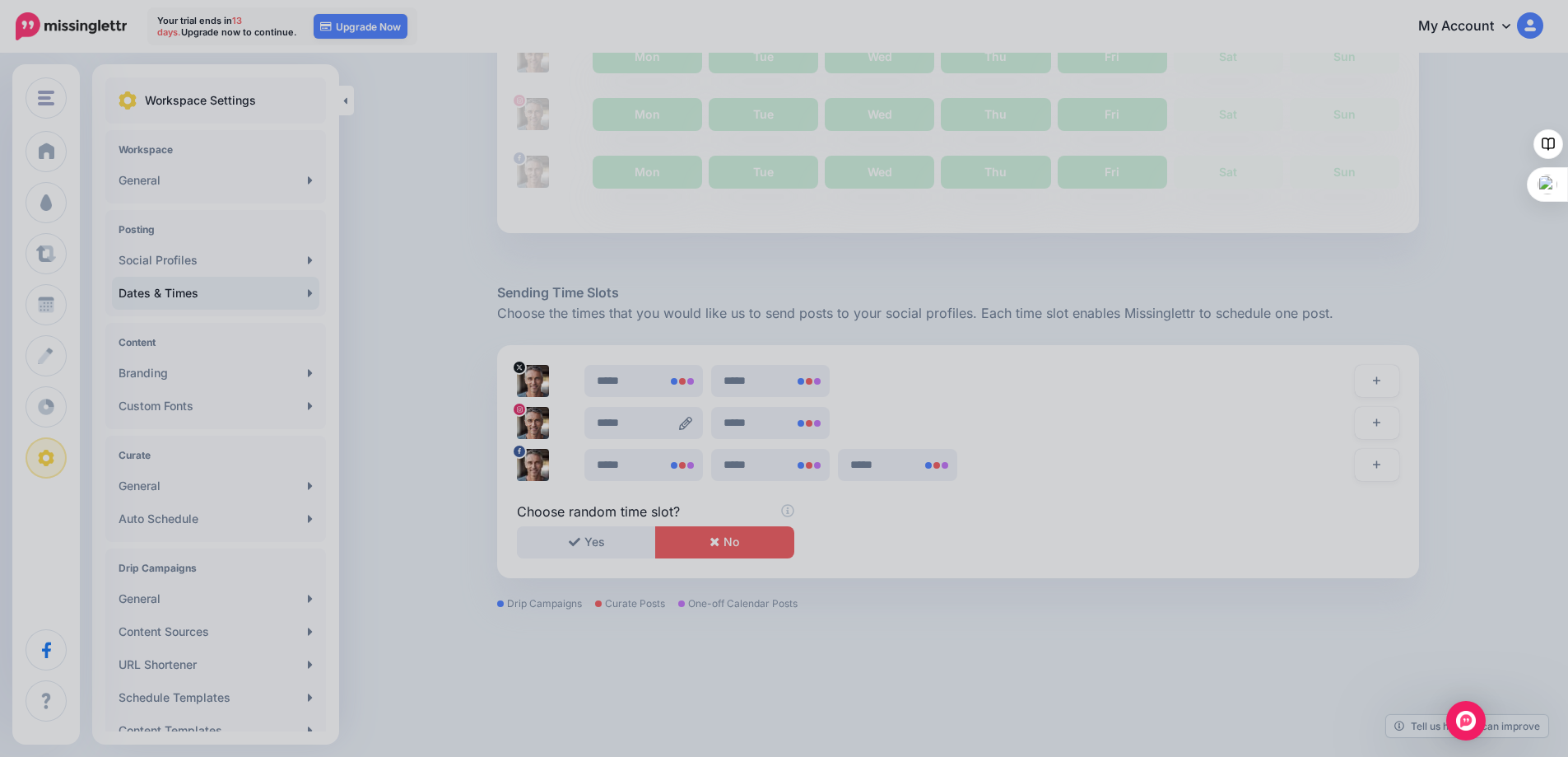
scroll to position [0, 0]
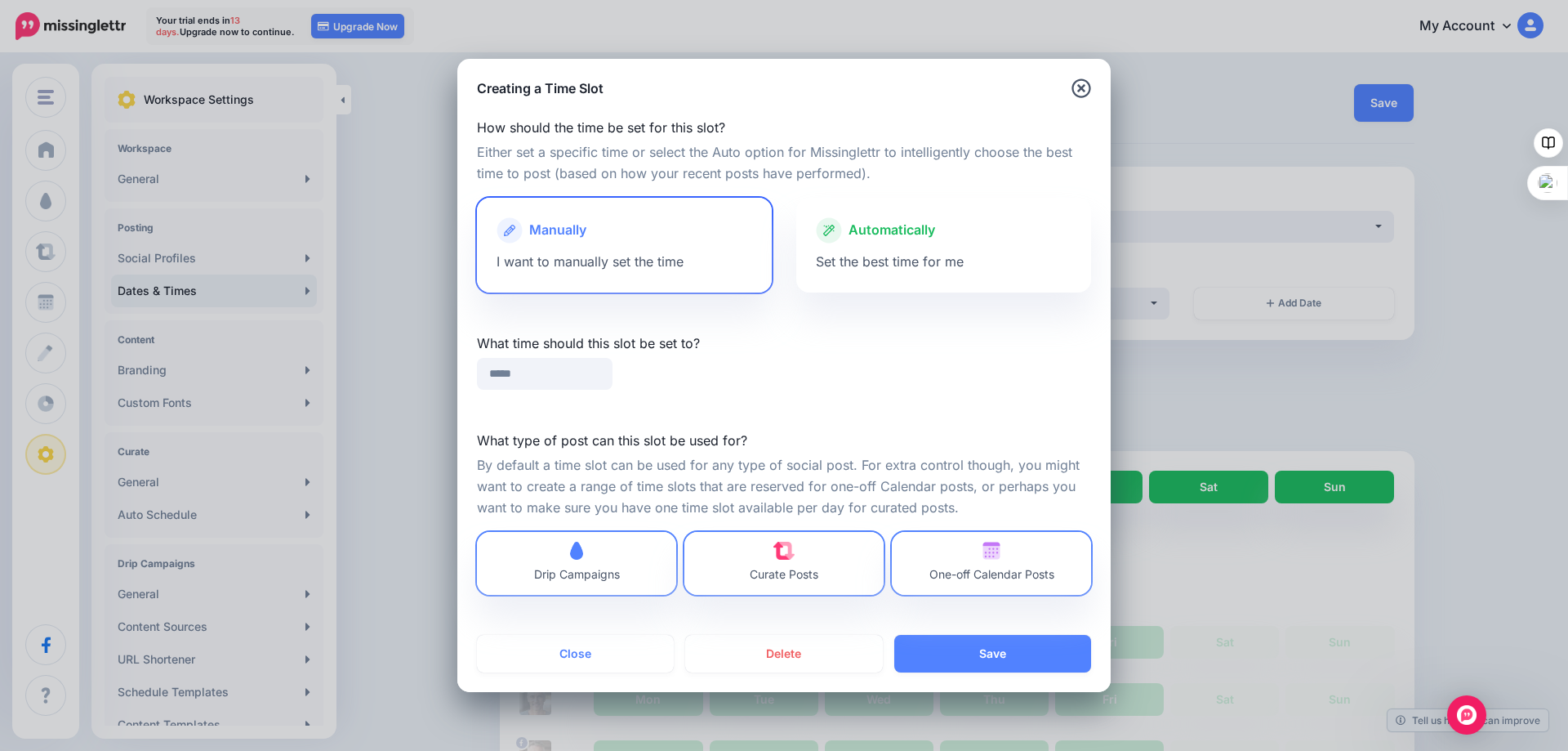
click at [601, 248] on div at bounding box center [624, 247] width 256 height 8
drag, startPoint x: 525, startPoint y: 376, endPoint x: 488, endPoint y: 372, distance: 37.2
click at [488, 372] on input "*****" at bounding box center [545, 374] width 135 height 32
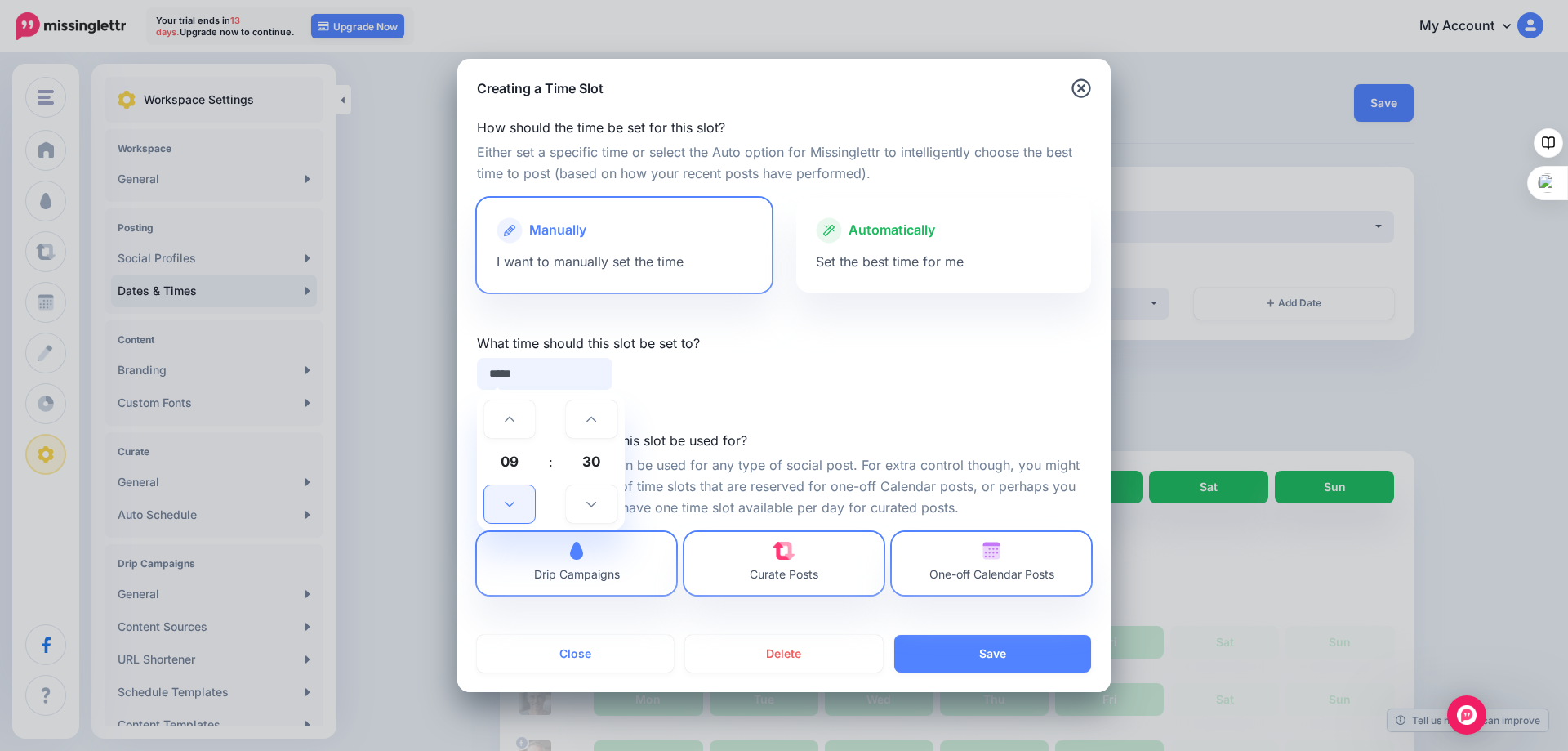
click at [515, 495] on link at bounding box center [509, 504] width 51 height 37
click at [514, 495] on link at bounding box center [509, 504] width 51 height 37
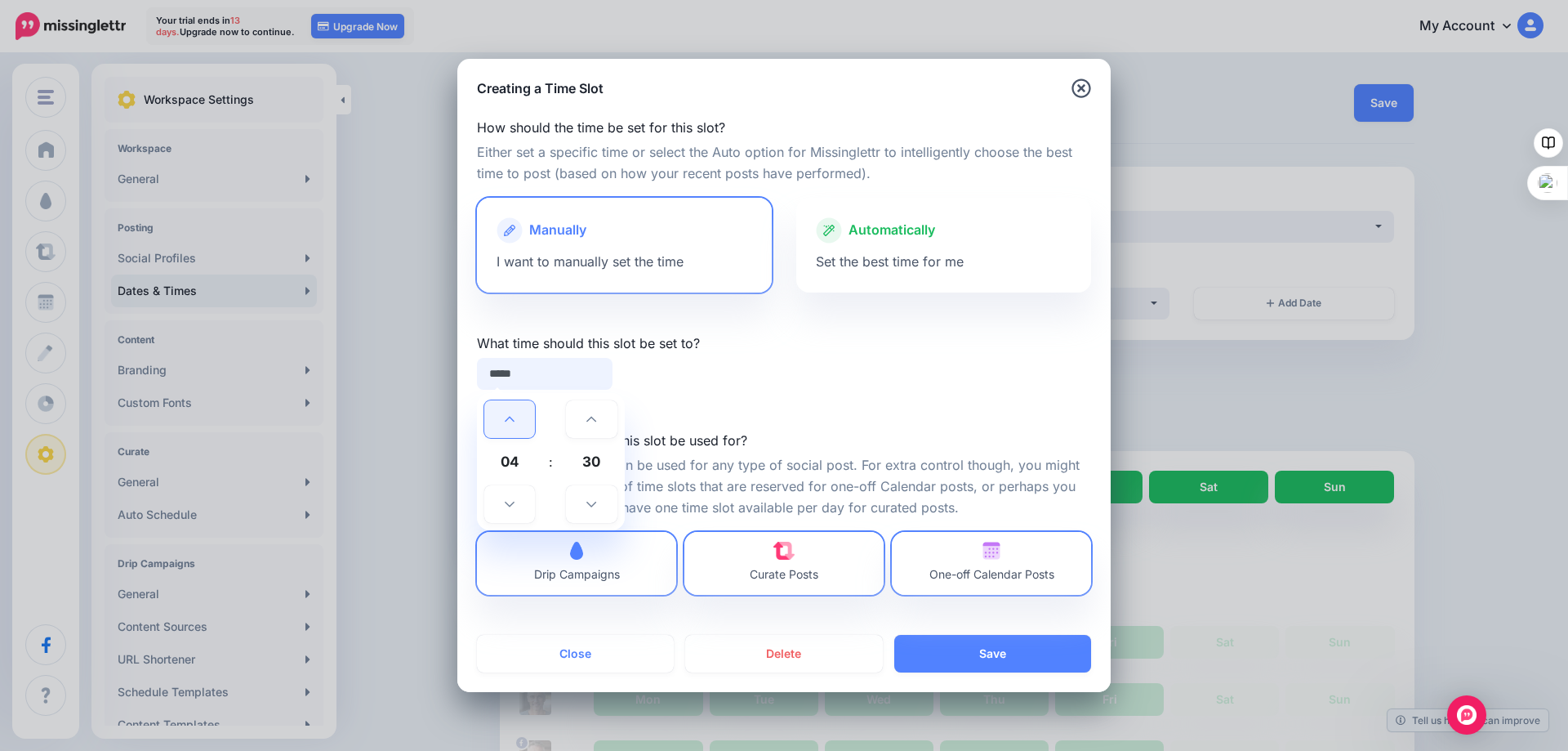
click at [510, 424] on icon at bounding box center [509, 419] width 10 height 12
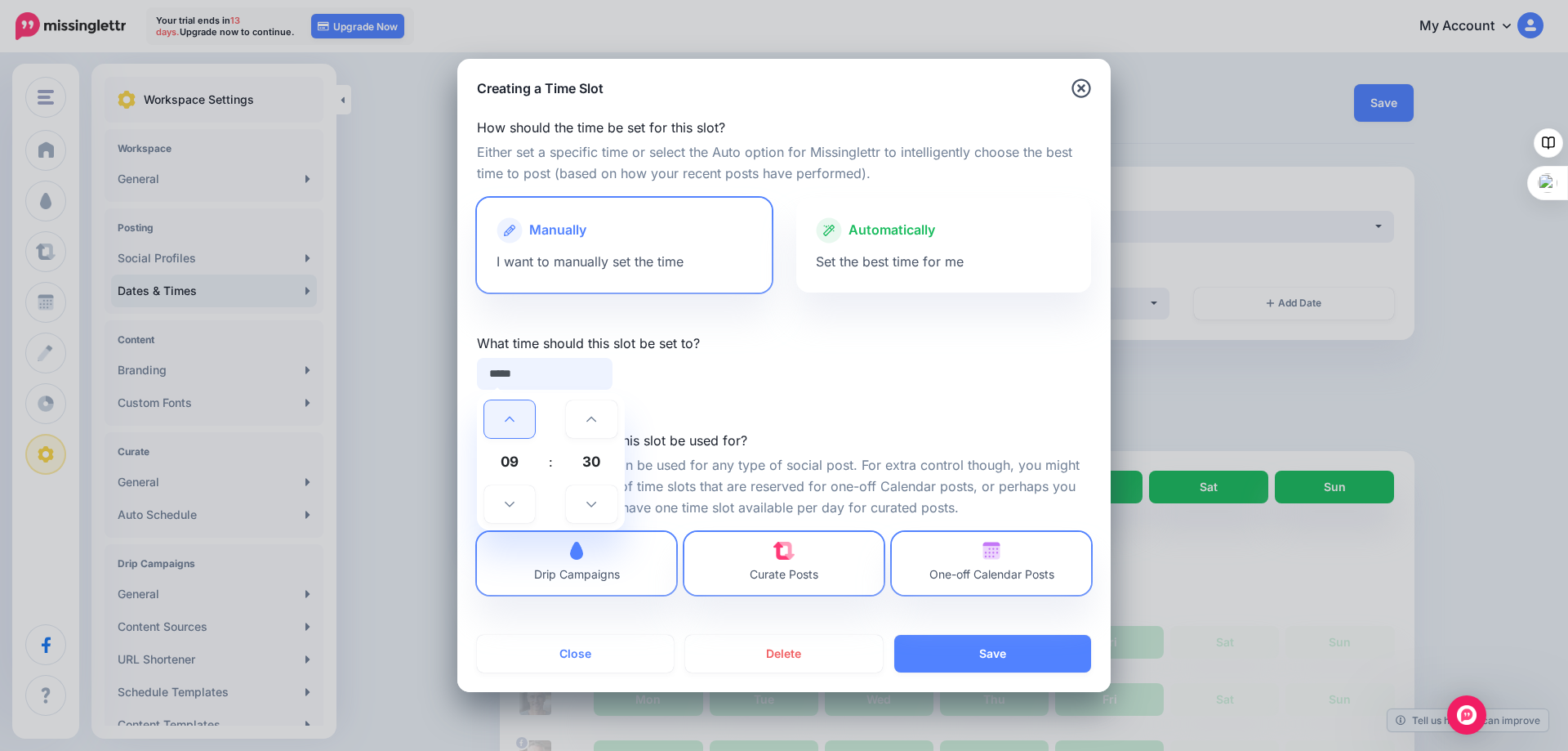
click at [510, 424] on icon at bounding box center [509, 419] width 10 height 12
click at [513, 498] on icon at bounding box center [509, 503] width 10 height 12
click at [509, 415] on icon at bounding box center [509, 419] width 10 height 12
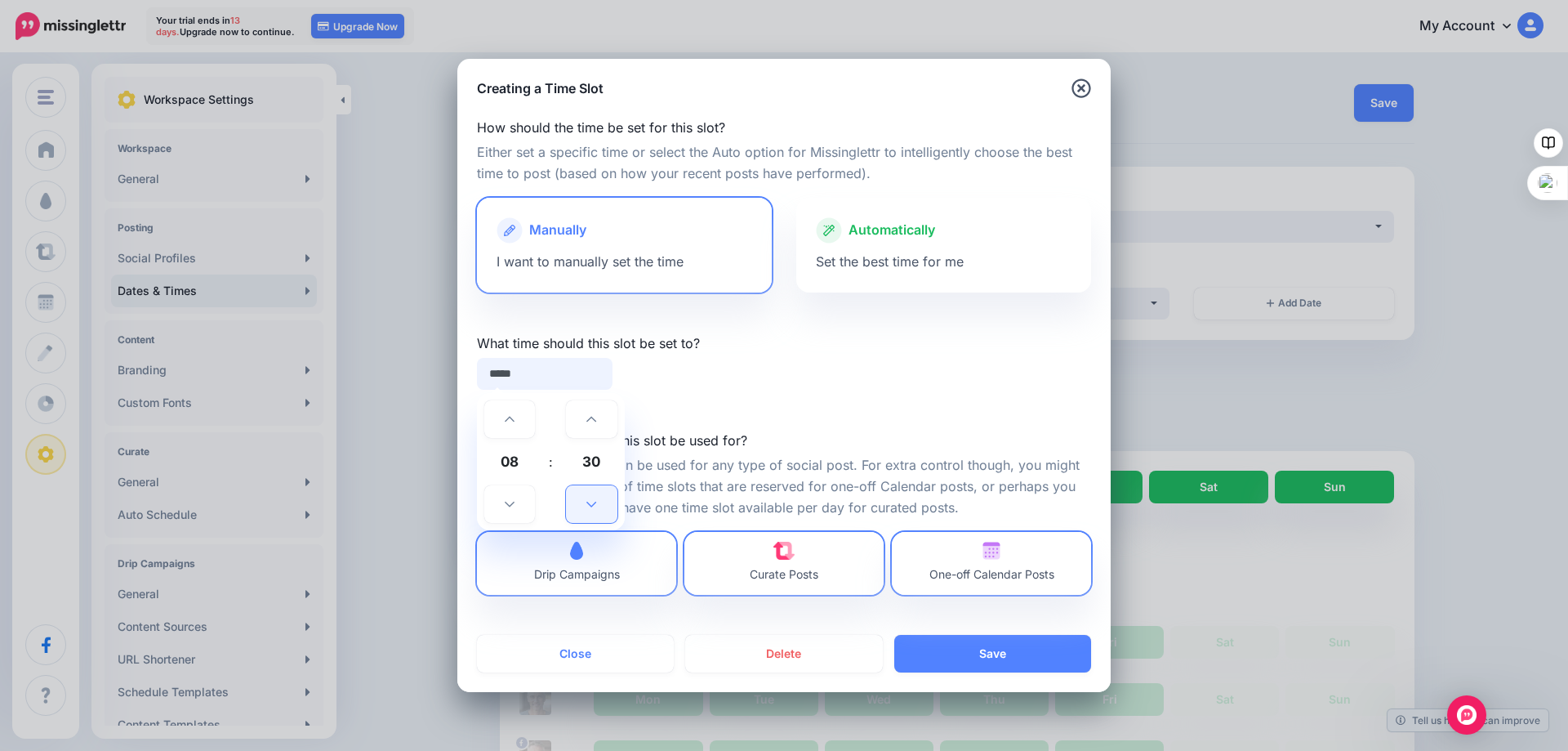
click at [597, 499] on link at bounding box center [590, 504] width 51 height 37
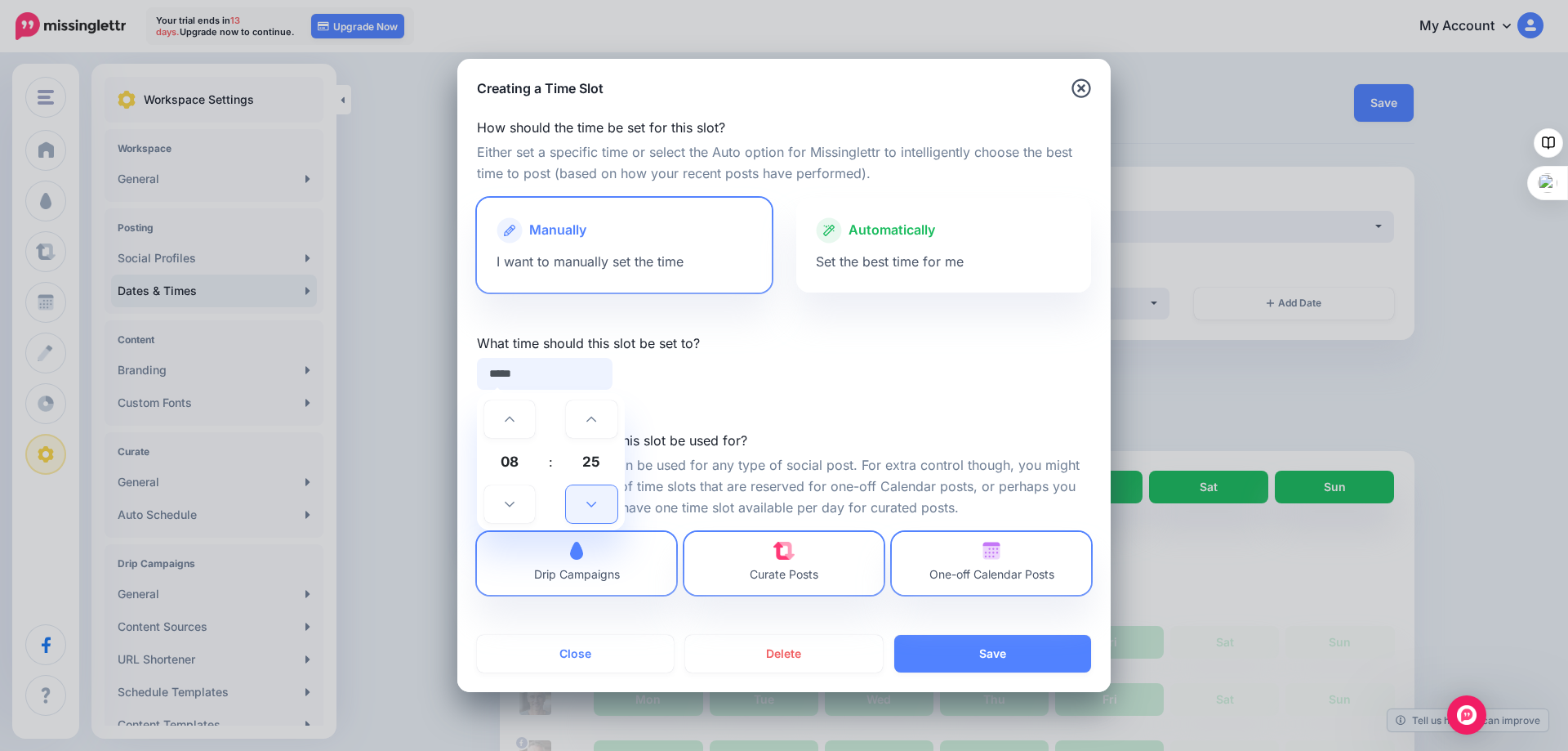
click at [597, 499] on link at bounding box center [590, 504] width 51 height 37
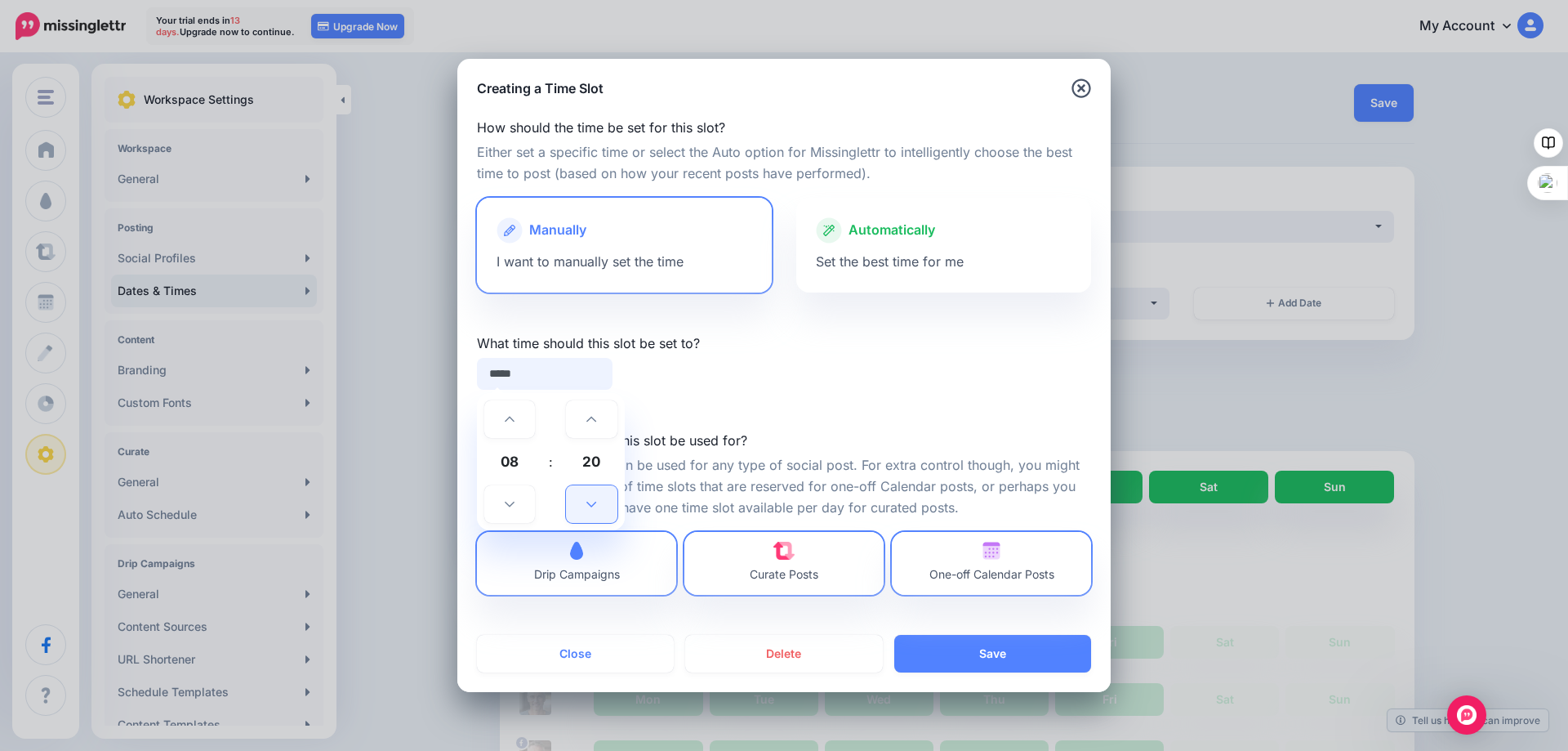
click at [597, 499] on link at bounding box center [590, 504] width 51 height 37
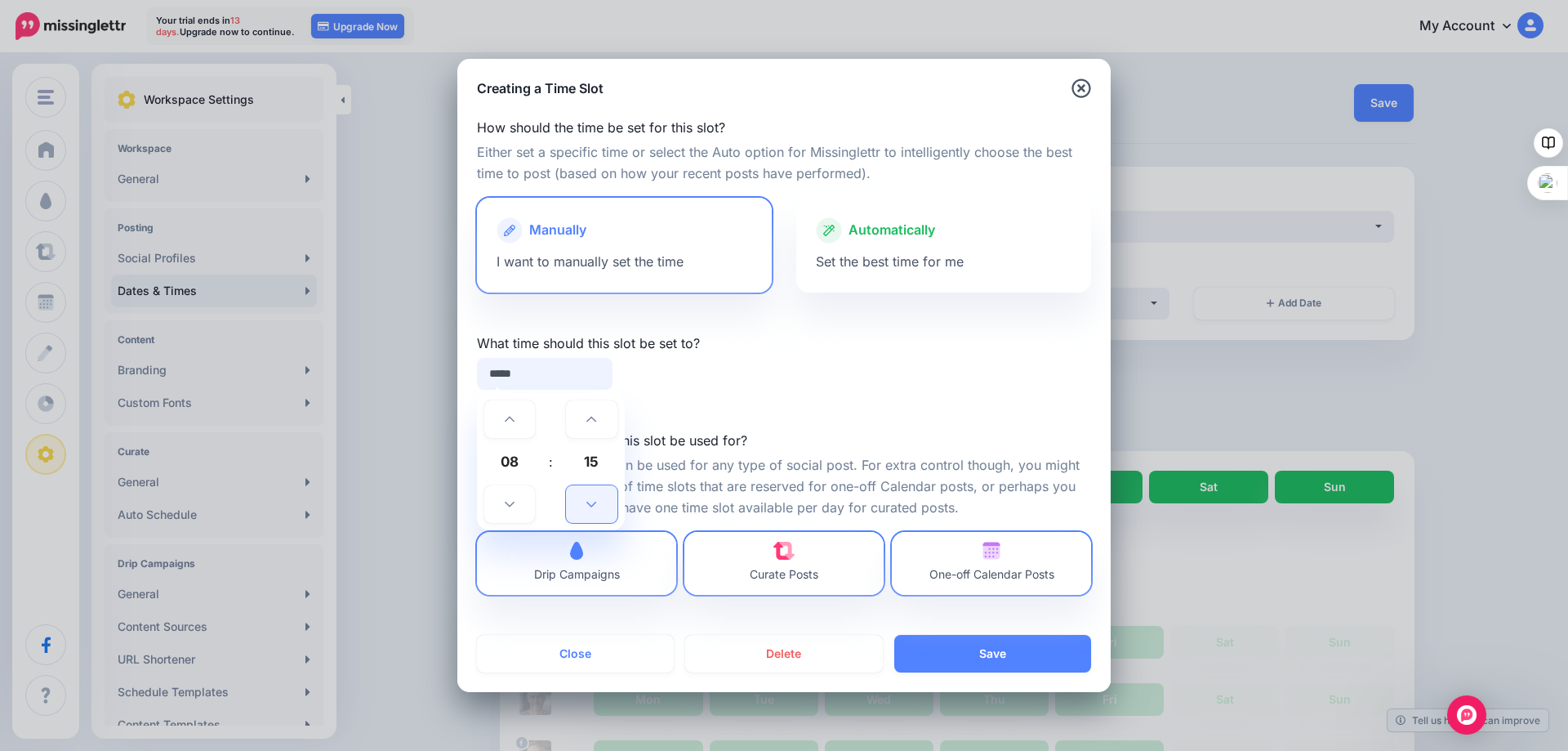
click at [597, 499] on link at bounding box center [590, 504] width 51 height 37
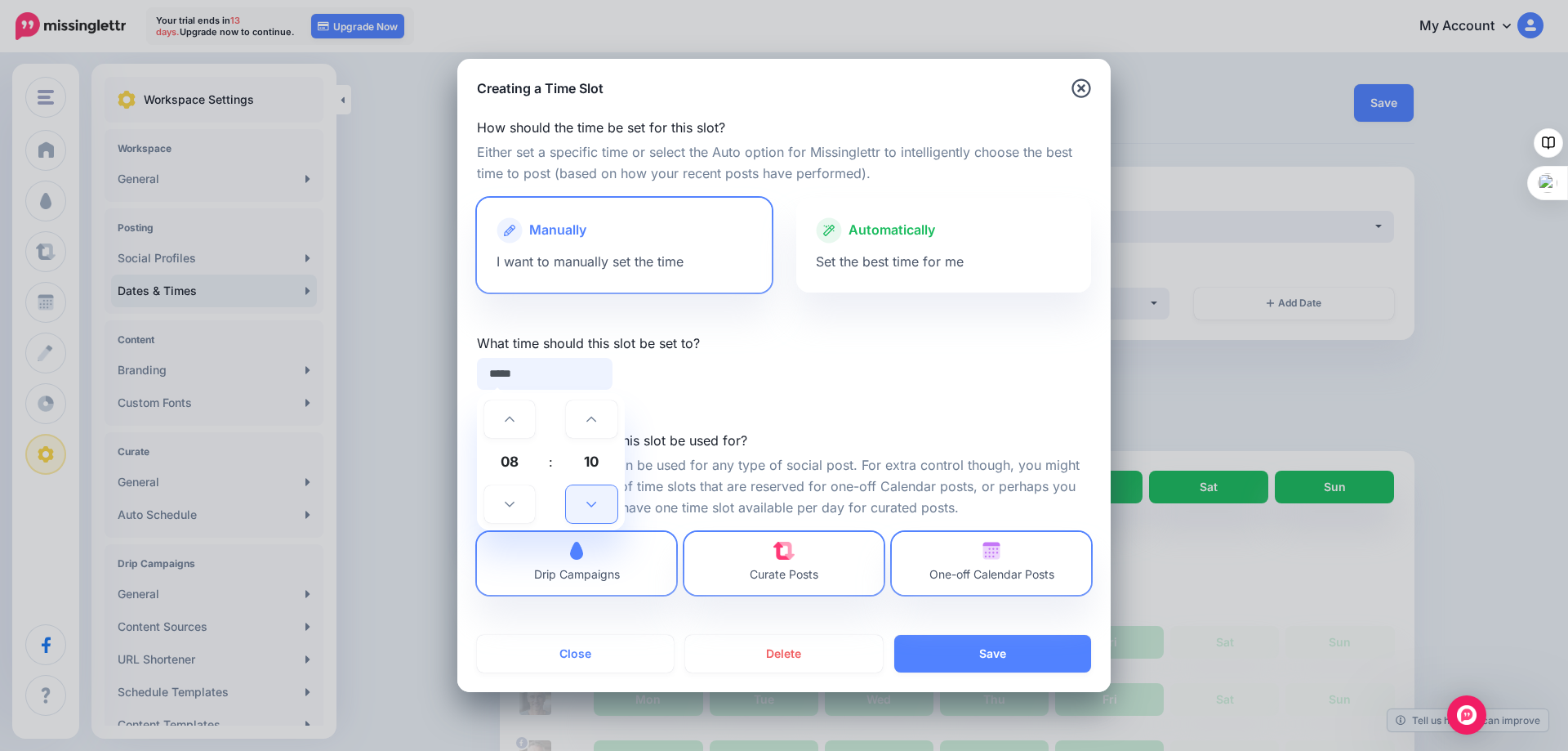
click at [597, 499] on link at bounding box center [590, 504] width 51 height 37
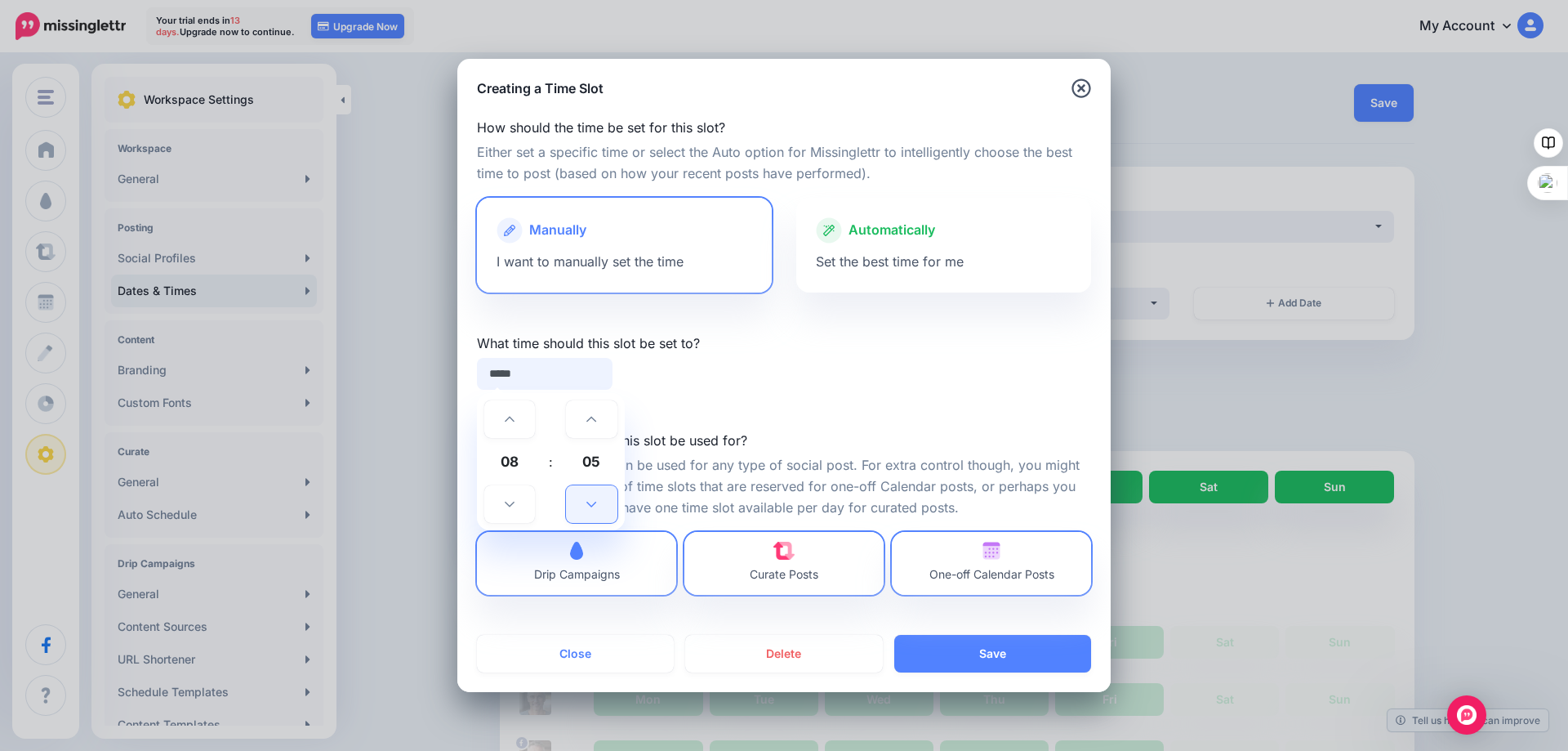
click at [597, 499] on link at bounding box center [590, 504] width 51 height 37
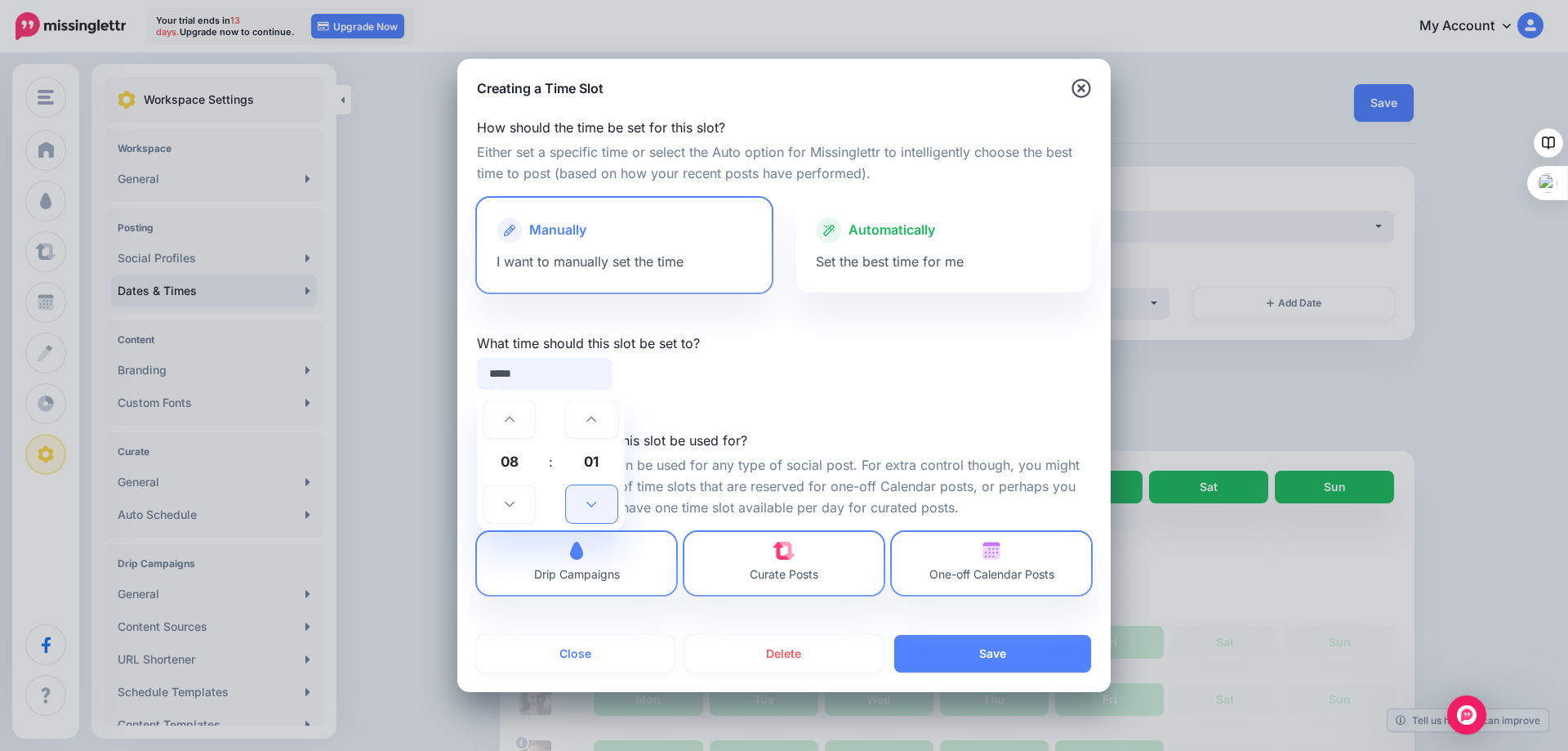
type input "*****"
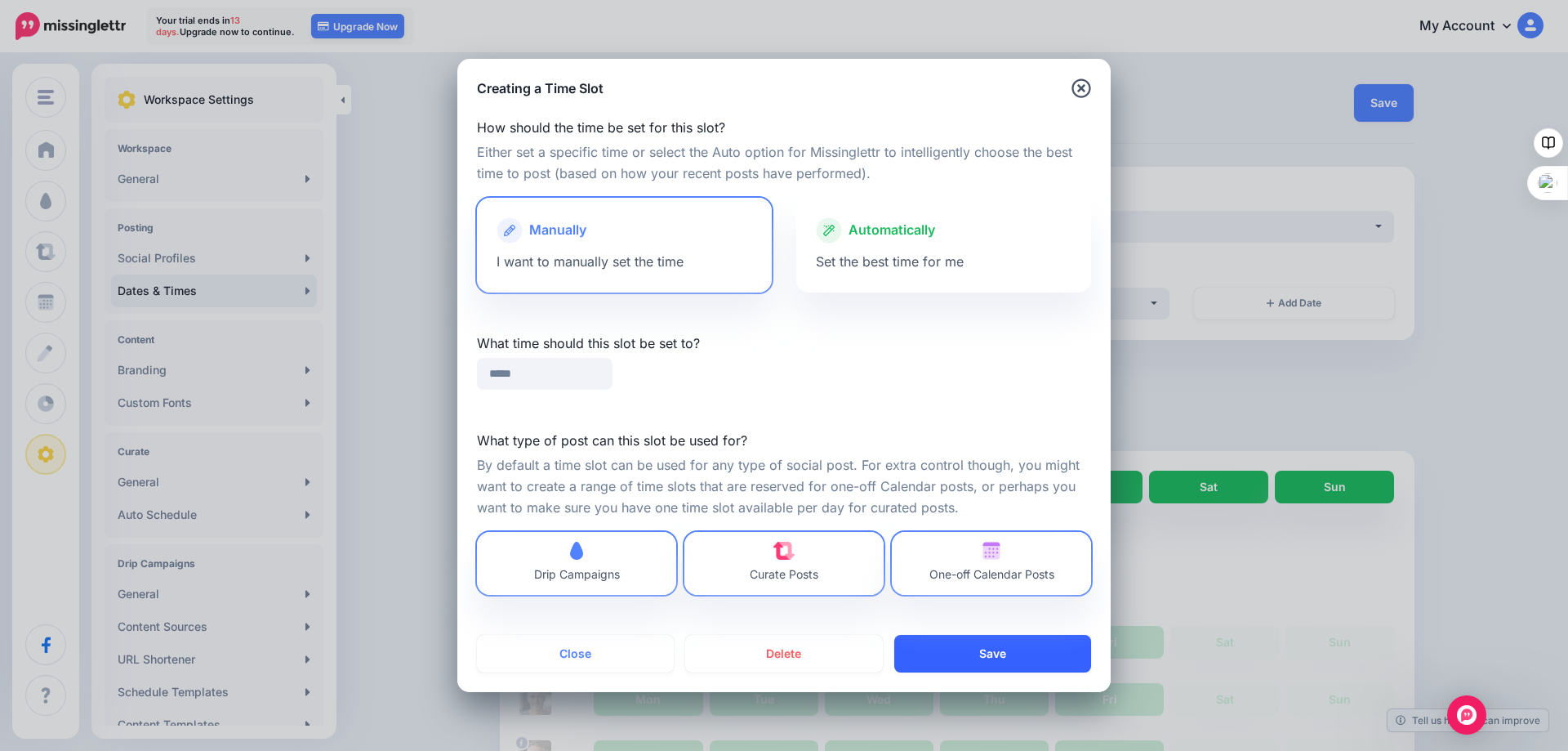
click at [987, 649] on button "Save" at bounding box center [992, 654] width 197 height 37
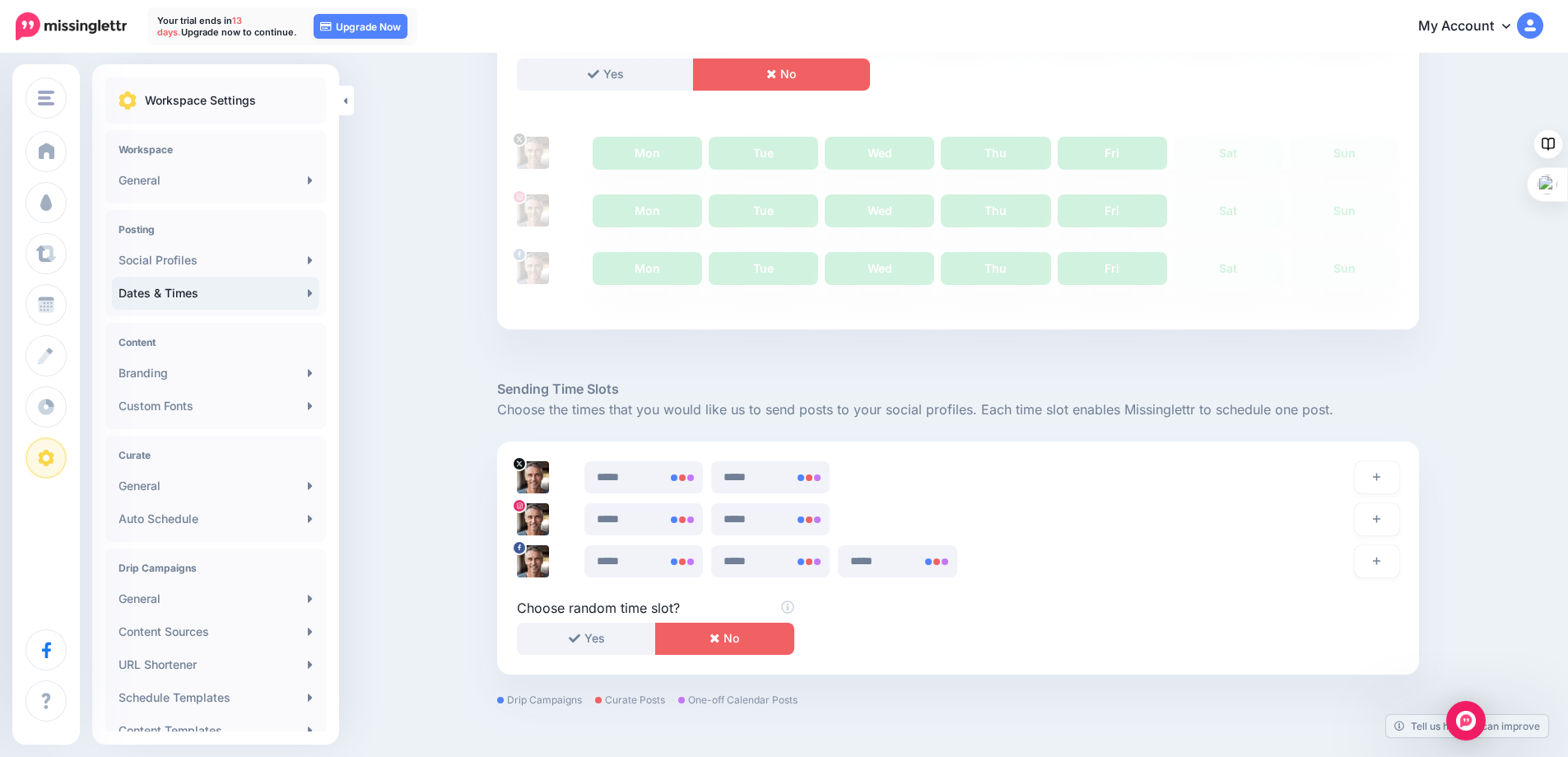
scroll to position [590, 0]
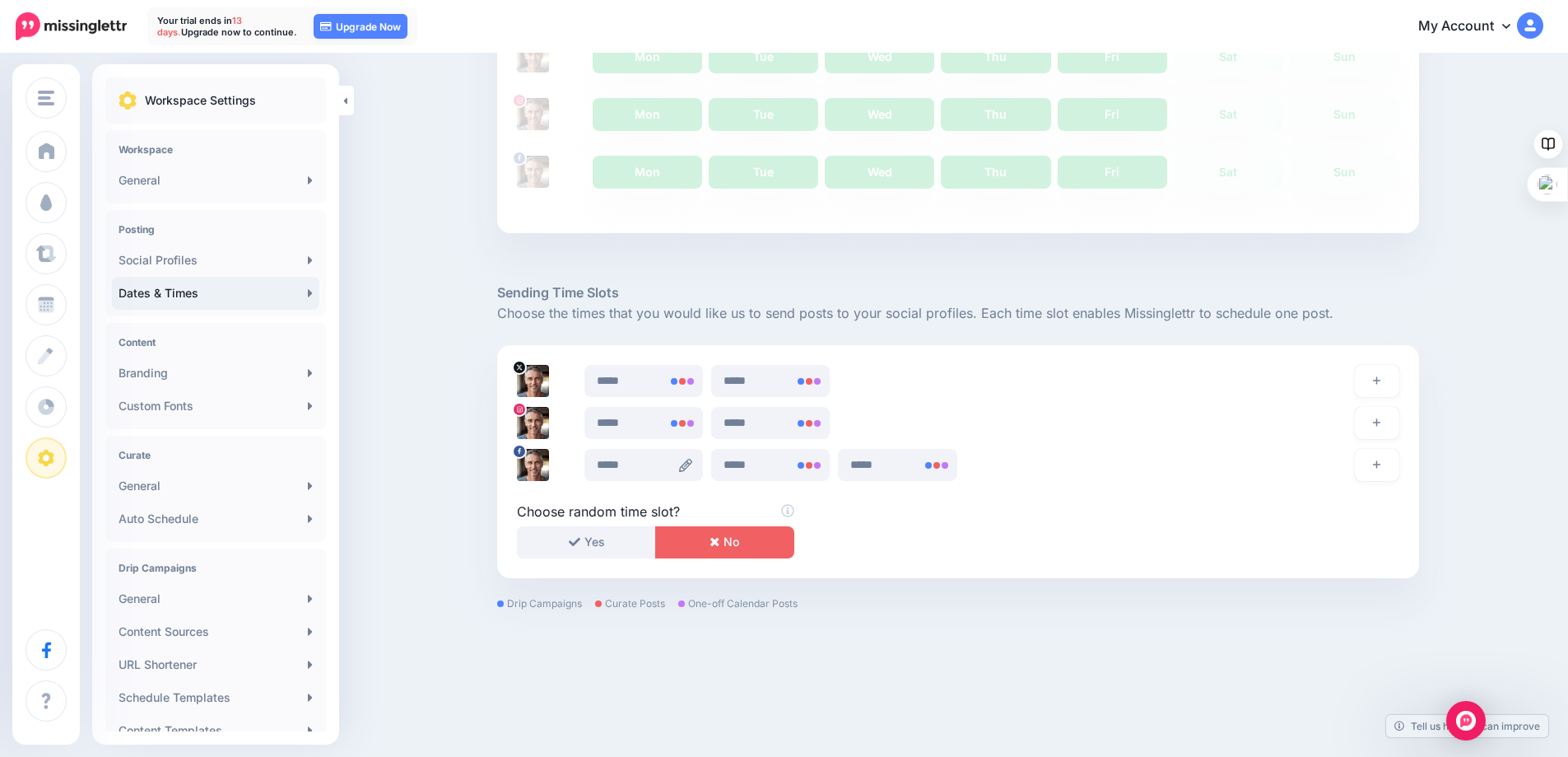
click at [687, 466] on icon at bounding box center [686, 465] width 13 height 13
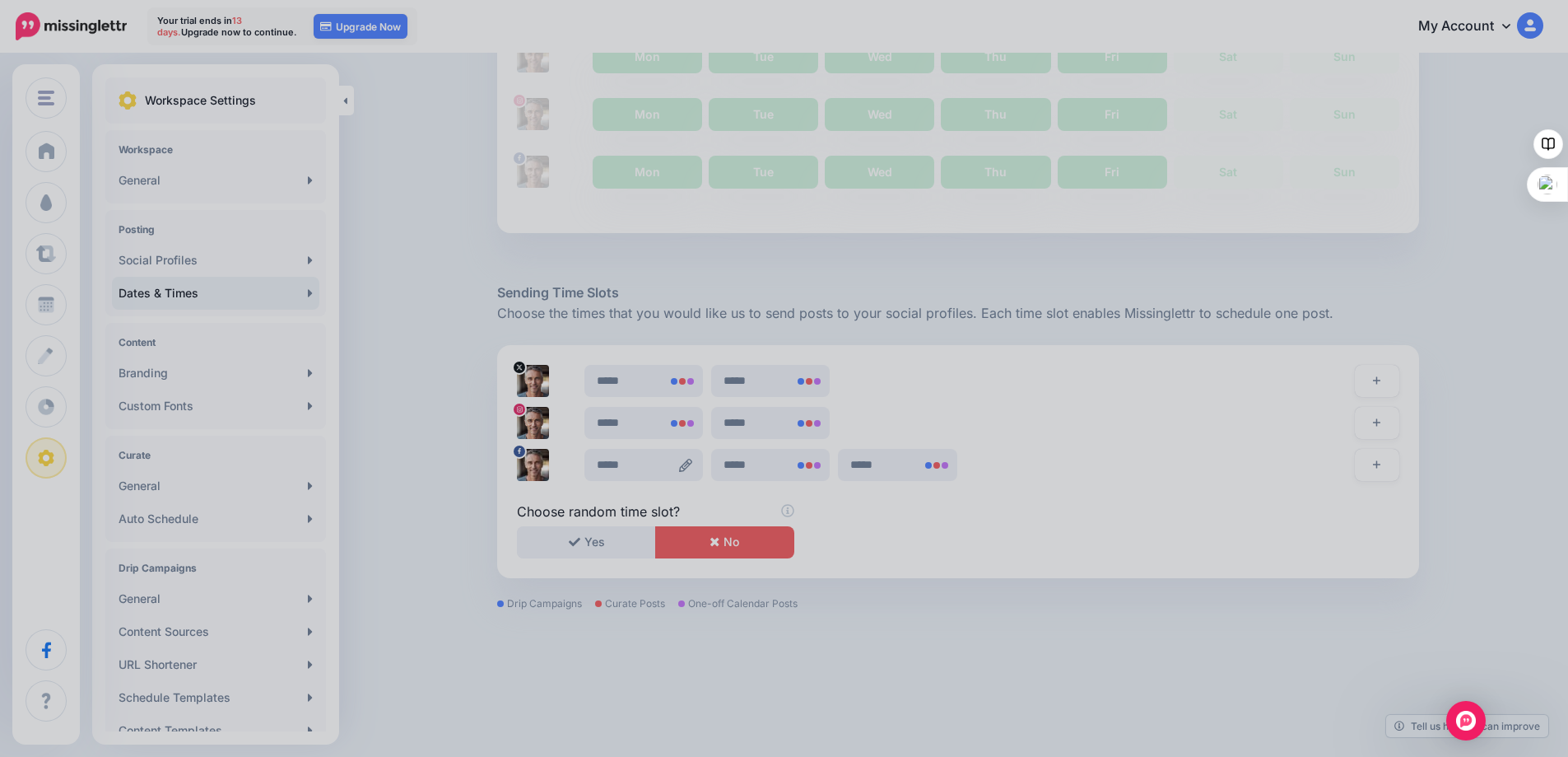
scroll to position [0, 0]
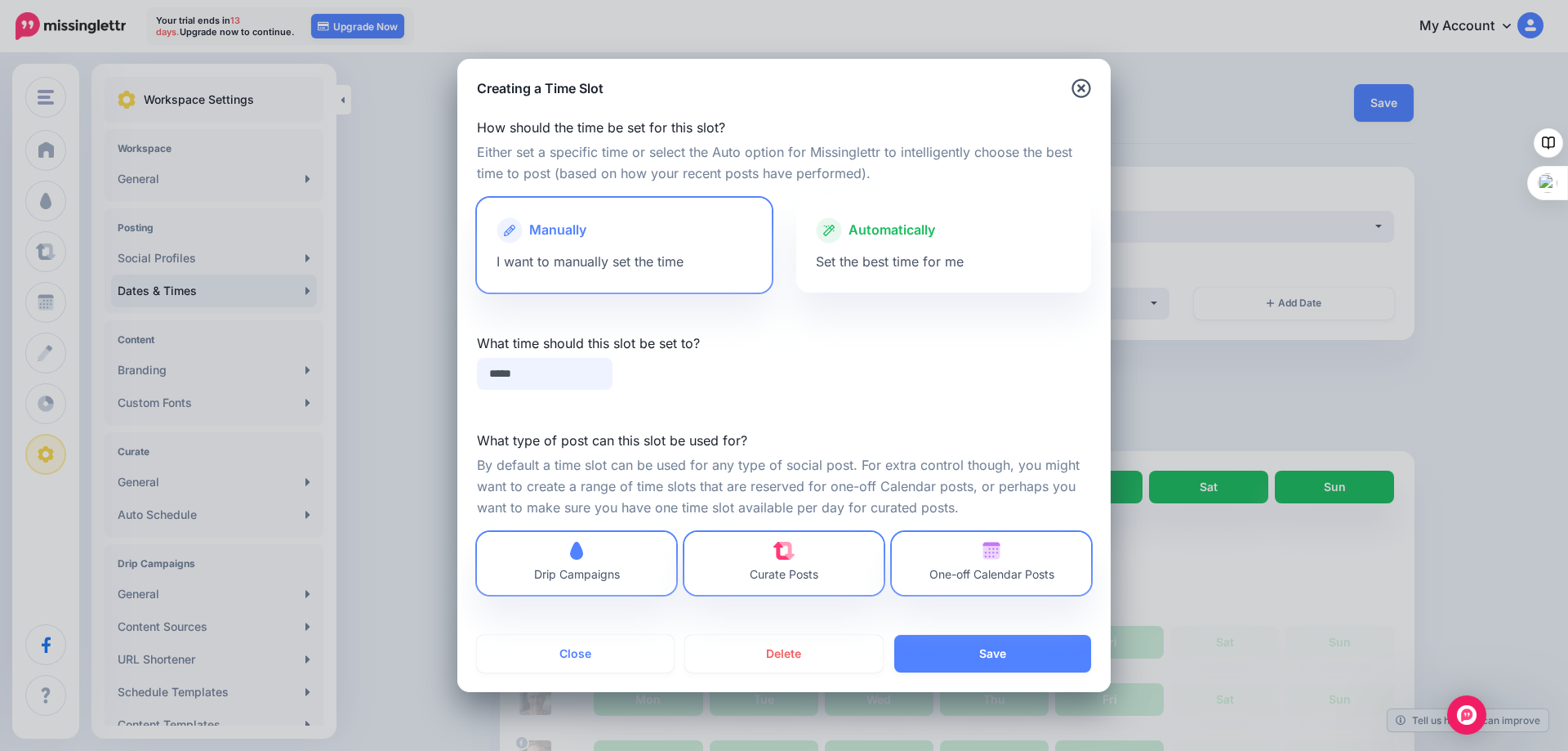
click at [522, 380] on input "*****" at bounding box center [545, 374] width 135 height 32
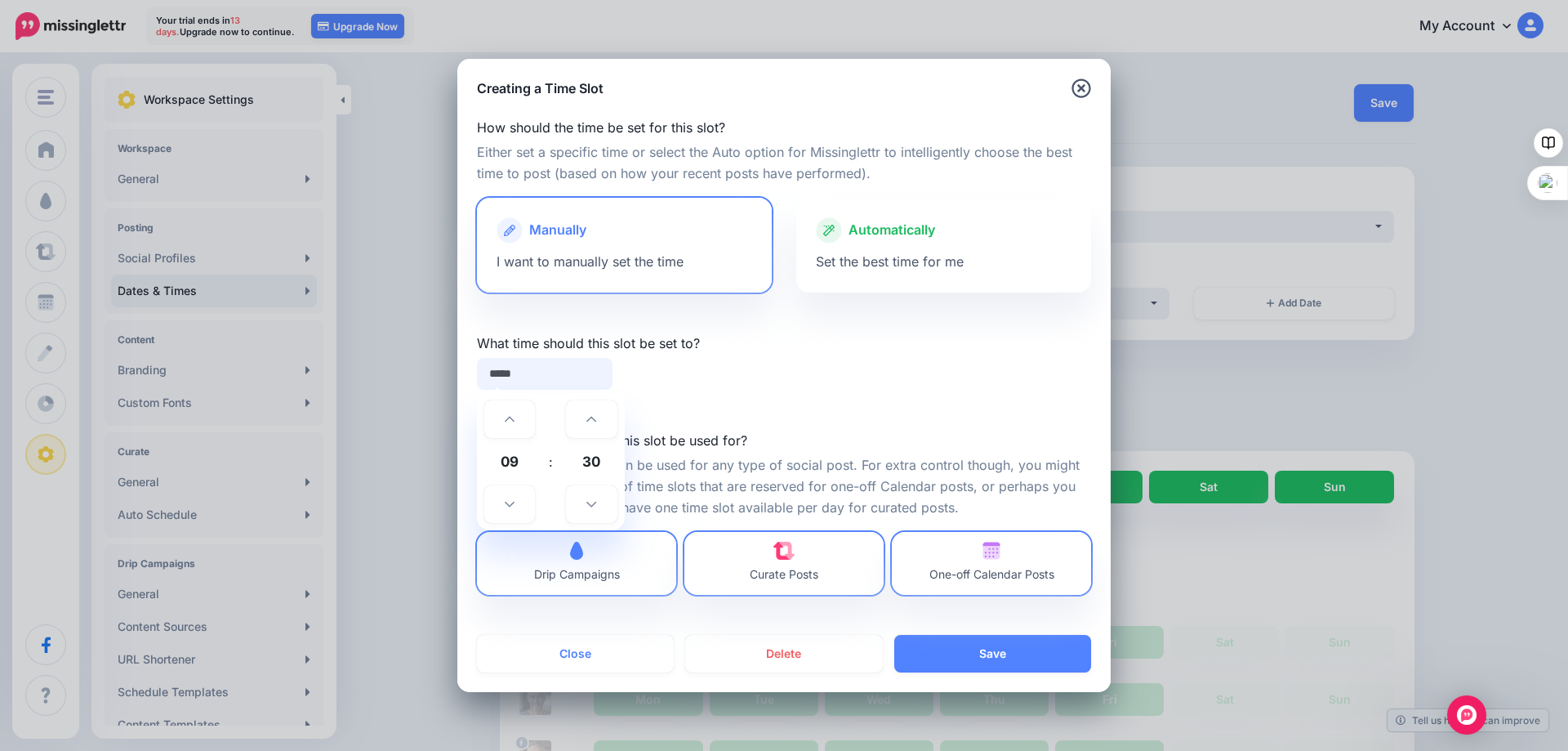
drag, startPoint x: 522, startPoint y: 380, endPoint x: 476, endPoint y: 372, distance: 46.7
click at [476, 372] on div "***** 09 : 30 00 01 02 03 04 05 06 07 08 09 10 11 12 13 14 15 16 17 18 19 20 21…" at bounding box center [545, 374] width 160 height 32
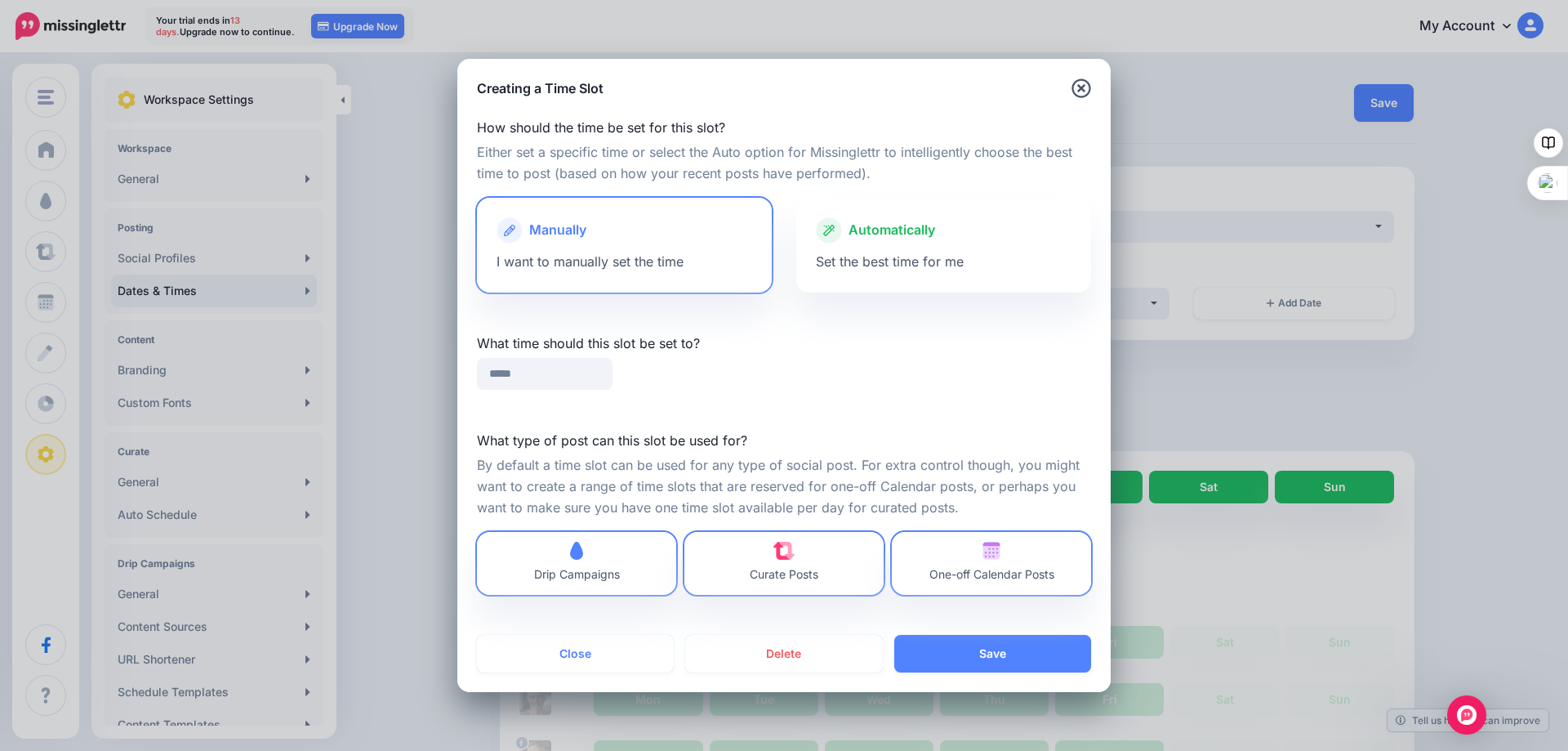
click at [1187, 392] on div "Creating a Time Slot How should the time be set for this slot? Either set a spe…" at bounding box center [784, 375] width 1568 height 751
click at [1077, 86] on icon "button" at bounding box center [1081, 88] width 20 height 20
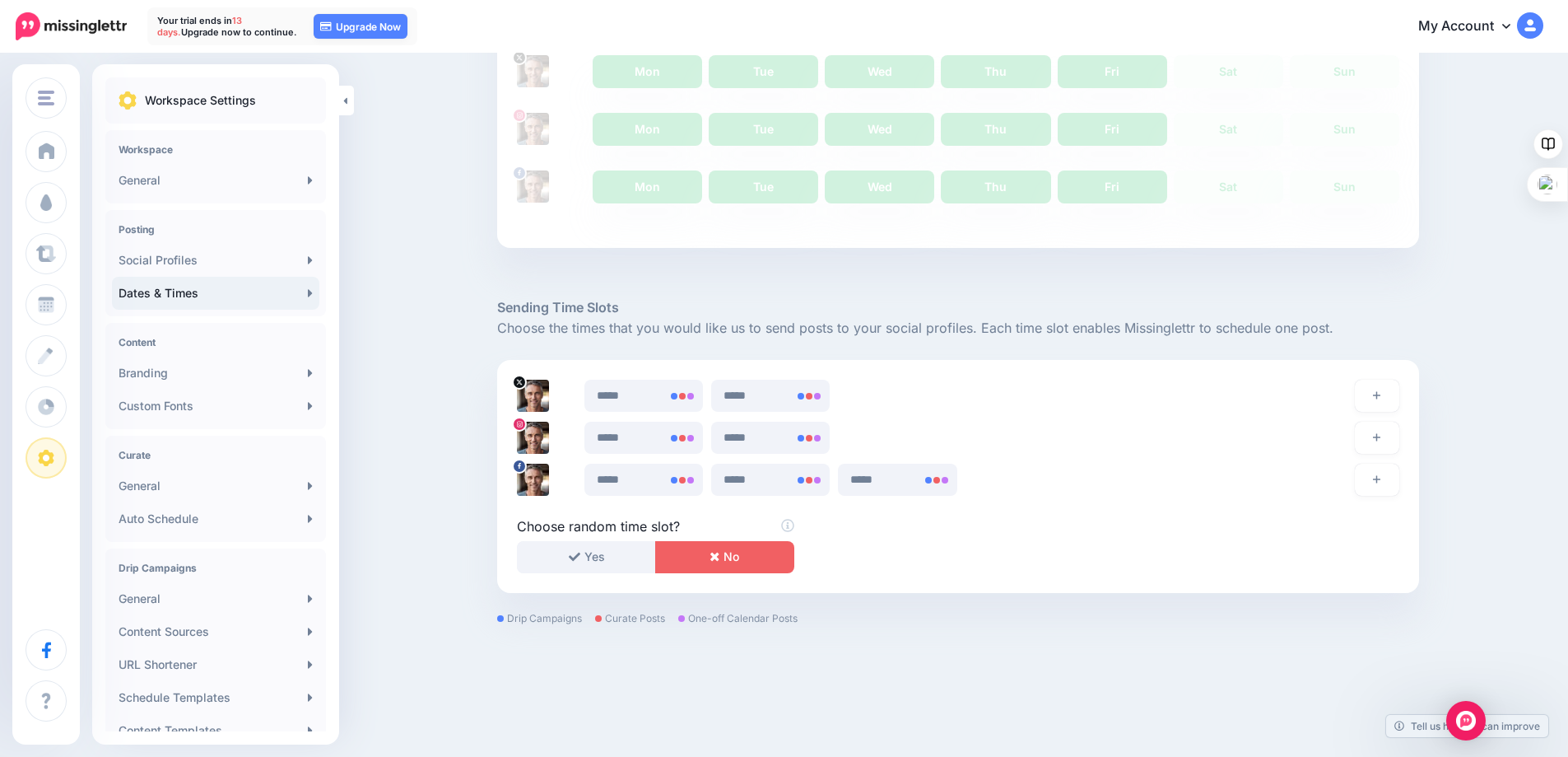
scroll to position [577, 0]
click at [687, 479] on icon at bounding box center [686, 479] width 13 height 13
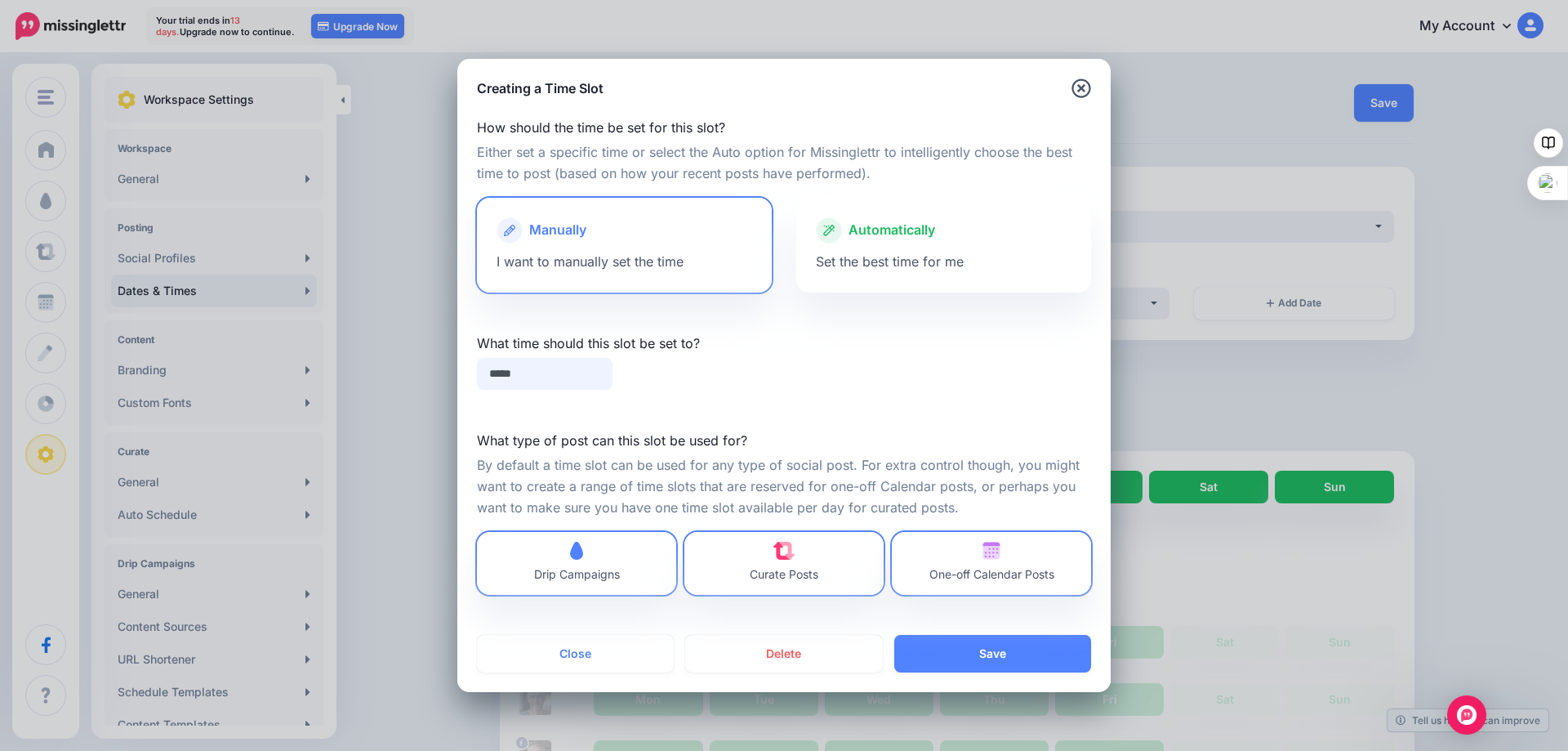
click at [528, 370] on input "*****" at bounding box center [545, 374] width 135 height 32
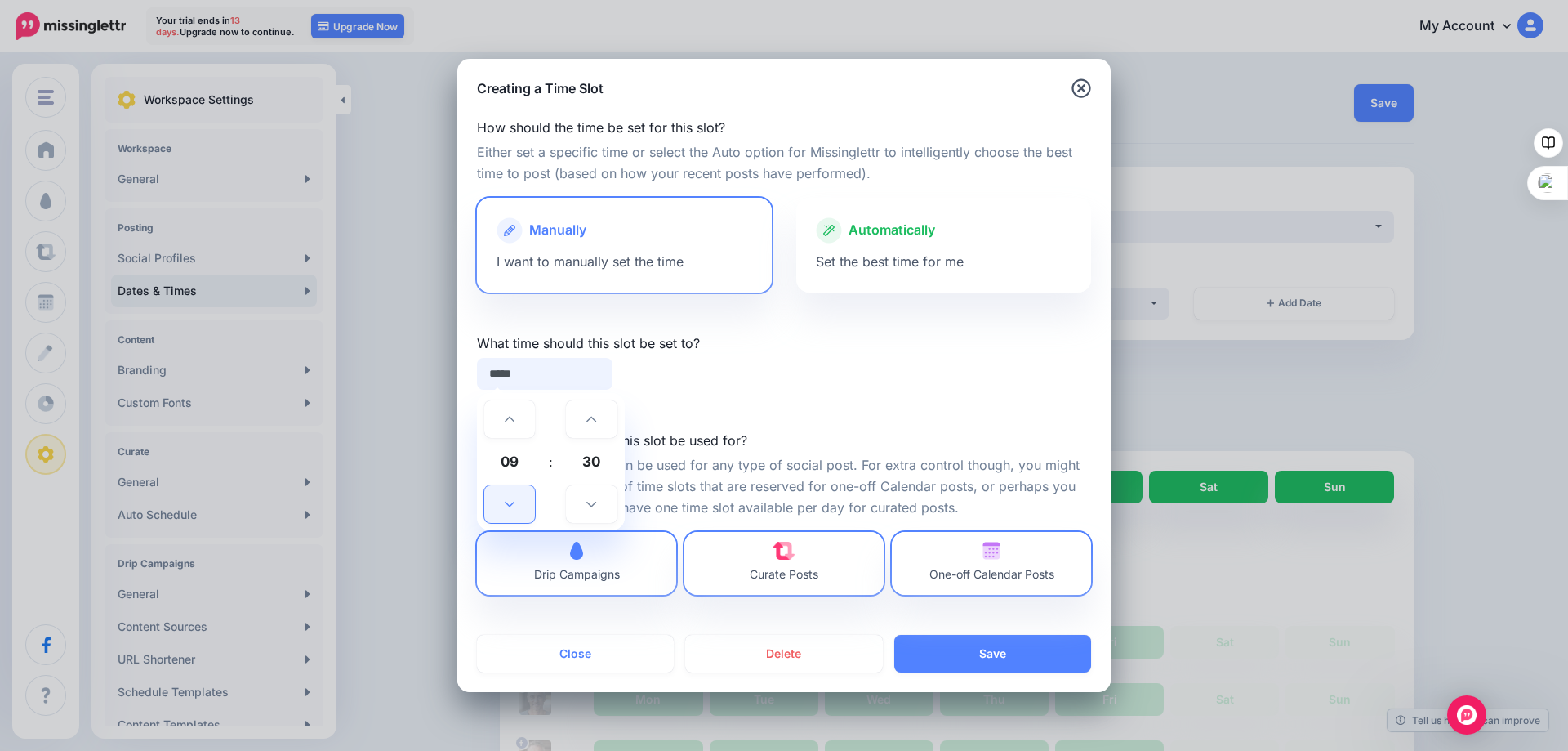
click at [506, 504] on icon at bounding box center [509, 503] width 10 height 12
click at [507, 504] on icon at bounding box center [509, 503] width 10 height 12
click at [507, 503] on icon at bounding box center [509, 504] width 10 height 5
click at [510, 418] on icon at bounding box center [509, 420] width 10 height 5
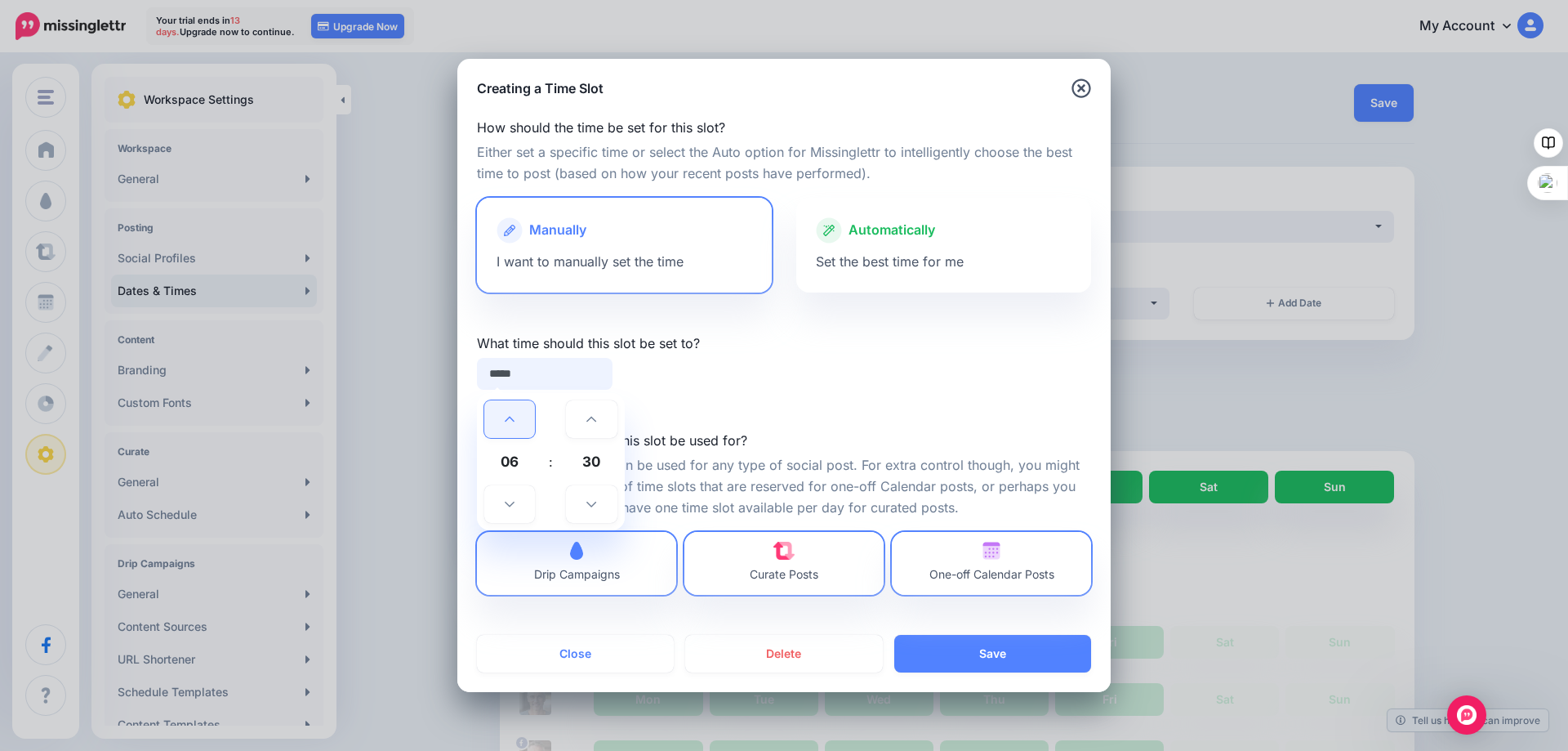
click at [510, 418] on icon at bounding box center [509, 420] width 10 height 5
click at [585, 496] on link at bounding box center [590, 504] width 51 height 37
click at [588, 502] on link at bounding box center [590, 504] width 51 height 37
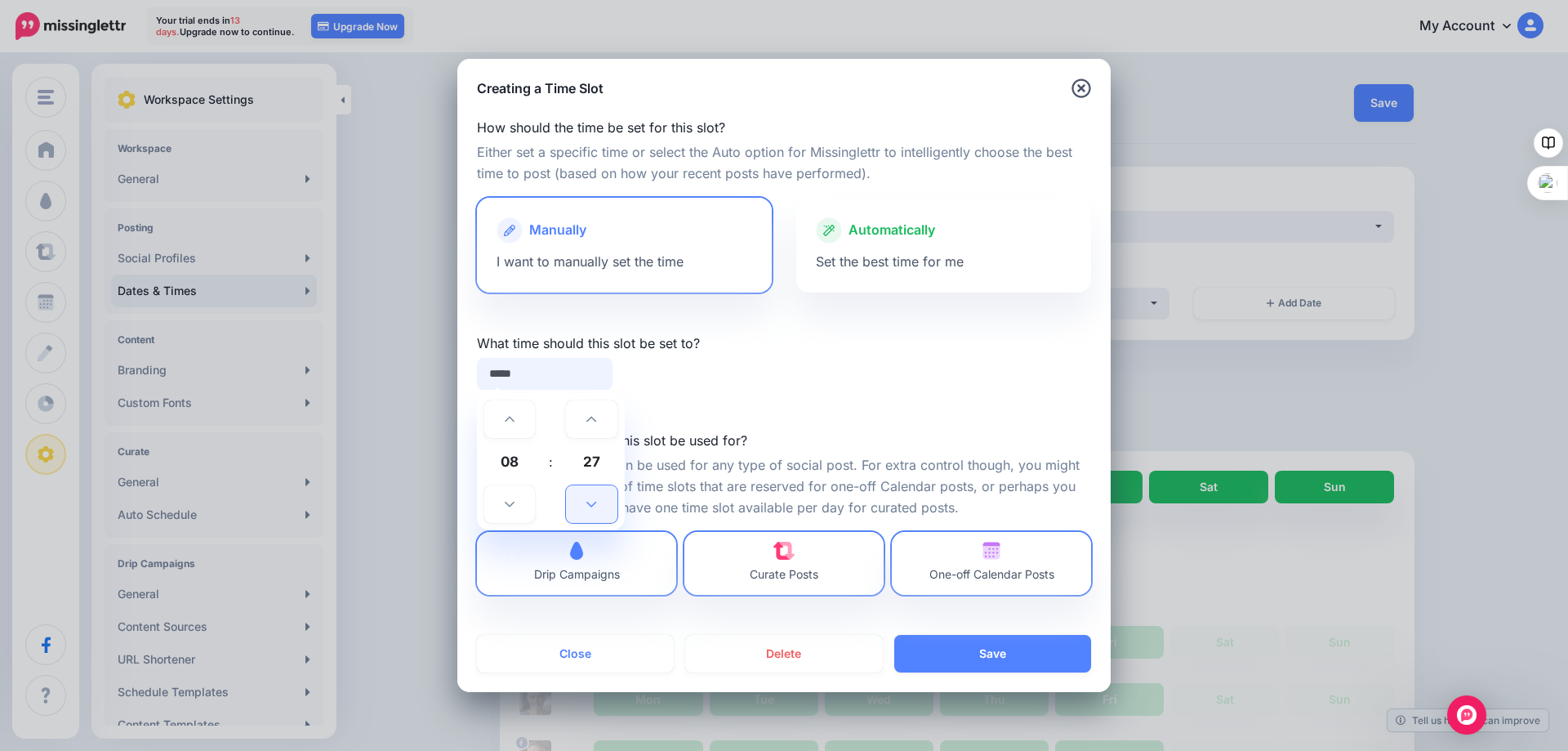
click at [588, 502] on icon at bounding box center [590, 504] width 10 height 5
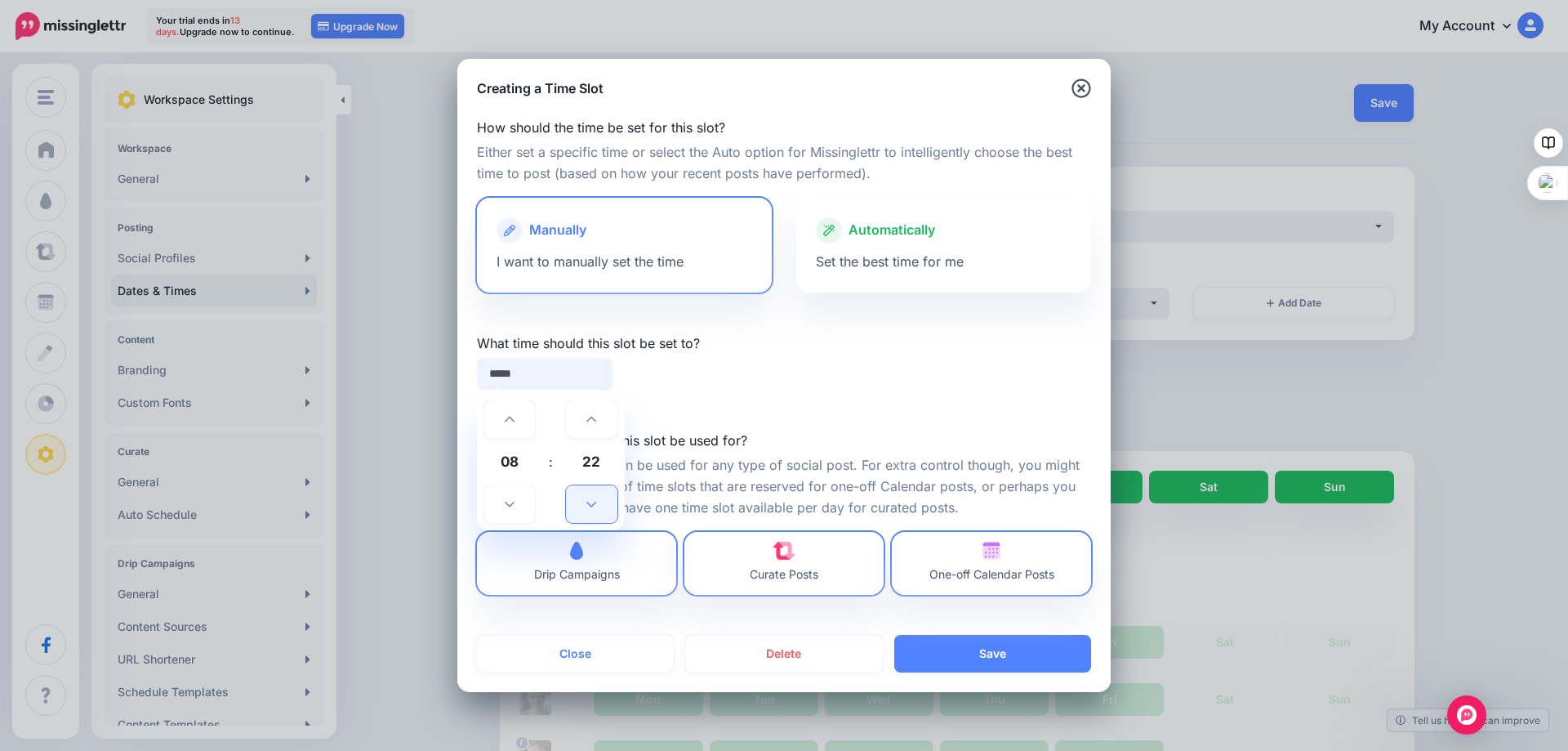
click at [588, 502] on icon at bounding box center [590, 504] width 10 height 5
click at [588, 502] on icon at bounding box center [590, 503] width 10 height 12
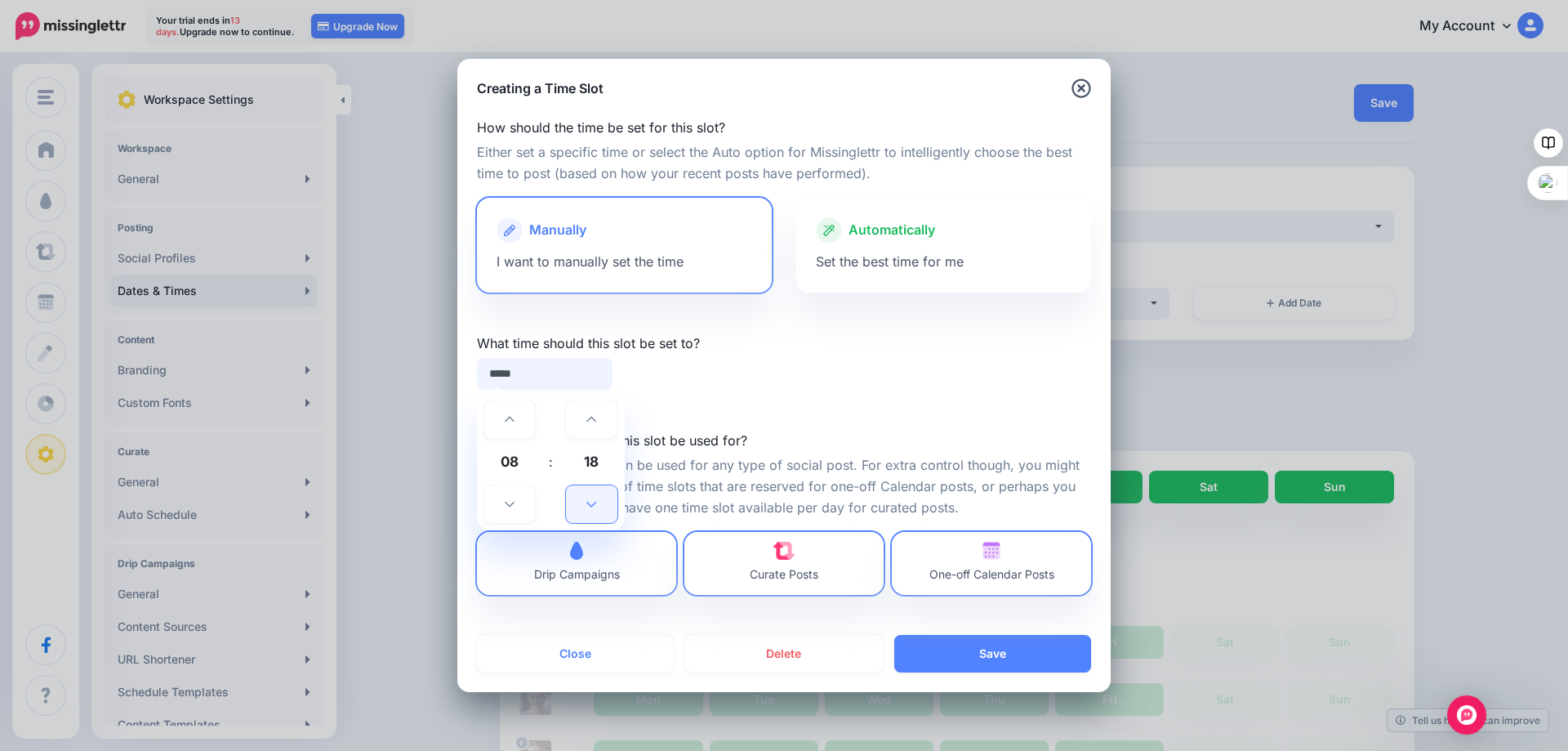
click at [588, 502] on icon at bounding box center [590, 503] width 10 height 12
click at [587, 501] on icon at bounding box center [590, 503] width 10 height 12
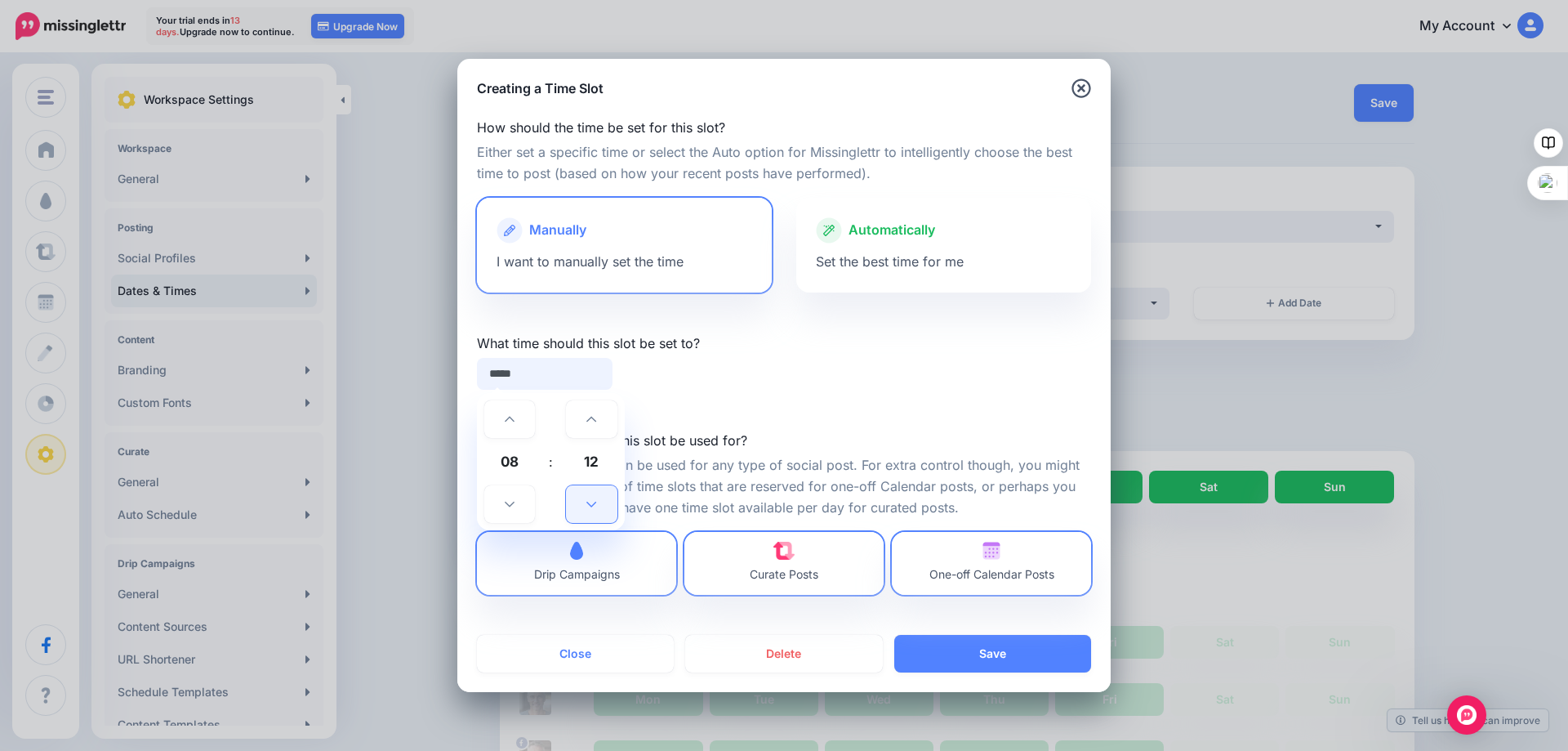
click at [586, 501] on icon at bounding box center [590, 503] width 10 height 12
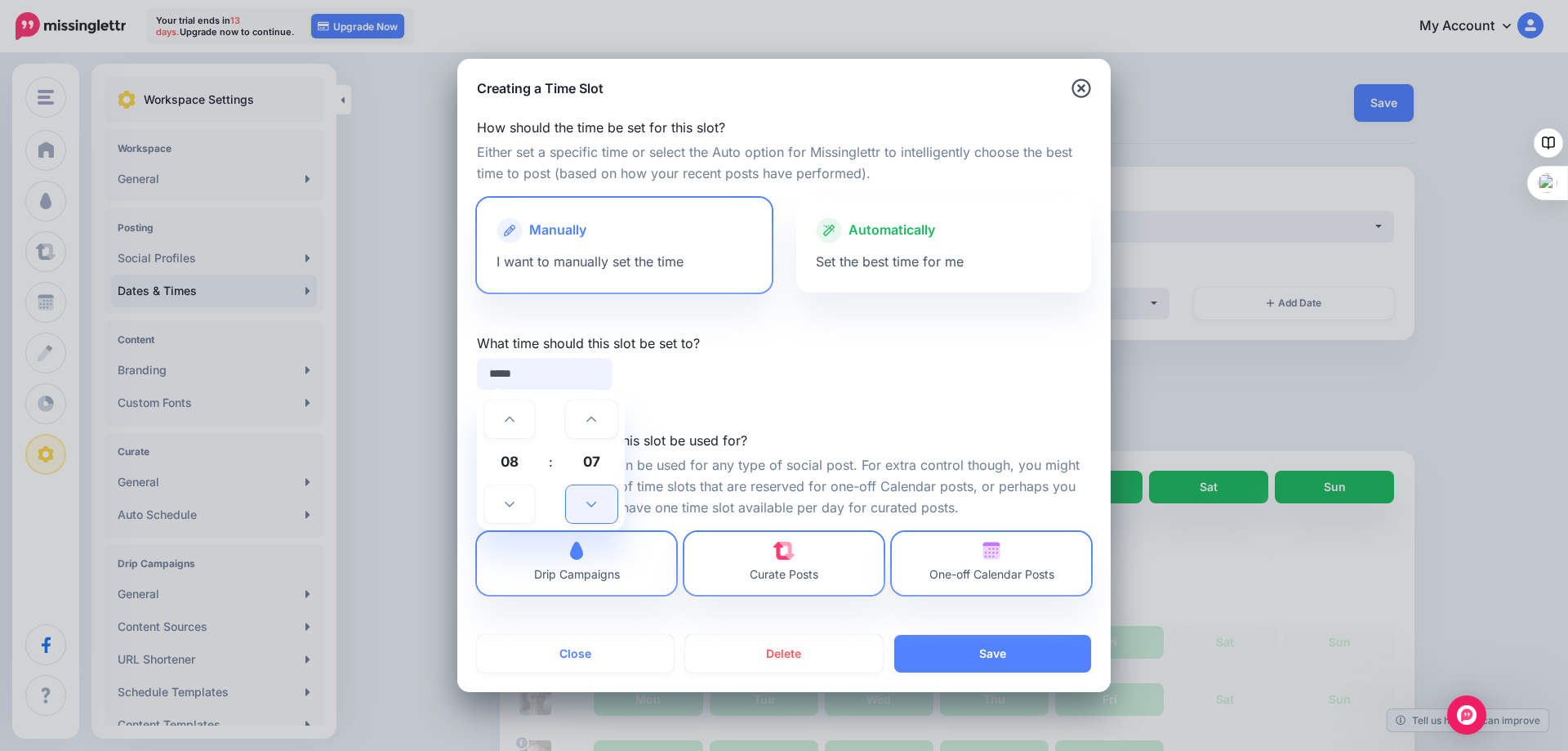
click at [586, 501] on icon at bounding box center [590, 503] width 10 height 12
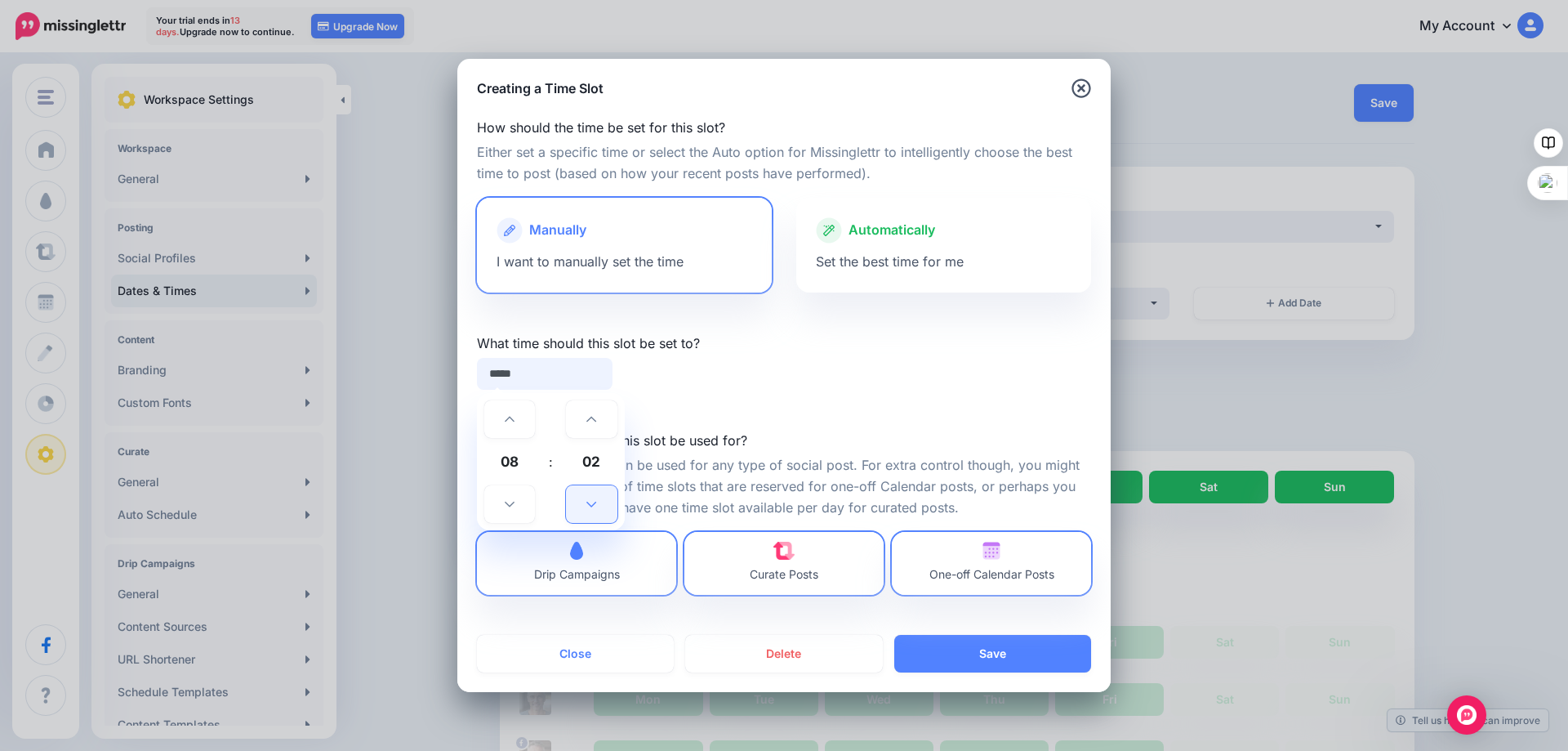
click at [586, 501] on icon at bounding box center [590, 503] width 10 height 12
type input "*****"
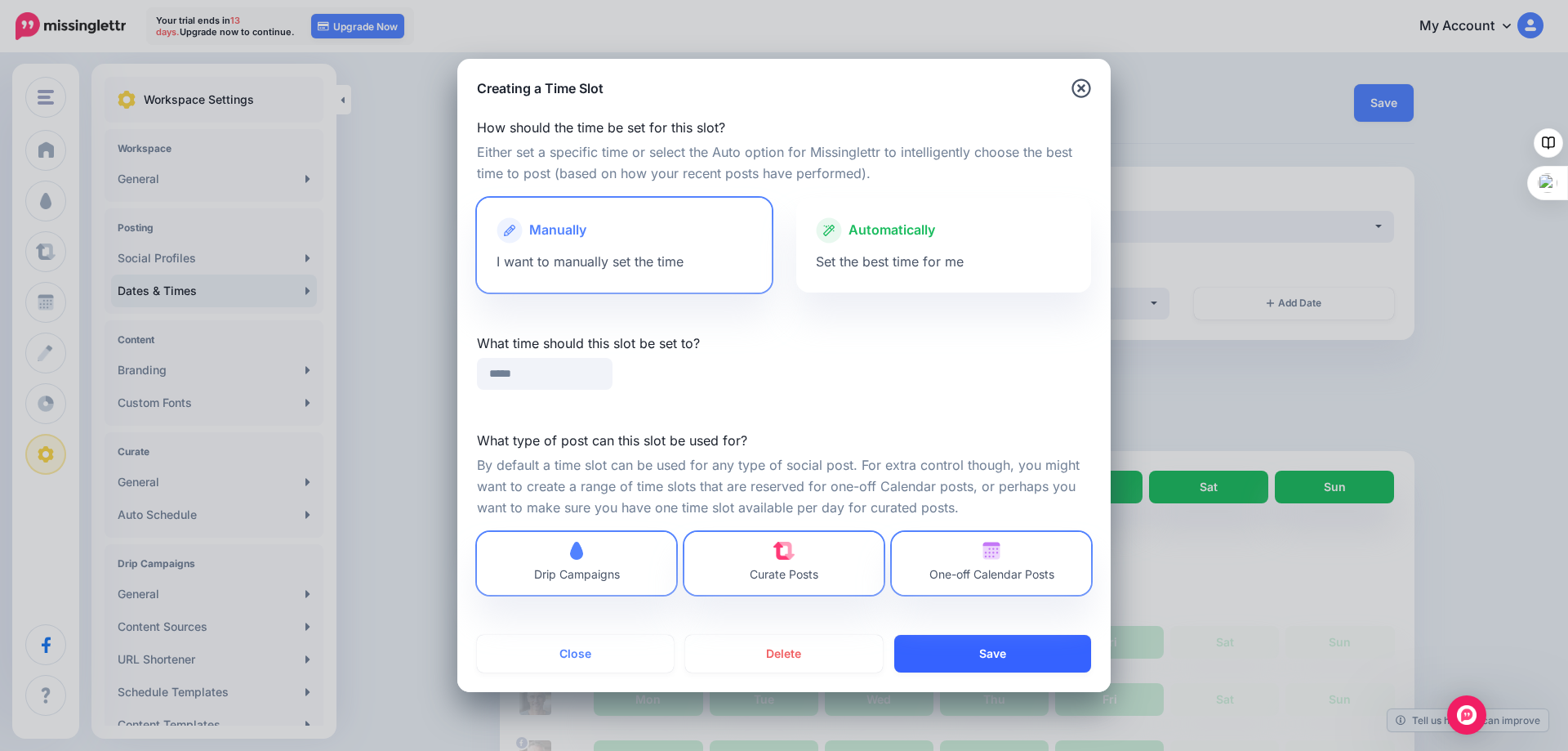
click at [992, 648] on button "Save" at bounding box center [992, 654] width 197 height 37
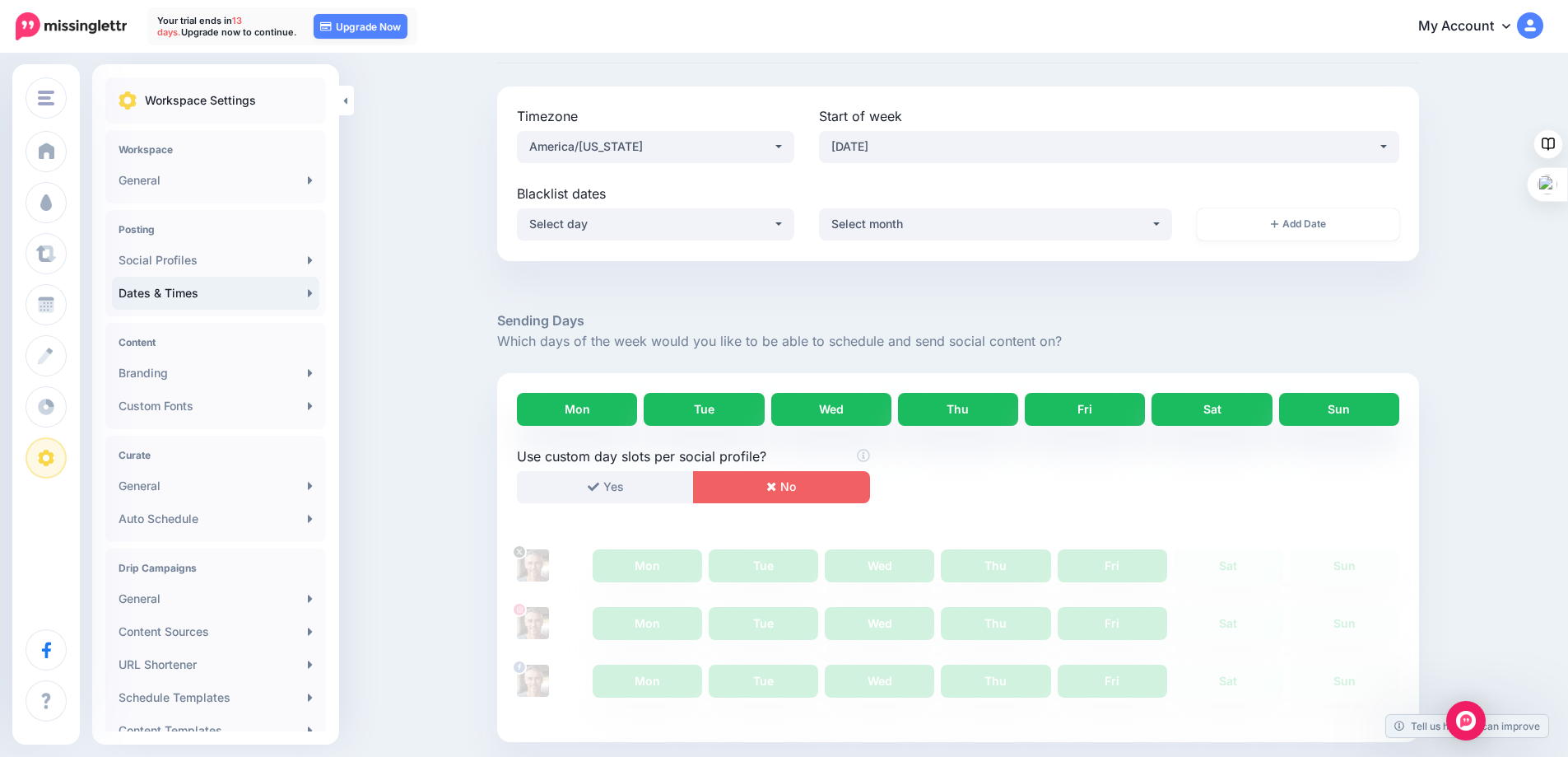
scroll to position [590, 0]
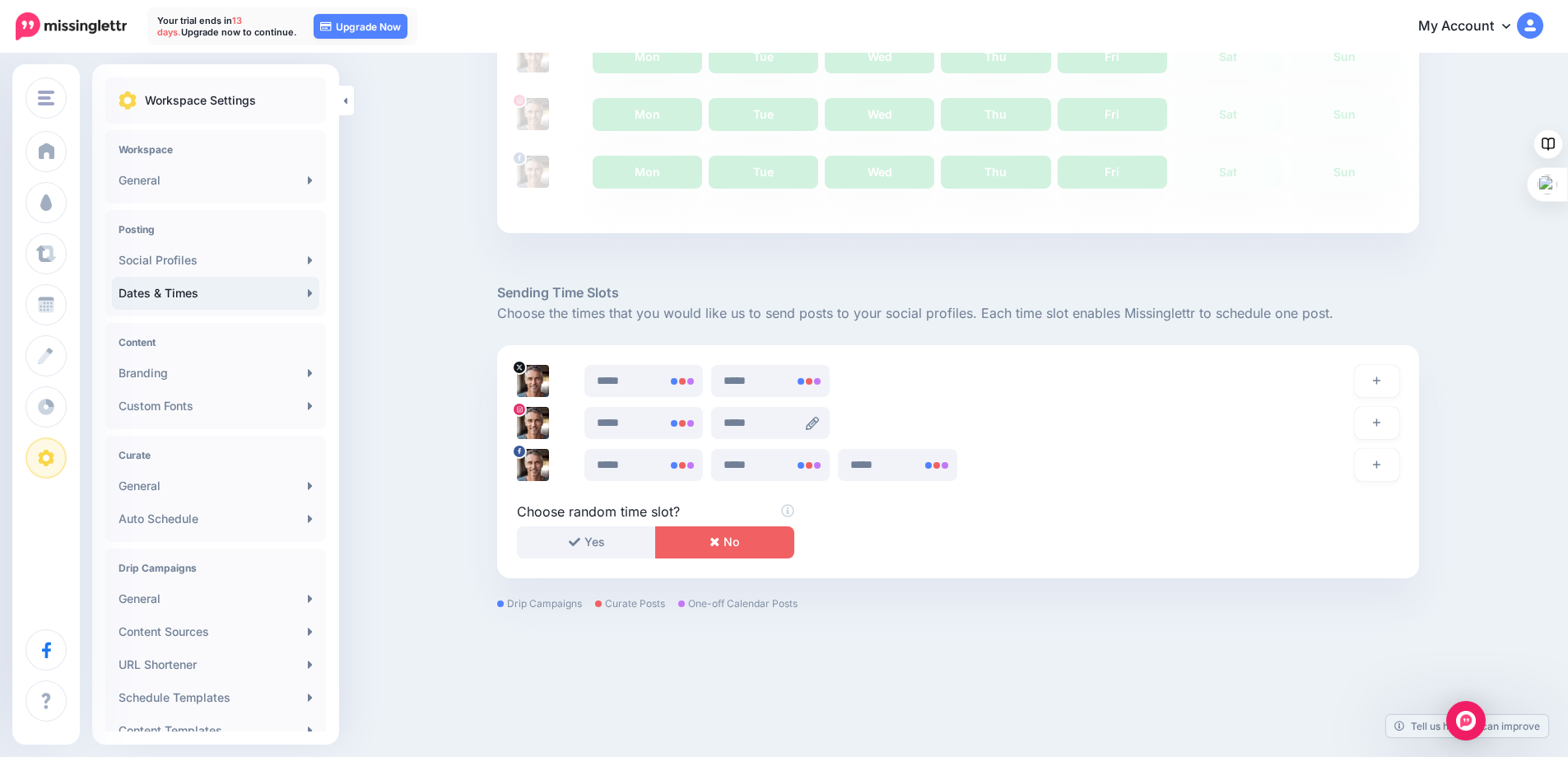
click at [818, 422] on icon at bounding box center [812, 423] width 13 height 13
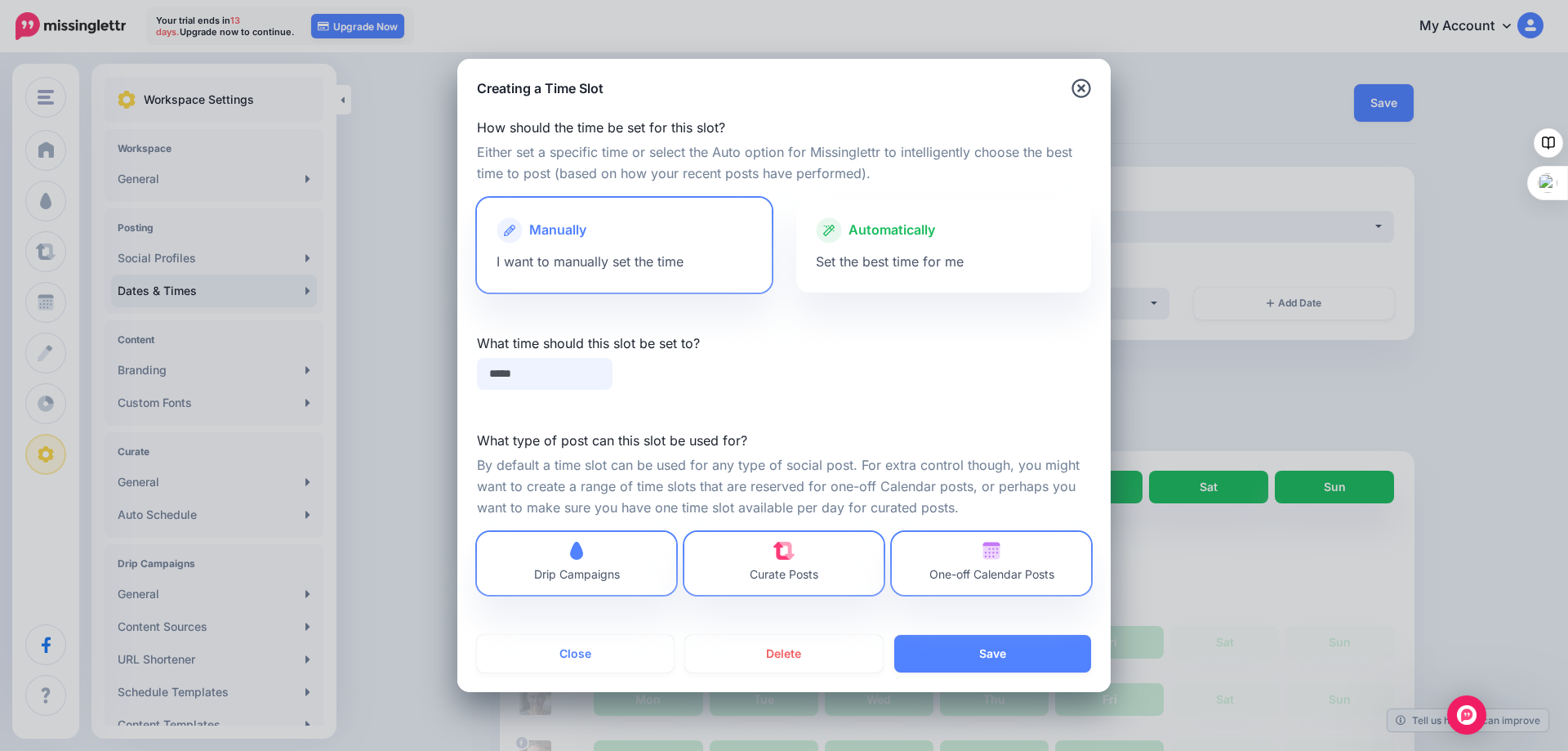
click at [526, 379] on input "*****" at bounding box center [545, 374] width 135 height 32
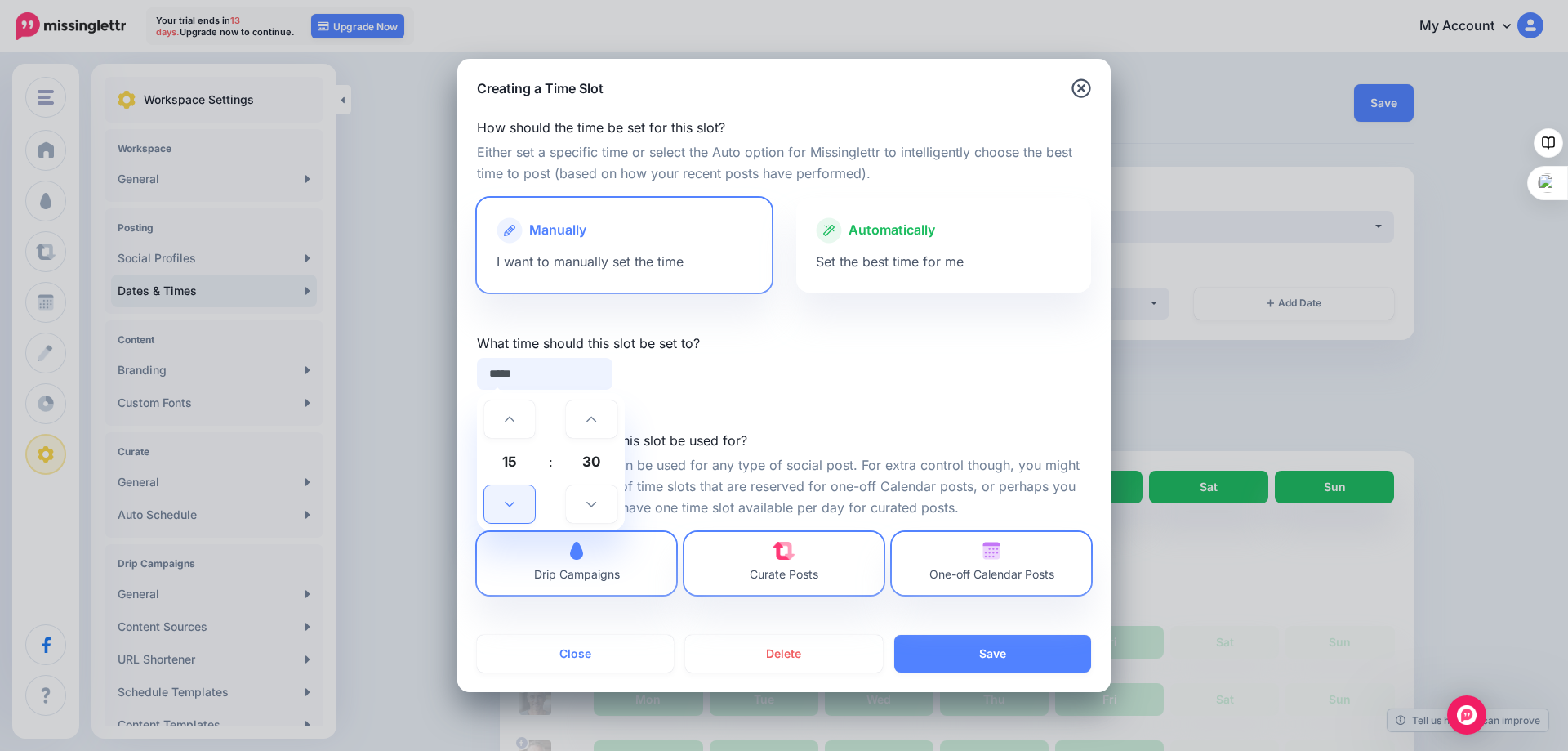
click at [509, 508] on icon at bounding box center [509, 503] width 10 height 12
click at [595, 505] on icon at bounding box center [590, 503] width 10 height 12
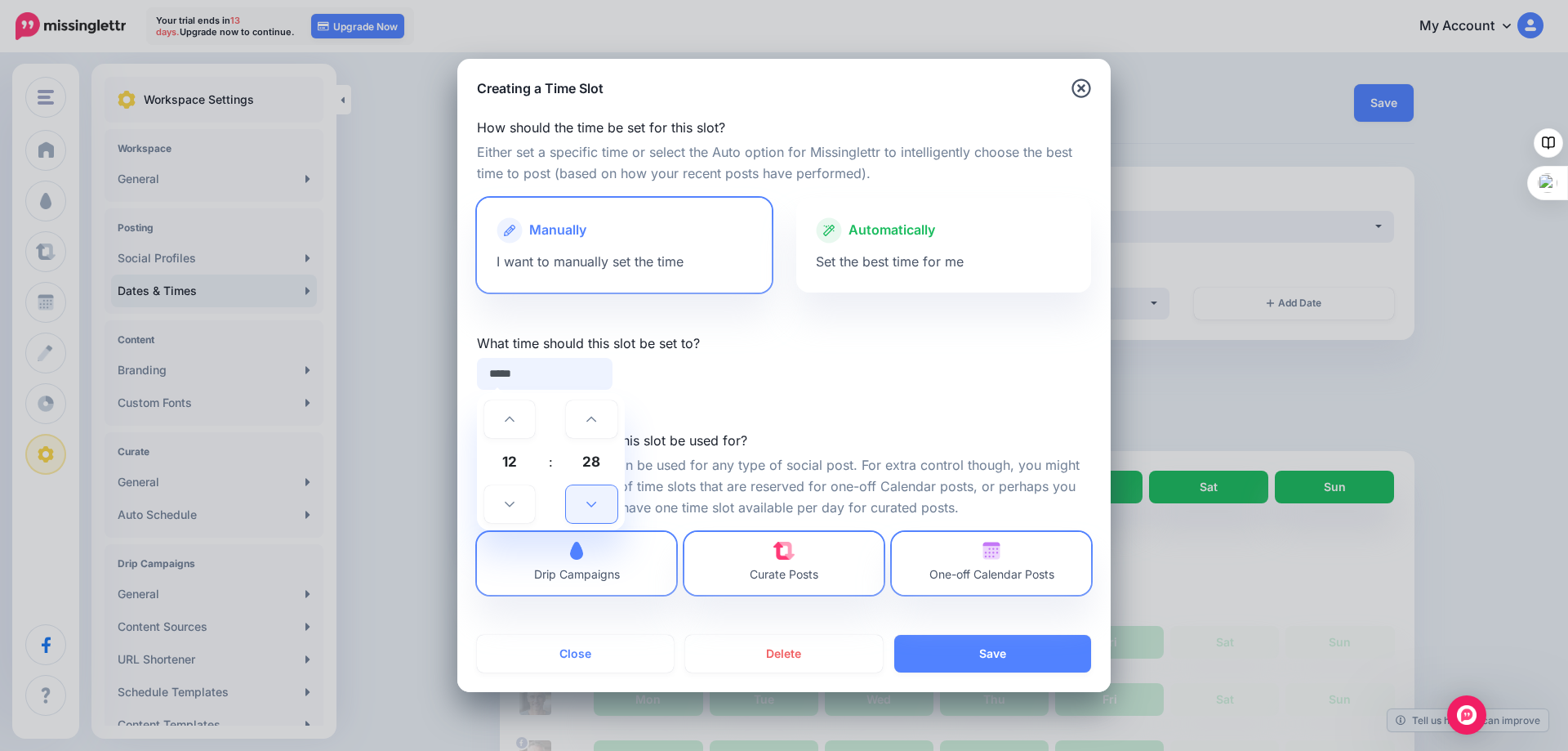
click at [595, 505] on icon at bounding box center [590, 503] width 10 height 12
click at [595, 504] on icon at bounding box center [590, 503] width 10 height 12
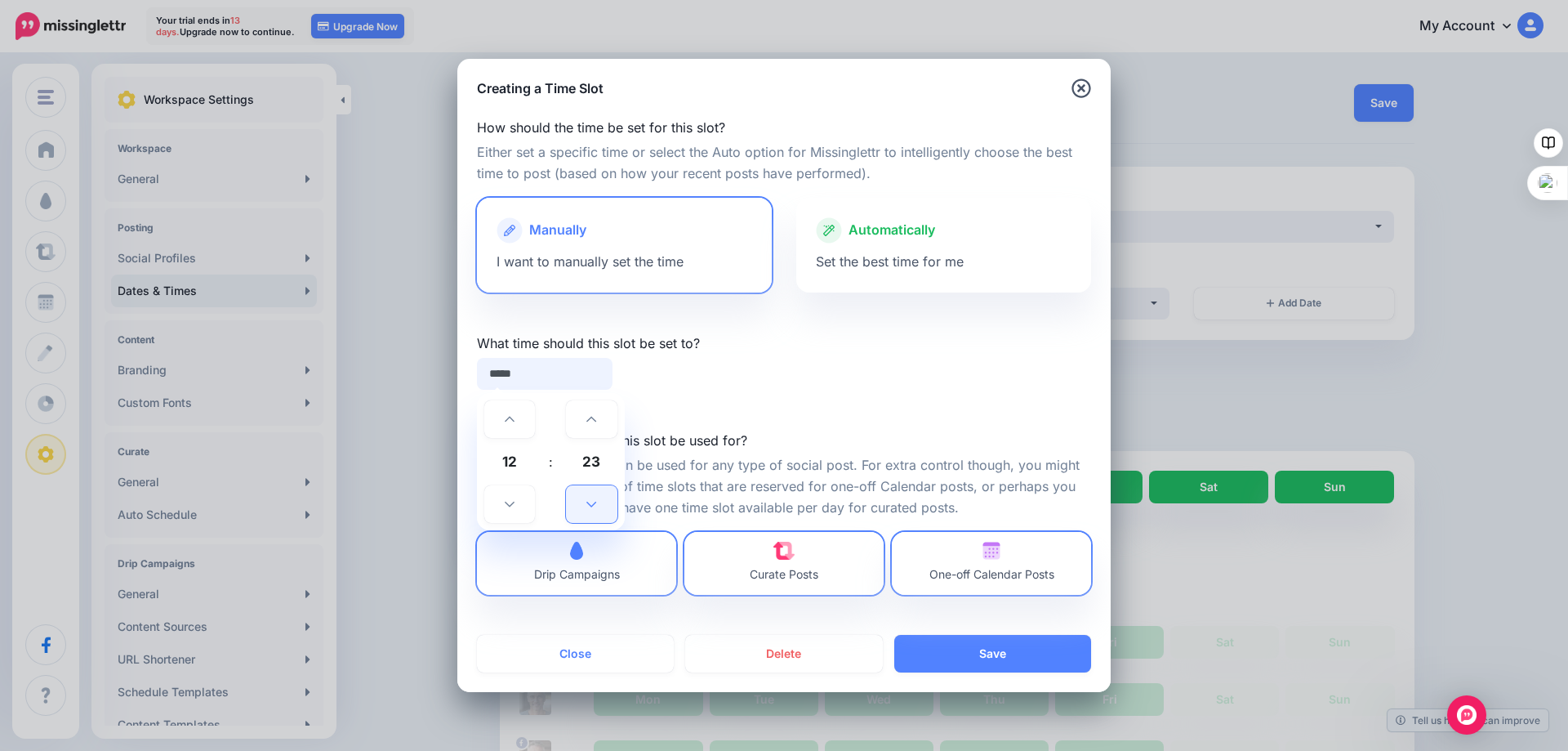
click at [595, 504] on icon at bounding box center [590, 503] width 10 height 12
click at [596, 419] on icon at bounding box center [590, 419] width 10 height 12
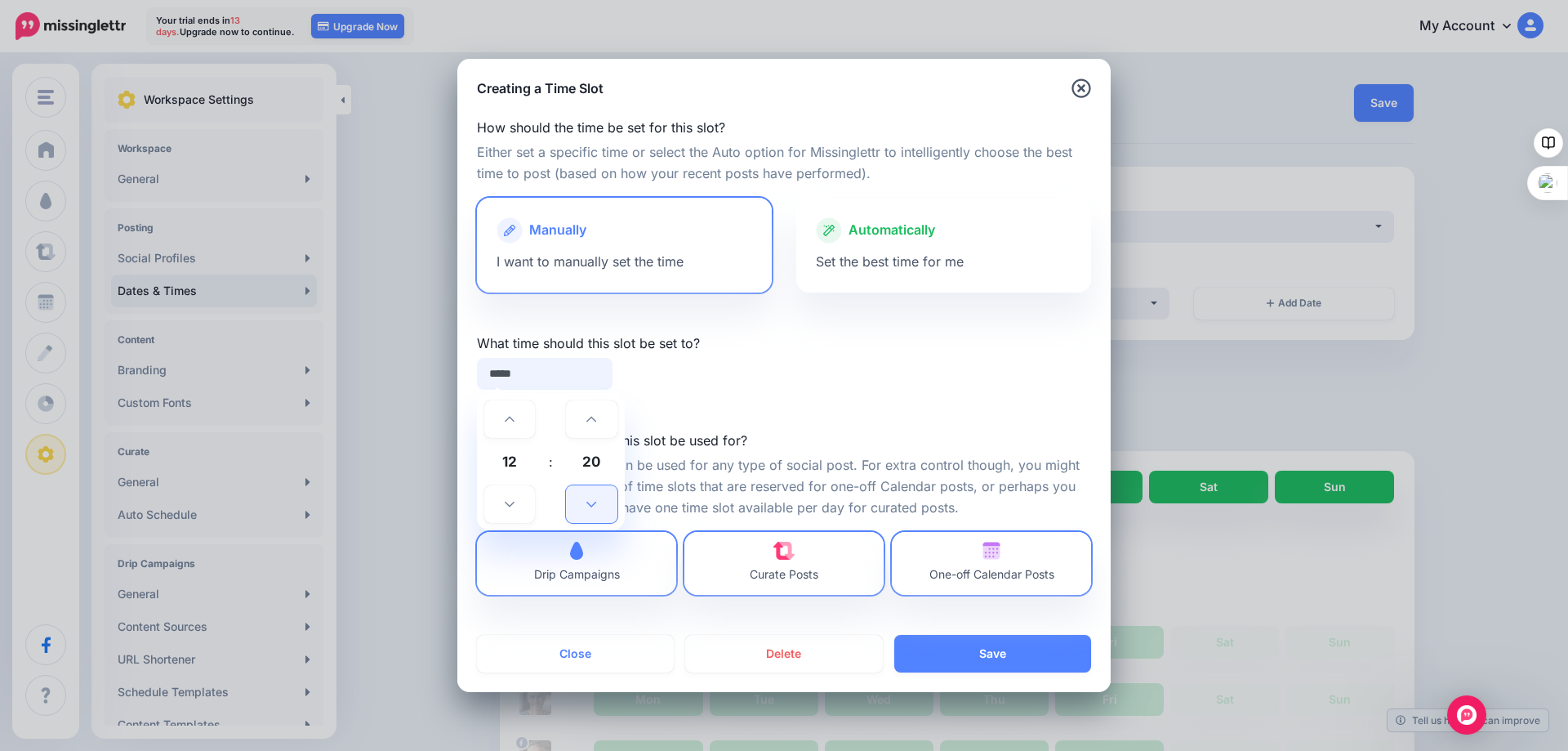
click at [590, 504] on icon at bounding box center [590, 503] width 10 height 12
click at [590, 503] on icon at bounding box center [590, 503] width 10 height 12
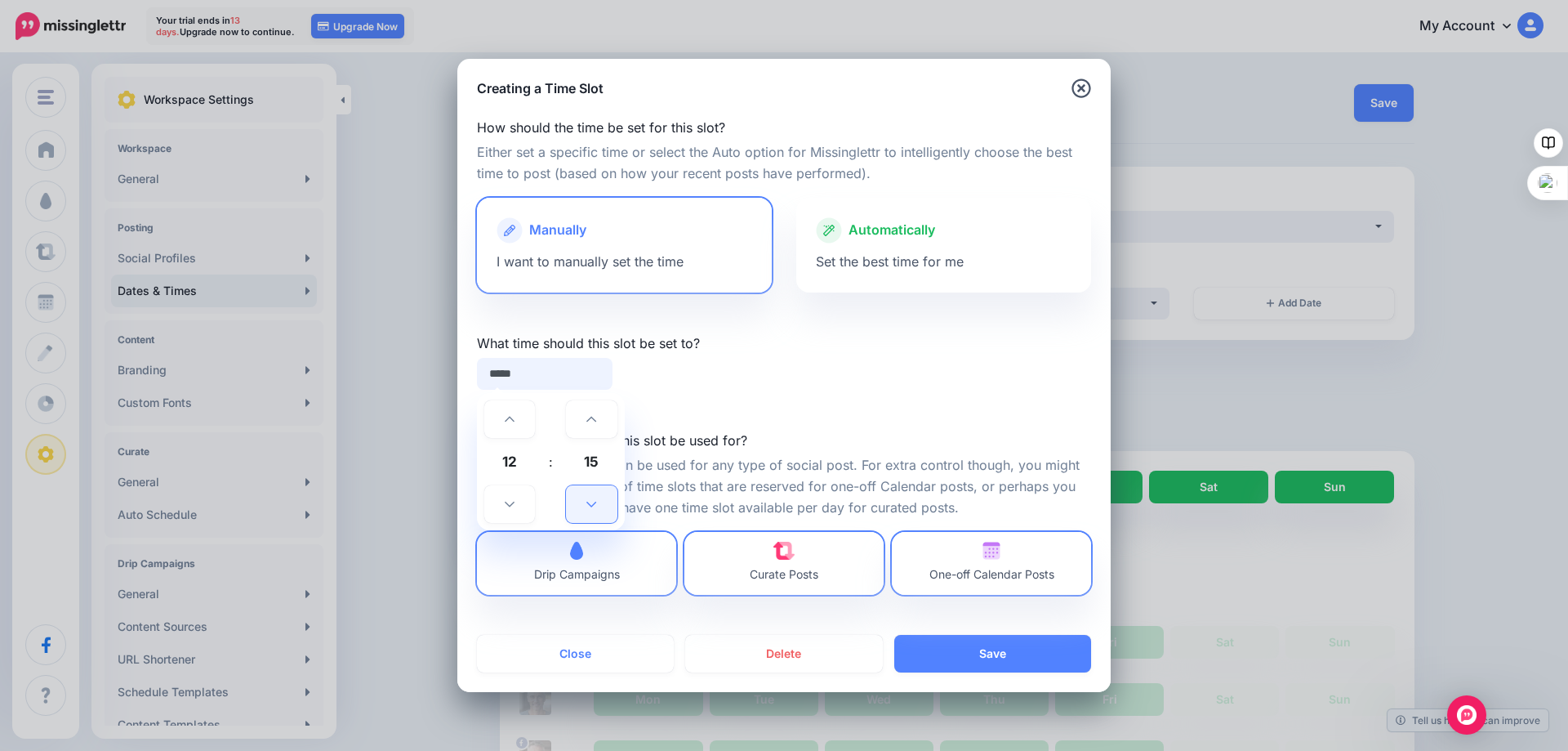
click at [590, 503] on icon at bounding box center [590, 503] width 10 height 12
click at [590, 502] on icon at bounding box center [590, 503] width 10 height 12
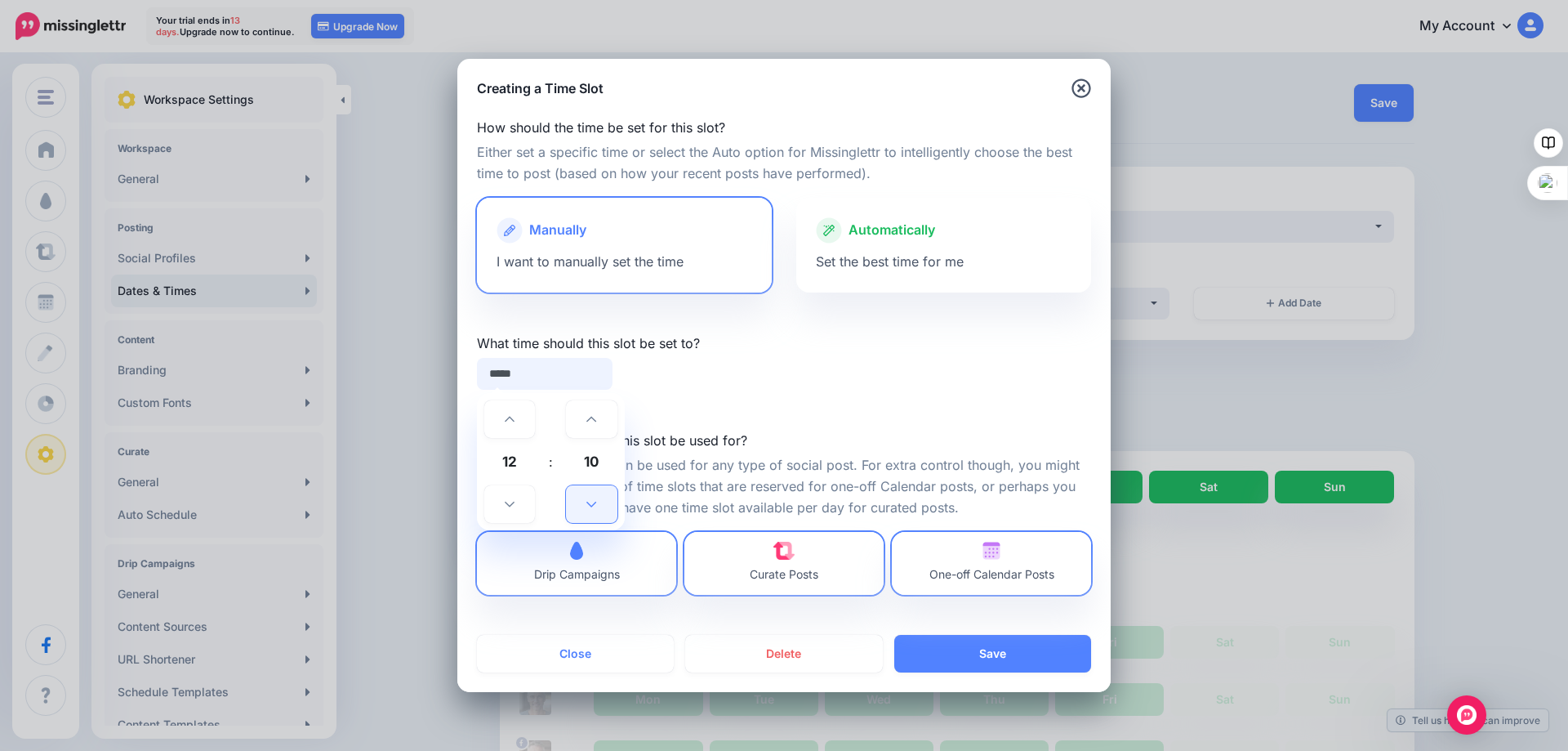
click at [590, 502] on icon at bounding box center [590, 503] width 10 height 12
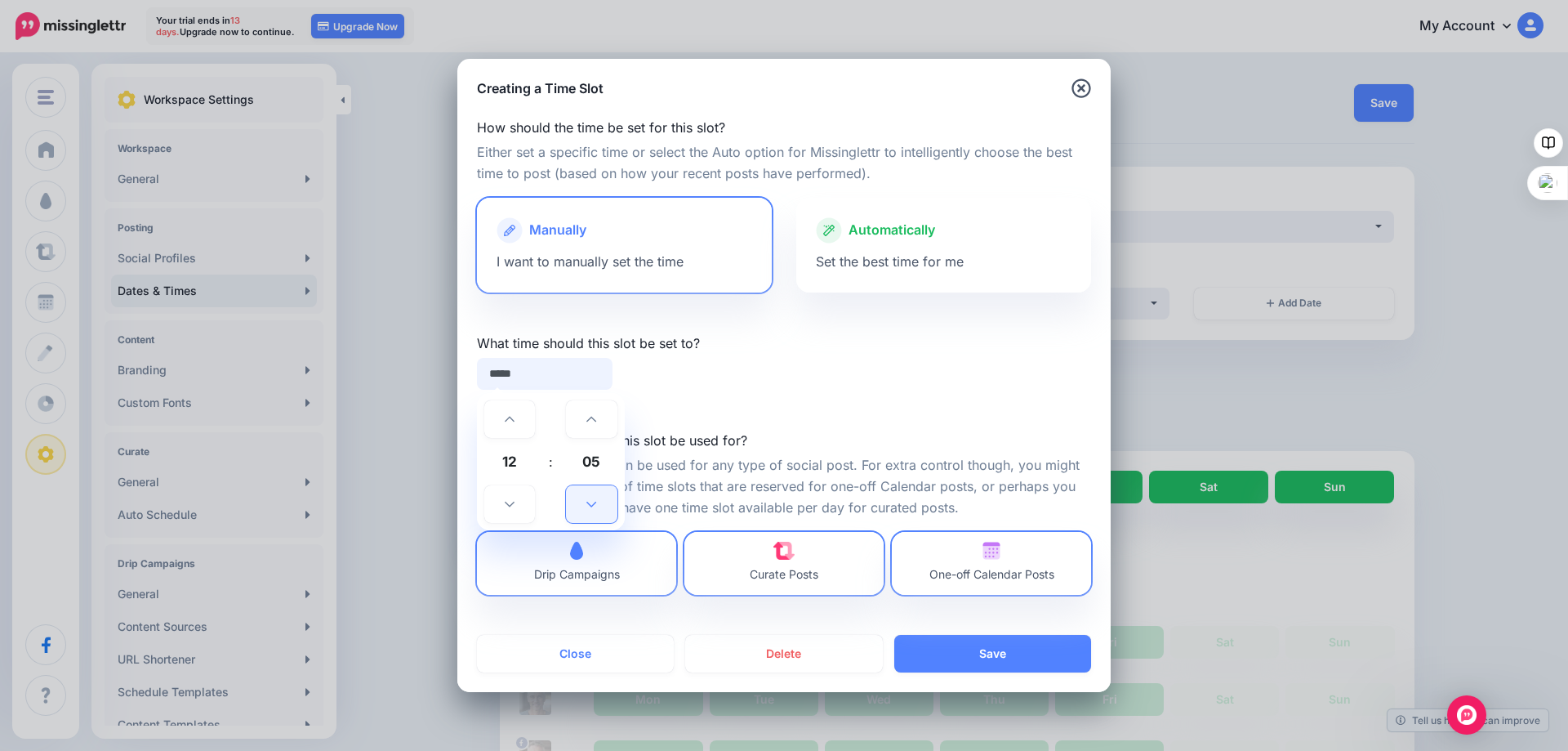
click at [590, 501] on icon at bounding box center [590, 503] width 10 height 12
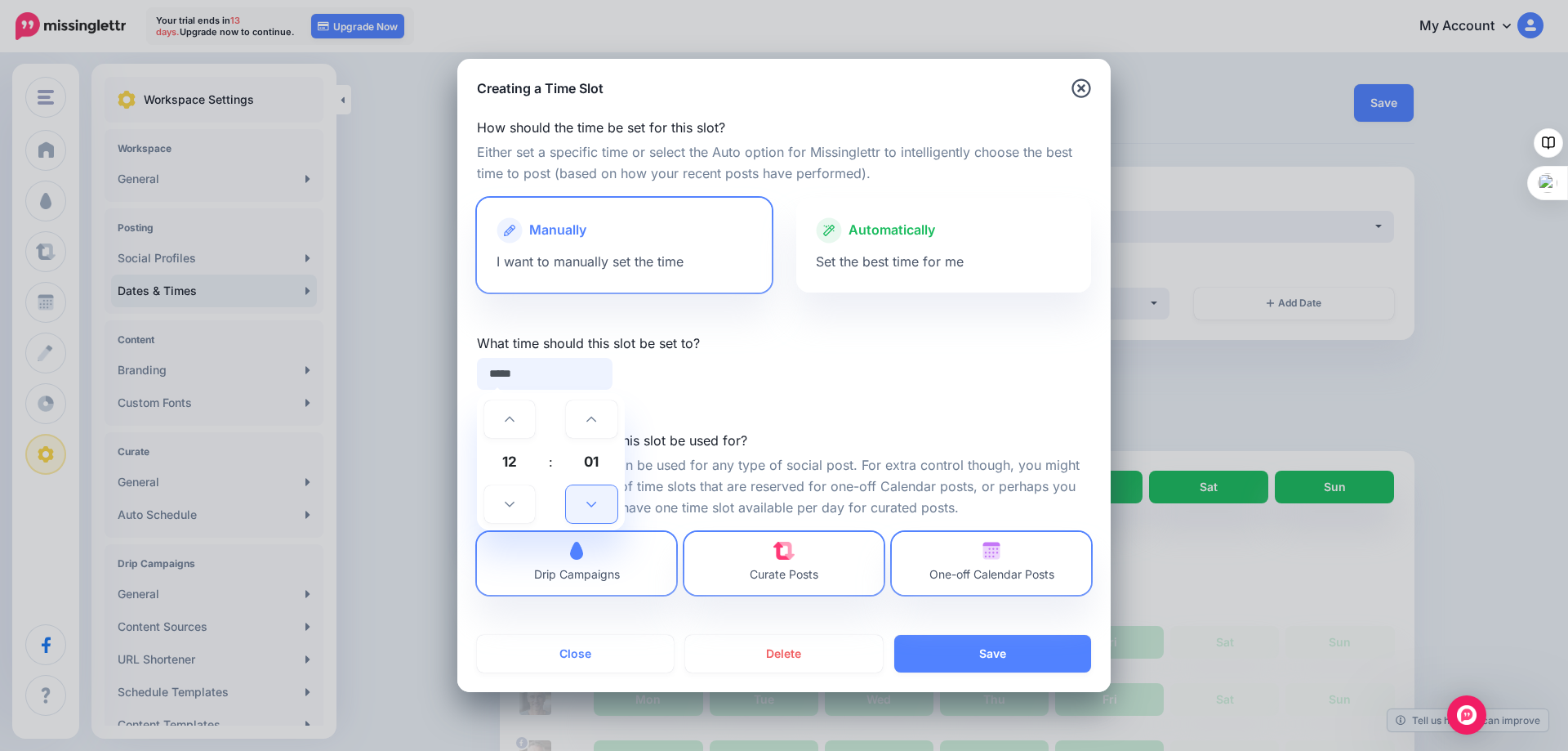
type input "*****"
click at [989, 652] on button "Save" at bounding box center [992, 654] width 197 height 37
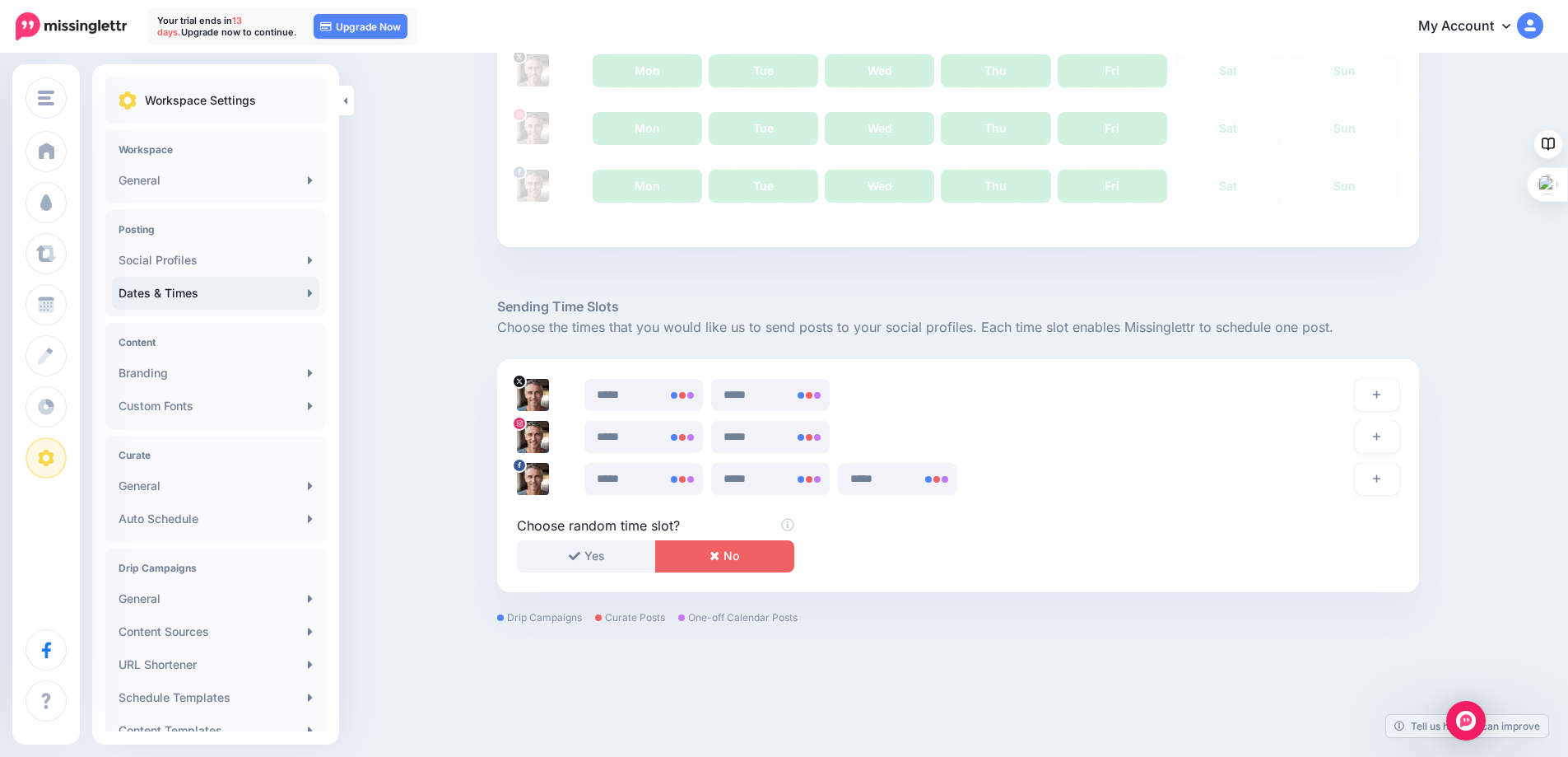
scroll to position [590, 0]
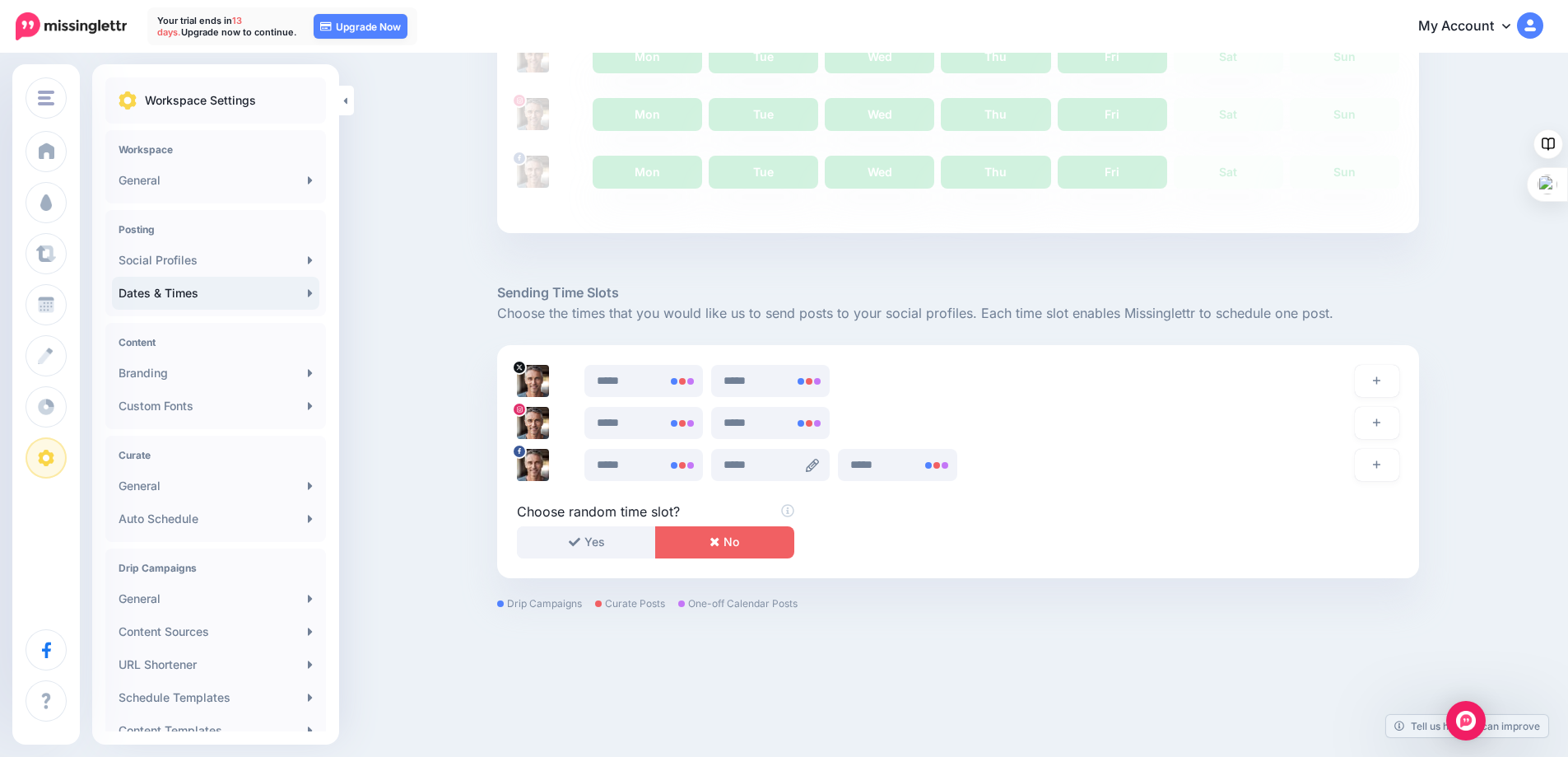
click at [814, 463] on icon at bounding box center [812, 465] width 13 height 13
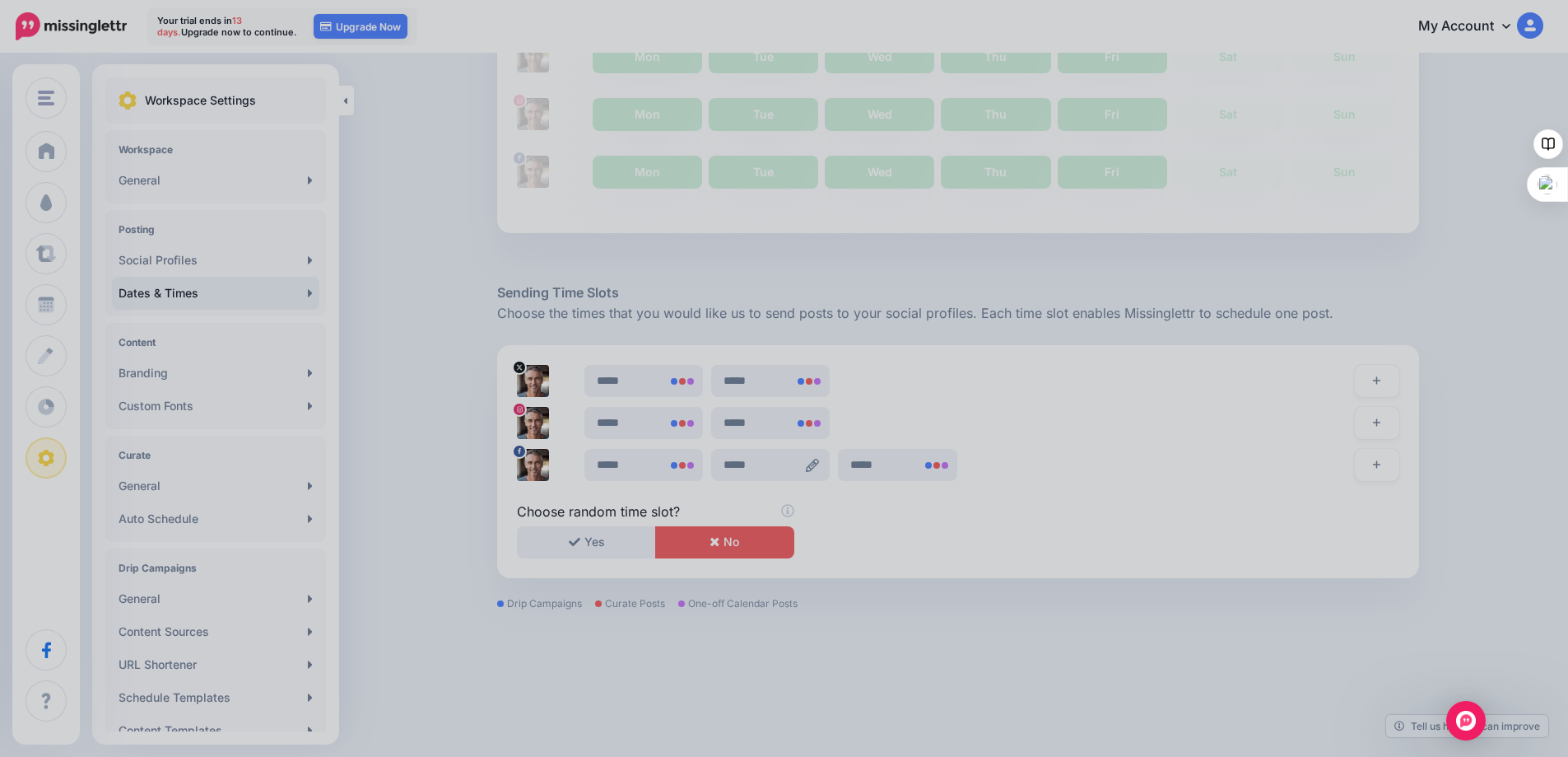
scroll to position [0, 0]
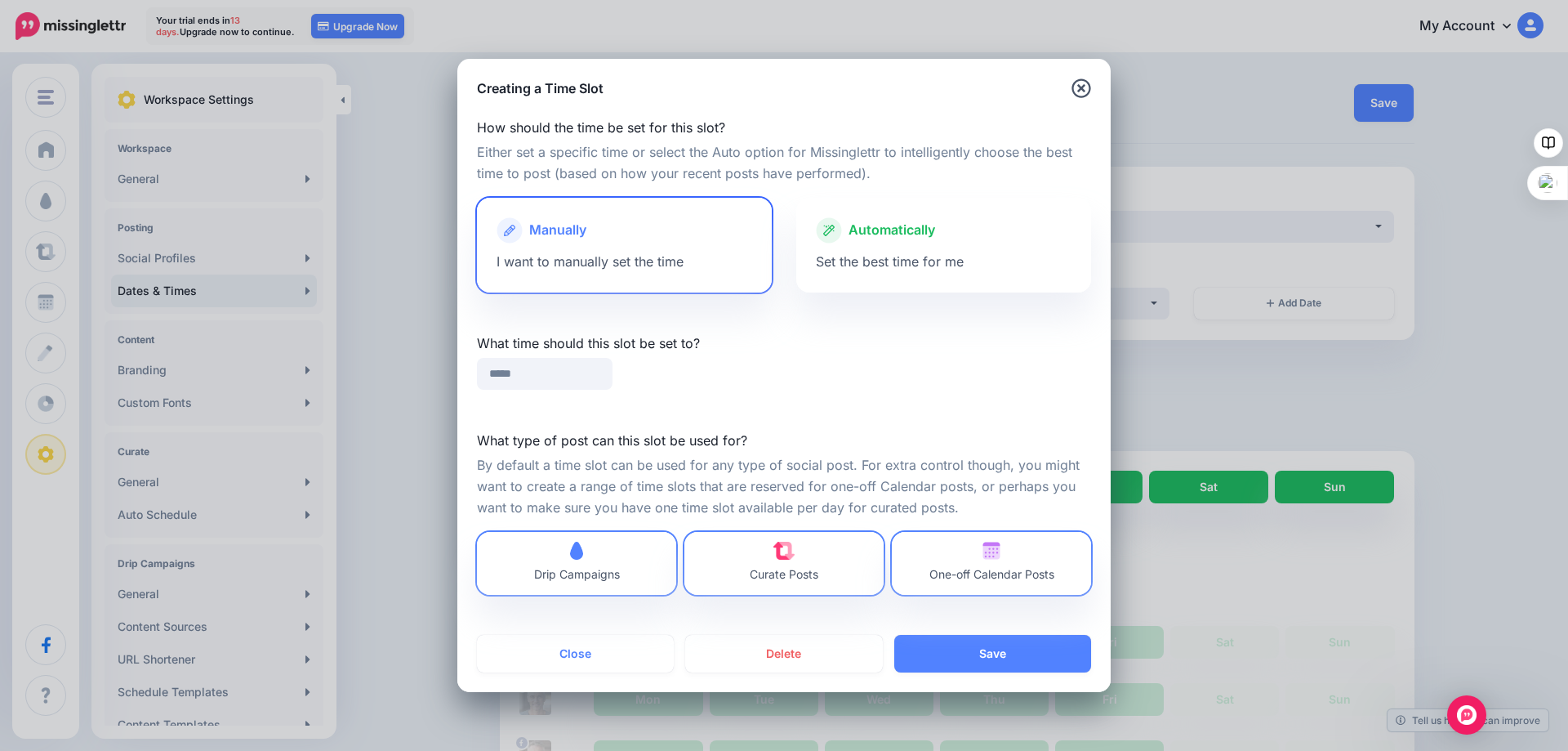
click at [571, 245] on div at bounding box center [624, 247] width 256 height 8
click at [527, 379] on input "*****" at bounding box center [545, 374] width 135 height 32
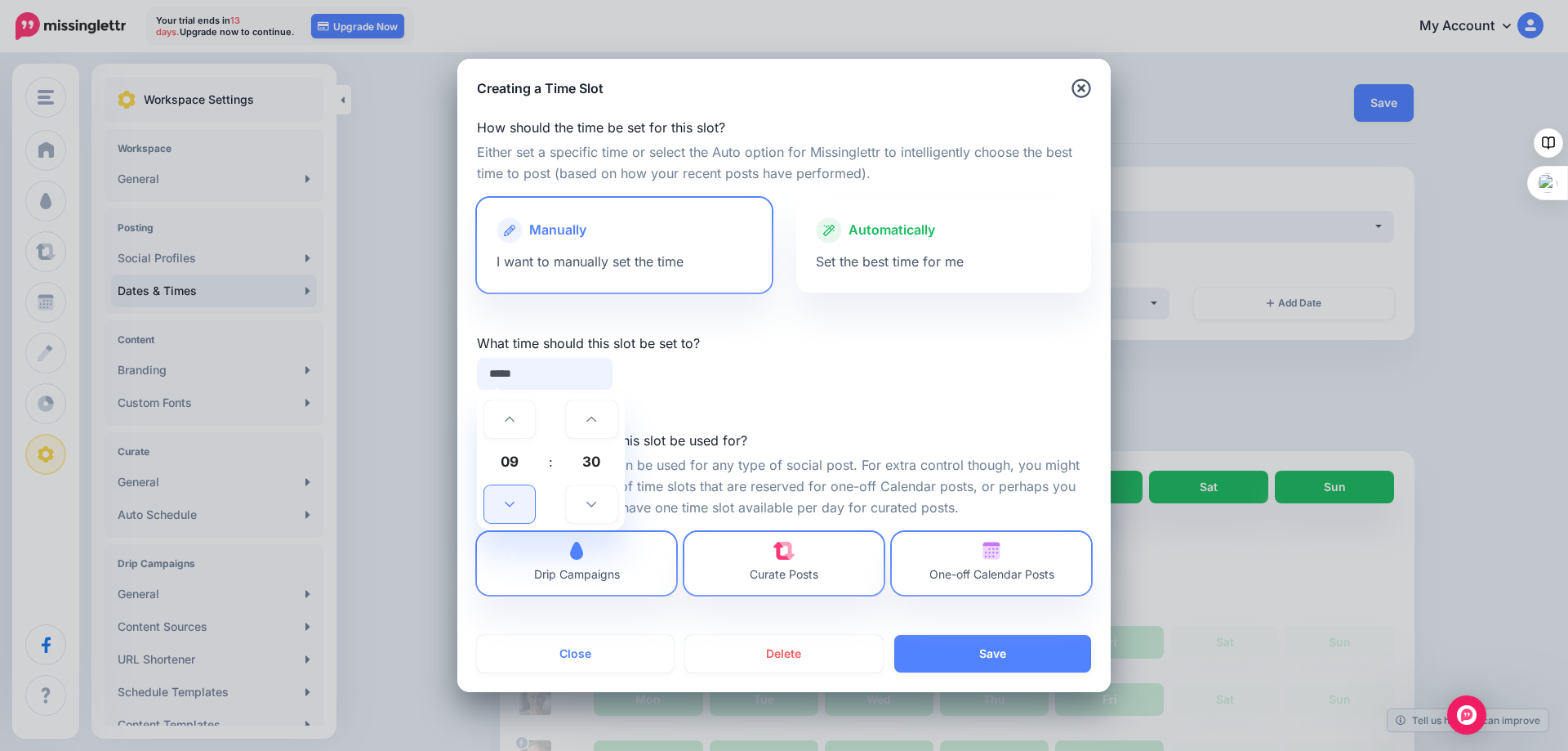
click at [508, 504] on icon at bounding box center [509, 503] width 10 height 12
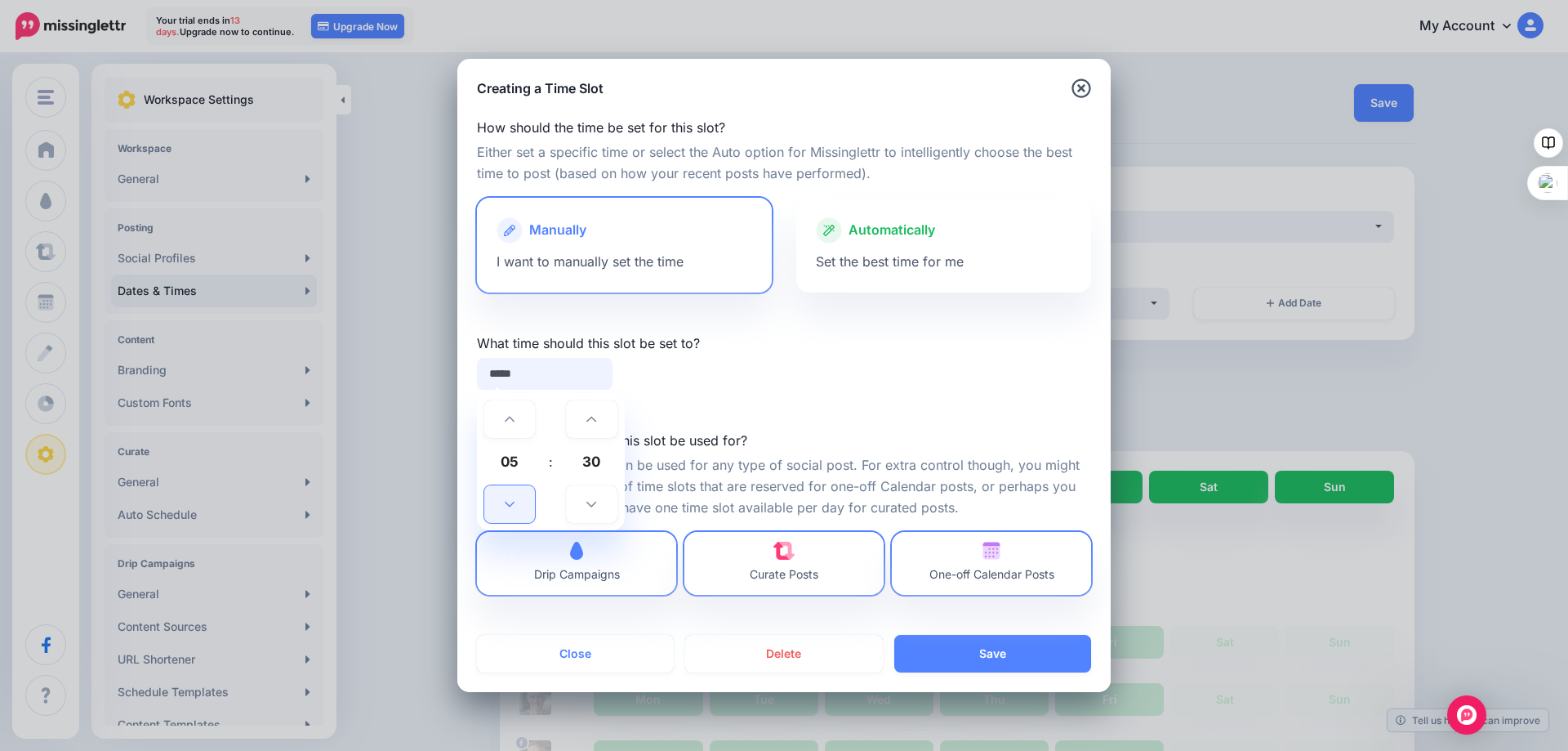
click at [508, 504] on icon at bounding box center [509, 503] width 10 height 12
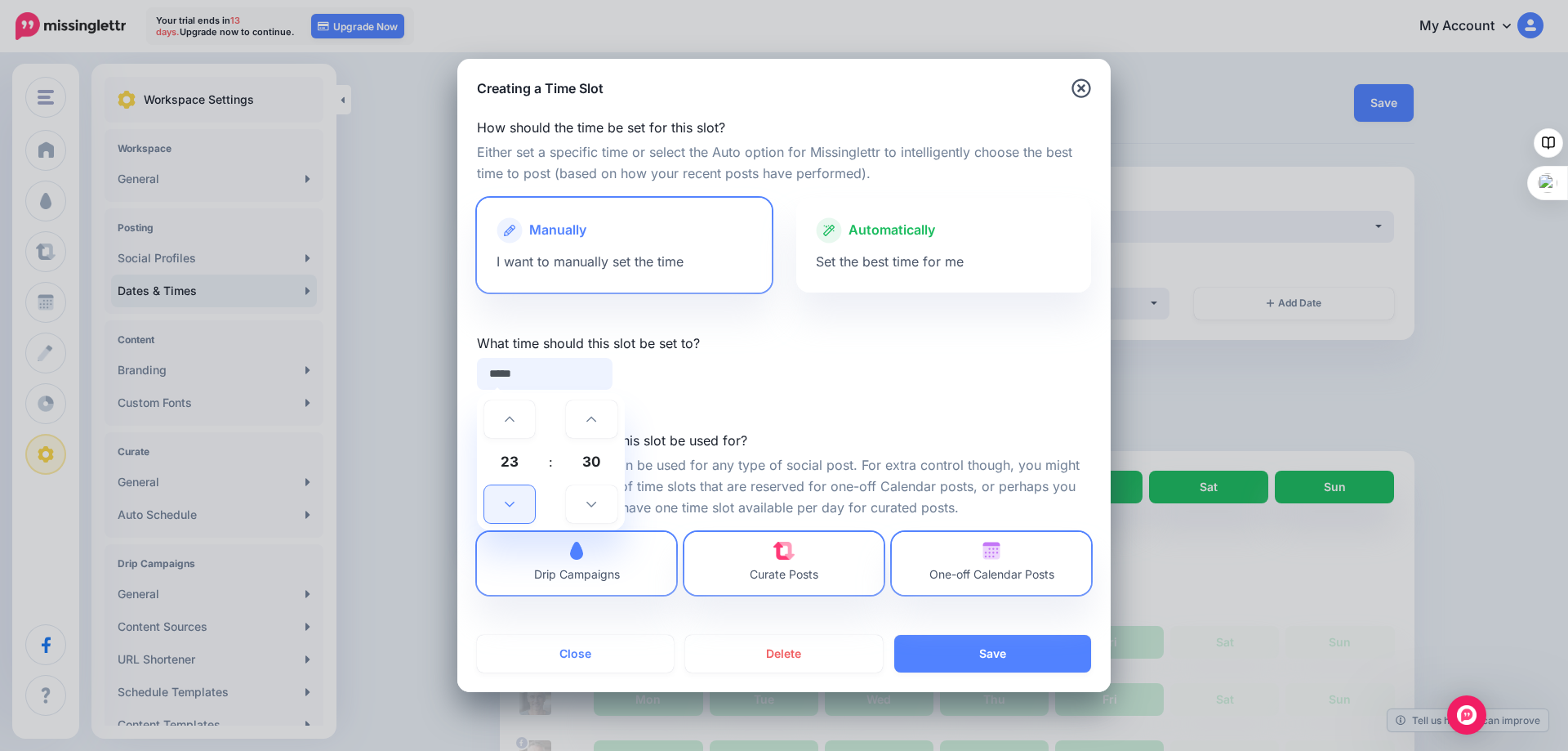
click at [508, 504] on icon at bounding box center [509, 503] width 10 height 12
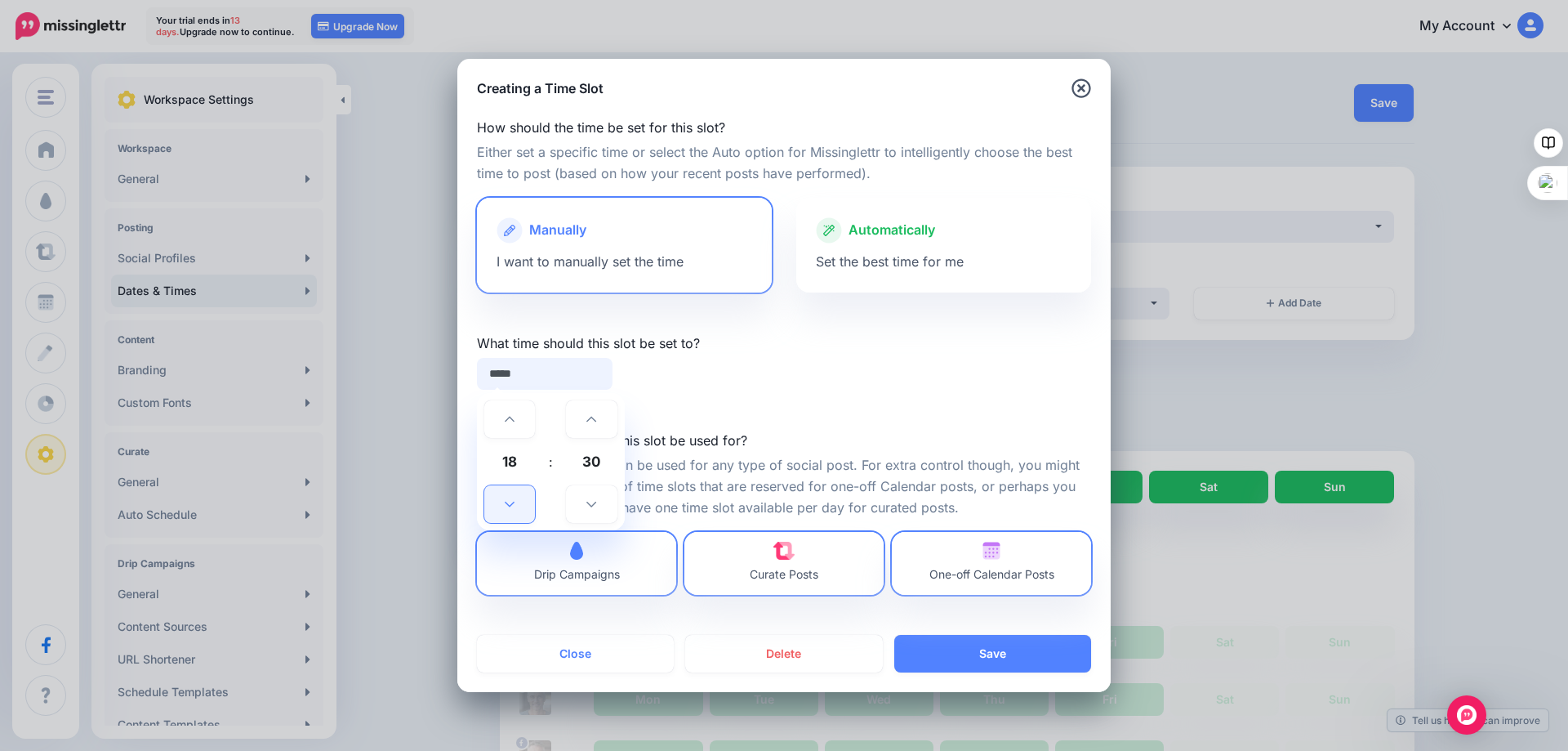
click at [508, 504] on icon at bounding box center [509, 503] width 10 height 12
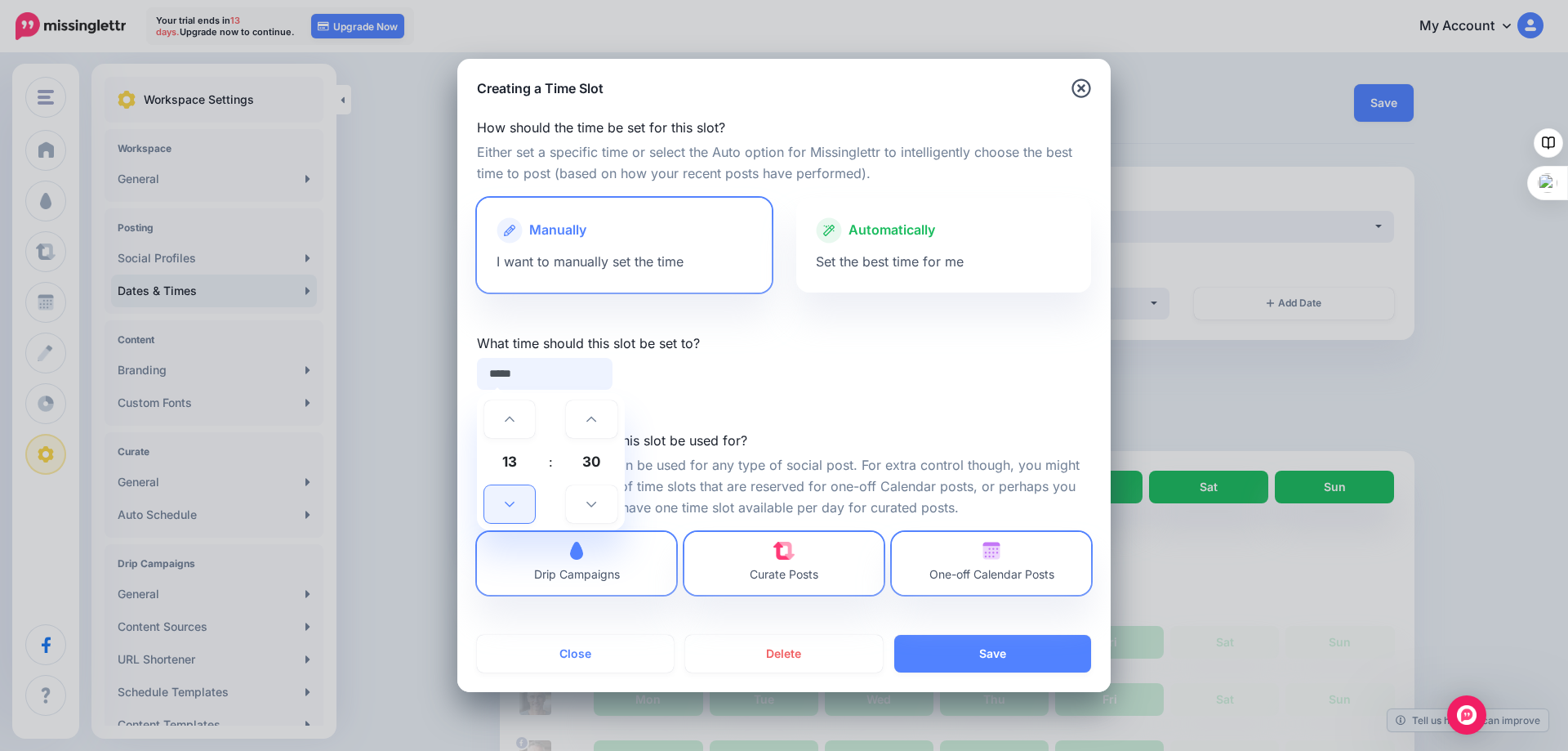
click at [508, 504] on icon at bounding box center [509, 503] width 10 height 12
click at [592, 503] on icon at bounding box center [590, 503] width 10 height 12
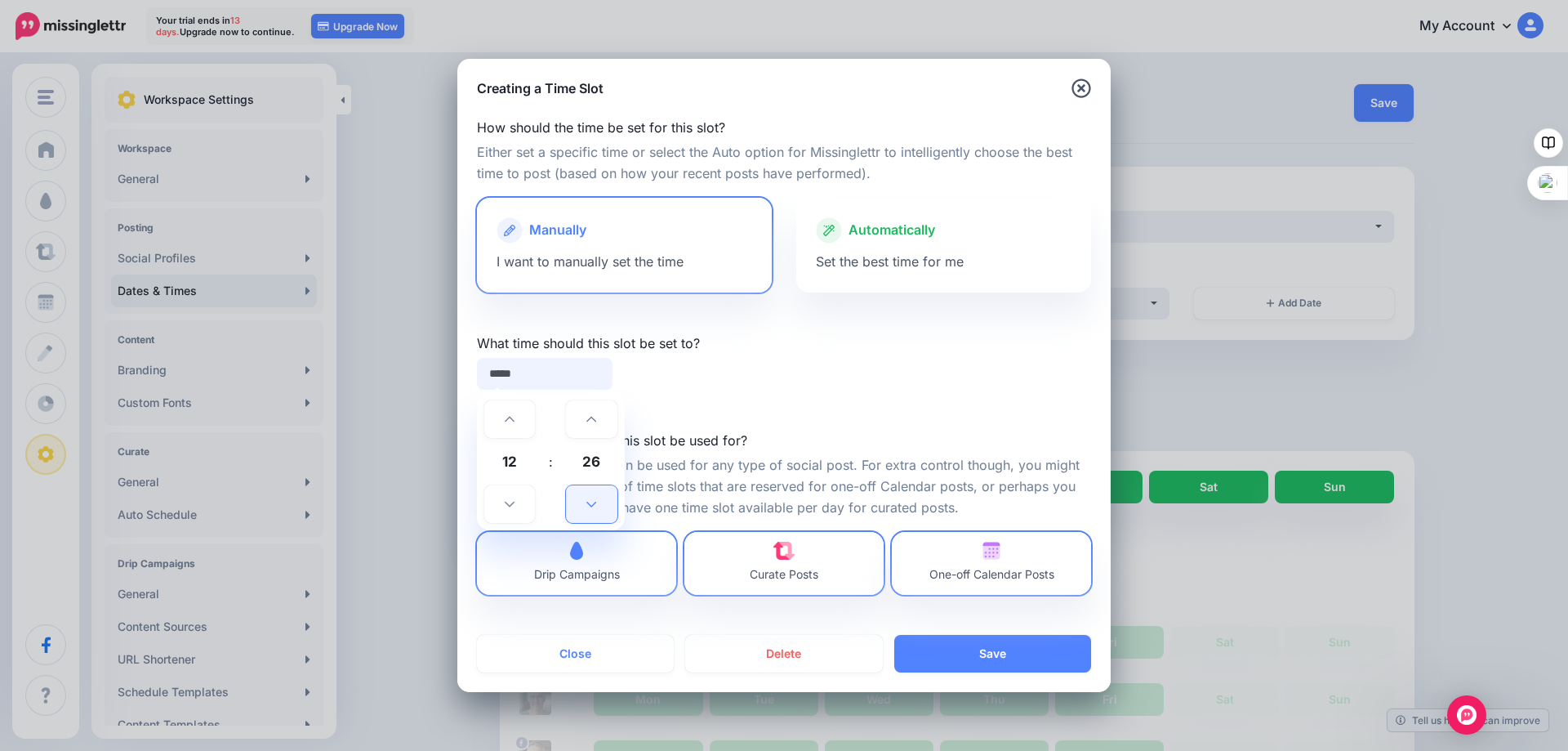
click at [592, 503] on icon at bounding box center [590, 503] width 10 height 12
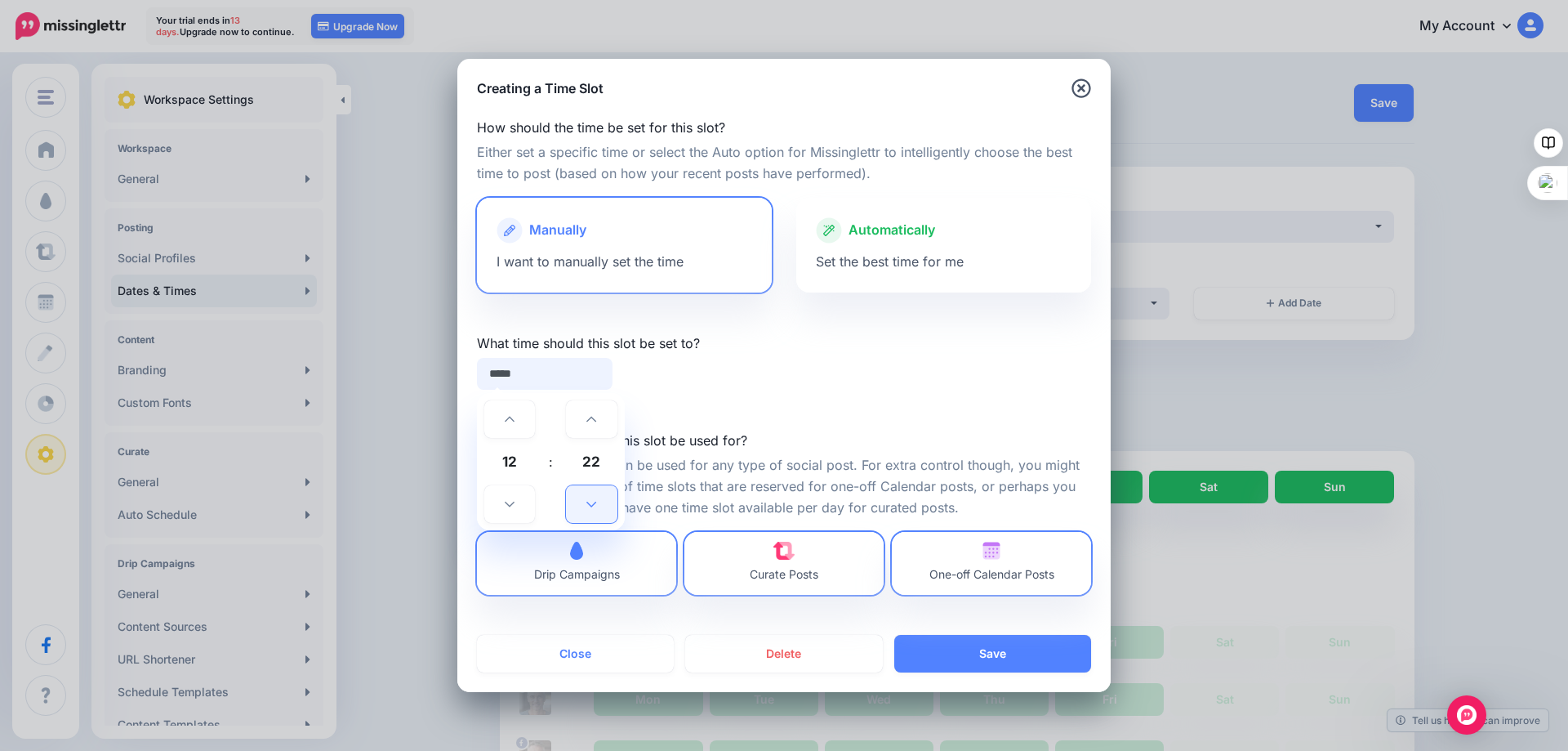
click at [592, 503] on icon at bounding box center [590, 503] width 10 height 12
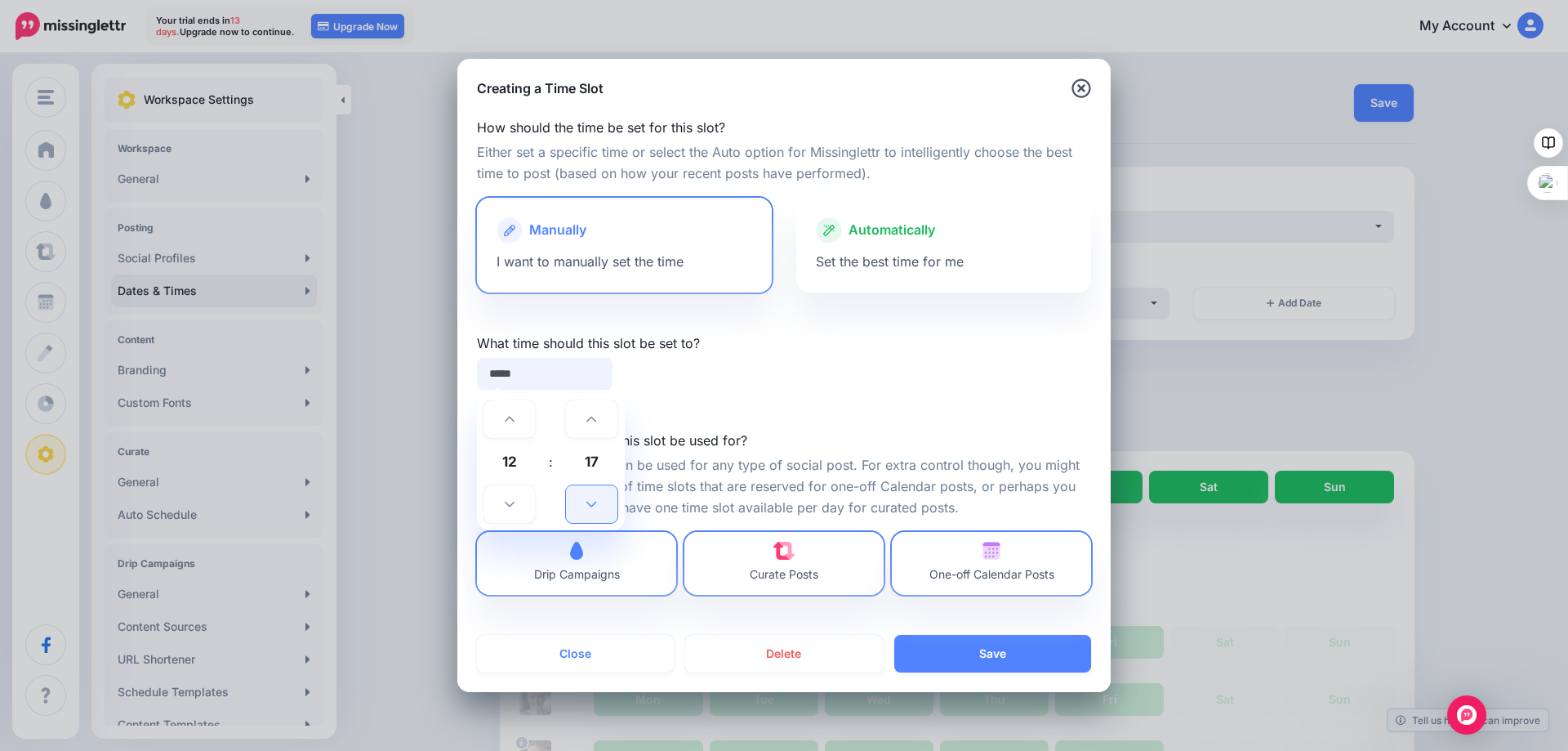
click at [592, 503] on icon at bounding box center [590, 503] width 10 height 12
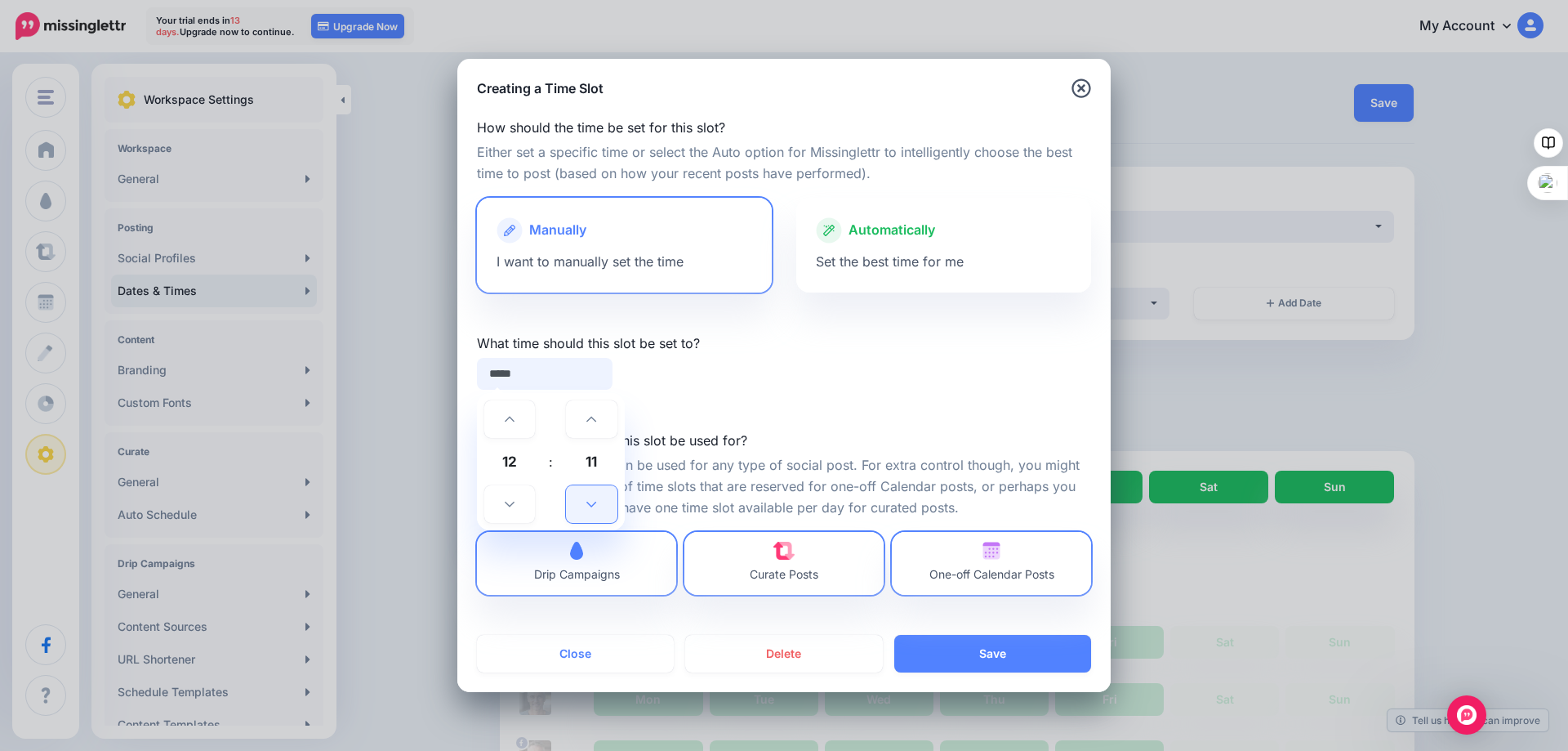
click at [592, 503] on icon at bounding box center [590, 503] width 10 height 12
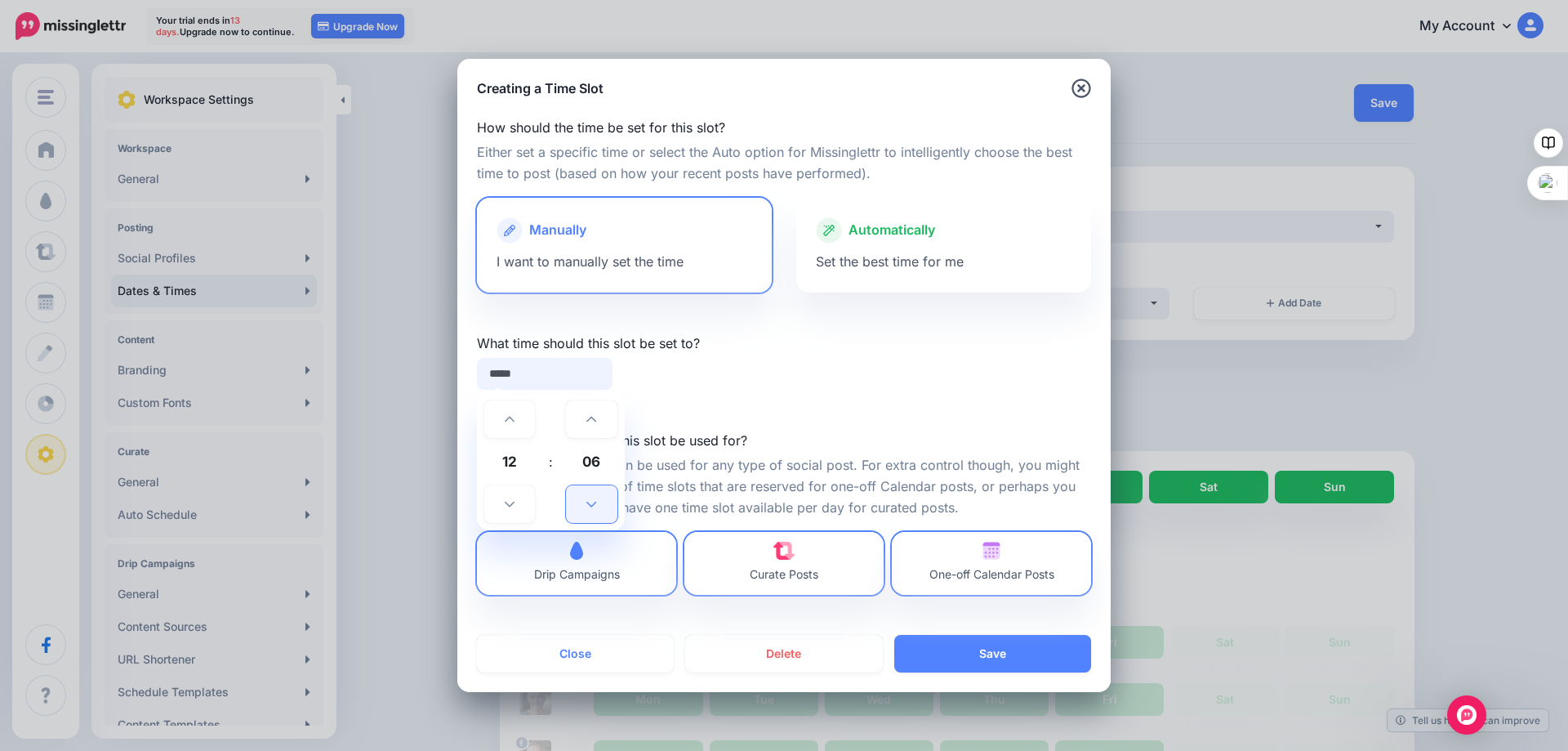
click at [592, 503] on icon at bounding box center [590, 503] width 10 height 12
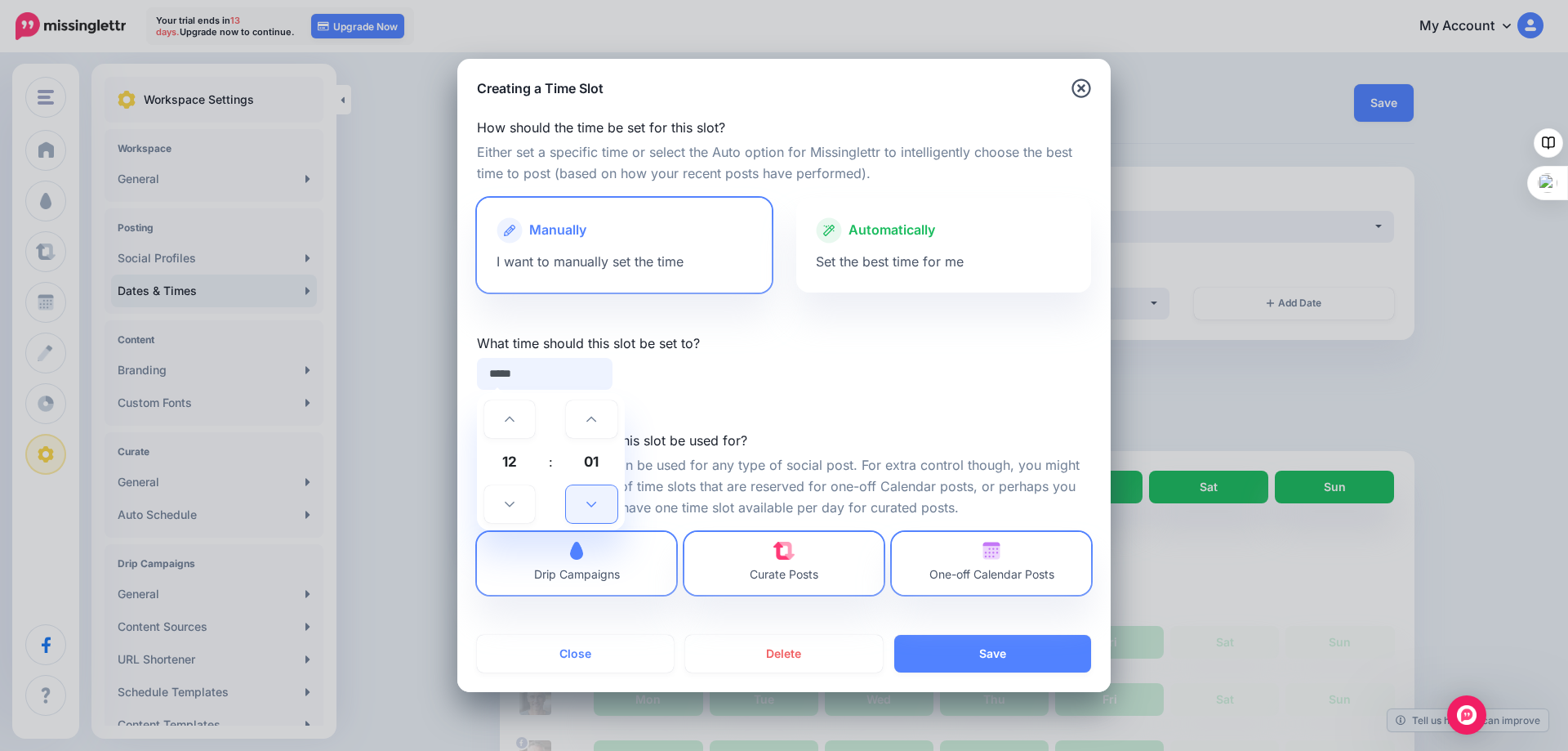
click at [592, 503] on icon at bounding box center [590, 503] width 10 height 12
type input "*****"
click at [979, 649] on button "Save" at bounding box center [992, 654] width 197 height 37
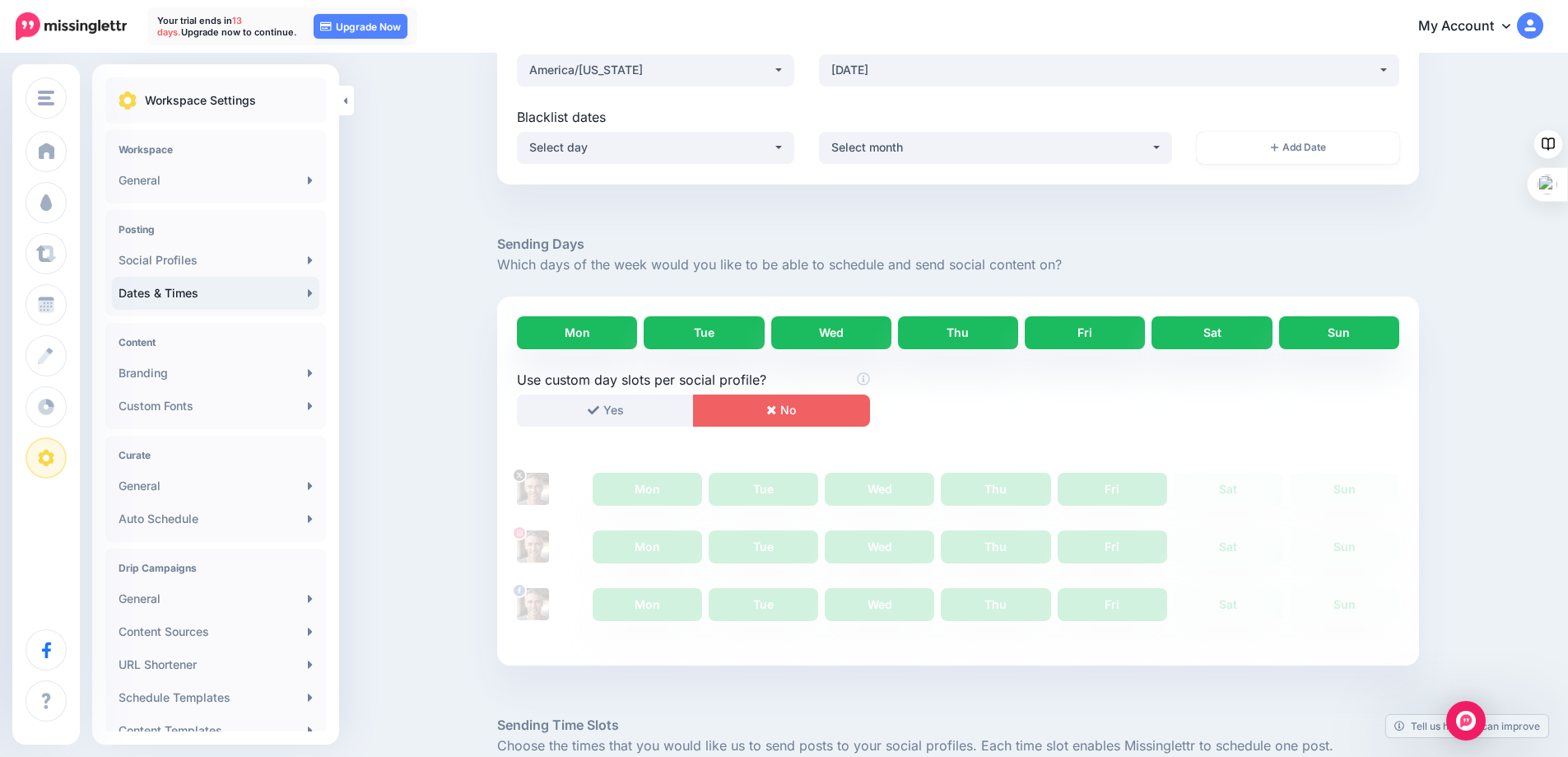
scroll to position [14, 0]
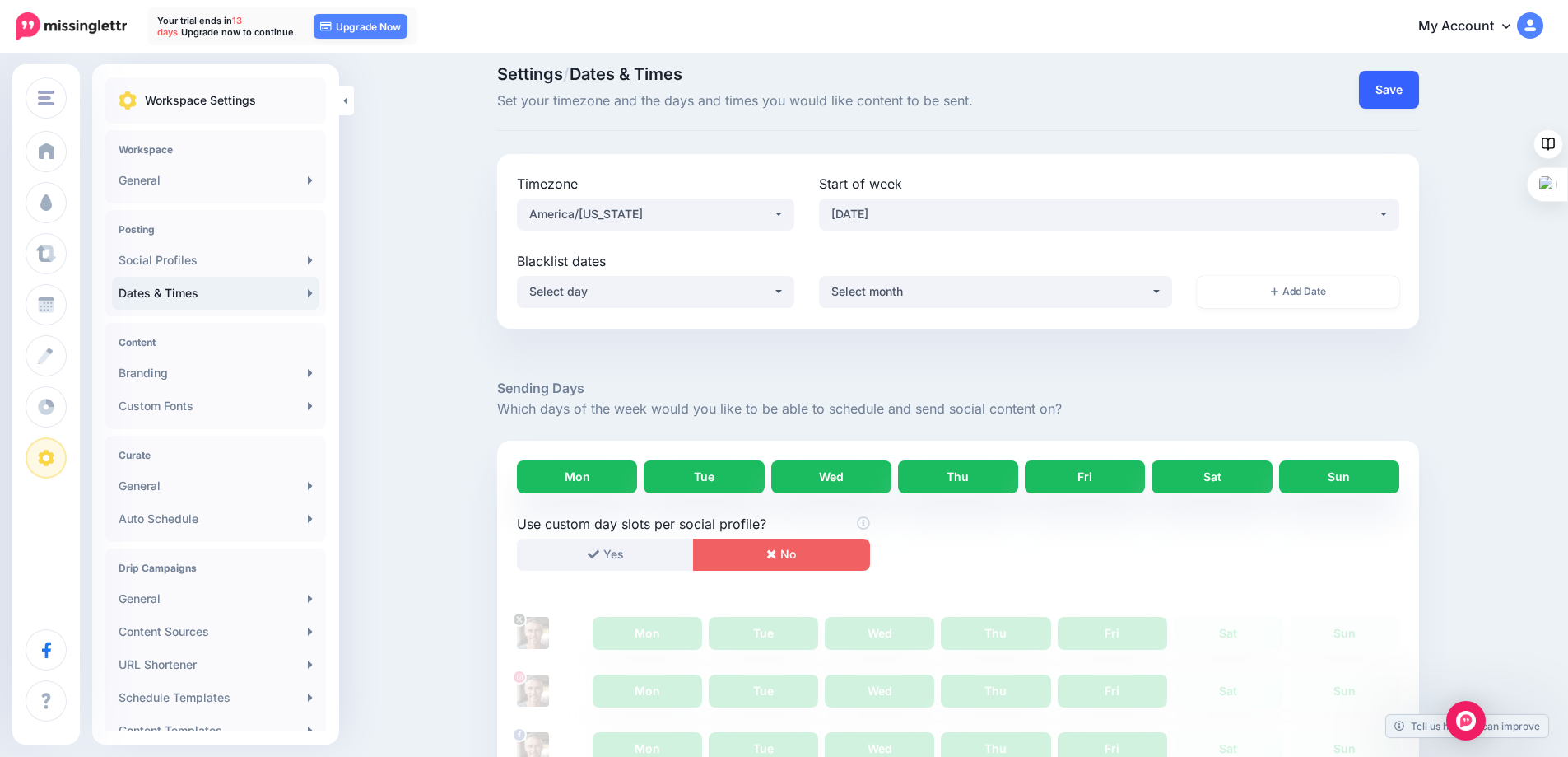
click at [1393, 89] on button "Save" at bounding box center [1388, 90] width 60 height 38
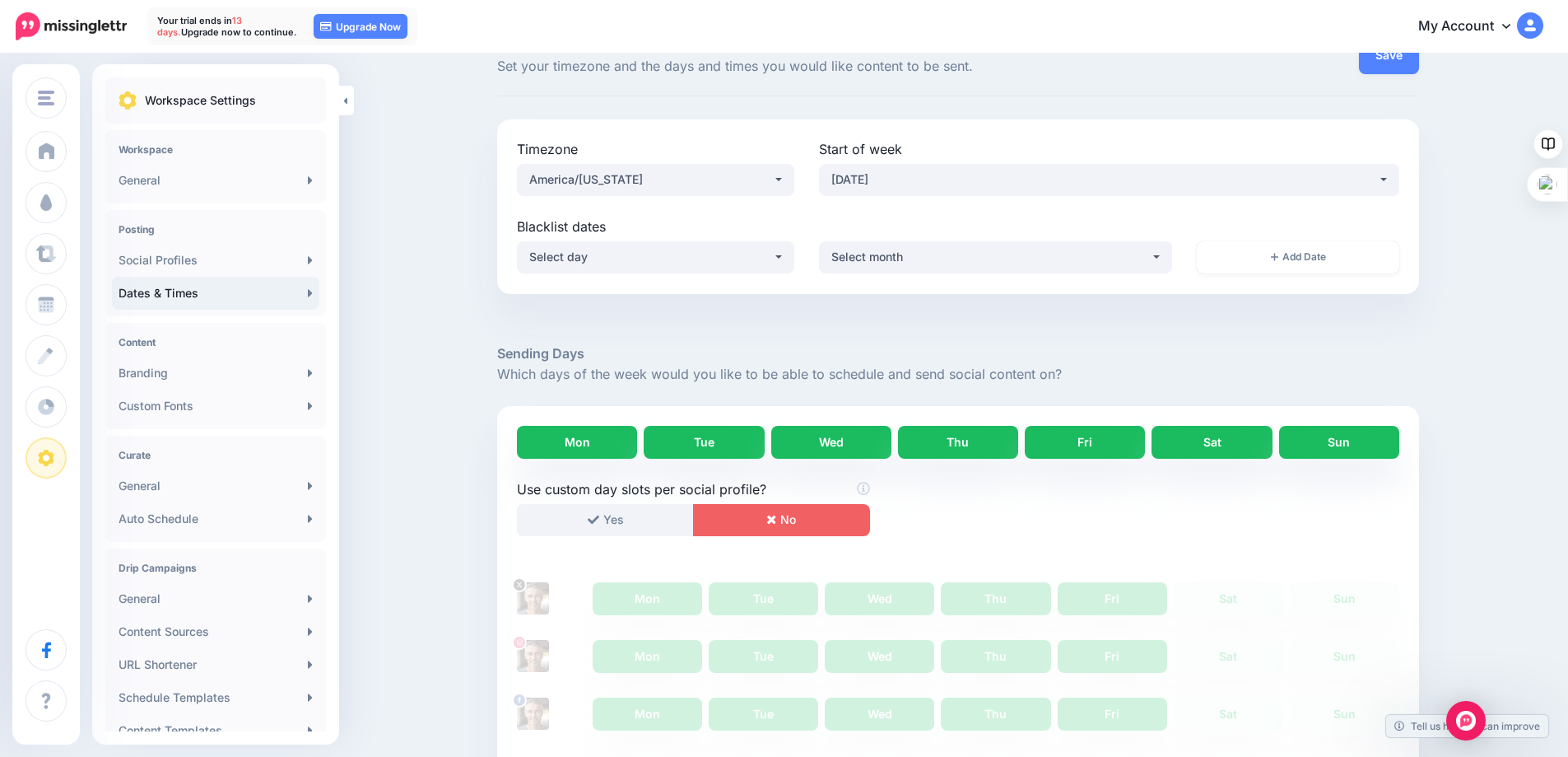
scroll to position [0, 0]
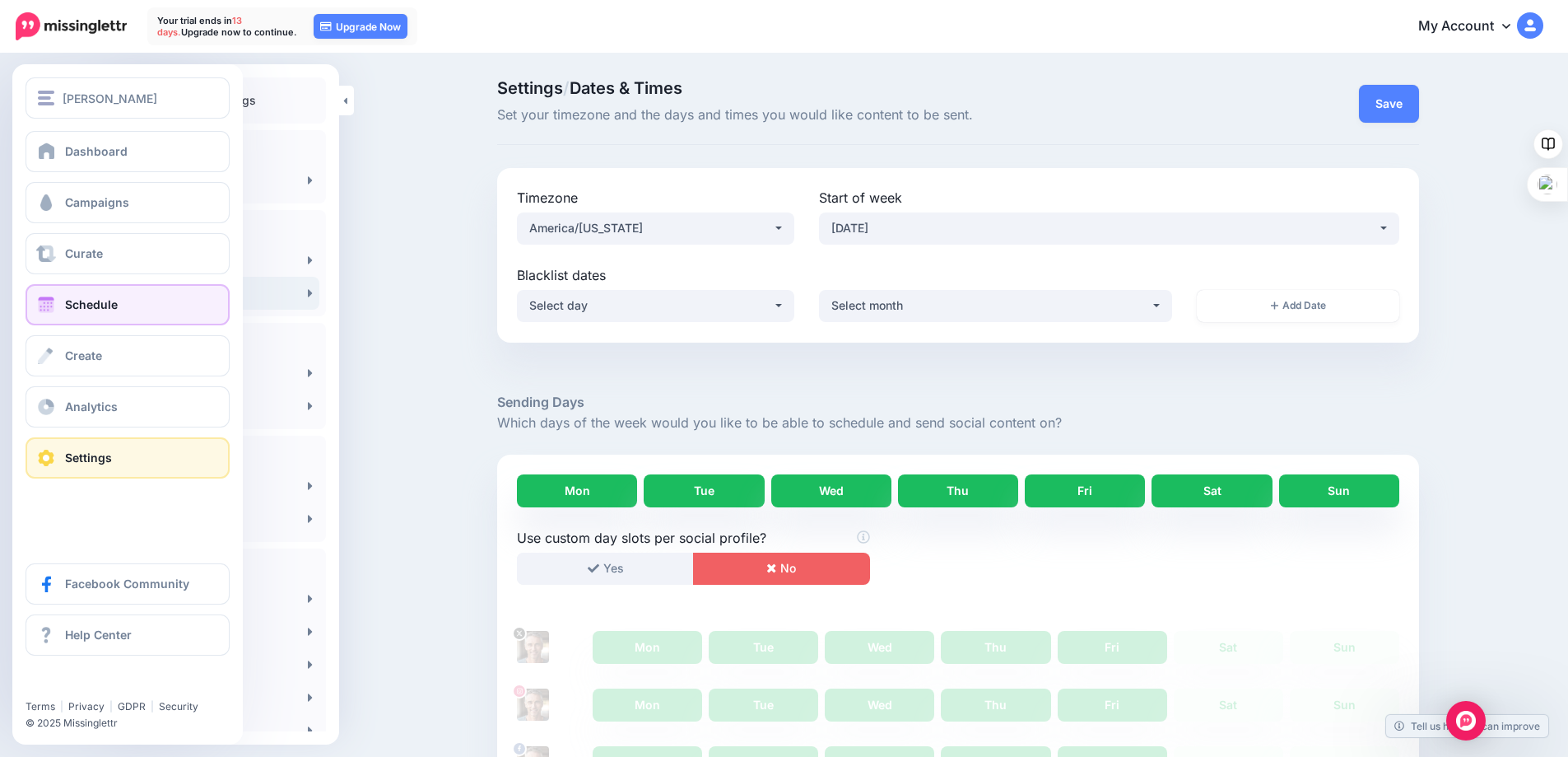
click at [76, 307] on span "Schedule" at bounding box center [91, 304] width 53 height 14
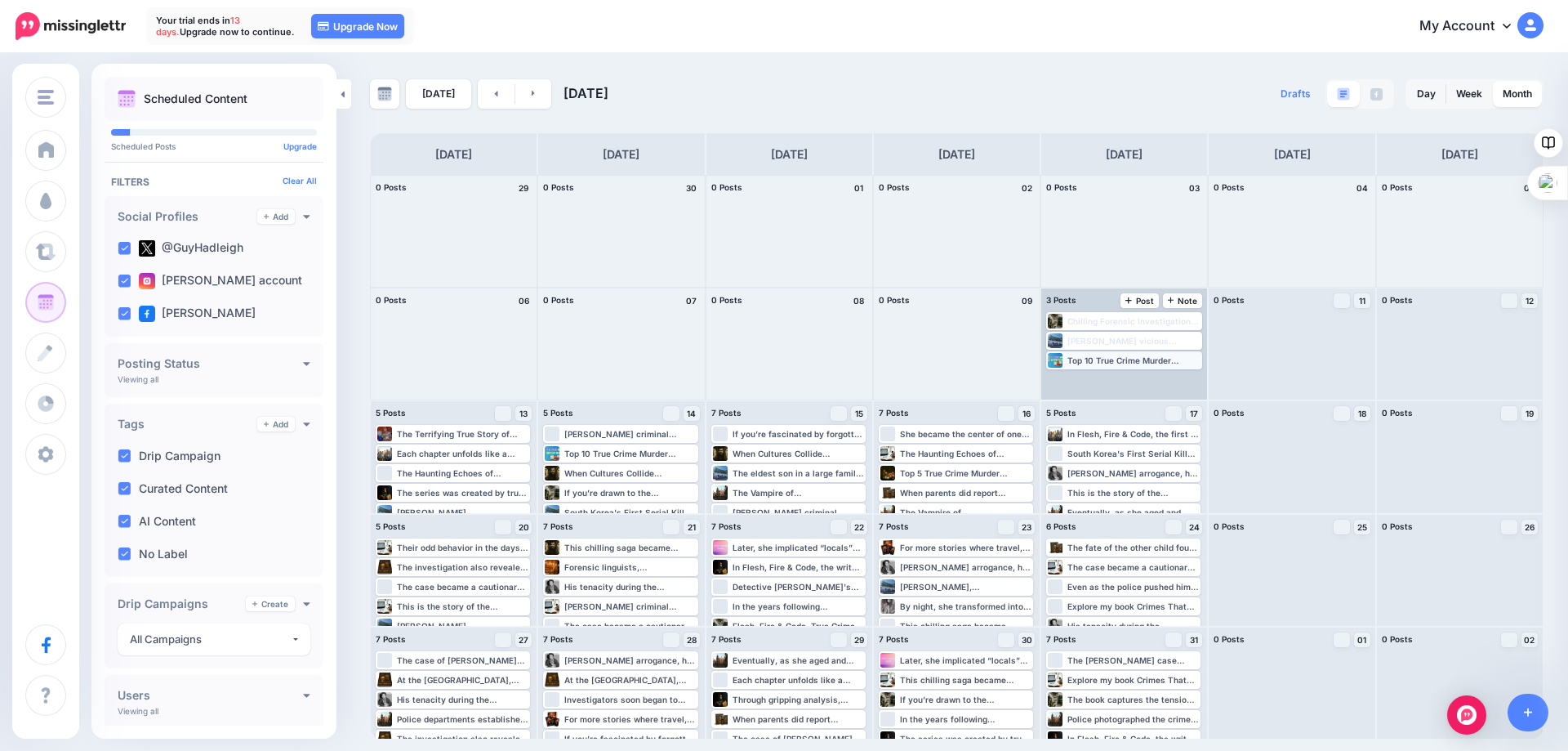
click at [1127, 360] on div "Top 10 True Crime Murder Mystery Novels: Unlike fiction murder mystery books, t…" at bounding box center [1133, 360] width 133 height 10
click at [1108, 382] on span "Edit" at bounding box center [1105, 380] width 13 height 8
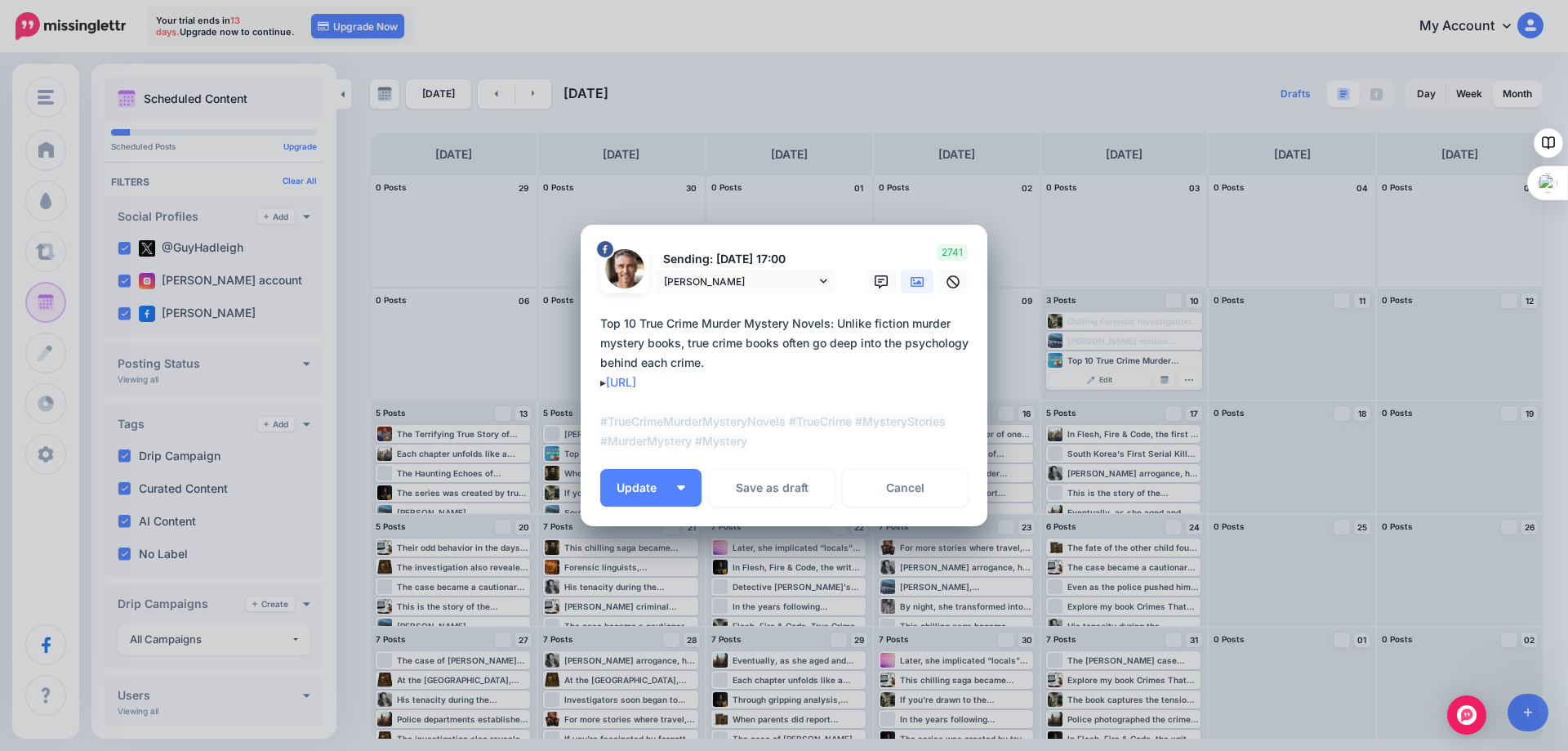
click at [1132, 229] on div "Edit Post Loading Sending: [DATE] 17:00 [PERSON_NAME]" at bounding box center [784, 375] width 1568 height 751
click at [901, 486] on link "Cancel" at bounding box center [905, 487] width 125 height 37
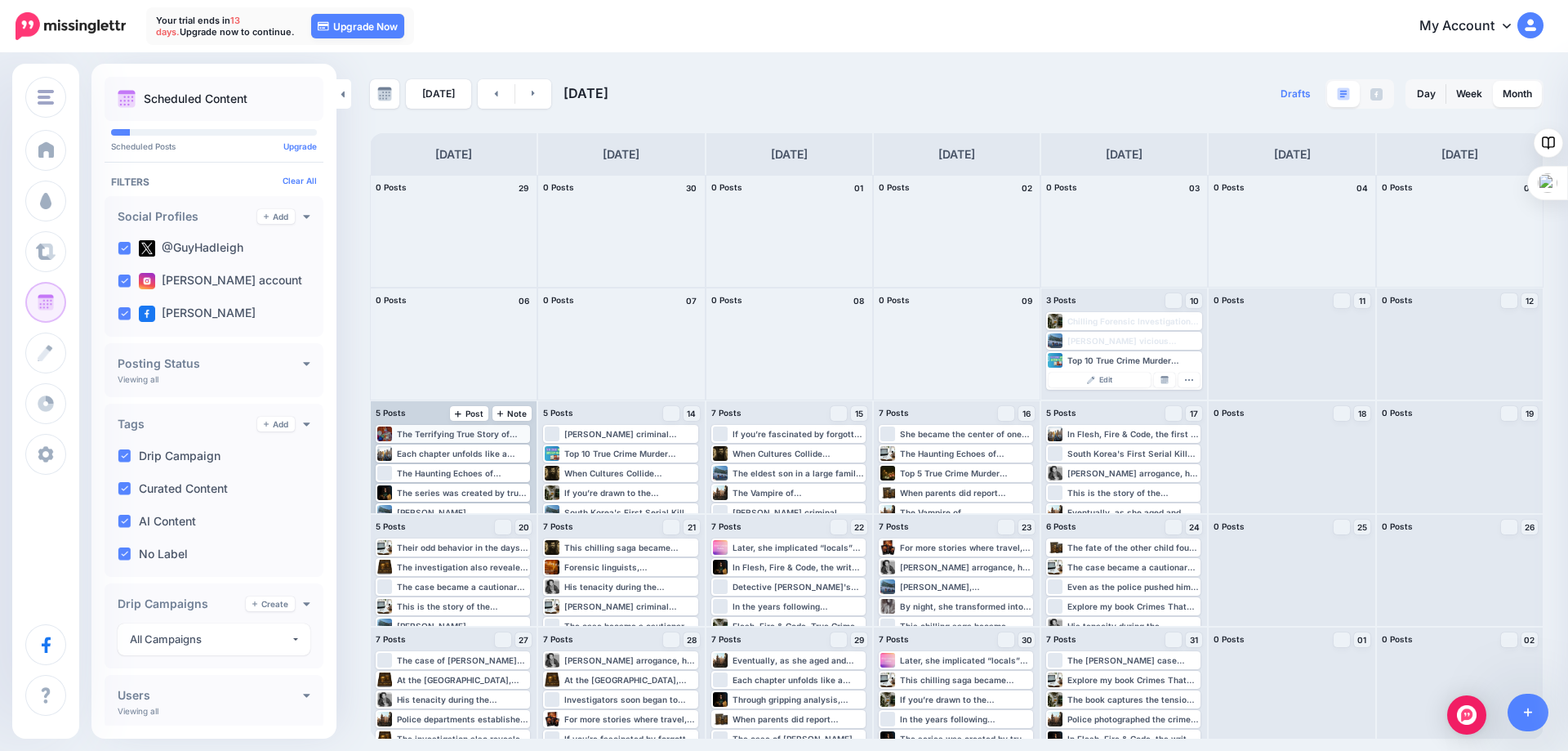
click at [458, 435] on div "The Terrifying True Story of John Wayne Gacy, the Killer Clown" at bounding box center [463, 433] width 132 height 10
click at [431, 451] on span "Edit" at bounding box center [435, 453] width 13 height 8
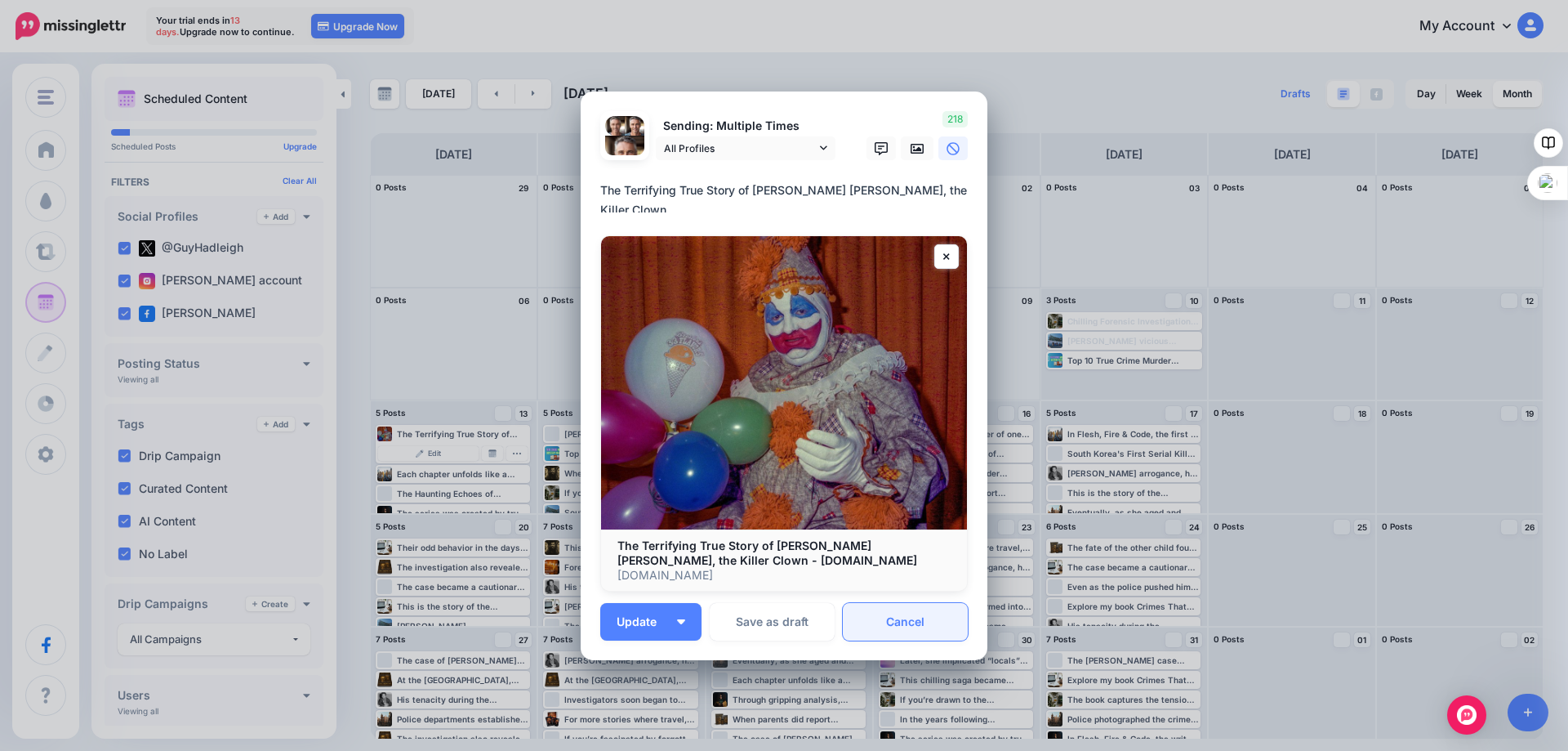
click at [887, 625] on link "Cancel" at bounding box center [905, 622] width 125 height 37
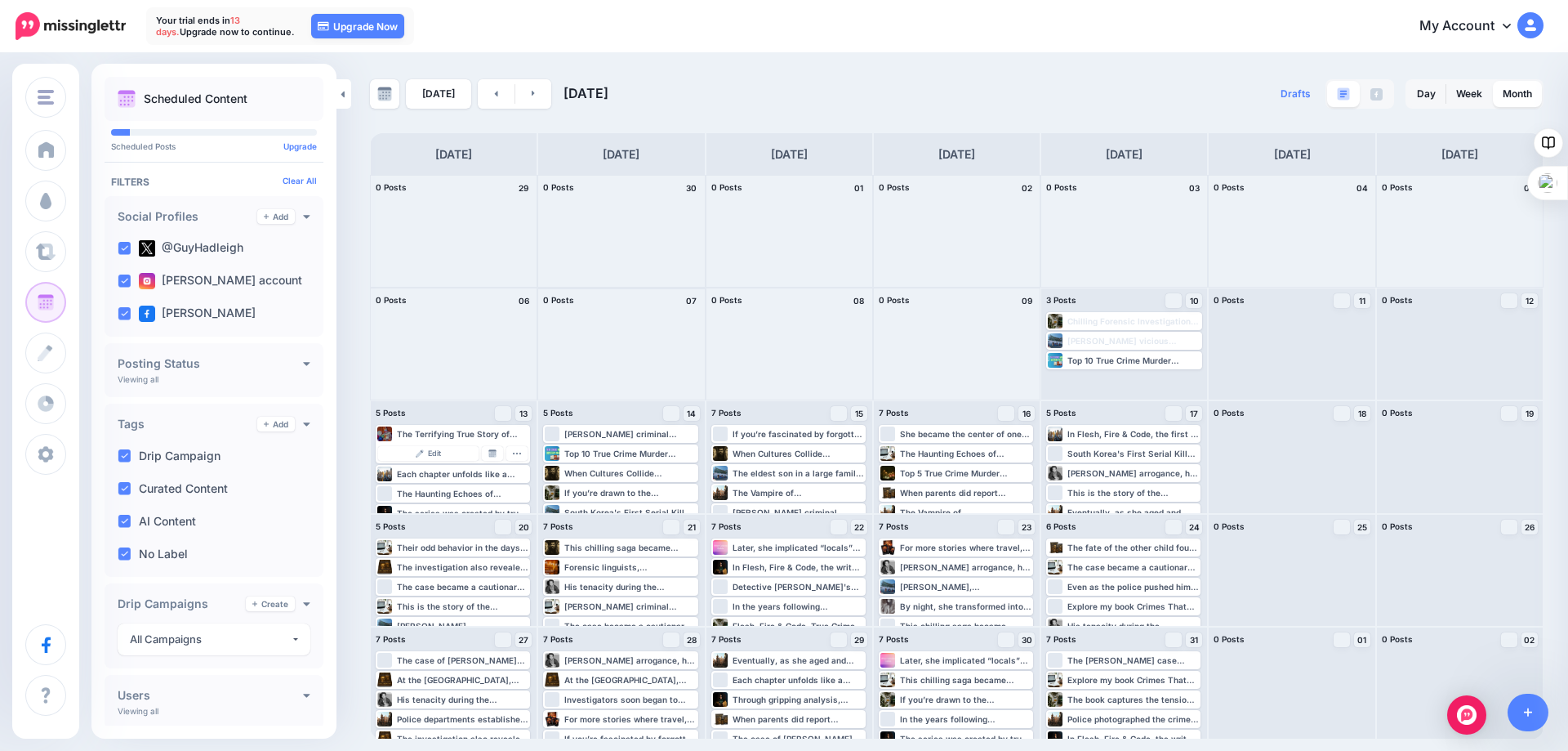
click at [578, 369] on div at bounding box center [621, 344] width 166 height 111
click at [515, 451] on icon "button" at bounding box center [516, 453] width 10 height 10
click at [611, 379] on div at bounding box center [621, 344] width 166 height 111
click at [440, 476] on div "Each chapter unfolds like a case file, blending true crime drama with meticulou…" at bounding box center [463, 473] width 132 height 10
click at [434, 473] on span "Edit" at bounding box center [435, 472] width 13 height 8
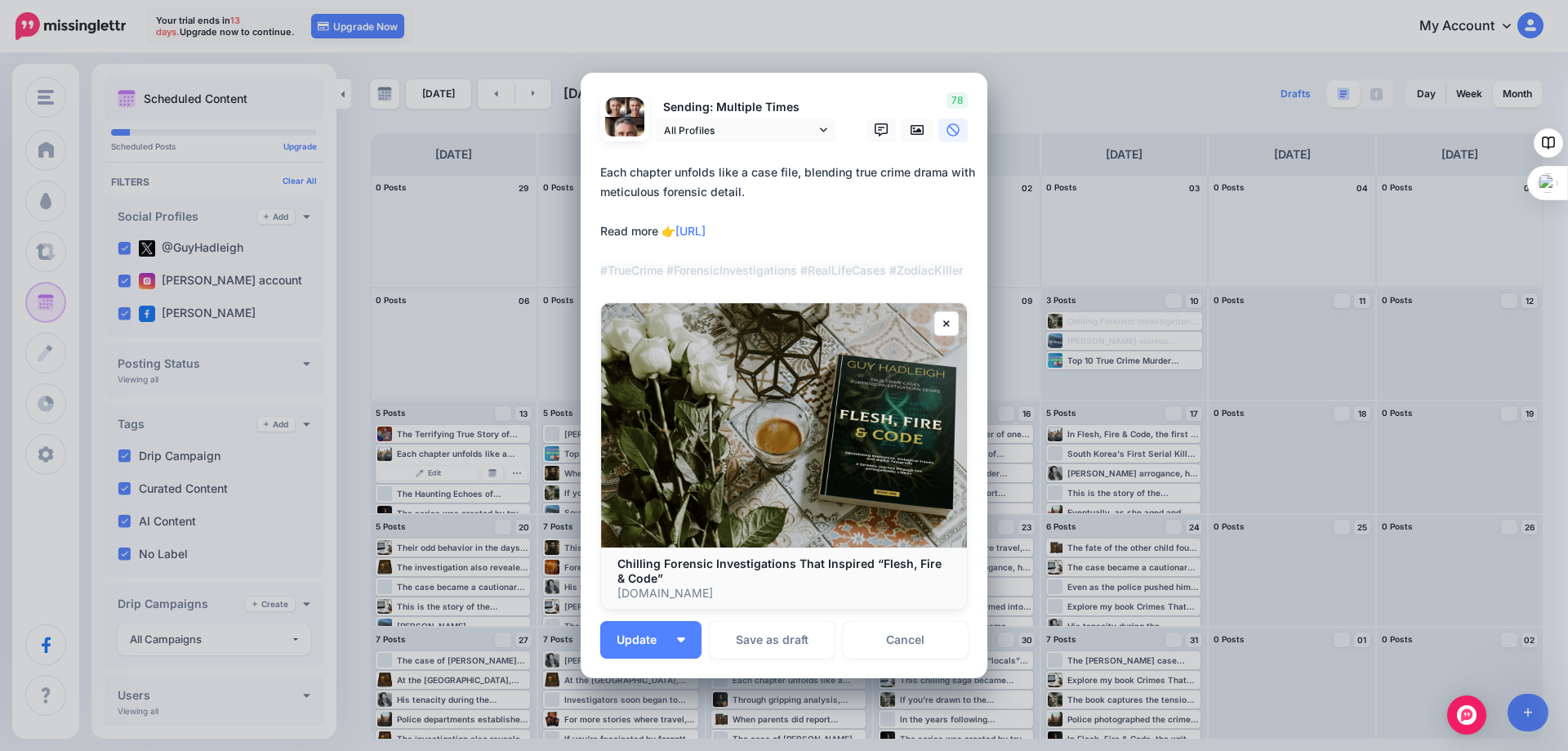
click at [1013, 54] on div "Edit Post Loading Sending: Multiple Times All Profiles" at bounding box center [784, 375] width 1568 height 751
click at [890, 642] on link "Cancel" at bounding box center [905, 640] width 125 height 37
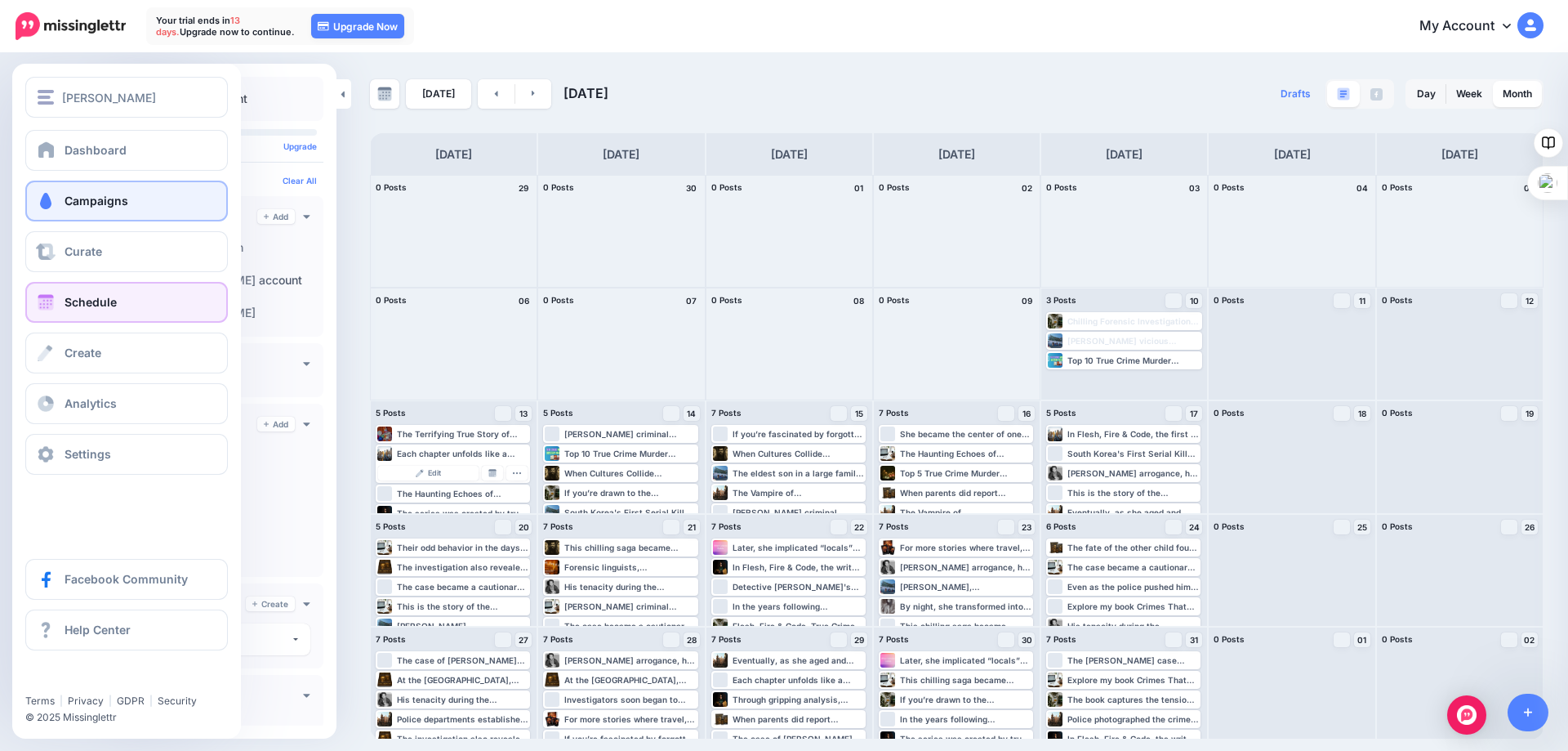
click at [53, 201] on span at bounding box center [45, 200] width 21 height 16
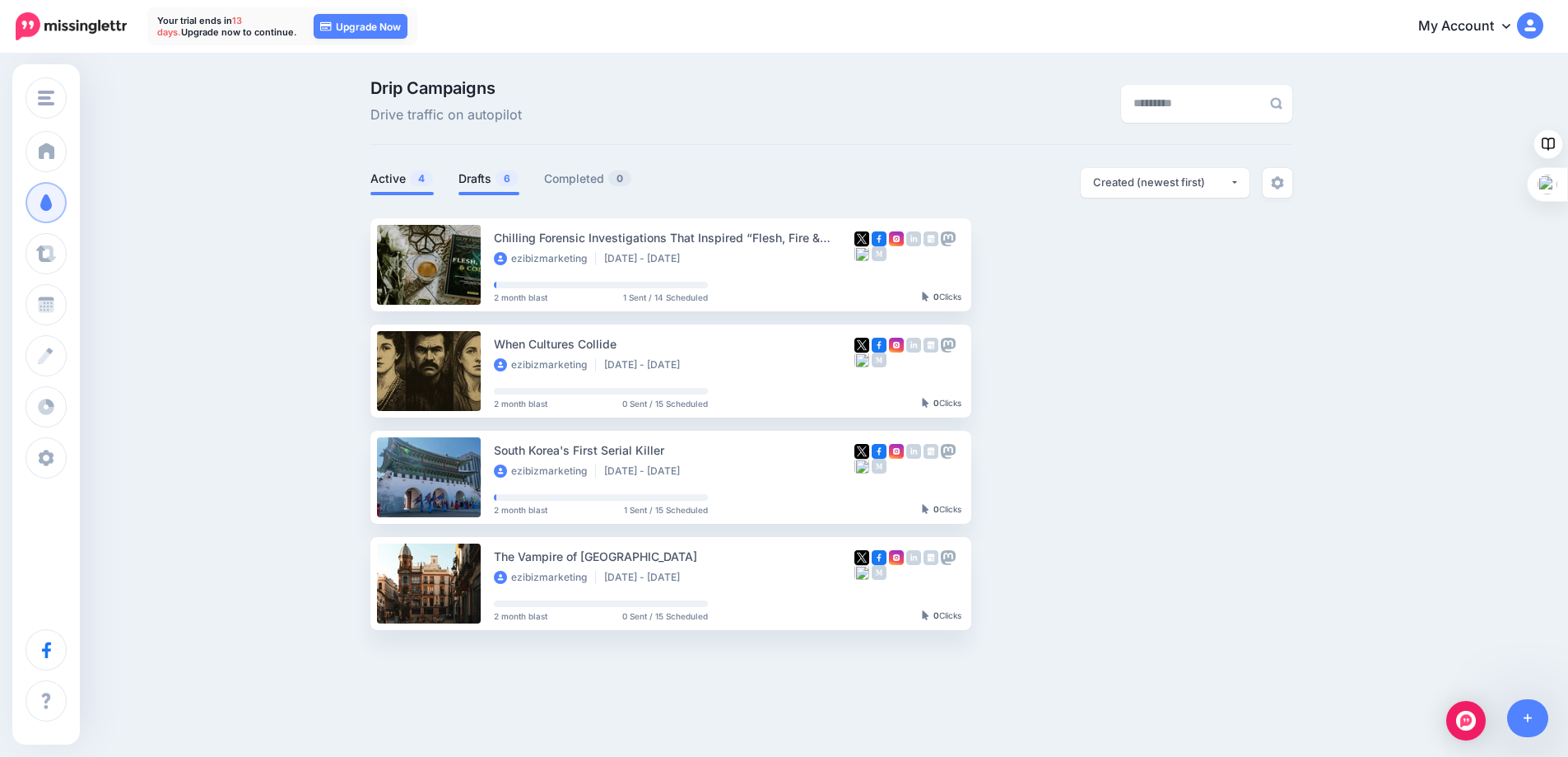
click at [485, 172] on link "Drafts 6" at bounding box center [489, 179] width 61 height 20
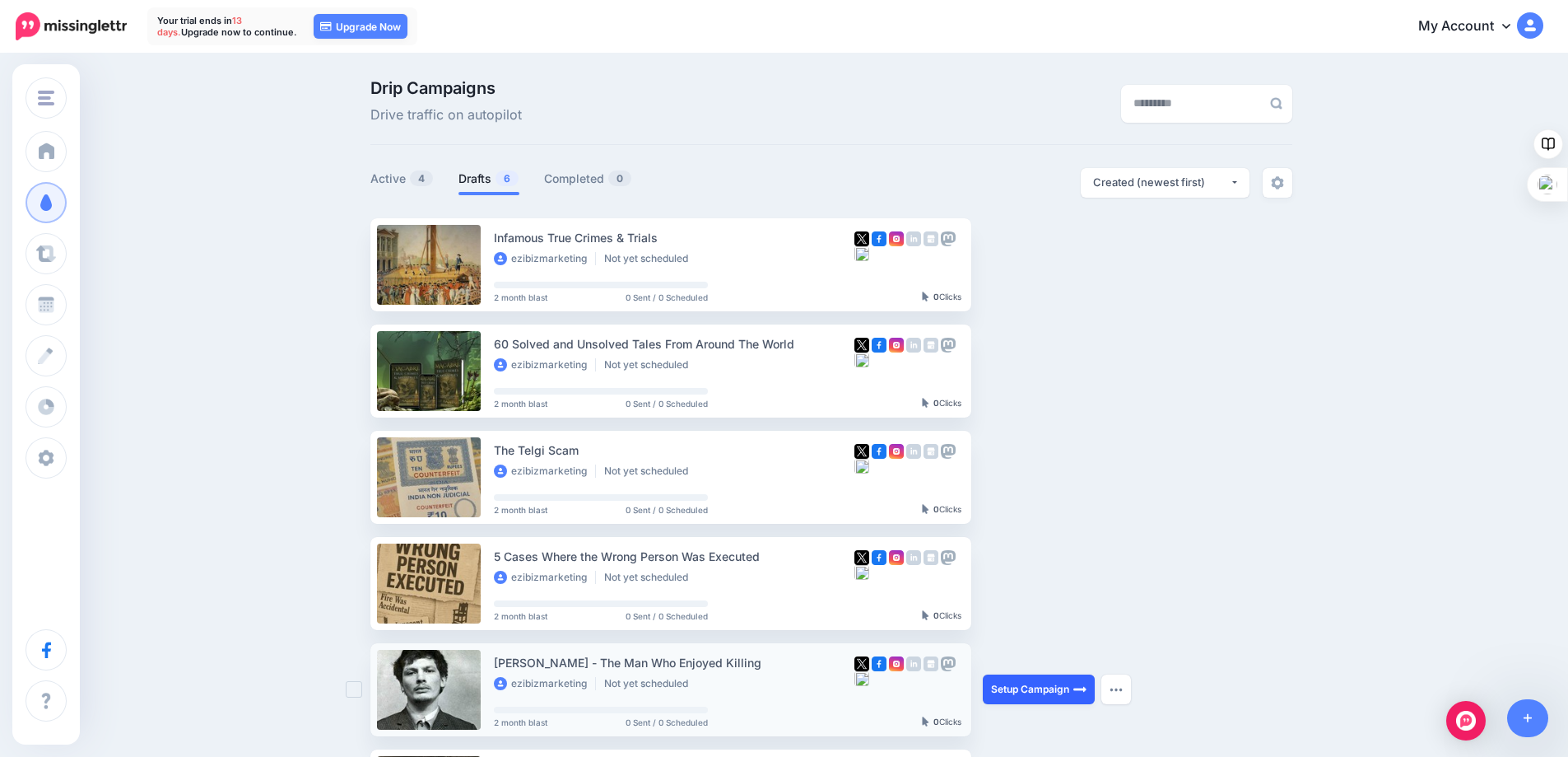
click at [1012, 687] on link "Setup Campaign" at bounding box center [1038, 689] width 112 height 30
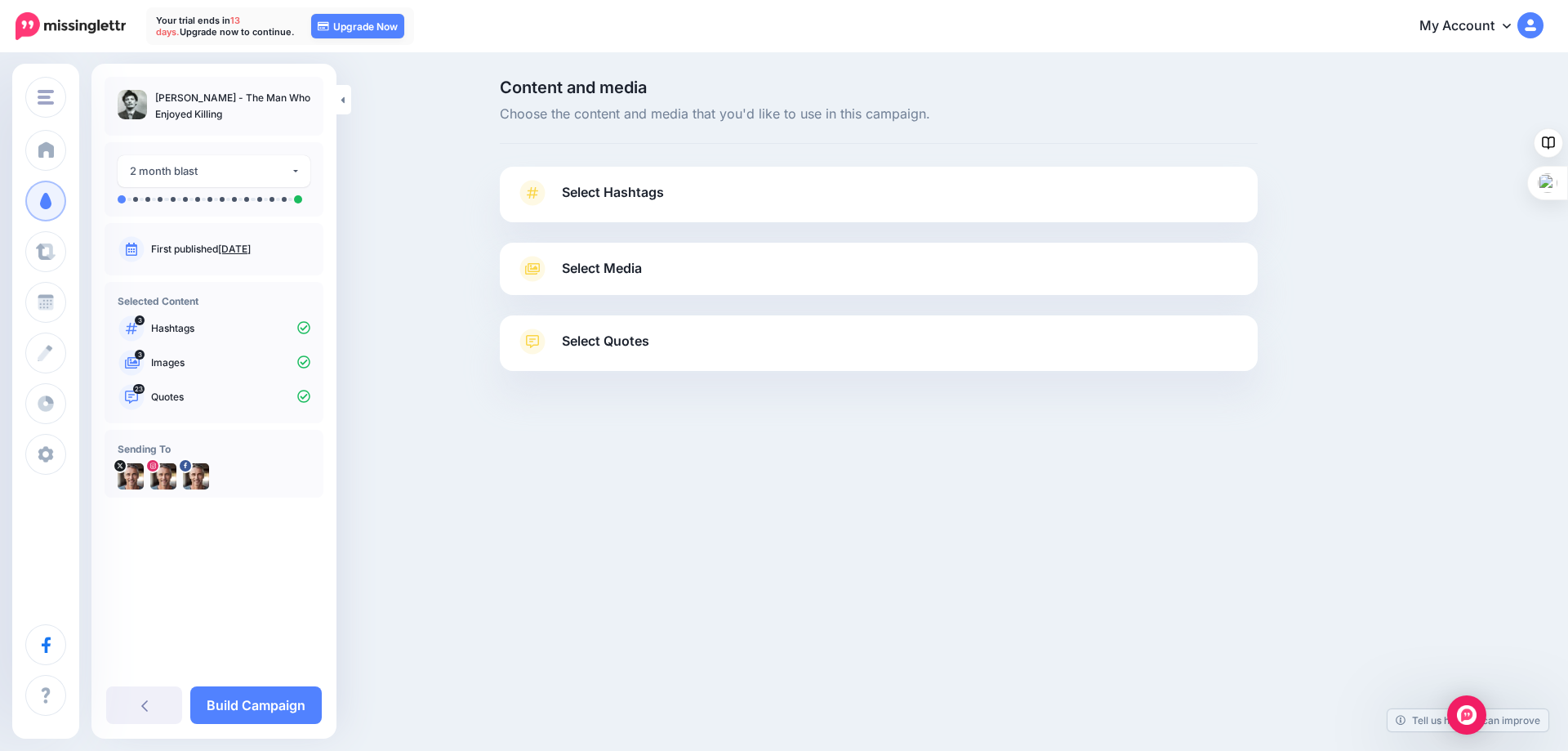
click at [651, 192] on span "Select Hashtags" at bounding box center [613, 192] width 102 height 22
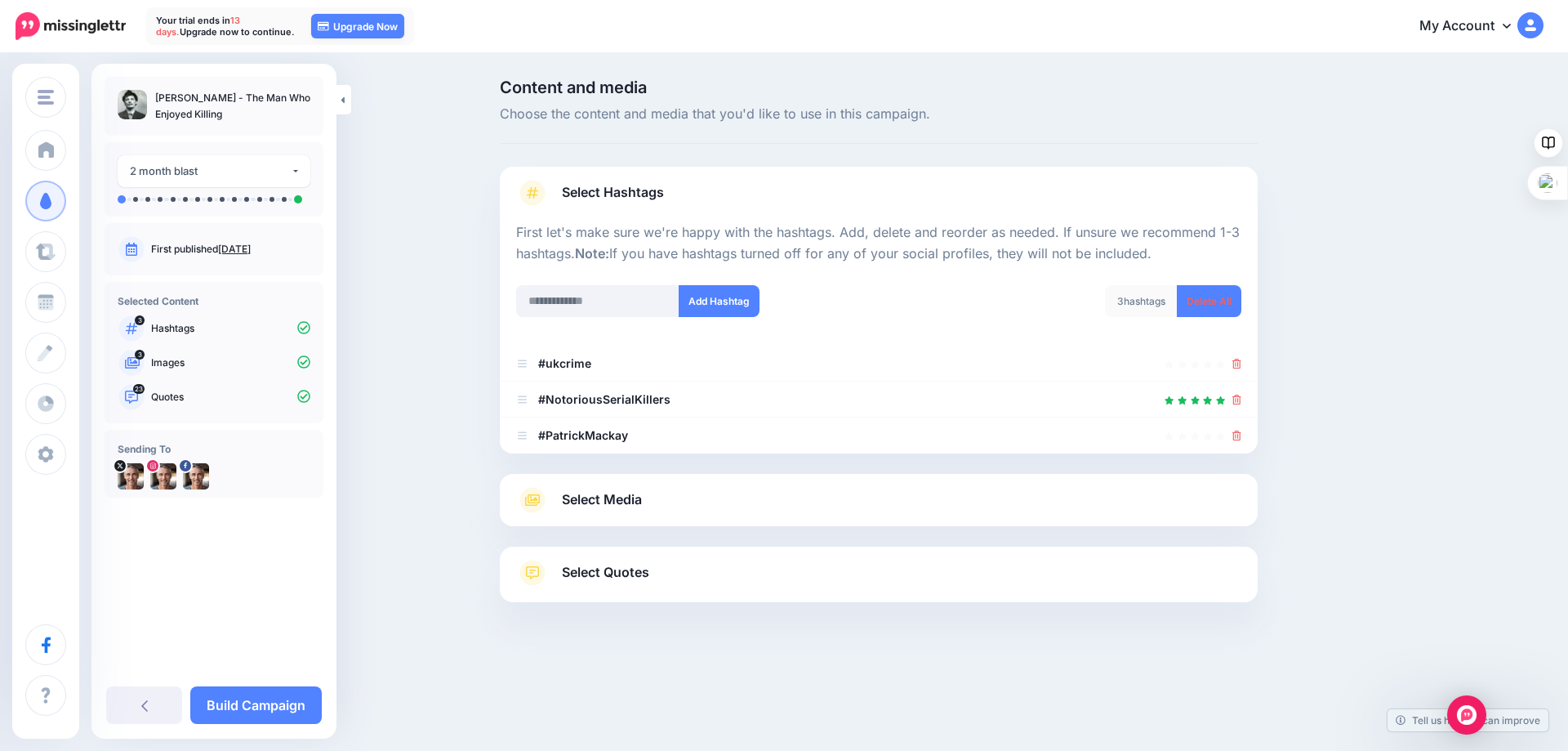
click at [612, 502] on span "Select Media" at bounding box center [602, 499] width 80 height 22
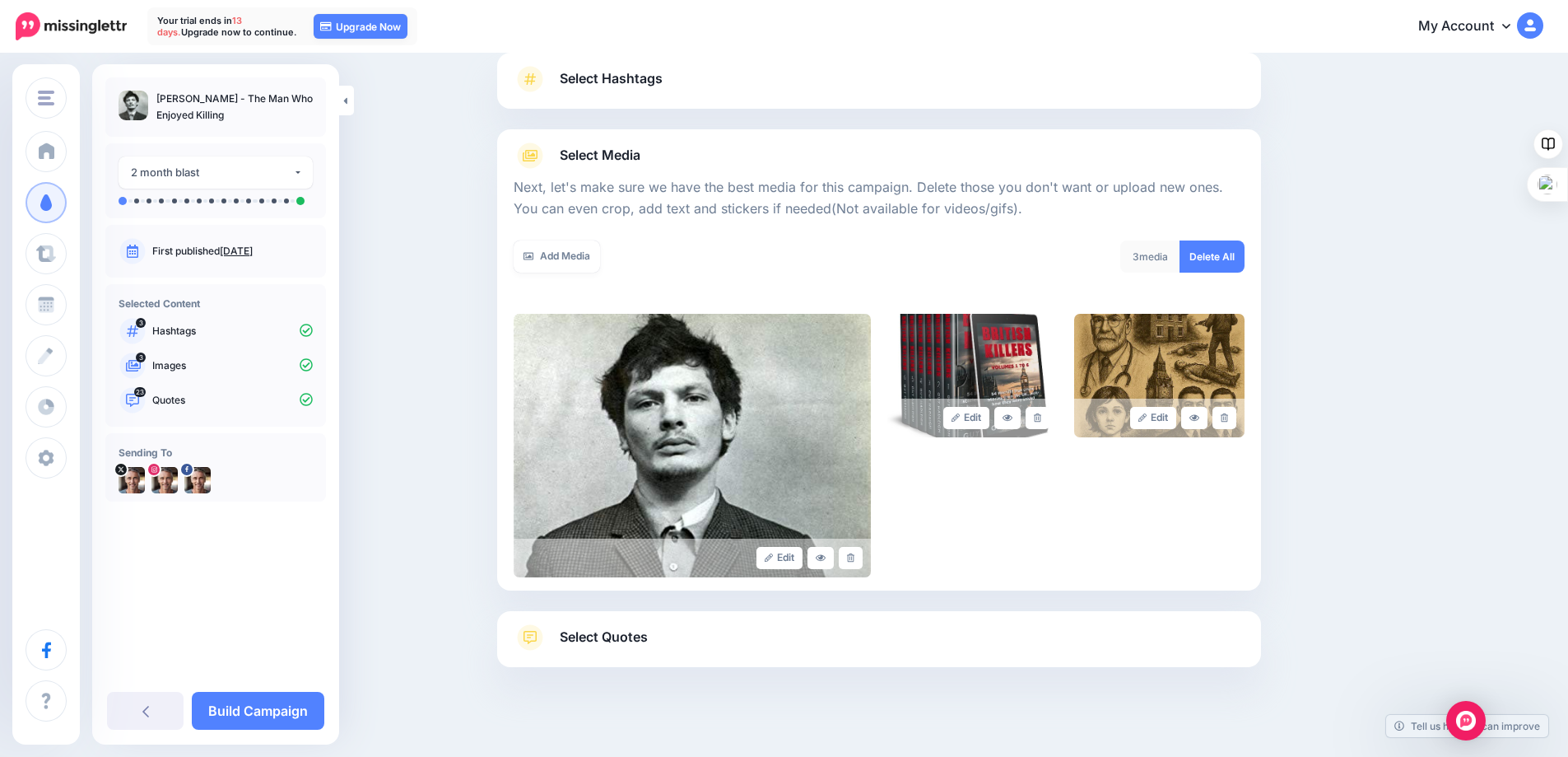
scroll to position [133, 0]
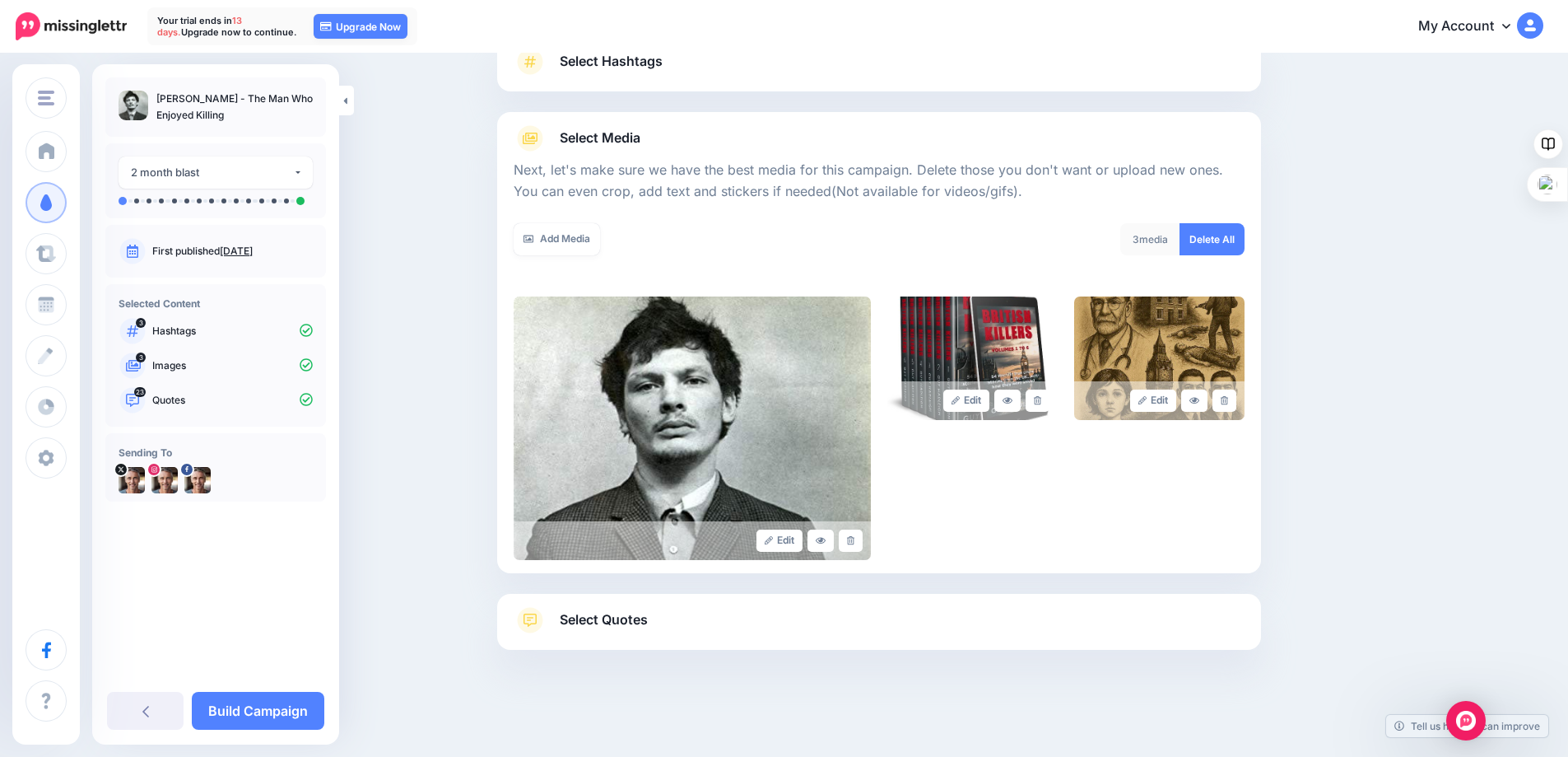
click at [595, 610] on span "Select Quotes" at bounding box center [604, 620] width 88 height 22
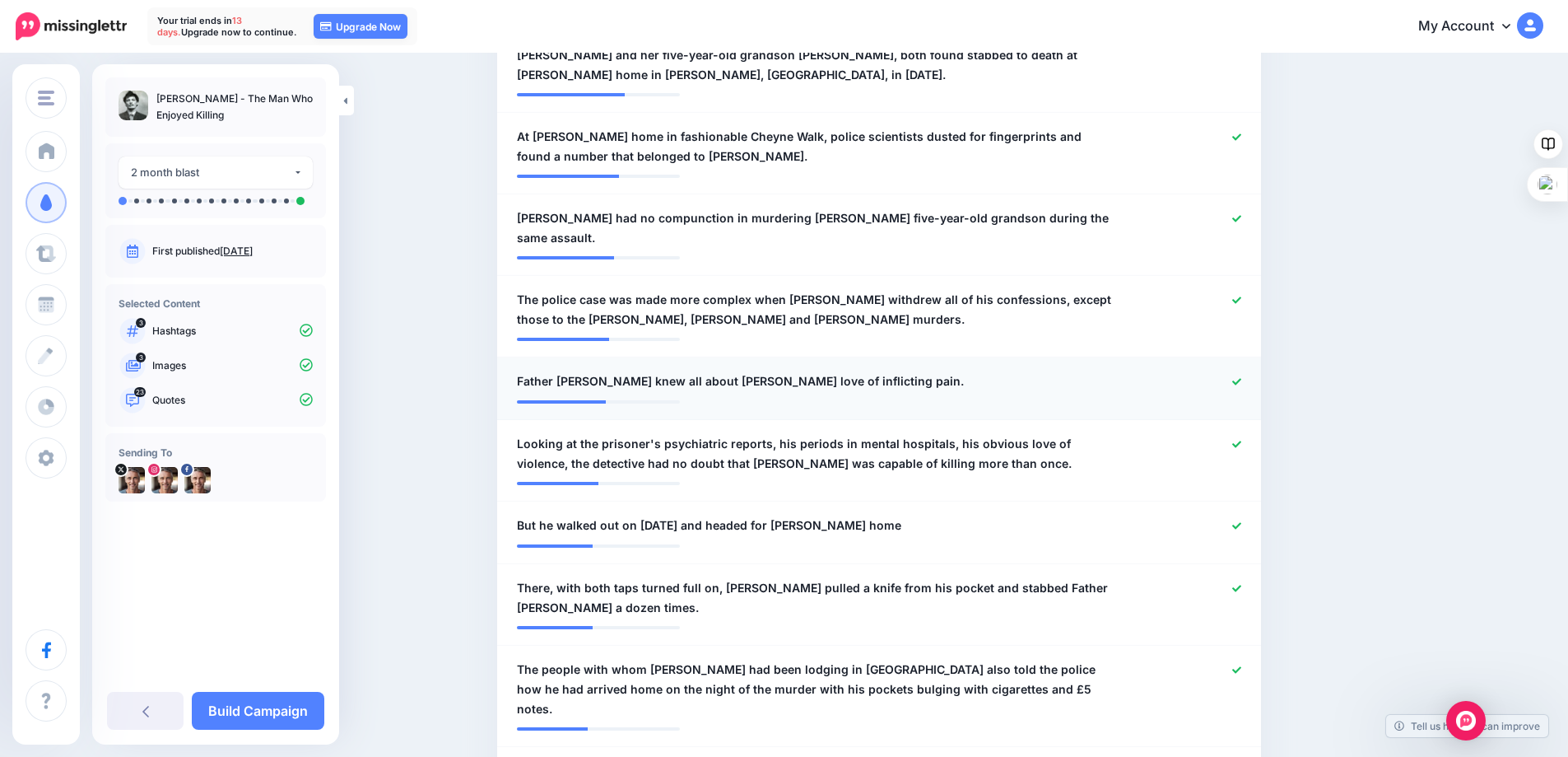
scroll to position [791, 0]
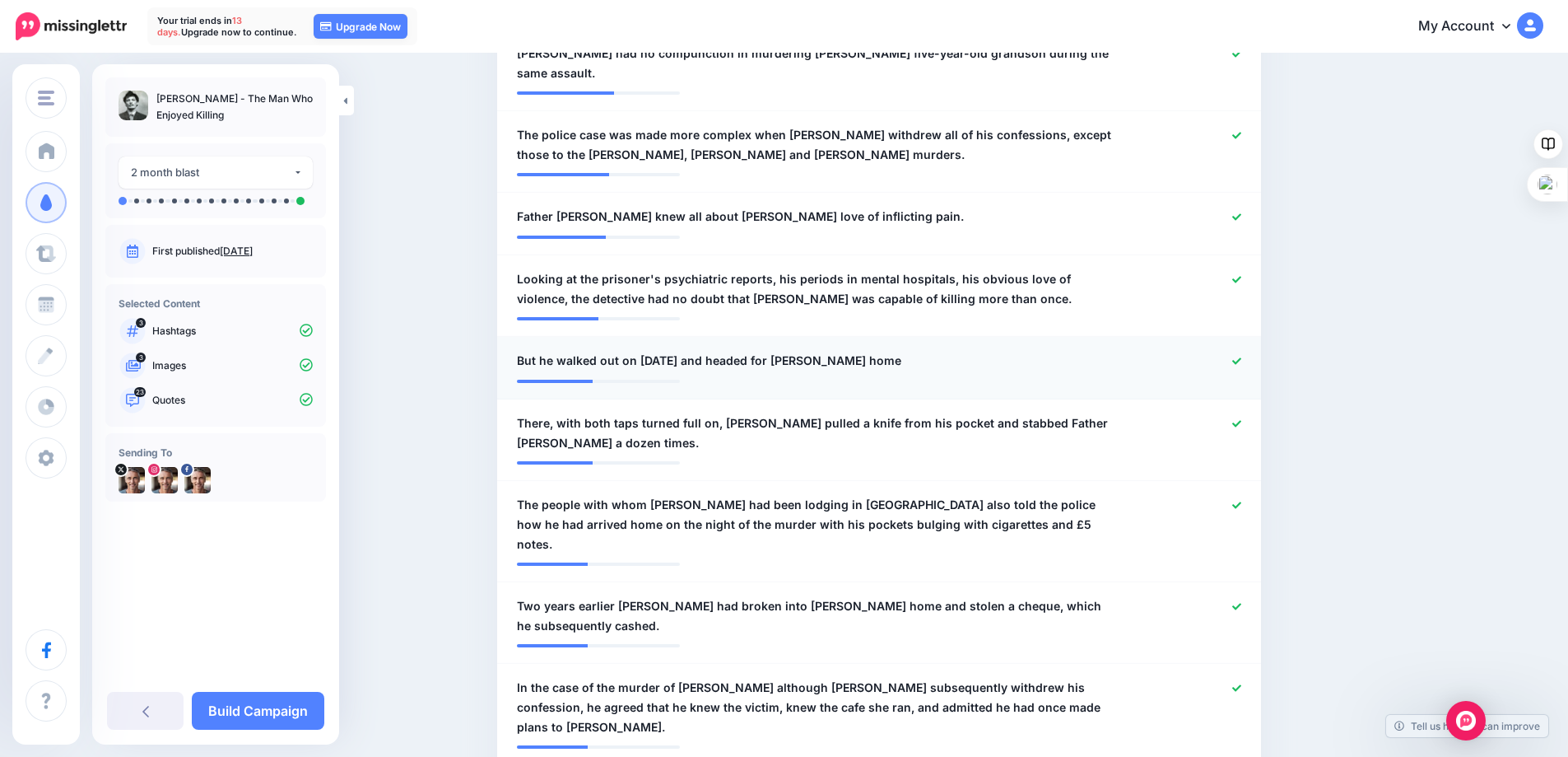
click at [1241, 356] on icon at bounding box center [1237, 361] width 9 height 9
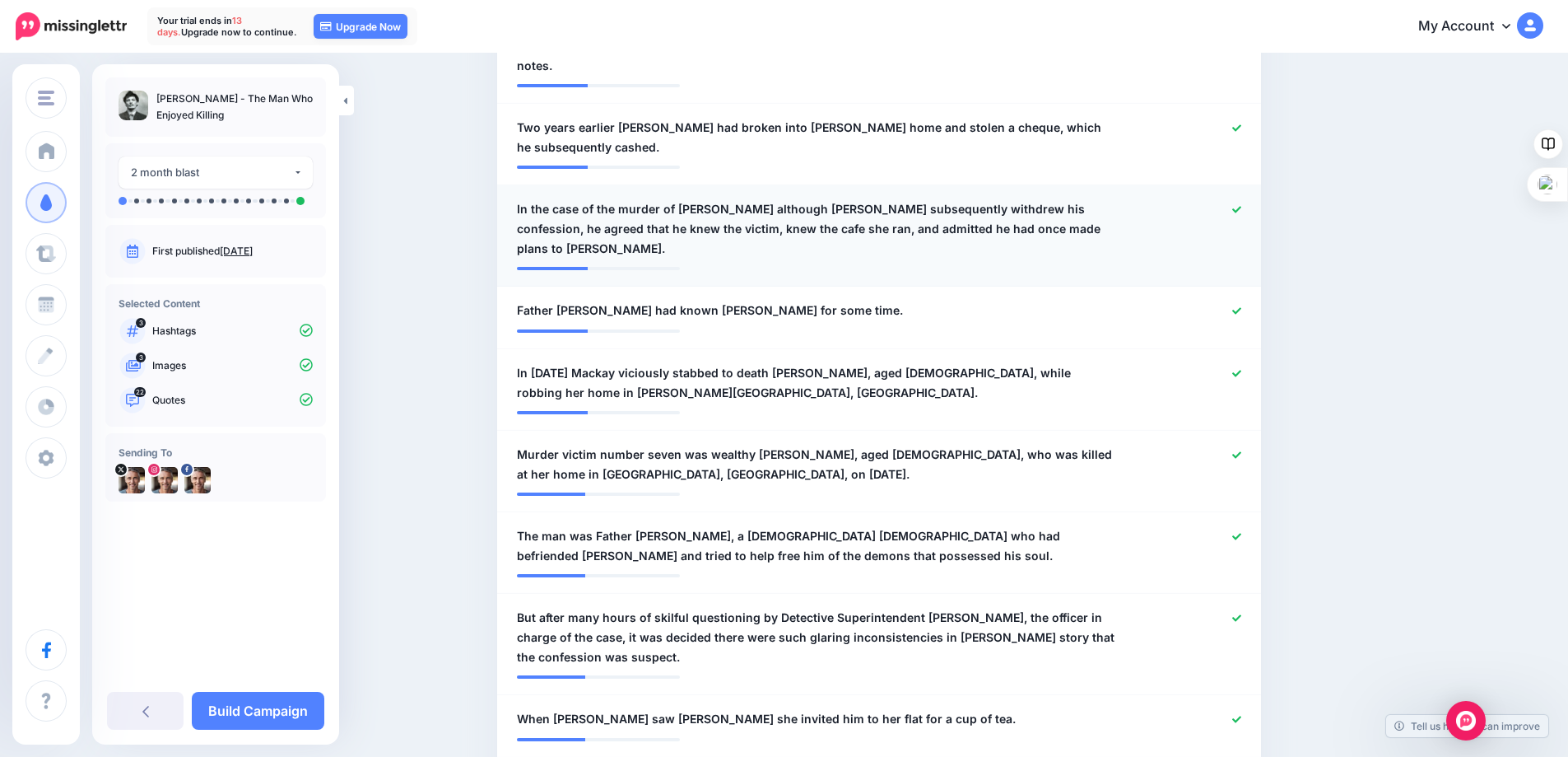
scroll to position [1285, 0]
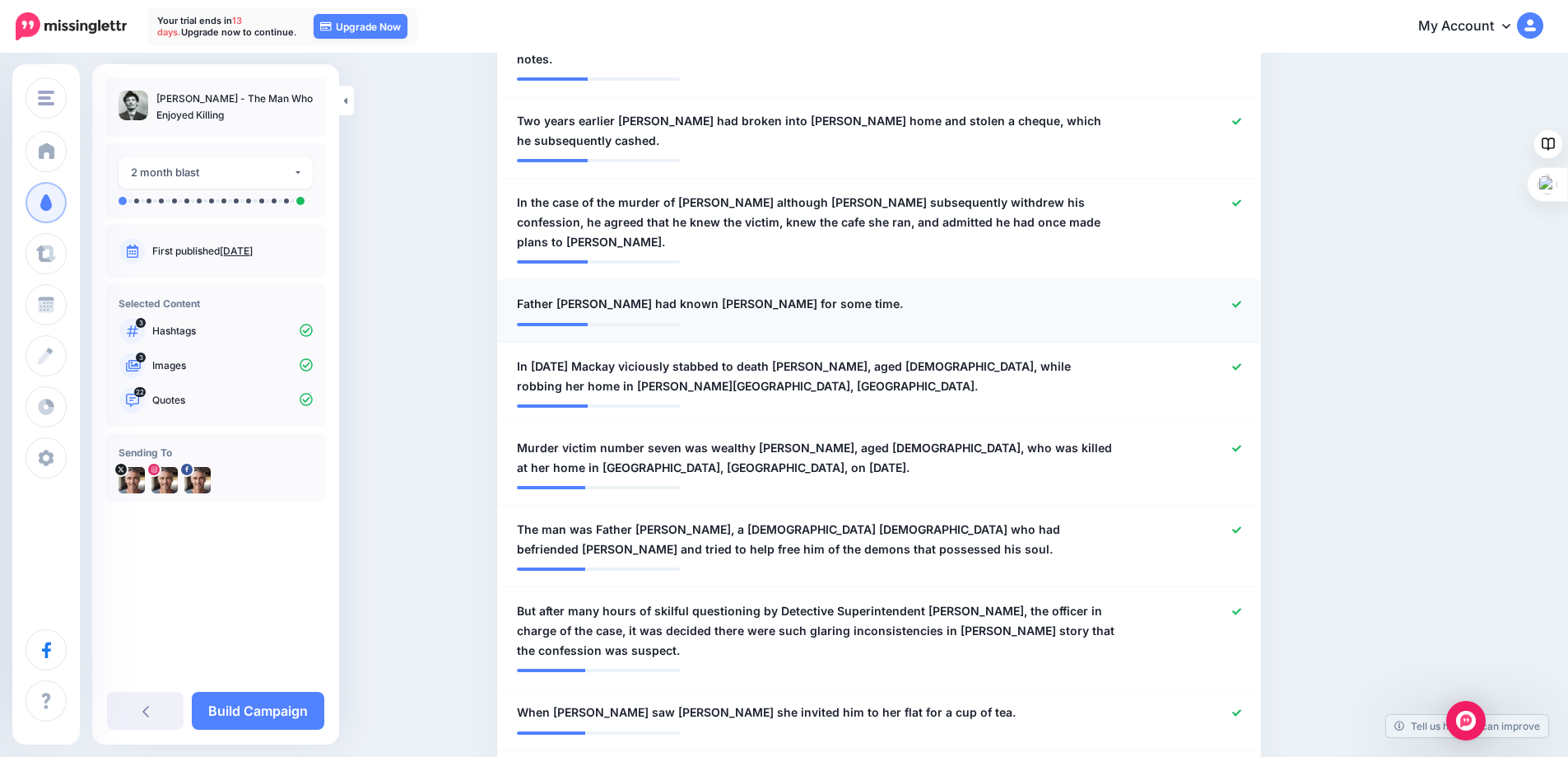
click at [1240, 300] on icon at bounding box center [1237, 304] width 9 height 9
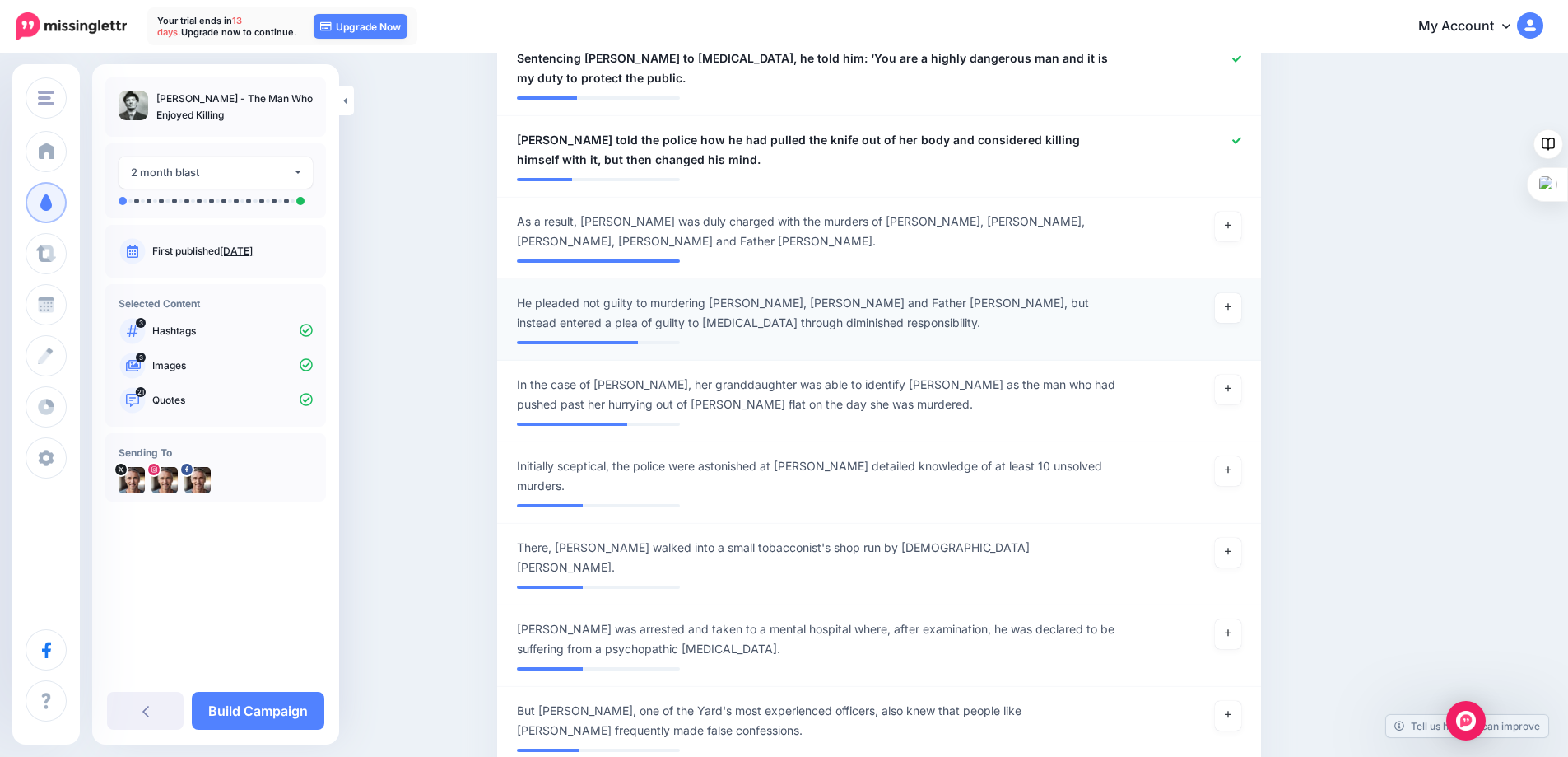
scroll to position [2356, 0]
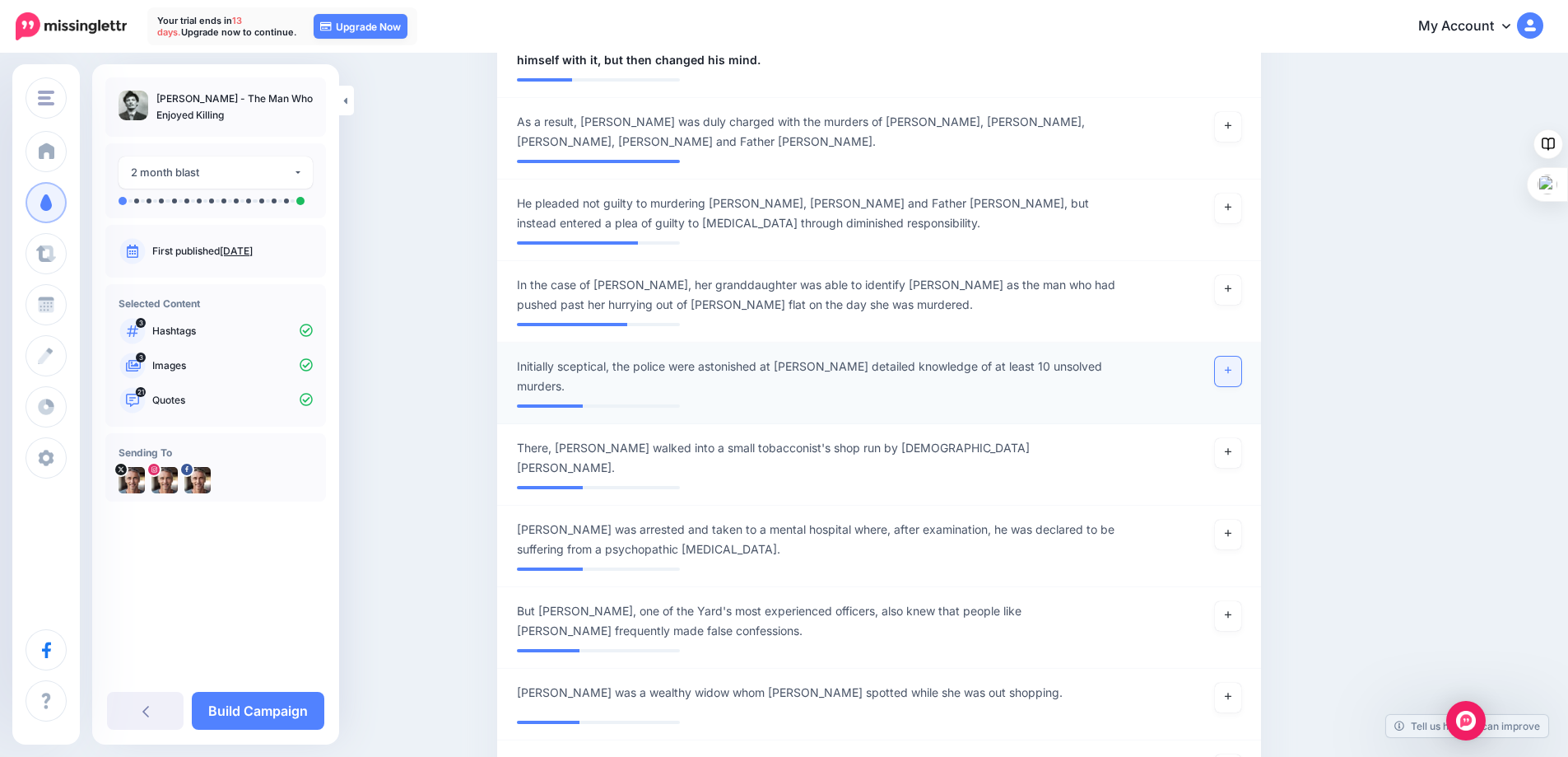
click at [1229, 356] on link at bounding box center [1227, 371] width 26 height 30
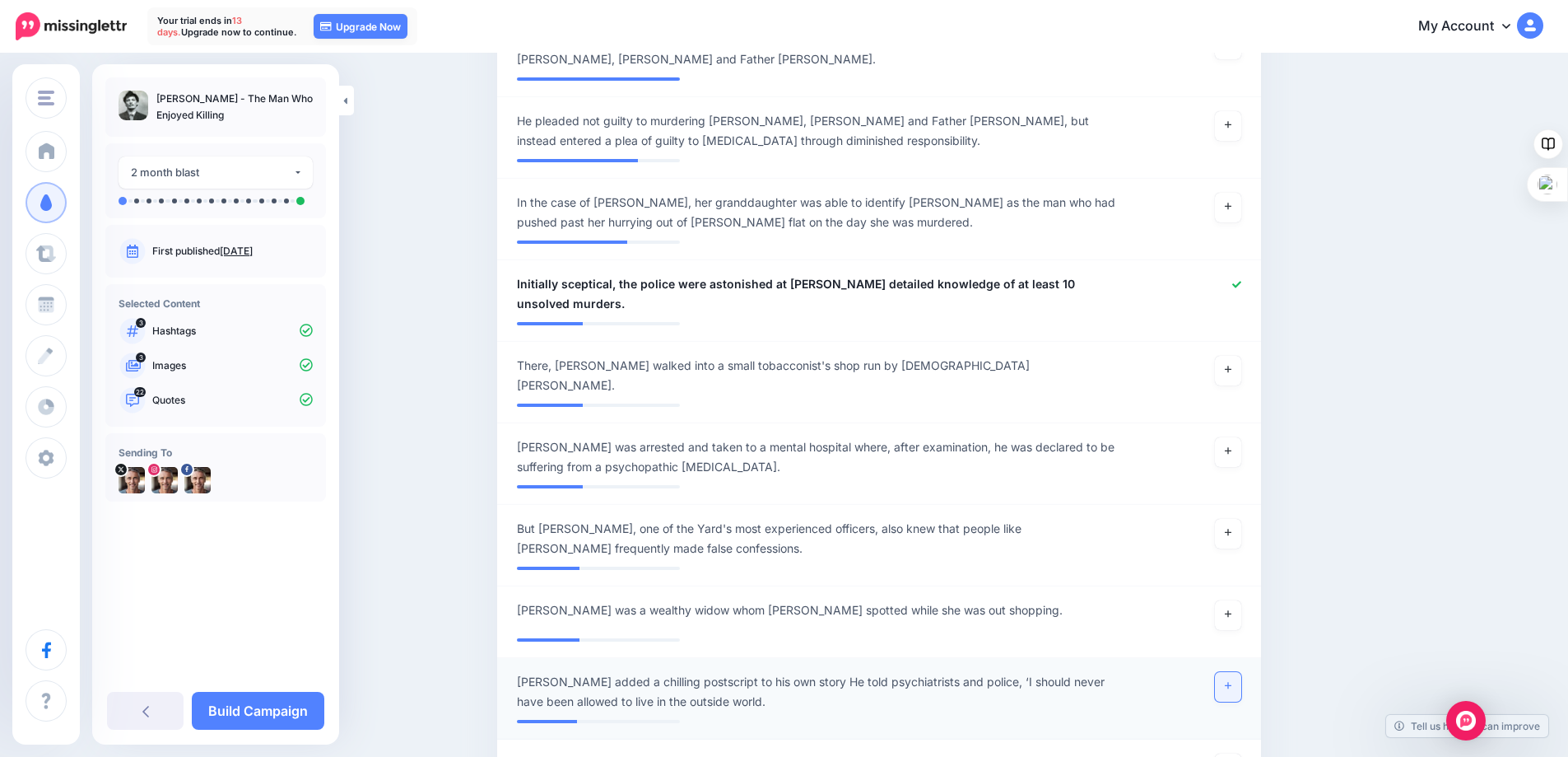
click at [1230, 672] on link at bounding box center [1227, 686] width 26 height 30
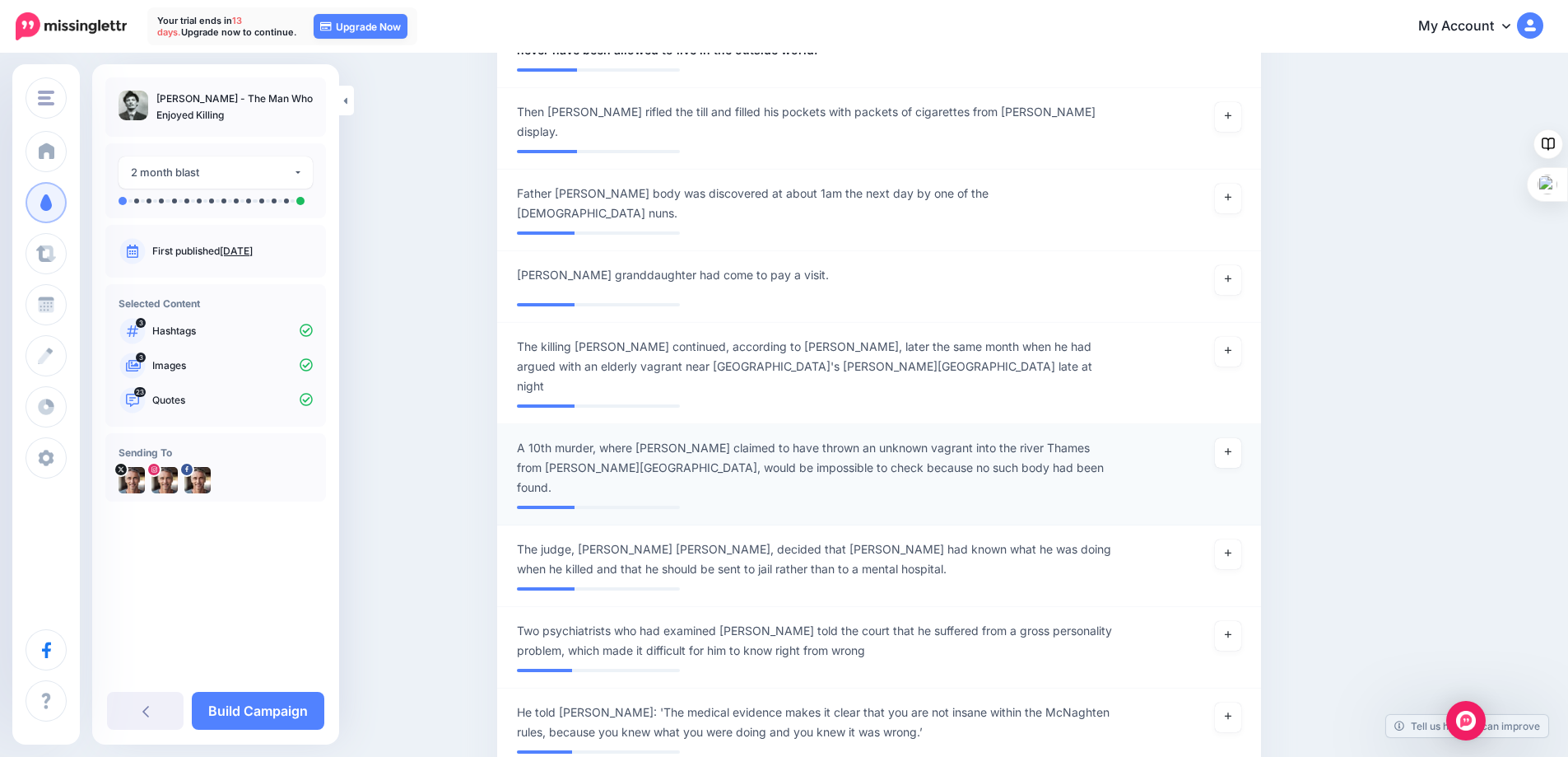
scroll to position [3097, 0]
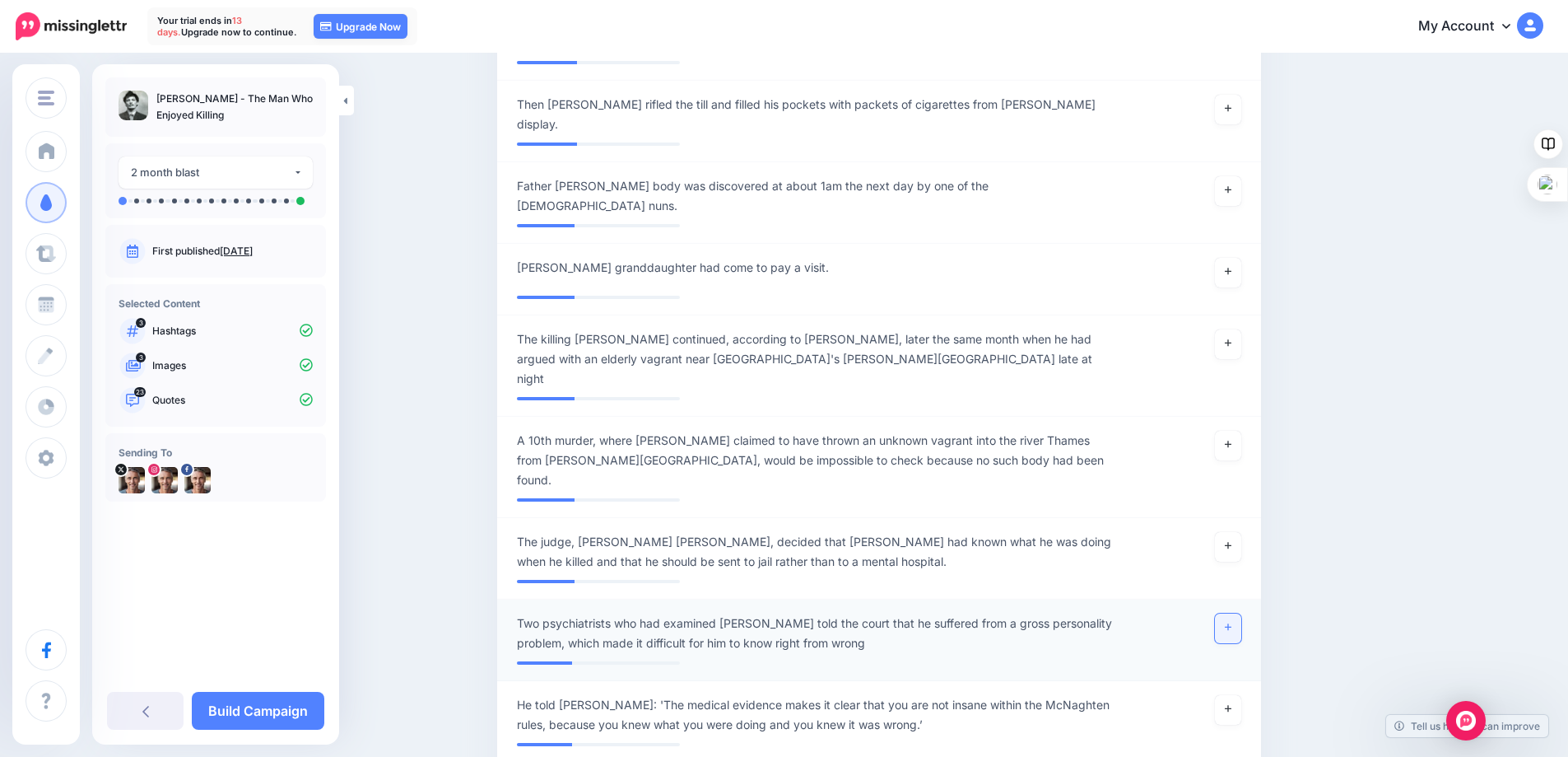
click at [1222, 613] on link at bounding box center [1227, 628] width 26 height 30
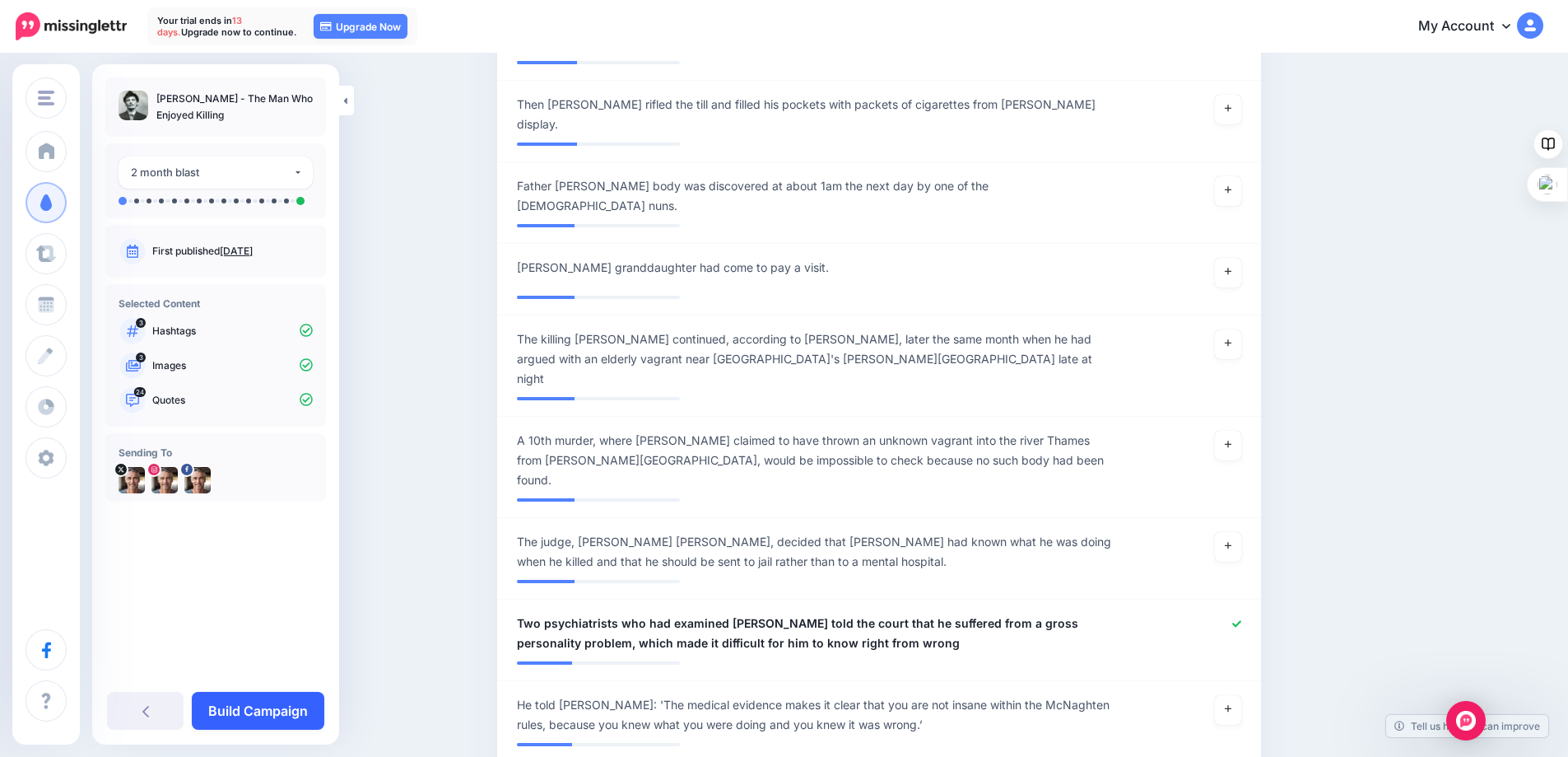
click at [245, 711] on link "Build Campaign" at bounding box center [258, 710] width 133 height 38
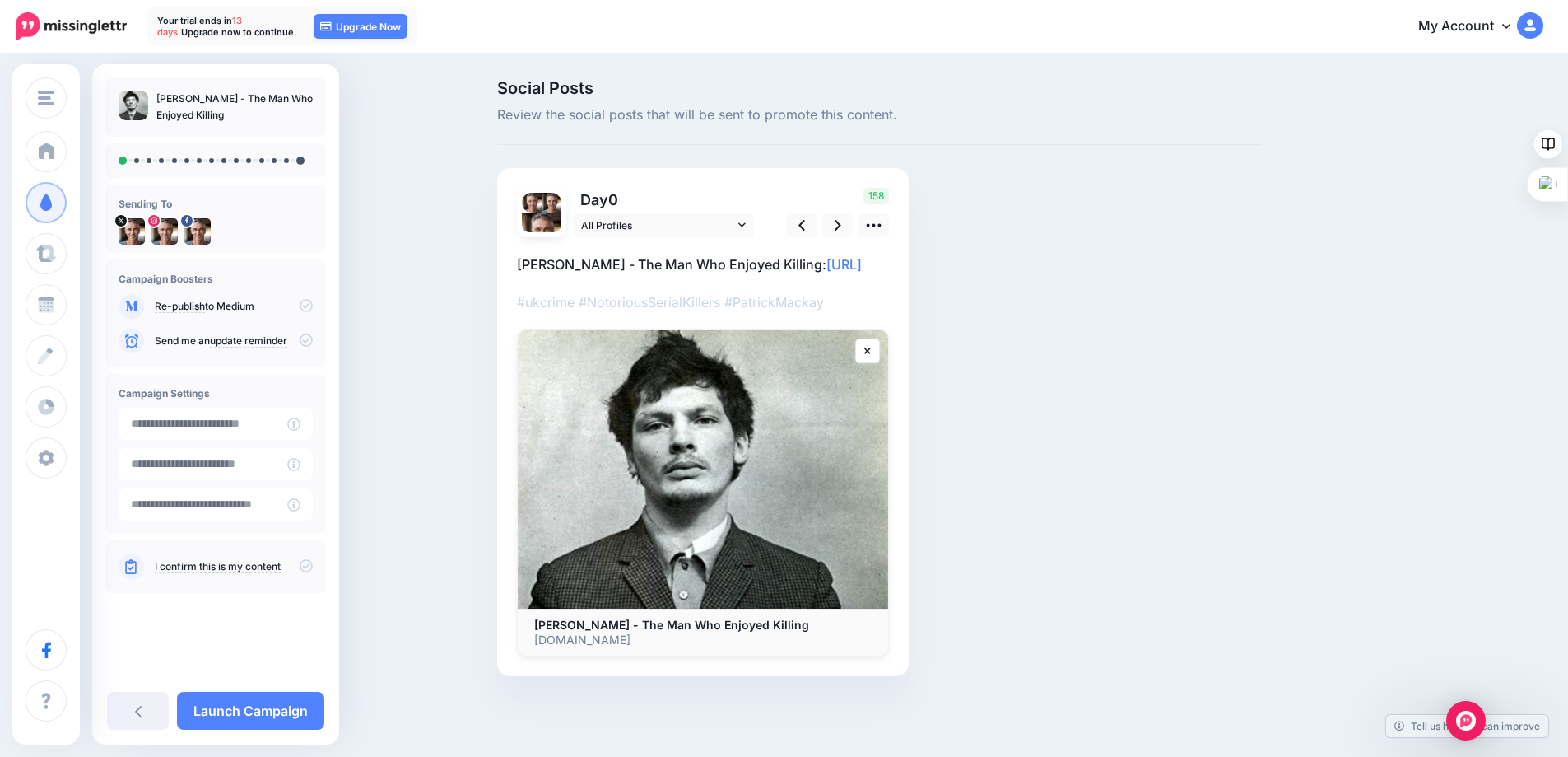
click at [191, 570] on link "I confirm this is my content" at bounding box center [217, 567] width 126 height 13
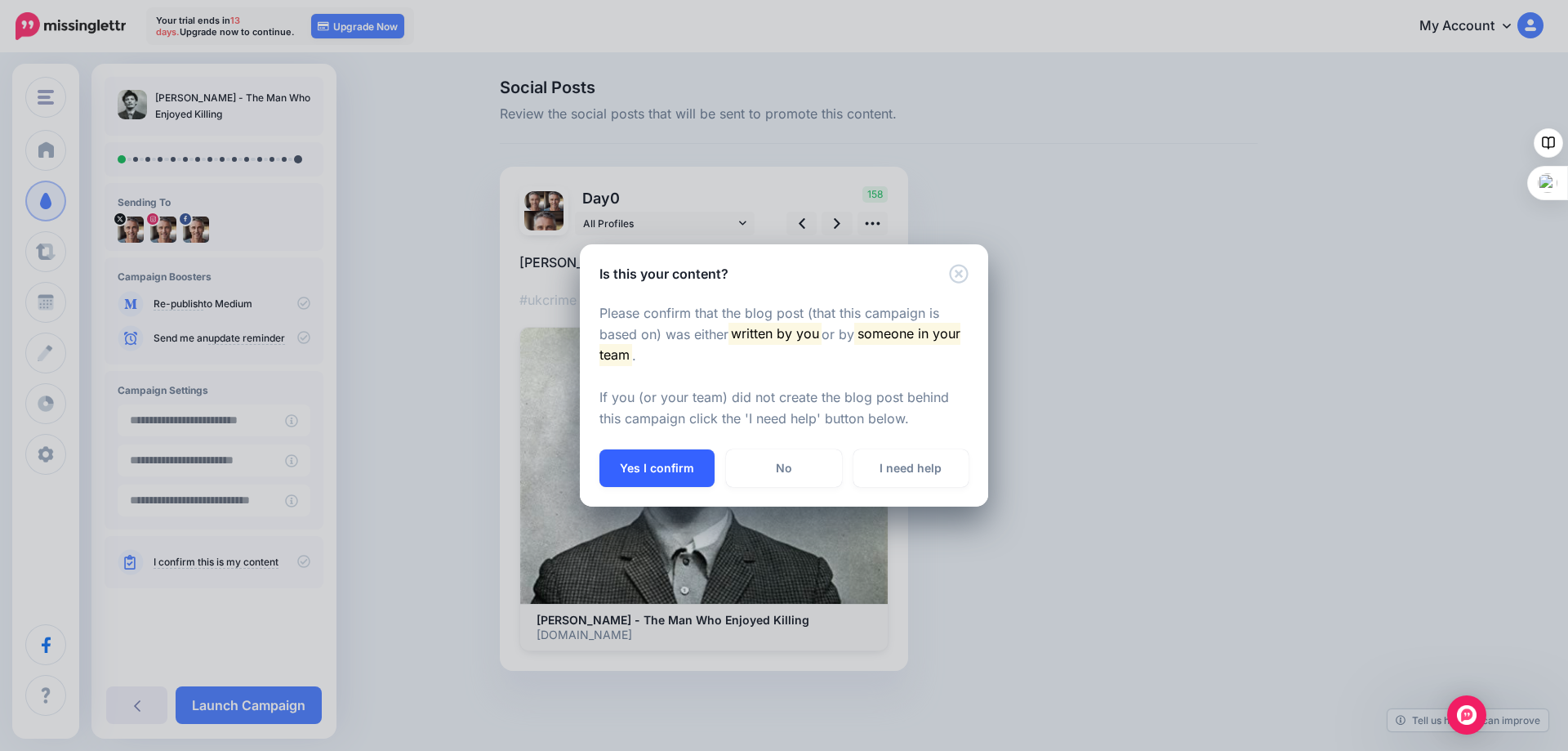
click at [648, 464] on button "Yes I confirm" at bounding box center [656, 468] width 115 height 37
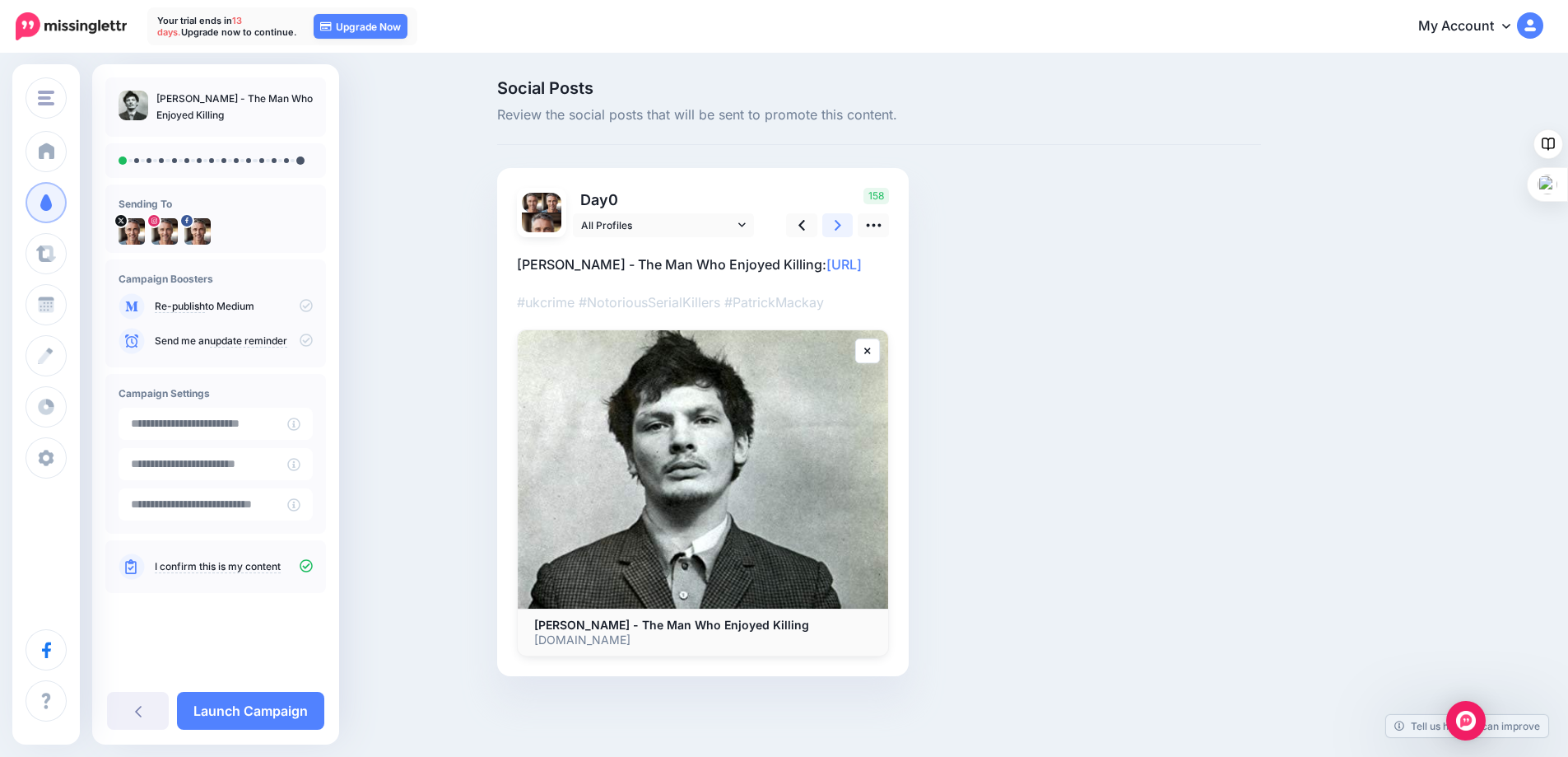
click at [841, 224] on icon at bounding box center [837, 224] width 6 height 17
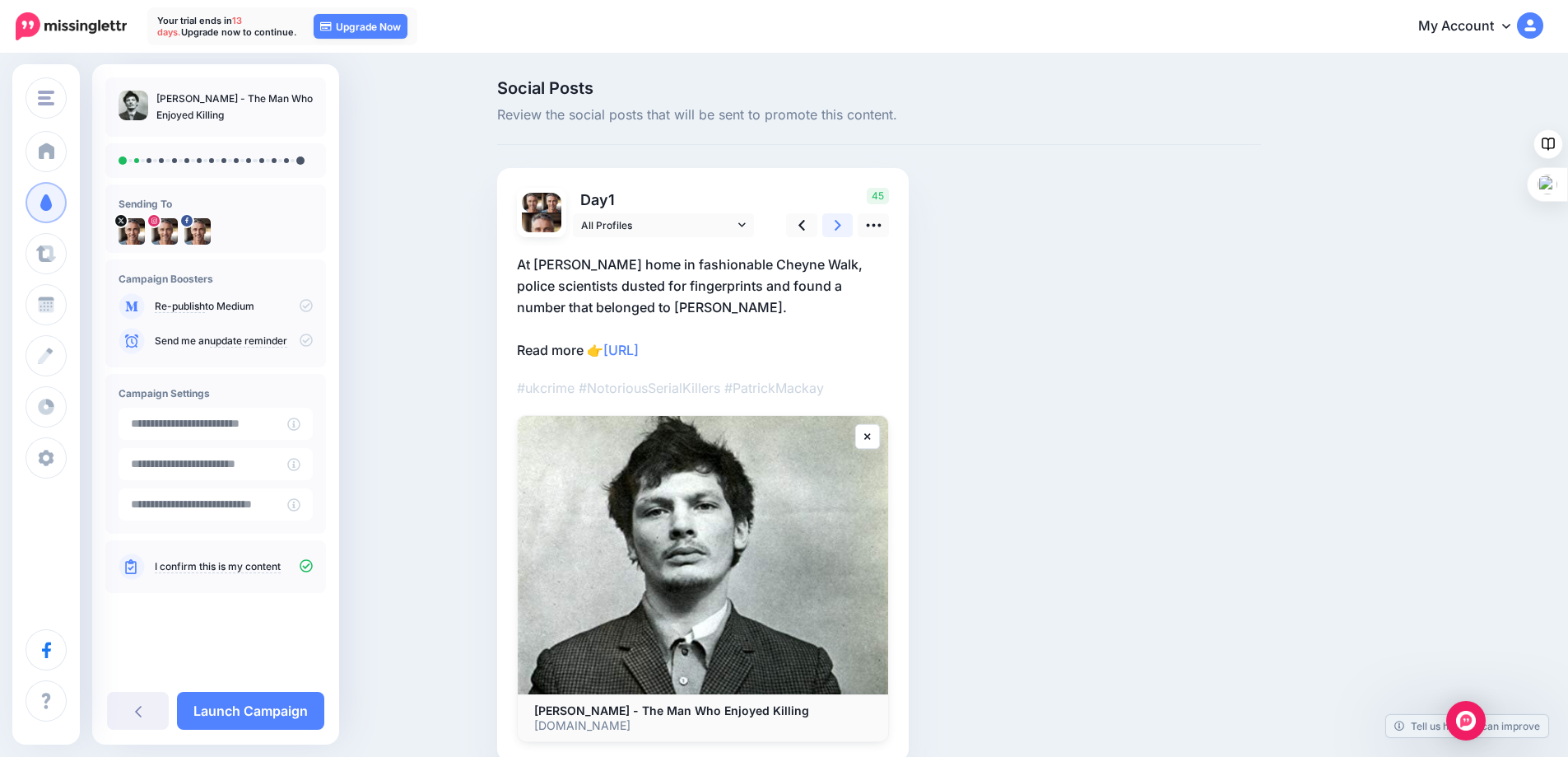
click at [841, 224] on icon at bounding box center [837, 224] width 6 height 17
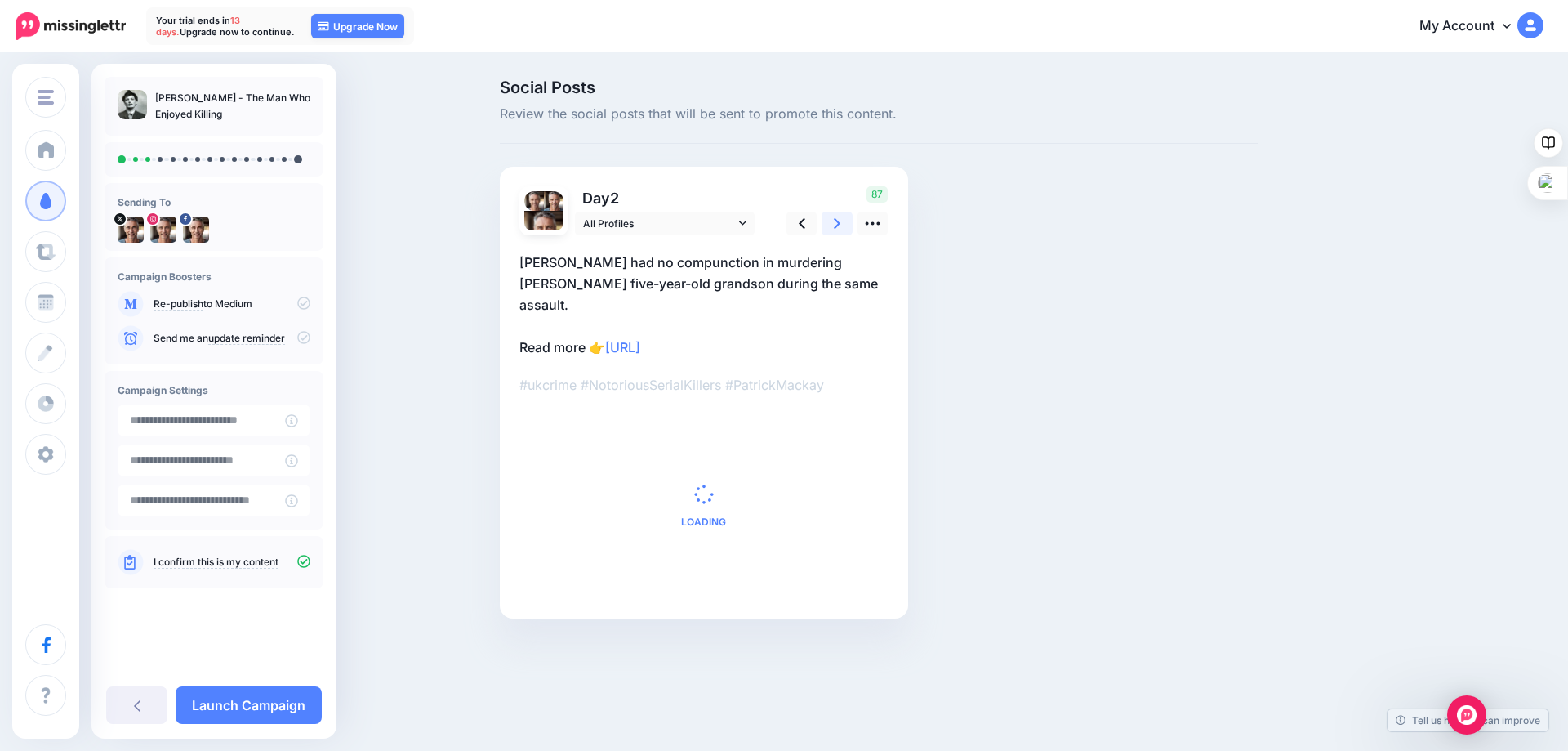
click at [836, 222] on icon at bounding box center [836, 223] width 6 height 17
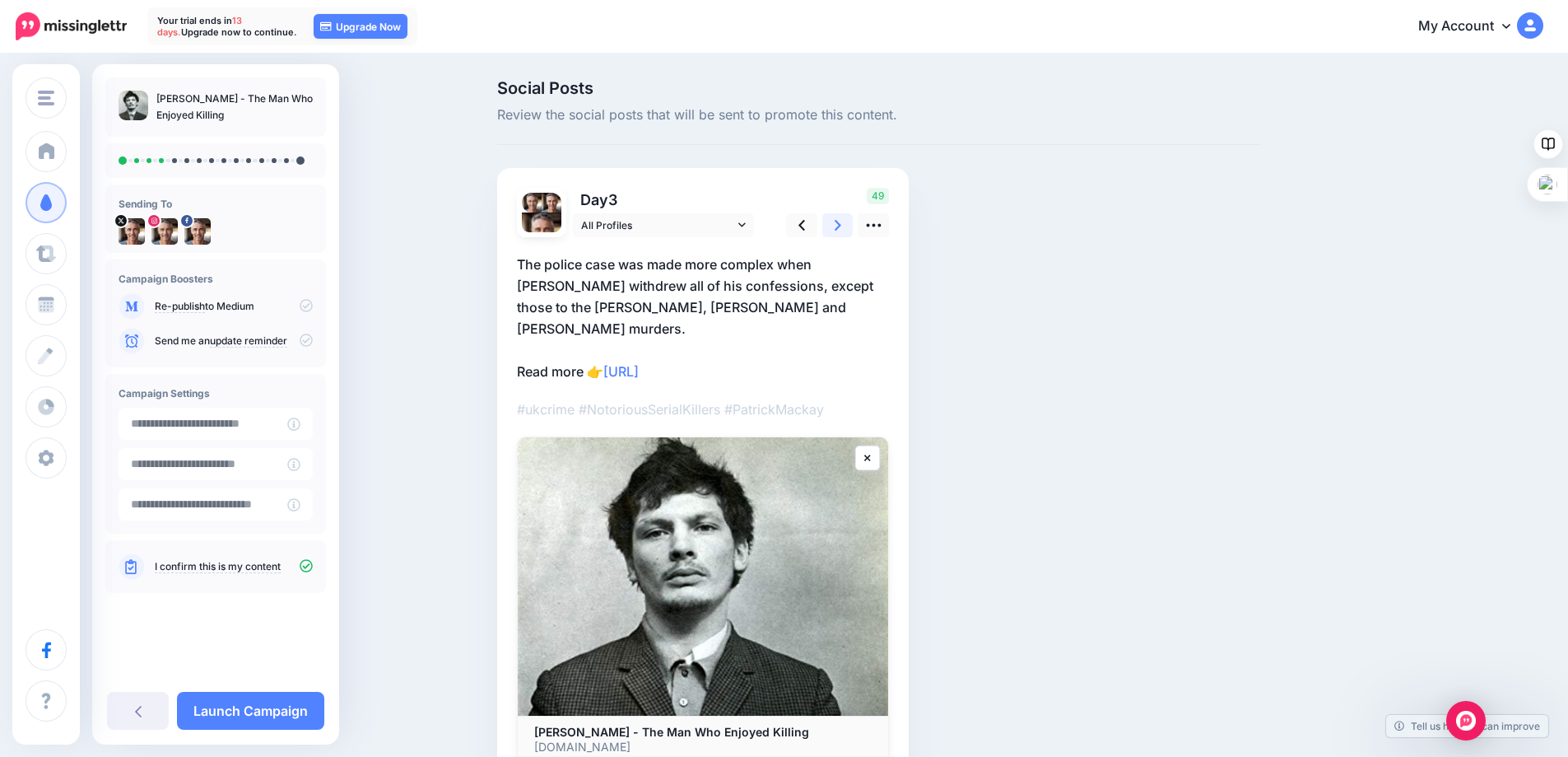
click at [841, 224] on icon at bounding box center [837, 224] width 6 height 17
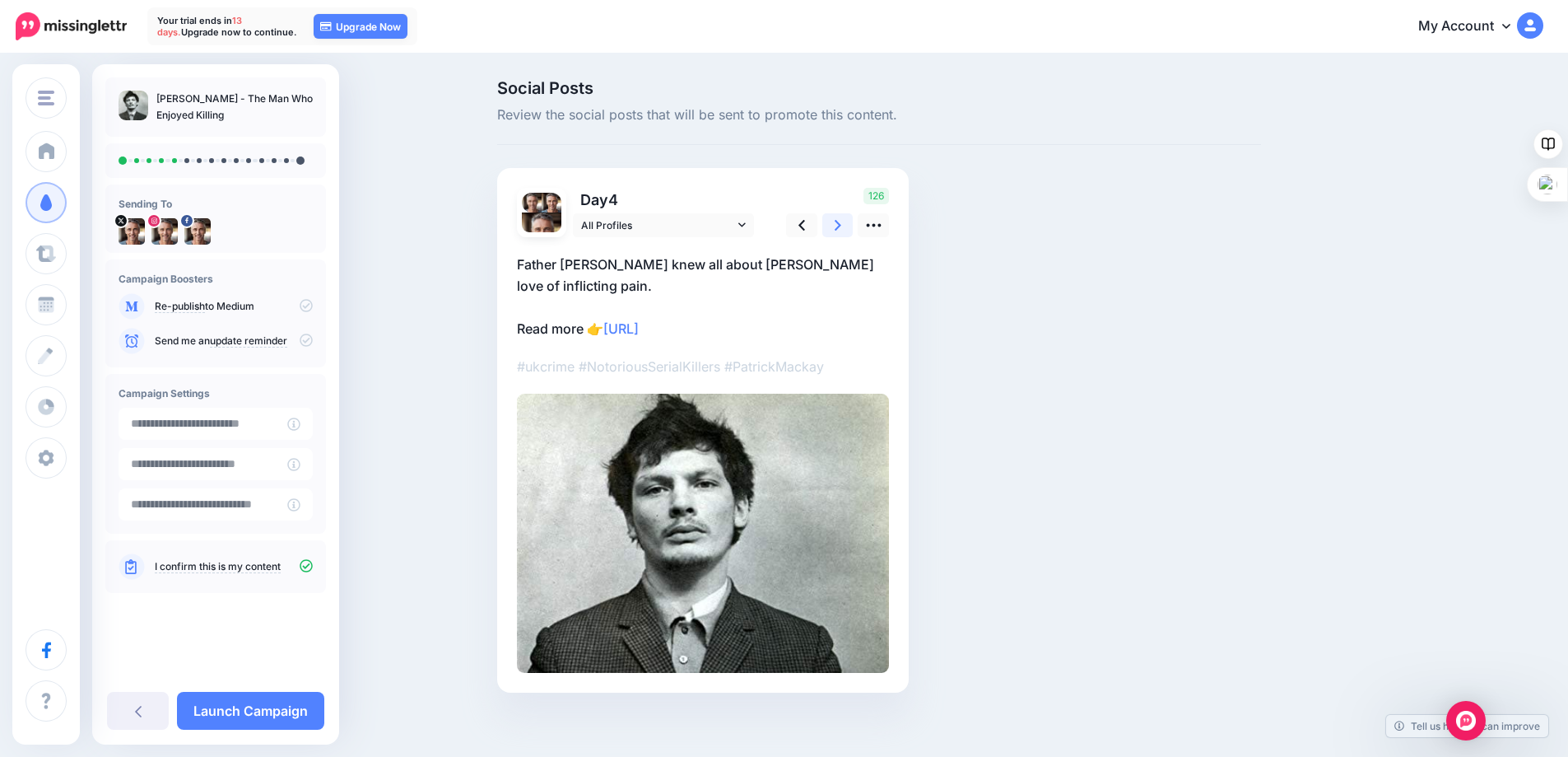
click at [841, 224] on icon at bounding box center [837, 224] width 6 height 17
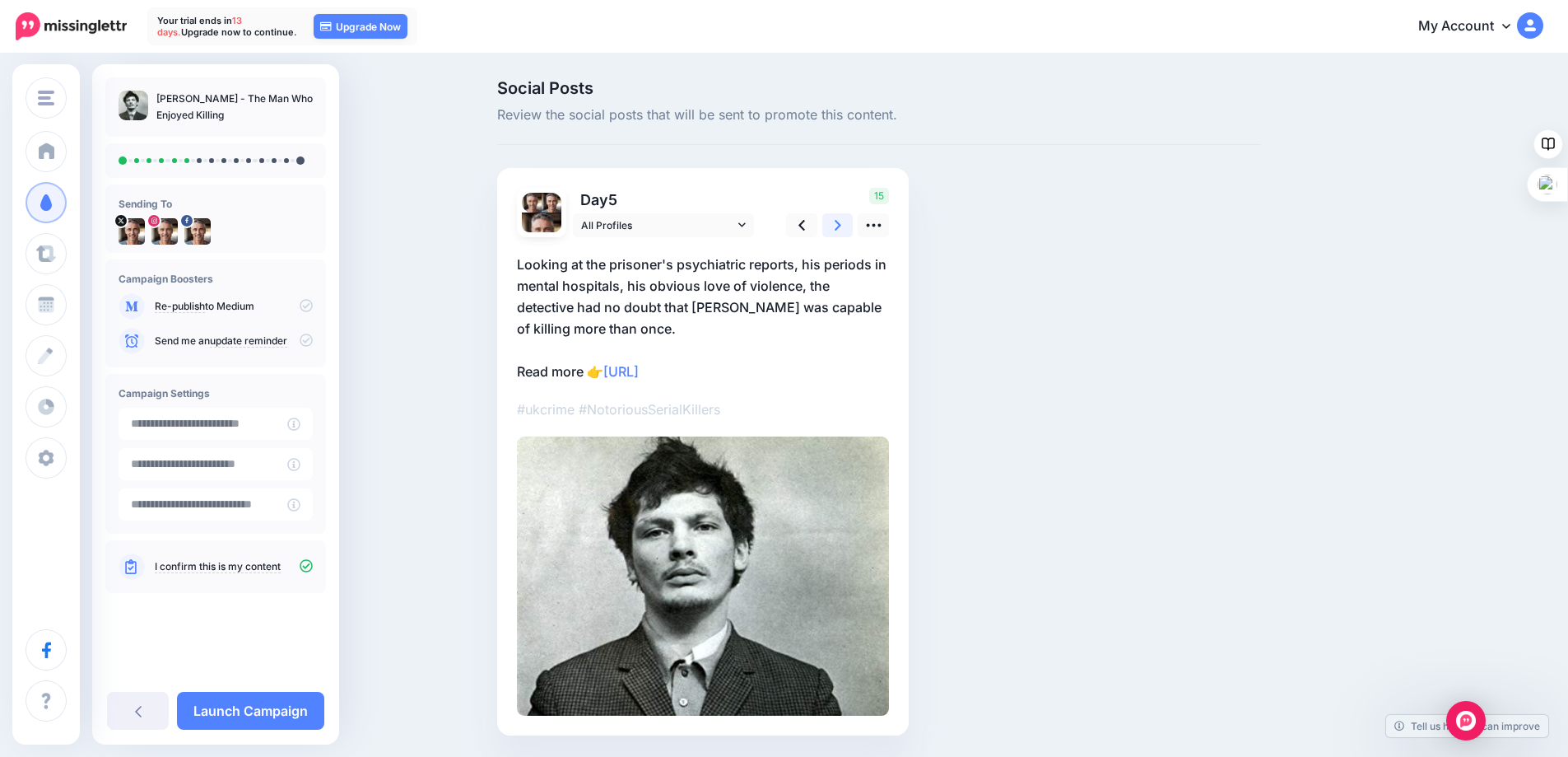
click at [841, 224] on icon at bounding box center [837, 224] width 6 height 17
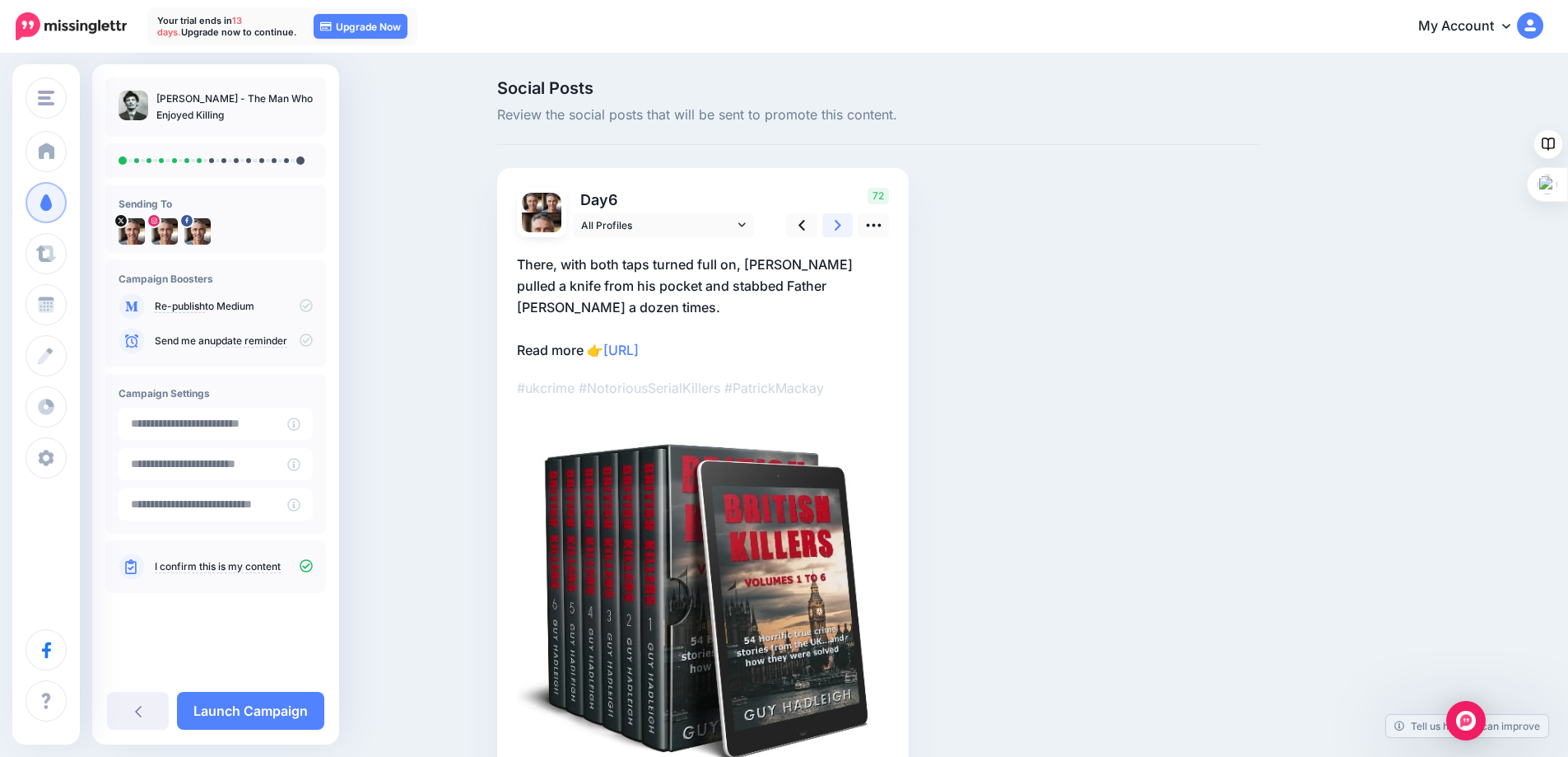
click at [841, 224] on icon at bounding box center [837, 224] width 6 height 17
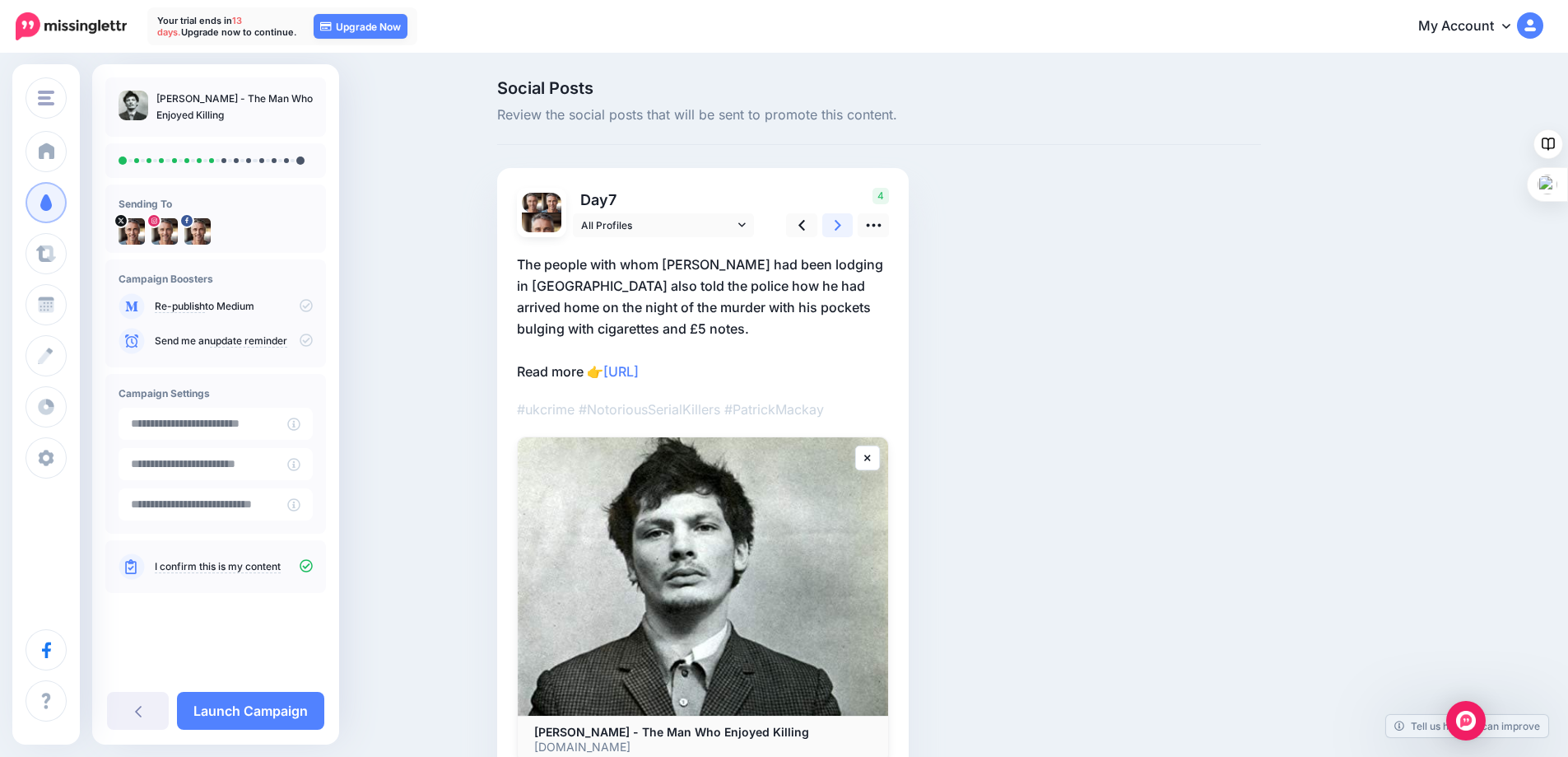
click at [841, 224] on icon at bounding box center [837, 224] width 6 height 17
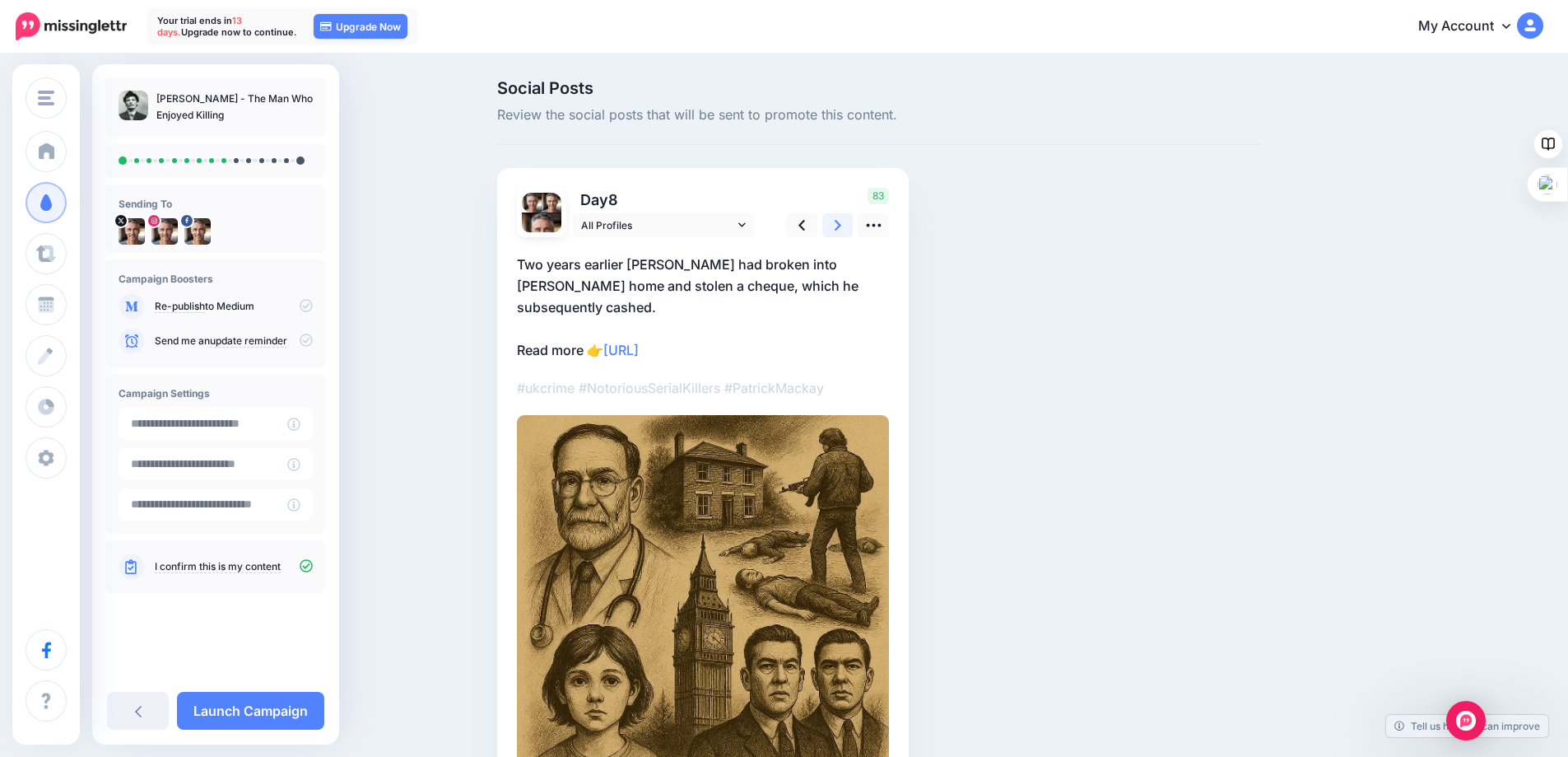
click at [841, 224] on icon at bounding box center [837, 224] width 6 height 17
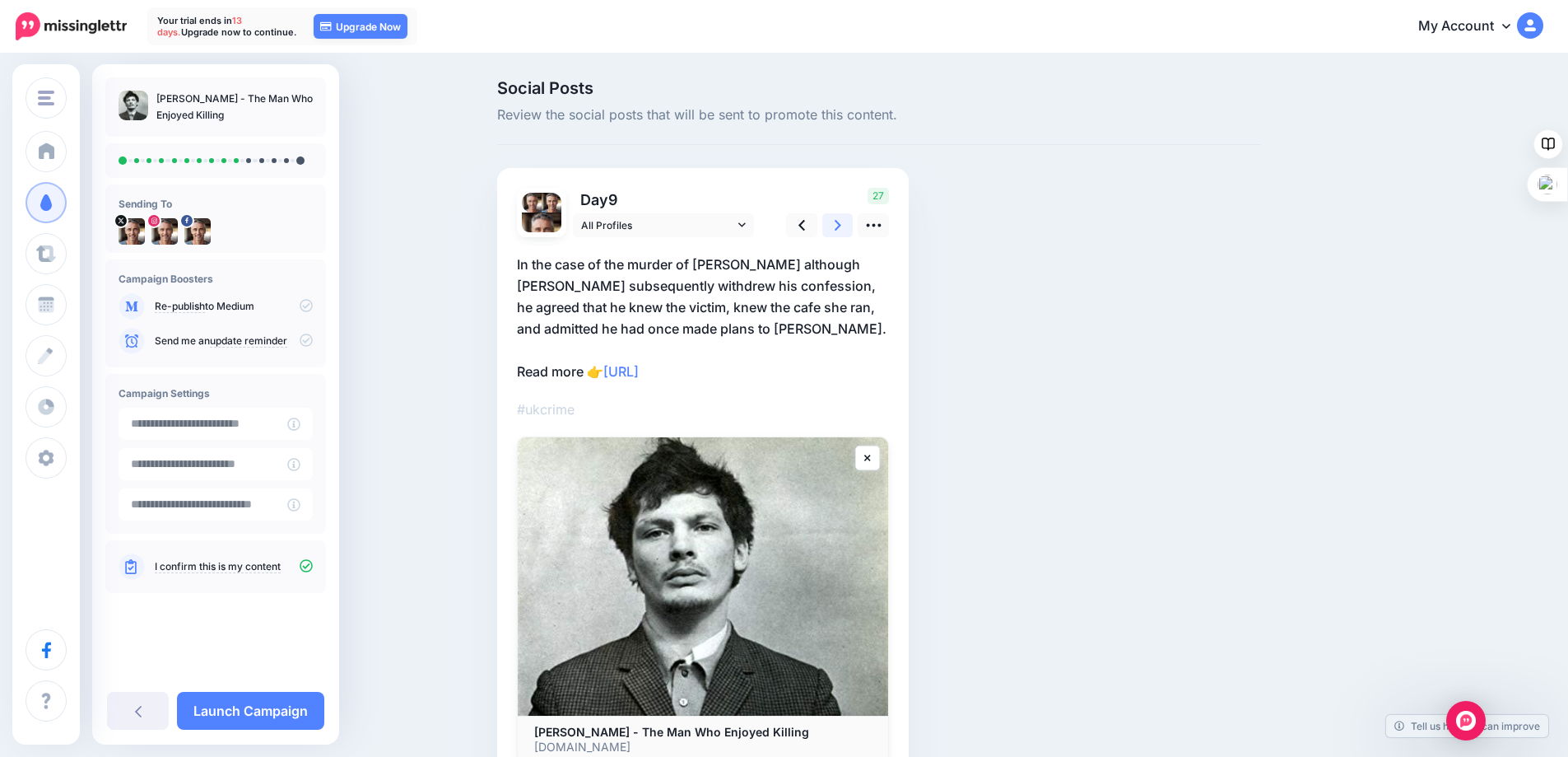
click at [841, 224] on icon at bounding box center [837, 224] width 6 height 17
drag, startPoint x: 746, startPoint y: 348, endPoint x: 616, endPoint y: 350, distance: 130.0
click at [616, 350] on p "In [DATE] Mackay viciously stabbed to death [PERSON_NAME], aged [DEMOGRAPHIC_DA…" at bounding box center [703, 317] width 372 height 128
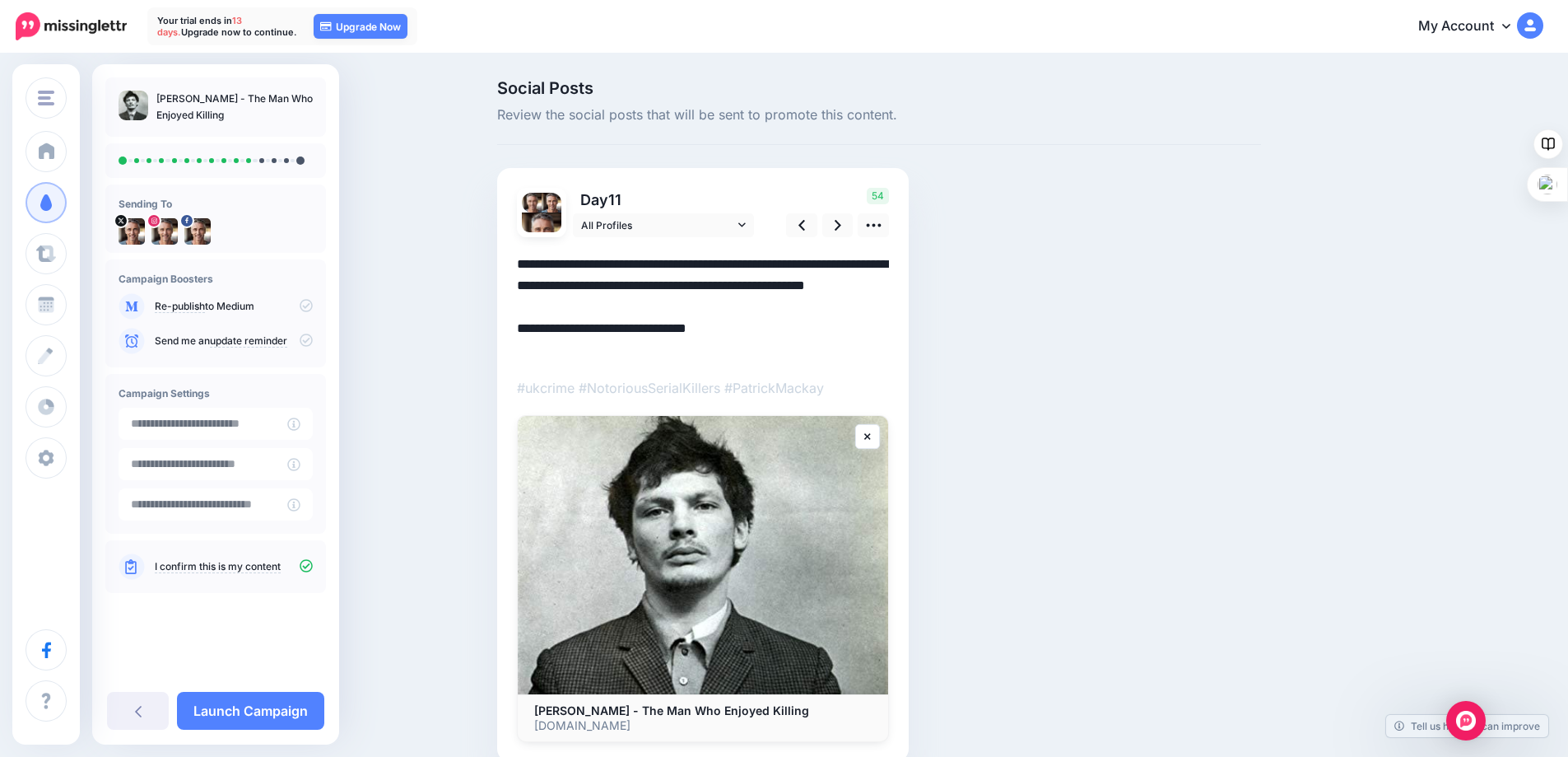
drag, startPoint x: 742, startPoint y: 351, endPoint x: 609, endPoint y: 356, distance: 133.1
click at [609, 356] on textarea "**********" at bounding box center [703, 306] width 372 height 107
paste textarea "*"
click at [610, 351] on textarea "**********" at bounding box center [703, 306] width 372 height 107
click at [840, 224] on icon at bounding box center [837, 224] width 6 height 17
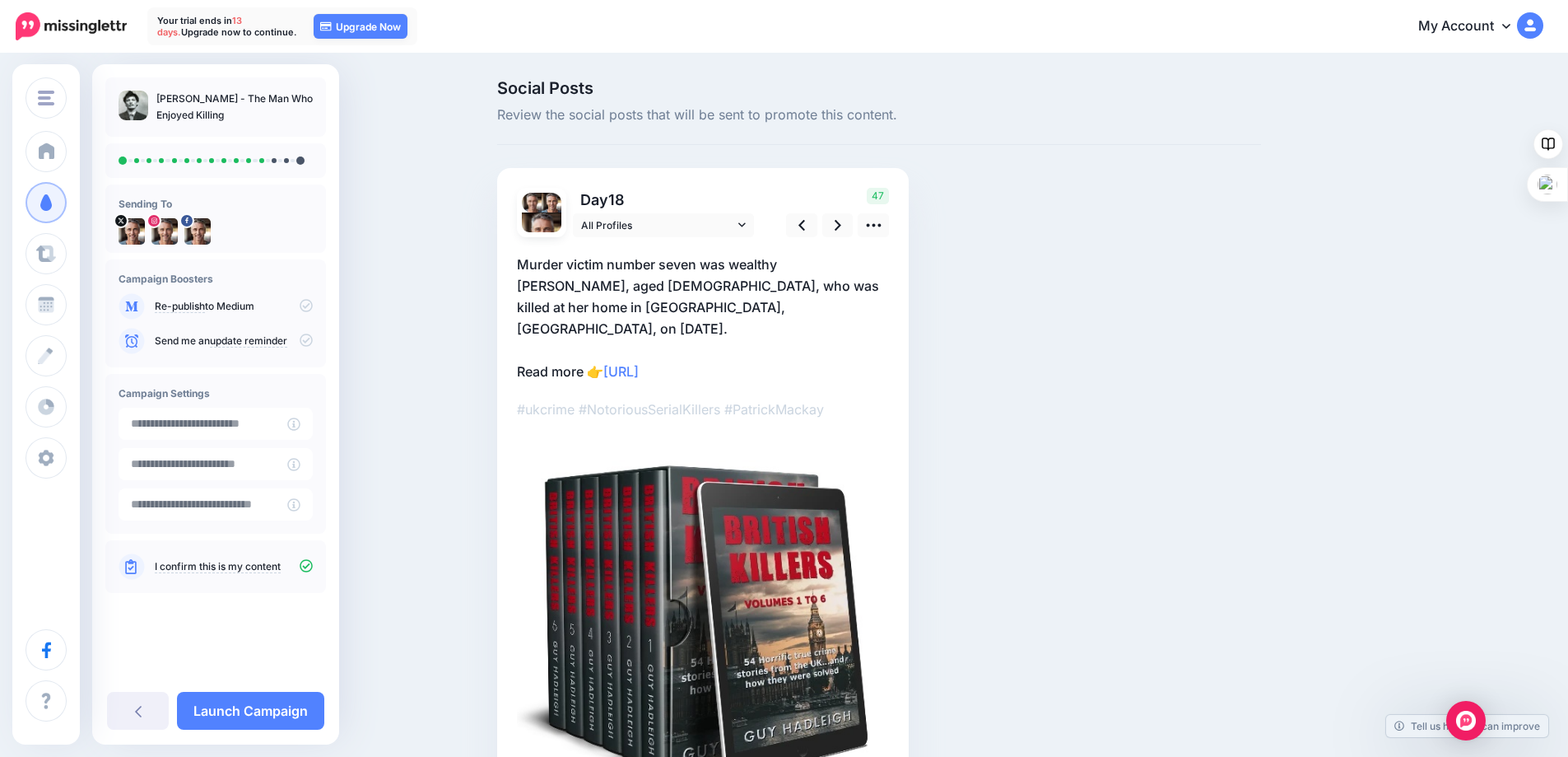
click at [854, 357] on p "Murder victim number seven was wealthy [PERSON_NAME], aged [DEMOGRAPHIC_DATA], …" at bounding box center [703, 317] width 372 height 128
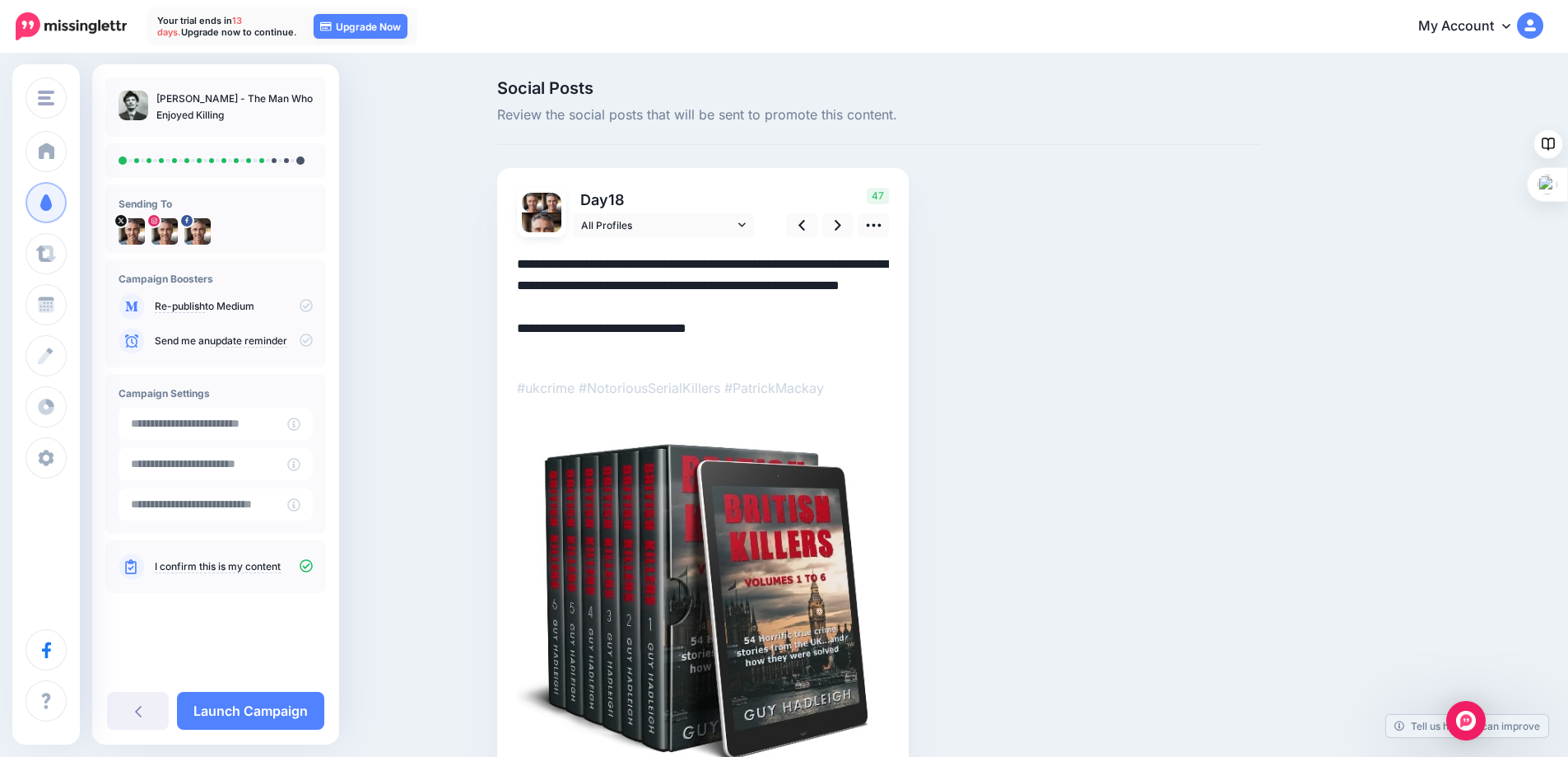
drag, startPoint x: 774, startPoint y: 351, endPoint x: 613, endPoint y: 352, distance: 161.0
click at [613, 352] on textarea "**********" at bounding box center [703, 306] width 372 height 107
paste textarea "*"
click at [839, 224] on link at bounding box center [837, 225] width 31 height 24
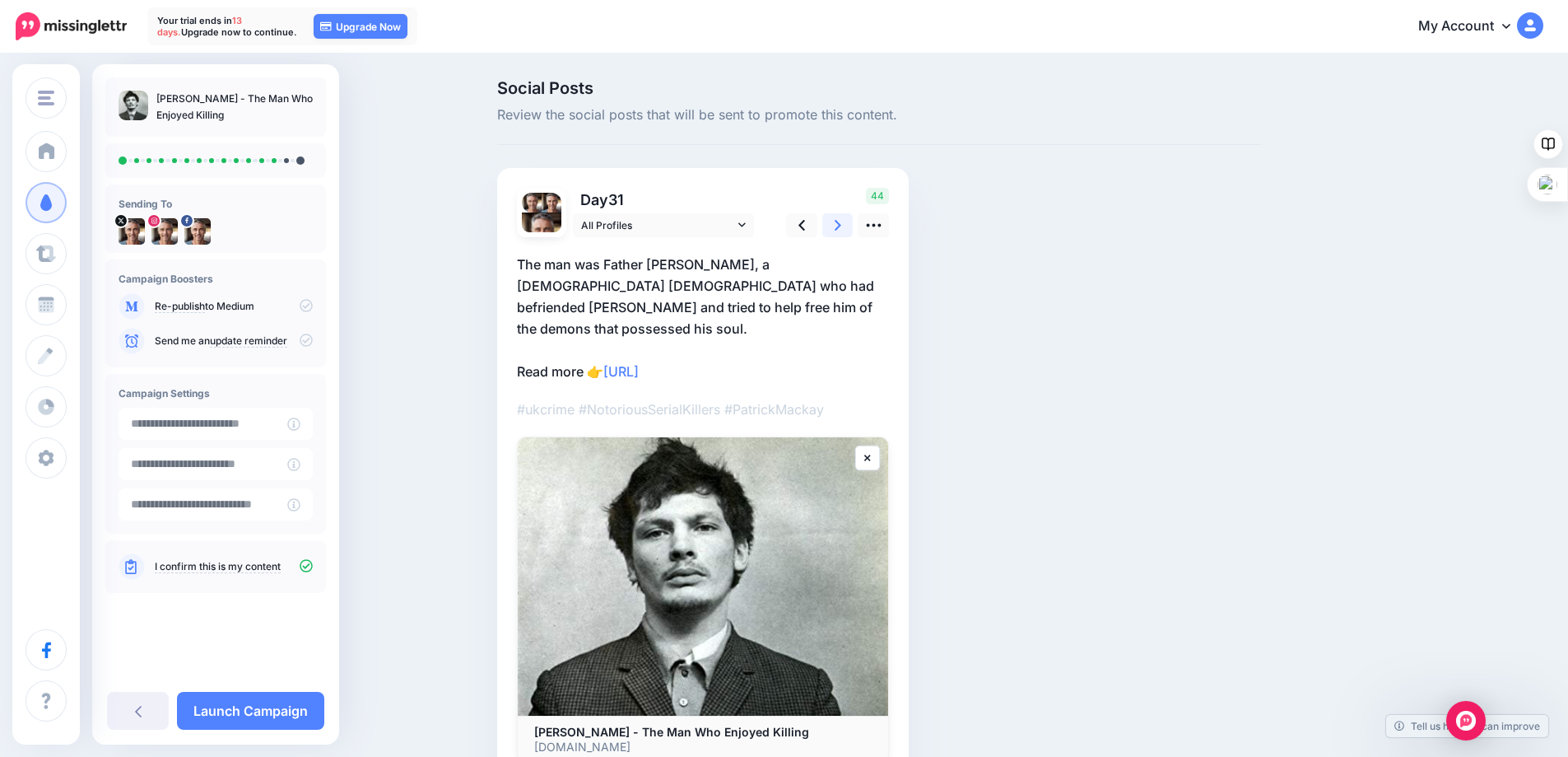
click at [839, 224] on link at bounding box center [837, 225] width 31 height 24
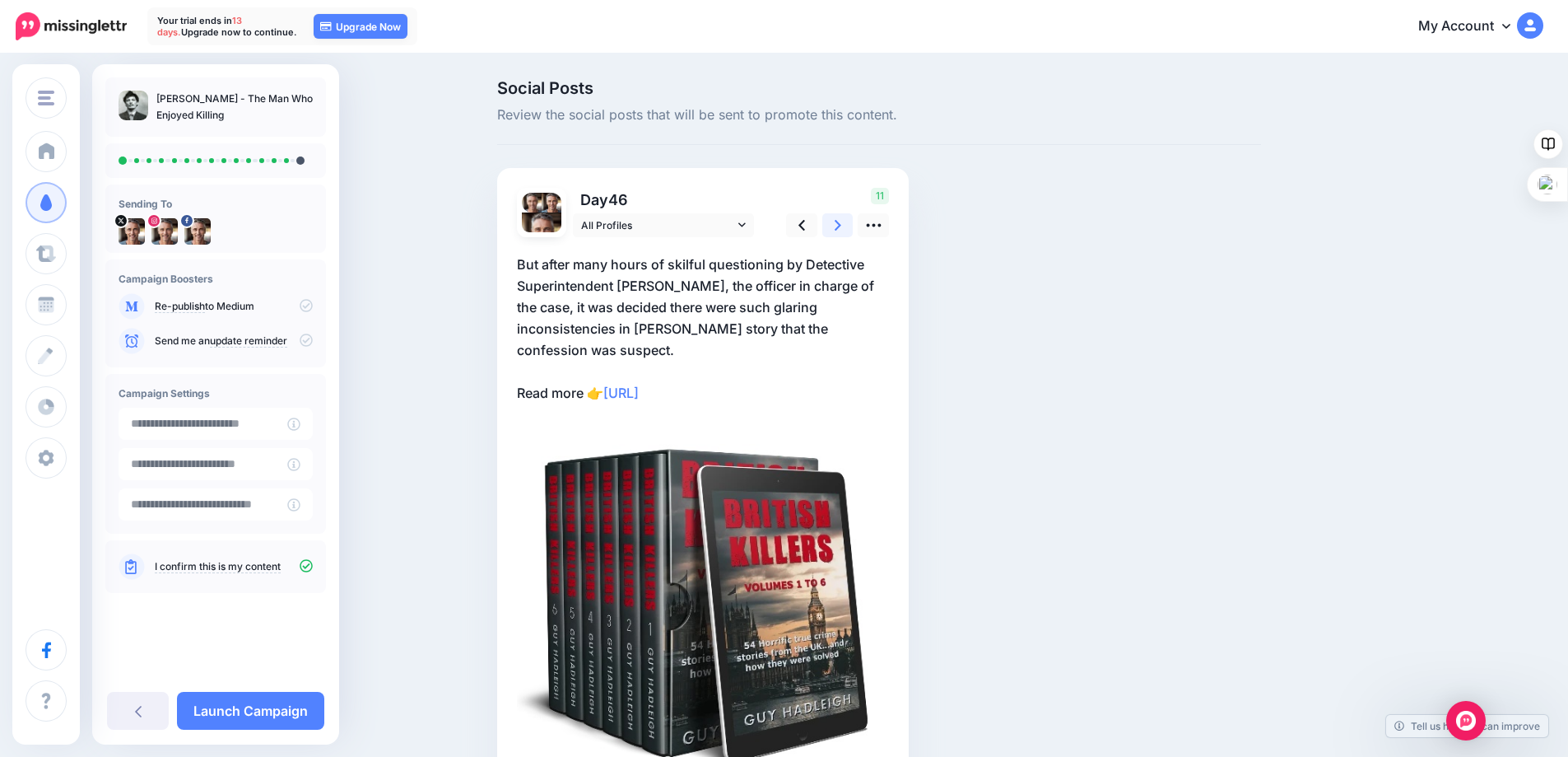
click at [839, 224] on link at bounding box center [837, 225] width 31 height 24
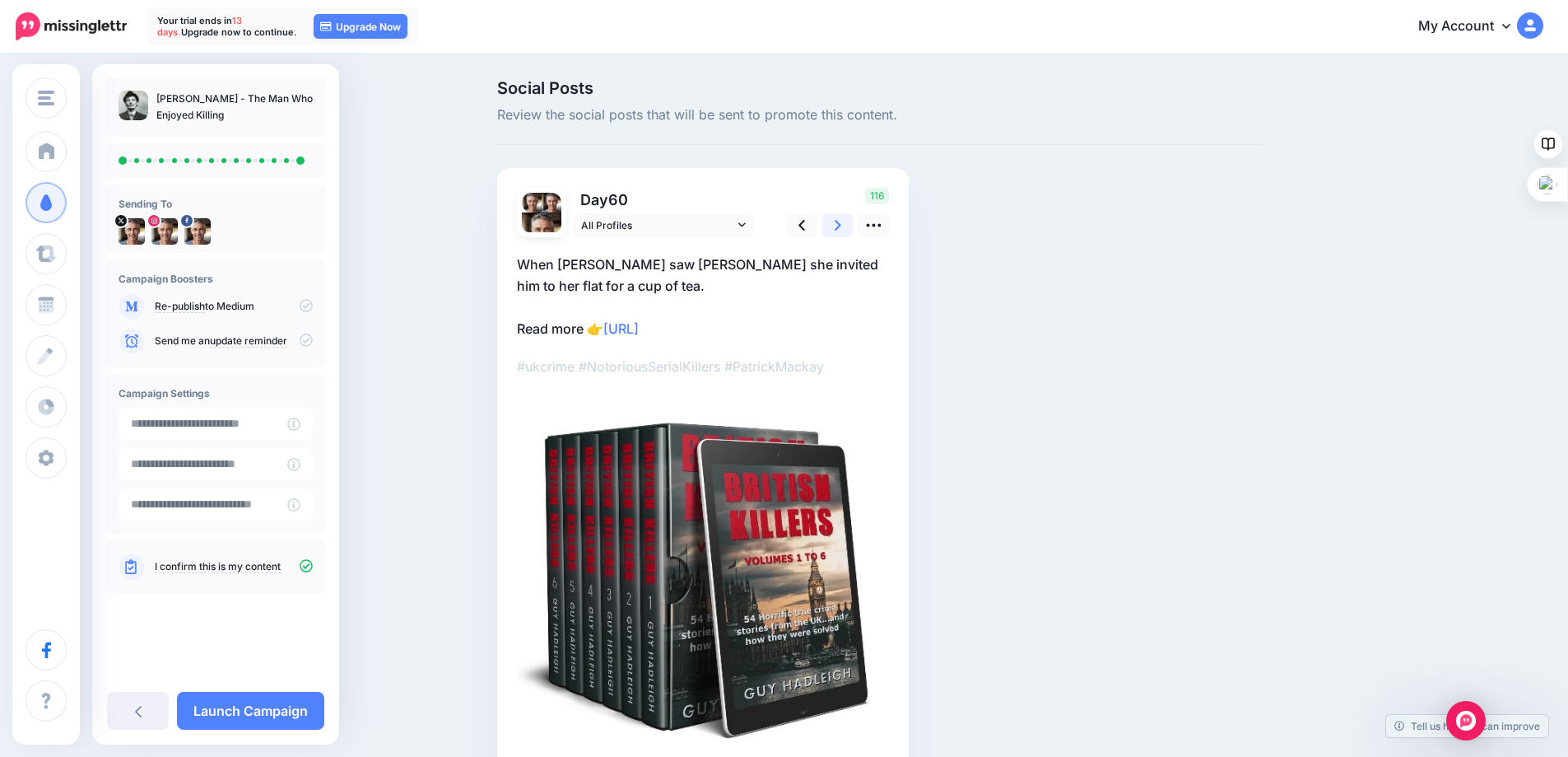
click at [839, 224] on link at bounding box center [837, 225] width 31 height 24
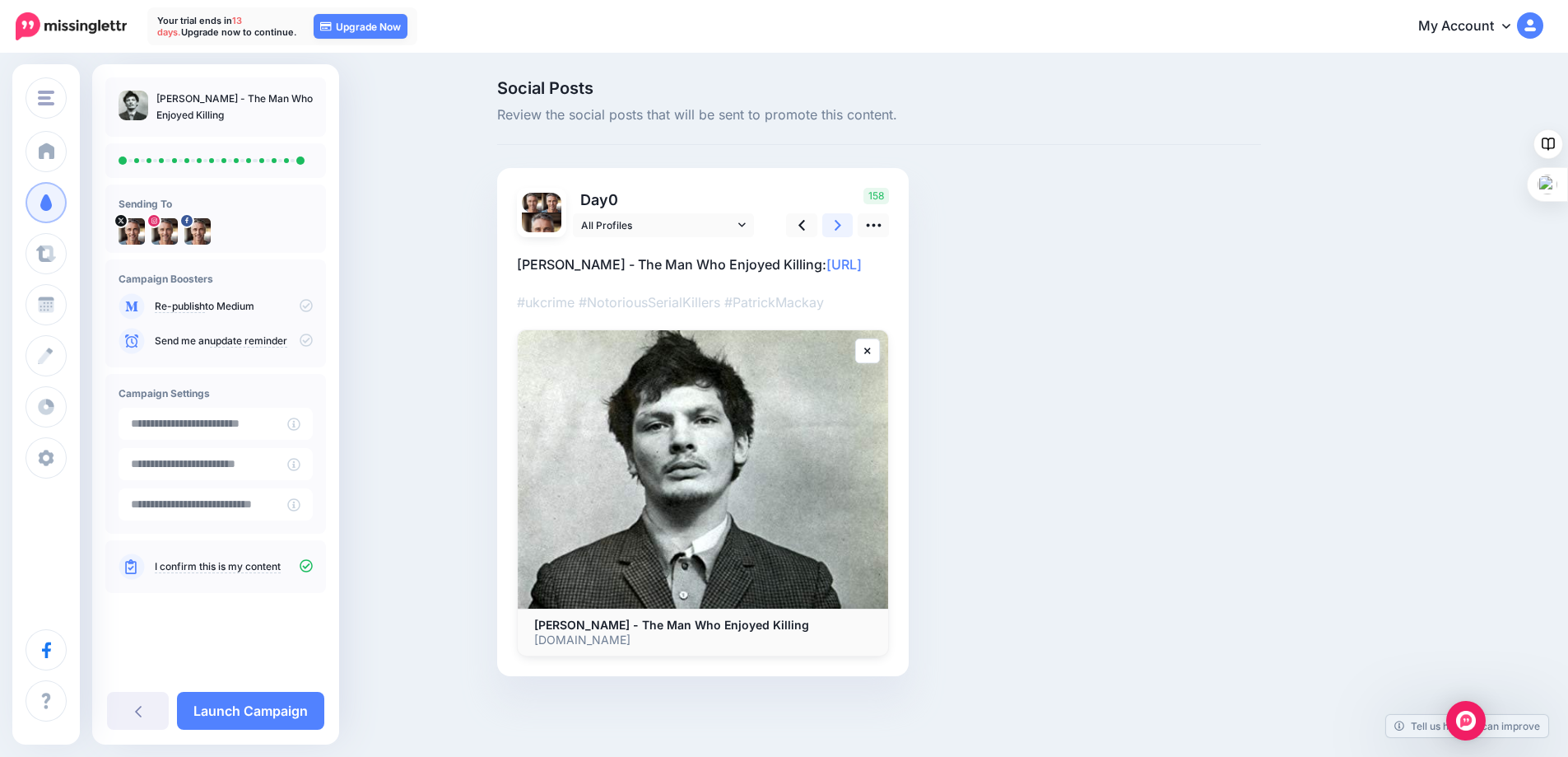
click at [839, 224] on link at bounding box center [837, 225] width 31 height 24
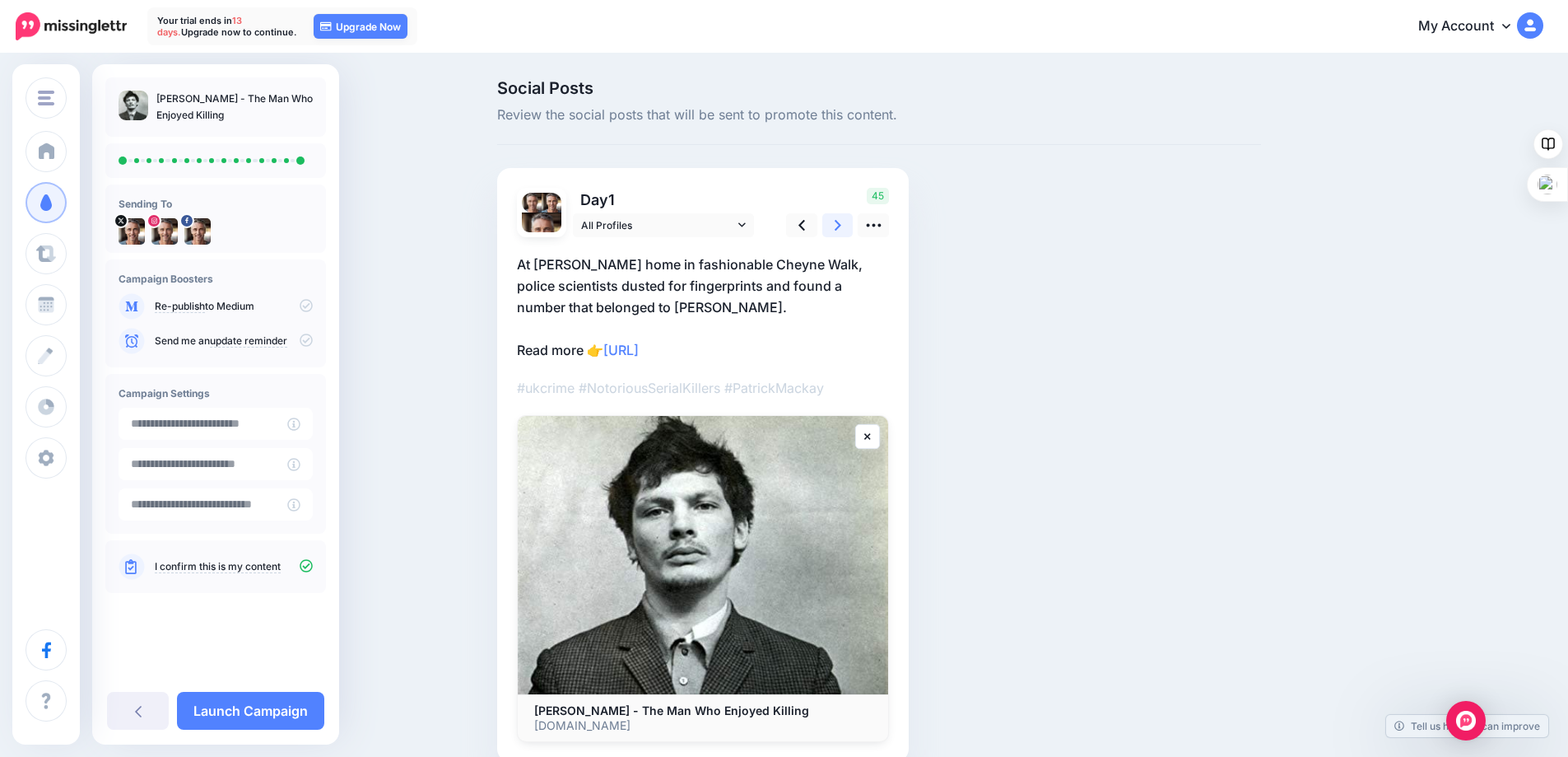
click at [839, 224] on link at bounding box center [837, 225] width 31 height 24
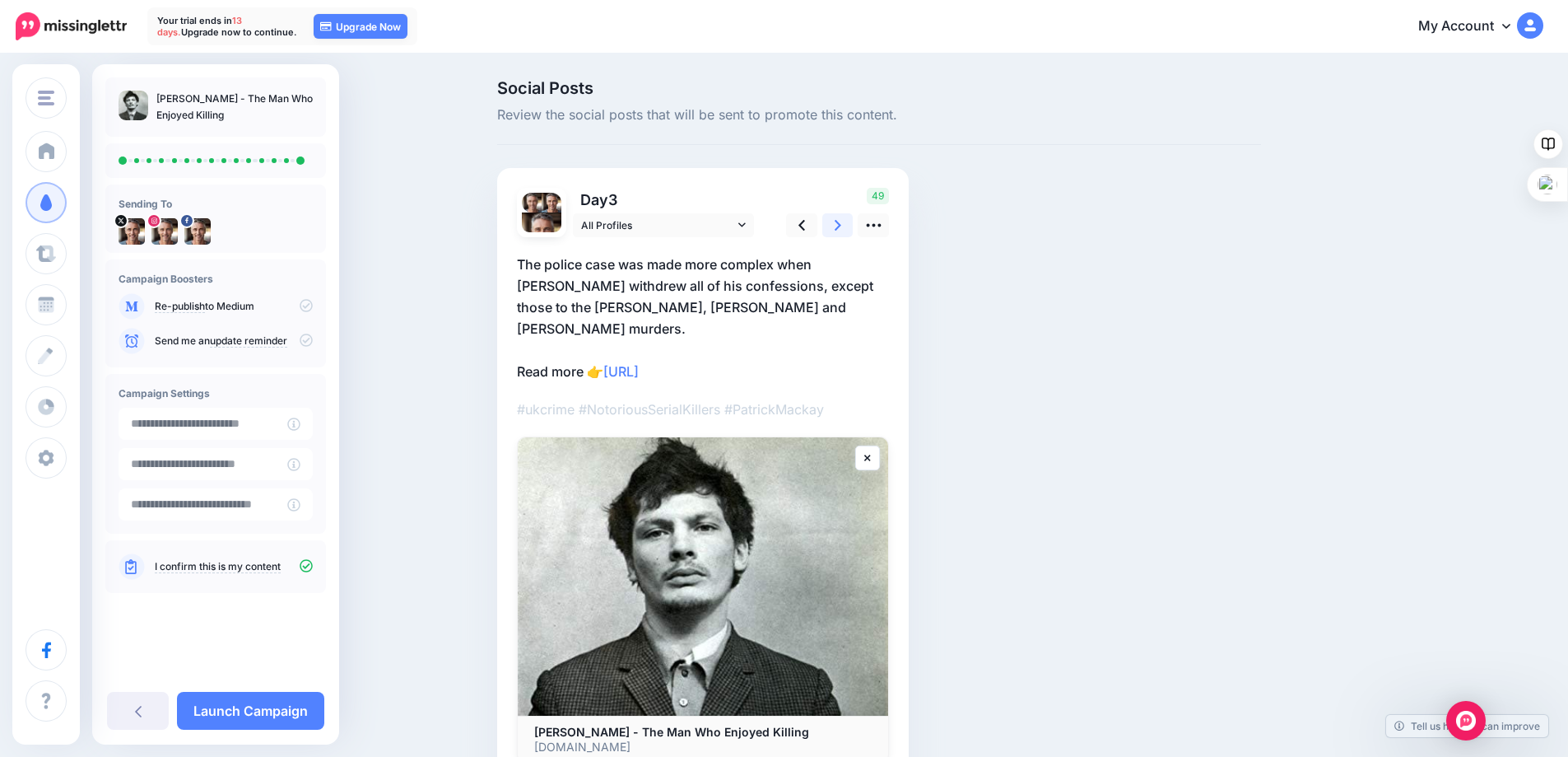
click at [839, 224] on link at bounding box center [837, 225] width 31 height 24
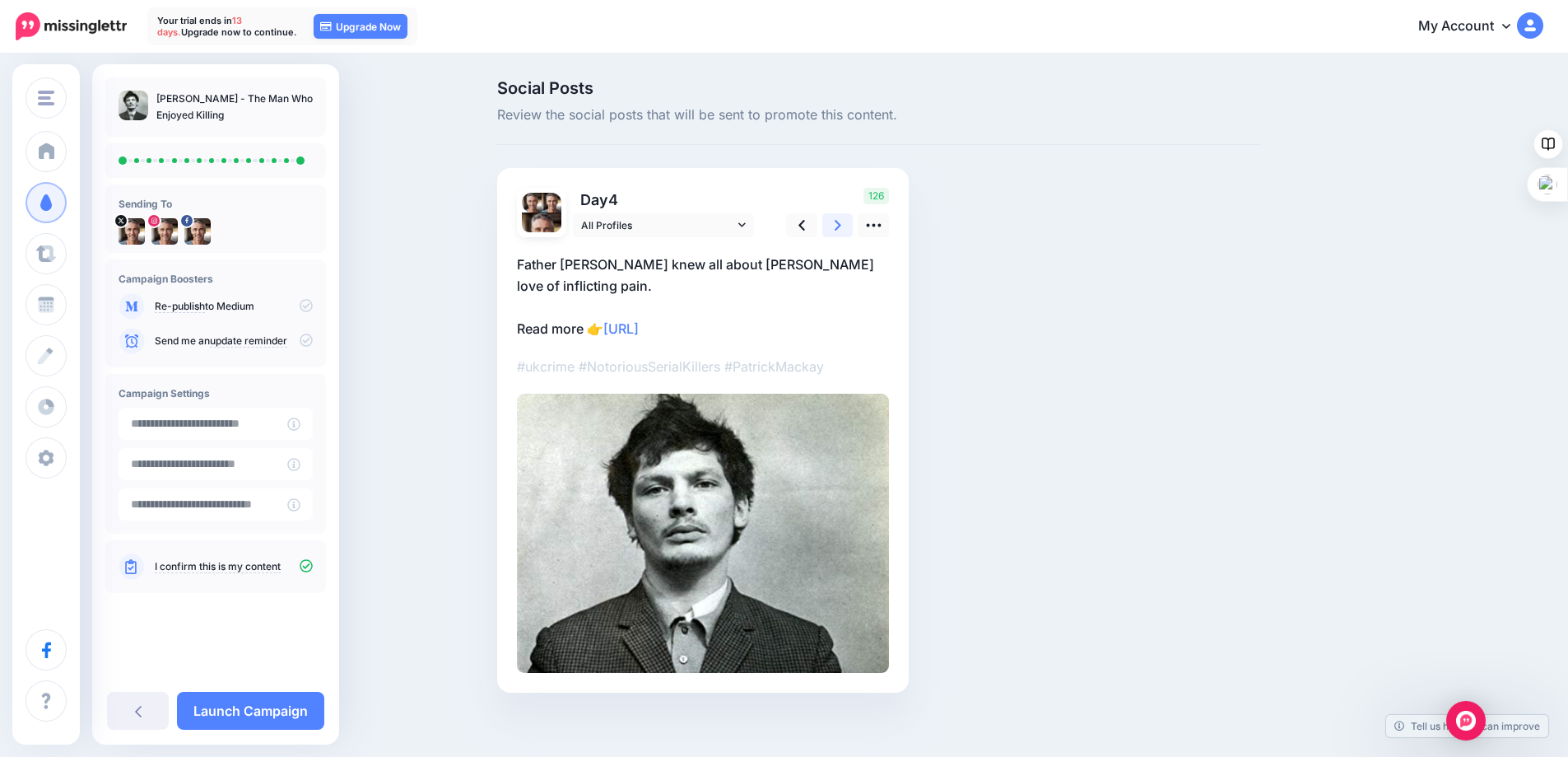
click at [839, 224] on link at bounding box center [837, 225] width 31 height 24
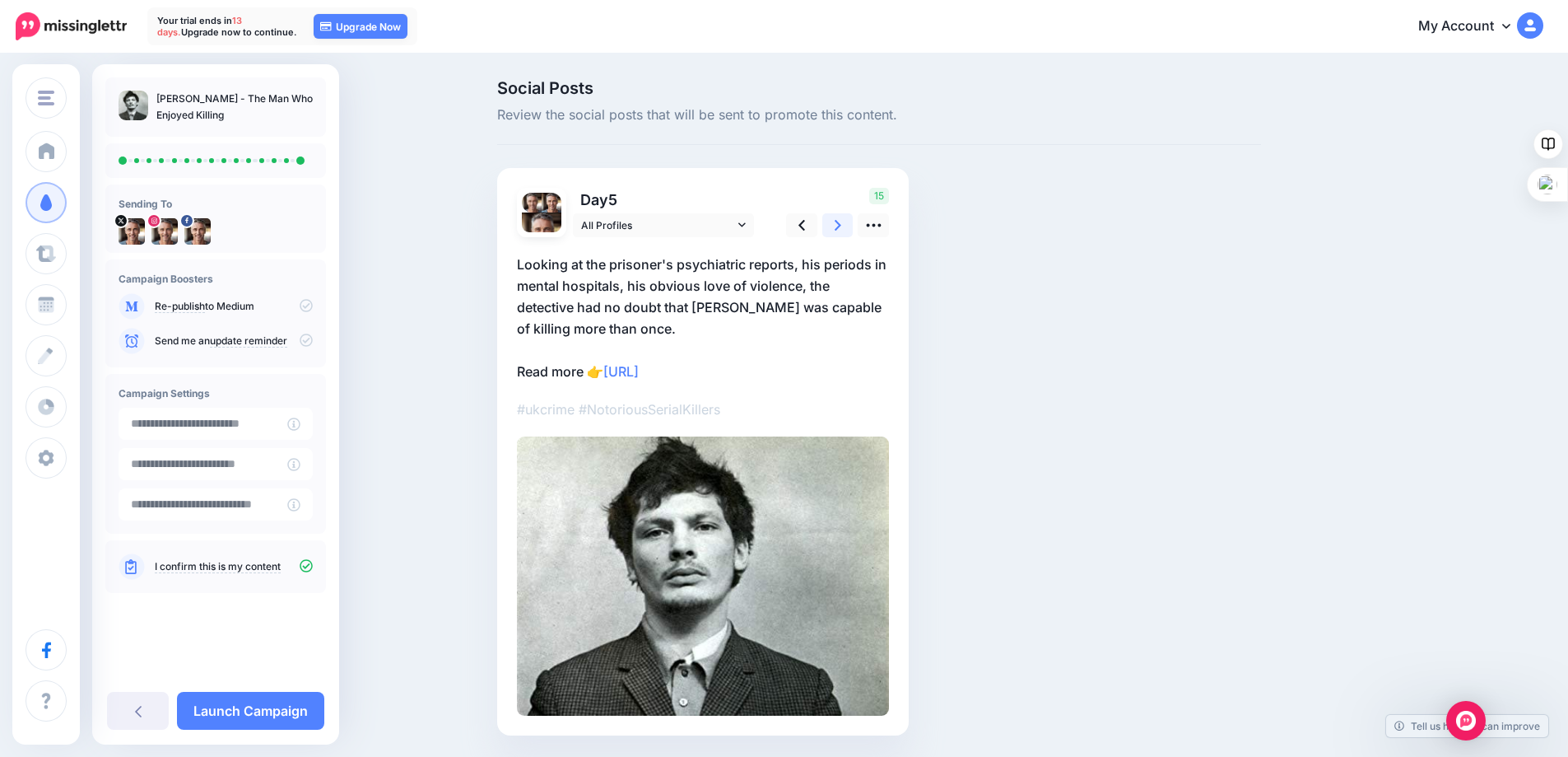
click at [839, 224] on link at bounding box center [837, 225] width 31 height 24
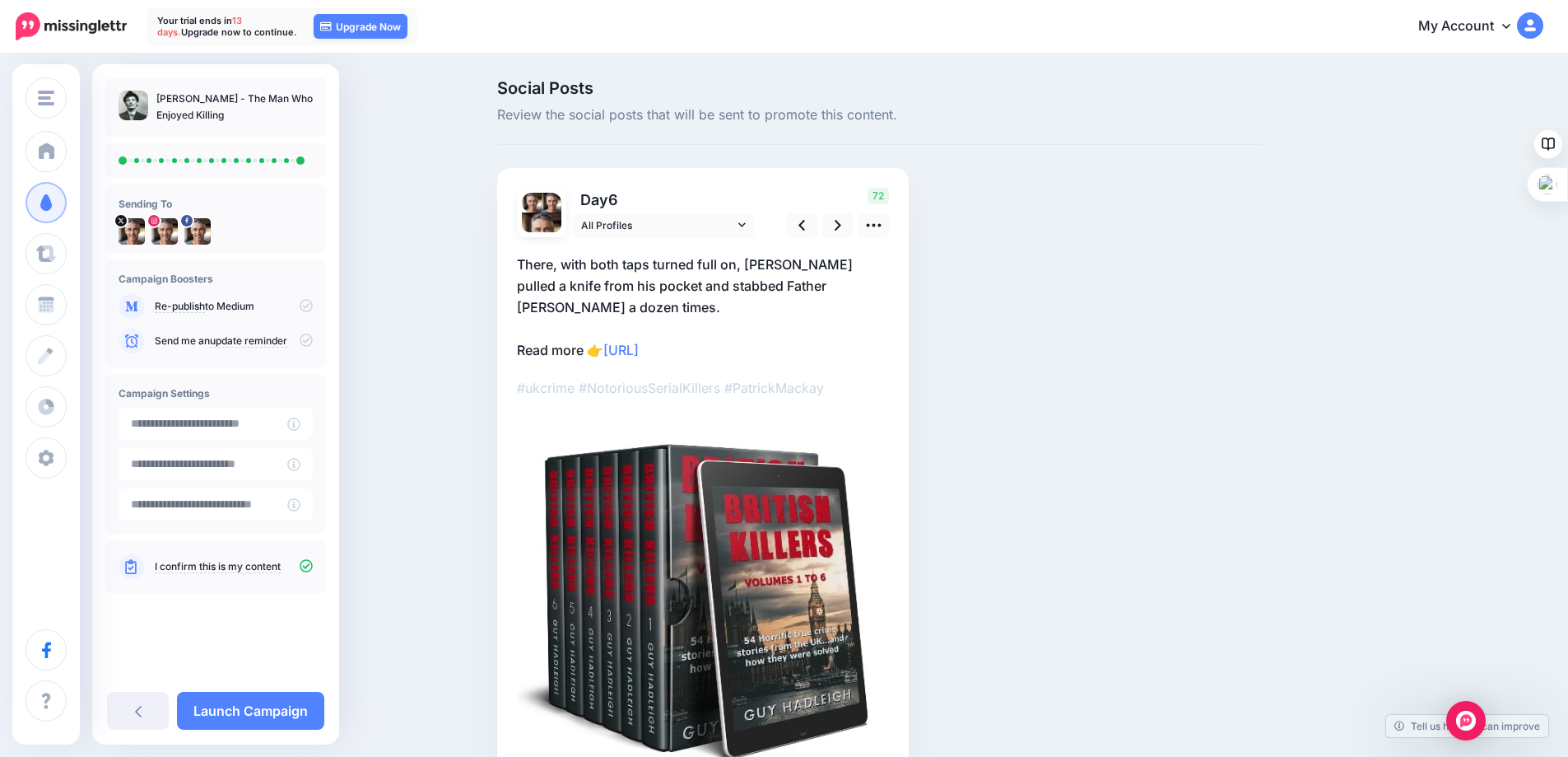
drag, startPoint x: 752, startPoint y: 325, endPoint x: 613, endPoint y: 328, distance: 139.0
click at [613, 328] on p "There, with both taps turned full on, [PERSON_NAME] pulled a knife from his poc…" at bounding box center [703, 306] width 372 height 107
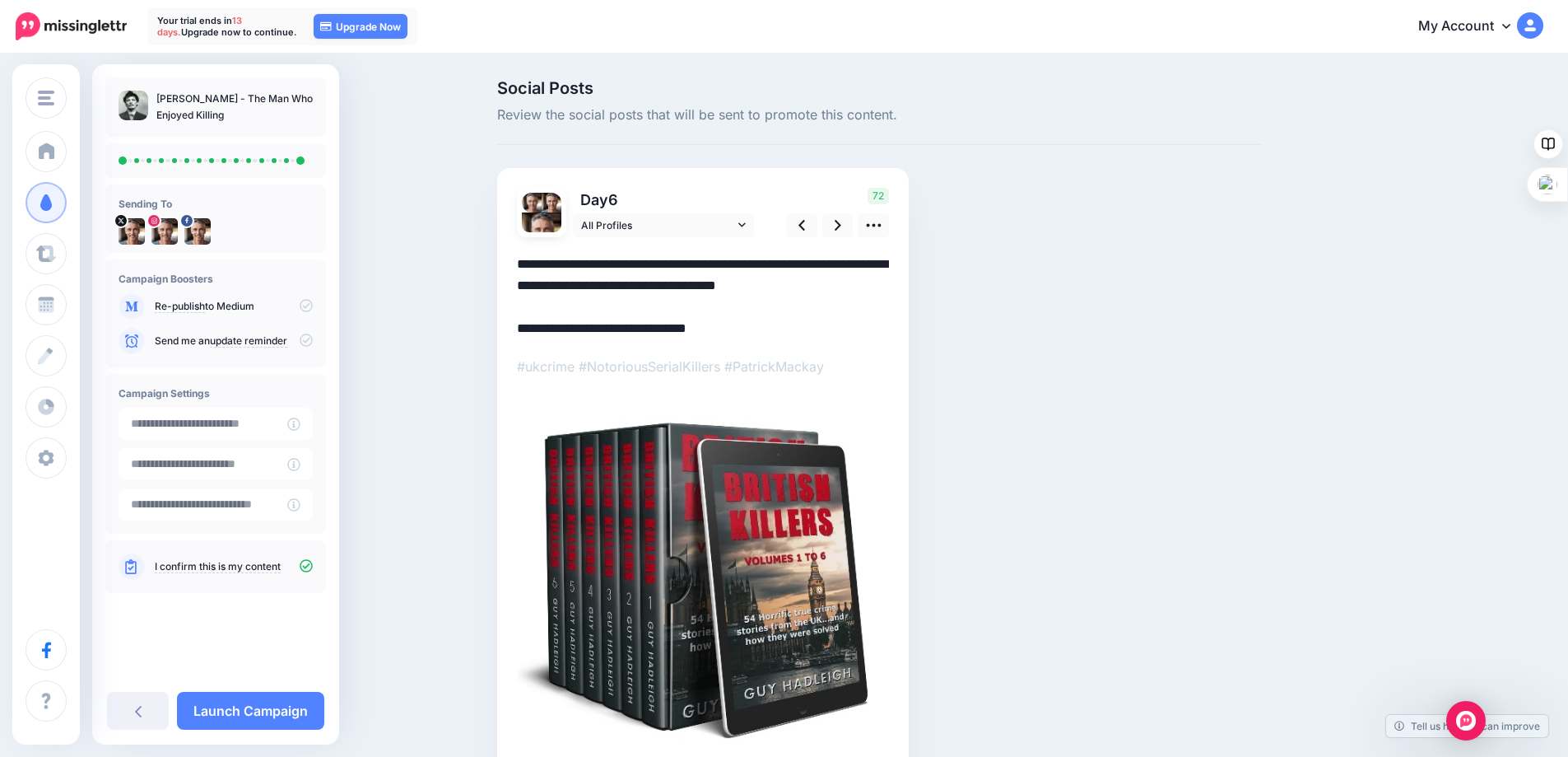
drag, startPoint x: 754, startPoint y: 331, endPoint x: 612, endPoint y: 332, distance: 142.0
click at [612, 332] on textarea "**********" at bounding box center [703, 295] width 372 height 85
paste textarea "*"
type textarea "**********"
click at [841, 224] on icon at bounding box center [837, 225] width 6 height 11
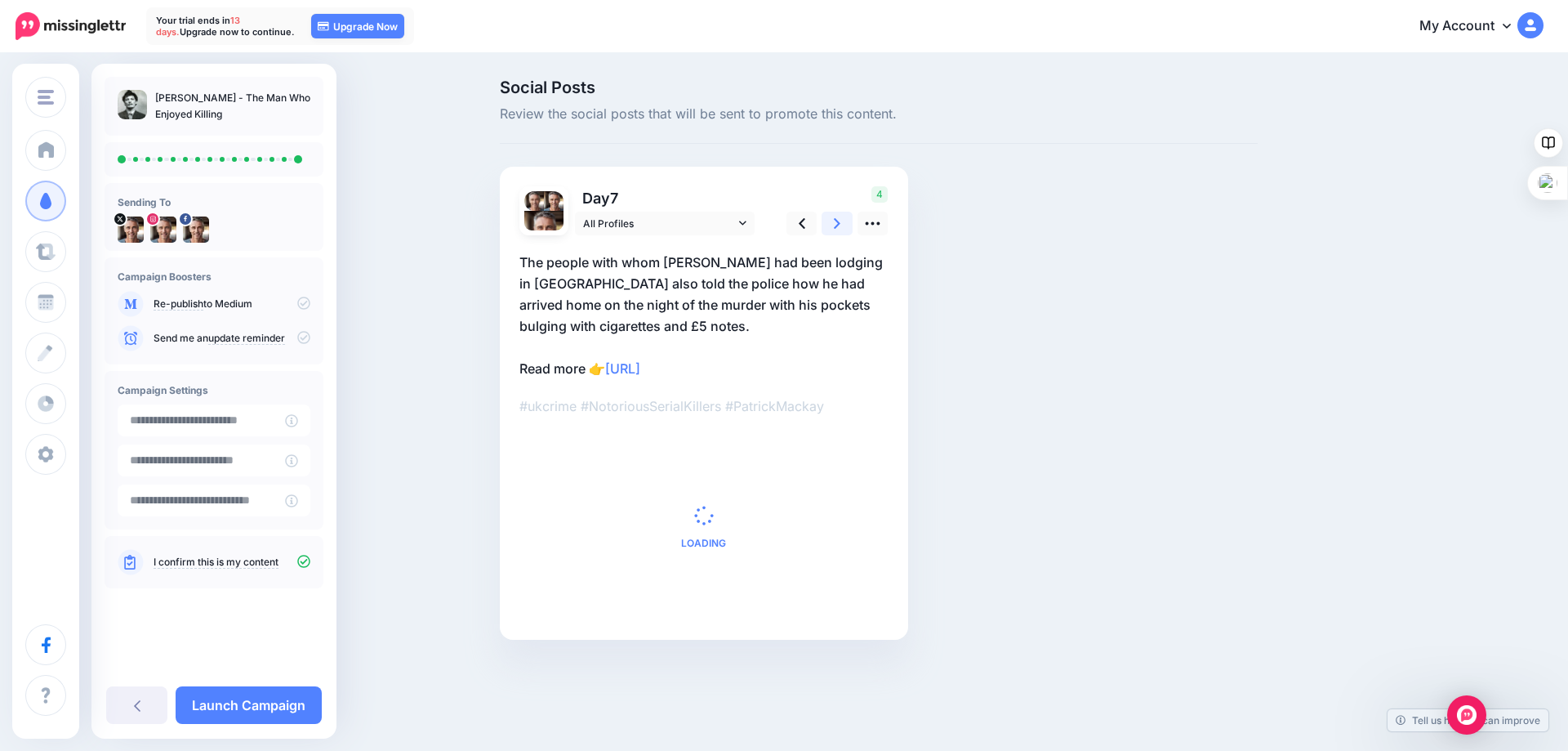
click at [836, 222] on icon at bounding box center [836, 224] width 6 height 11
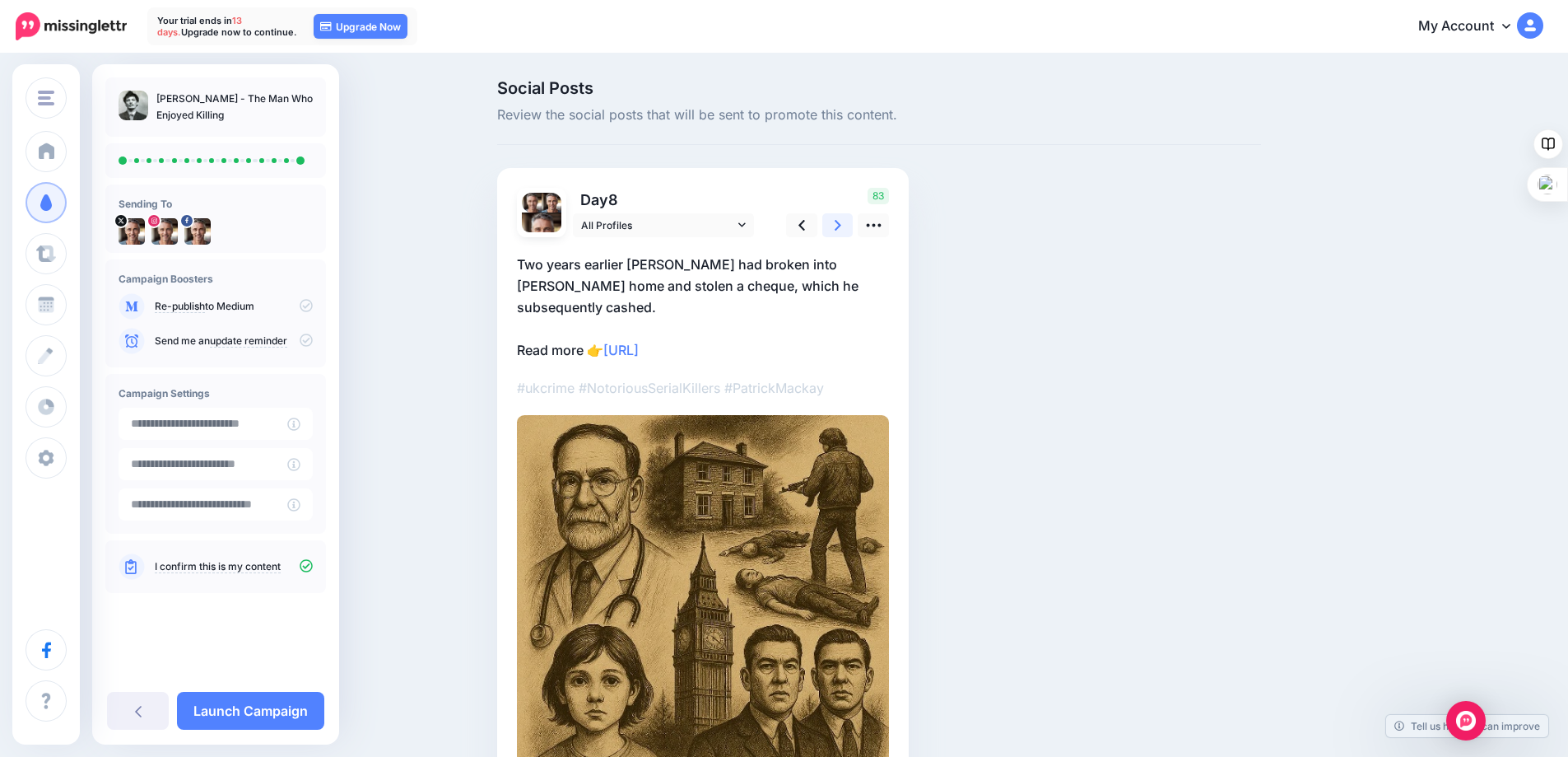
click at [841, 224] on icon at bounding box center [837, 225] width 6 height 11
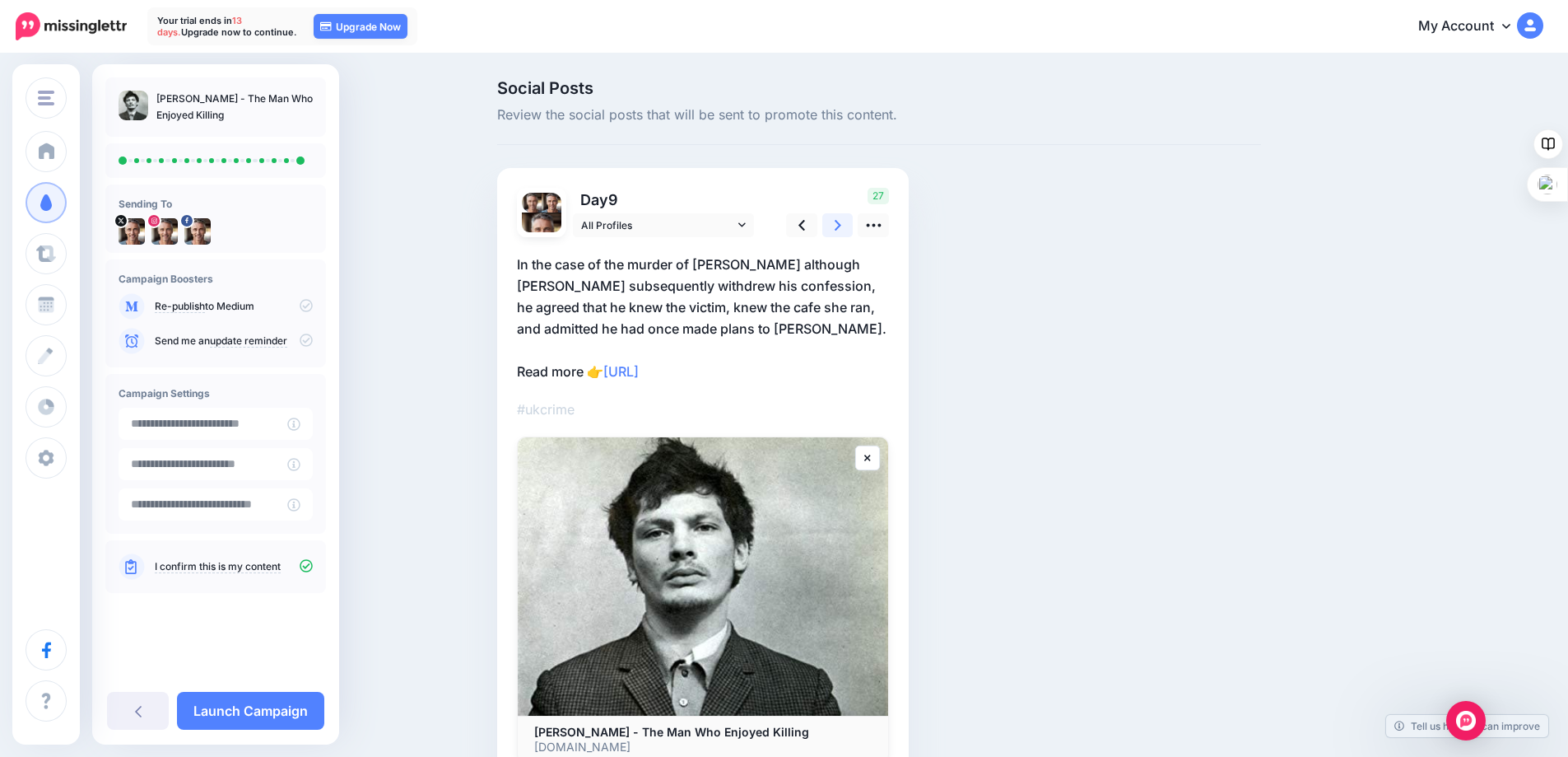
click at [841, 224] on icon at bounding box center [837, 225] width 6 height 11
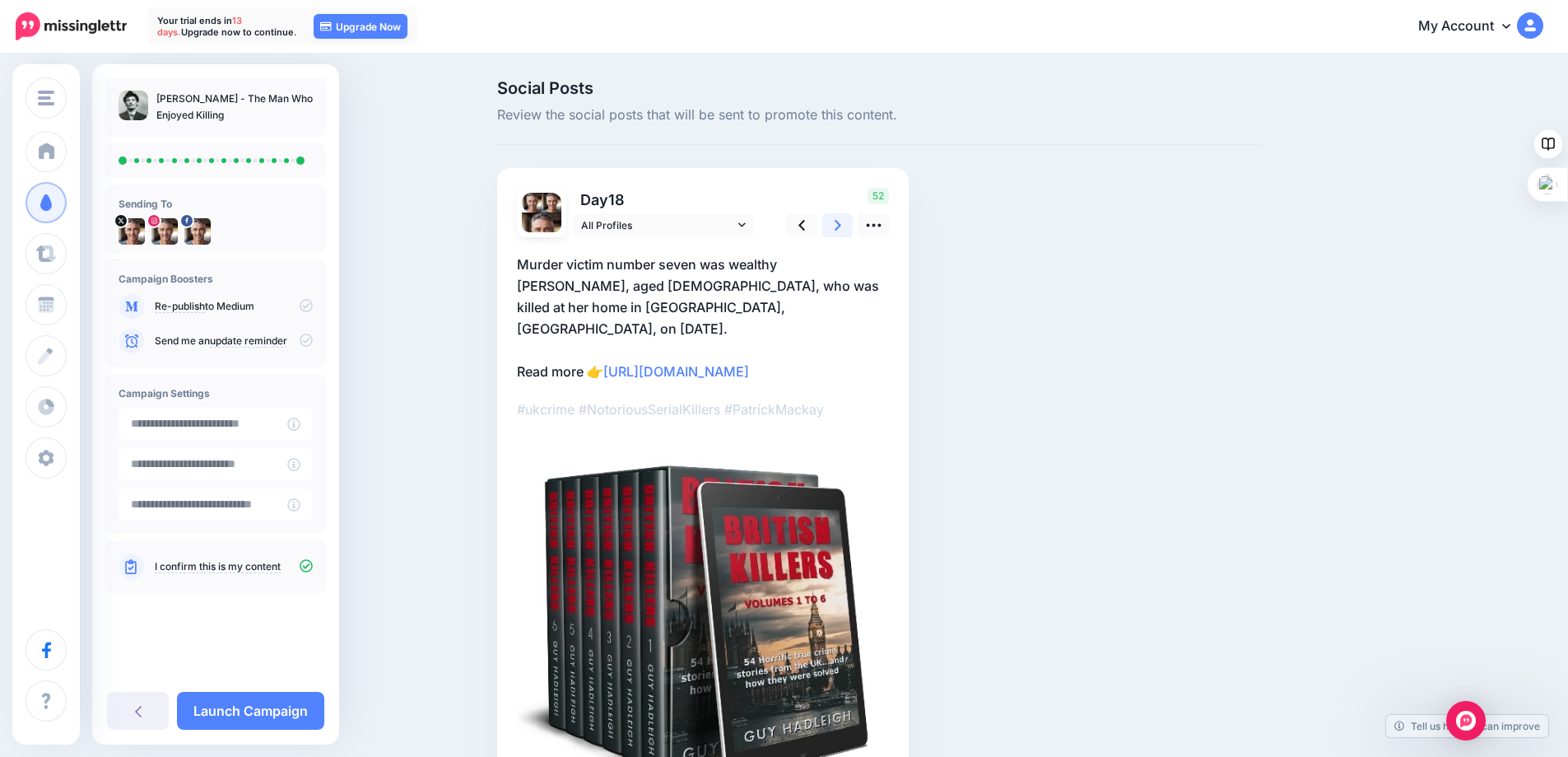
click at [841, 224] on icon at bounding box center [837, 225] width 6 height 11
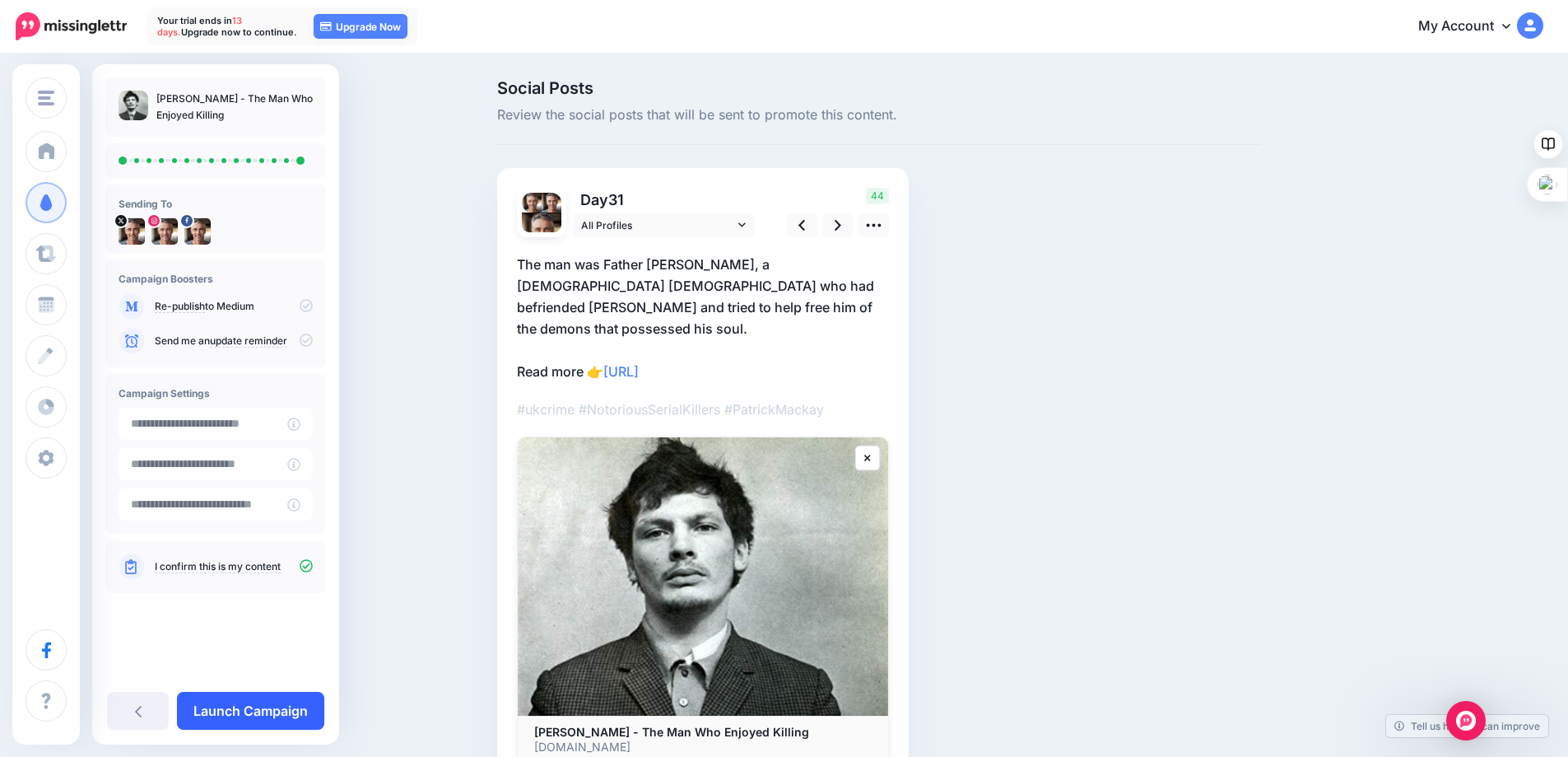
click at [242, 701] on link "Launch Campaign" at bounding box center [250, 710] width 147 height 38
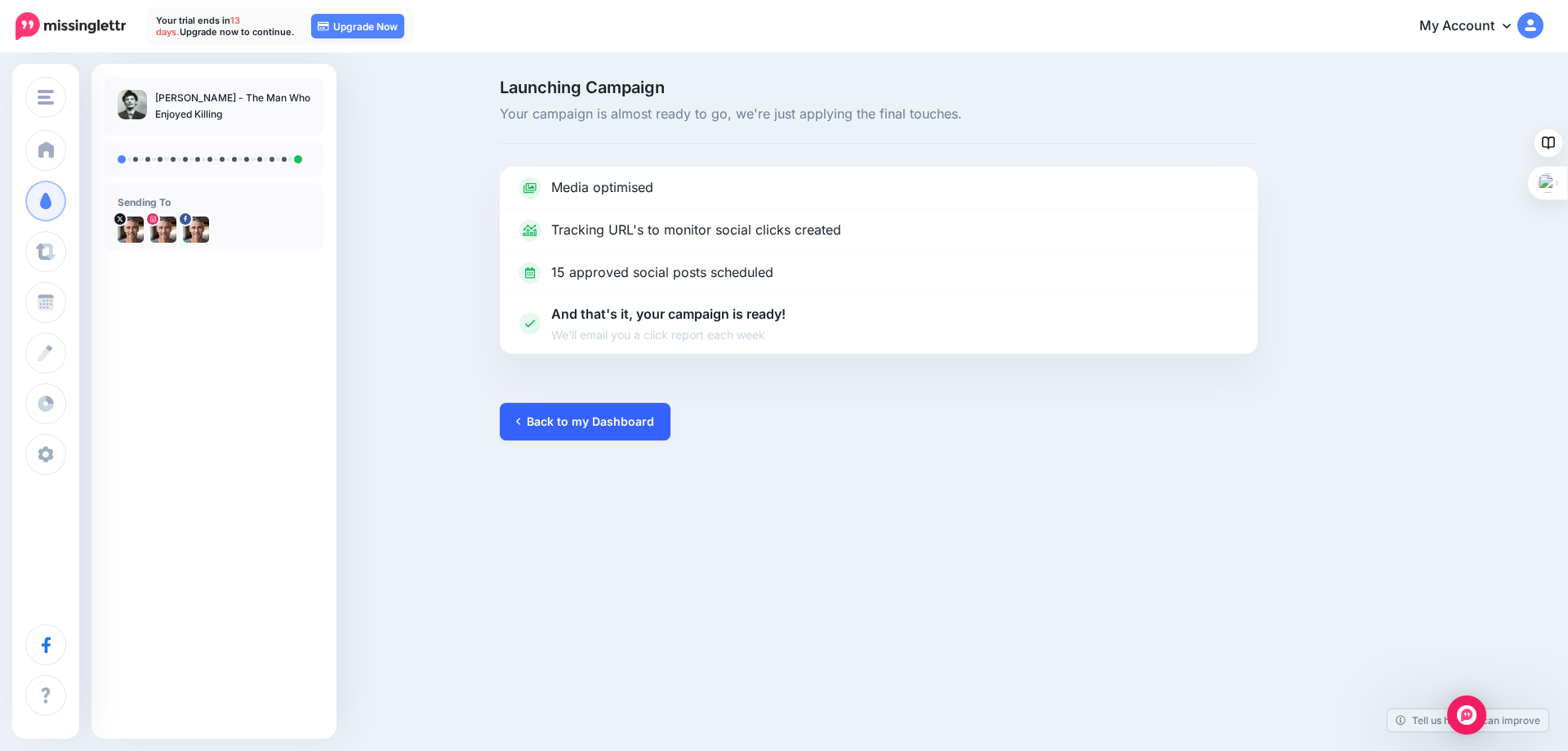
click at [570, 417] on link "Back to my Dashboard" at bounding box center [585, 421] width 171 height 37
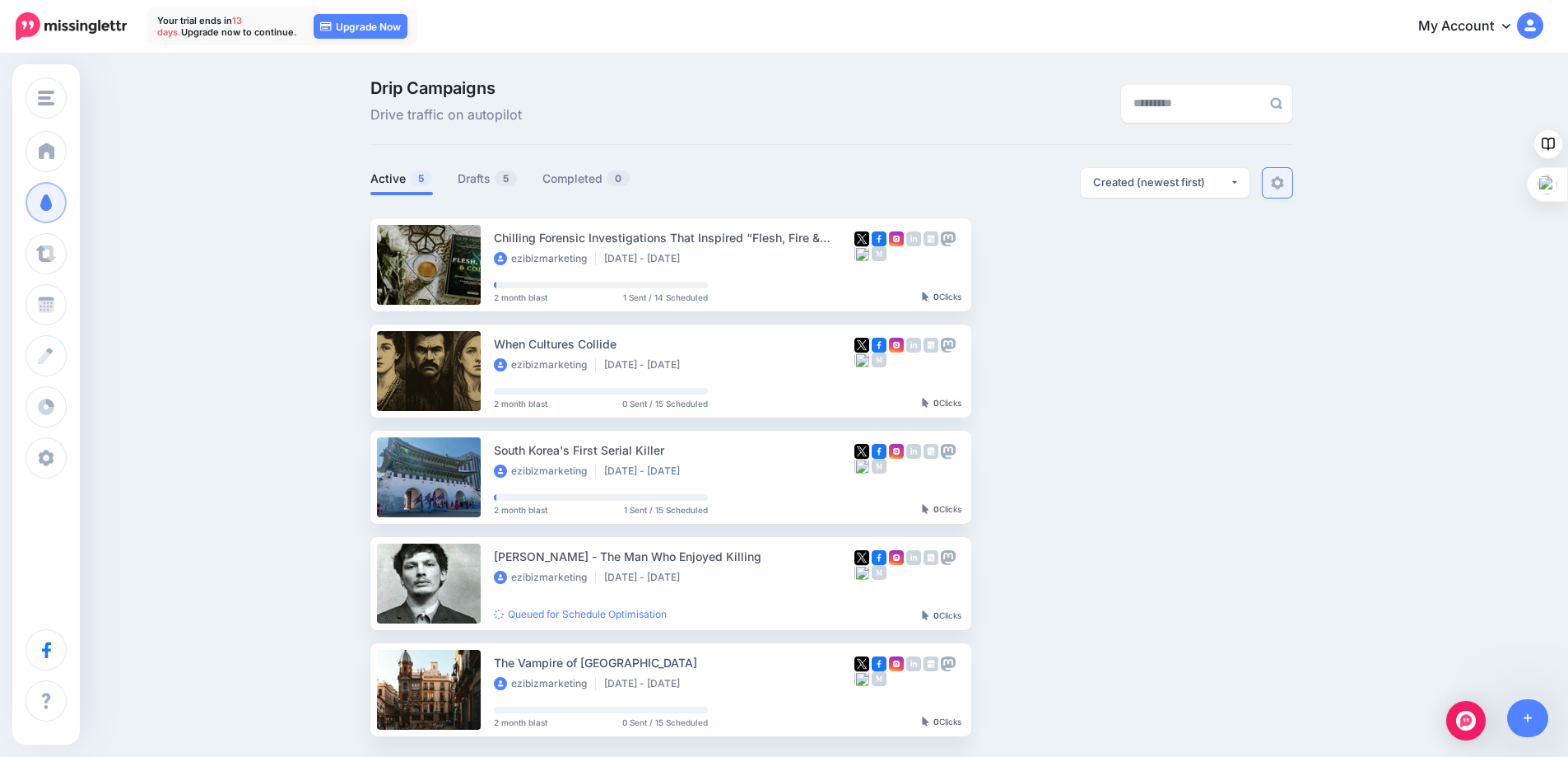
click at [1284, 180] on img at bounding box center [1277, 182] width 13 height 13
click at [1282, 178] on img at bounding box center [1277, 182] width 13 height 13
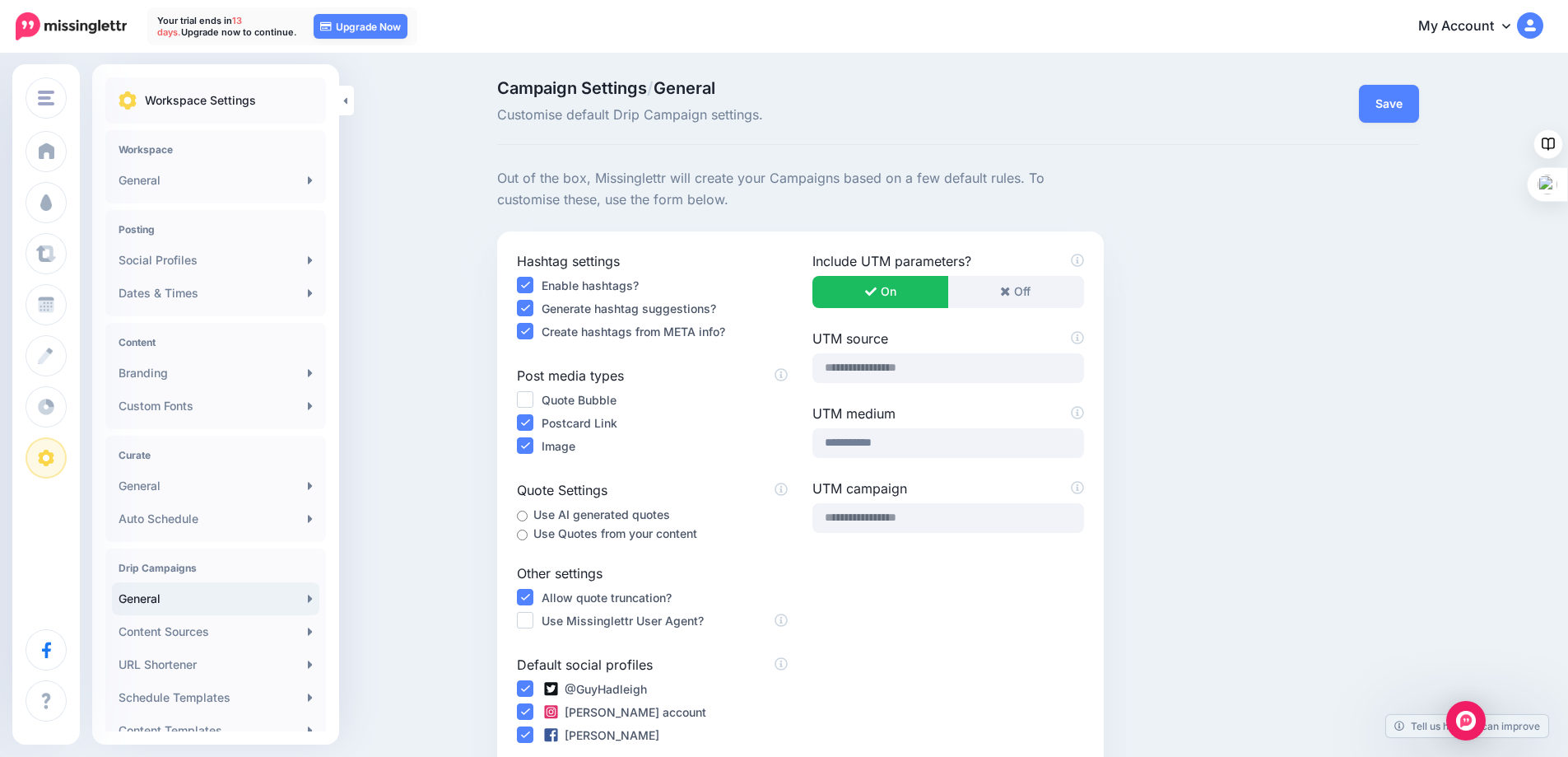
click at [531, 396] on ins at bounding box center [525, 400] width 16 height 16
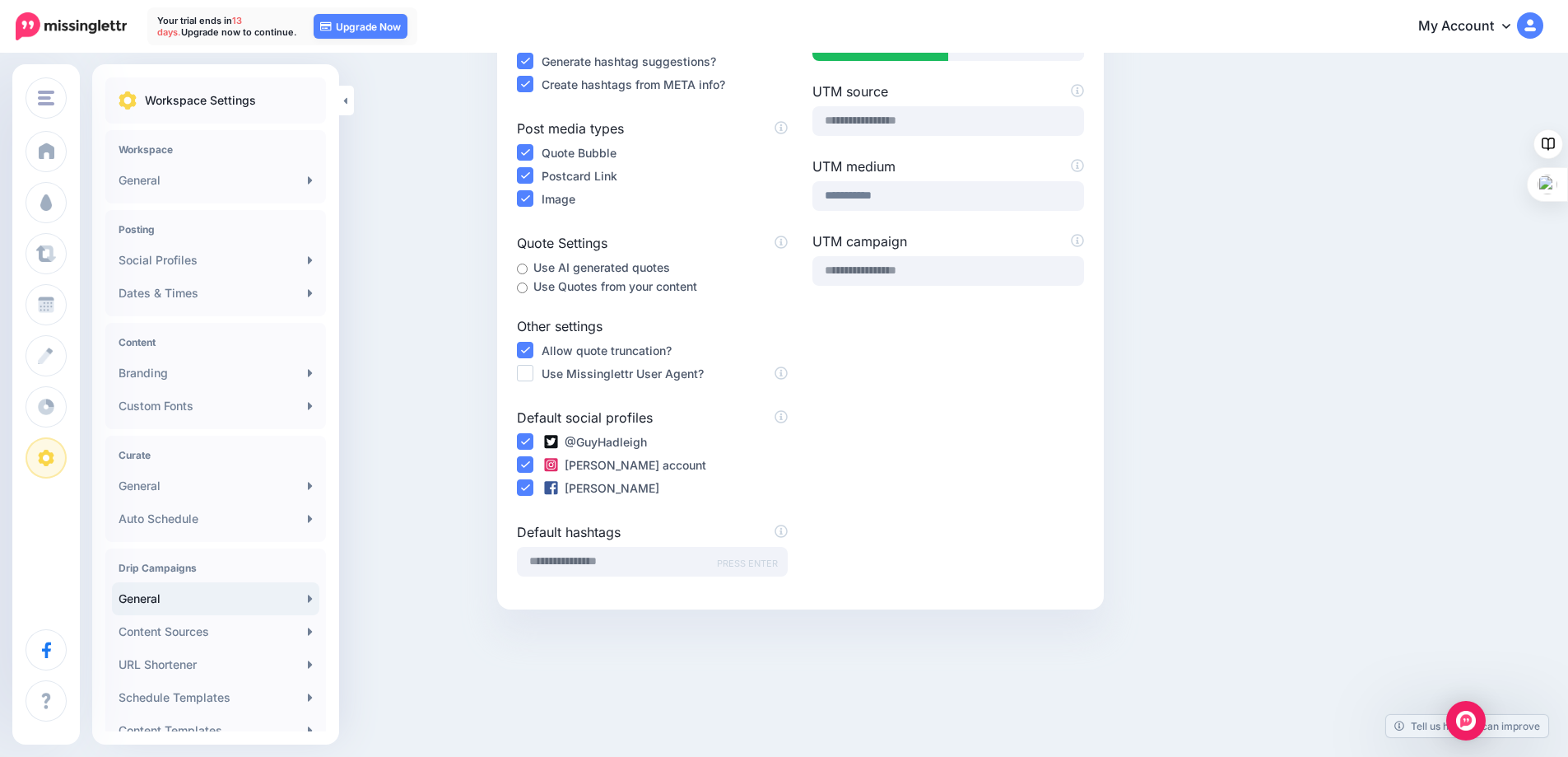
scroll to position [248, 0]
click at [623, 561] on input "text" at bounding box center [653, 560] width 271 height 30
type input "**********"
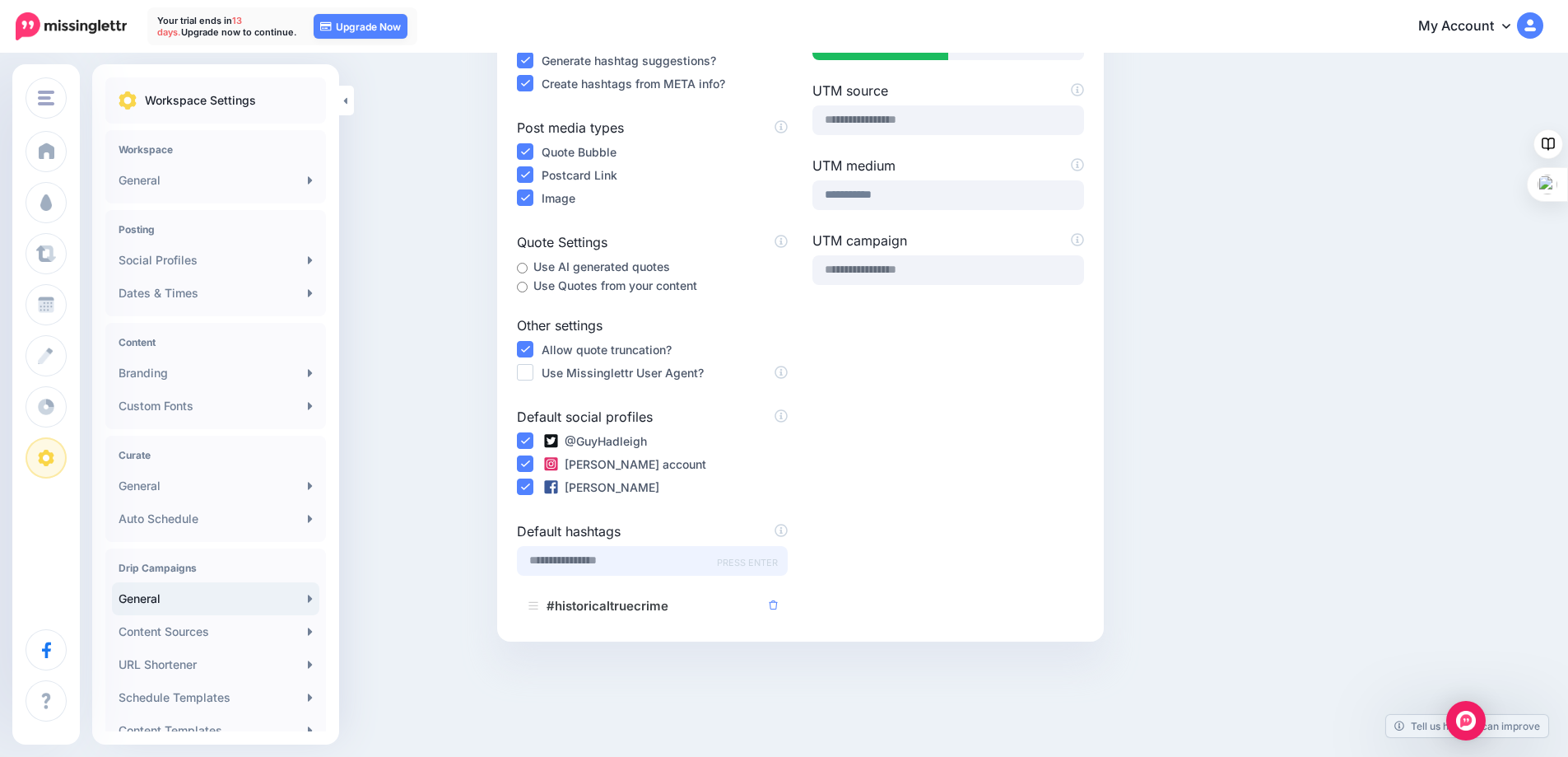
click at [563, 561] on input "text" at bounding box center [653, 560] width 271 height 30
type input "*********"
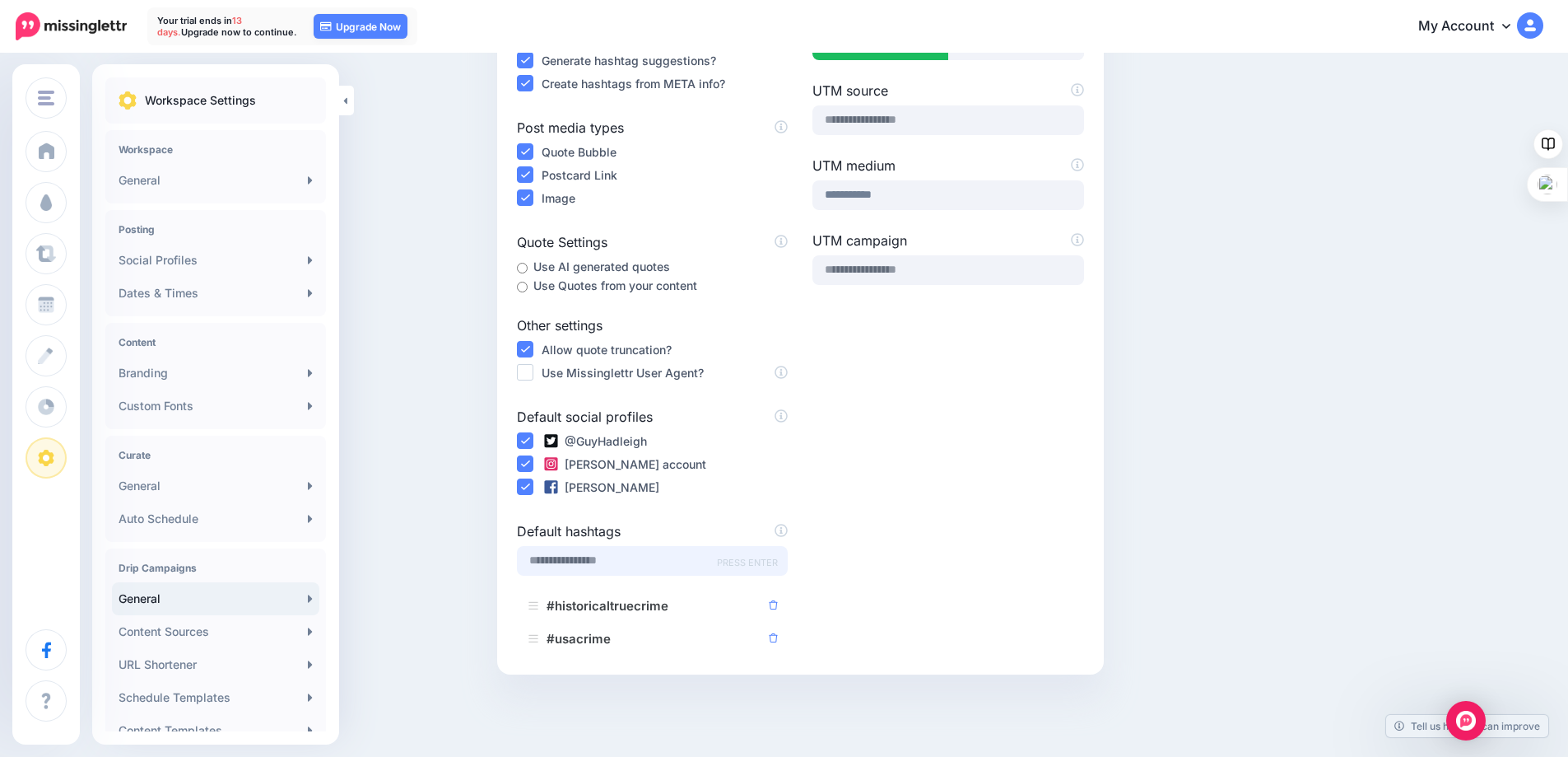
click at [583, 560] on input "text" at bounding box center [653, 560] width 271 height 30
type input "********"
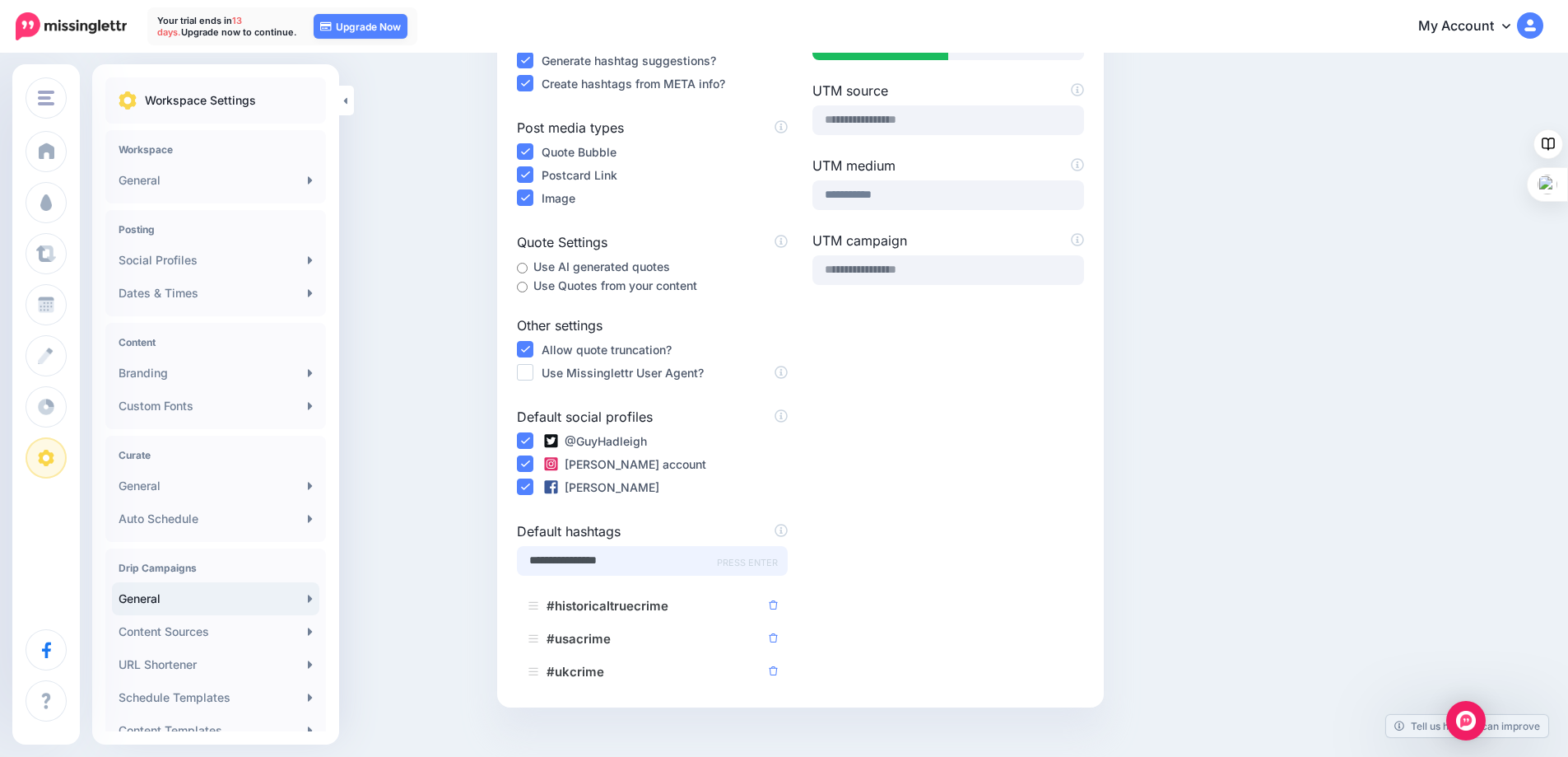
type input "**********"
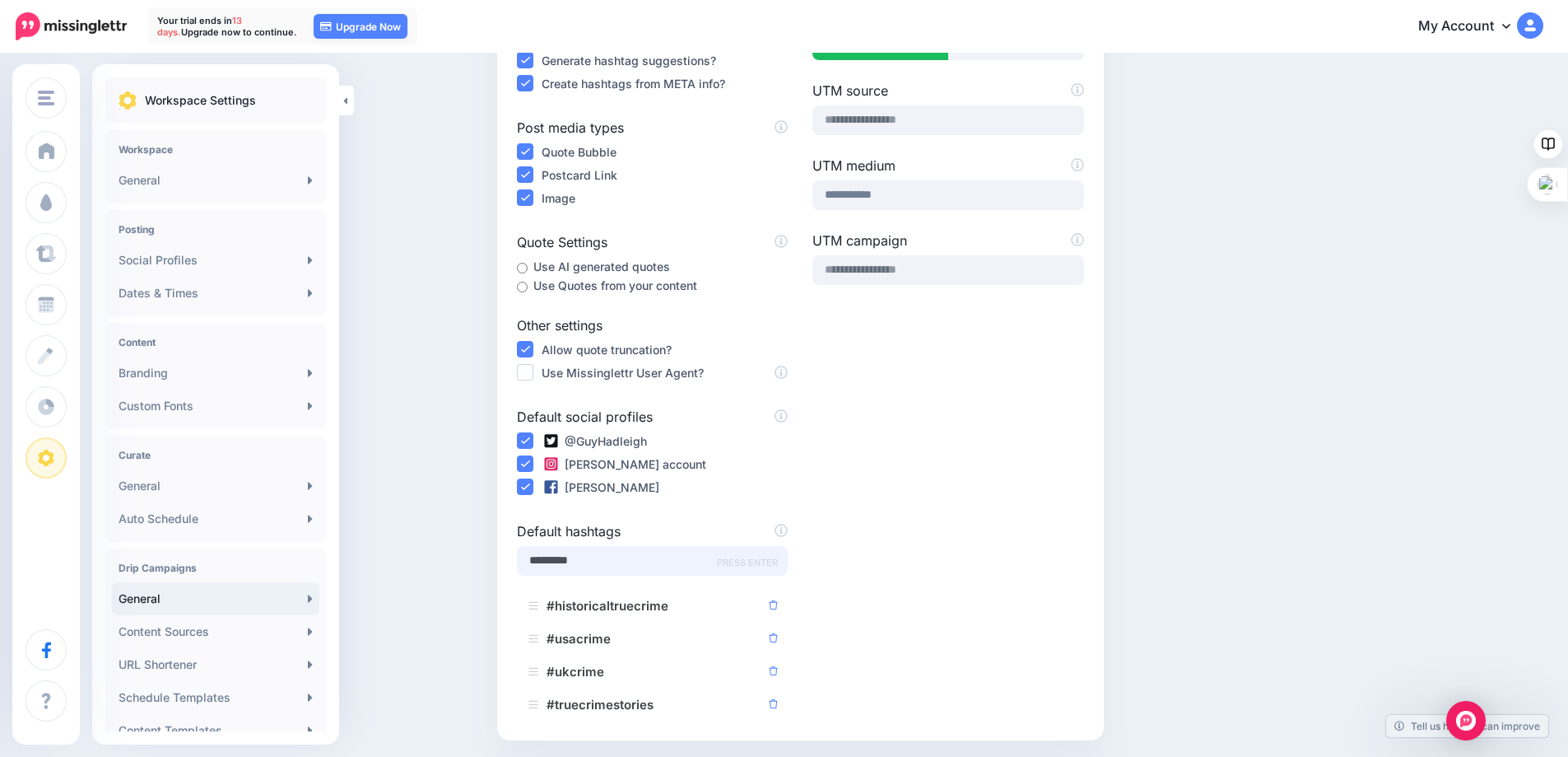
type input "**********"
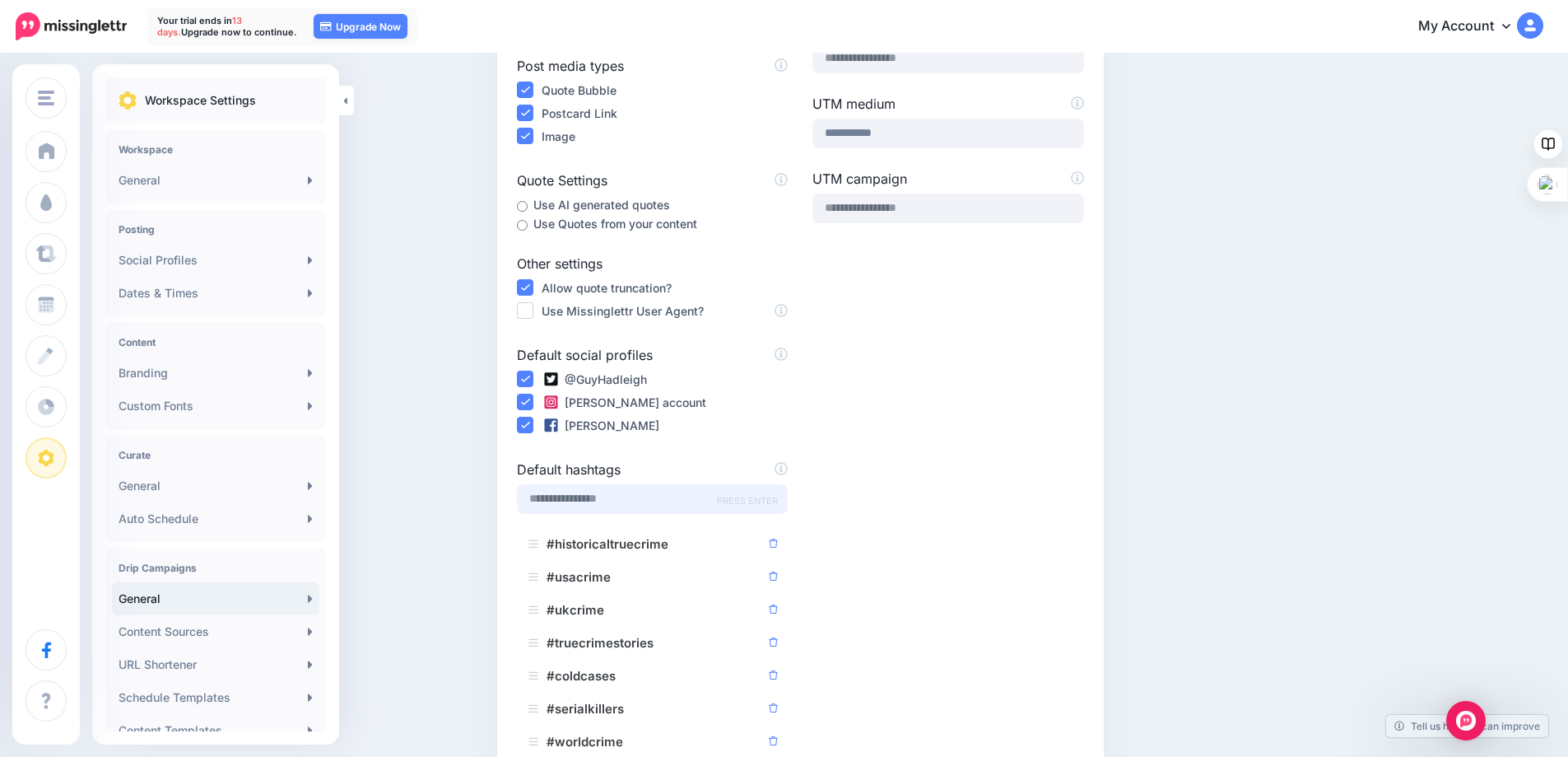
scroll to position [479, 0]
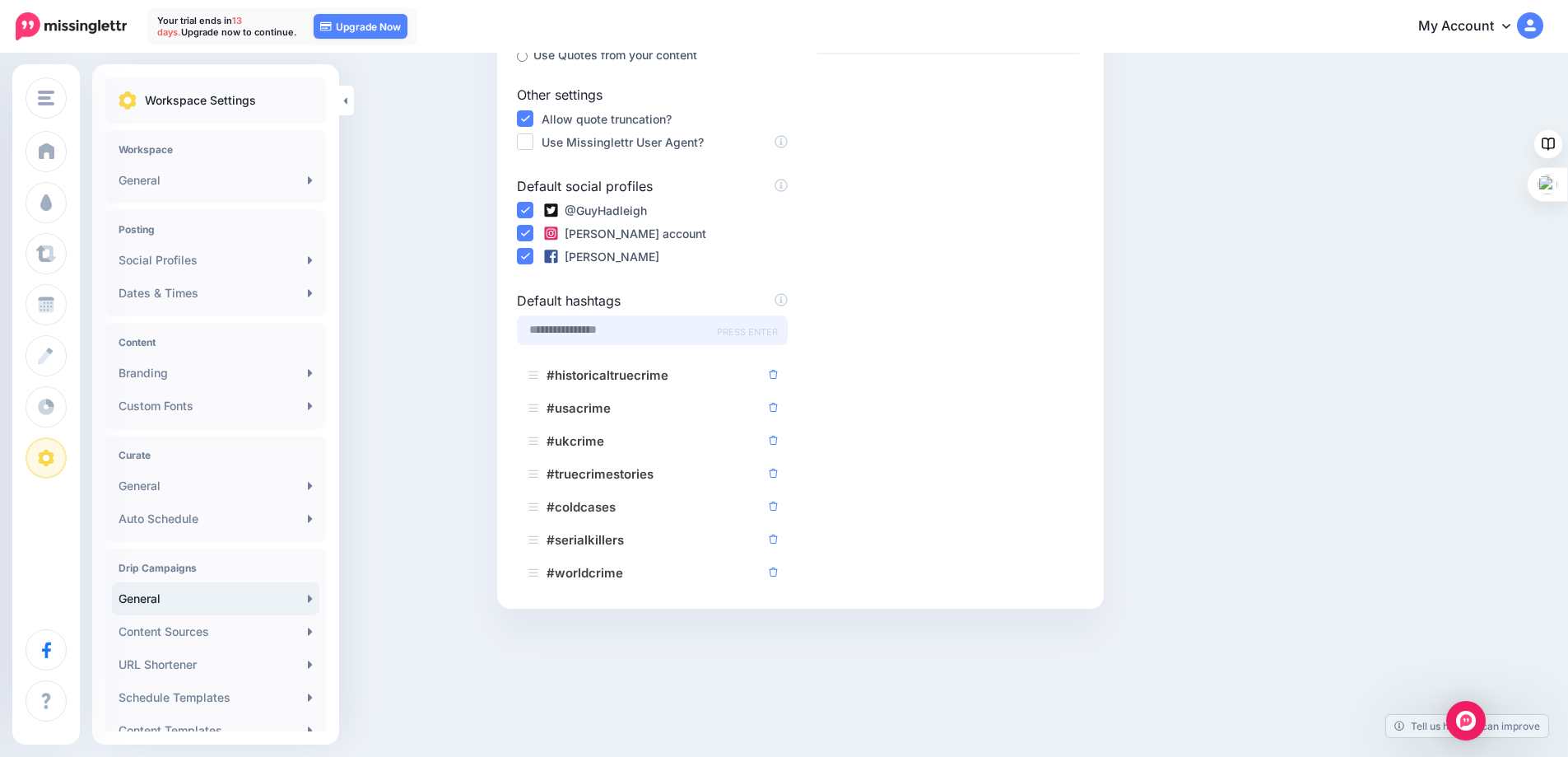
click at [558, 327] on input "text" at bounding box center [653, 330] width 271 height 30
type input "**********"
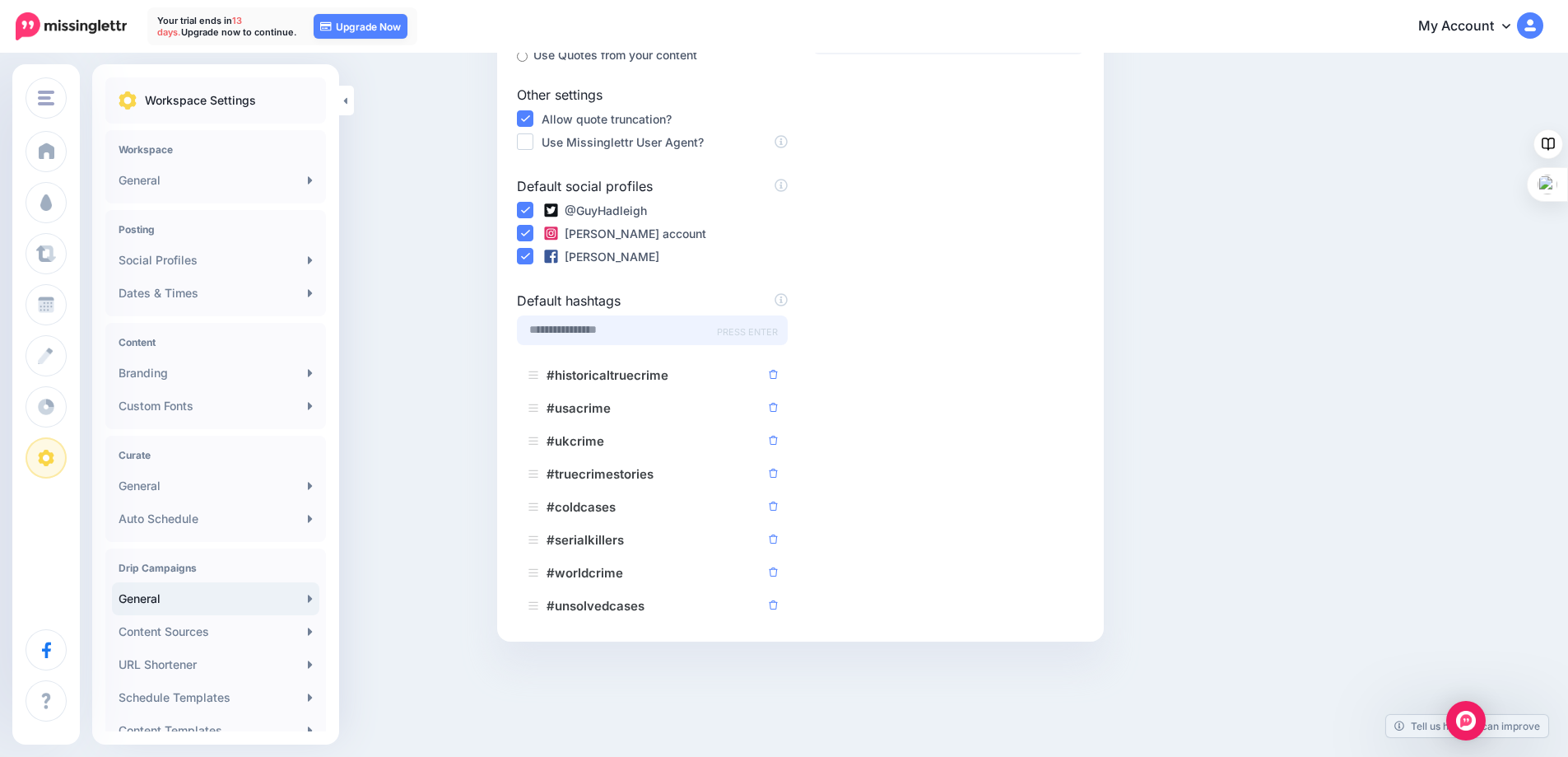
click at [591, 332] on input "text" at bounding box center [653, 330] width 271 height 30
type input "****"
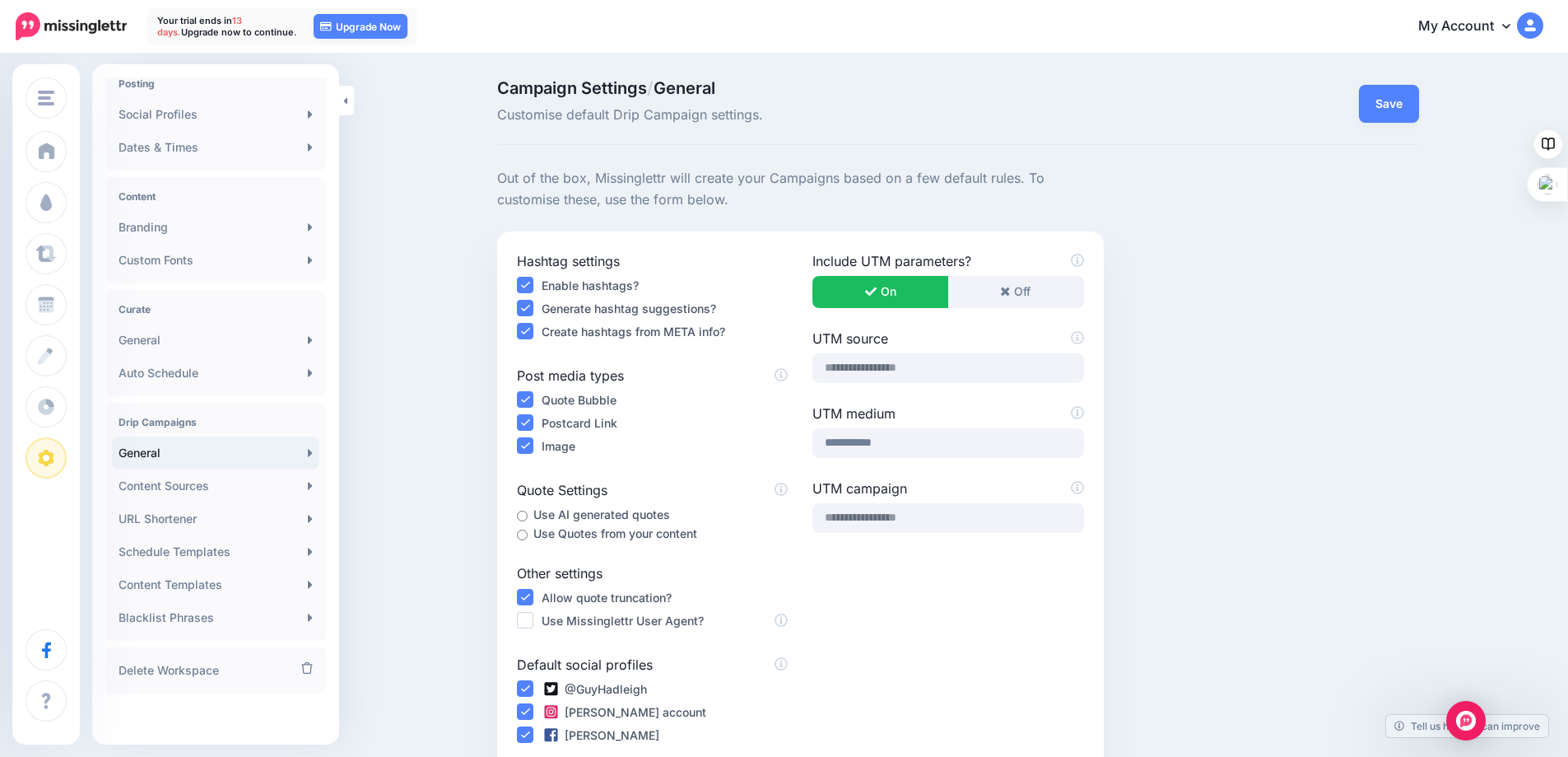
scroll to position [148, 0]
click at [207, 481] on link "Content Sources" at bounding box center [215, 483] width 207 height 33
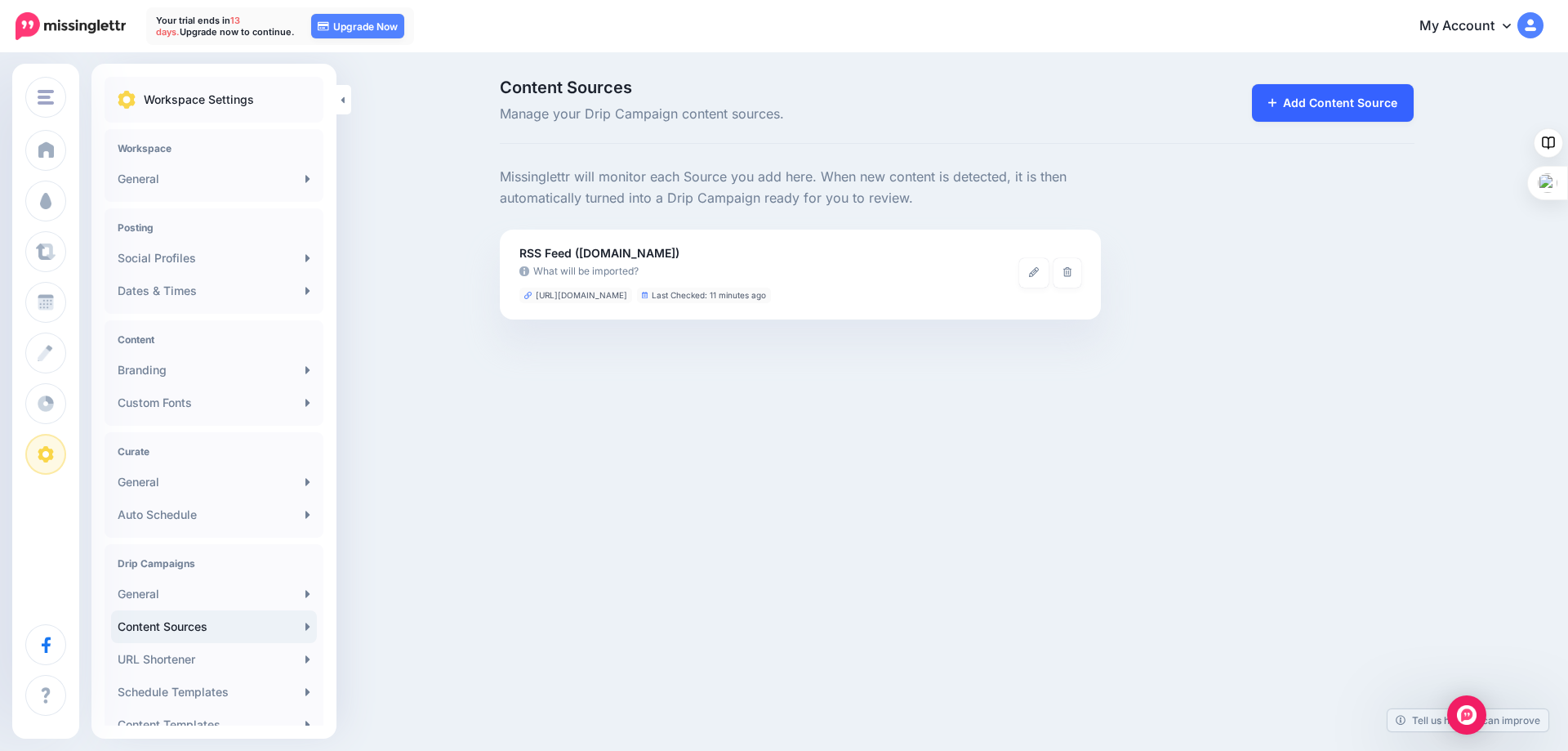
click at [1284, 103] on link "Add Content Source" at bounding box center [1333, 102] width 162 height 37
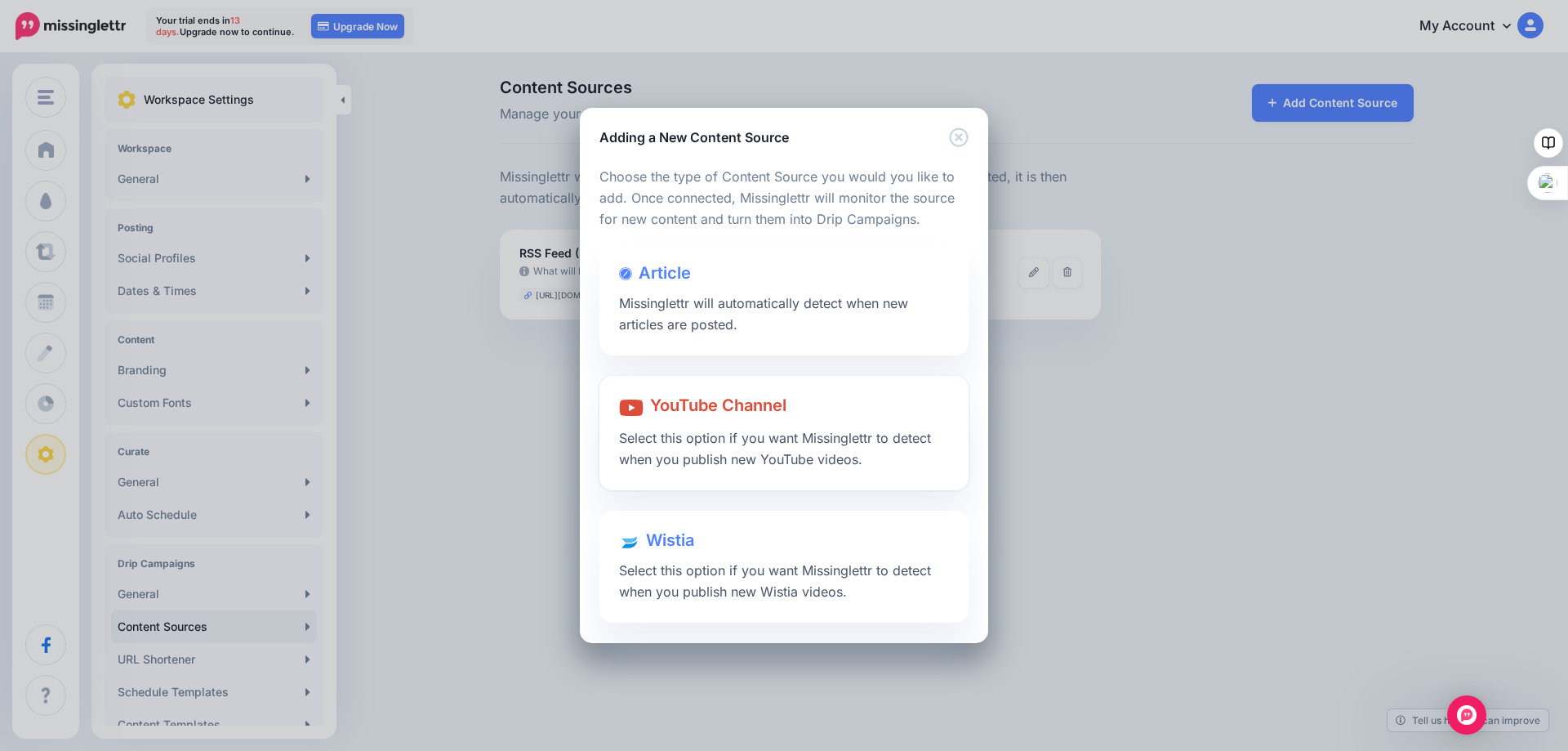
click at [765, 419] on div "YouTube Channel Select this option if you want Missinglettr to detect when you …" at bounding box center [784, 433] width 369 height 114
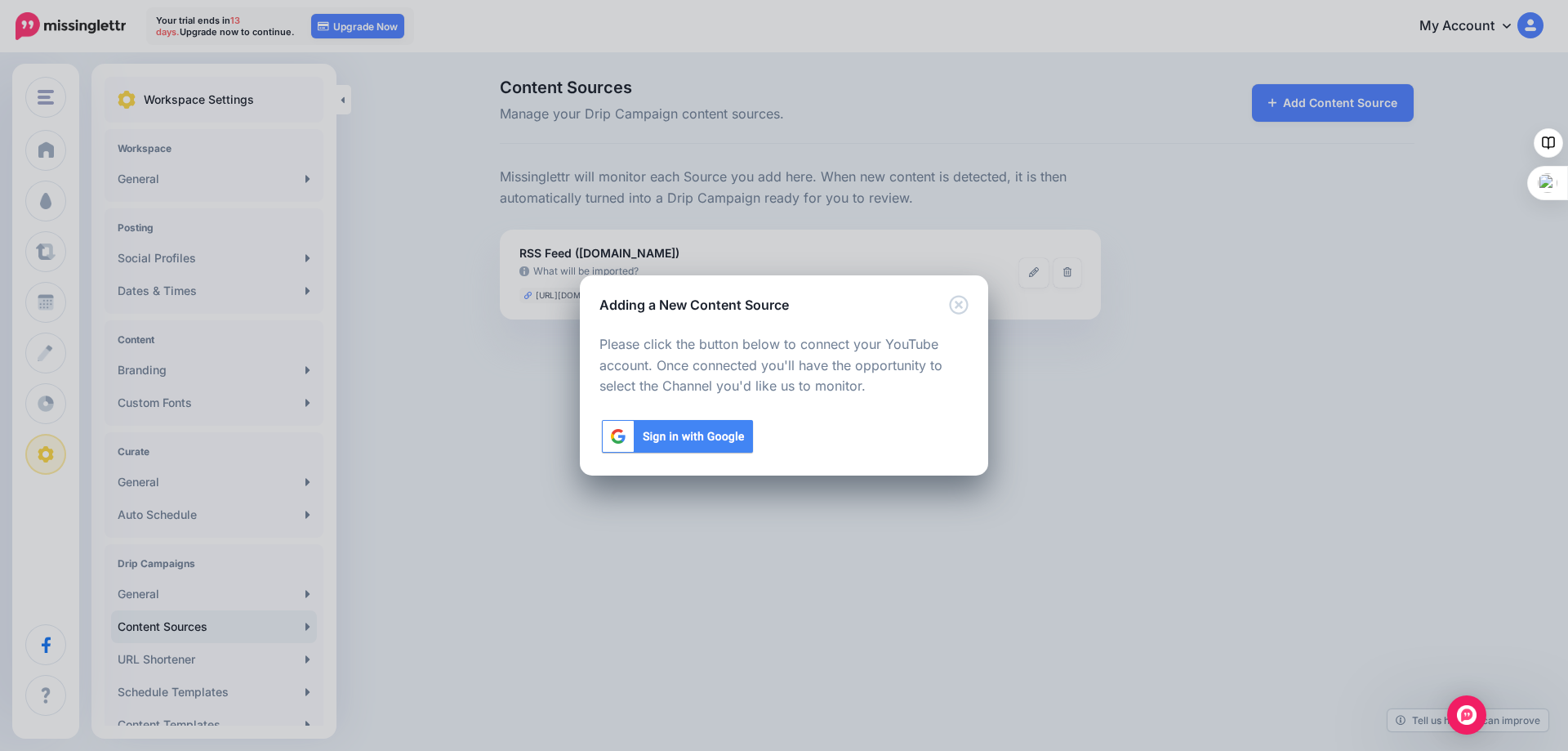
click at [689, 428] on img at bounding box center [677, 437] width 156 height 37
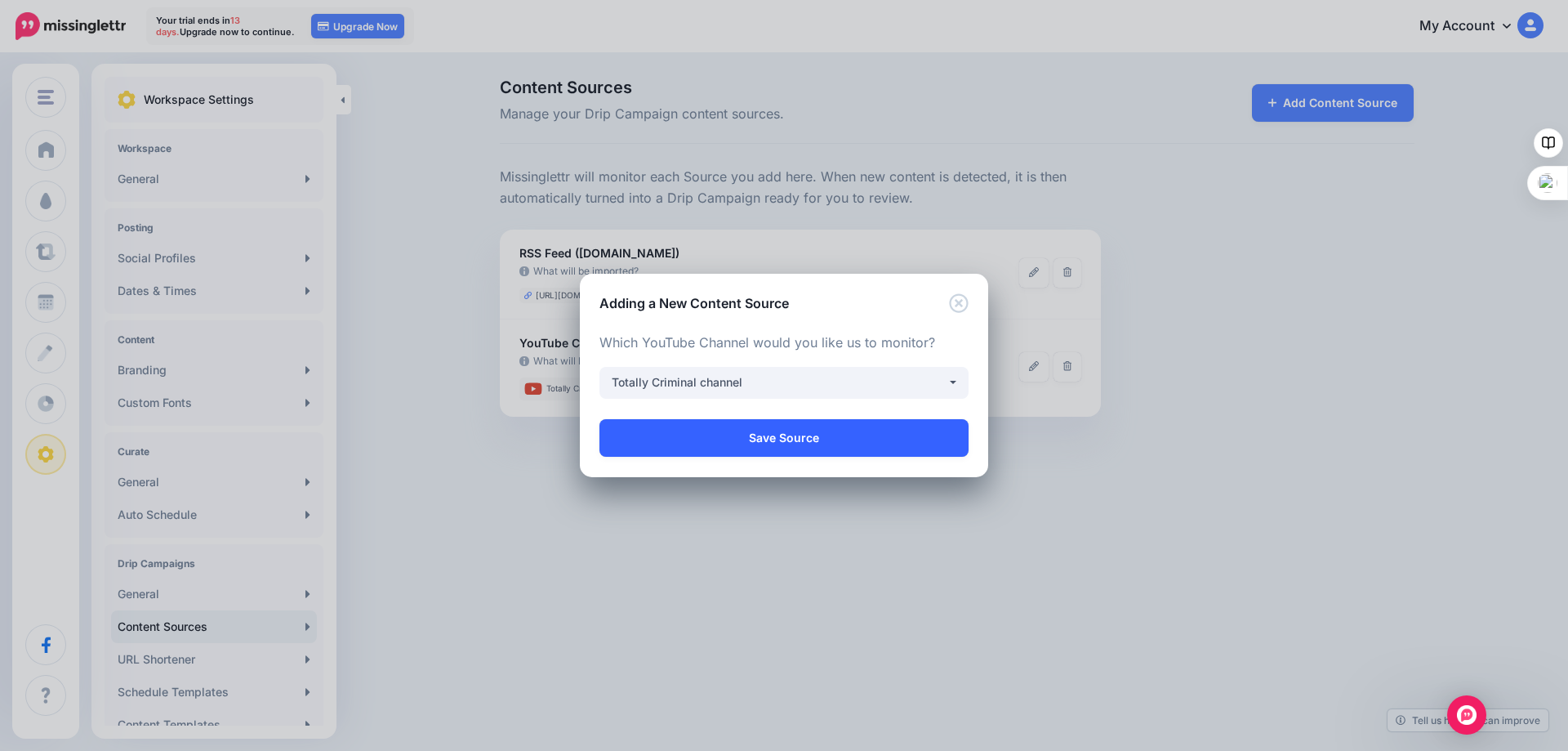
click at [786, 435] on link "Save Source" at bounding box center [784, 437] width 369 height 37
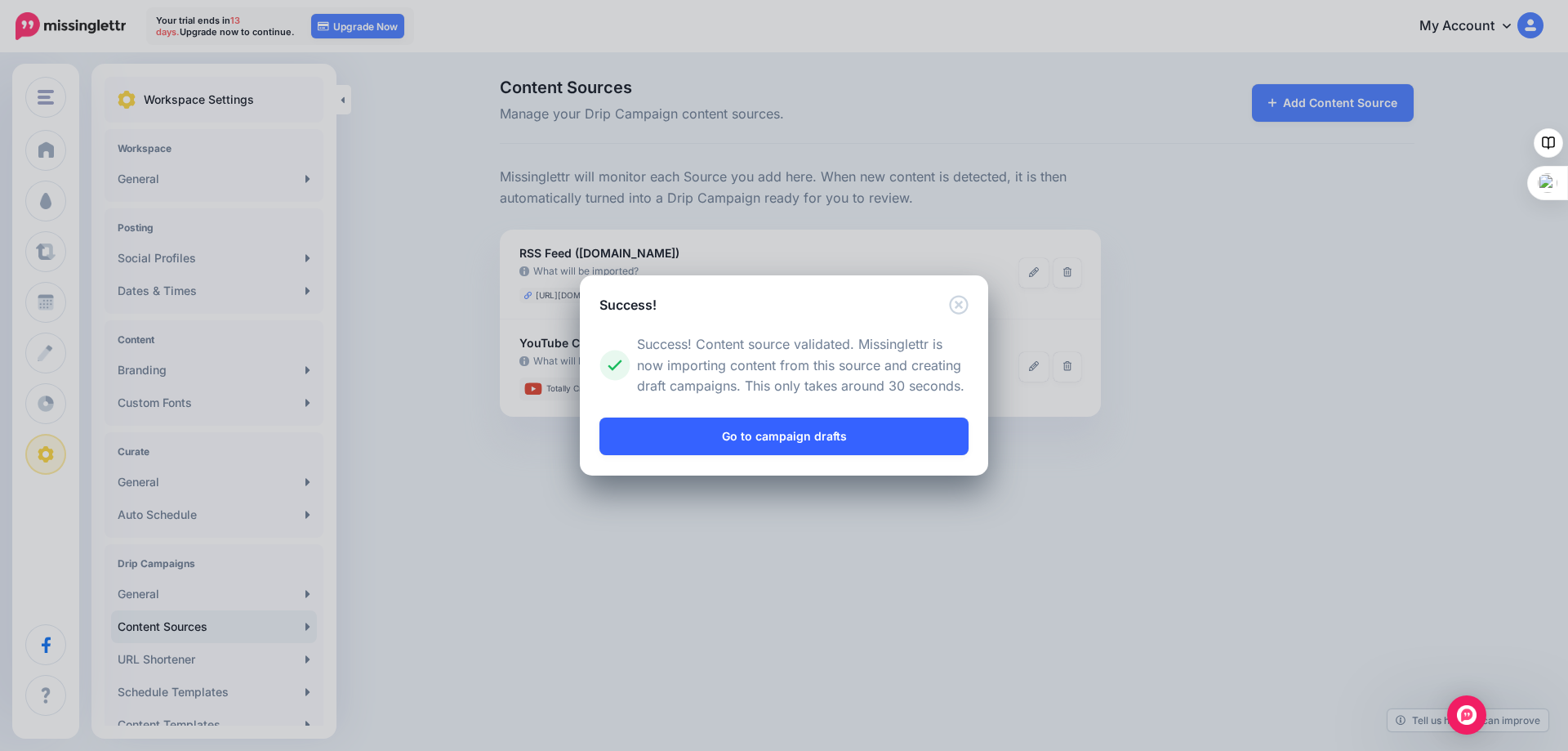
click at [772, 431] on link "Go to campaign drafts" at bounding box center [784, 437] width 369 height 37
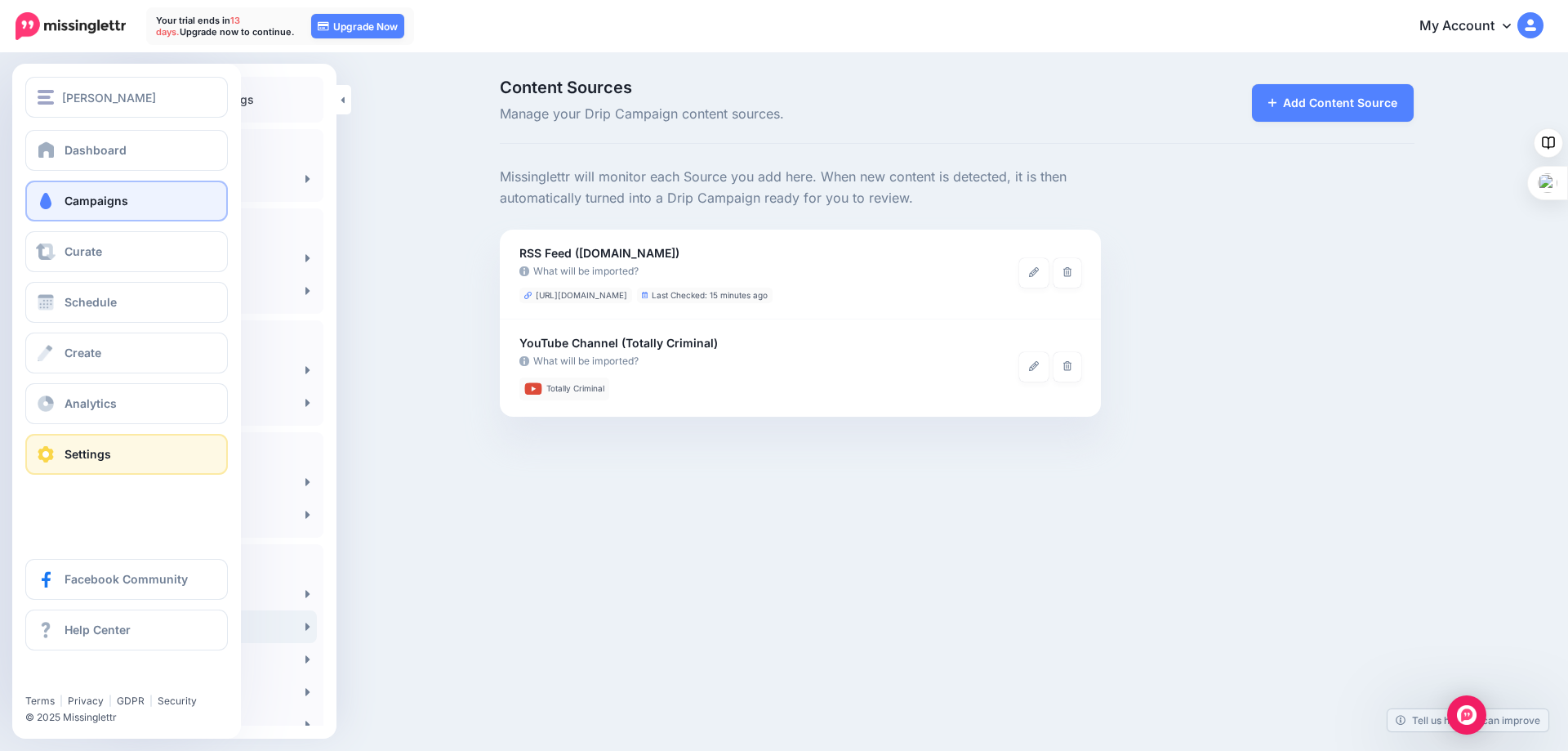
click at [74, 199] on span "Campaigns" at bounding box center [96, 200] width 64 height 14
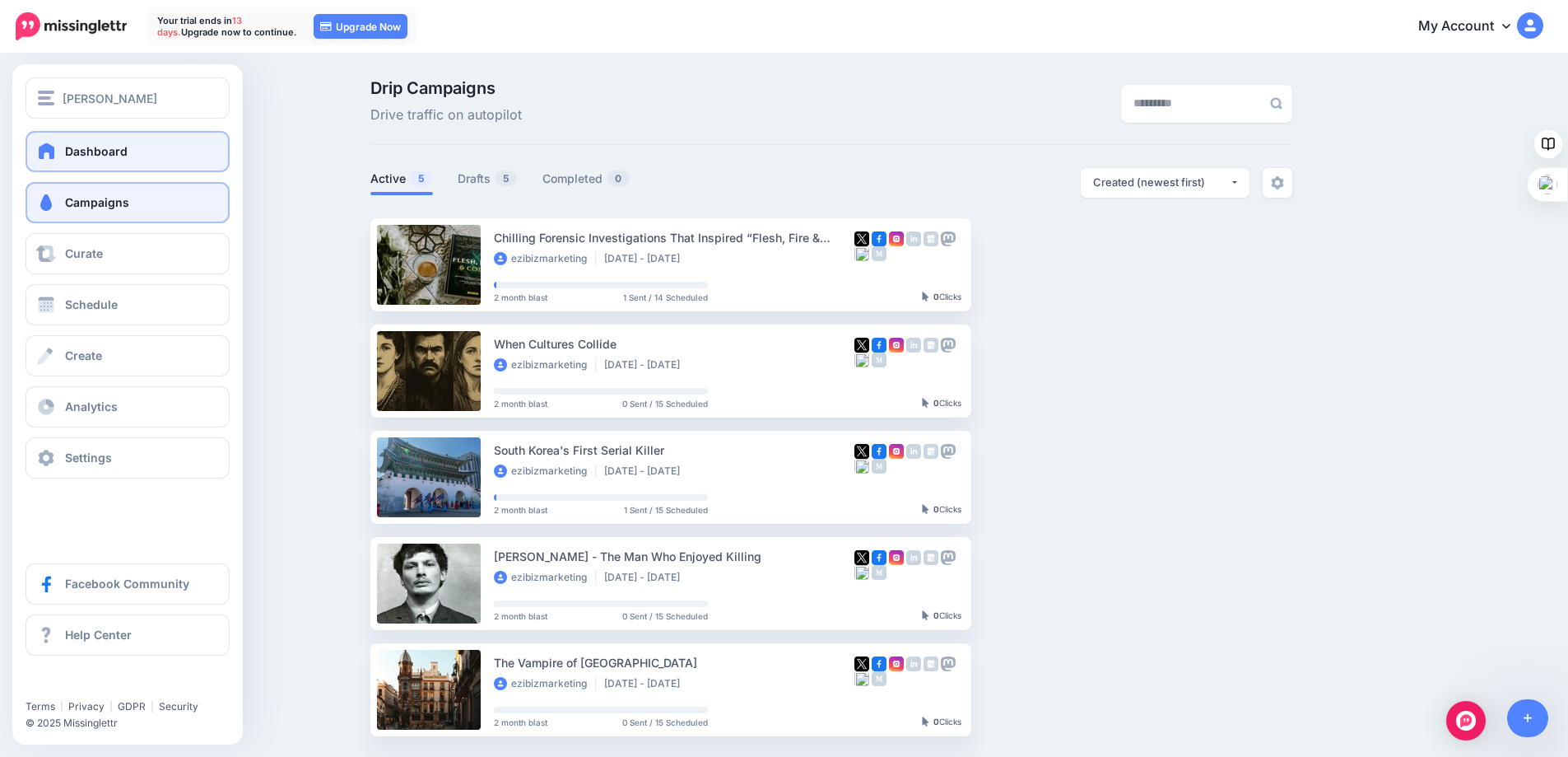
click at [57, 155] on span at bounding box center [47, 151] width 22 height 16
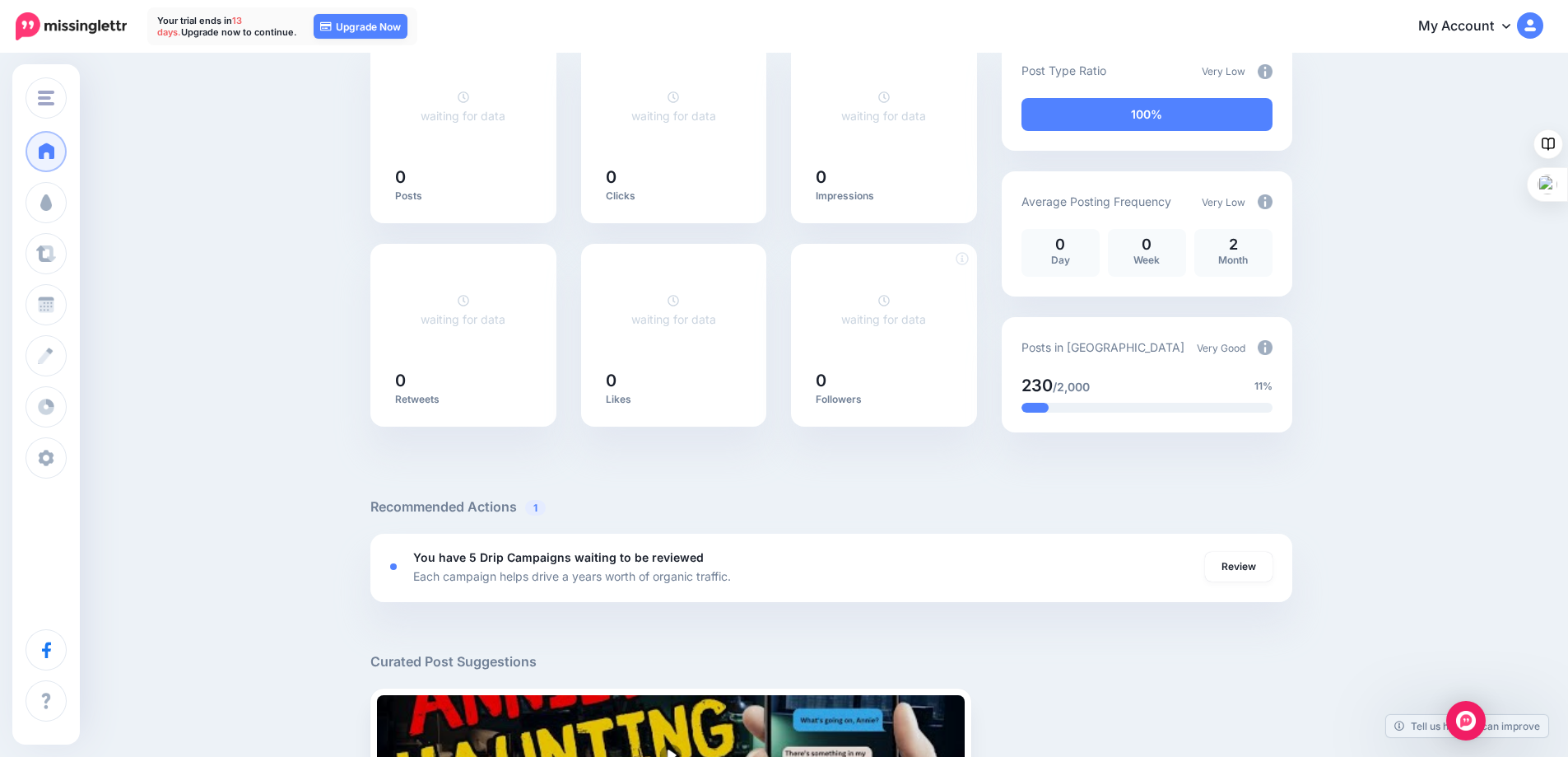
scroll to position [247, 0]
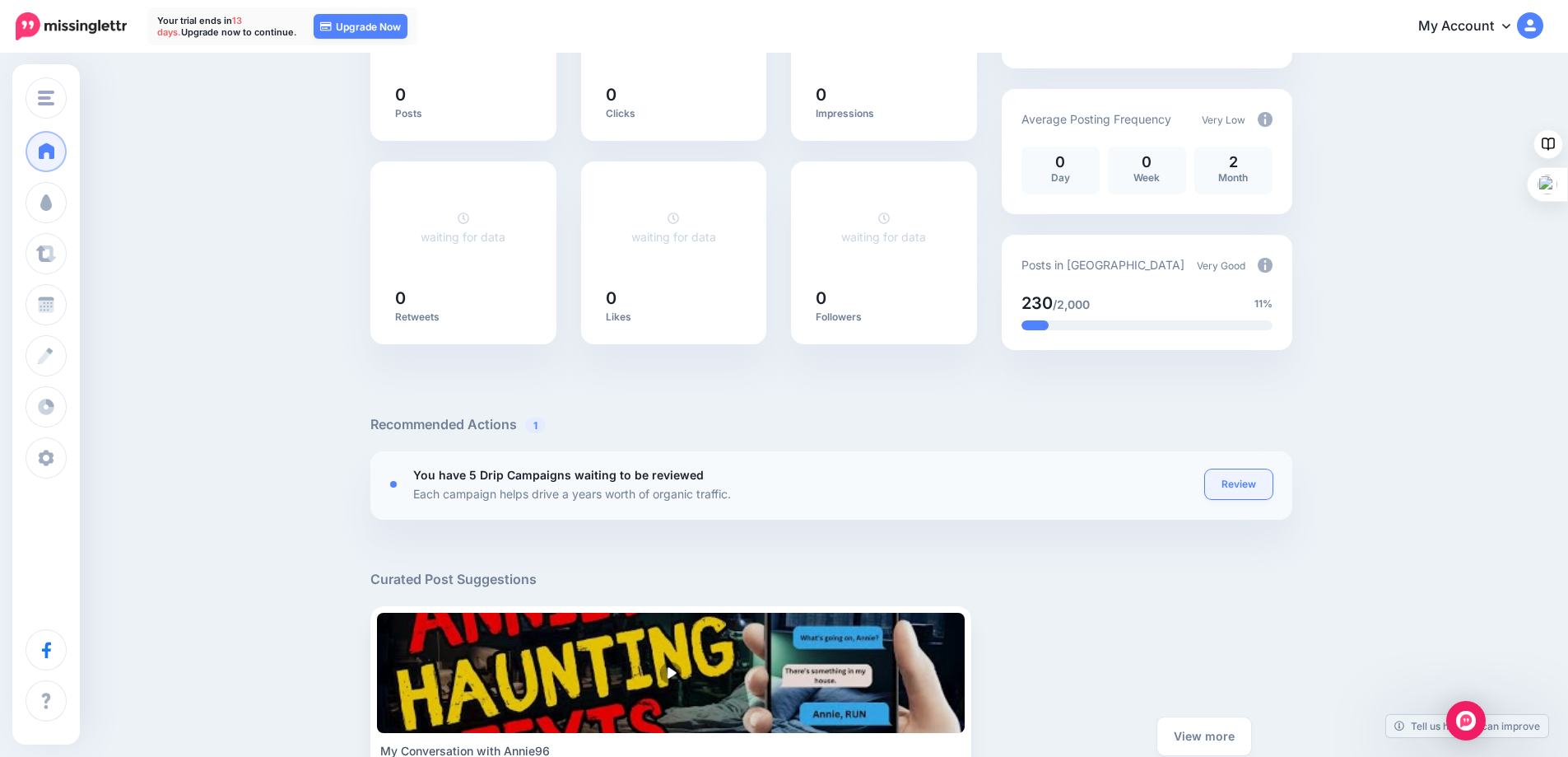
click at [1248, 485] on link "Review" at bounding box center [1238, 484] width 67 height 30
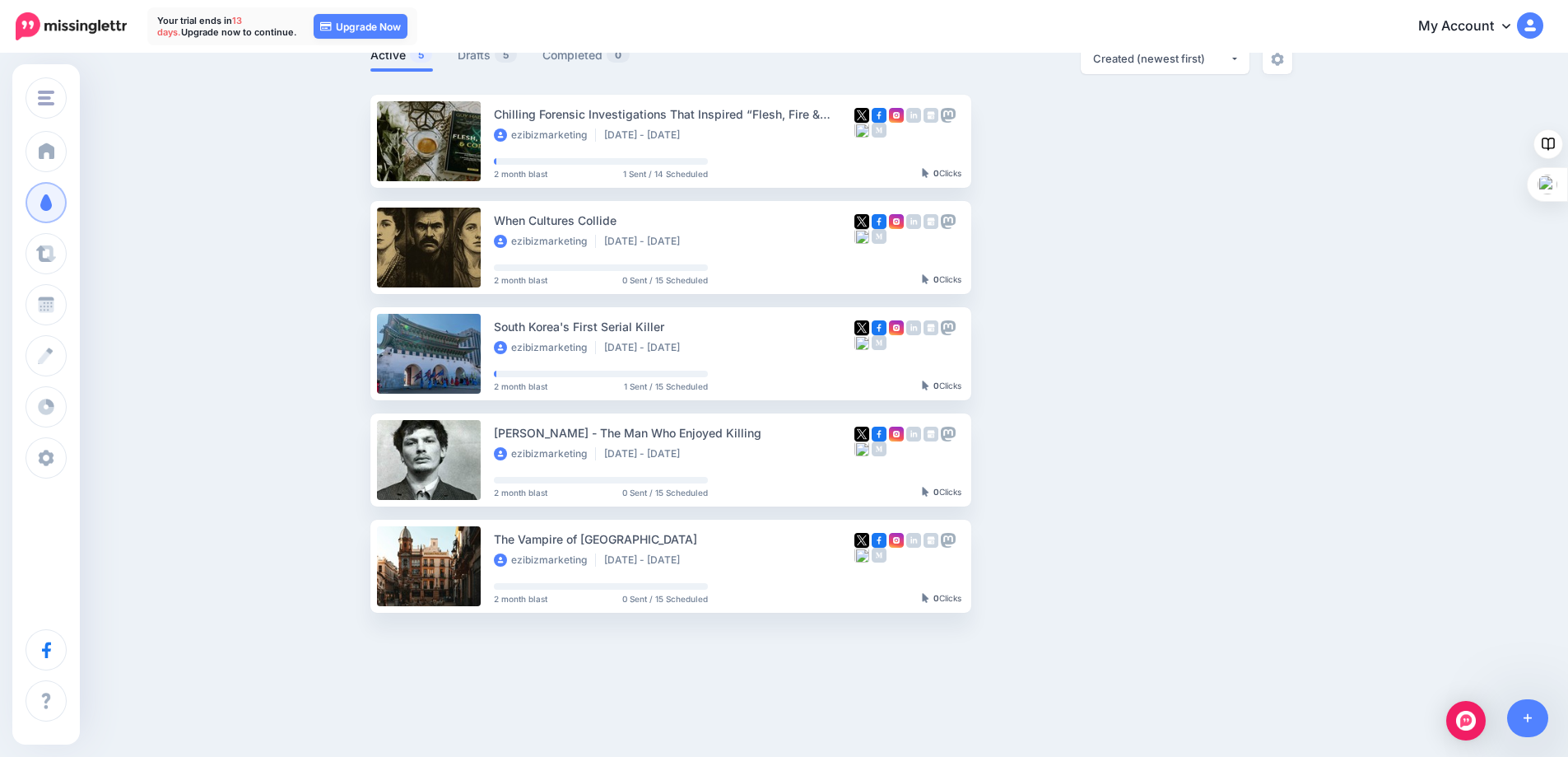
scroll to position [145, 0]
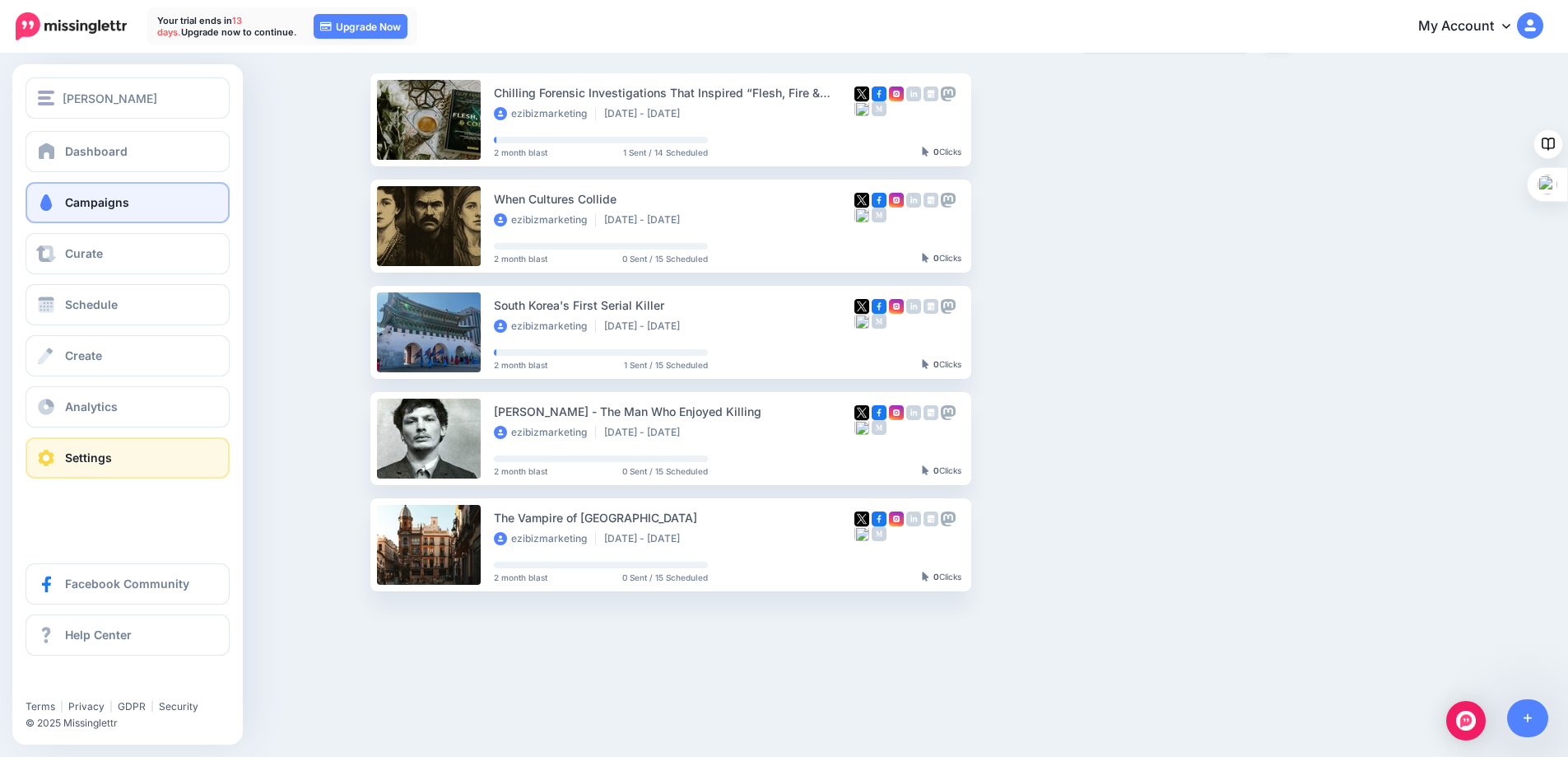
click at [55, 462] on span at bounding box center [46, 458] width 22 height 16
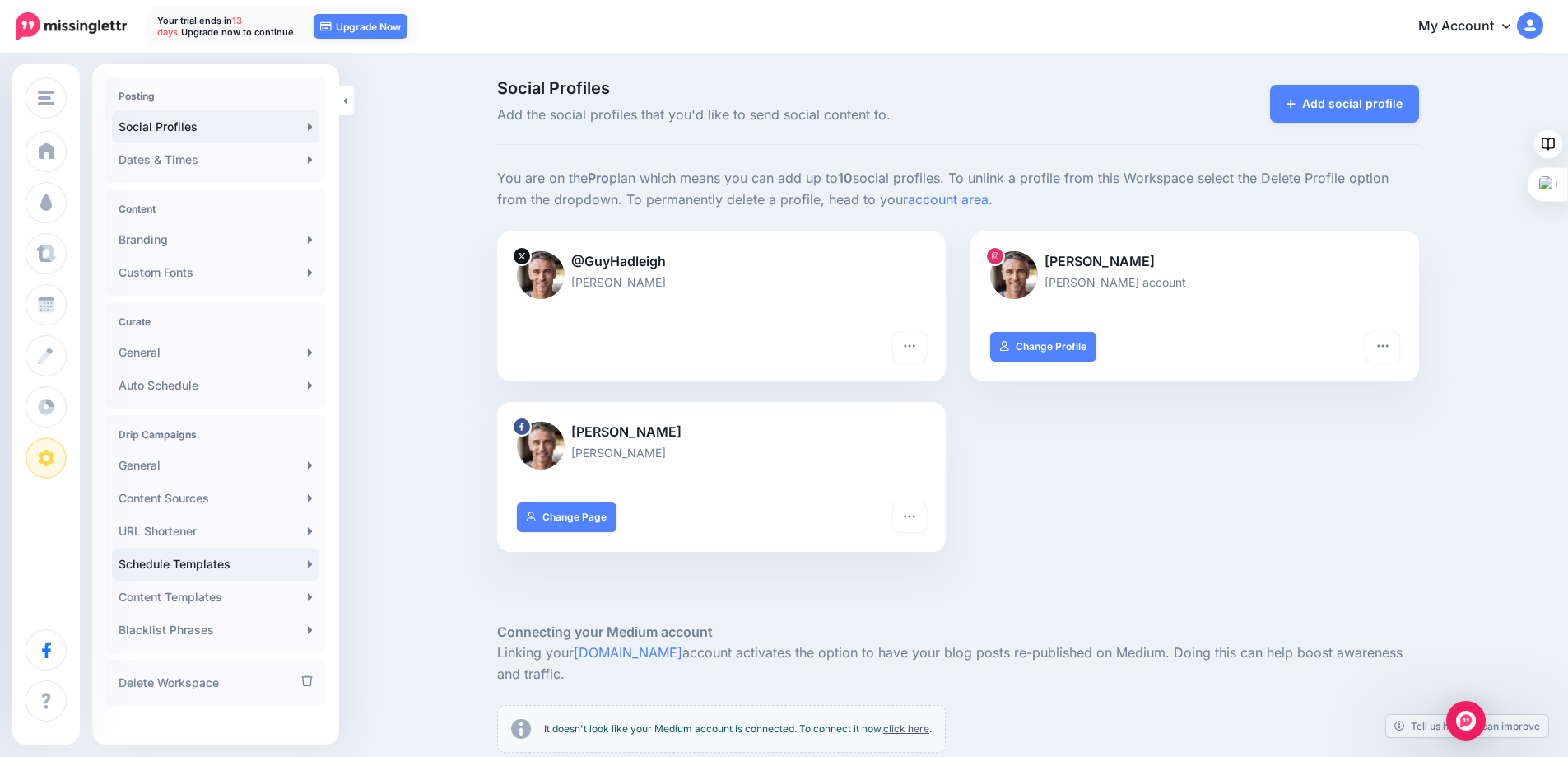
scroll to position [148, 0]
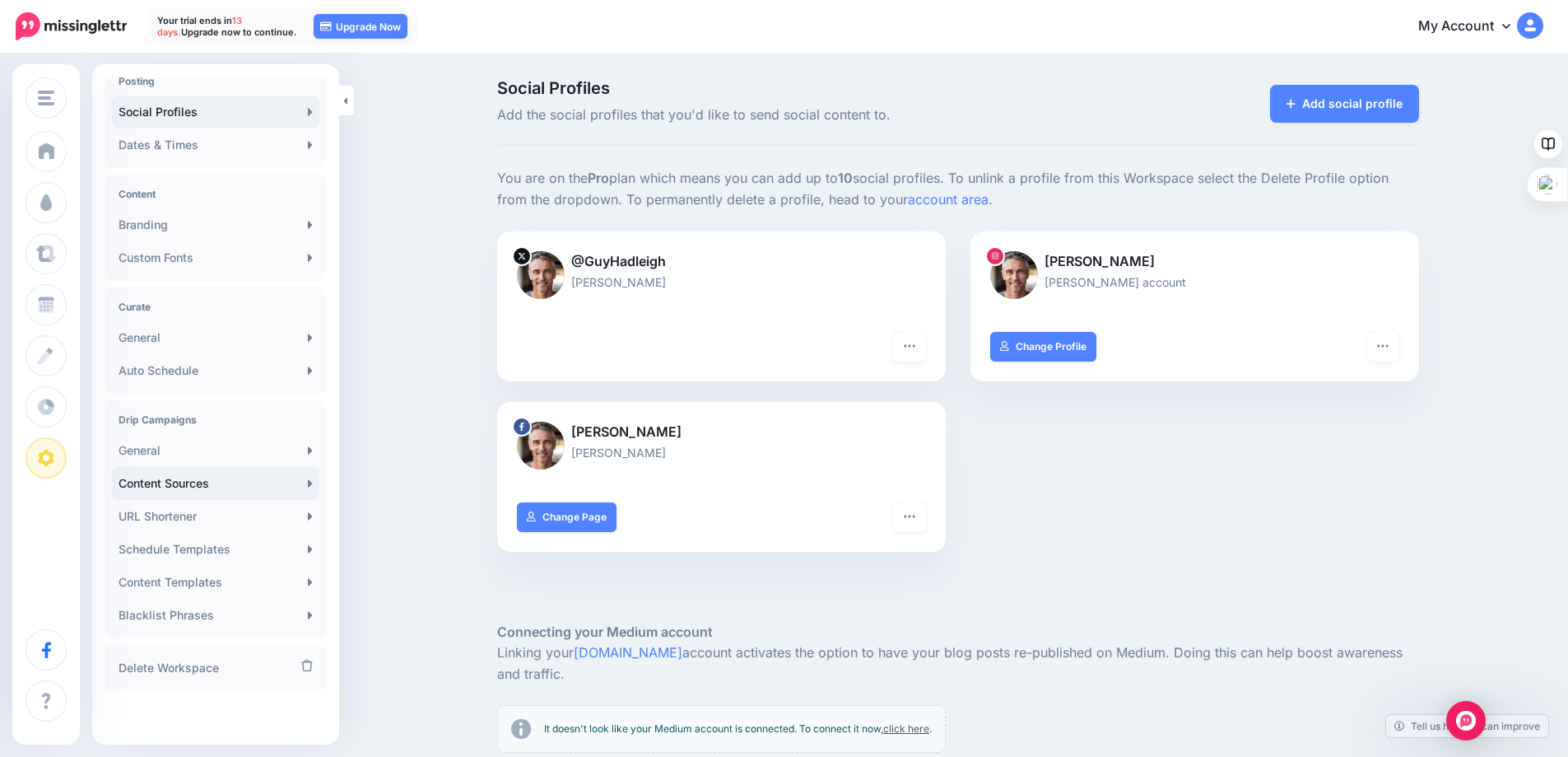
click at [193, 490] on link "Content Sources" at bounding box center [215, 483] width 207 height 33
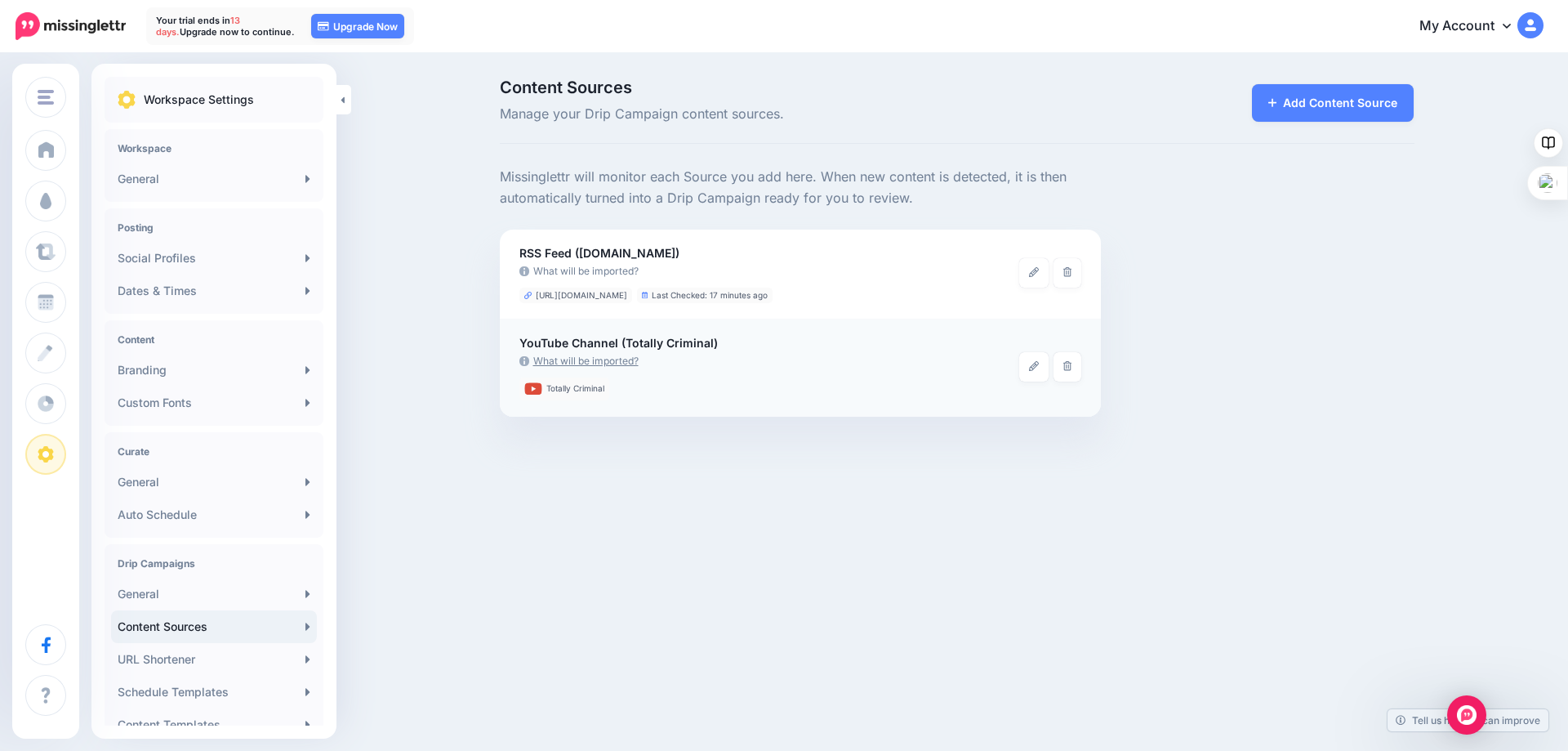
click at [579, 358] on link "What will be imported?" at bounding box center [768, 361] width 500 height 16
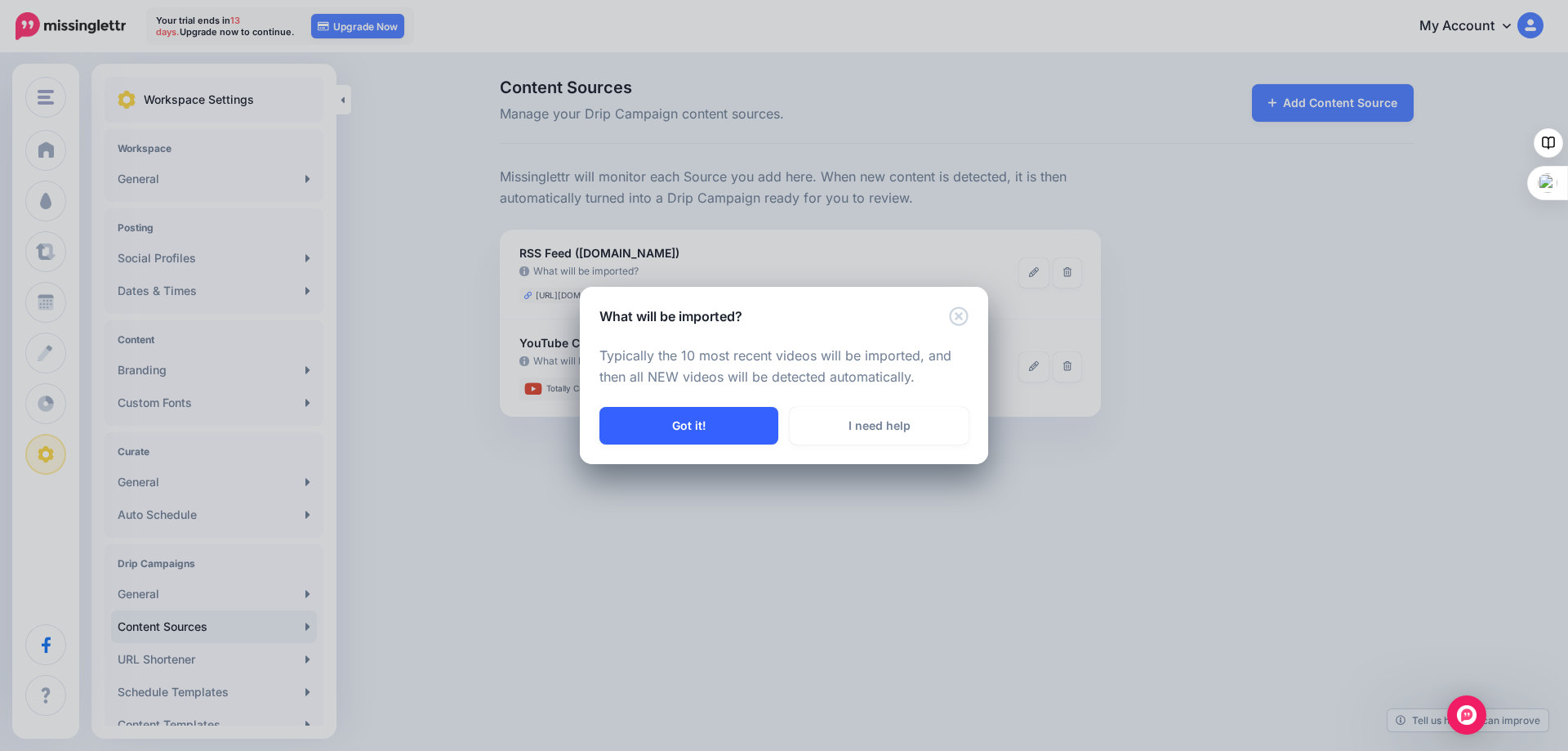
click at [684, 420] on button "Got it!" at bounding box center [688, 426] width 179 height 37
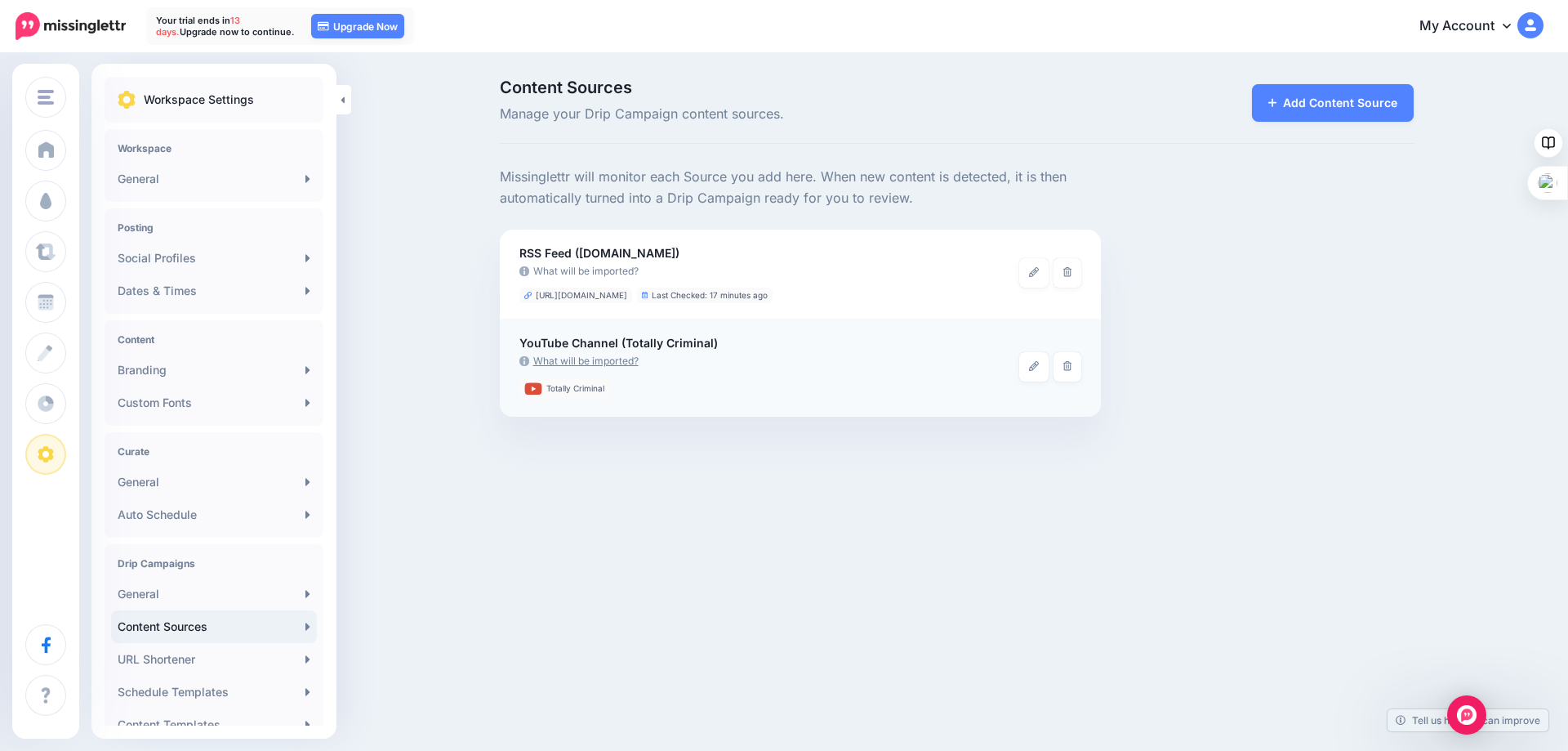
click at [626, 359] on link "What will be imported?" at bounding box center [768, 361] width 500 height 16
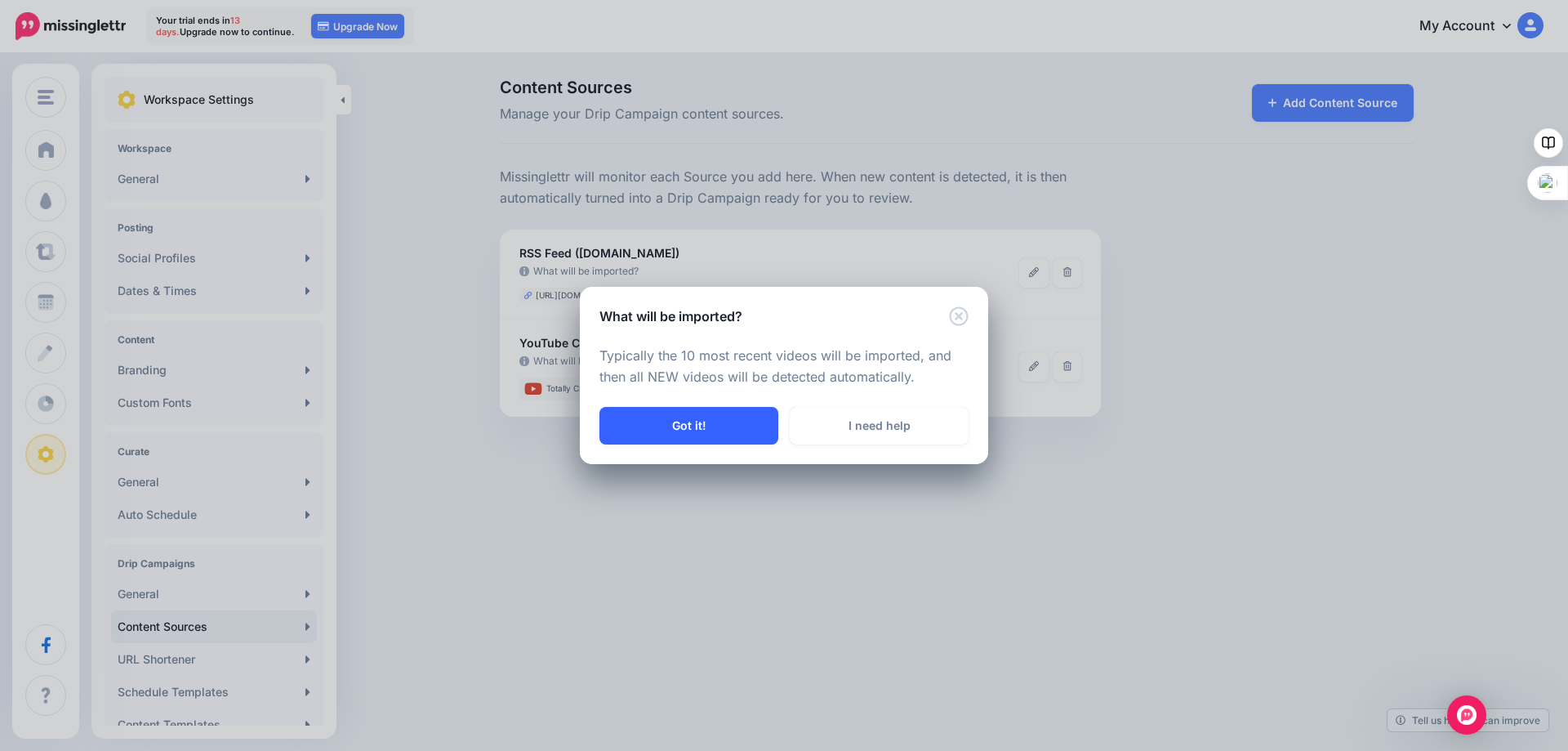
click at [693, 423] on button "Got it!" at bounding box center [688, 426] width 179 height 37
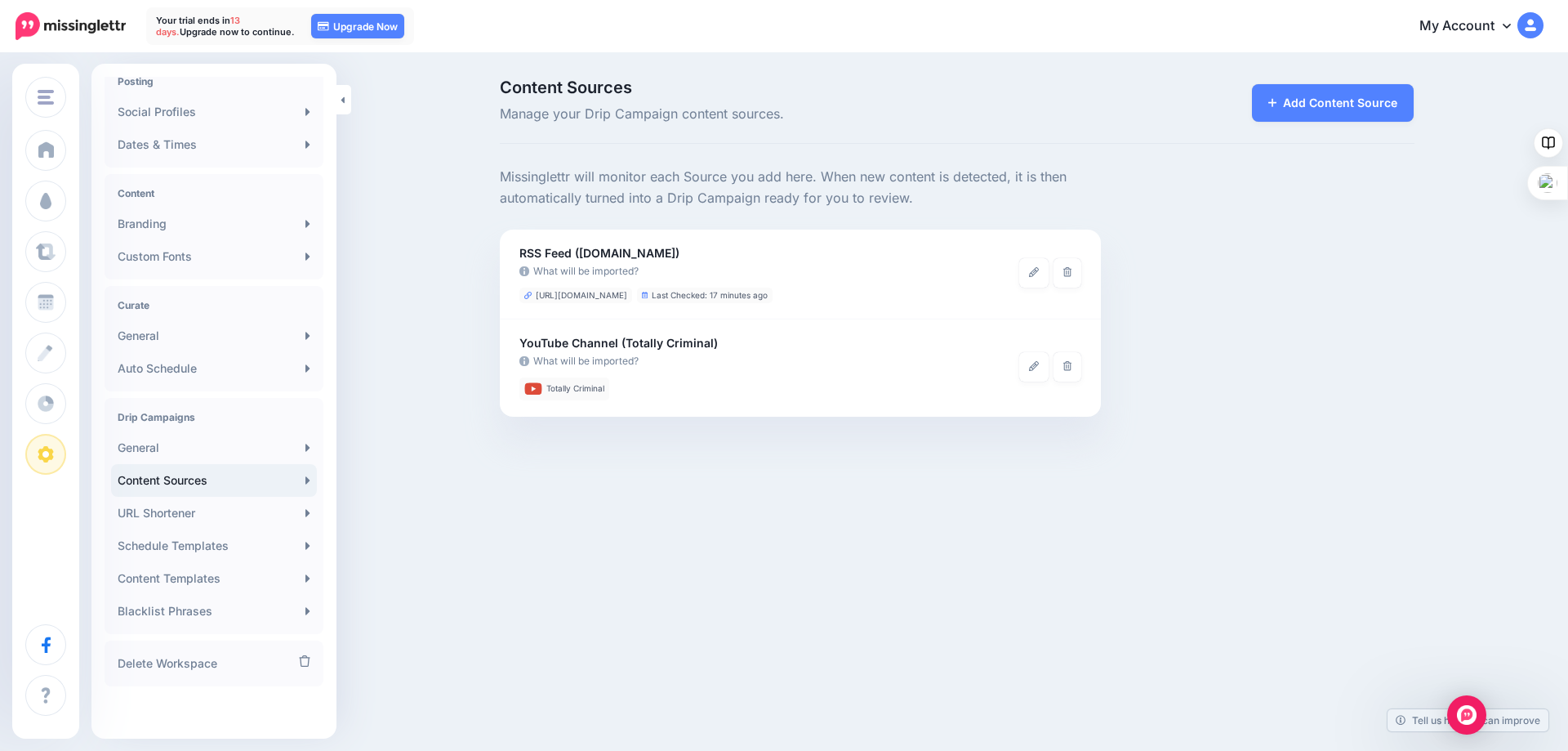
scroll to position [147, 0]
click at [178, 578] on link "Content Templates" at bounding box center [214, 577] width 206 height 33
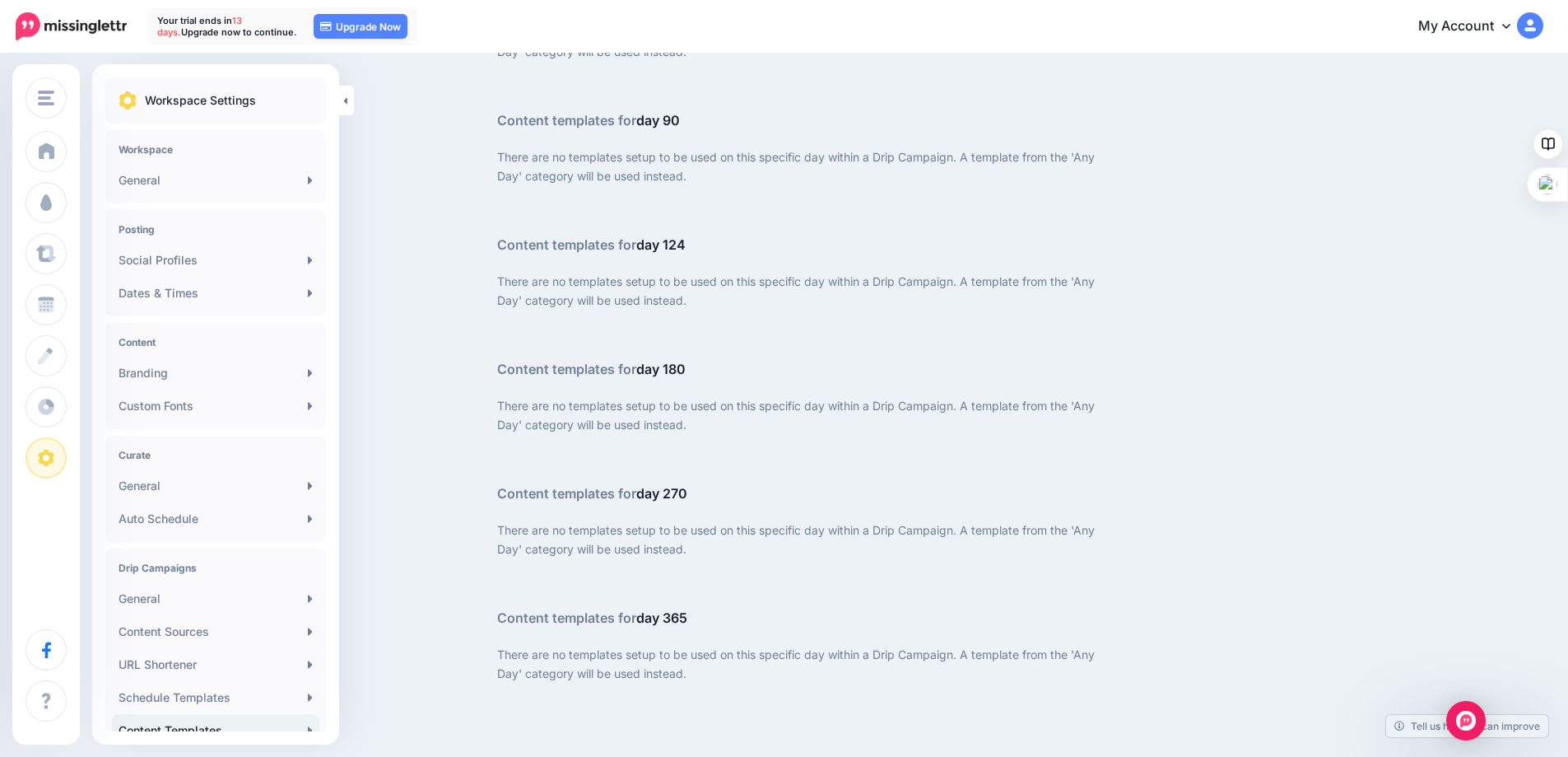
scroll to position [3103, 0]
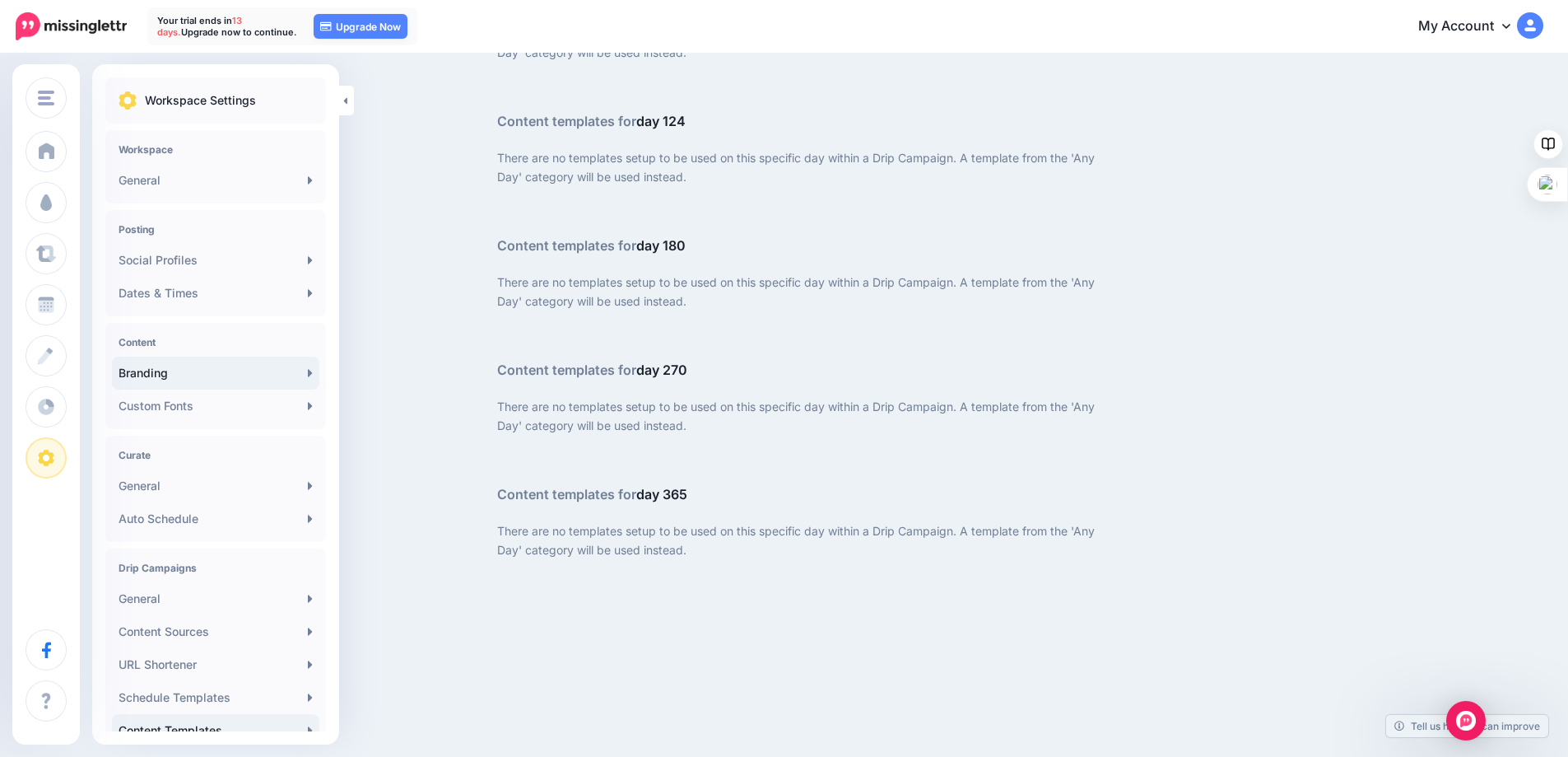
click at [223, 375] on link "Branding" at bounding box center [215, 373] width 207 height 33
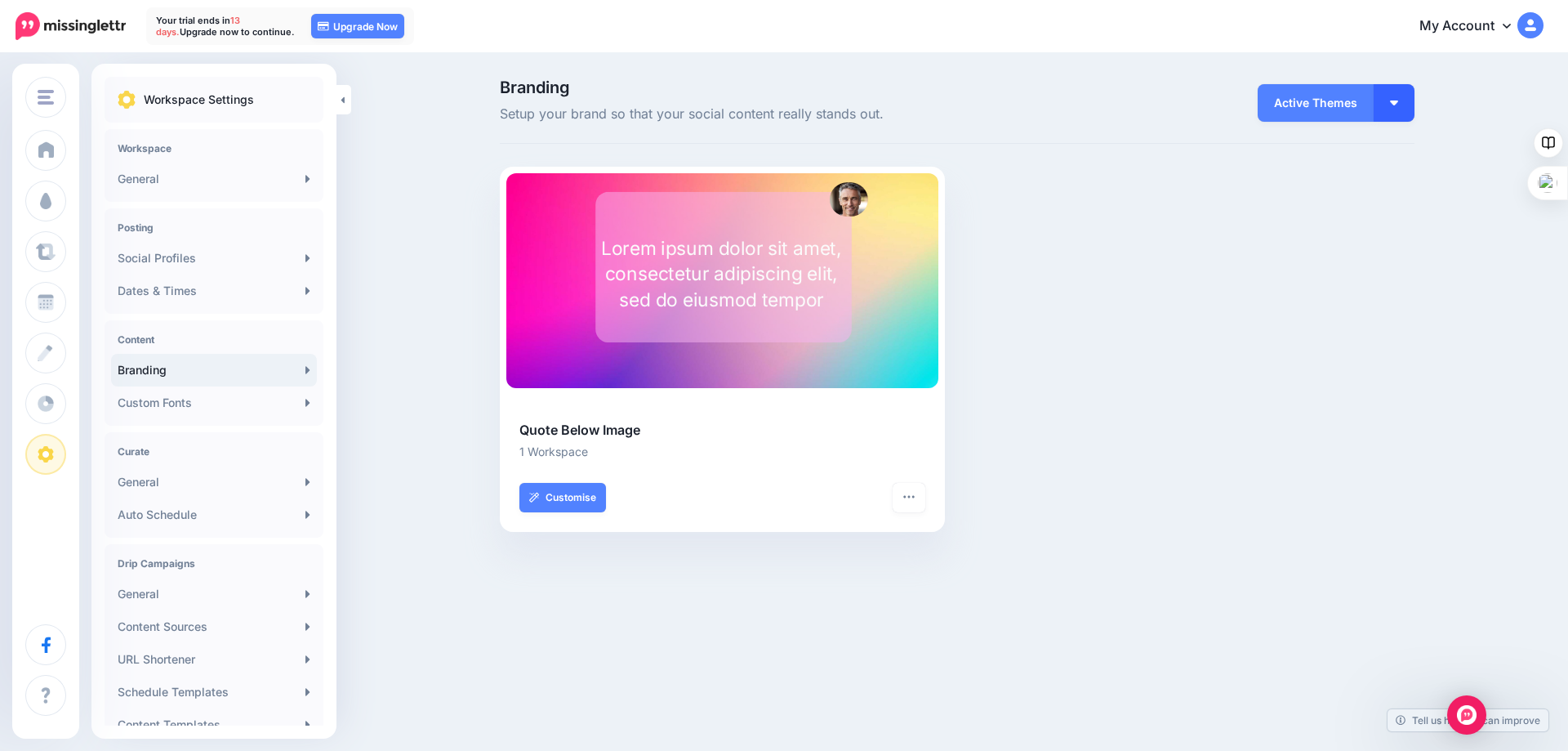
click at [1388, 93] on button "button" at bounding box center [1393, 102] width 41 height 37
click at [1385, 93] on button "button" at bounding box center [1393, 102] width 41 height 37
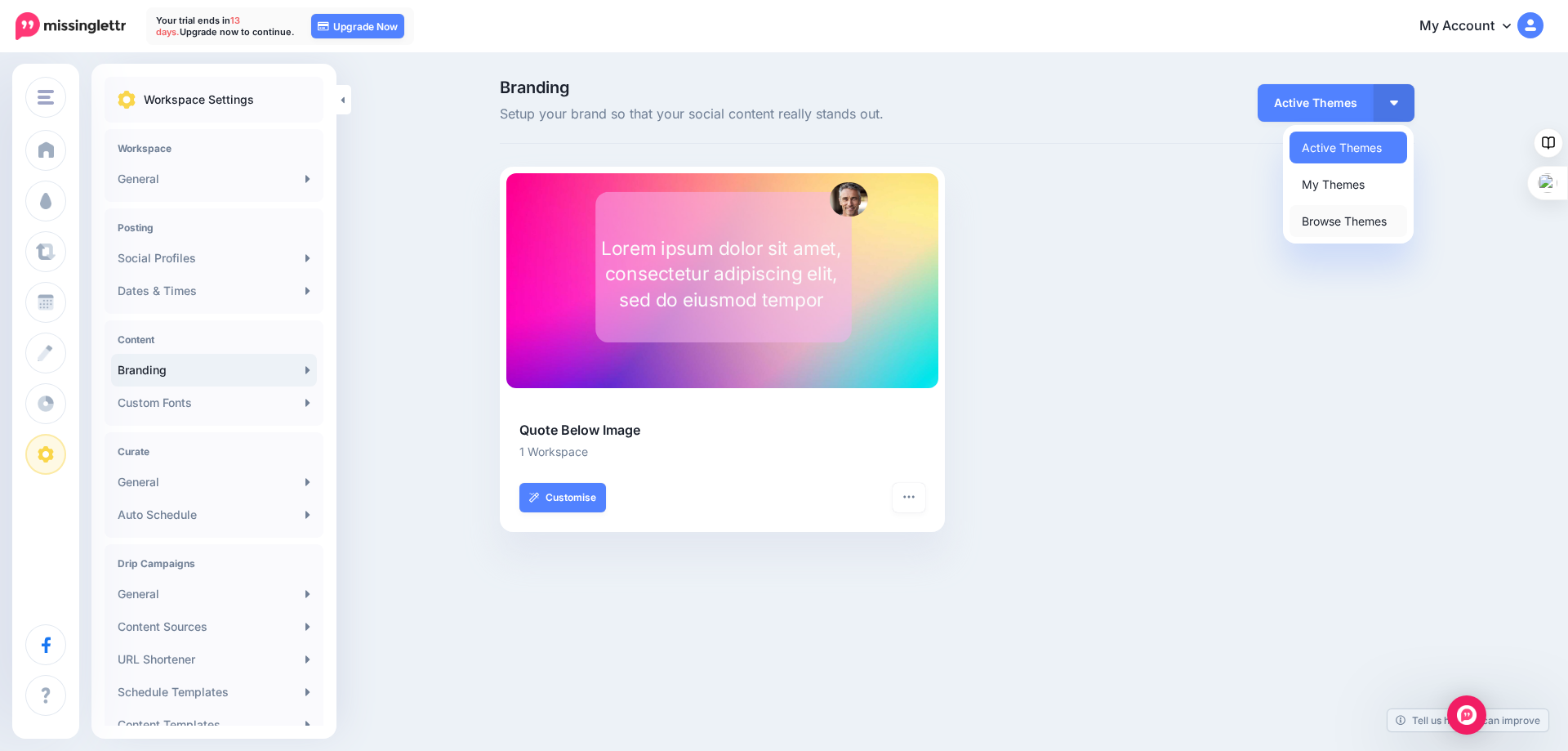
click at [1320, 216] on link "Browse Themes" at bounding box center [1348, 221] width 118 height 32
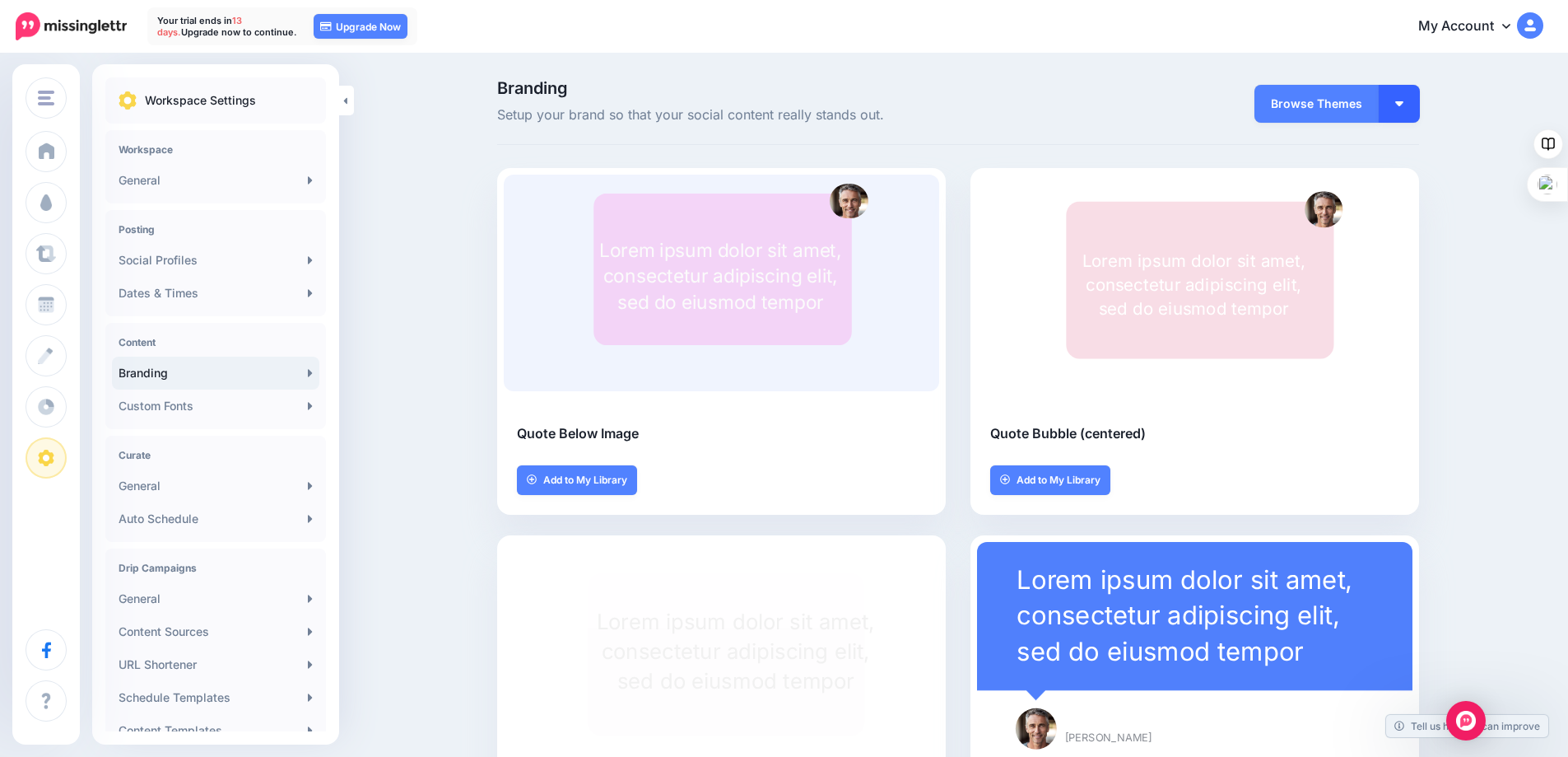
click at [1400, 103] on button "button" at bounding box center [1399, 103] width 41 height 38
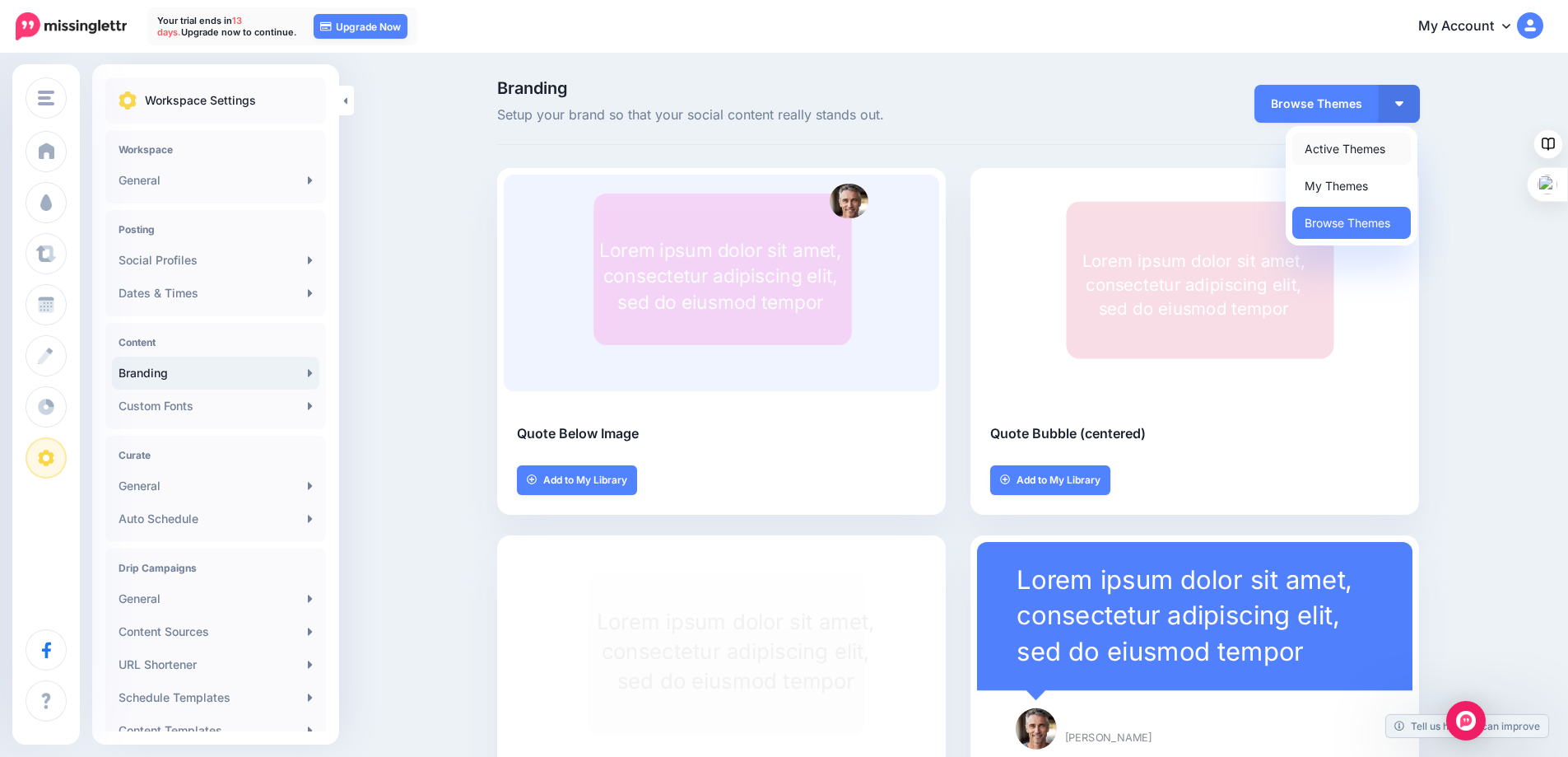
click at [1333, 146] on link "Active Themes" at bounding box center [1352, 149] width 118 height 32
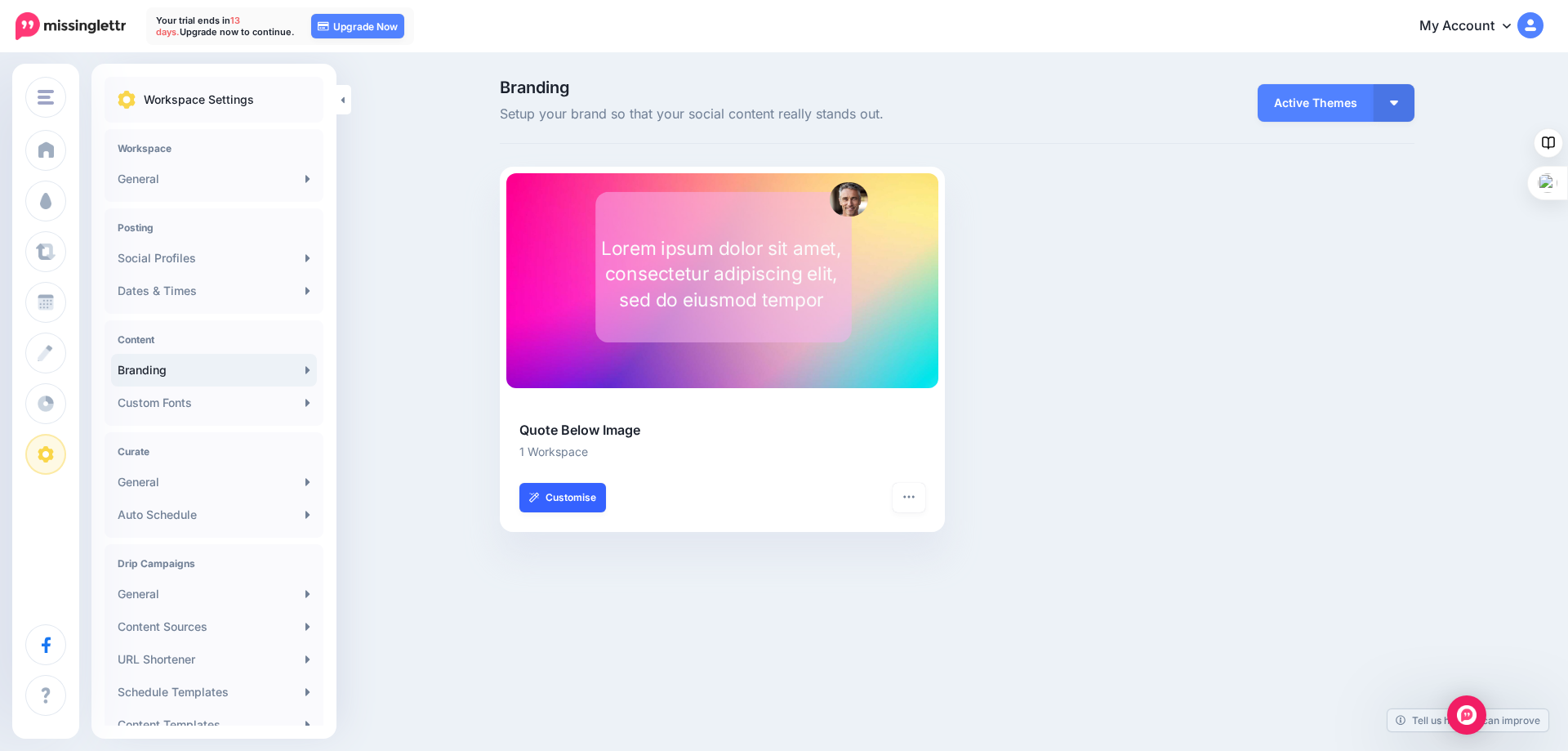
click at [563, 495] on link "Customise" at bounding box center [562, 497] width 86 height 29
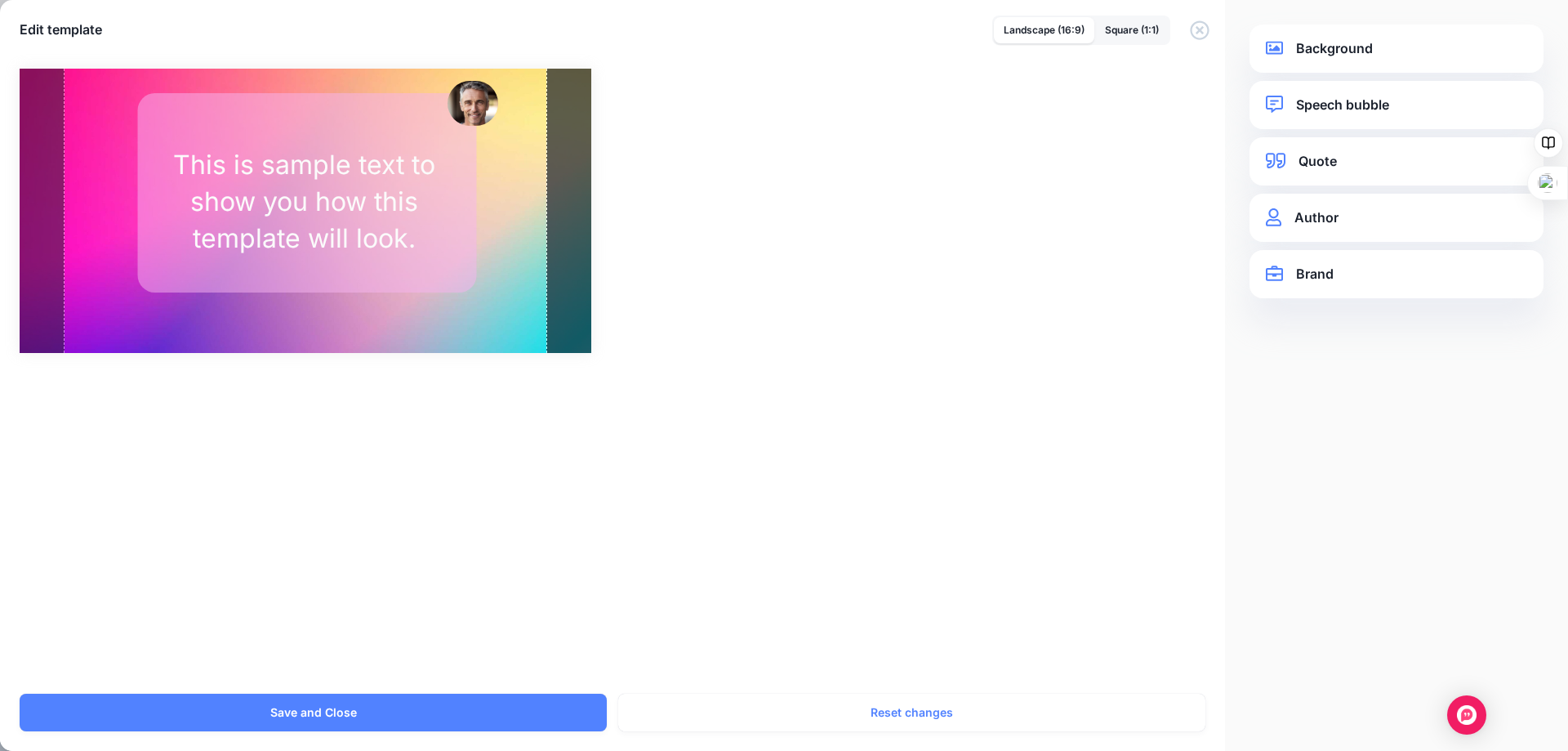
click at [1312, 51] on link "Background" at bounding box center [1395, 48] width 261 height 22
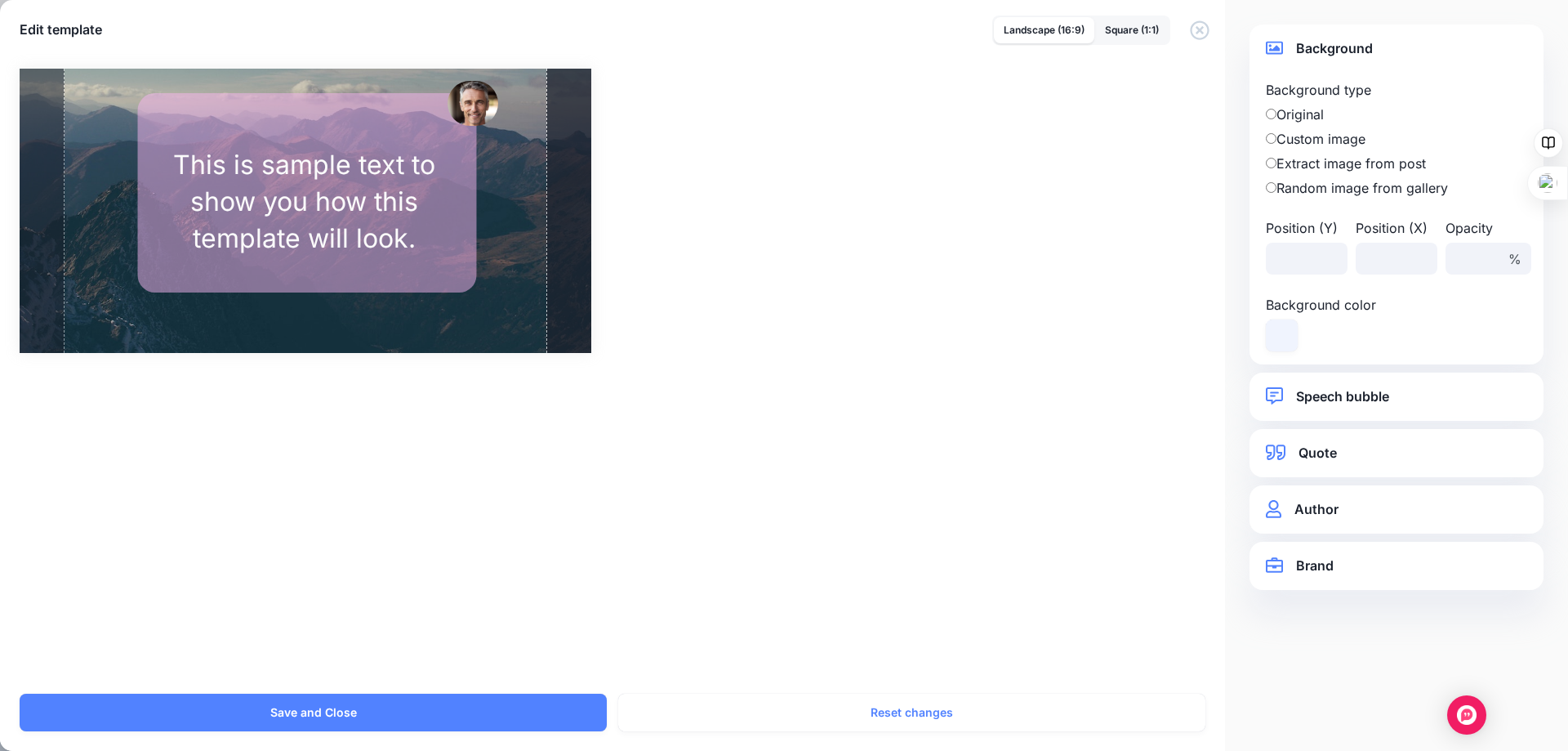
click at [1316, 452] on link "Quote" at bounding box center [1395, 453] width 261 height 22
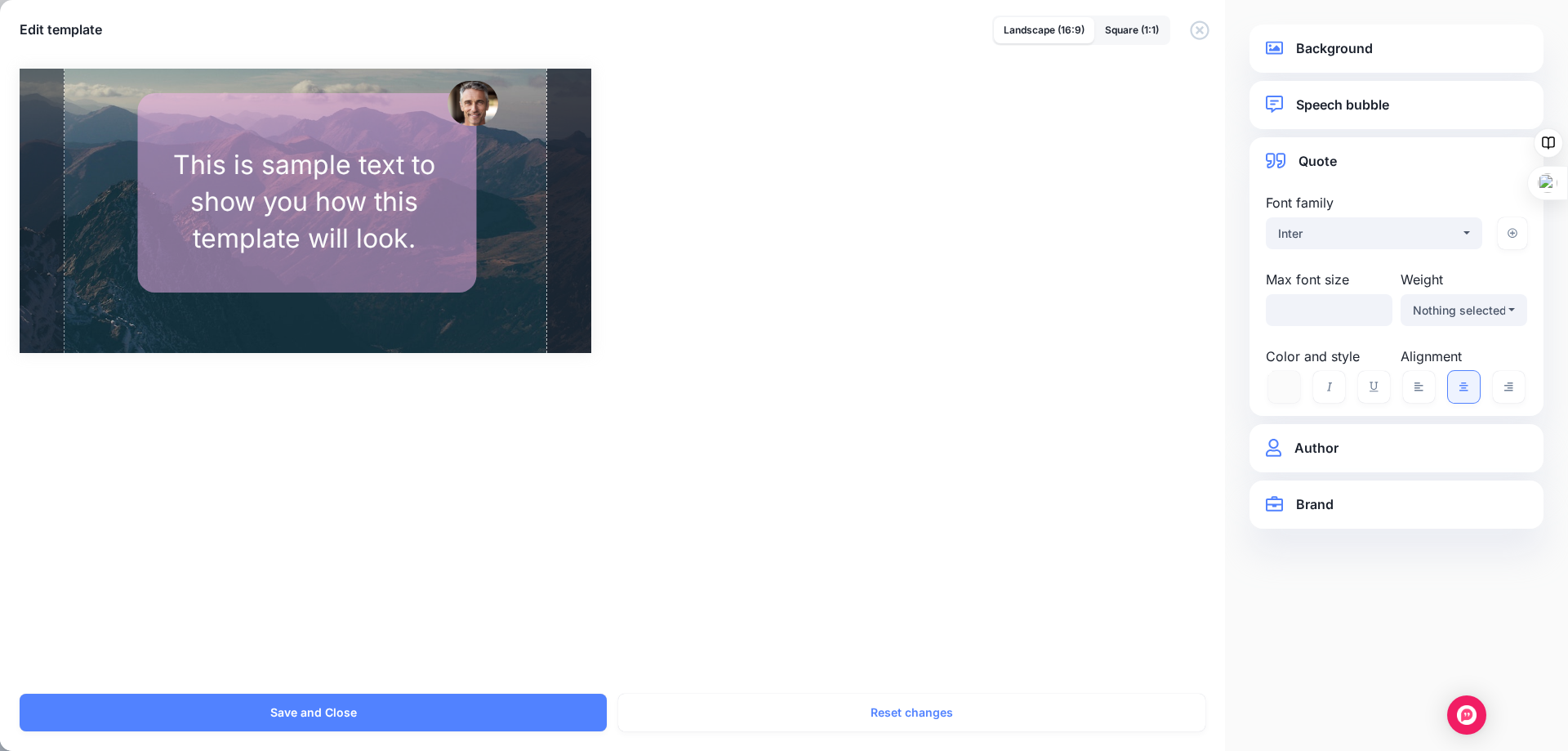
click at [1329, 451] on link "Author" at bounding box center [1395, 448] width 261 height 22
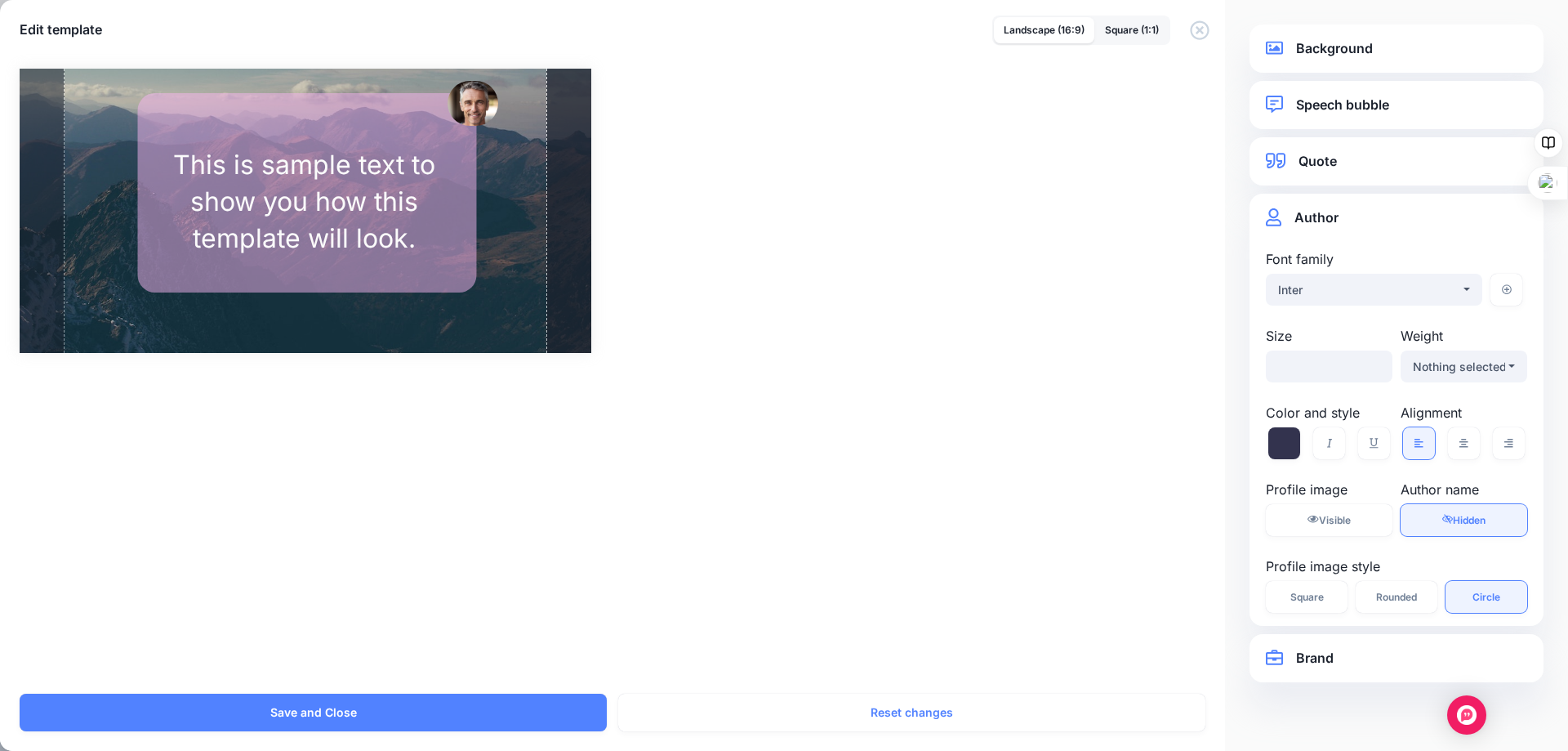
click at [1314, 656] on link "Brand" at bounding box center [1395, 657] width 261 height 22
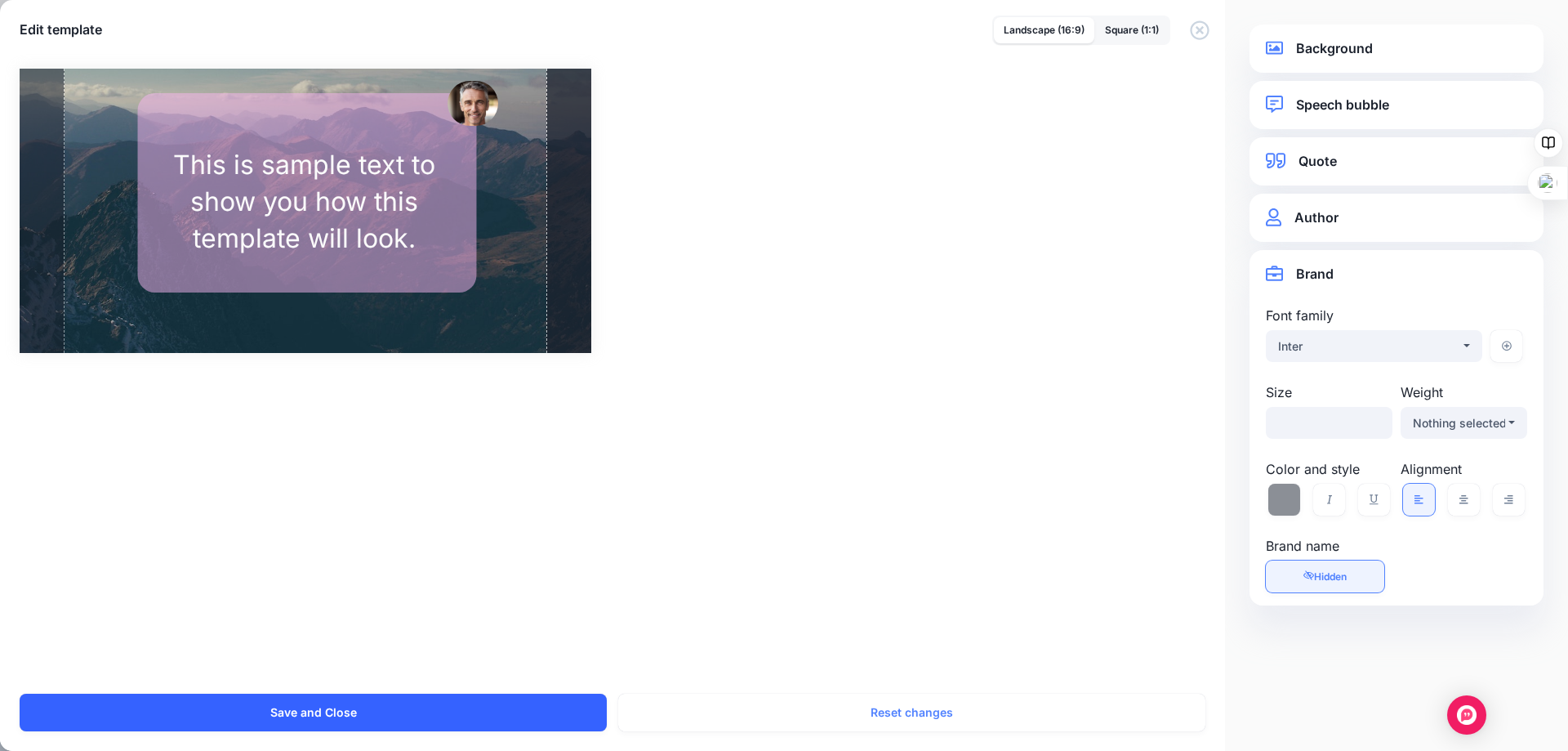
click at [353, 710] on button "Save and Close" at bounding box center [313, 713] width 587 height 37
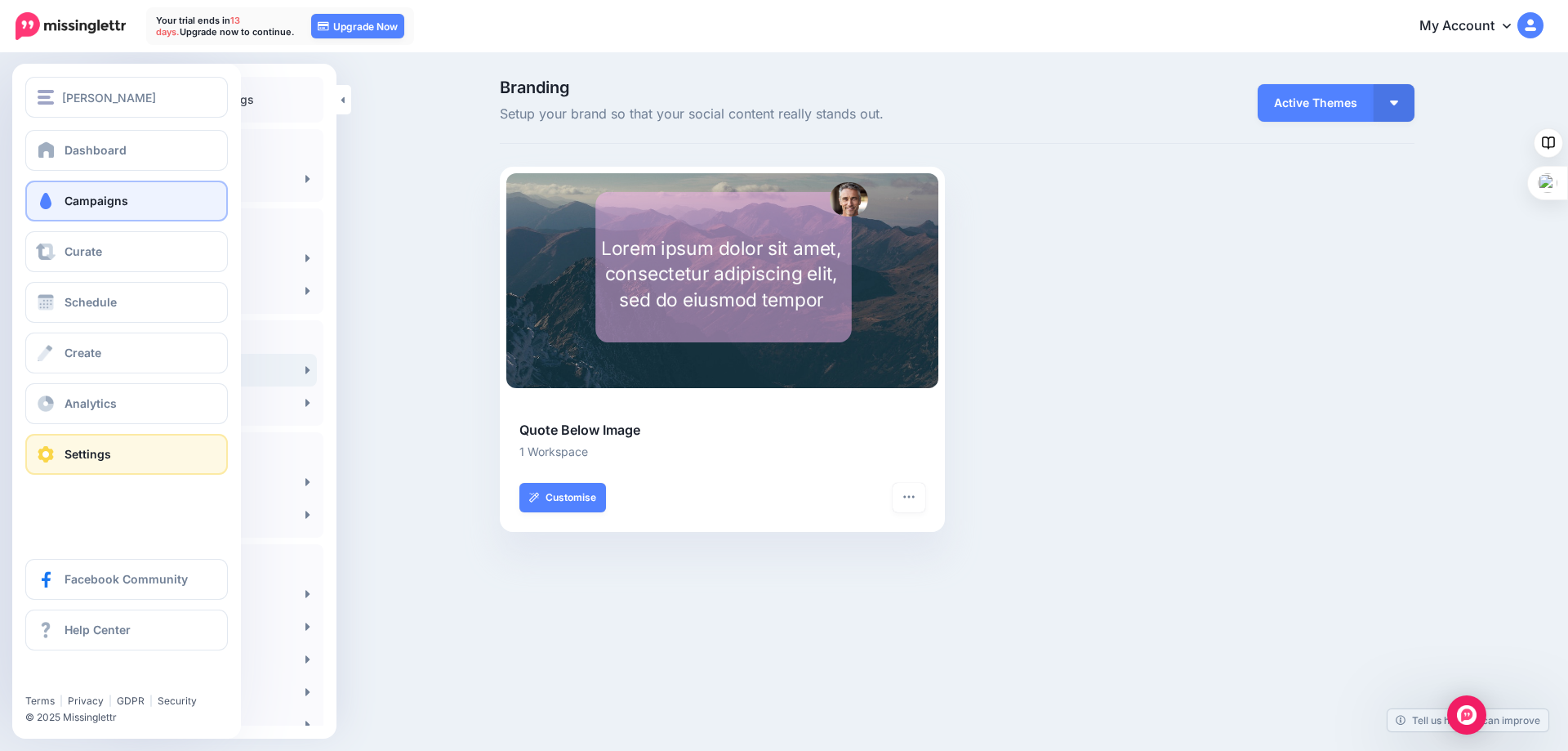
click at [61, 204] on link "Campaigns" at bounding box center [126, 201] width 202 height 41
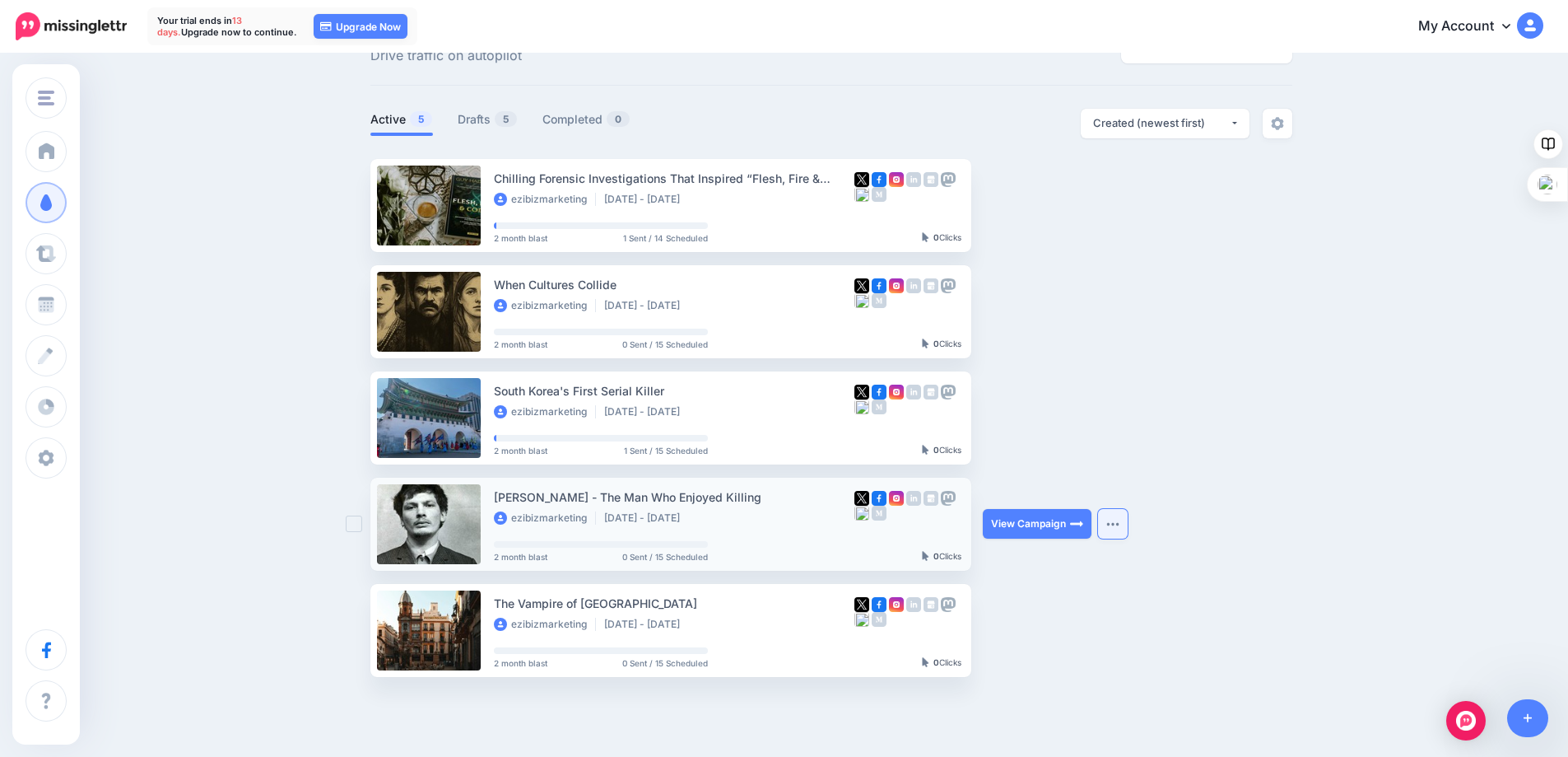
scroll to position [145, 0]
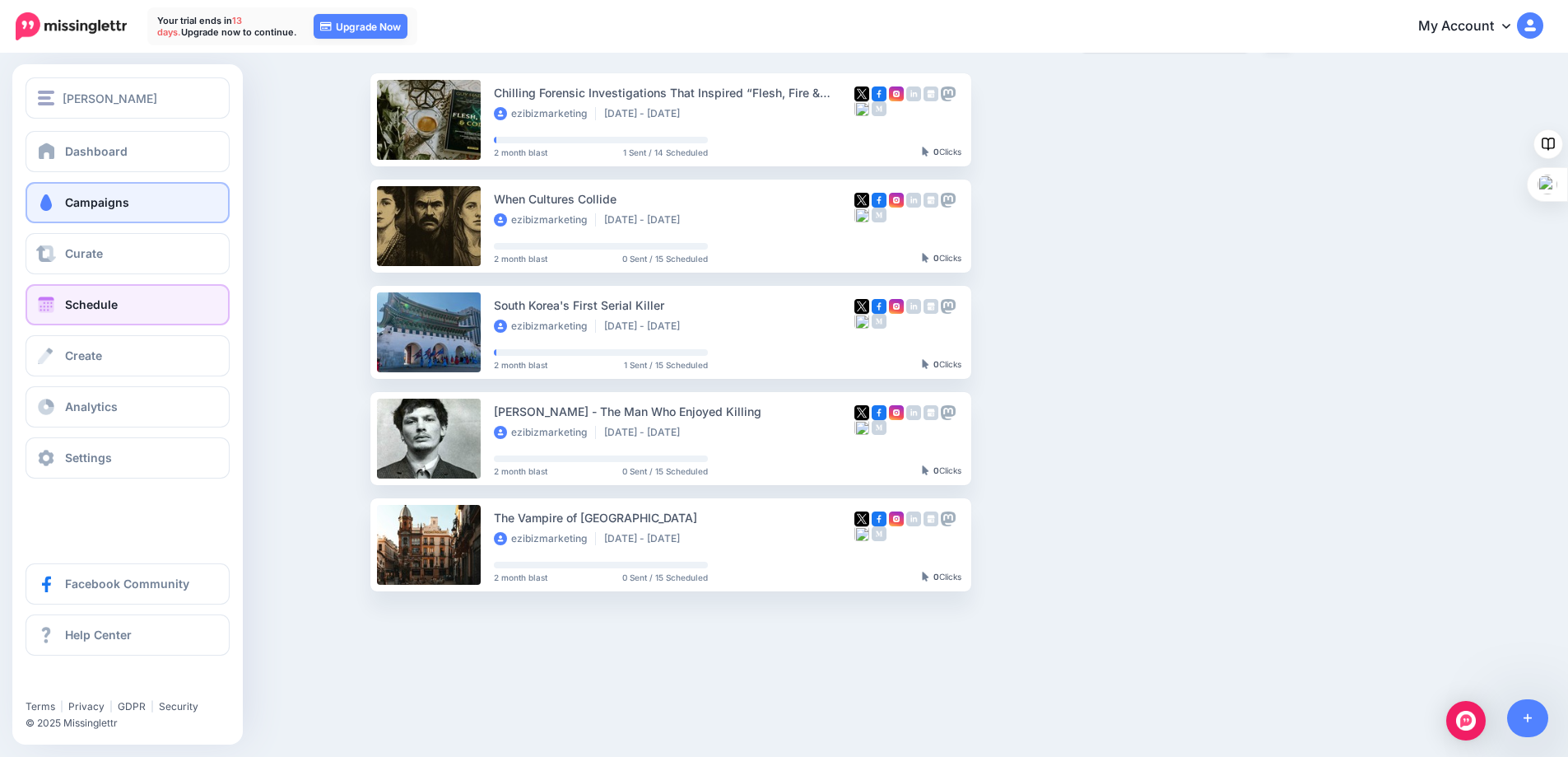
click at [83, 294] on link "Schedule" at bounding box center [127, 304] width 204 height 41
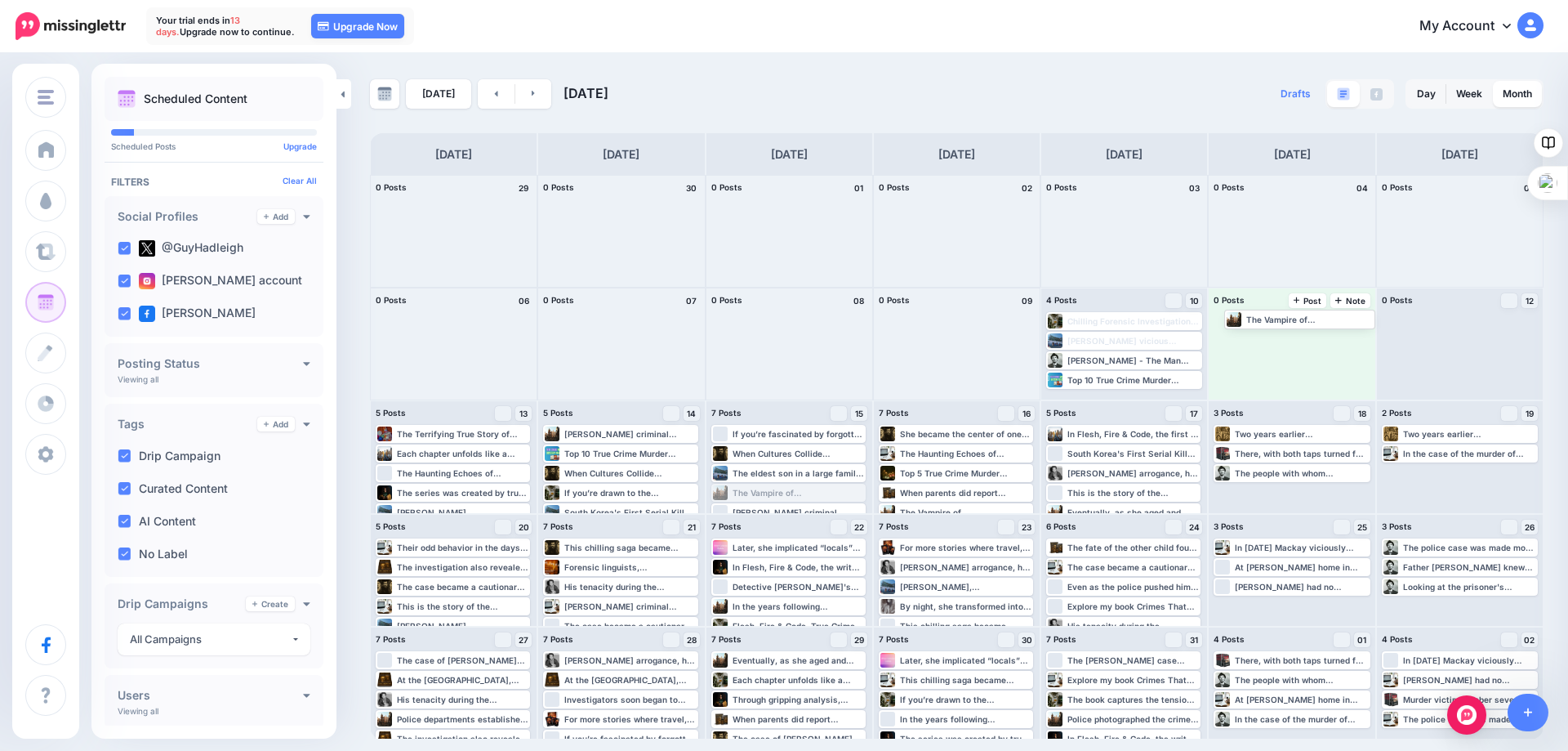
drag, startPoint x: 757, startPoint y: 493, endPoint x: 1269, endPoint y: 319, distance: 540.8
drag, startPoint x: 1075, startPoint y: 472, endPoint x: 1243, endPoint y: 347, distance: 209.4
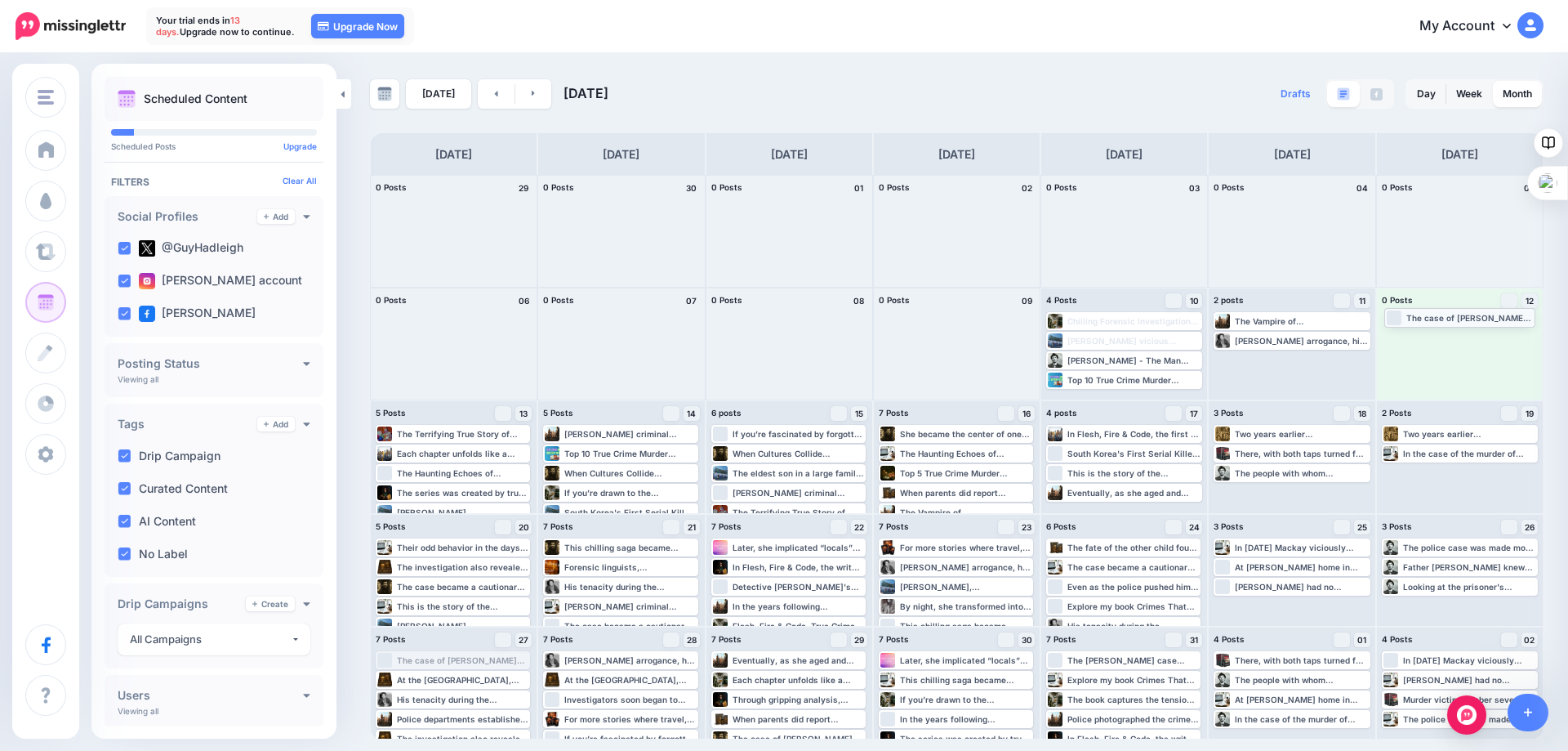
drag, startPoint x: 443, startPoint y: 659, endPoint x: 1451, endPoint y: 316, distance: 1064.8
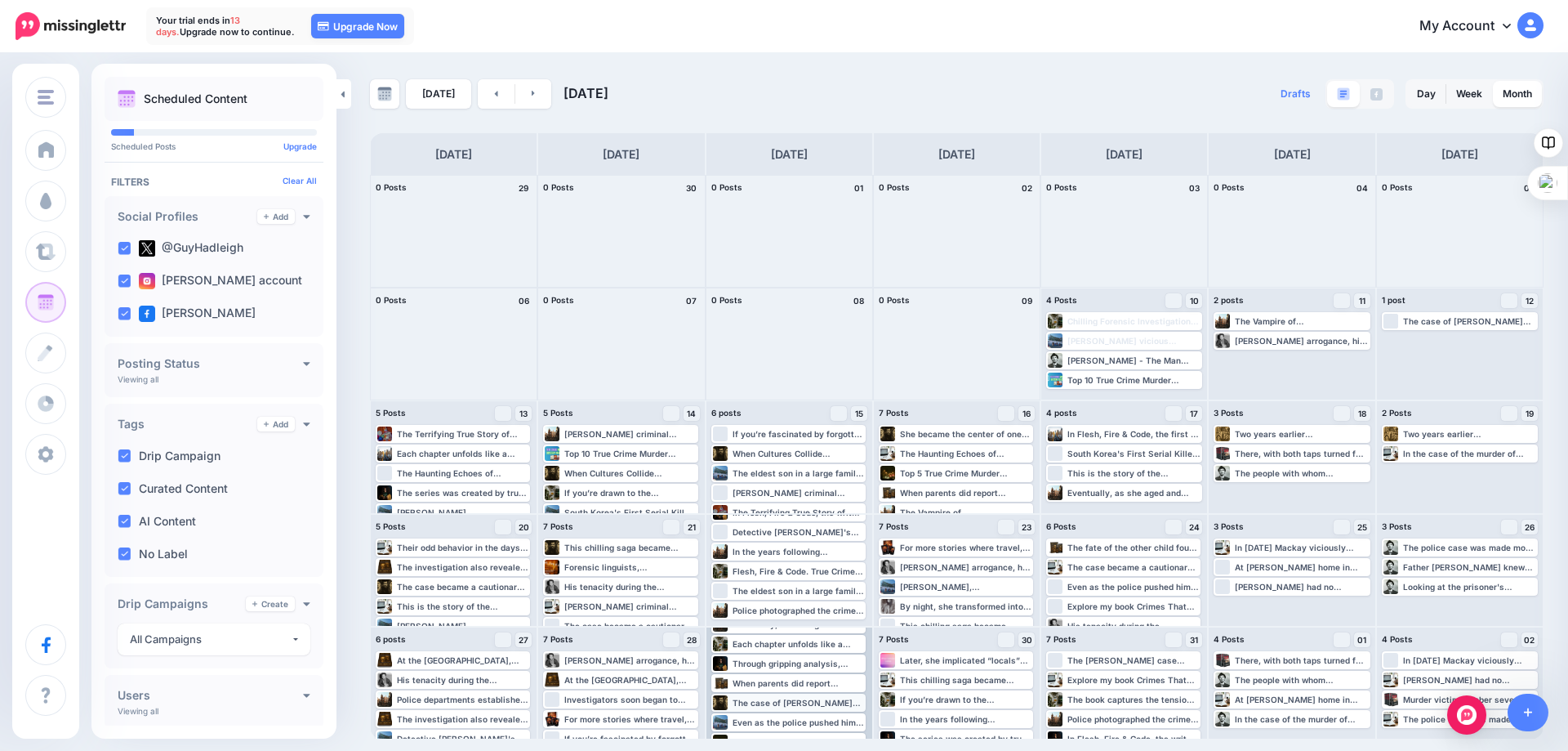
scroll to position [54, 0]
drag, startPoint x: 1079, startPoint y: 677, endPoint x: 1419, endPoint y: 349, distance: 472.4
click at [524, 93] on link at bounding box center [533, 94] width 37 height 29
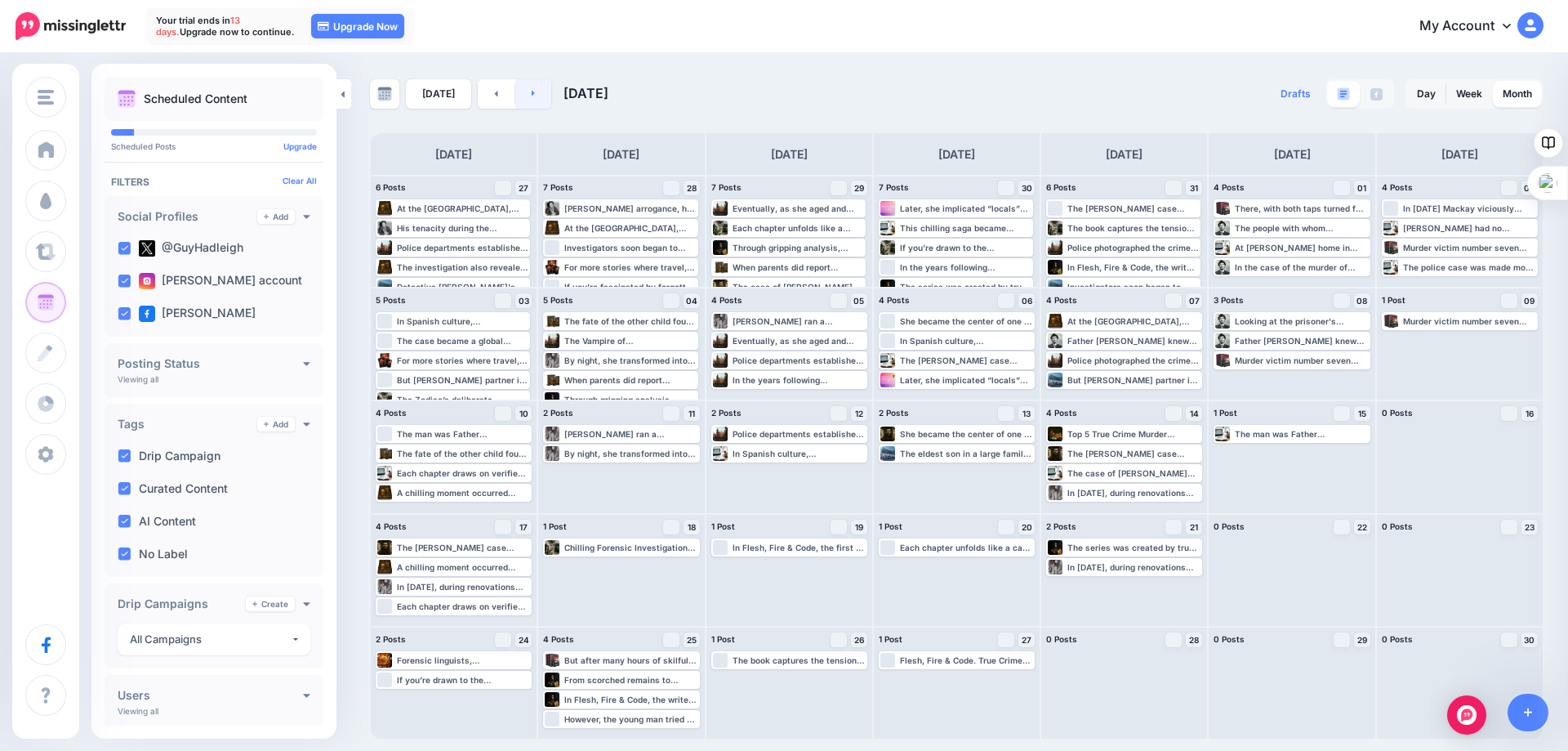
click at [532, 89] on icon at bounding box center [533, 93] width 4 height 10
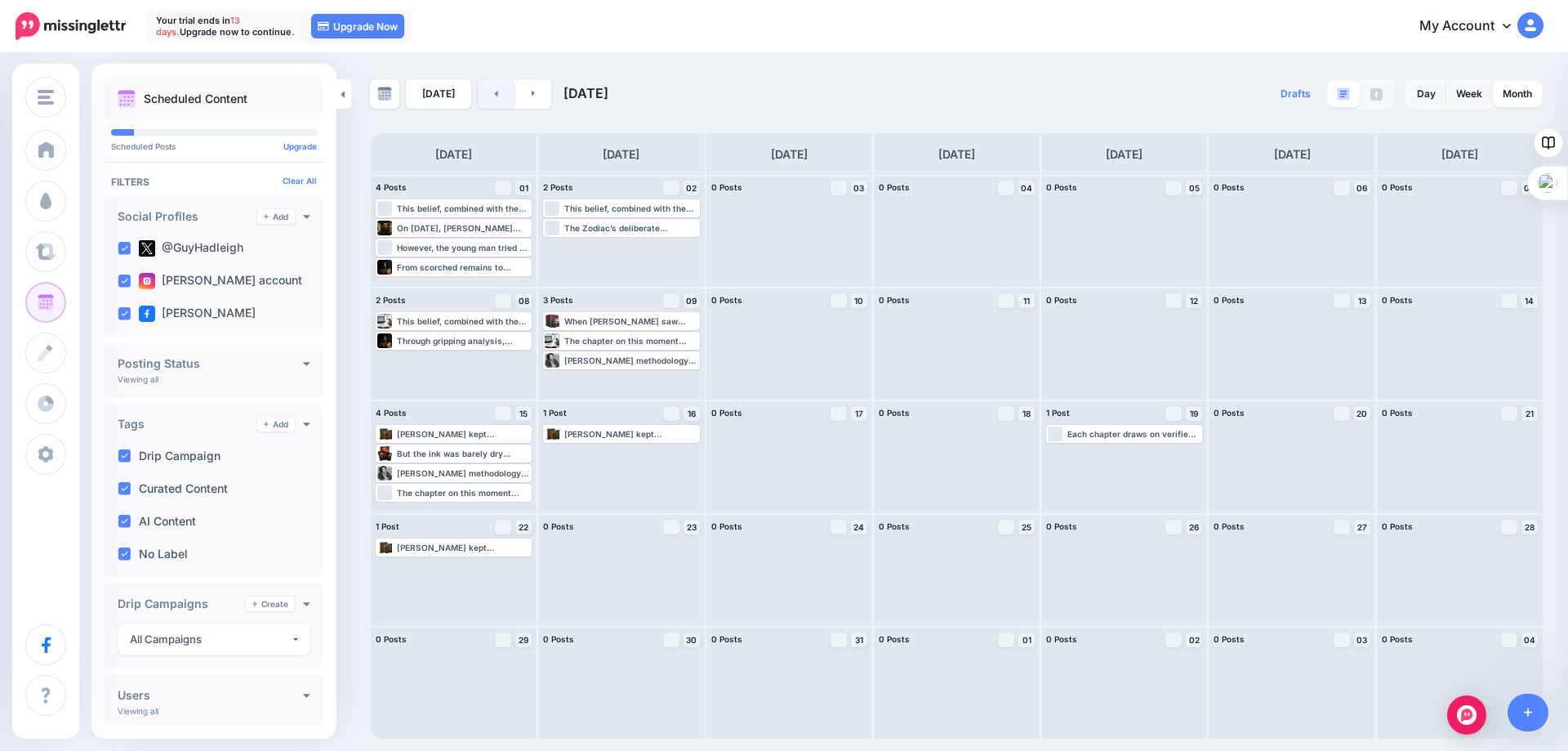
click at [494, 93] on icon at bounding box center [496, 93] width 4 height 10
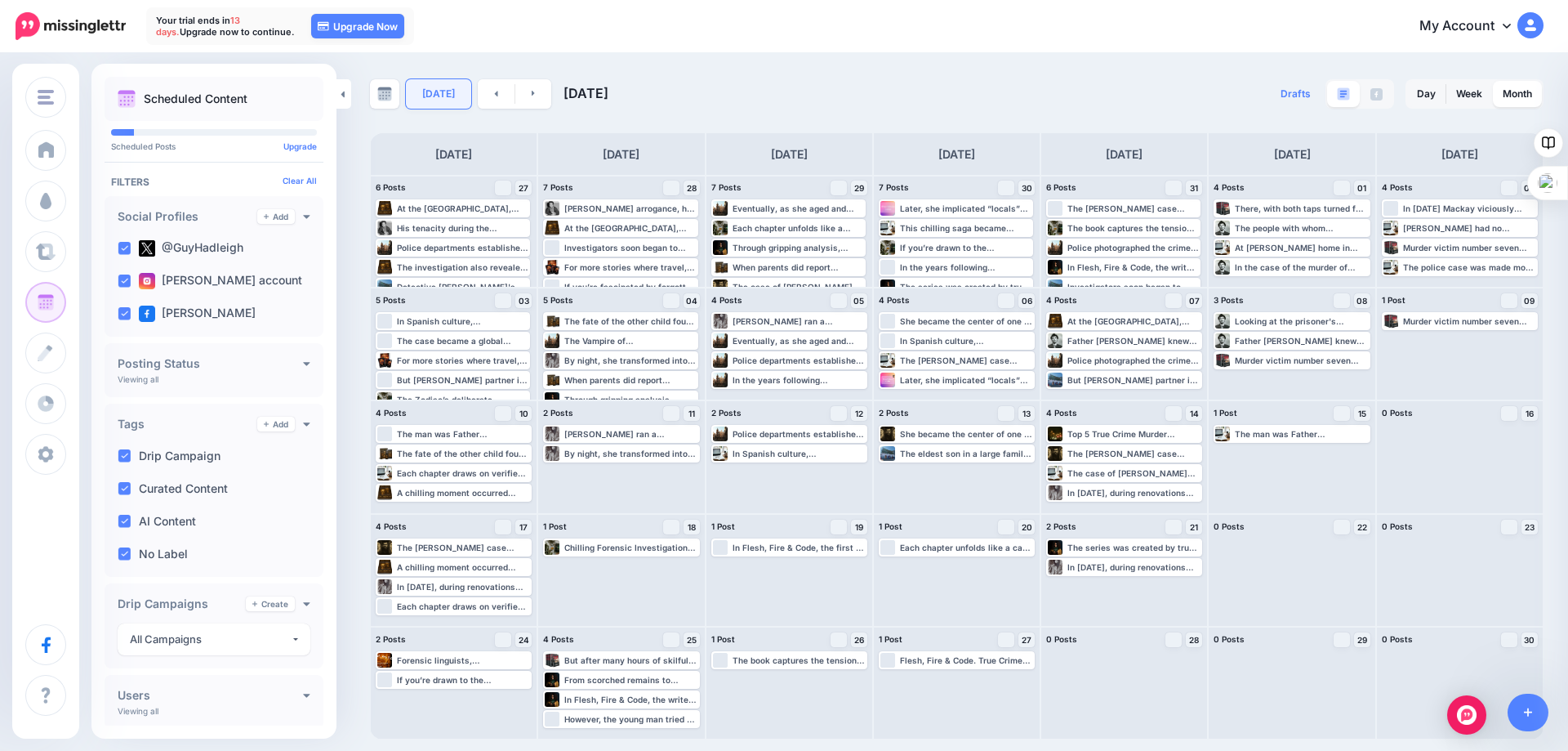
click at [436, 91] on link "Today" at bounding box center [438, 94] width 65 height 29
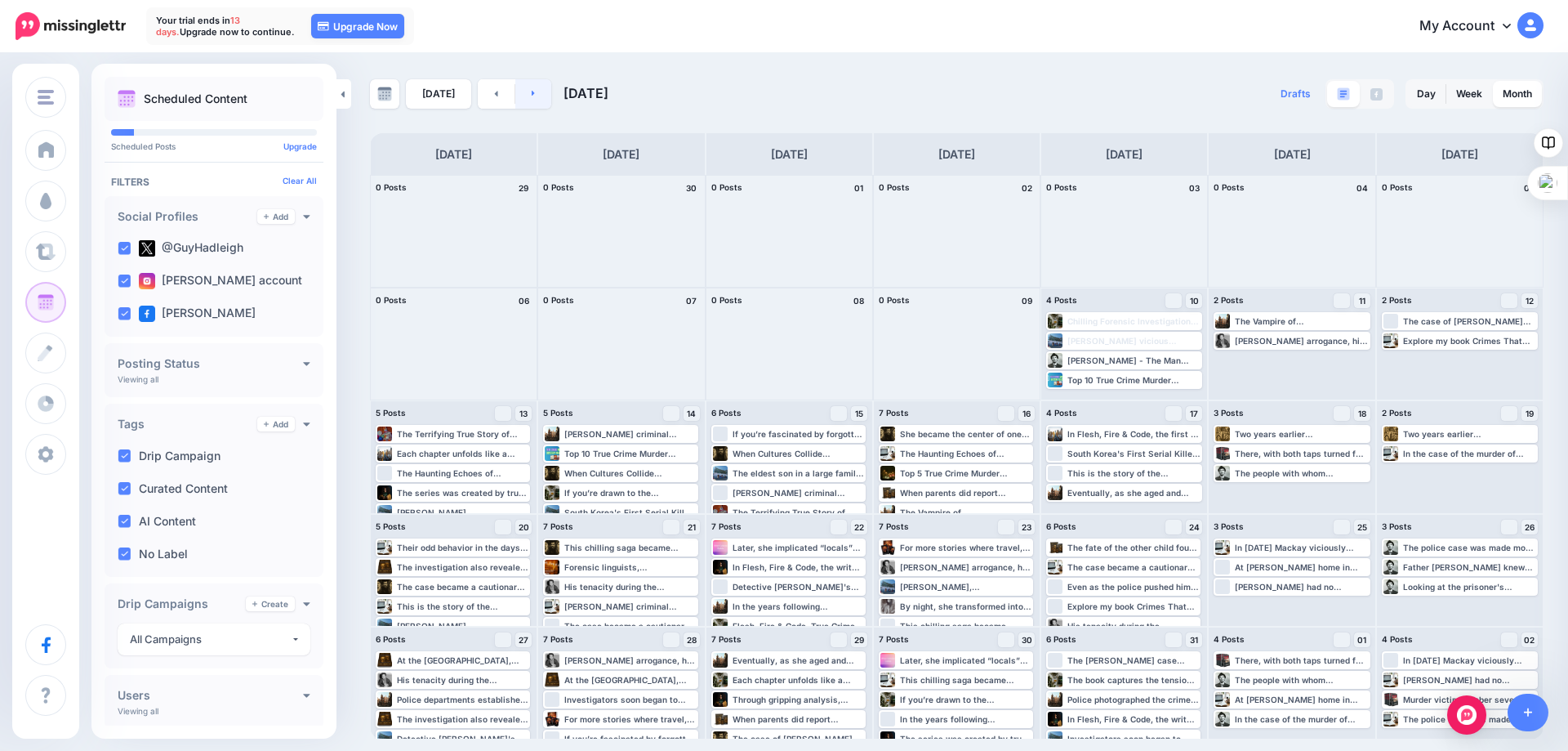
click at [532, 91] on icon at bounding box center [533, 93] width 4 height 10
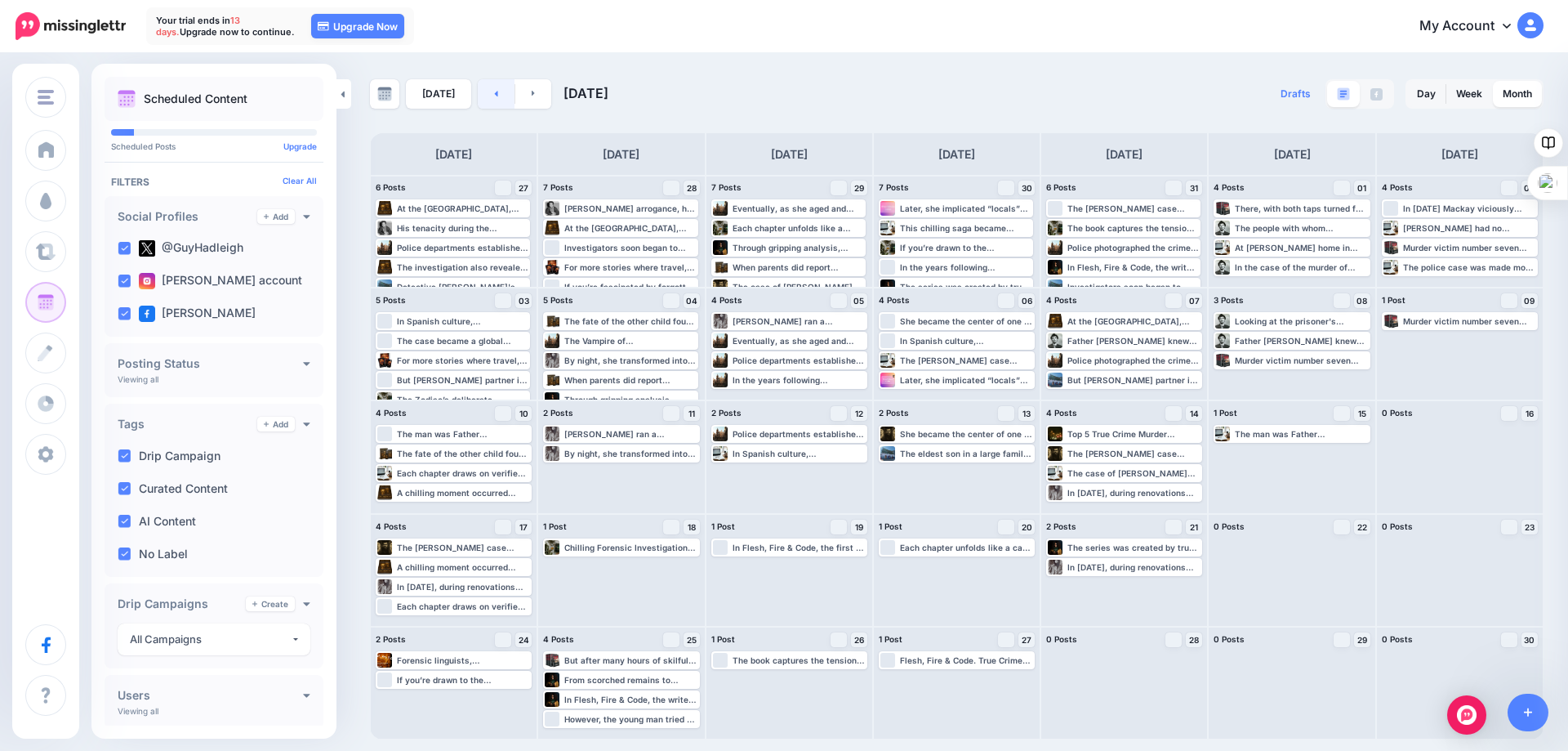
click at [487, 94] on link at bounding box center [495, 94] width 37 height 29
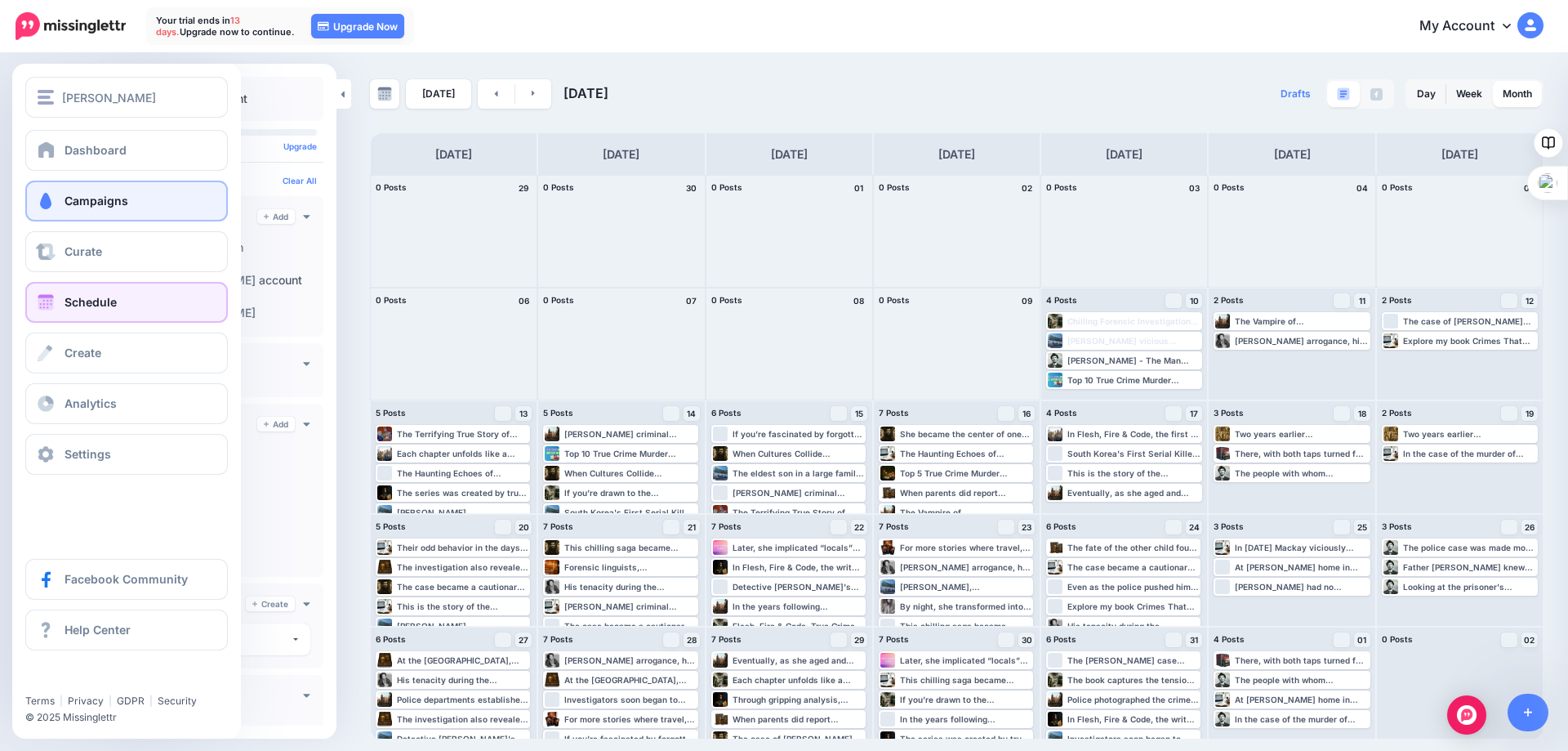
click at [69, 204] on span "Campaigns" at bounding box center [96, 200] width 64 height 14
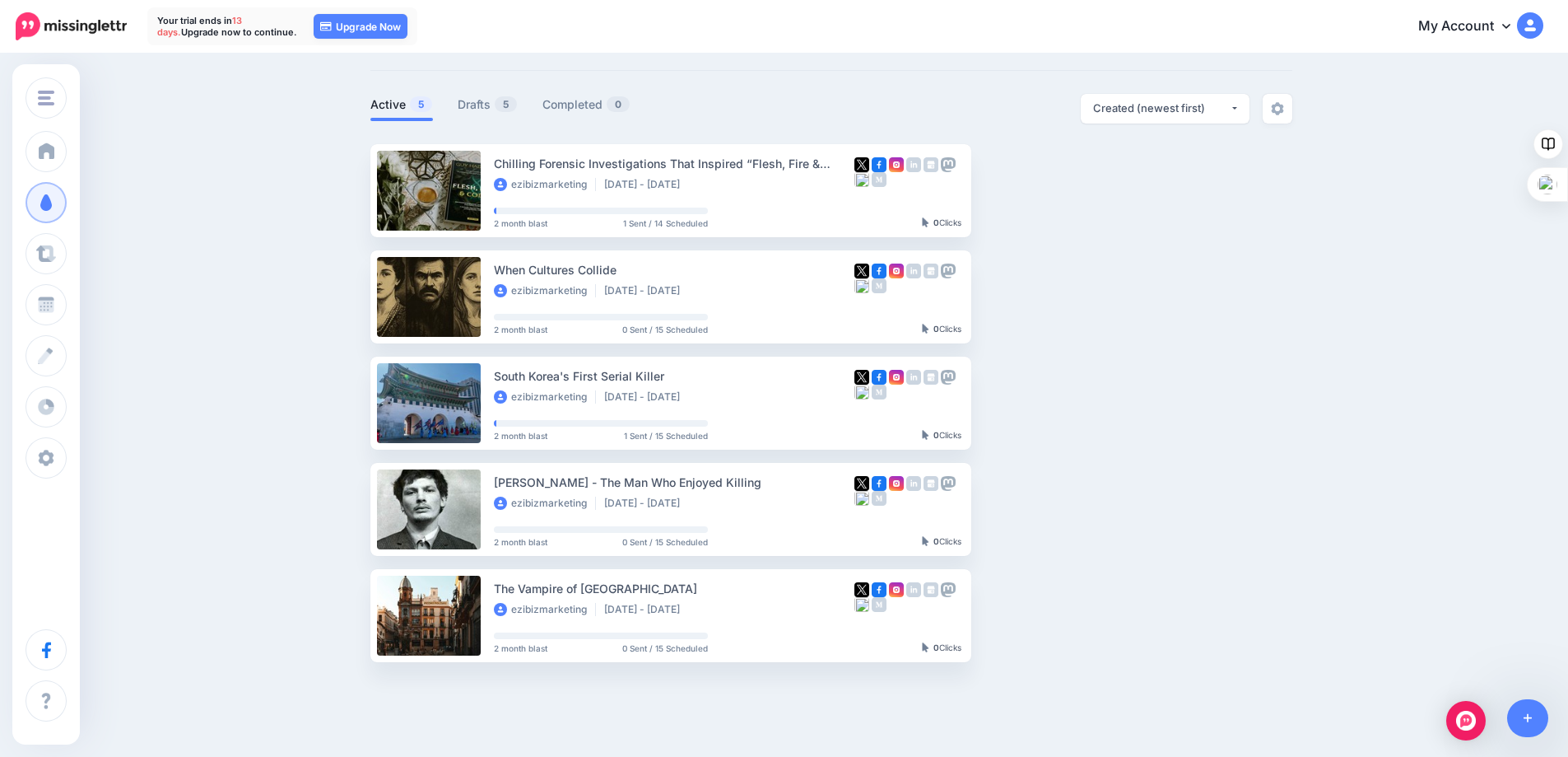
scroll to position [145, 0]
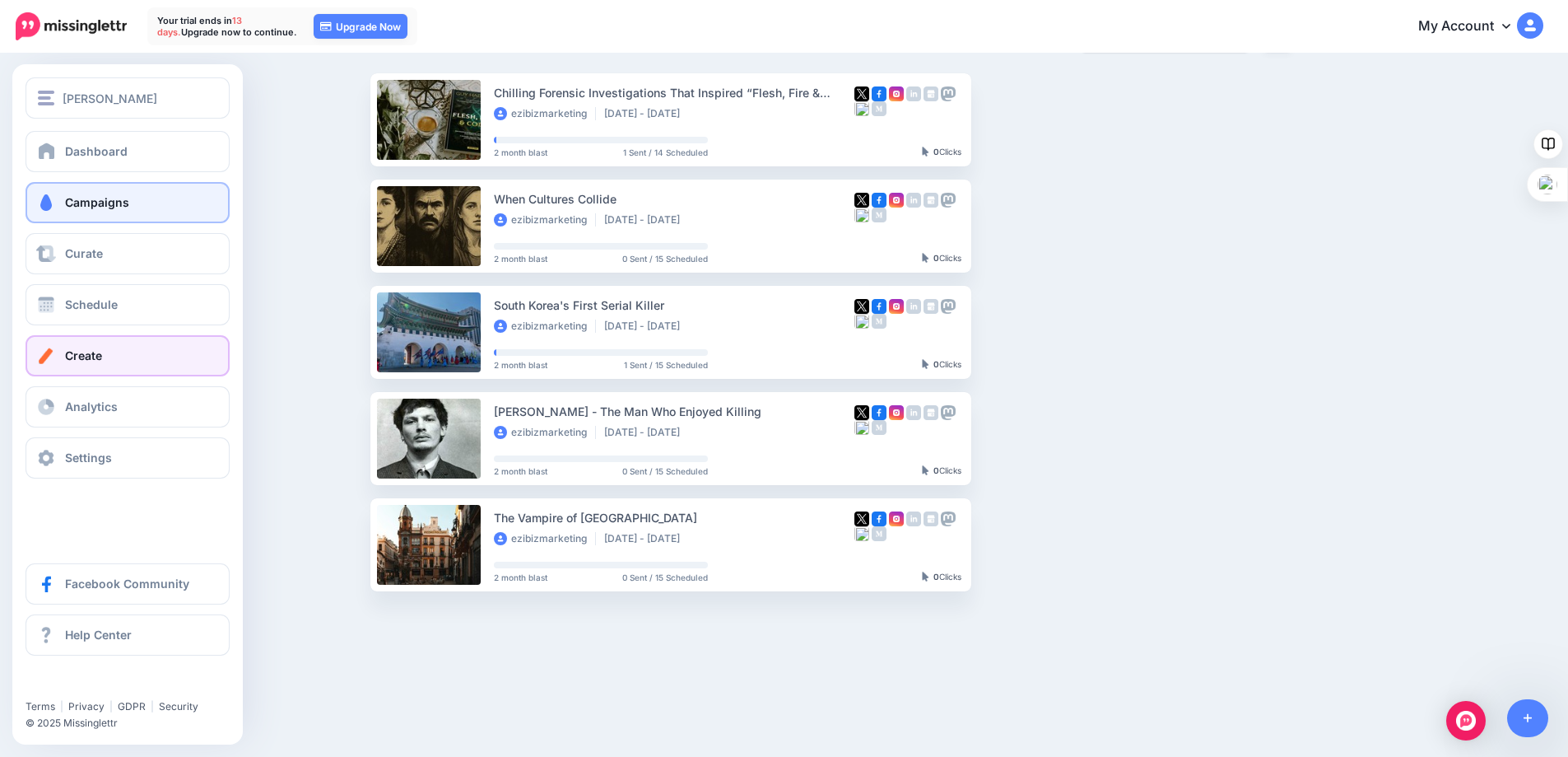
click at [85, 362] on span "Create" at bounding box center [83, 356] width 37 height 14
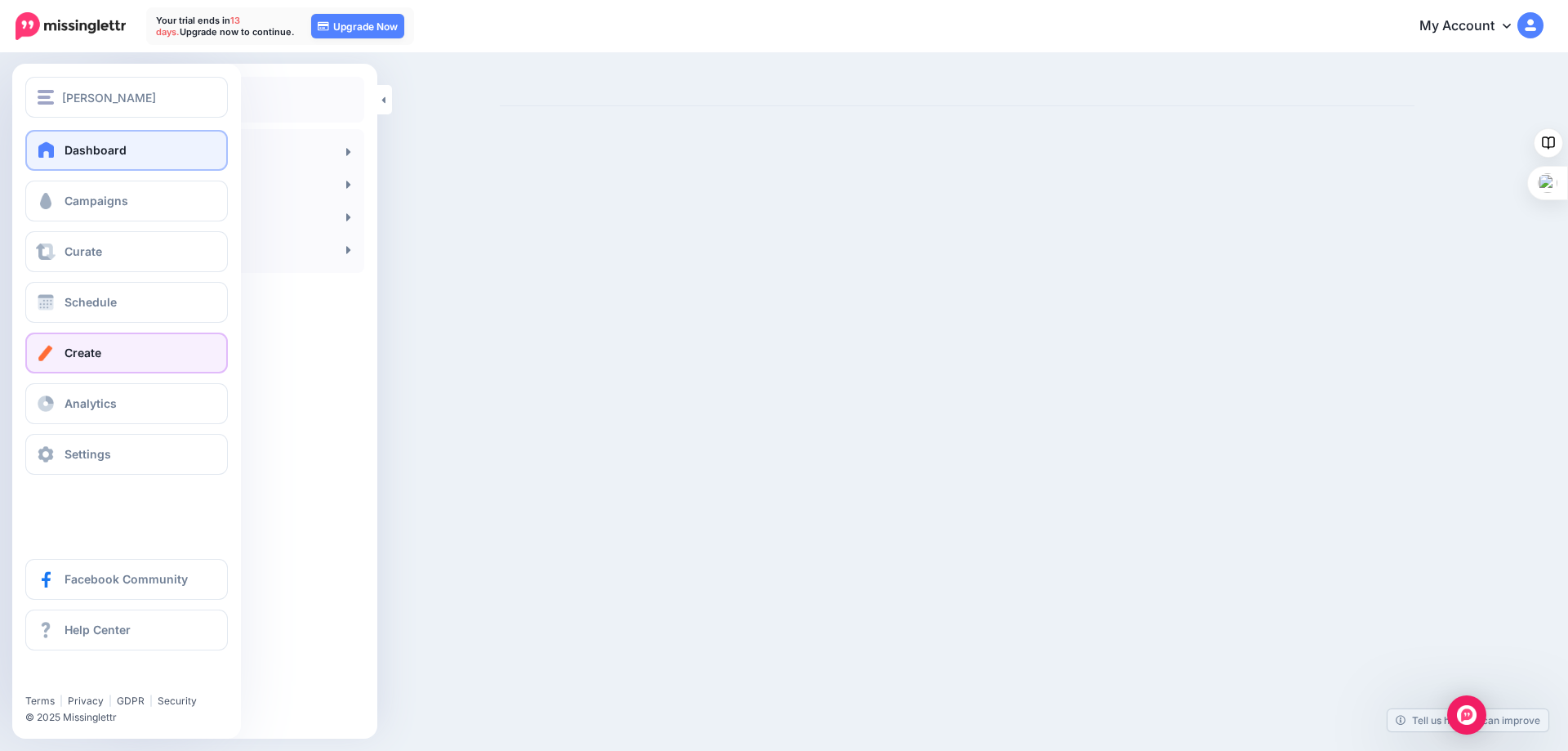
click at [84, 139] on link "Dashboard" at bounding box center [126, 151] width 202 height 41
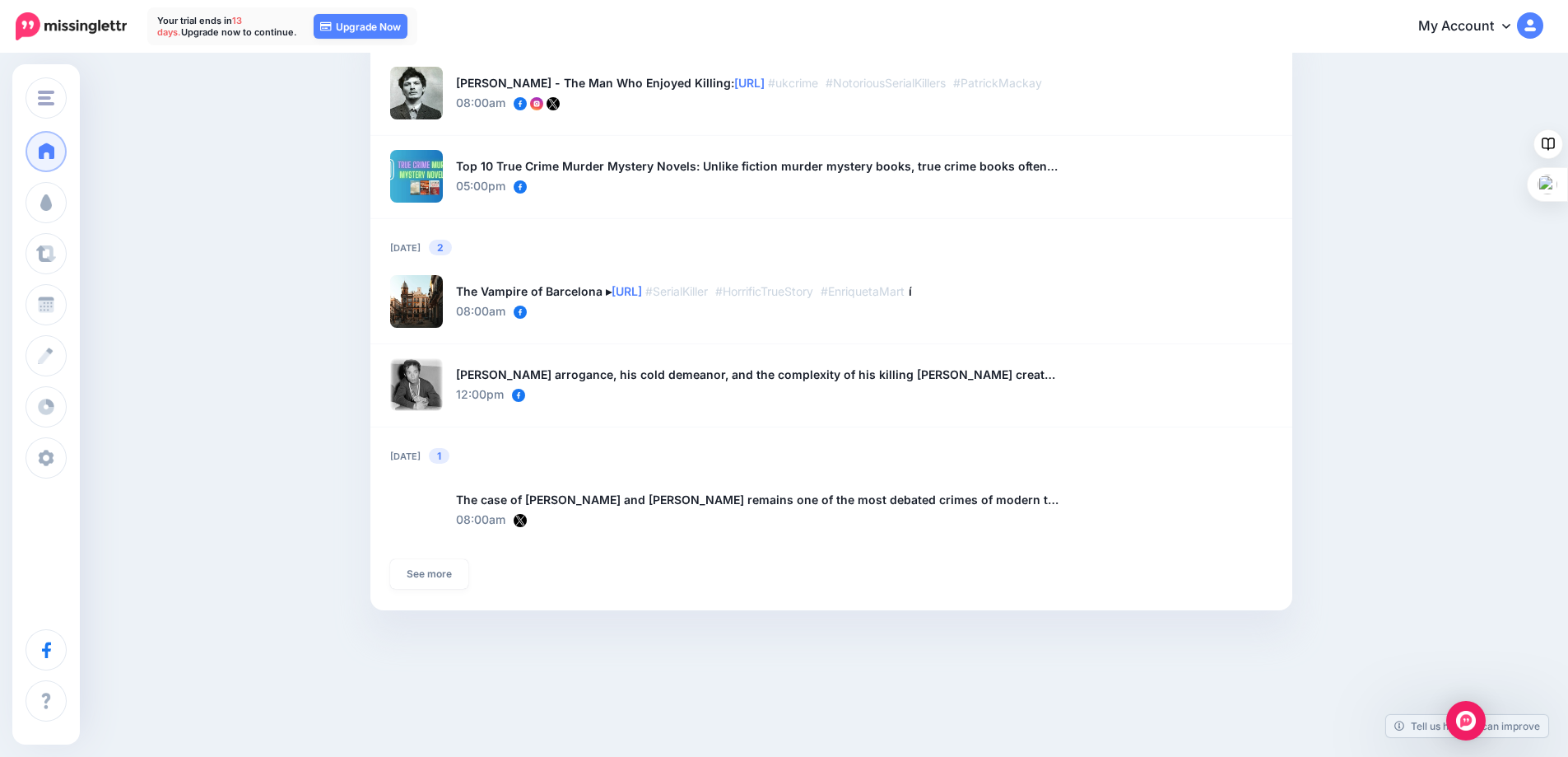
scroll to position [1209, 0]
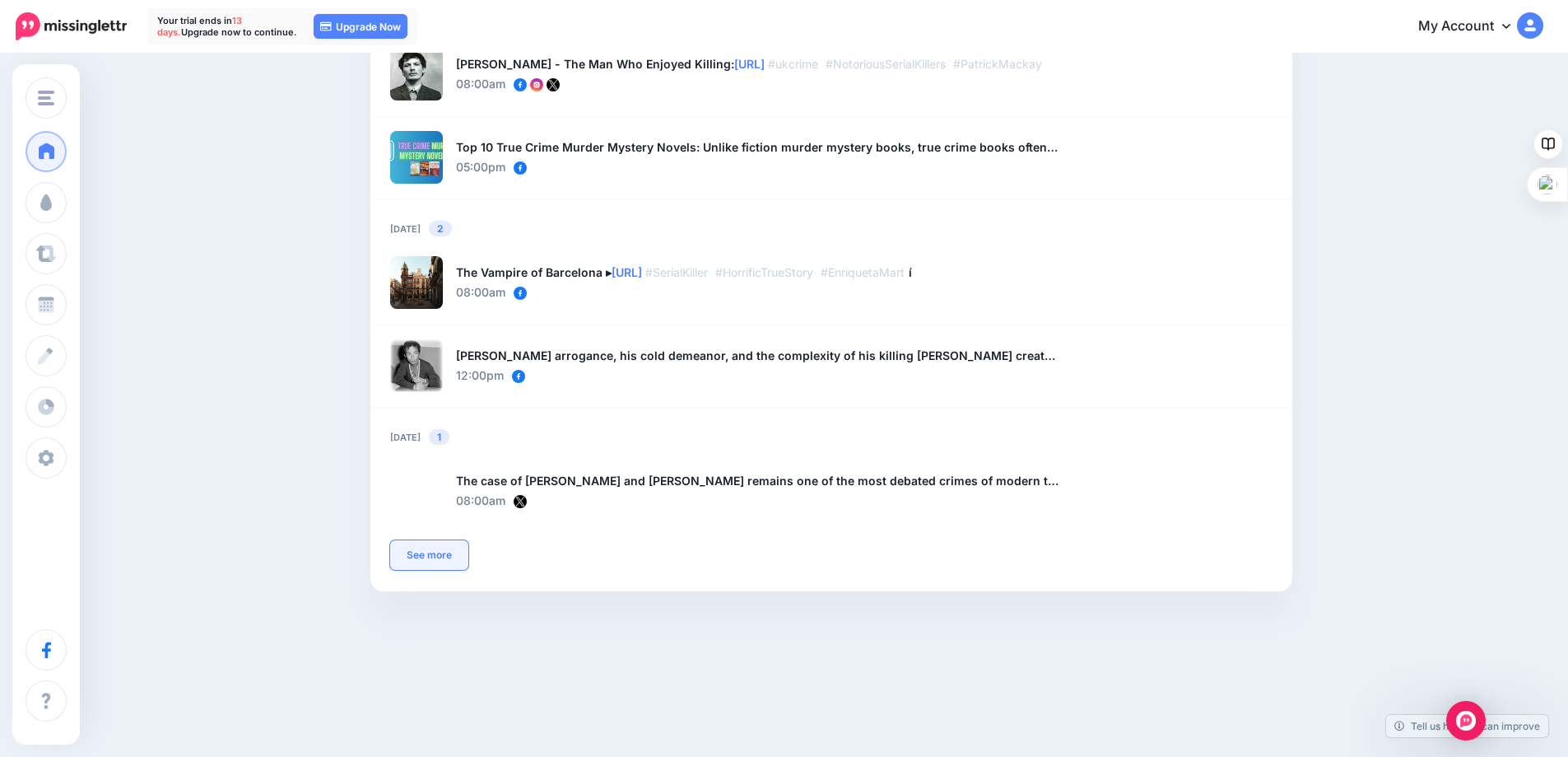
click at [438, 557] on link "See more" at bounding box center [429, 555] width 78 height 30
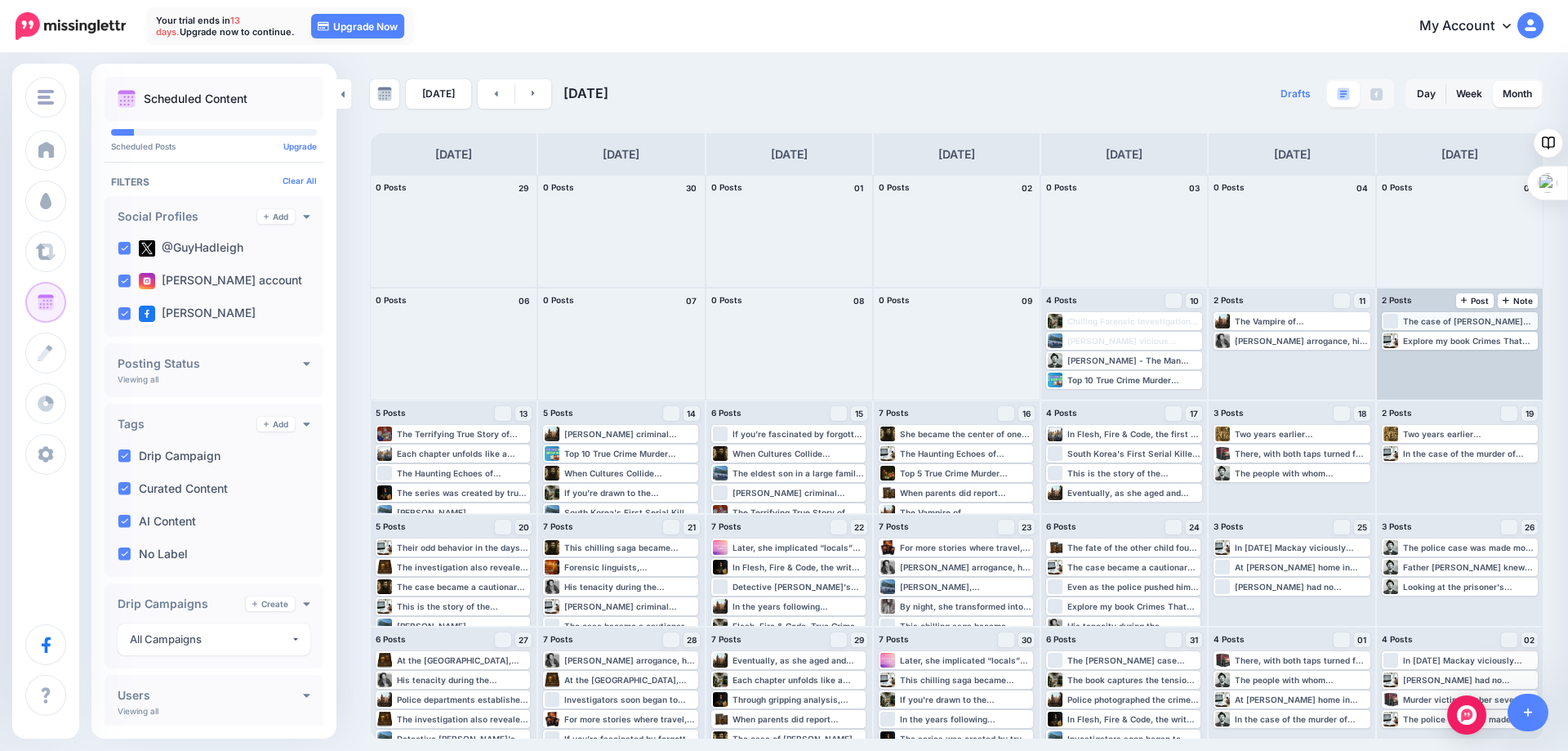
click at [1428, 319] on div "The case of Amanda Knox and Meredith Kercher remains one of the most debated cr…" at bounding box center [1468, 321] width 133 height 10
click at [1440, 339] on span "Edit" at bounding box center [1441, 340] width 13 height 8
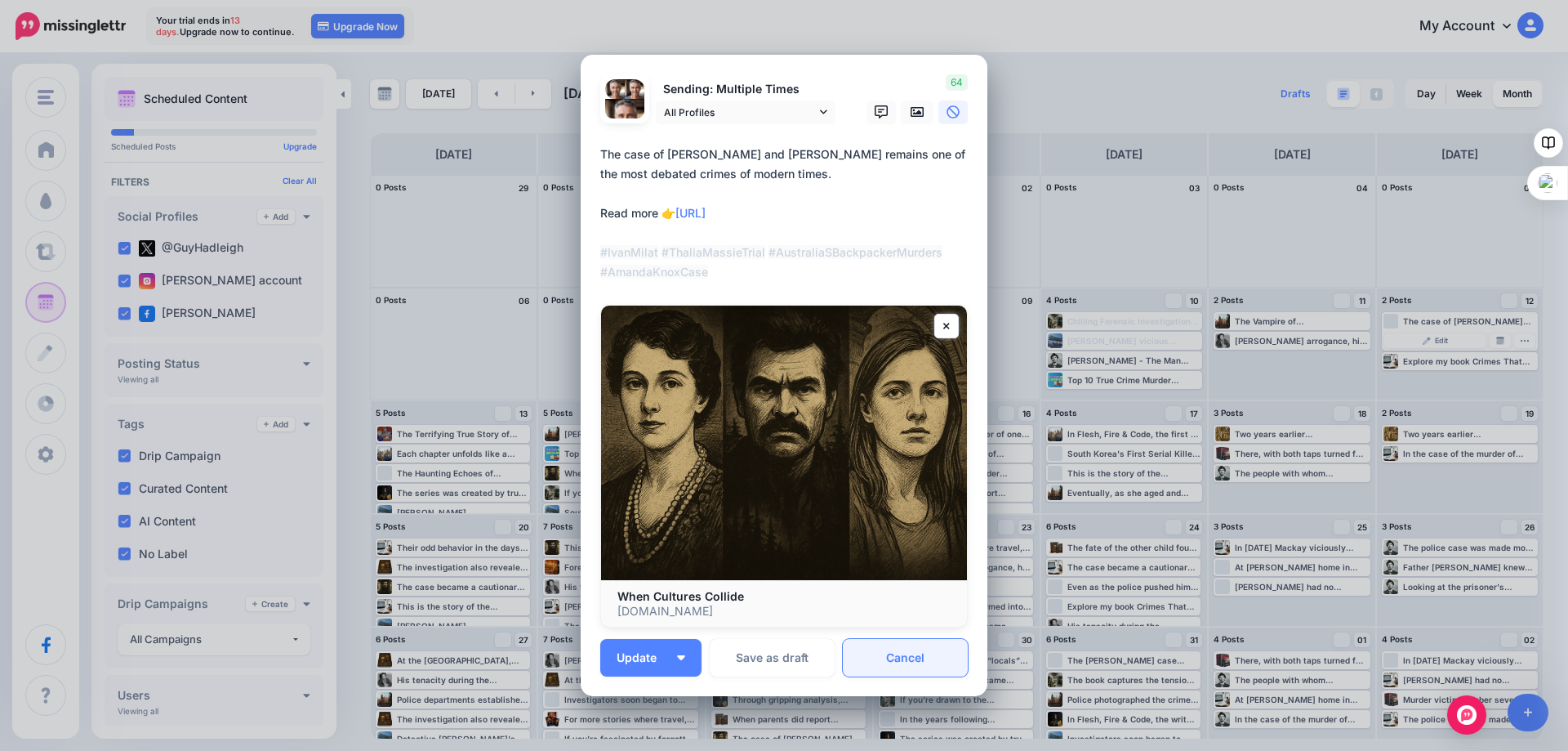
click at [890, 649] on link "Cancel" at bounding box center [905, 657] width 125 height 37
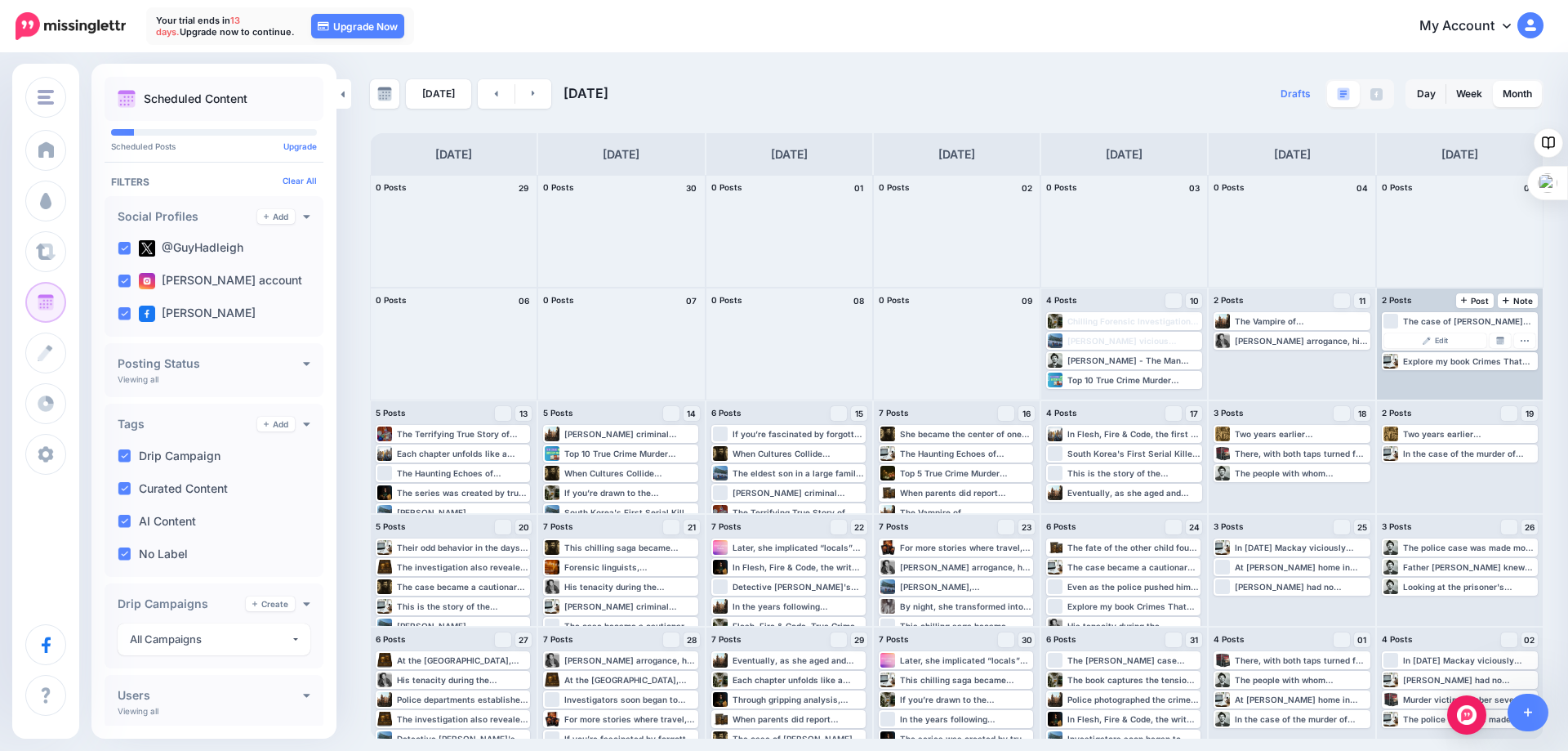
click at [1442, 381] on div "The case of Amanda Knox and Meredith Kercher remains one of the most debated cr…" at bounding box center [1459, 344] width 166 height 111
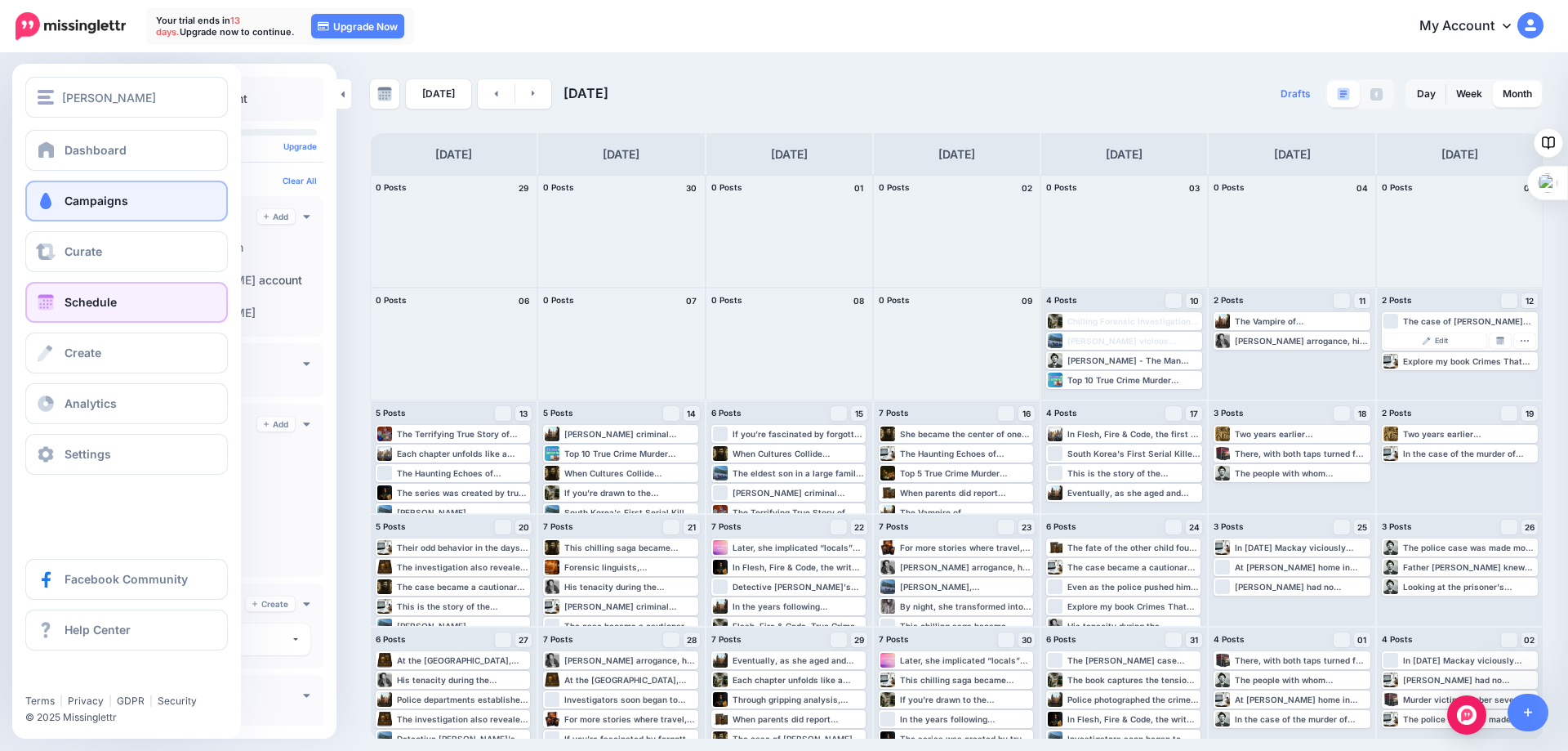
click at [64, 201] on span "Campaigns" at bounding box center [96, 200] width 64 height 14
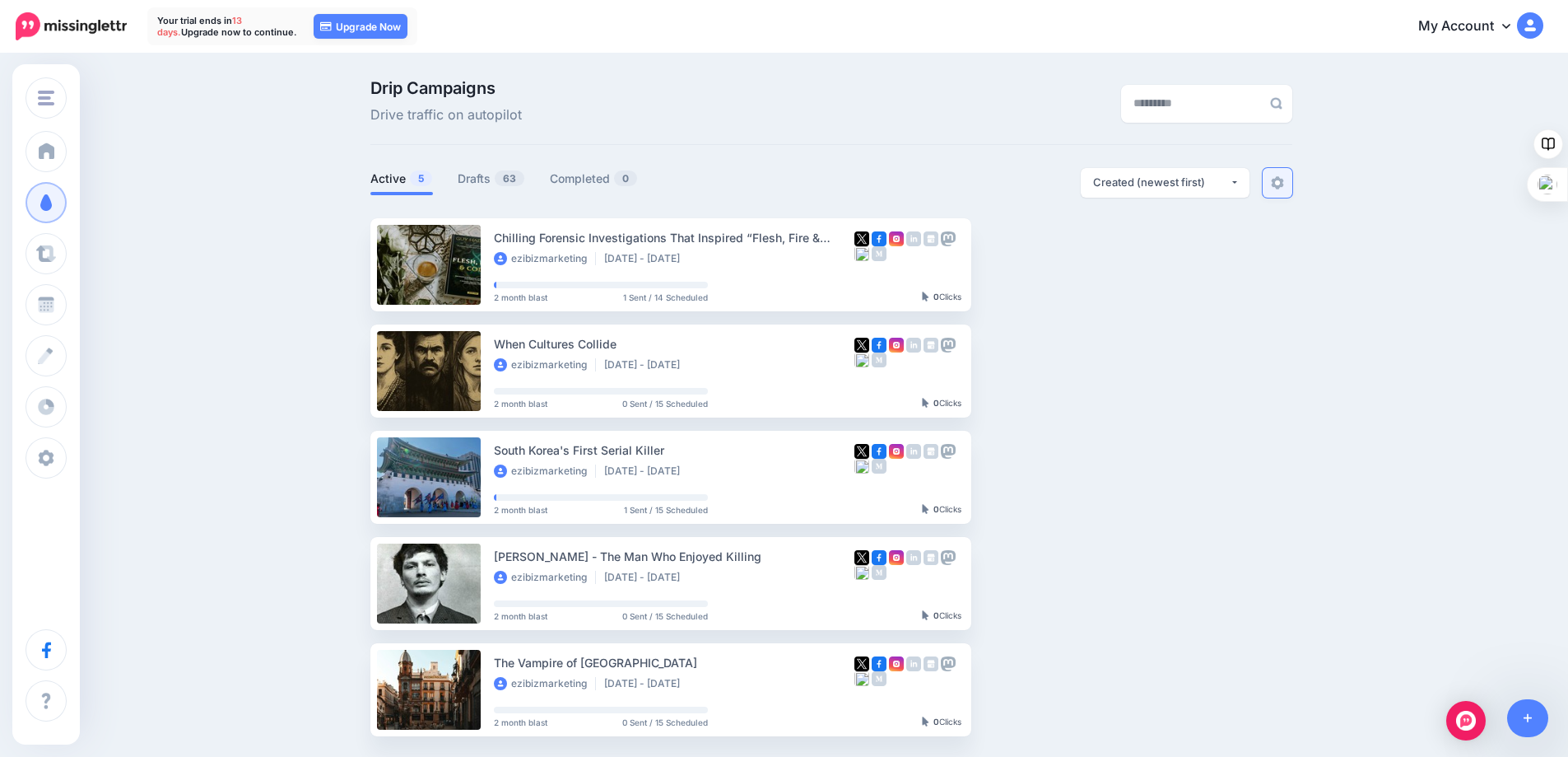
click at [1283, 184] on img at bounding box center [1277, 182] width 13 height 13
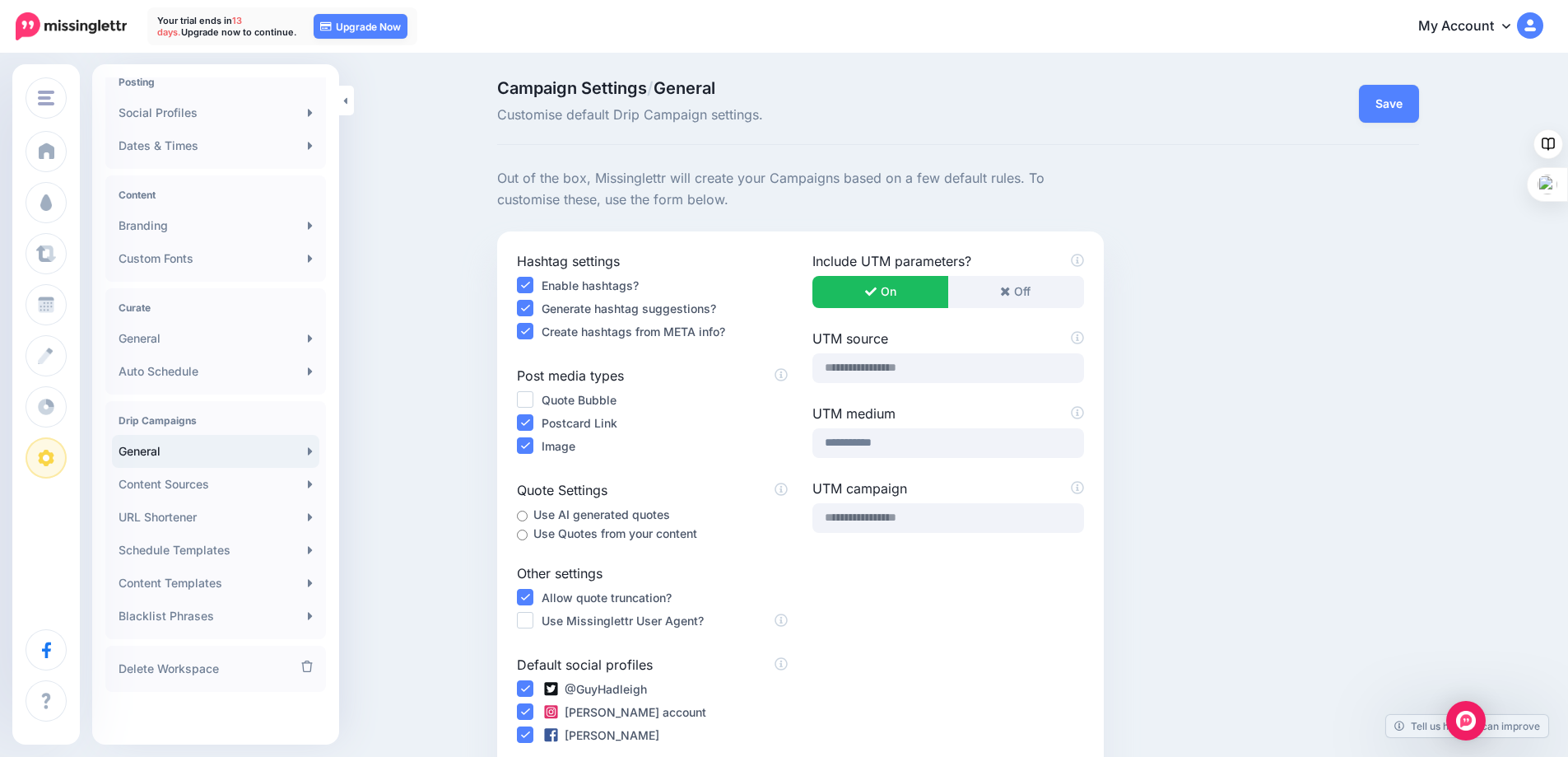
scroll to position [148, 0]
click at [215, 479] on link "Content Sources" at bounding box center [215, 483] width 207 height 33
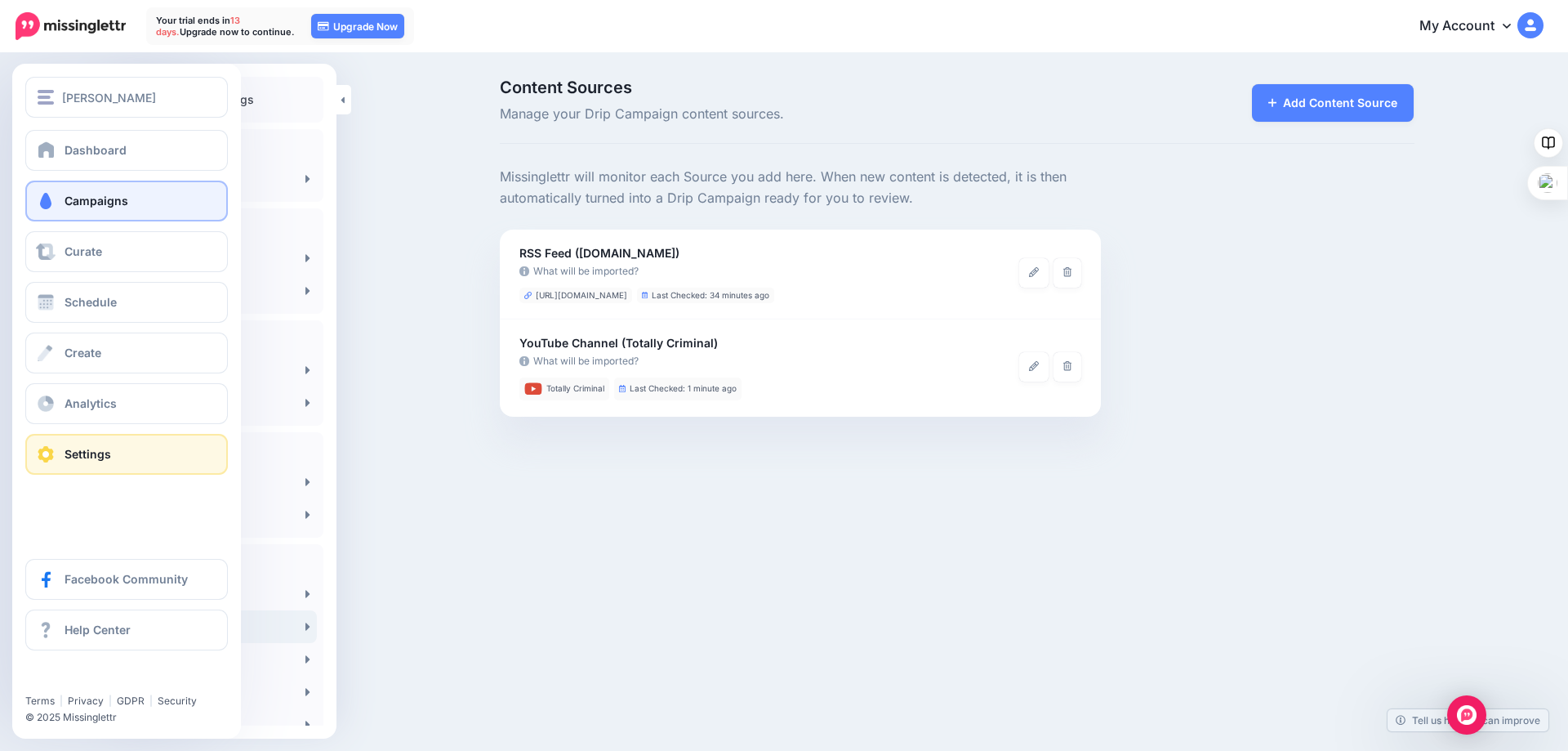
click at [78, 201] on span "Campaigns" at bounding box center [96, 200] width 64 height 14
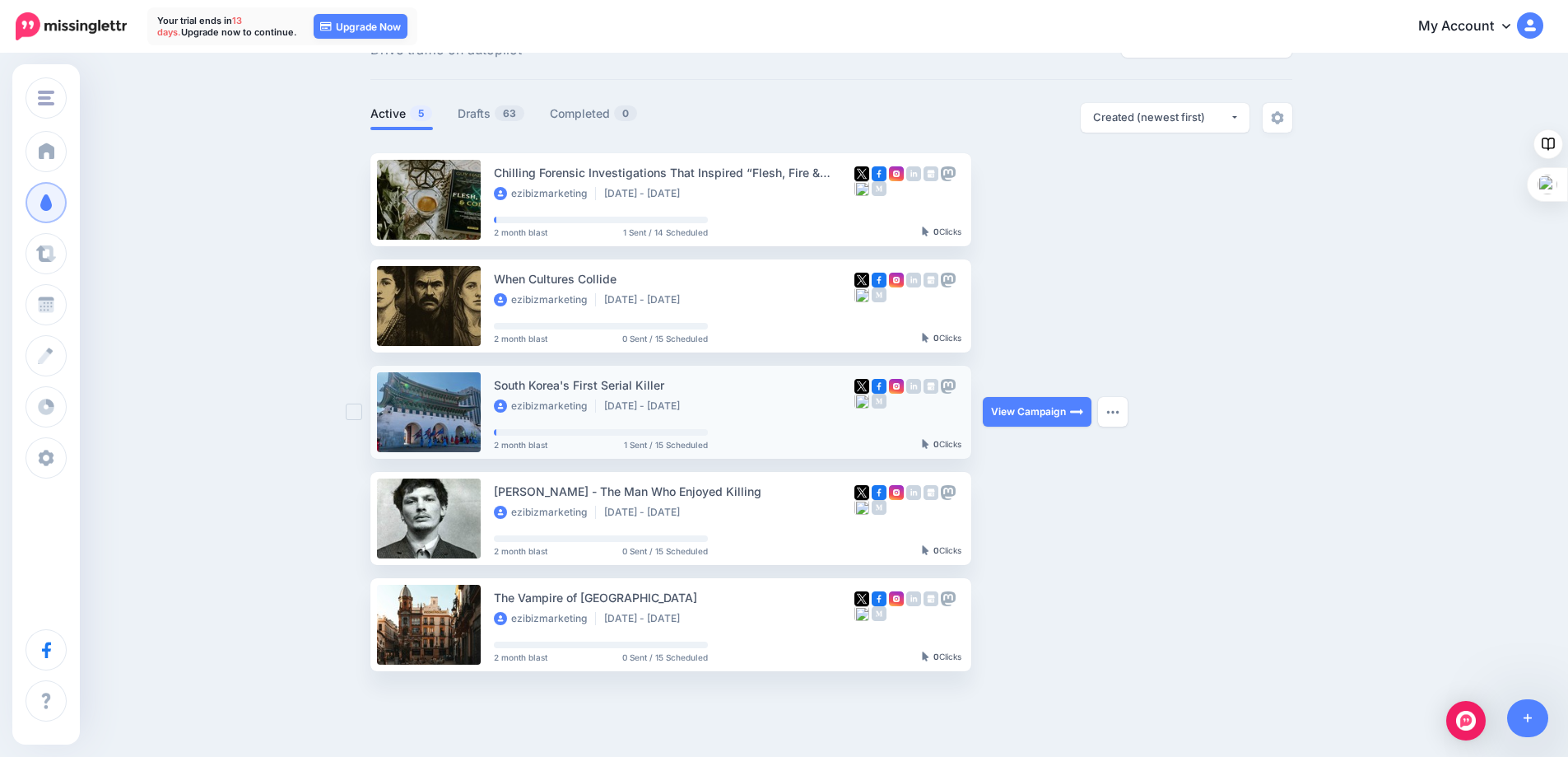
scroll to position [145, 0]
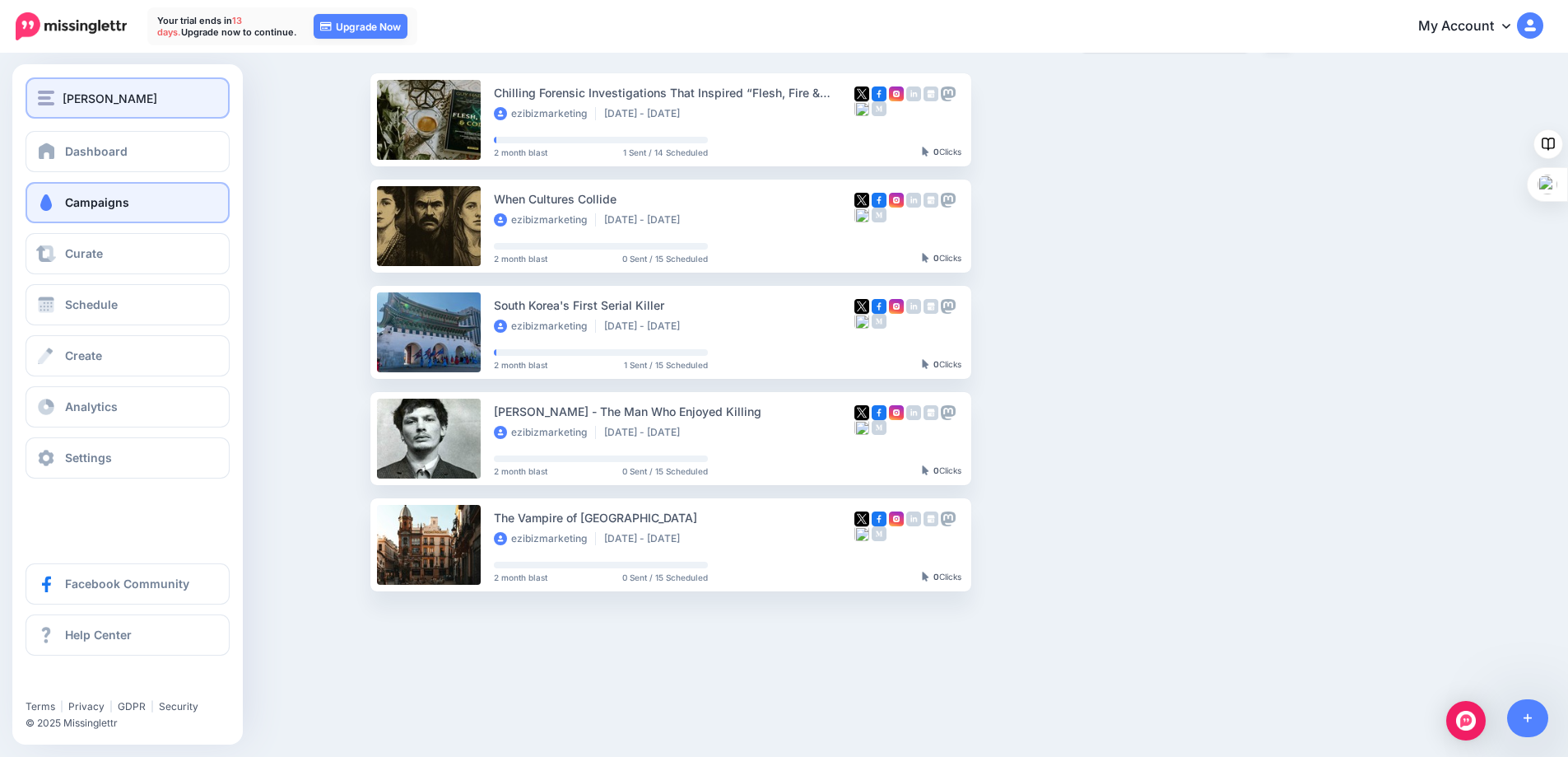
click at [80, 102] on span "[PERSON_NAME]" at bounding box center [109, 98] width 94 height 19
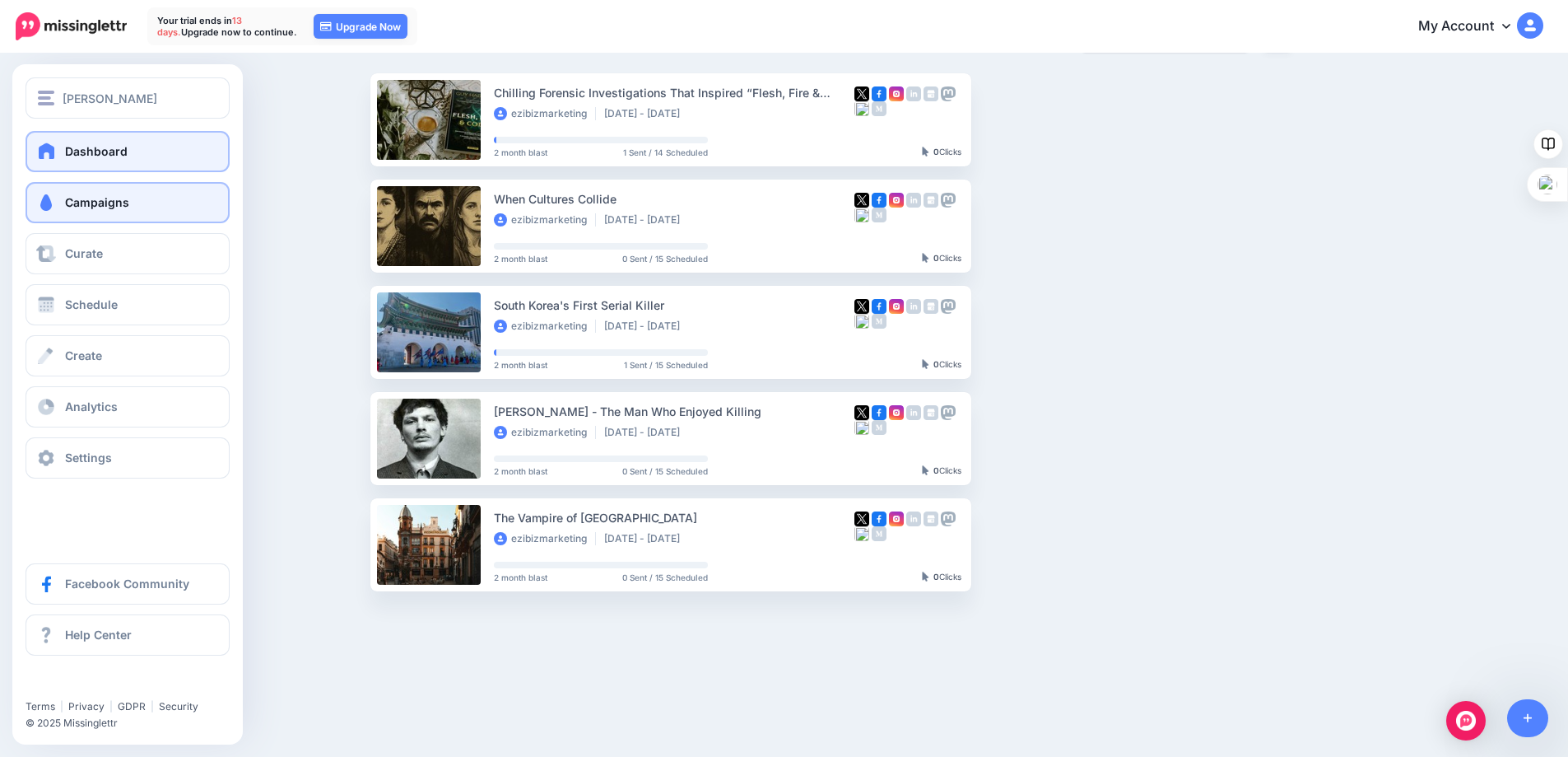
click at [60, 152] on link "Dashboard" at bounding box center [127, 152] width 204 height 41
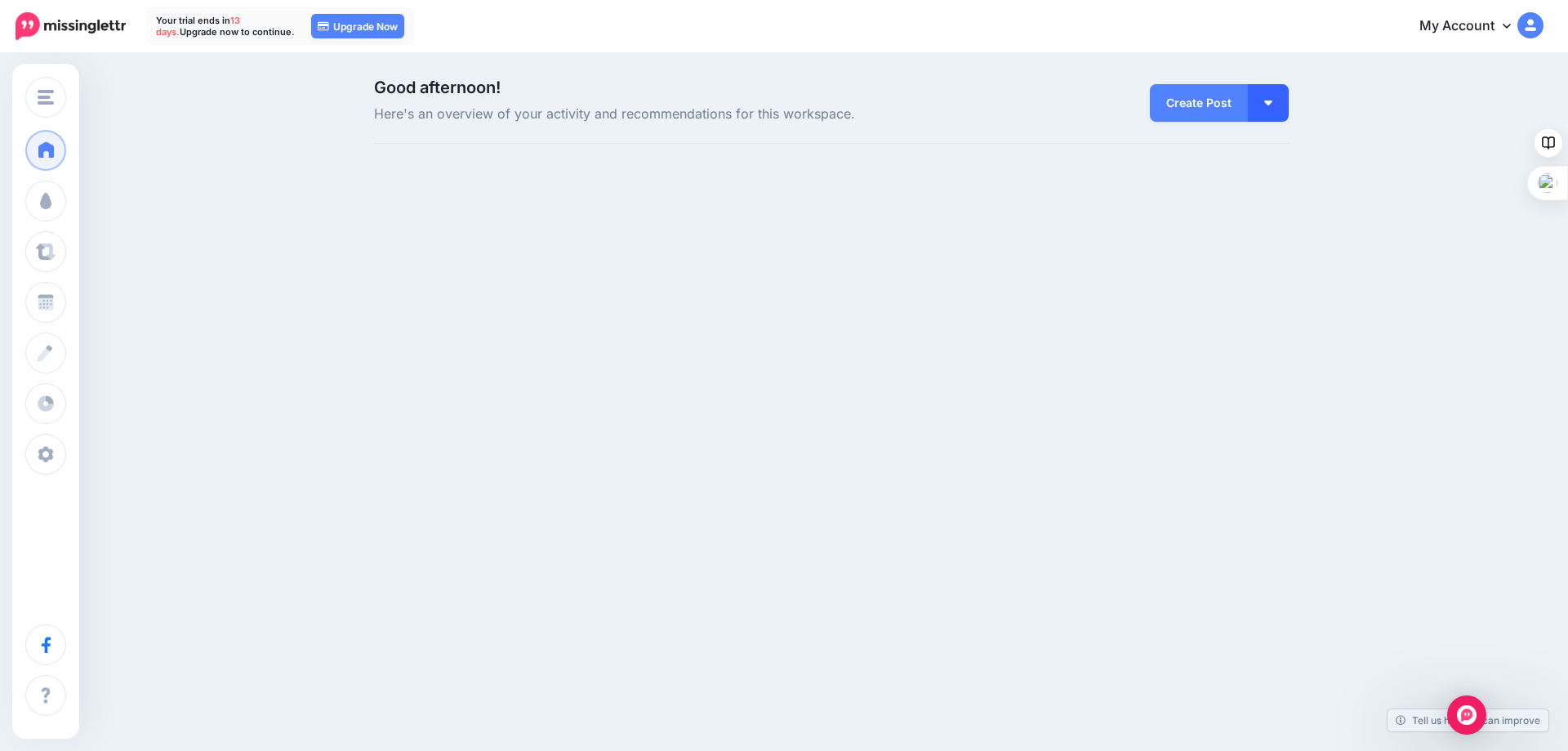
click at [1265, 108] on button "button" at bounding box center [1268, 102] width 41 height 37
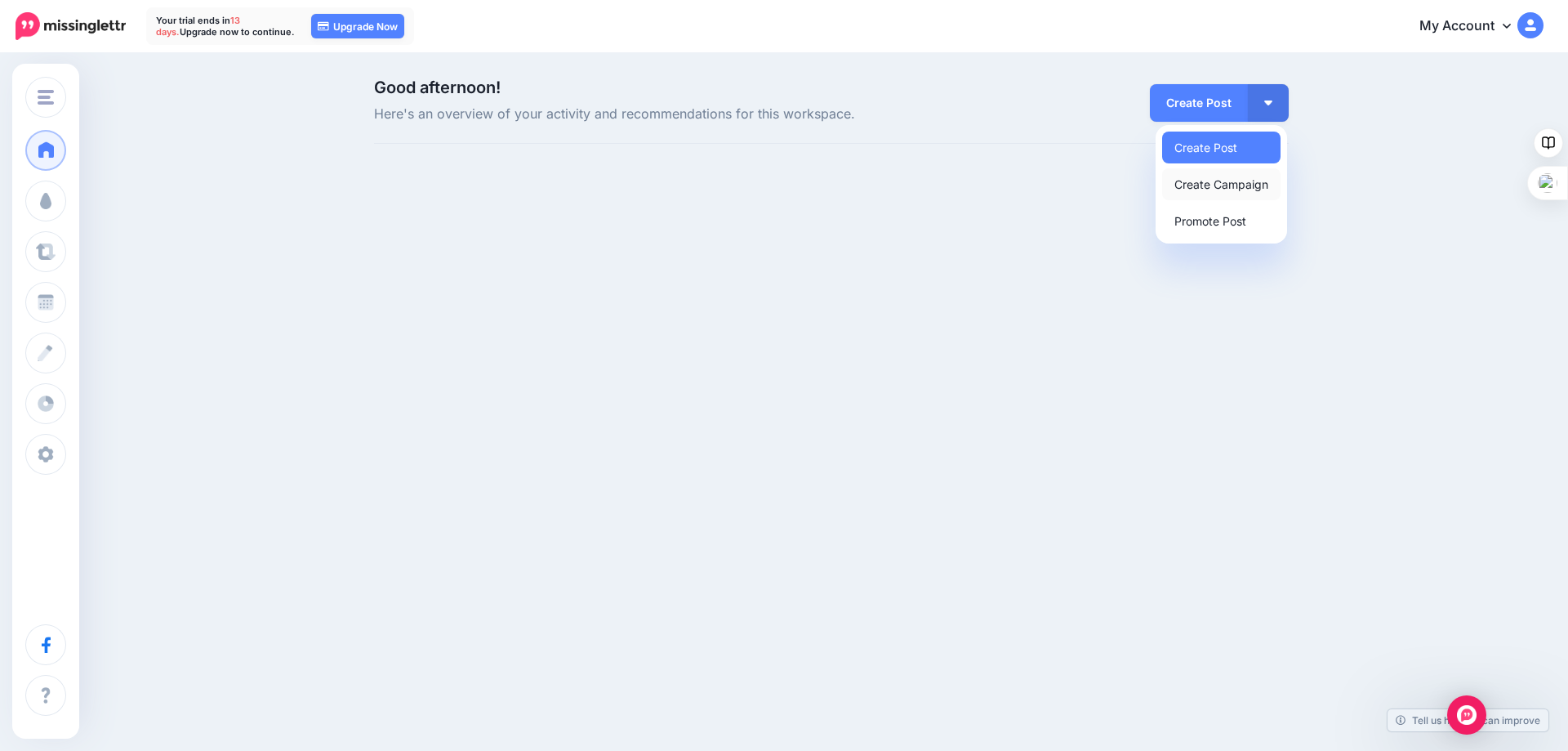
click at [1207, 184] on link "Create Campaign" at bounding box center [1221, 184] width 118 height 32
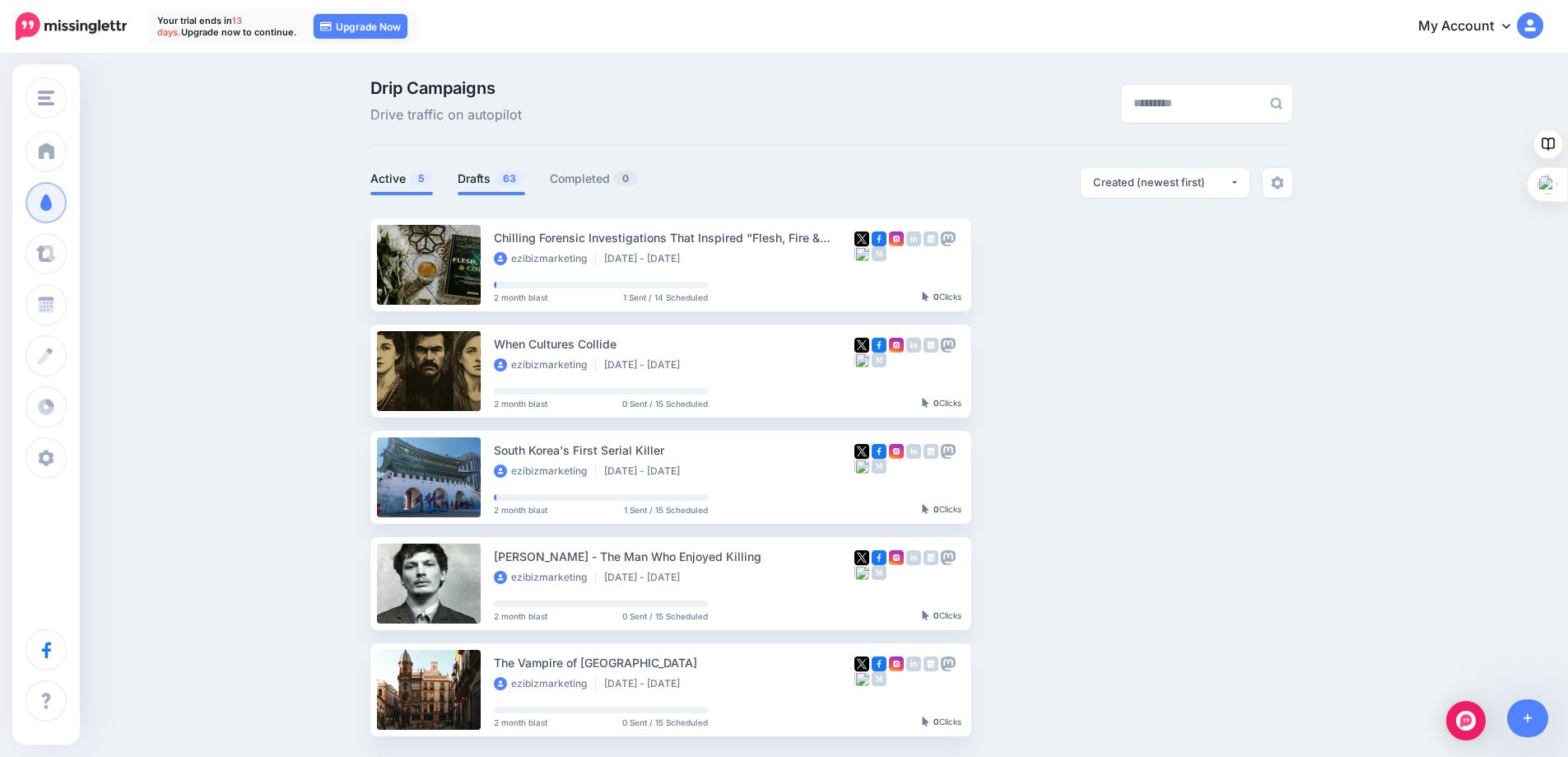
click at [495, 180] on link "Drafts 63" at bounding box center [491, 179] width 67 height 20
click at [472, 174] on link "Drafts 63" at bounding box center [491, 179] width 67 height 20
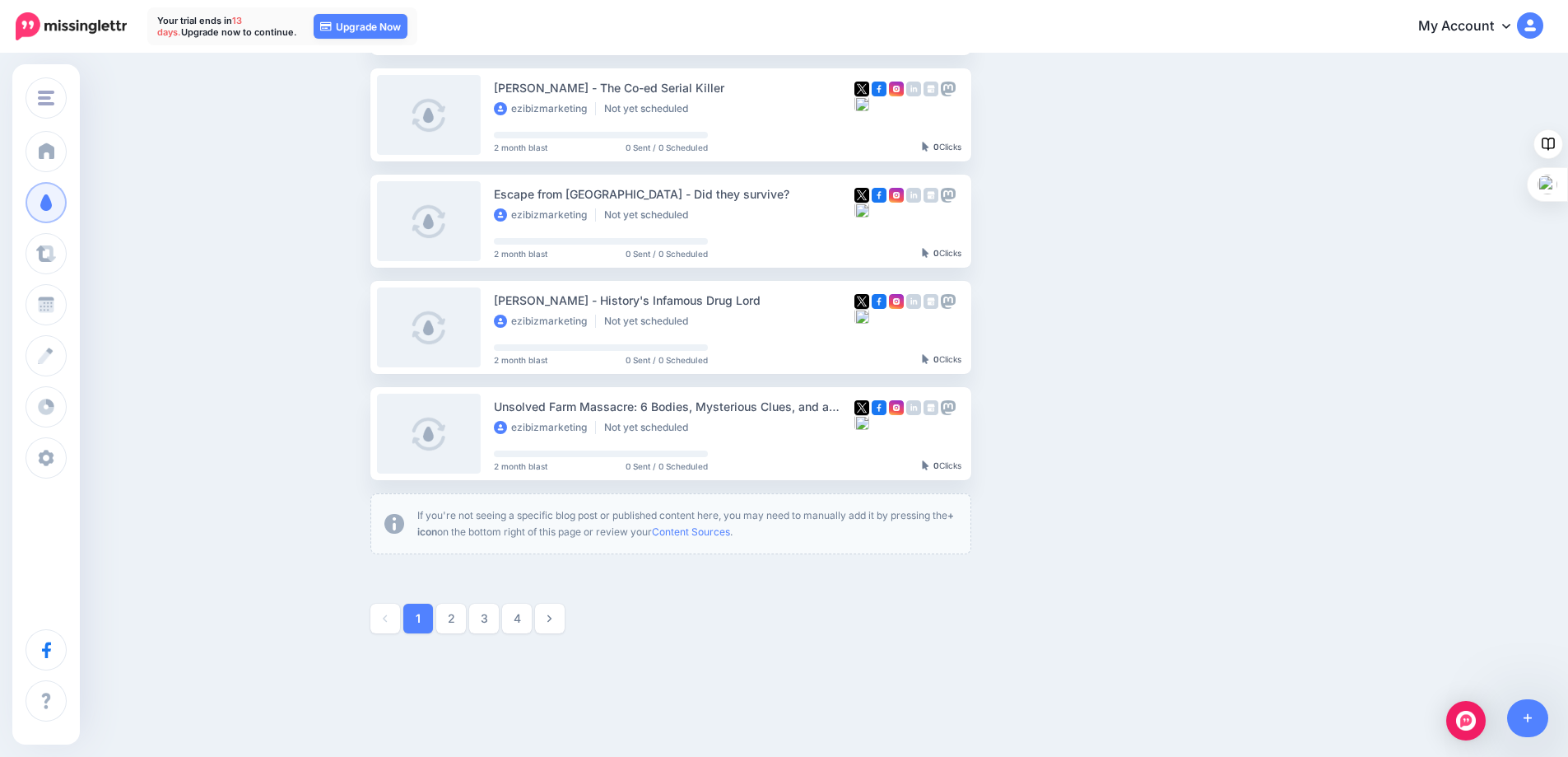
scroll to position [829, 0]
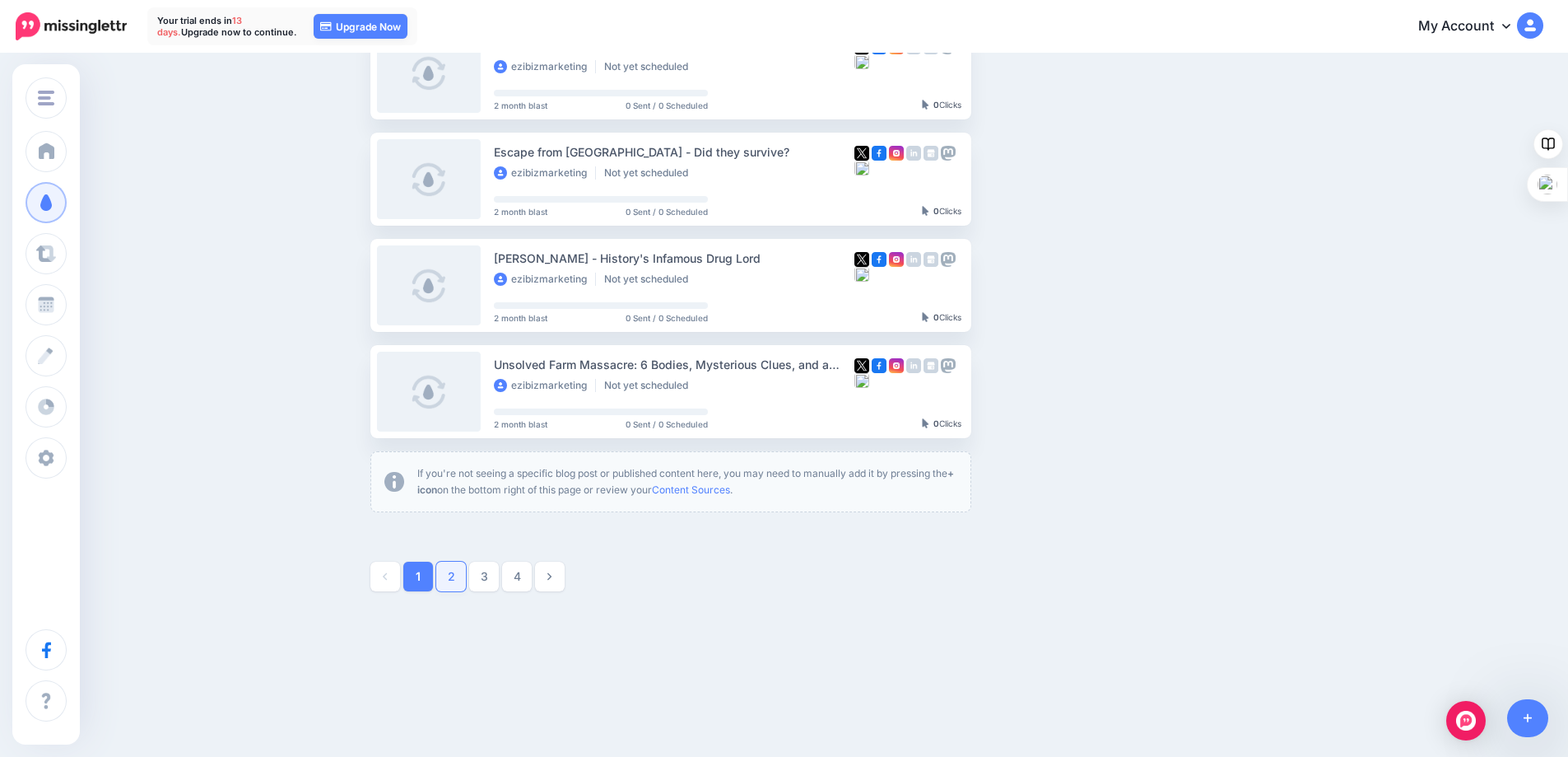
click at [460, 576] on link "2" at bounding box center [451, 576] width 30 height 30
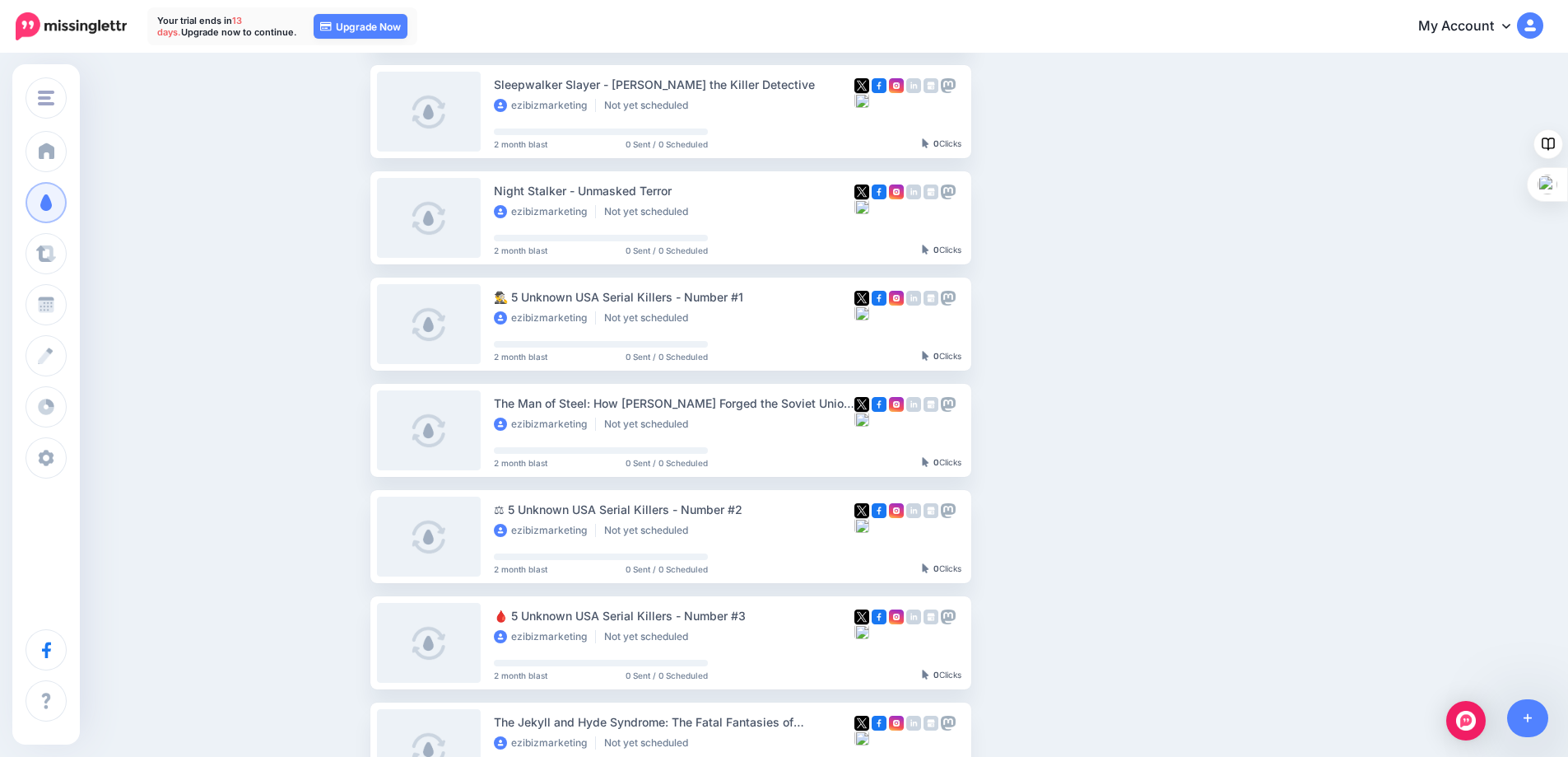
scroll to position [471, 0]
click at [1016, 318] on link "Setup Campaign" at bounding box center [1038, 324] width 112 height 30
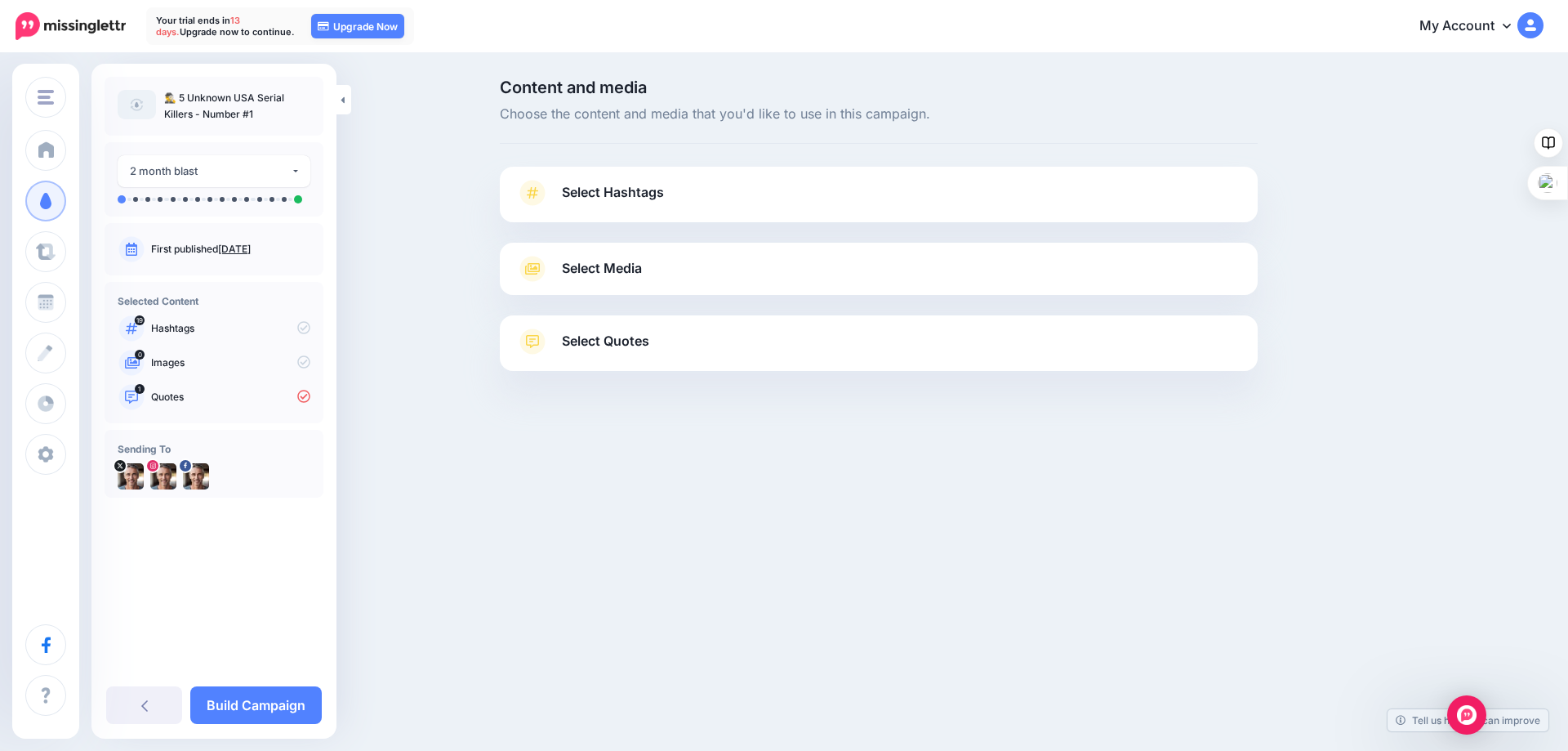
click at [690, 200] on link "Select Hashtags" at bounding box center [879, 201] width 725 height 43
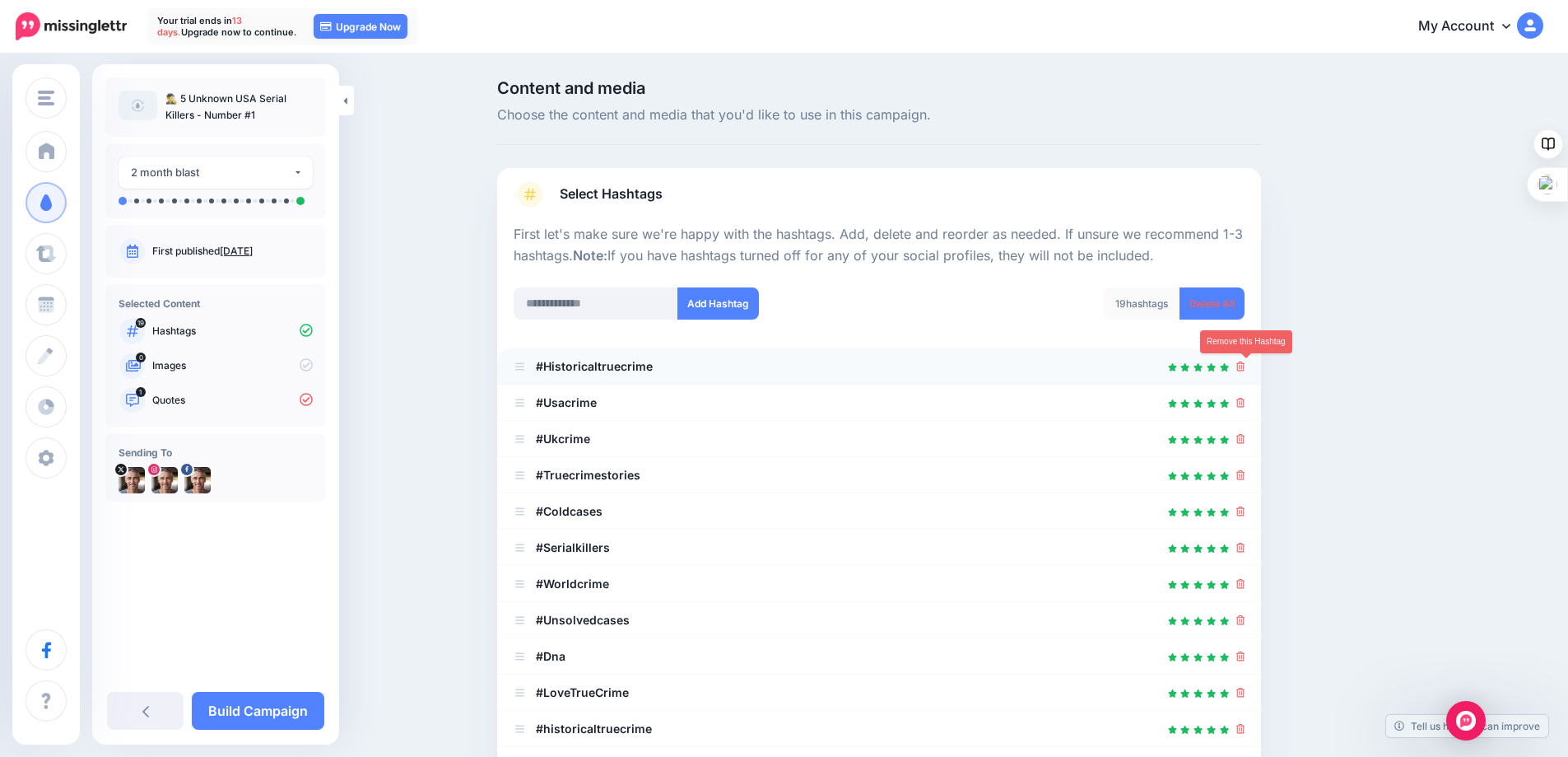
click at [1245, 366] on icon at bounding box center [1240, 366] width 9 height 10
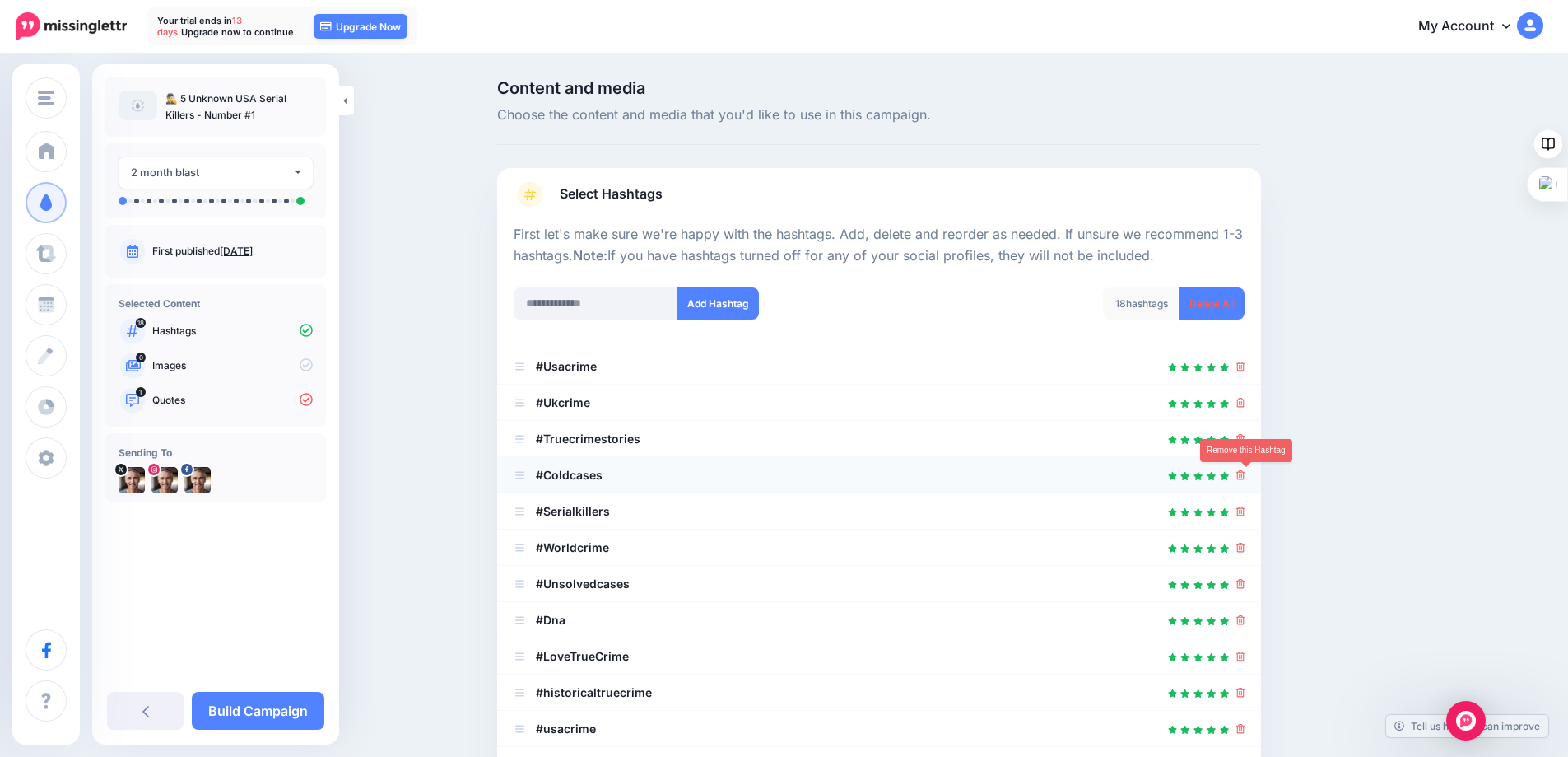
click at [1245, 476] on icon at bounding box center [1240, 475] width 9 height 10
click at [1245, 402] on icon at bounding box center [1240, 402] width 9 height 10
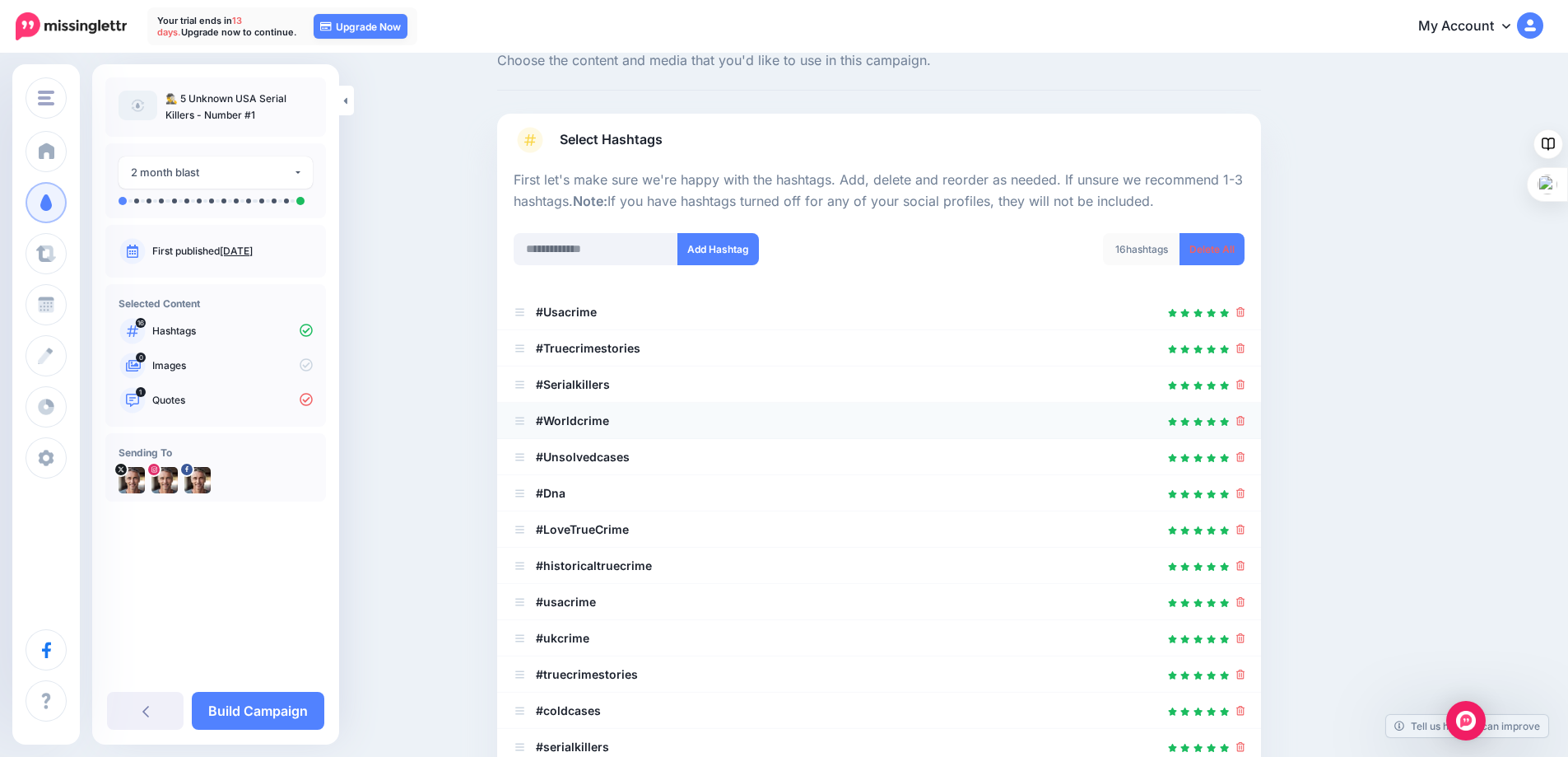
scroll to position [83, 0]
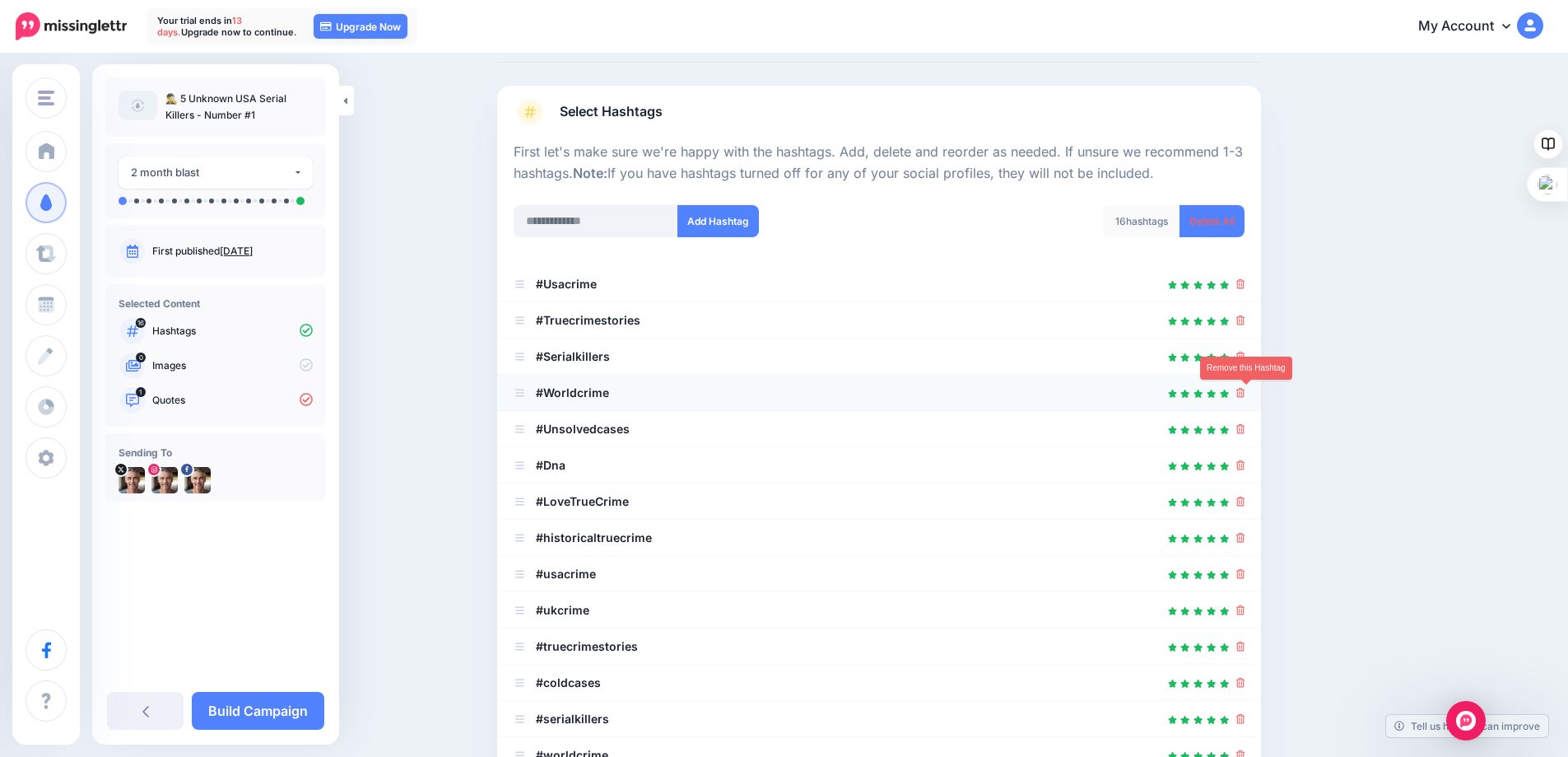
click at [1245, 392] on icon at bounding box center [1240, 392] width 9 height 10
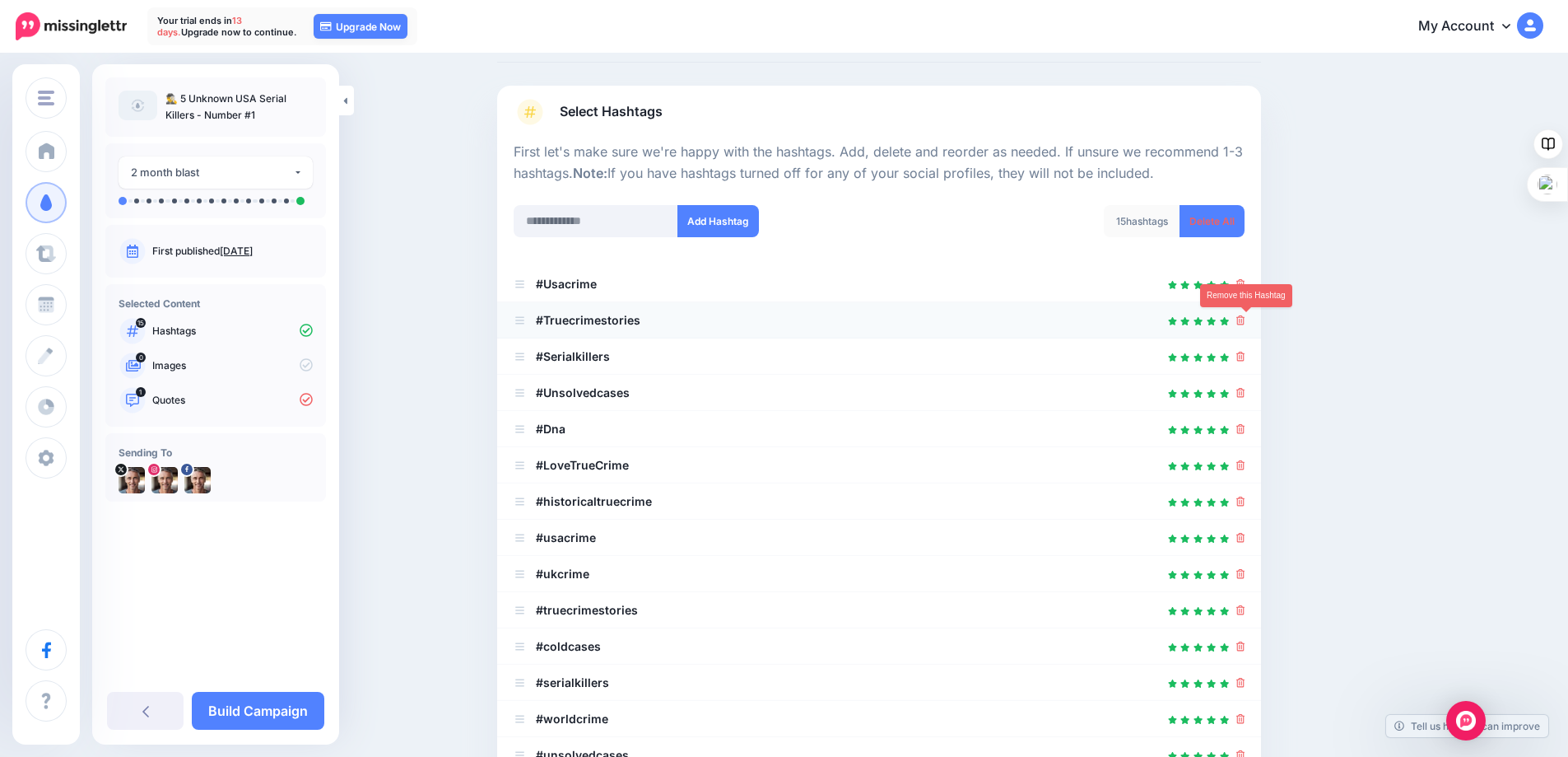
click at [1244, 316] on icon at bounding box center [1240, 320] width 9 height 10
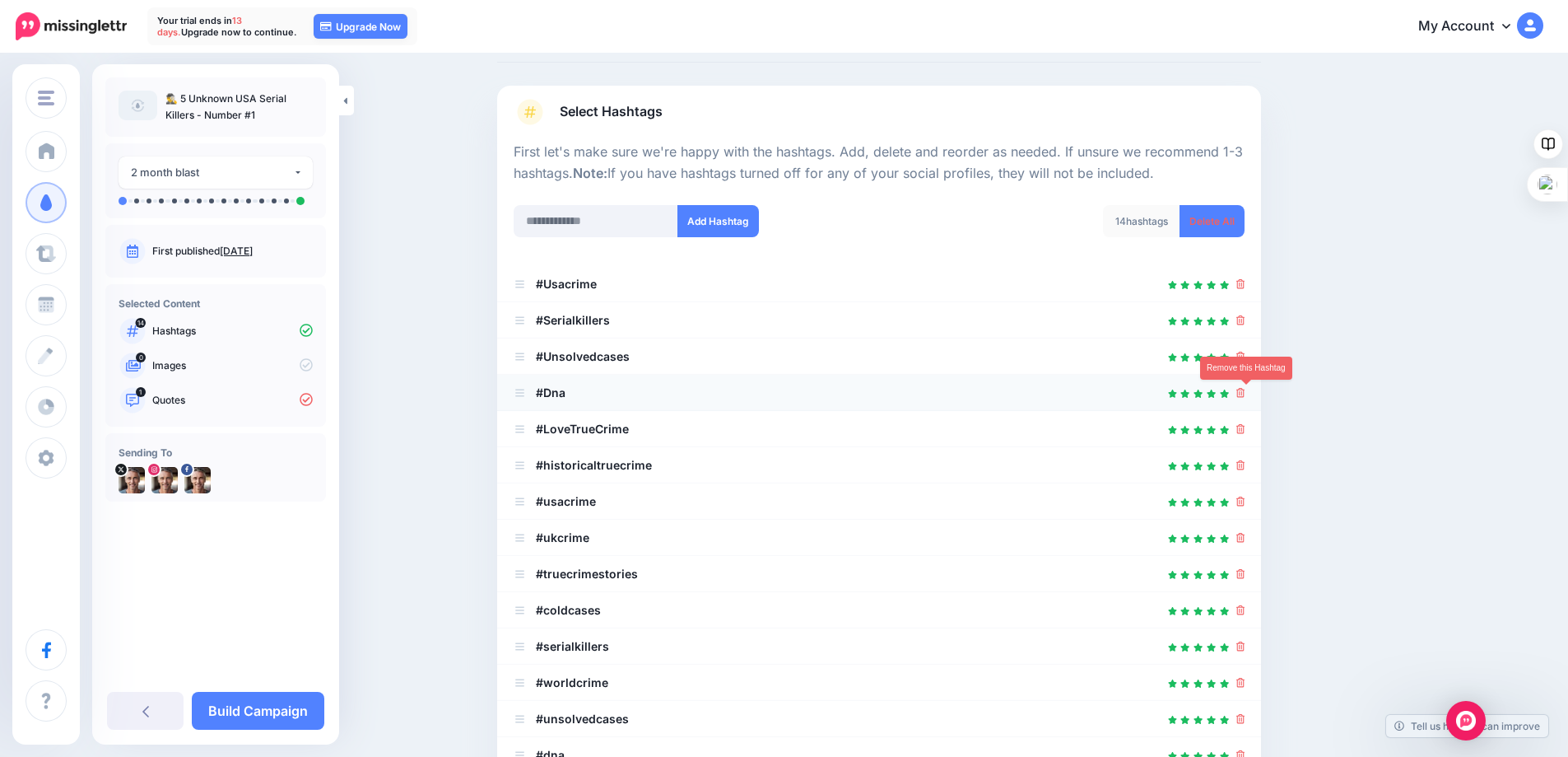
click at [1245, 392] on icon at bounding box center [1240, 392] width 9 height 10
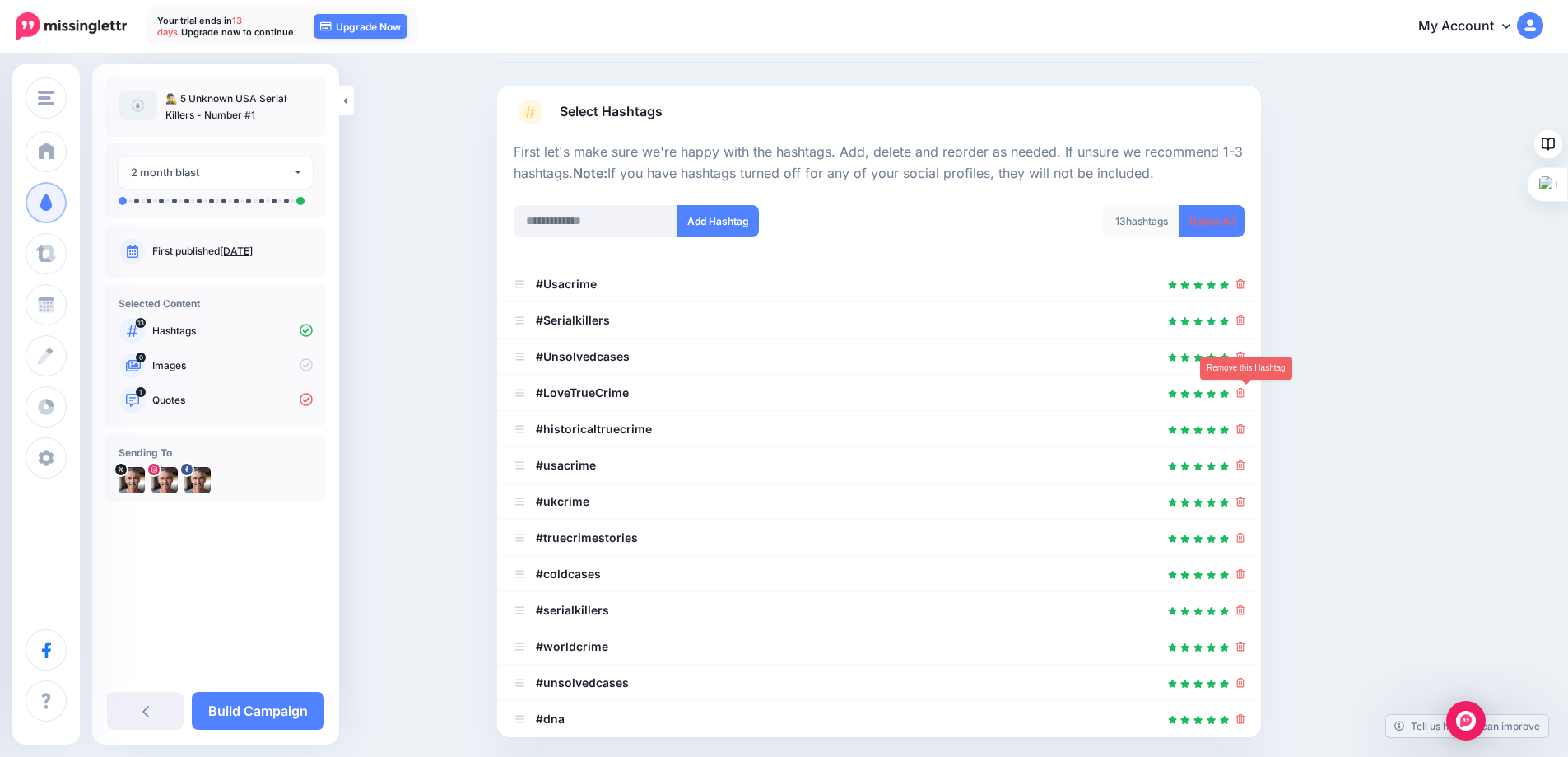
click at [1245, 392] on icon at bounding box center [1240, 392] width 9 height 10
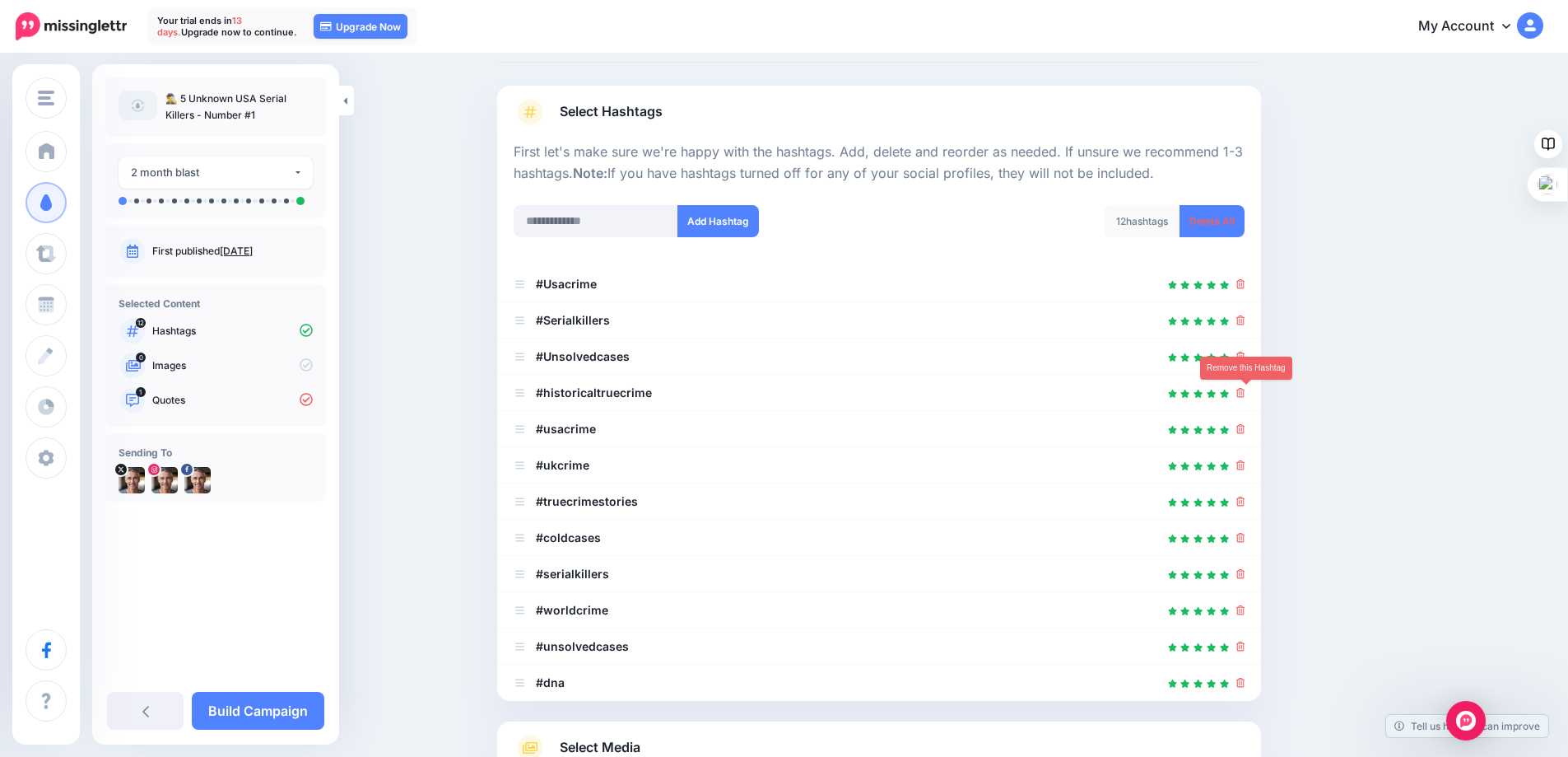
click at [1245, 392] on icon at bounding box center [1240, 392] width 9 height 10
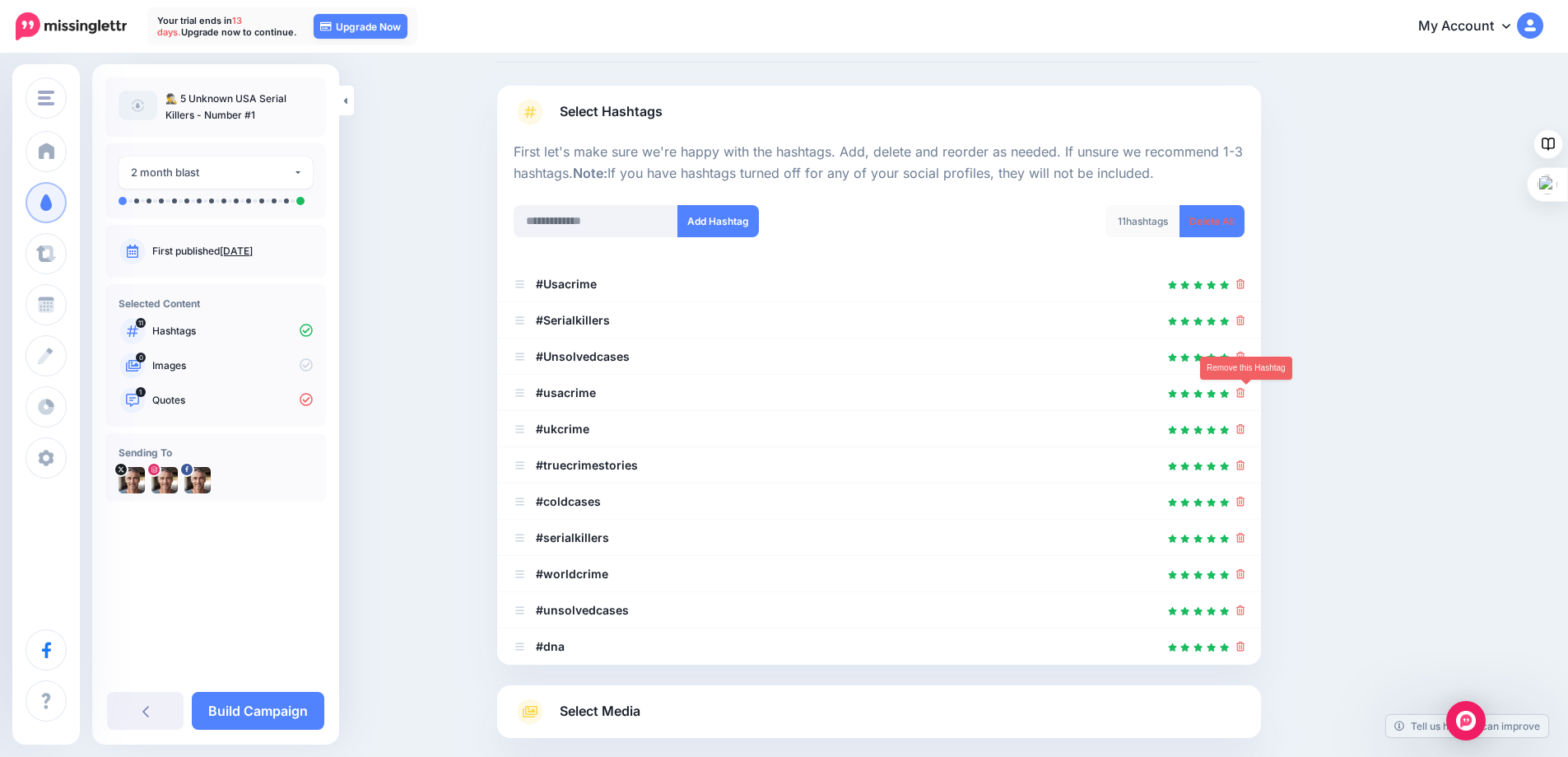
click at [1245, 392] on icon at bounding box center [1240, 392] width 9 height 10
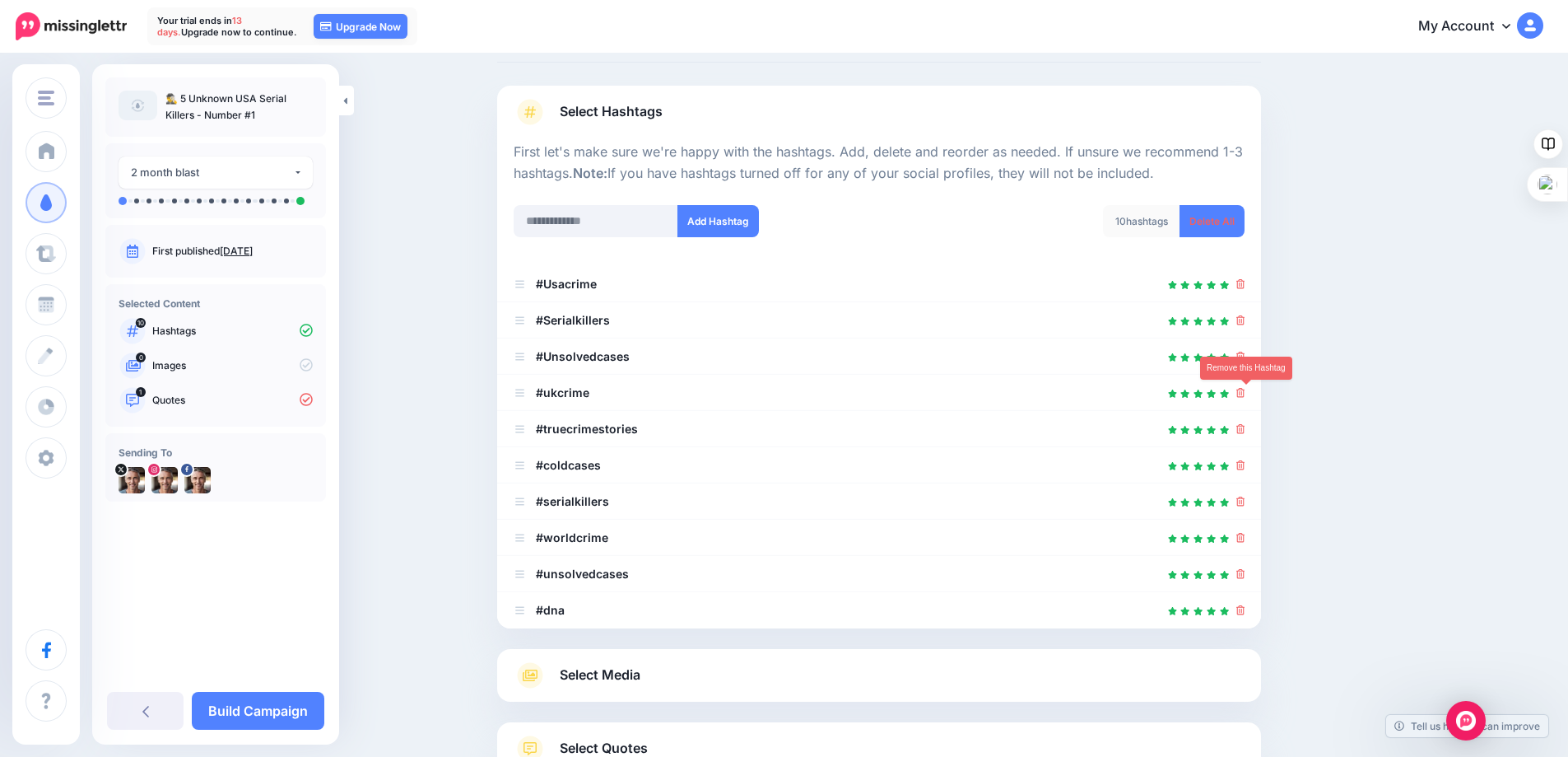
click at [1245, 392] on icon at bounding box center [1240, 392] width 9 height 10
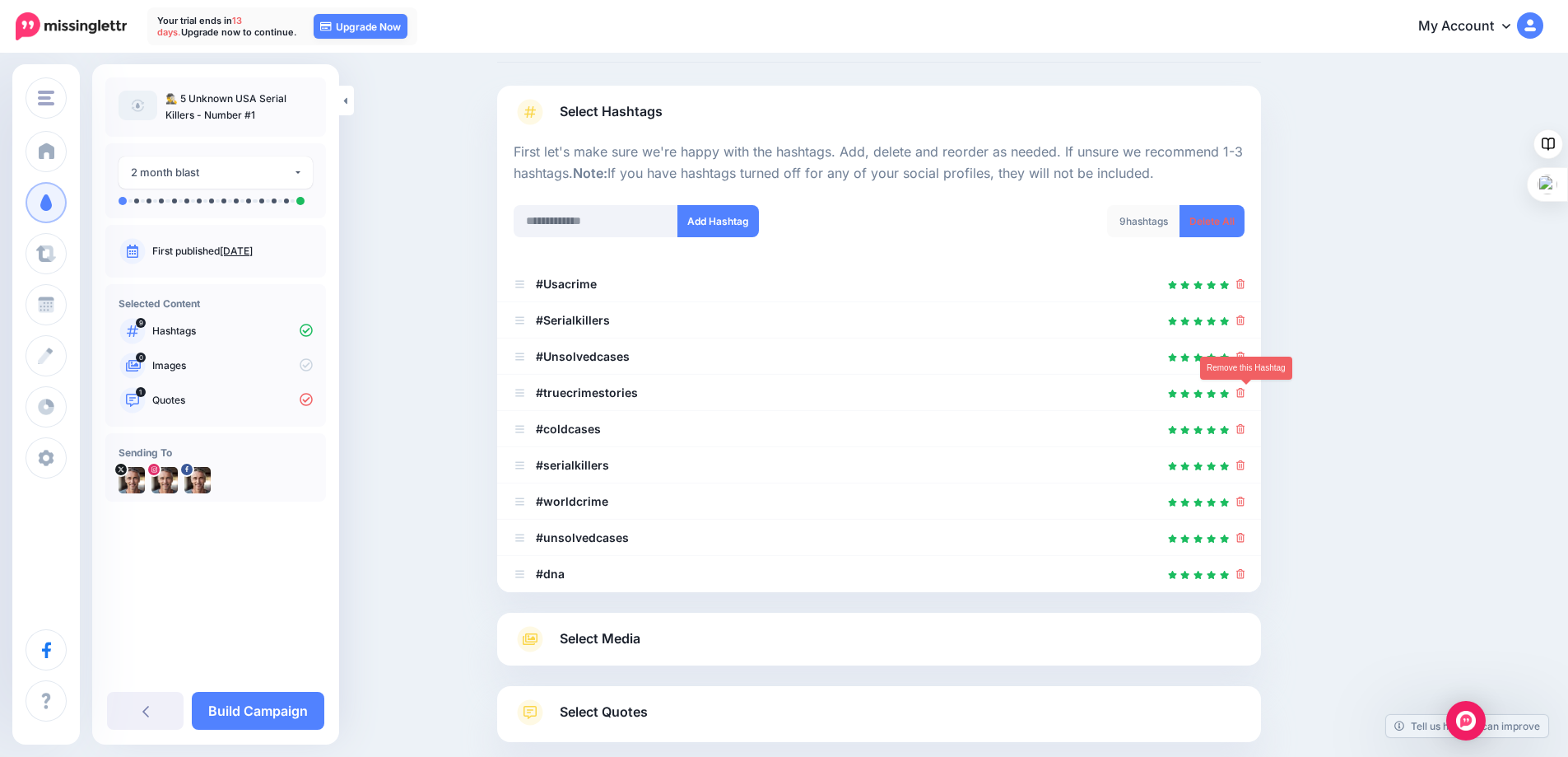
click at [1245, 392] on icon at bounding box center [1240, 392] width 9 height 10
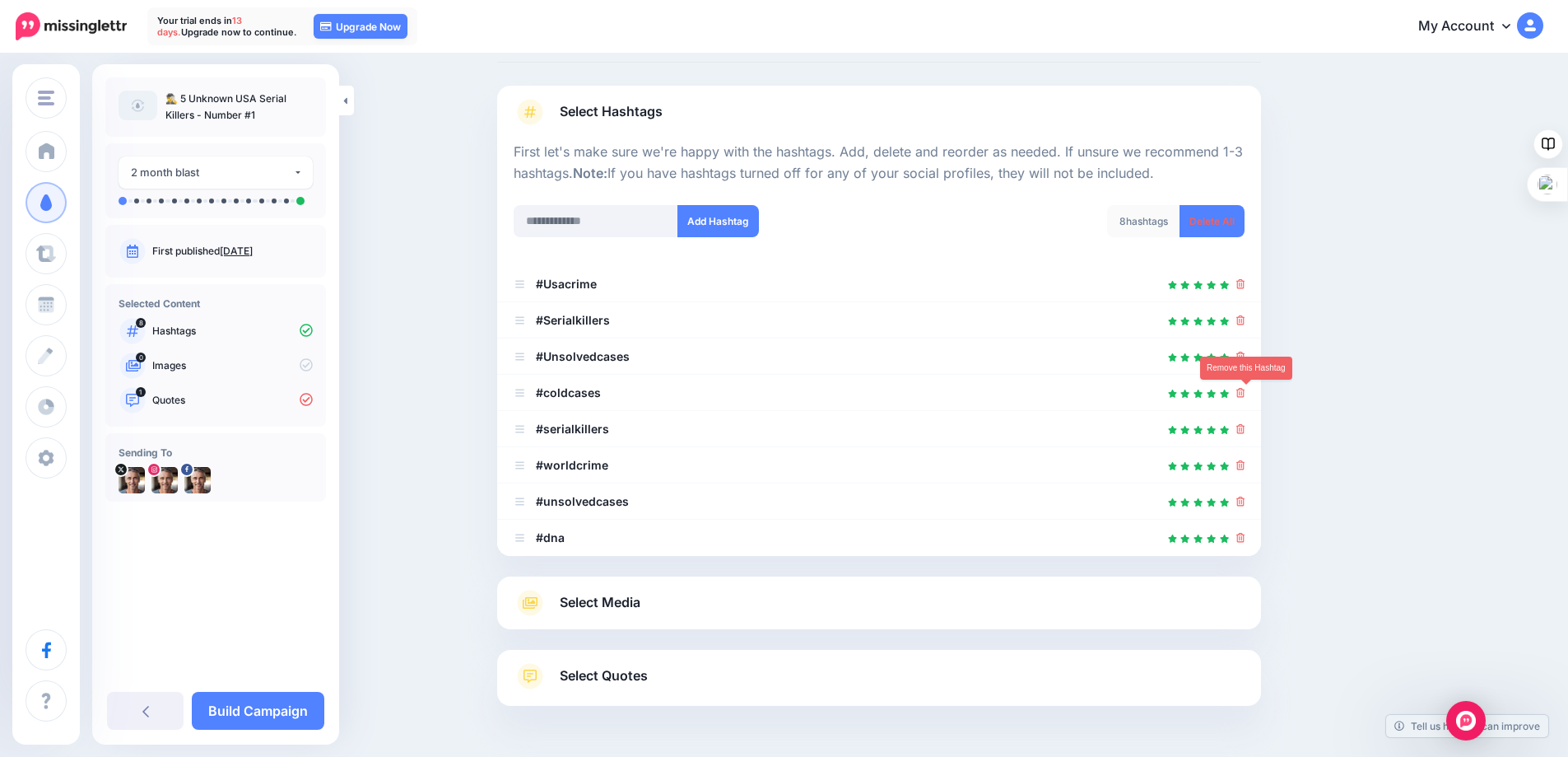
click at [1245, 392] on icon at bounding box center [1240, 392] width 9 height 10
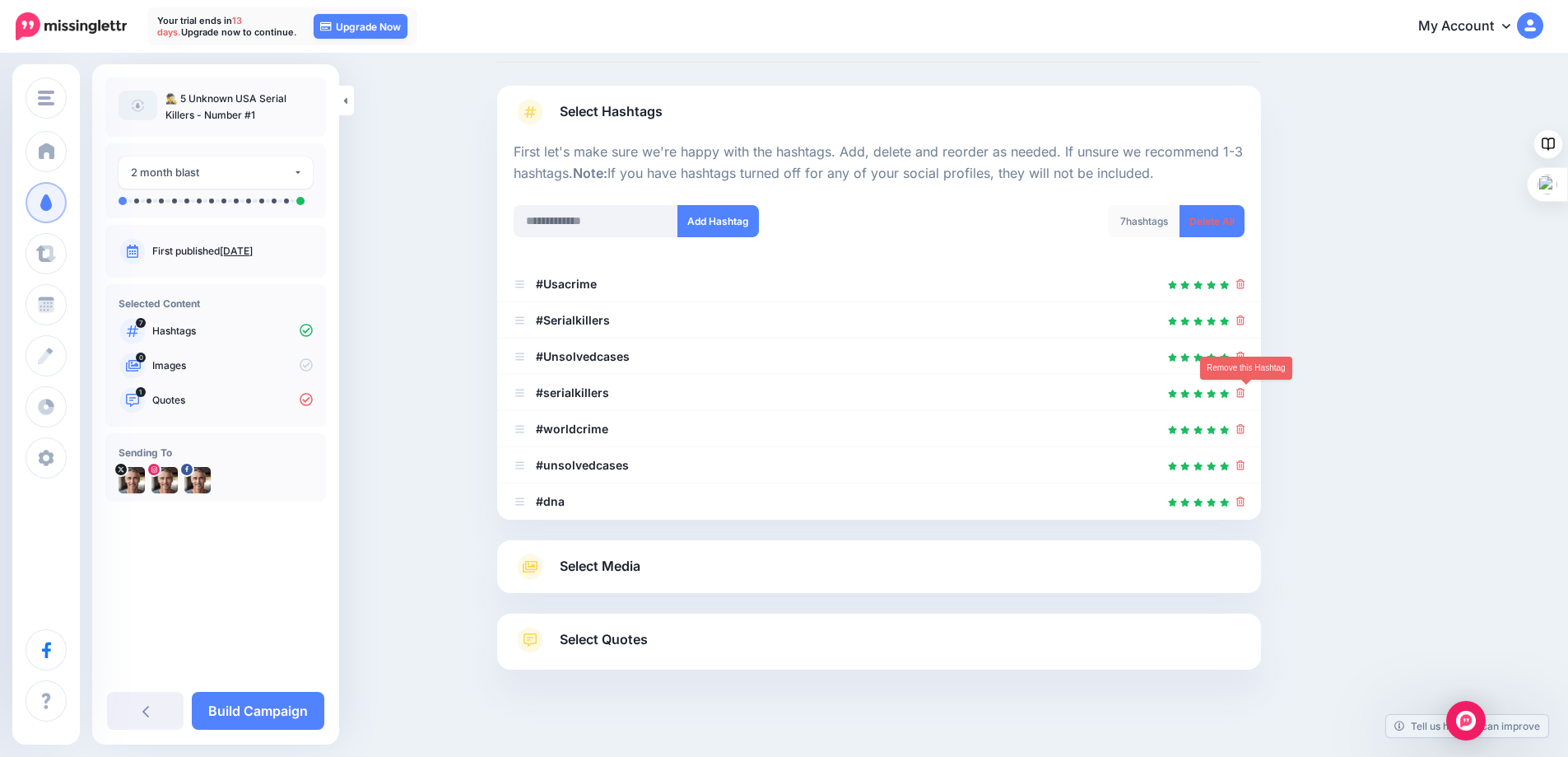
click at [1245, 392] on icon at bounding box center [1240, 392] width 9 height 10
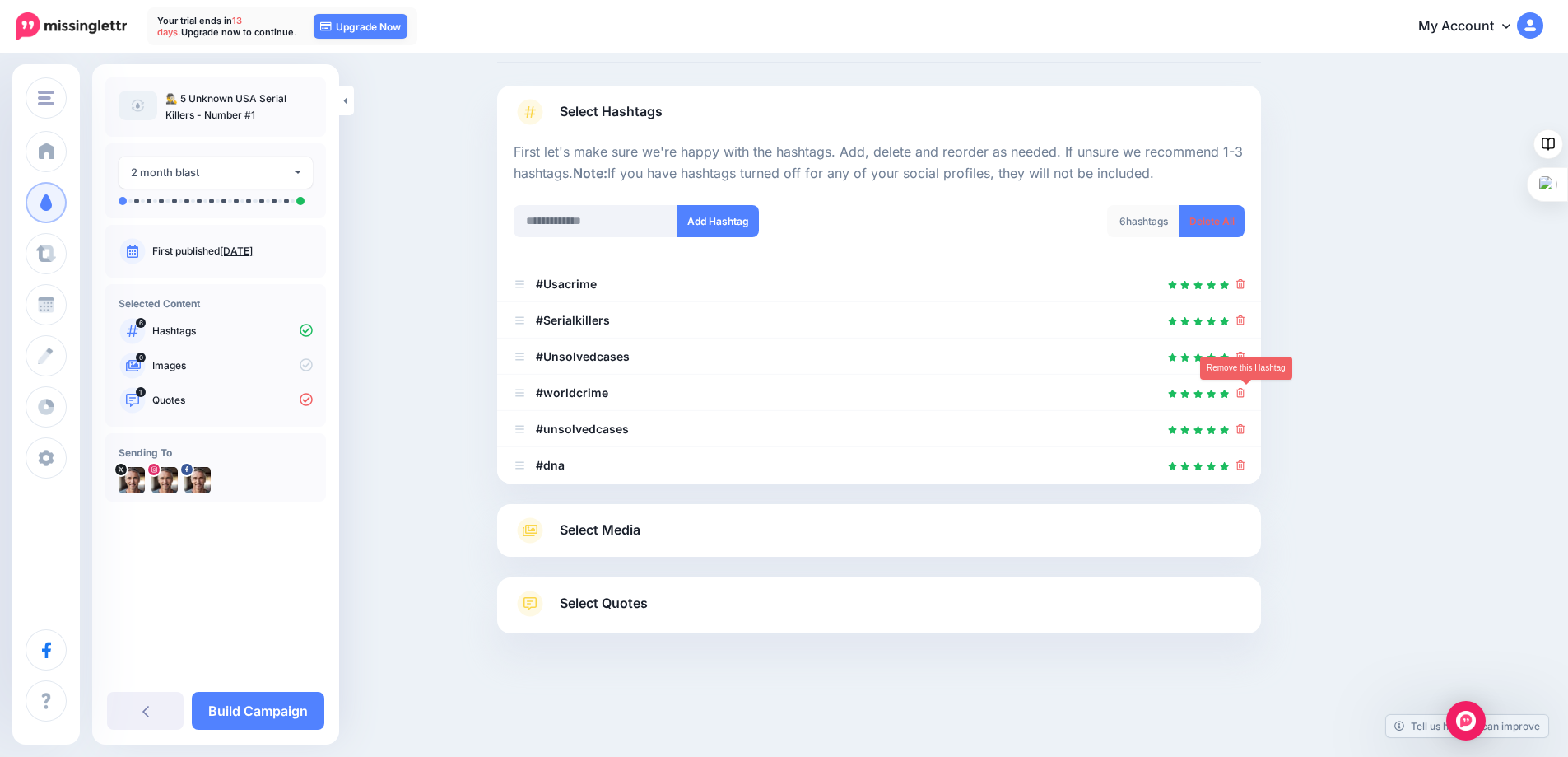
click at [1245, 392] on icon at bounding box center [1240, 392] width 9 height 10
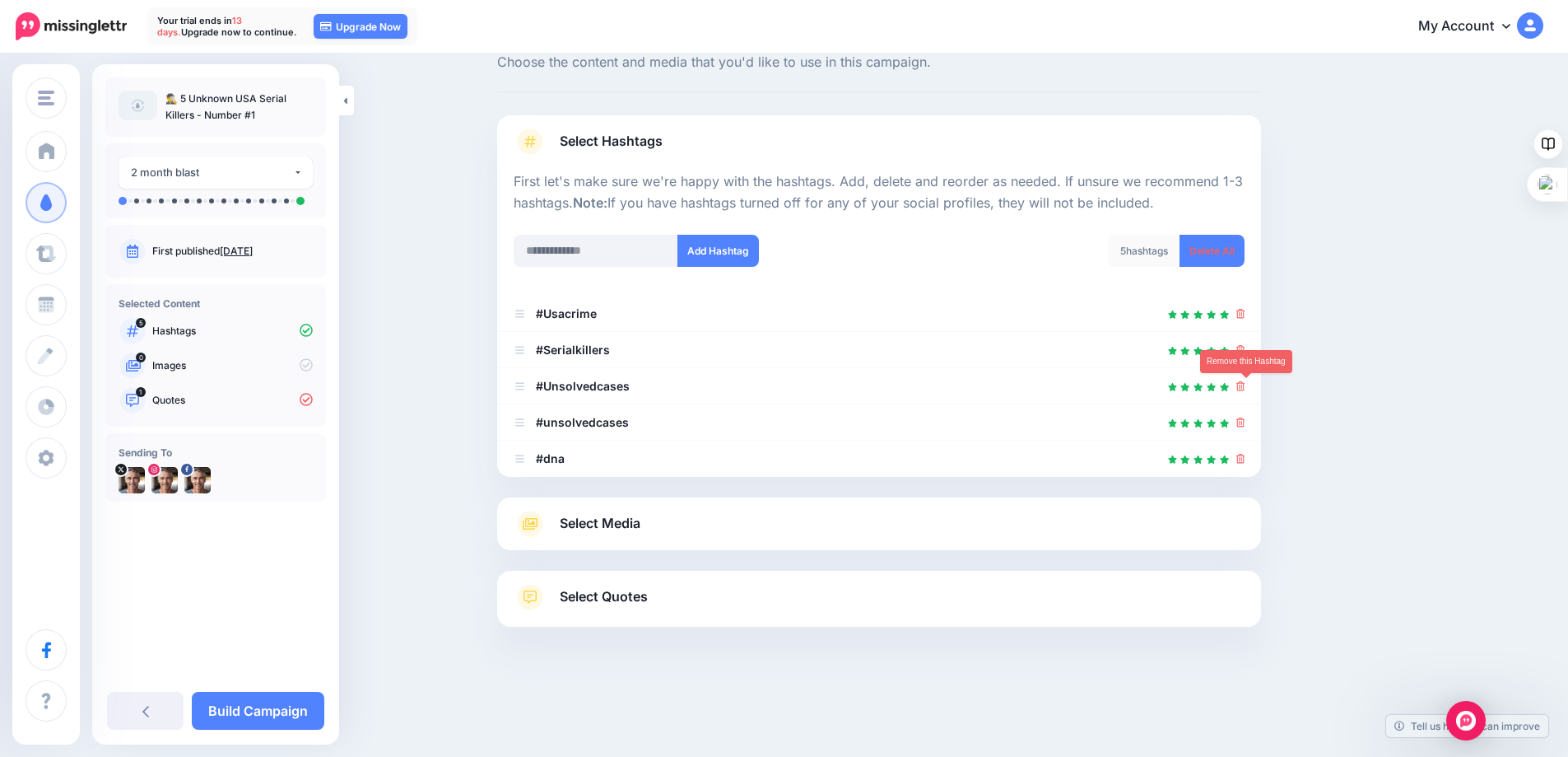
scroll to position [53, 0]
click at [1245, 392] on link at bounding box center [1240, 386] width 9 height 14
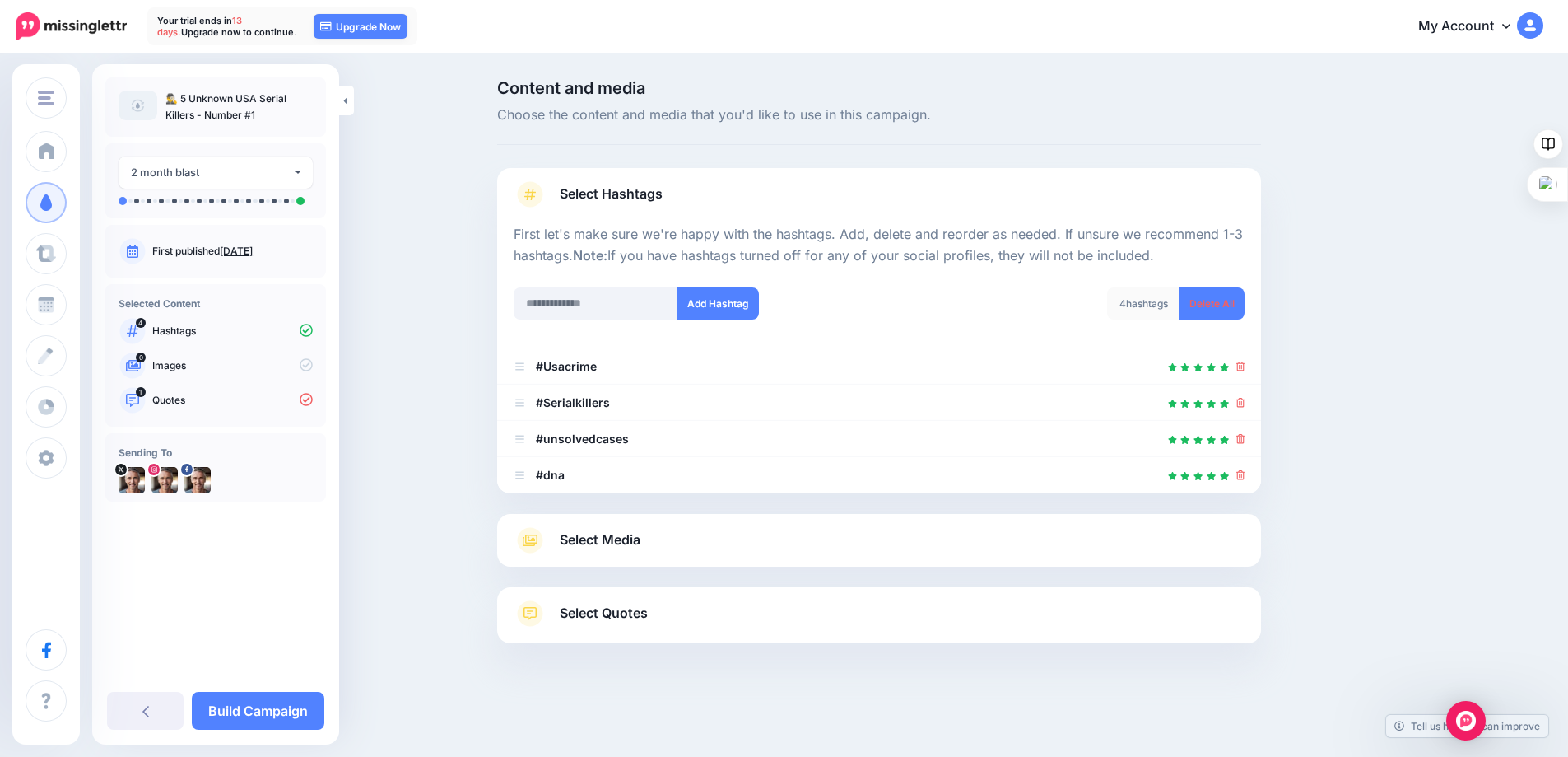
scroll to position [0, 0]
click at [1244, 474] on icon at bounding box center [1247, 475] width 9 height 10
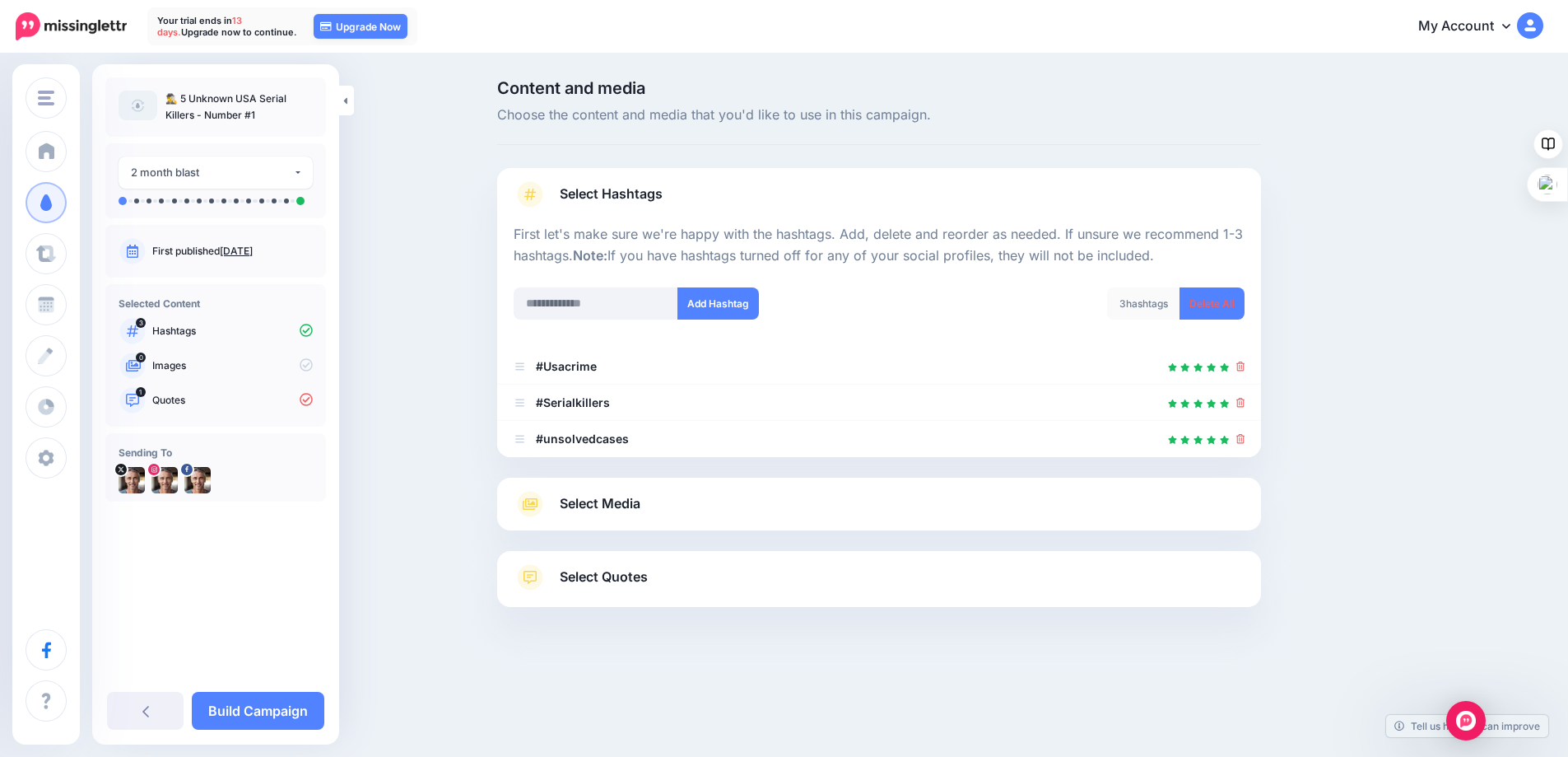
click at [582, 501] on span "Select Media" at bounding box center [600, 503] width 81 height 22
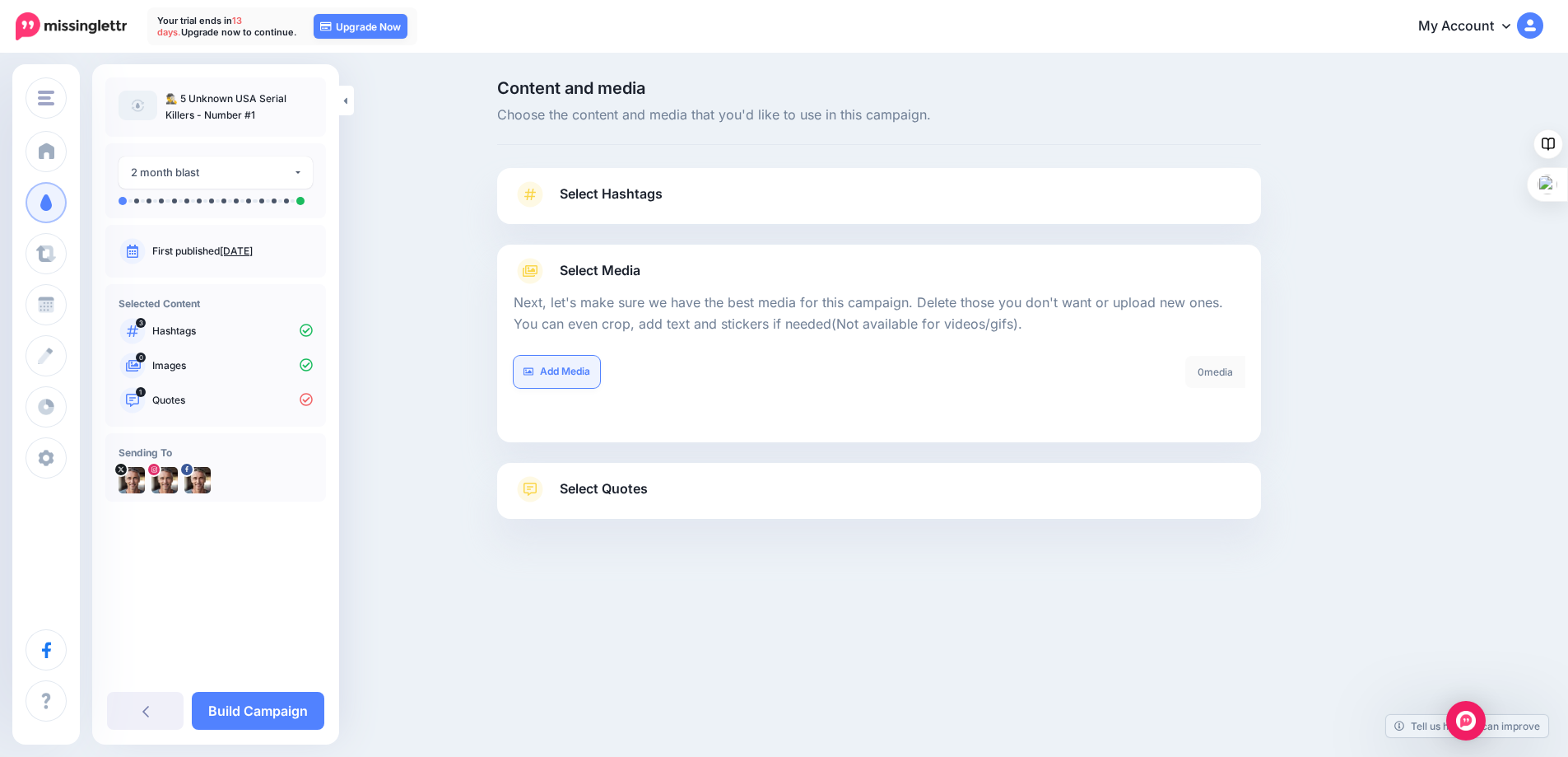
click at [554, 373] on link "Add Media" at bounding box center [556, 372] width 86 height 32
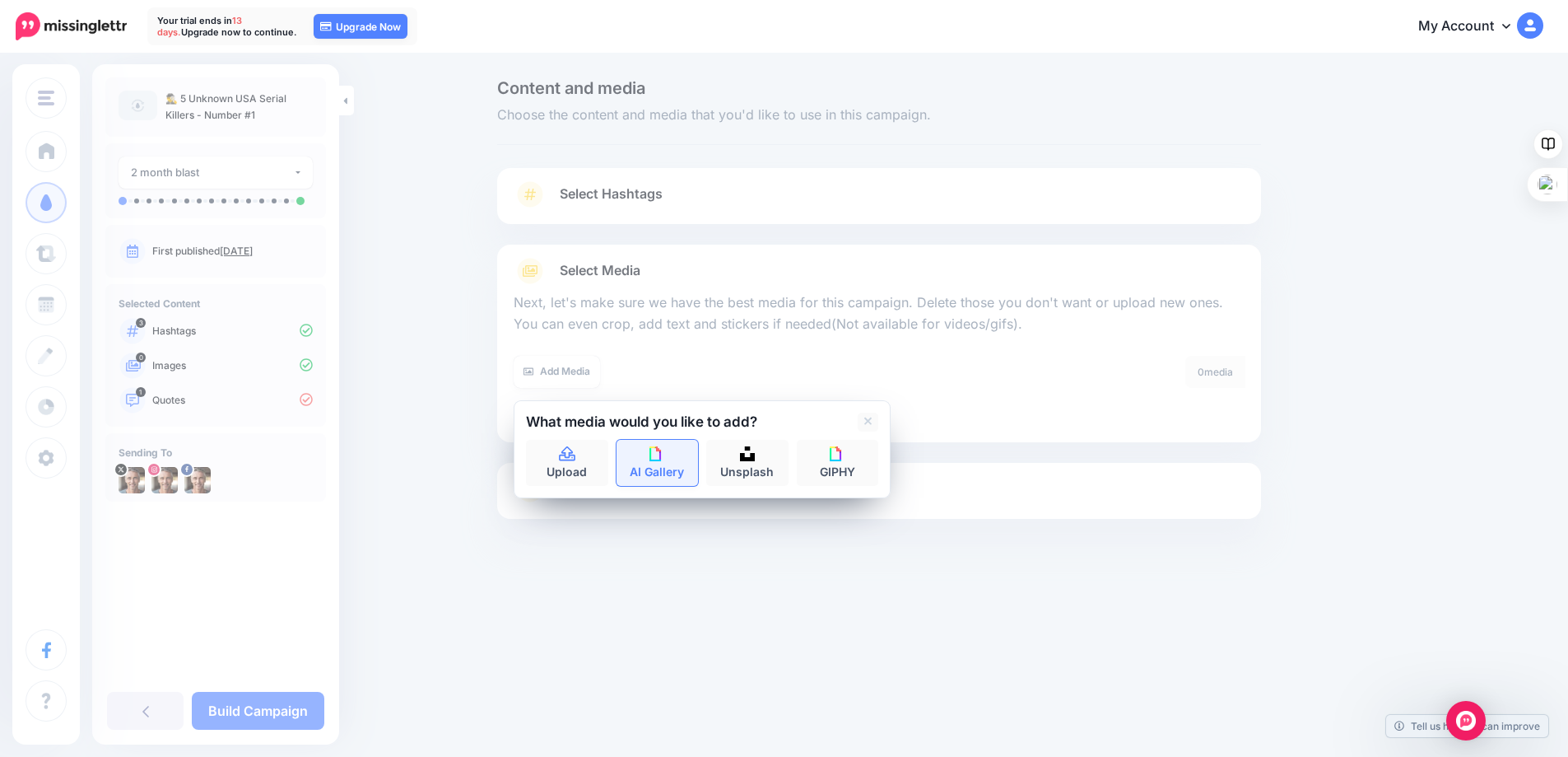
click at [664, 451] on img at bounding box center [657, 453] width 15 height 15
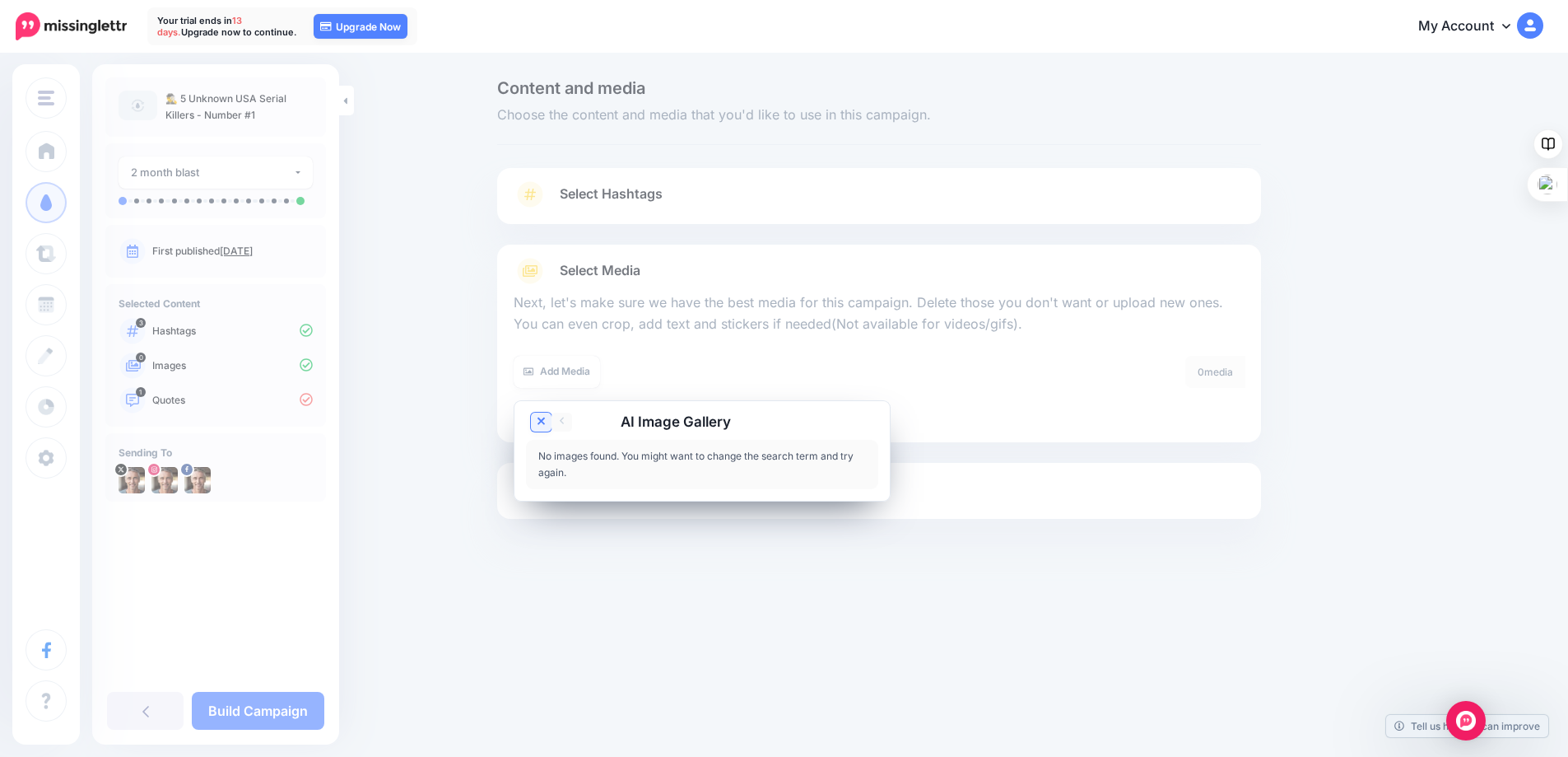
click at [546, 424] on icon at bounding box center [541, 421] width 8 height 8
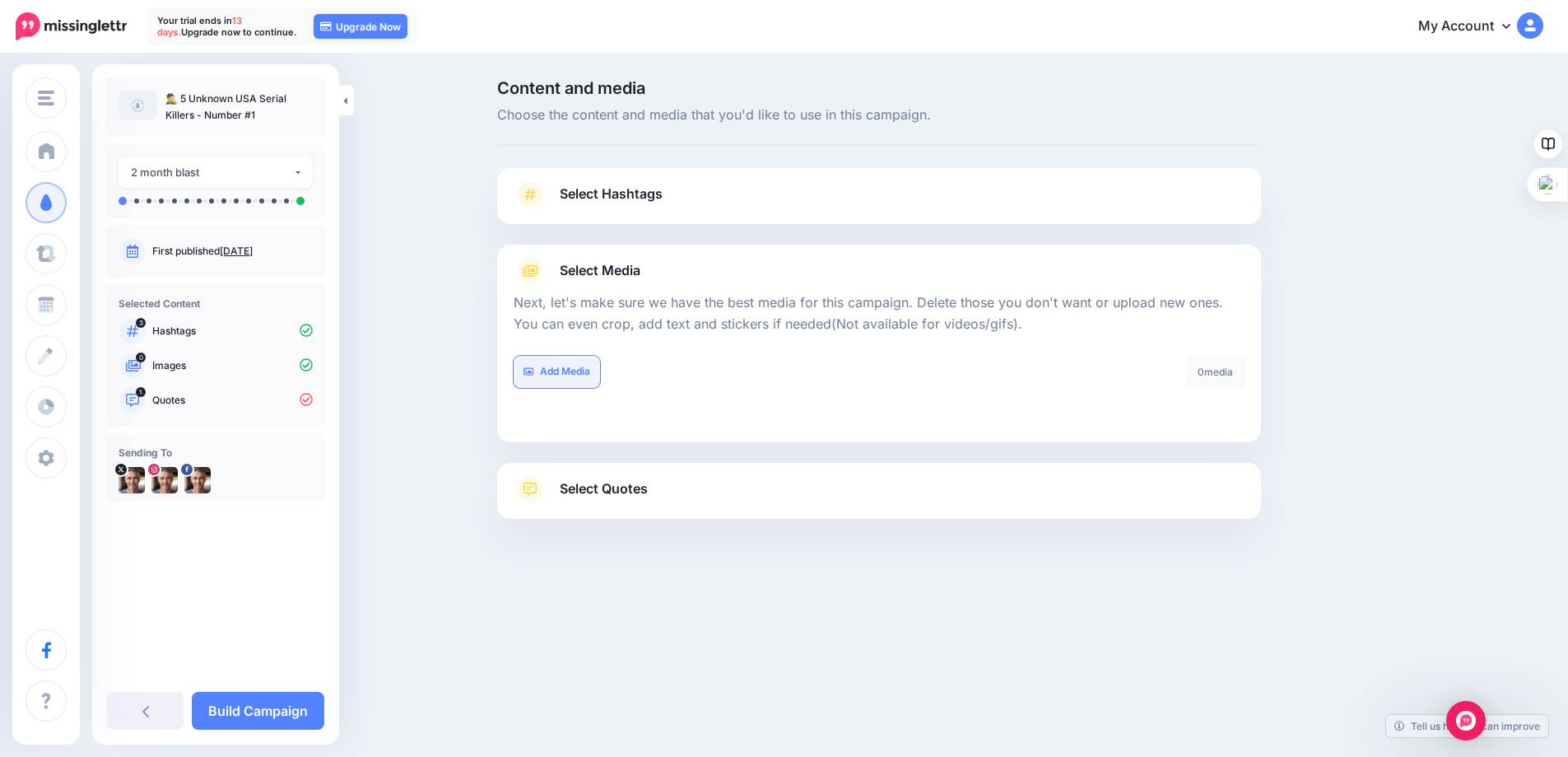
click at [580, 373] on link "Add Media" at bounding box center [556, 372] width 86 height 32
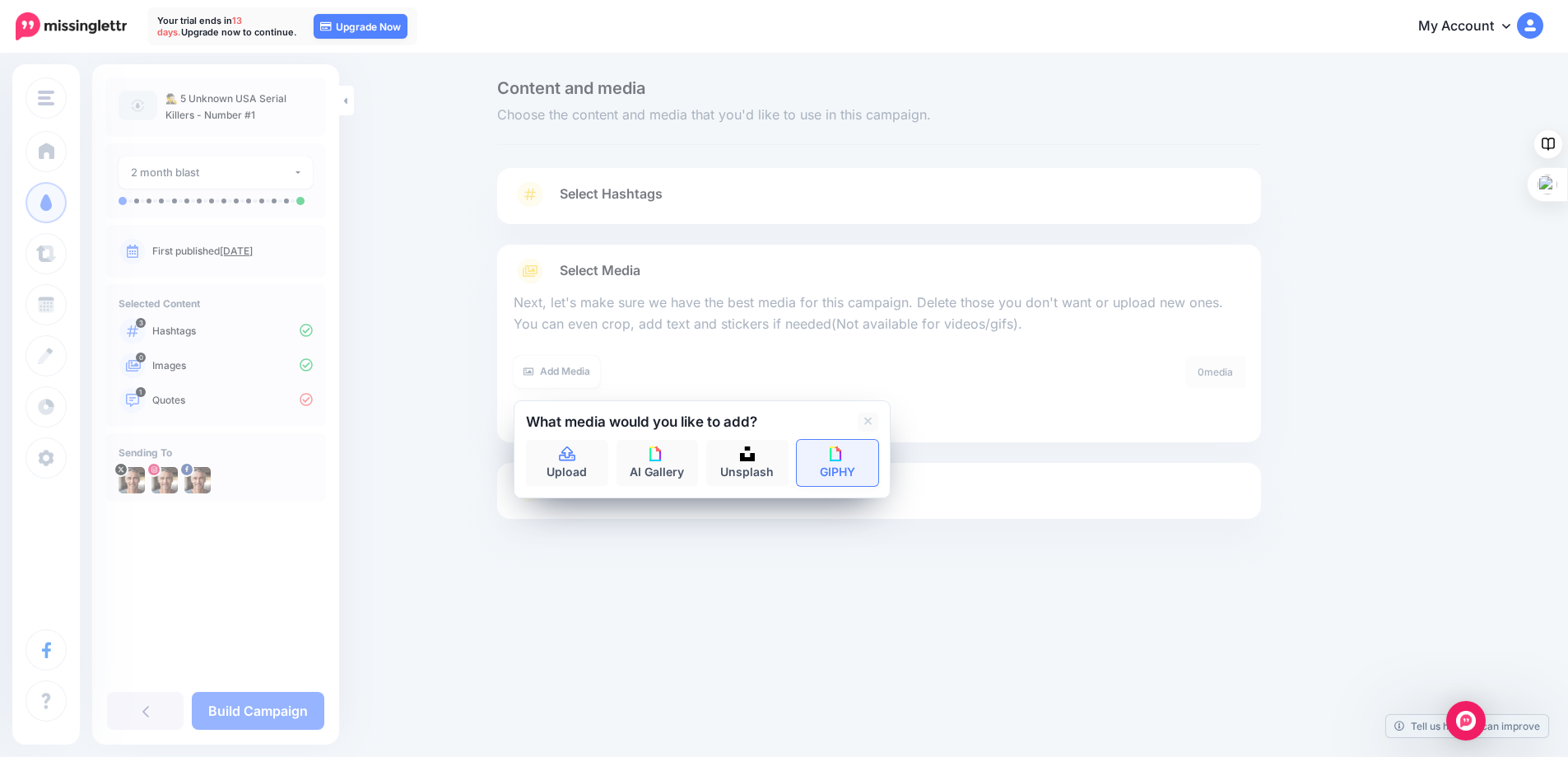
click at [832, 461] on link "GIPHY" at bounding box center [838, 462] width 83 height 46
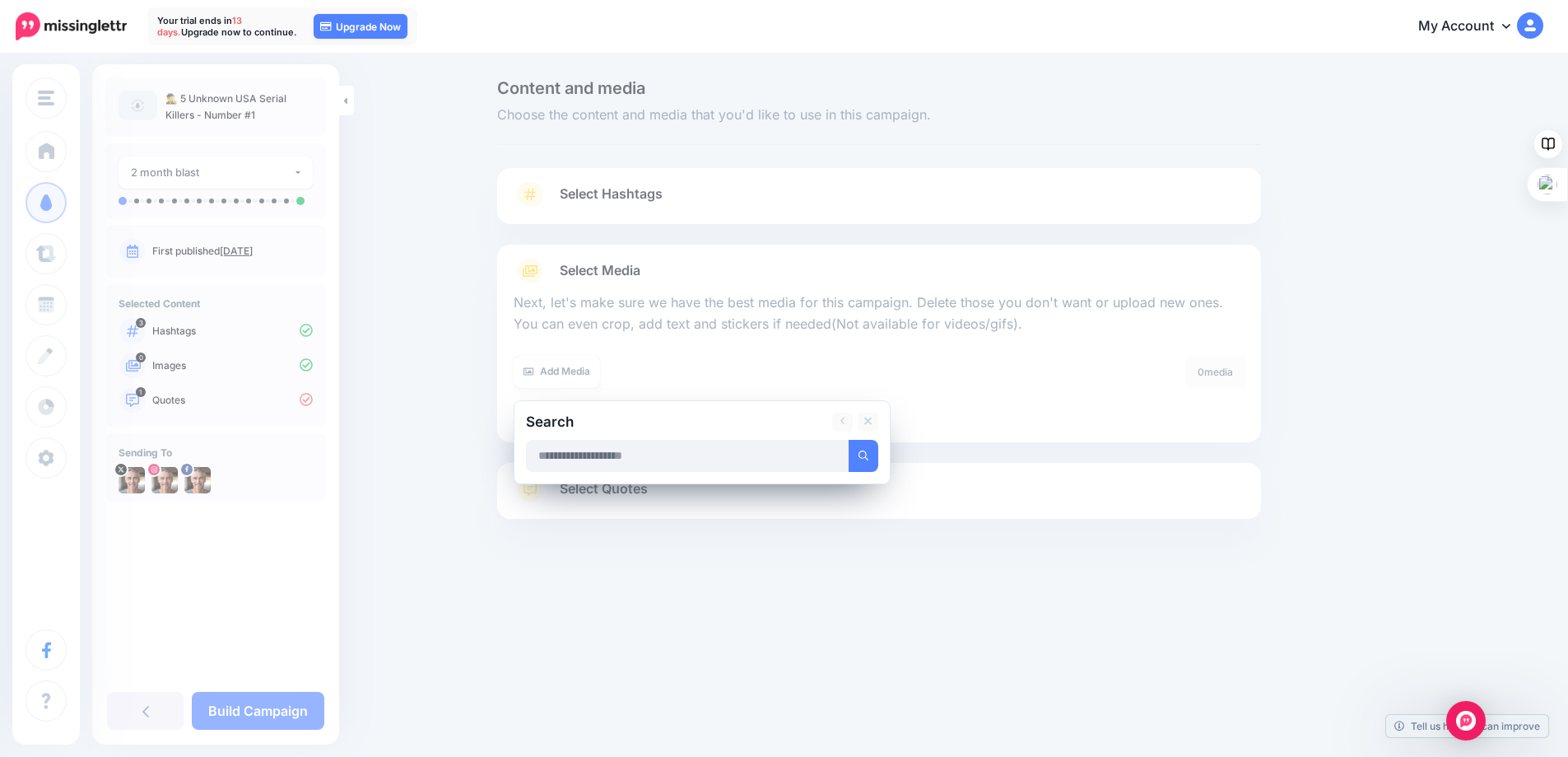
click at [694, 453] on input "text" at bounding box center [688, 456] width 323 height 32
click at [870, 420] on icon at bounding box center [868, 421] width 8 height 13
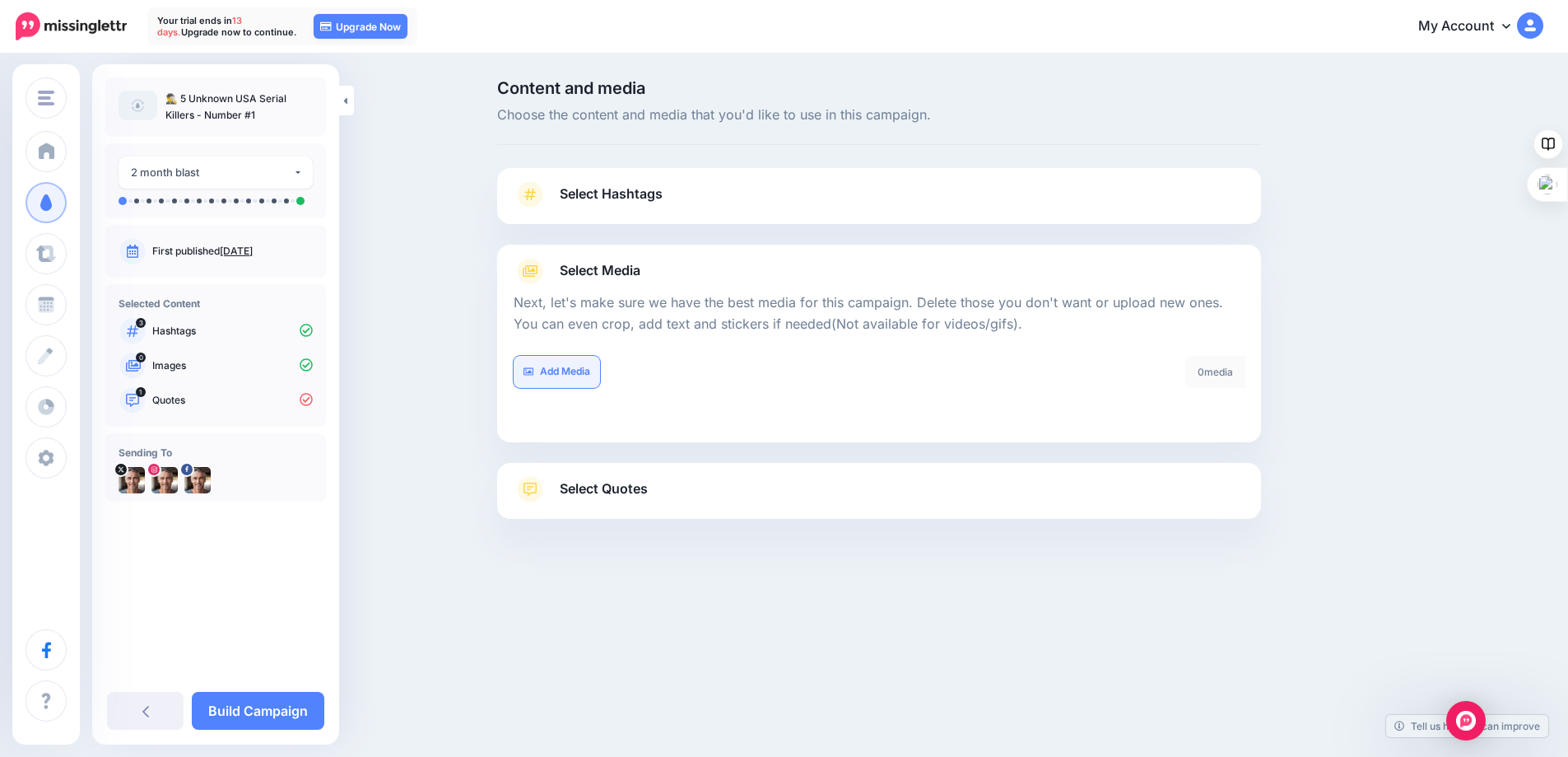
click at [583, 365] on link "Add Media" at bounding box center [556, 372] width 86 height 32
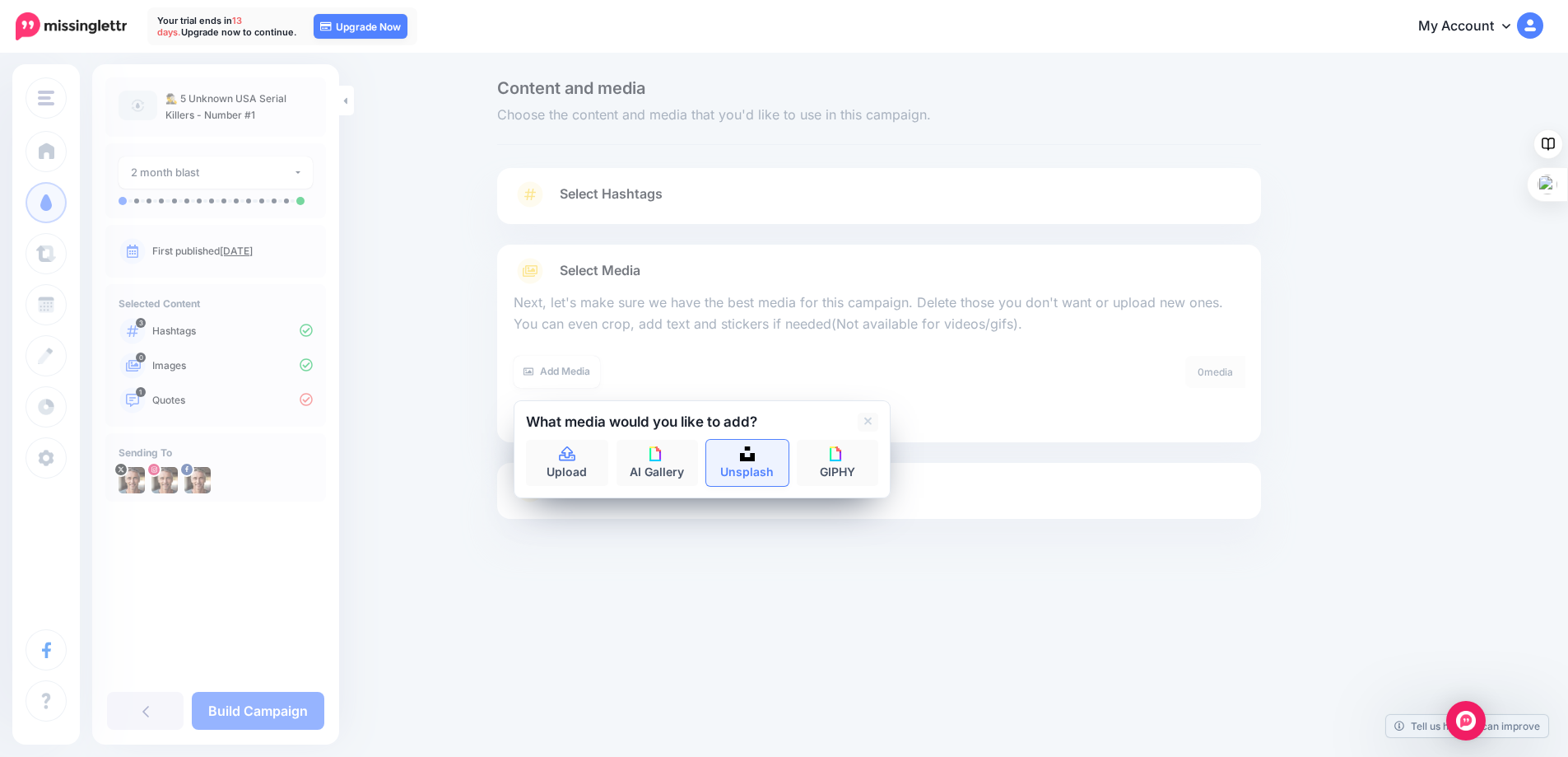
click at [764, 458] on link "Unsplash" at bounding box center [748, 462] width 83 height 46
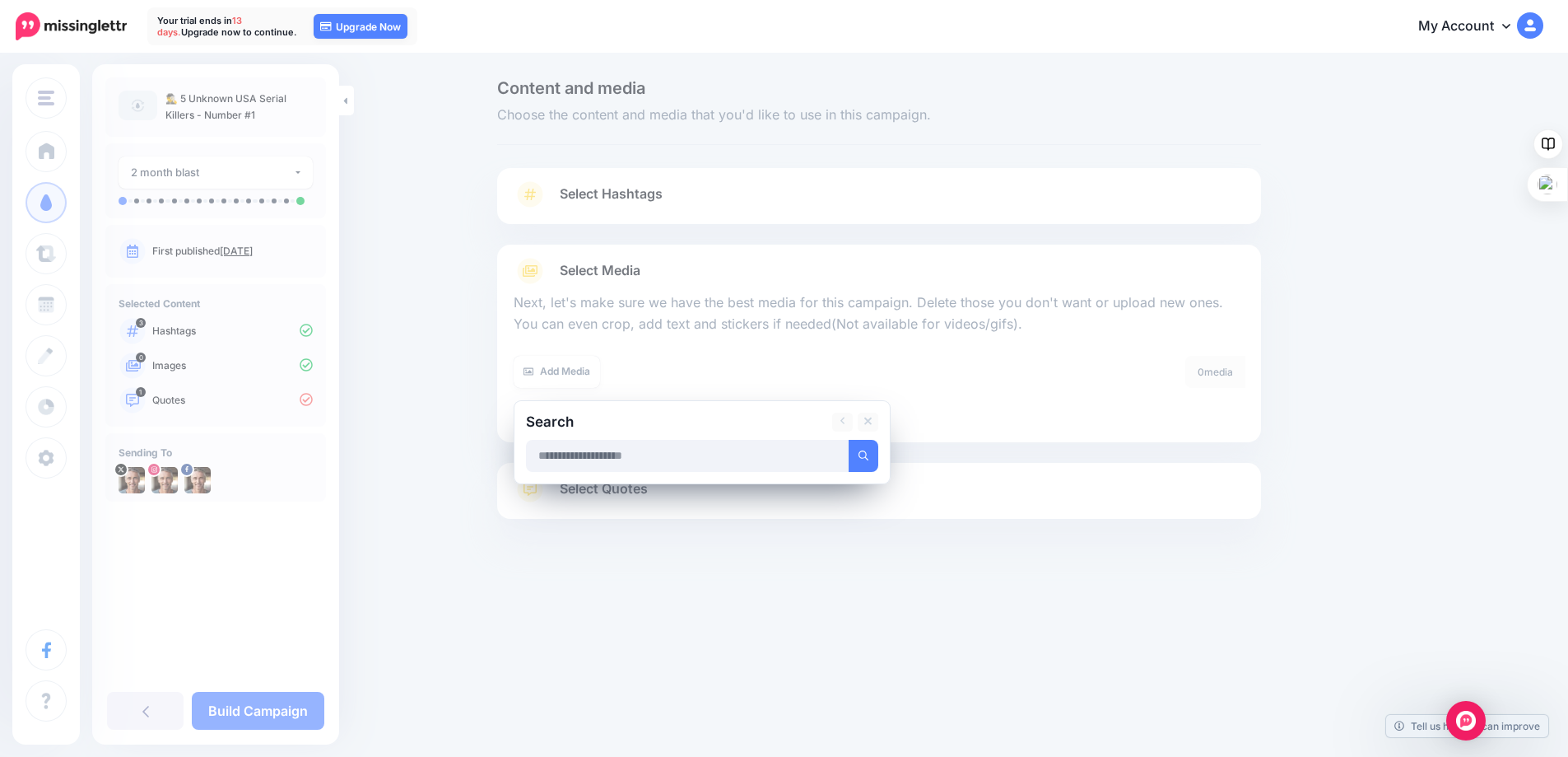
click at [670, 459] on input "text" at bounding box center [688, 456] width 323 height 32
type input "**********"
click at [865, 455] on icon "submit" at bounding box center [863, 455] width 10 height 10
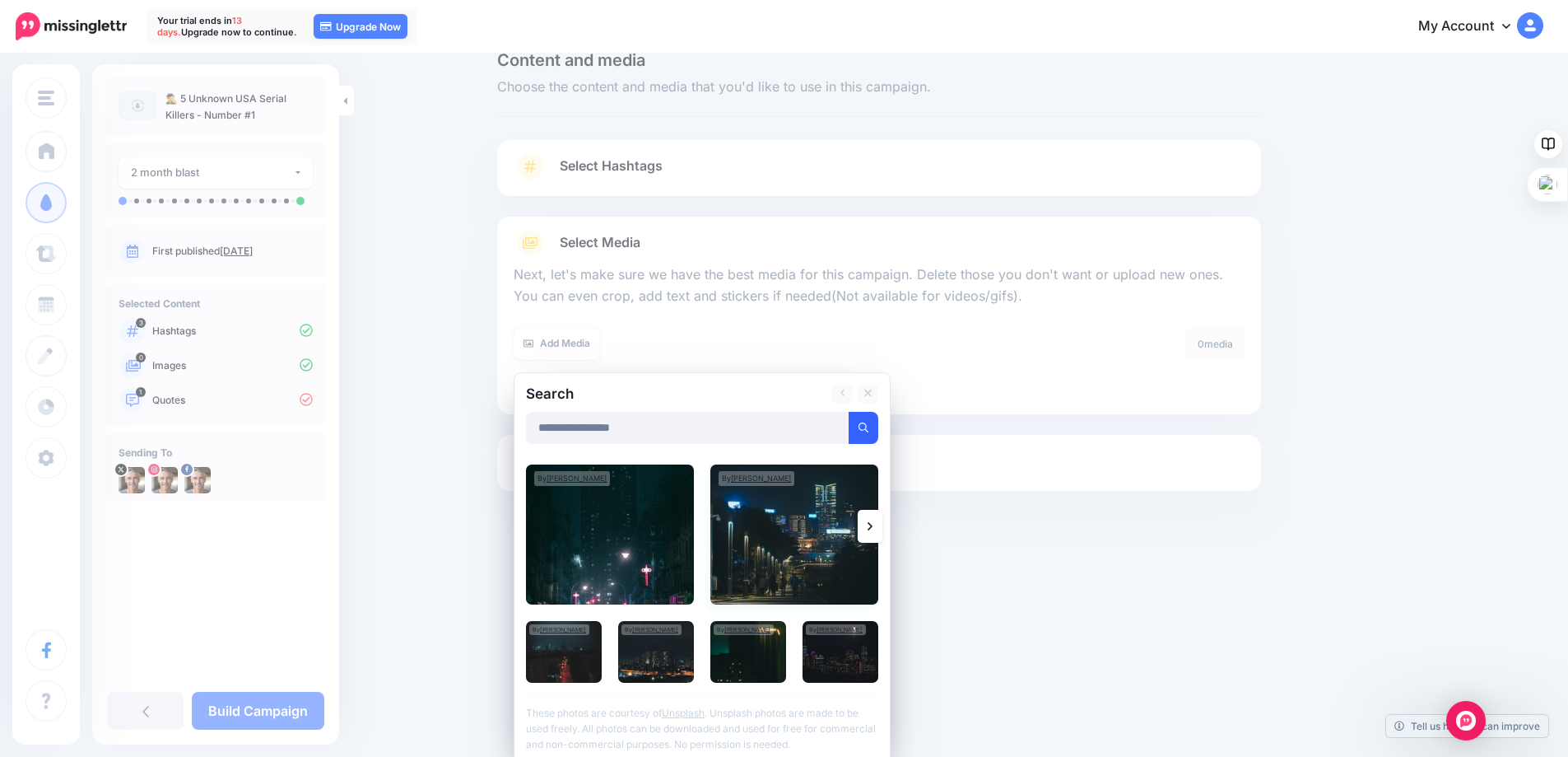
scroll to position [35, 0]
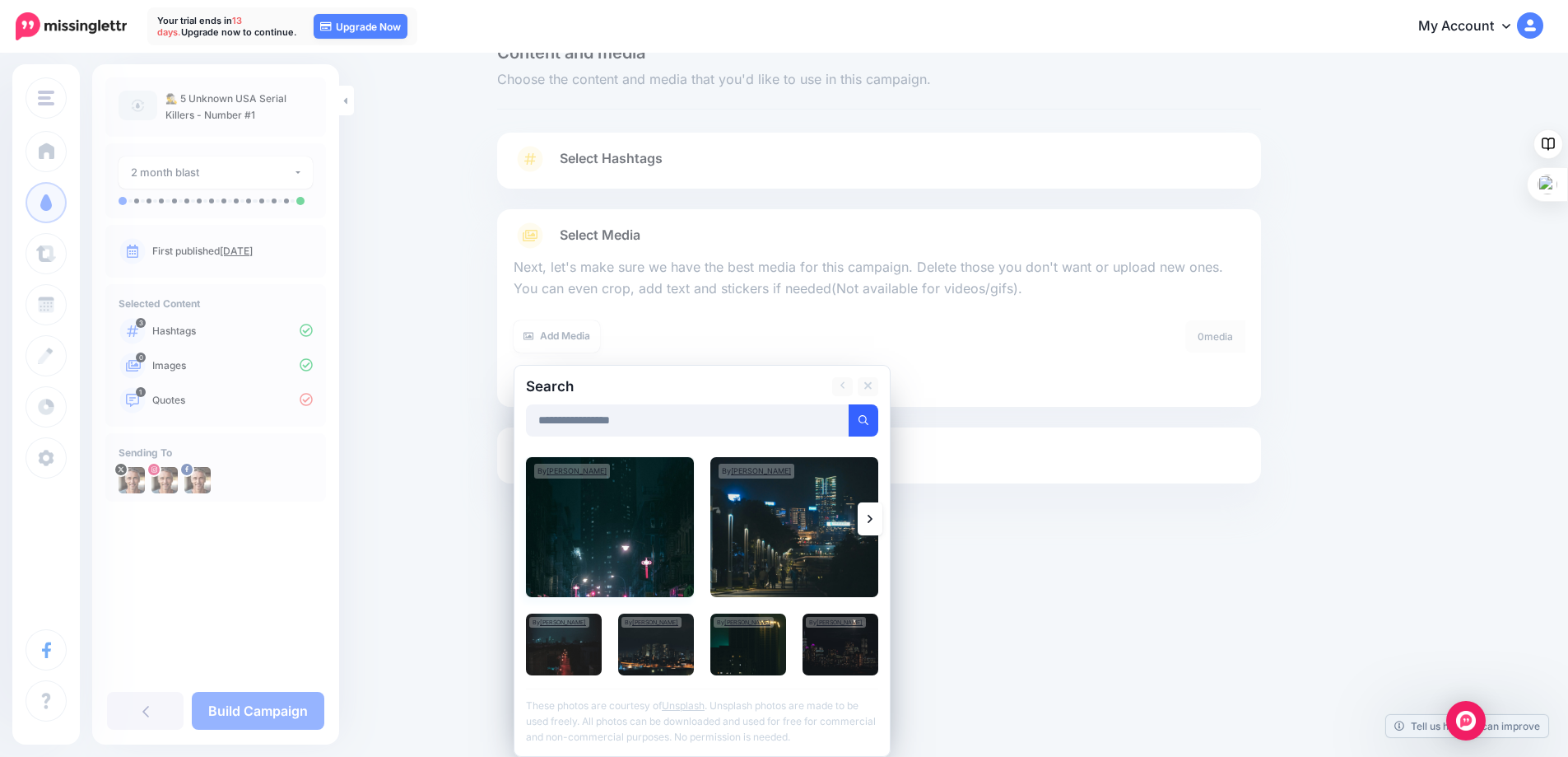
click at [610, 498] on img at bounding box center [609, 527] width 168 height 140
click at [833, 419] on link "Add Media" at bounding box center [843, 420] width 70 height 32
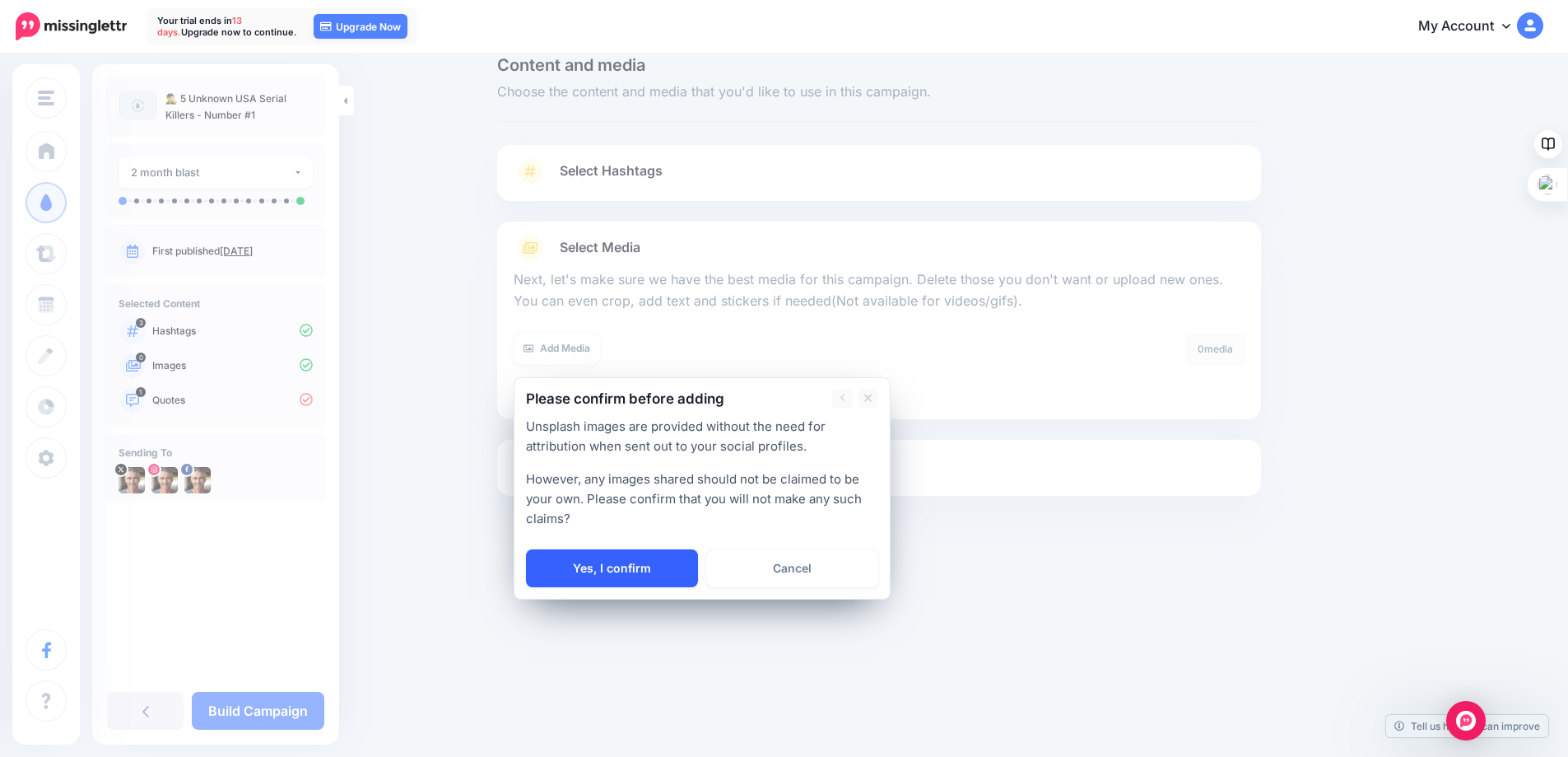
click at [596, 559] on link "Yes, I confirm" at bounding box center [612, 568] width 172 height 38
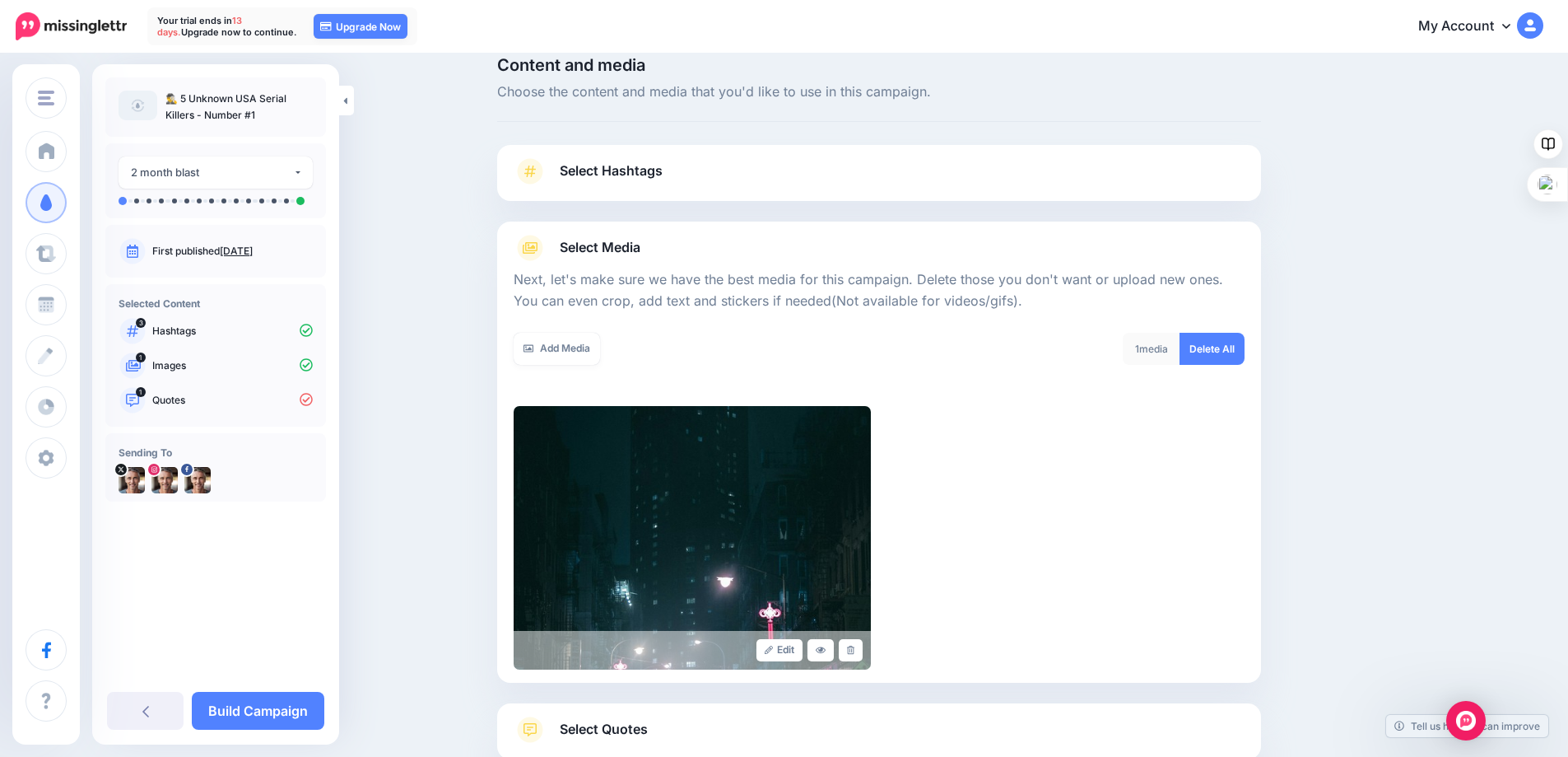
scroll to position [155, 0]
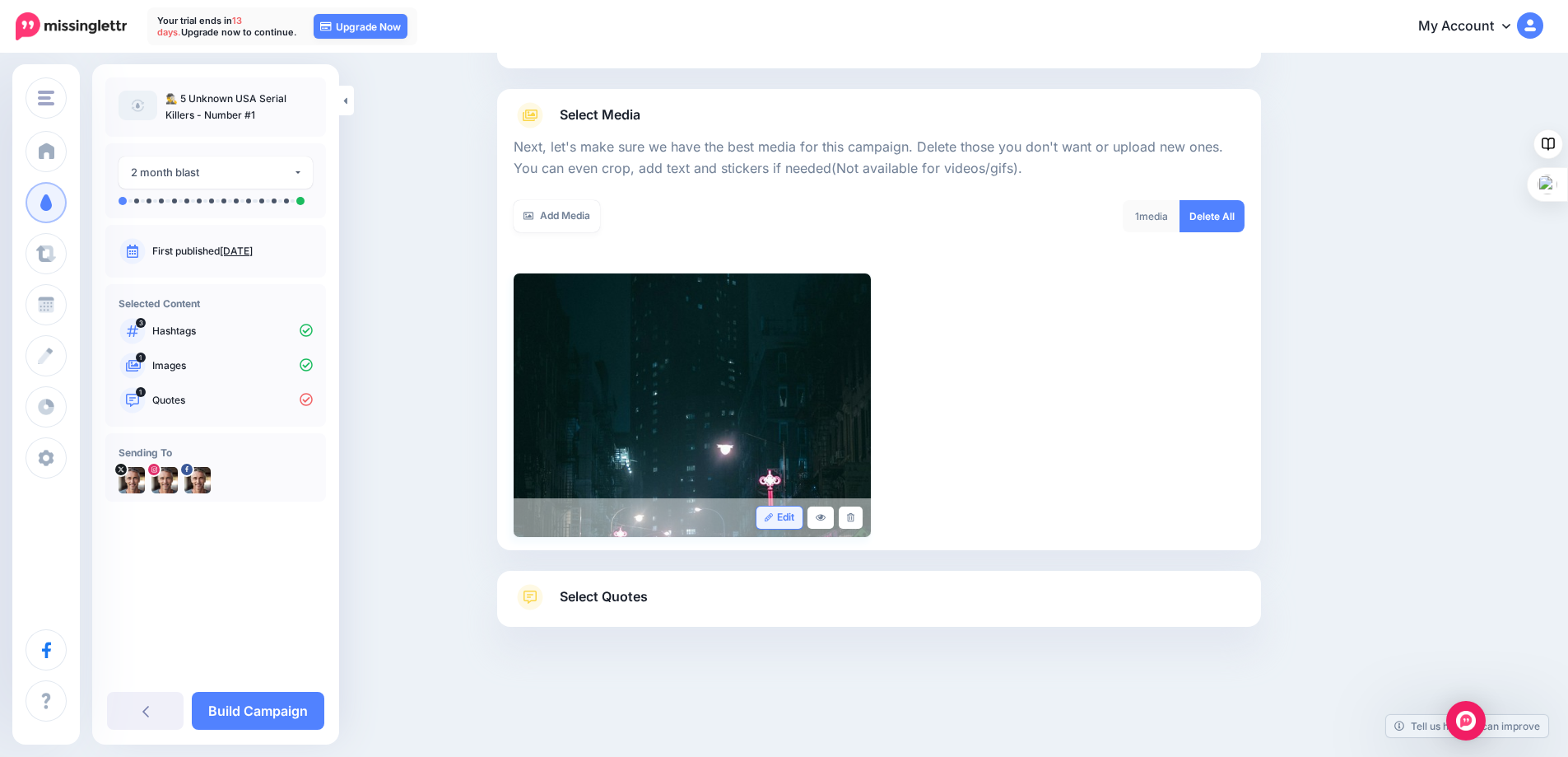
click at [779, 515] on link "Edit" at bounding box center [780, 517] width 47 height 22
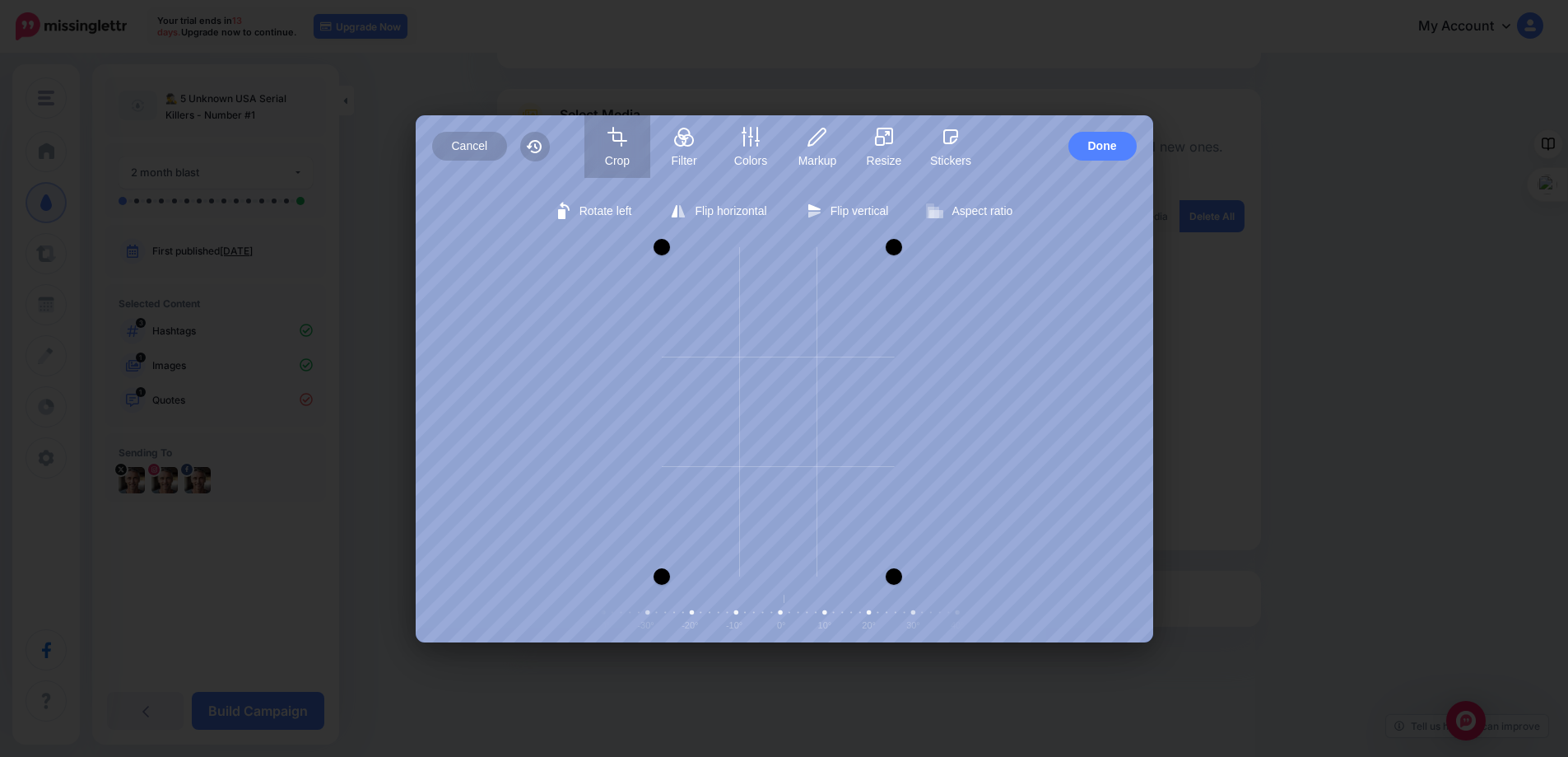
click at [666, 246] on div at bounding box center [661, 247] width 16 height 16
click at [1089, 149] on span "Done" at bounding box center [1102, 146] width 29 height 29
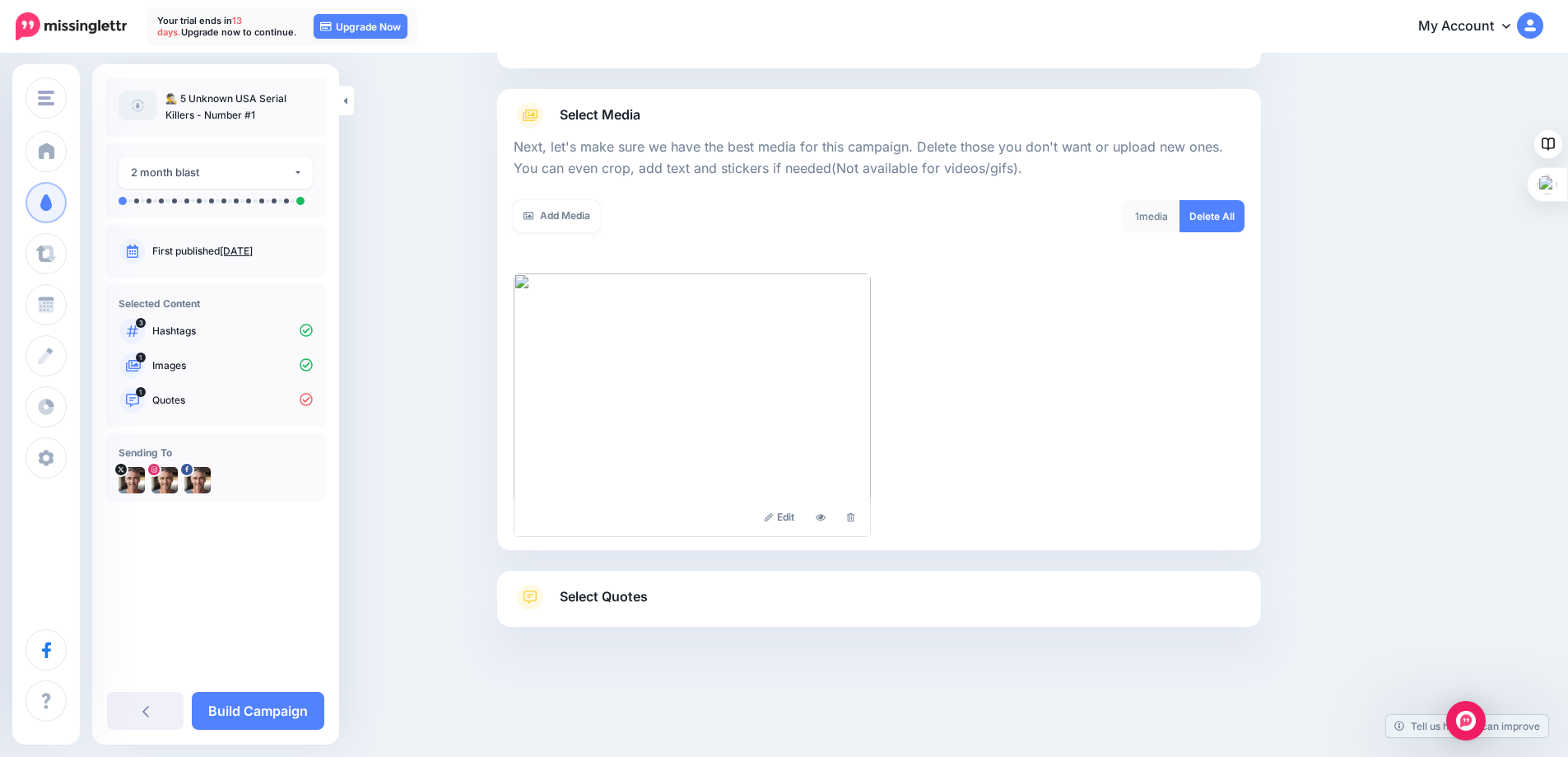
click at [580, 599] on span "Select Quotes" at bounding box center [604, 596] width 88 height 22
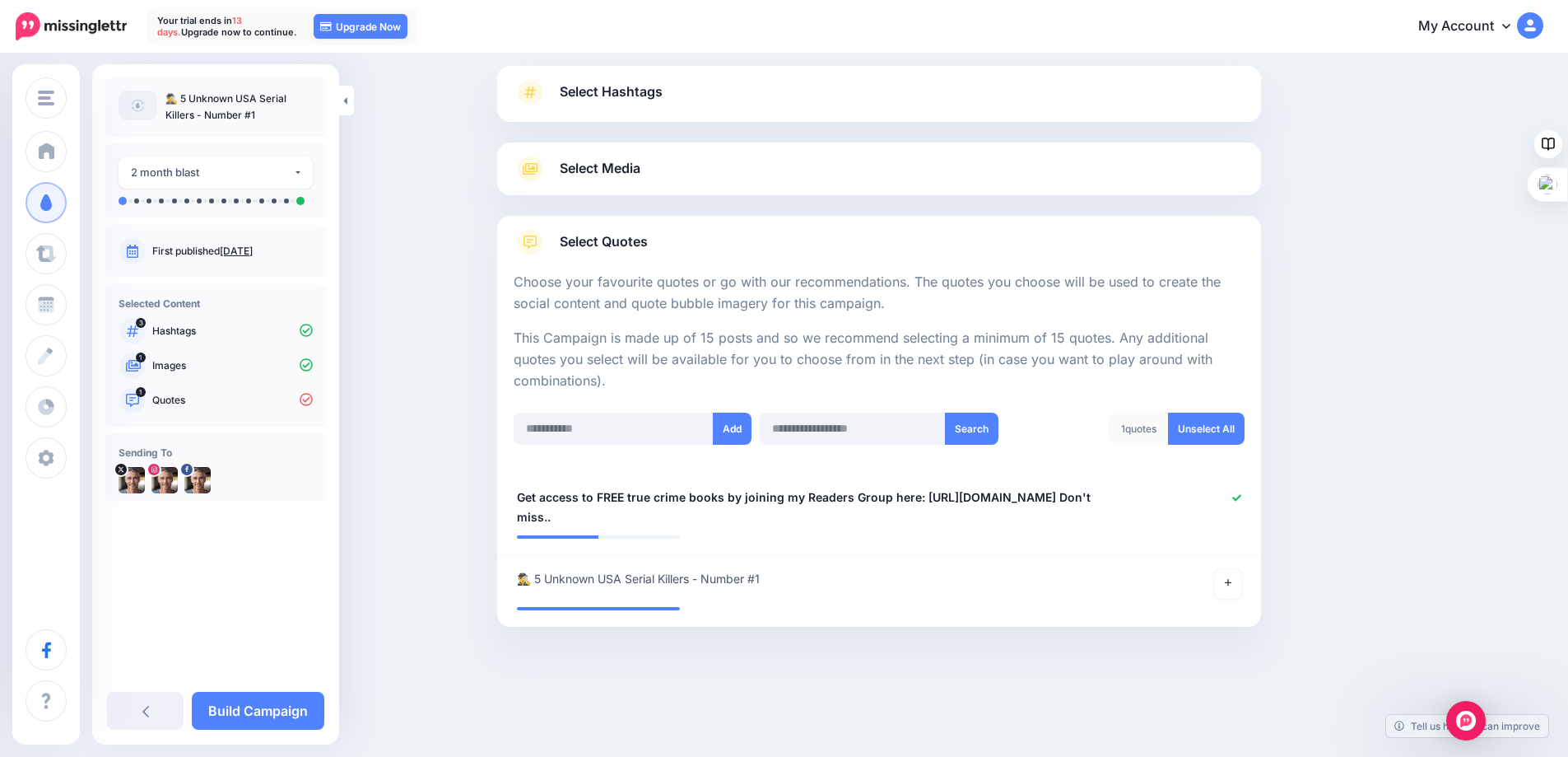
scroll to position [102, 0]
click at [844, 600] on div at bounding box center [879, 603] width 724 height 8
click at [712, 582] on span "🕵️‍♂️ 5 Unknown USA Serial Killers - Number #1" at bounding box center [638, 579] width 243 height 20
click at [883, 577] on textarea "**********" at bounding box center [817, 585] width 600 height 32
click at [620, 166] on span "Select Media" at bounding box center [600, 168] width 81 height 22
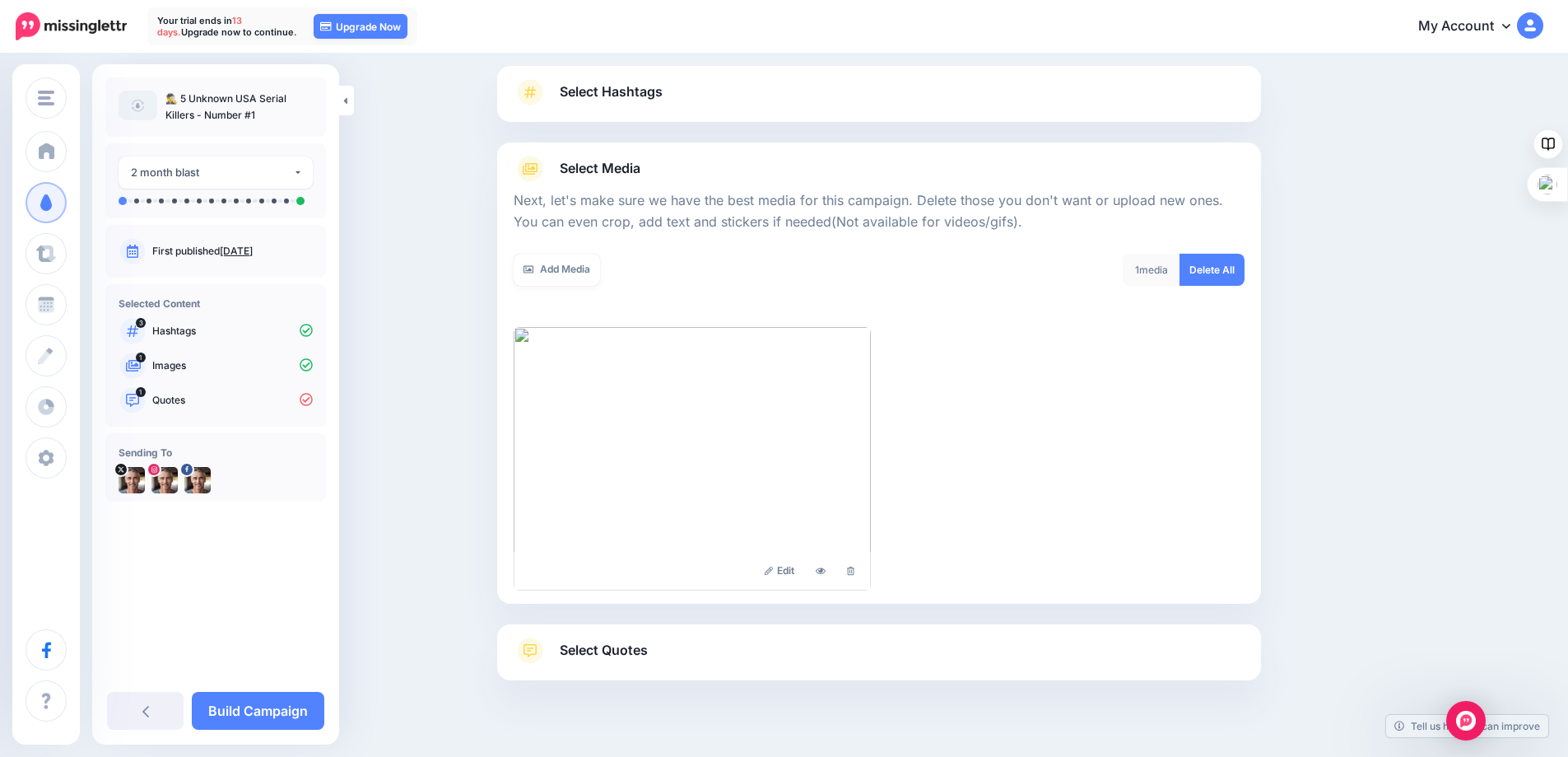
click at [600, 99] on span "Select Hashtags" at bounding box center [611, 92] width 103 height 22
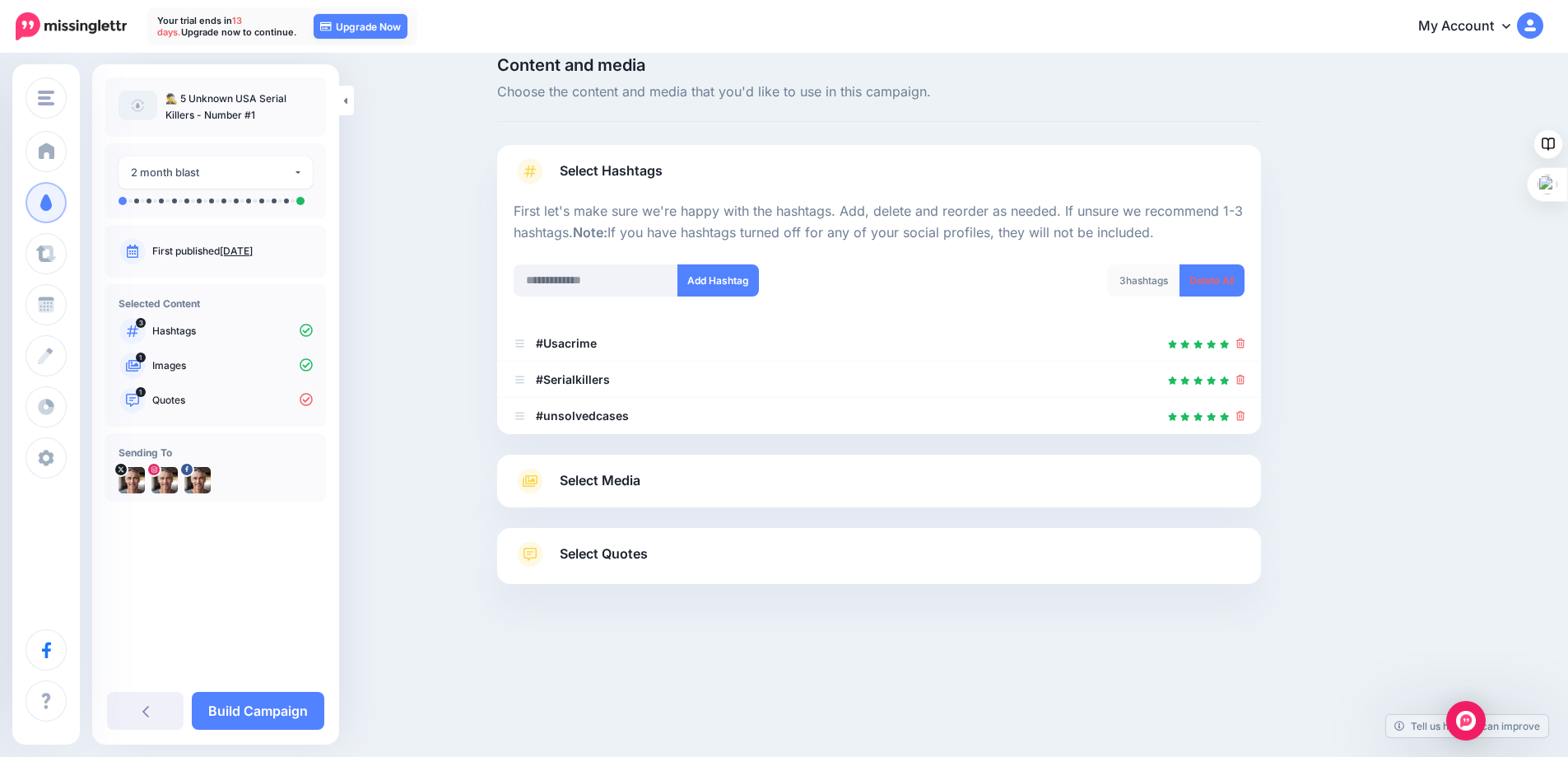
click at [603, 550] on span "Select Quotes" at bounding box center [604, 553] width 88 height 22
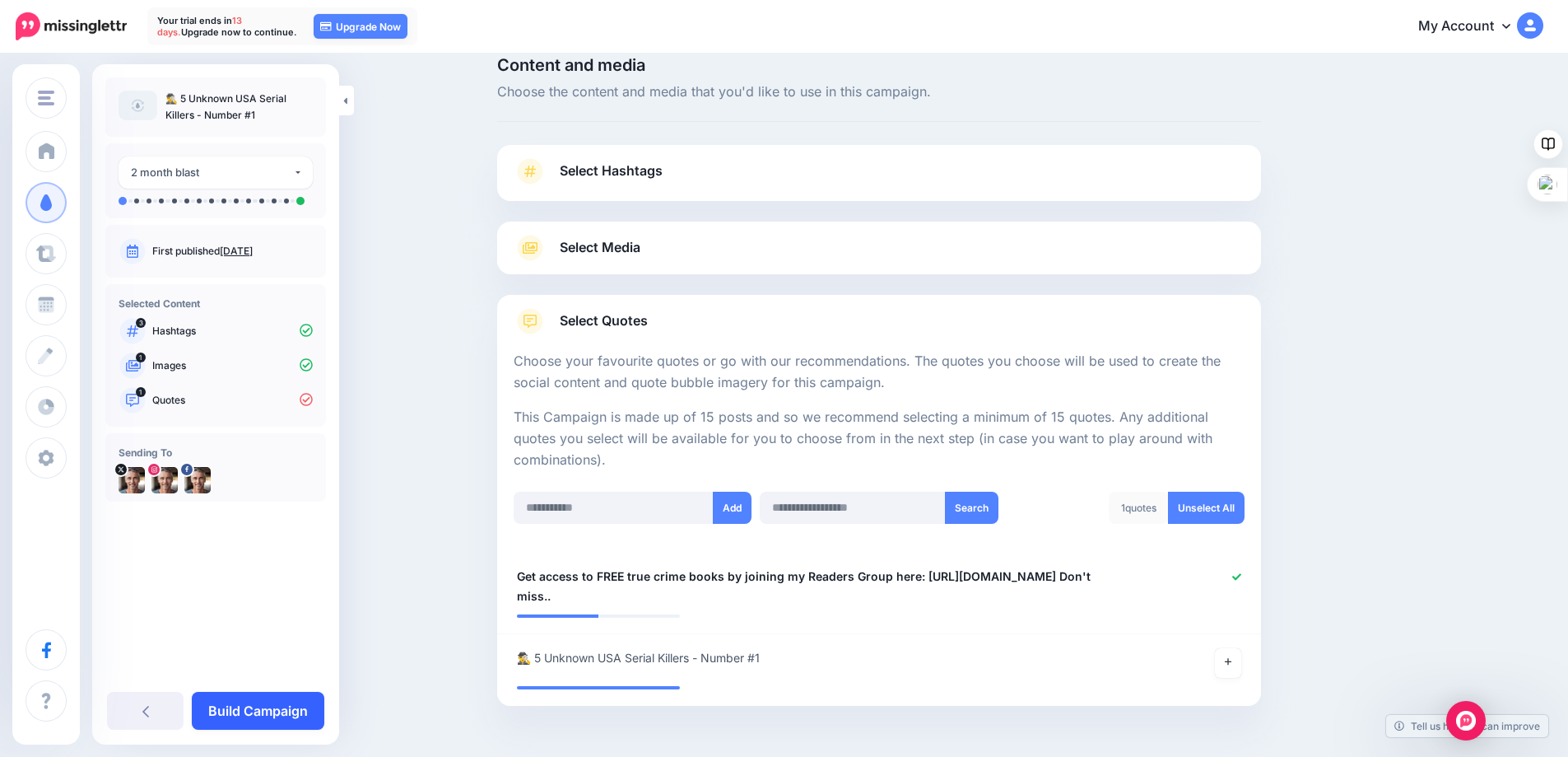
click at [243, 707] on link "Build Campaign" at bounding box center [258, 710] width 133 height 38
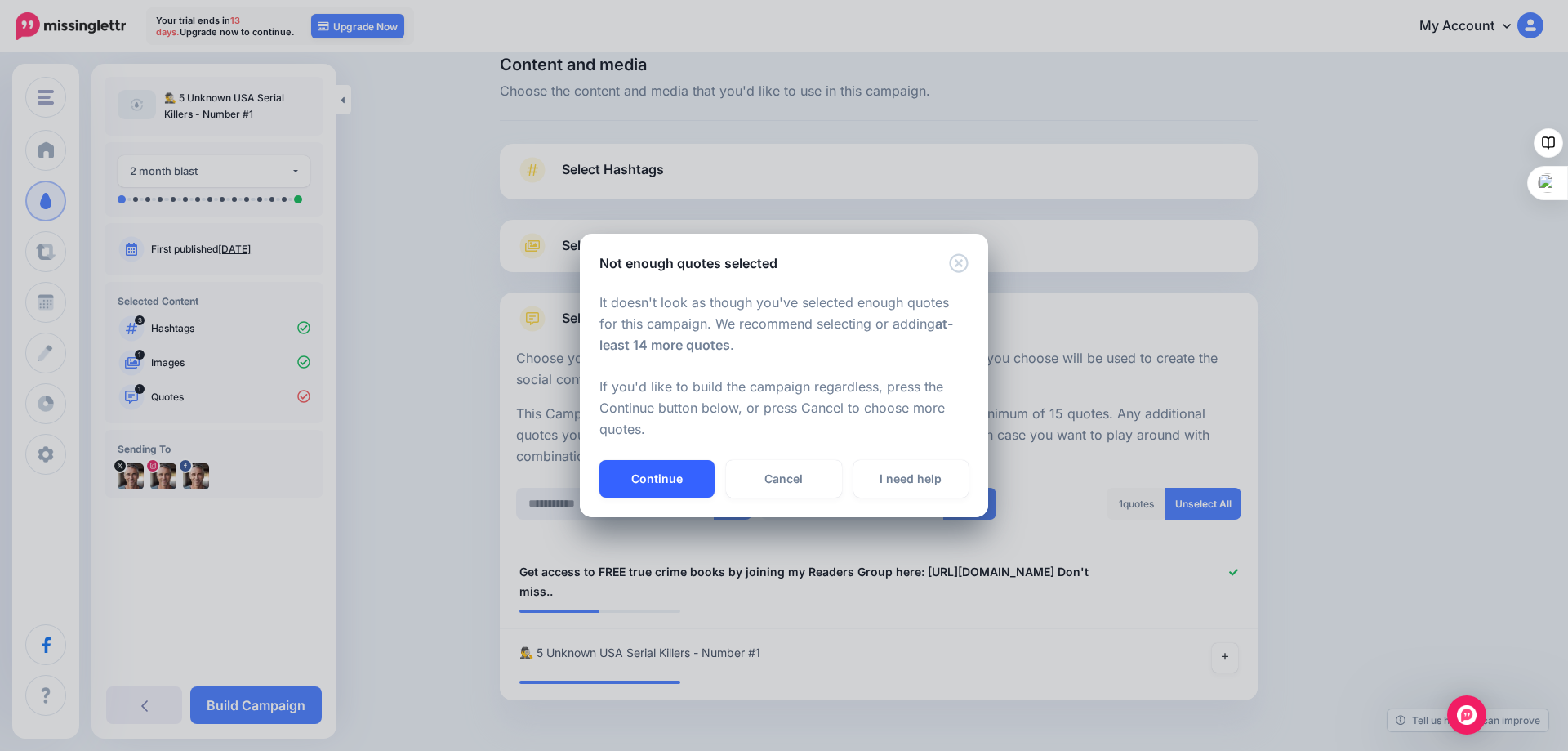
click at [644, 477] on button "Continue" at bounding box center [656, 478] width 115 height 37
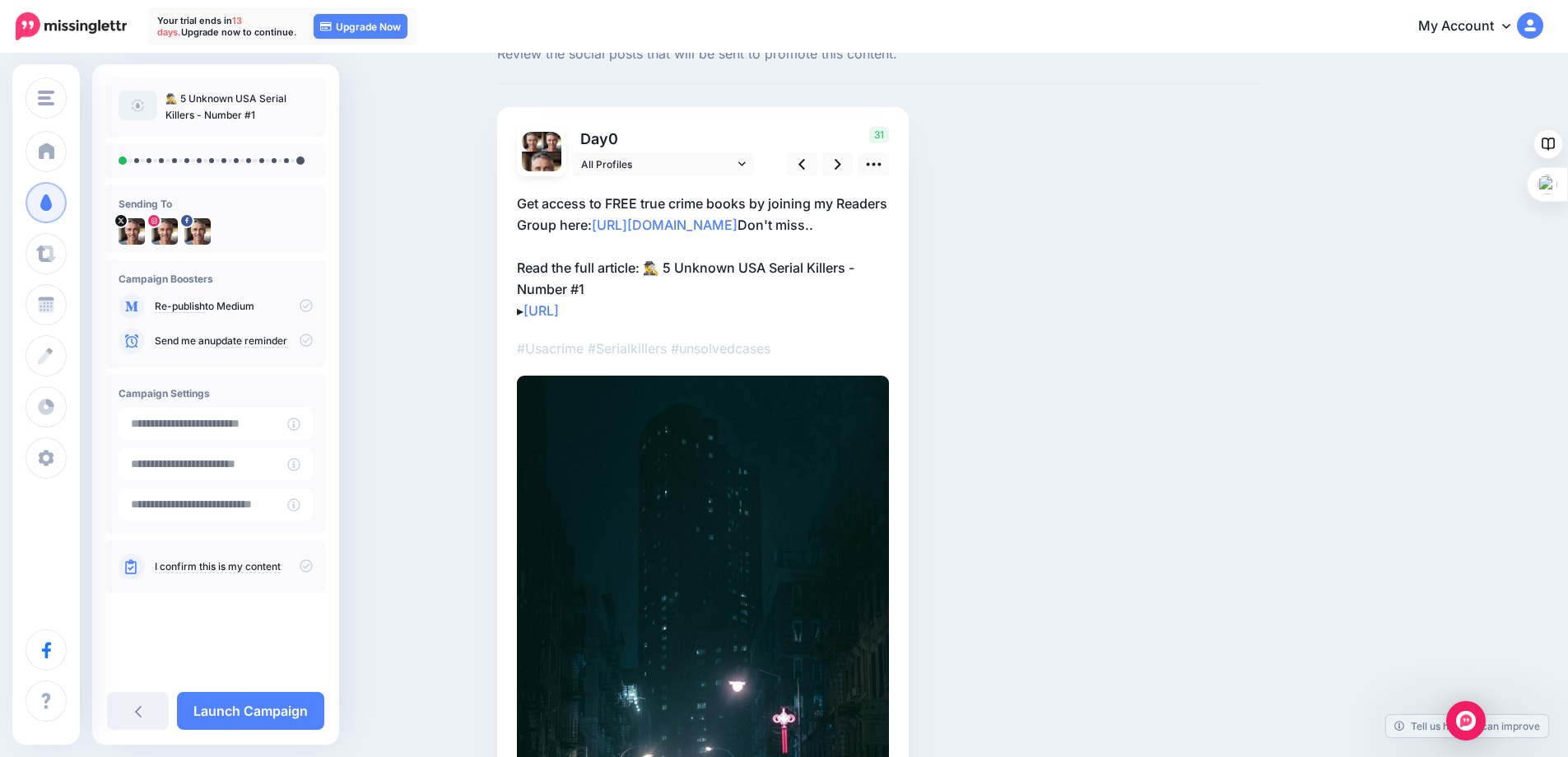
scroll to position [55, 0]
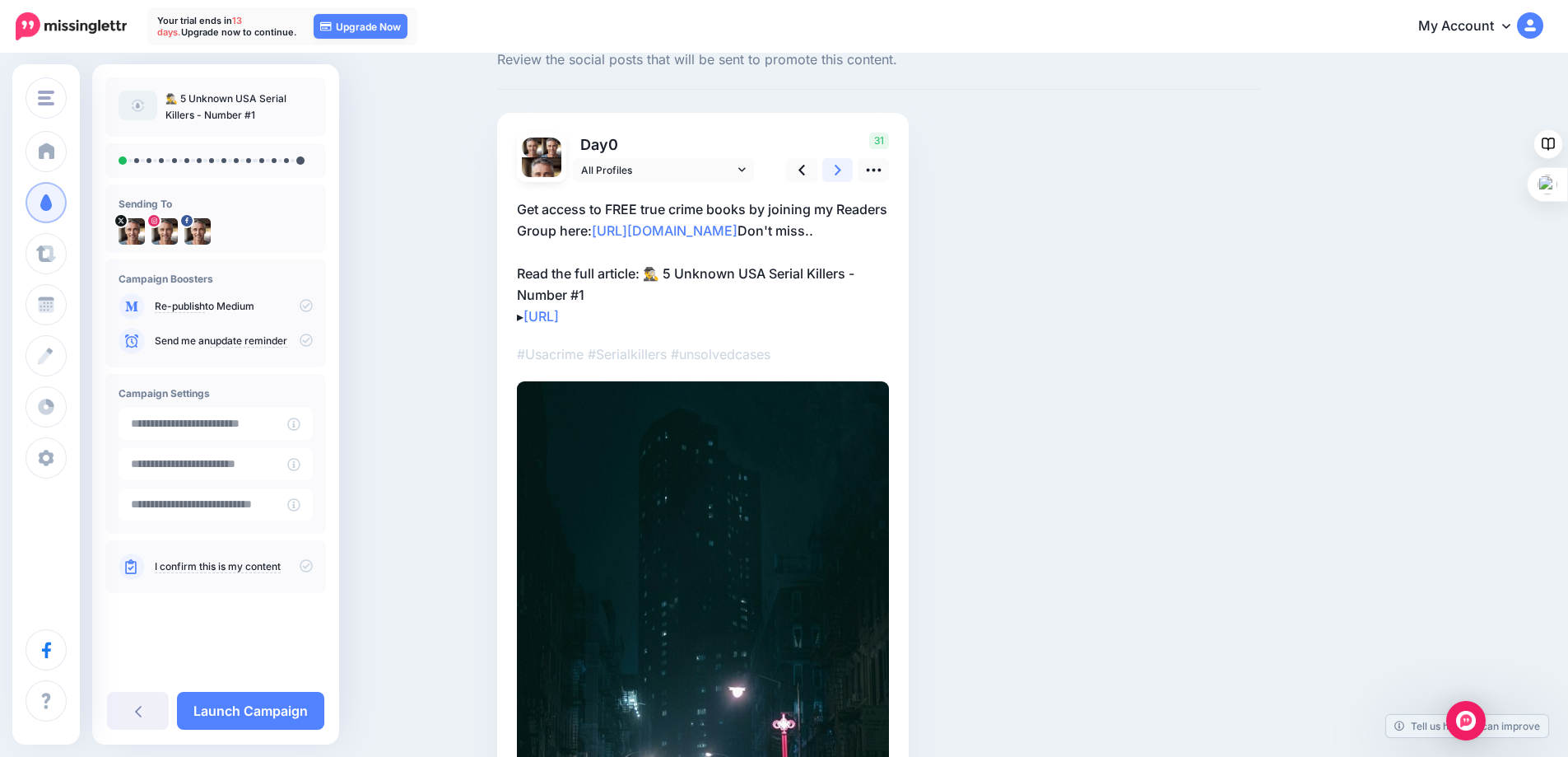
click at [841, 170] on icon at bounding box center [837, 170] width 6 height 11
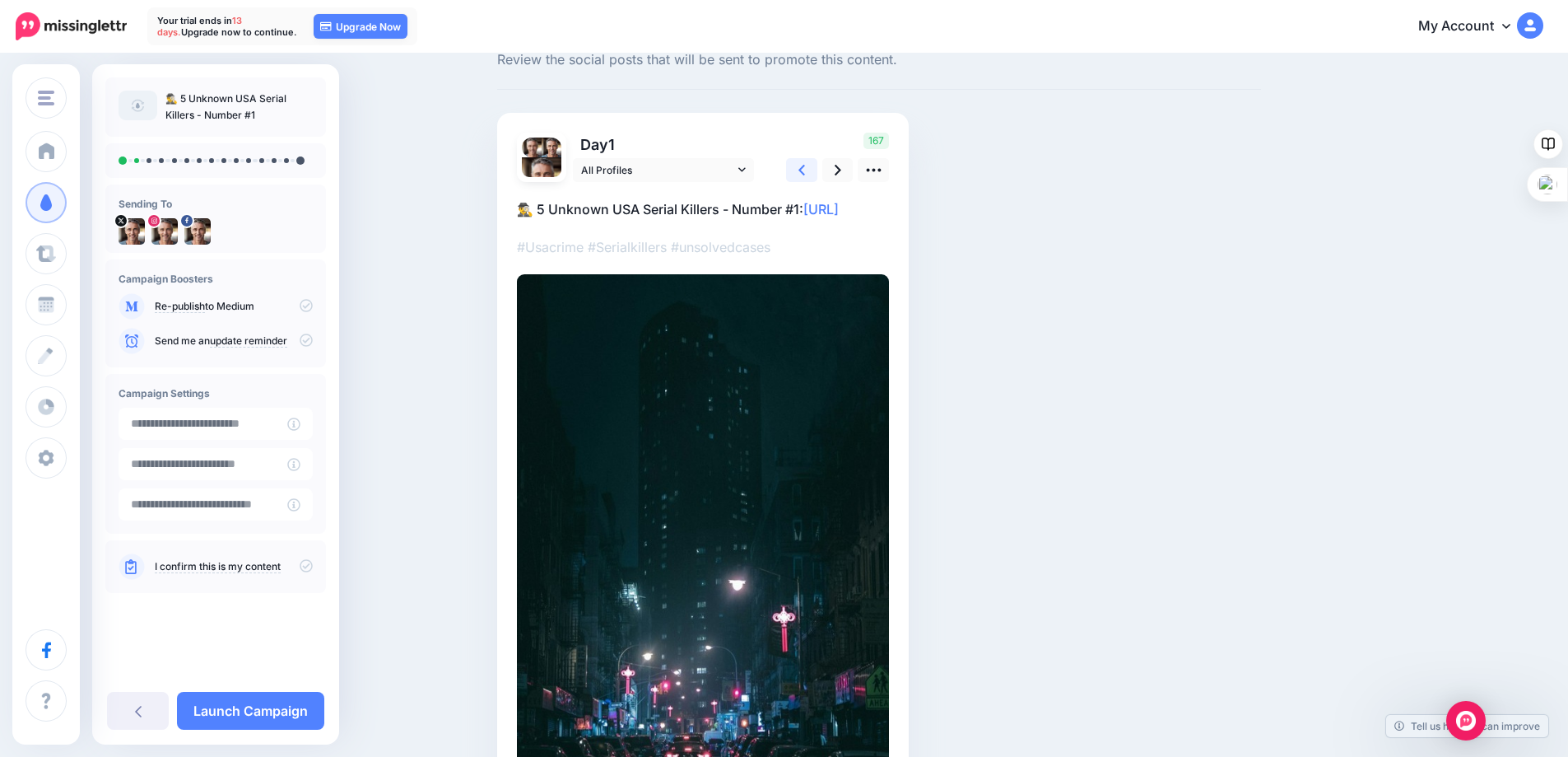
click at [805, 163] on icon at bounding box center [801, 170] width 6 height 17
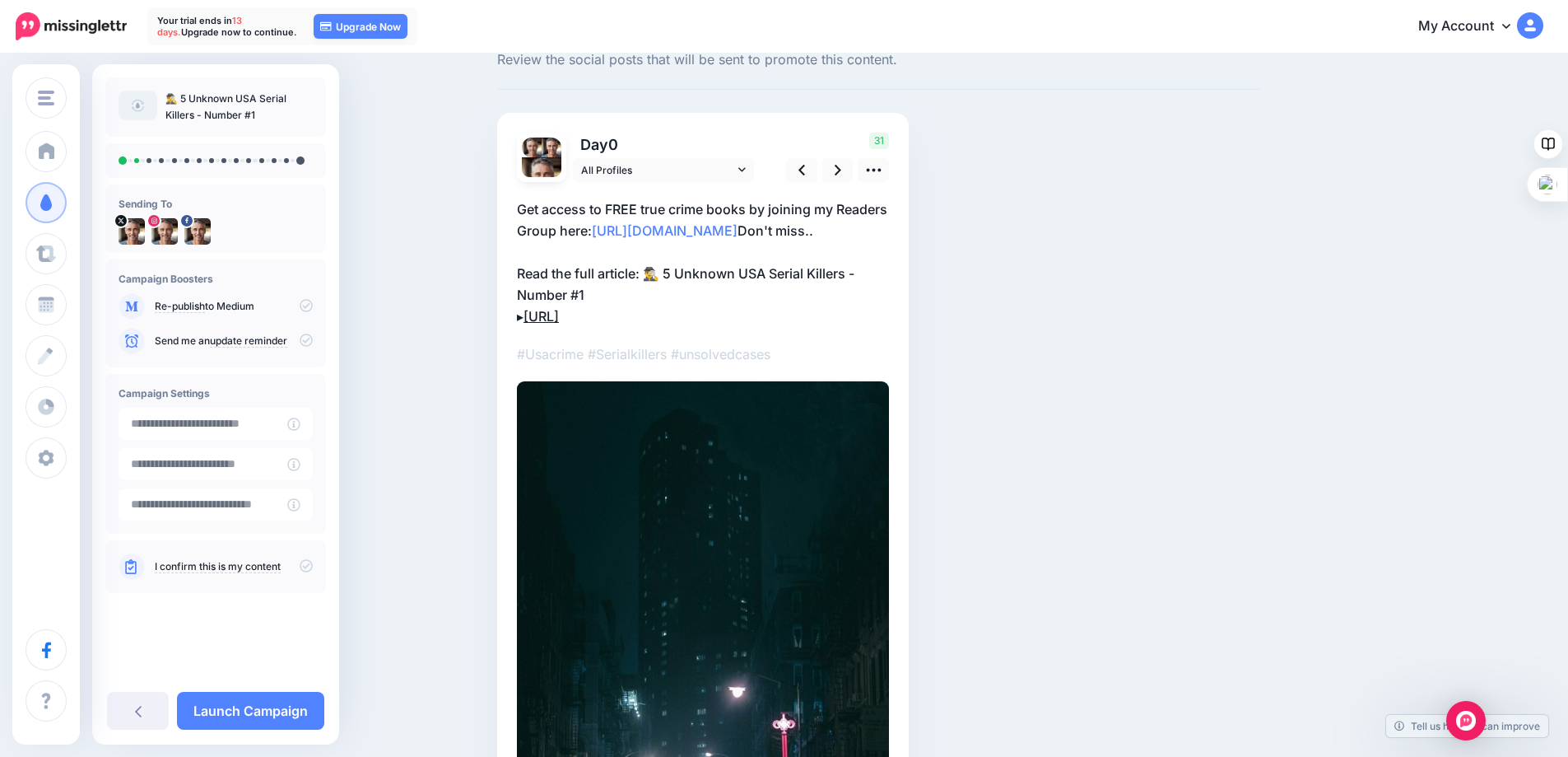
click at [559, 312] on link "https://lttr.ai/AjrAG" at bounding box center [540, 316] width 35 height 16
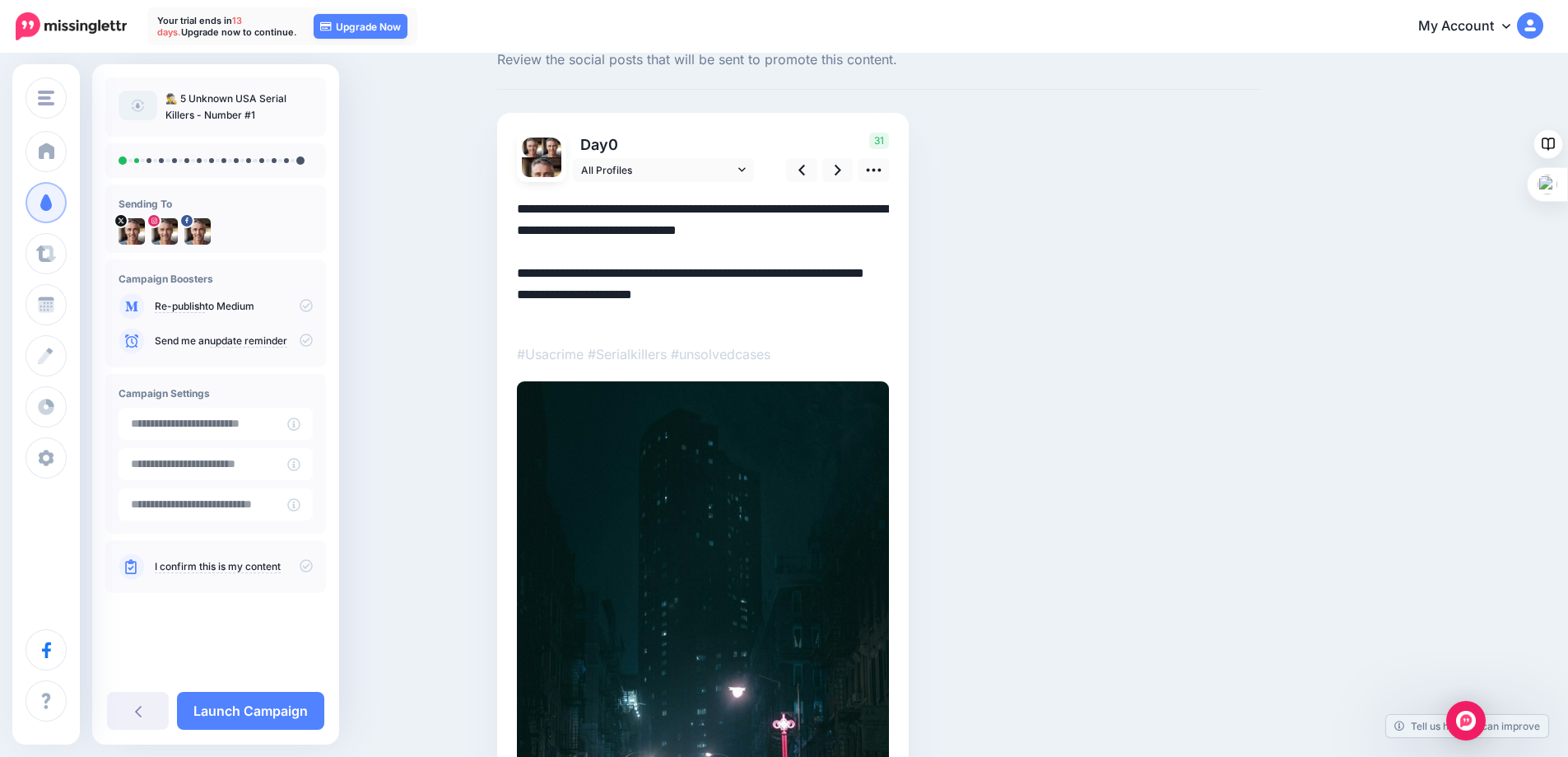
scroll to position [0, 0]
click at [656, 316] on textarea "**********" at bounding box center [703, 262] width 372 height 128
click at [667, 432] on img at bounding box center [703, 646] width 372 height 529
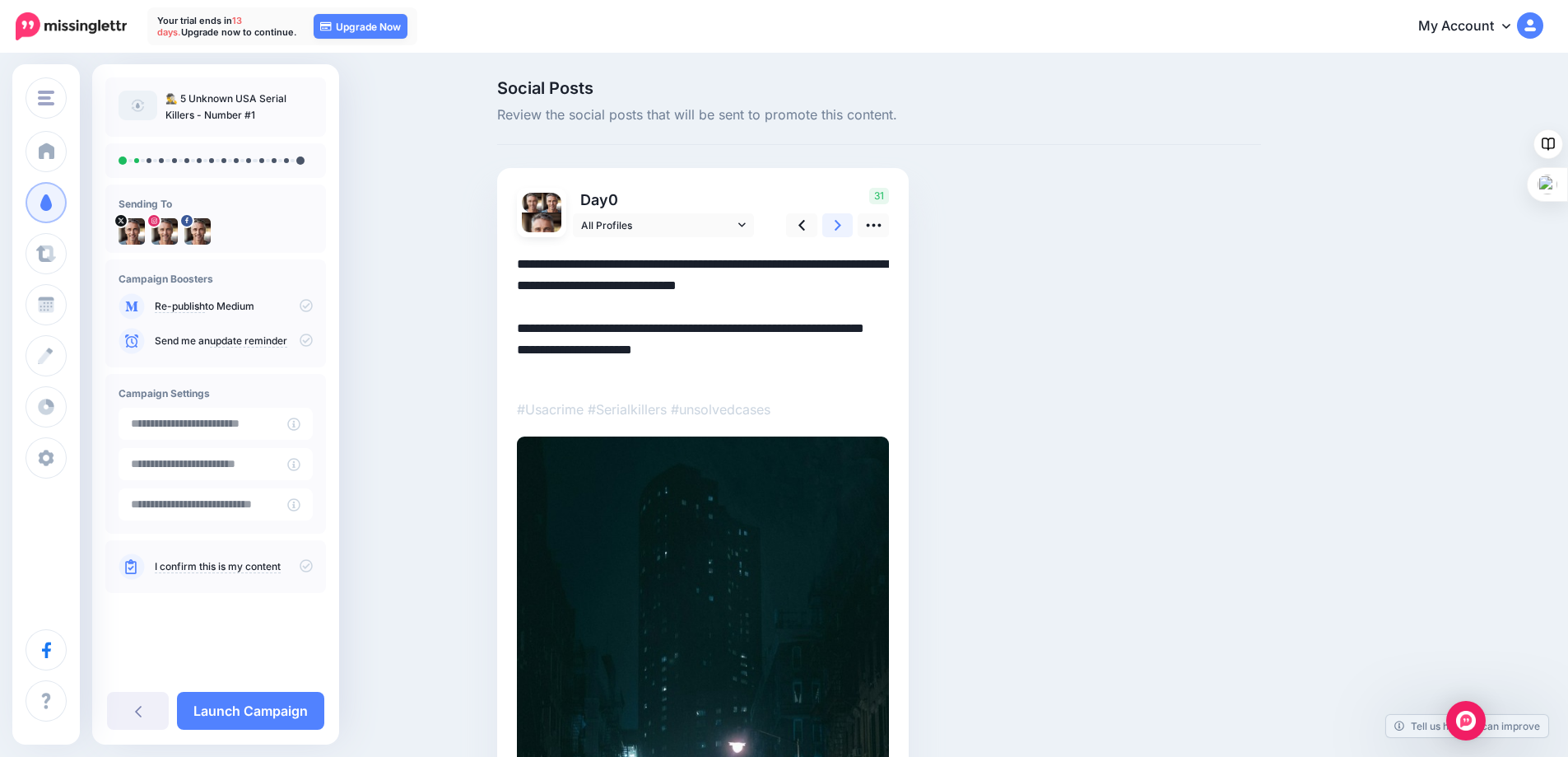
click at [838, 223] on link at bounding box center [837, 225] width 31 height 24
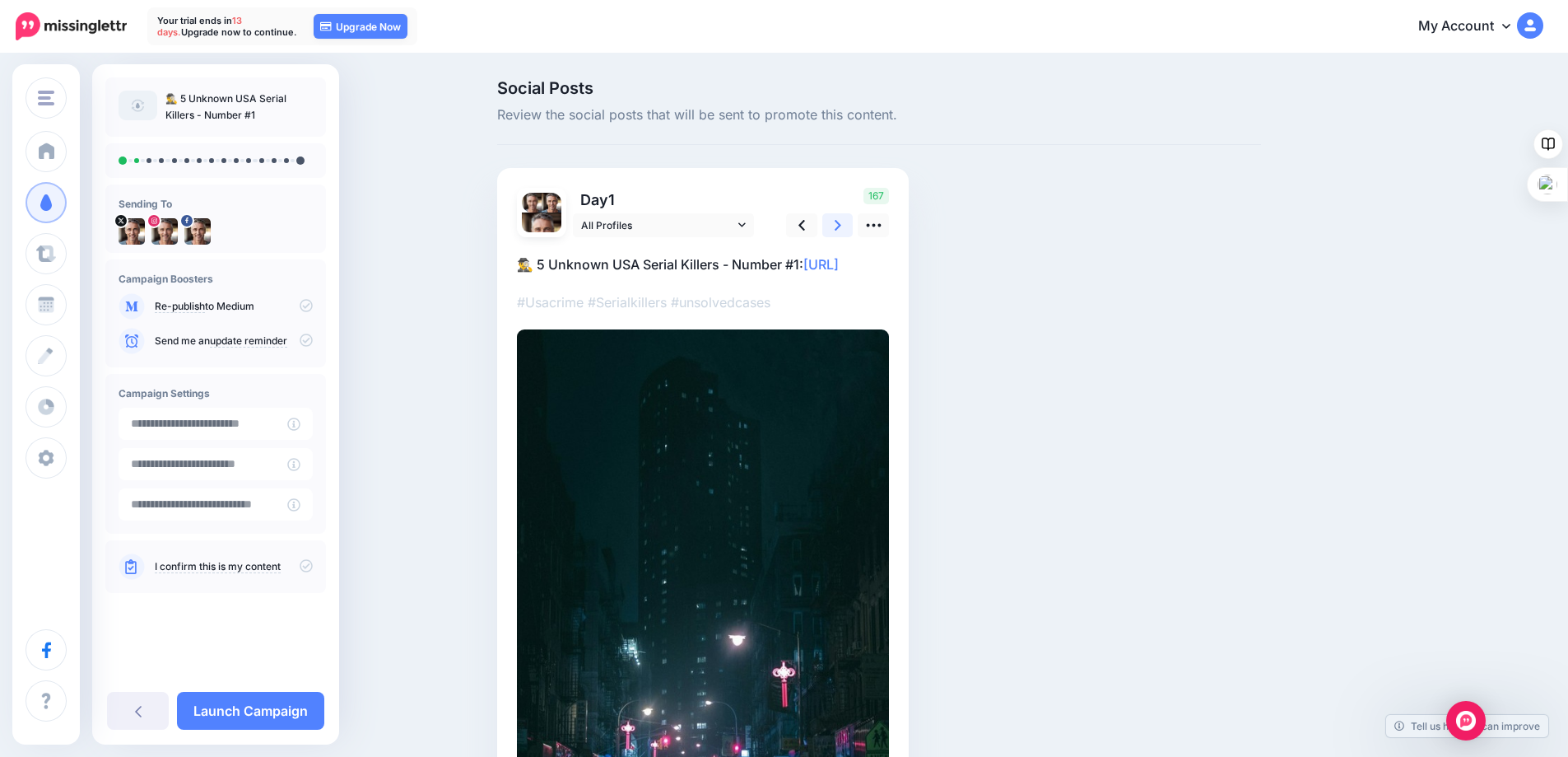
click at [838, 223] on link at bounding box center [837, 225] width 31 height 24
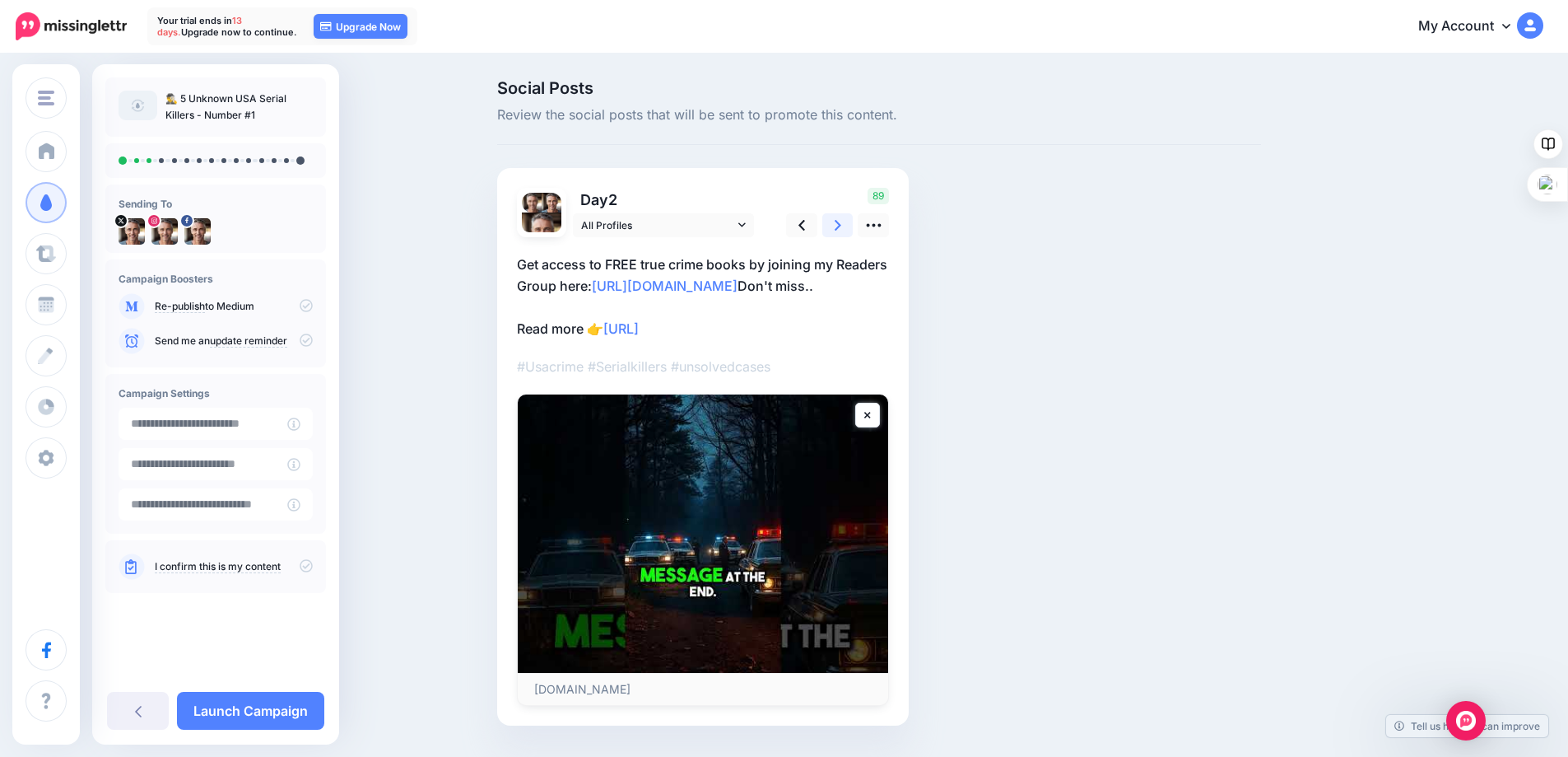
click at [837, 223] on link at bounding box center [837, 225] width 31 height 24
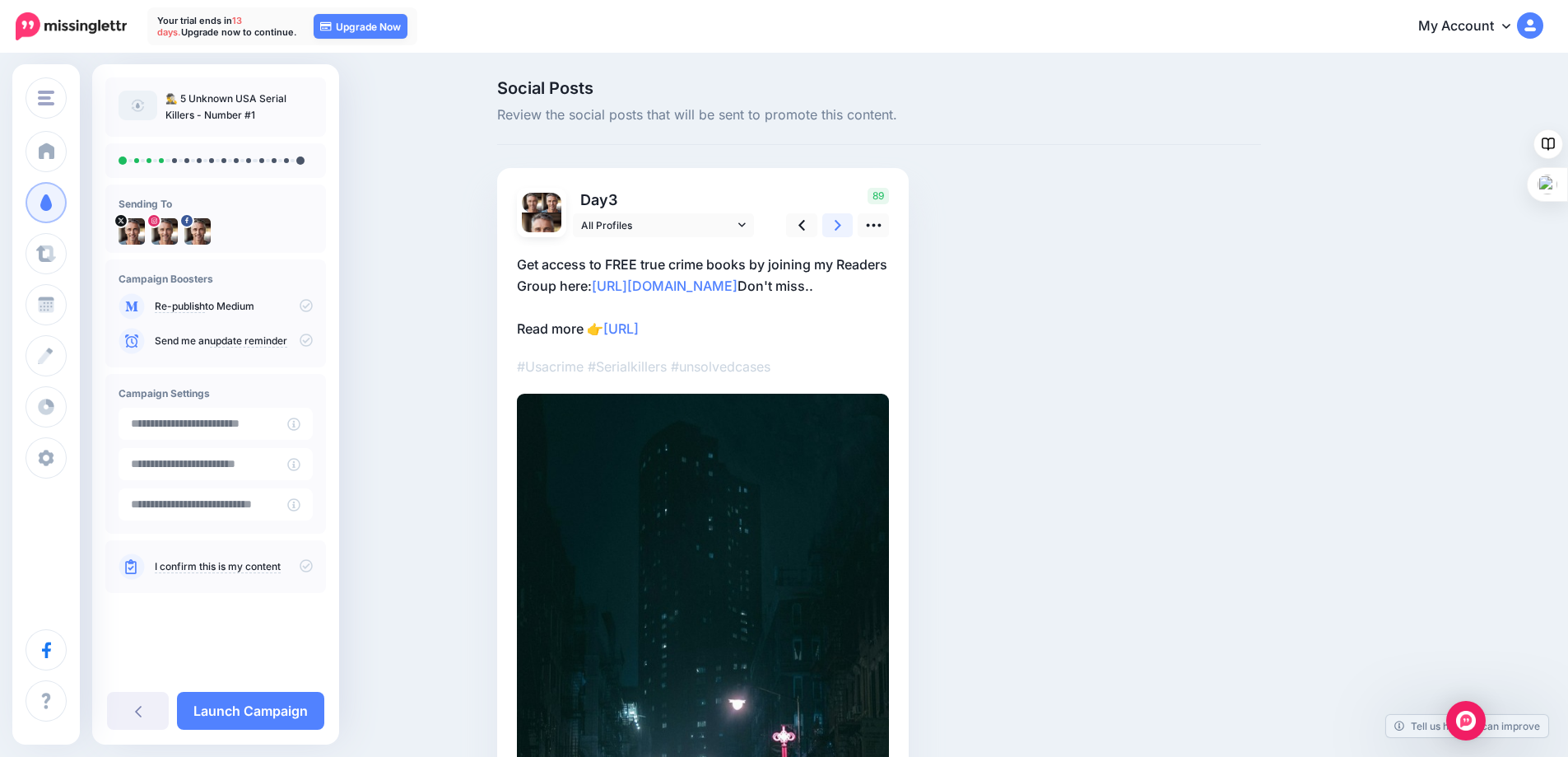
click at [837, 223] on link at bounding box center [837, 225] width 31 height 24
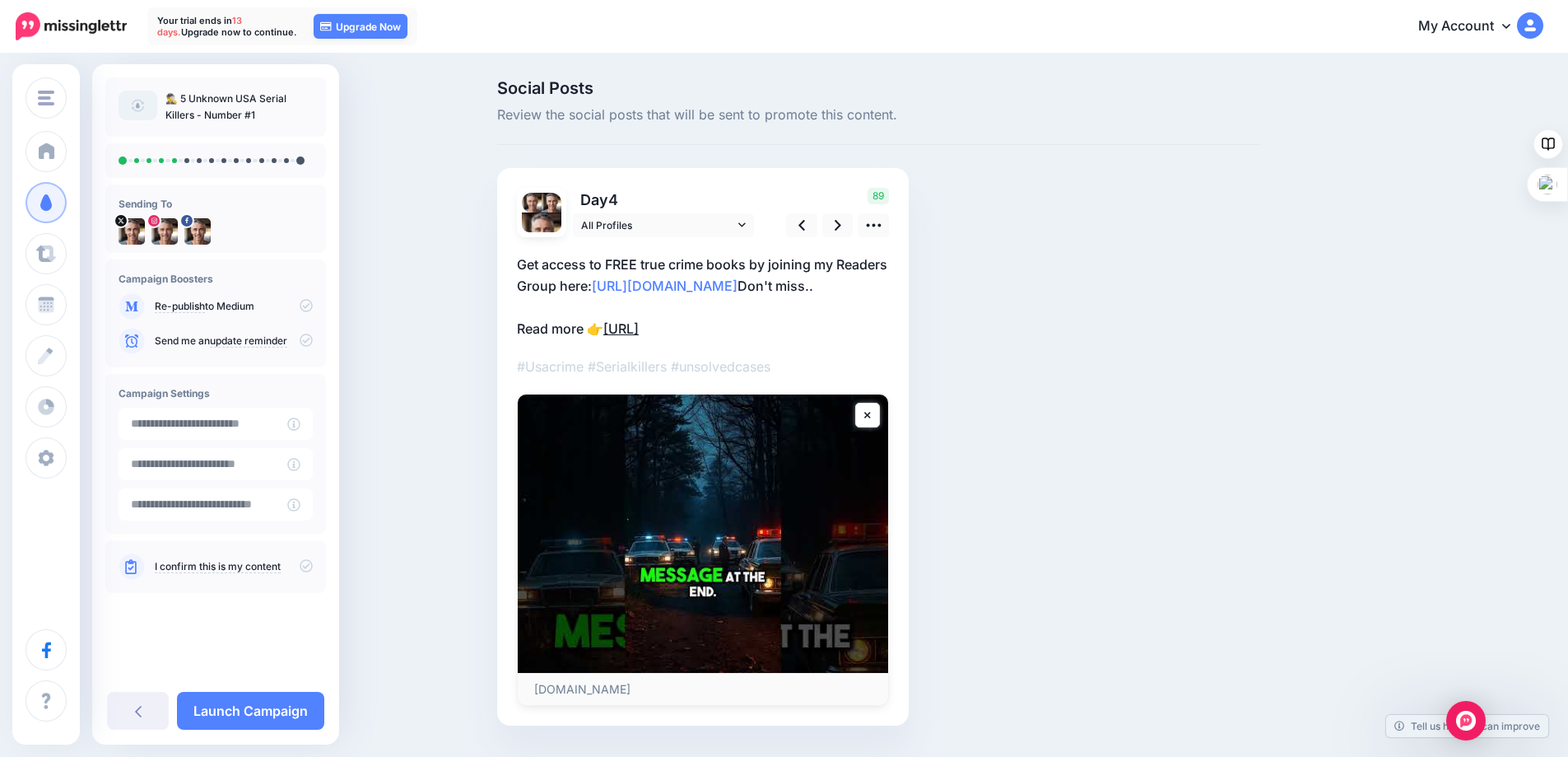
click at [639, 328] on link "[URL]" at bounding box center [620, 329] width 35 height 16
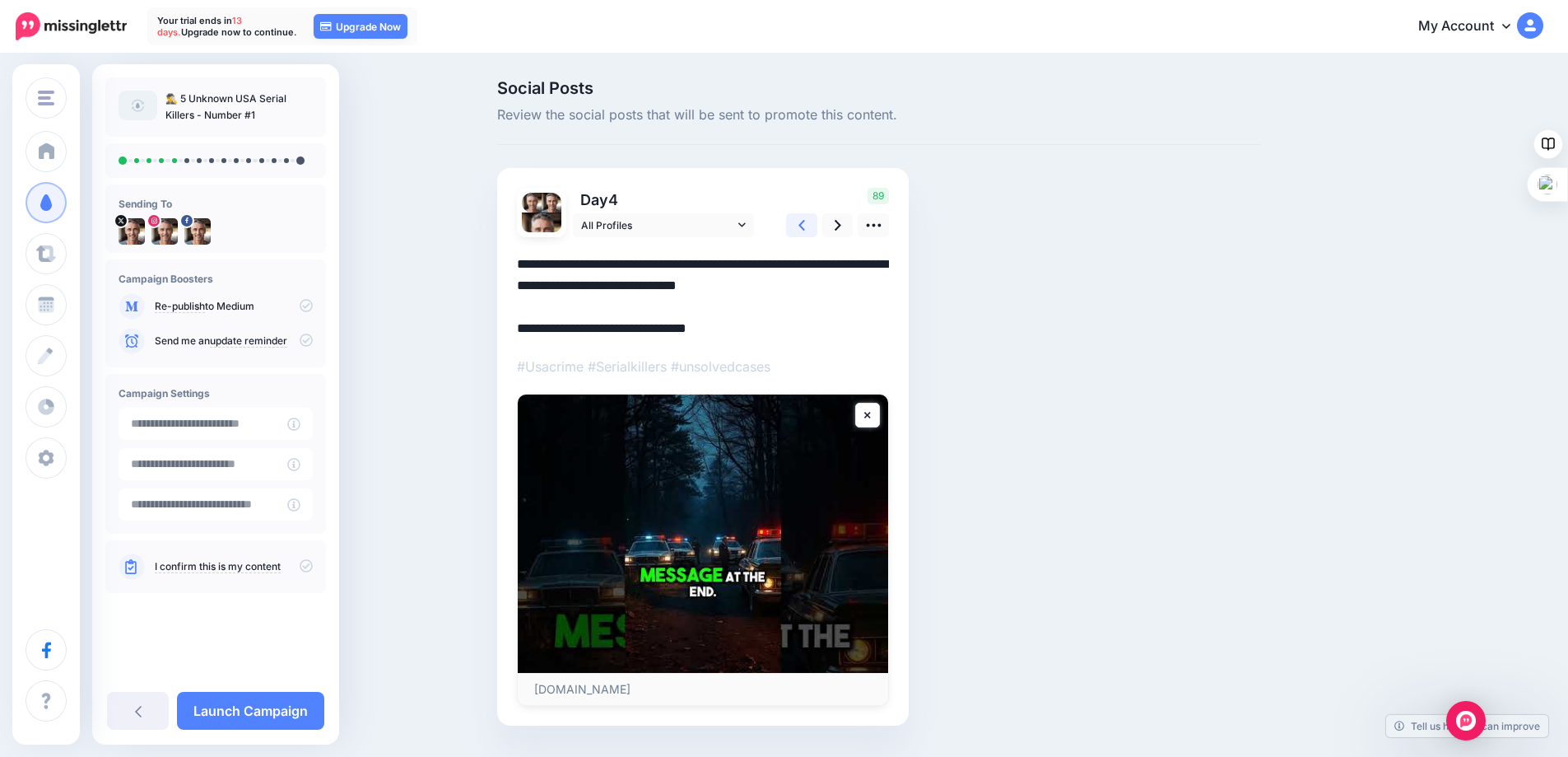
click at [805, 224] on icon at bounding box center [801, 224] width 6 height 17
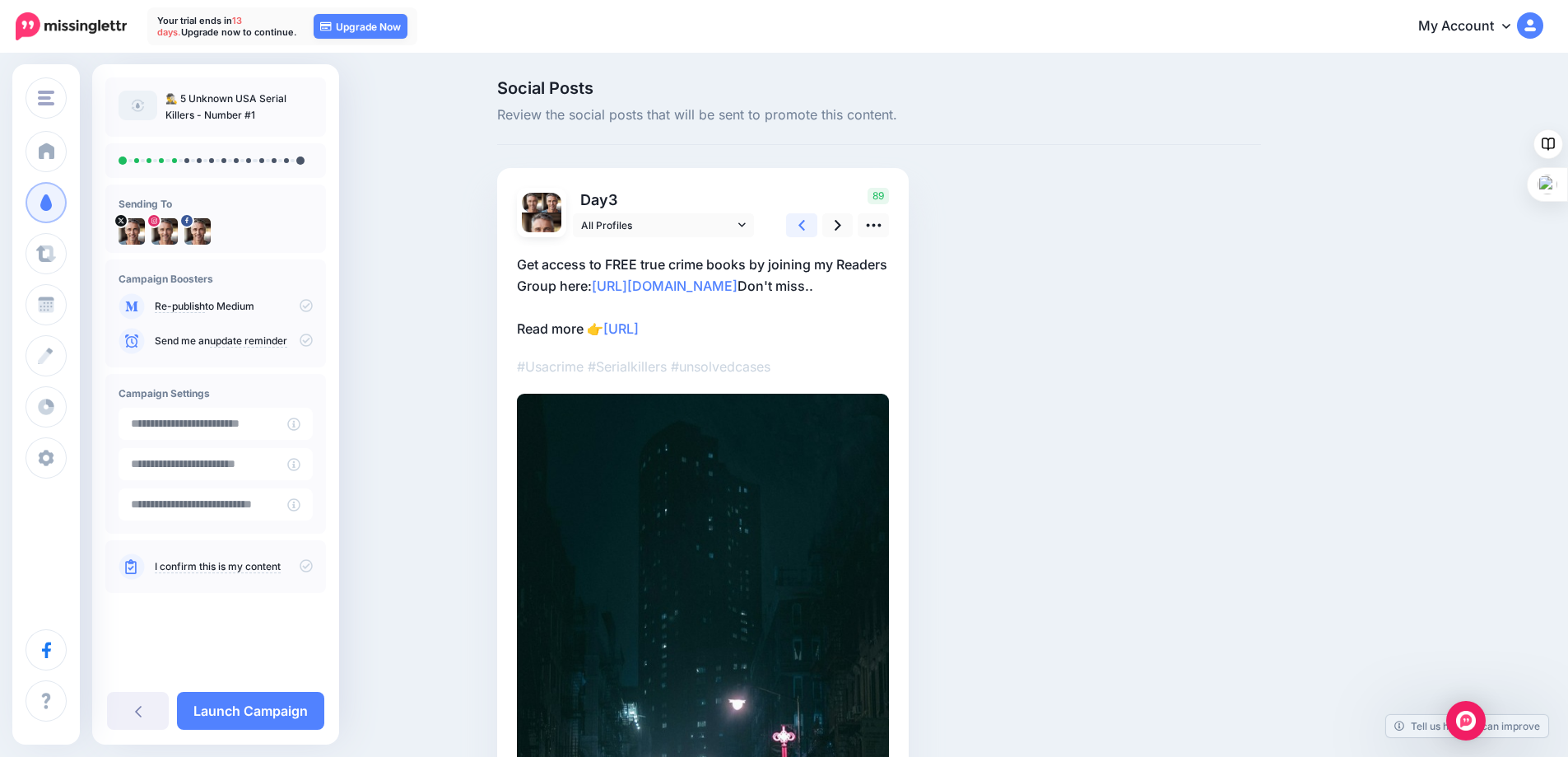
click at [805, 224] on icon at bounding box center [801, 224] width 6 height 17
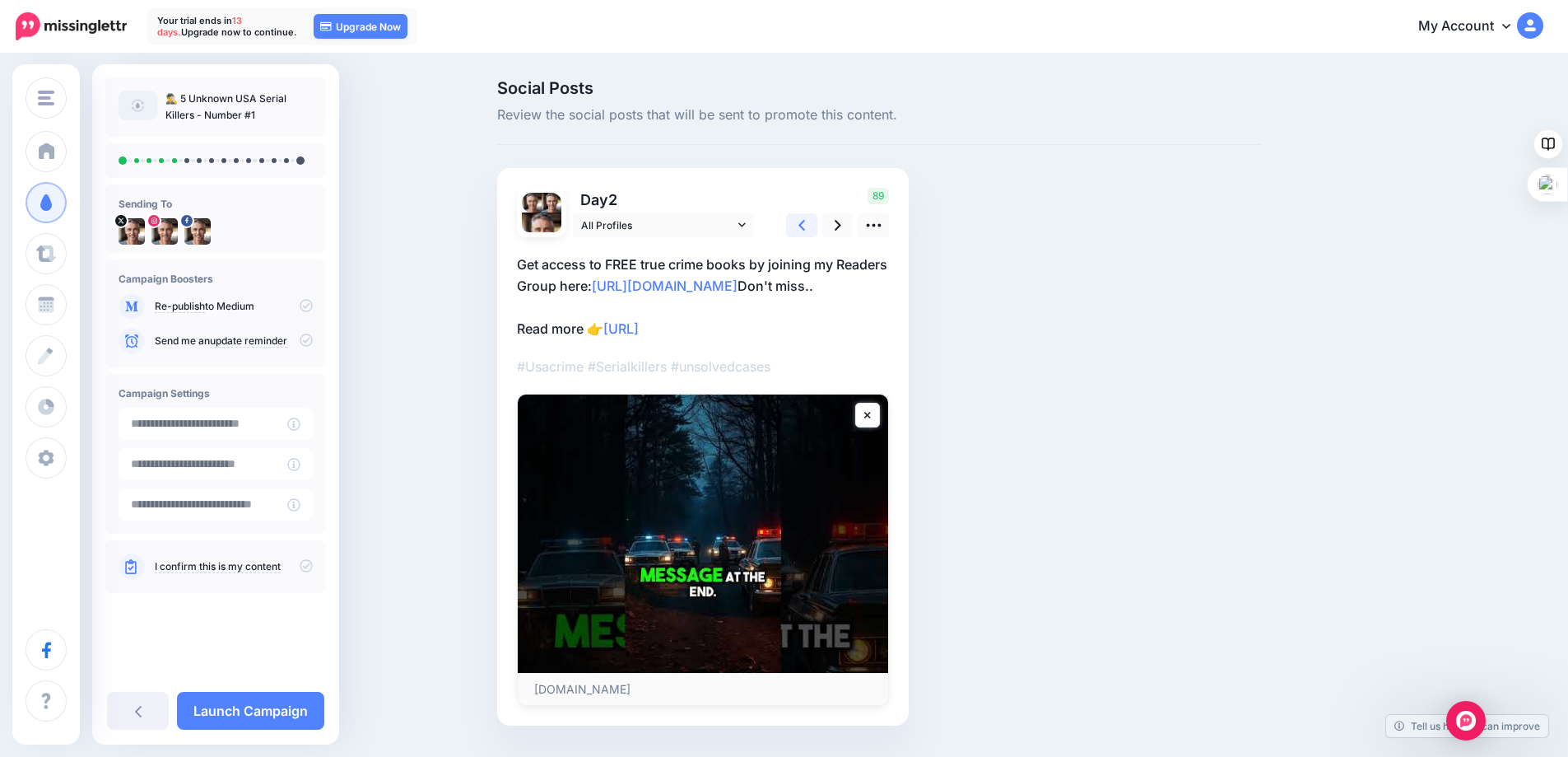
click at [805, 224] on icon at bounding box center [801, 224] width 6 height 17
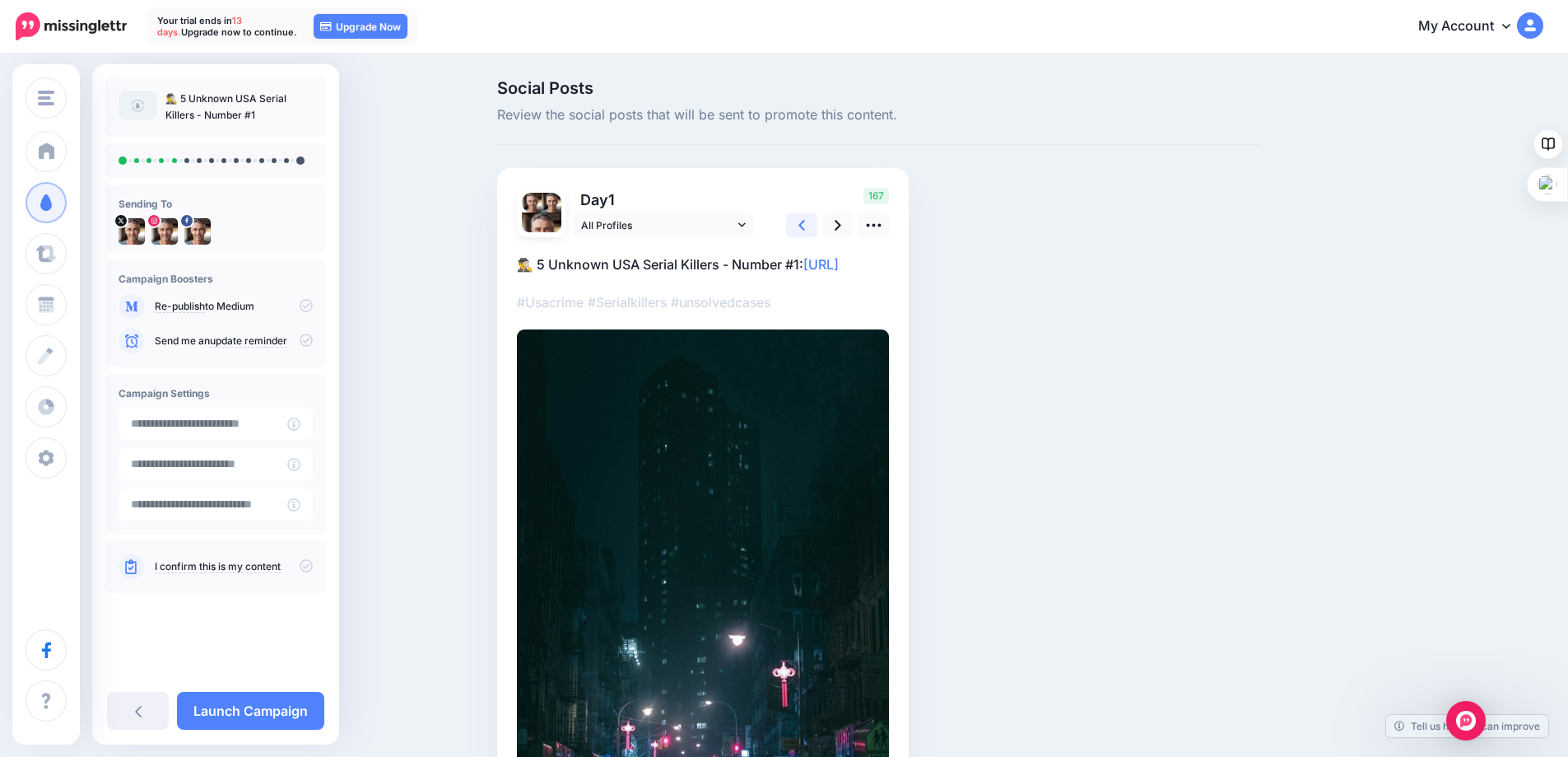
click at [805, 224] on icon at bounding box center [801, 224] width 6 height 17
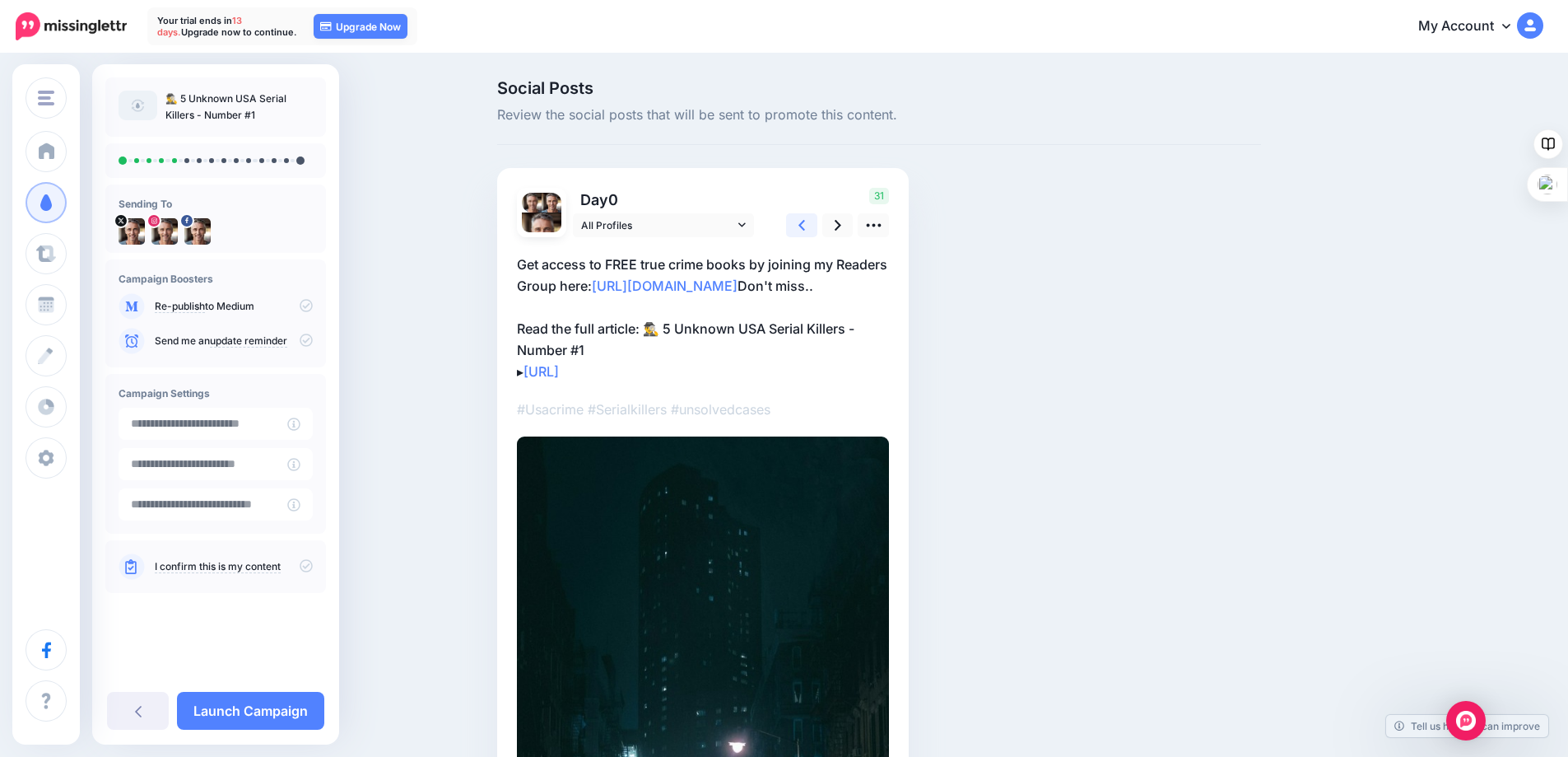
click at [805, 224] on icon at bounding box center [801, 225] width 6 height 11
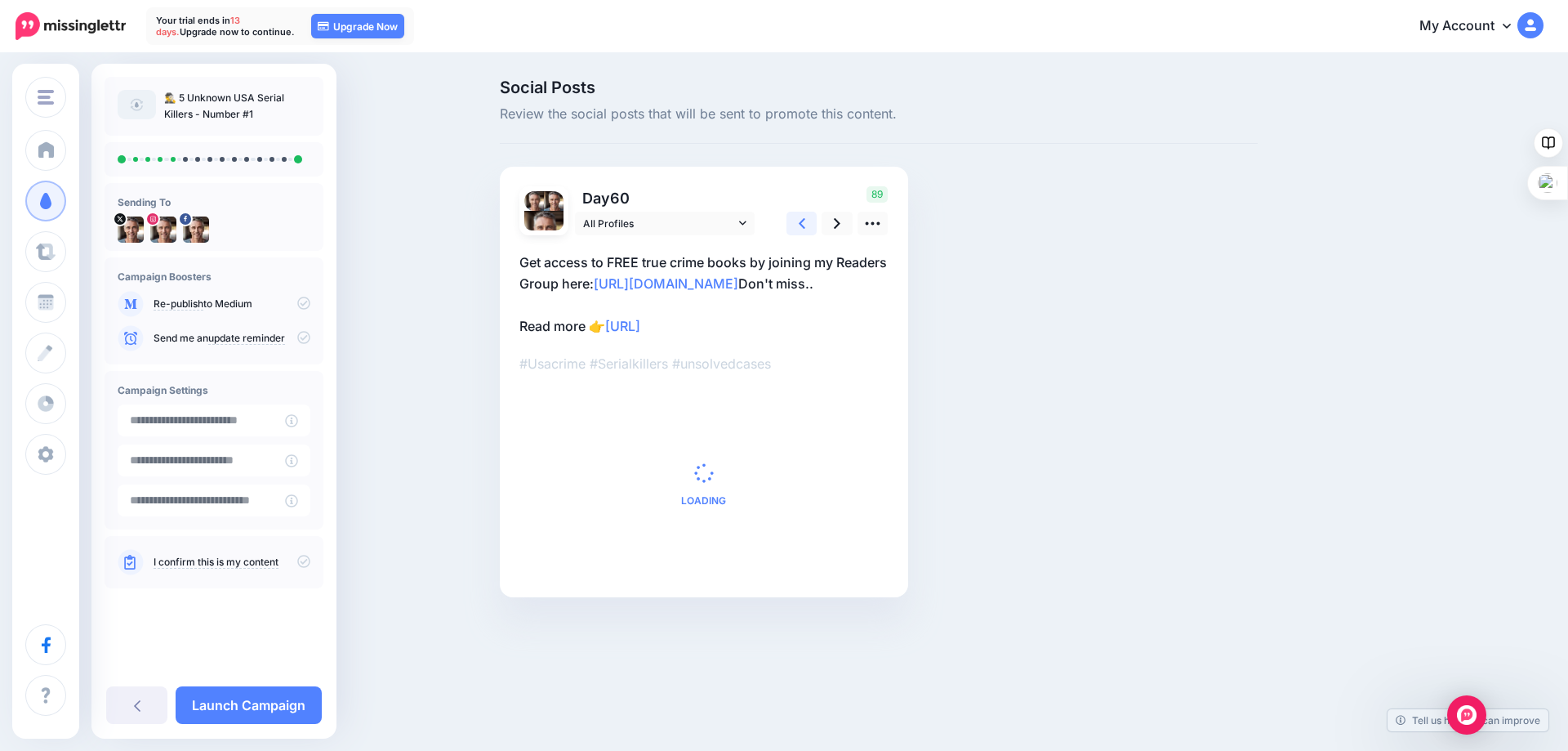
click at [802, 222] on icon at bounding box center [801, 224] width 6 height 11
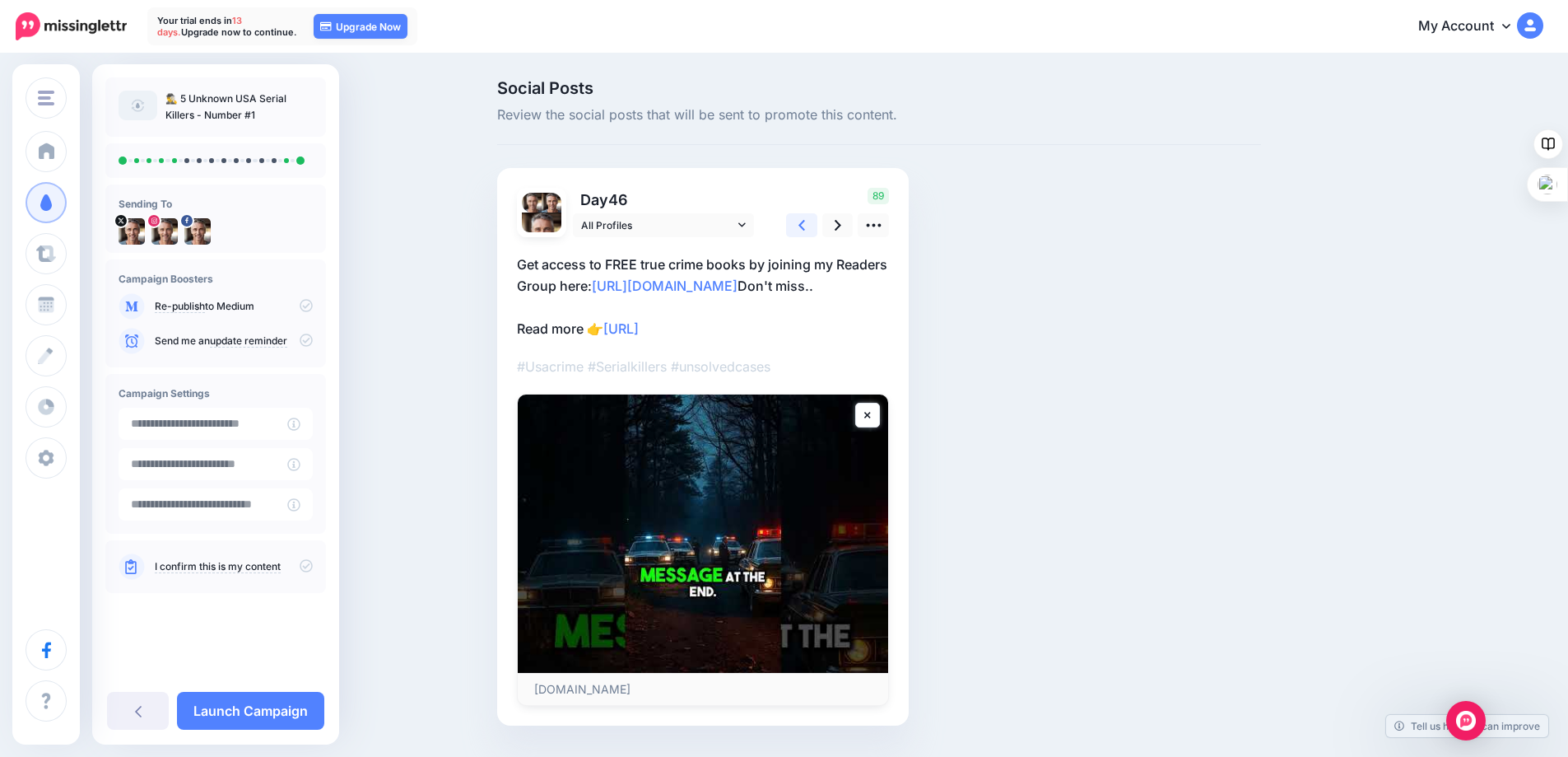
click at [802, 226] on link at bounding box center [802, 225] width 31 height 24
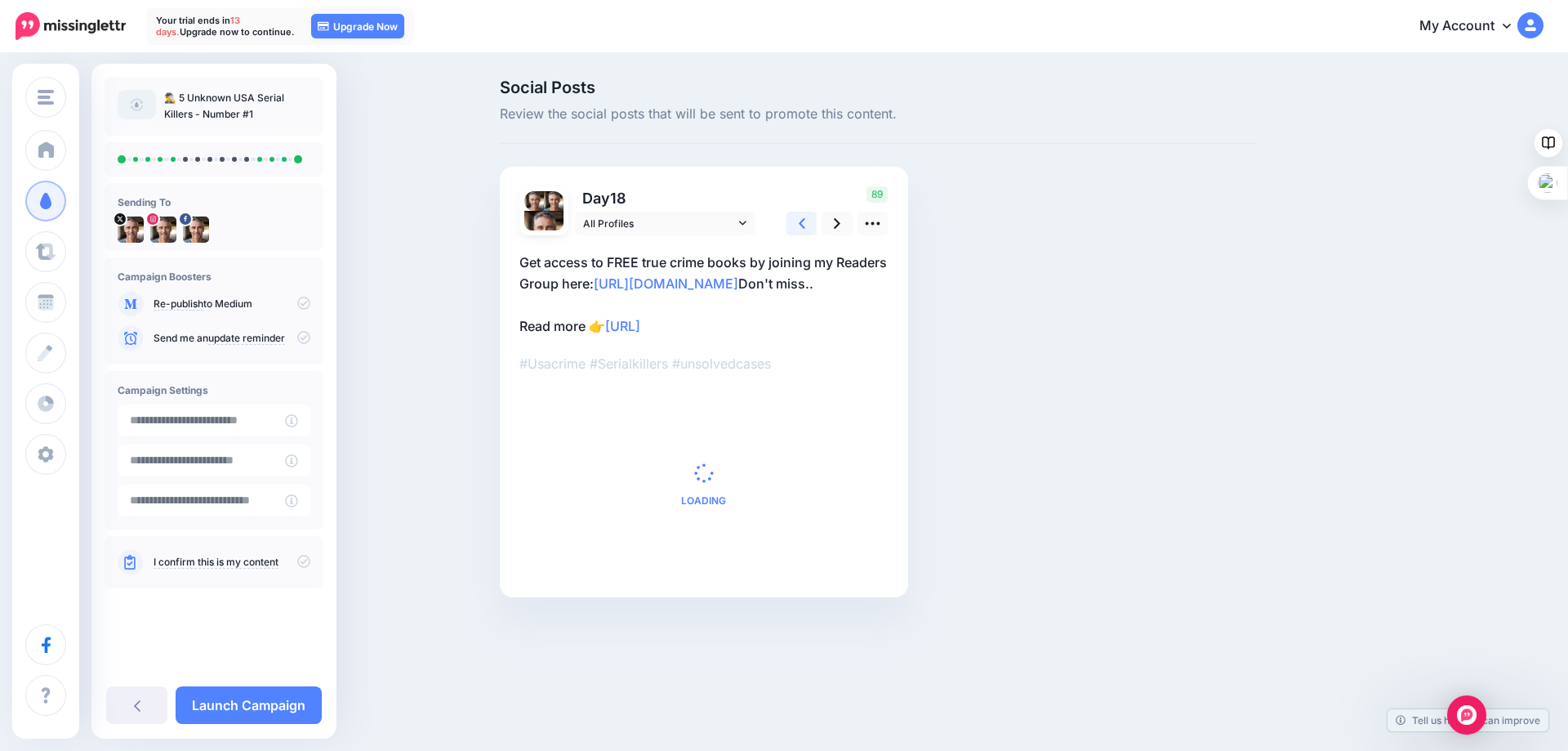
click at [796, 224] on link at bounding box center [801, 224] width 31 height 24
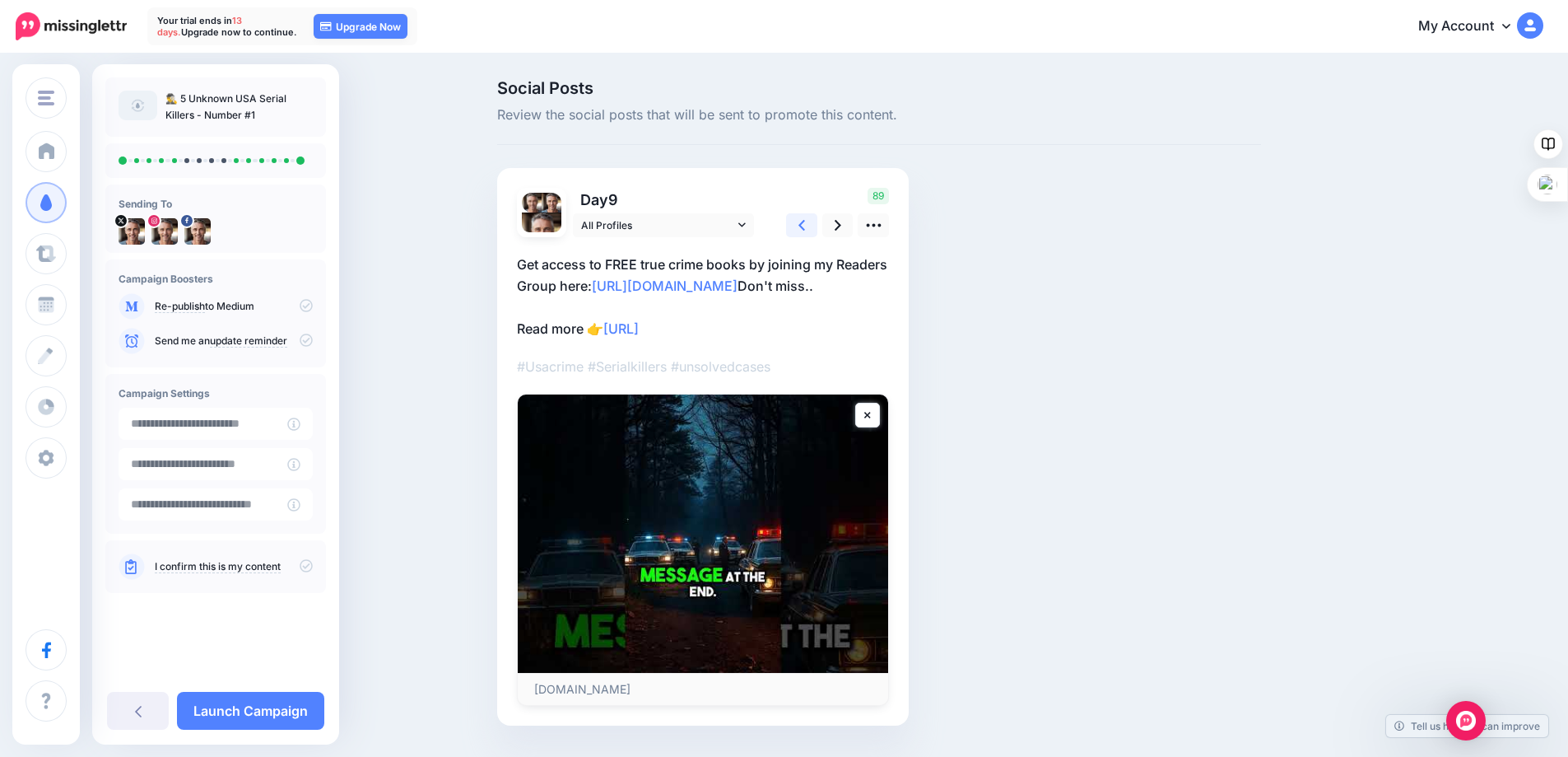
click at [802, 226] on link at bounding box center [802, 225] width 31 height 24
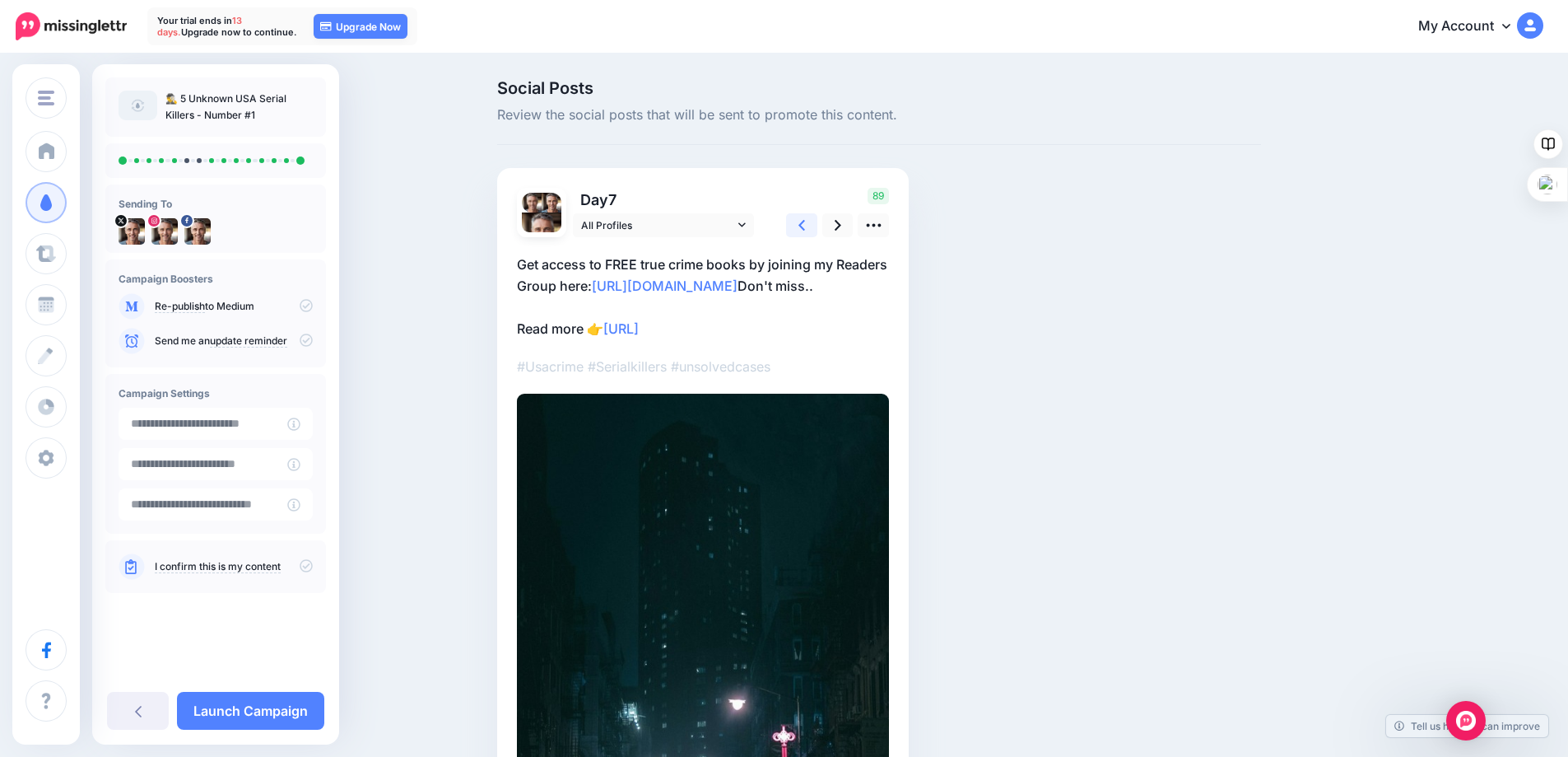
click at [802, 226] on link at bounding box center [802, 225] width 31 height 24
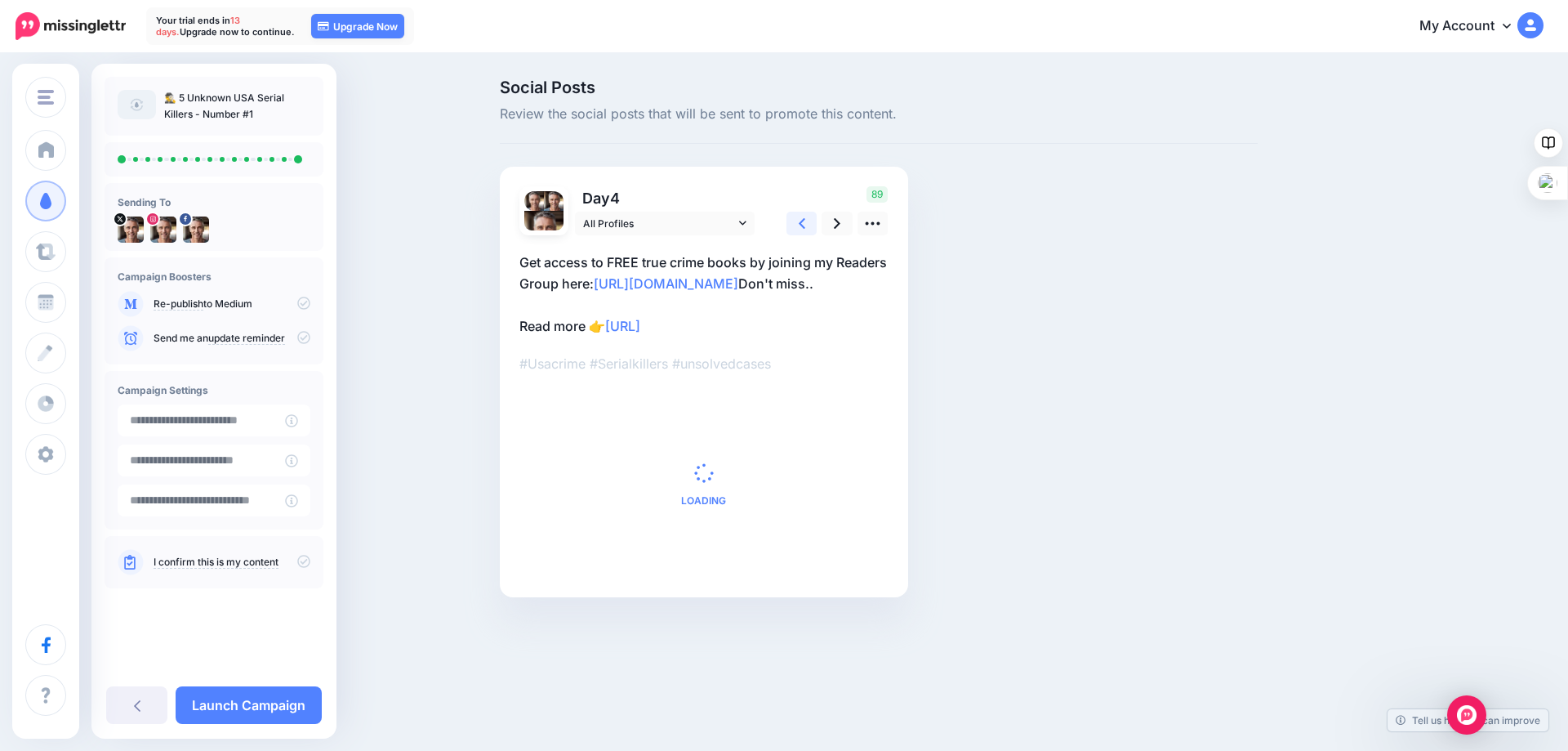
click at [796, 224] on link at bounding box center [801, 224] width 31 height 24
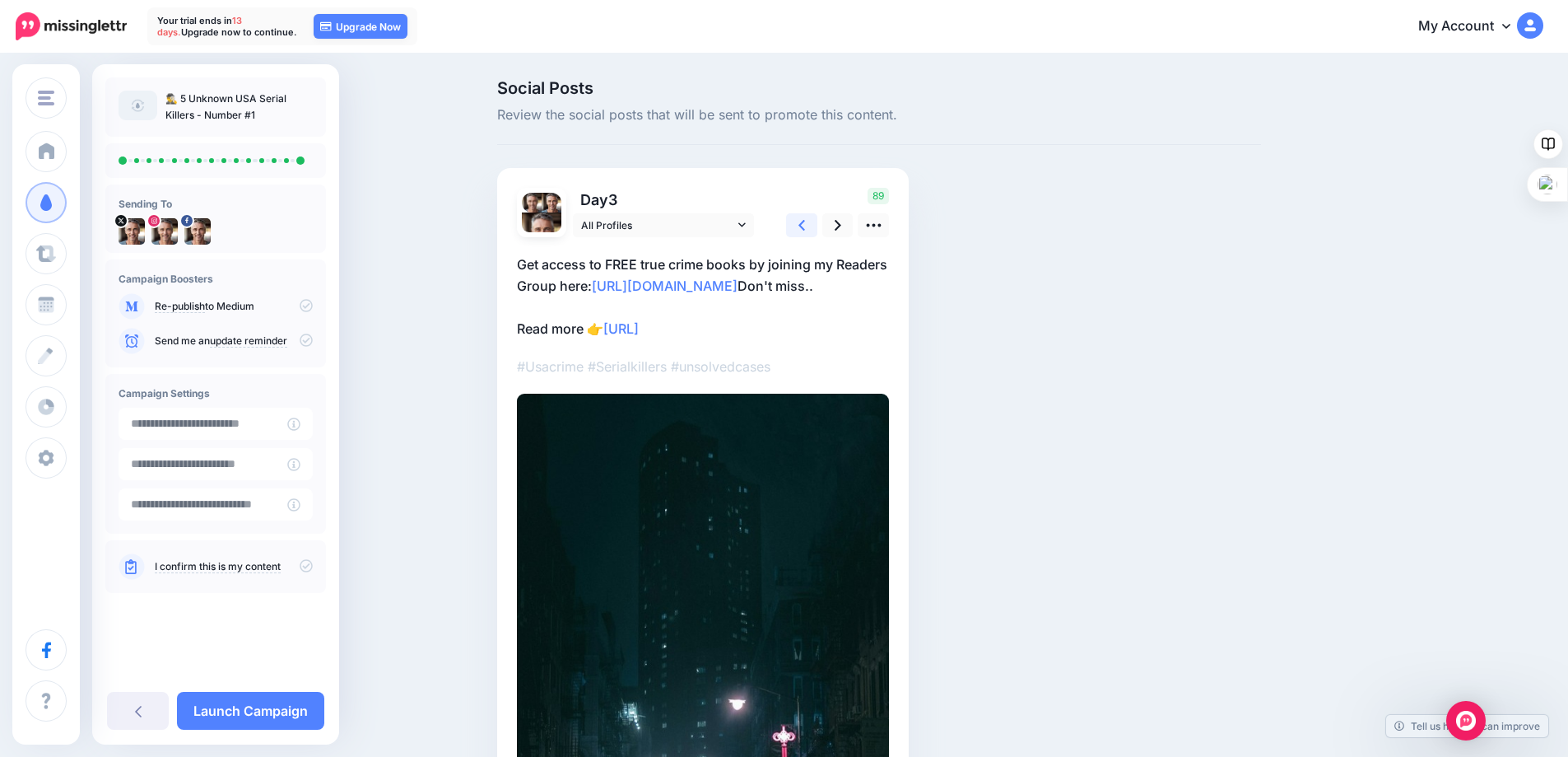
click at [802, 226] on link at bounding box center [802, 225] width 31 height 24
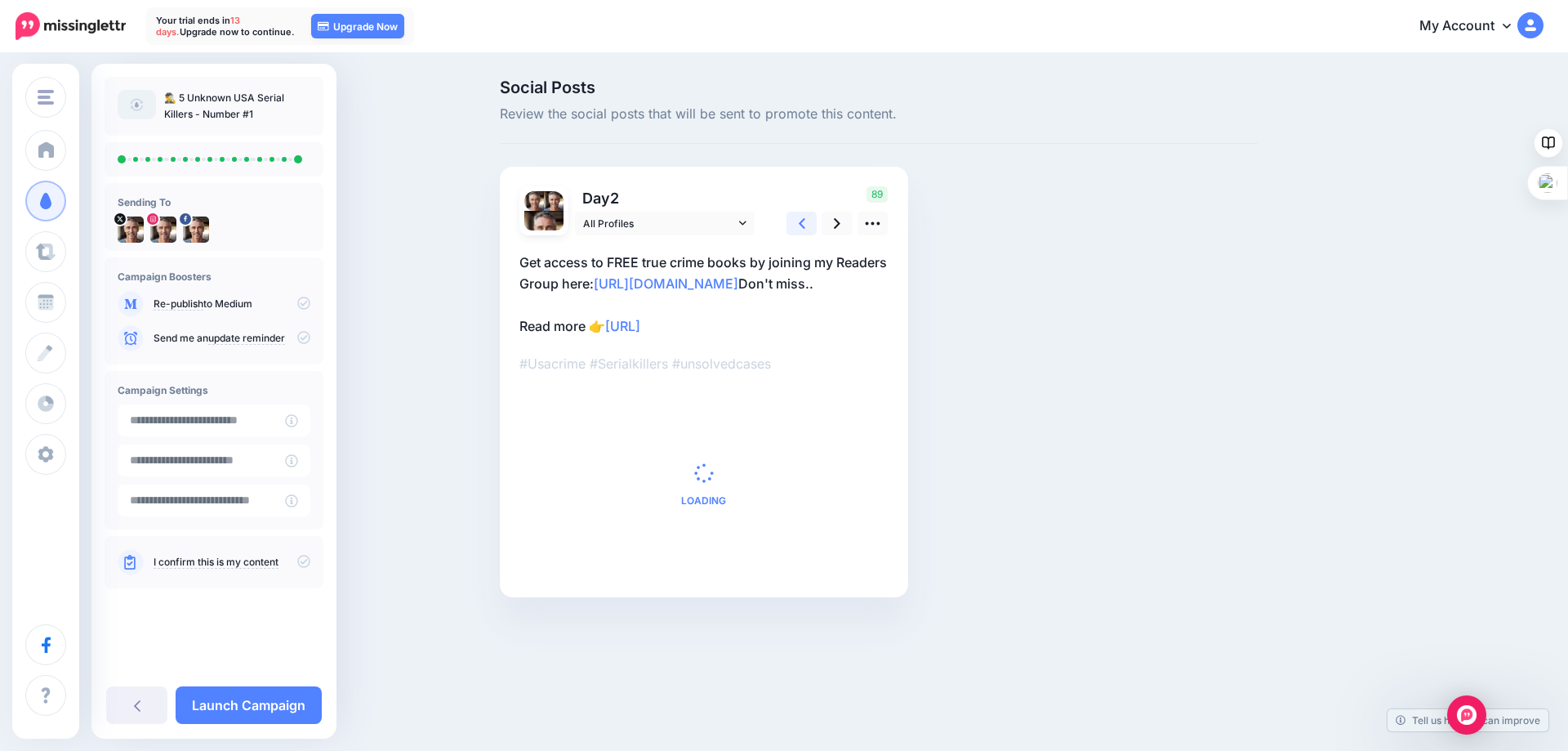
click at [796, 224] on link at bounding box center [801, 224] width 31 height 24
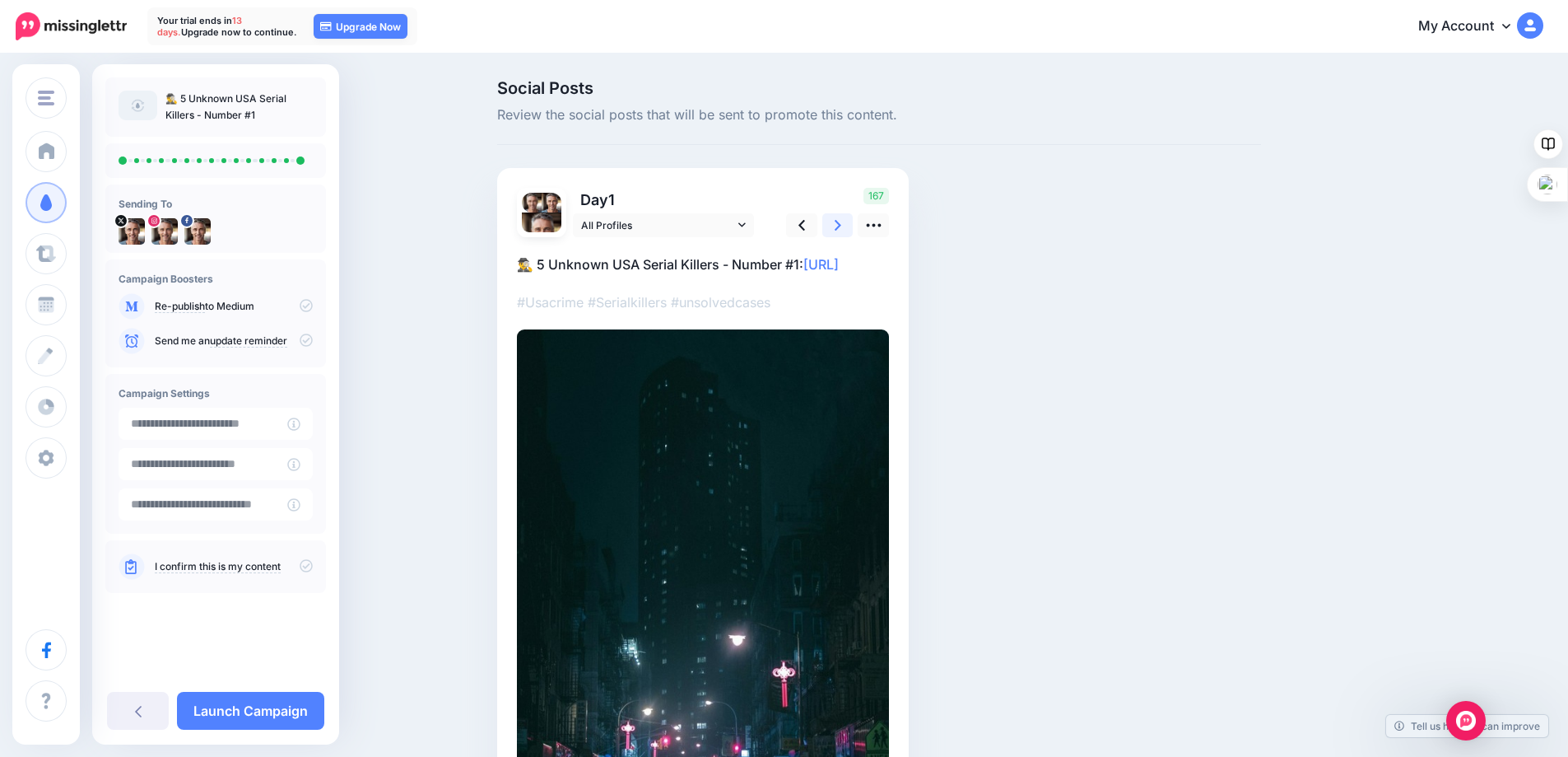
click at [841, 224] on icon at bounding box center [837, 224] width 6 height 17
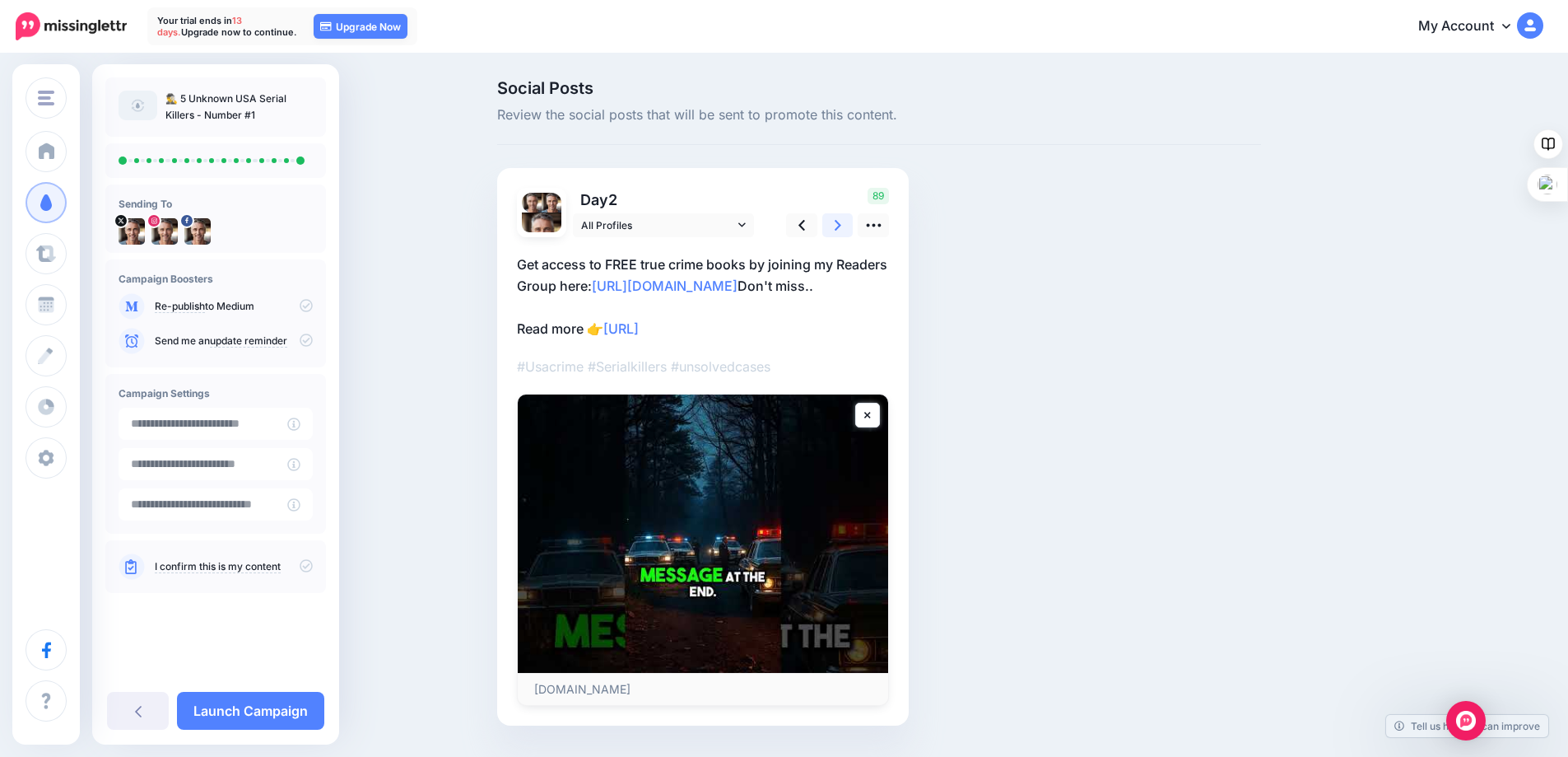
click at [841, 224] on icon at bounding box center [837, 224] width 6 height 17
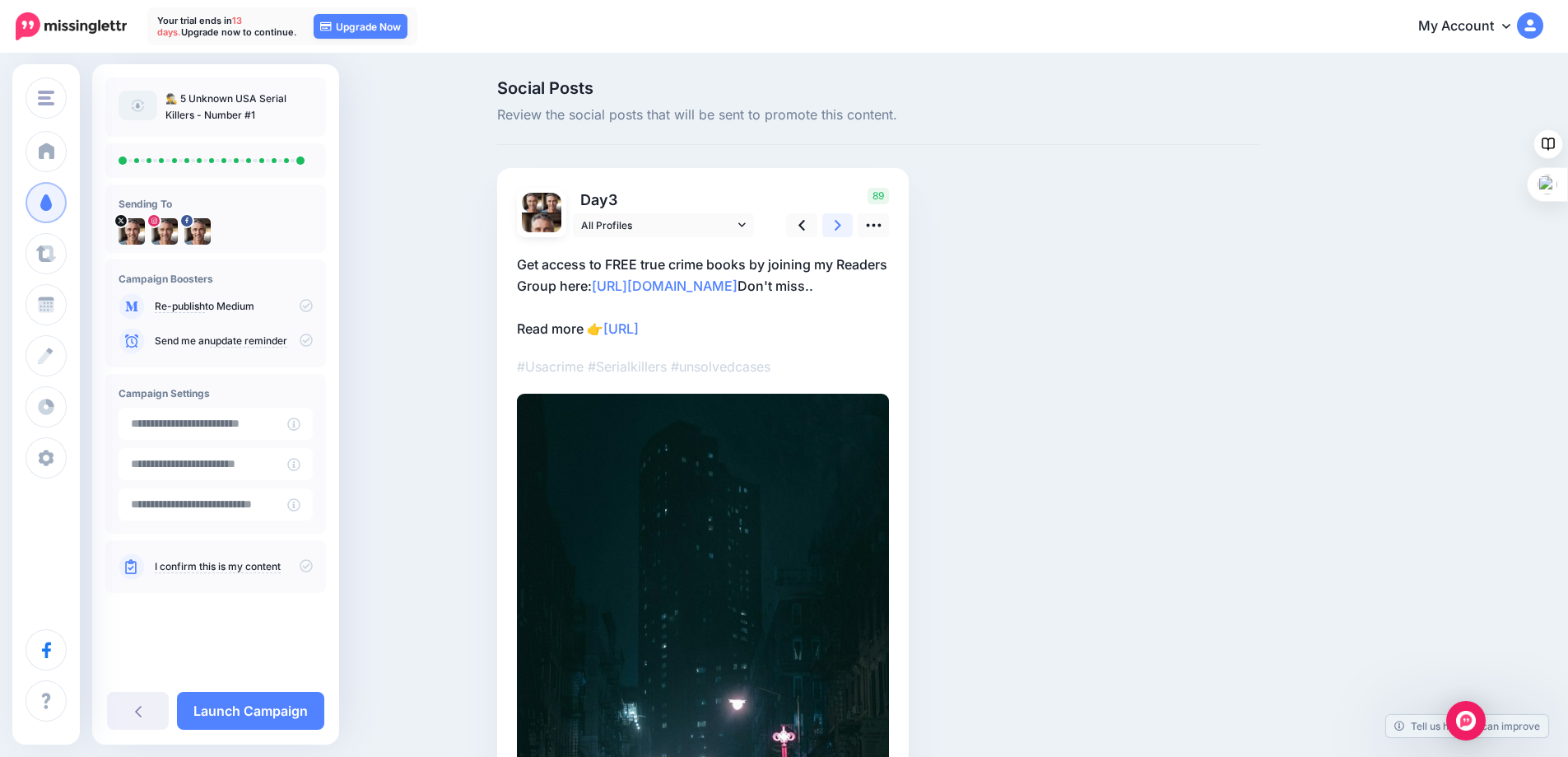
click at [841, 224] on icon at bounding box center [837, 224] width 6 height 17
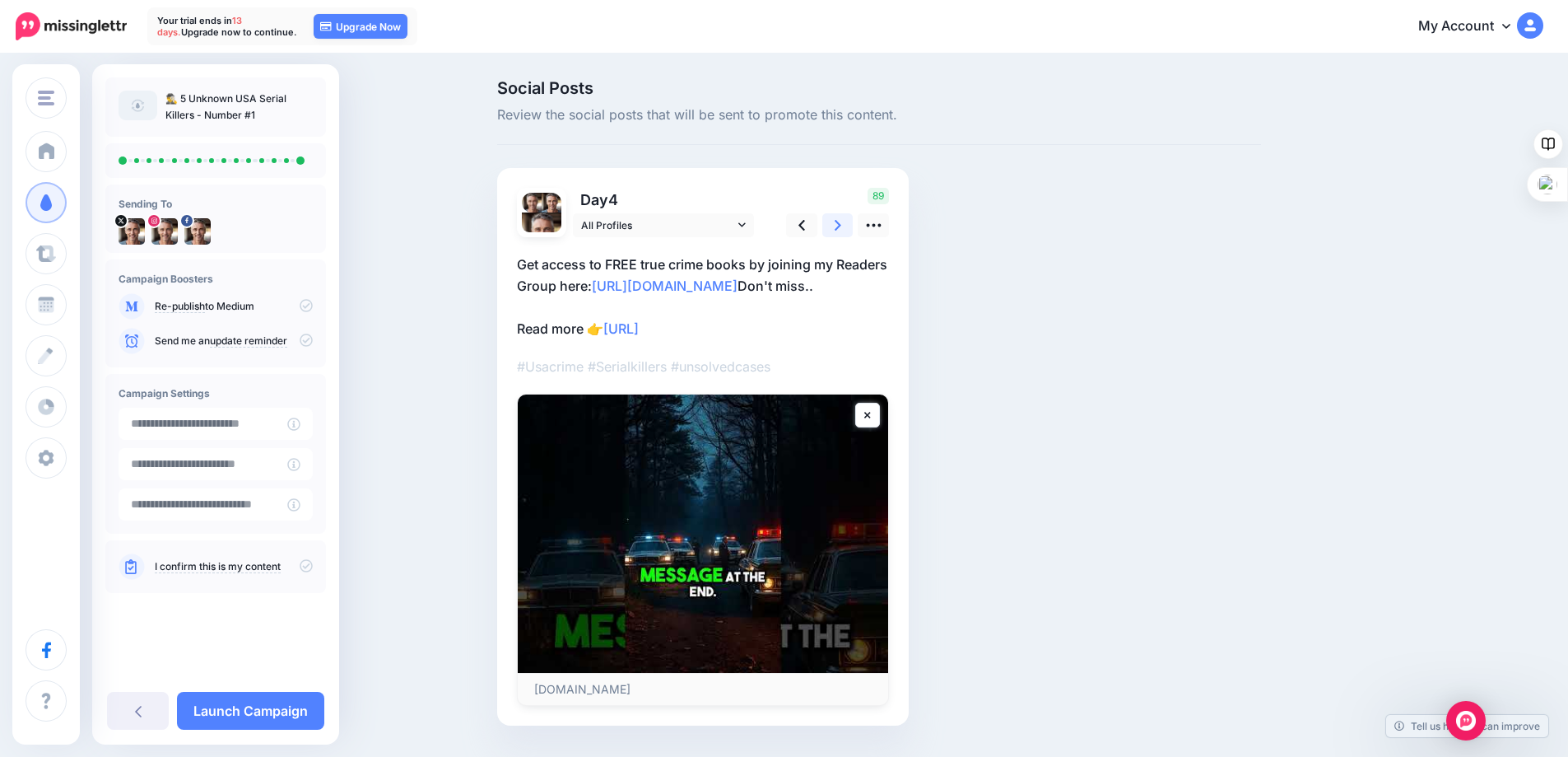
click at [841, 224] on icon at bounding box center [837, 224] width 6 height 17
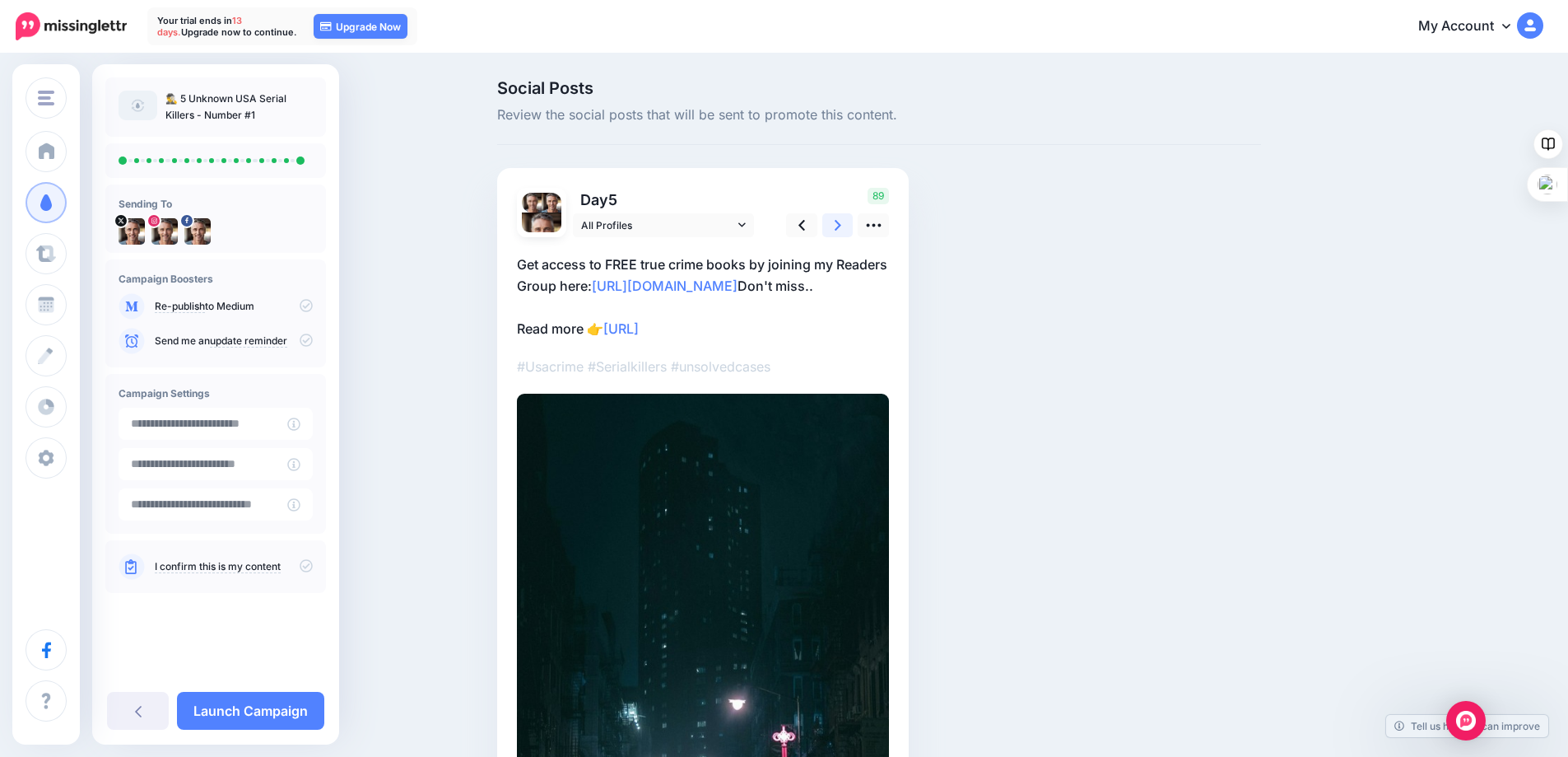
click at [841, 224] on icon at bounding box center [837, 224] width 6 height 17
drag, startPoint x: 740, startPoint y: 331, endPoint x: 615, endPoint y: 334, distance: 125.0
click at [615, 334] on p "Get access to FREE true crime books by joining my Readers Group here: http://ee…" at bounding box center [703, 295] width 372 height 85
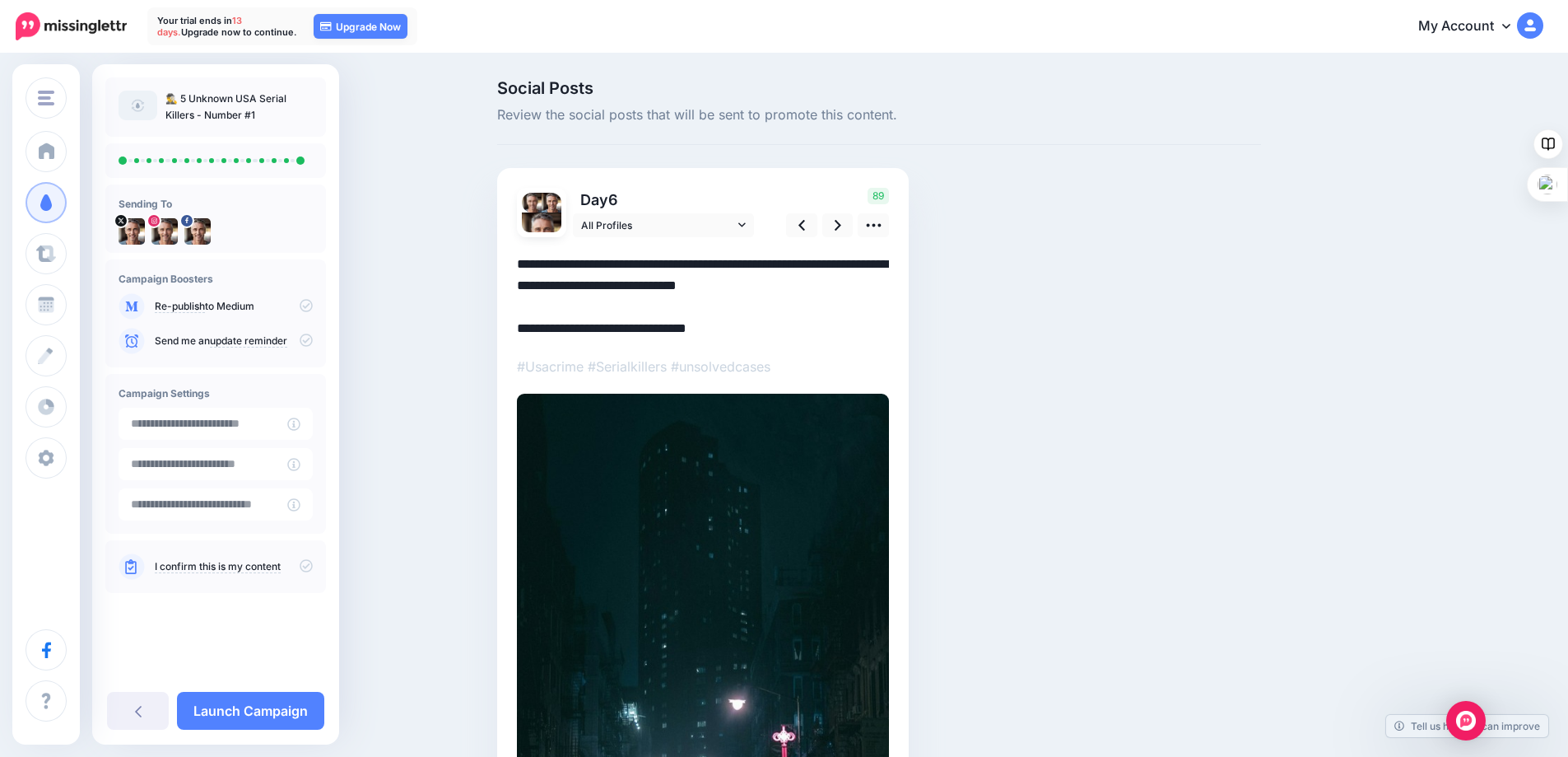
drag, startPoint x: 709, startPoint y: 326, endPoint x: 614, endPoint y: 326, distance: 95.0
click at [614, 326] on textarea "**********" at bounding box center [703, 295] width 372 height 85
click at [841, 224] on icon at bounding box center [837, 224] width 6 height 17
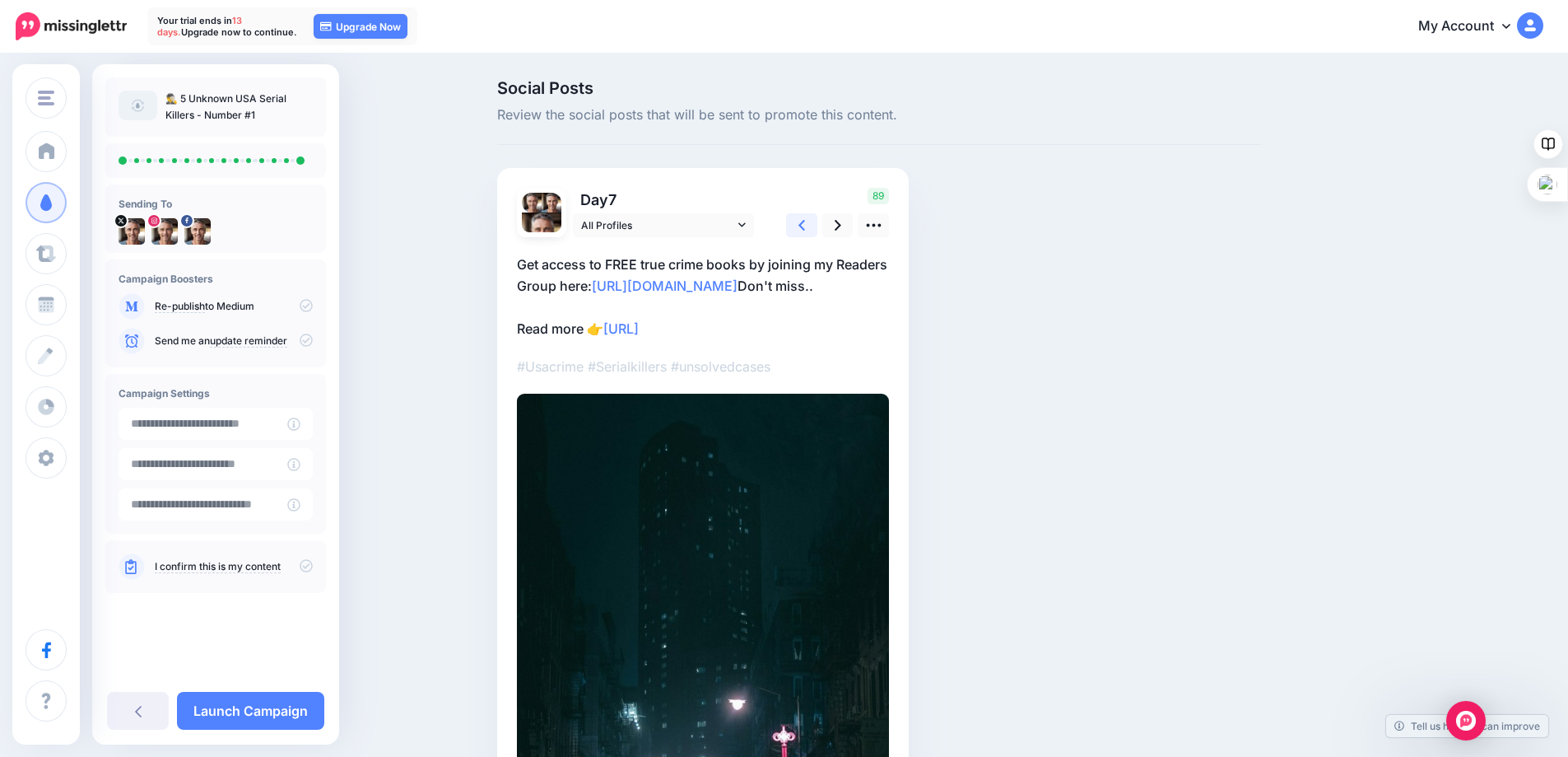
click at [805, 224] on icon at bounding box center [801, 224] width 6 height 17
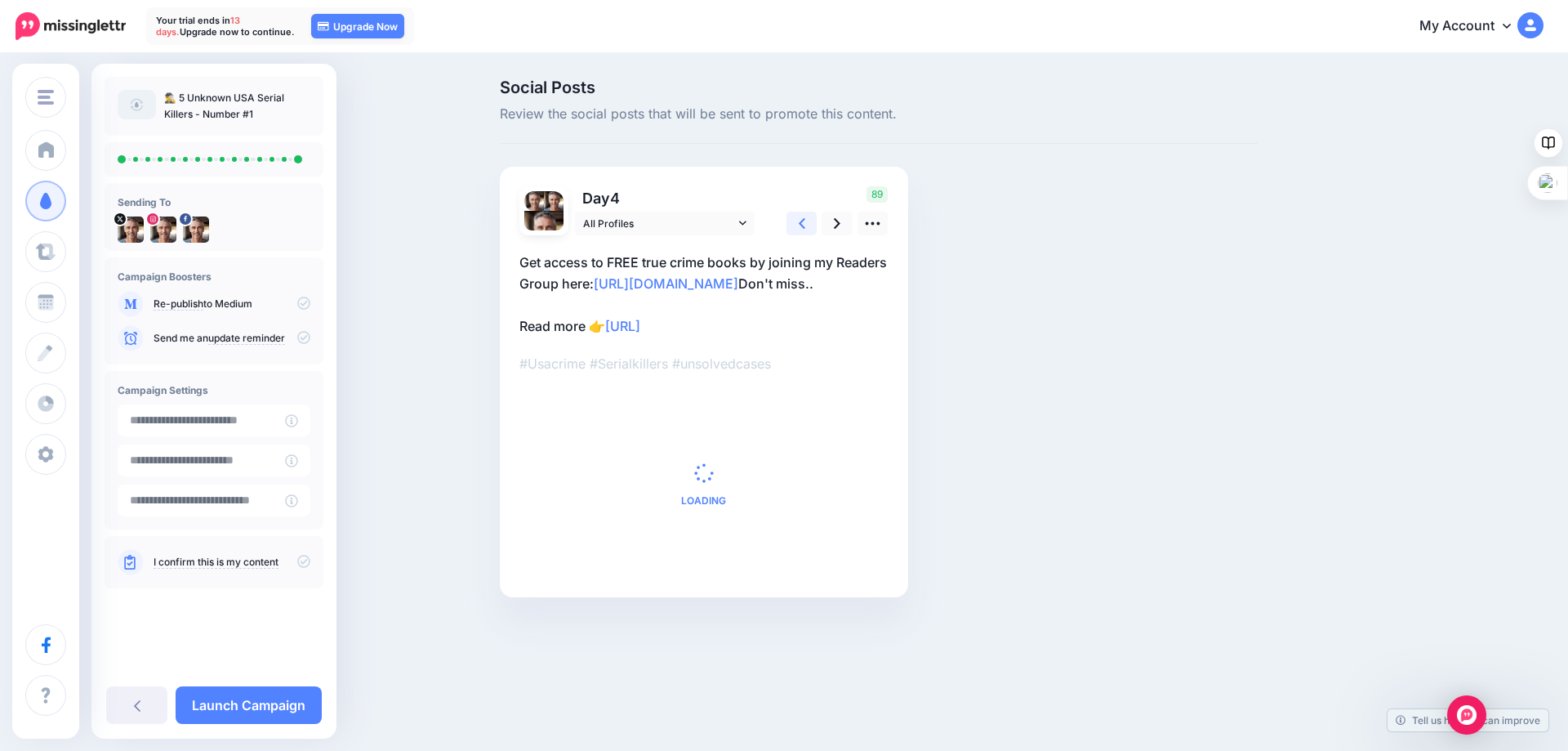
click at [804, 223] on icon at bounding box center [801, 223] width 6 height 17
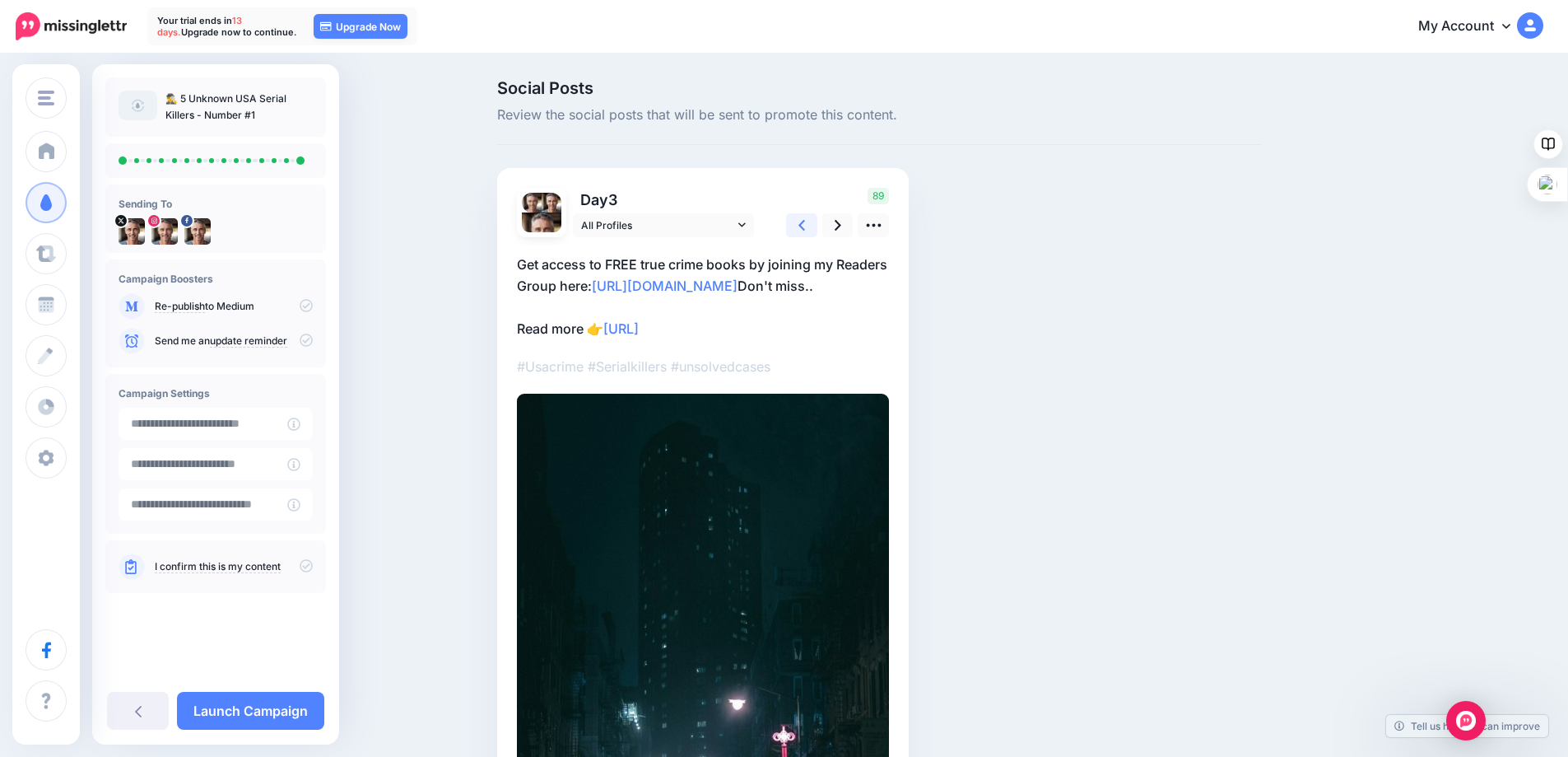
click at [805, 224] on icon at bounding box center [801, 224] width 6 height 17
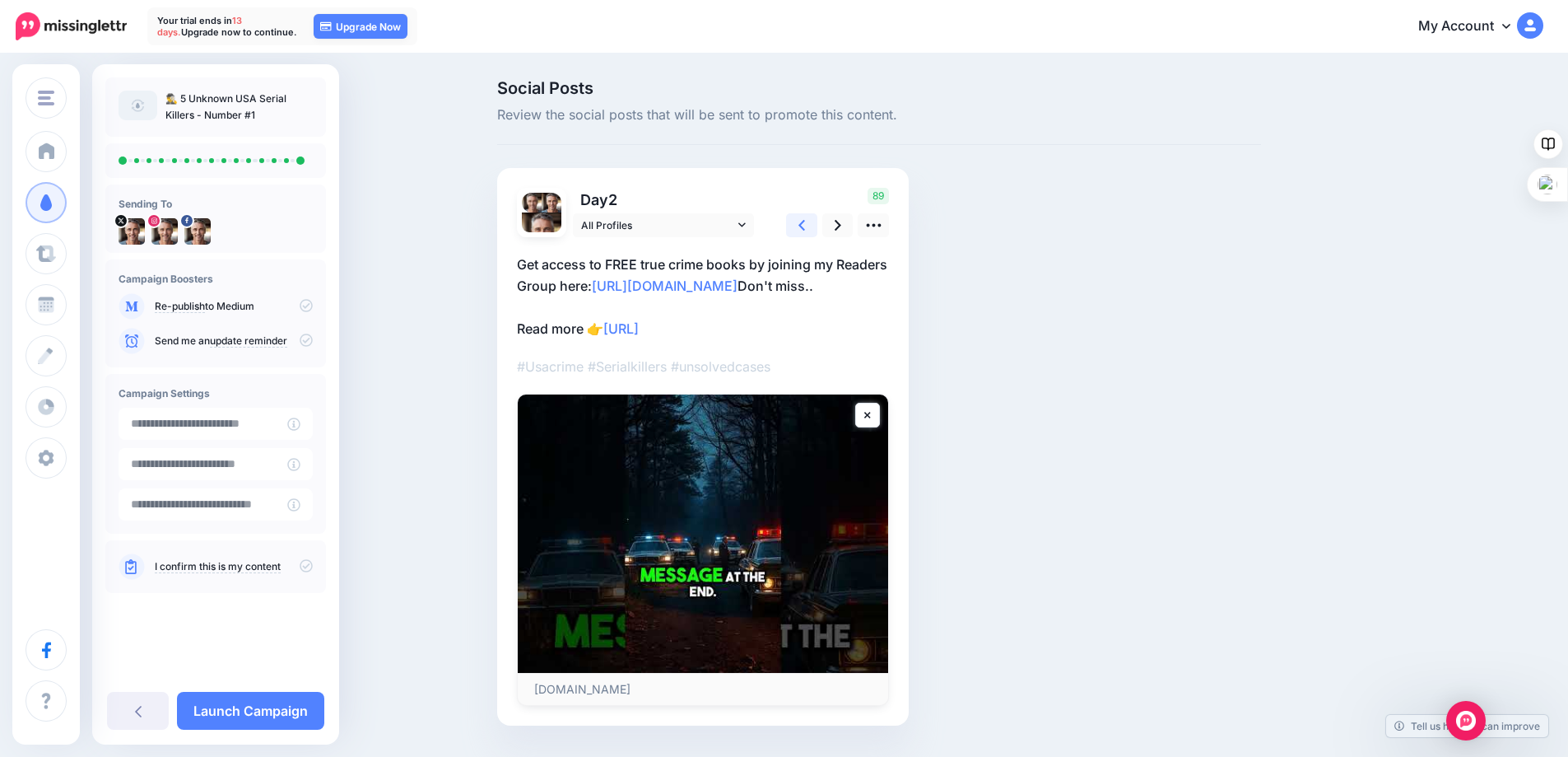
click at [805, 224] on icon at bounding box center [801, 224] width 6 height 17
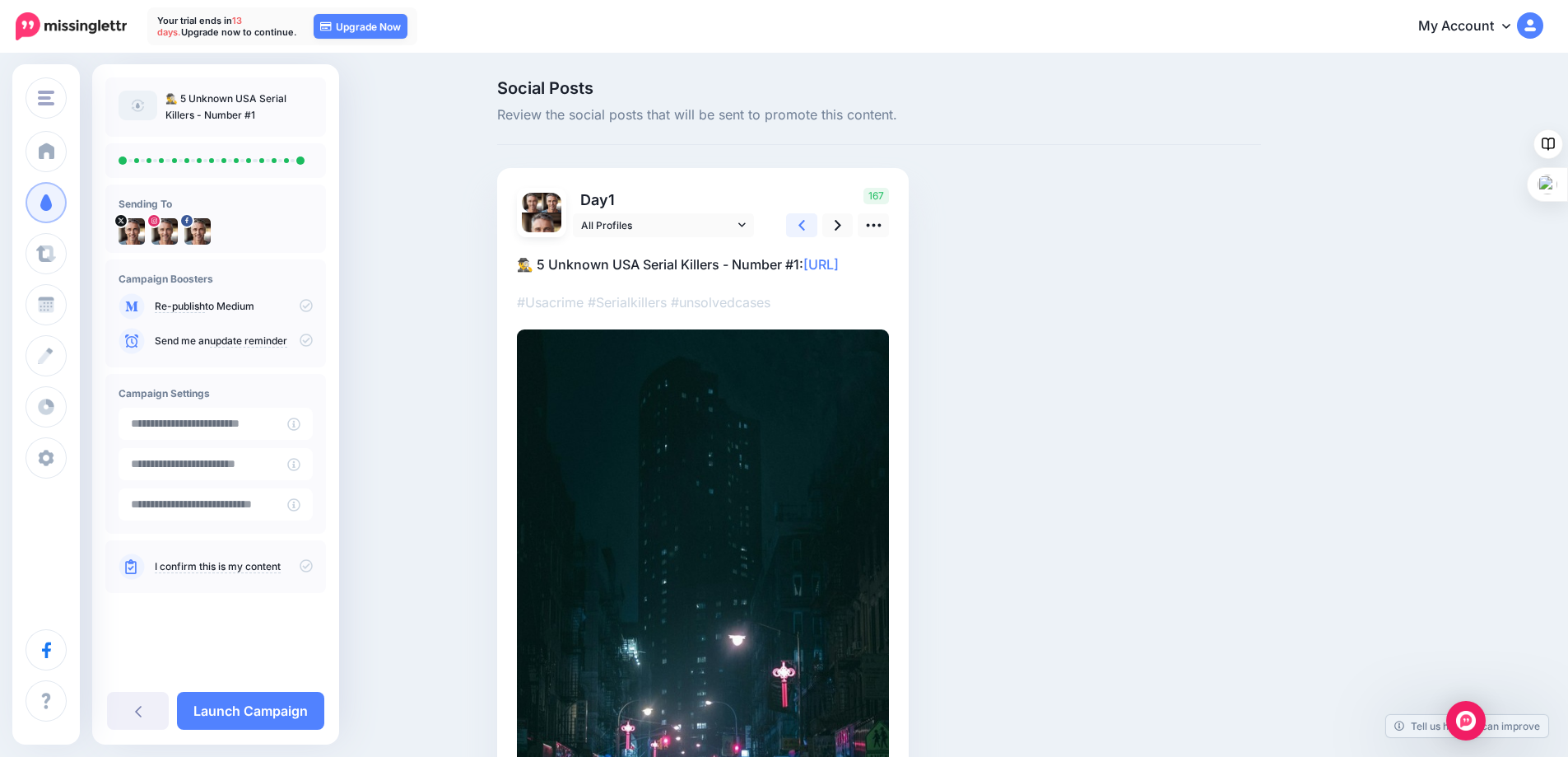
click at [805, 224] on icon at bounding box center [801, 224] width 6 height 17
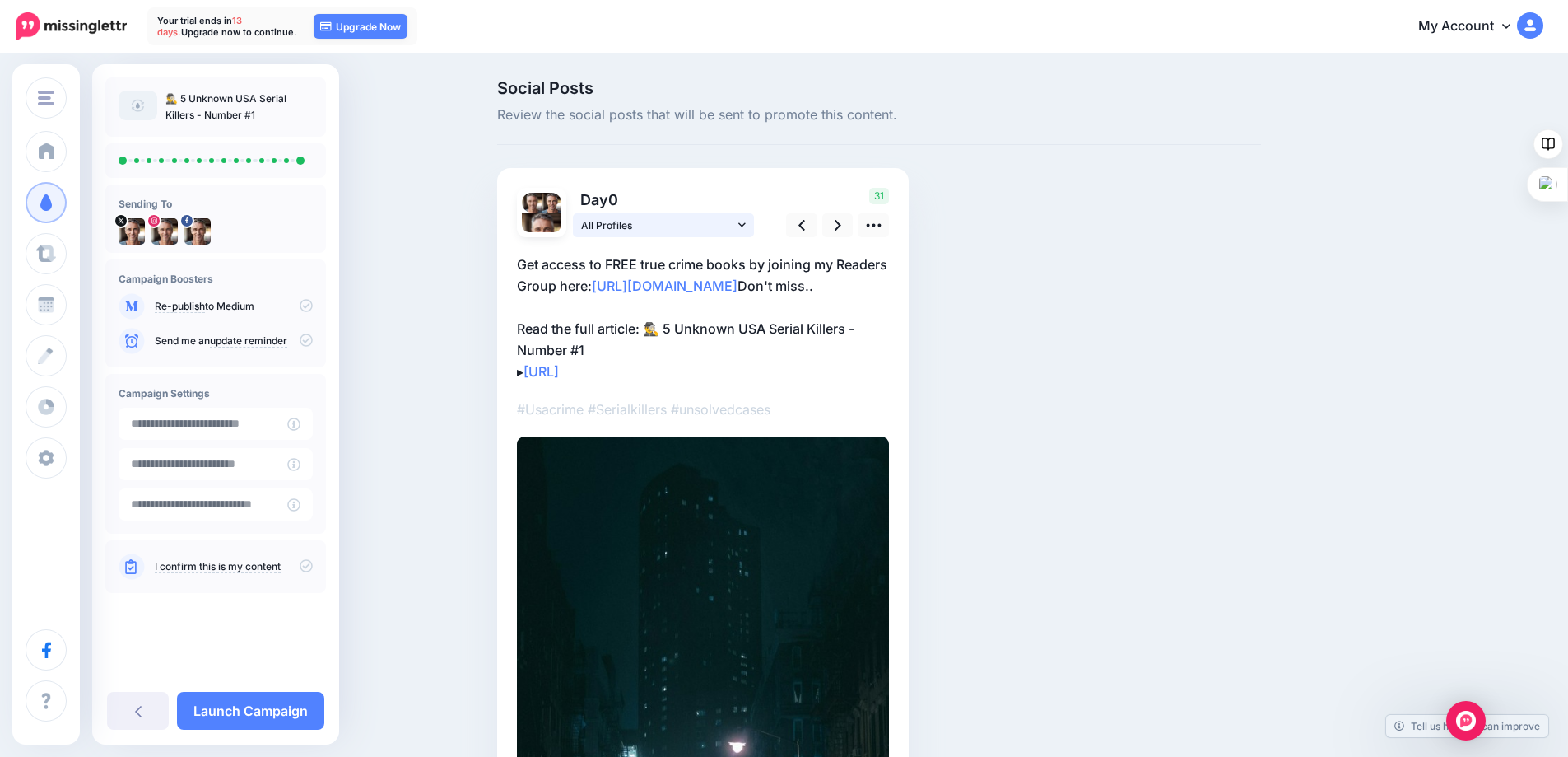
click at [746, 224] on icon at bounding box center [742, 224] width 7 height 4
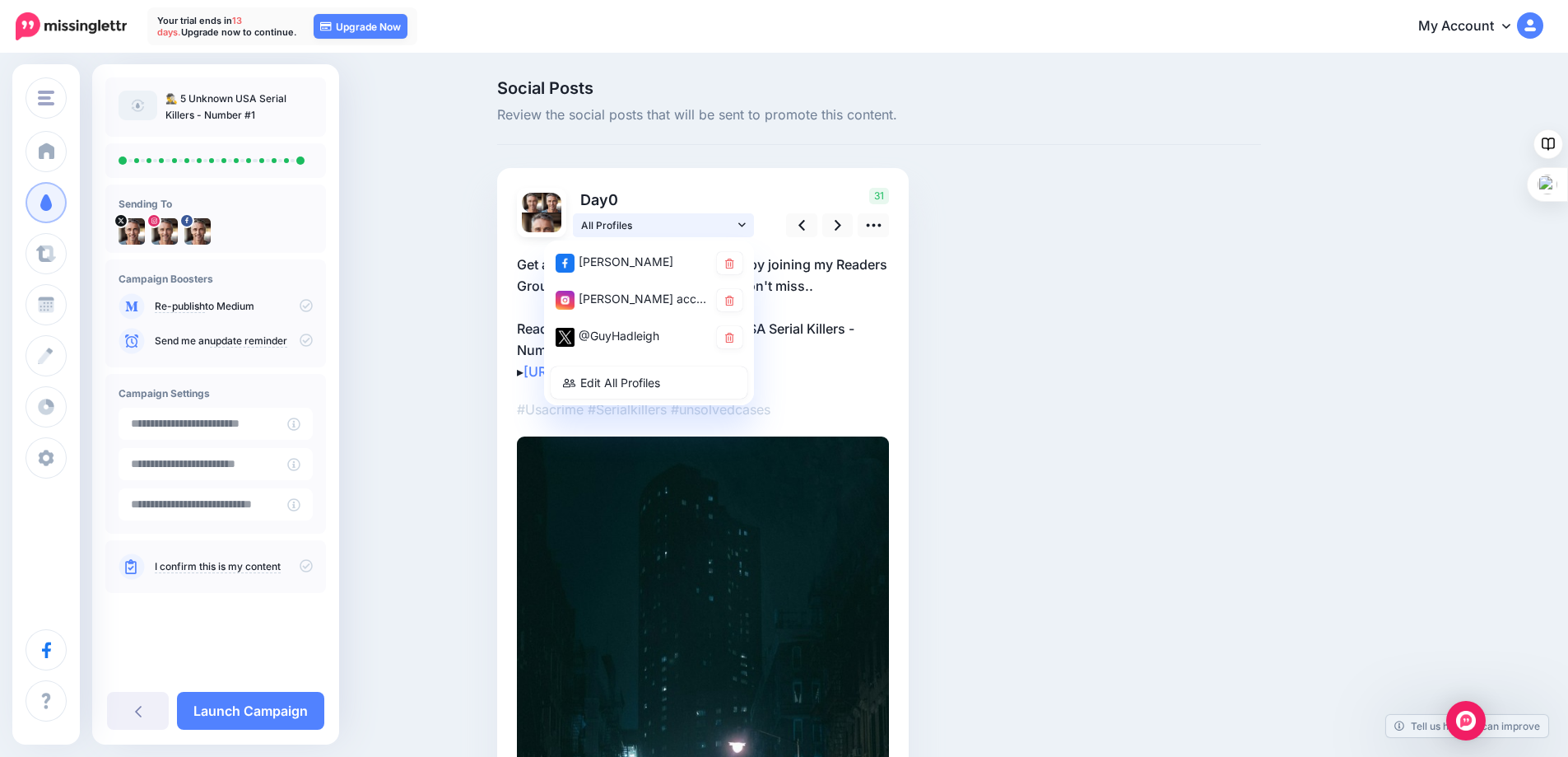
click at [746, 224] on icon at bounding box center [742, 224] width 7 height 4
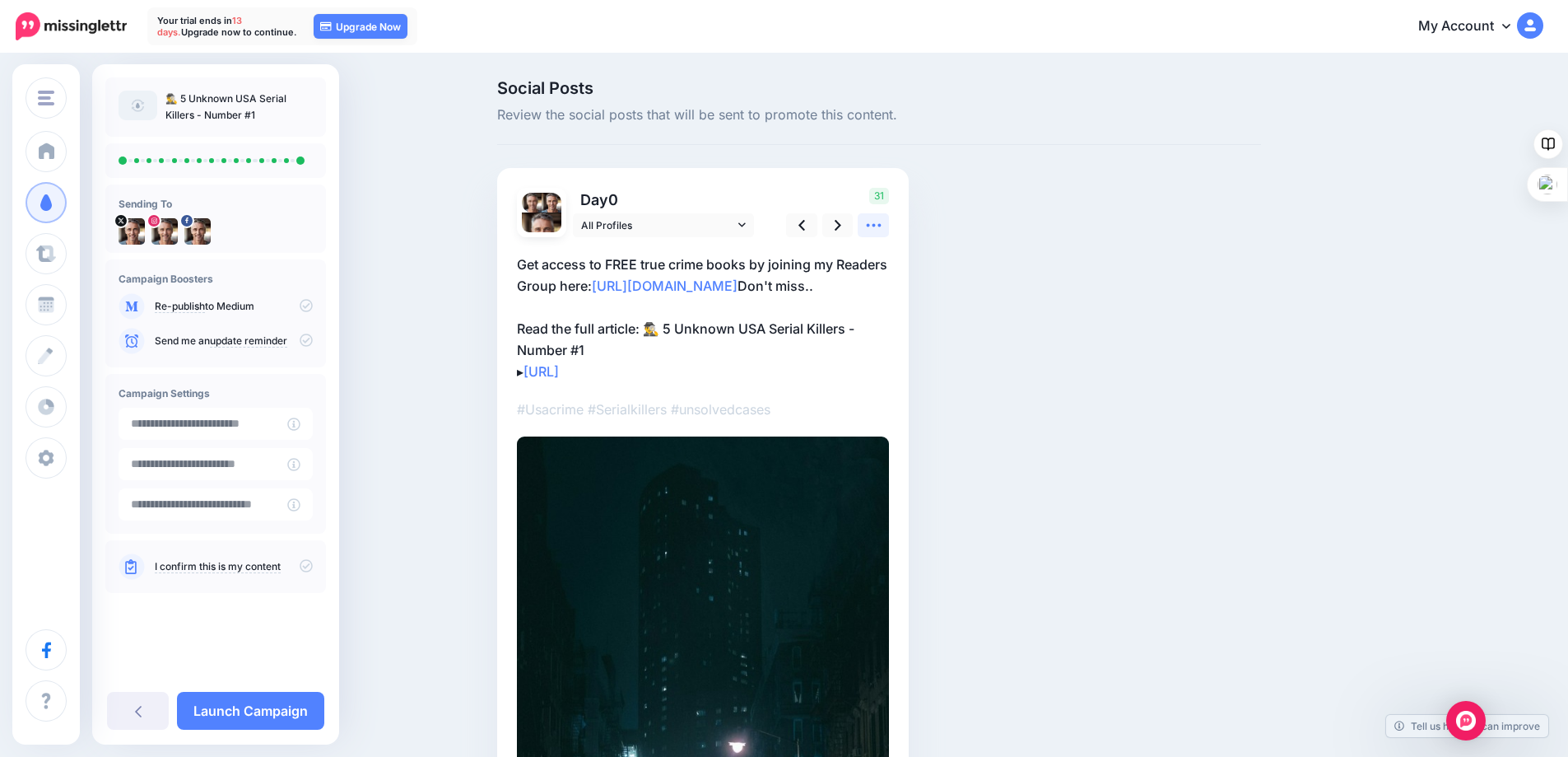
click at [876, 220] on icon at bounding box center [873, 224] width 17 height 17
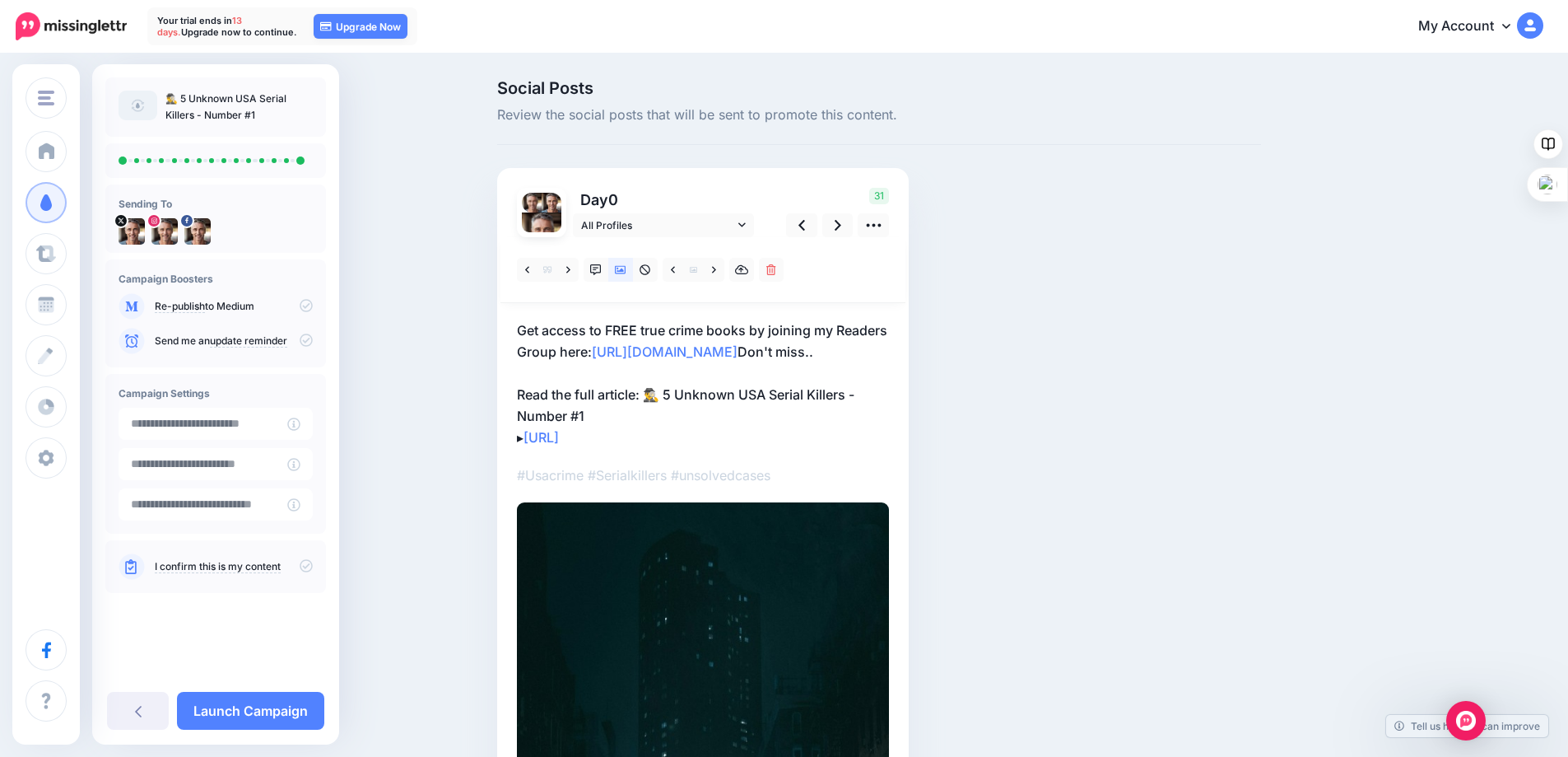
click at [832, 350] on p "Get access to FREE true crime books by joining my Readers Group here: http://ee…" at bounding box center [703, 383] width 372 height 128
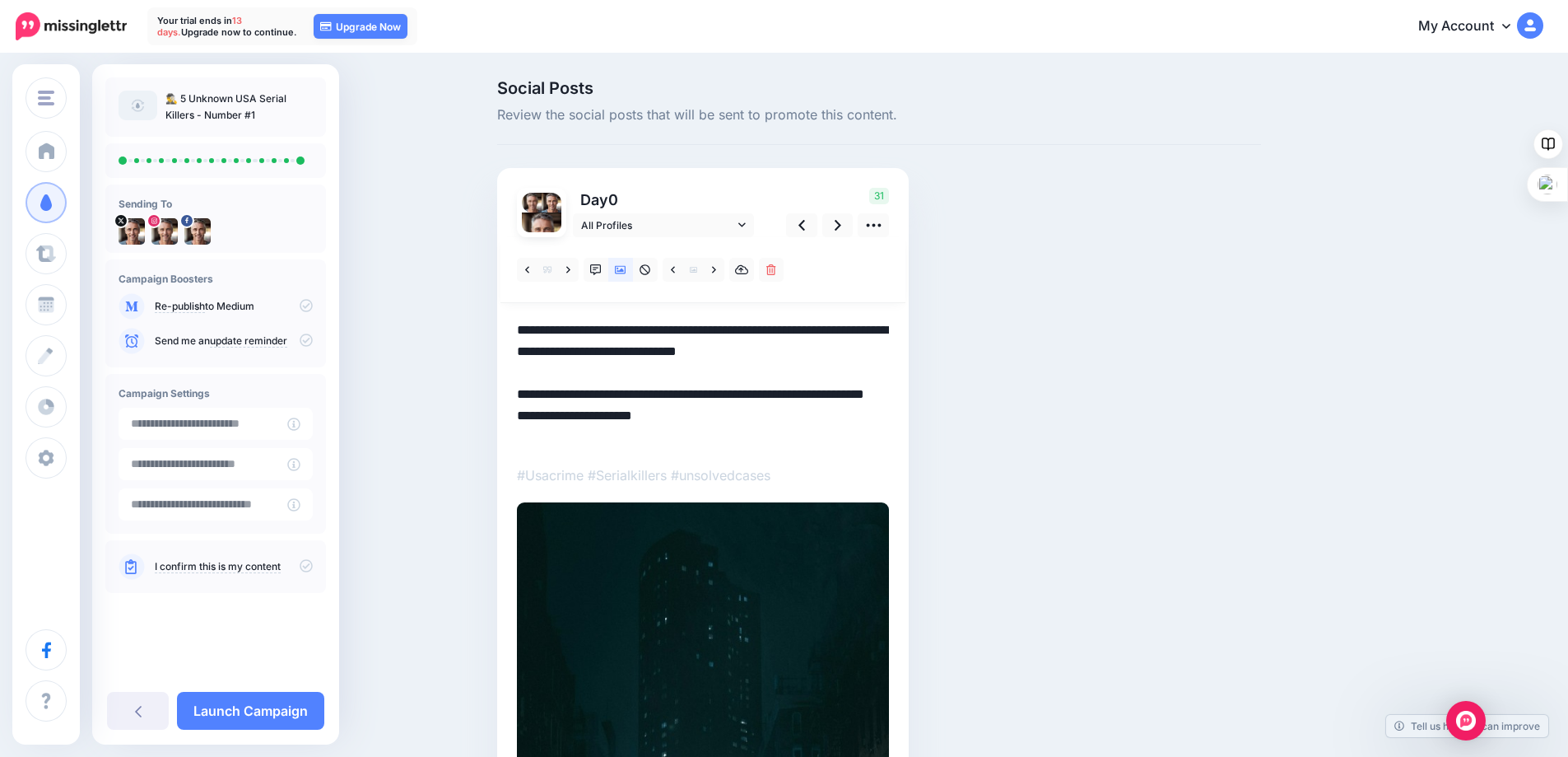
click at [887, 352] on textarea "**********" at bounding box center [703, 383] width 372 height 128
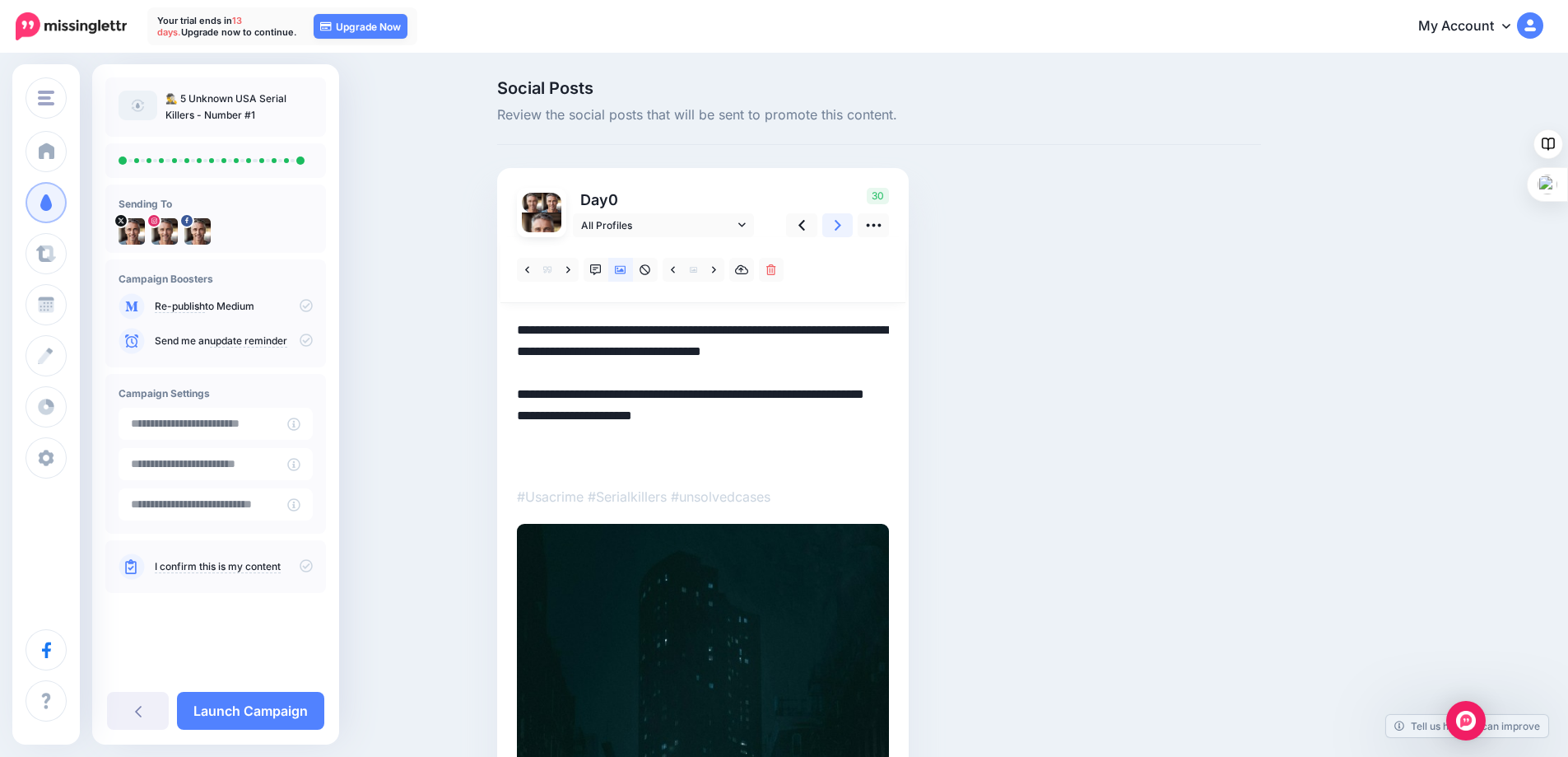
click at [840, 224] on icon at bounding box center [837, 224] width 6 height 17
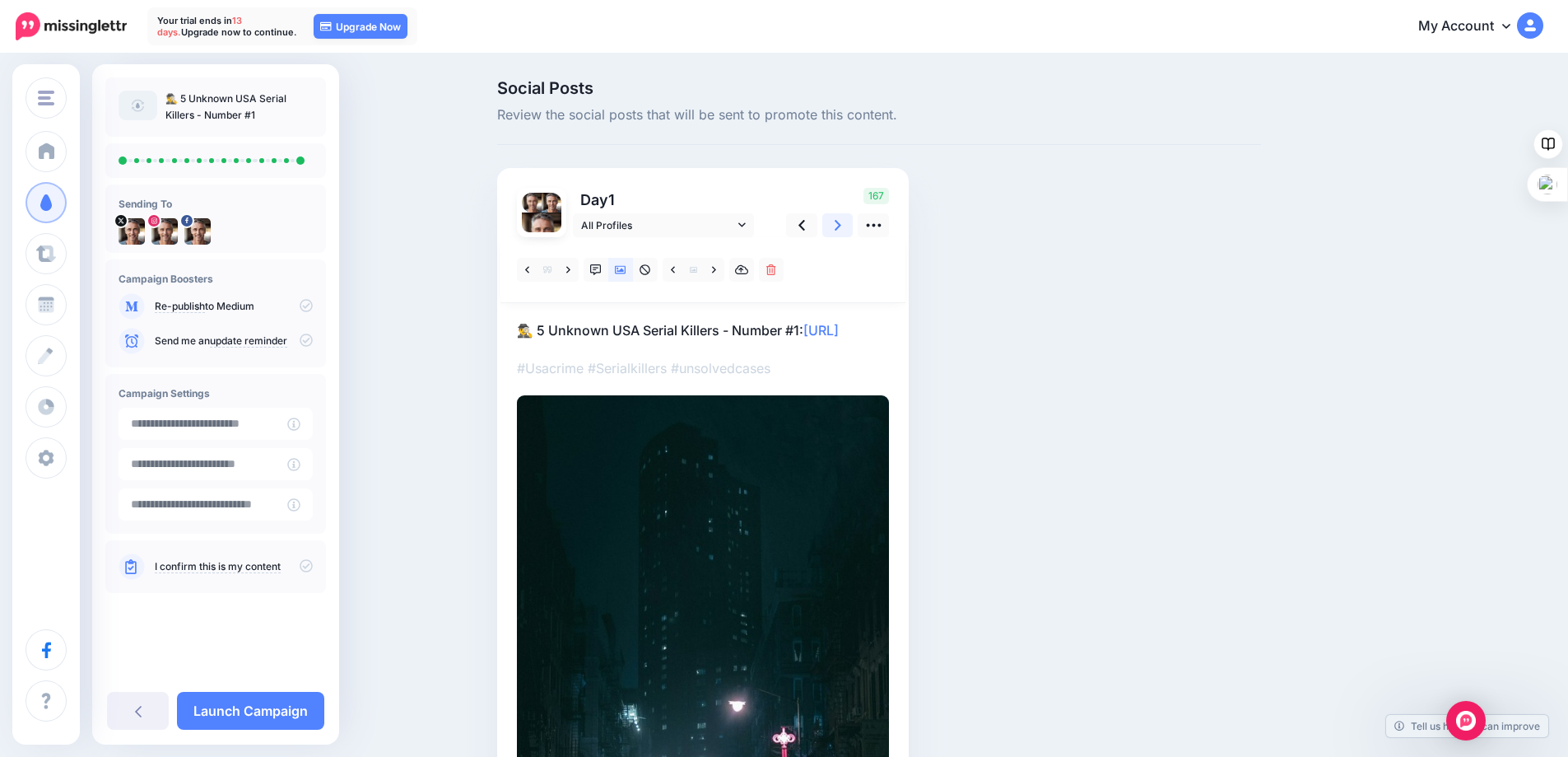
click at [840, 224] on icon at bounding box center [837, 224] width 6 height 17
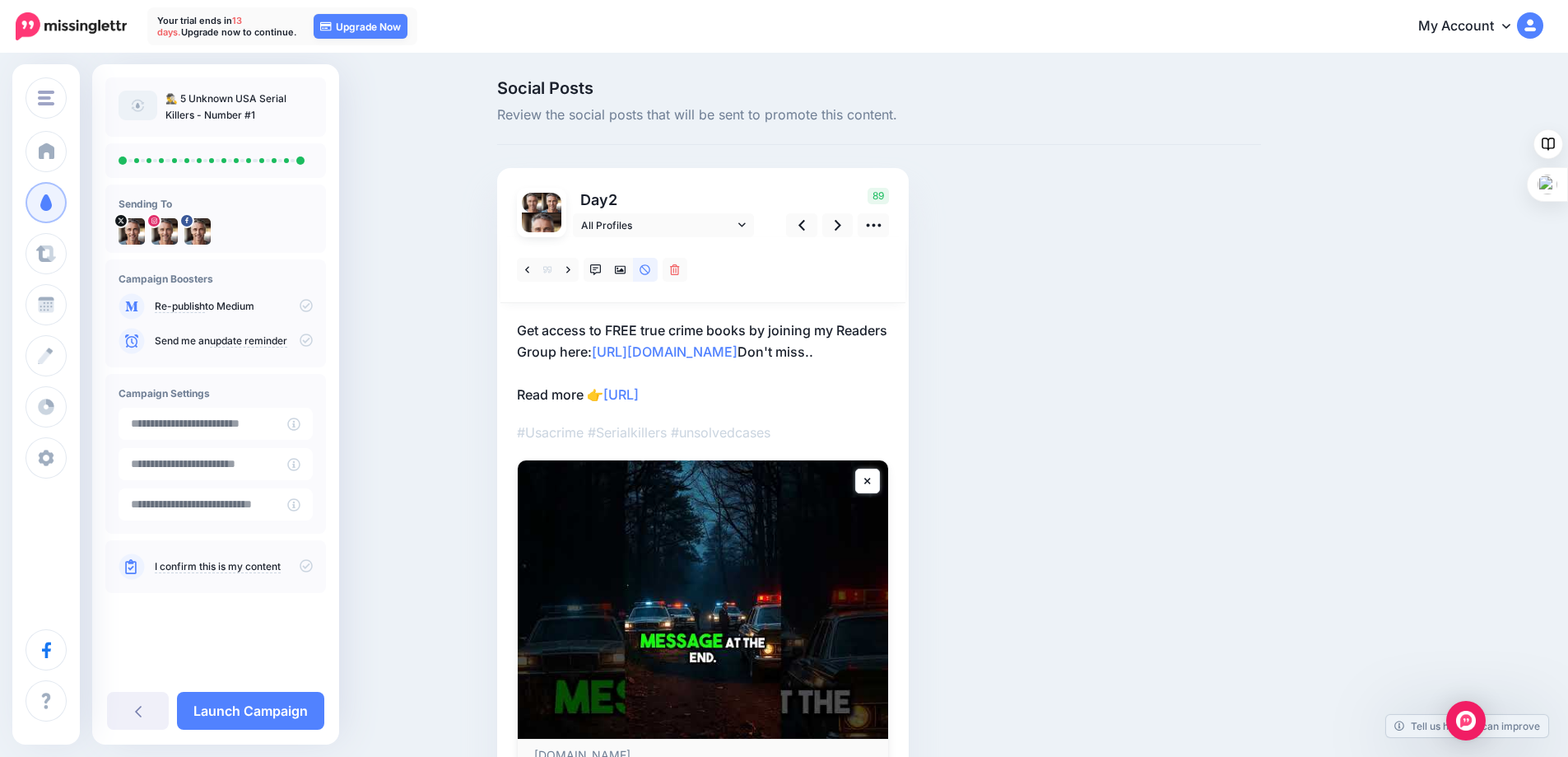
click at [885, 351] on p "Get access to FREE true crime books by joining my Readers Group here: http://ee…" at bounding box center [703, 362] width 372 height 85
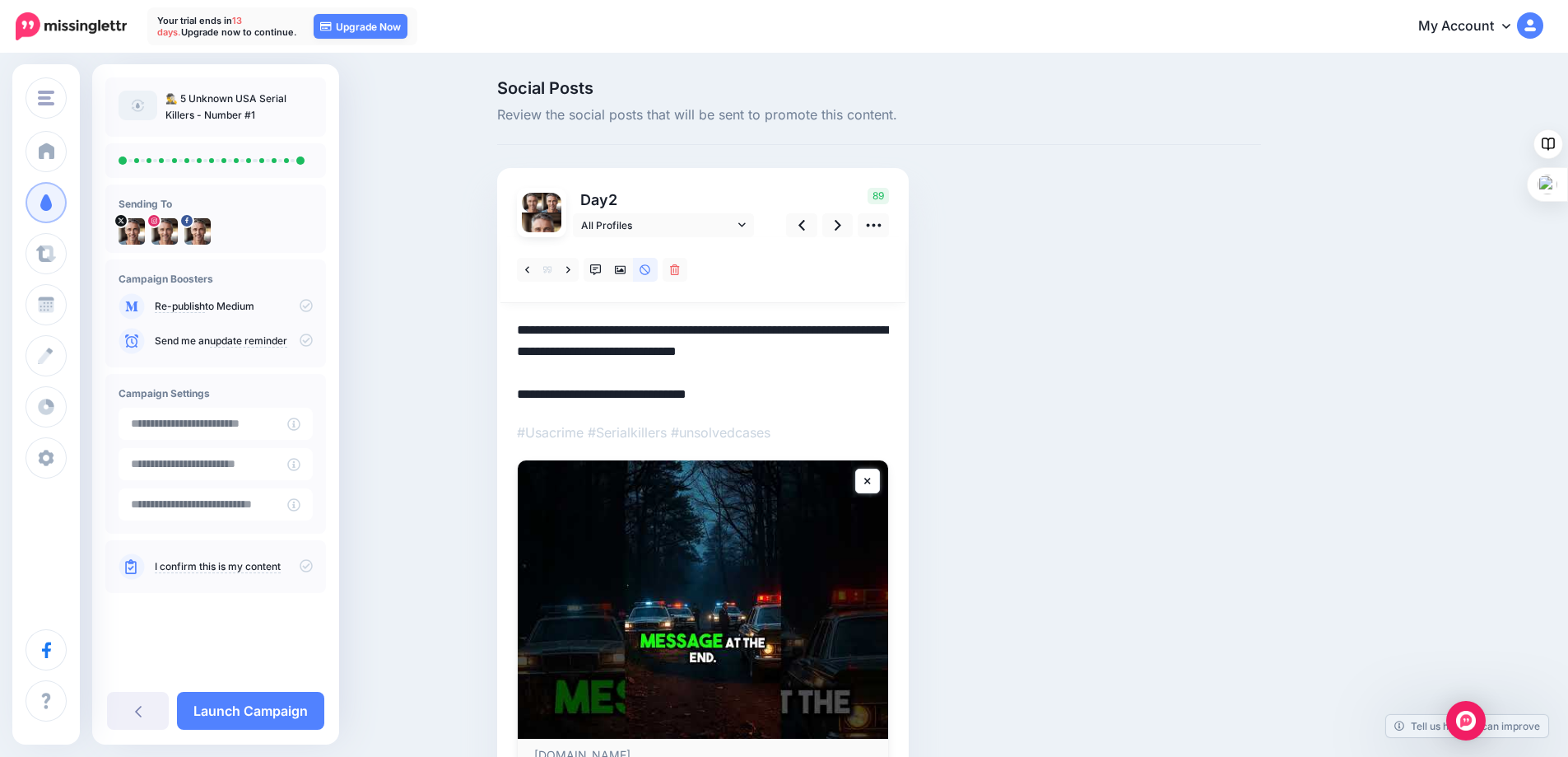
click at [889, 353] on textarea "**********" at bounding box center [703, 362] width 372 height 85
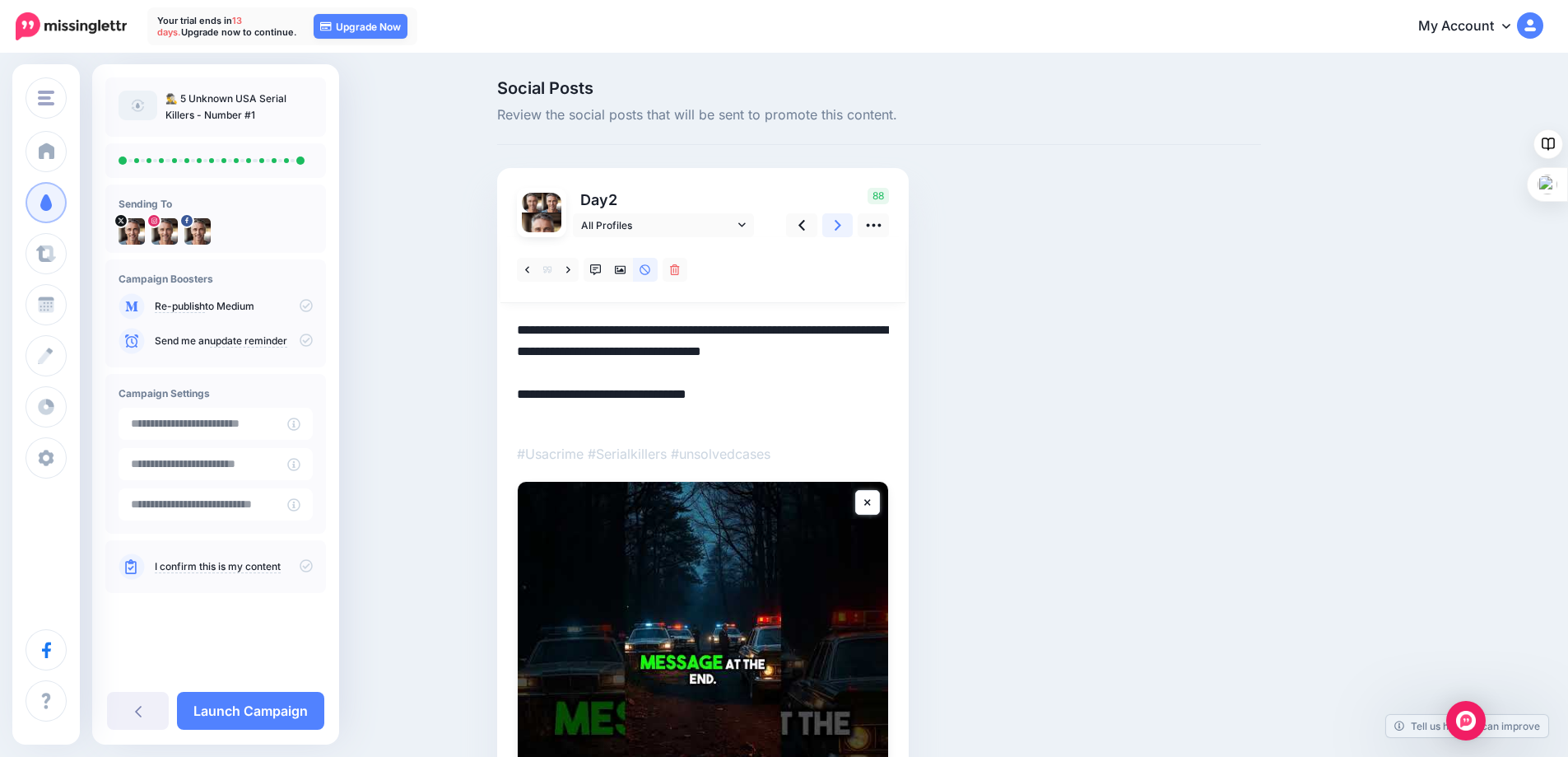
click at [837, 225] on link at bounding box center [837, 225] width 31 height 24
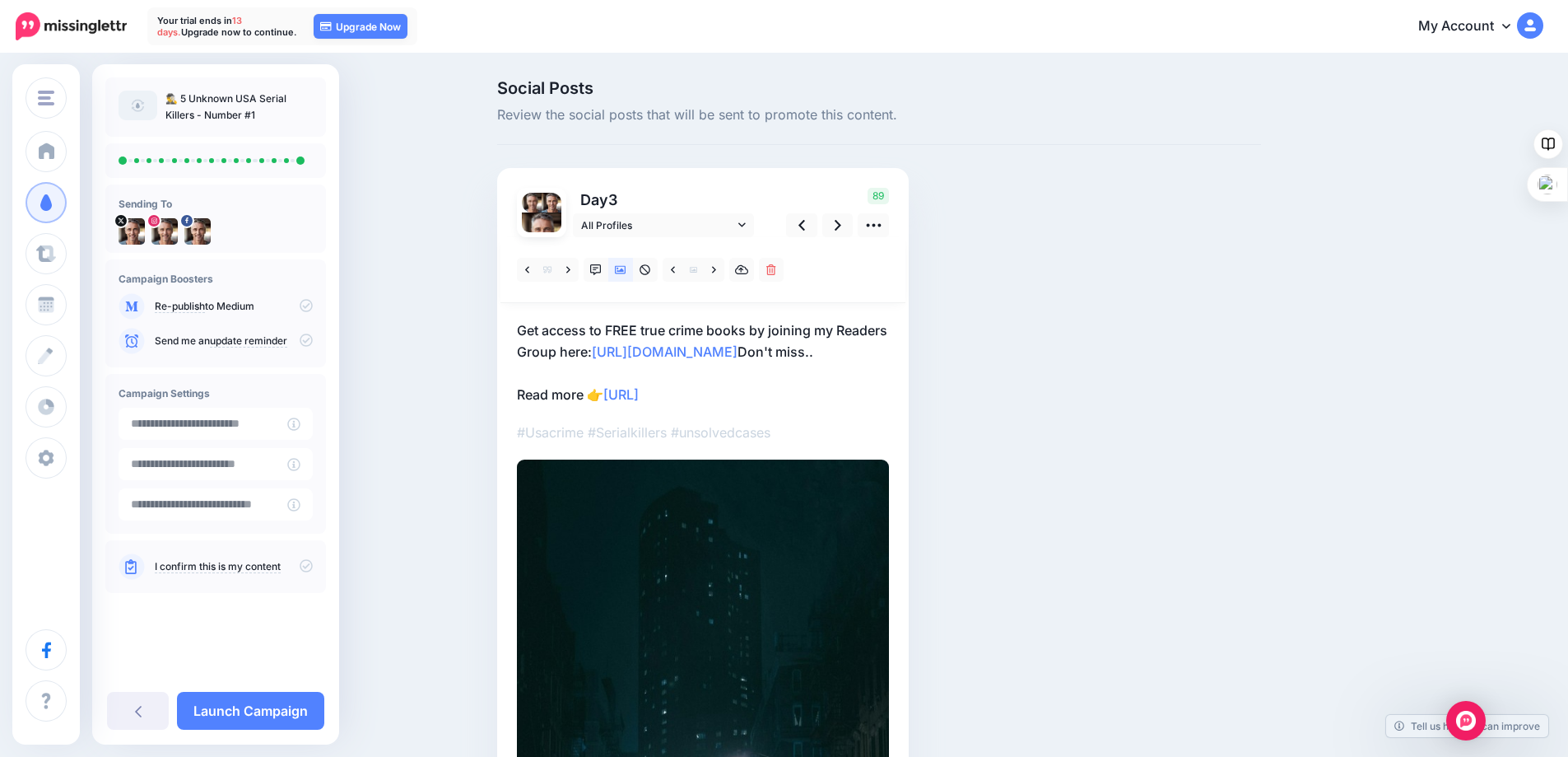
click at [881, 352] on p "Get access to FREE true crime books by joining my Readers Group here: http://ee…" at bounding box center [703, 362] width 372 height 85
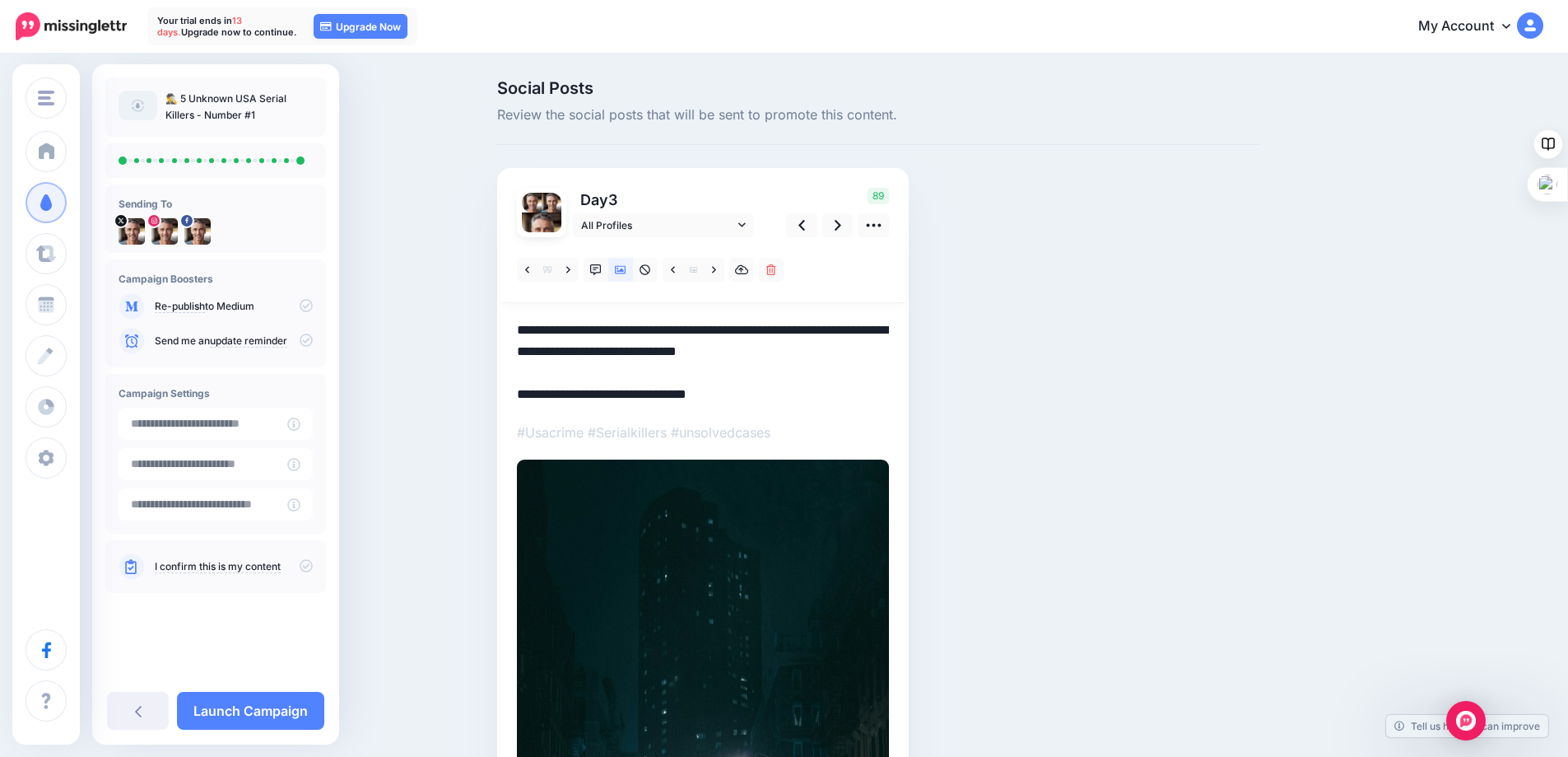
click at [889, 352] on textarea "**********" at bounding box center [703, 362] width 372 height 85
click at [889, 353] on textarea "**********" at bounding box center [703, 362] width 372 height 85
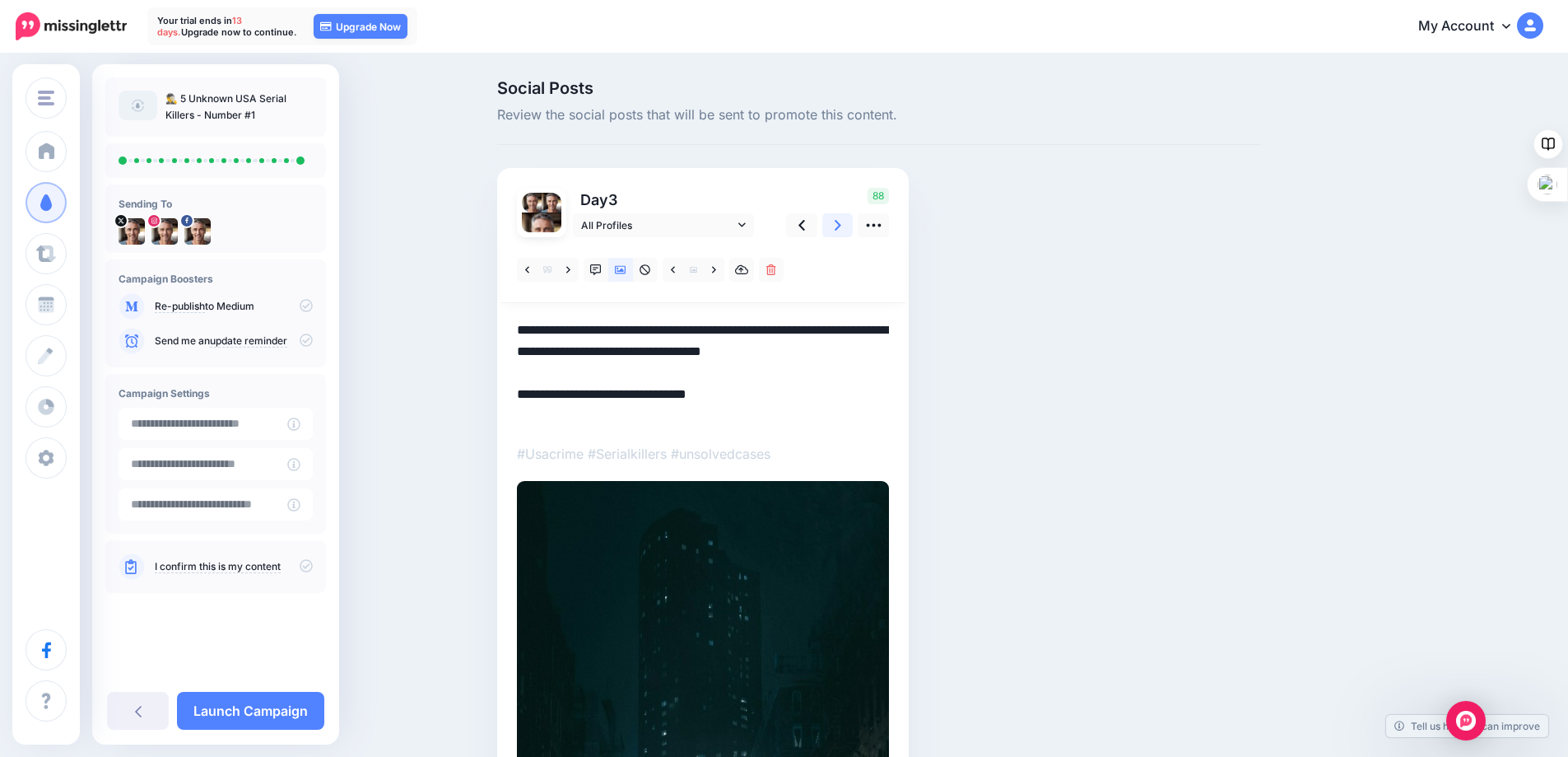
click at [841, 231] on icon at bounding box center [837, 224] width 6 height 17
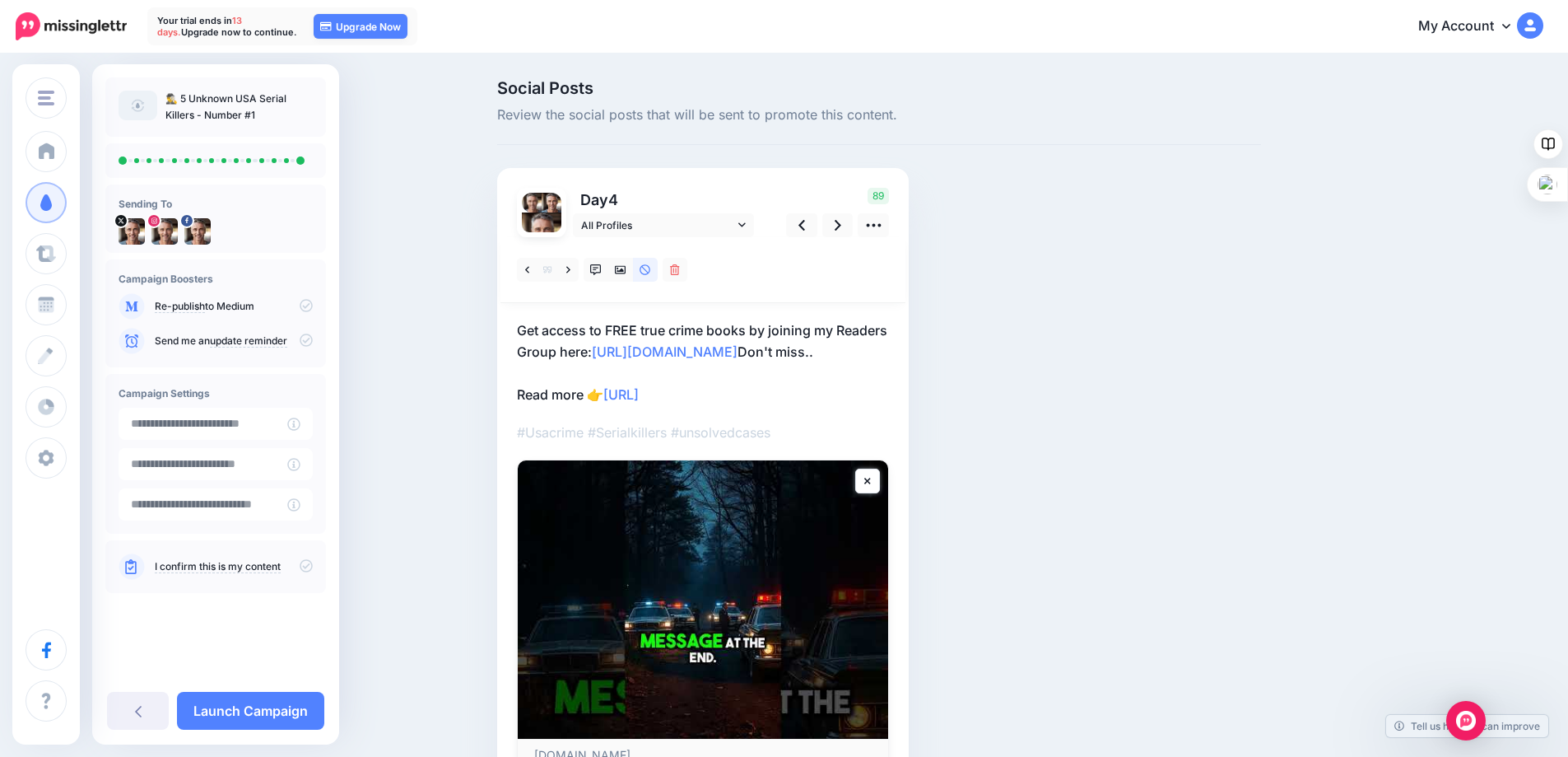
click at [881, 354] on p "Get access to FREE true crime books by joining my Readers Group here: http://ee…" at bounding box center [703, 362] width 372 height 85
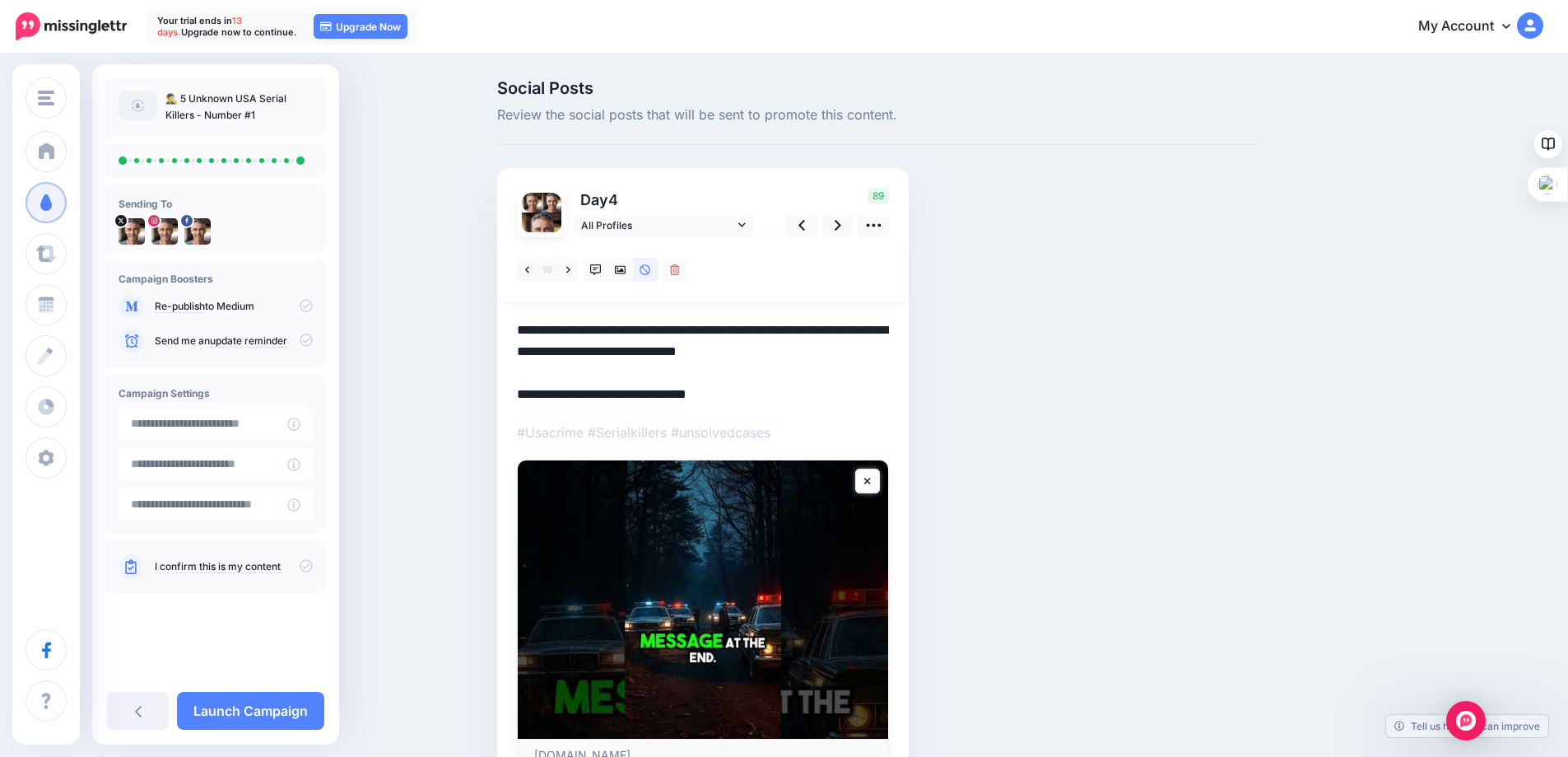
click at [889, 352] on textarea "**********" at bounding box center [703, 362] width 372 height 85
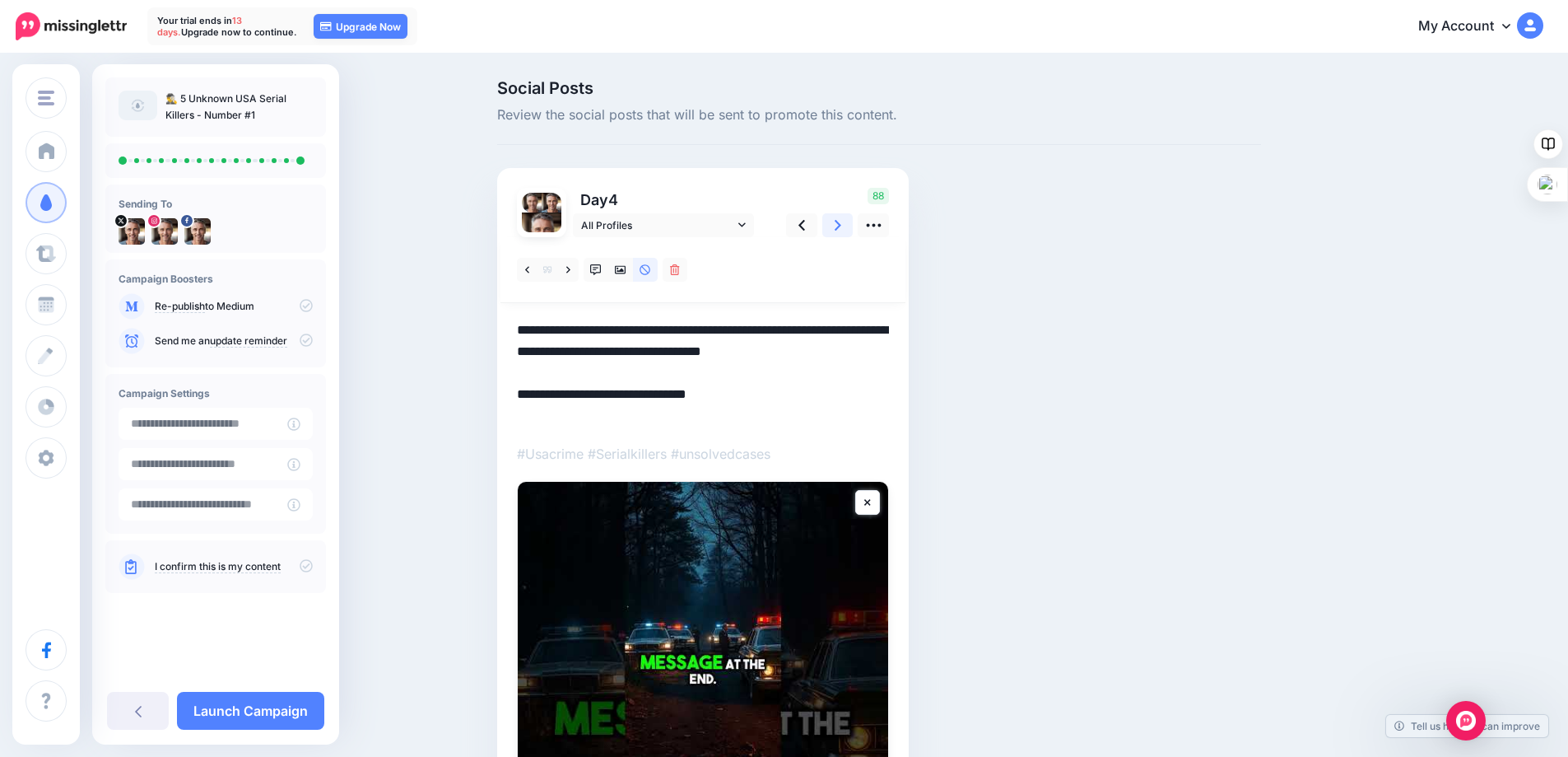
click at [841, 224] on icon at bounding box center [837, 225] width 6 height 11
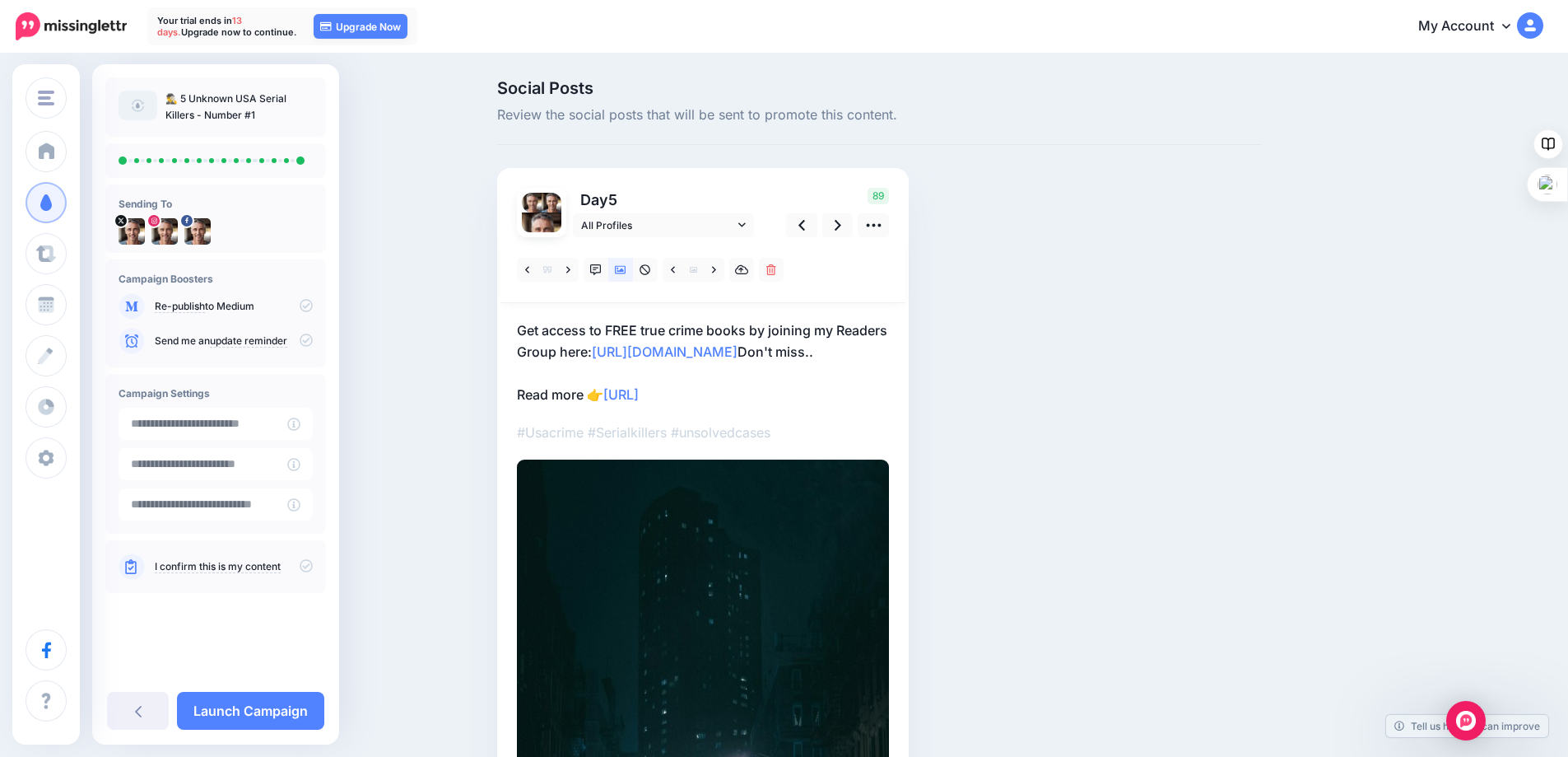
click at [889, 355] on p "Get access to FREE true crime books by joining my Readers Group here: http://ee…" at bounding box center [703, 362] width 372 height 85
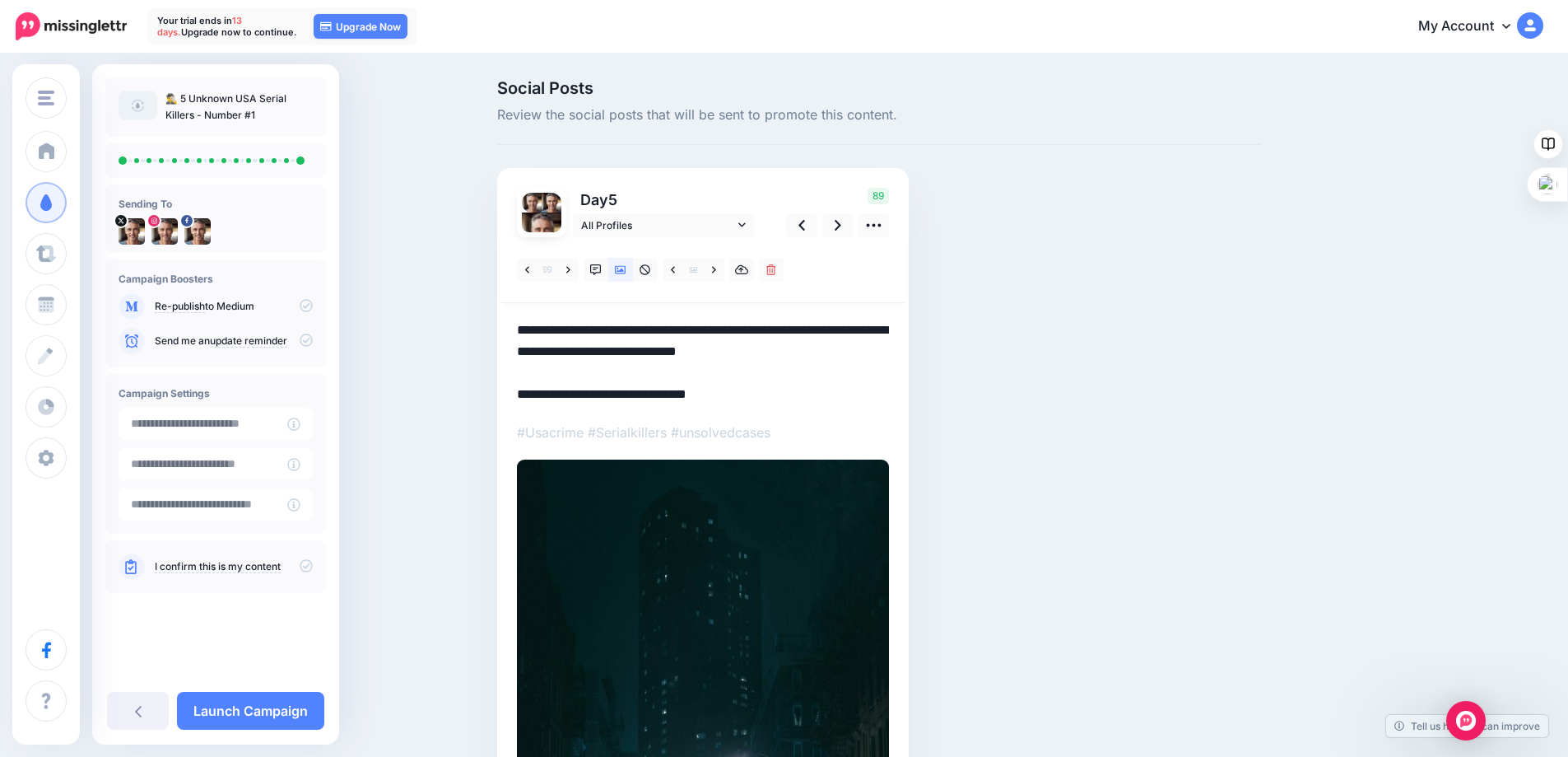
click at [889, 358] on textarea "**********" at bounding box center [703, 362] width 372 height 85
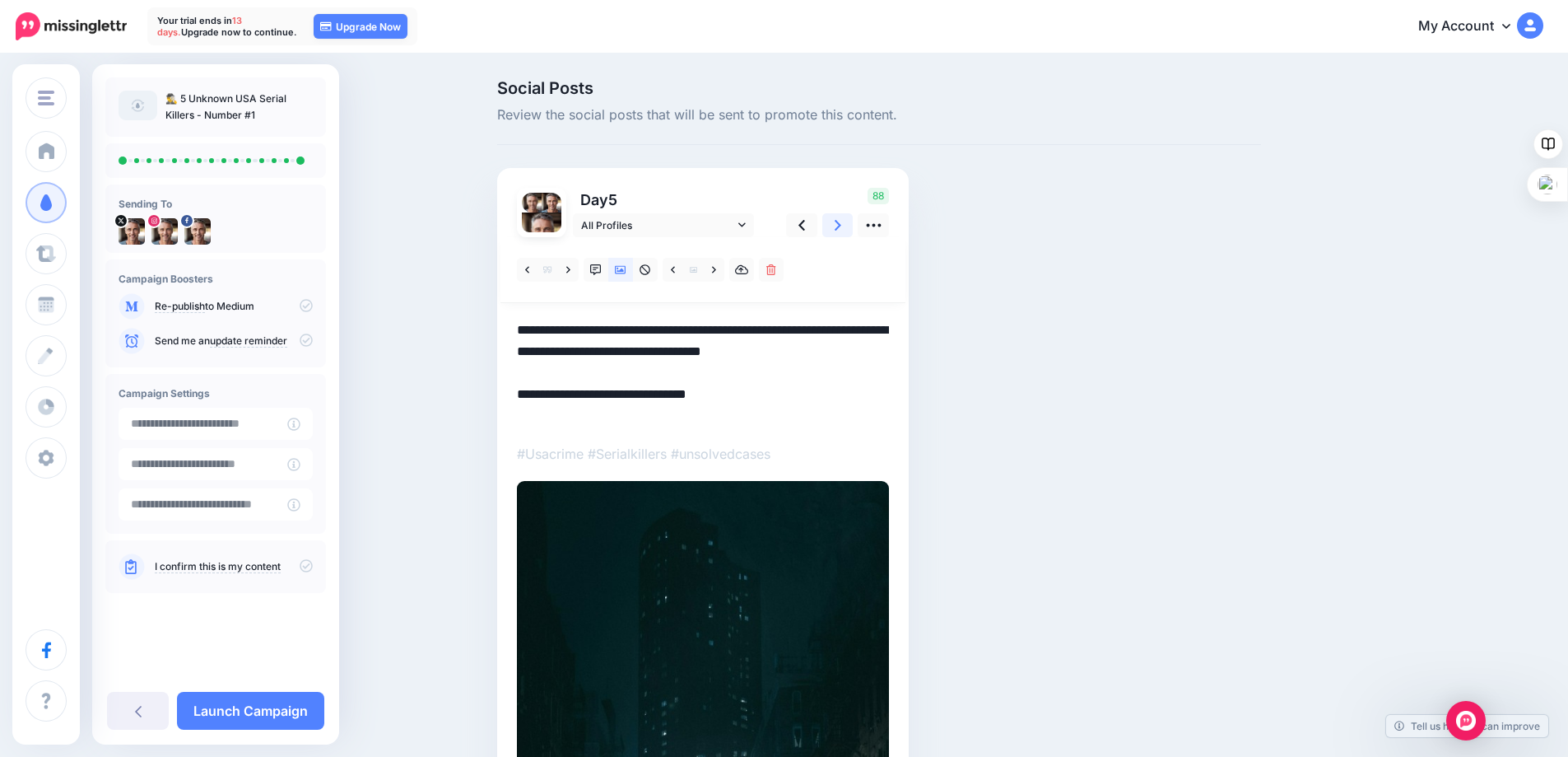
click at [841, 226] on icon at bounding box center [837, 224] width 6 height 17
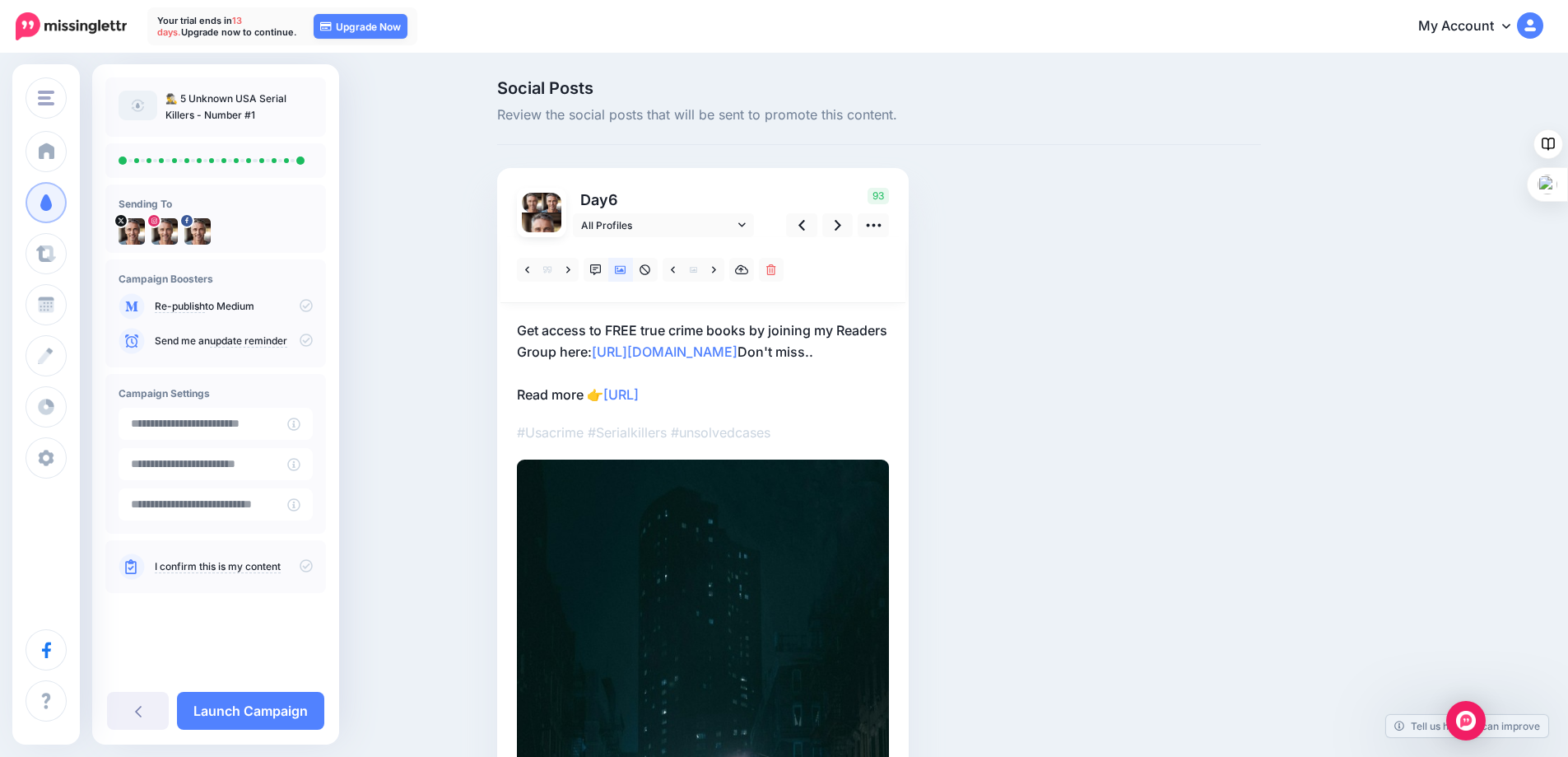
click at [884, 352] on p "Get access to FREE true crime books by joining my Readers Group here: http://ee…" at bounding box center [703, 362] width 372 height 85
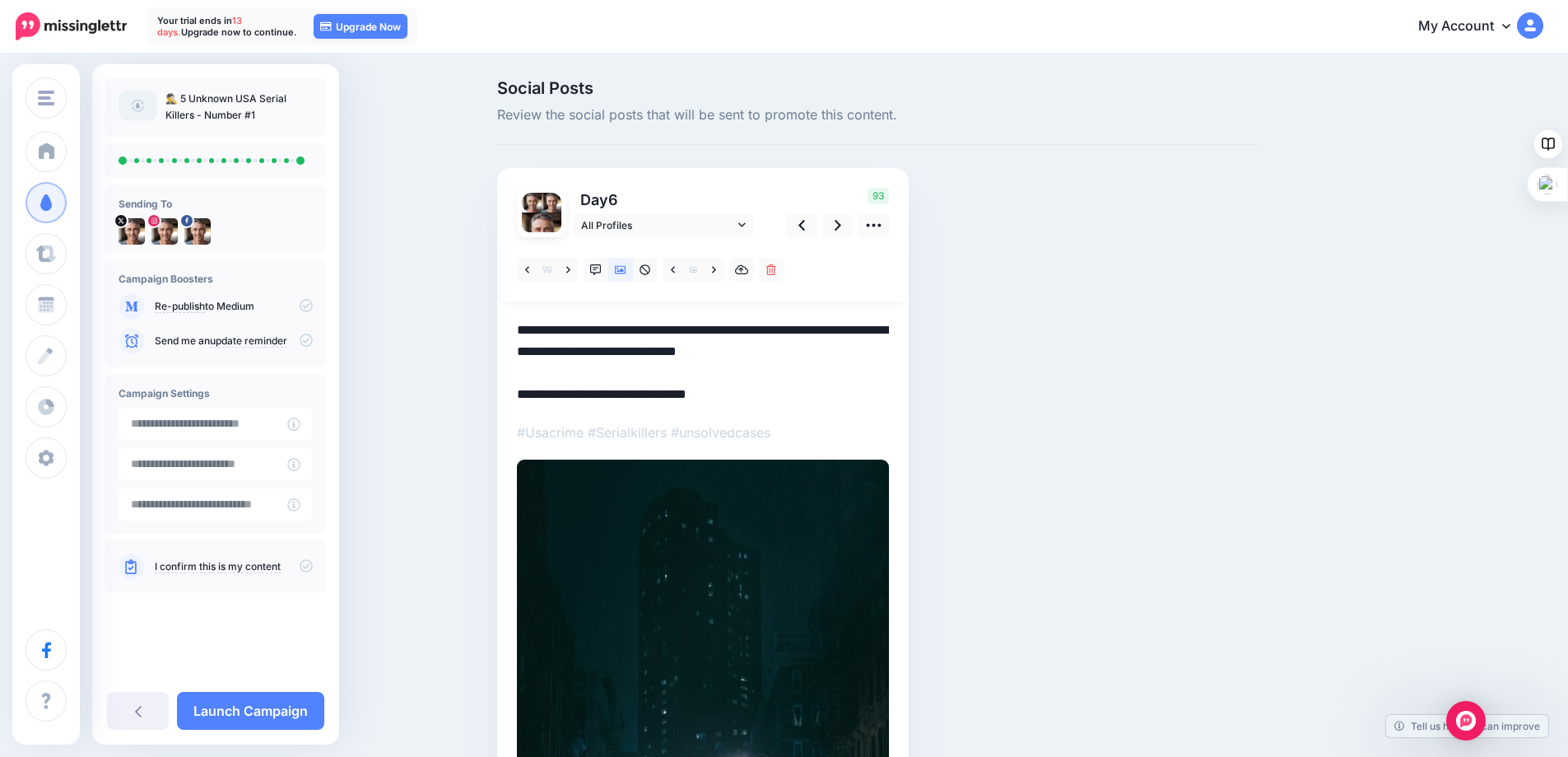
click at [889, 353] on textarea "**********" at bounding box center [703, 362] width 372 height 85
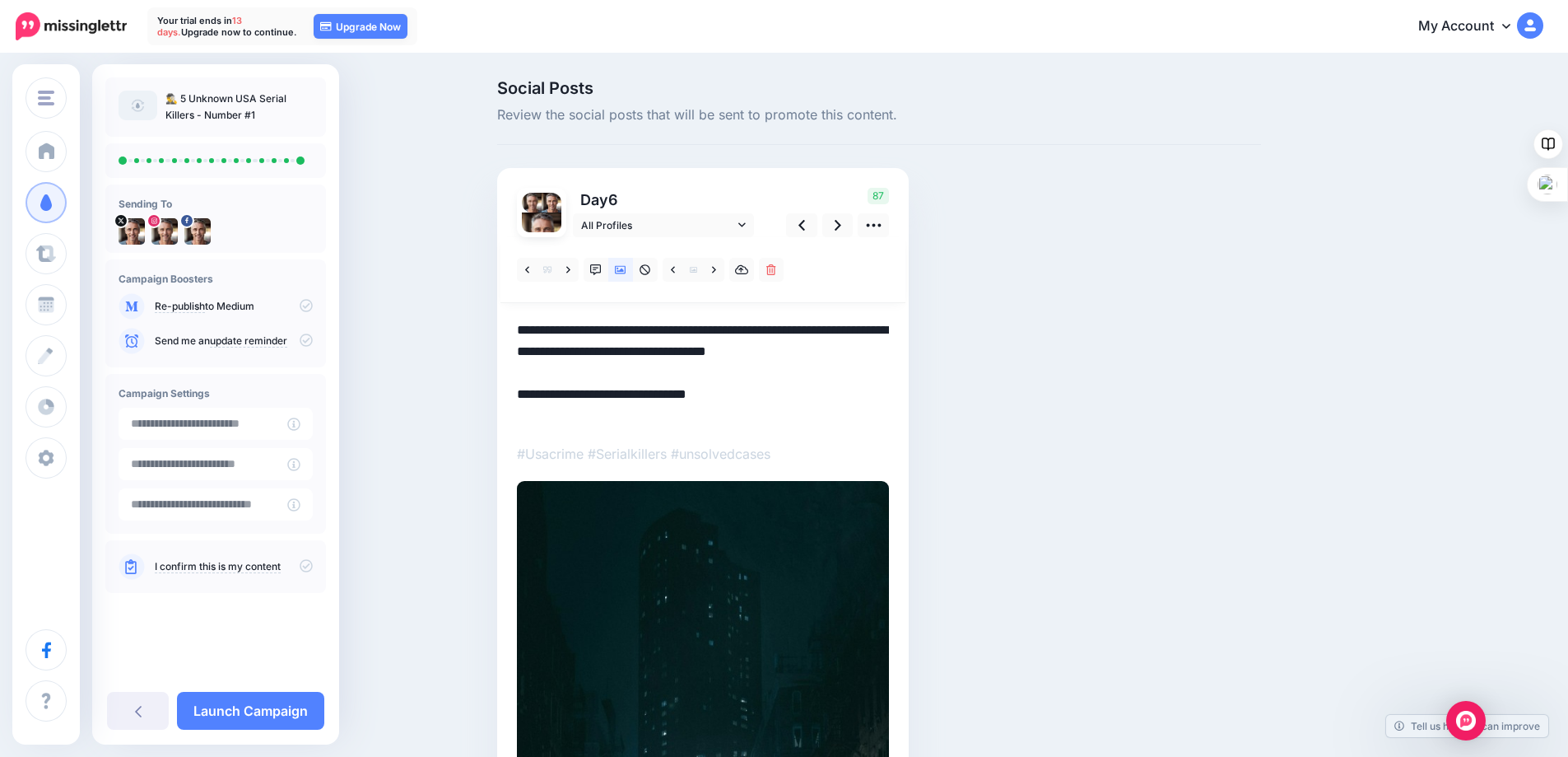
click at [887, 358] on textarea "**********" at bounding box center [703, 373] width 372 height 107
click at [840, 222] on icon at bounding box center [837, 224] width 6 height 17
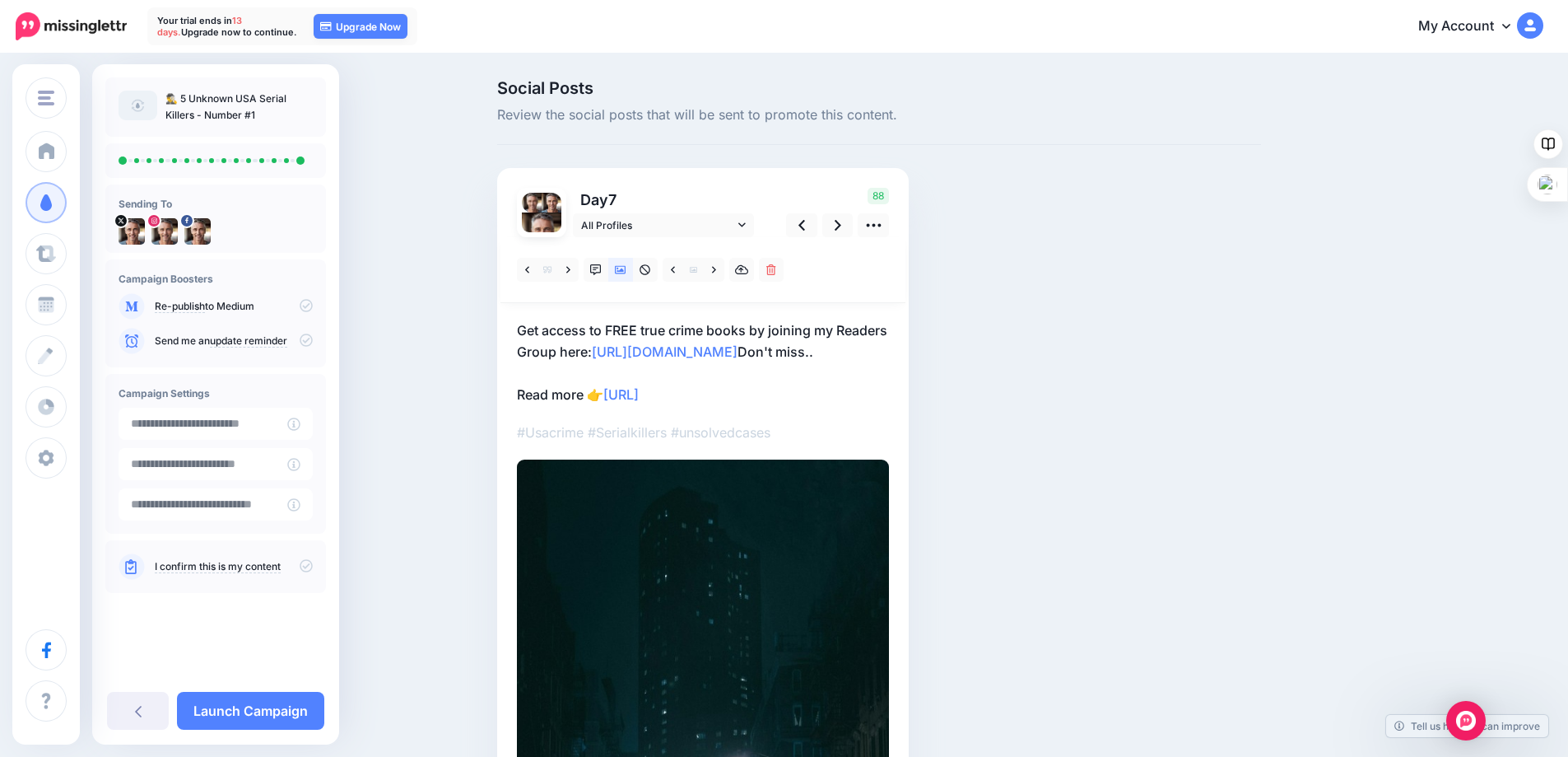
click at [821, 350] on p "Get access to FREE true crime books by joining my Readers Group here: http://ee…" at bounding box center [703, 362] width 372 height 85
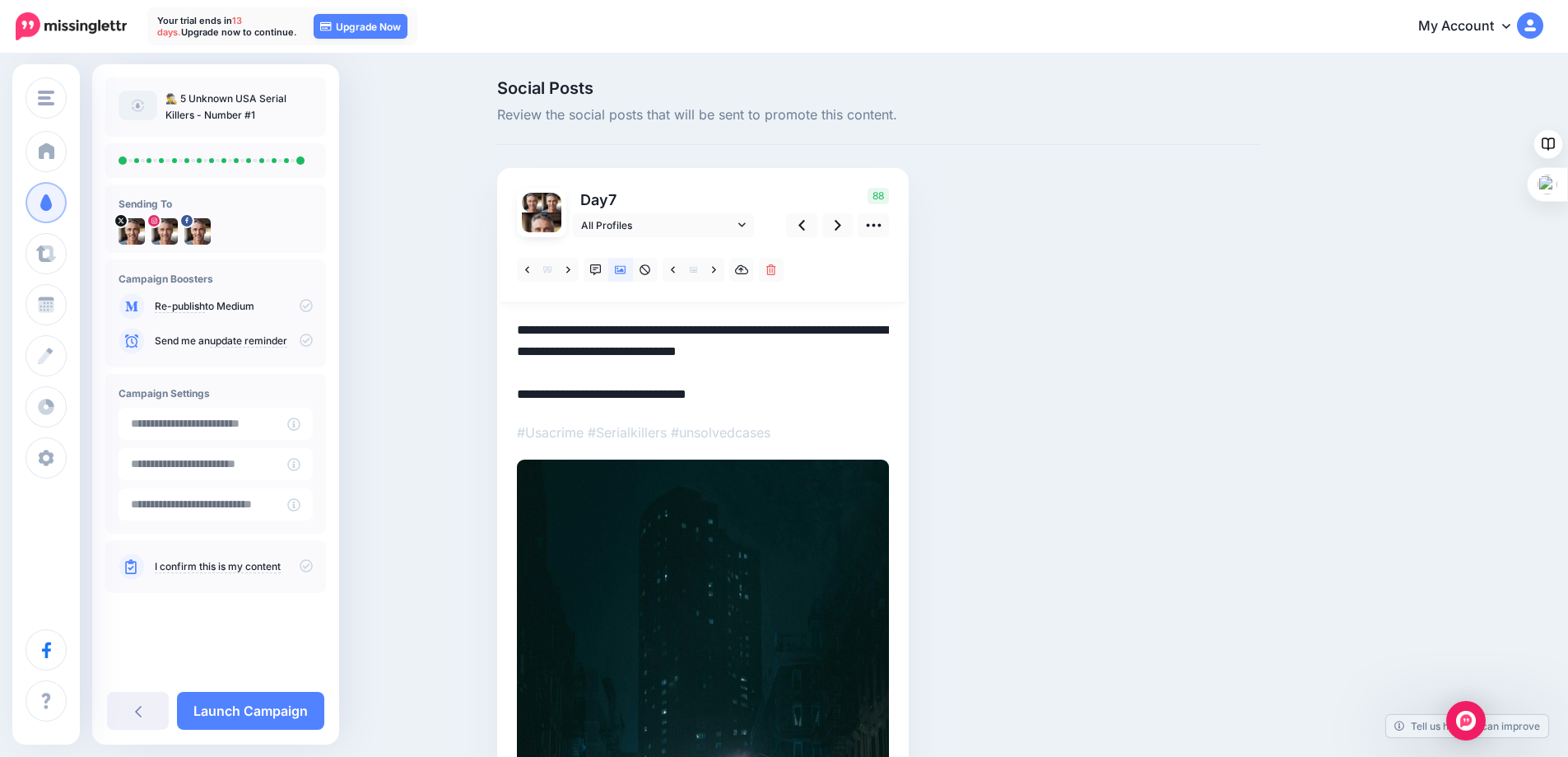
click at [819, 350] on textarea "**********" at bounding box center [703, 362] width 372 height 85
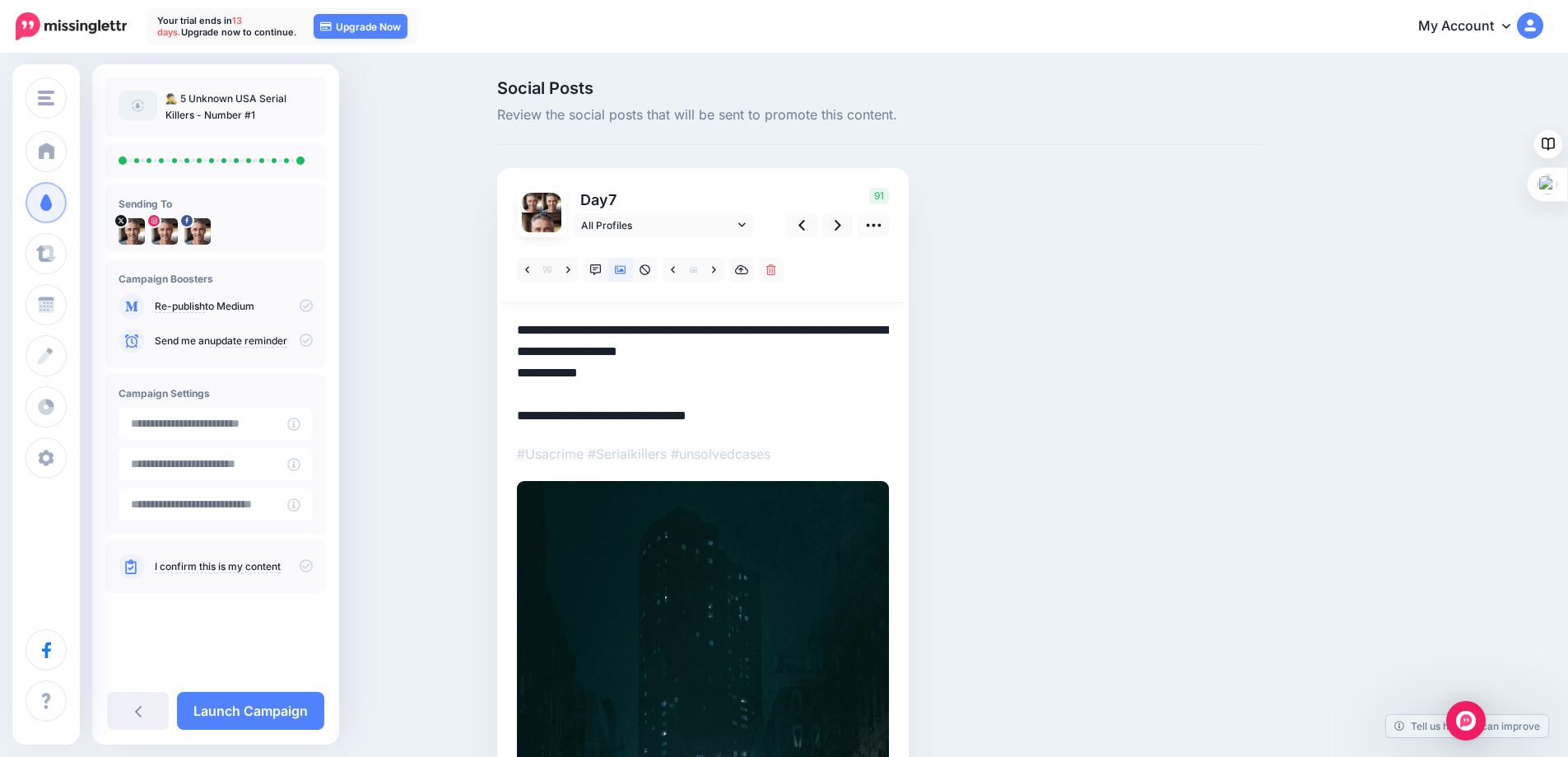
click at [598, 372] on textarea "**********" at bounding box center [703, 373] width 372 height 107
click at [805, 224] on icon at bounding box center [801, 225] width 6 height 11
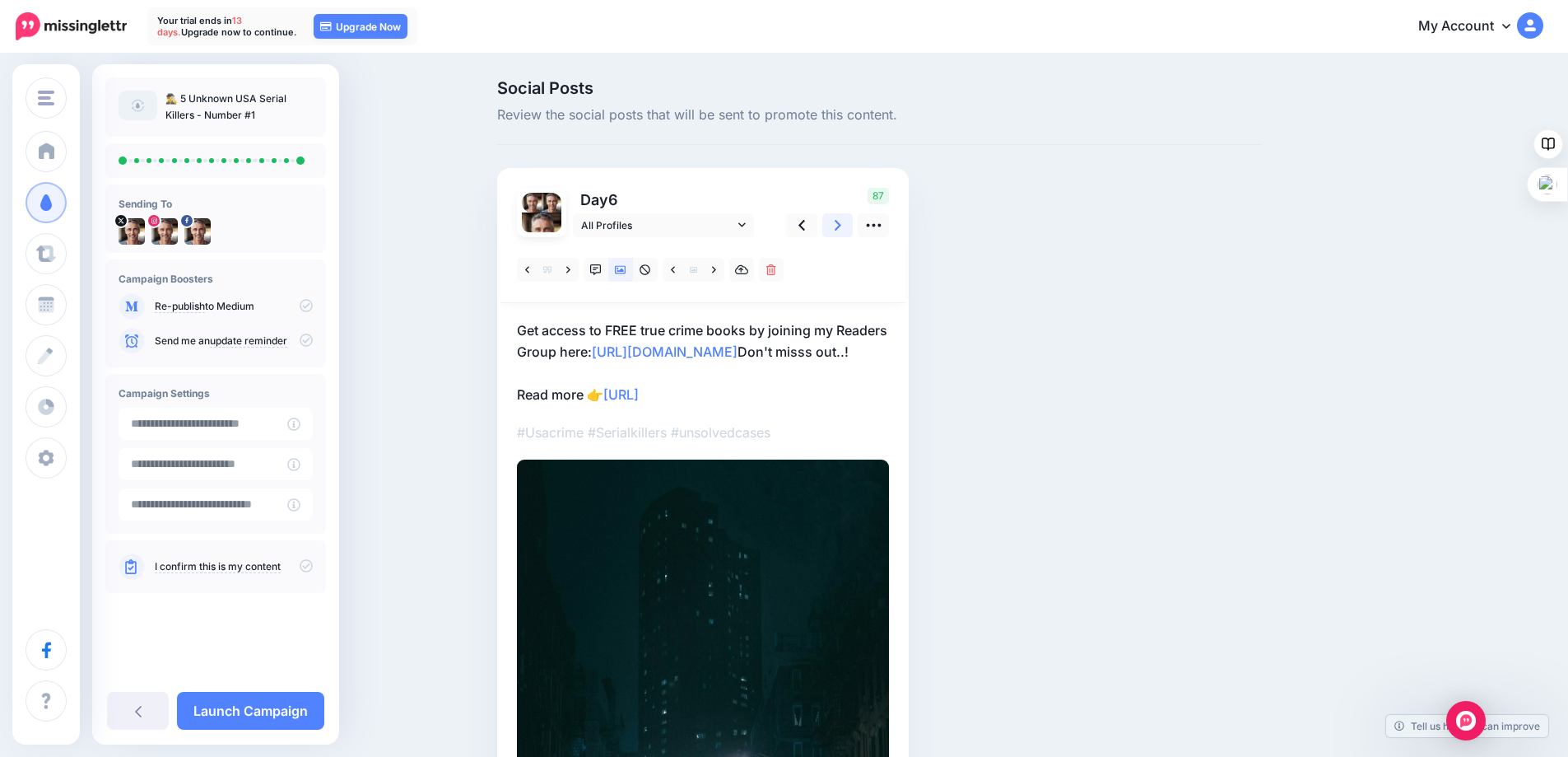
click at [841, 224] on icon at bounding box center [837, 225] width 6 height 11
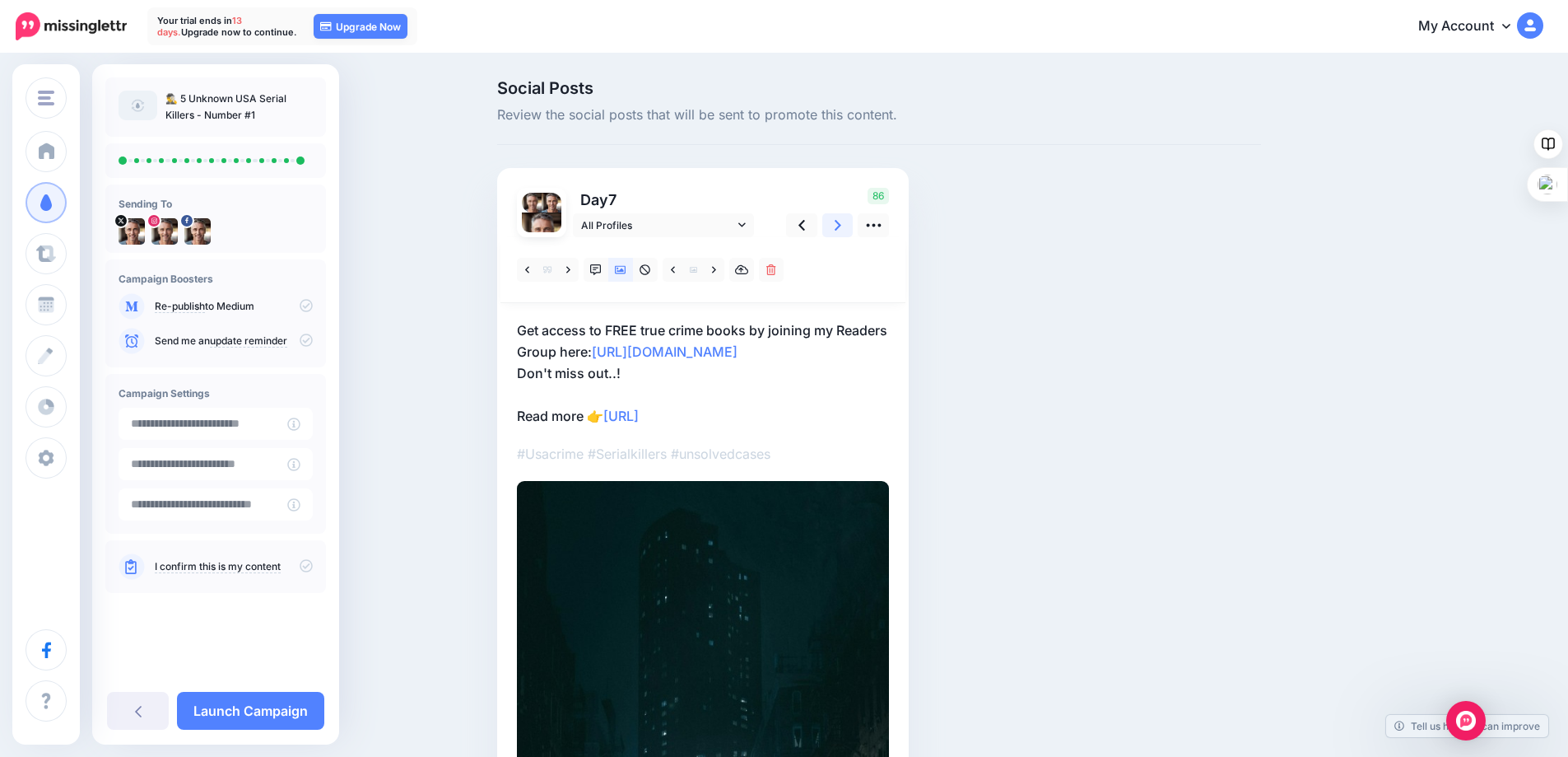
click at [841, 225] on icon at bounding box center [837, 224] width 6 height 17
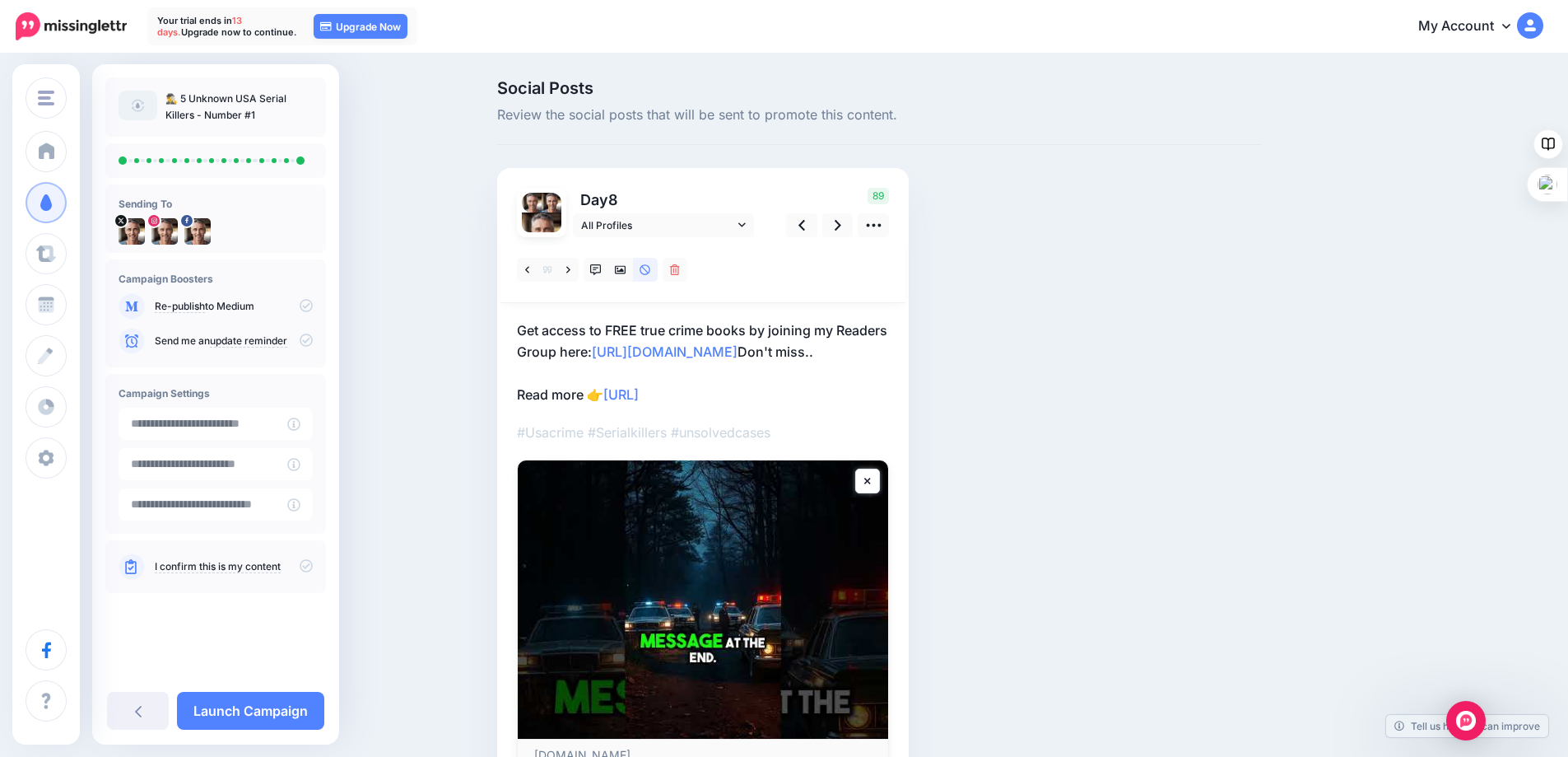
click at [889, 351] on p "Get access to FREE true crime books by joining my Readers Group here: http://ee…" at bounding box center [703, 362] width 372 height 85
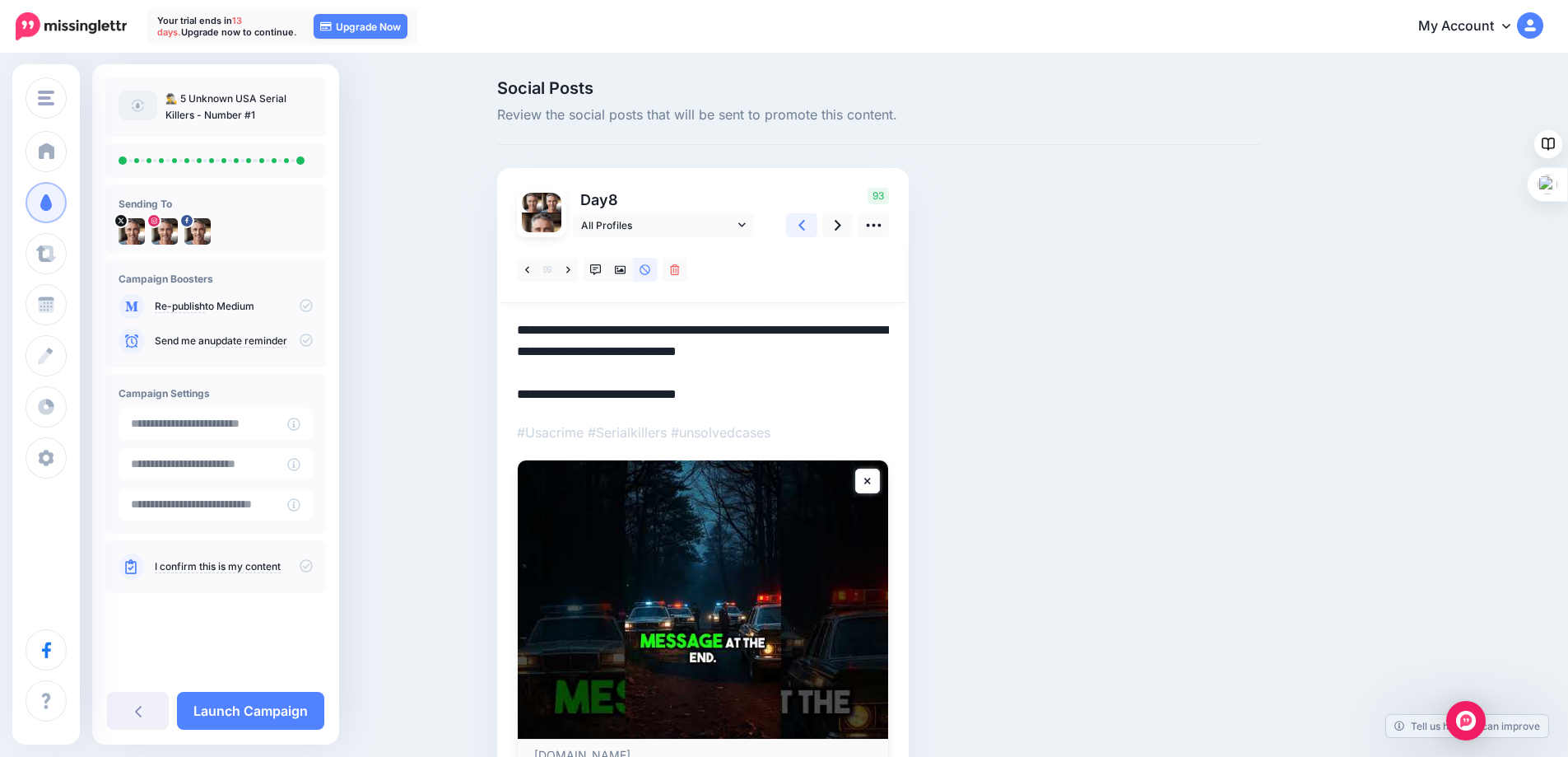
click at [805, 228] on icon at bounding box center [801, 225] width 6 height 11
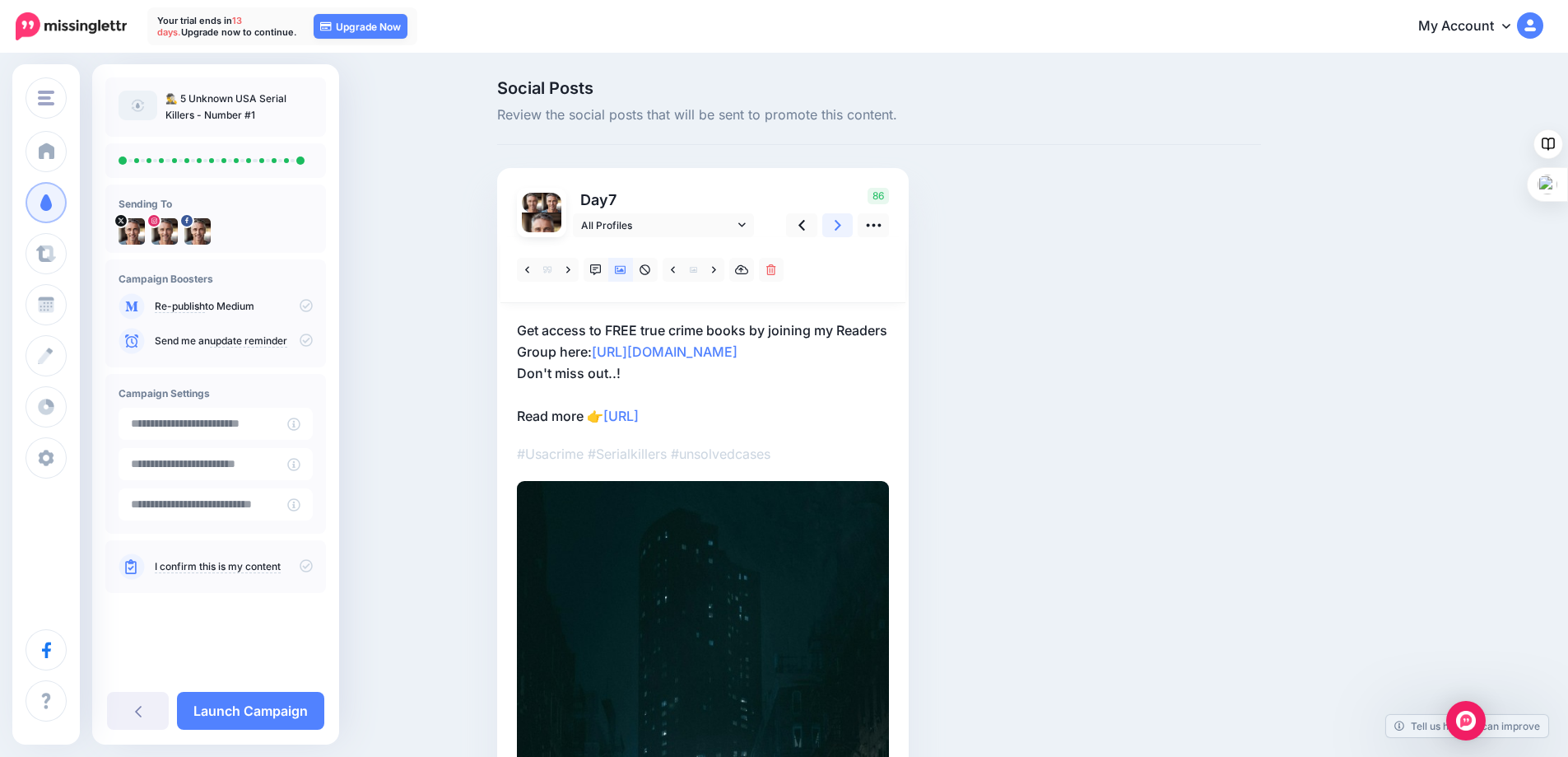
click at [849, 224] on link at bounding box center [837, 225] width 31 height 24
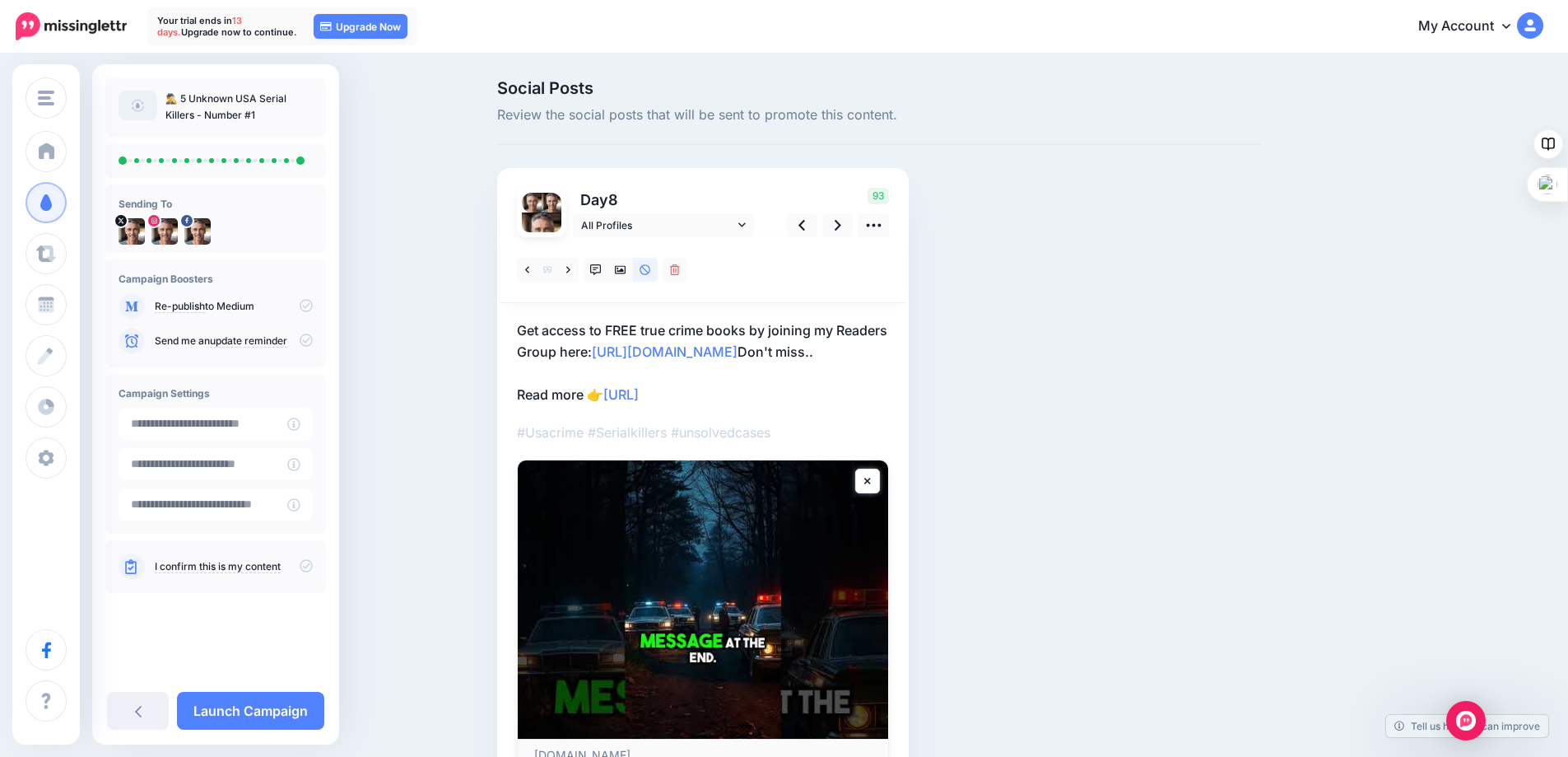
click at [719, 393] on p "Get access to FREE true crime books by joining my Readers Group here: http://ee…" at bounding box center [703, 362] width 372 height 85
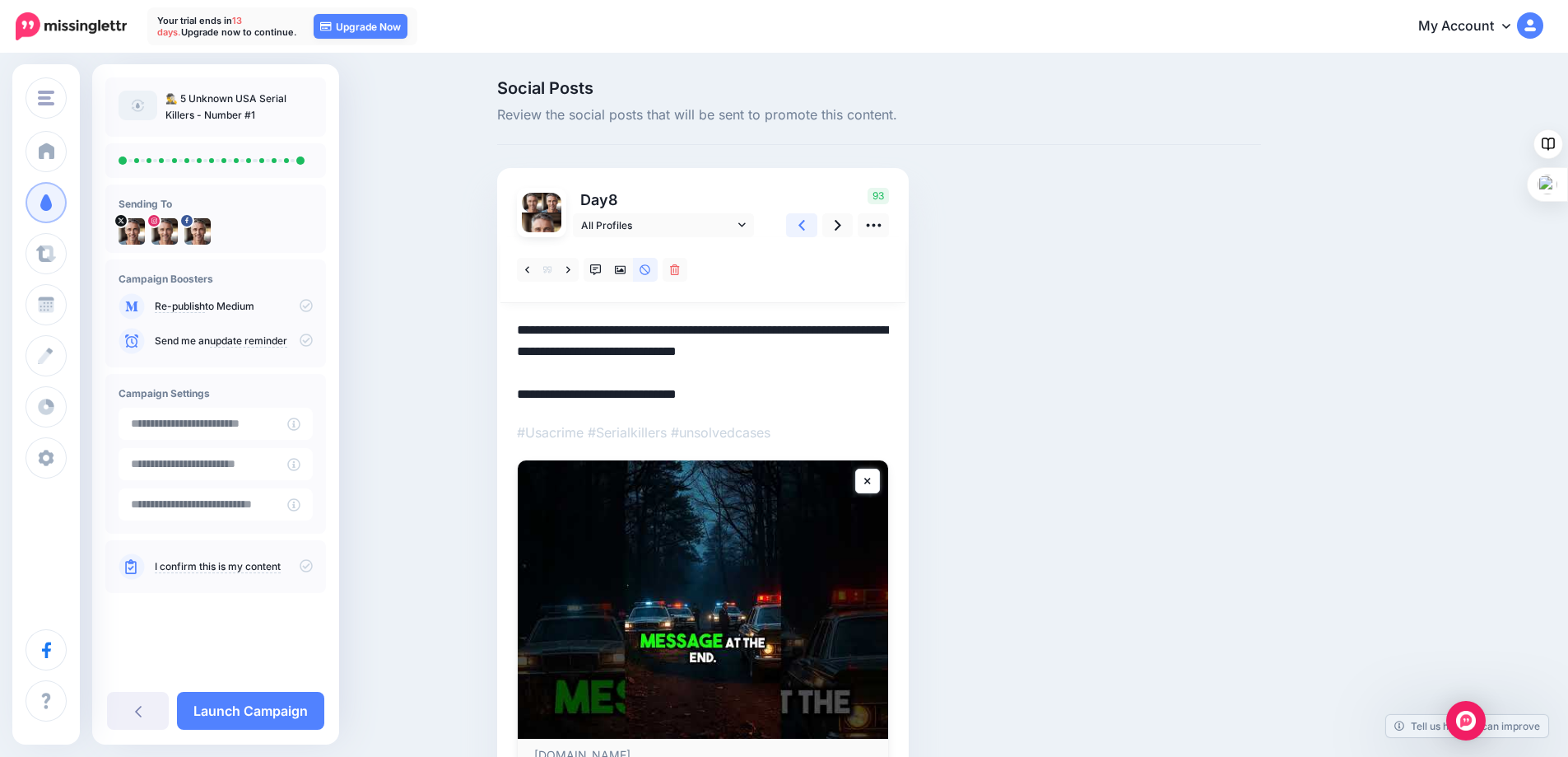
click at [805, 224] on icon at bounding box center [801, 224] width 6 height 17
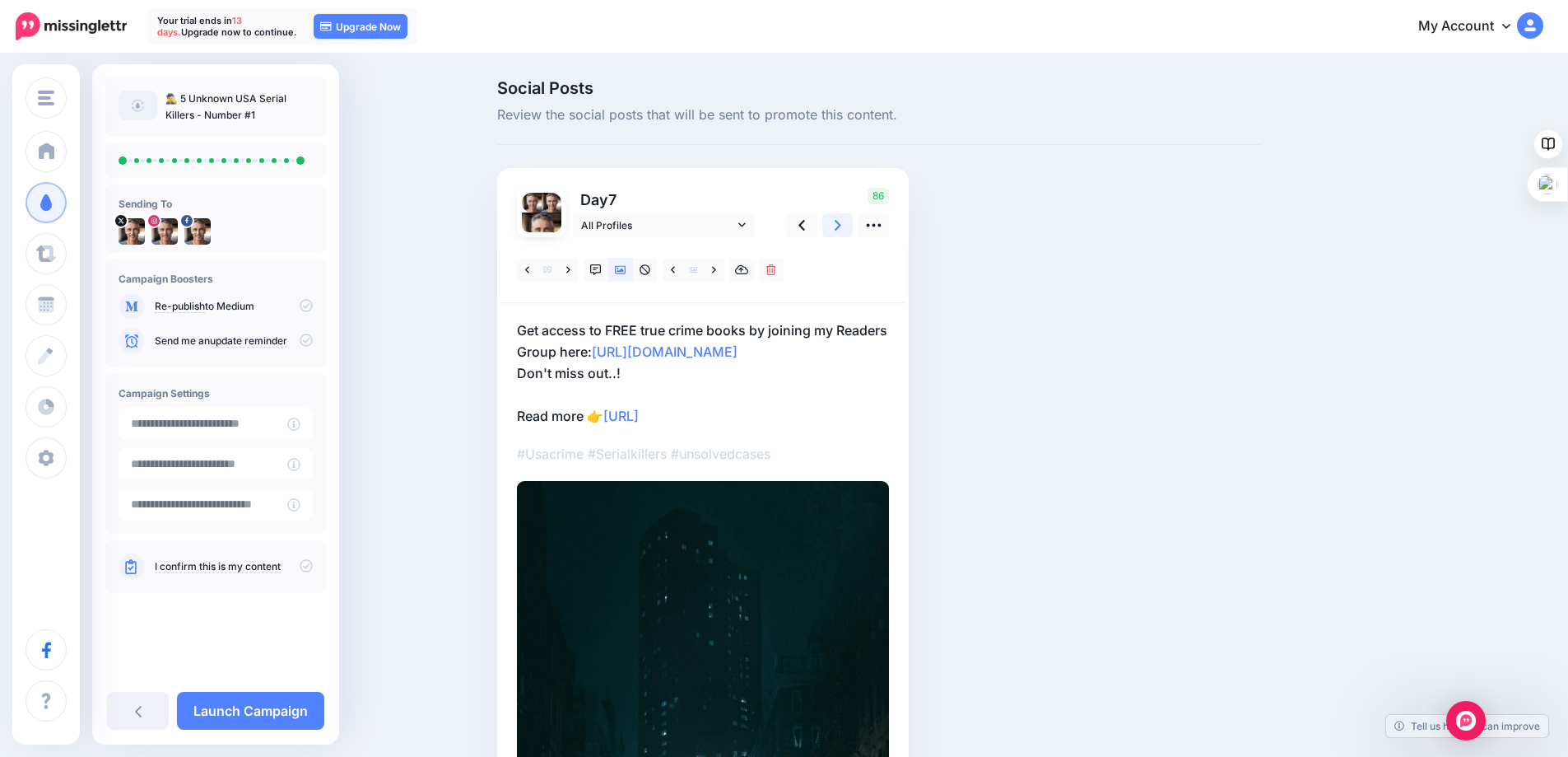
click at [839, 224] on link at bounding box center [837, 225] width 31 height 24
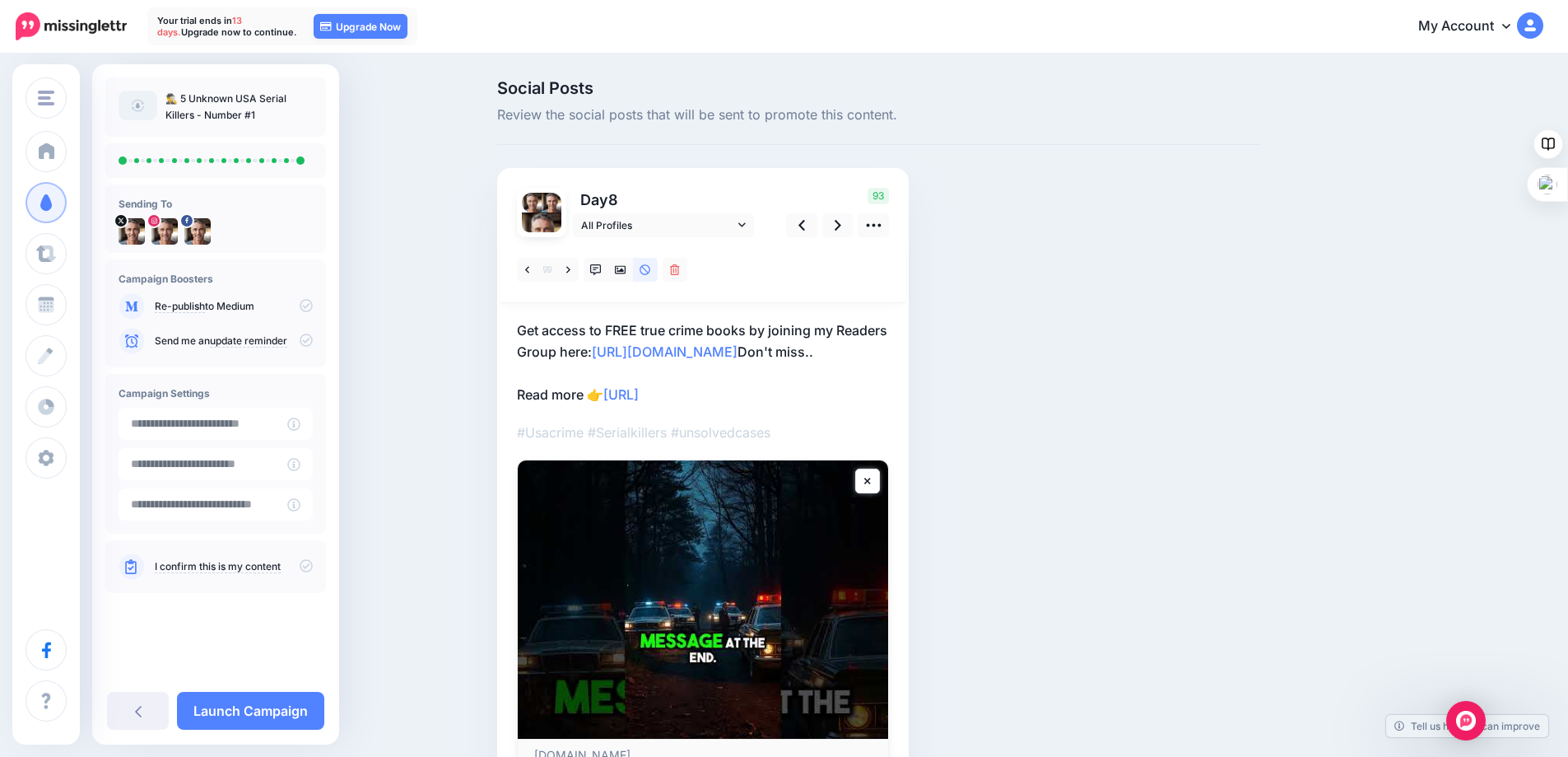
click at [719, 392] on p "Get access to FREE true crime books by joining my Readers Group here: http://ee…" at bounding box center [703, 362] width 372 height 85
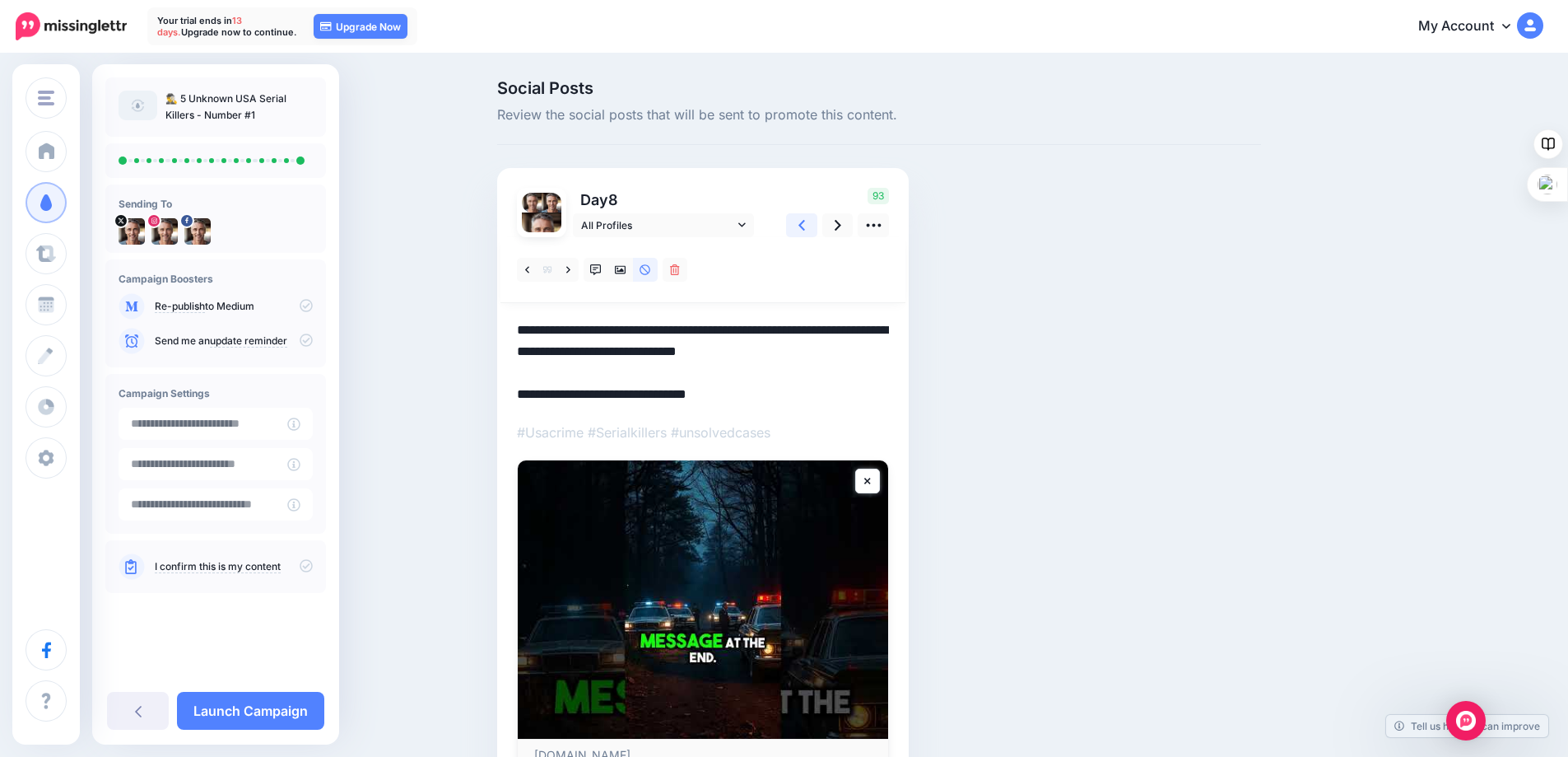
click at [805, 232] on icon at bounding box center [801, 224] width 6 height 17
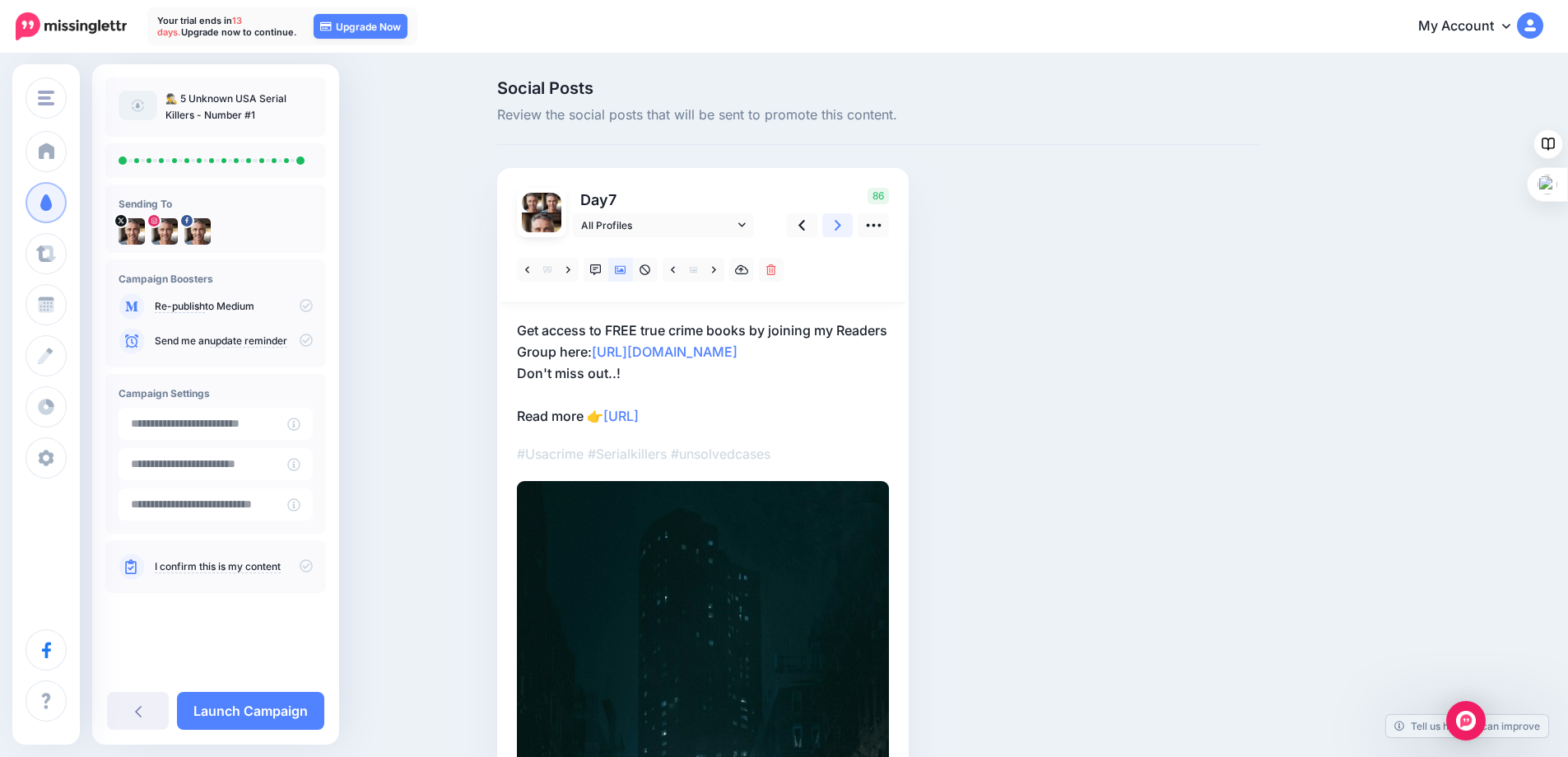
click at [838, 226] on link at bounding box center [837, 225] width 31 height 24
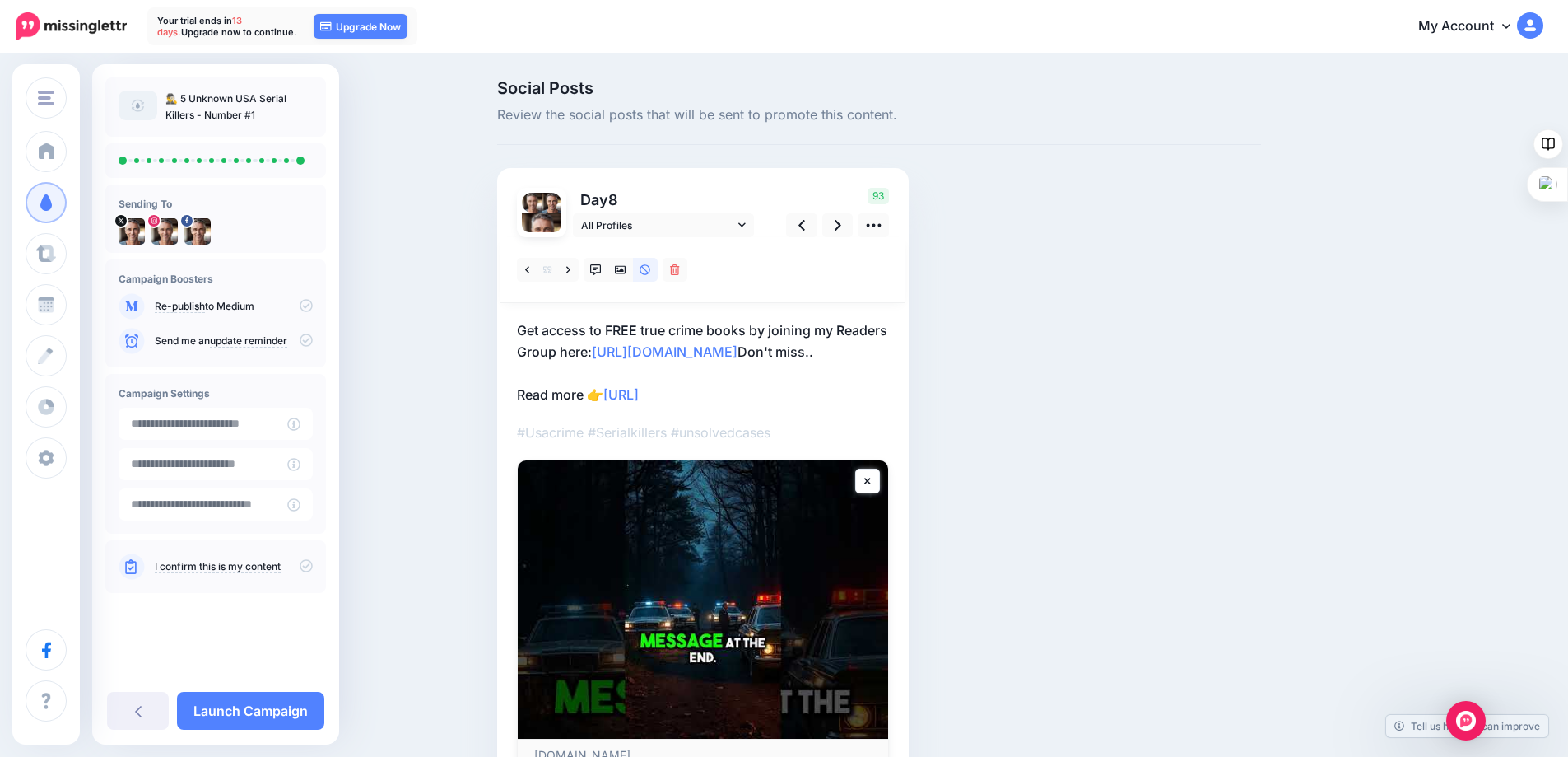
click at [897, 356] on div "Day 8 All Profiles" at bounding box center [703, 480] width 412 height 623
click at [889, 354] on p "Get access to FREE true crime books by joining my Readers Group here: http://ee…" at bounding box center [703, 362] width 372 height 85
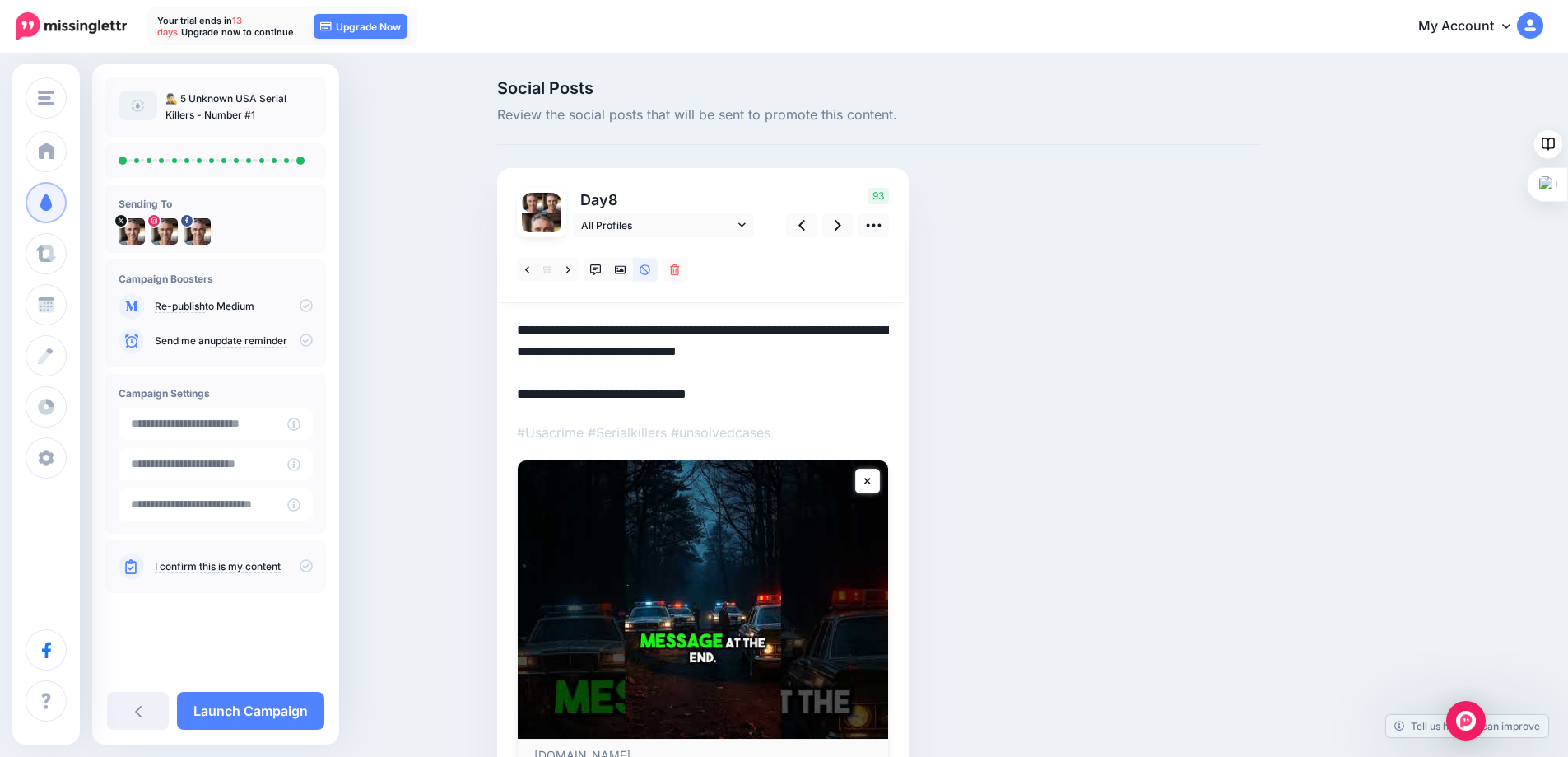
click at [889, 353] on textarea "**********" at bounding box center [703, 362] width 372 height 85
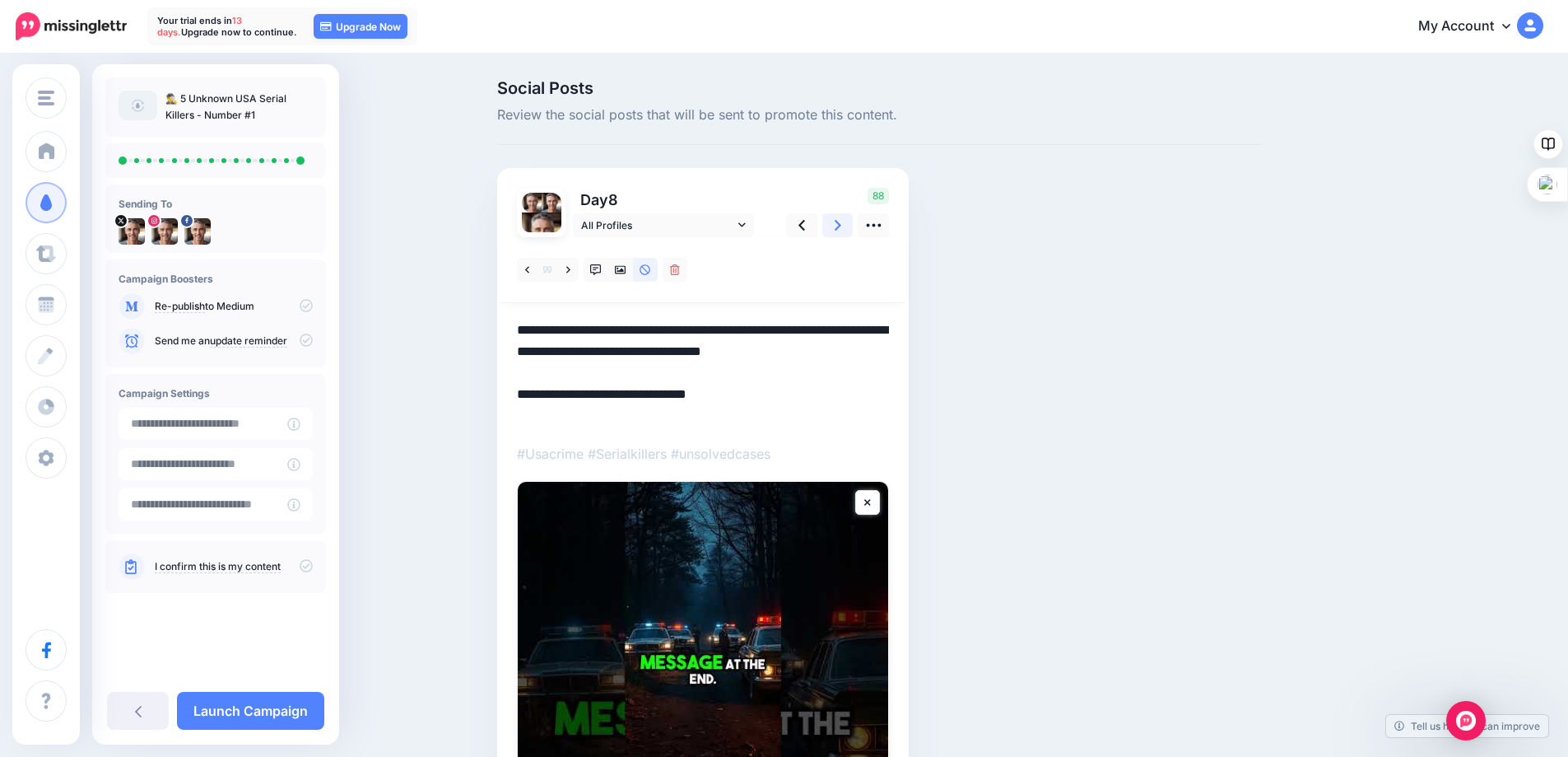
click at [841, 222] on icon at bounding box center [837, 225] width 6 height 11
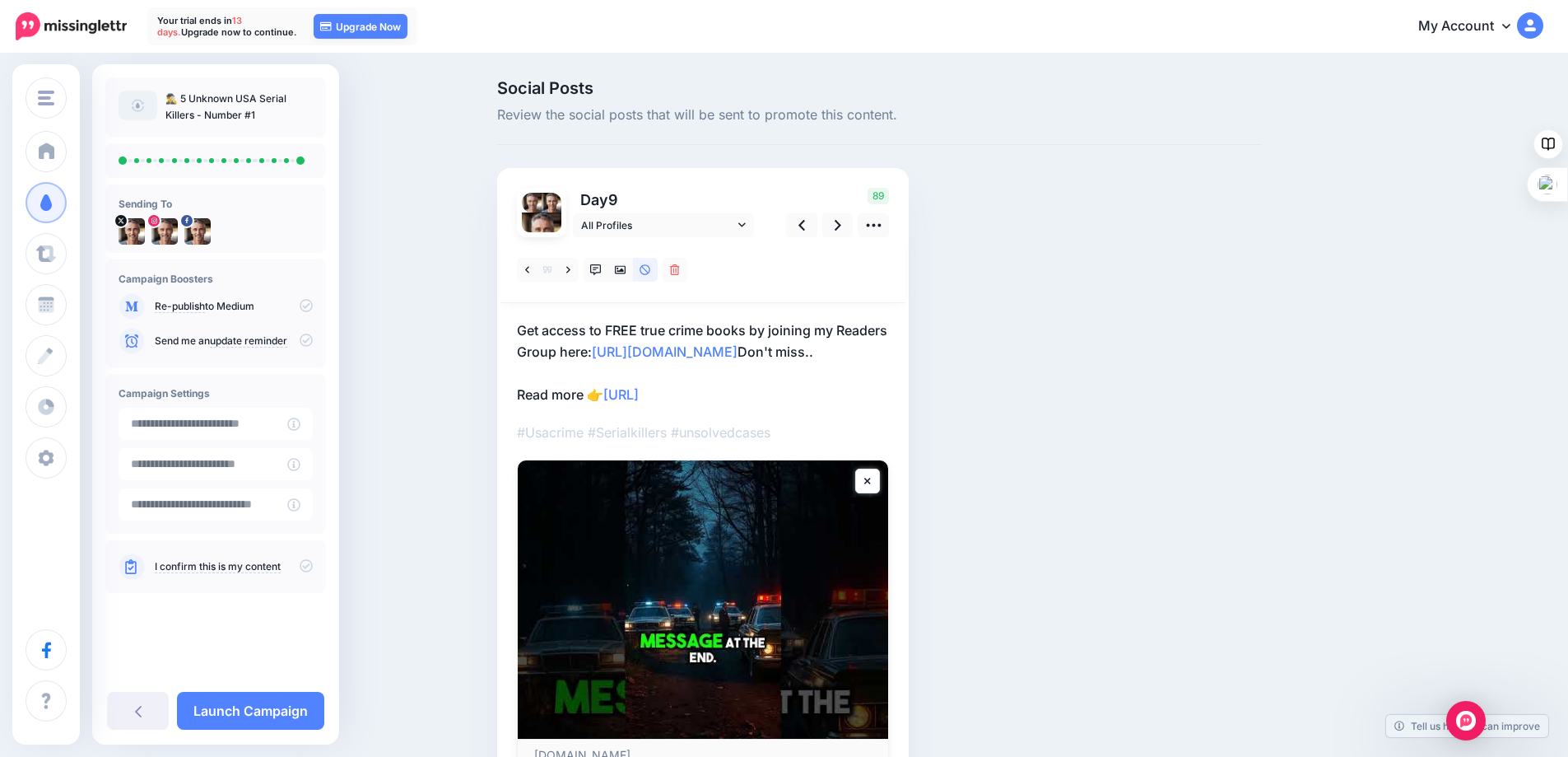
click at [883, 347] on p "Get access to FREE true crime books by joining my Readers Group here: http://ee…" at bounding box center [703, 362] width 372 height 85
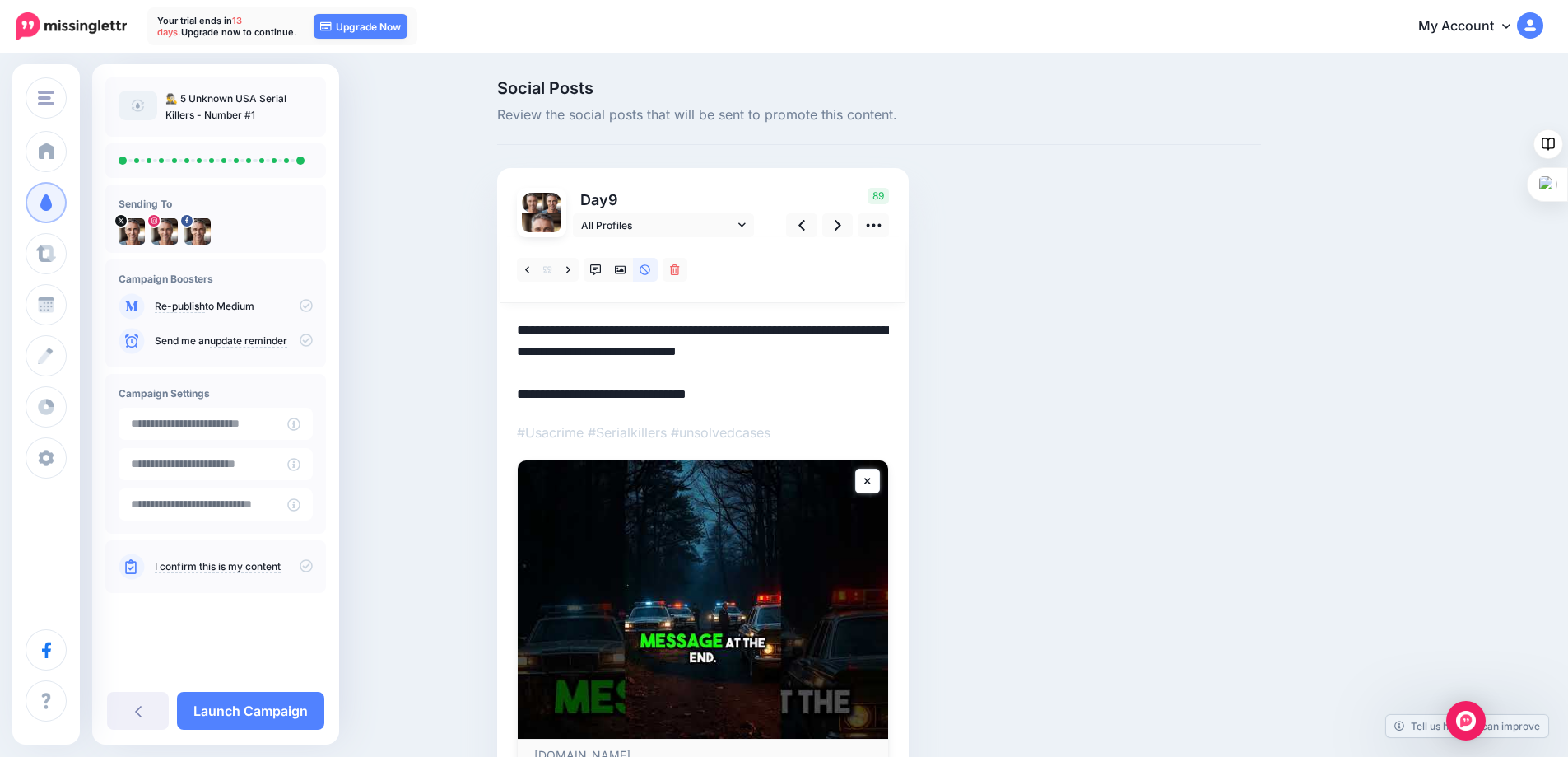
click at [889, 353] on textarea "**********" at bounding box center [703, 362] width 372 height 85
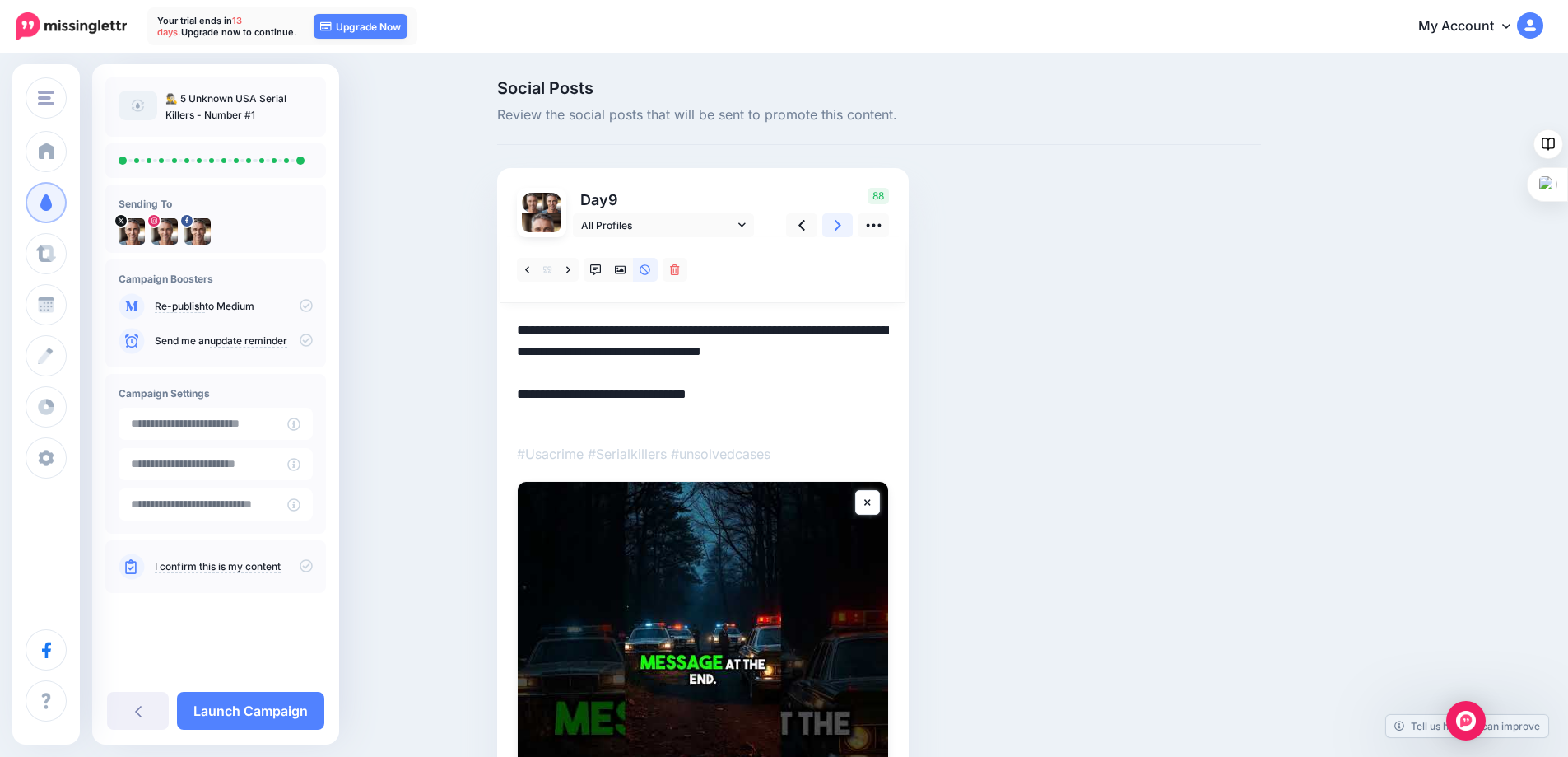
click at [837, 224] on link at bounding box center [837, 225] width 31 height 24
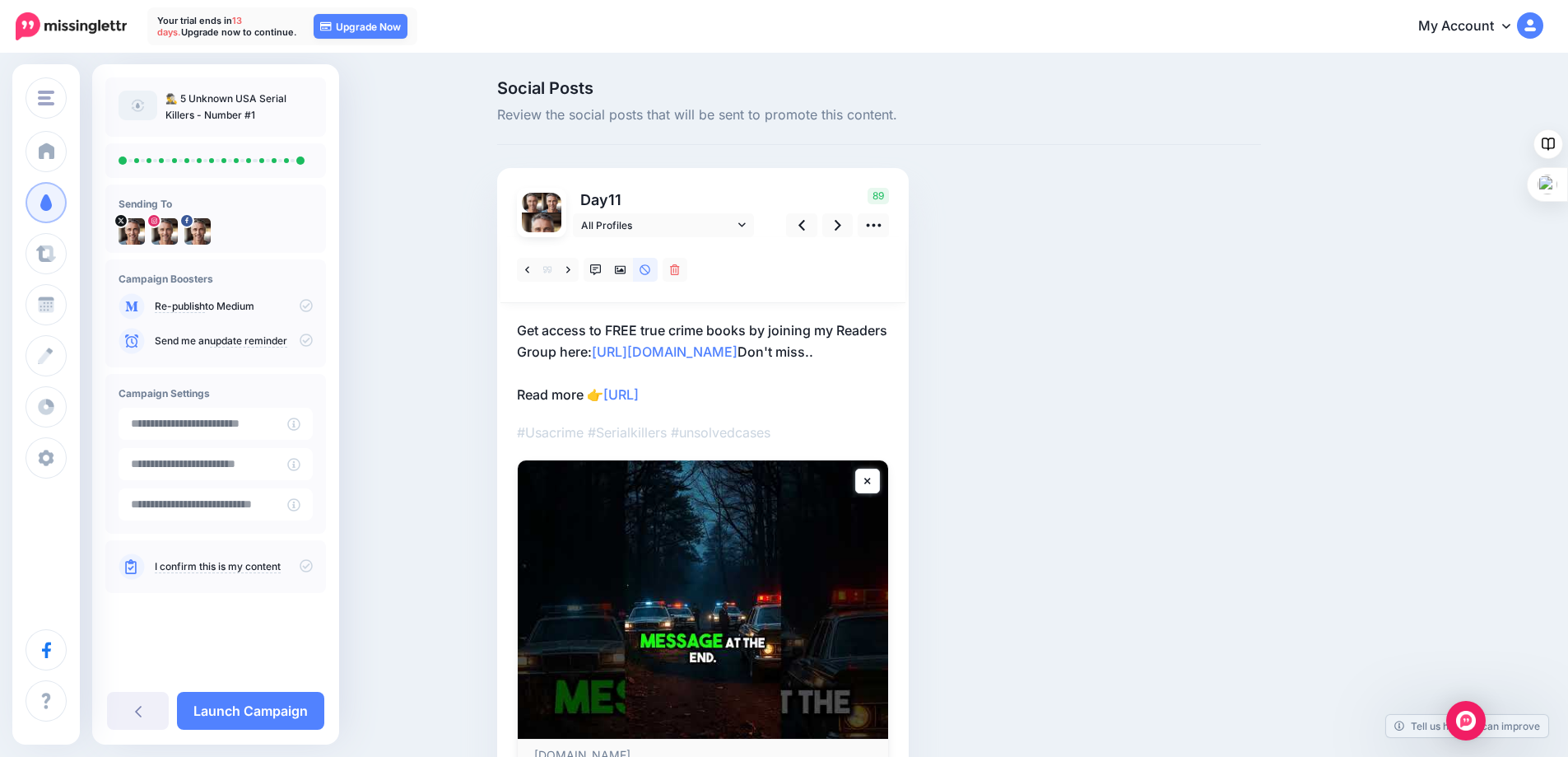
click at [889, 351] on p "Get access to FREE true crime books by joining my Readers Group here: http://ee…" at bounding box center [703, 362] width 372 height 85
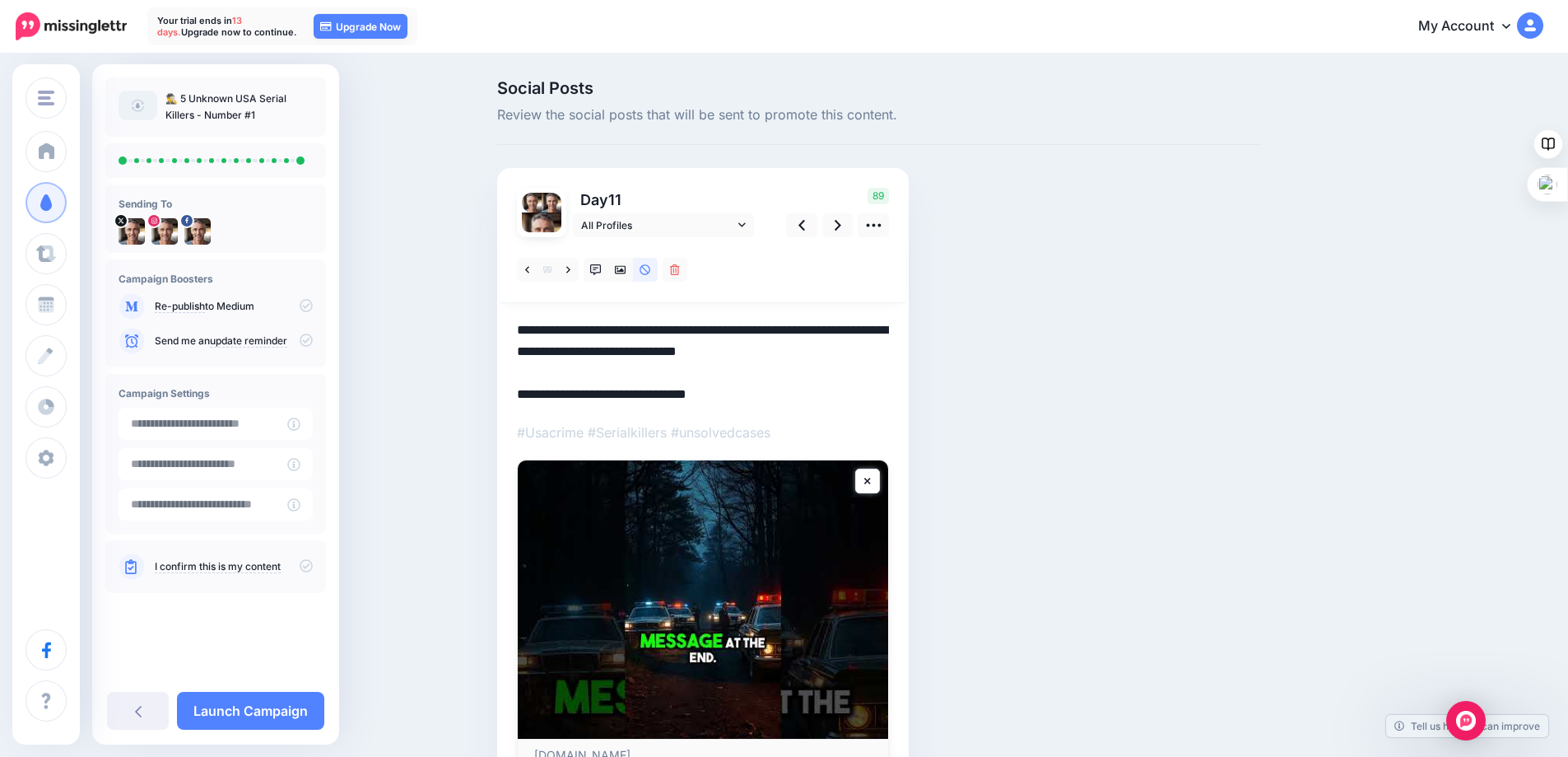
click at [889, 353] on textarea "**********" at bounding box center [703, 362] width 372 height 85
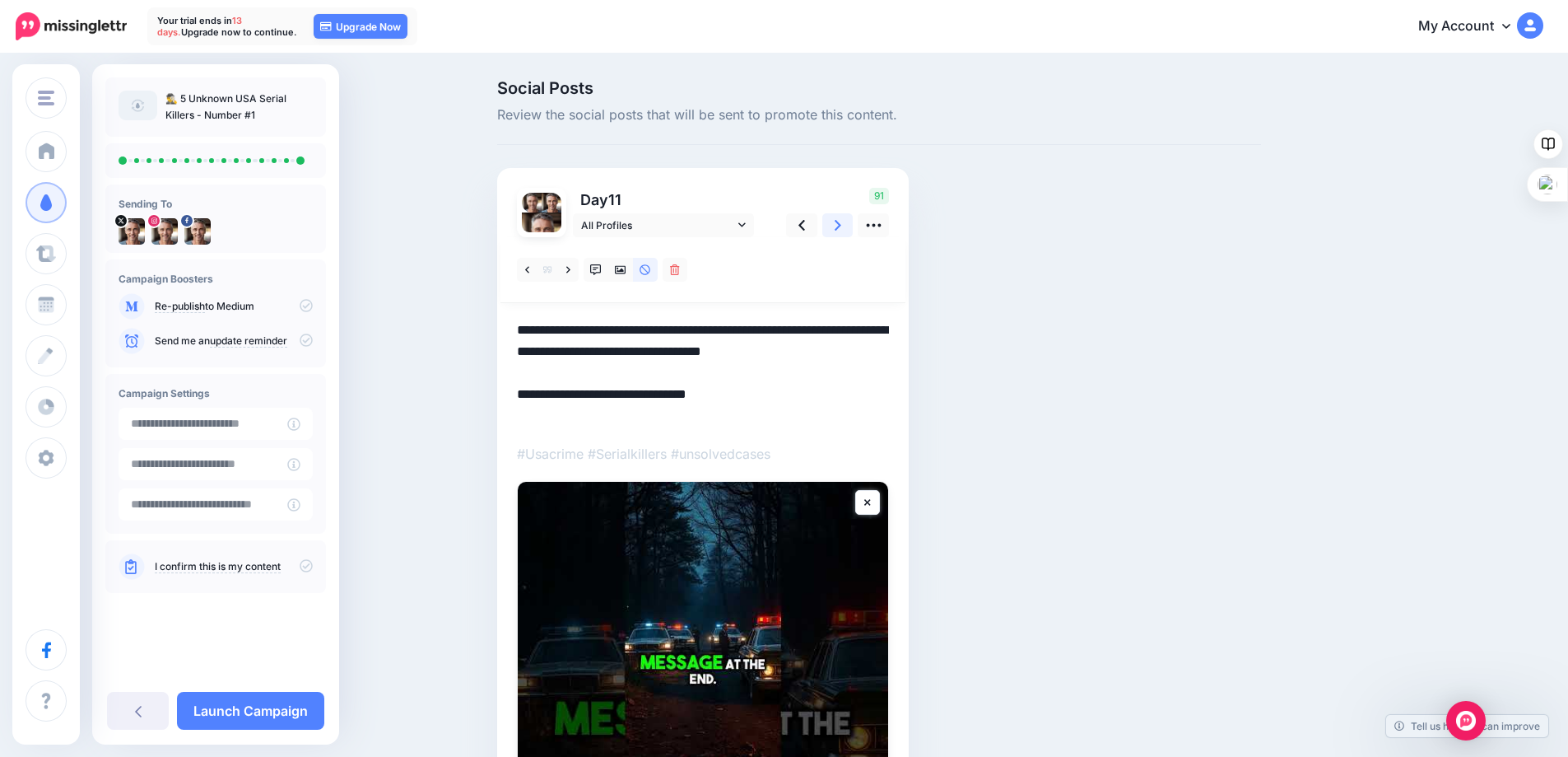
click at [841, 226] on icon at bounding box center [837, 224] width 6 height 17
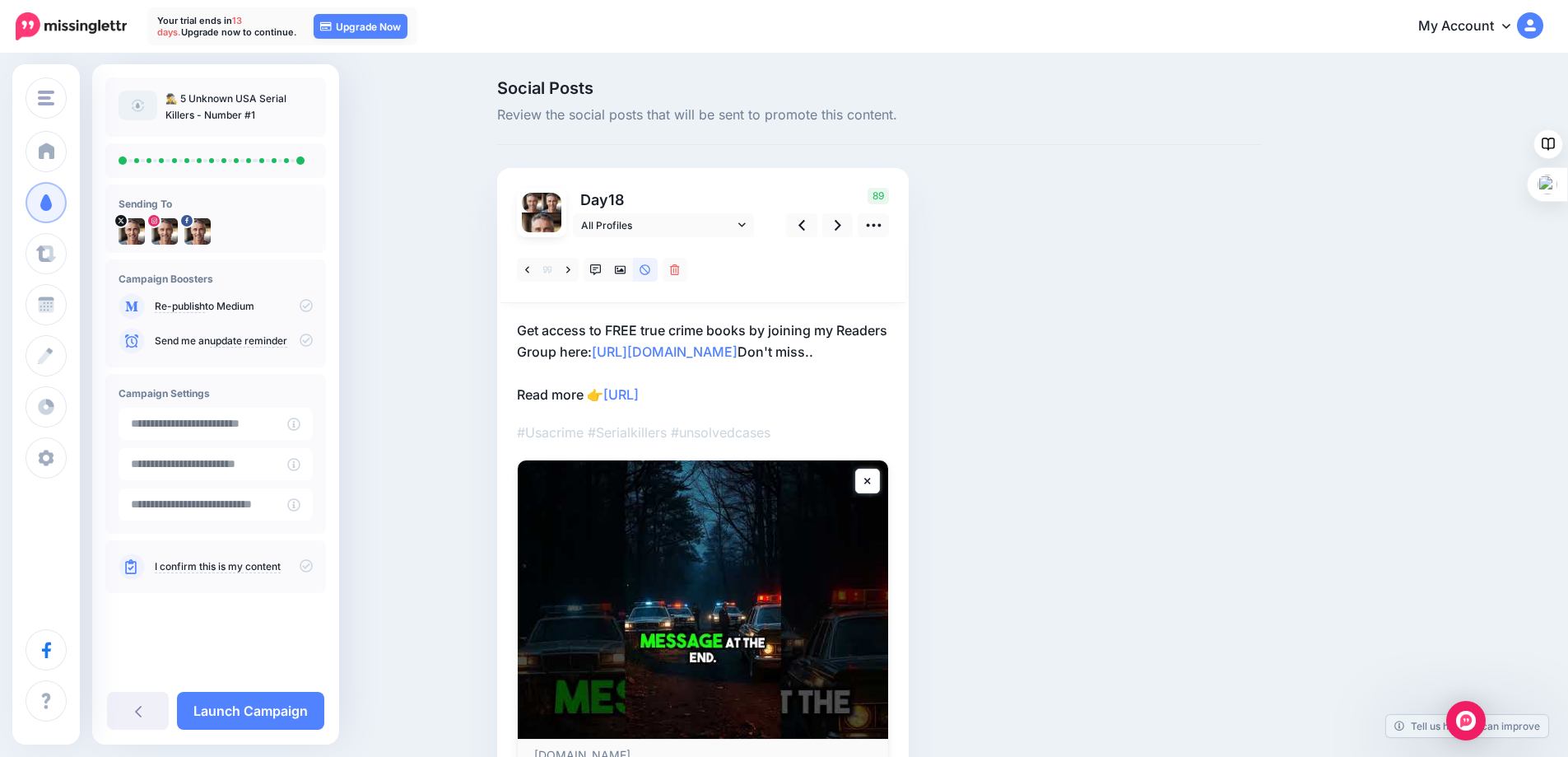
click at [889, 353] on p "Get access to FREE true crime books by joining my Readers Group here: http://ee…" at bounding box center [703, 362] width 372 height 85
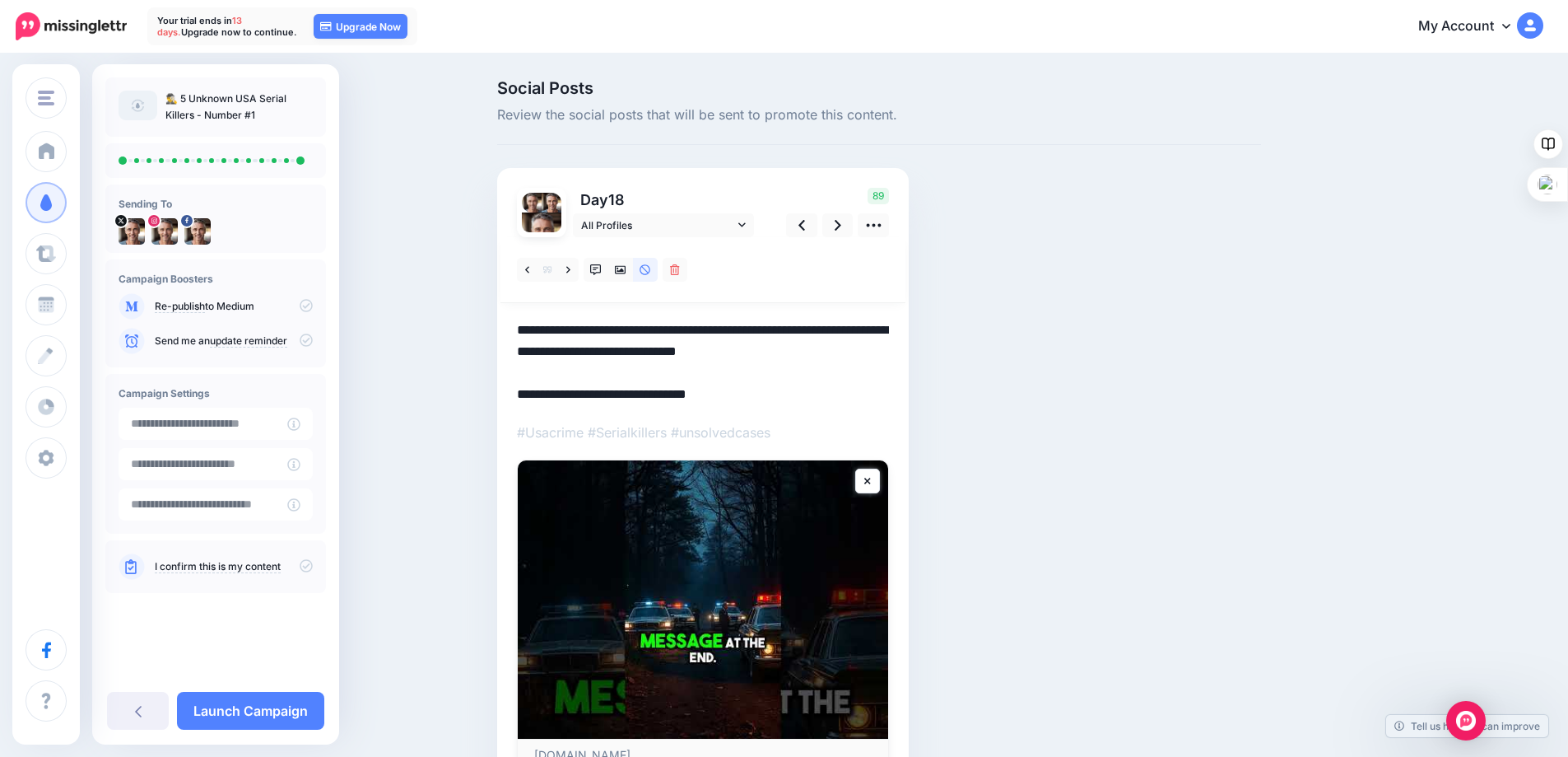
click at [889, 352] on textarea "**********" at bounding box center [703, 362] width 372 height 85
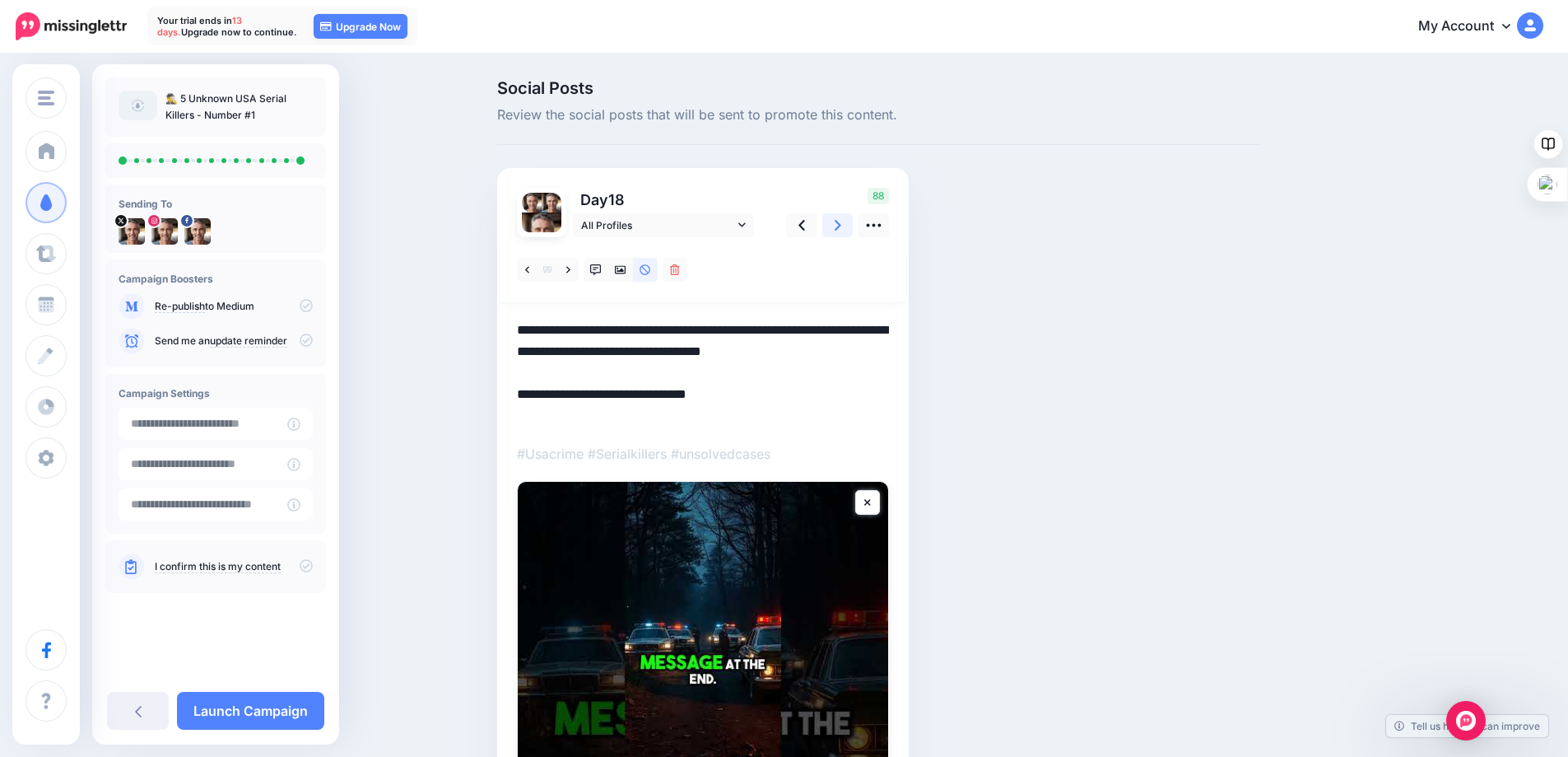
click at [840, 224] on icon at bounding box center [837, 224] width 6 height 17
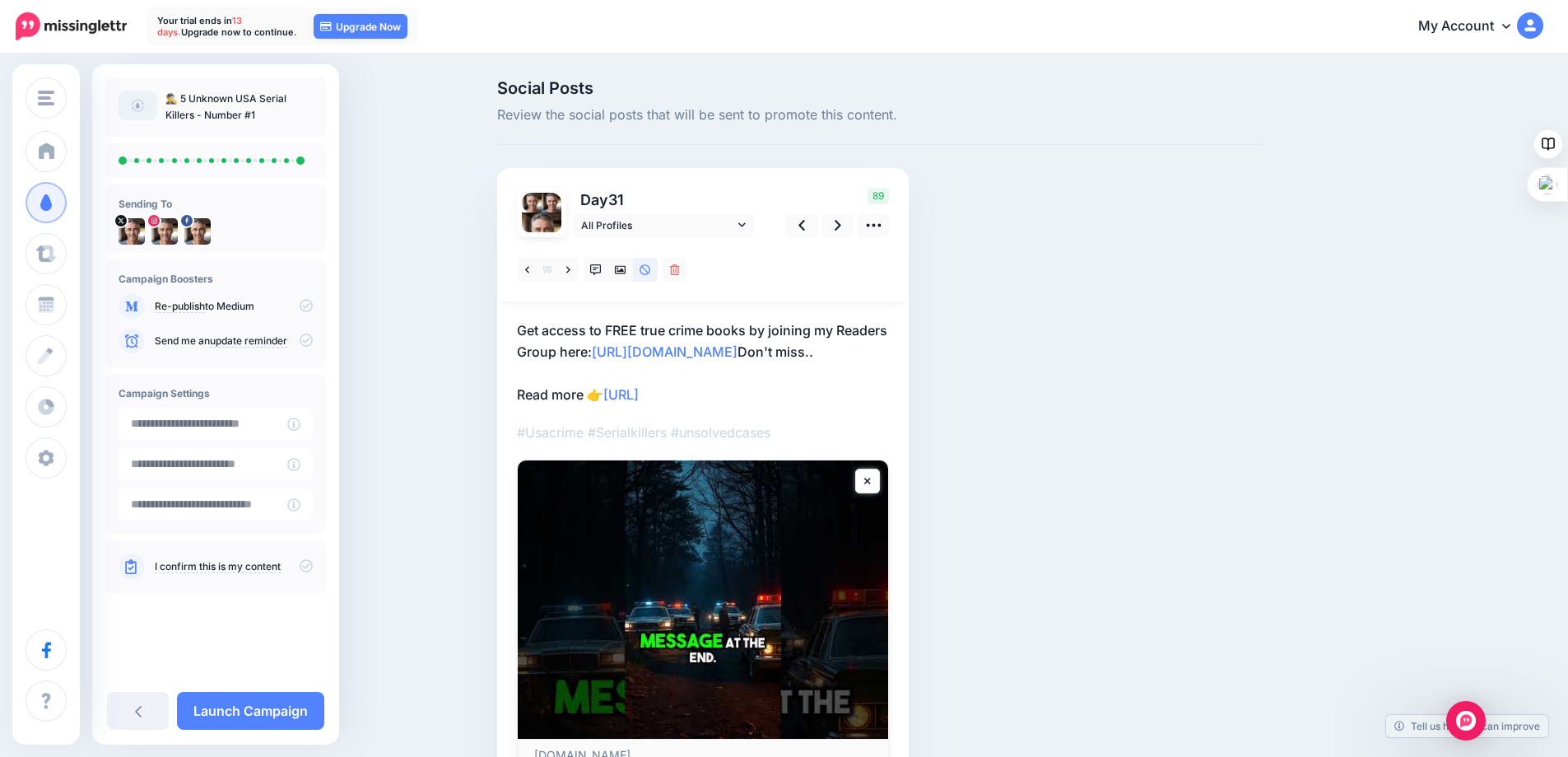
click at [888, 348] on p "Get access to FREE true crime books by joining my Readers Group here: http://ee…" at bounding box center [703, 362] width 372 height 85
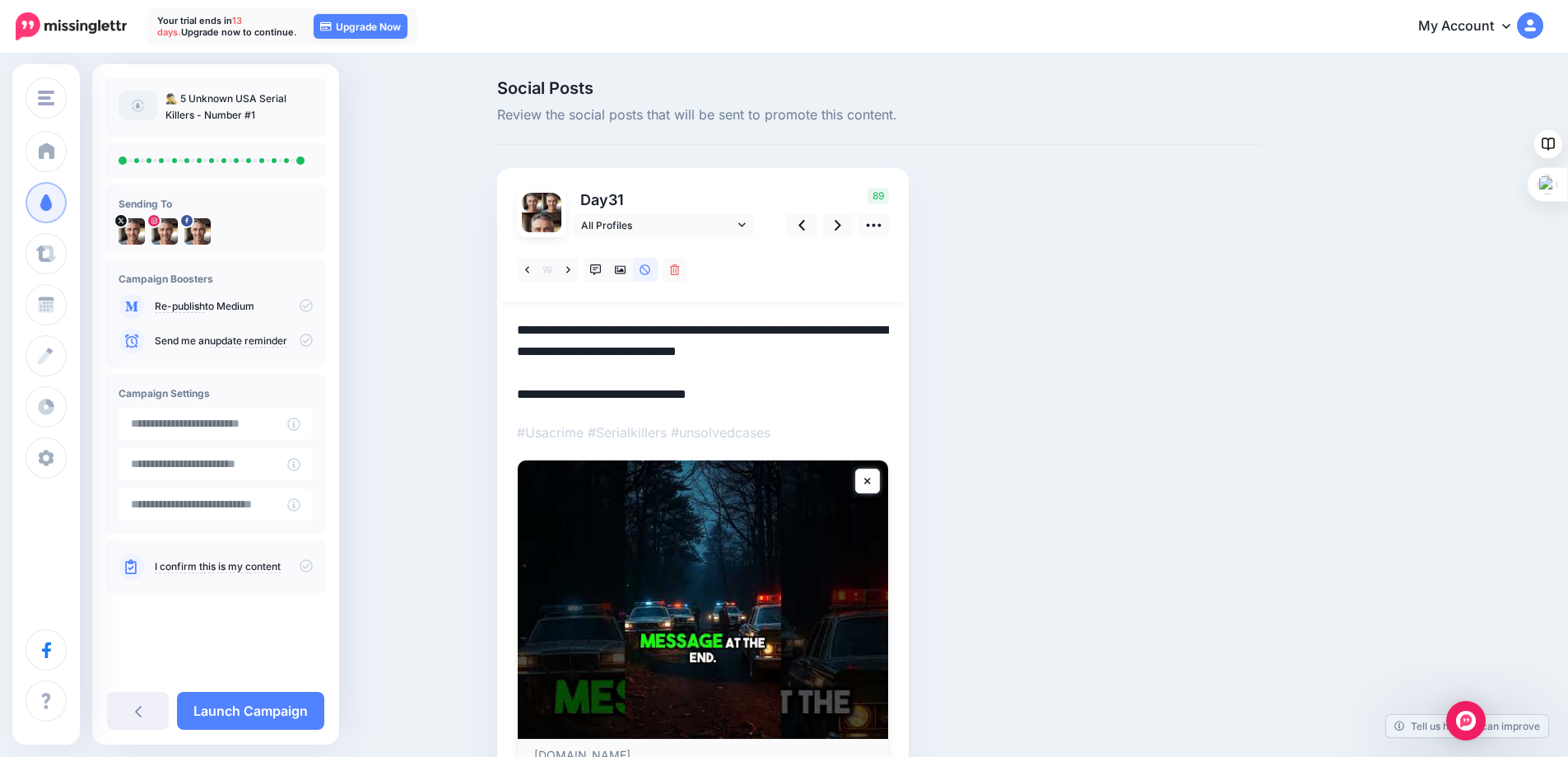
click at [889, 356] on textarea "**********" at bounding box center [703, 362] width 372 height 85
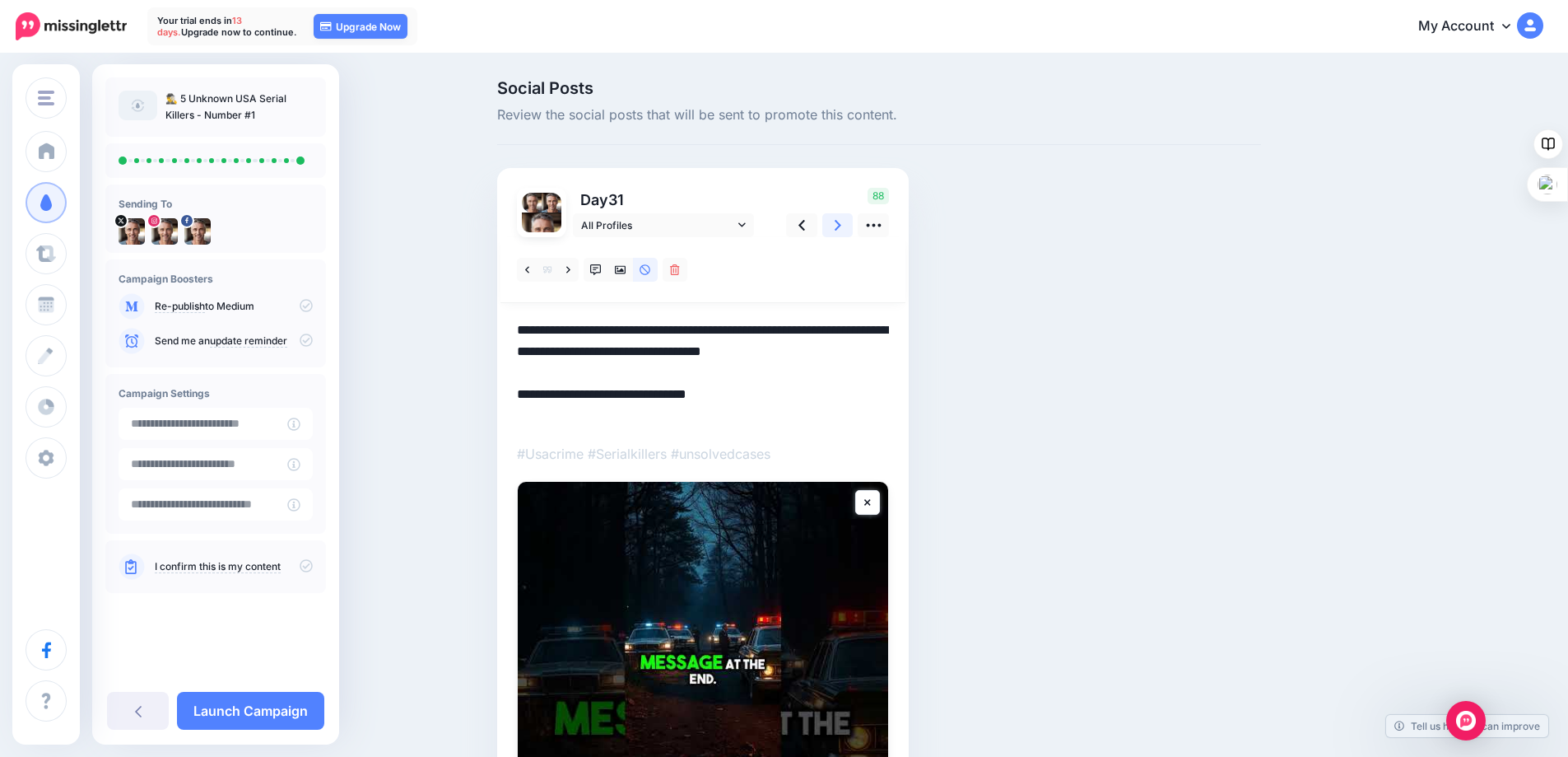
click at [841, 224] on icon at bounding box center [837, 225] width 6 height 11
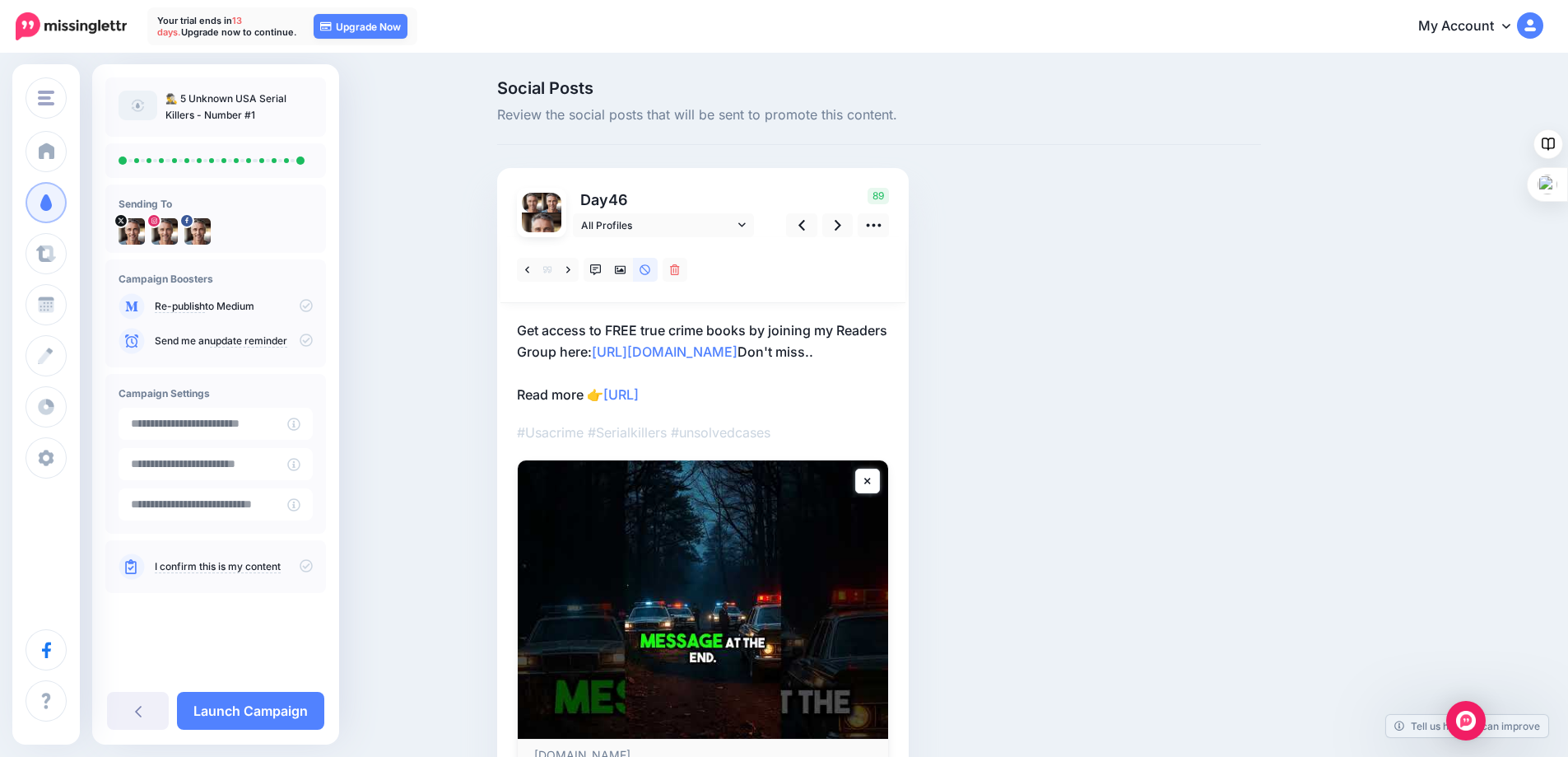
click at [889, 356] on p "Get access to FREE true crime books by joining my Readers Group here: http://ee…" at bounding box center [703, 362] width 372 height 85
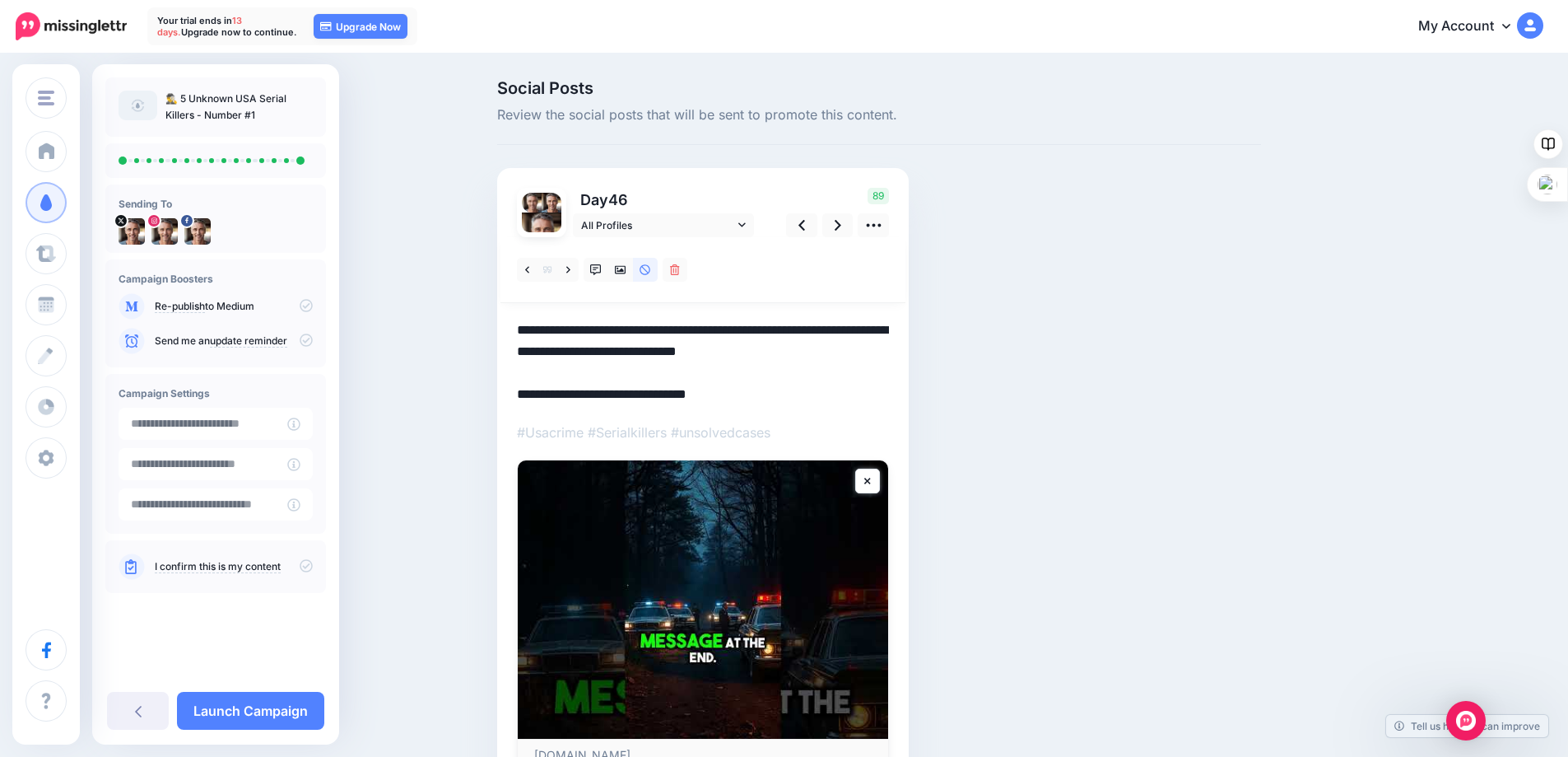
click at [889, 354] on textarea "**********" at bounding box center [703, 362] width 372 height 85
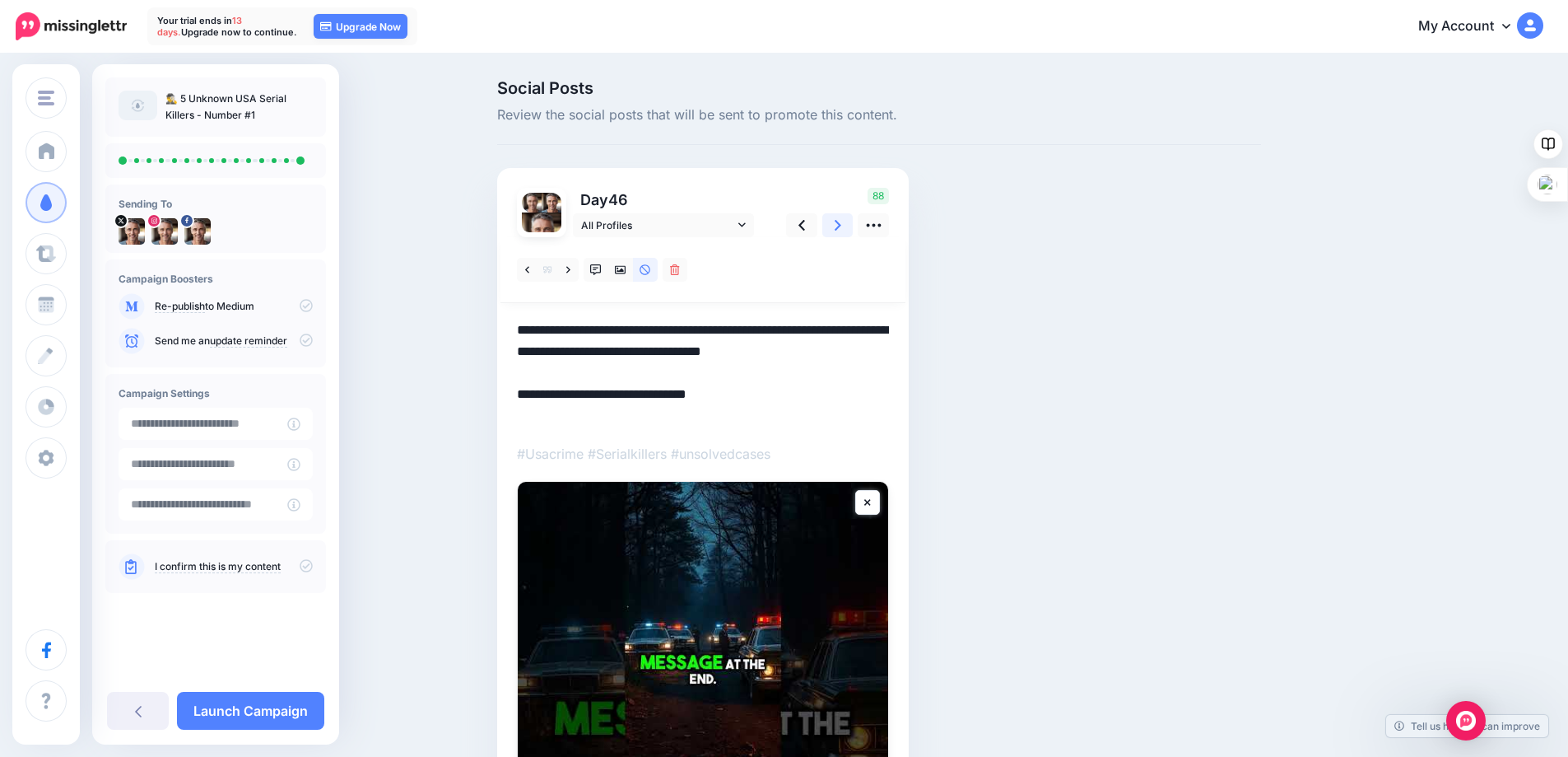
click at [837, 225] on link at bounding box center [837, 225] width 31 height 24
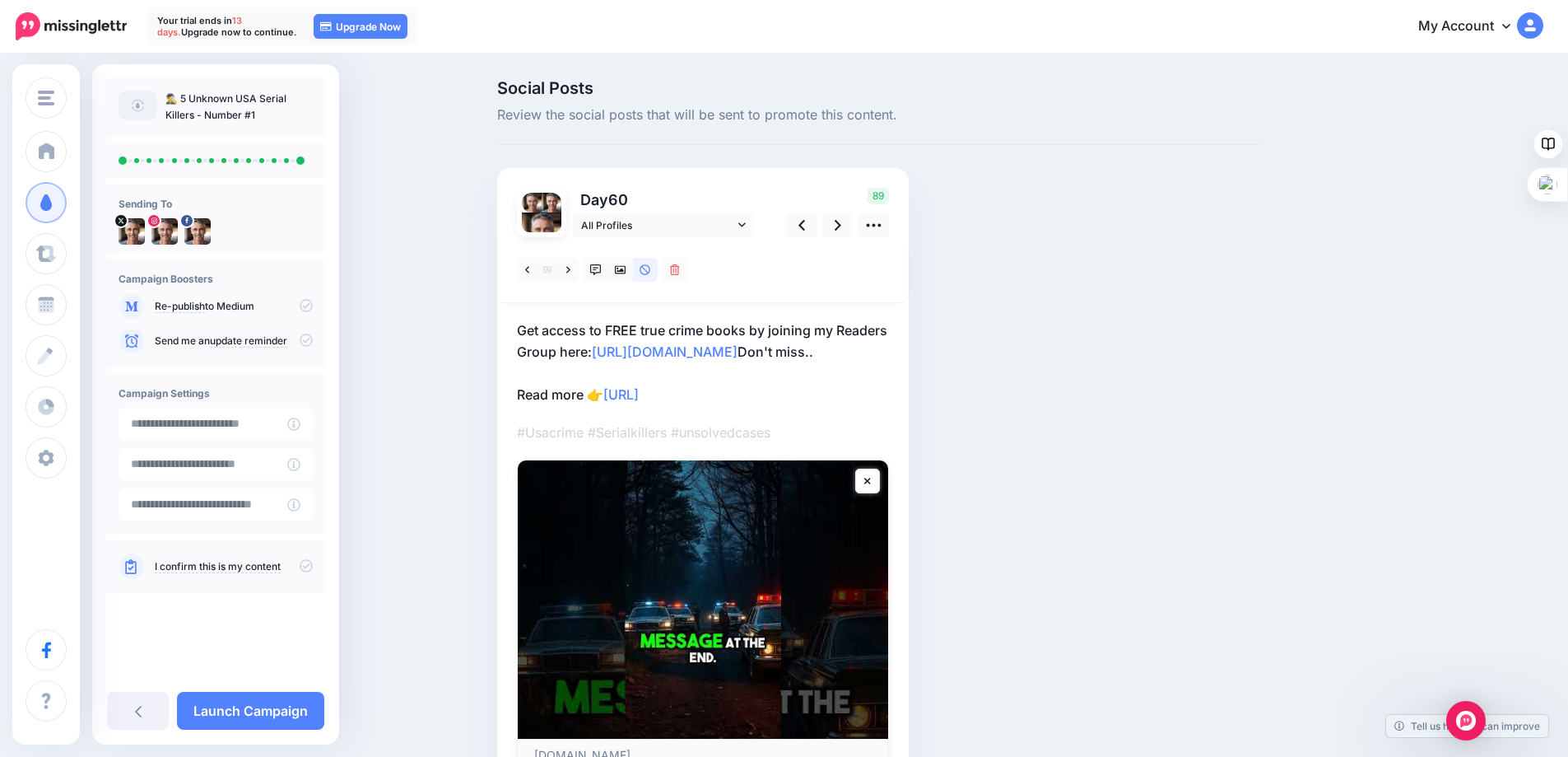
click at [889, 354] on p "Get access to FREE true crime books by joining my Readers Group here: http://ee…" at bounding box center [703, 362] width 372 height 85
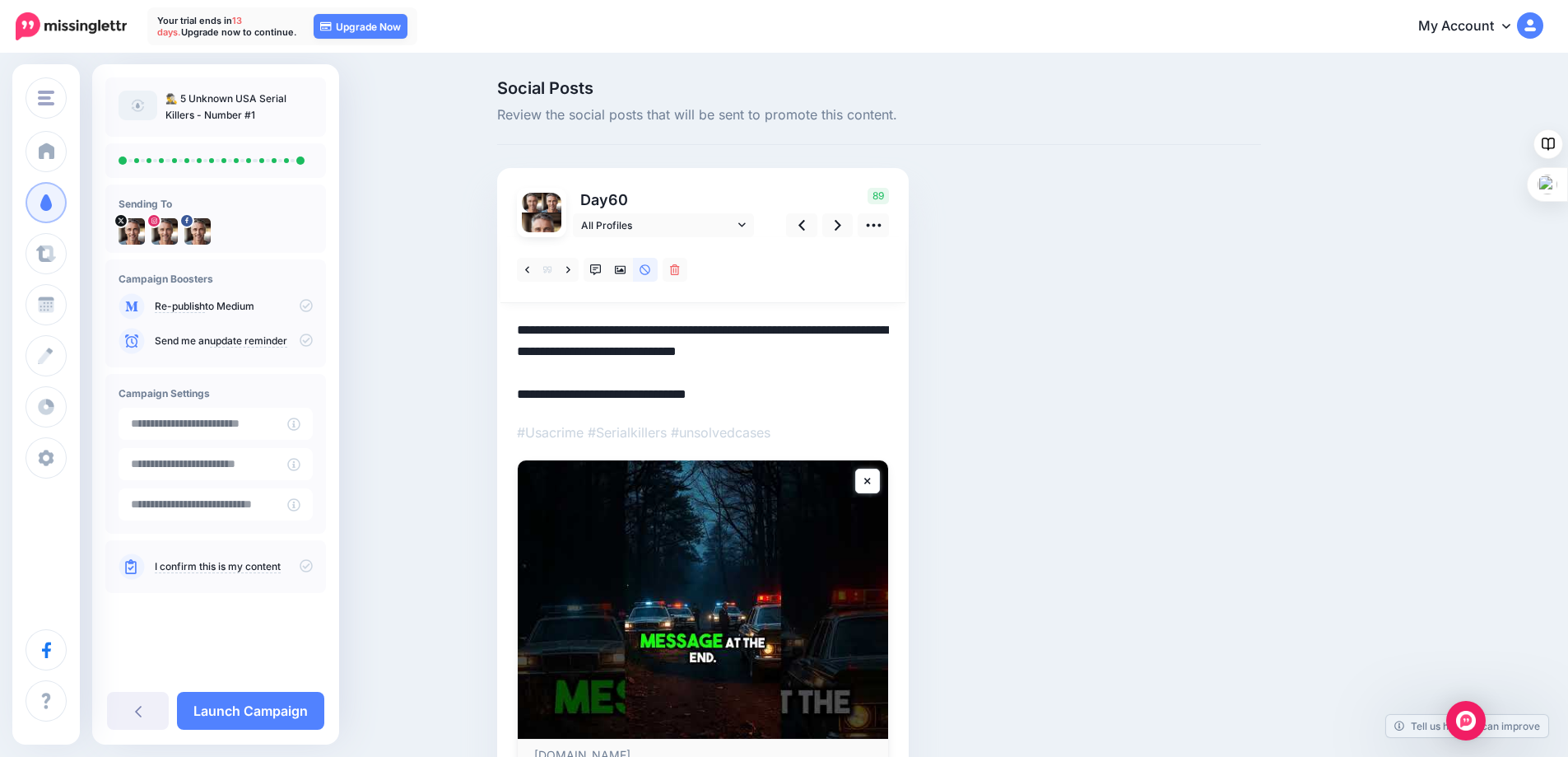
click at [889, 353] on textarea "**********" at bounding box center [703, 362] width 372 height 85
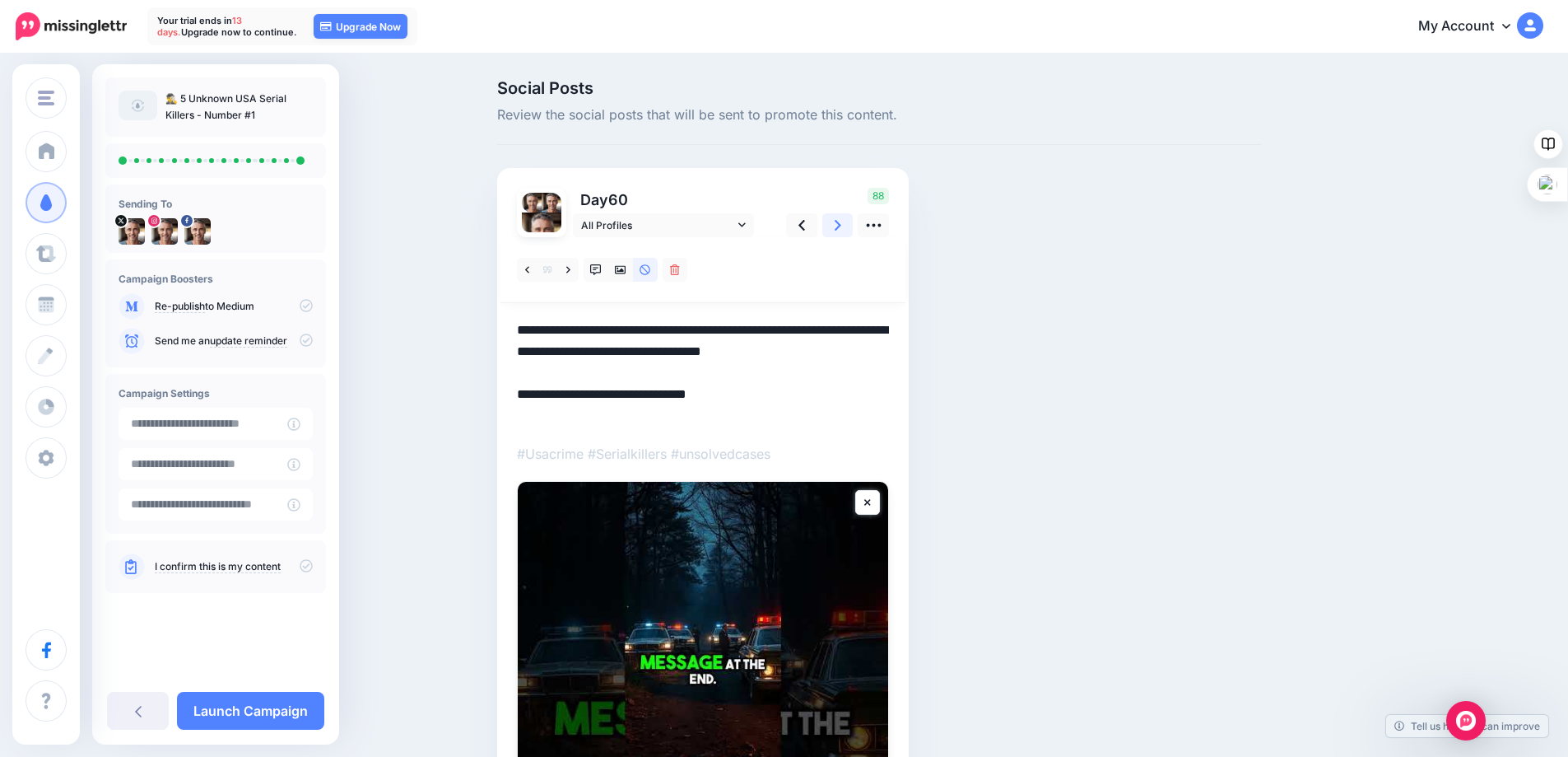
click at [839, 224] on link at bounding box center [837, 225] width 31 height 24
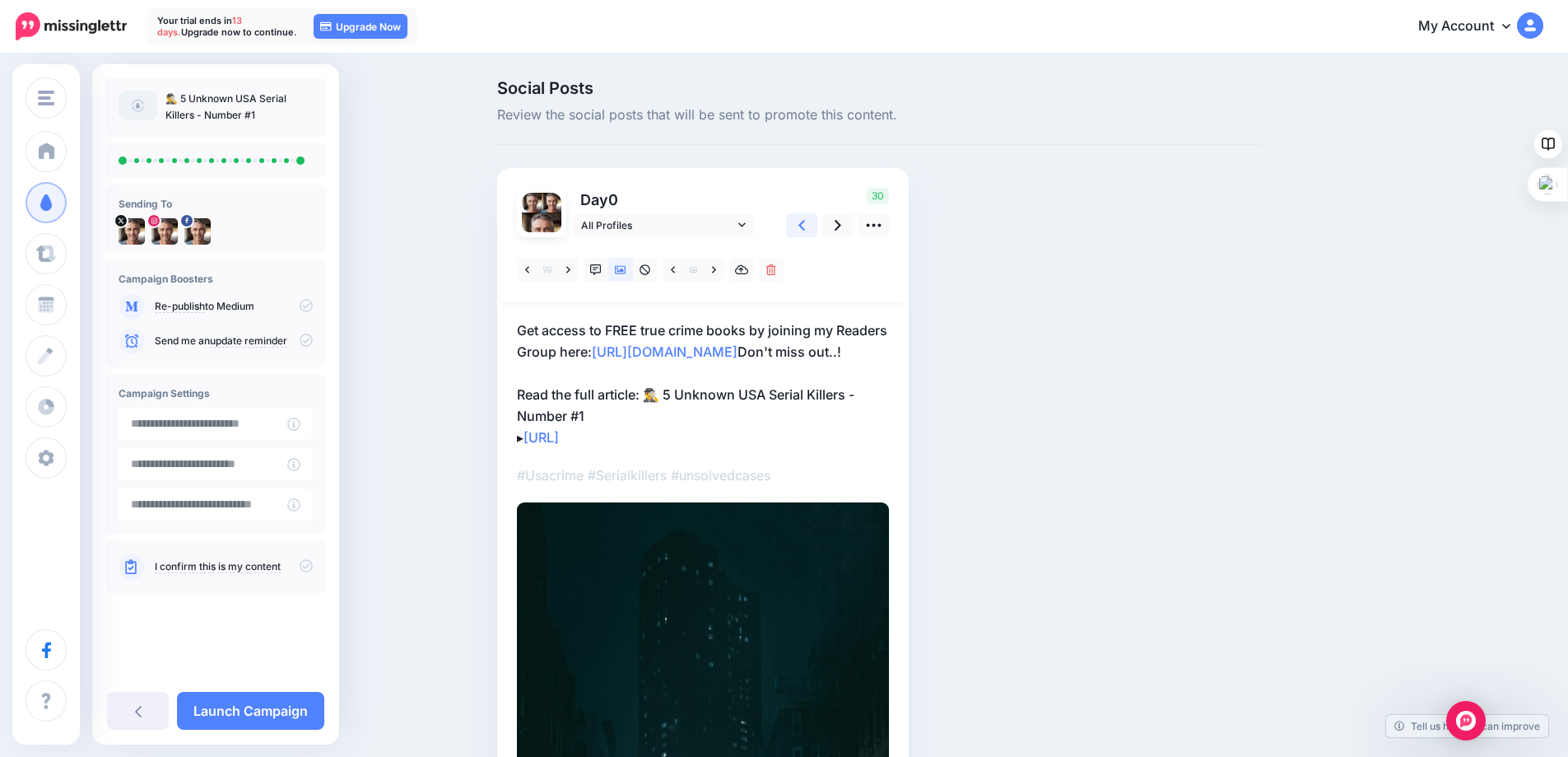
click at [811, 223] on link at bounding box center [802, 225] width 31 height 24
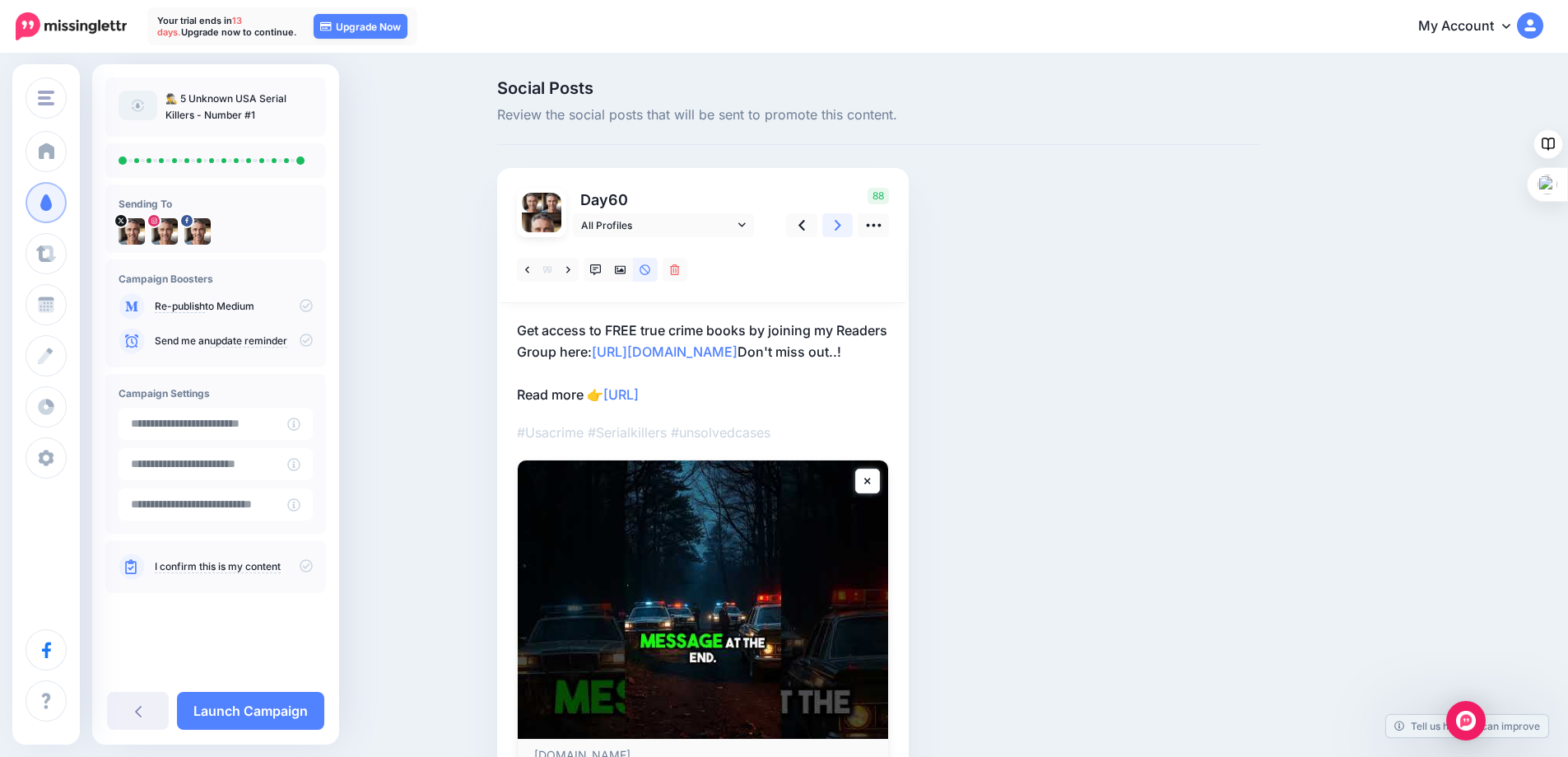
click at [839, 224] on link at bounding box center [837, 225] width 31 height 24
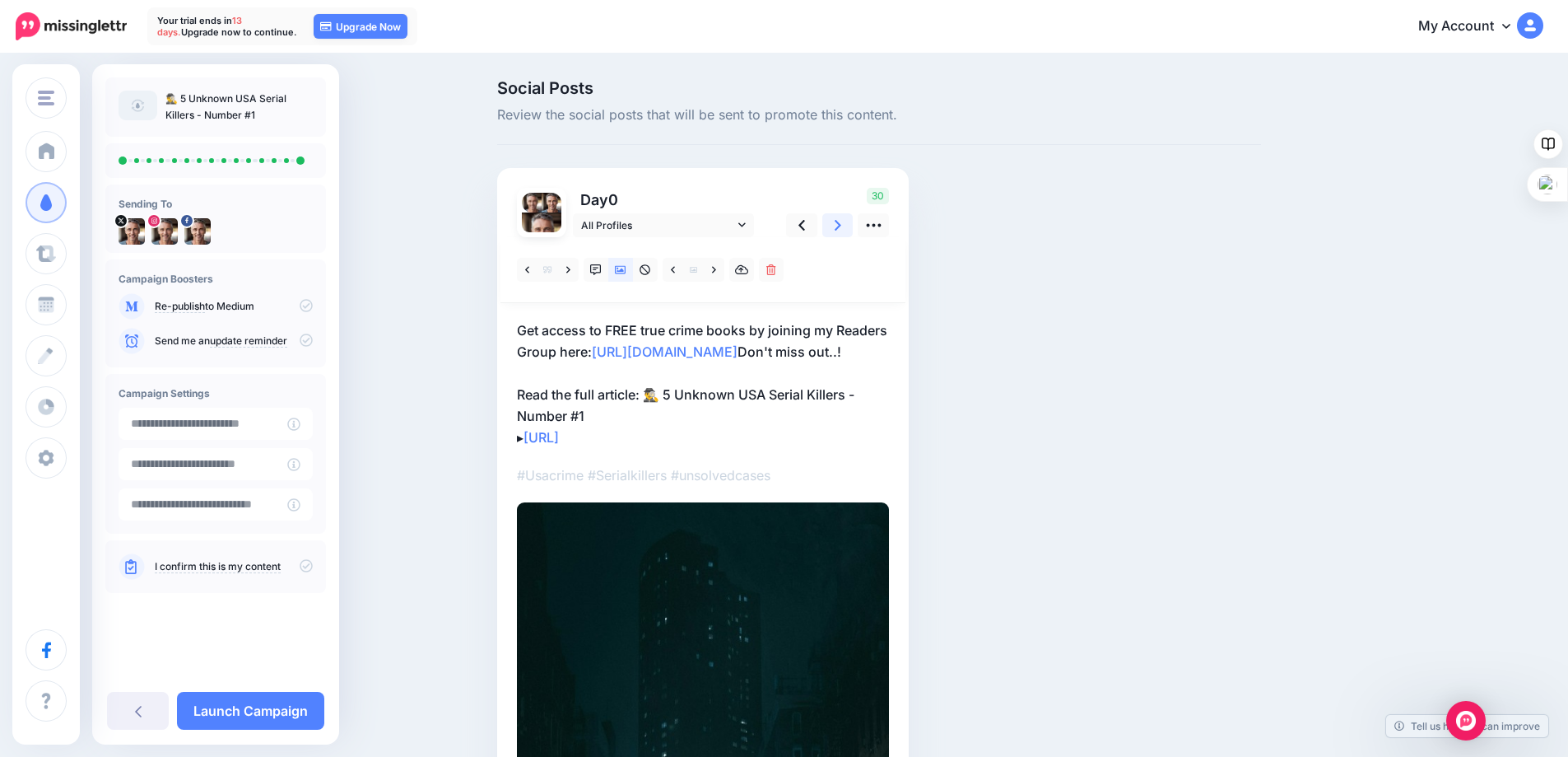
click at [839, 224] on link at bounding box center [837, 225] width 31 height 24
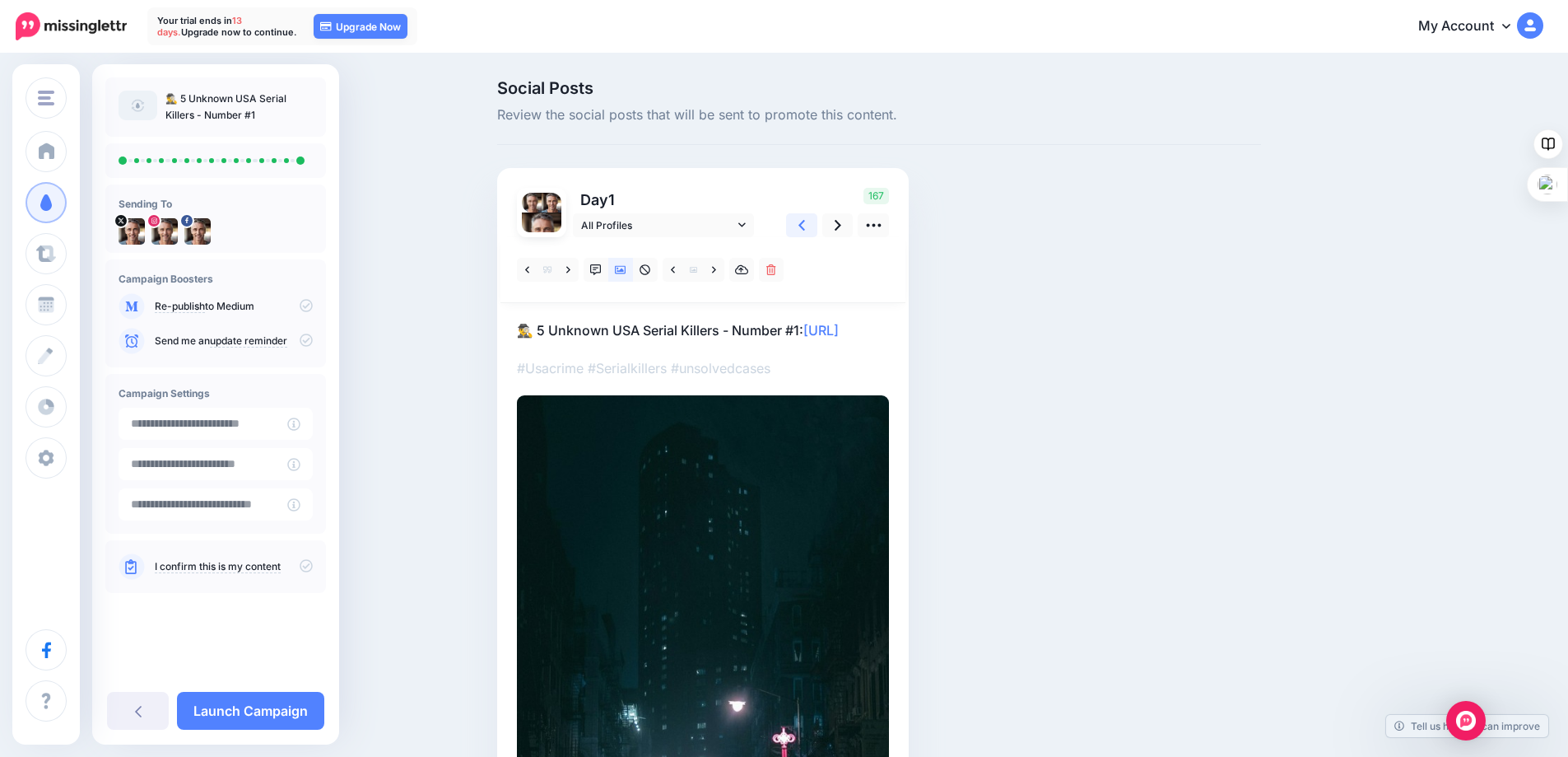
click at [811, 222] on link at bounding box center [802, 225] width 31 height 24
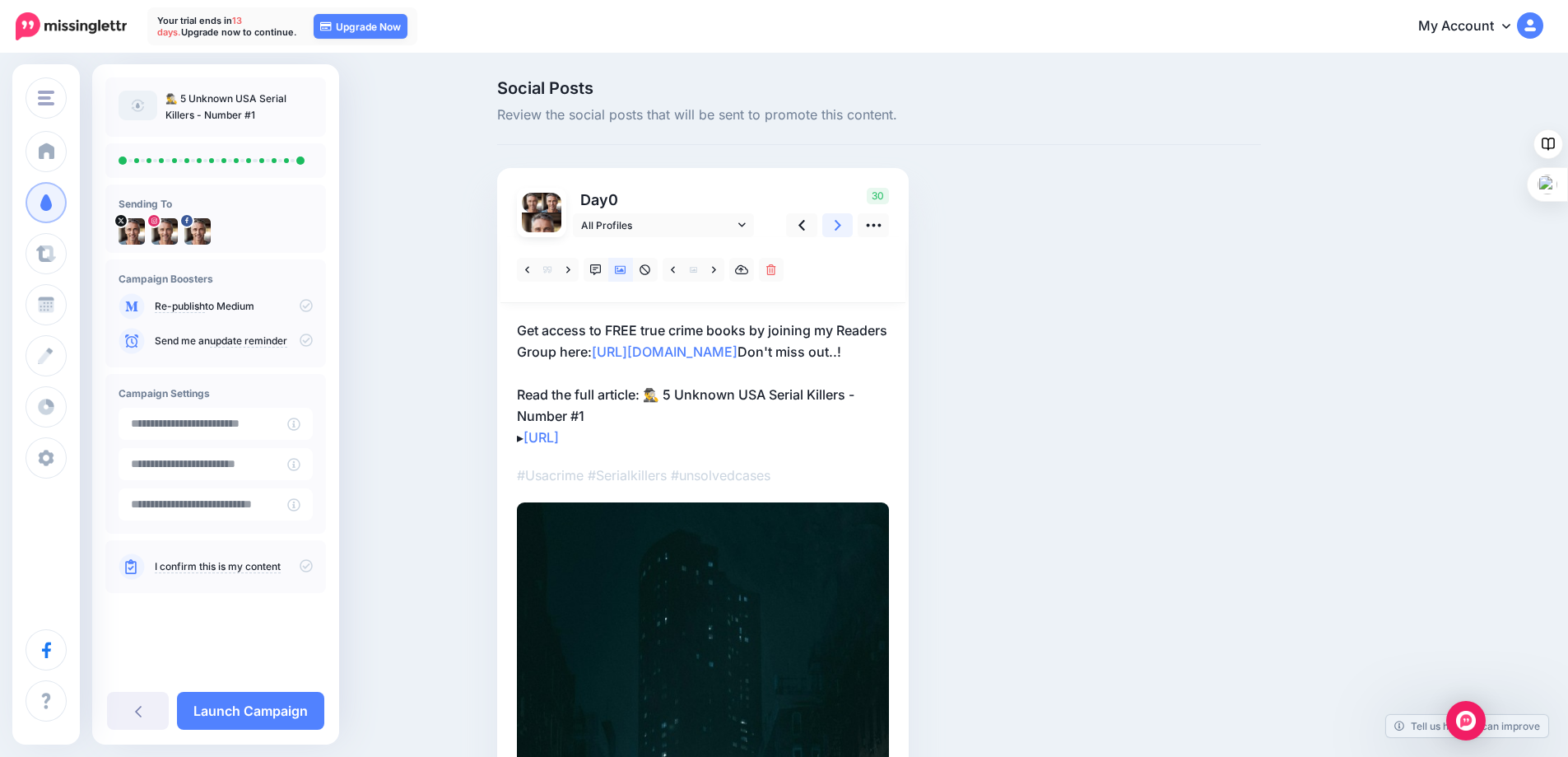
click at [836, 224] on link at bounding box center [837, 225] width 31 height 24
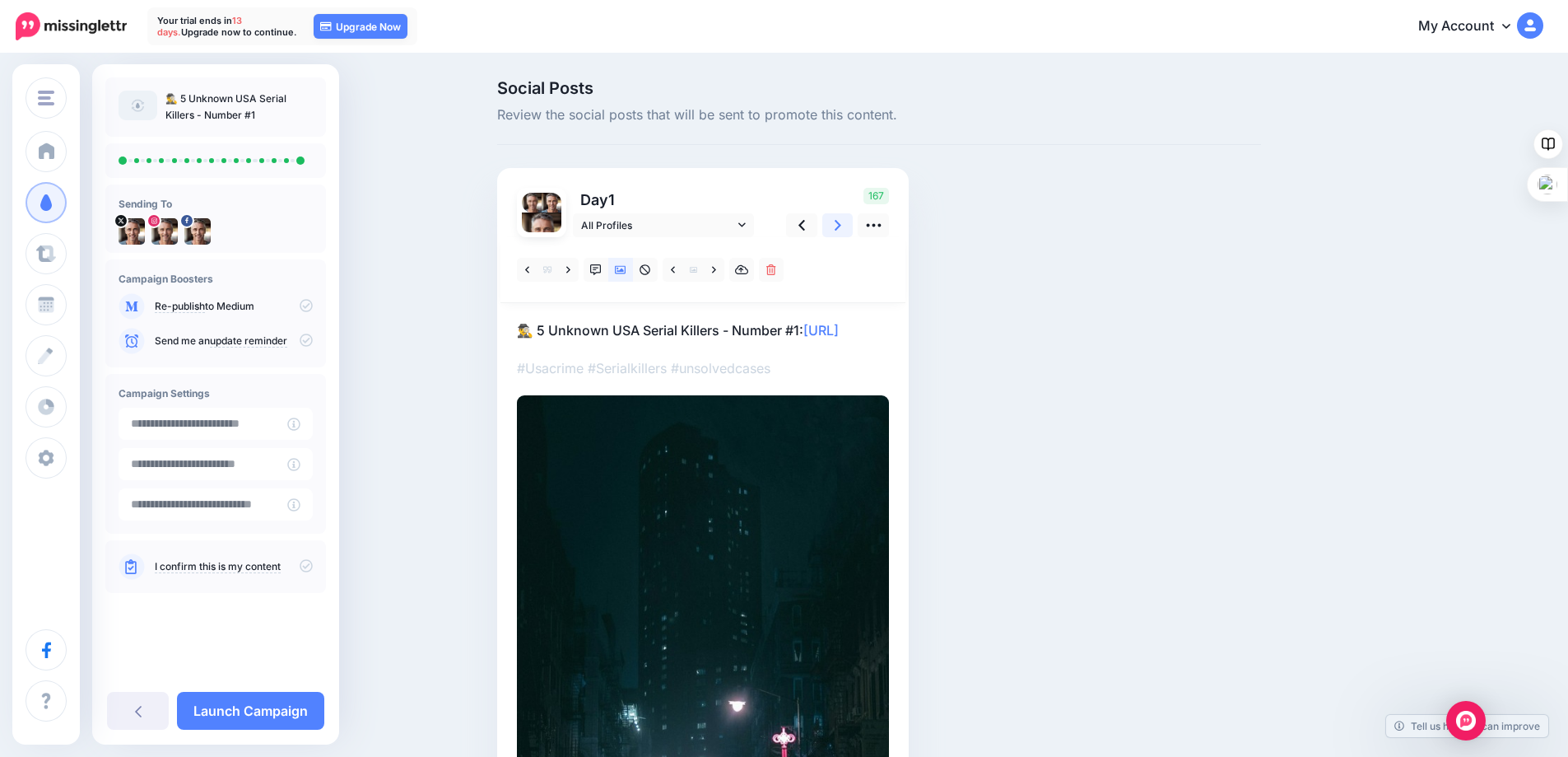
click at [841, 224] on icon at bounding box center [837, 224] width 6 height 17
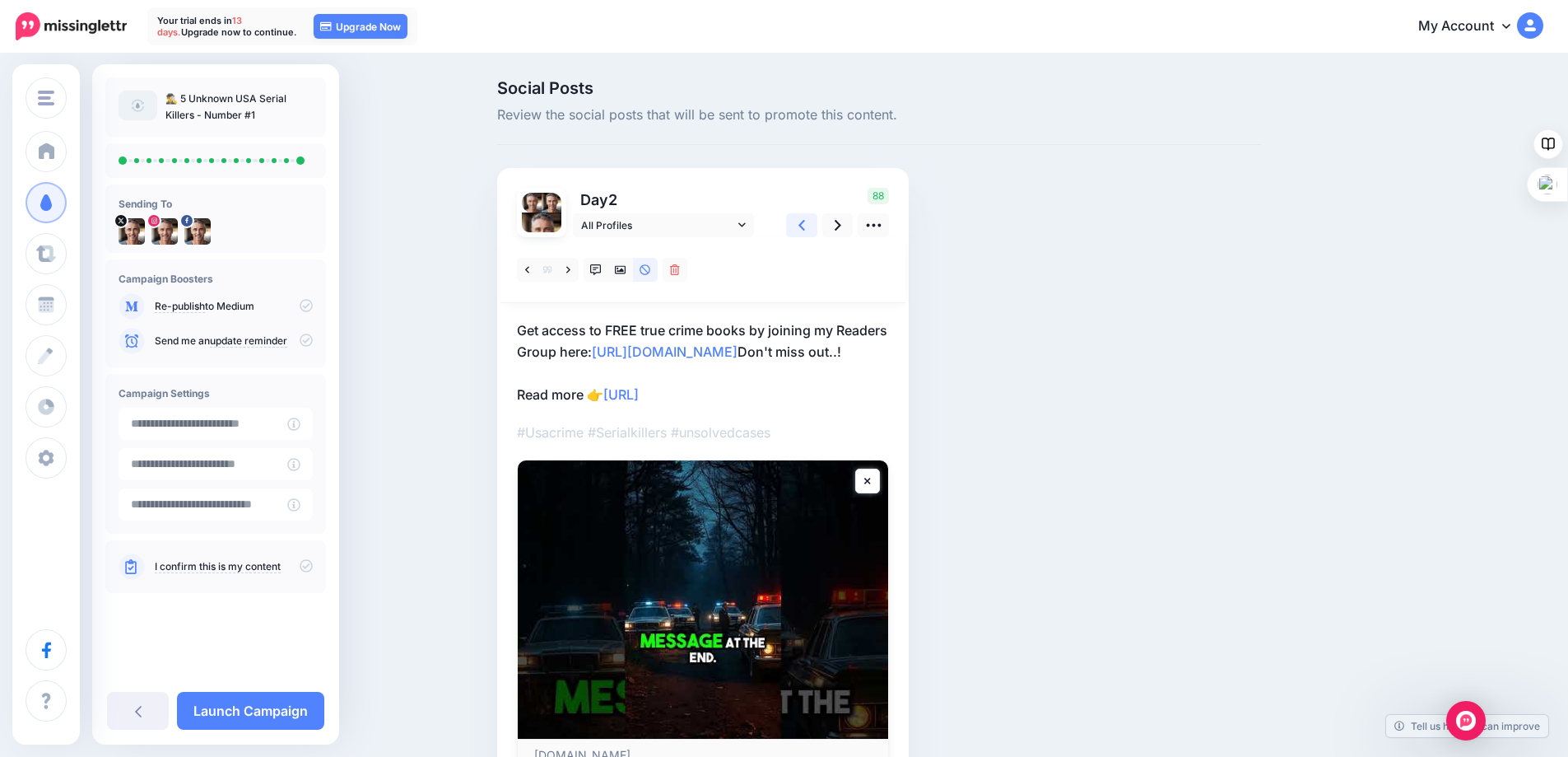
click at [805, 220] on icon at bounding box center [801, 224] width 6 height 17
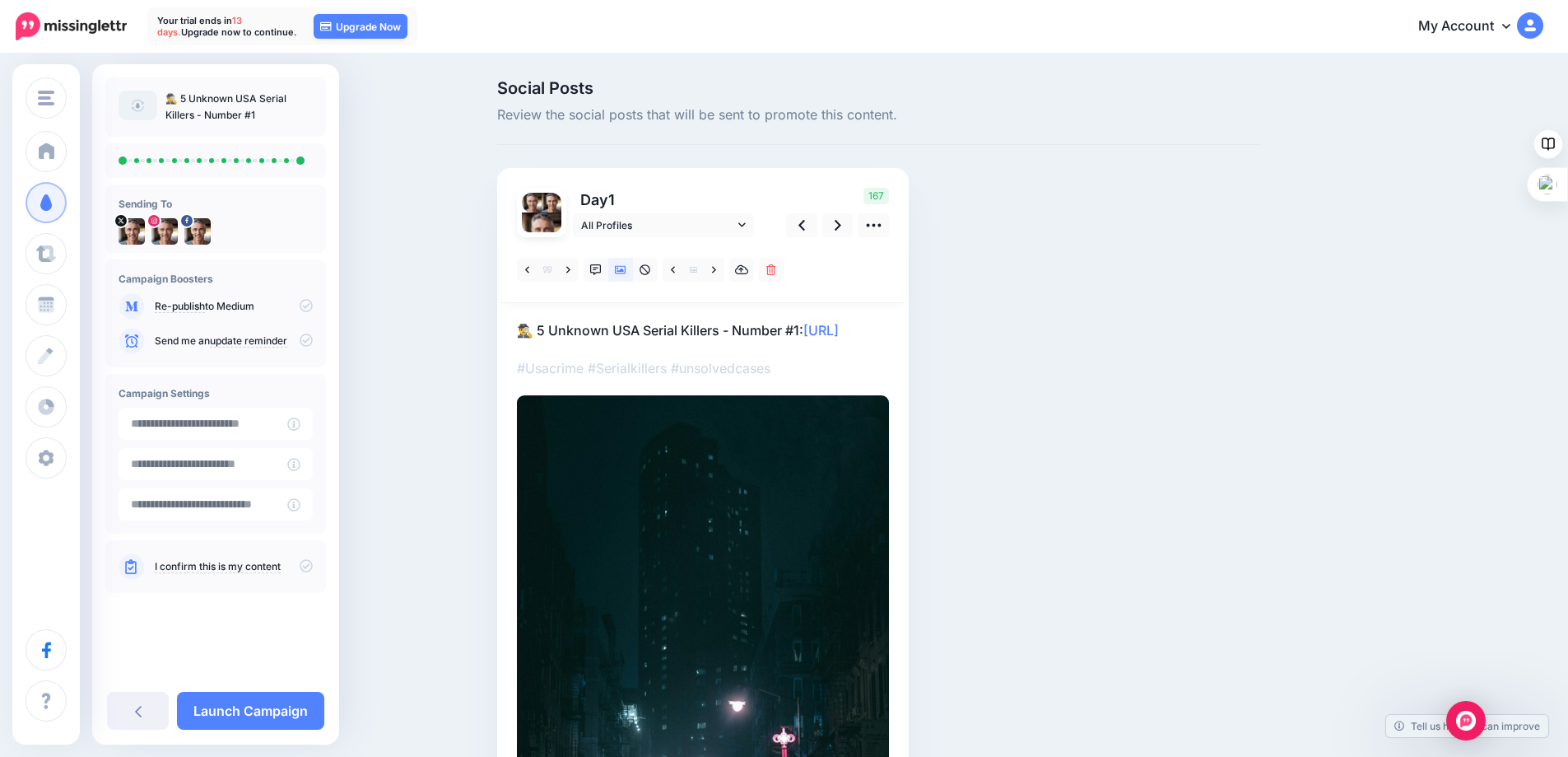
click at [743, 330] on p "🕵️‍♂️ 5 Unknown USA Serial Killers - Number #1: https://lttr.ai/AjrAG" at bounding box center [703, 330] width 372 height 22
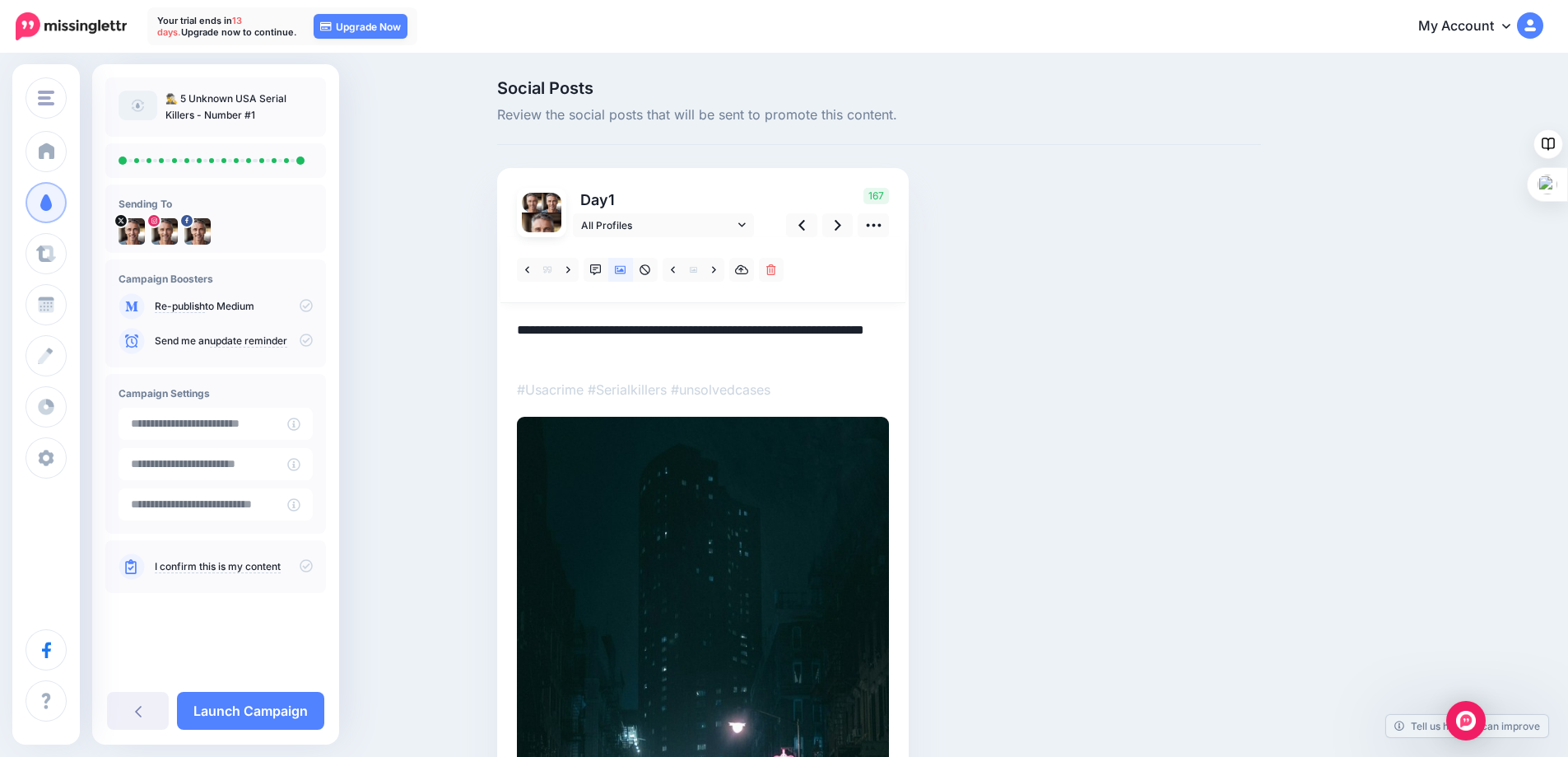
click at [741, 329] on textarea "**********" at bounding box center [703, 341] width 372 height 43
type textarea "**********"
click at [841, 228] on icon at bounding box center [837, 225] width 6 height 11
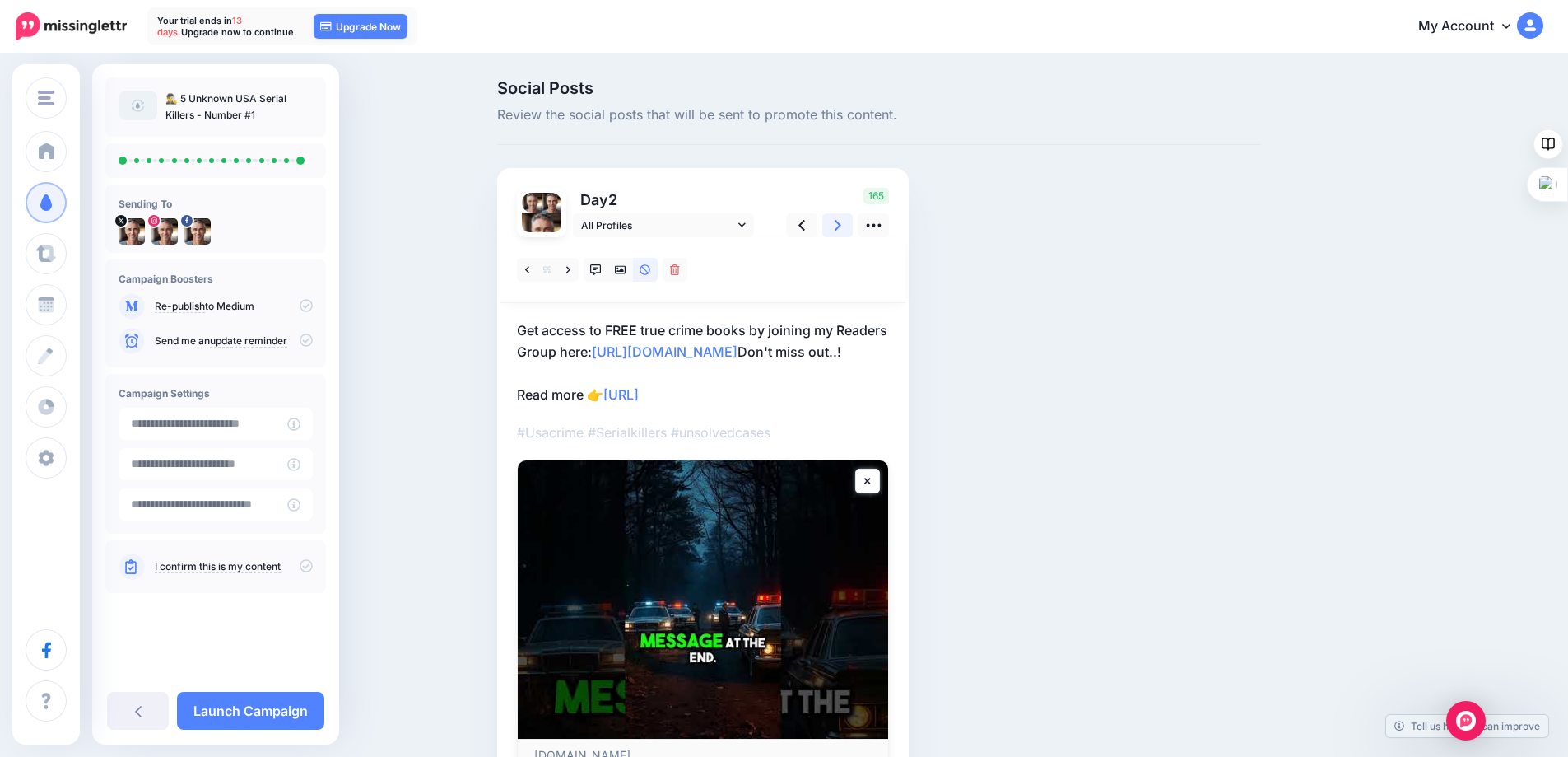
click at [841, 228] on icon at bounding box center [837, 225] width 6 height 11
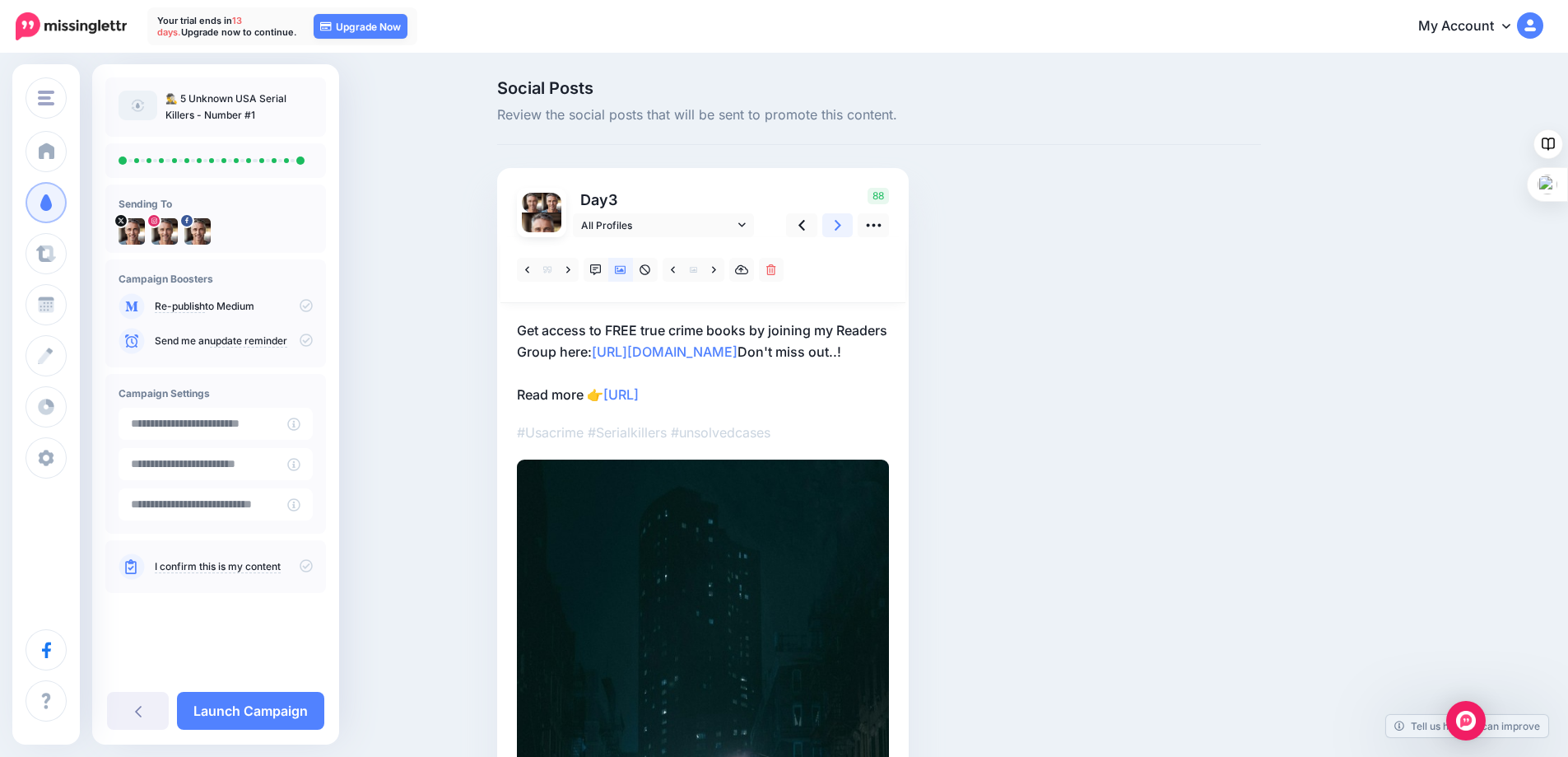
click at [841, 228] on icon at bounding box center [837, 225] width 6 height 11
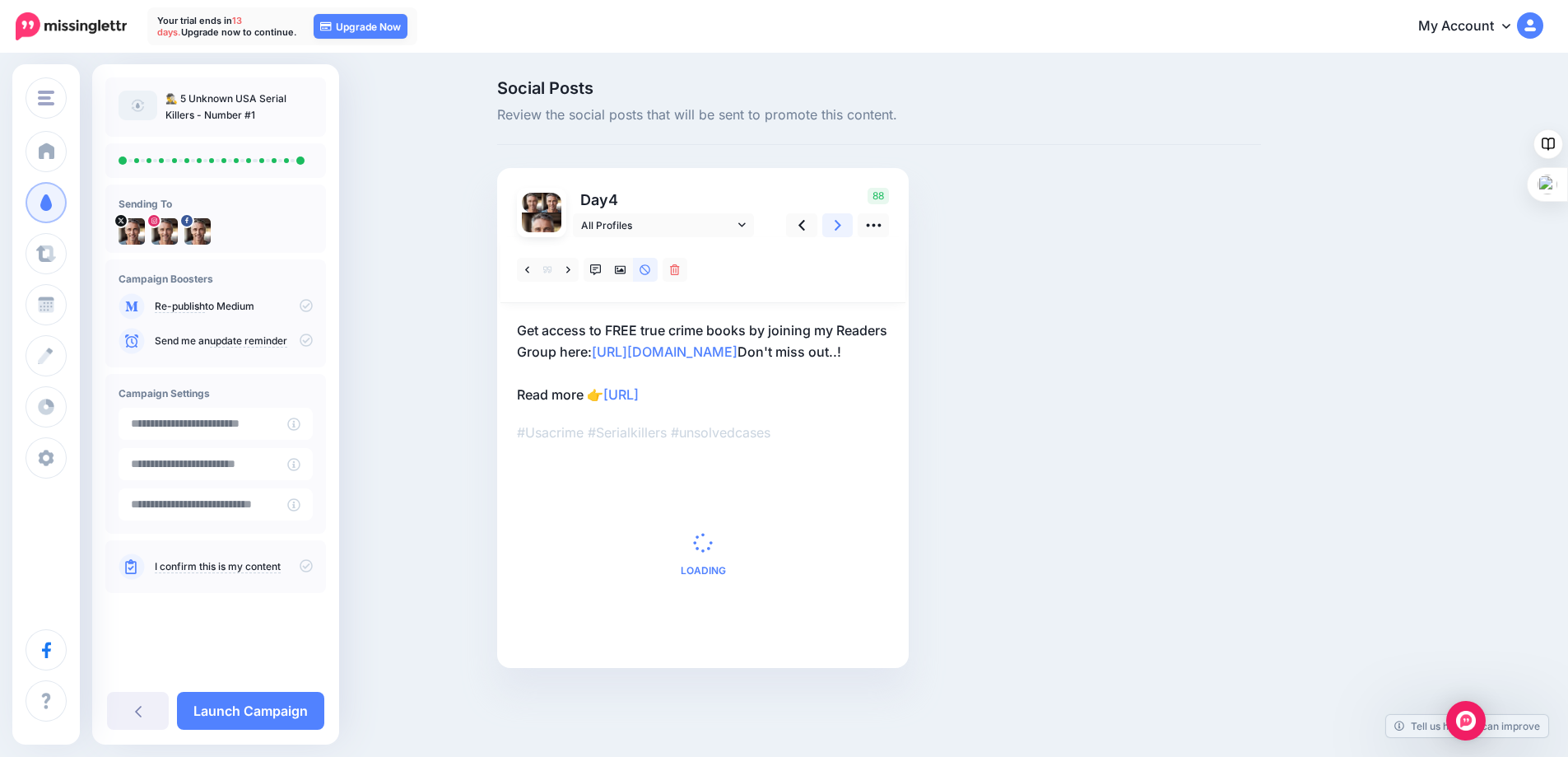
click at [841, 228] on icon at bounding box center [837, 225] width 6 height 11
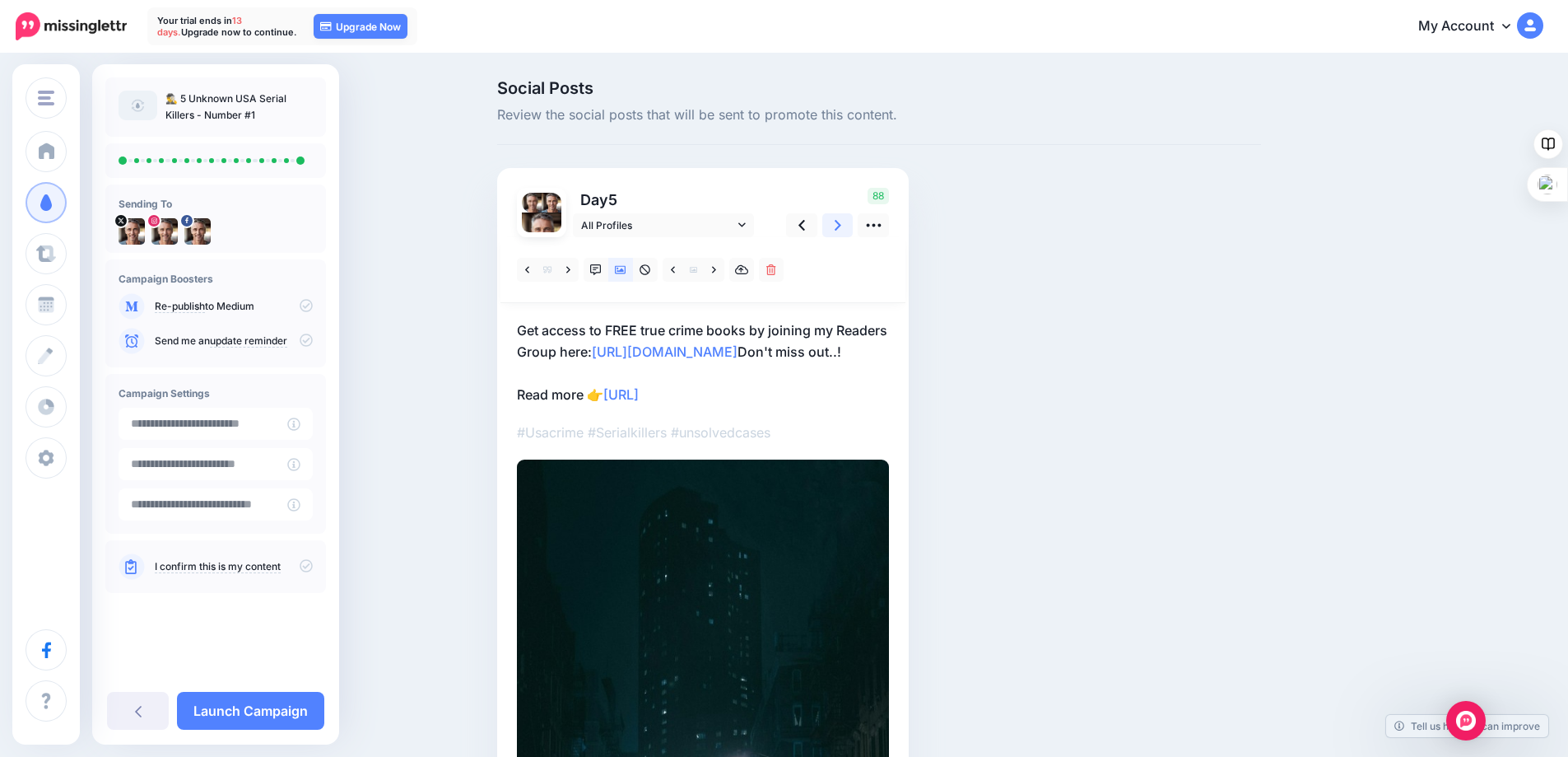
click at [841, 228] on icon at bounding box center [837, 225] width 6 height 11
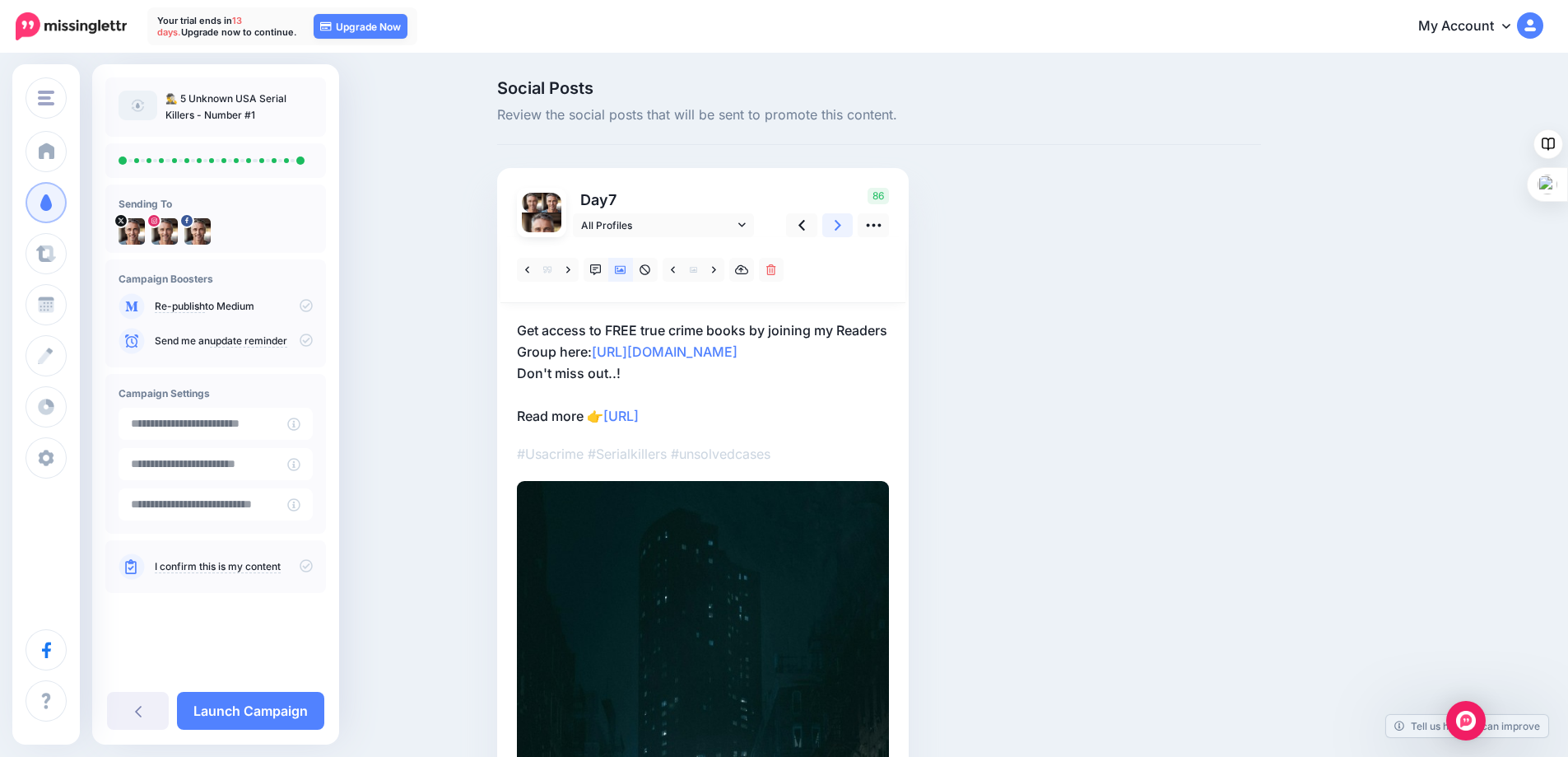
click at [841, 228] on icon at bounding box center [837, 225] width 6 height 11
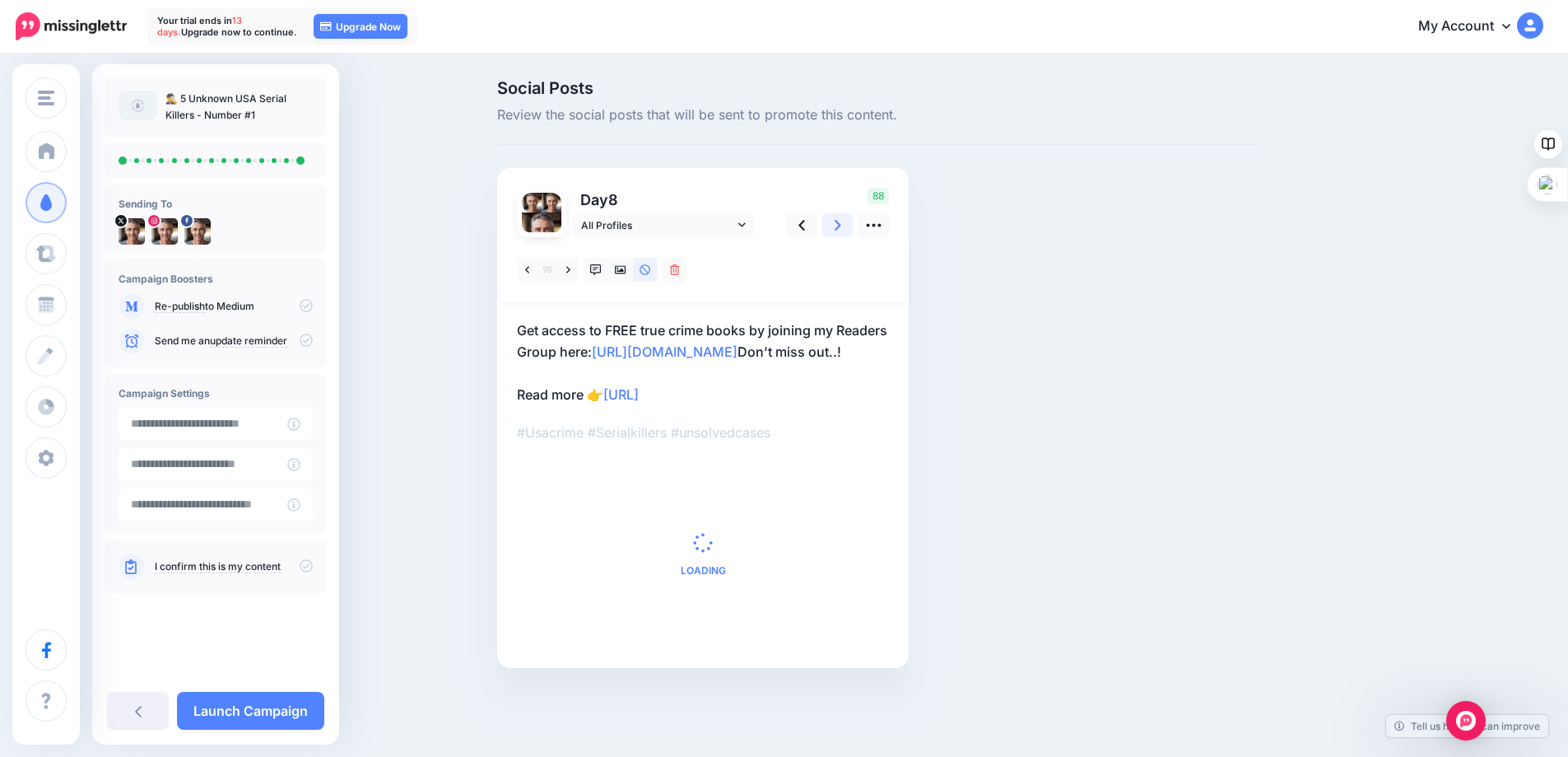
click at [841, 228] on icon at bounding box center [837, 225] width 6 height 11
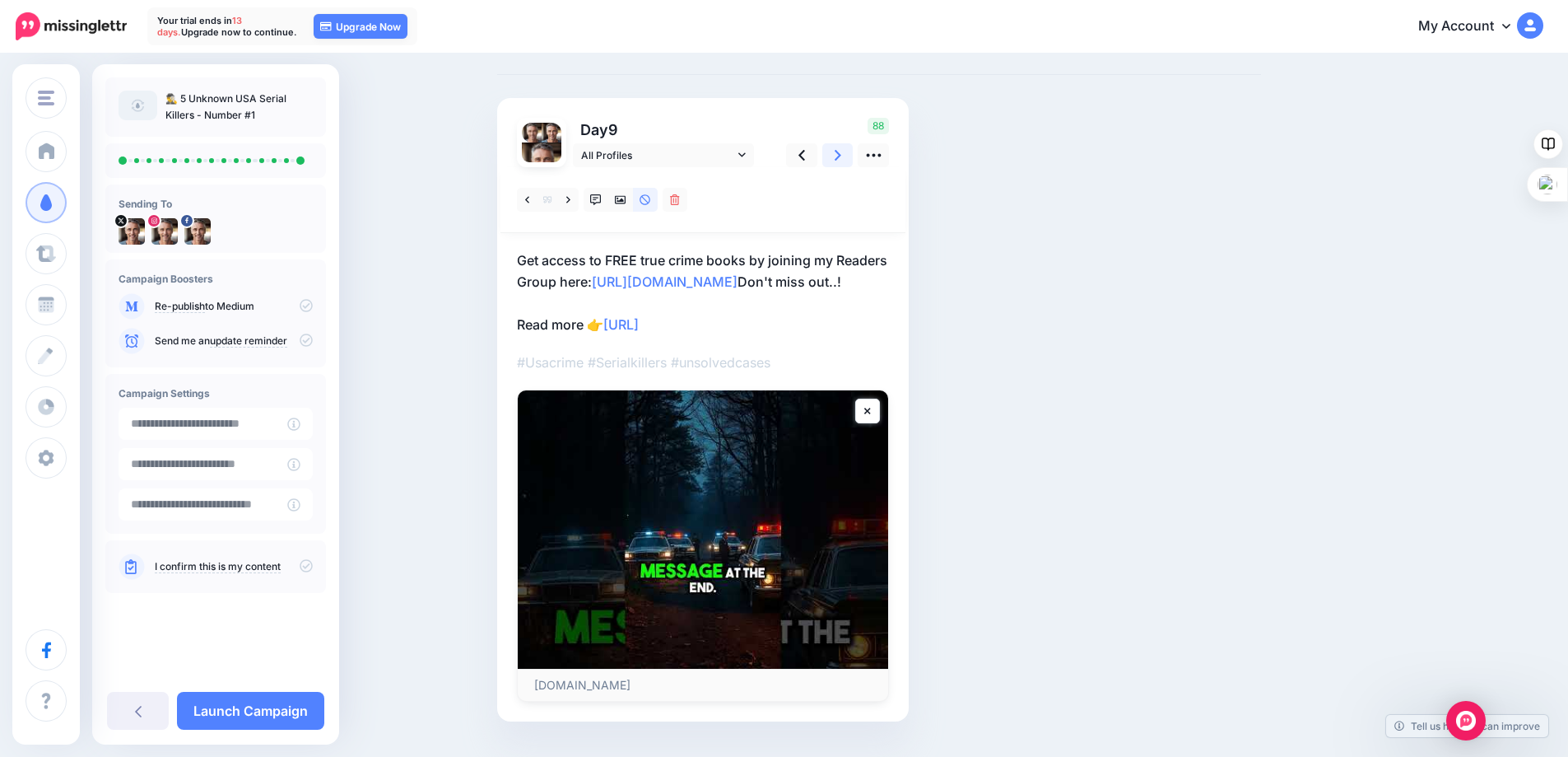
scroll to position [130, 0]
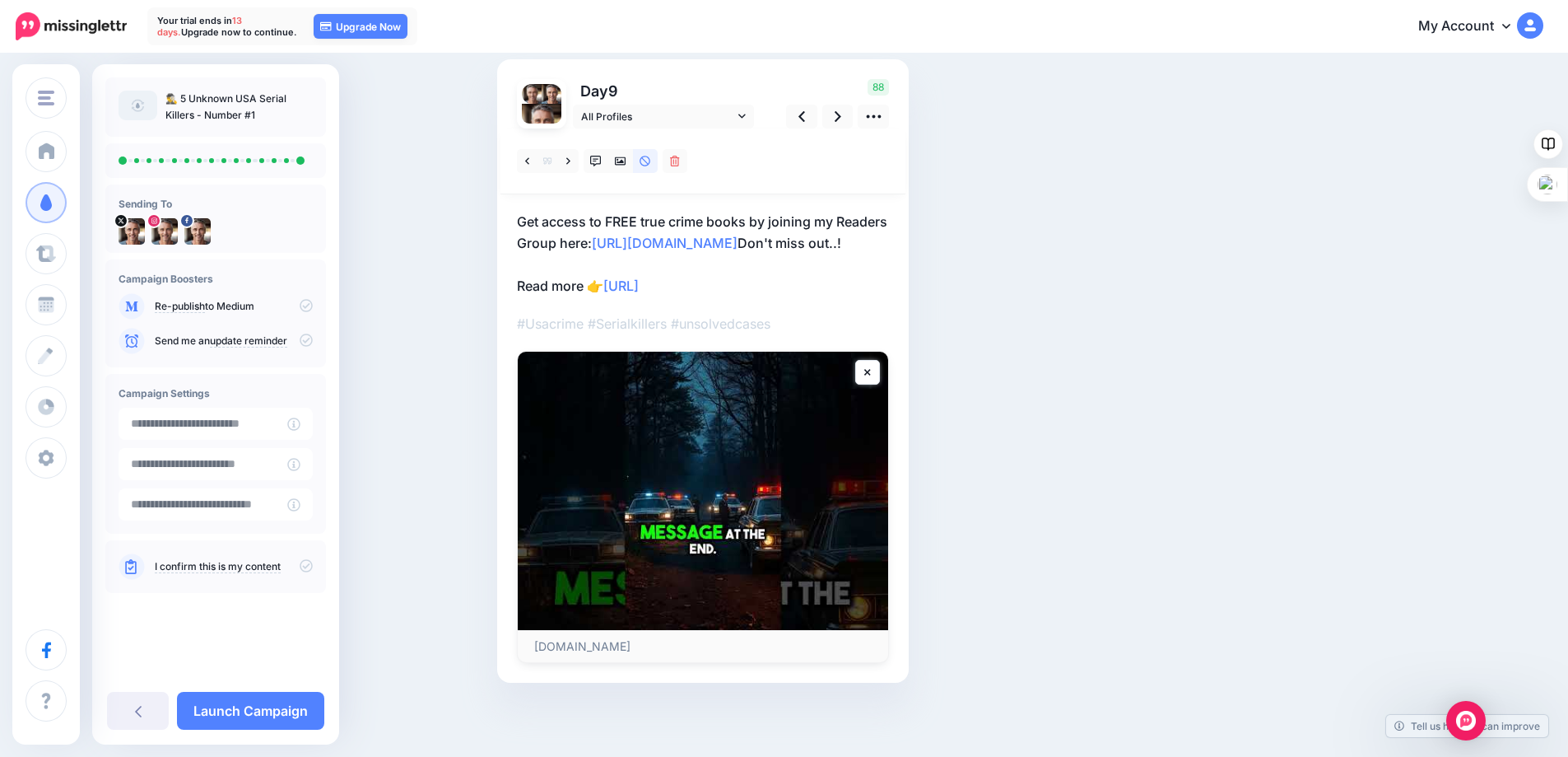
click at [189, 570] on link "I confirm this is my content" at bounding box center [217, 567] width 126 height 13
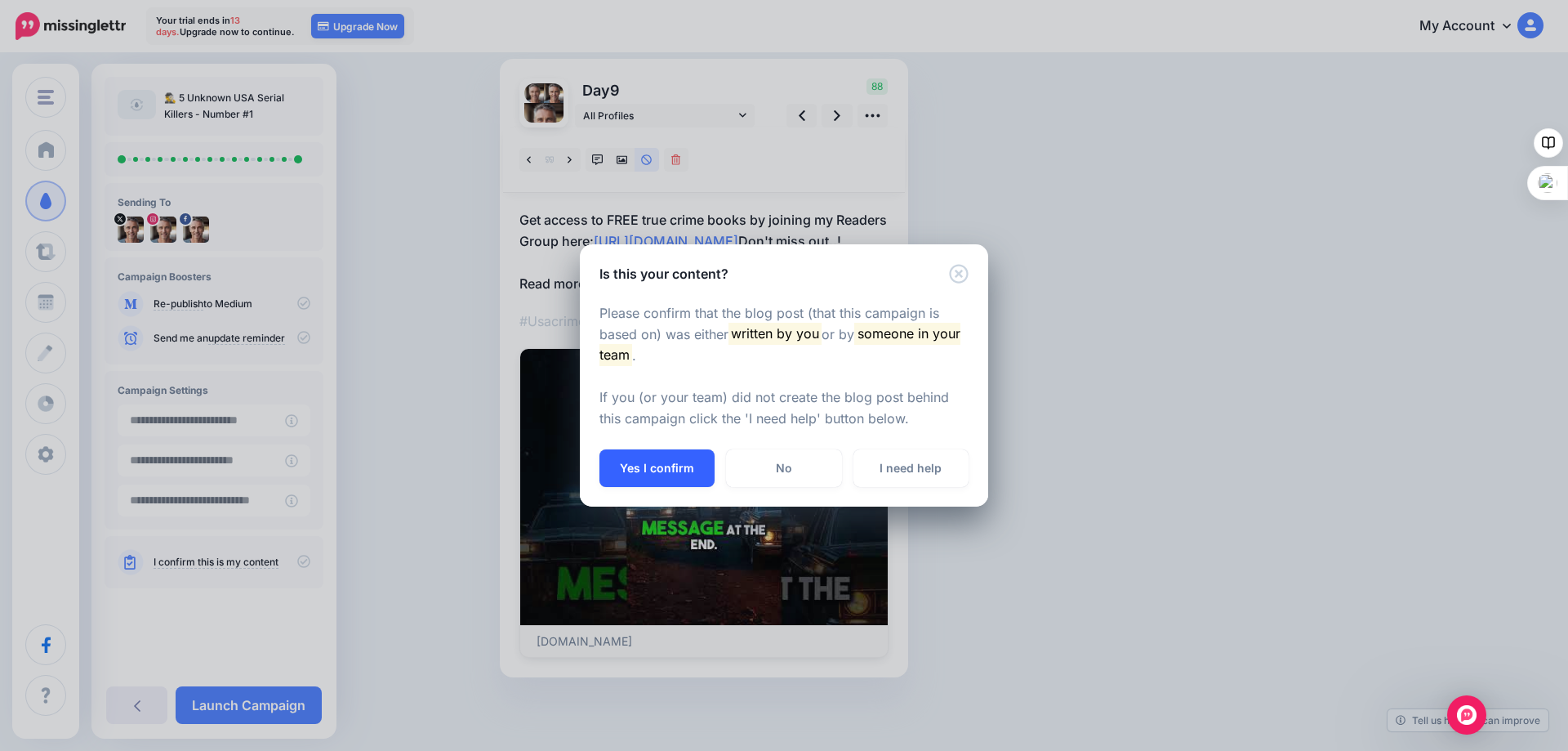
click at [647, 471] on button "Yes I confirm" at bounding box center [656, 468] width 115 height 37
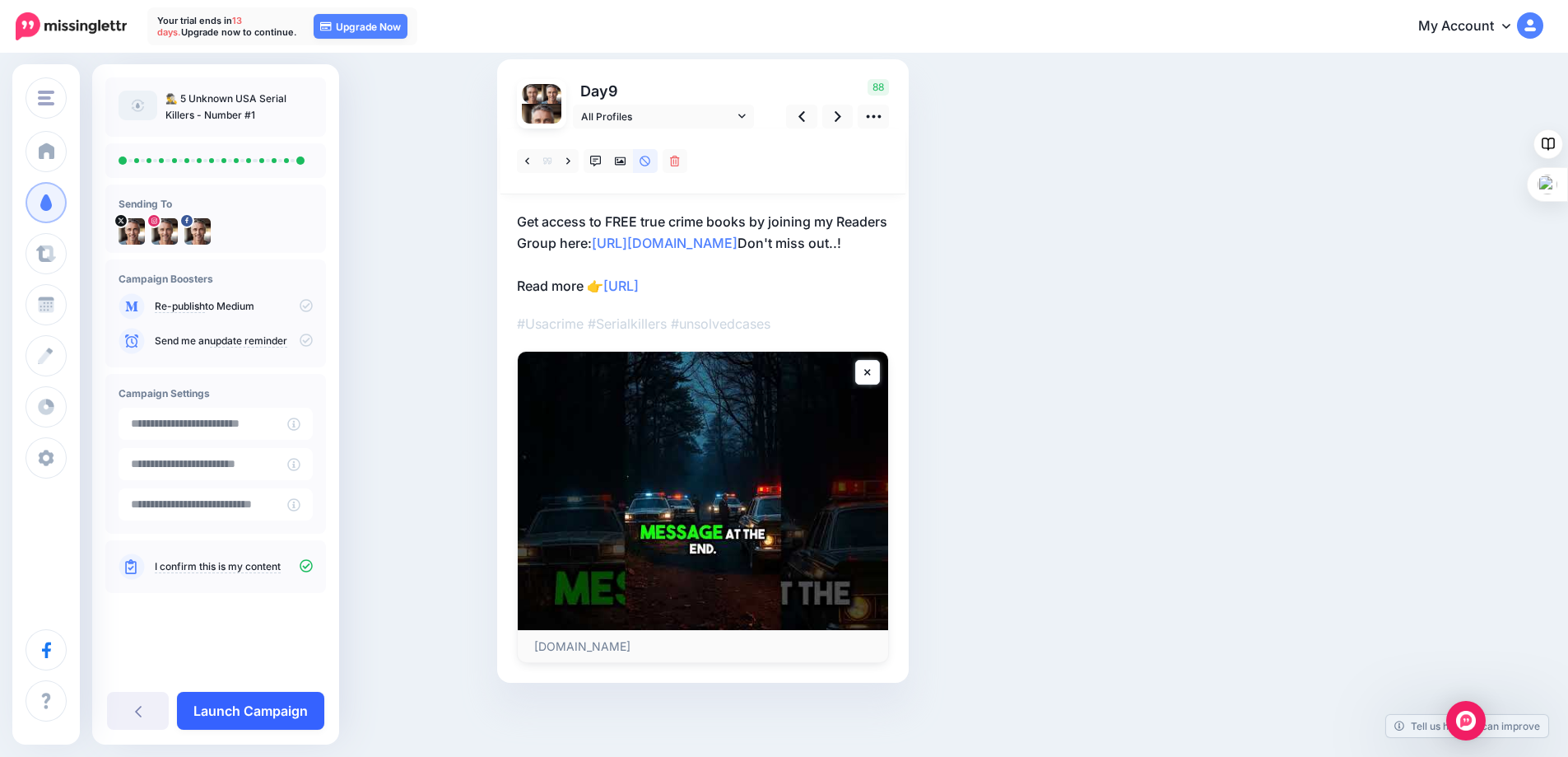
click at [230, 703] on link "Launch Campaign" at bounding box center [250, 710] width 147 height 38
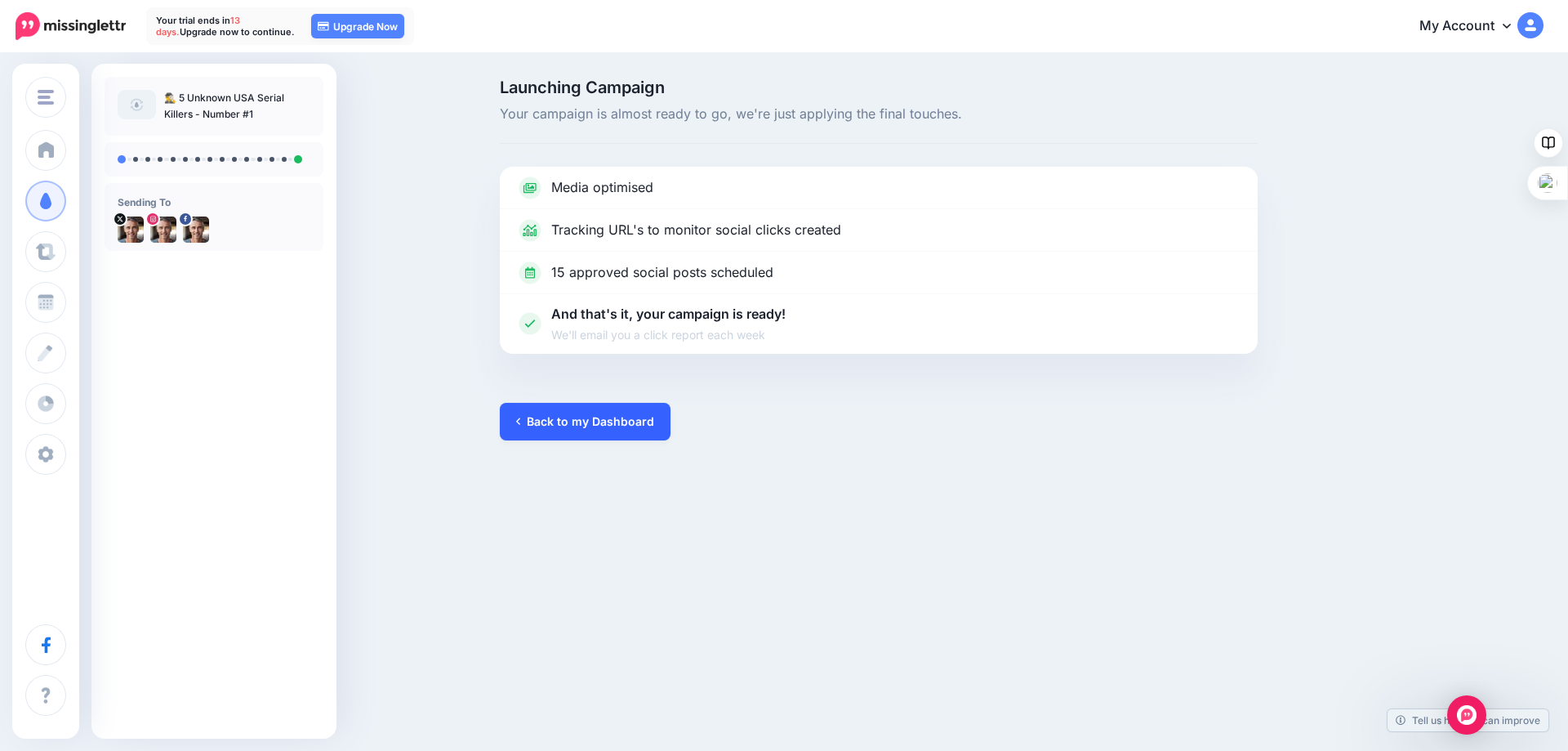
click at [603, 415] on link "Back to my Dashboard" at bounding box center [585, 421] width 171 height 37
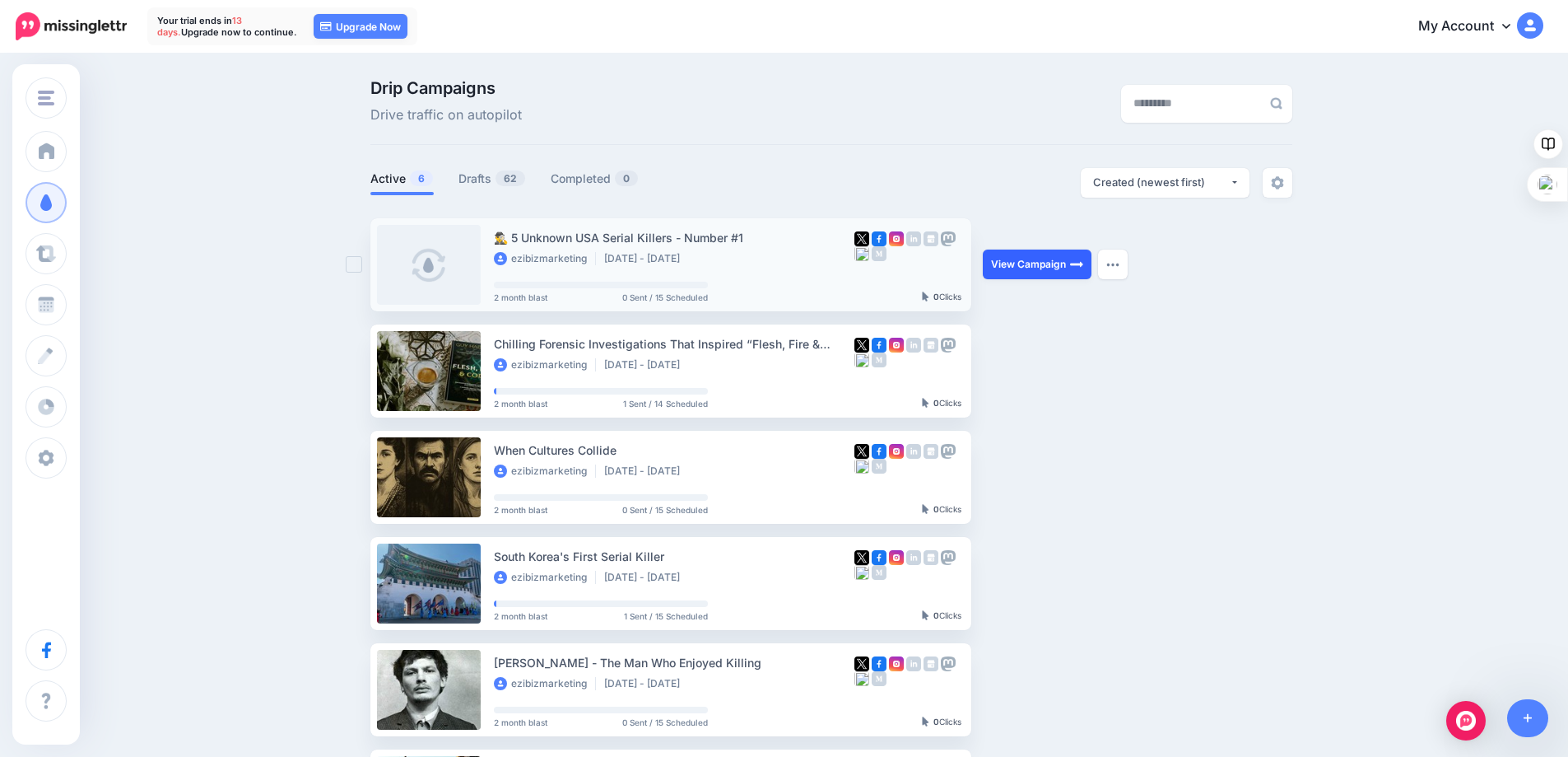
click at [1038, 262] on link "View Campaign" at bounding box center [1037, 264] width 109 height 30
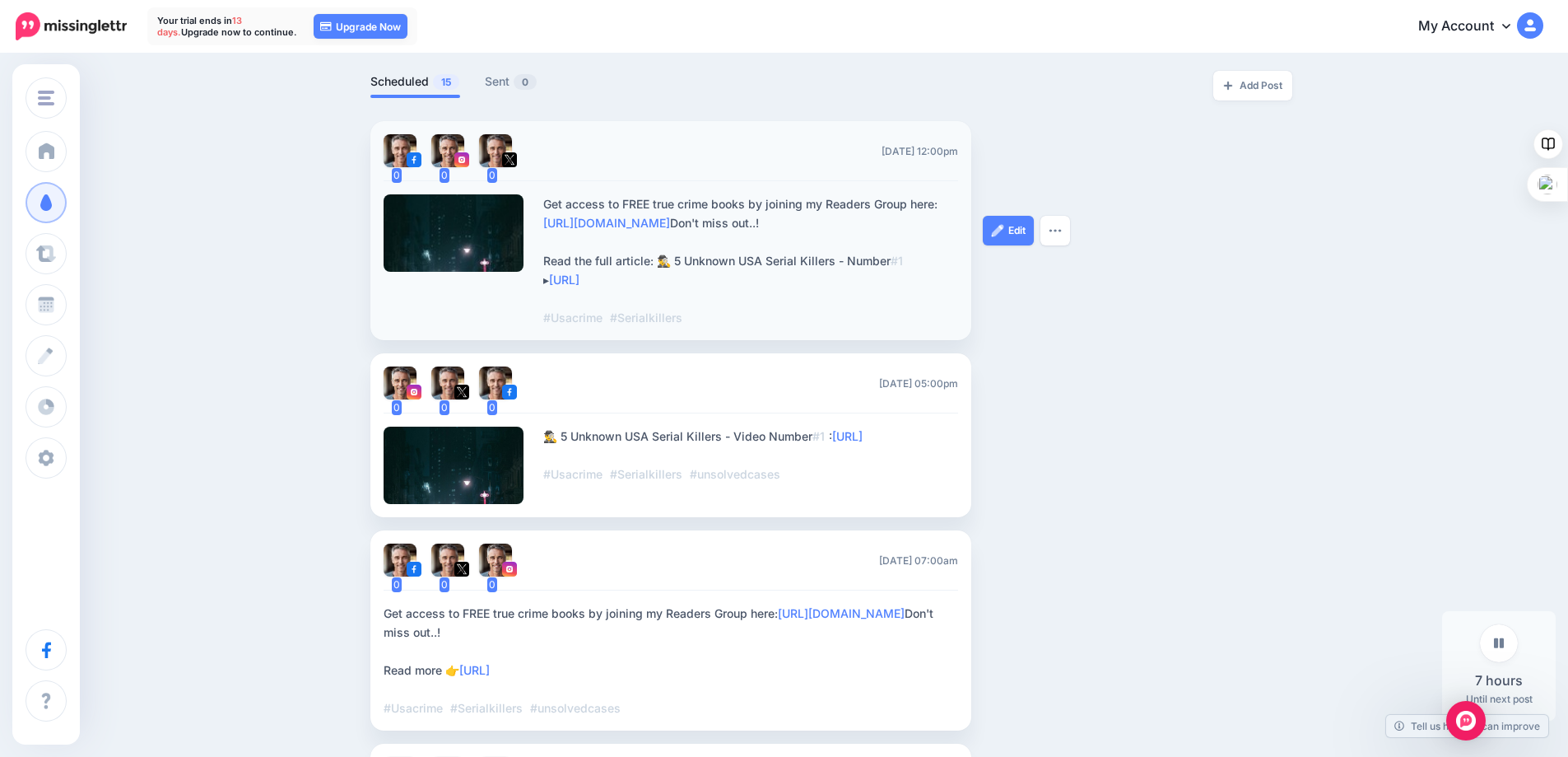
scroll to position [412, 0]
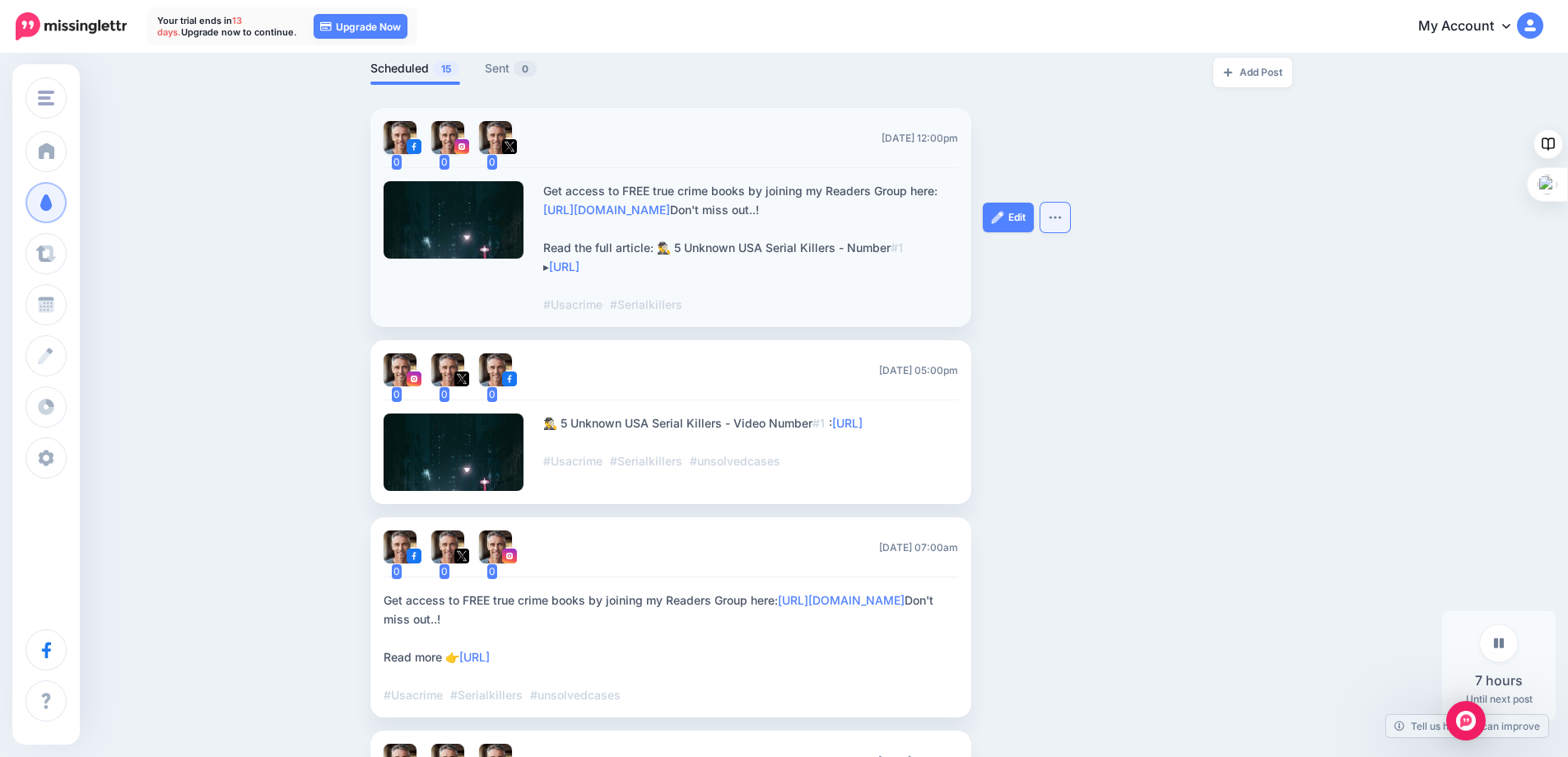
click at [1056, 215] on img "button" at bounding box center [1055, 217] width 13 height 5
click at [1075, 326] on div "Edit Delete Post" at bounding box center [1045, 217] width 124 height 219
click at [469, 216] on div at bounding box center [453, 220] width 141 height 77
click at [1062, 216] on img "button" at bounding box center [1055, 217] width 13 height 5
click at [1091, 324] on div "Edit Delete Post" at bounding box center [1045, 217] width 124 height 219
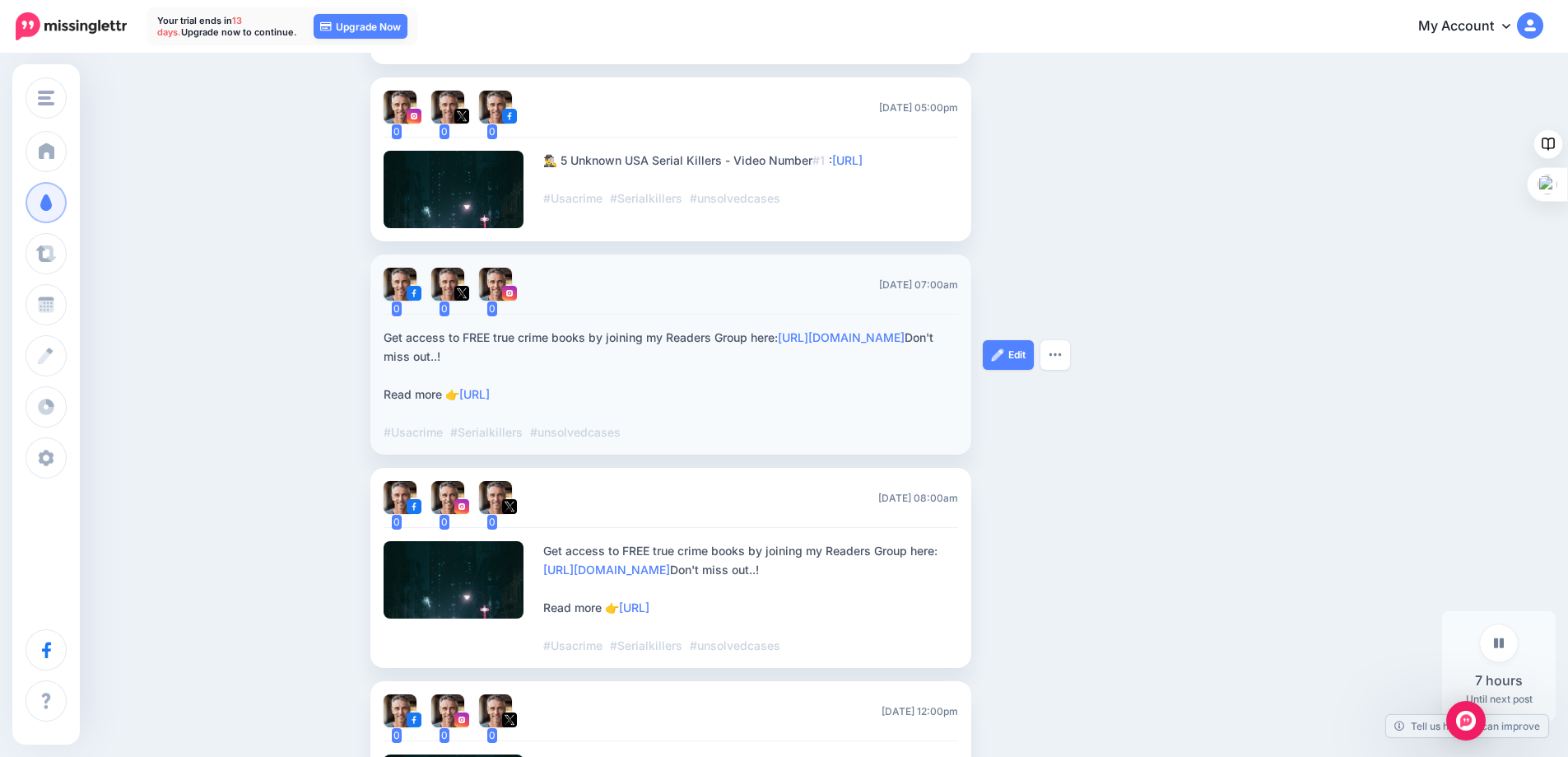
scroll to position [494, 0]
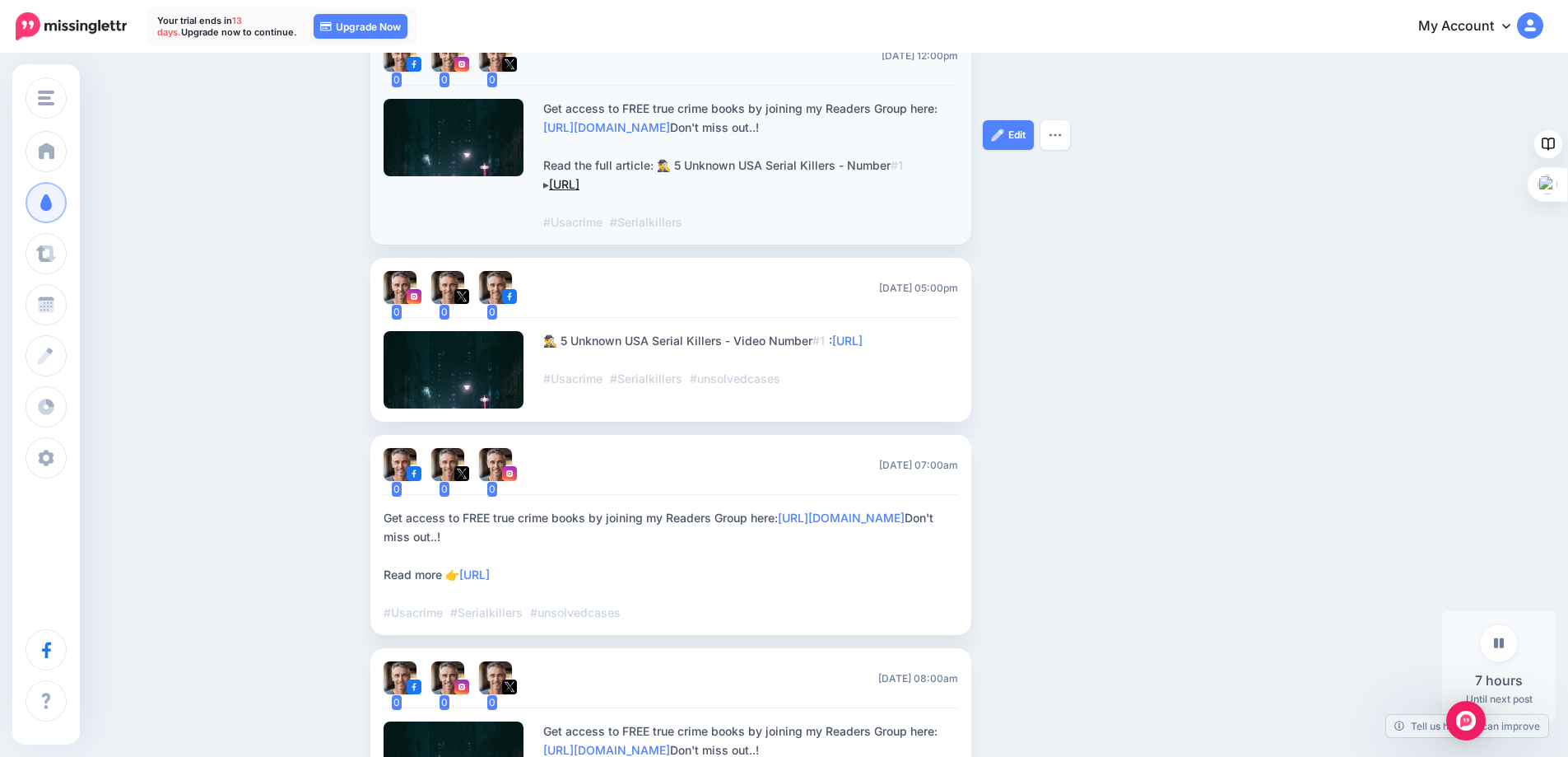
click at [580, 184] on link "[URL]" at bounding box center [565, 184] width 31 height 14
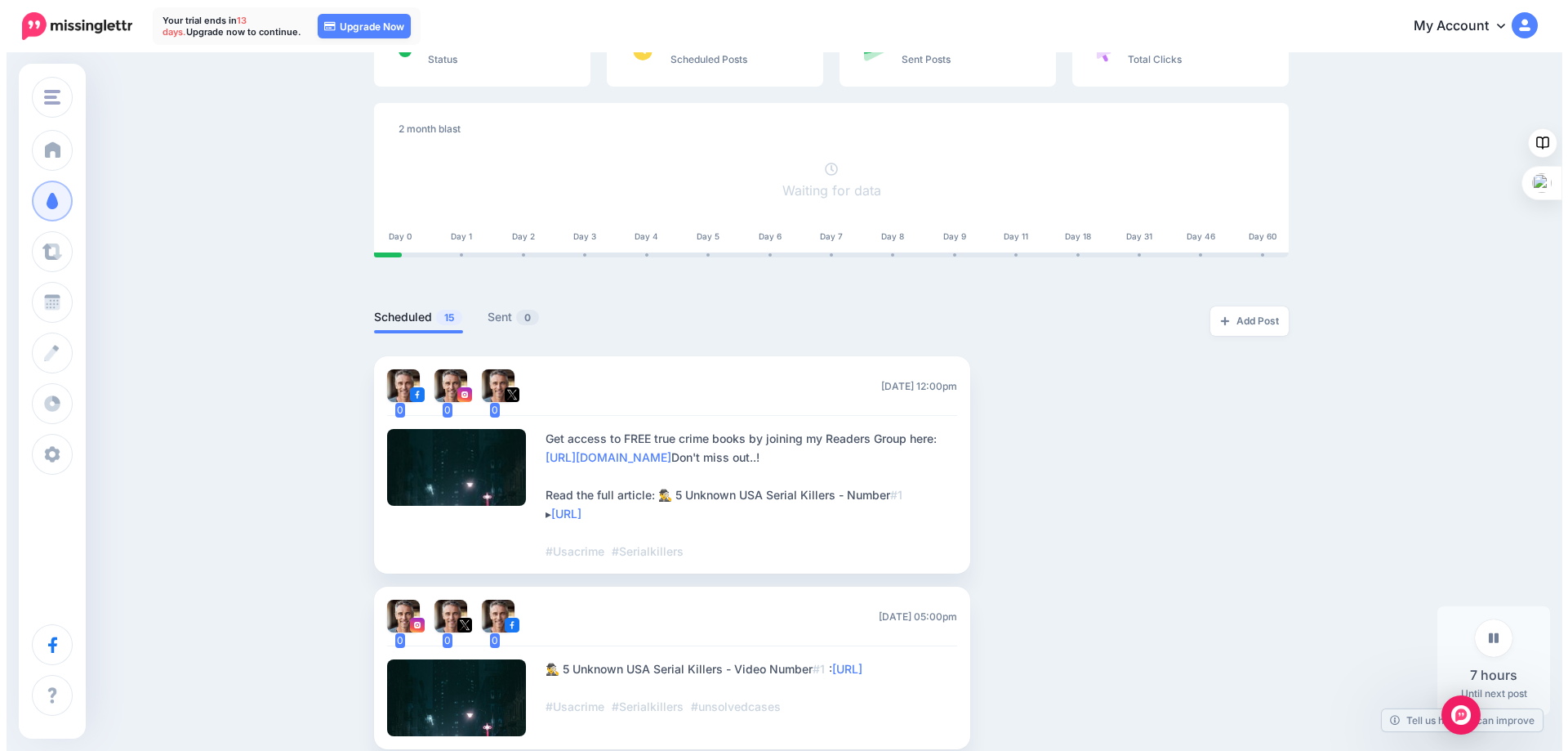
scroll to position [327, 0]
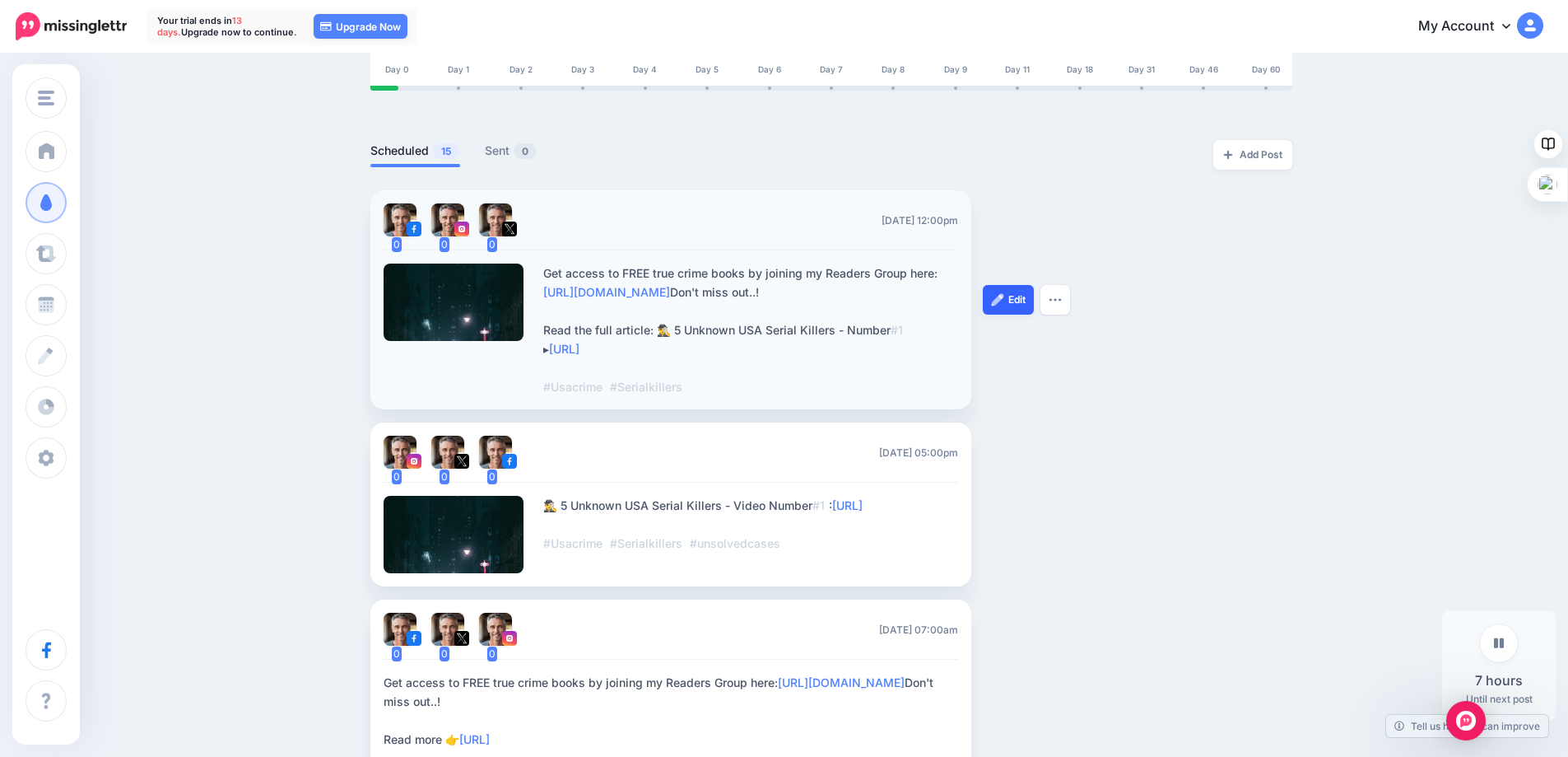
click at [1015, 295] on link "Edit" at bounding box center [1008, 299] width 51 height 30
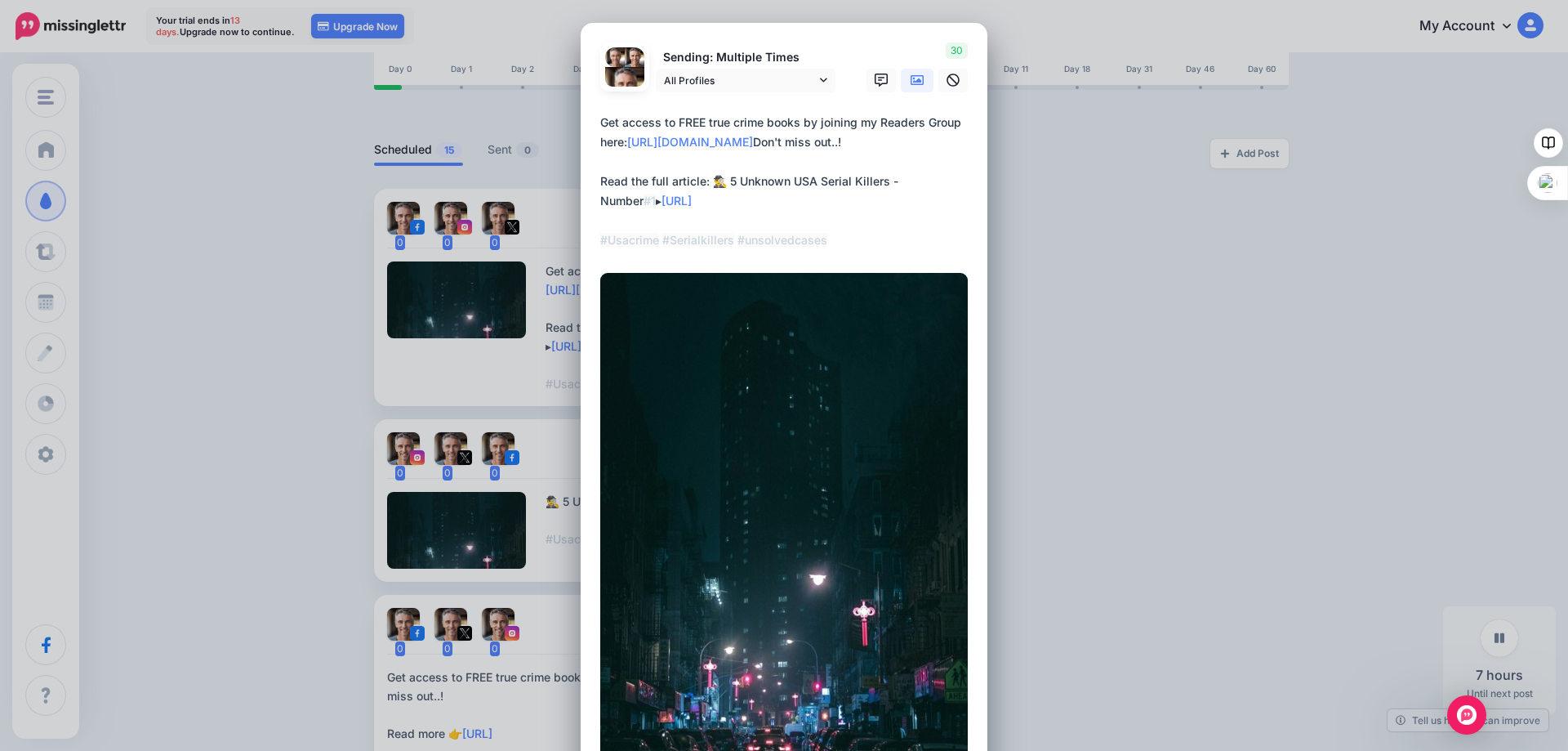
drag, startPoint x: 700, startPoint y: 182, endPoint x: 595, endPoint y: 184, distance: 105.0
click at [600, 184] on textarea "**********" at bounding box center [788, 182] width 376 height 137
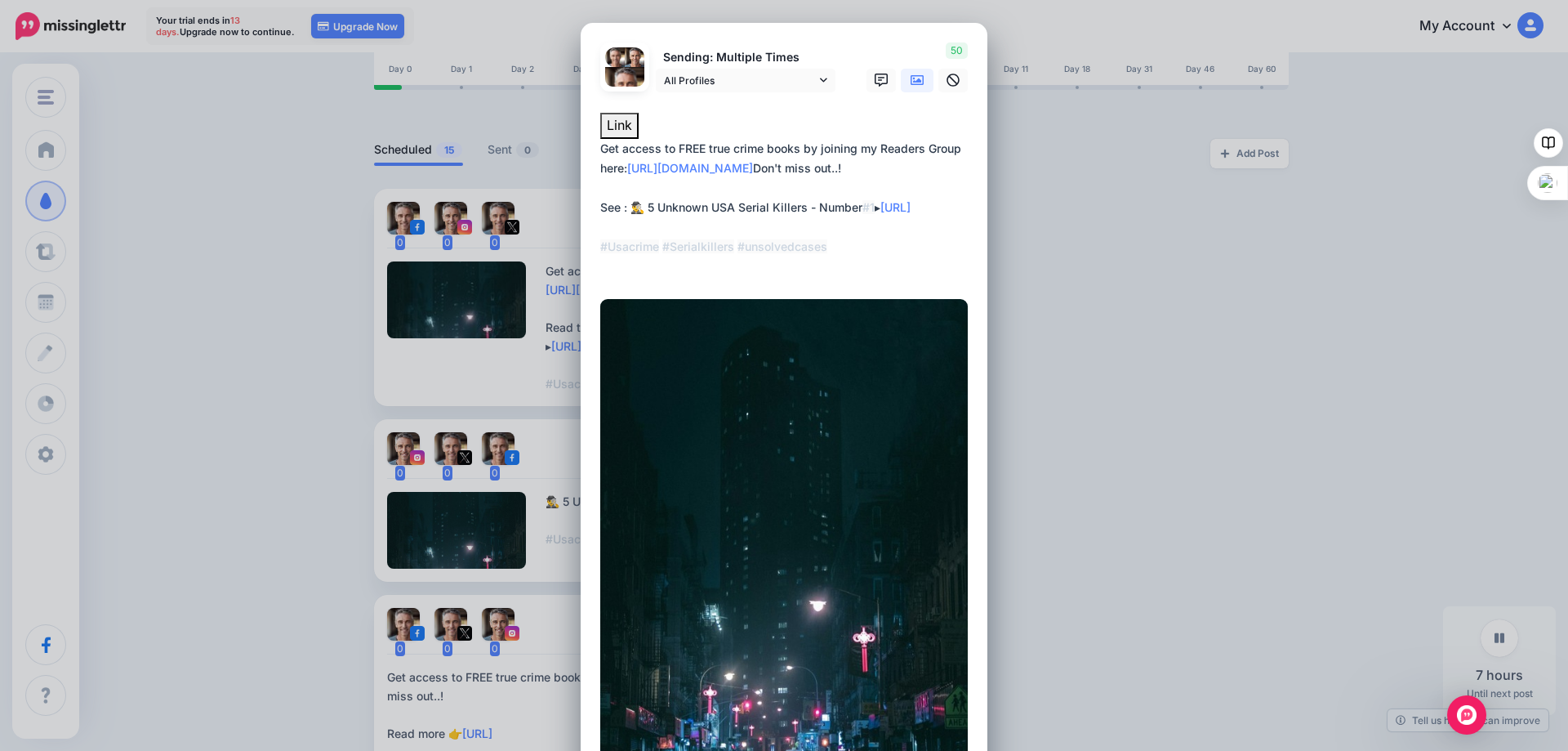
drag, startPoint x: 625, startPoint y: 208, endPoint x: 579, endPoint y: 210, distance: 46.0
click at [581, 210] on div "Loading Sending: Multiple Times All Profiles" at bounding box center [784, 456] width 407 height 867
type textarea "**********"
click at [1067, 249] on div "Edit Post Loading Sending: Multiple Times All Profiles" at bounding box center [784, 375] width 1568 height 751
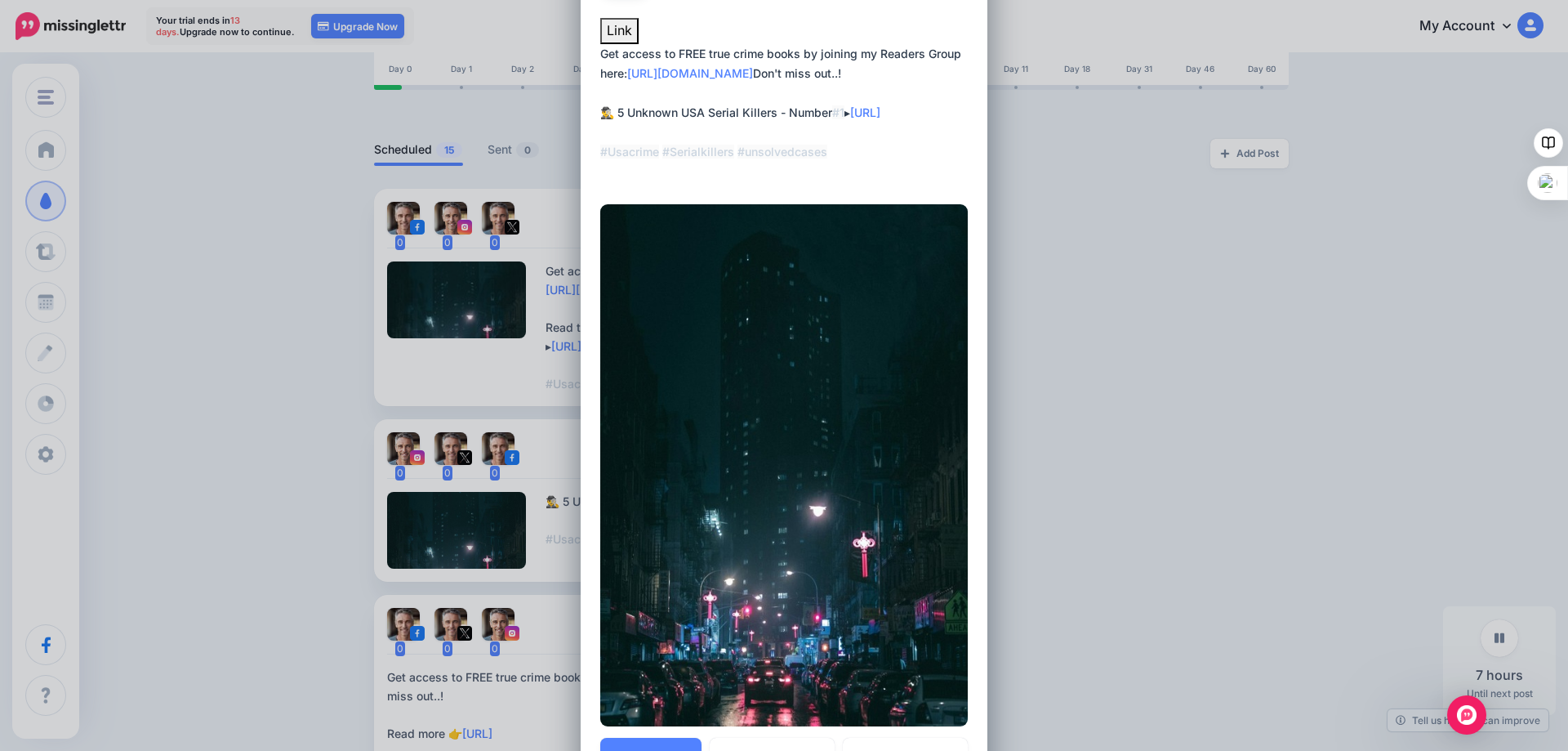
scroll to position [245, 0]
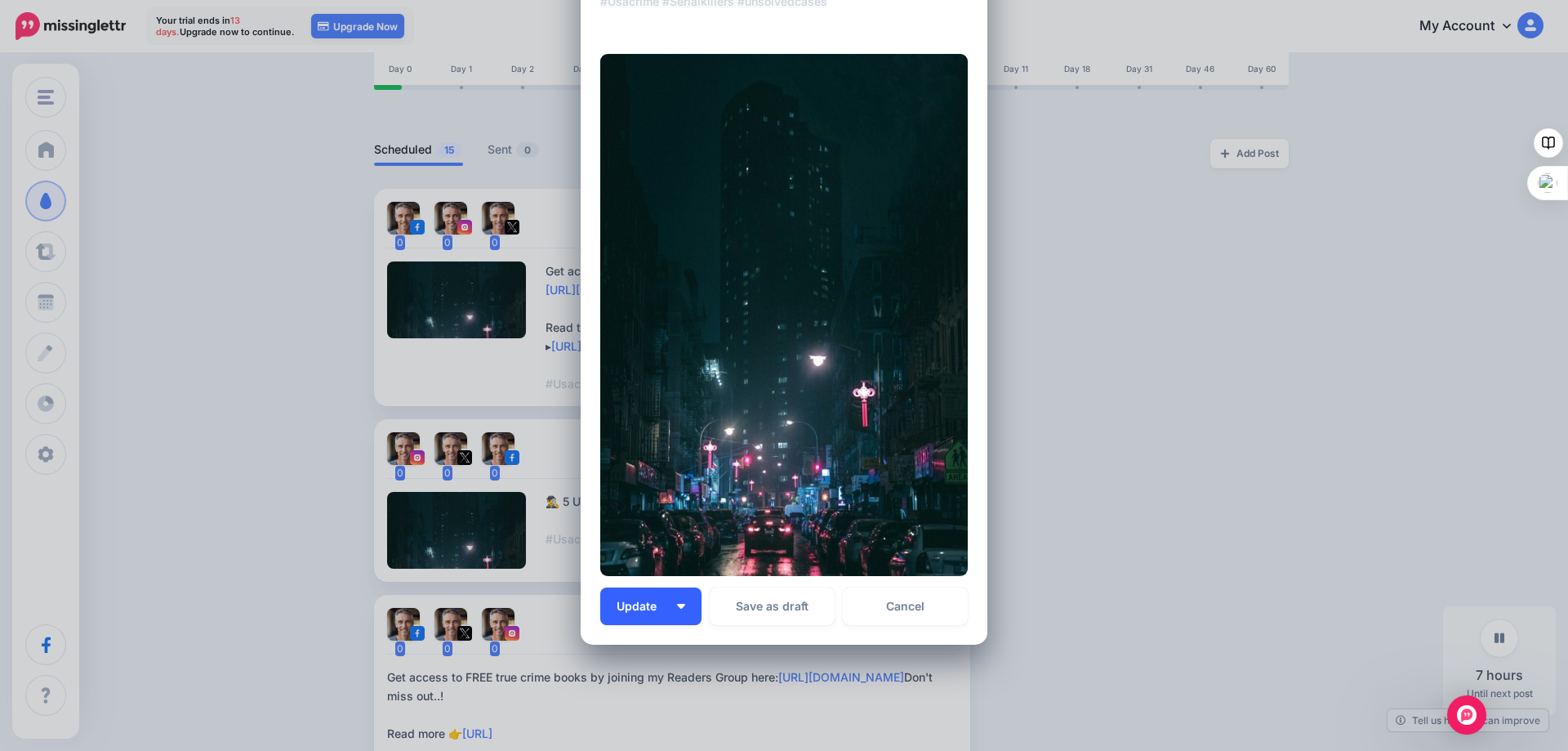
click at [637, 609] on span "Update" at bounding box center [642, 606] width 53 height 12
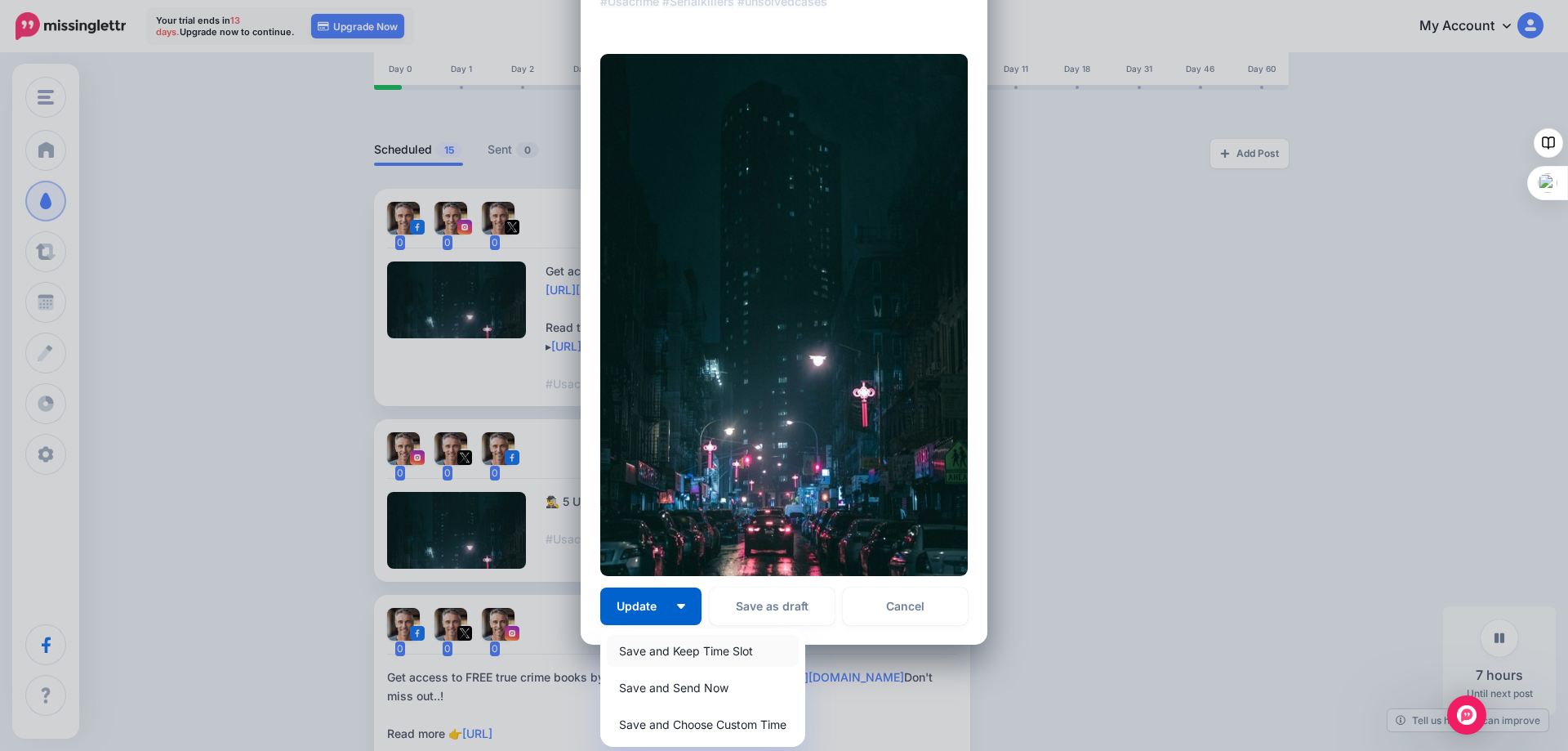
click at [633, 647] on link "Save and Keep Time Slot" at bounding box center [702, 651] width 191 height 32
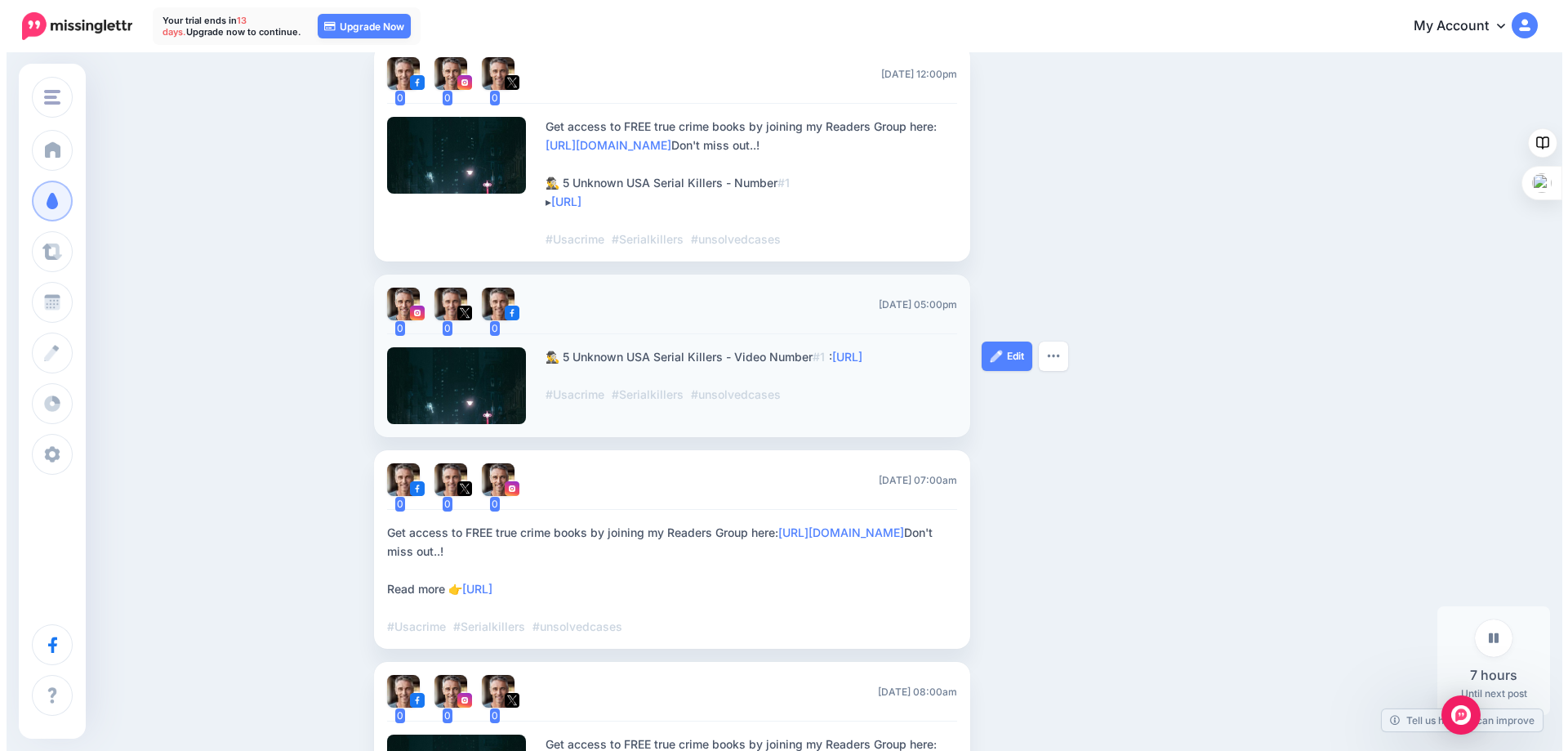
scroll to position [490, 0]
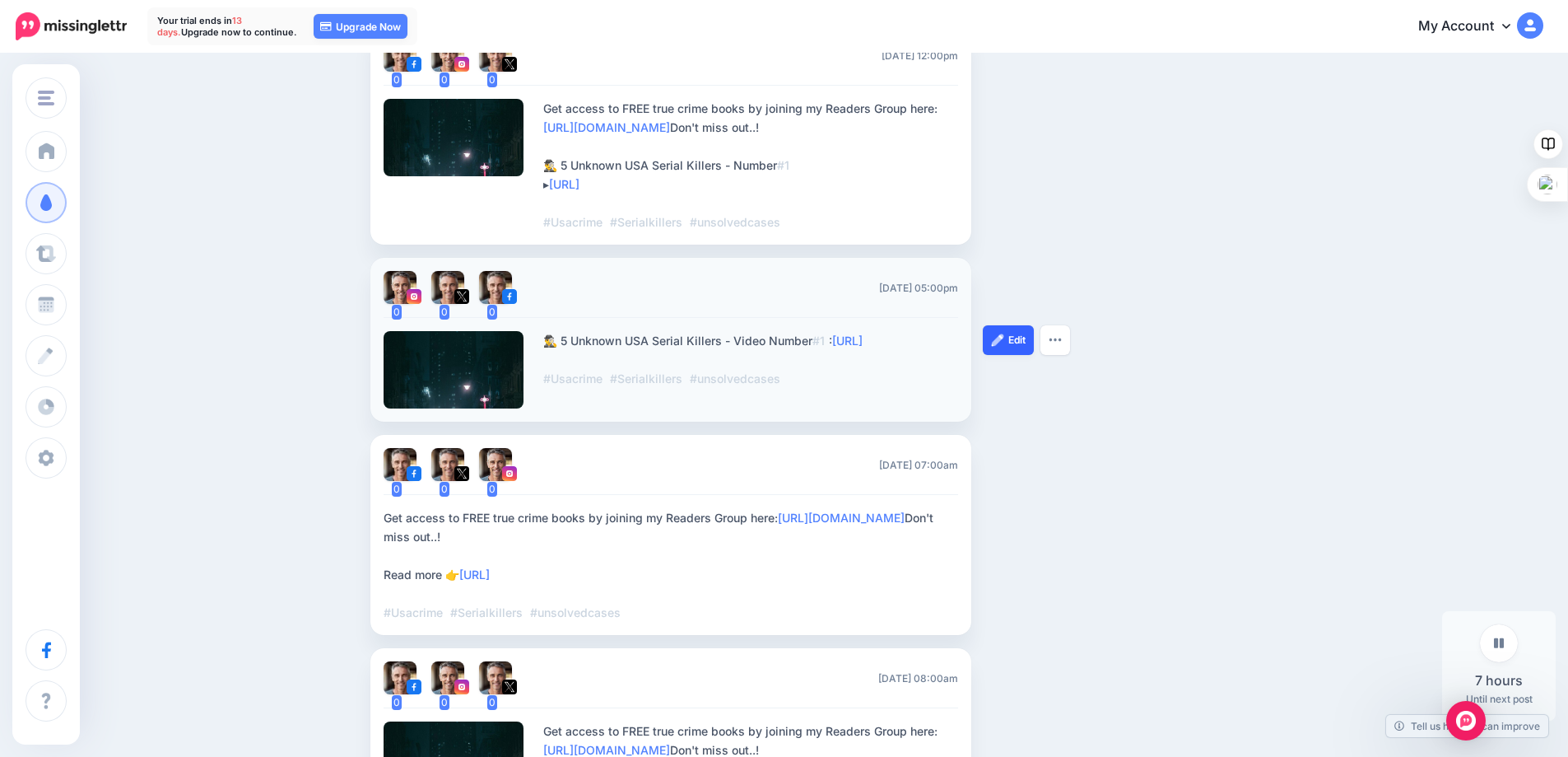
click at [1018, 336] on link "Edit" at bounding box center [1008, 339] width 51 height 30
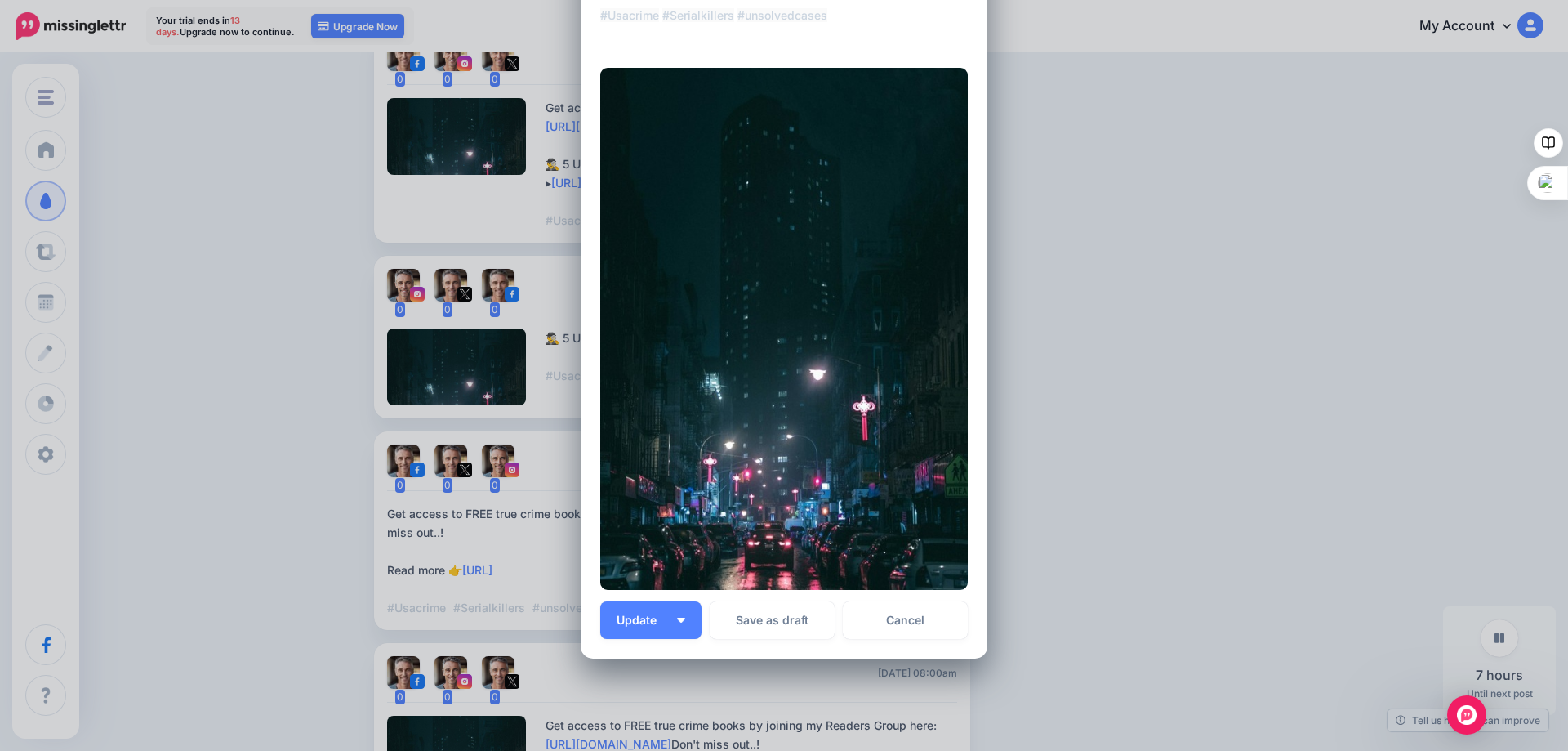
scroll to position [0, 0]
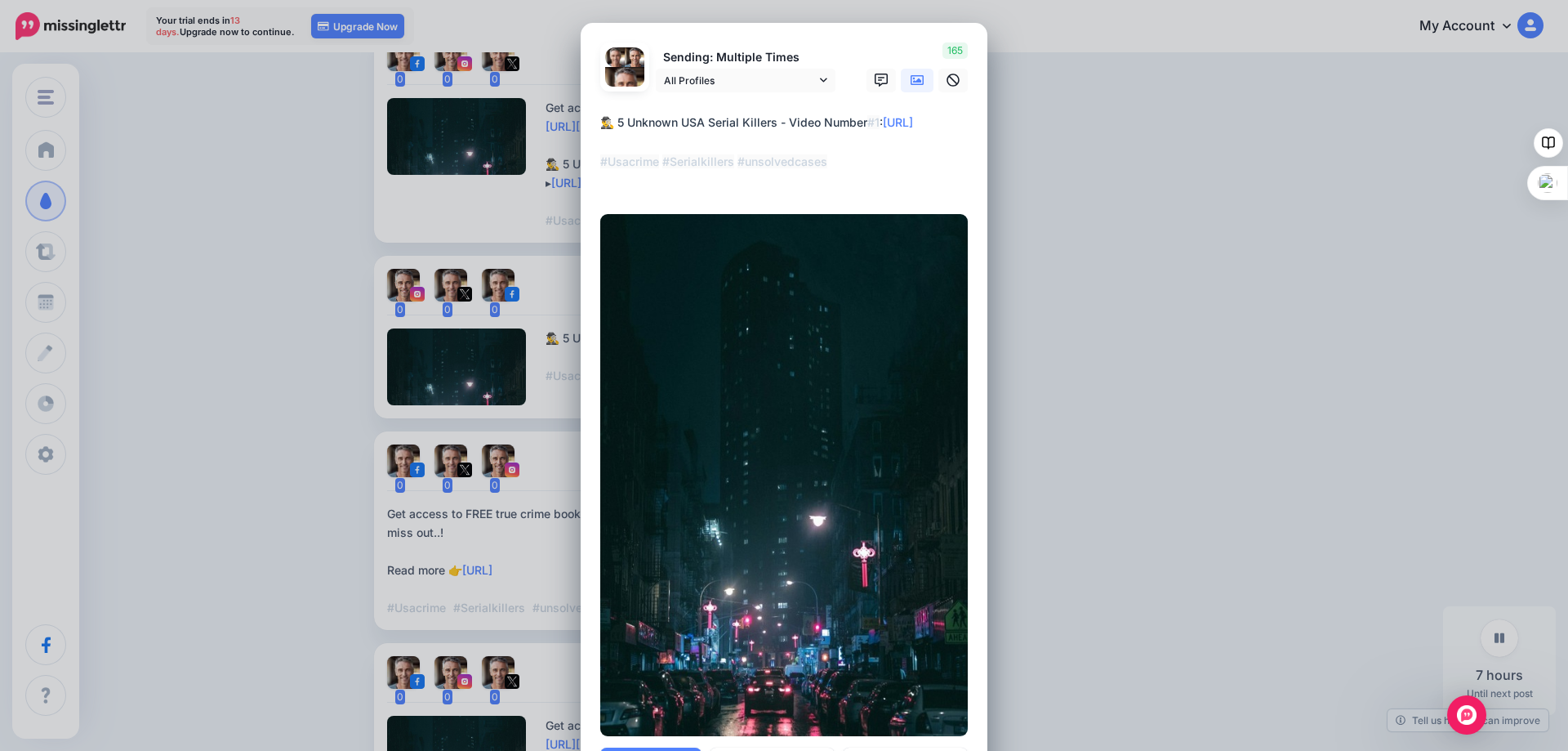
click at [873, 131] on textarea "**********" at bounding box center [788, 152] width 376 height 78
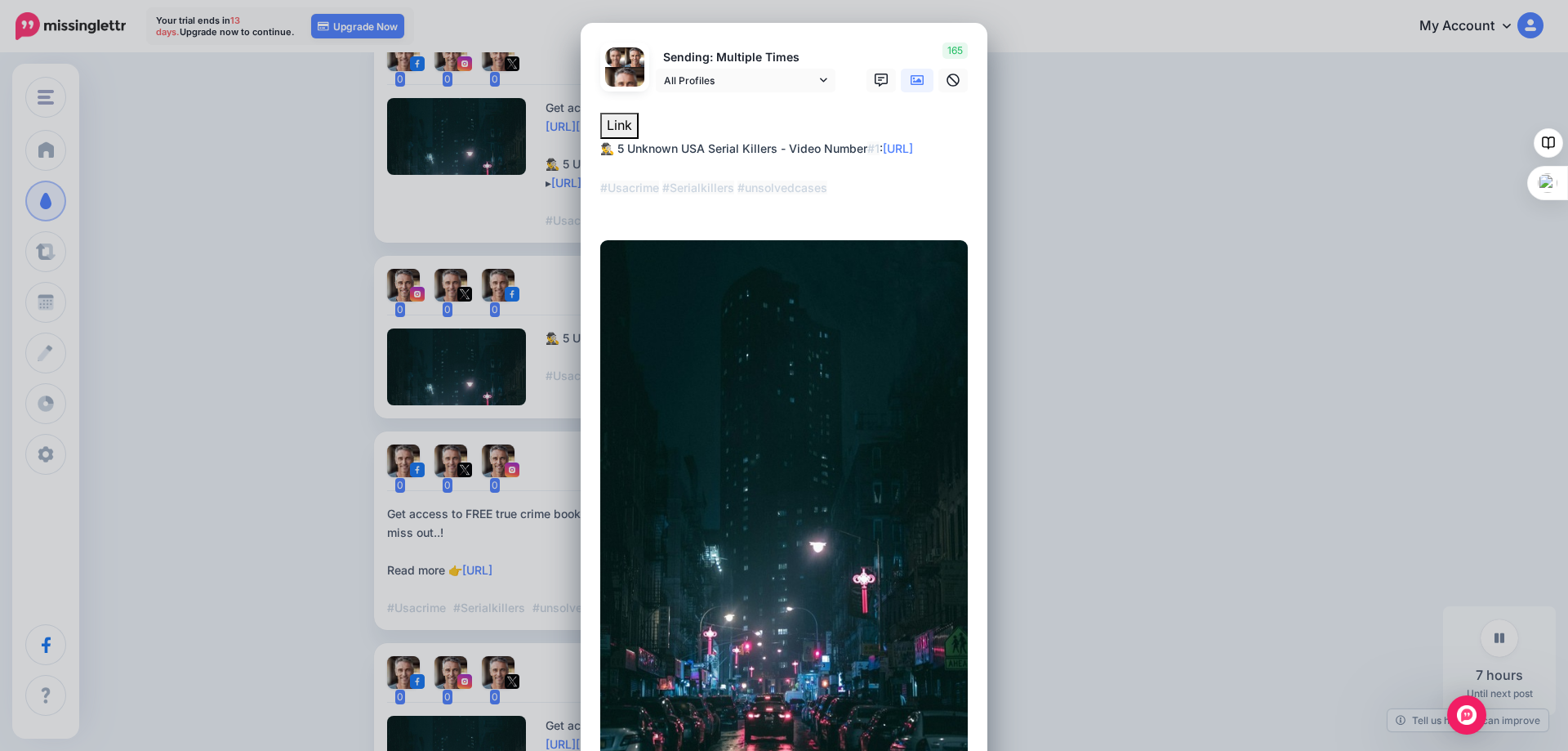
drag, startPoint x: 885, startPoint y: 147, endPoint x: 775, endPoint y: 142, distance: 110.1
click at [775, 142] on textarea "**********" at bounding box center [788, 178] width 376 height 78
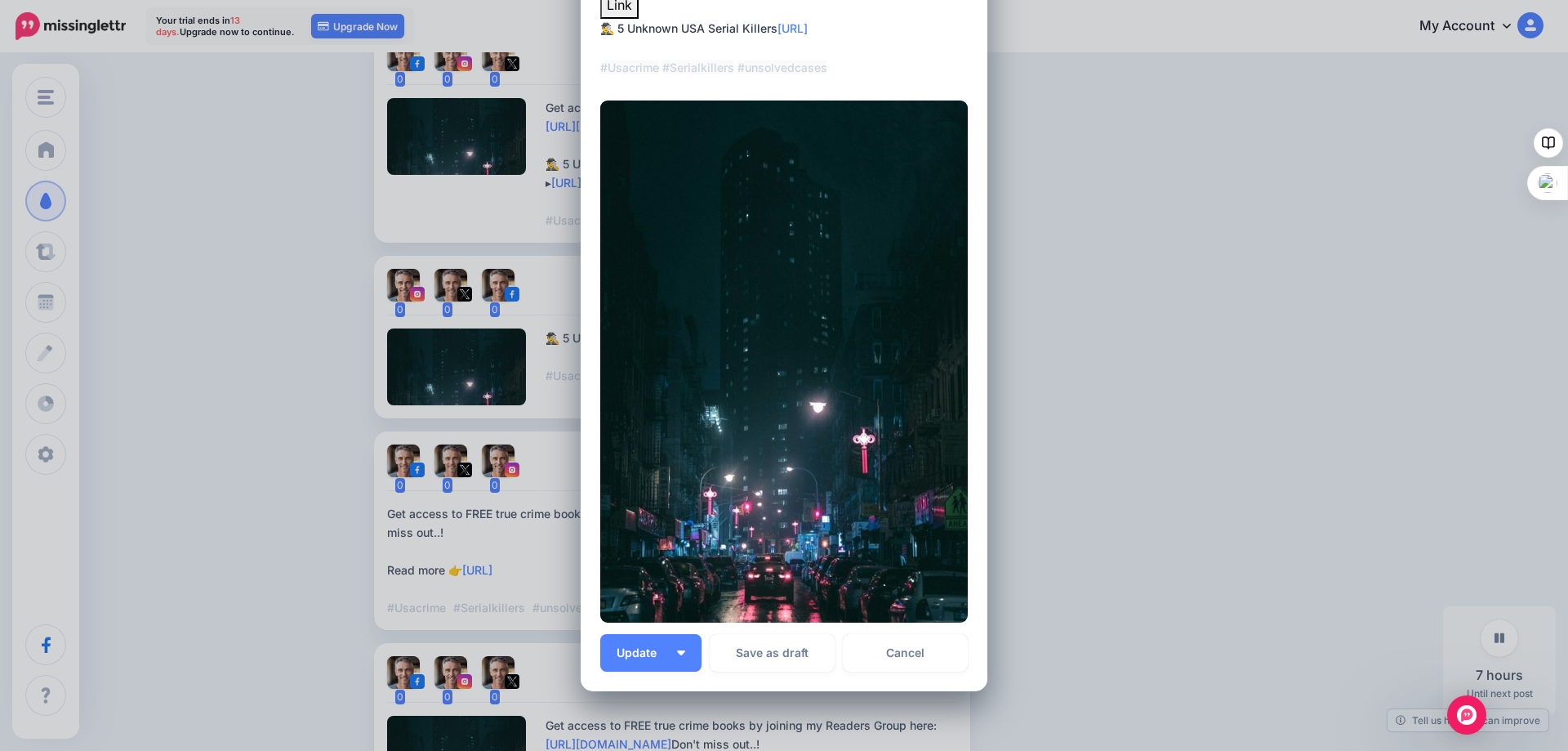
scroll to position [238, 0]
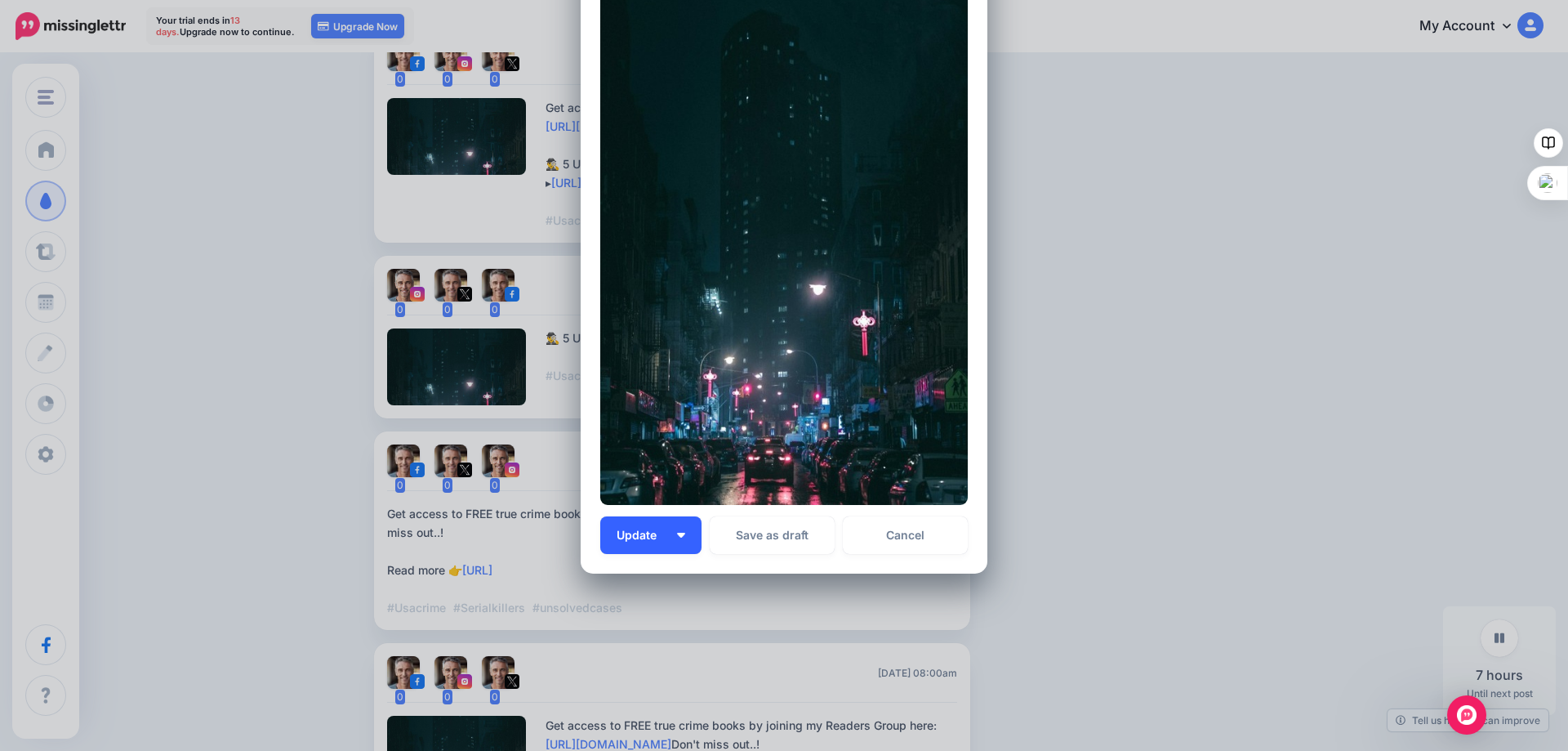
type textarea "**********"
click at [660, 535] on span "Update" at bounding box center [642, 535] width 53 height 12
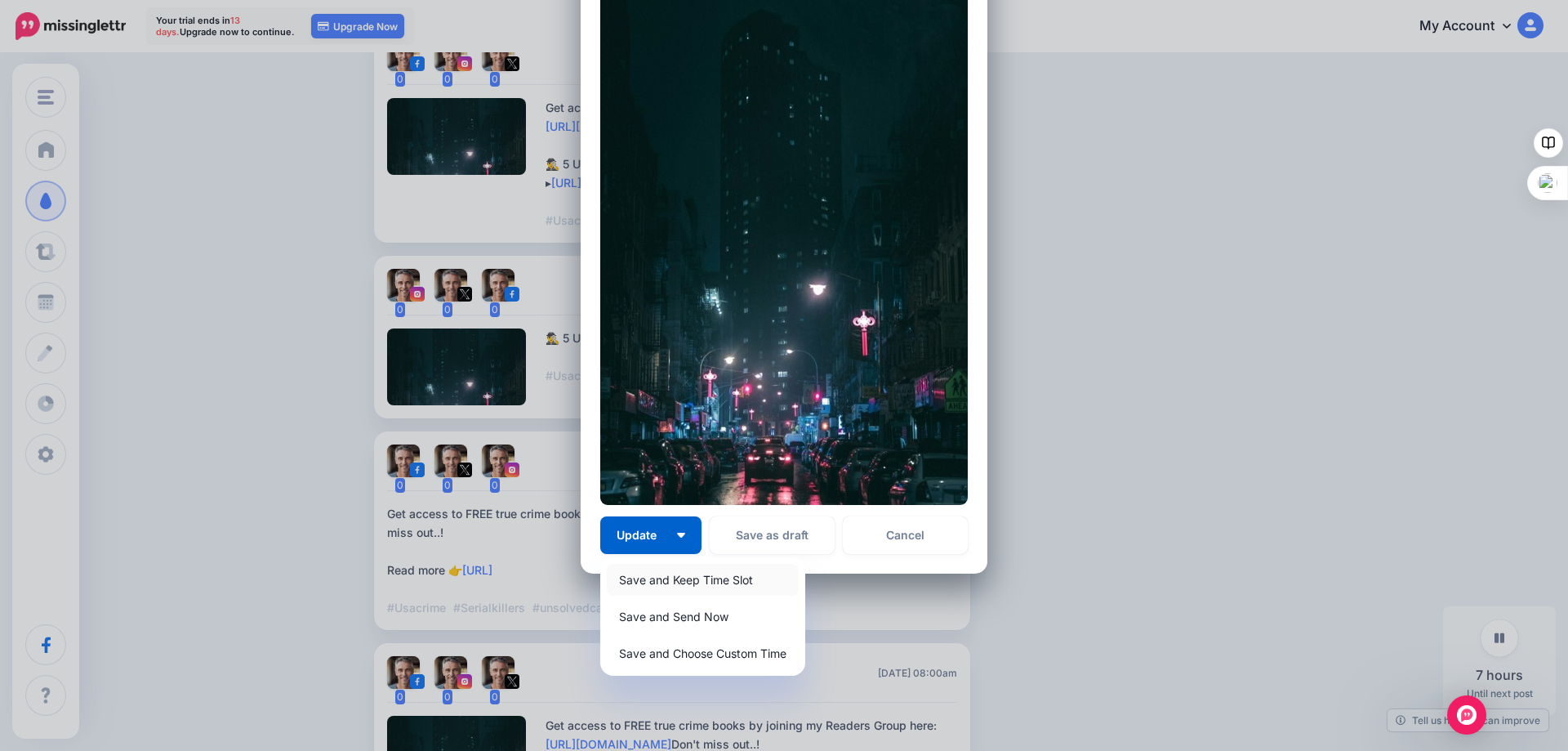
click at [643, 583] on link "Save and Keep Time Slot" at bounding box center [702, 580] width 191 height 32
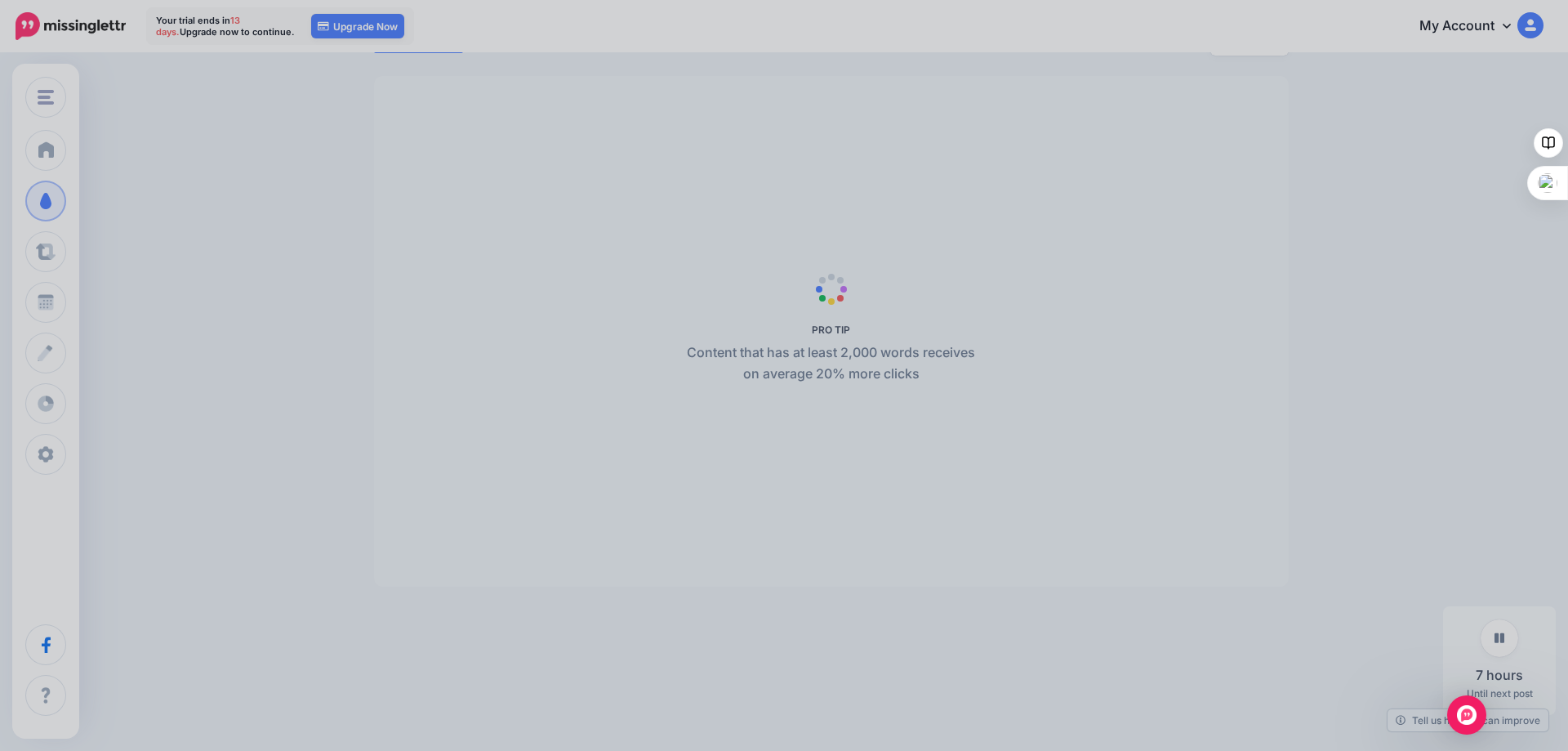
scroll to position [0, 0]
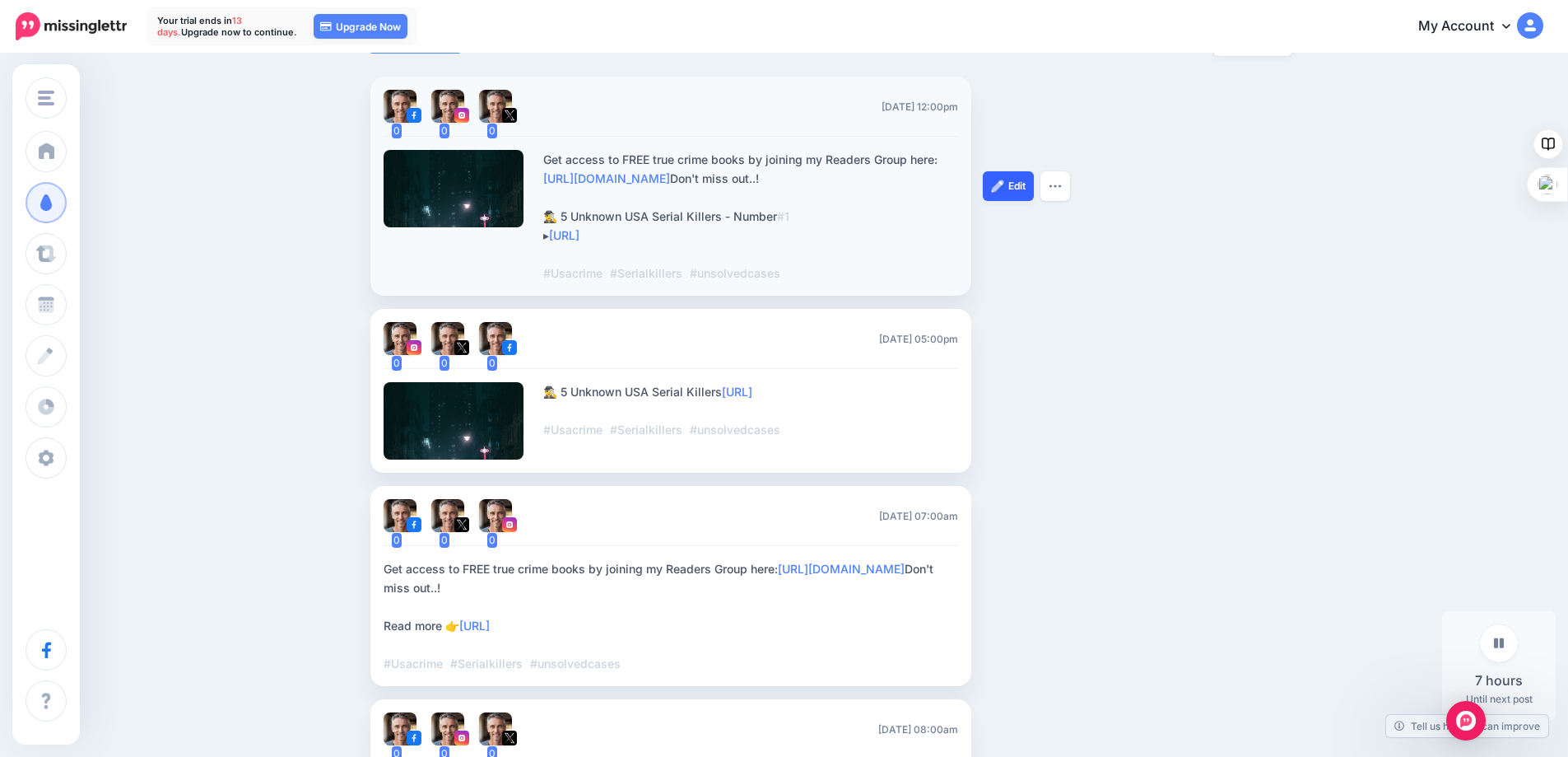
click at [1003, 181] on img at bounding box center [997, 186] width 13 height 13
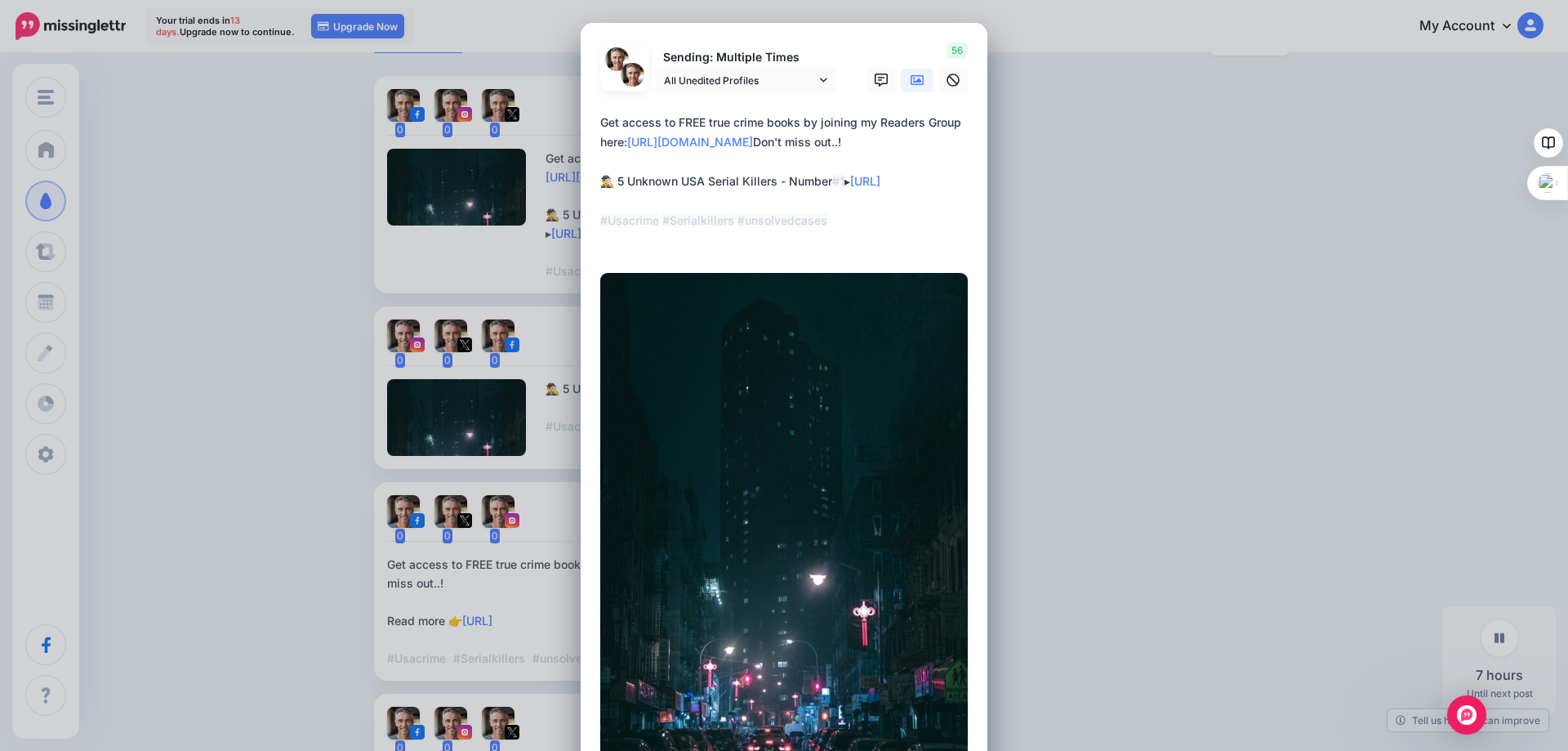
drag, startPoint x: 847, startPoint y: 185, endPoint x: 773, endPoint y: 182, distance: 74.1
click at [772, 182] on textarea "**********" at bounding box center [788, 182] width 376 height 137
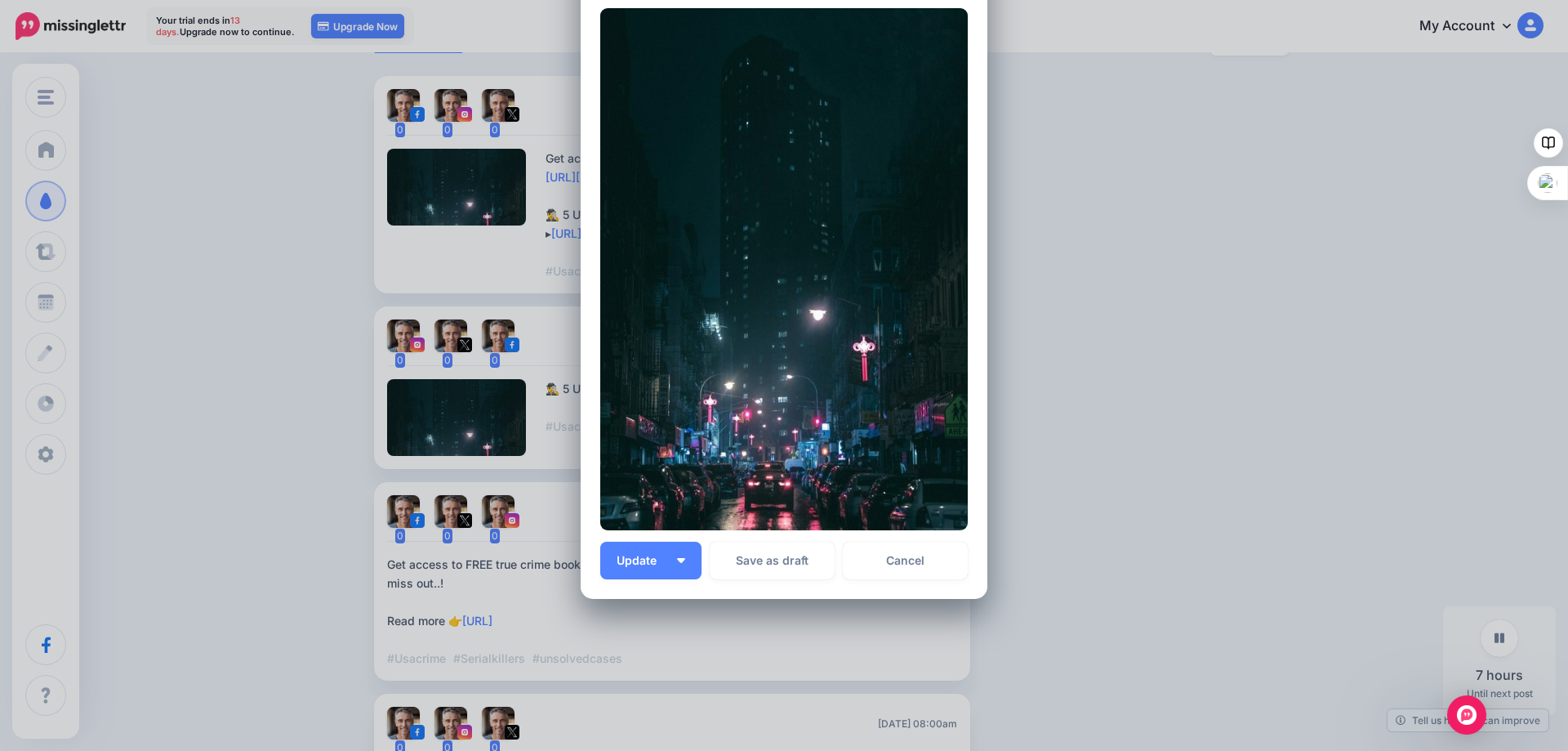
scroll to position [316, 0]
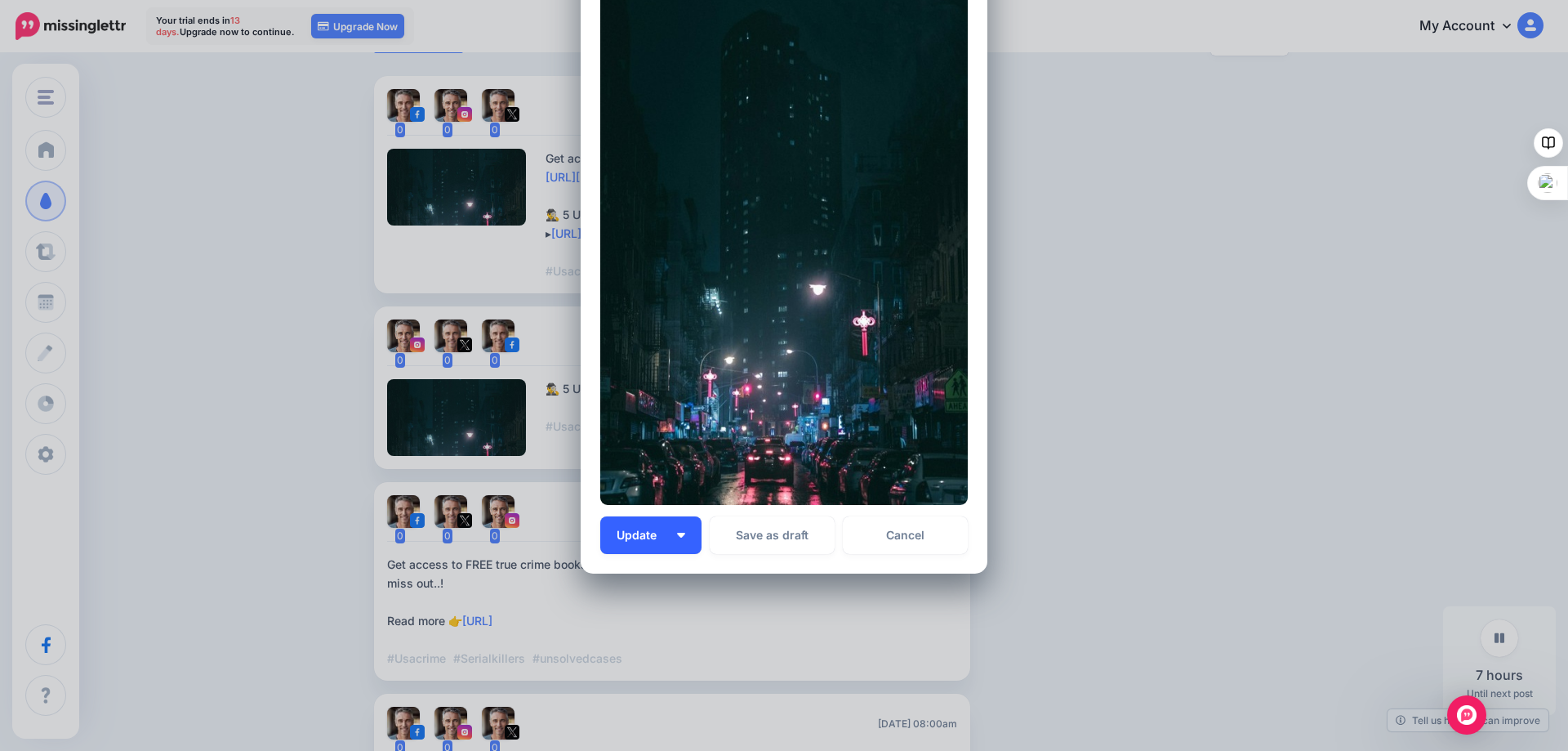
type textarea "**********"
click at [652, 535] on span "Update" at bounding box center [642, 535] width 53 height 12
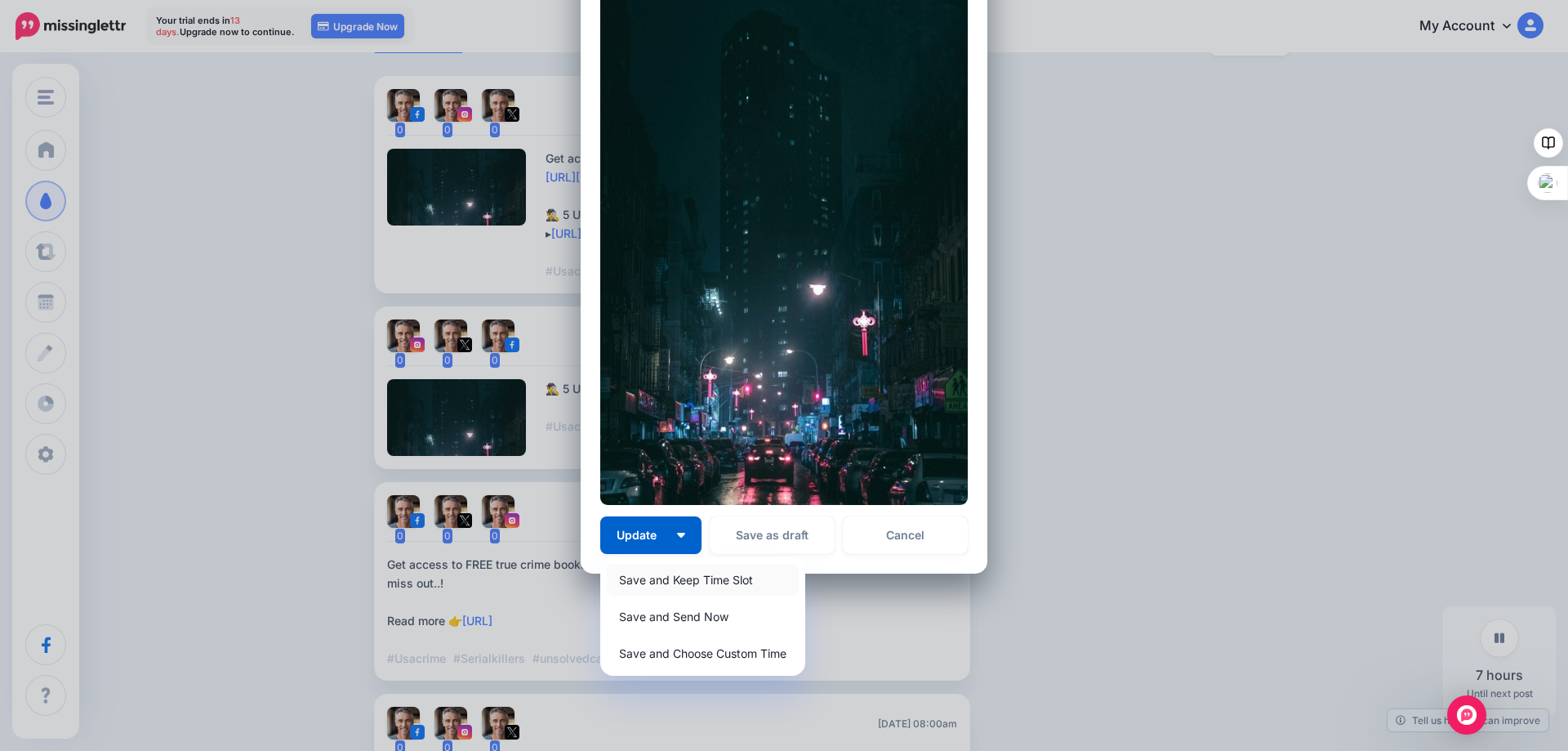
click at [641, 580] on link "Save and Keep Time Slot" at bounding box center [702, 580] width 191 height 32
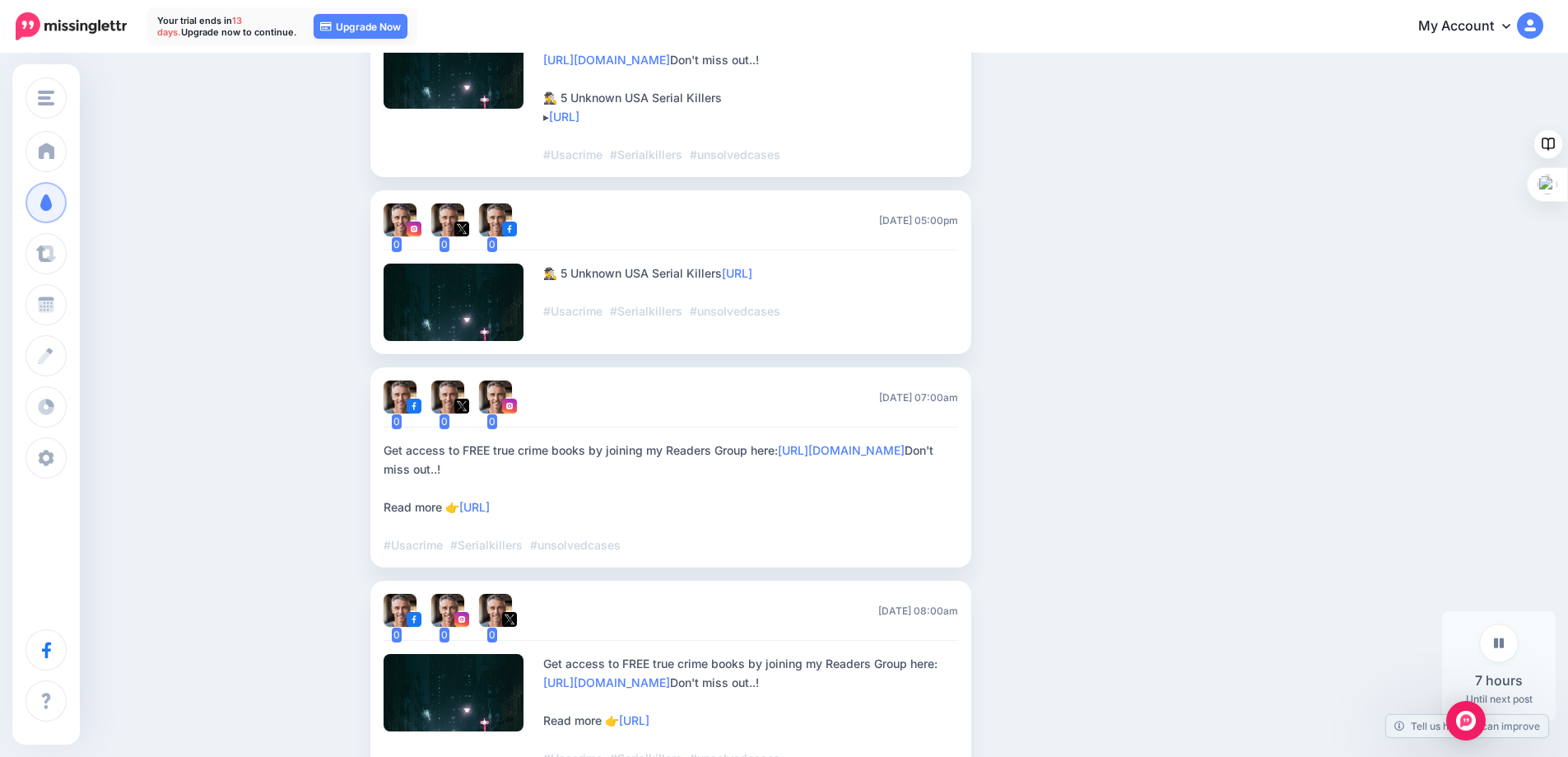
scroll to position [563, 0]
